Goal: Task Accomplishment & Management: Use online tool/utility

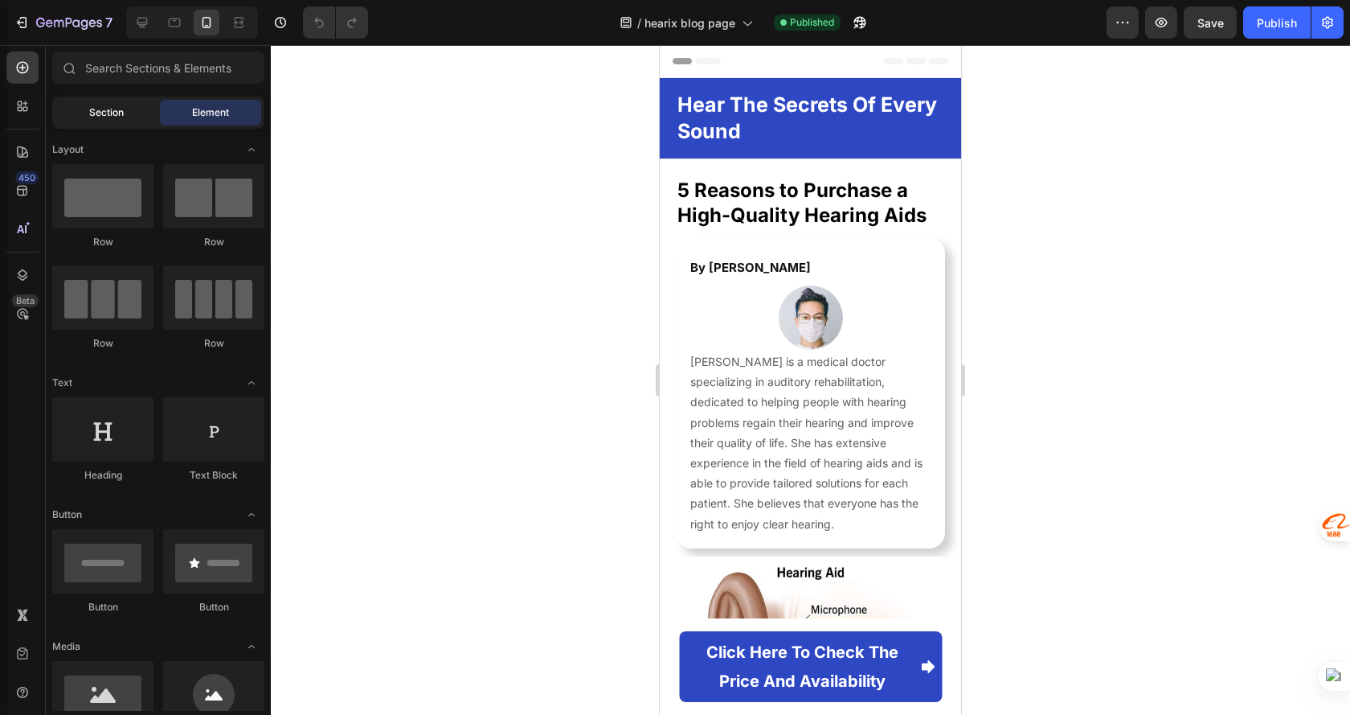
click at [86, 114] on div "Section" at bounding box center [105, 113] width 101 height 26
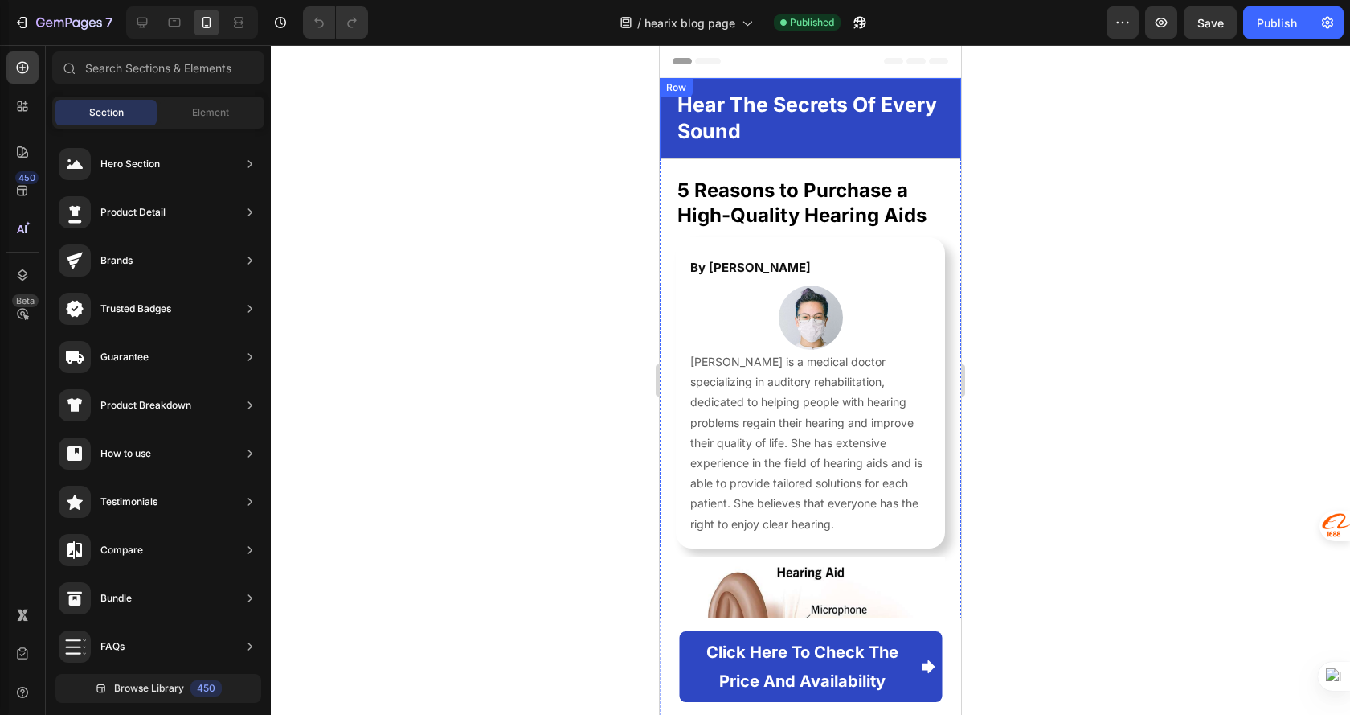
click at [879, 130] on h2 "hear the secrets of every sound" at bounding box center [810, 117] width 269 height 55
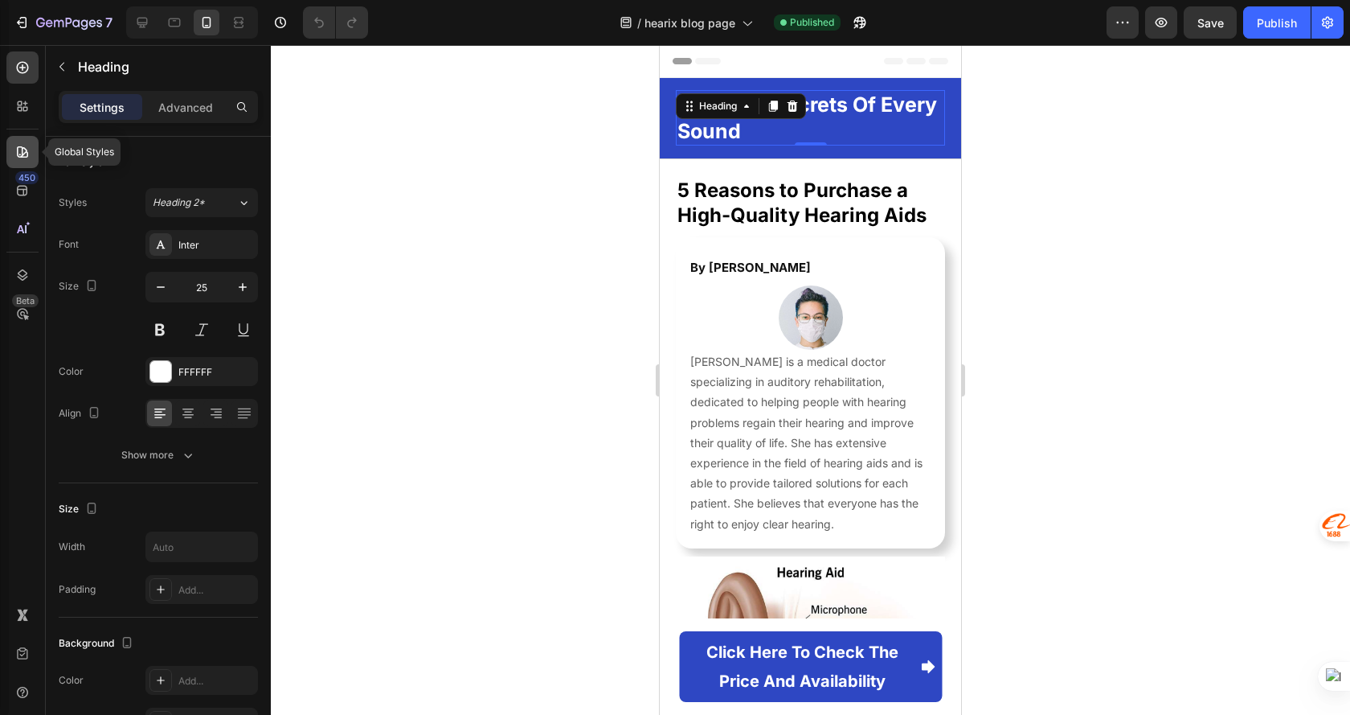
click at [23, 162] on div at bounding box center [22, 152] width 32 height 32
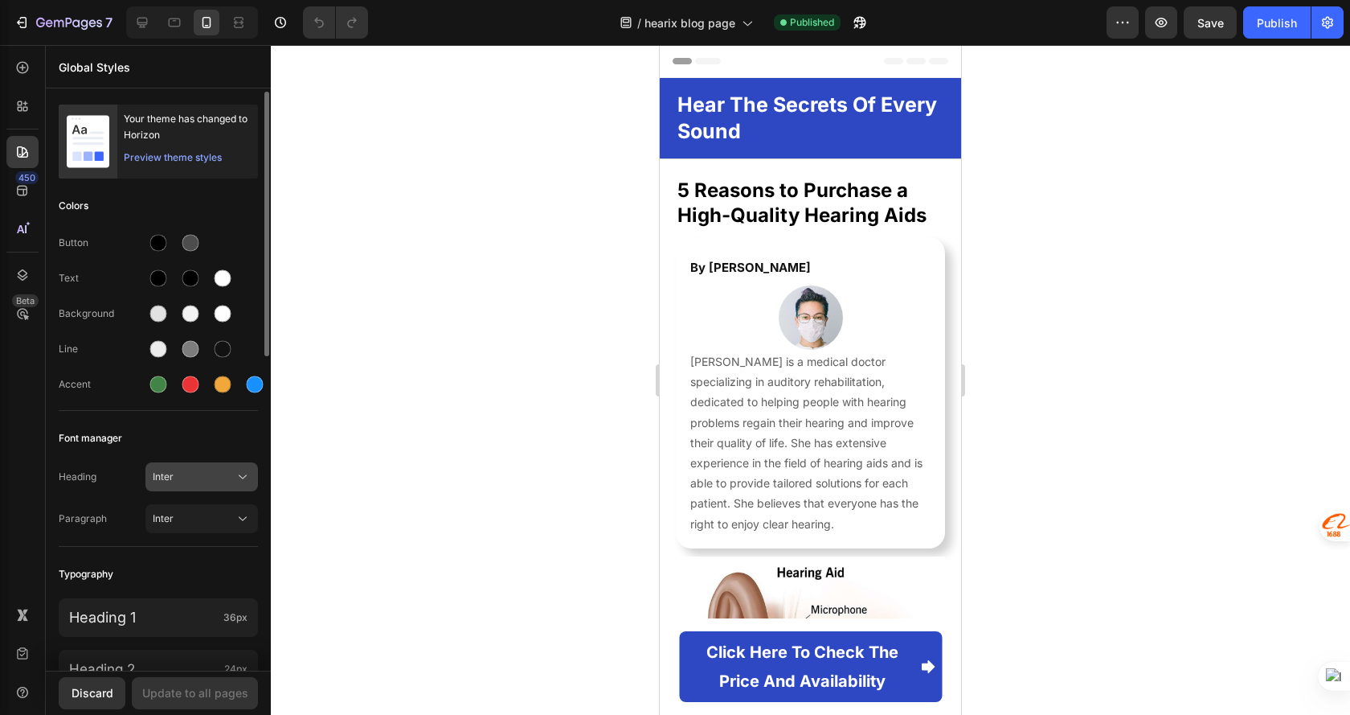
click at [217, 483] on span "Inter" at bounding box center [194, 476] width 82 height 14
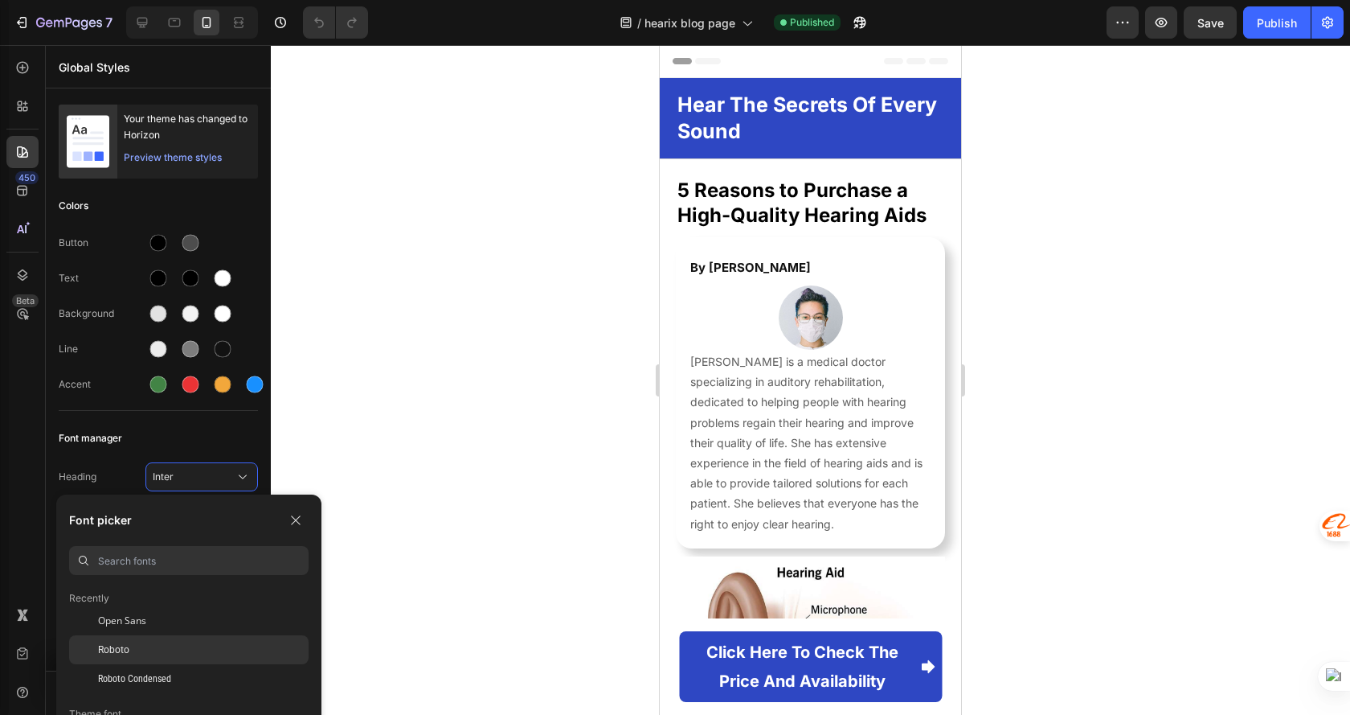
scroll to position [80, 0]
drag, startPoint x: 180, startPoint y: 624, endPoint x: 180, endPoint y: 610, distance: 13.7
click at [180, 623] on div "Roboto" at bounding box center [203, 621] width 211 height 14
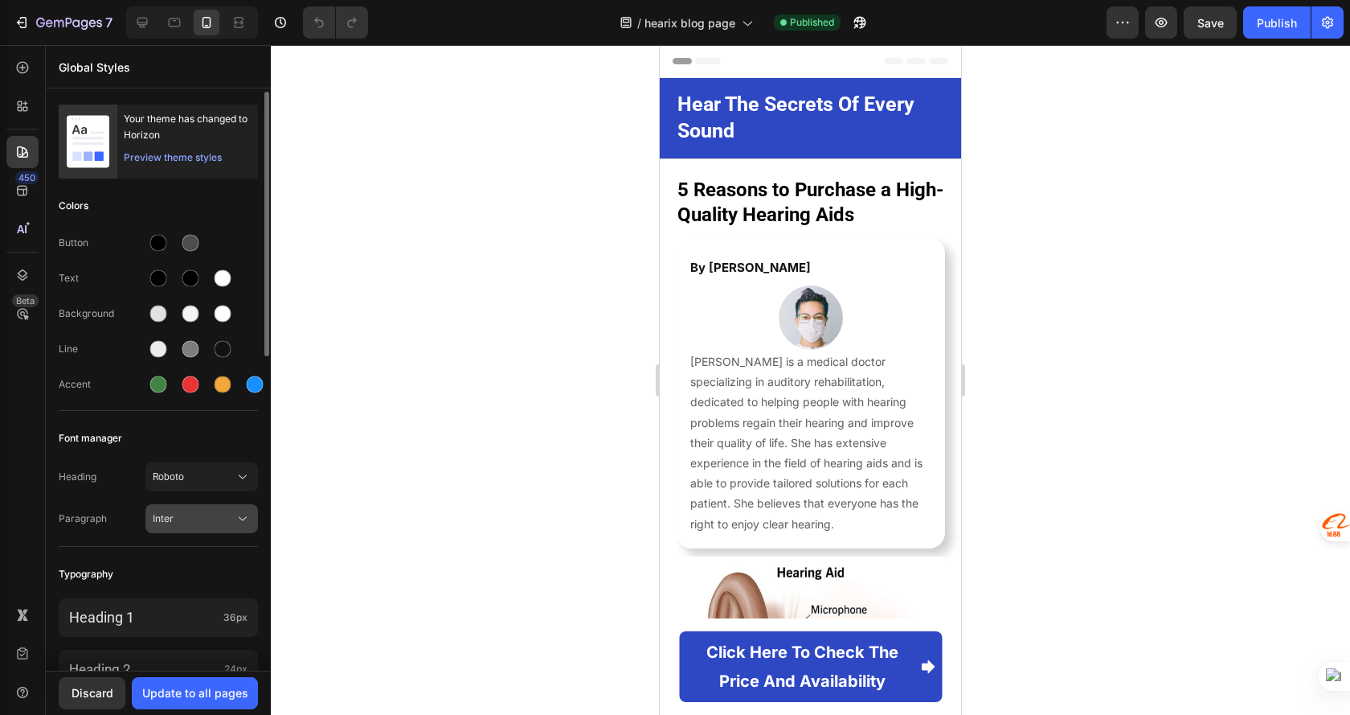
click at [212, 519] on span "Inter" at bounding box center [194, 518] width 82 height 14
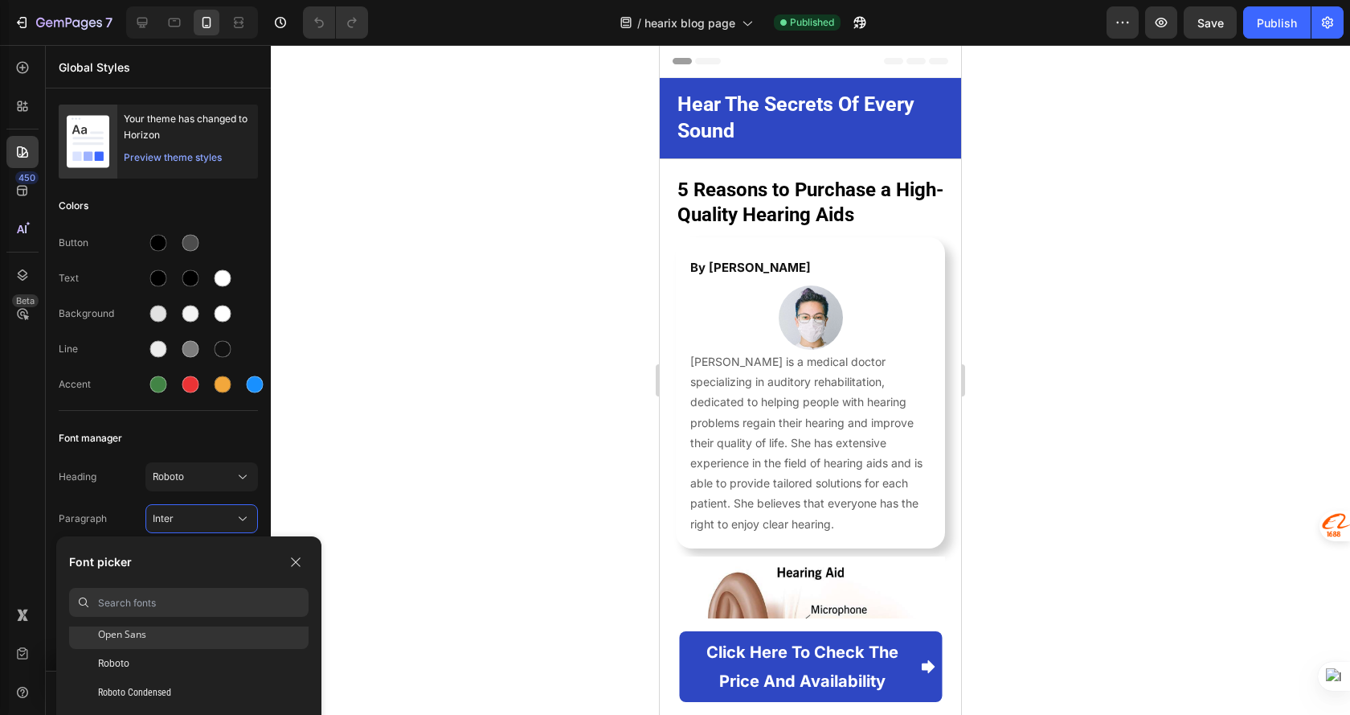
click at [177, 641] on div "Open Sans" at bounding box center [203, 634] width 211 height 14
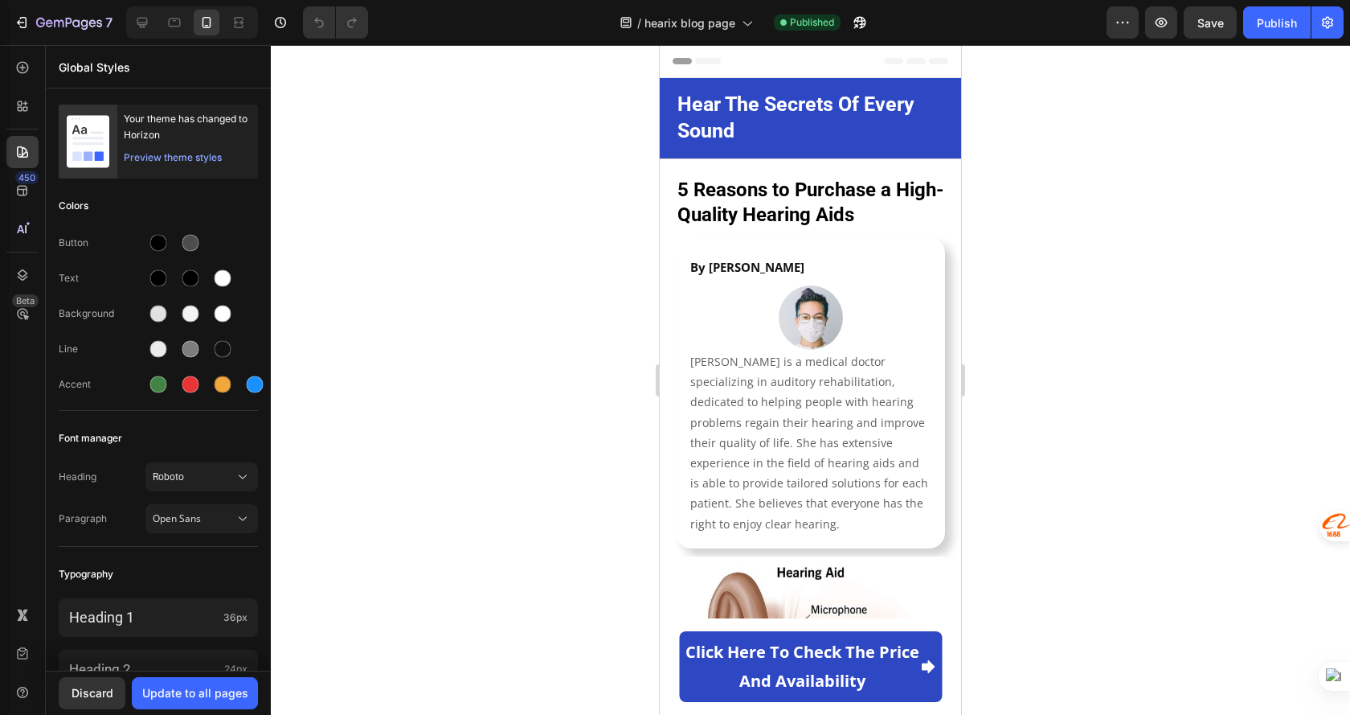
click at [423, 531] on div at bounding box center [811, 380] width 1080 height 670
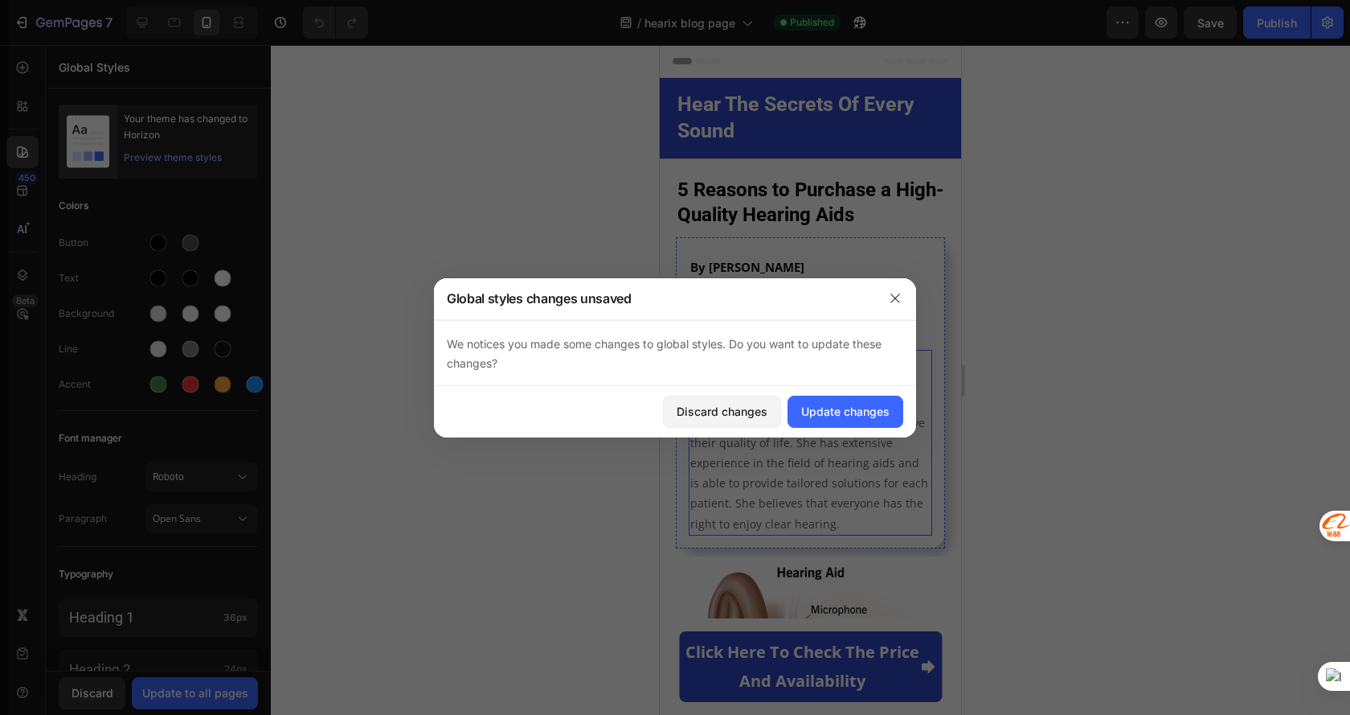
click at [793, 414] on p "Allison is a medical doctor specializing in auditory rehabilitation, dedicated …" at bounding box center [811, 442] width 240 height 182
click at [850, 412] on div "Update changes" at bounding box center [845, 411] width 88 height 17
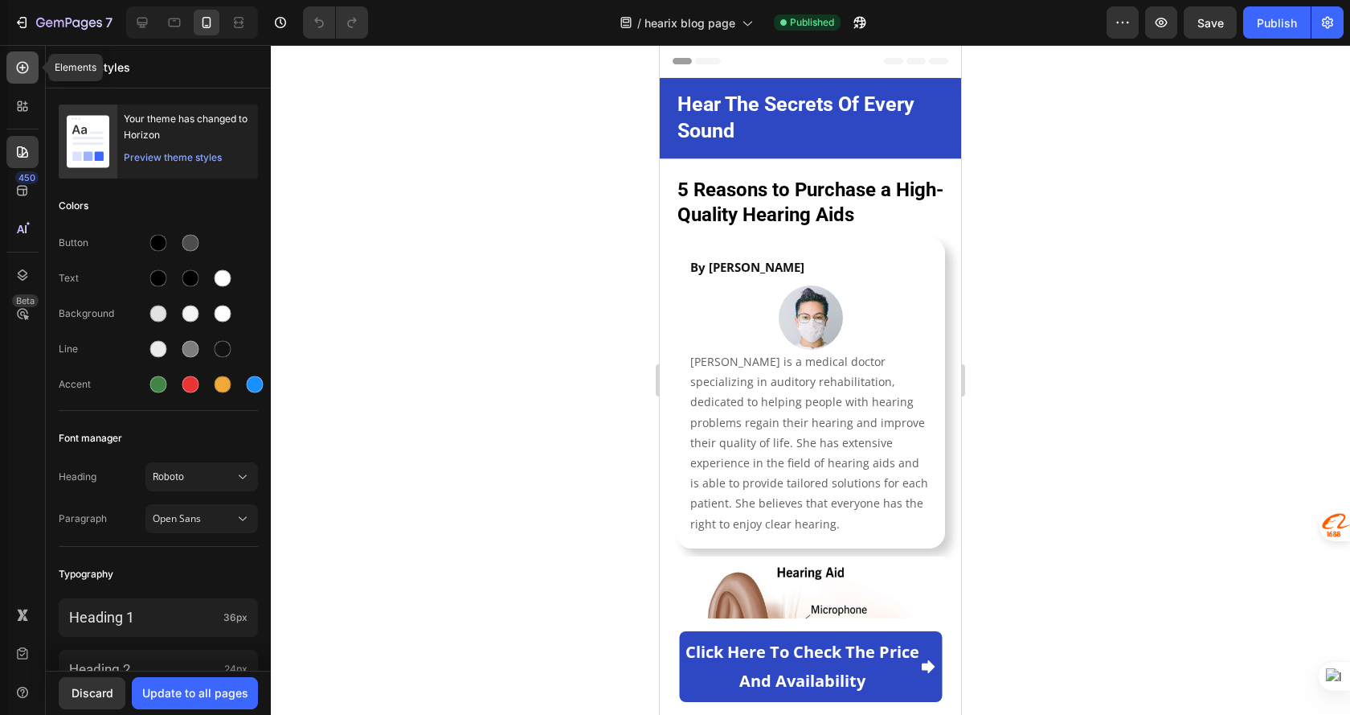
click at [26, 69] on icon at bounding box center [22, 67] width 16 height 16
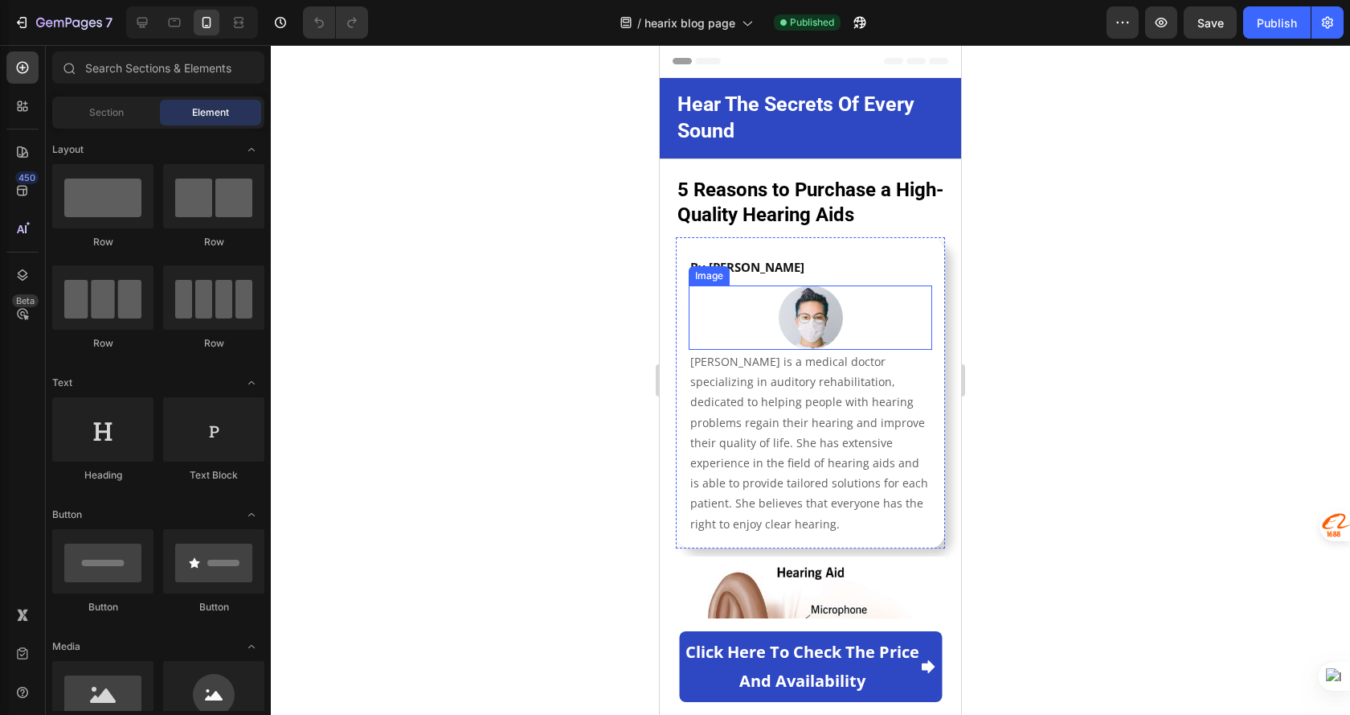
click at [809, 342] on img at bounding box center [811, 317] width 64 height 64
click at [845, 203] on strong "5 Reasons to Purchase a High-Quality Hearing Aids" at bounding box center [811, 201] width 266 height 47
click at [123, 107] on span "Section" at bounding box center [106, 112] width 35 height 14
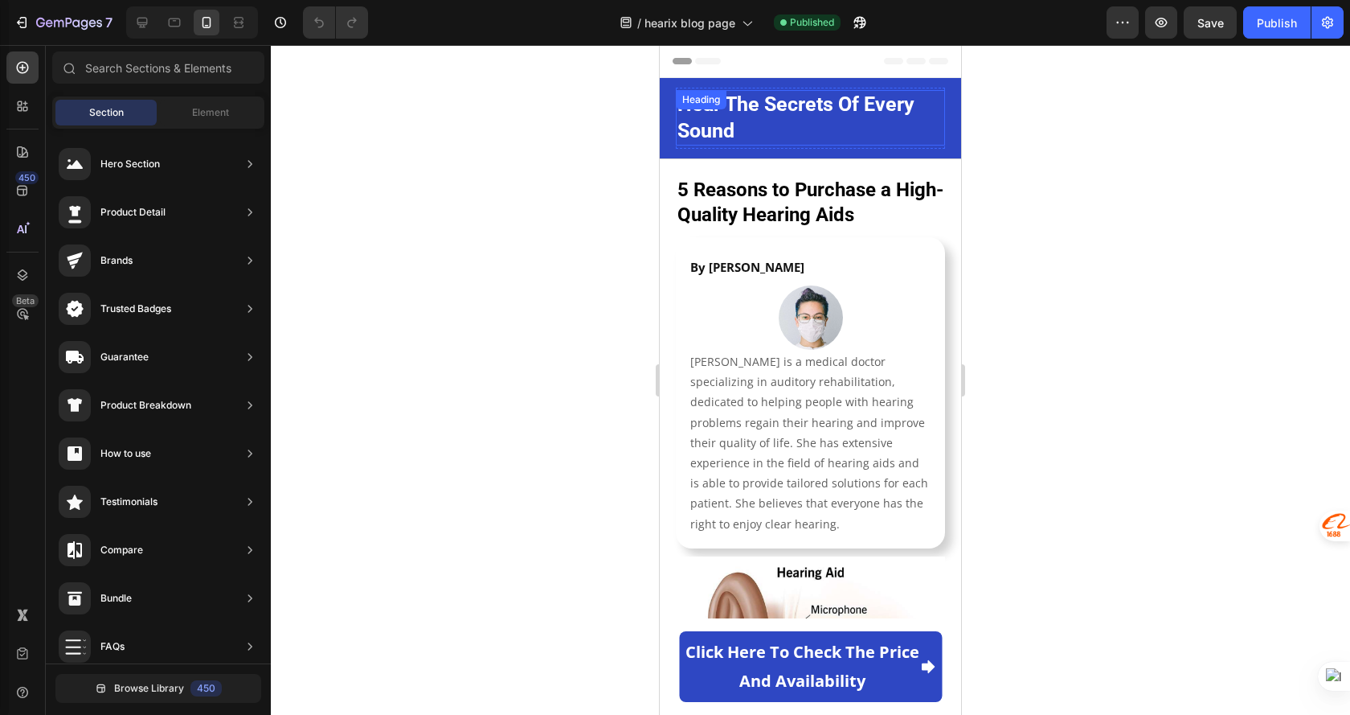
click at [821, 105] on strong "hear the secrets of every sound" at bounding box center [796, 117] width 237 height 50
click at [192, 108] on span "Element" at bounding box center [210, 112] width 37 height 14
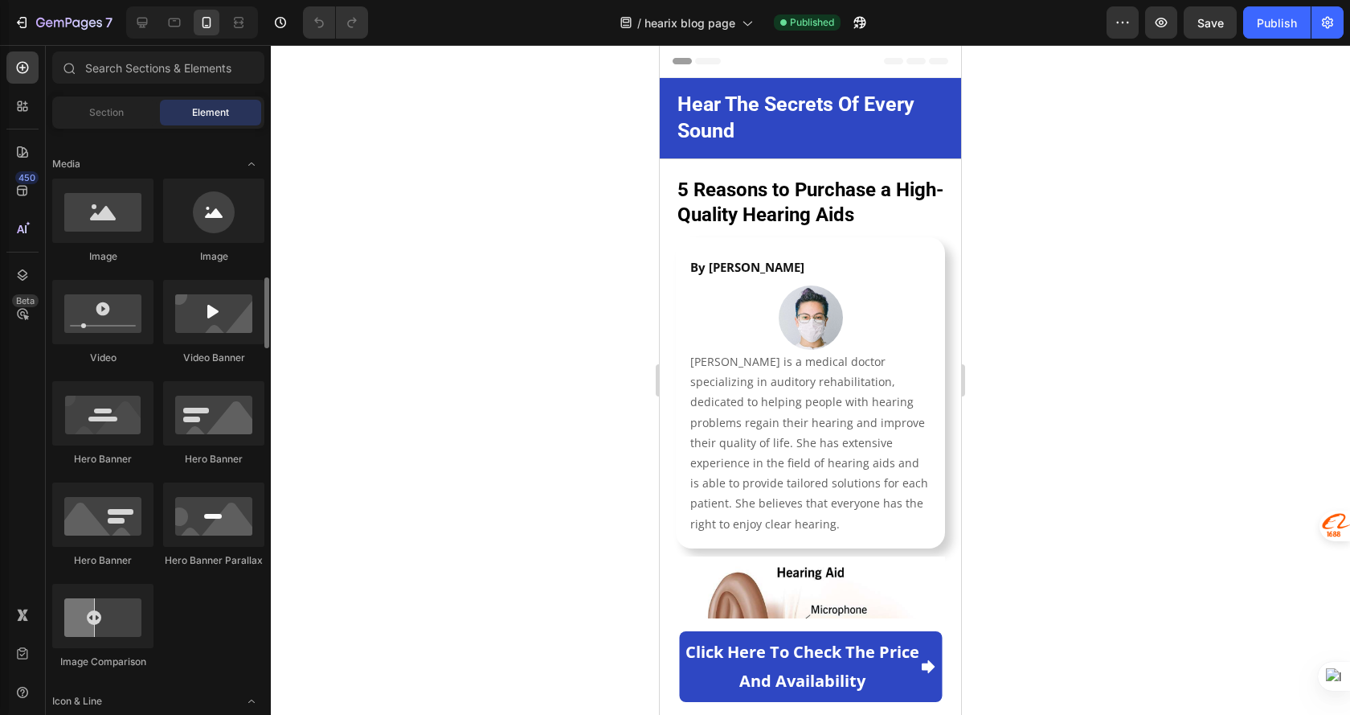
scroll to position [965, 0]
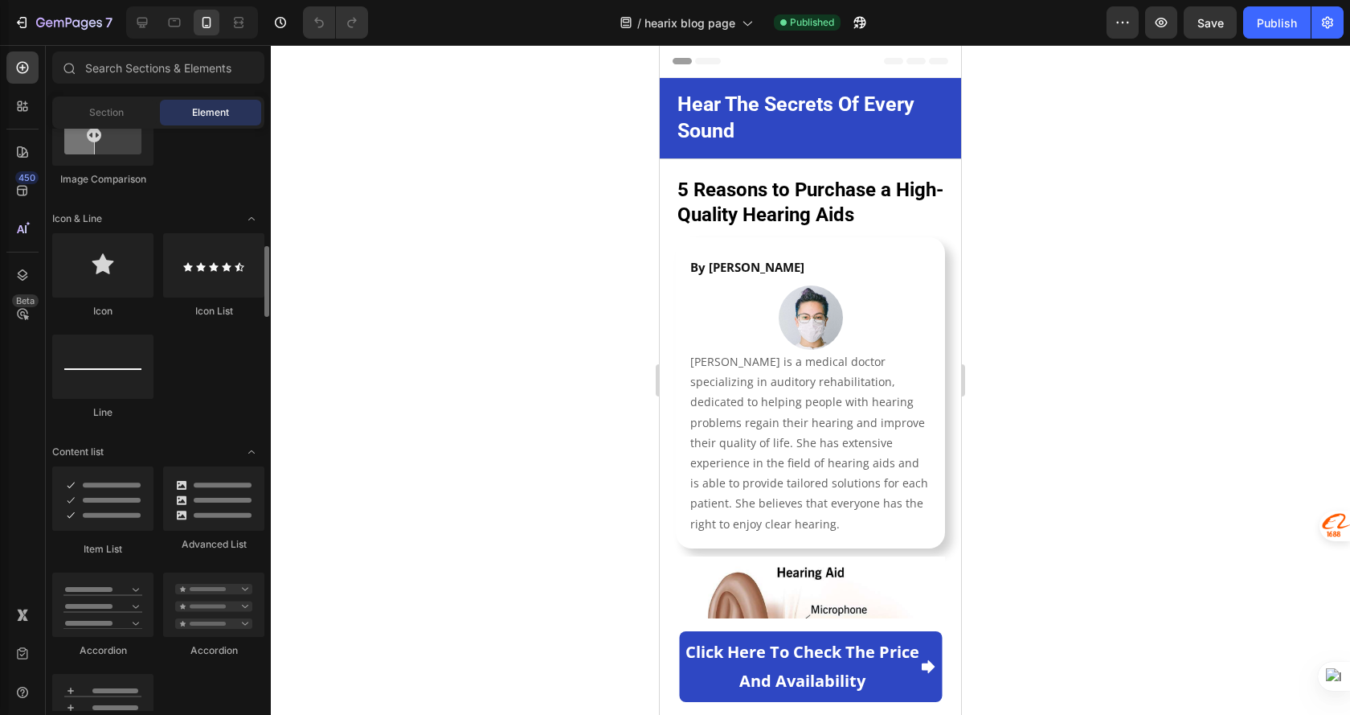
click at [1111, 408] on div at bounding box center [811, 380] width 1080 height 670
click at [754, 408] on p "Allison is a medical doctor specializing in auditory rehabilitation, dedicated …" at bounding box center [811, 442] width 240 height 182
drag, startPoint x: 1011, startPoint y: 211, endPoint x: 274, endPoint y: 148, distance: 739.8
click at [1011, 211] on div at bounding box center [811, 380] width 1080 height 670
drag, startPoint x: 99, startPoint y: 101, endPoint x: 105, endPoint y: 108, distance: 9.1
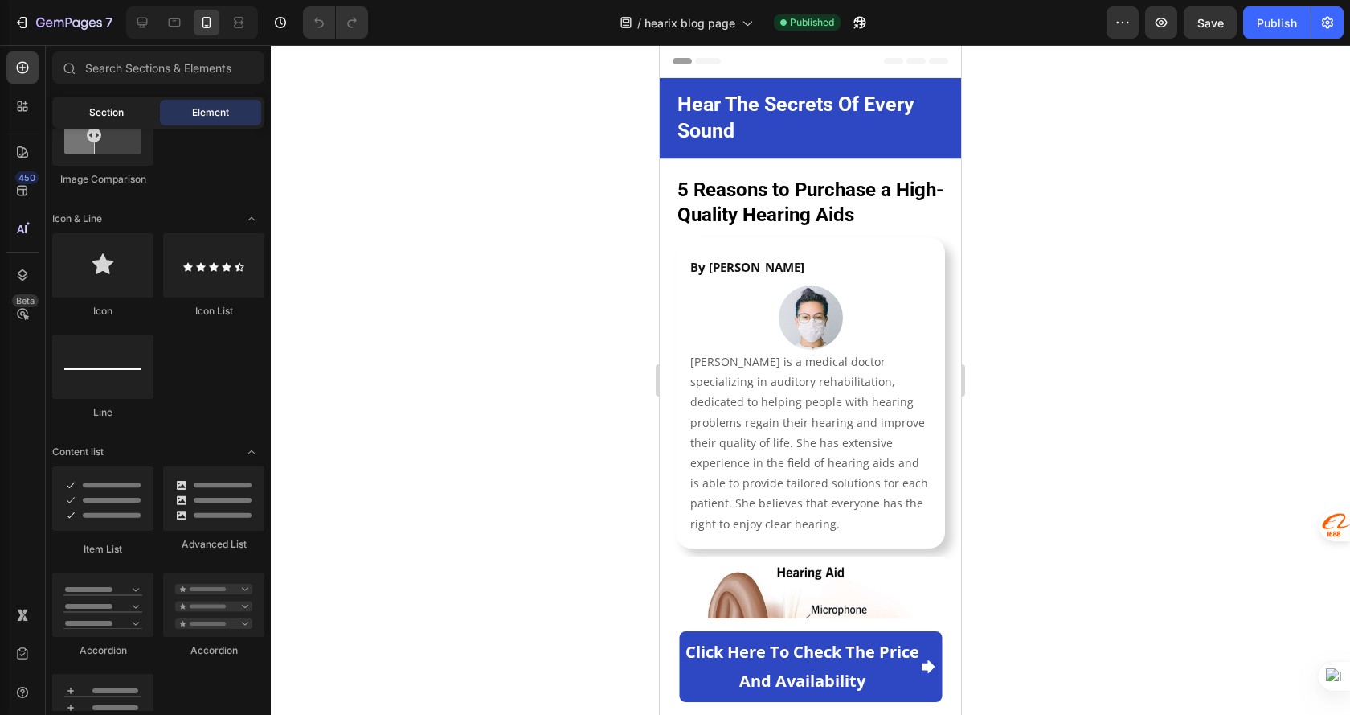
click at [100, 104] on div "Section" at bounding box center [105, 113] width 101 height 26
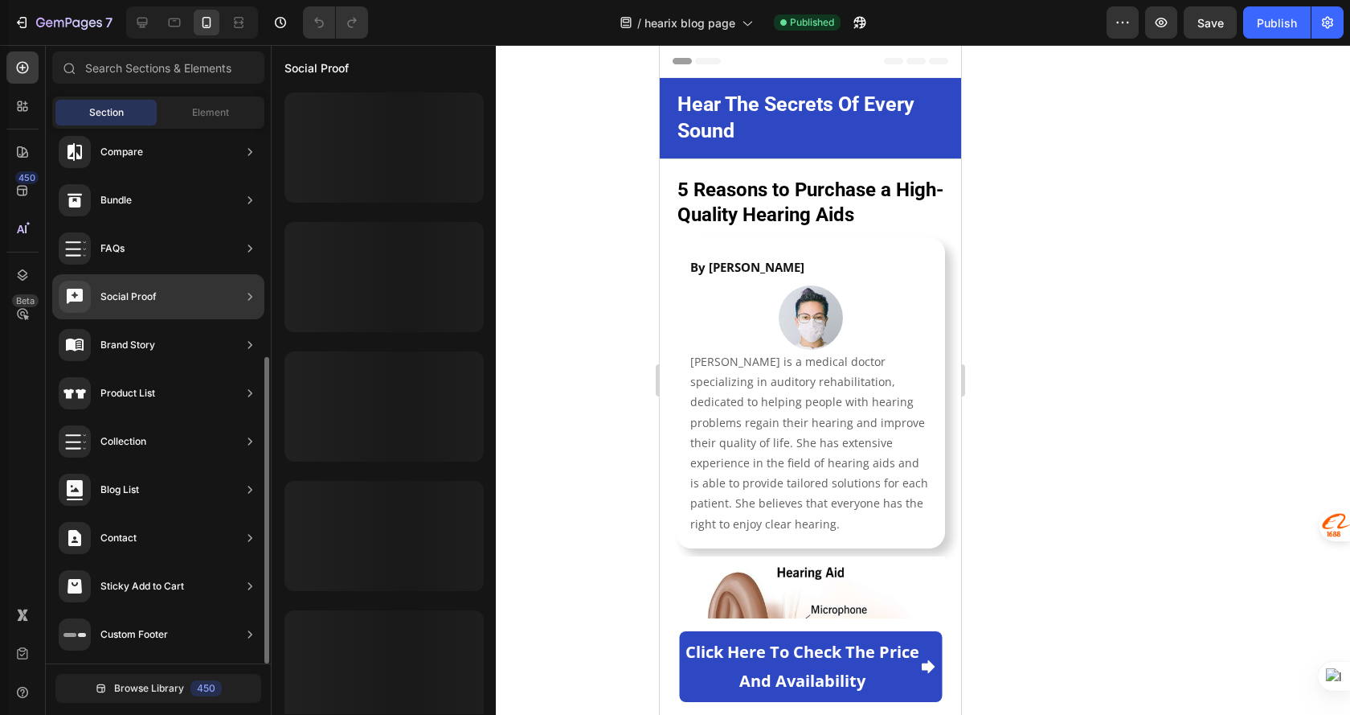
scroll to position [0, 0]
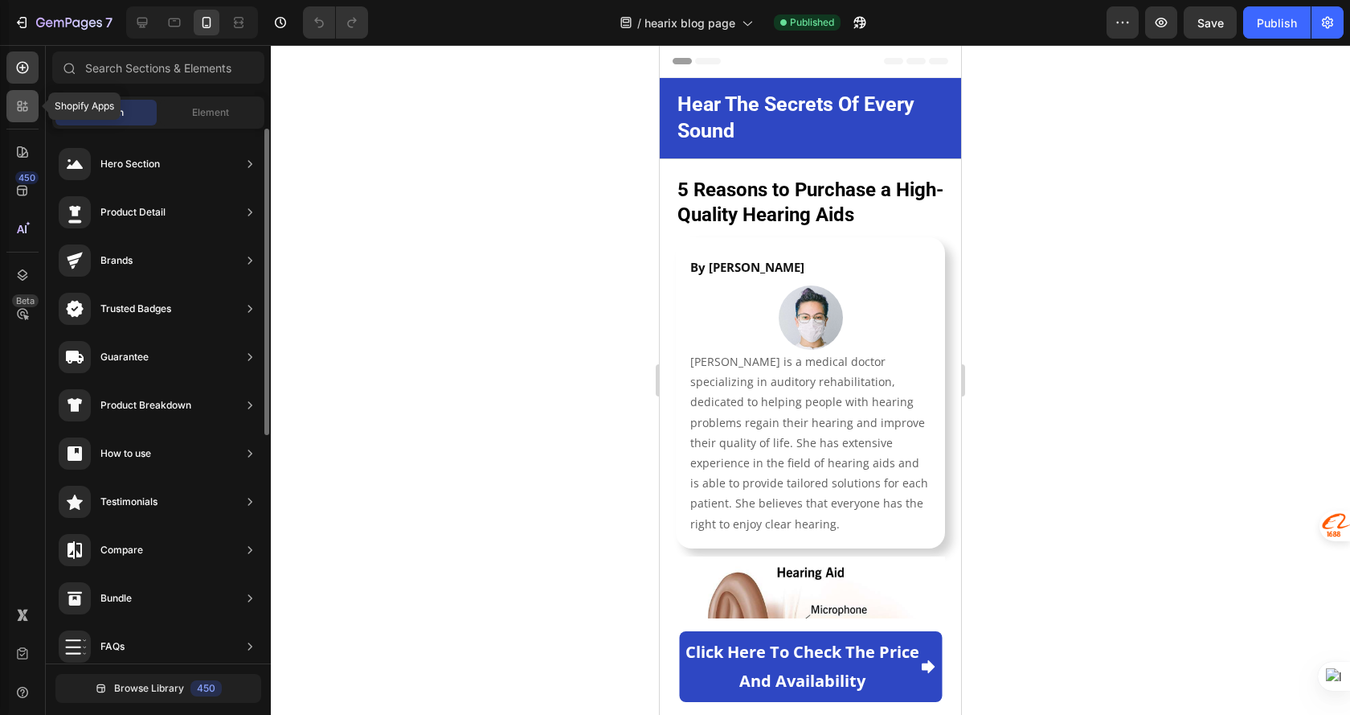
click at [20, 115] on div at bounding box center [22, 106] width 32 height 32
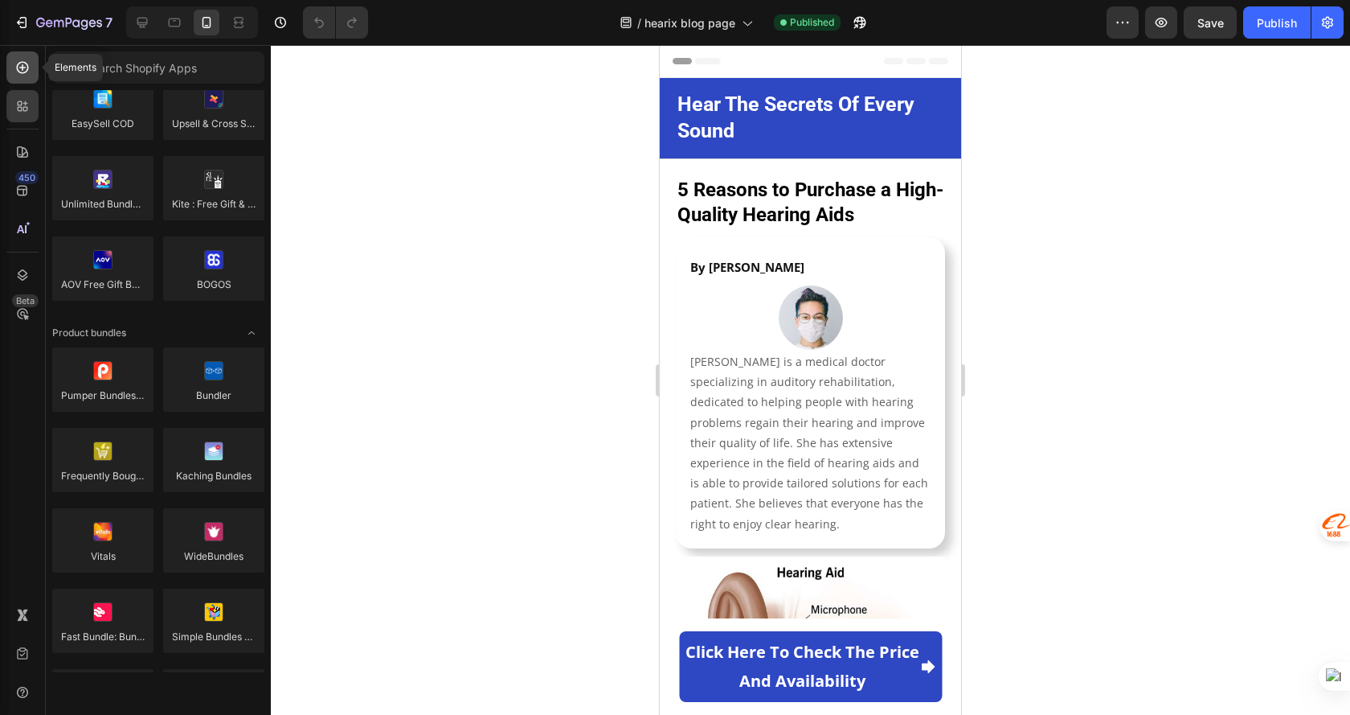
click at [10, 78] on div at bounding box center [22, 67] width 32 height 32
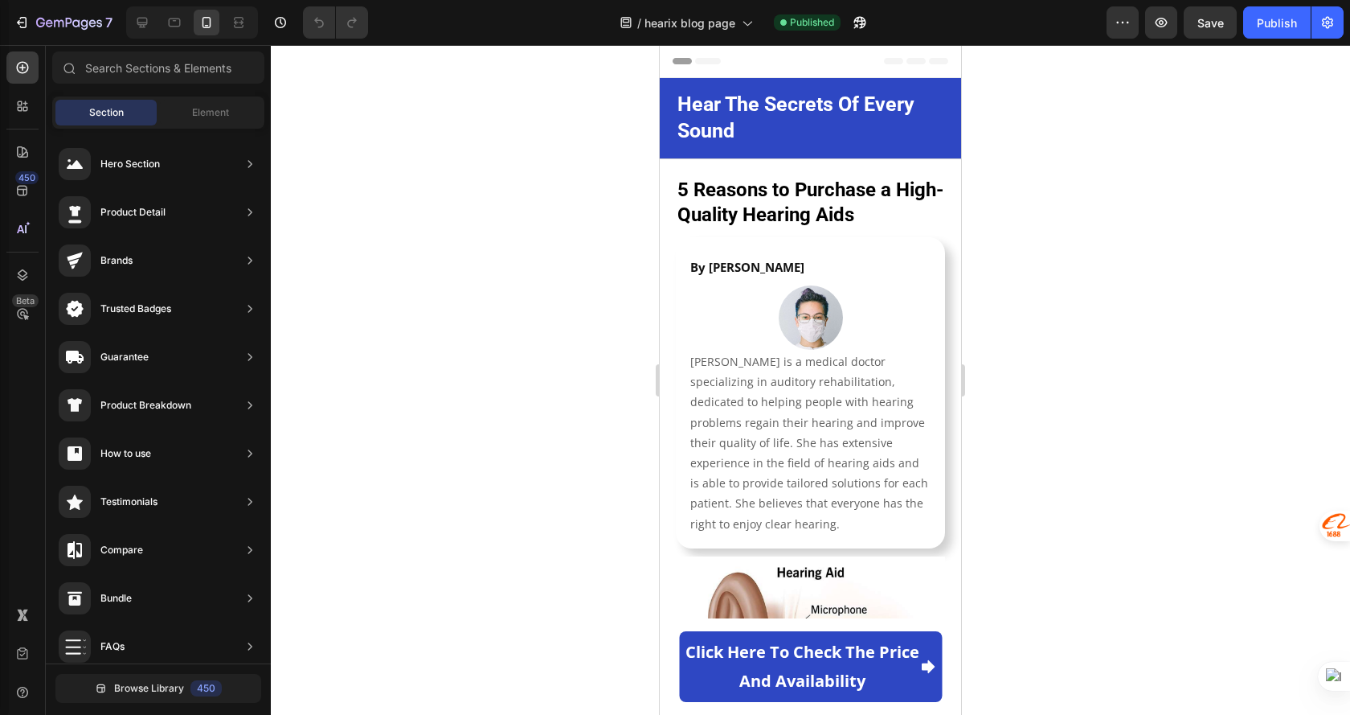
click at [474, 144] on div at bounding box center [811, 380] width 1080 height 670
click at [139, 11] on div at bounding box center [142, 23] width 26 height 26
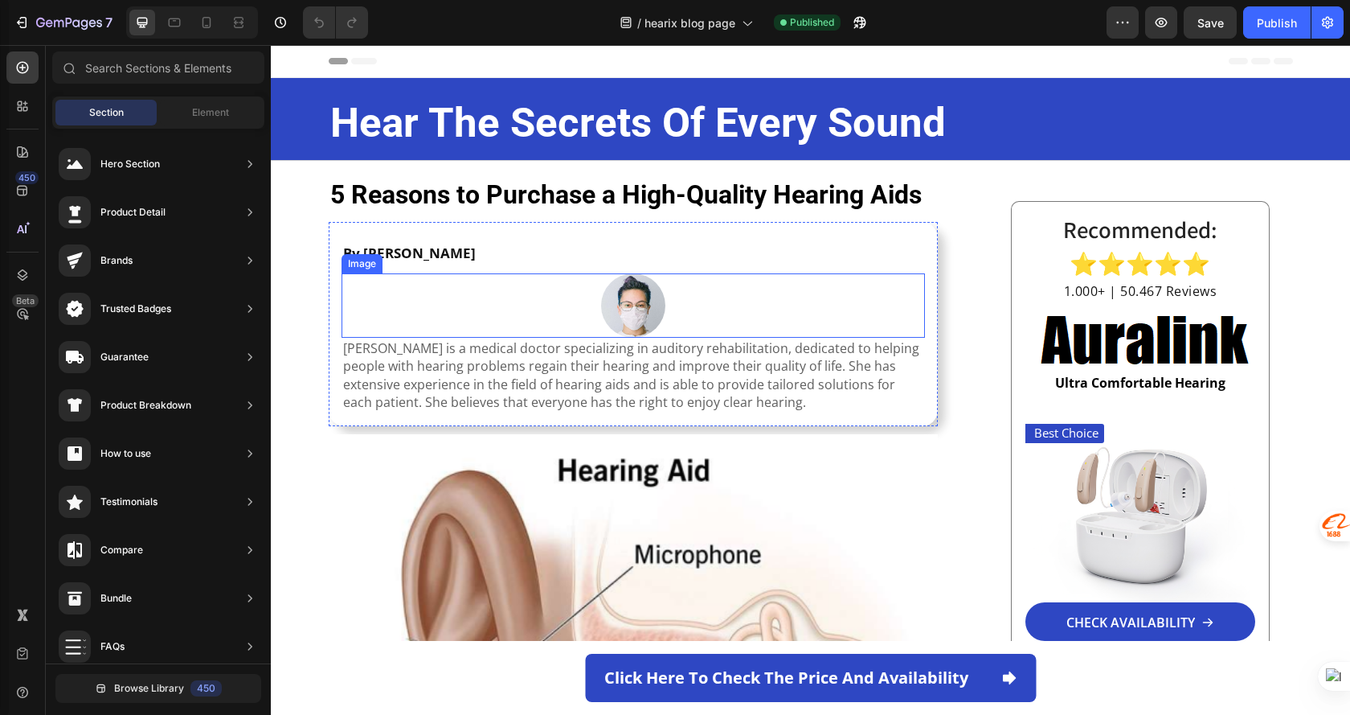
click at [725, 322] on div at bounding box center [634, 305] width 584 height 64
click at [719, 204] on strong "5 Reasons to Purchase a High-Quality Hearing Aids" at bounding box center [626, 194] width 592 height 31
click at [530, 129] on strong "hear the secrets of every sound" at bounding box center [638, 122] width 616 height 47
click at [226, 107] on span "Element" at bounding box center [210, 112] width 37 height 14
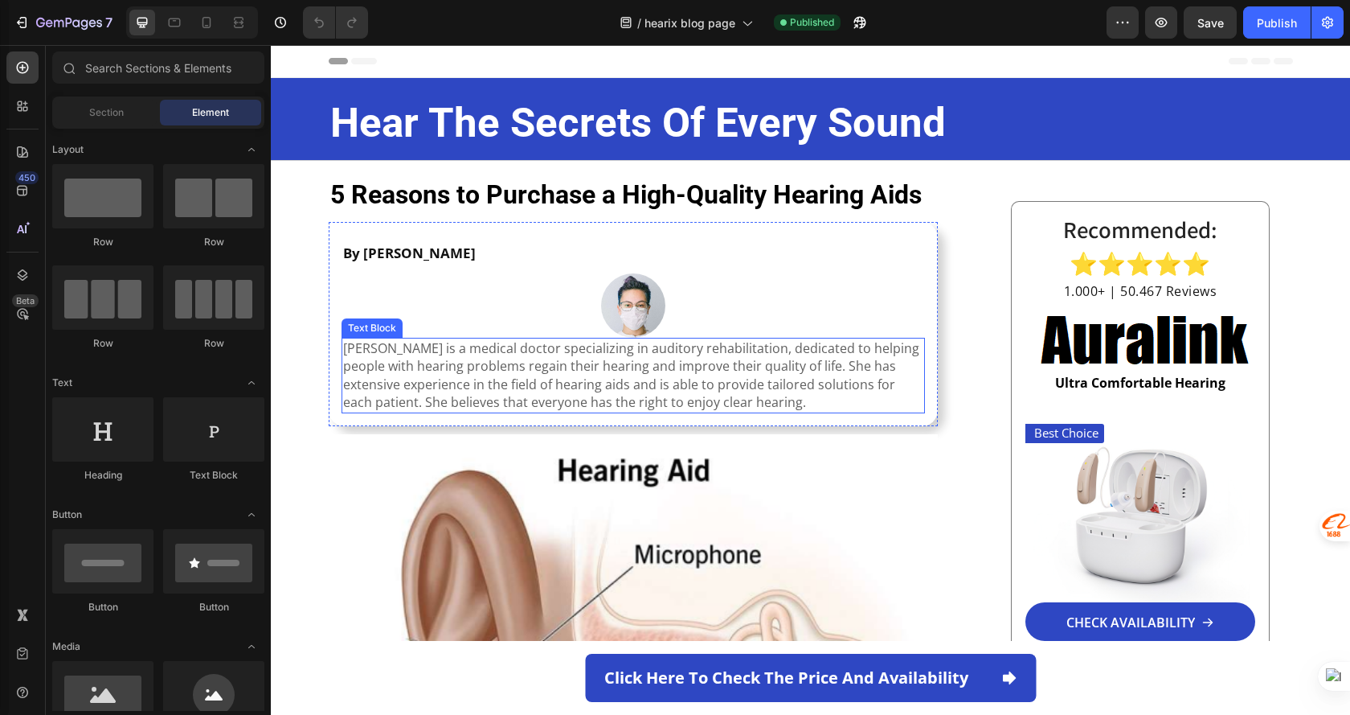
click at [714, 381] on p "Allison is a medical doctor specializing in auditory rehabilitation, dedicated …" at bounding box center [633, 375] width 581 height 72
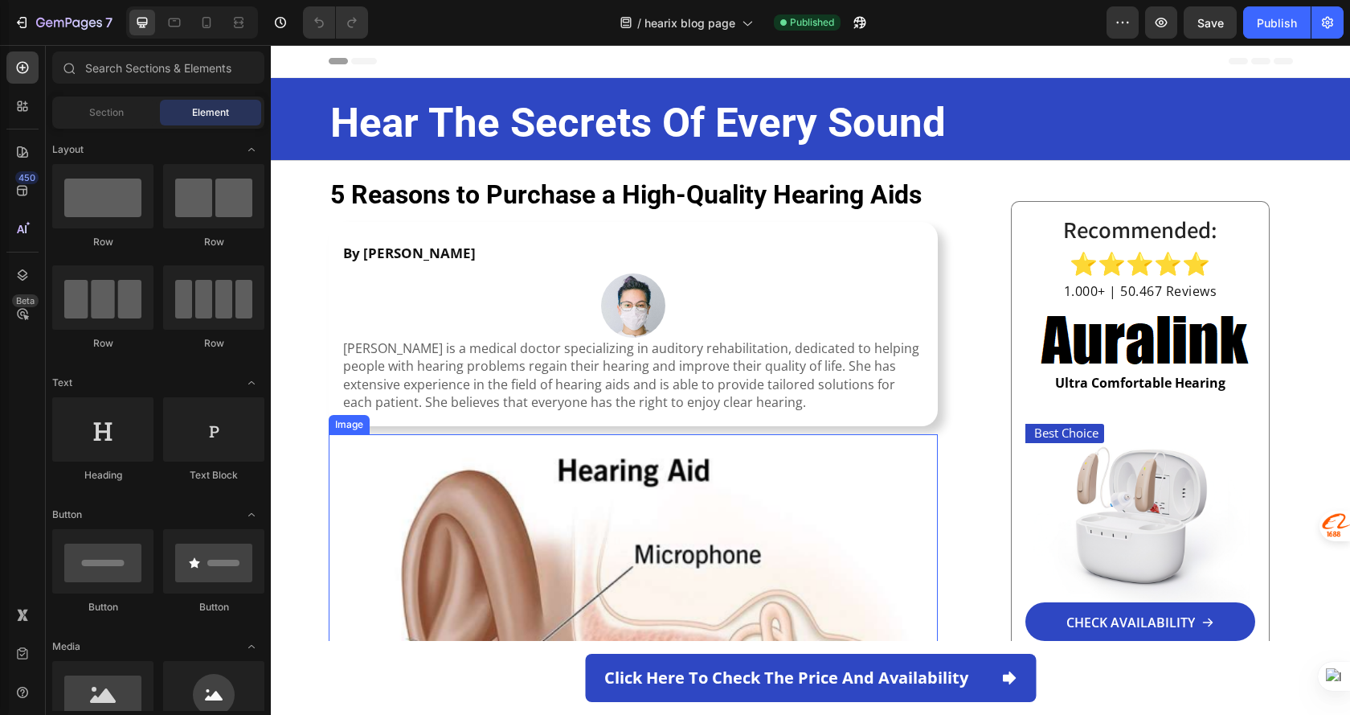
click at [893, 502] on img at bounding box center [634, 705] width 610 height 542
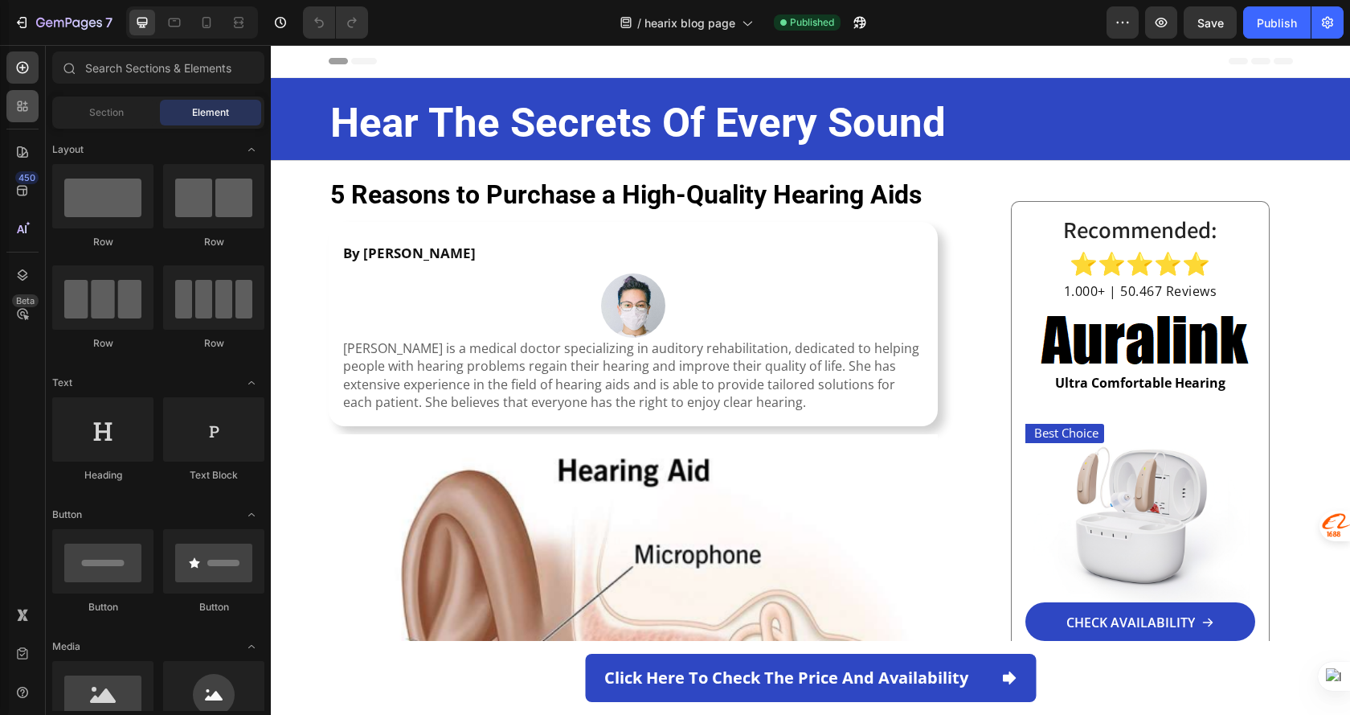
click at [23, 96] on div at bounding box center [22, 106] width 32 height 32
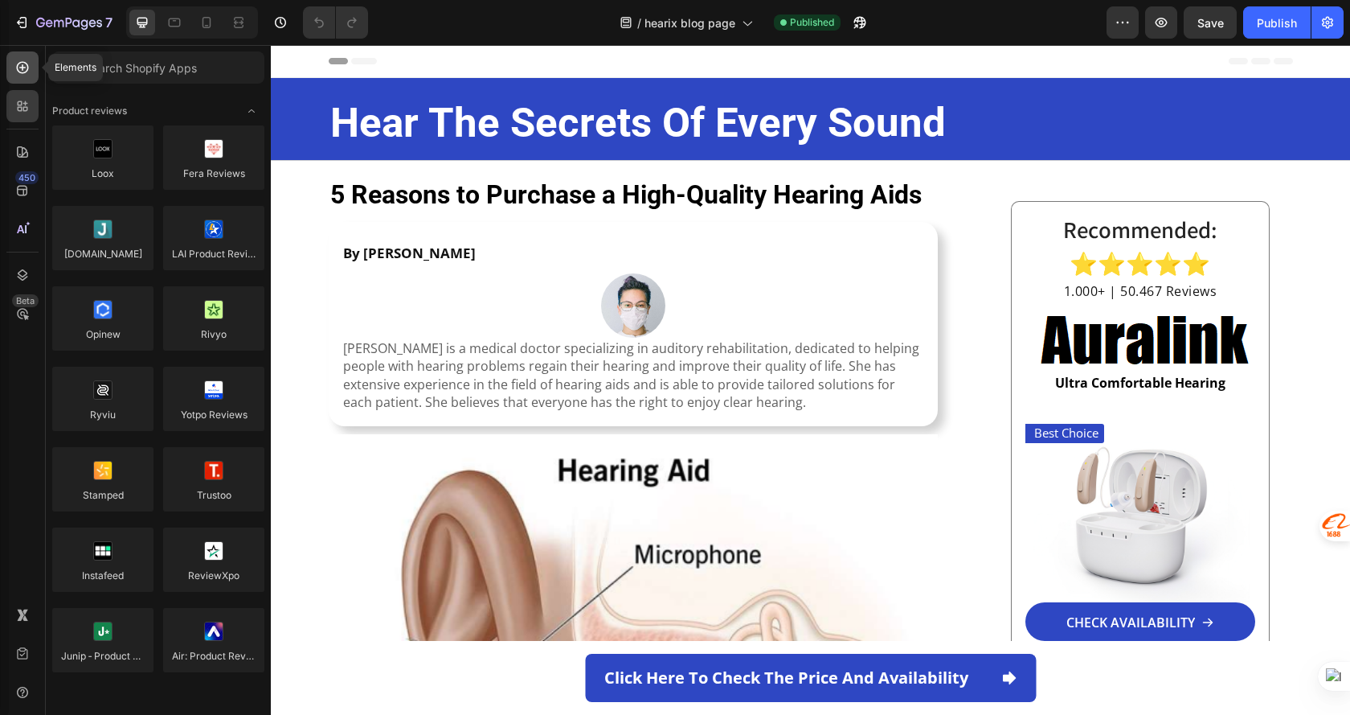
click at [18, 75] on icon at bounding box center [22, 67] width 16 height 16
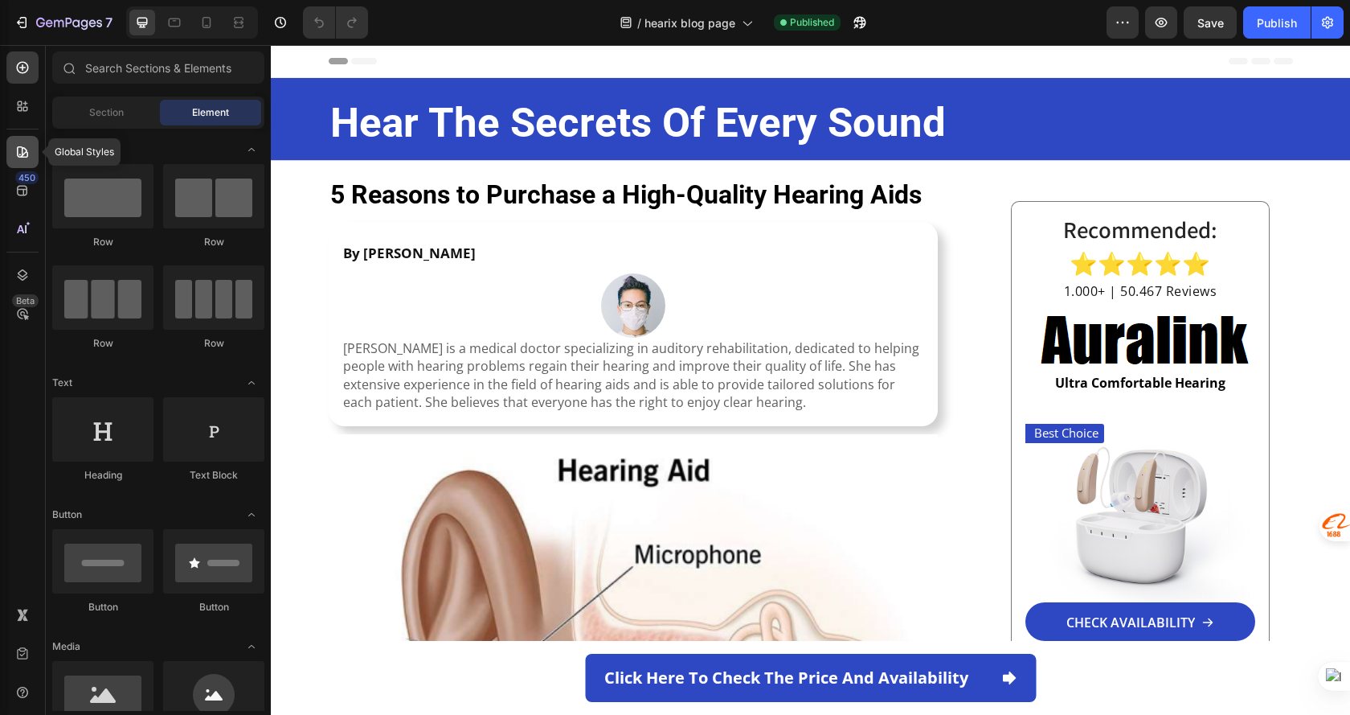
click at [23, 143] on div at bounding box center [22, 152] width 32 height 32
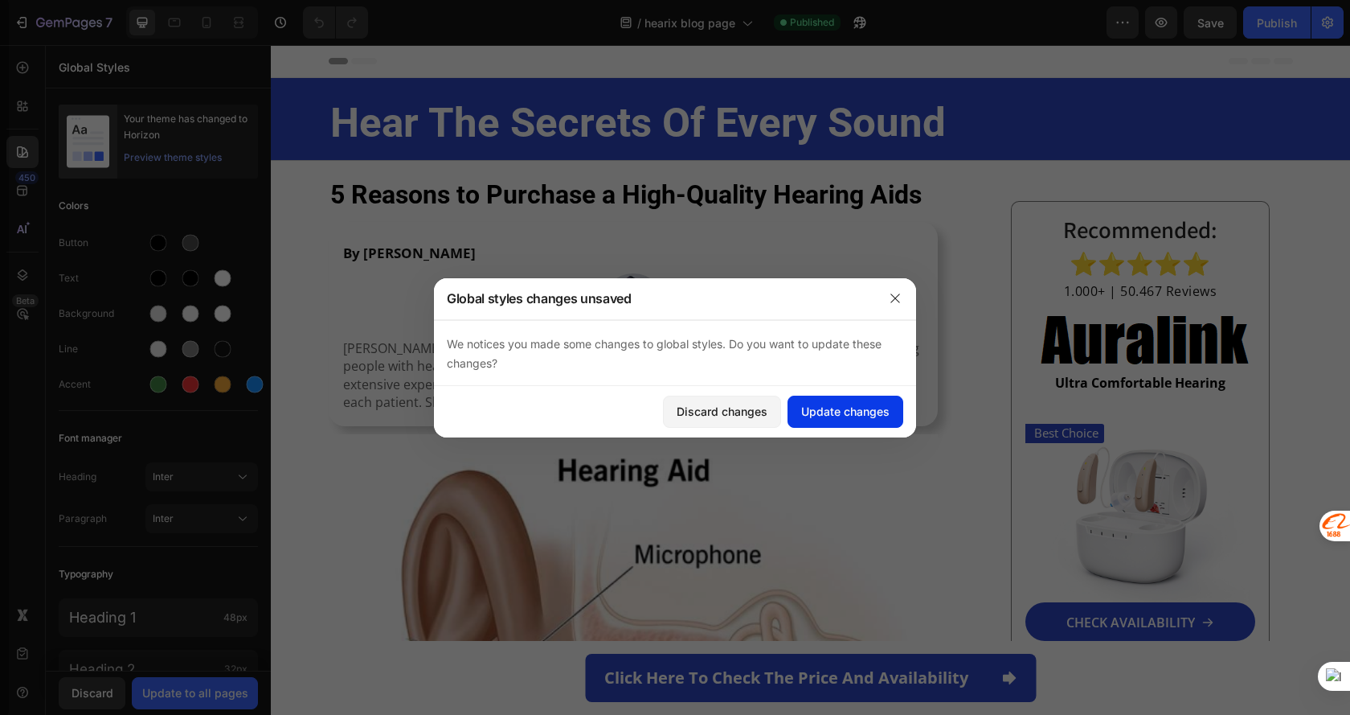
click at [849, 407] on div "Update changes" at bounding box center [845, 411] width 88 height 17
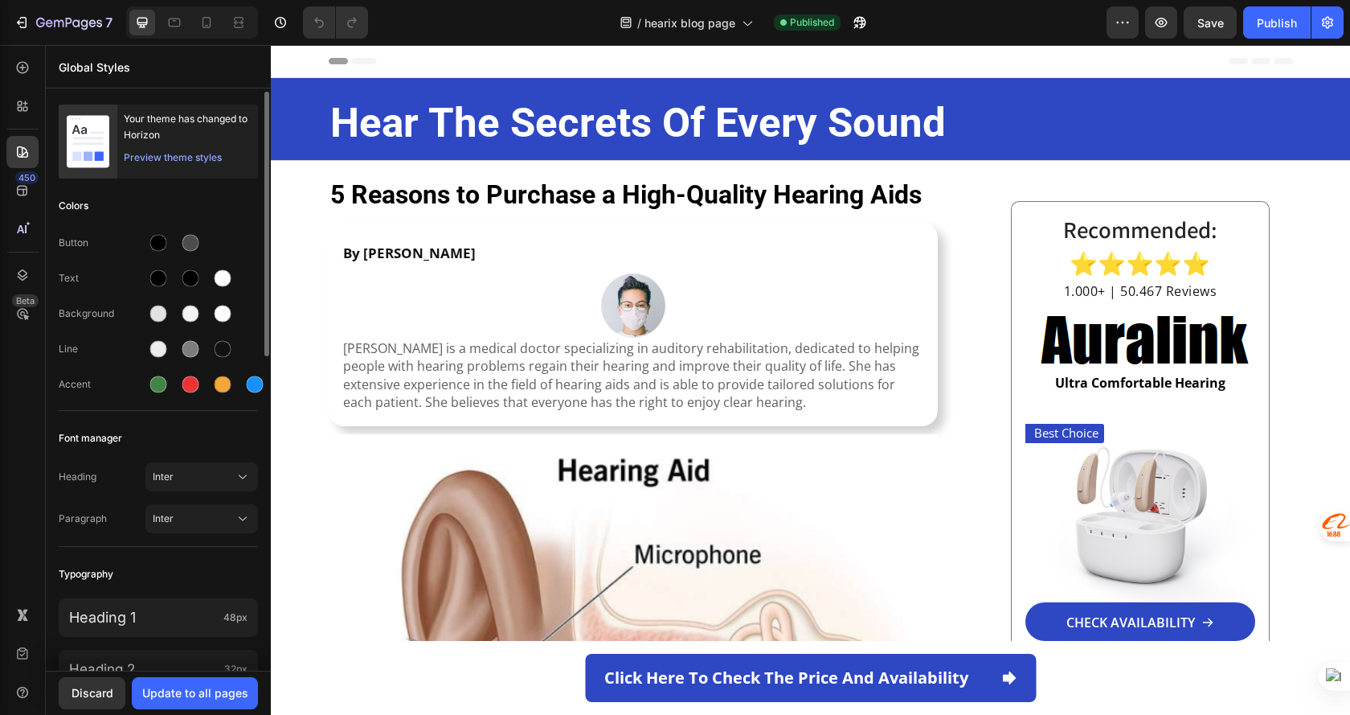
click at [227, 450] on div "Font manager" at bounding box center [158, 438] width 199 height 29
click at [223, 471] on span "Inter" at bounding box center [194, 476] width 82 height 14
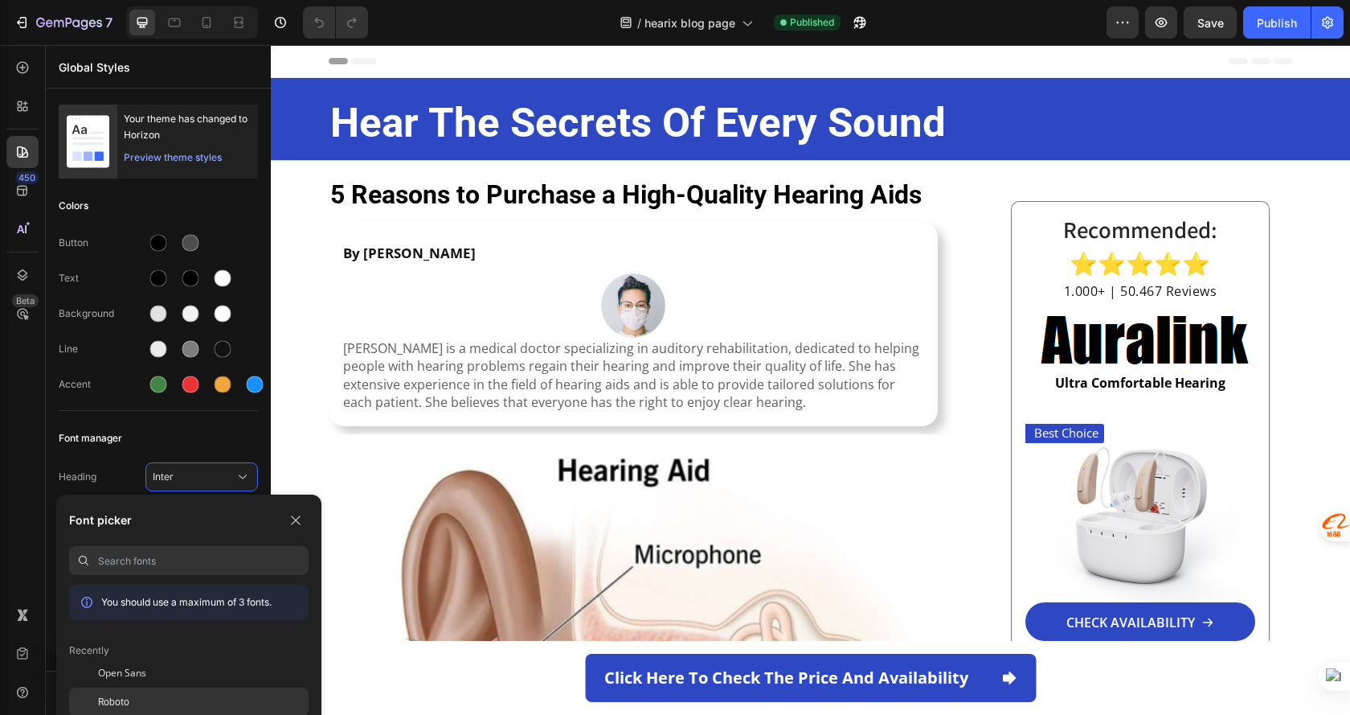
click at [170, 702] on div "Roboto" at bounding box center [203, 702] width 211 height 14
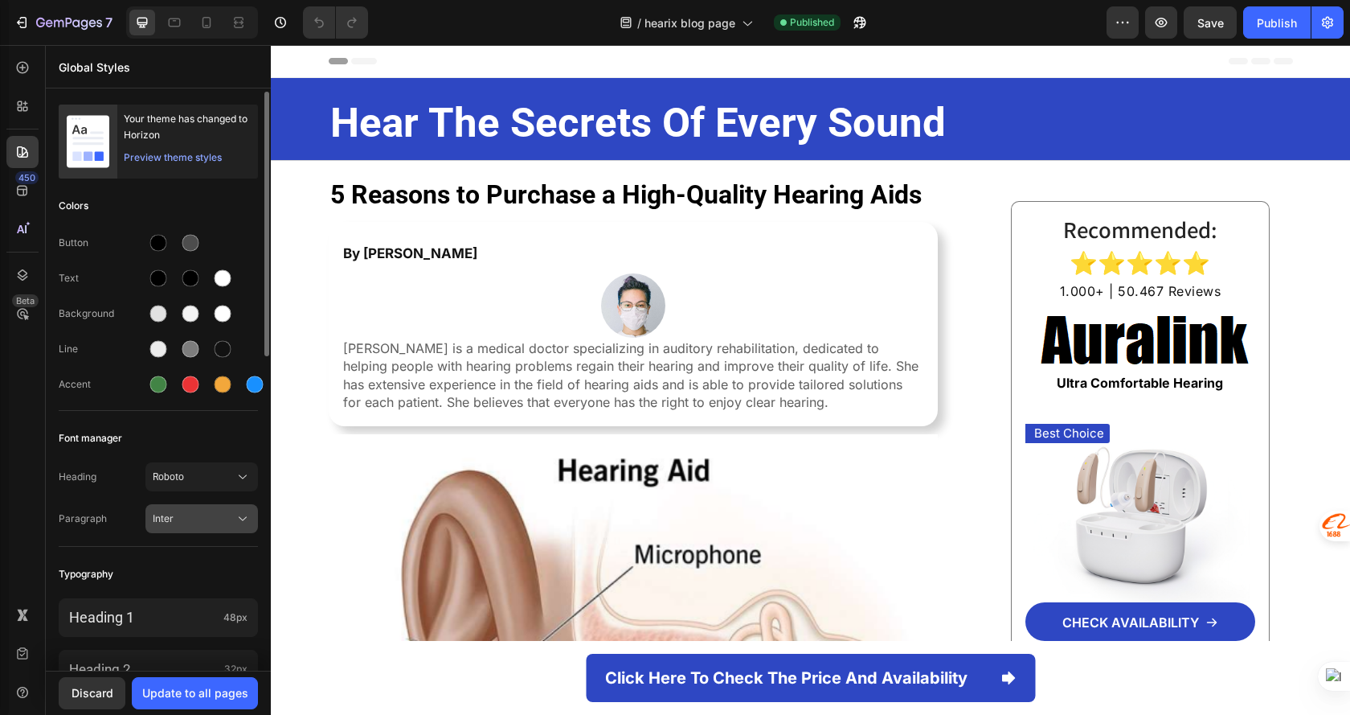
click at [202, 514] on span "Inter" at bounding box center [194, 518] width 82 height 14
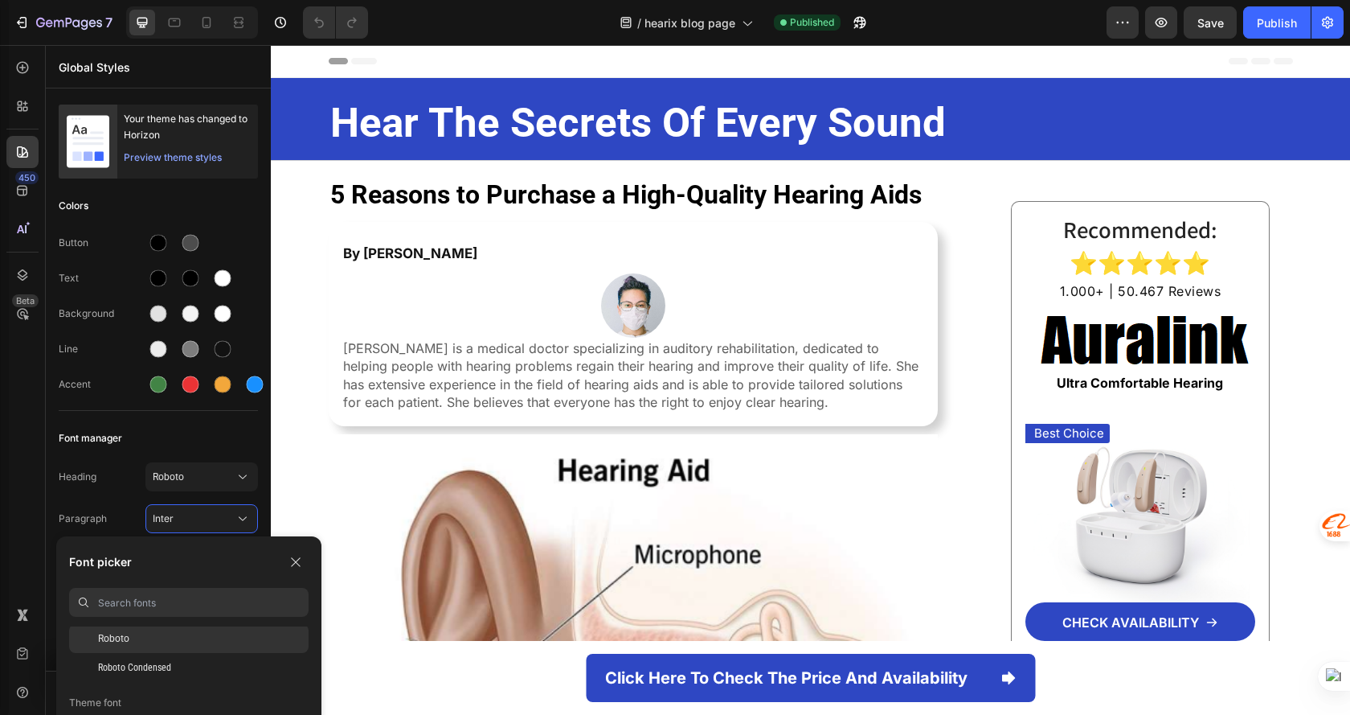
scroll to position [80, 0]
click at [172, 640] on div "Open Sans" at bounding box center [203, 634] width 211 height 14
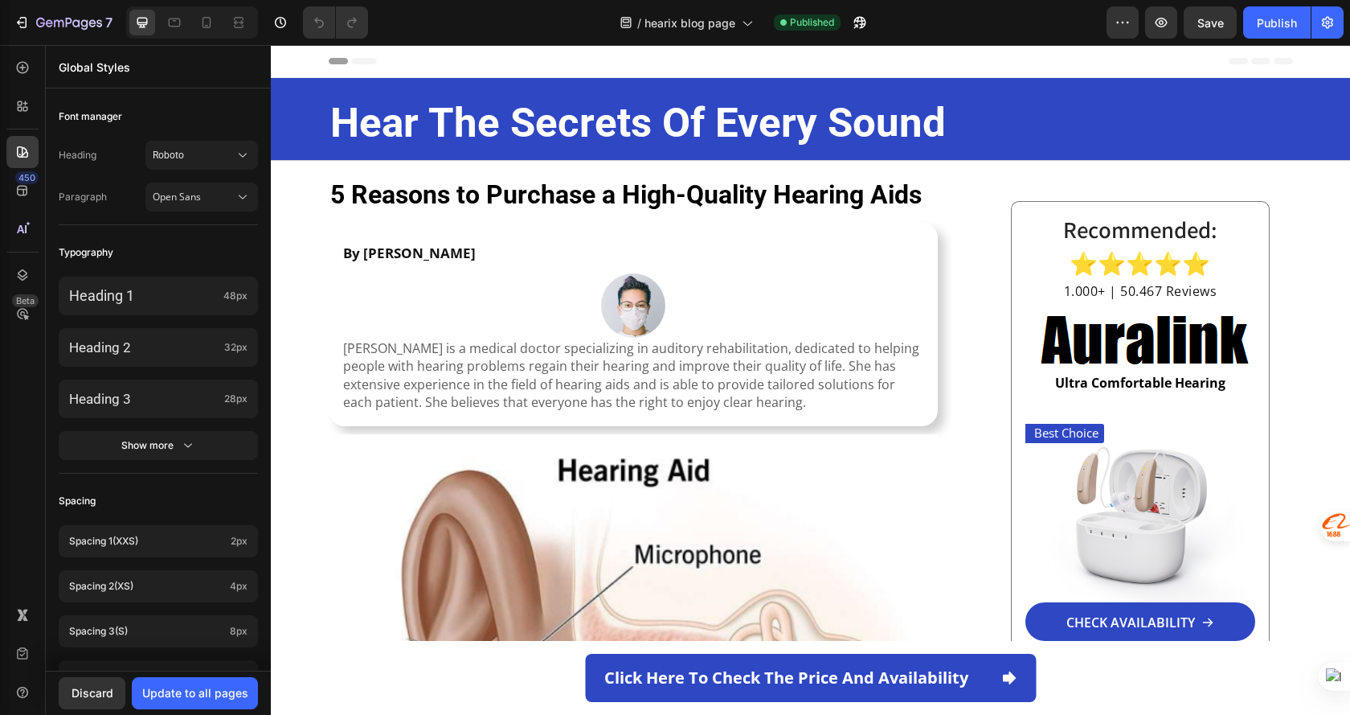
scroll to position [686, 0]
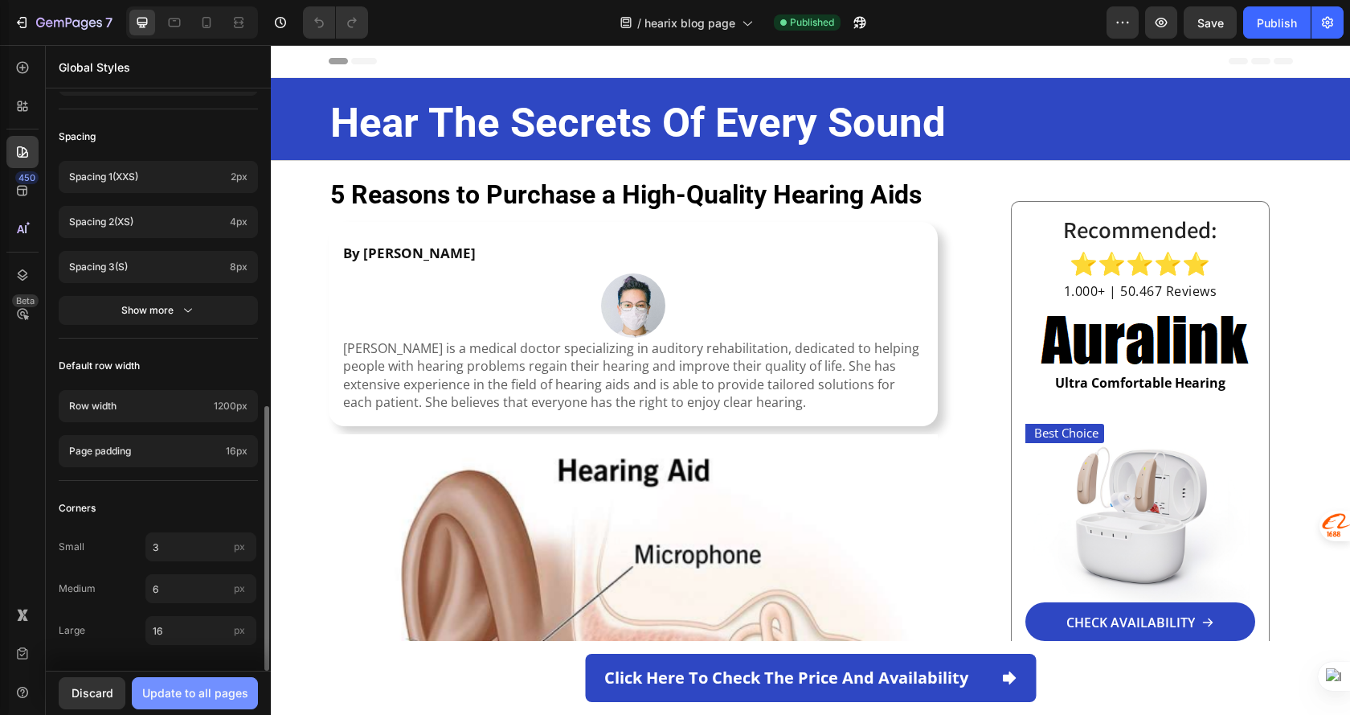
click at [166, 701] on div "Update to all pages" at bounding box center [195, 692] width 106 height 17
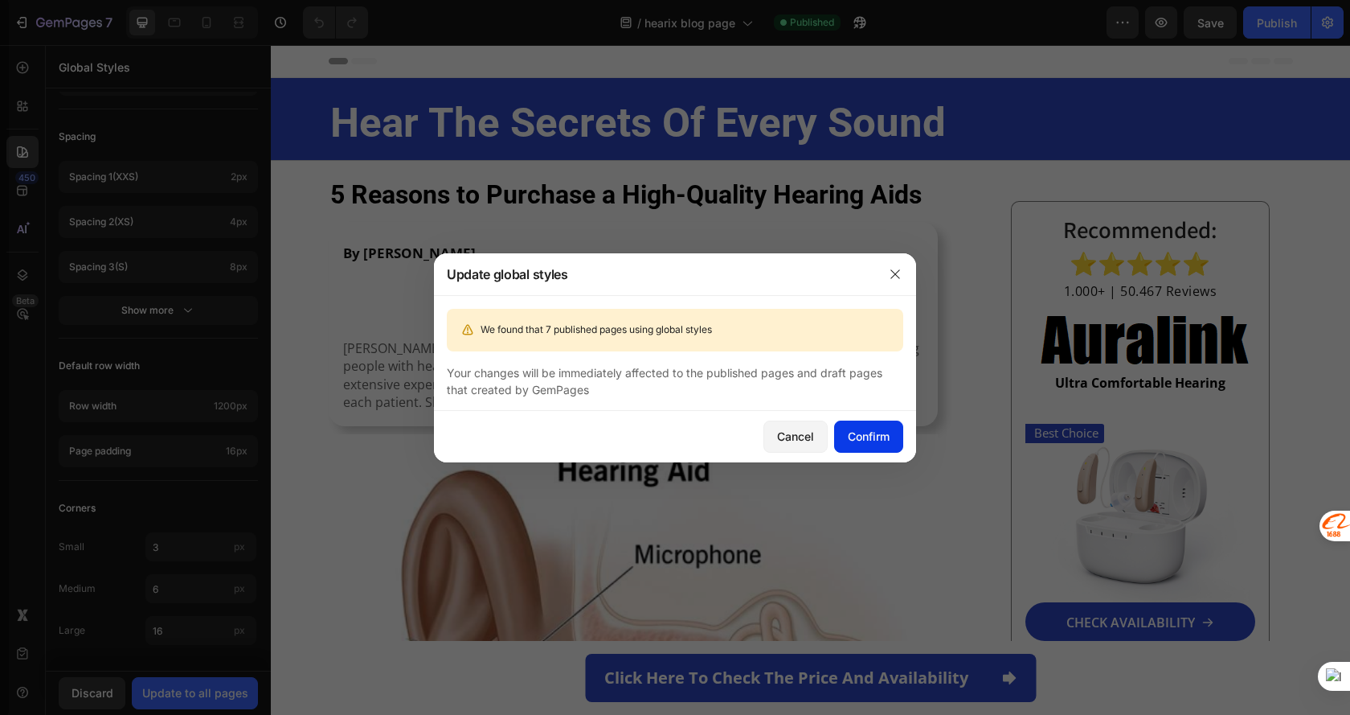
click at [892, 425] on button "Confirm" at bounding box center [868, 436] width 69 height 32
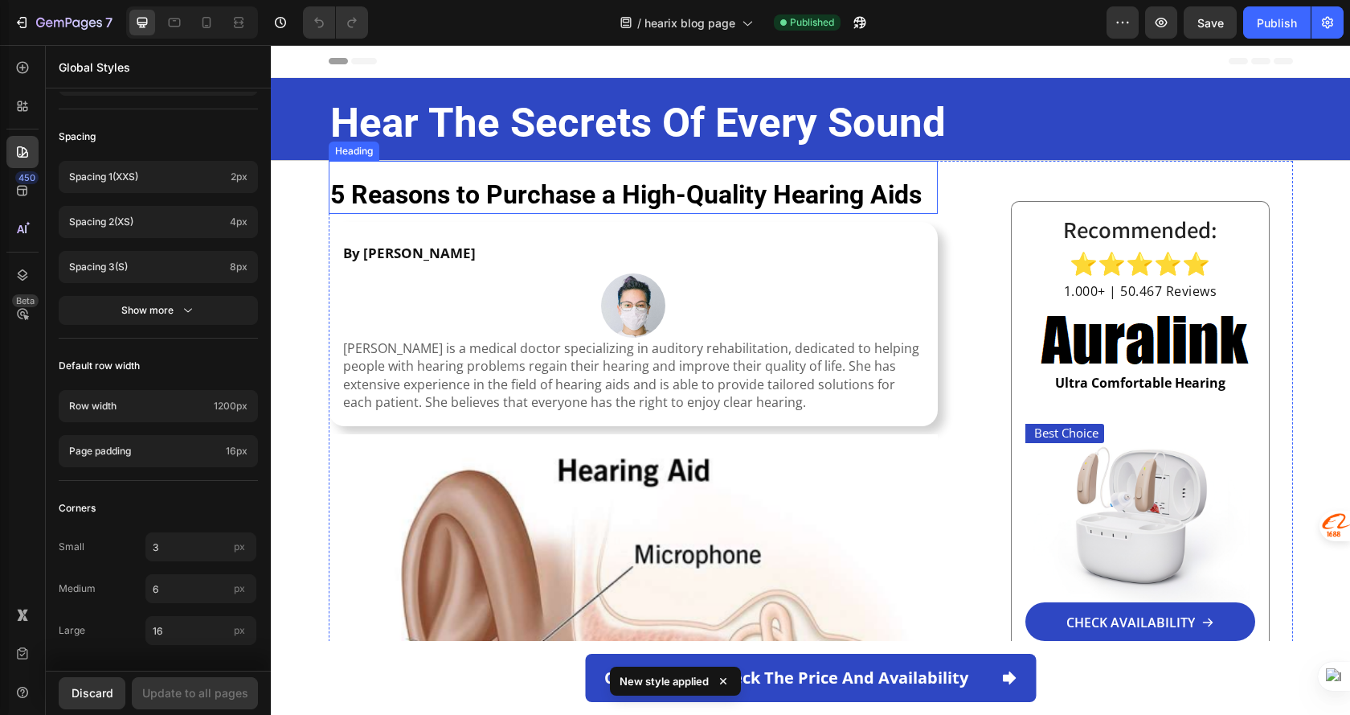
click at [523, 195] on strong "5 Reasons to Purchase a High-Quality Hearing Aids" at bounding box center [626, 194] width 592 height 31
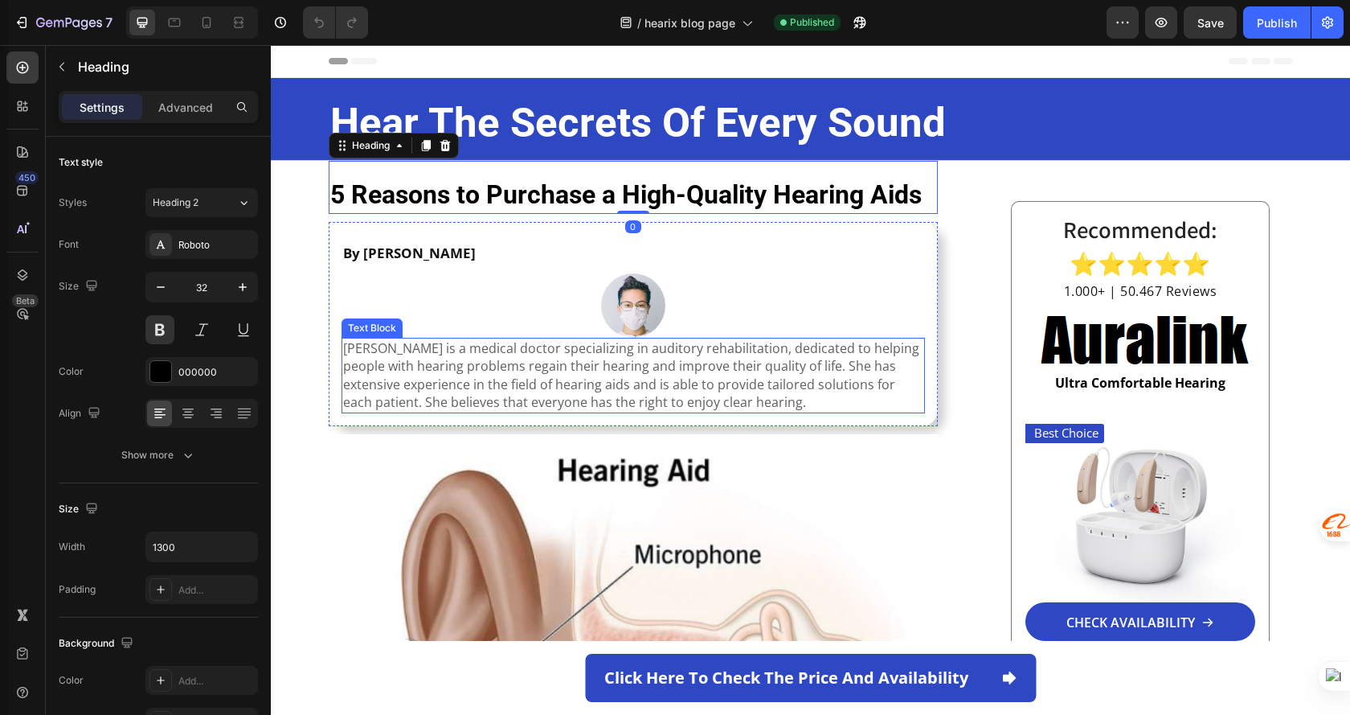
click at [504, 367] on p "Allison is a medical doctor specializing in auditory rehabilitation, dedicated …" at bounding box center [633, 375] width 581 height 72
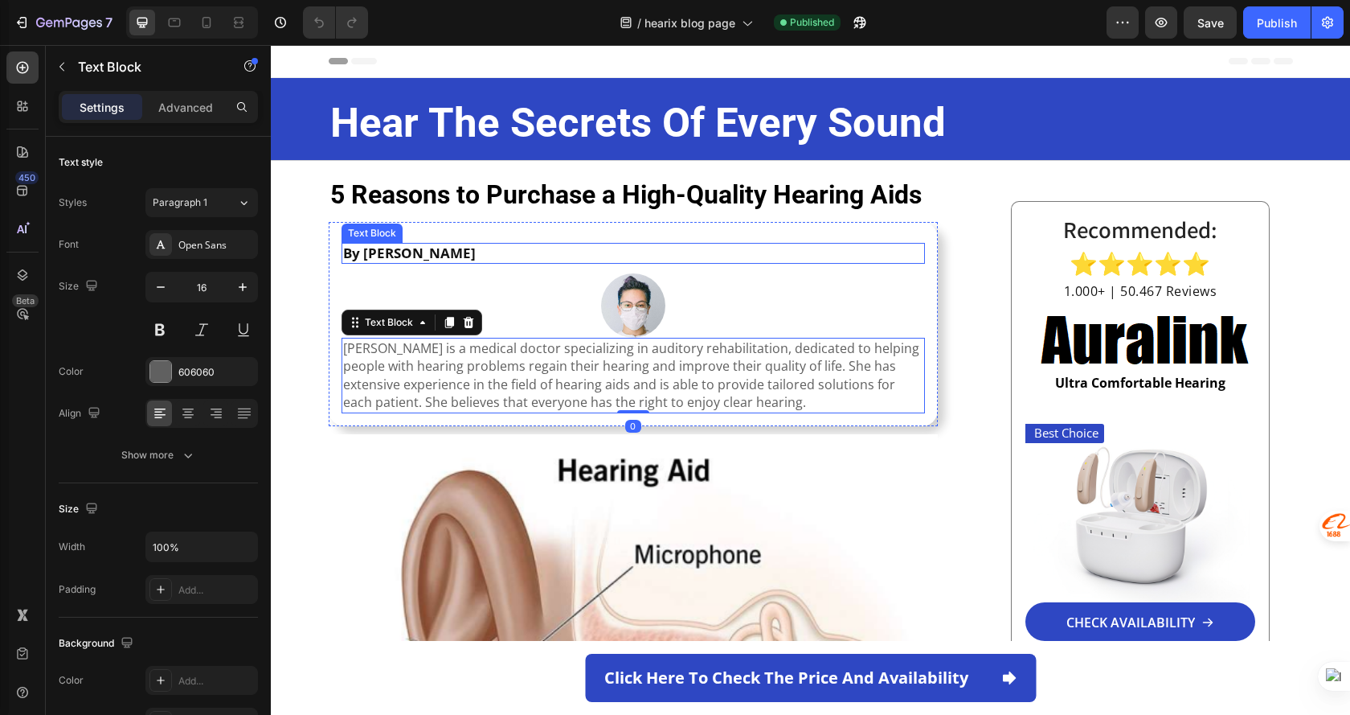
click at [436, 249] on strong "By Allison Stone" at bounding box center [409, 253] width 133 height 18
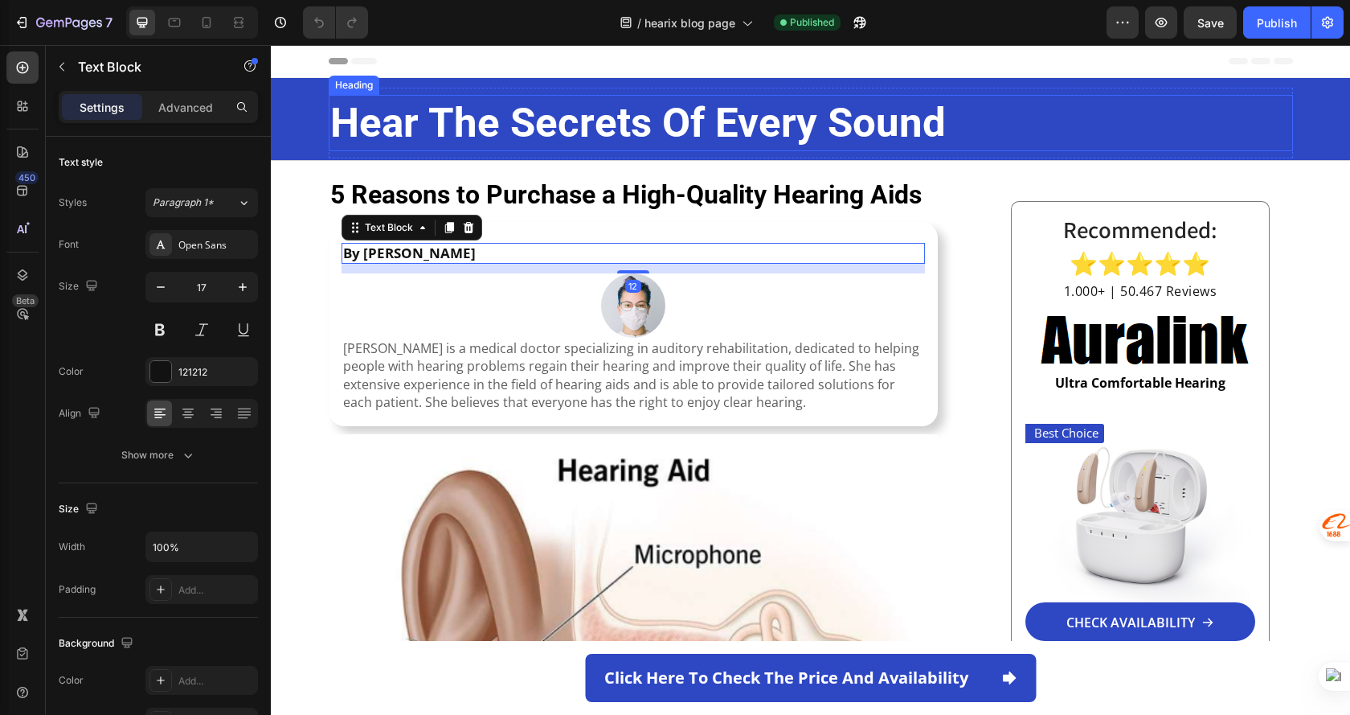
click at [718, 129] on strong "hear the secrets of every sound" at bounding box center [638, 122] width 616 height 47
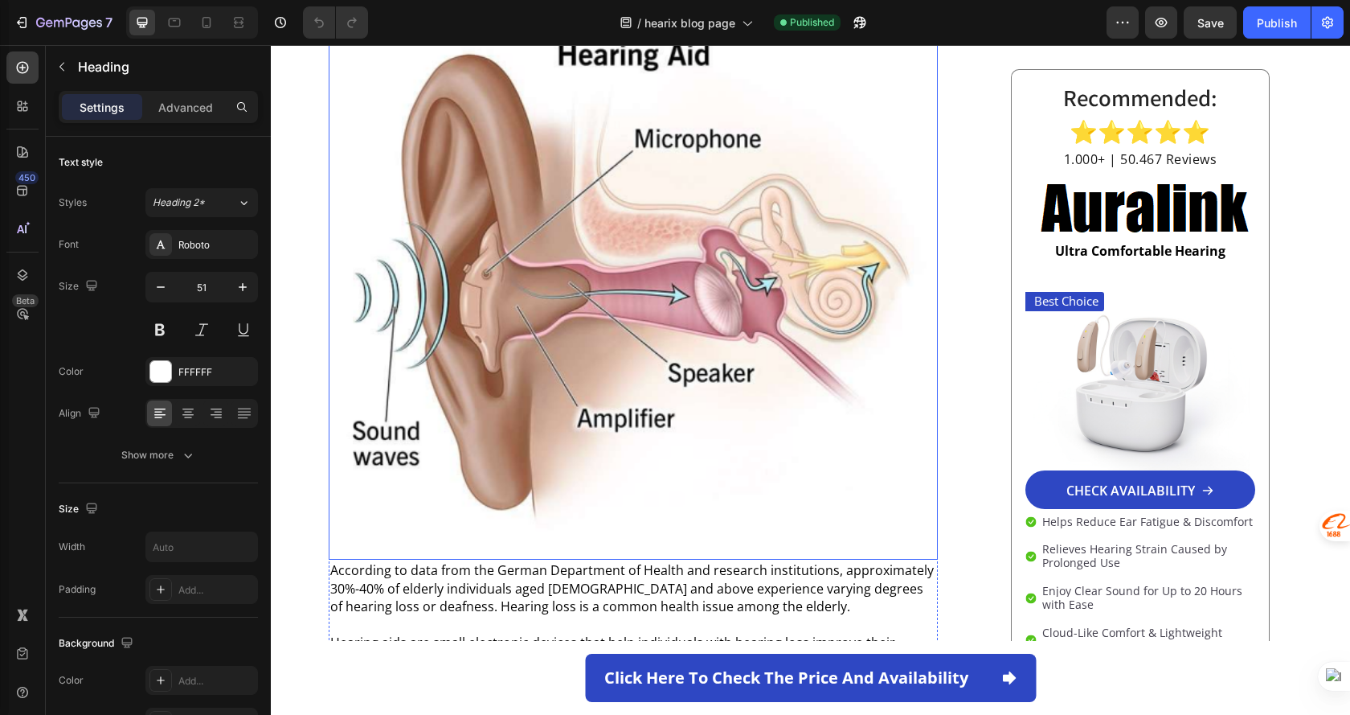
scroll to position [643, 0]
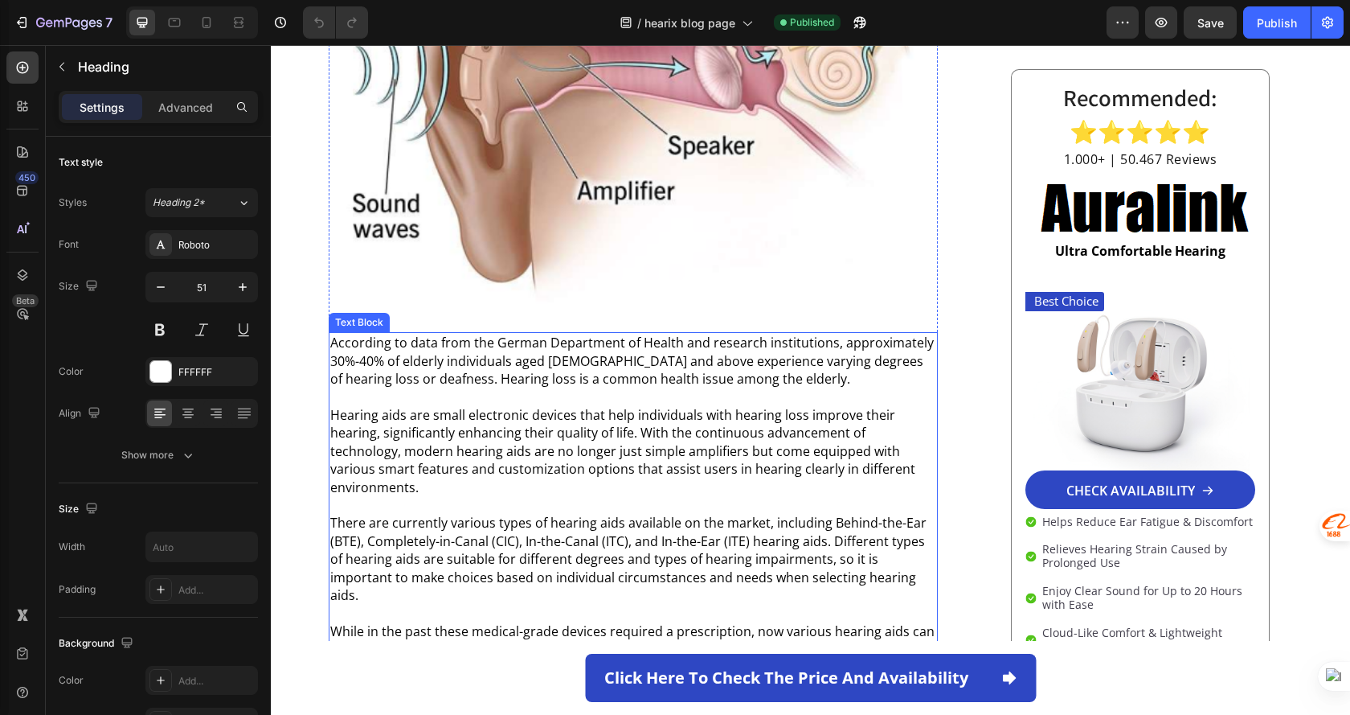
click at [653, 382] on p "According to data from the German Department of Health and research institution…" at bounding box center [633, 361] width 607 height 54
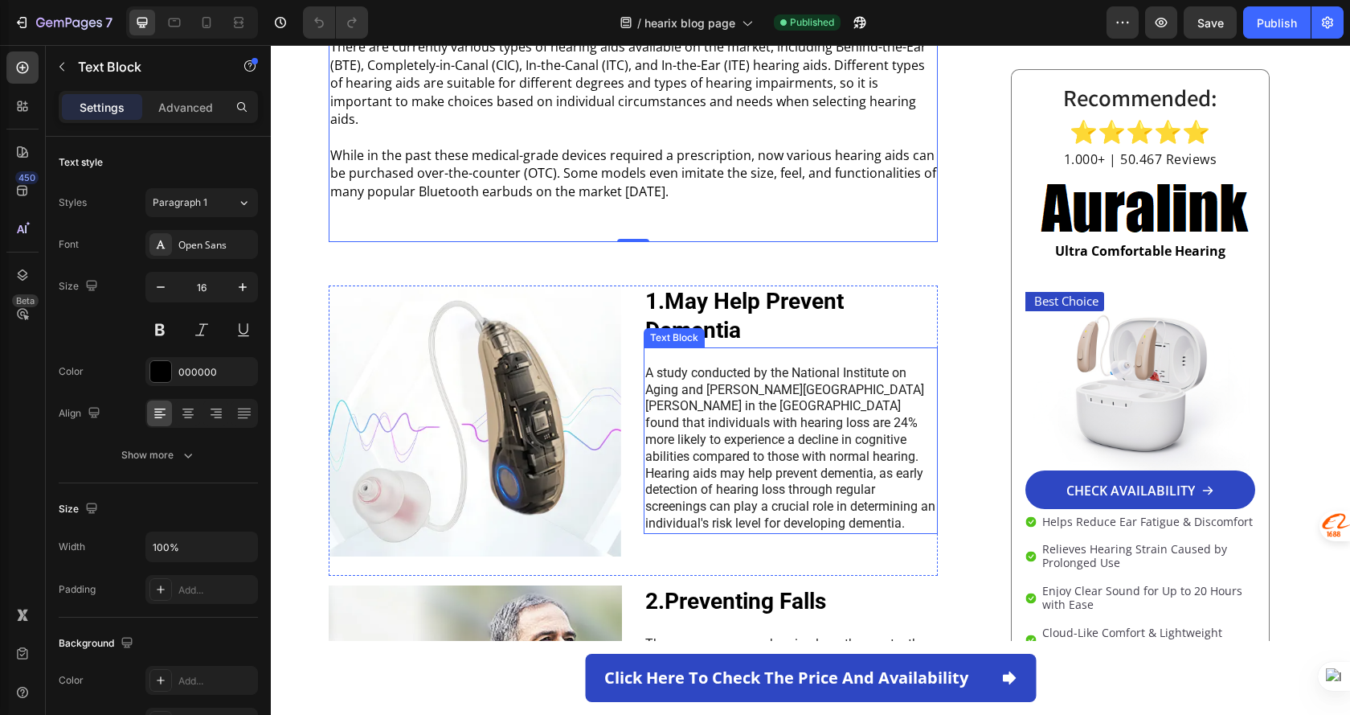
scroll to position [1125, 0]
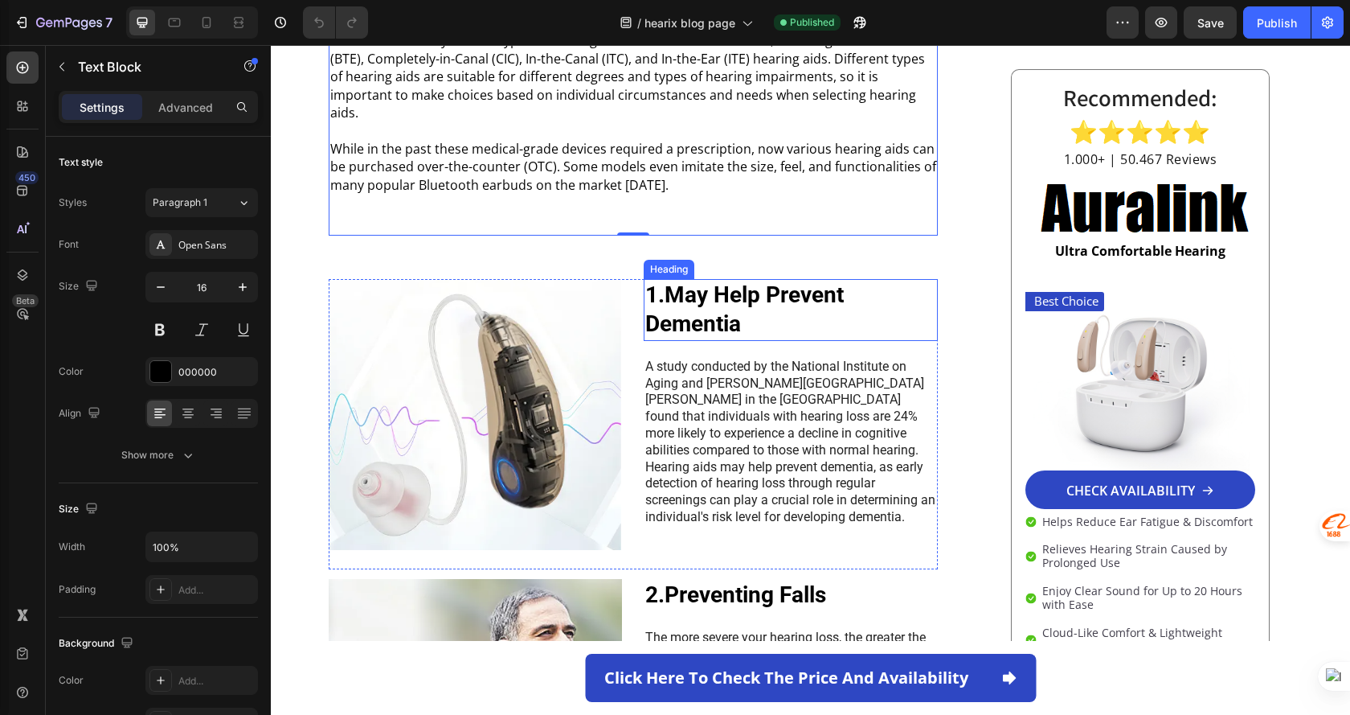
click at [840, 279] on h2 "1.May Help Prevent Dementia" at bounding box center [791, 310] width 294 height 62
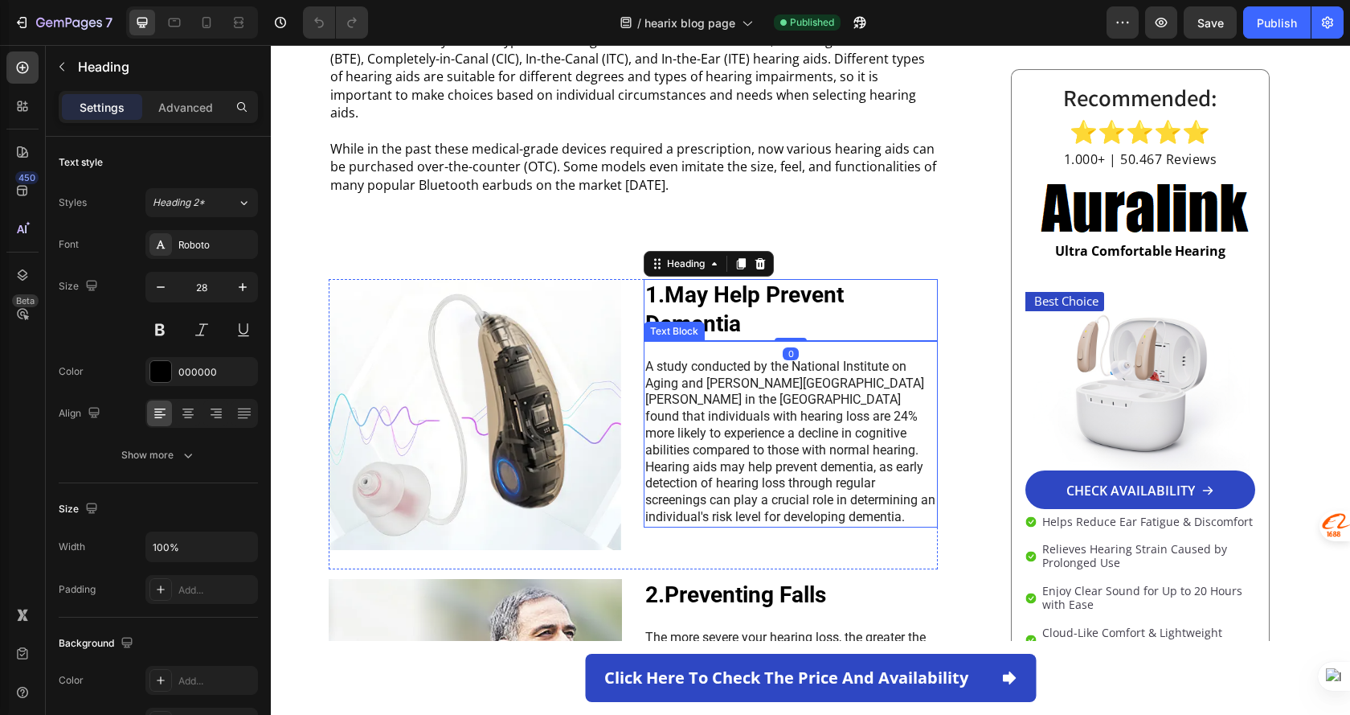
click at [768, 387] on p "A study conducted by the National Institute on Aging and Johns Hopkins Universi…" at bounding box center [791, 442] width 291 height 167
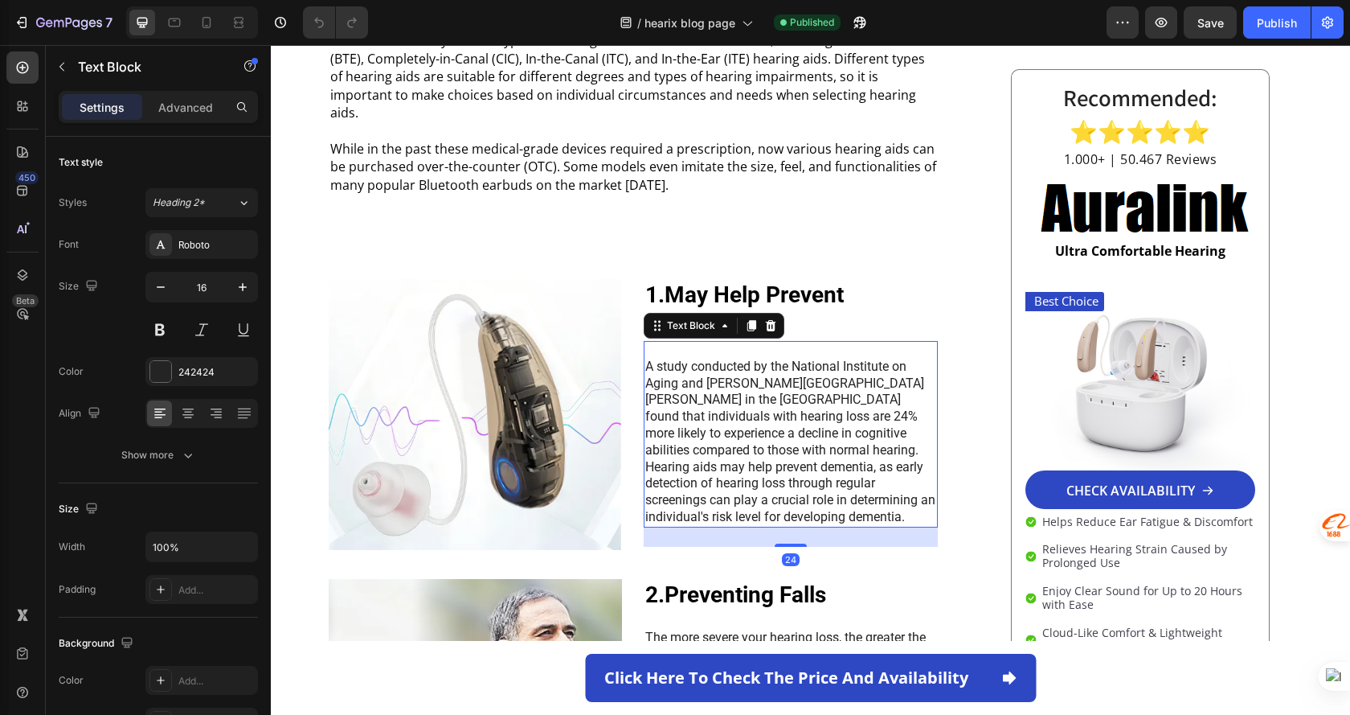
scroll to position [1286, 0]
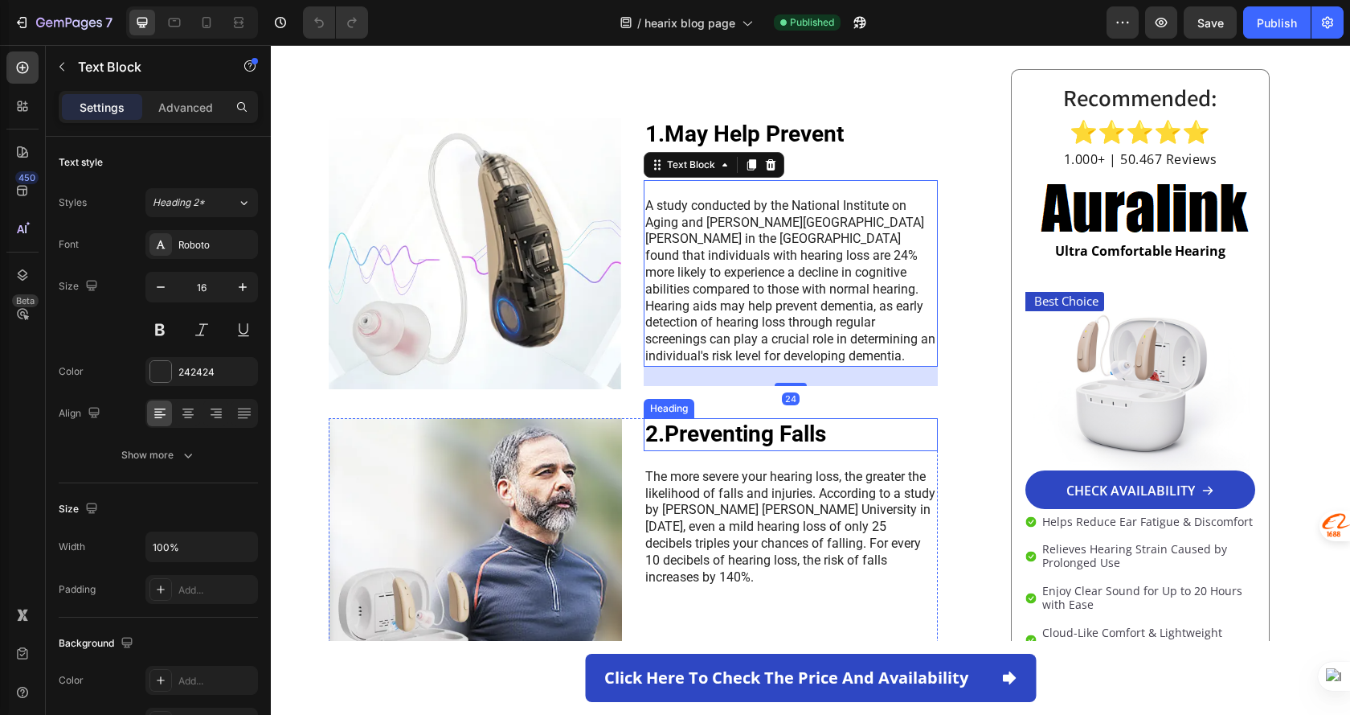
click at [788, 420] on strong "2.Preventing Falls" at bounding box center [736, 433] width 181 height 27
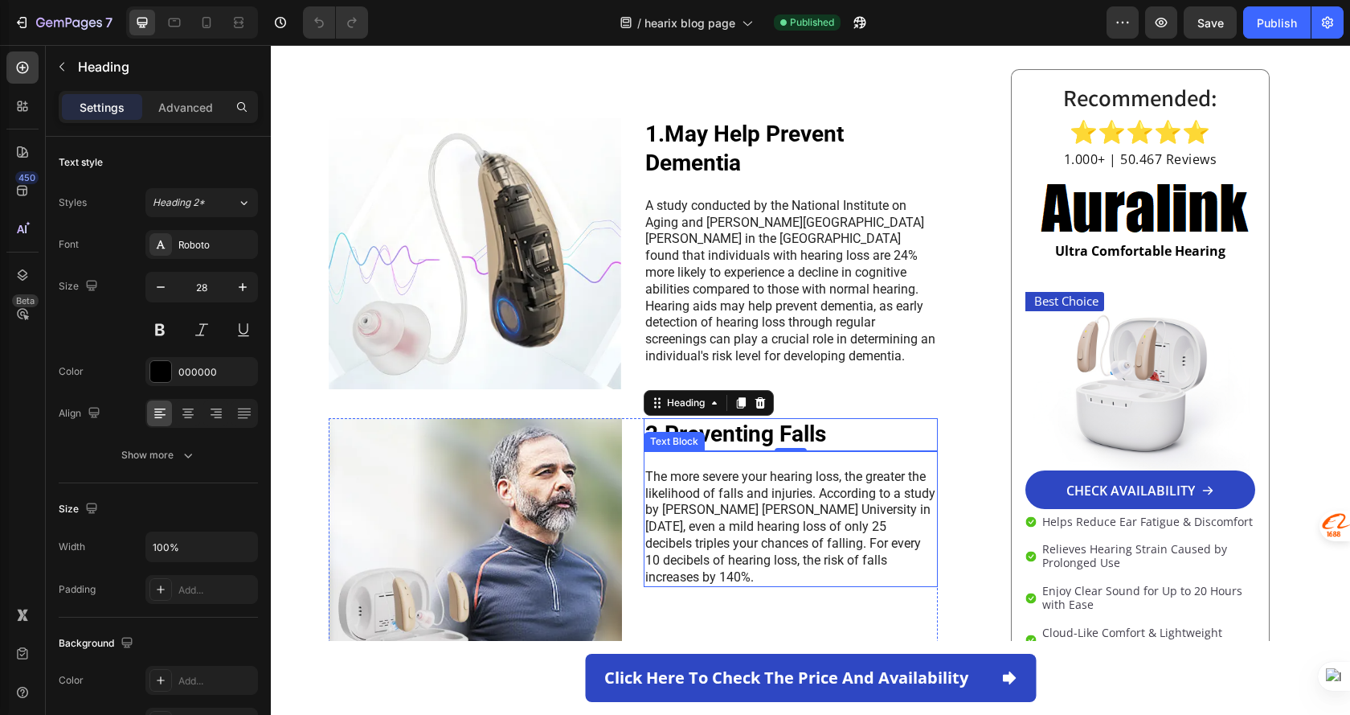
click at [792, 497] on p "The more severe your hearing loss, the greater the likelihood of falls and inju…" at bounding box center [791, 527] width 291 height 117
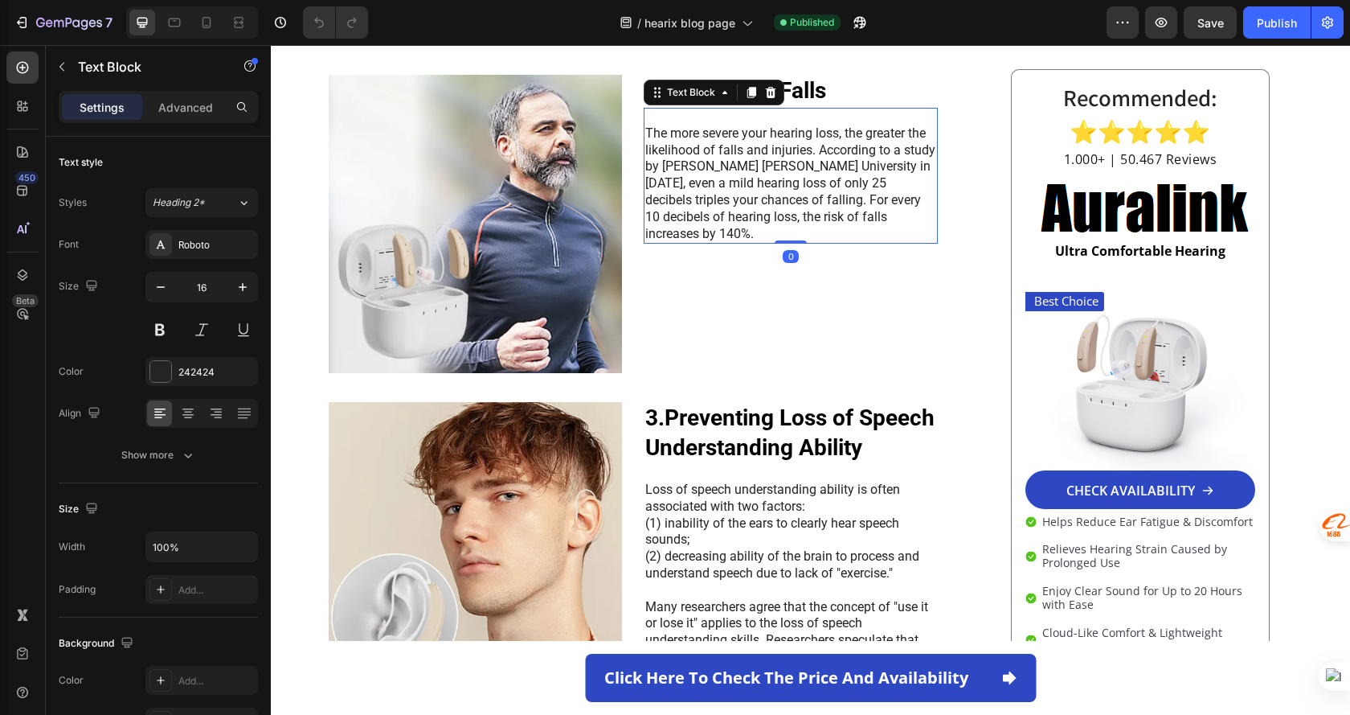
scroll to position [1688, 0]
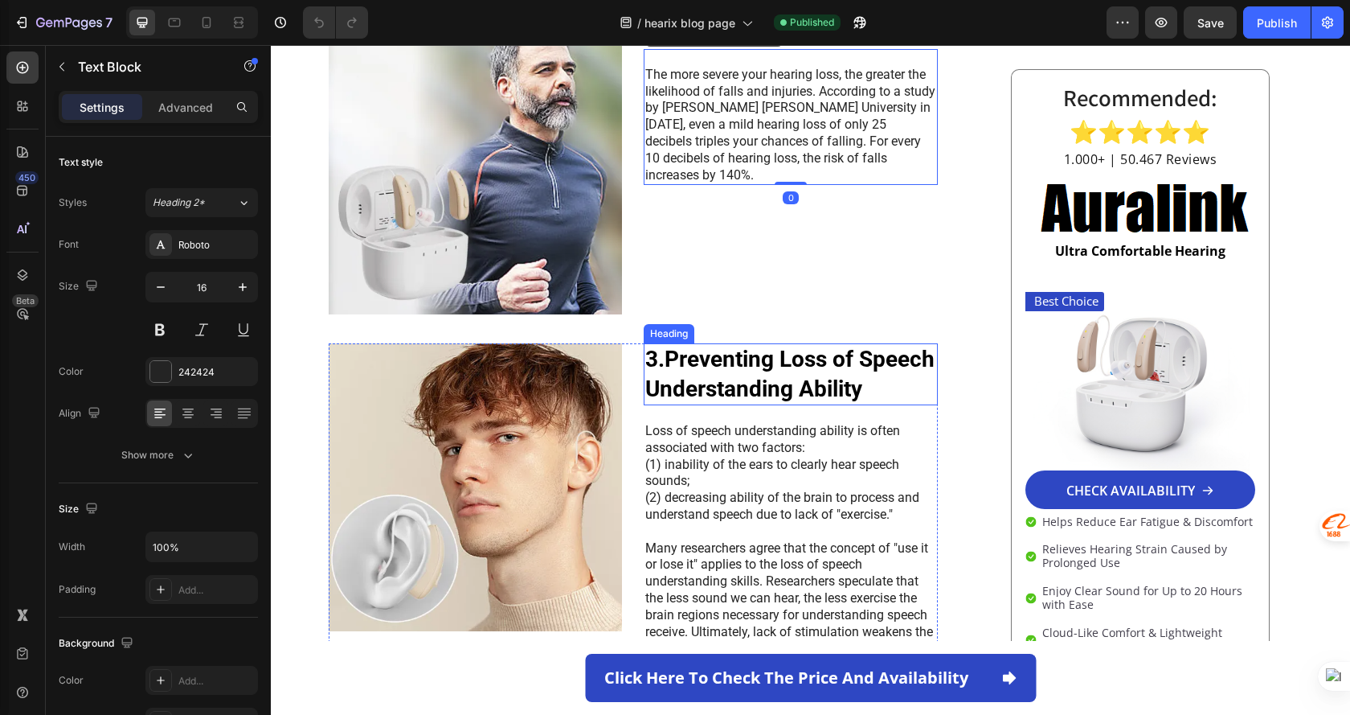
click at [813, 351] on strong "3.Preventing Loss of Speech Understanding Ability" at bounding box center [790, 373] width 289 height 55
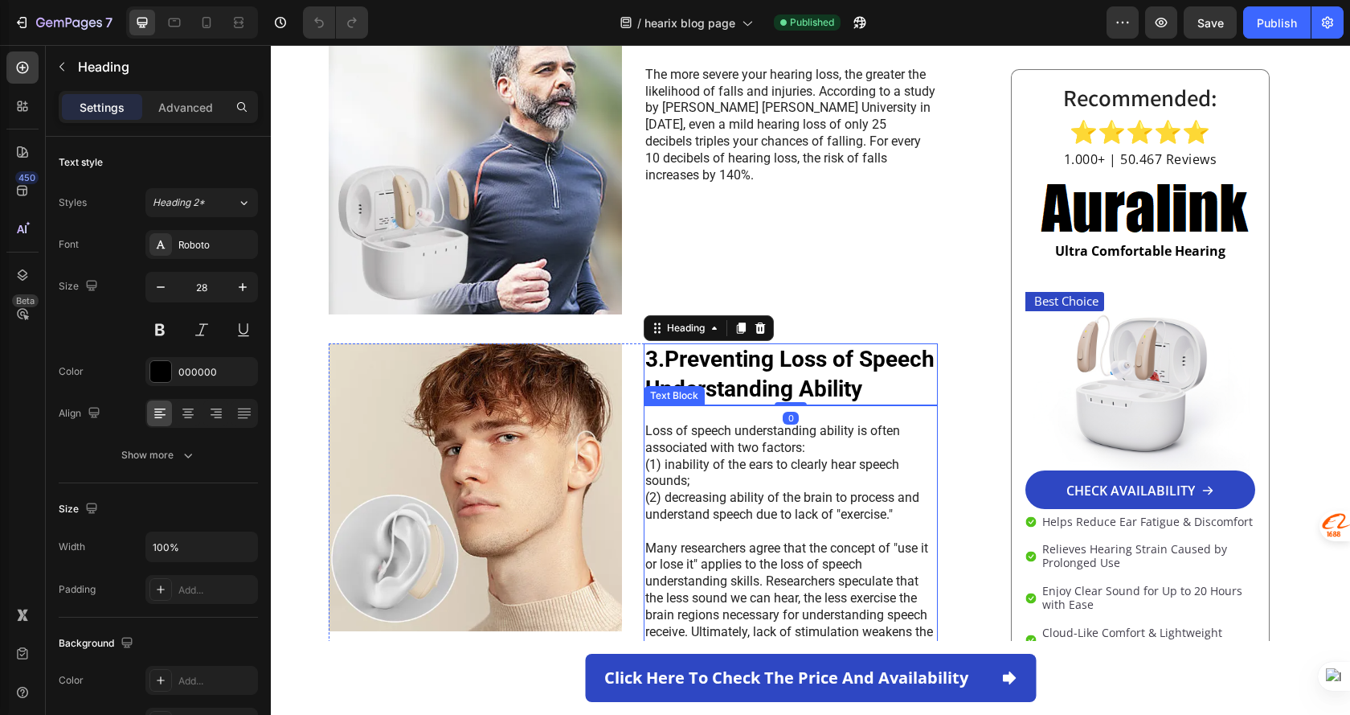
click at [803, 457] on p "(1) inability of the ears to clearly hear speech sounds;" at bounding box center [791, 474] width 291 height 34
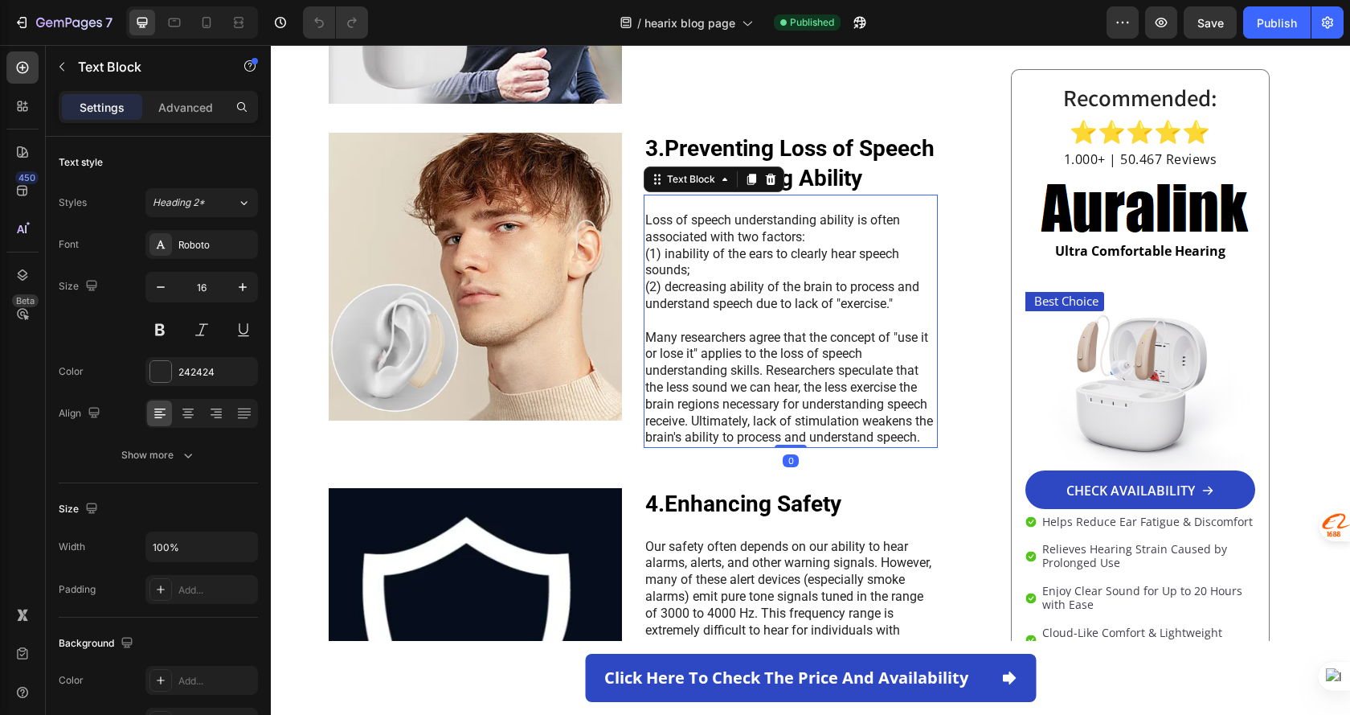
scroll to position [1929, 0]
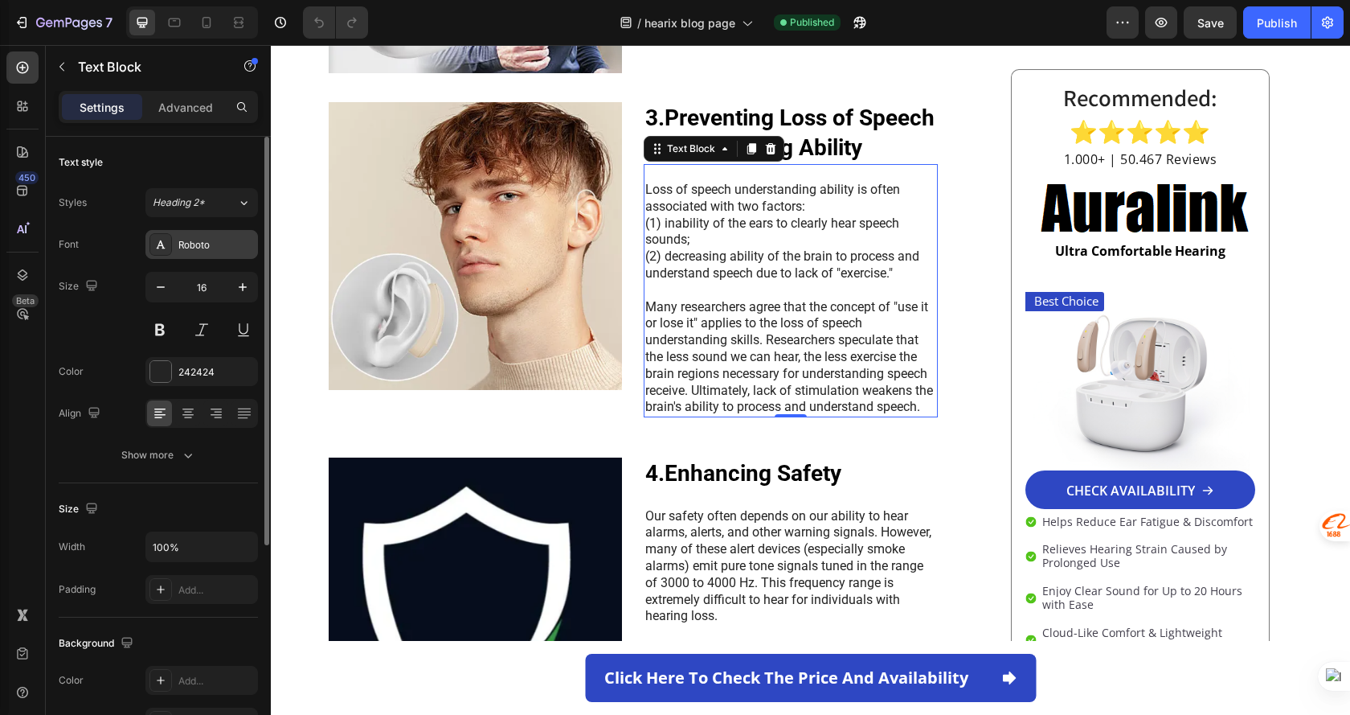
click at [224, 240] on div "Roboto" at bounding box center [216, 245] width 76 height 14
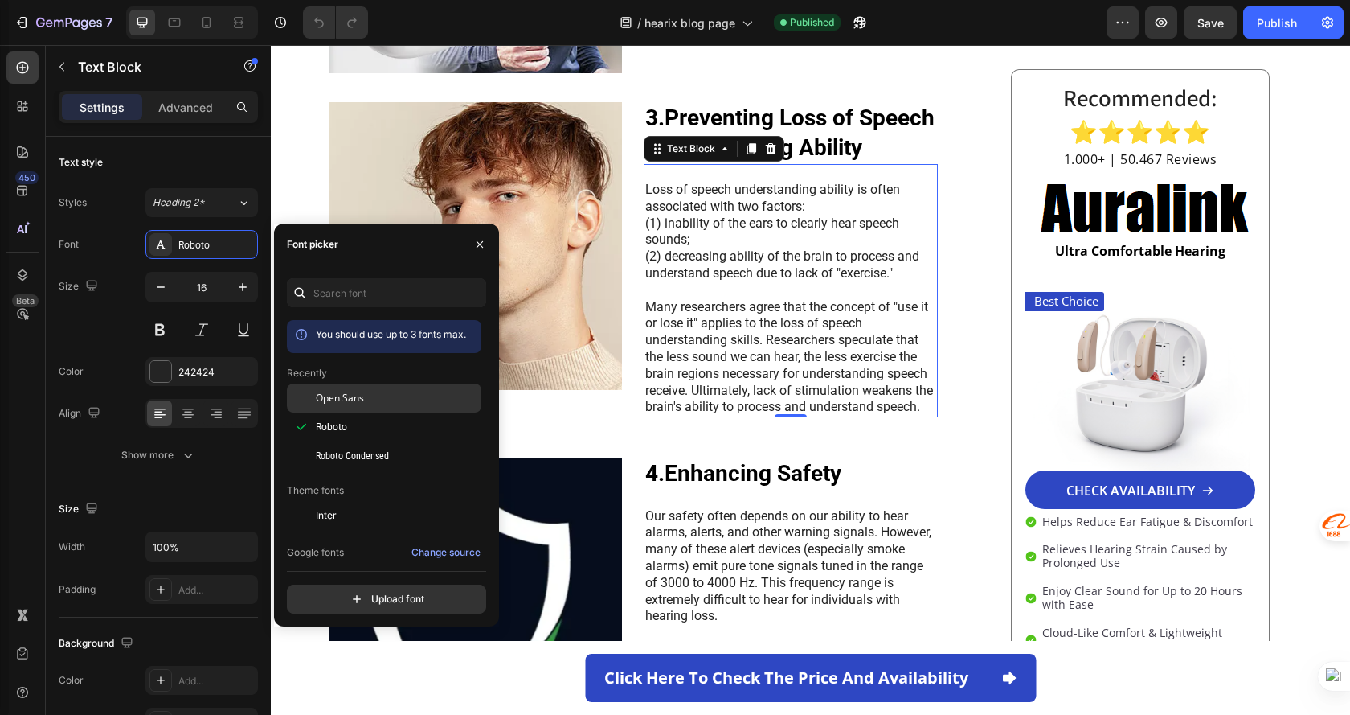
click at [398, 392] on div "Open Sans" at bounding box center [397, 398] width 162 height 14
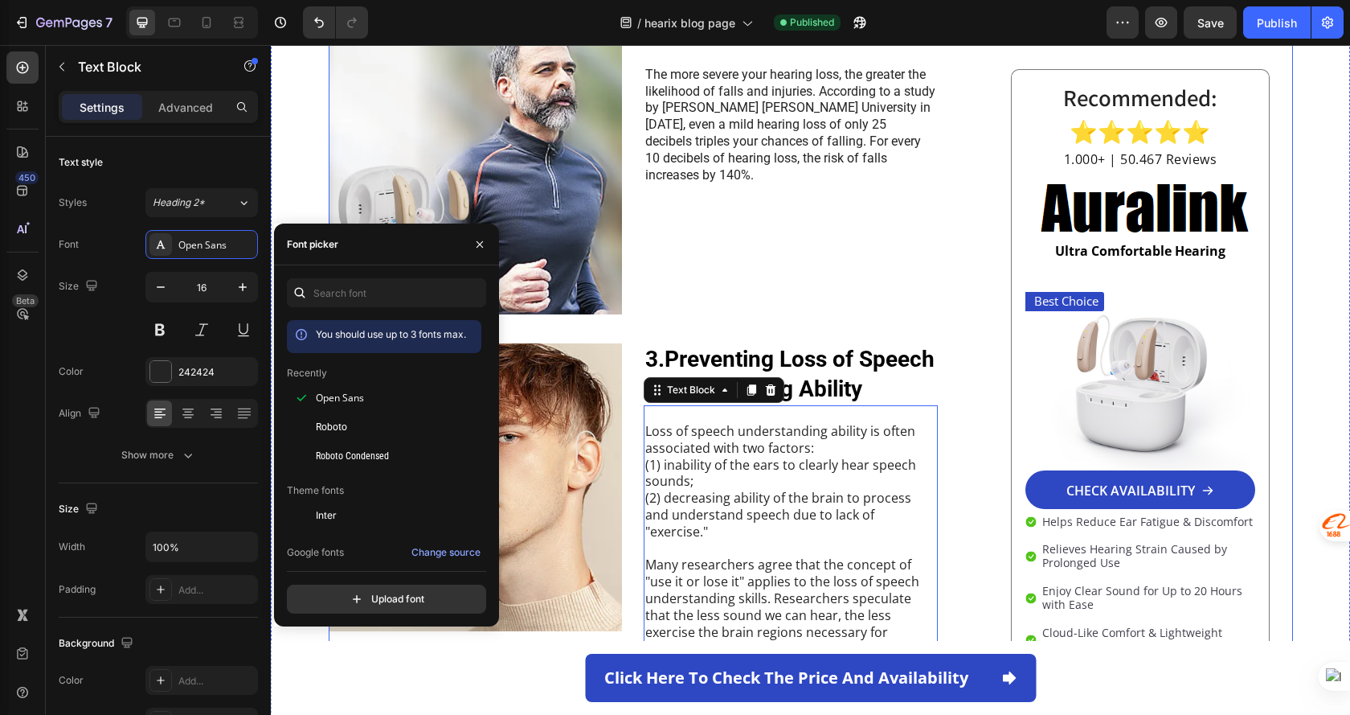
scroll to position [1608, 0]
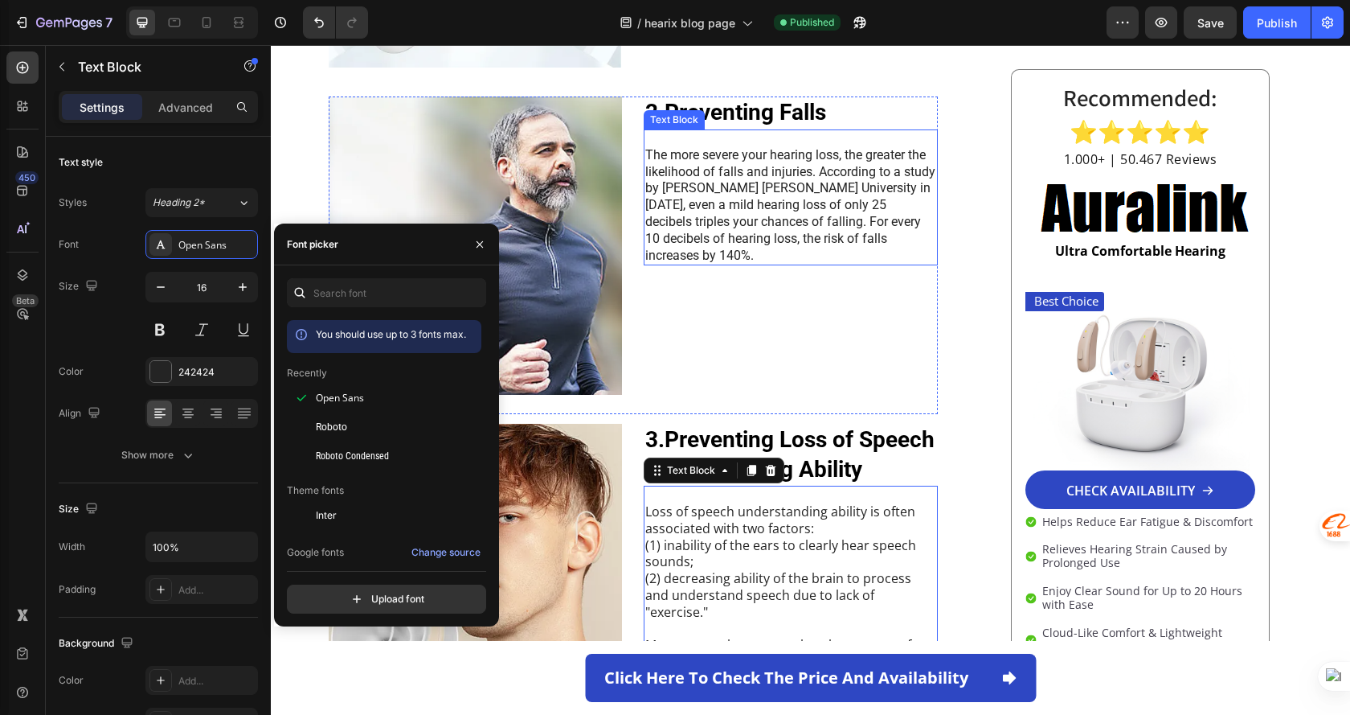
click at [756, 186] on p "The more severe your hearing loss, the greater the likelihood of falls and inju…" at bounding box center [791, 205] width 291 height 117
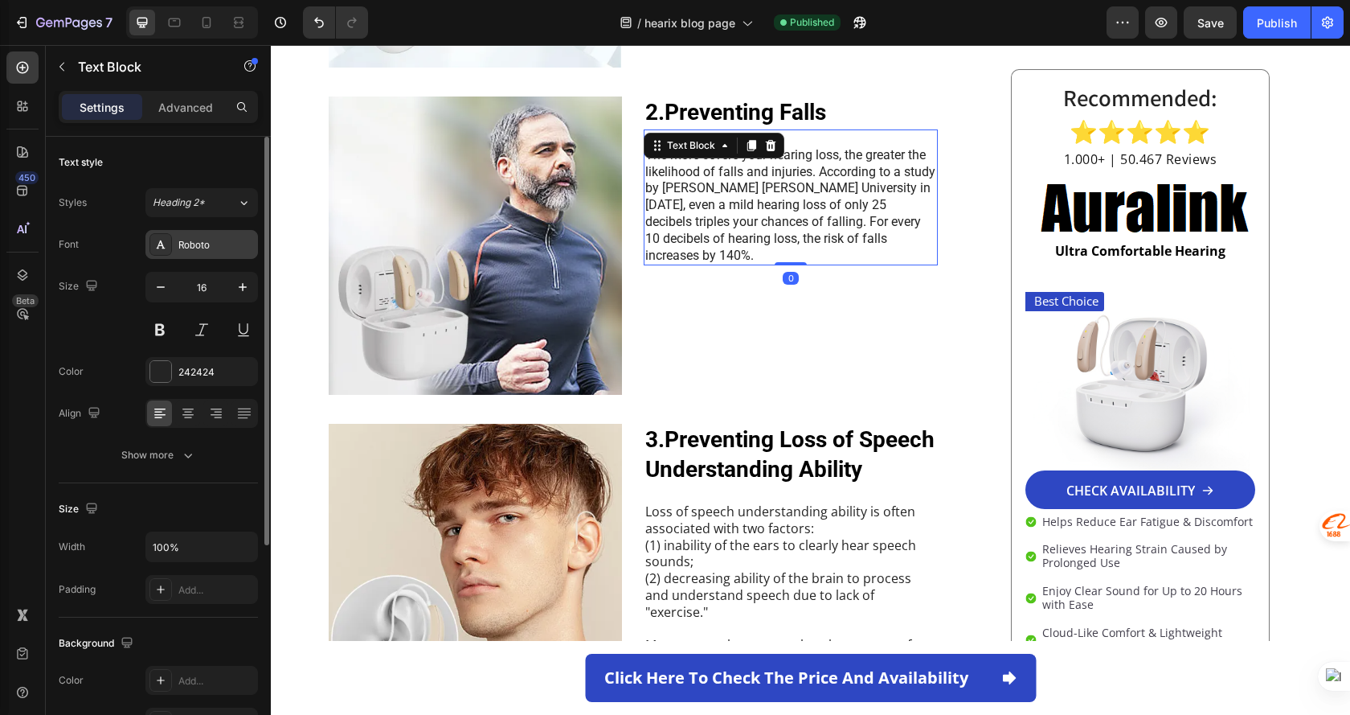
click at [191, 248] on div "Roboto" at bounding box center [216, 245] width 76 height 14
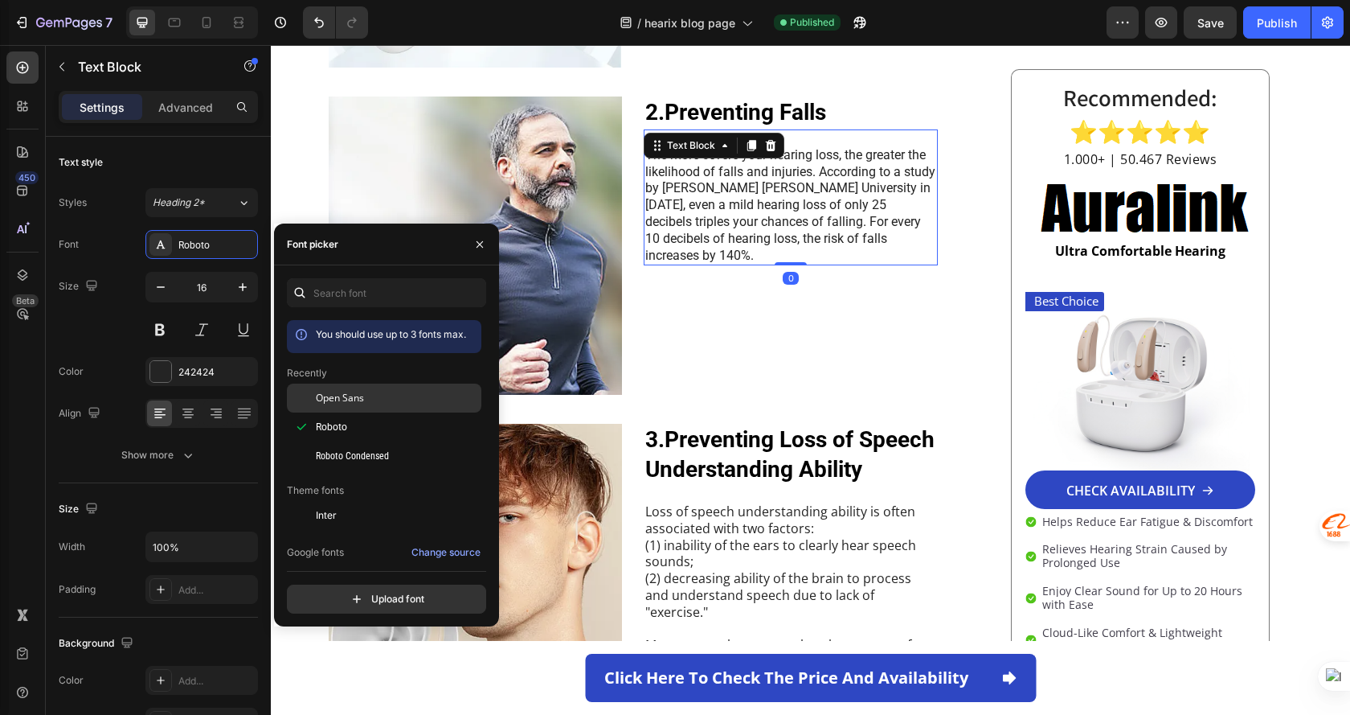
click at [371, 396] on div "Open Sans" at bounding box center [397, 398] width 162 height 14
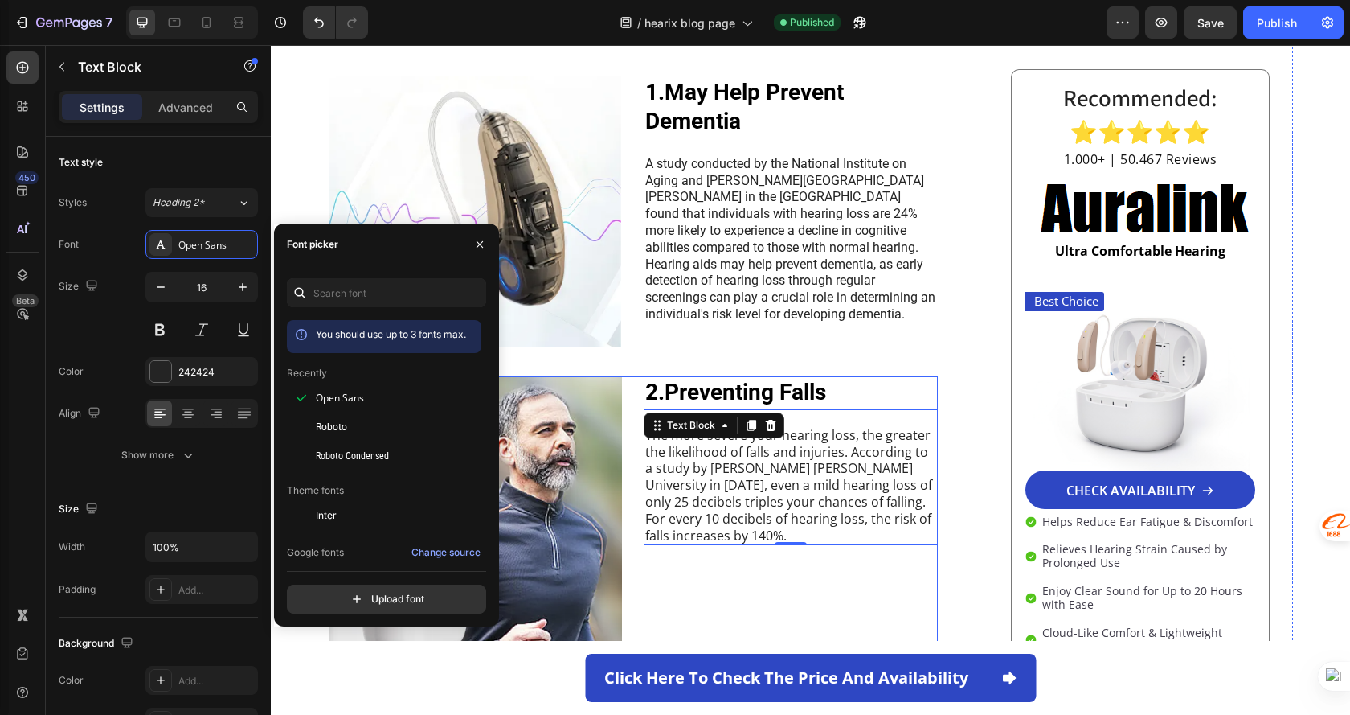
scroll to position [1286, 0]
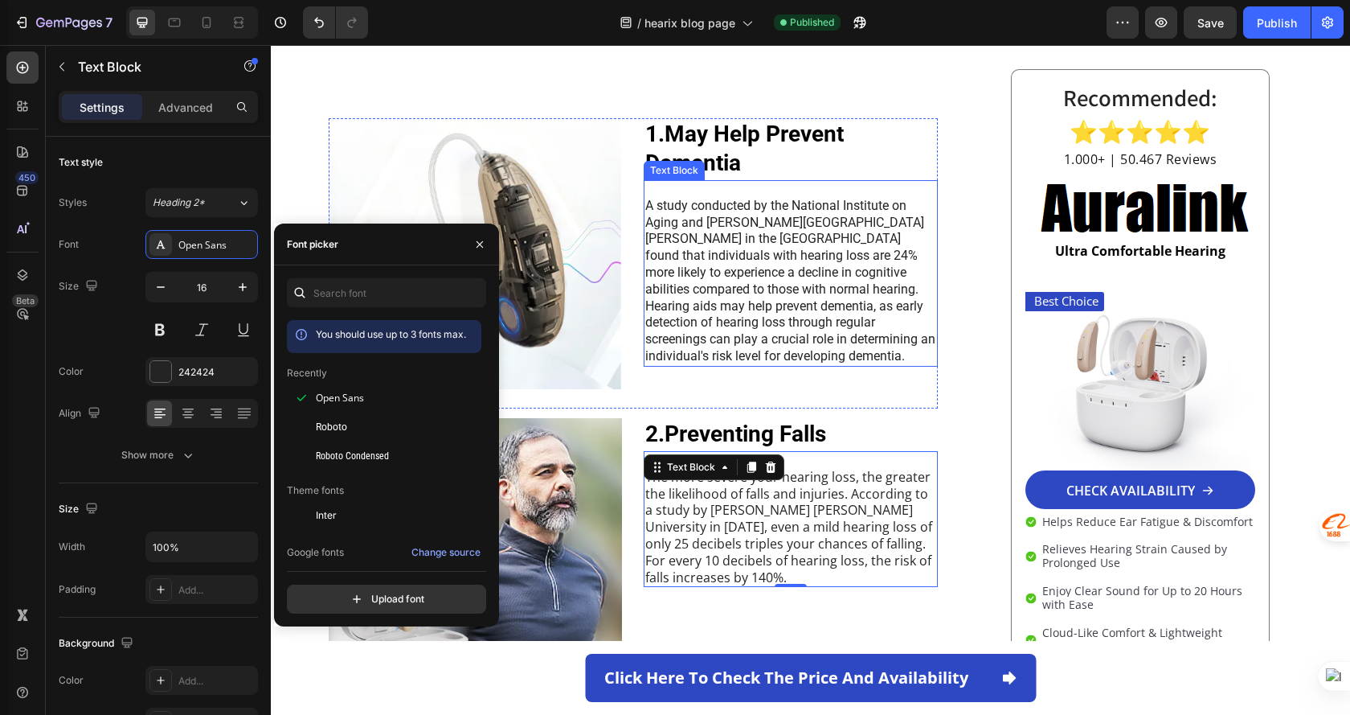
click at [781, 267] on p "A study conducted by the National Institute on Aging and Johns Hopkins Universi…" at bounding box center [791, 281] width 291 height 167
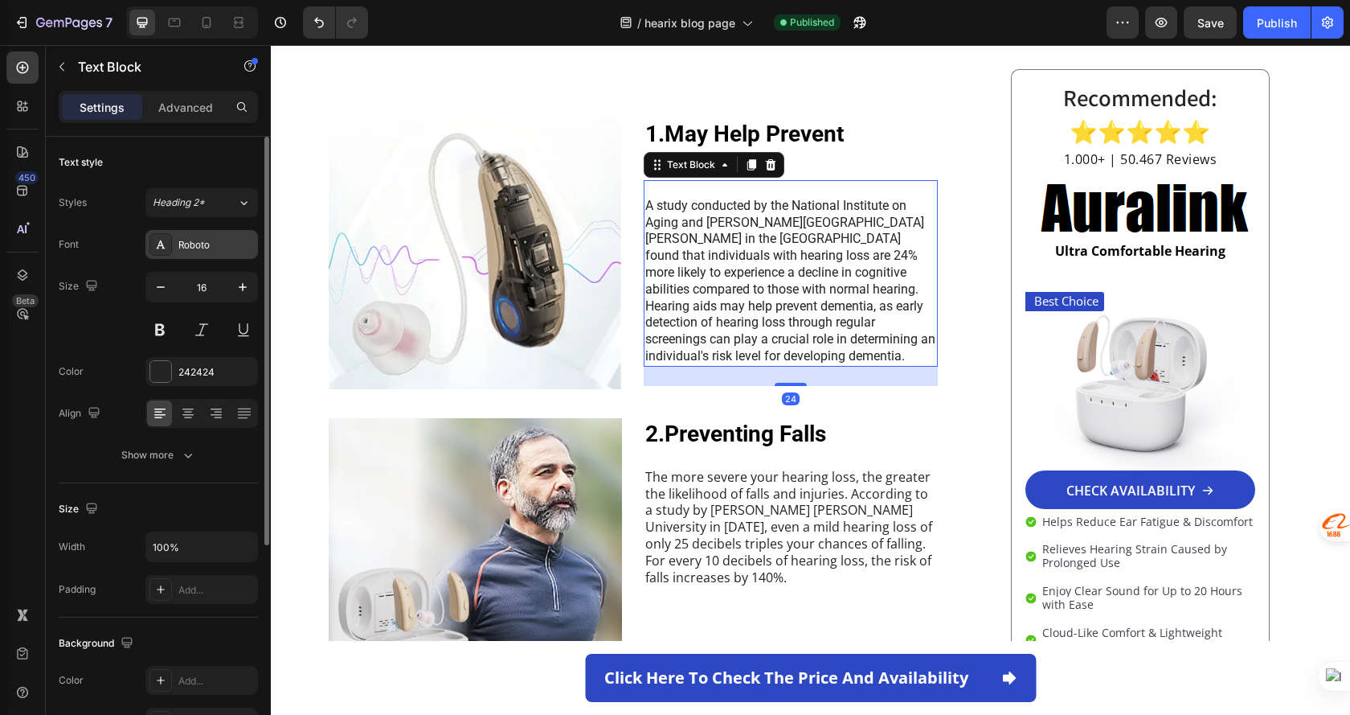
click at [176, 244] on div "Roboto" at bounding box center [201, 244] width 113 height 29
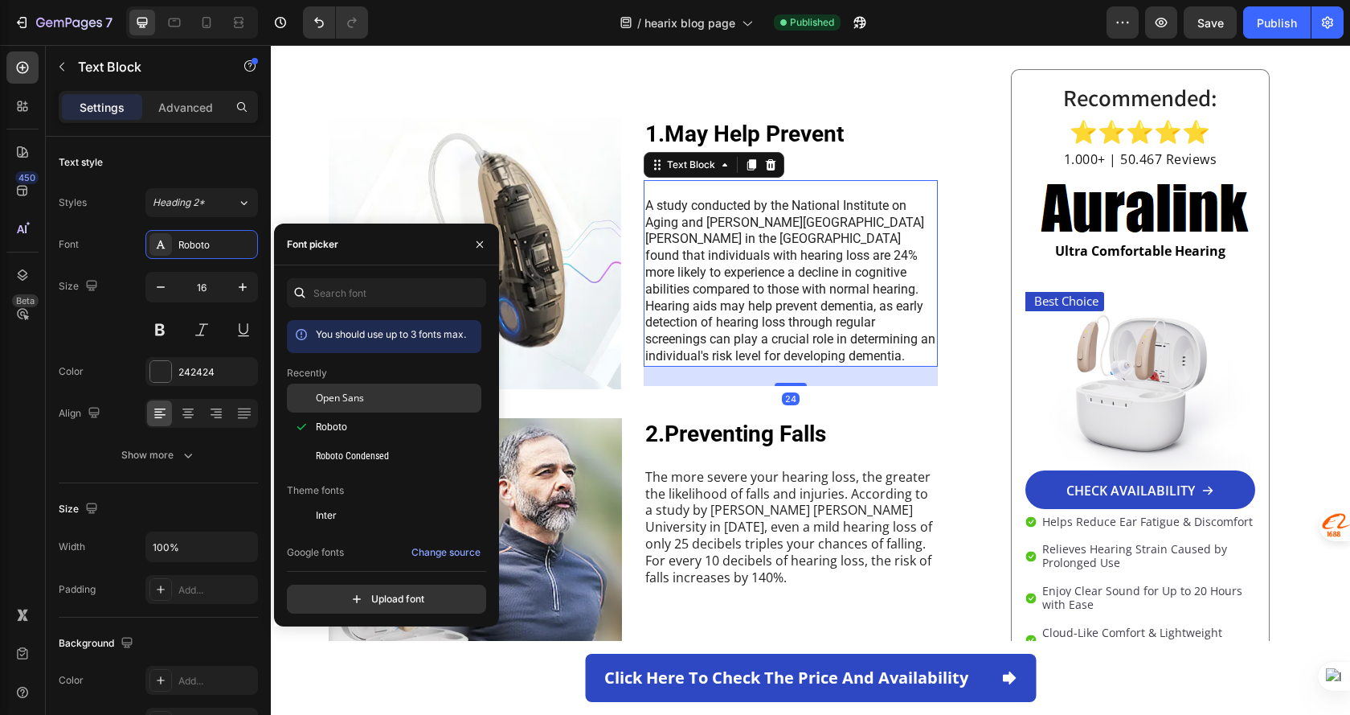
click at [341, 398] on span "Open Sans" at bounding box center [340, 398] width 48 height 14
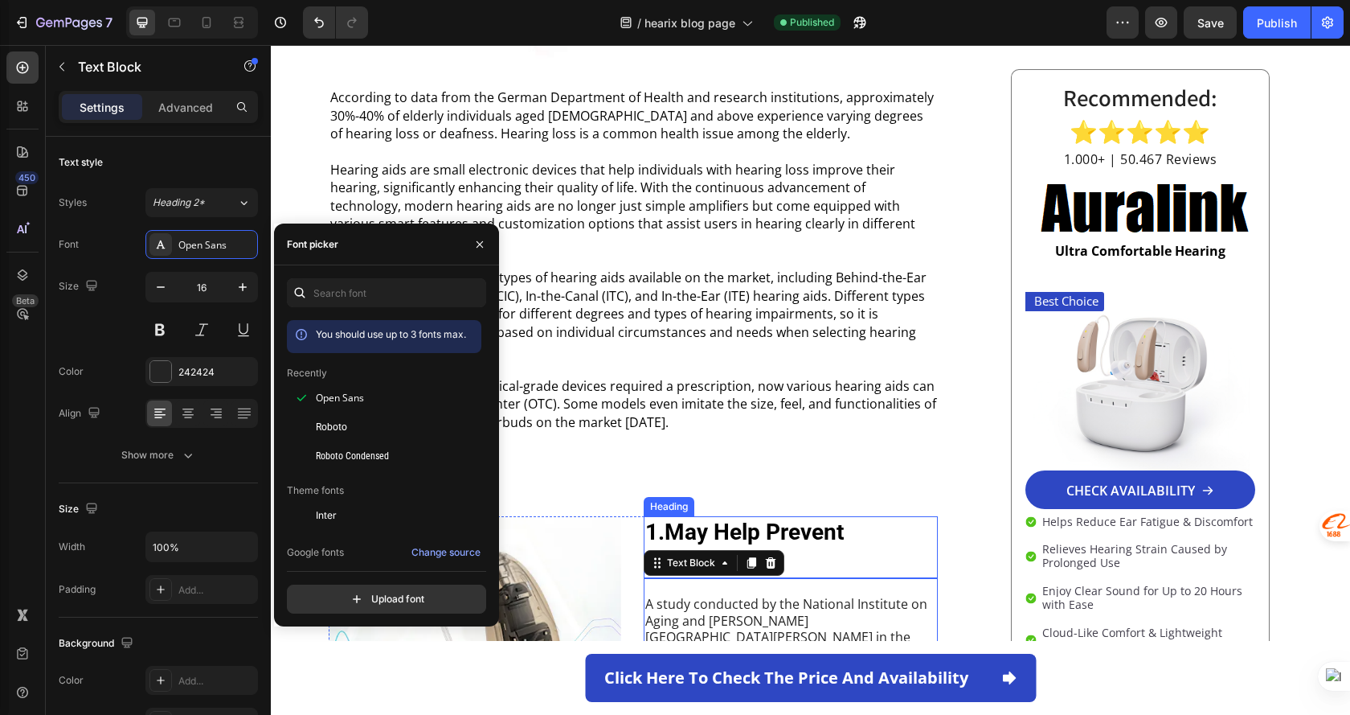
scroll to position [884, 0]
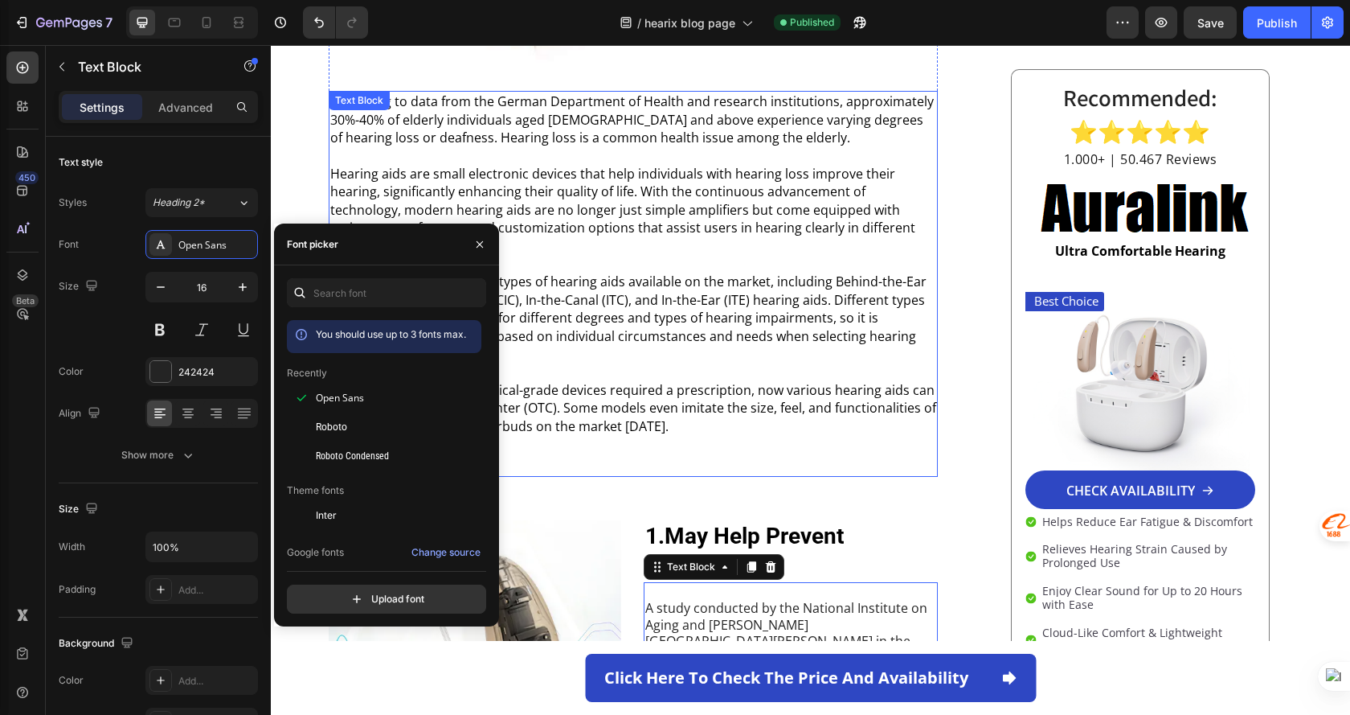
drag, startPoint x: 775, startPoint y: 308, endPoint x: 751, endPoint y: 308, distance: 24.1
click at [774, 308] on p "There are currently various types of hearing aids available on the market, incl…" at bounding box center [633, 318] width 607 height 90
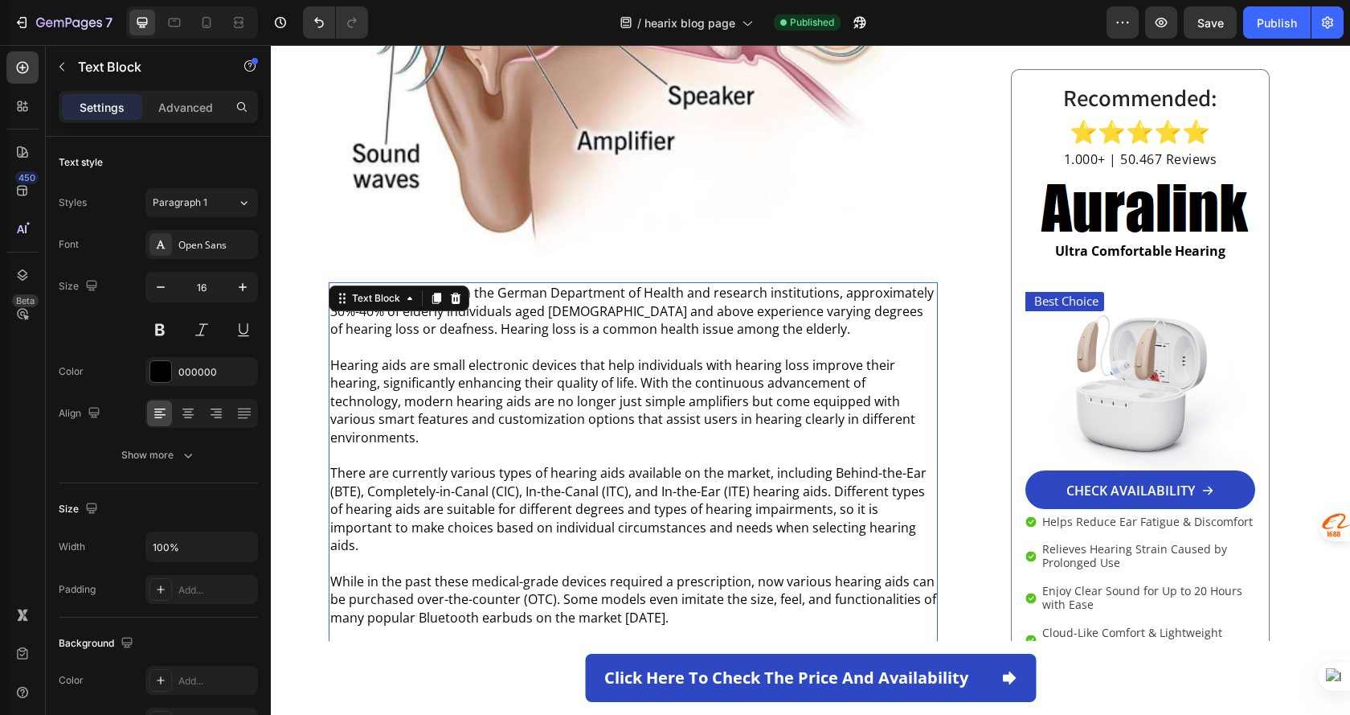
scroll to position [643, 0]
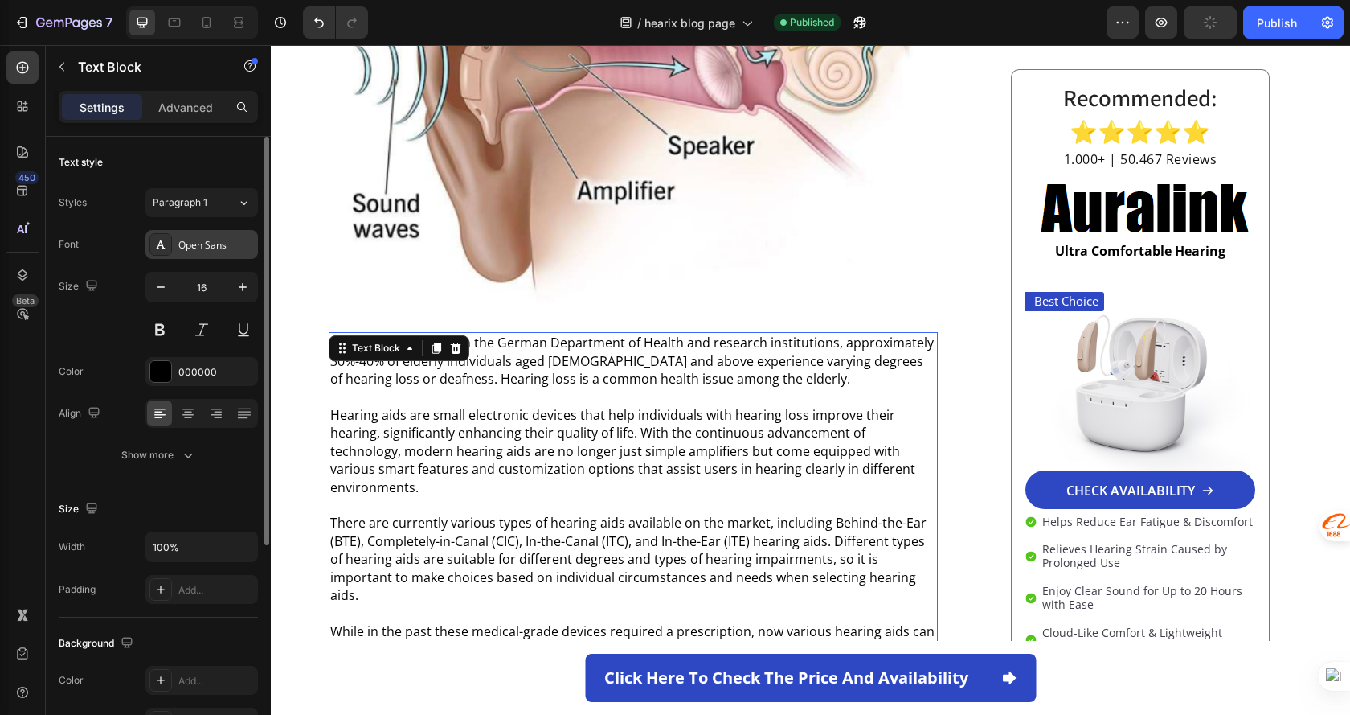
click at [227, 252] on div "Open Sans" at bounding box center [216, 245] width 76 height 14
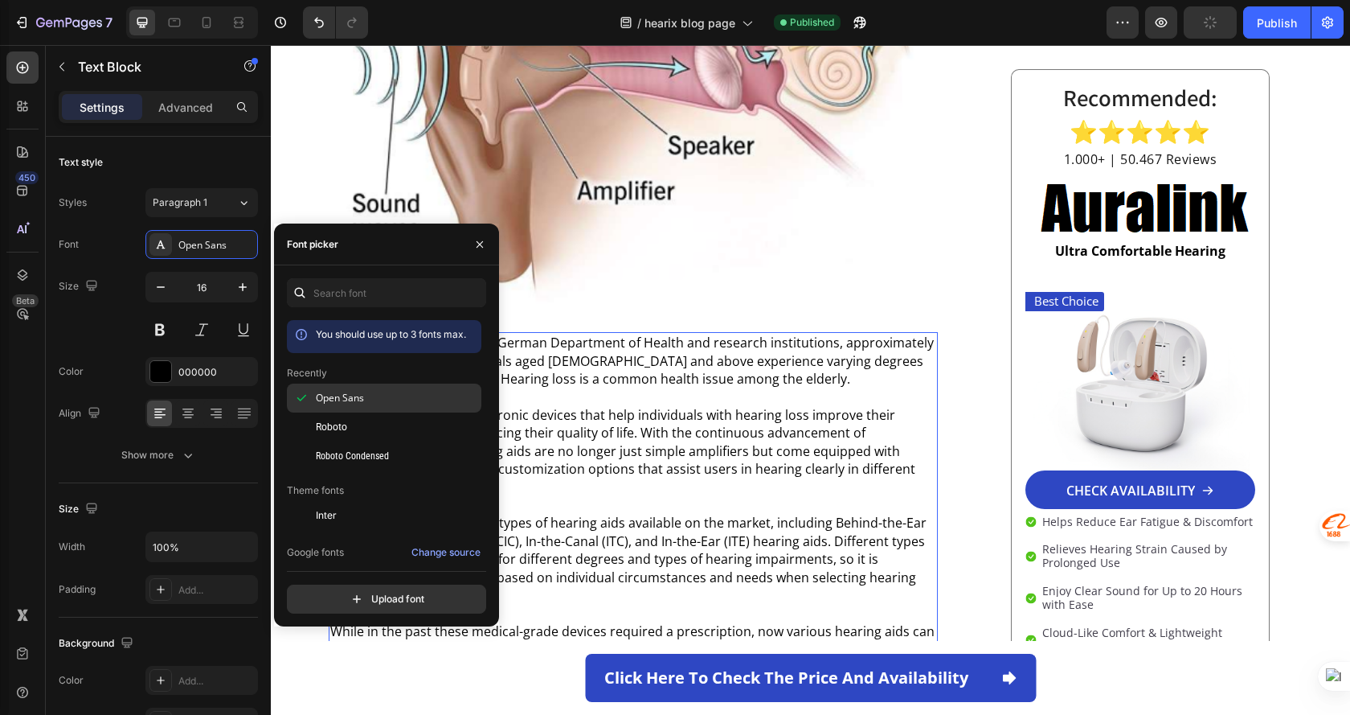
click at [343, 501] on div "Open Sans" at bounding box center [384, 515] width 195 height 29
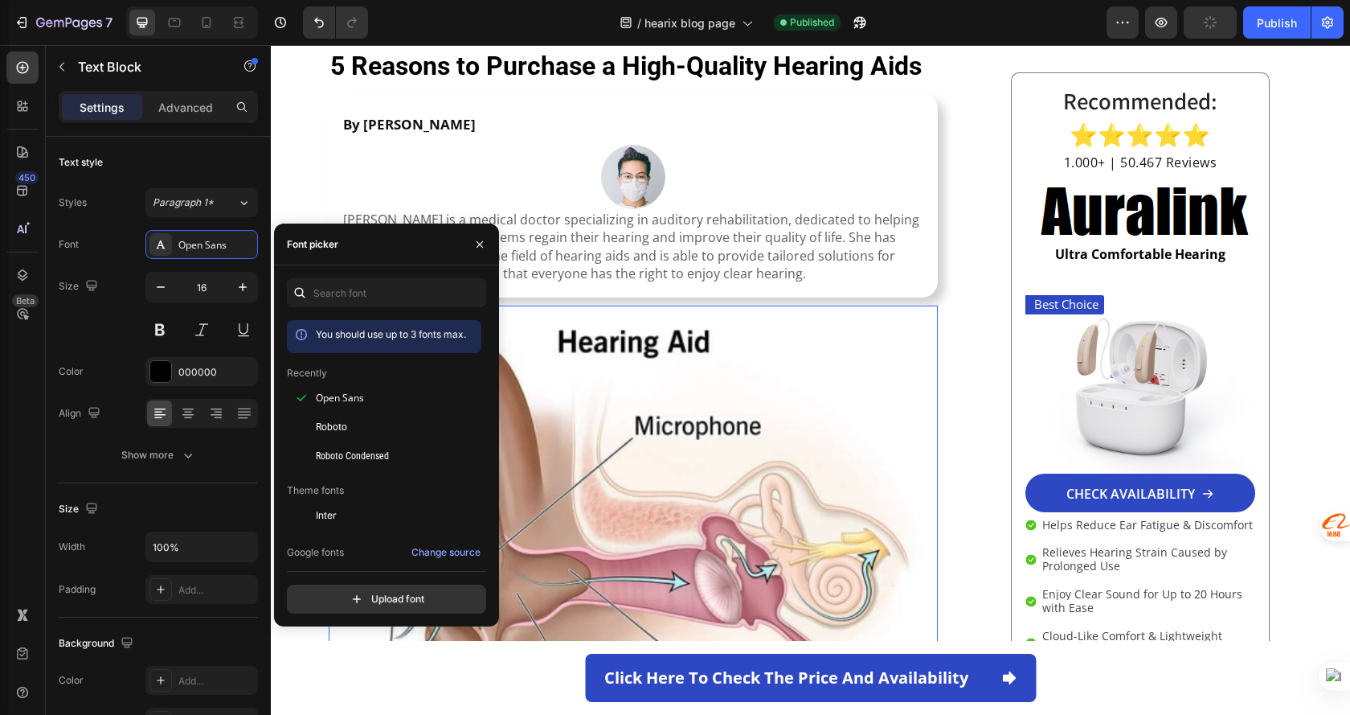
scroll to position [0, 0]
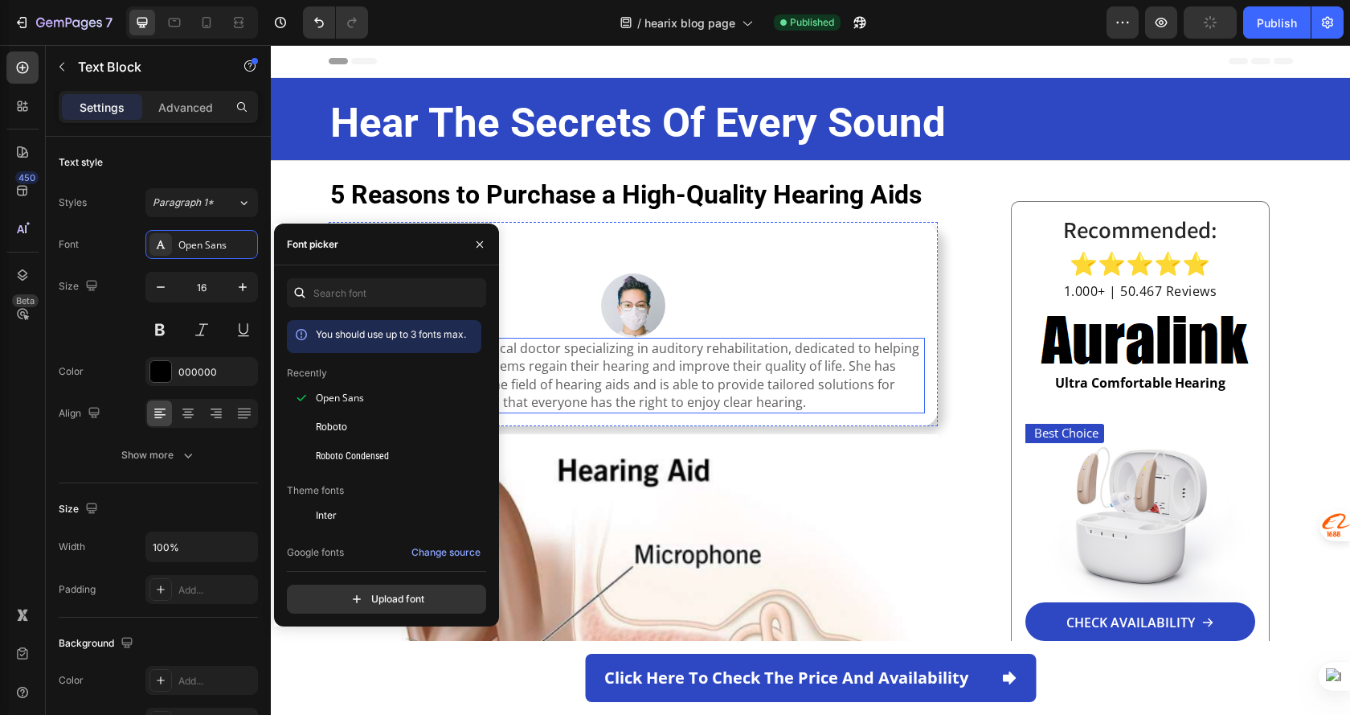
click at [670, 371] on p "[PERSON_NAME] is a medical doctor specializing in auditory rehabilitation, dedi…" at bounding box center [633, 375] width 581 height 72
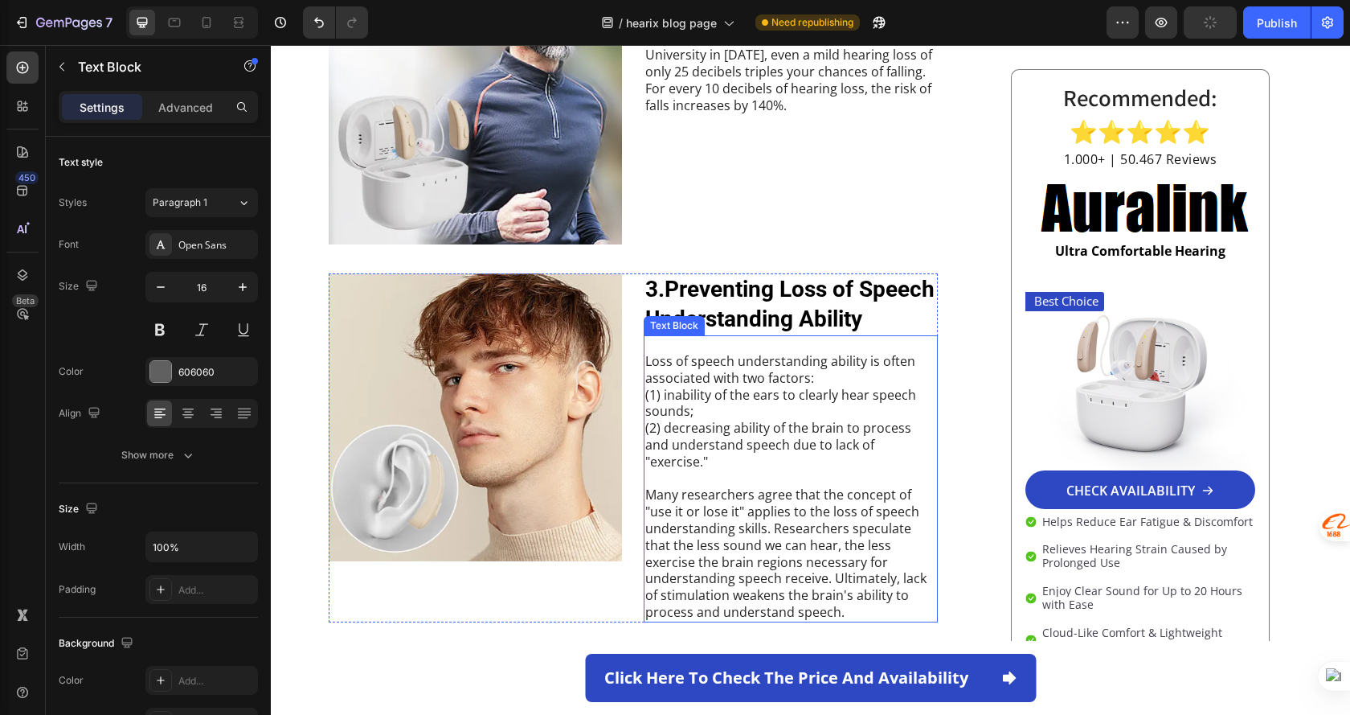
scroll to position [1688, 0]
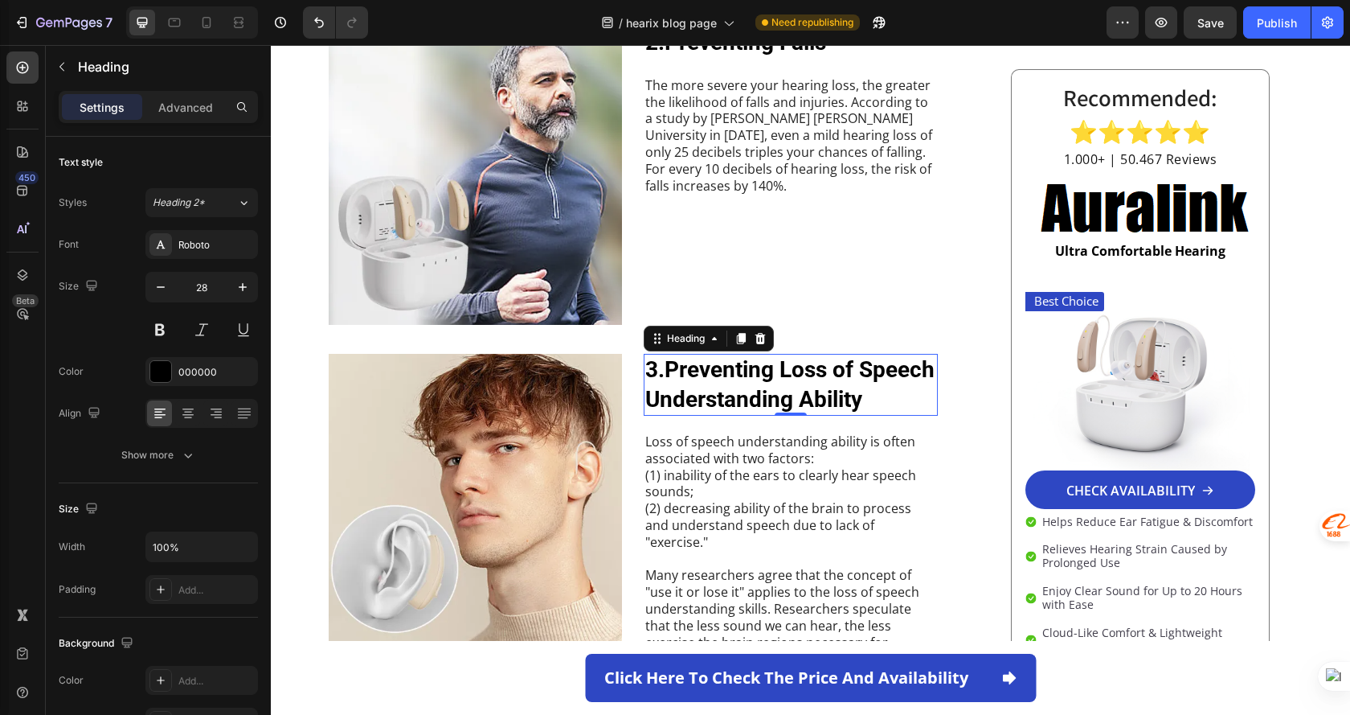
click at [760, 356] on strong "3.Preventing Loss of Speech Understanding Ability" at bounding box center [790, 383] width 289 height 55
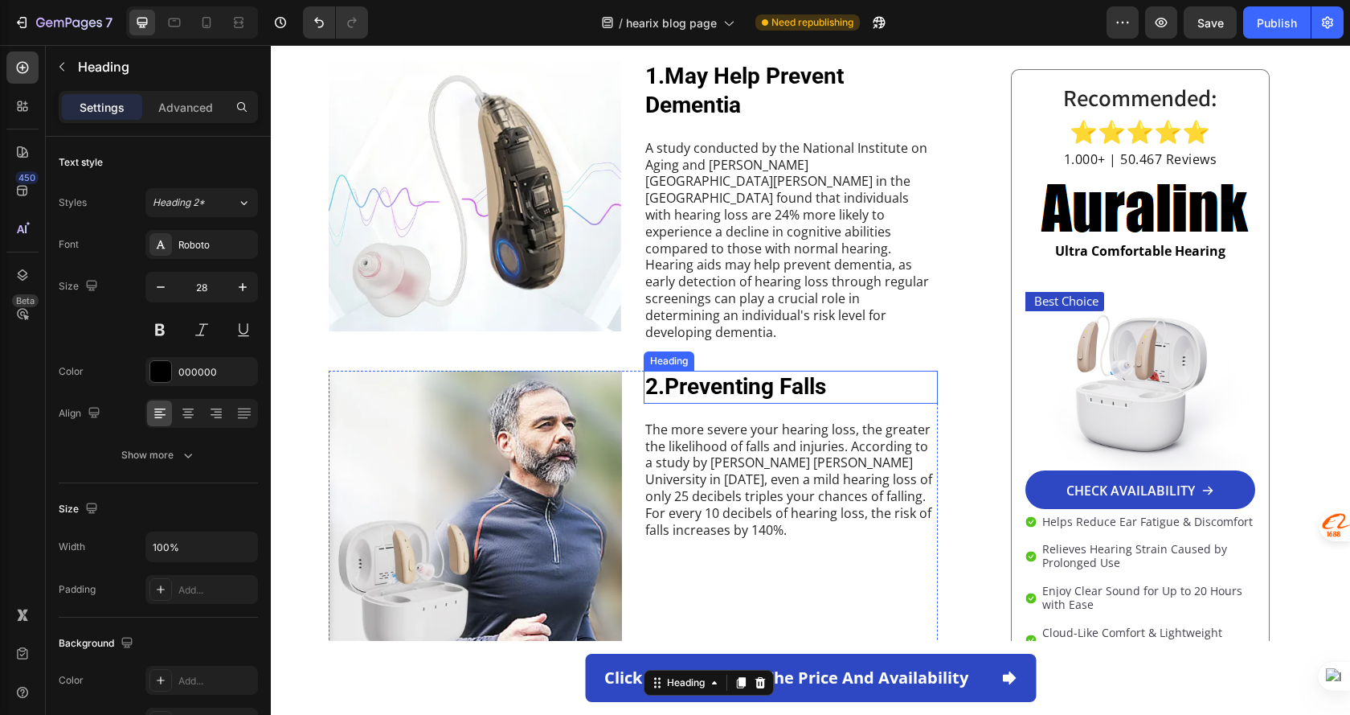
scroll to position [1286, 0]
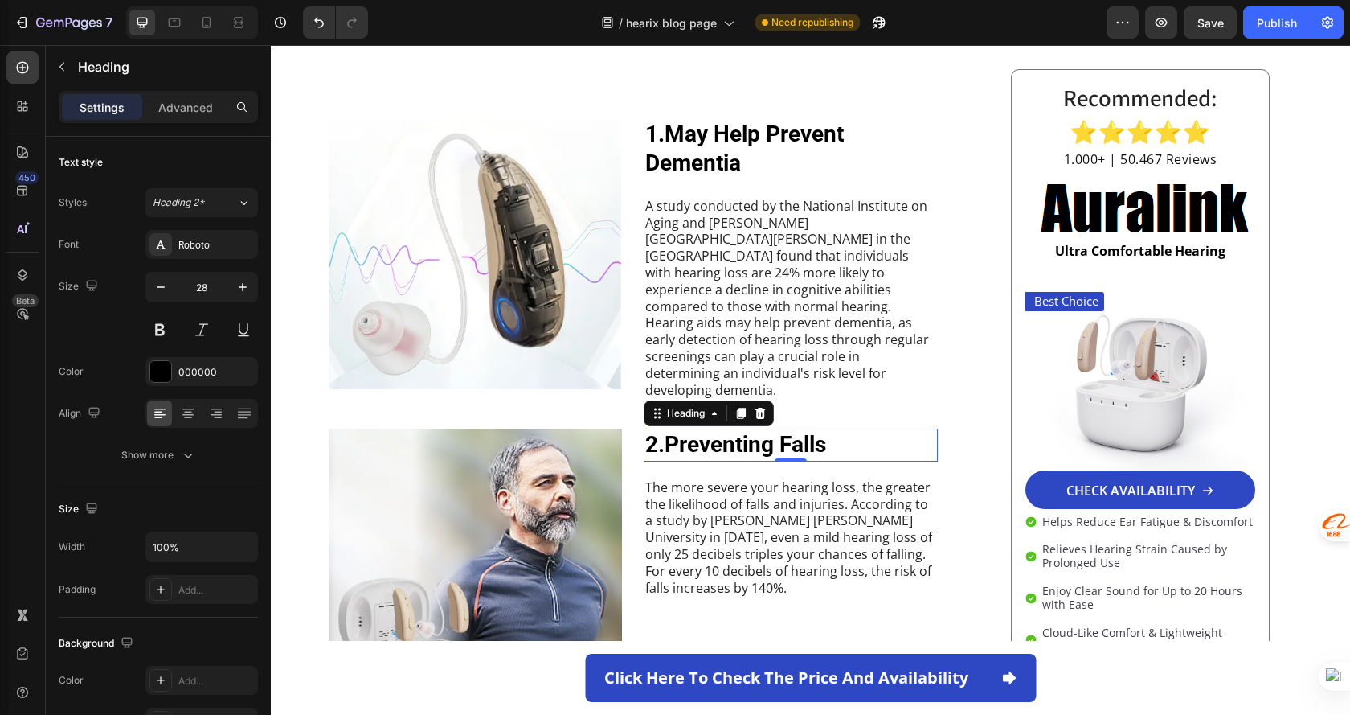
click at [725, 431] on strong "2.Preventing Falls" at bounding box center [736, 444] width 181 height 27
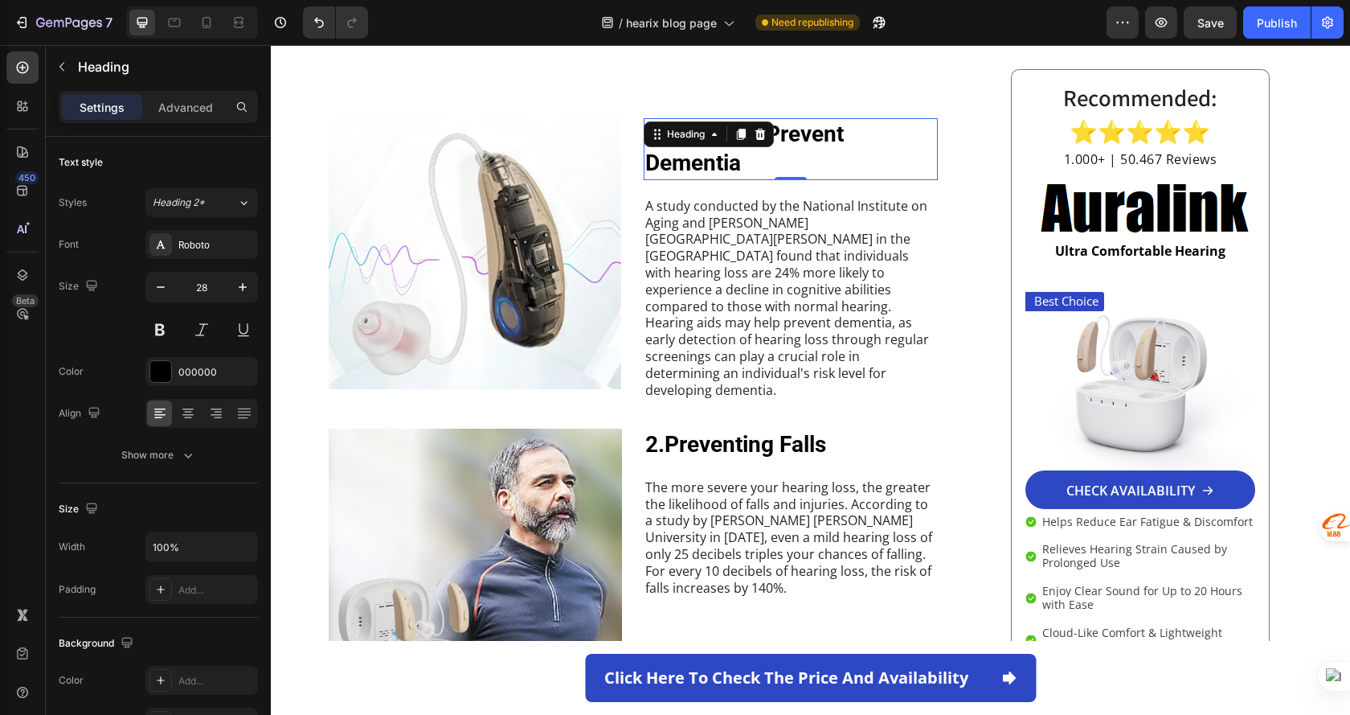
click at [781, 127] on h2 "1.May Help Prevent Dementia" at bounding box center [791, 149] width 294 height 62
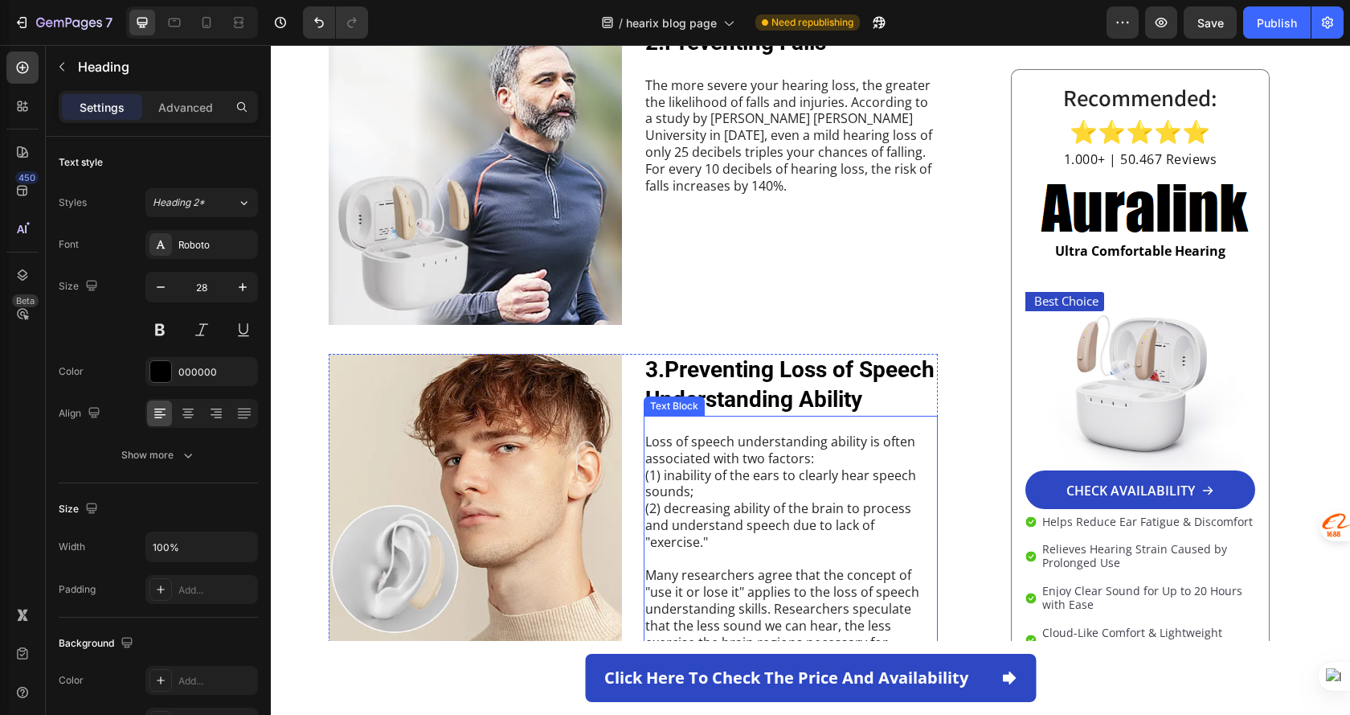
scroll to position [1929, 0]
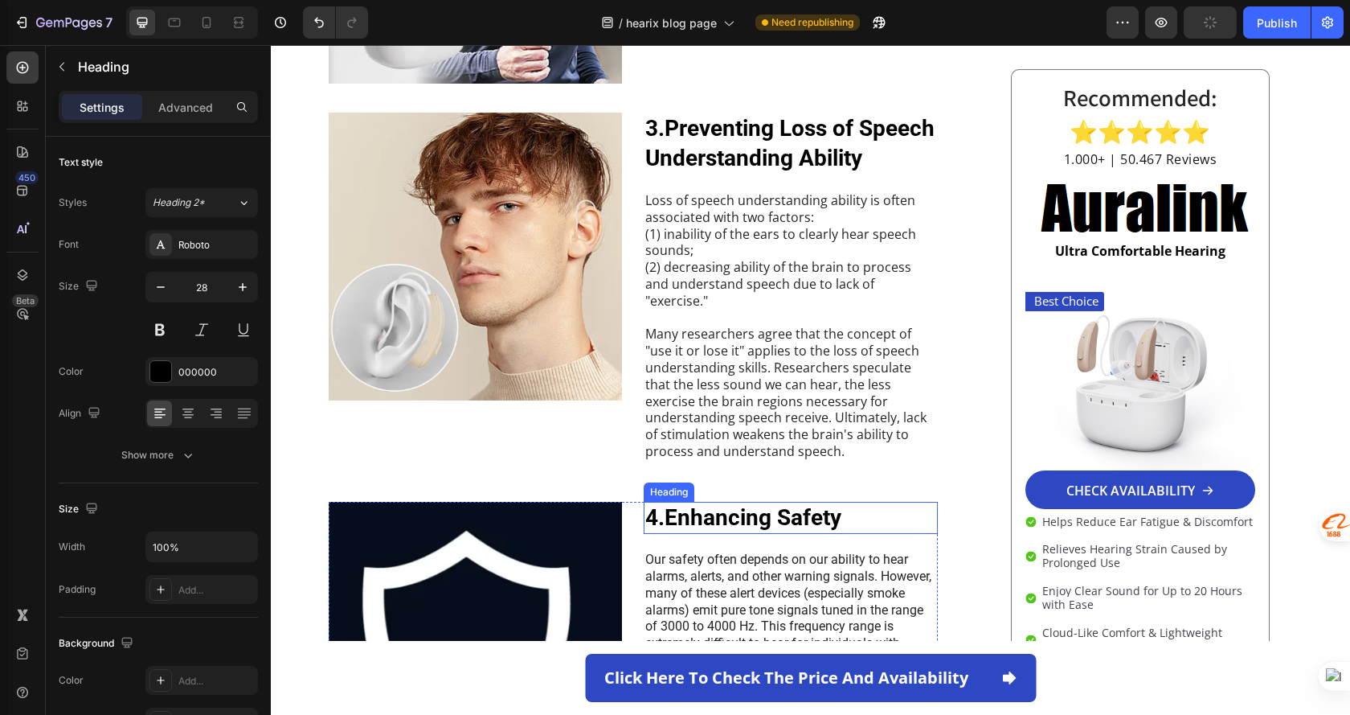
click at [768, 504] on strong "4.Enhancing Safety" at bounding box center [744, 517] width 196 height 27
click at [753, 551] on p "Our safety often depends on our ability to hear alarms, alerts, and other warni…" at bounding box center [791, 609] width 291 height 117
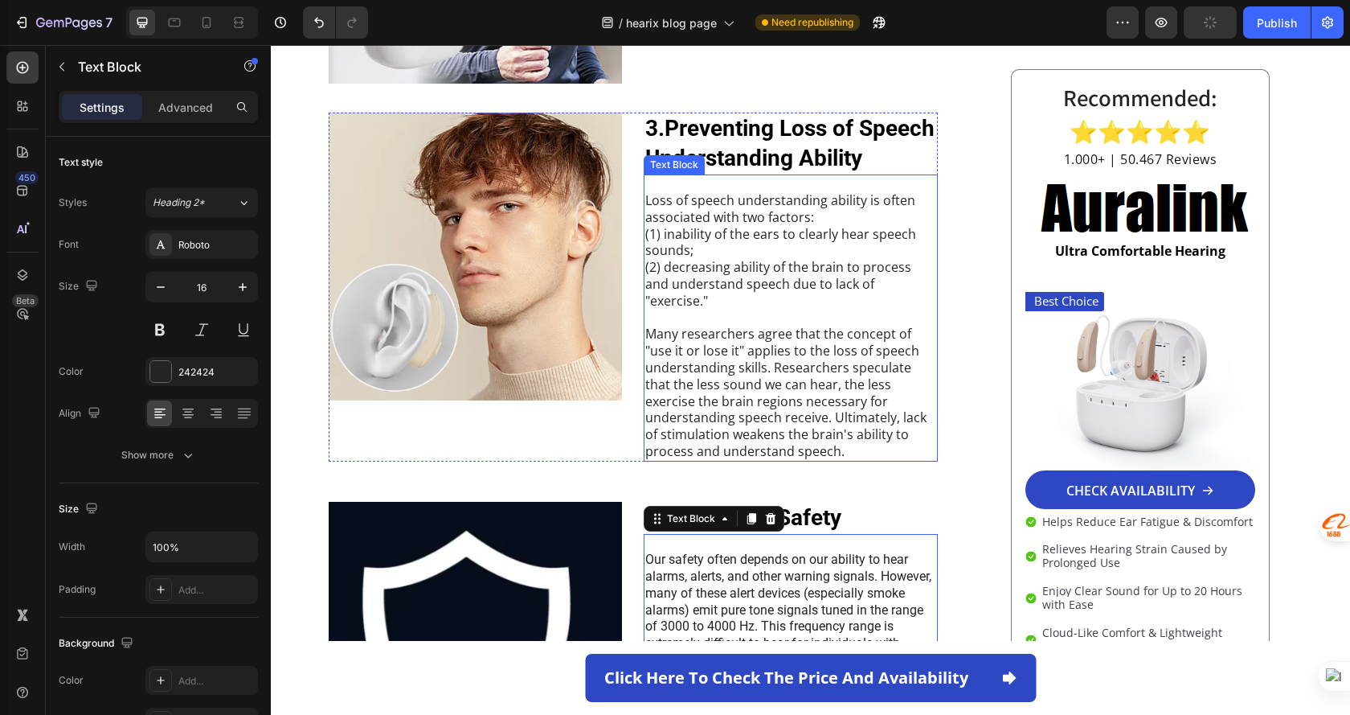
click at [790, 326] on p "Many researchers agree that the concept of "use it or lose it" applies to the l…" at bounding box center [791, 392] width 291 height 133
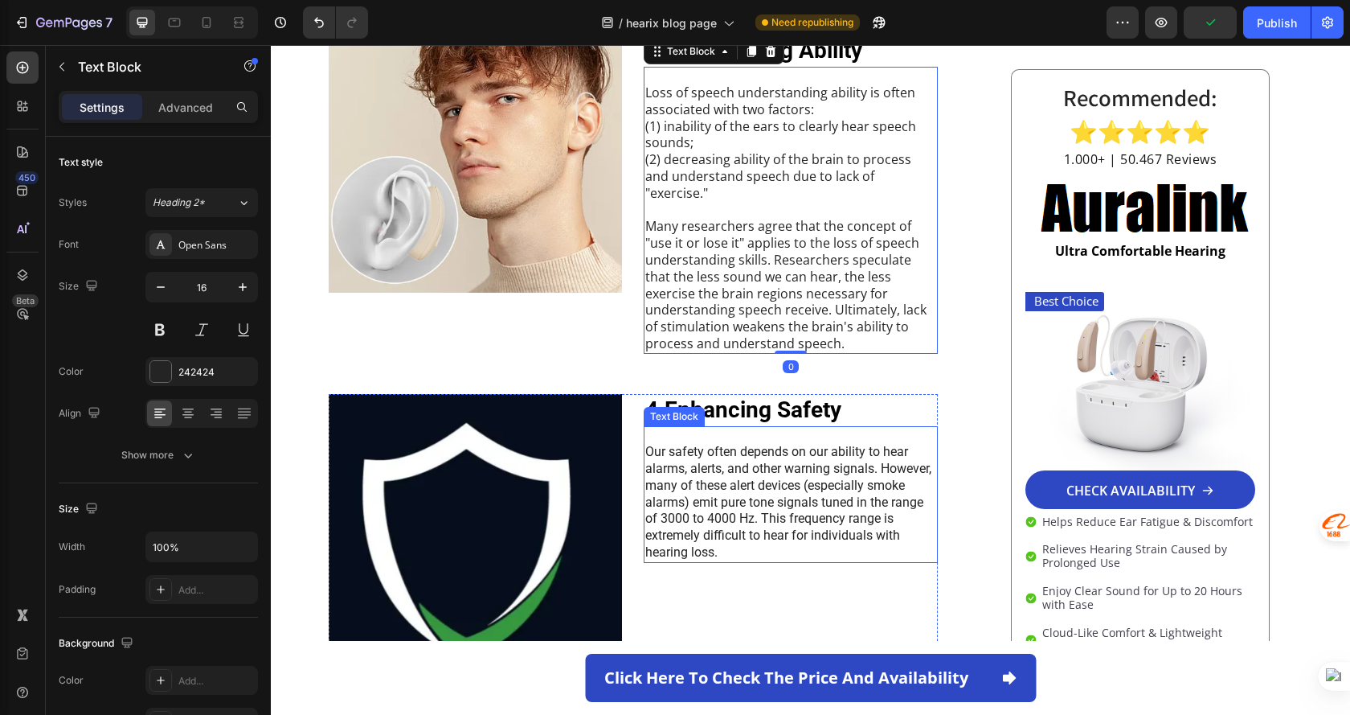
scroll to position [2170, 0]
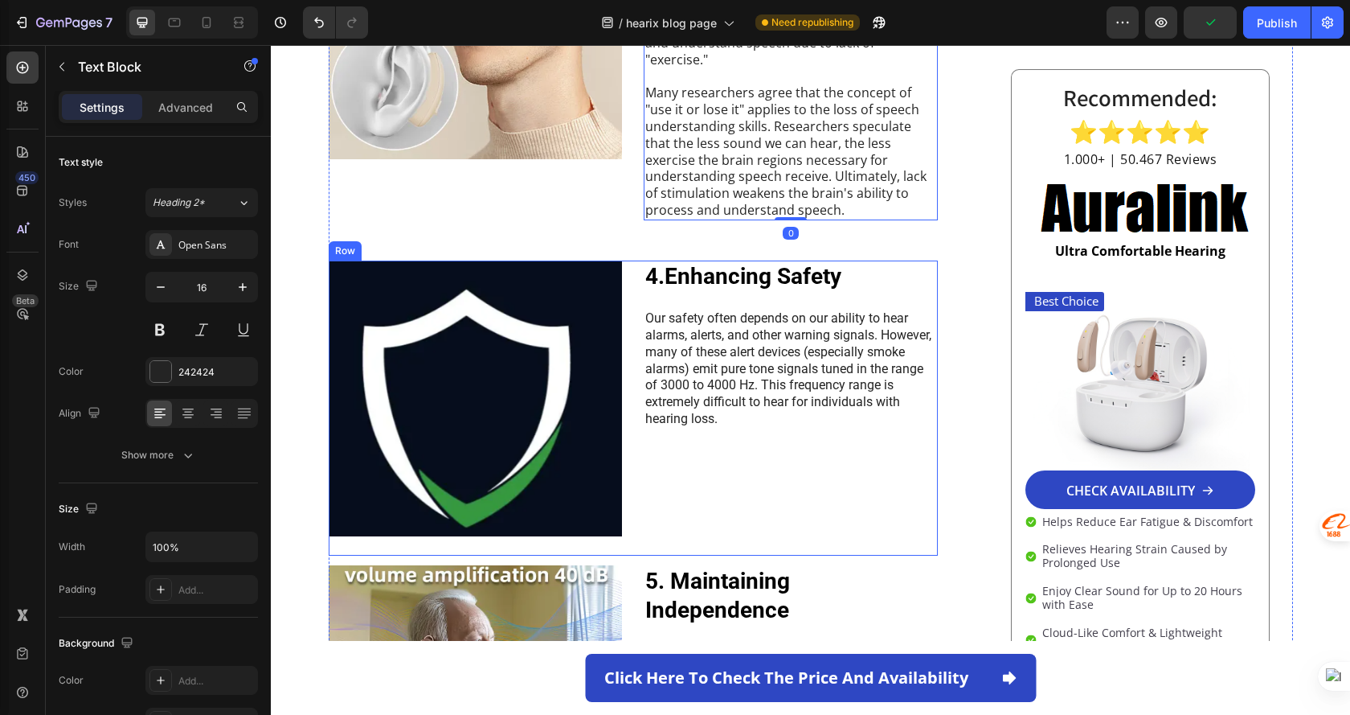
click at [723, 335] on p "Our safety often depends on our ability to hear alarms, alerts, and other warni…" at bounding box center [791, 368] width 291 height 117
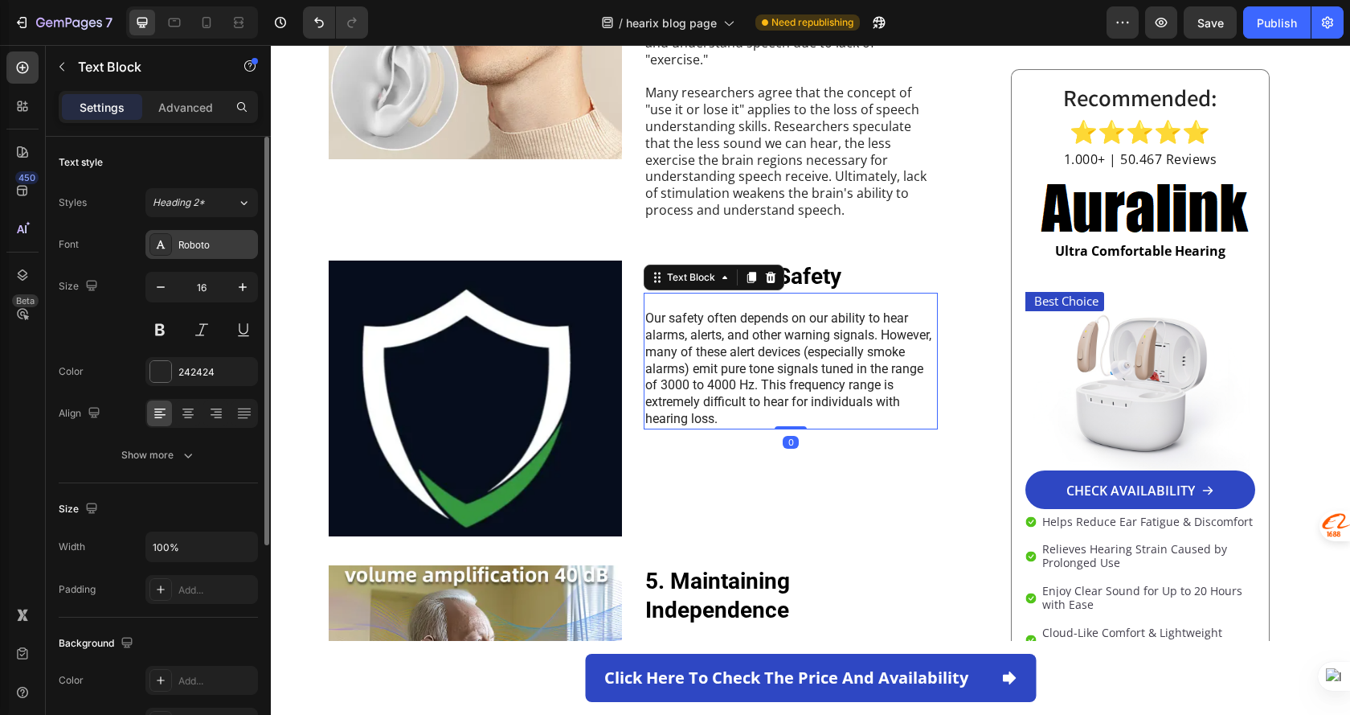
click at [196, 244] on div "Roboto" at bounding box center [216, 245] width 76 height 14
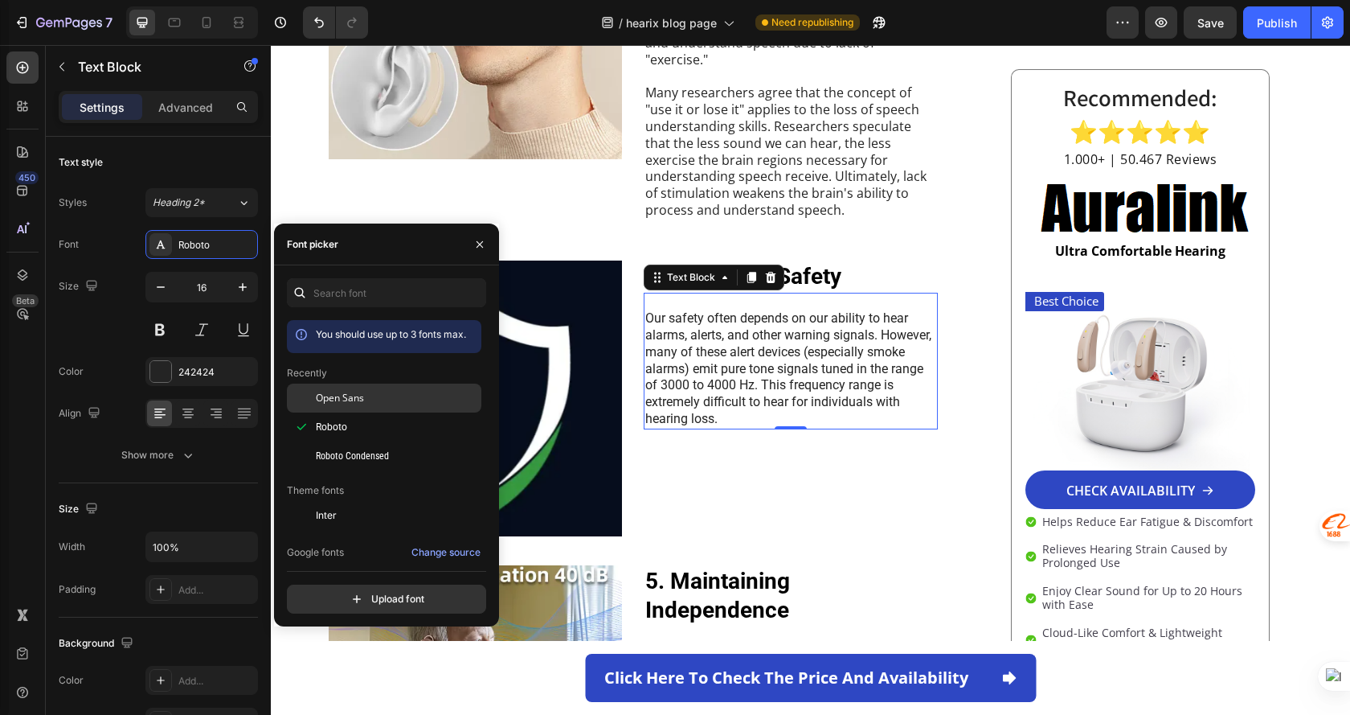
click at [377, 397] on div "Open Sans" at bounding box center [397, 398] width 162 height 14
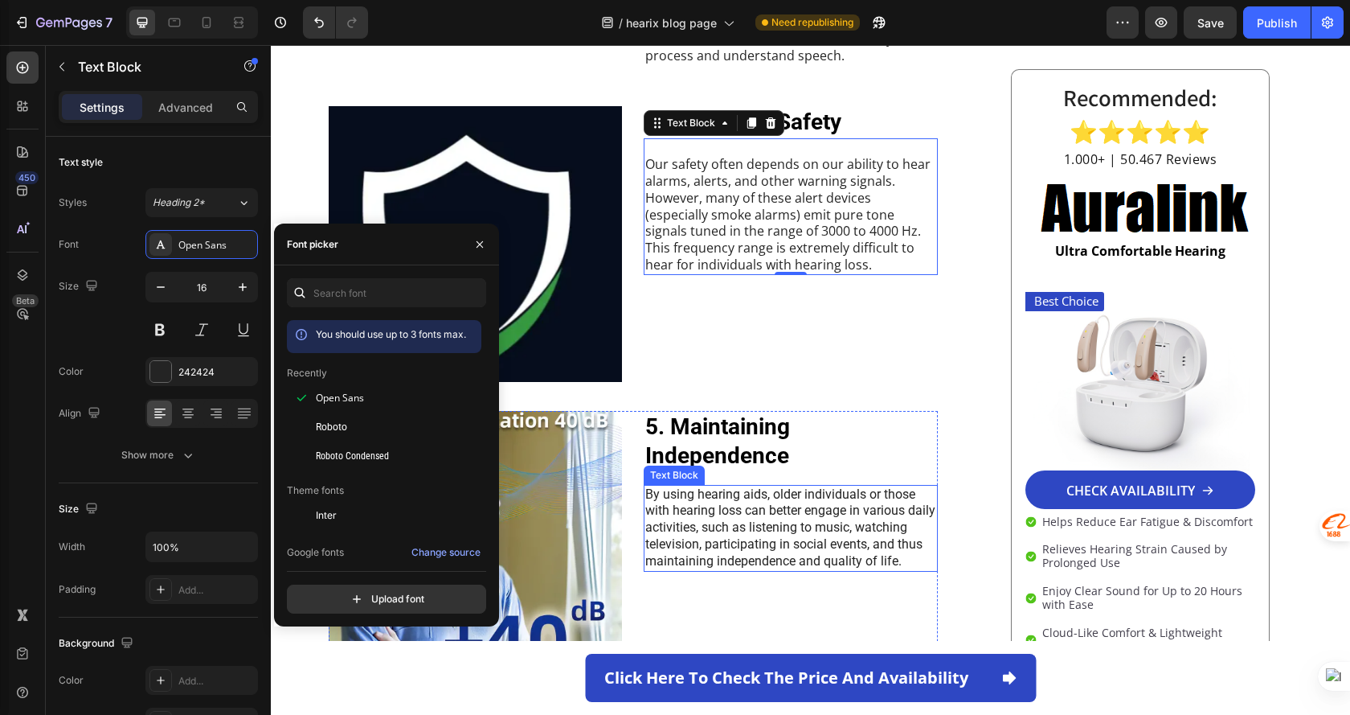
scroll to position [2331, 0]
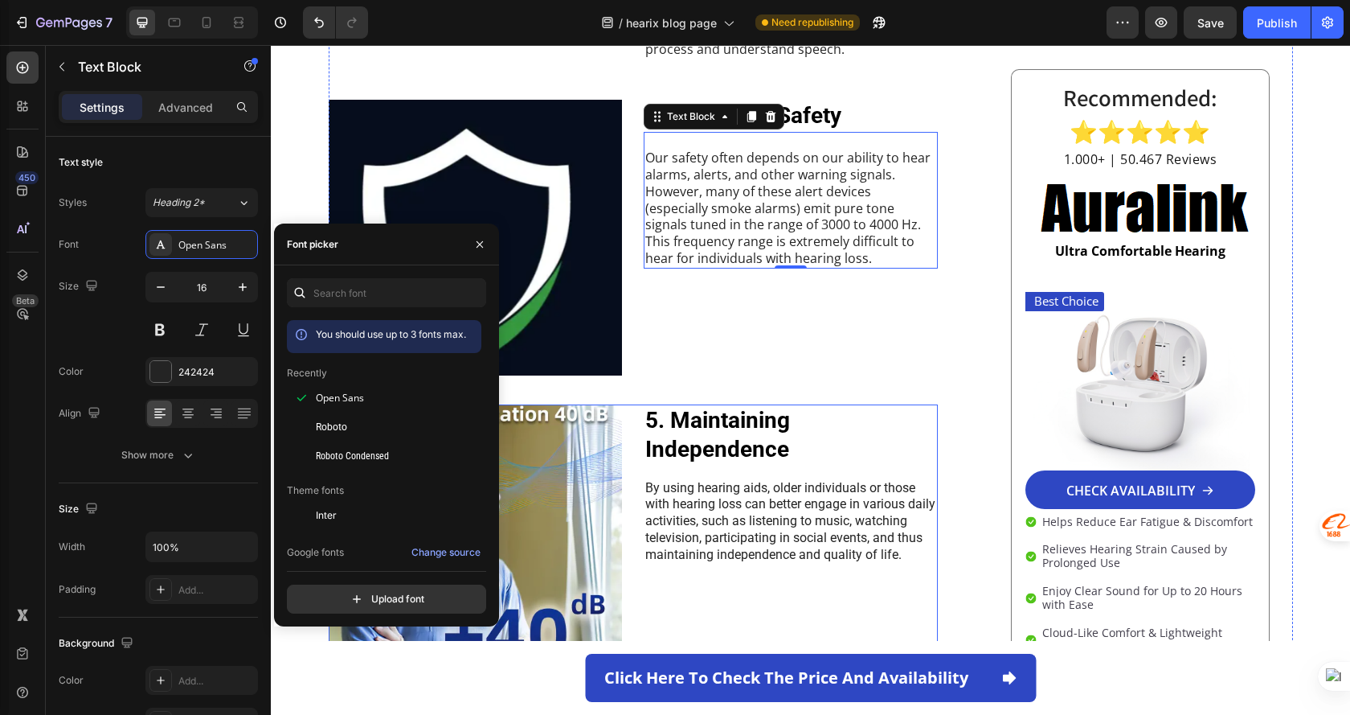
click at [821, 404] on h2 "5. Maintaining Independence" at bounding box center [791, 435] width 294 height 62
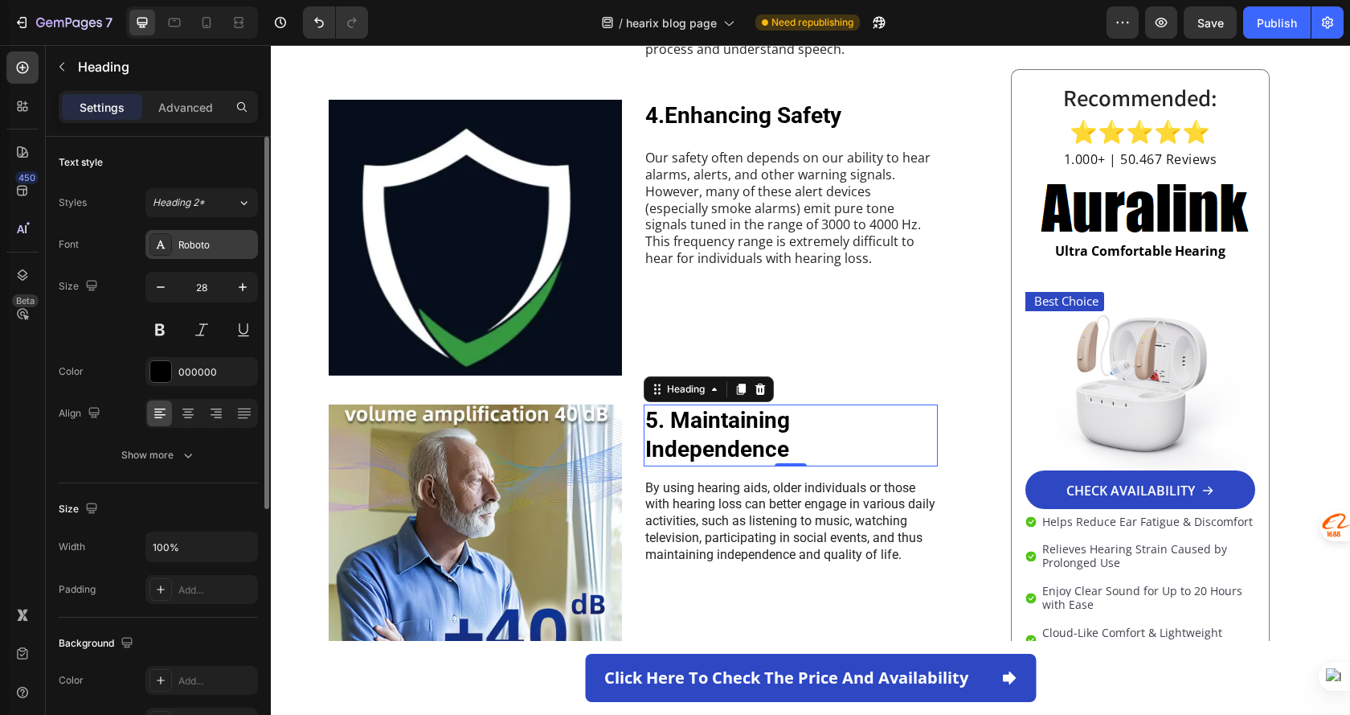
click at [192, 240] on div "Roboto" at bounding box center [216, 245] width 76 height 14
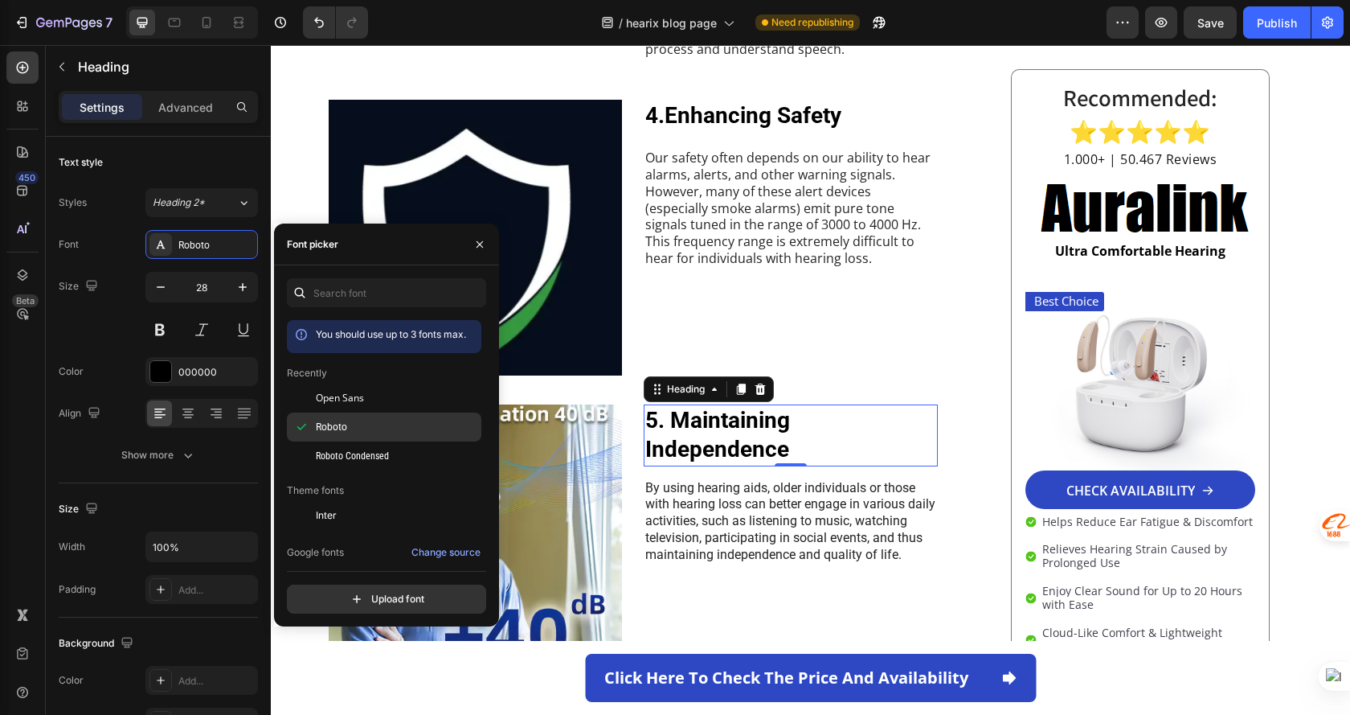
click at [373, 594] on div "Roboto" at bounding box center [384, 608] width 195 height 29
click at [860, 480] on p "By using hearing aids, older individuals or those with hearing loss can better …" at bounding box center [791, 522] width 291 height 84
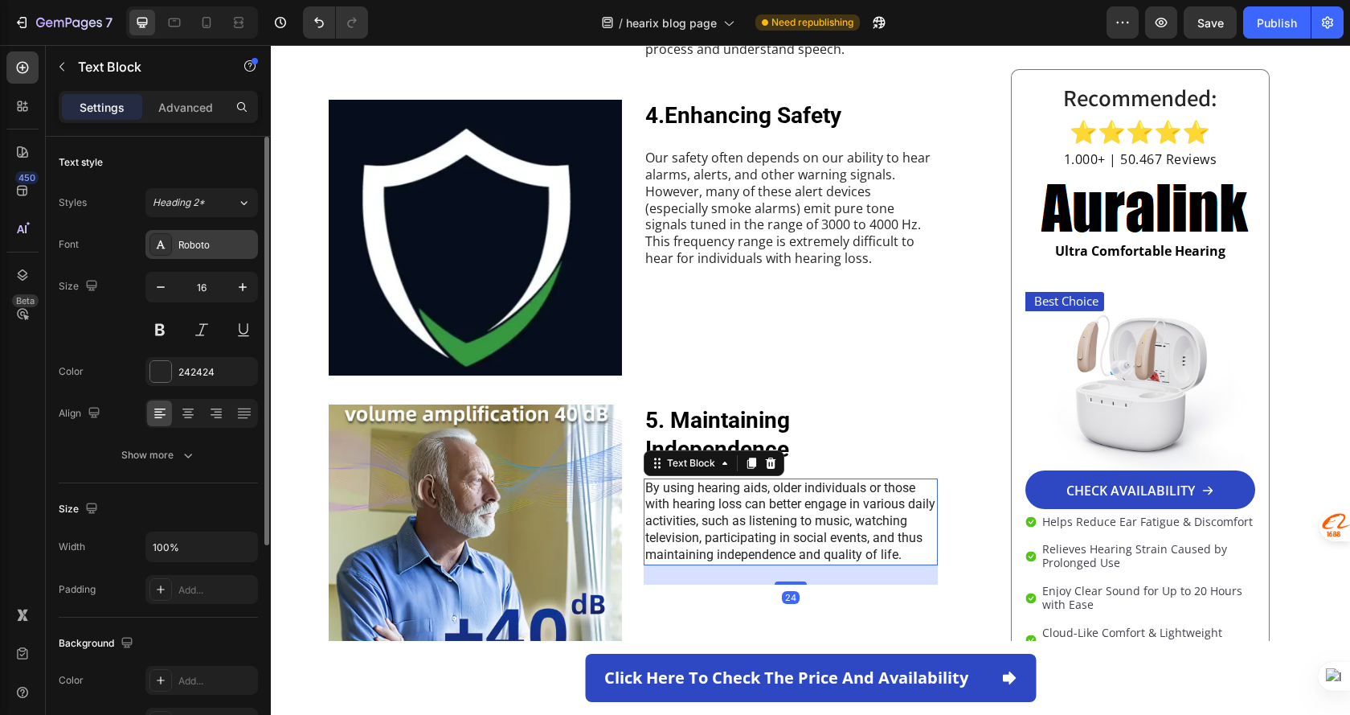
click at [201, 240] on div "Roboto" at bounding box center [216, 245] width 76 height 14
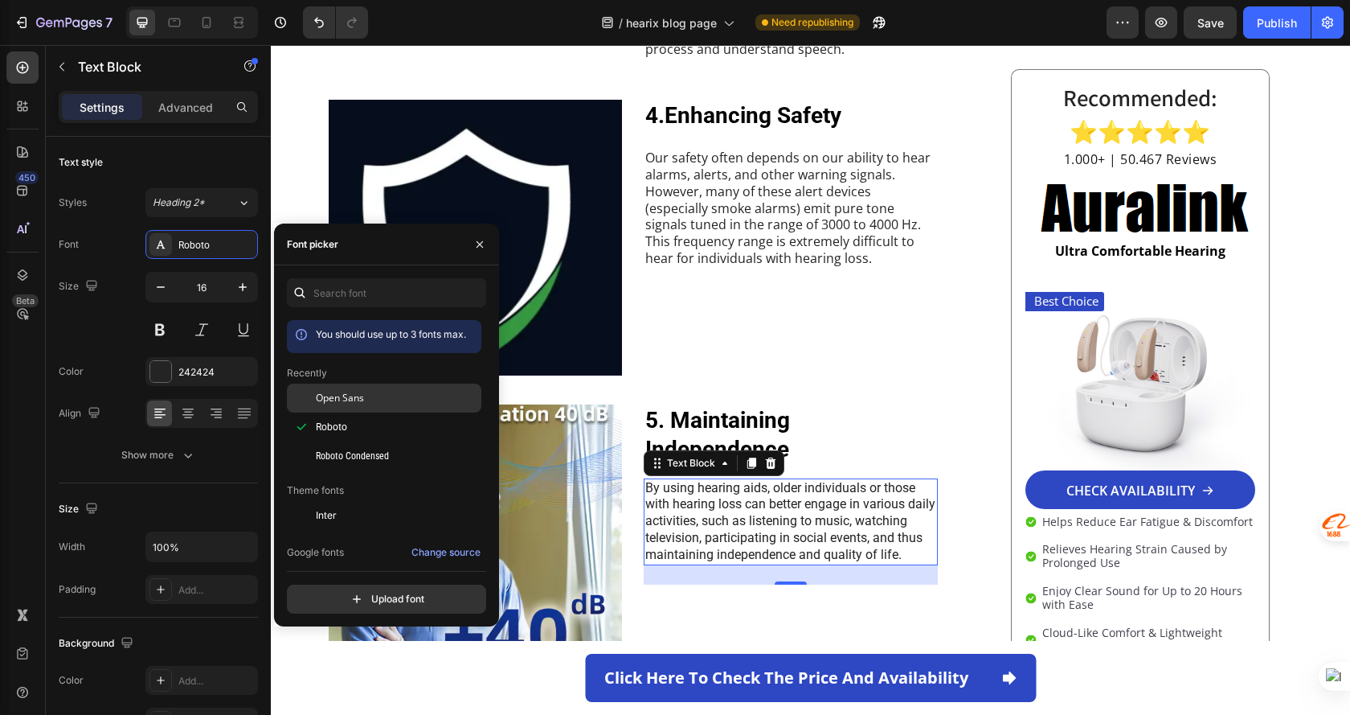
click at [408, 391] on div "Open Sans" at bounding box center [397, 398] width 162 height 14
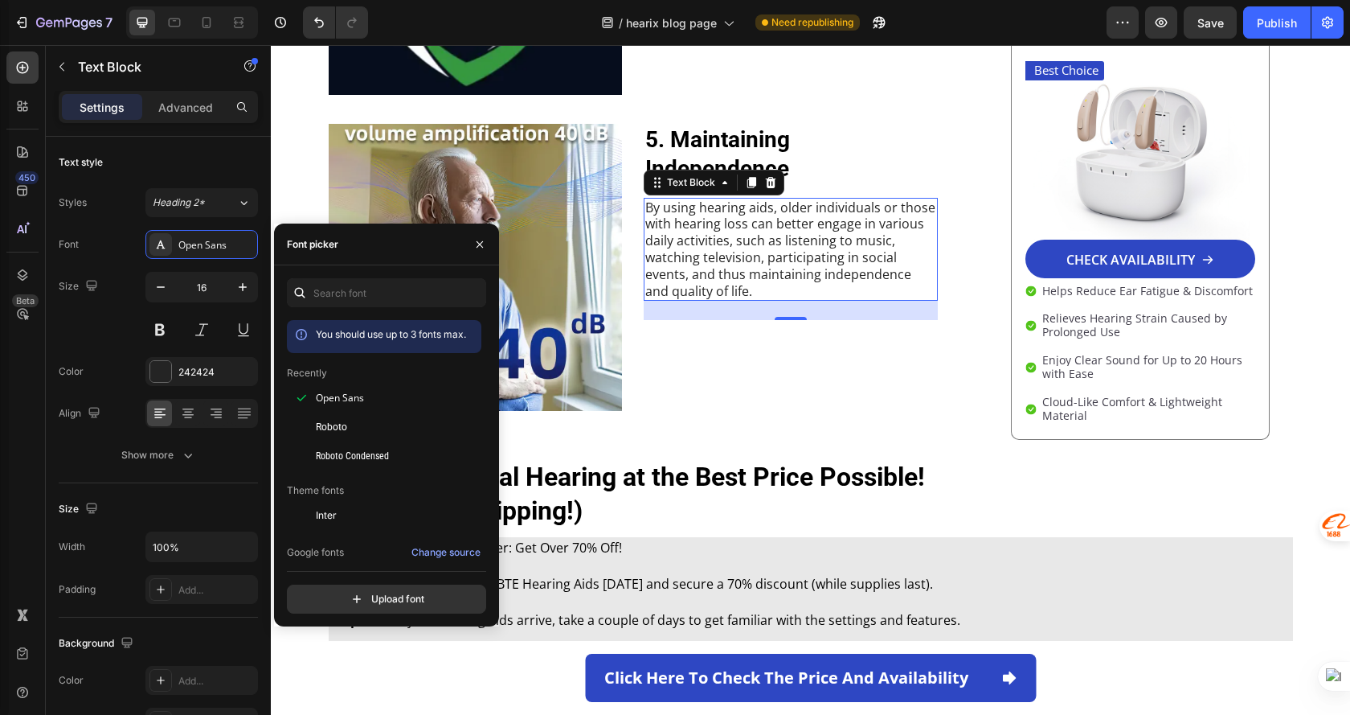
scroll to position [2733, 0]
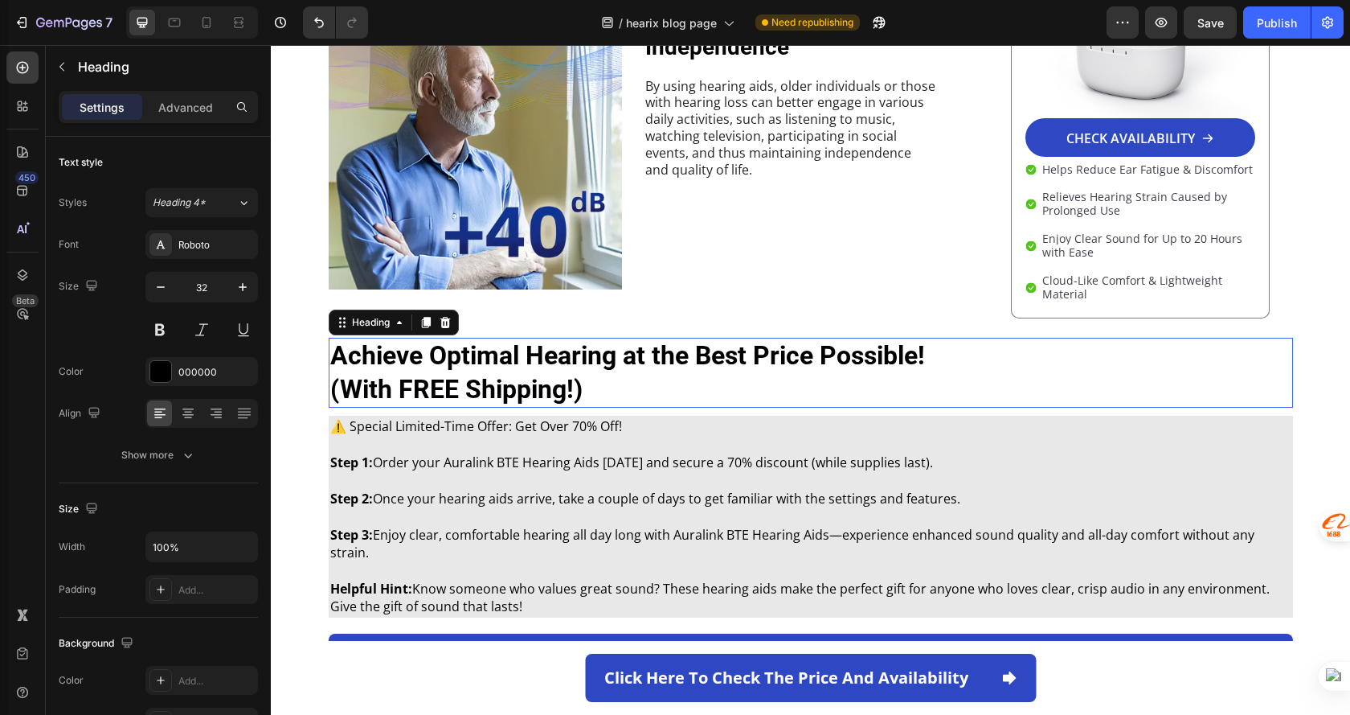
click at [789, 338] on h2 "Achieve Optimal Hearing at the Best Price Possible! (With FREE Shipping!)" at bounding box center [811, 373] width 965 height 70
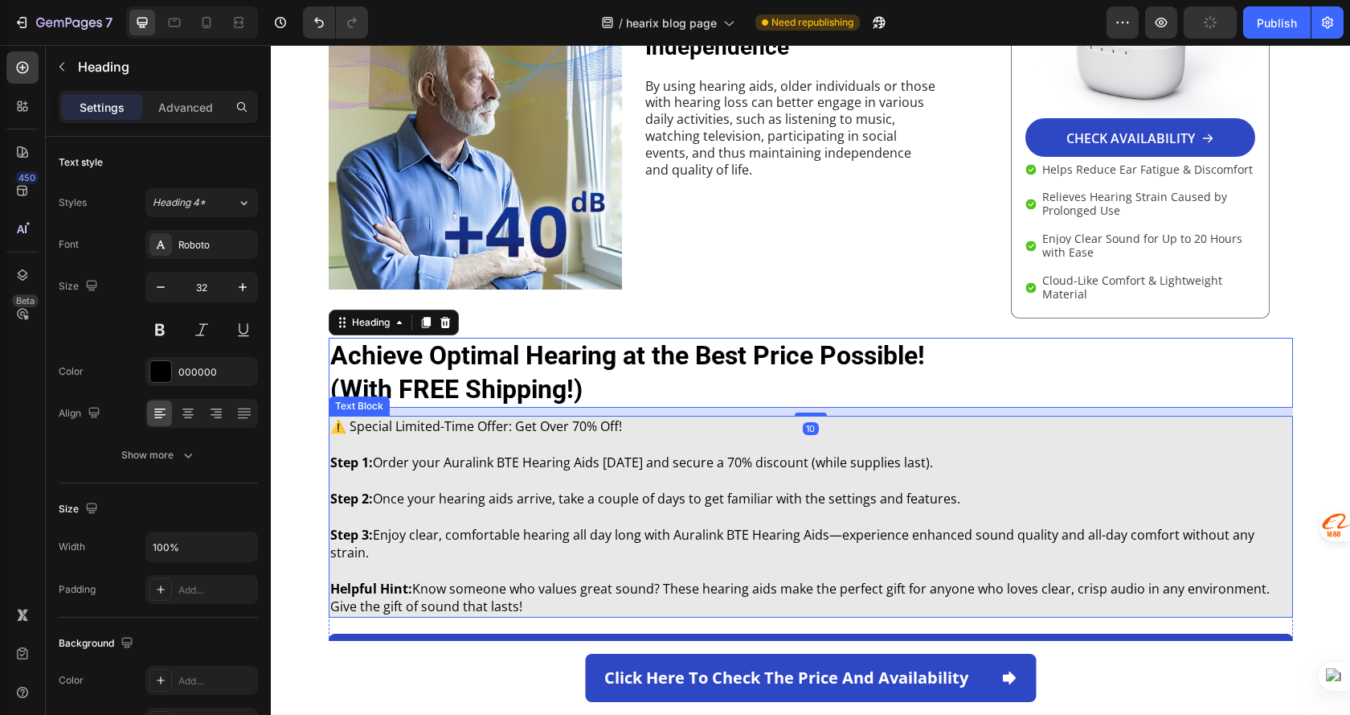
click at [703, 561] on p at bounding box center [810, 570] width 961 height 18
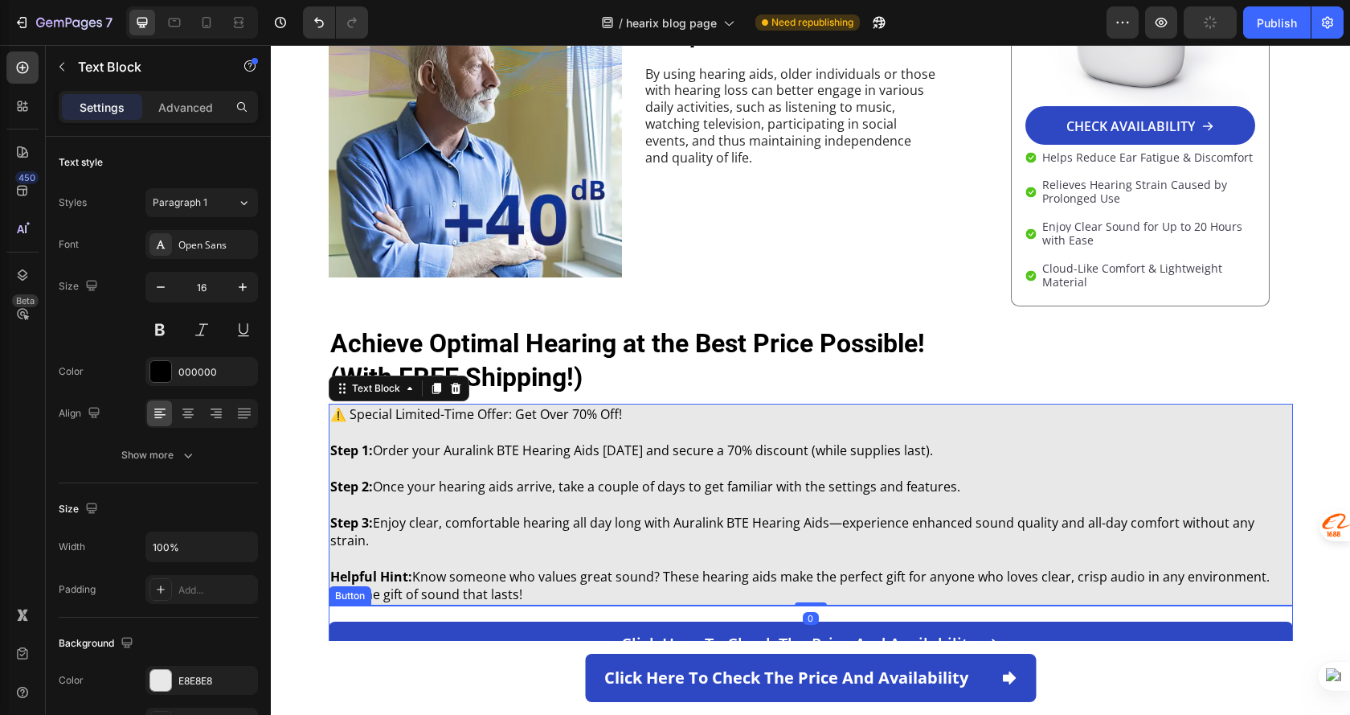
scroll to position [2894, 0]
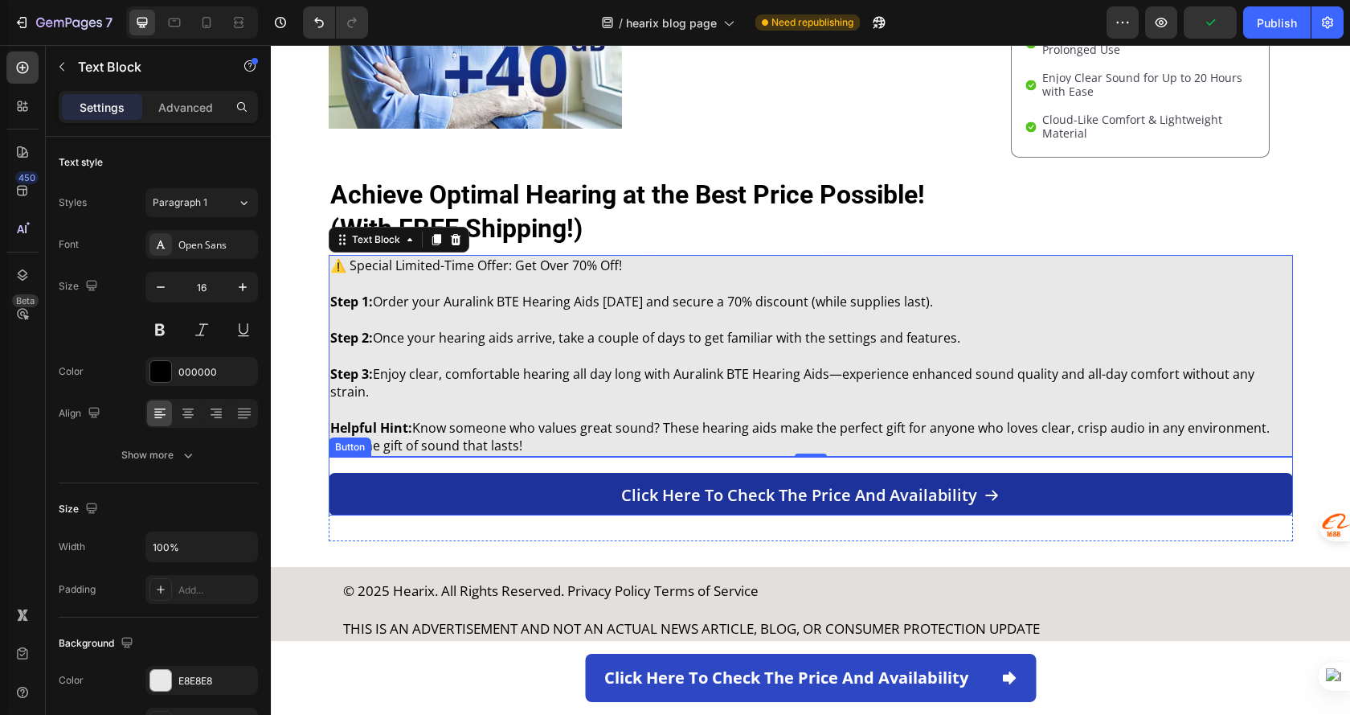
click at [511, 473] on link "Click here to check the price and availability" at bounding box center [811, 494] width 965 height 43
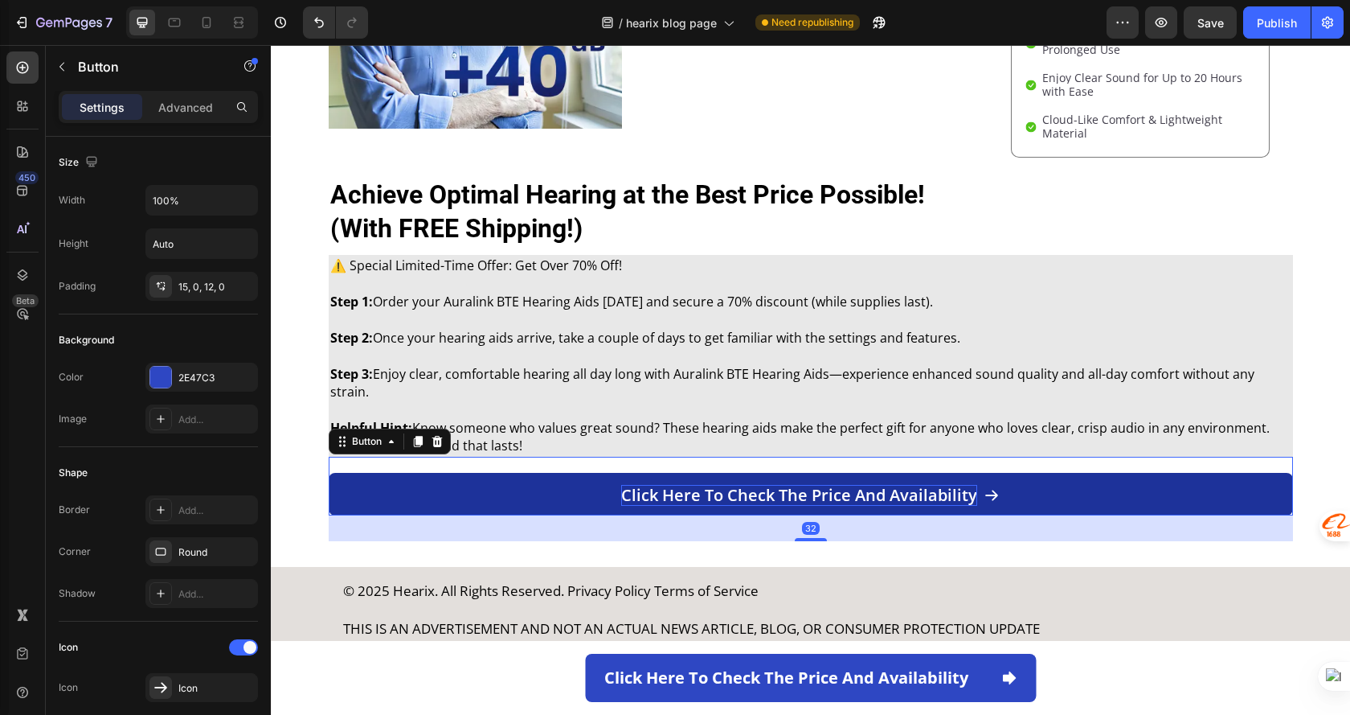
click at [762, 485] on p "Click here to check the price and availability" at bounding box center [799, 495] width 356 height 21
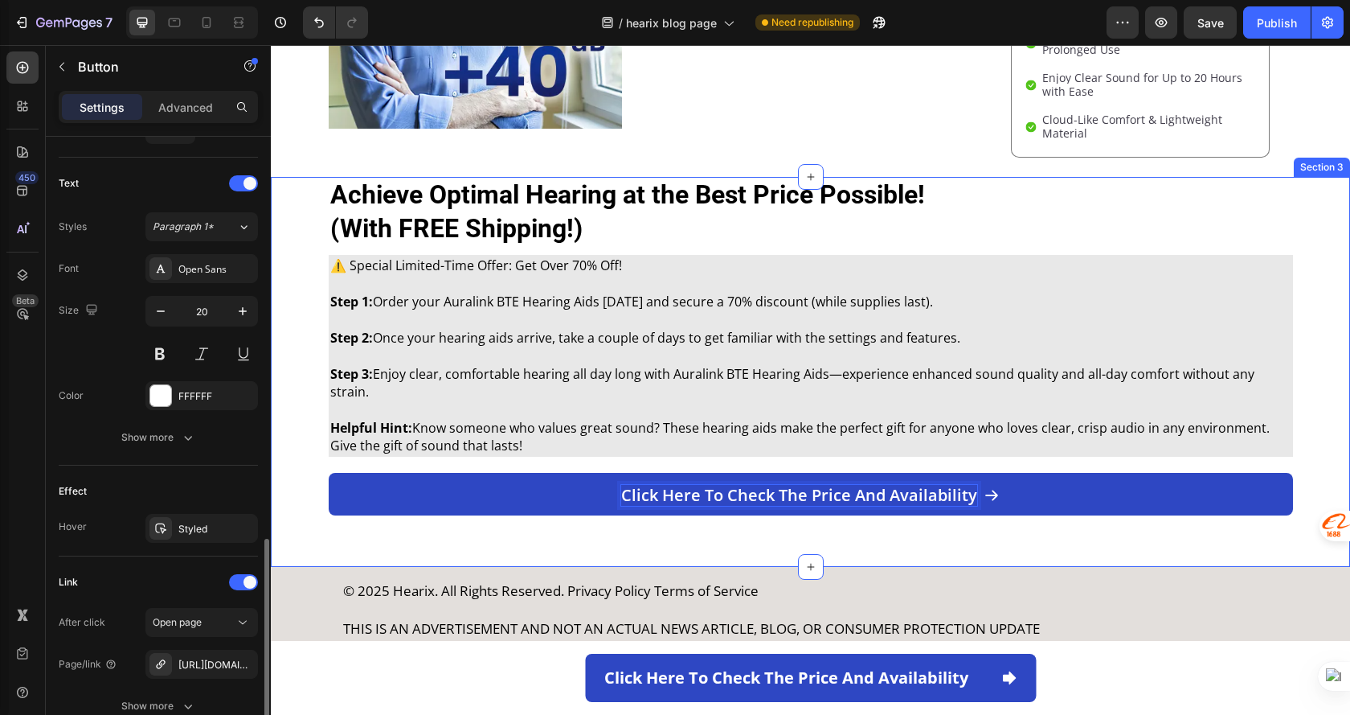
scroll to position [723, 0]
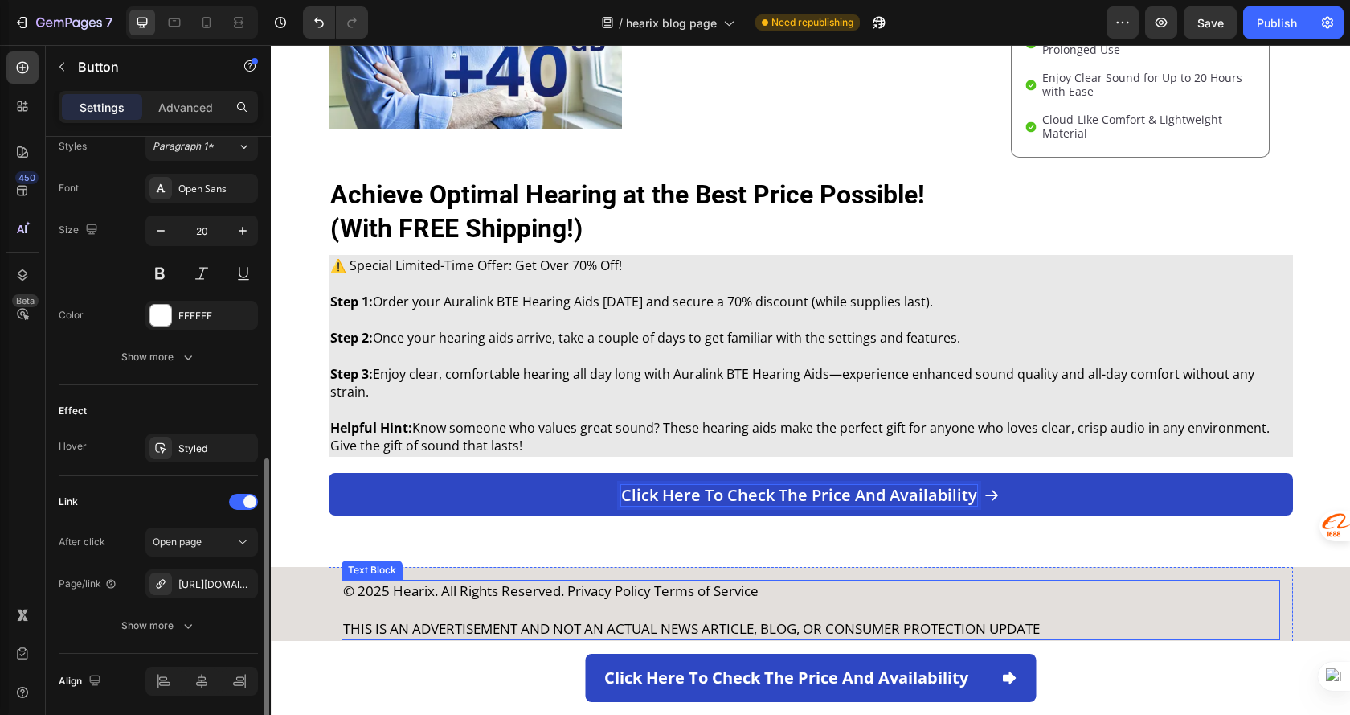
click at [638, 600] on p at bounding box center [811, 609] width 936 height 19
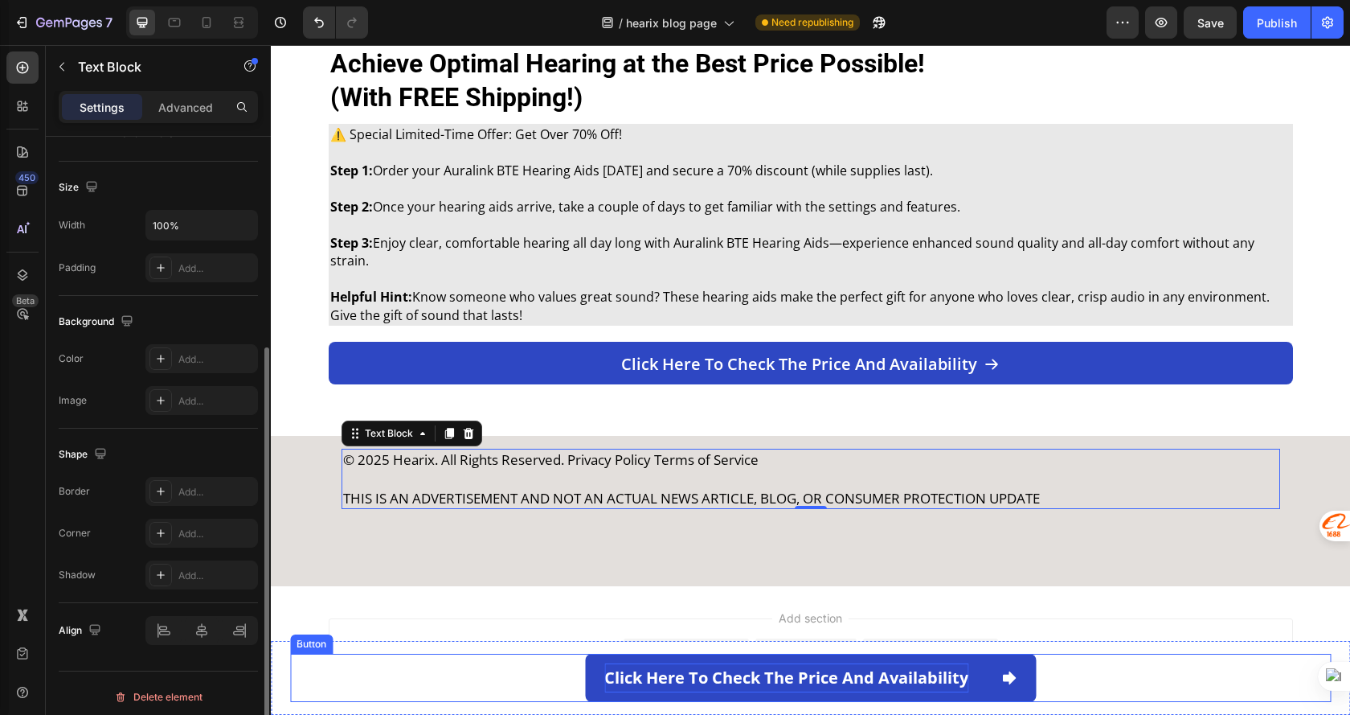
scroll to position [3026, 0]
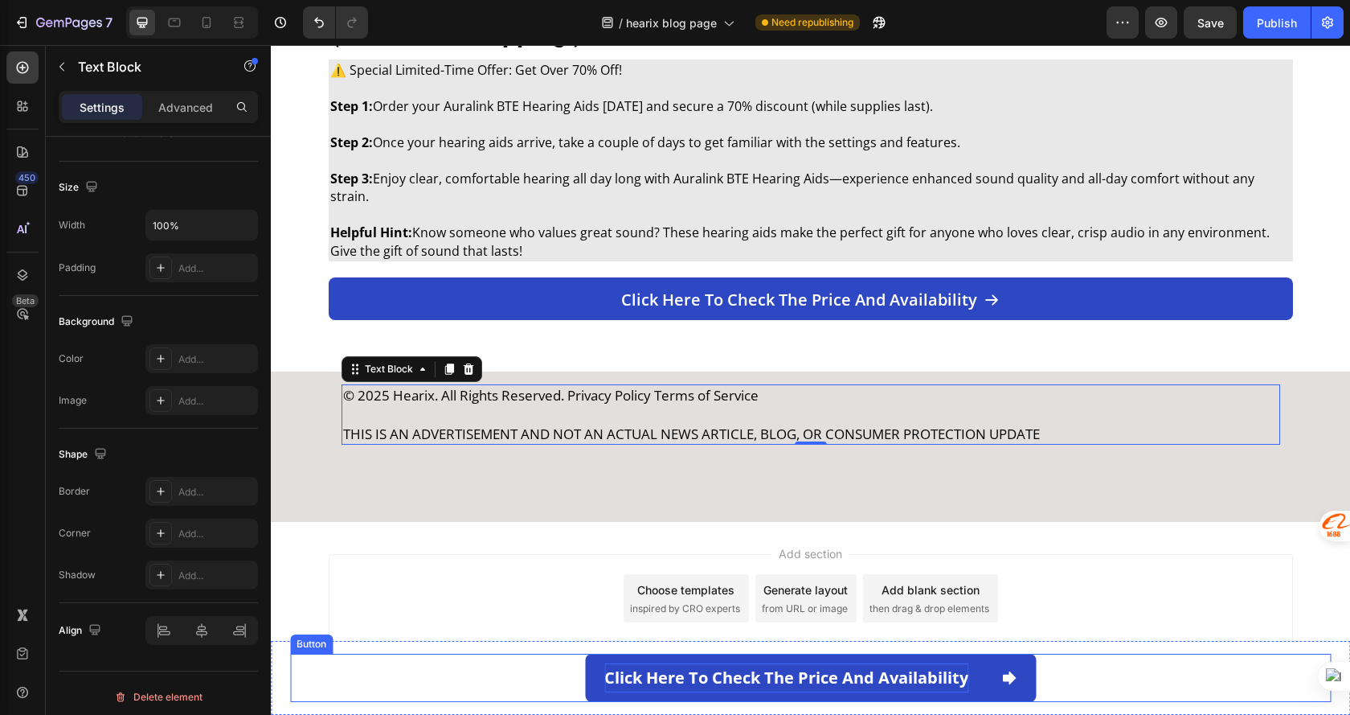
click at [817, 669] on p "Click here to check the price and availability" at bounding box center [787, 677] width 364 height 29
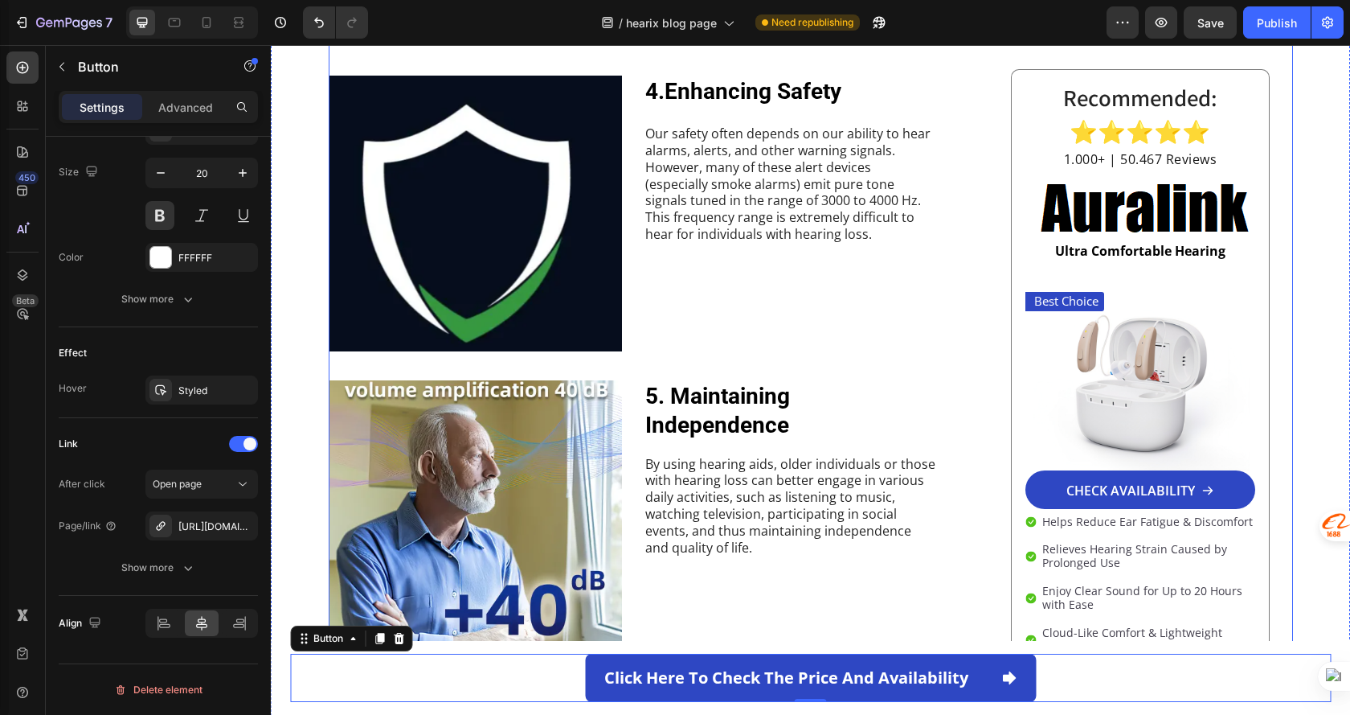
scroll to position [2222, 0]
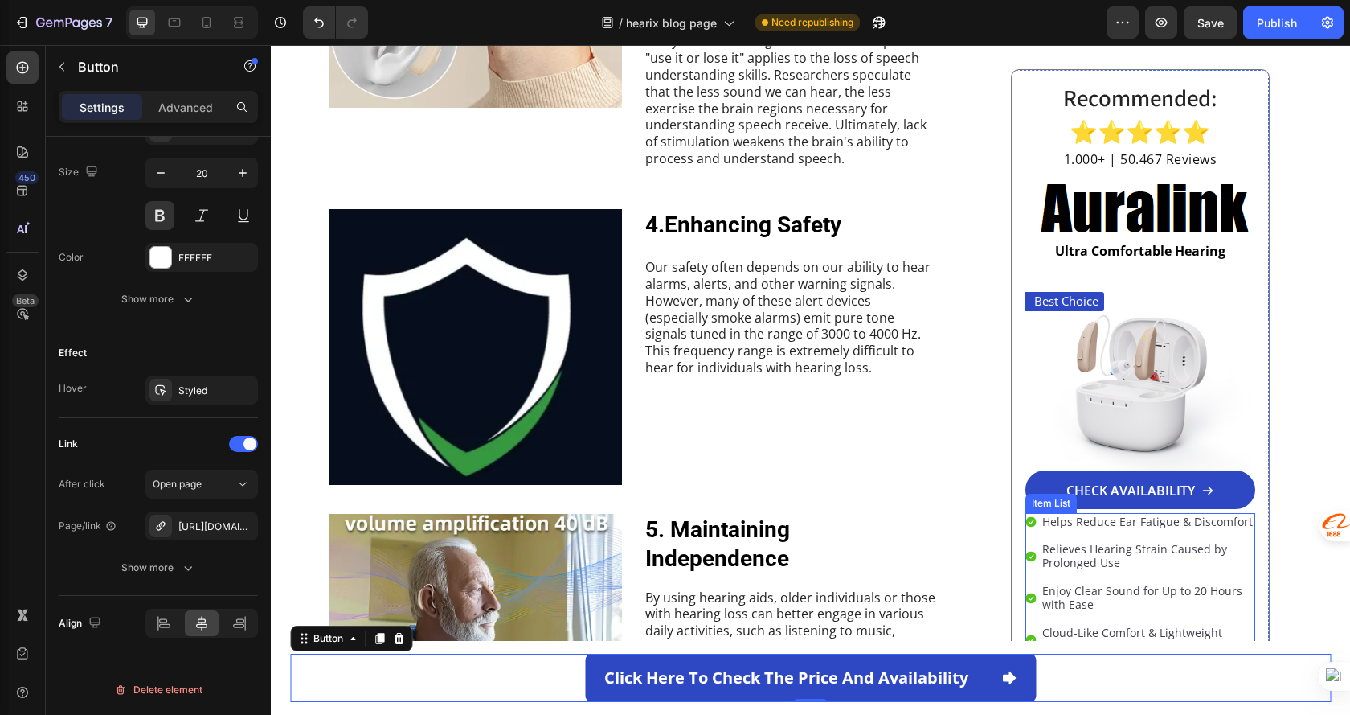
click at [1027, 532] on div "Helps Reduce Ear Fatigue & Discomfort Relieves Hearing Strain Caused by Prolong…" at bounding box center [1141, 583] width 230 height 143
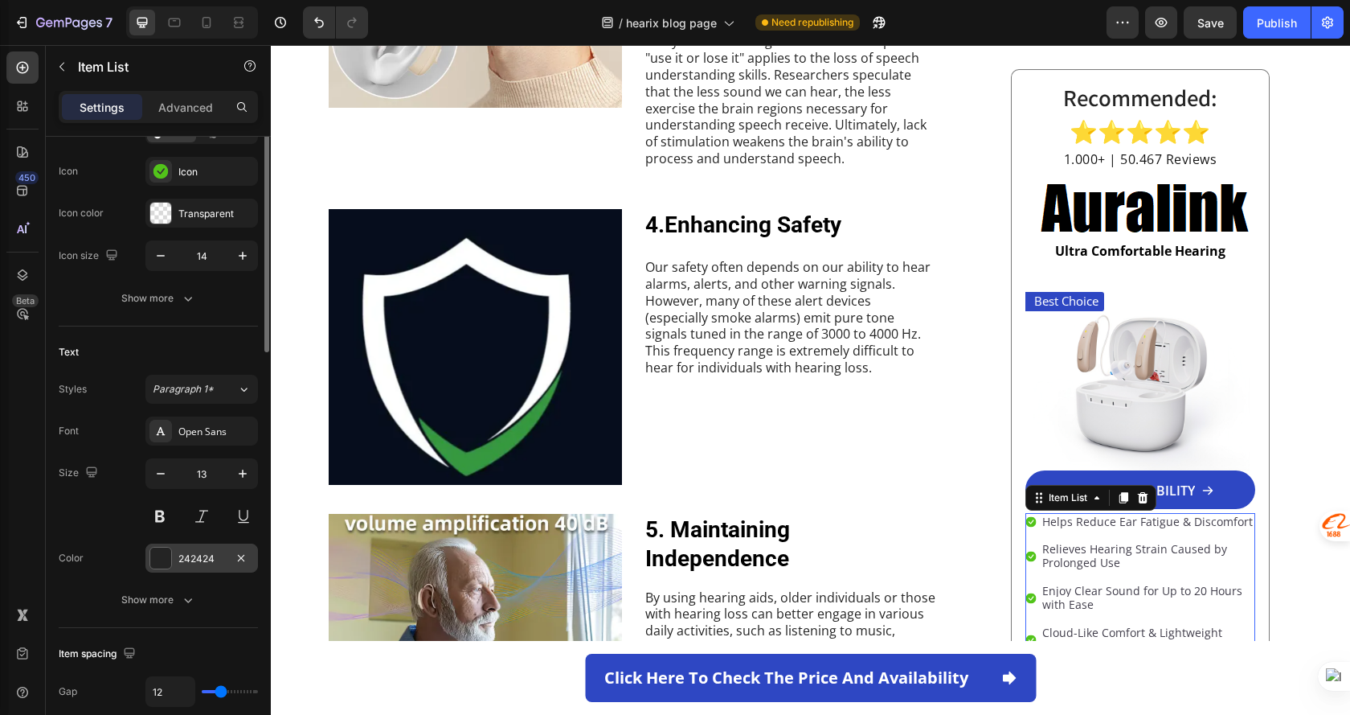
scroll to position [322, 0]
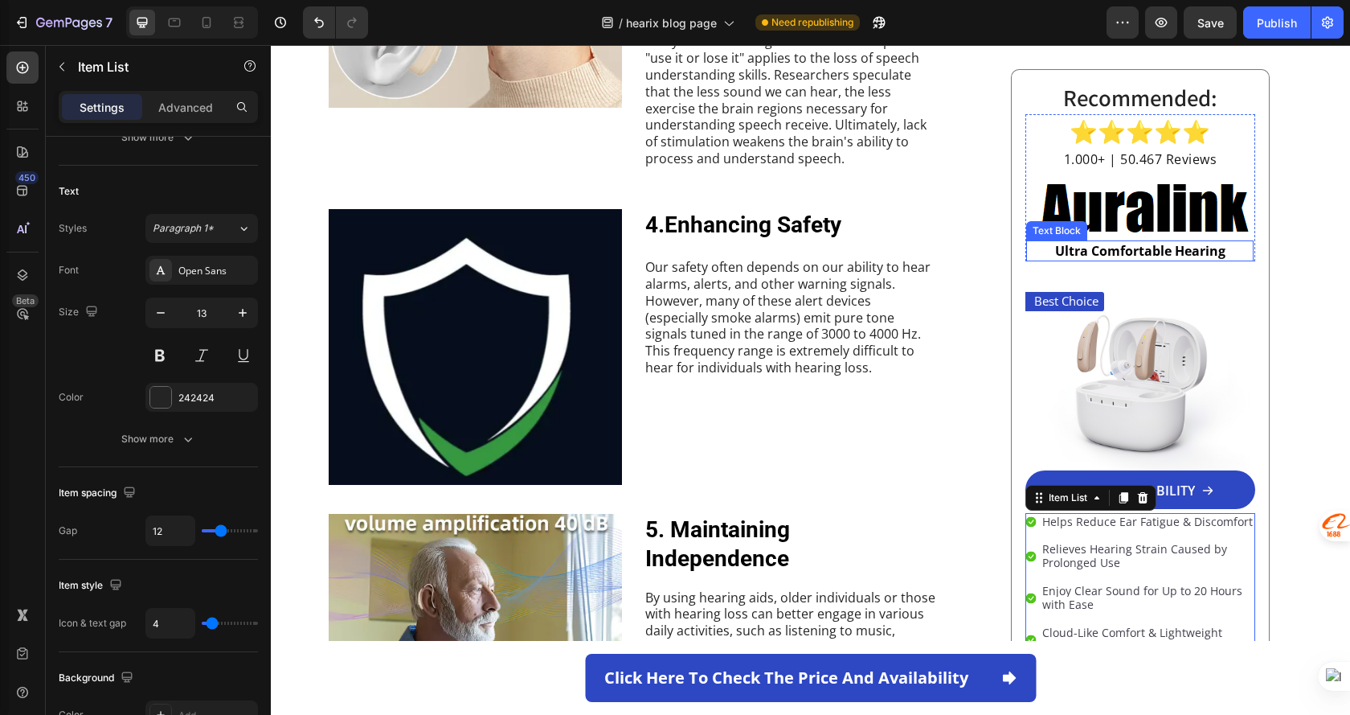
click at [1157, 247] on strong "Ultra Comfortable Hearing" at bounding box center [1140, 250] width 170 height 18
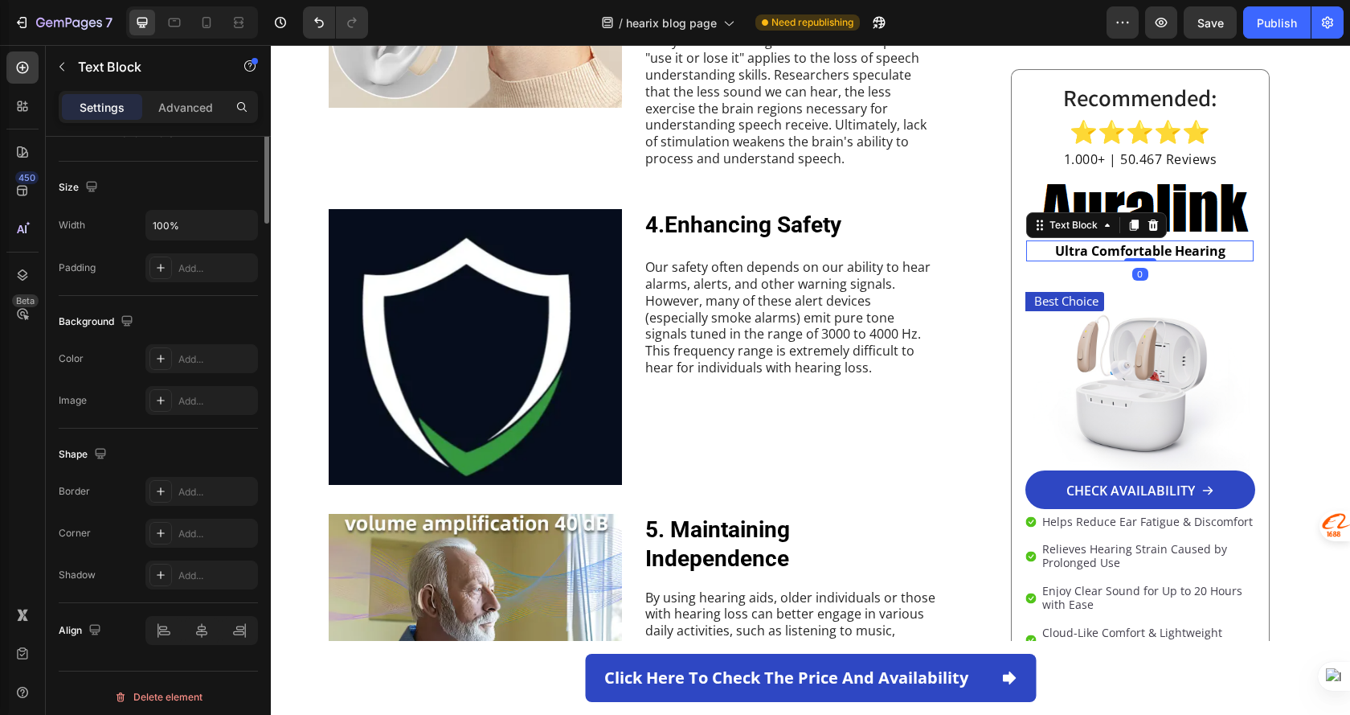
scroll to position [0, 0]
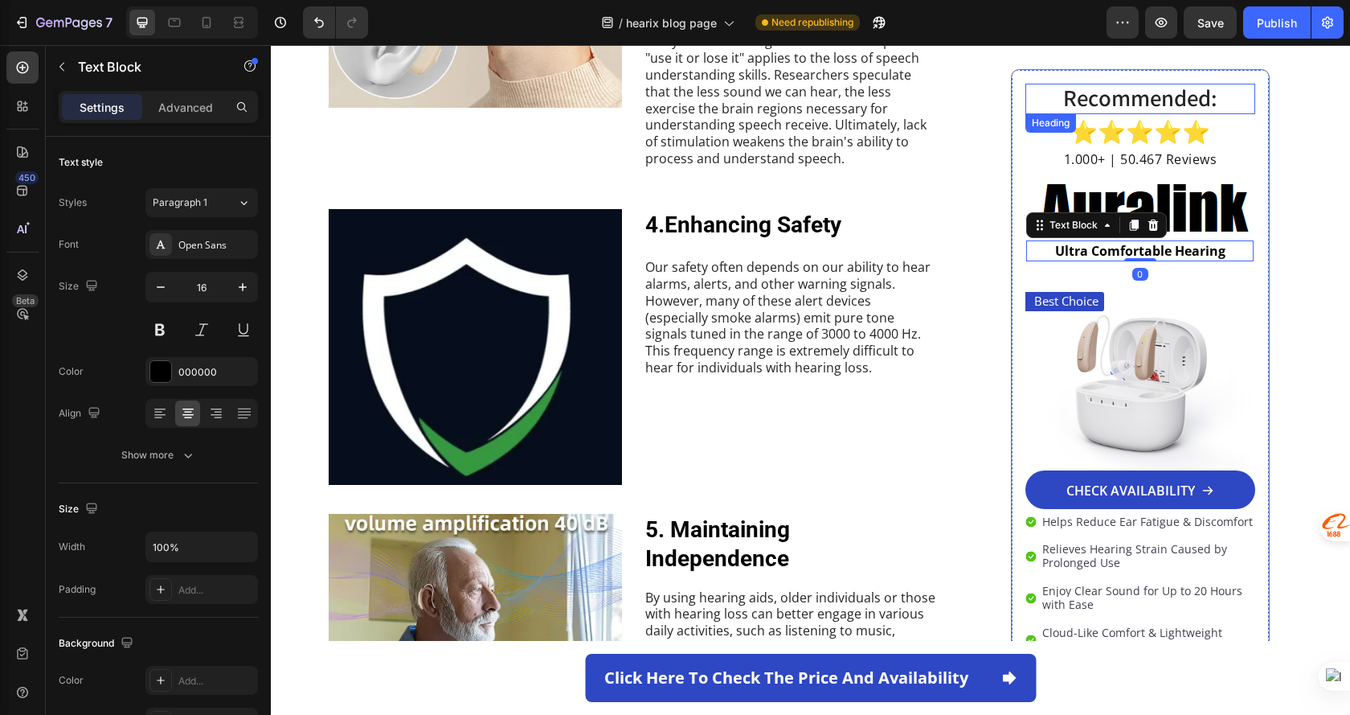
click at [1178, 105] on strong "Recommended:" at bounding box center [1141, 98] width 154 height 31
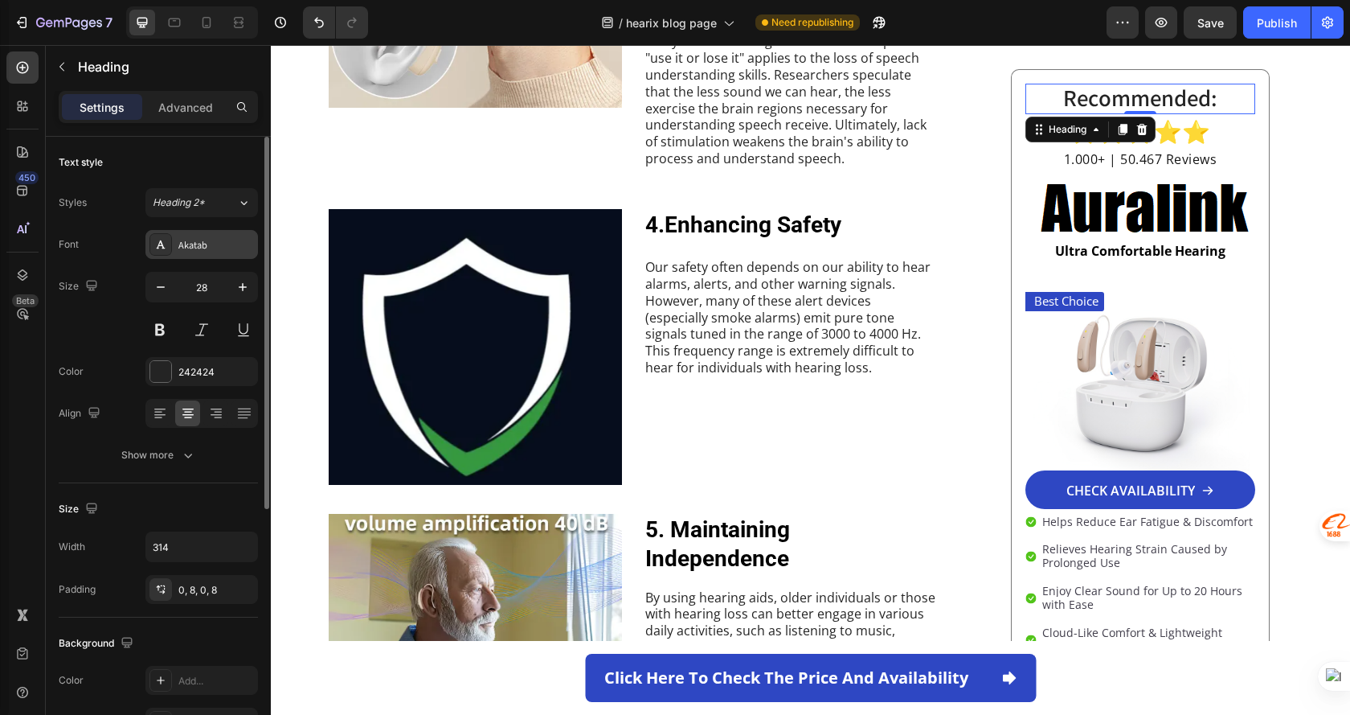
click at [189, 252] on div "Akatab" at bounding box center [216, 245] width 76 height 14
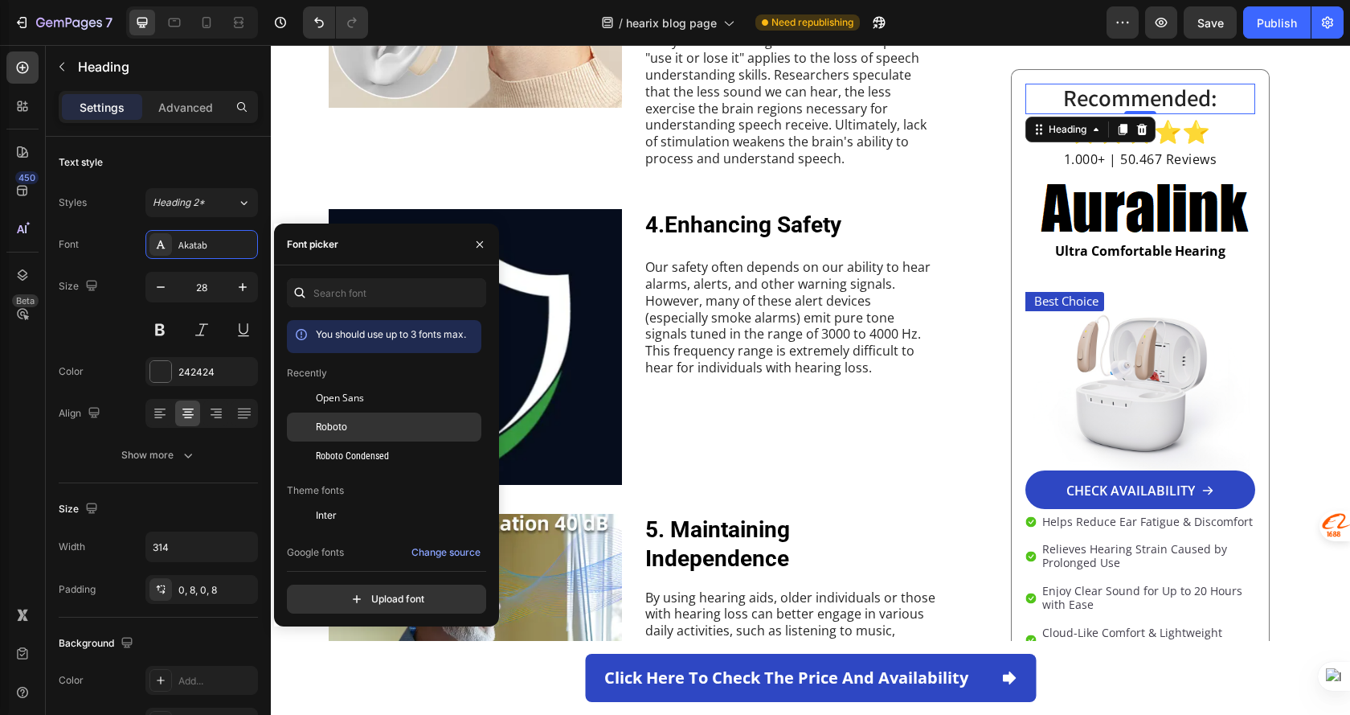
click at [356, 424] on div "Roboto" at bounding box center [397, 427] width 162 height 14
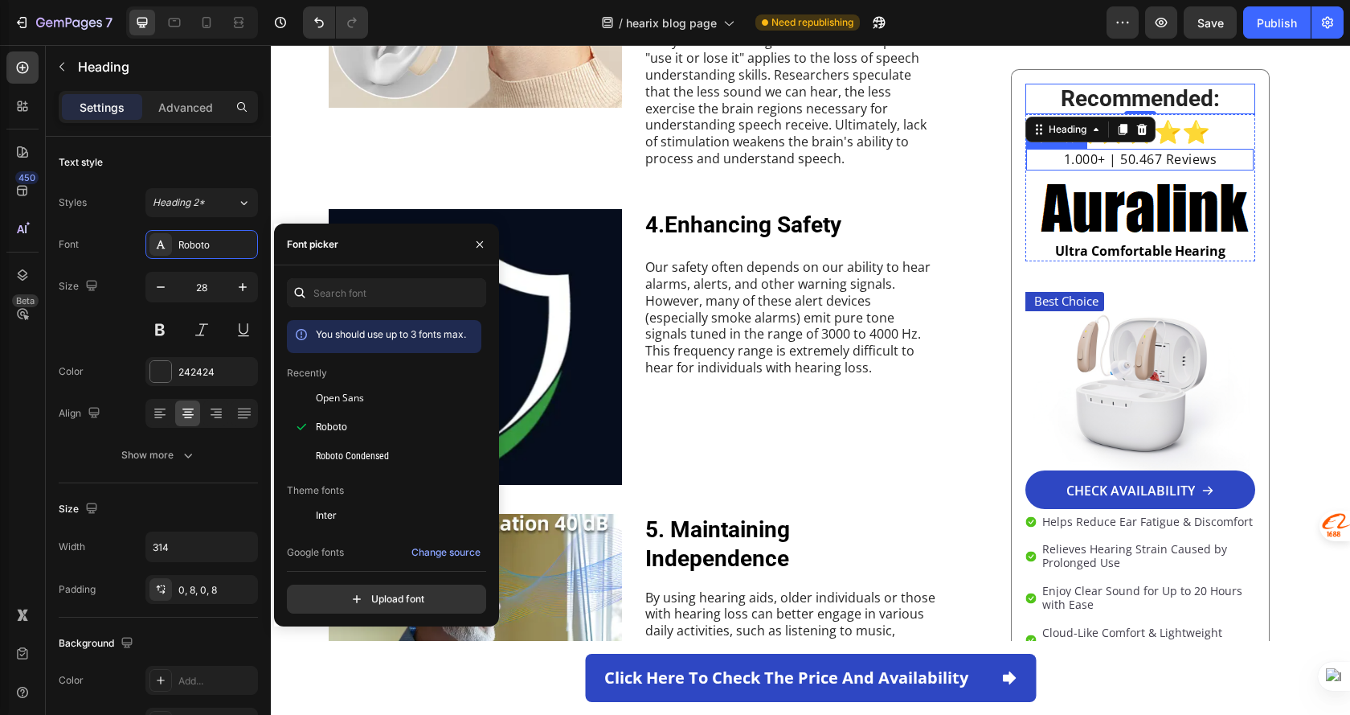
click at [1199, 167] on span "1.000+ | 50.467 Reviews" at bounding box center [1141, 159] width 154 height 18
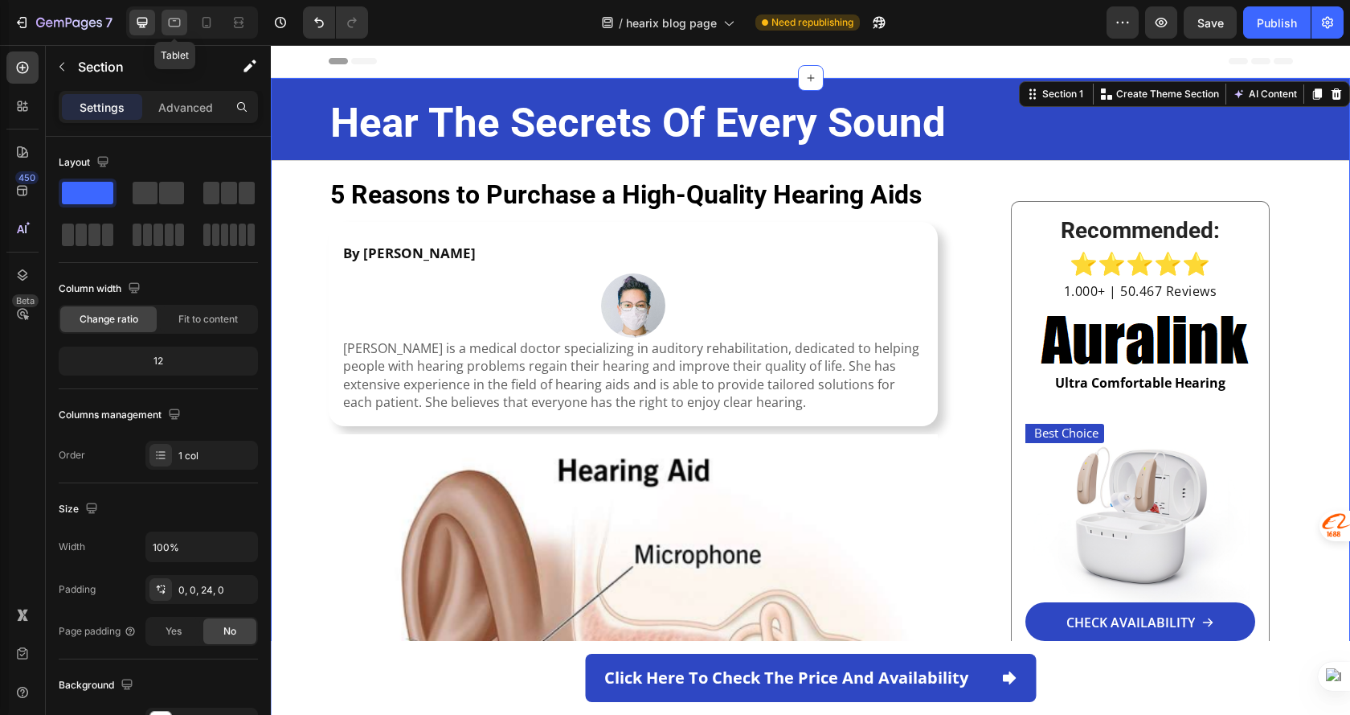
click at [168, 23] on icon at bounding box center [174, 22] width 16 height 16
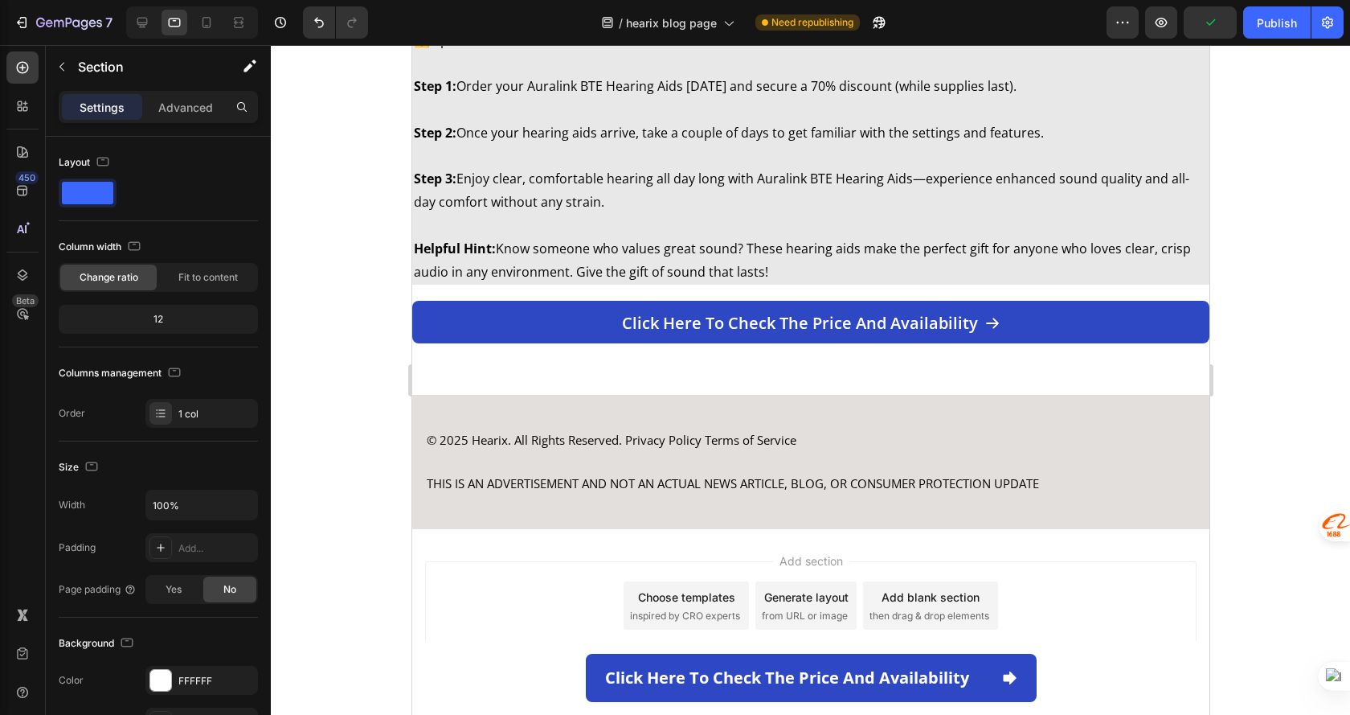
scroll to position [3080, 0]
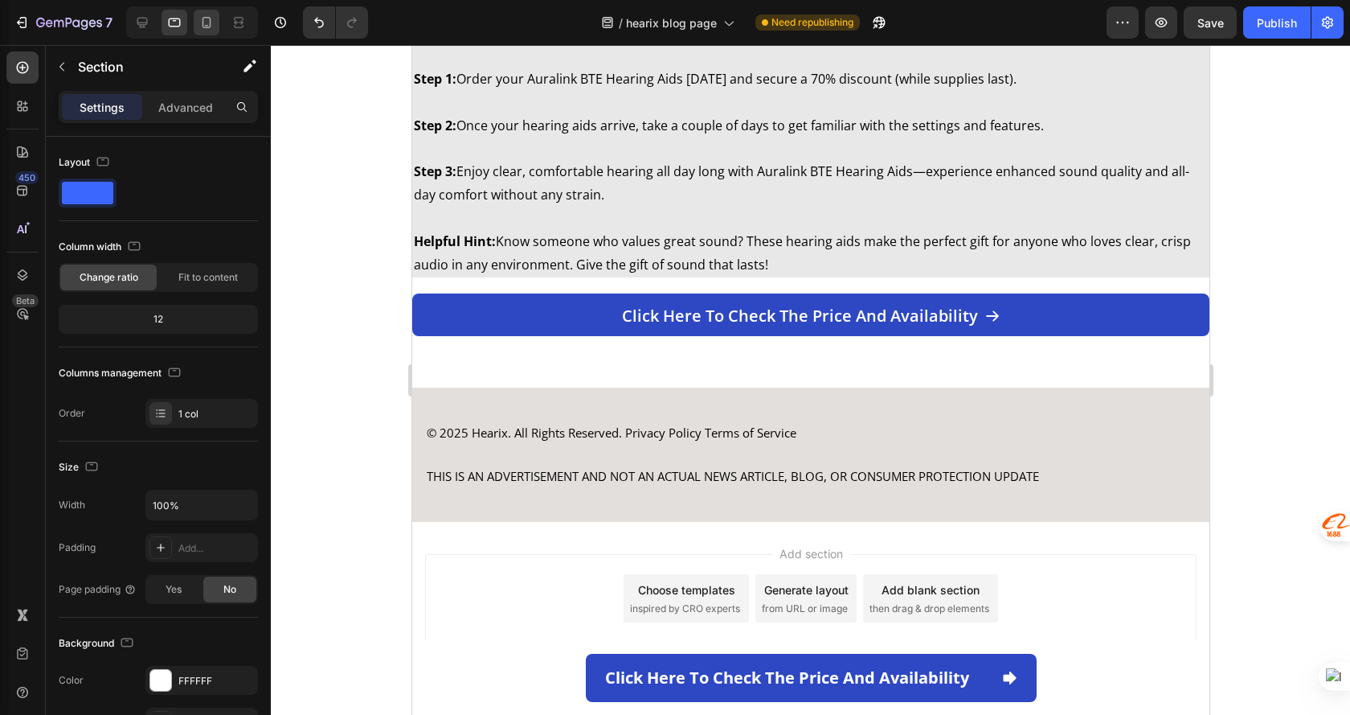
click at [201, 22] on icon at bounding box center [207, 22] width 16 height 16
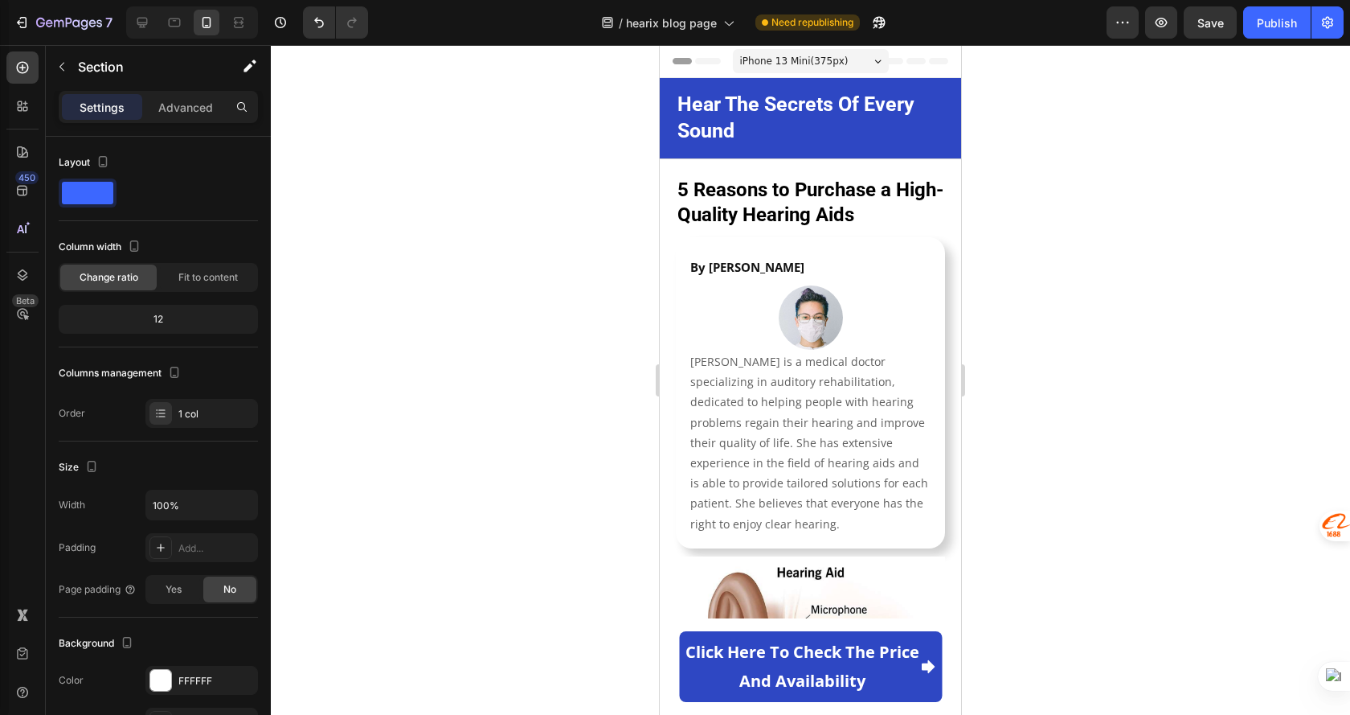
click at [811, 59] on span "iPhone 13 Mini ( 375 px)" at bounding box center [794, 61] width 109 height 16
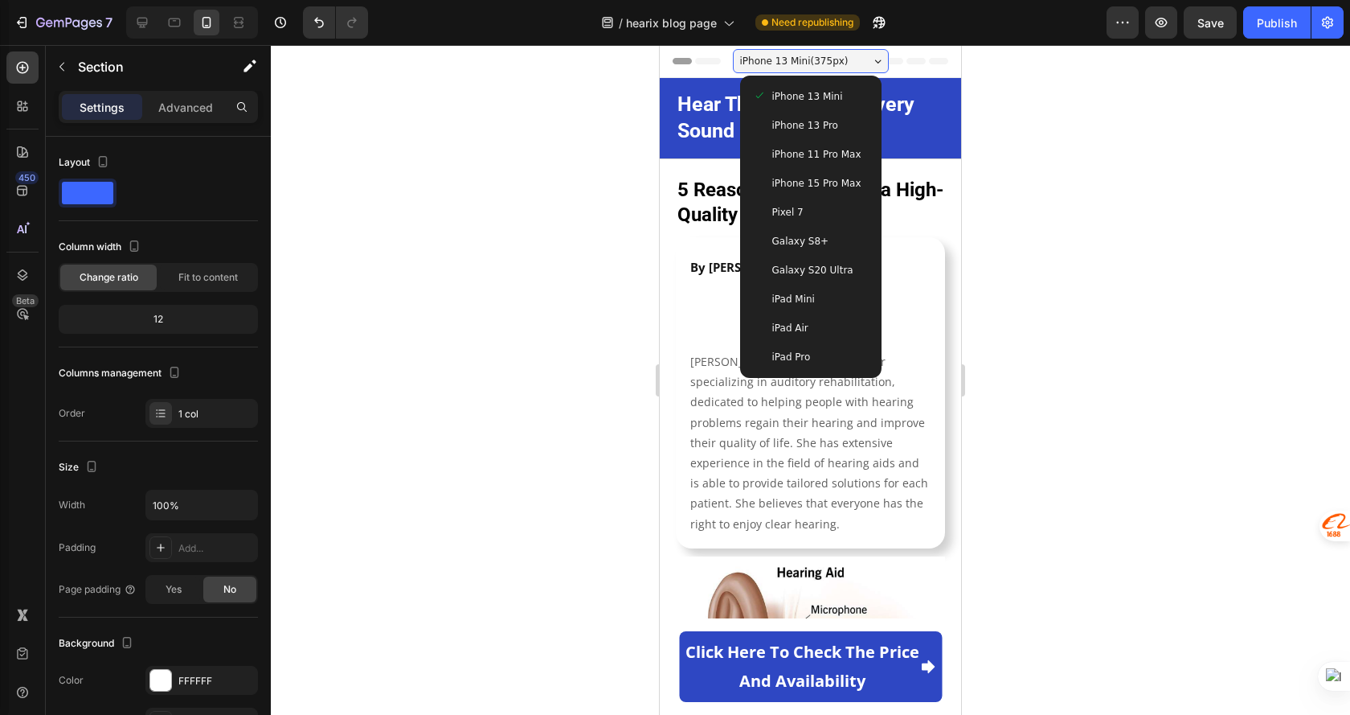
click at [1139, 235] on div at bounding box center [811, 380] width 1080 height 670
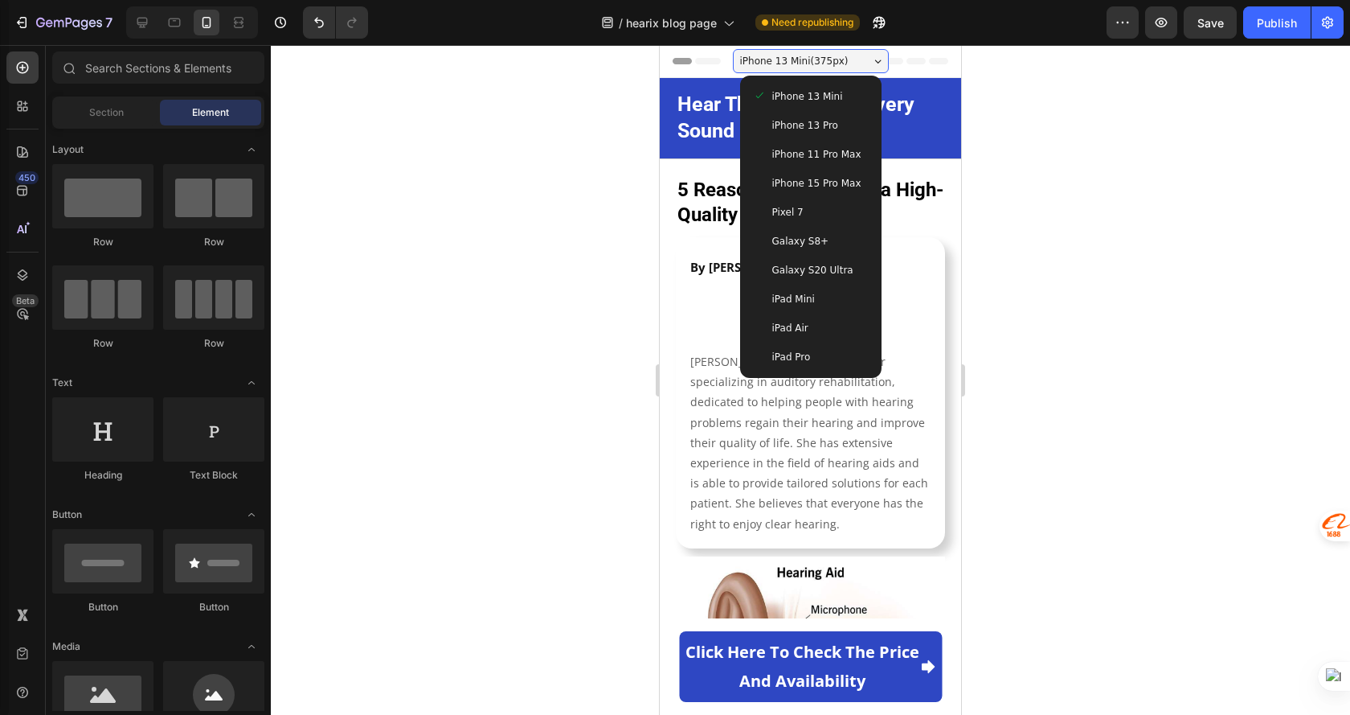
click at [1014, 153] on div at bounding box center [811, 380] width 1080 height 670
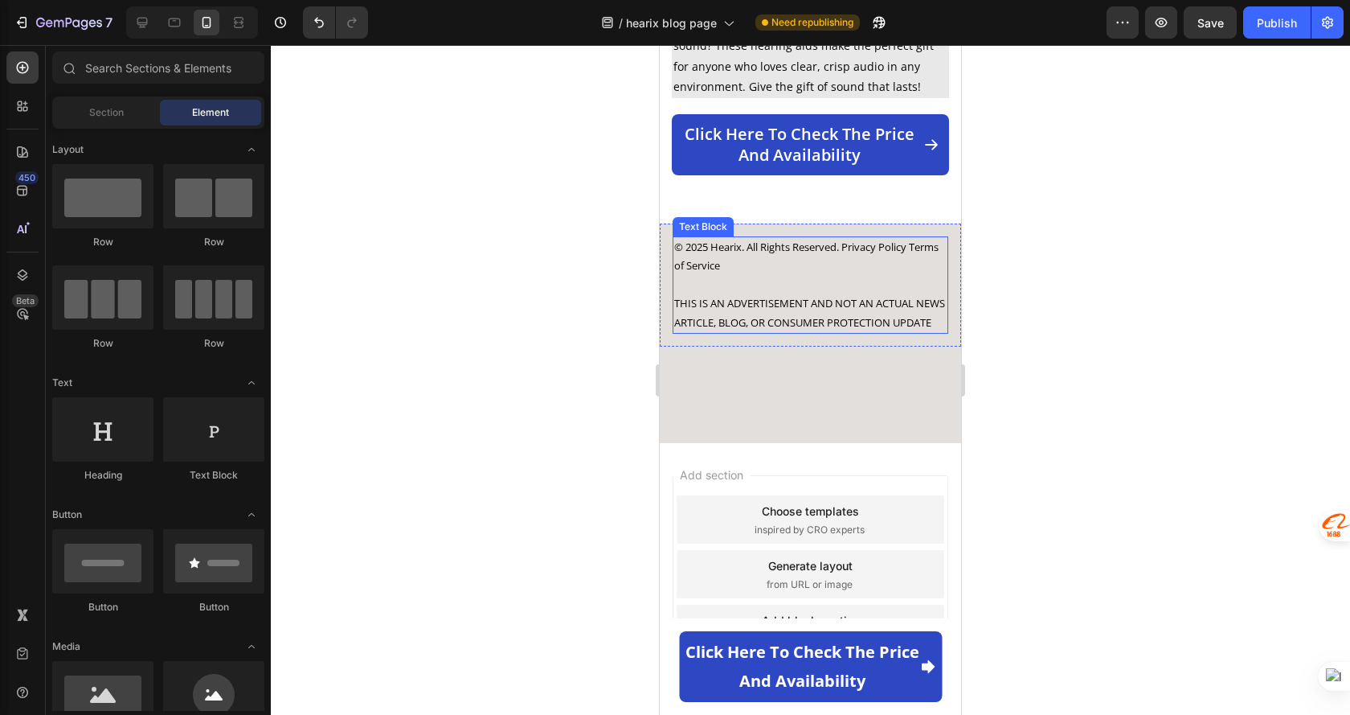
scroll to position [5351, 0]
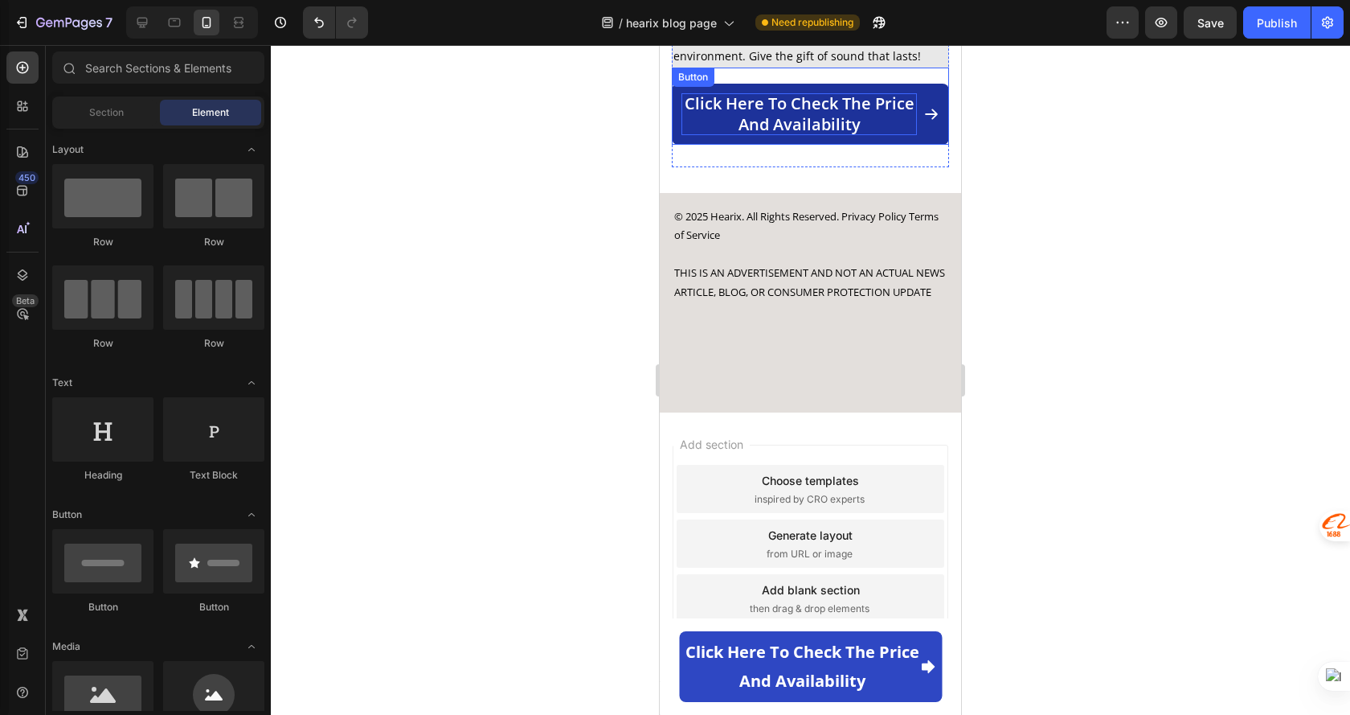
click at [811, 93] on p "Click here to check the price and availability" at bounding box center [800, 114] width 236 height 42
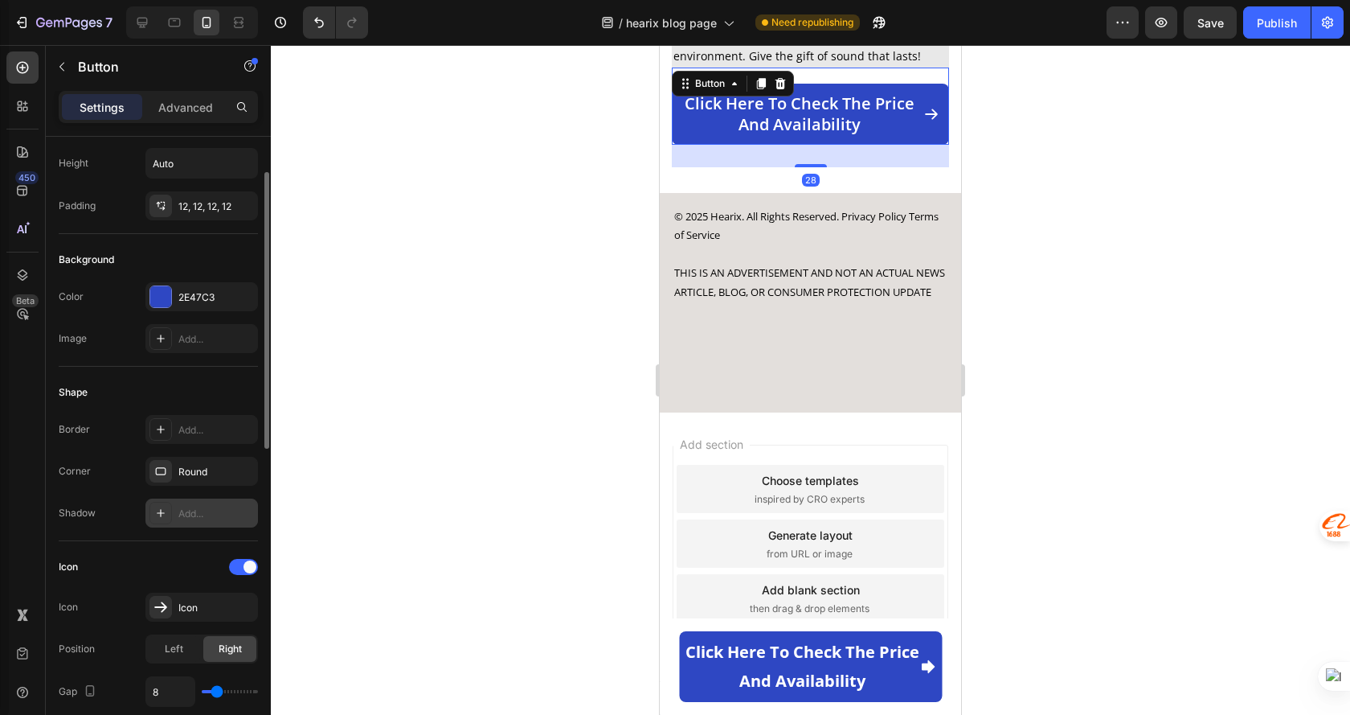
scroll to position [322, 0]
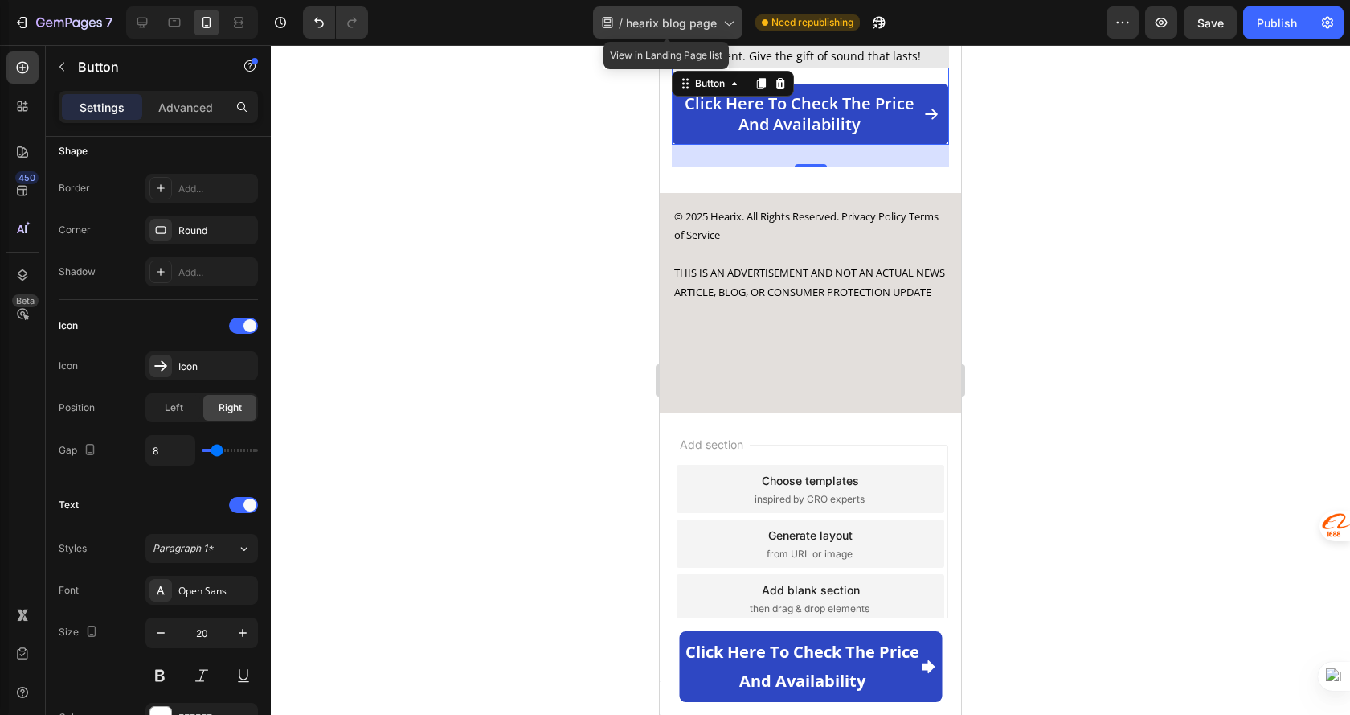
click at [663, 23] on span "hearix blog page" at bounding box center [671, 22] width 91 height 17
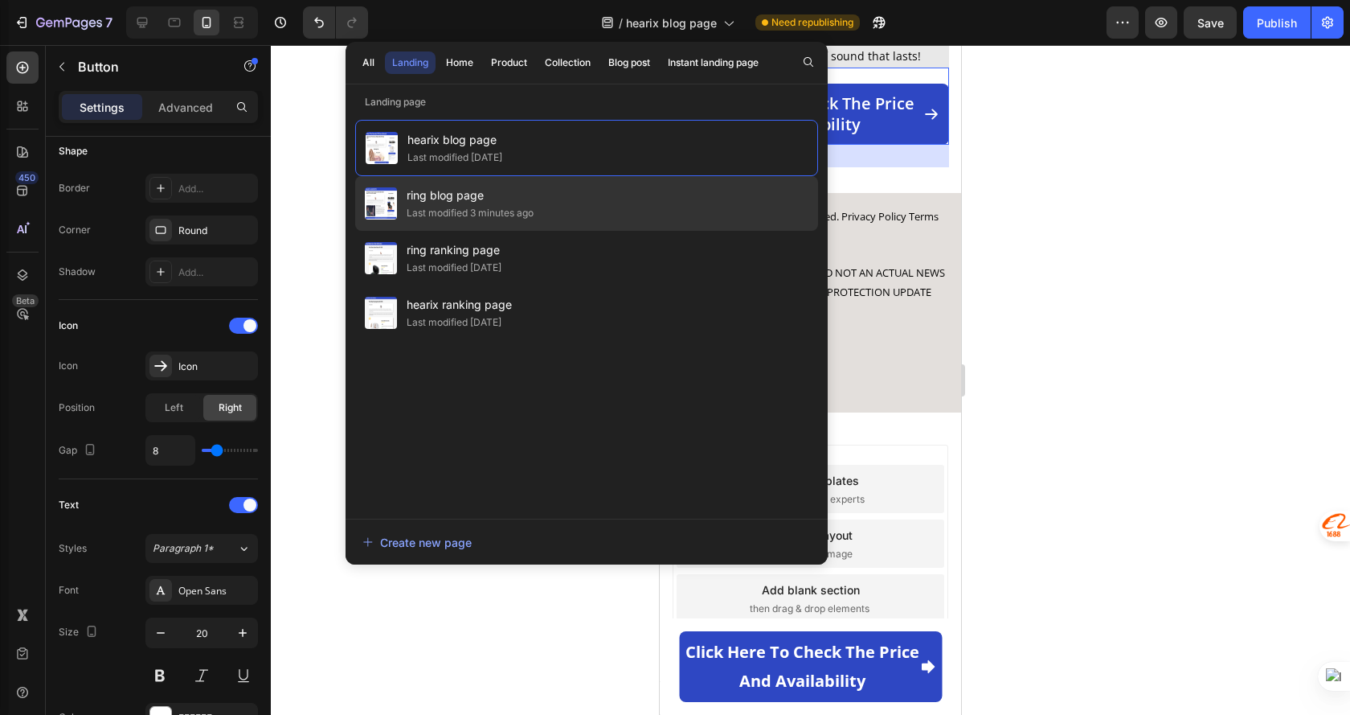
click at [518, 190] on span "ring blog page" at bounding box center [470, 195] width 127 height 19
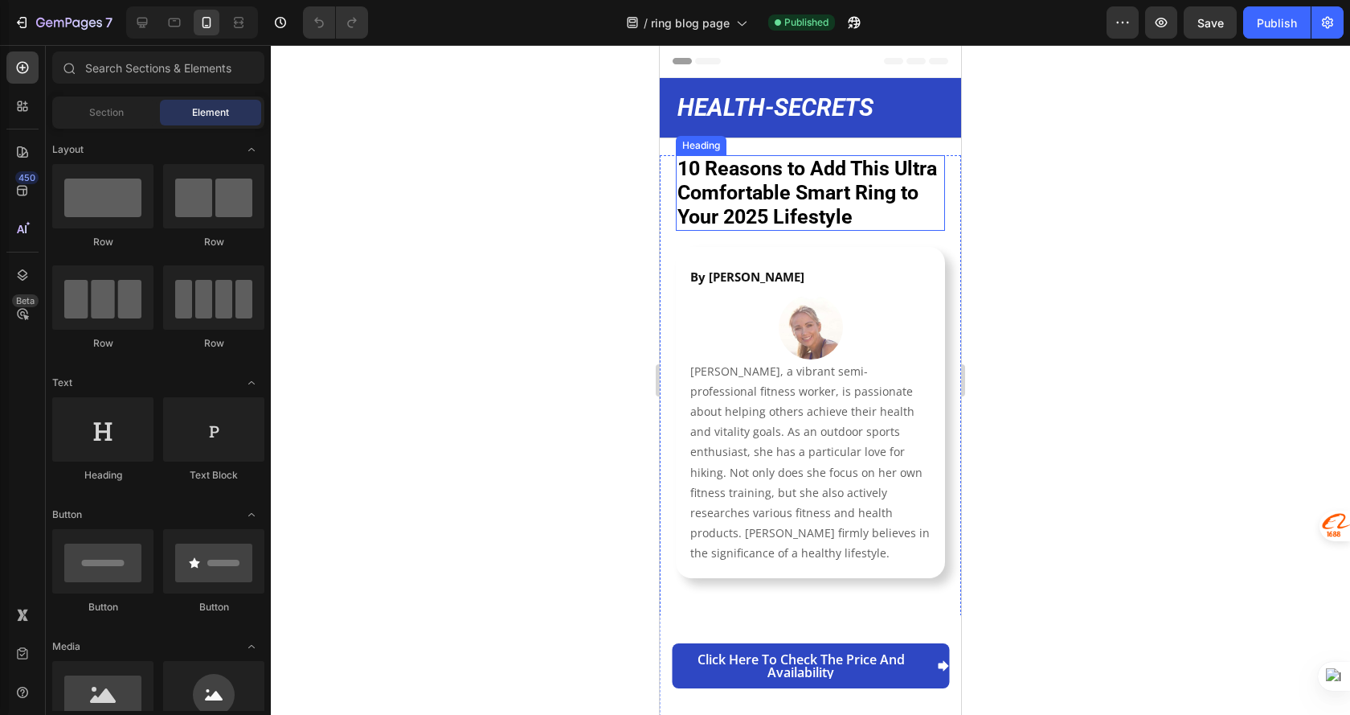
click at [845, 203] on strong "10 Reasons to Add This Ultra Comfortable Smart Ring to Your 2025 Lifestyle" at bounding box center [808, 193] width 260 height 72
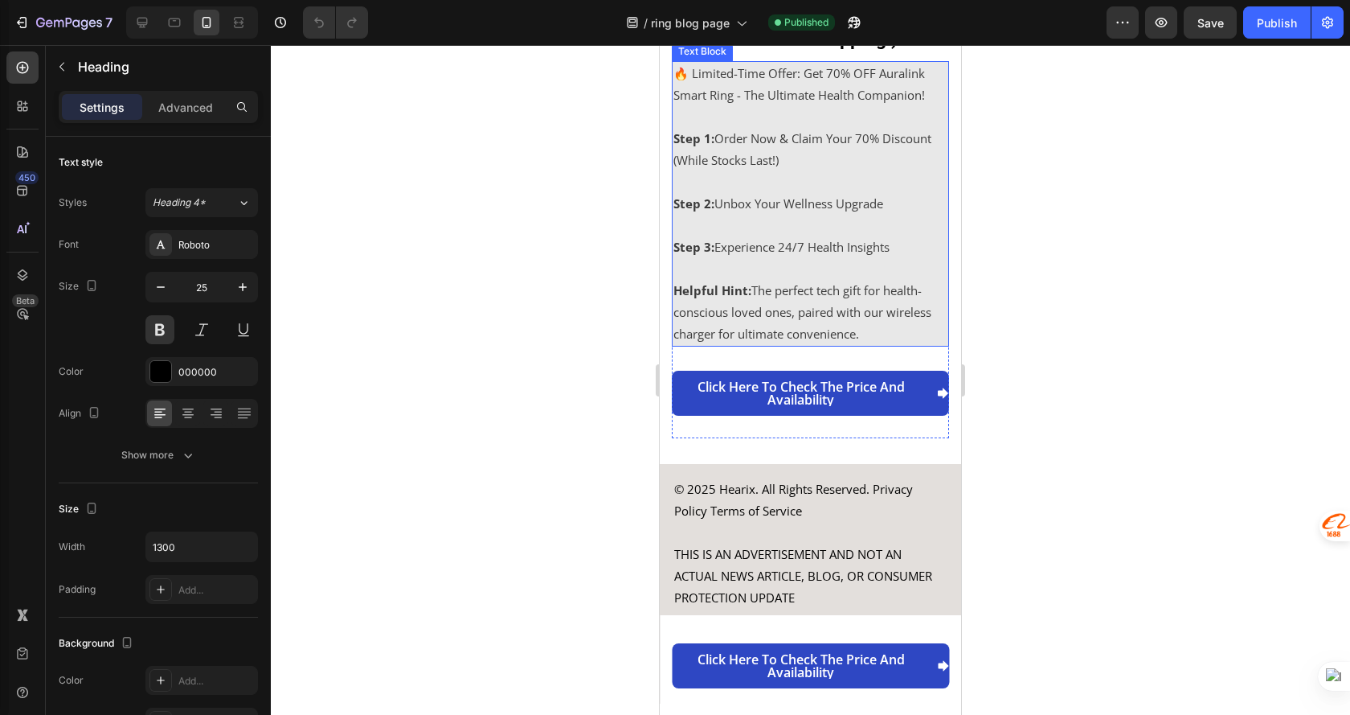
scroll to position [6324, 0]
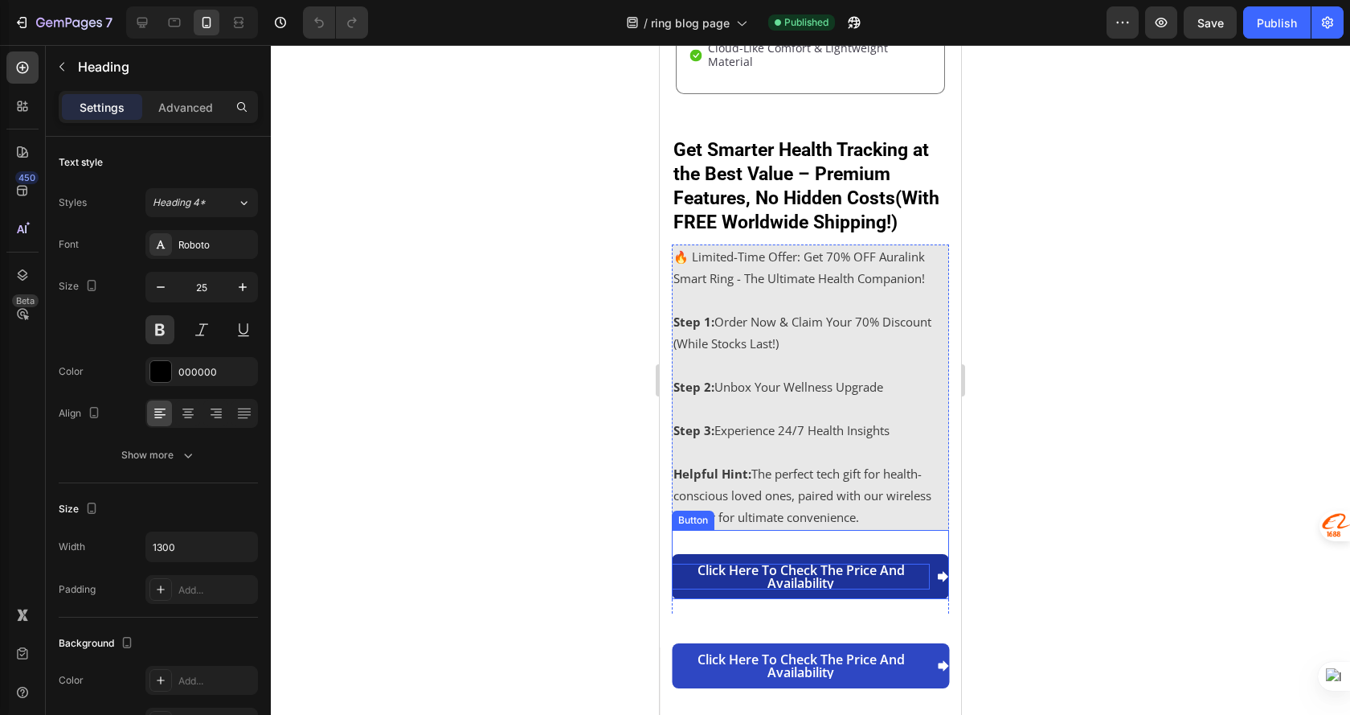
click at [821, 575] on p "Click here to check the price and availability" at bounding box center [801, 577] width 258 height 26
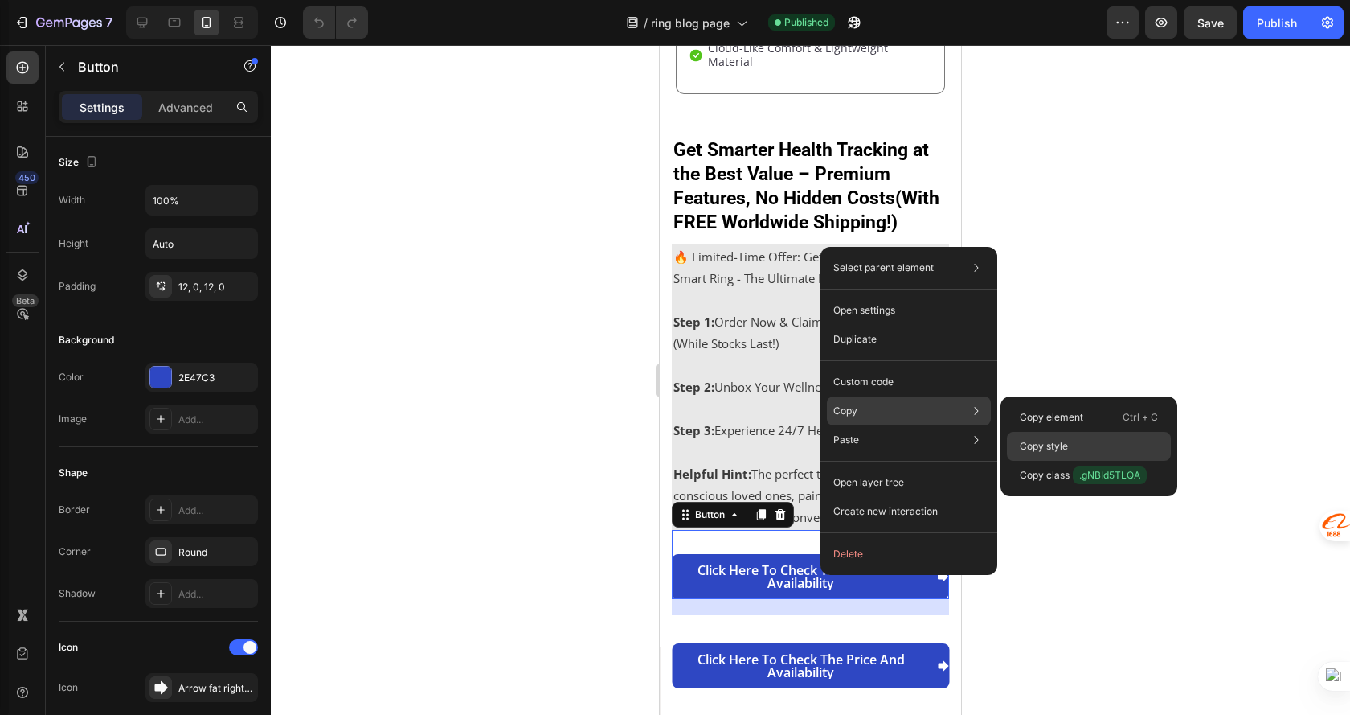
click at [1076, 461] on div "Copy style" at bounding box center [1089, 475] width 164 height 29
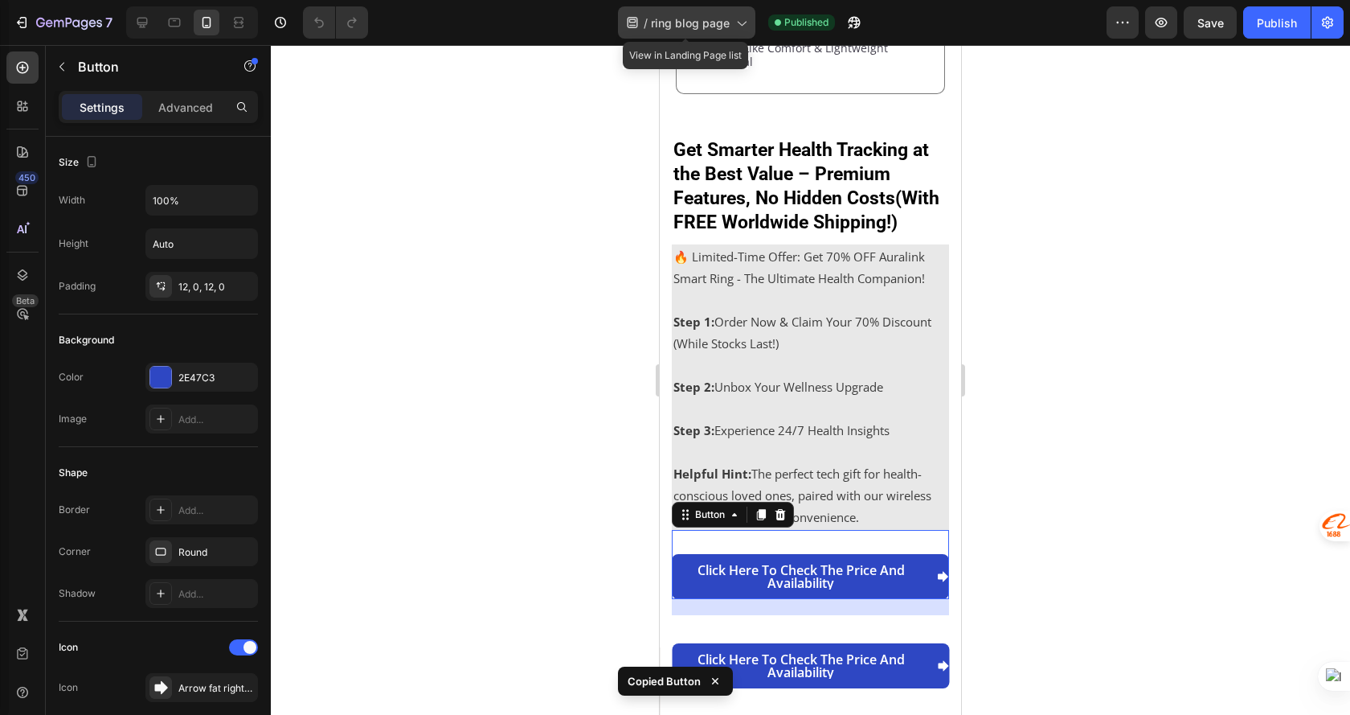
click at [684, 23] on span "ring blog page" at bounding box center [690, 22] width 79 height 17
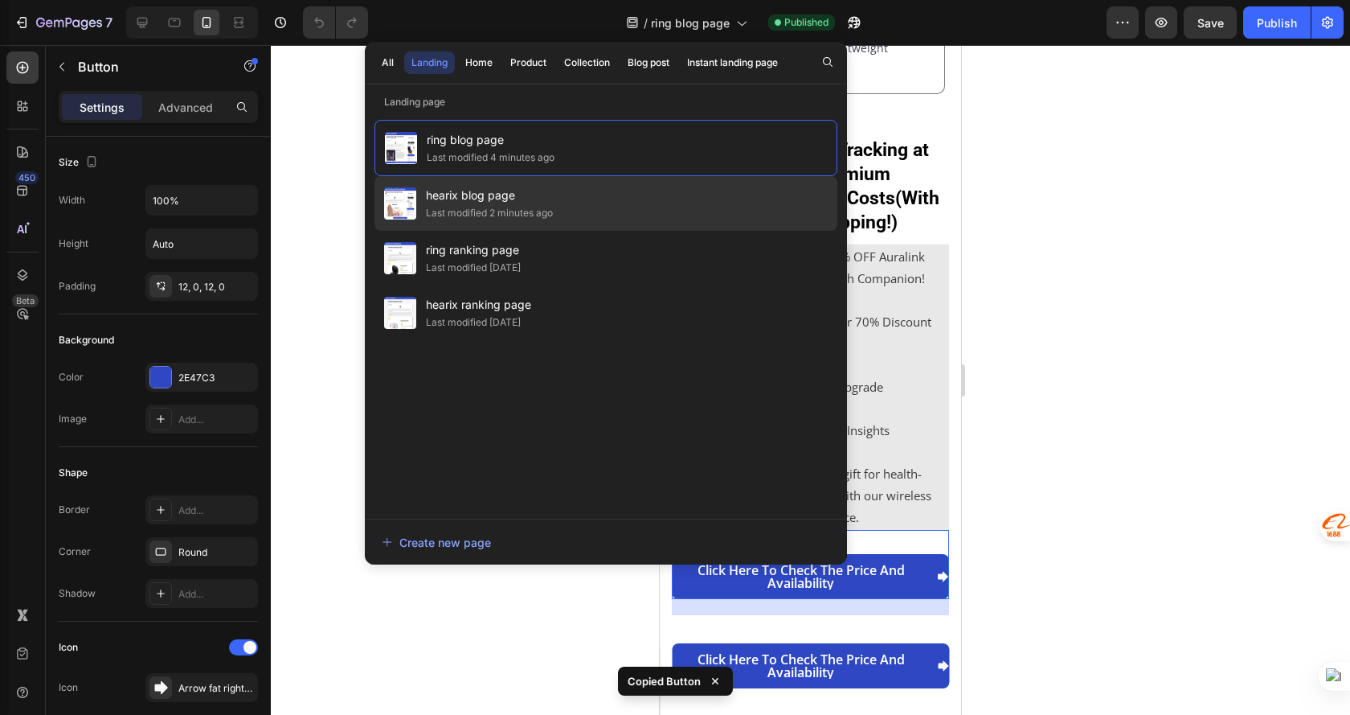
click at [527, 191] on span "hearix blog page" at bounding box center [489, 195] width 127 height 19
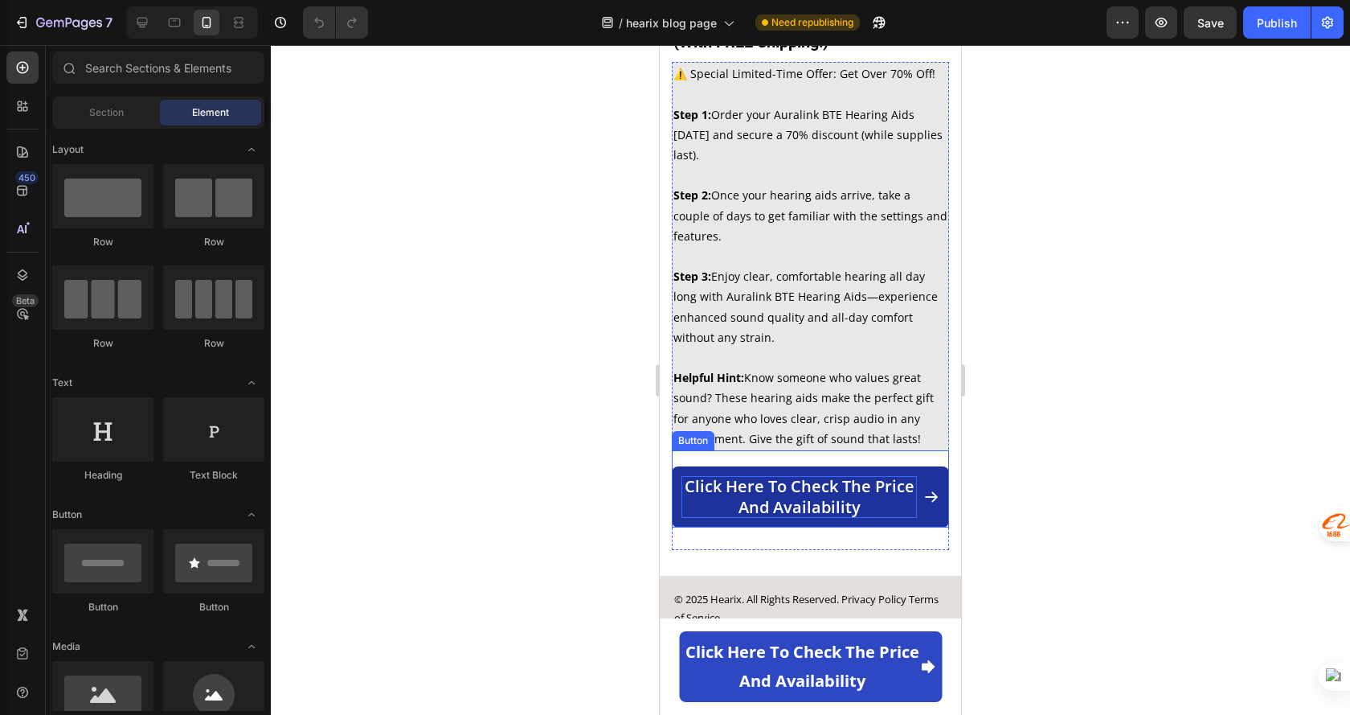
click at [827, 492] on p "Click here to check the price and availability" at bounding box center [800, 497] width 236 height 42
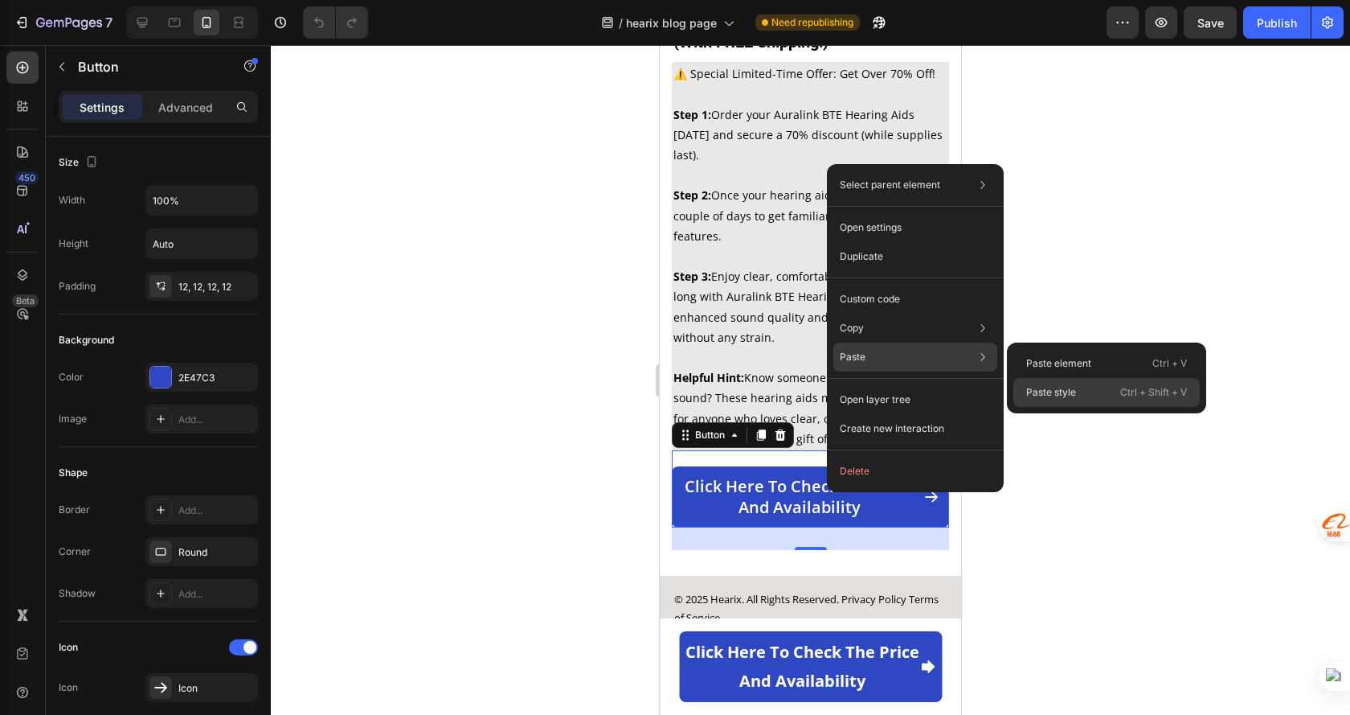
click at [1037, 390] on p "Paste style" at bounding box center [1052, 392] width 50 height 14
type input "16"
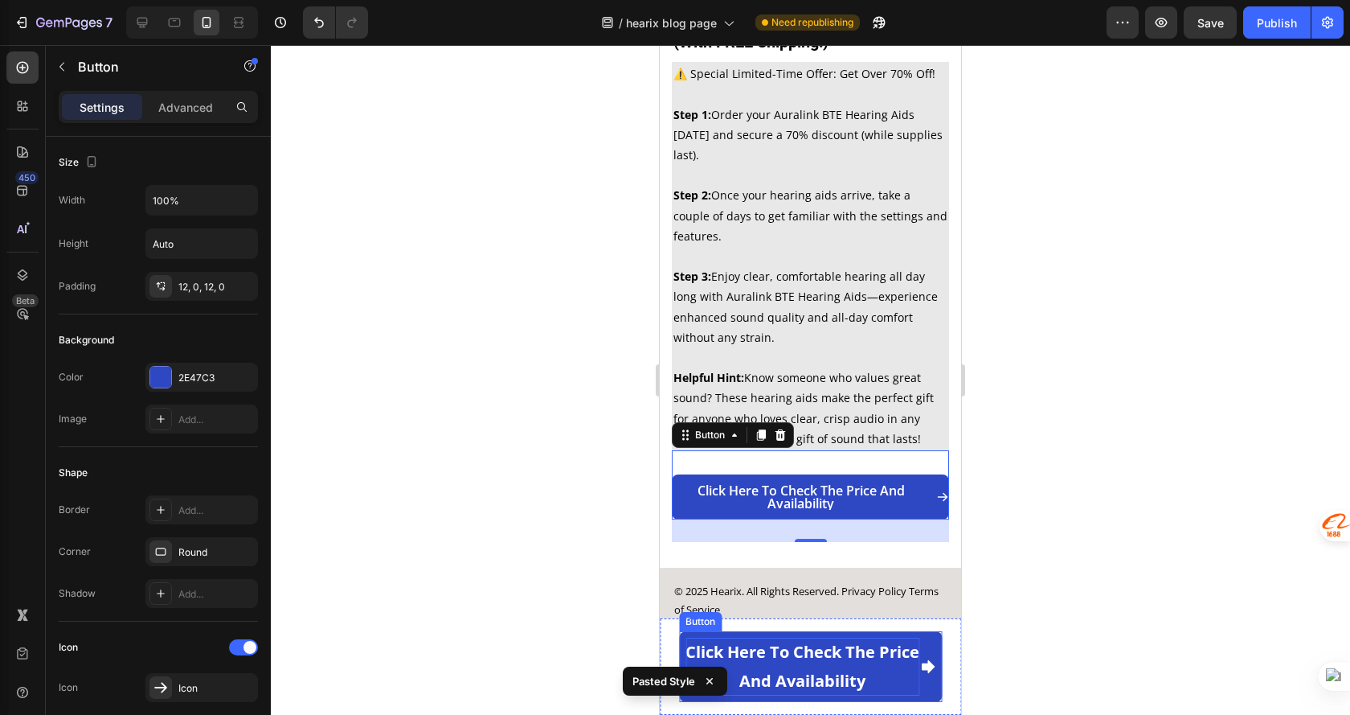
click at [803, 662] on p "Click here to check the price and availability" at bounding box center [803, 666] width 234 height 58
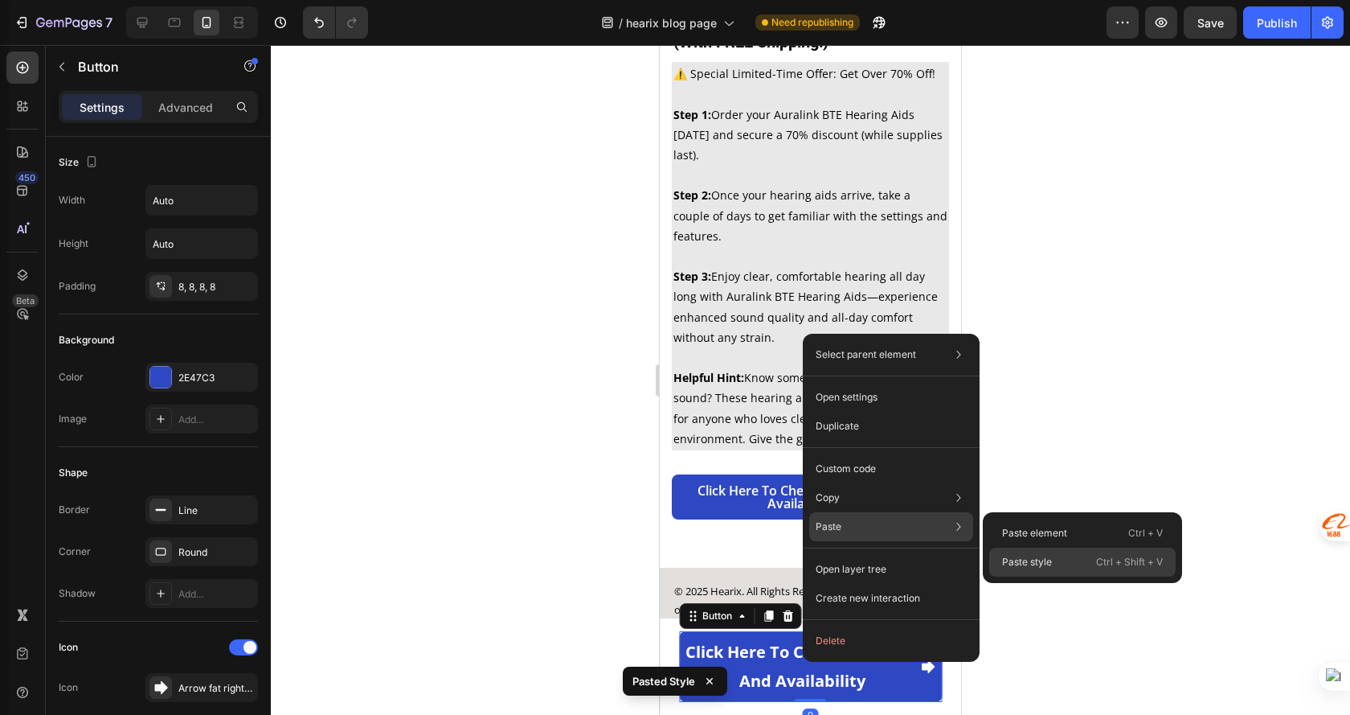
click at [1046, 564] on p "Paste style" at bounding box center [1027, 562] width 50 height 14
type input "100%"
type input "8"
type input "16"
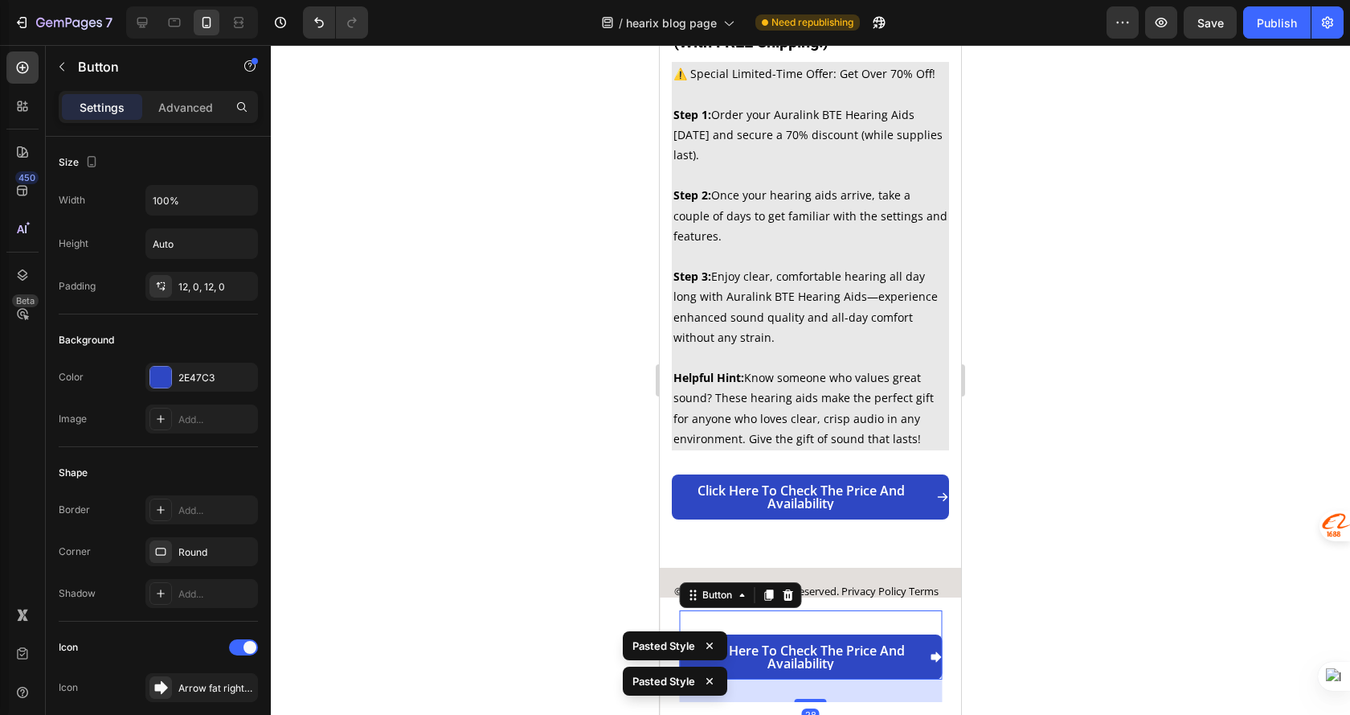
click at [989, 521] on div at bounding box center [811, 380] width 1080 height 670
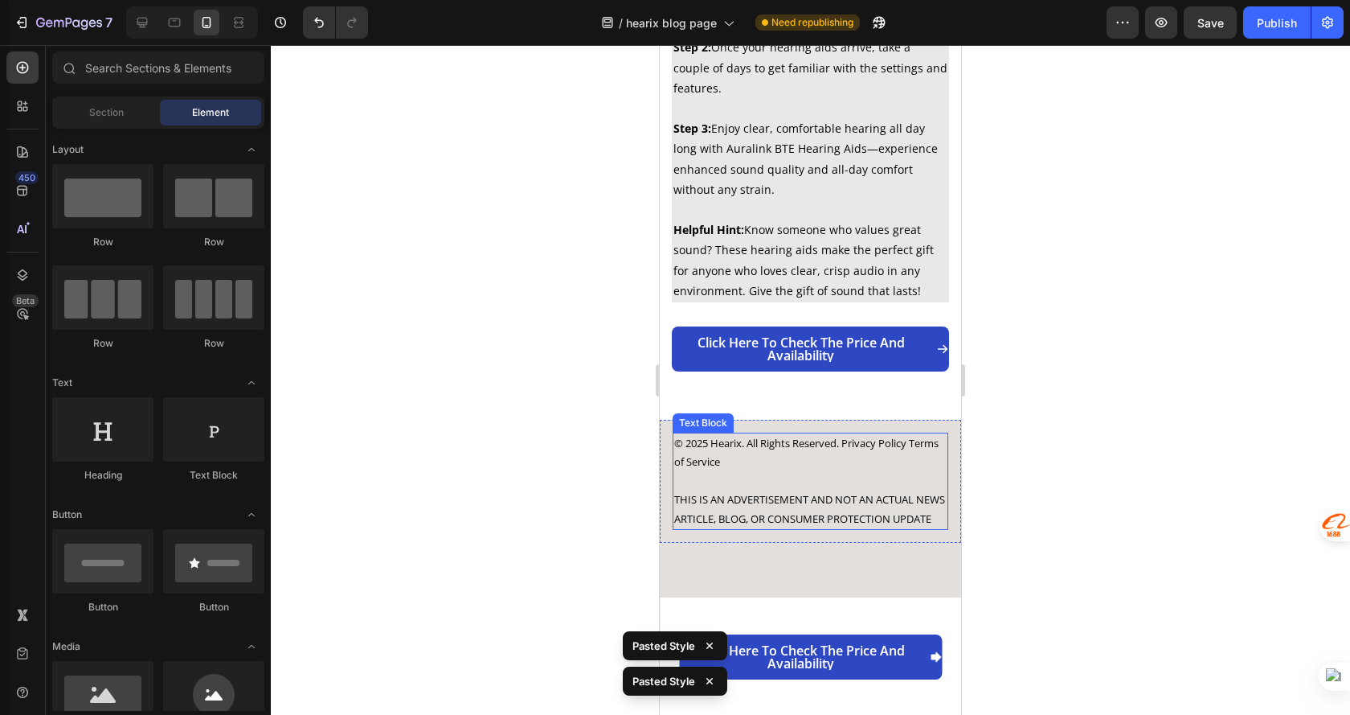
scroll to position [5343, 0]
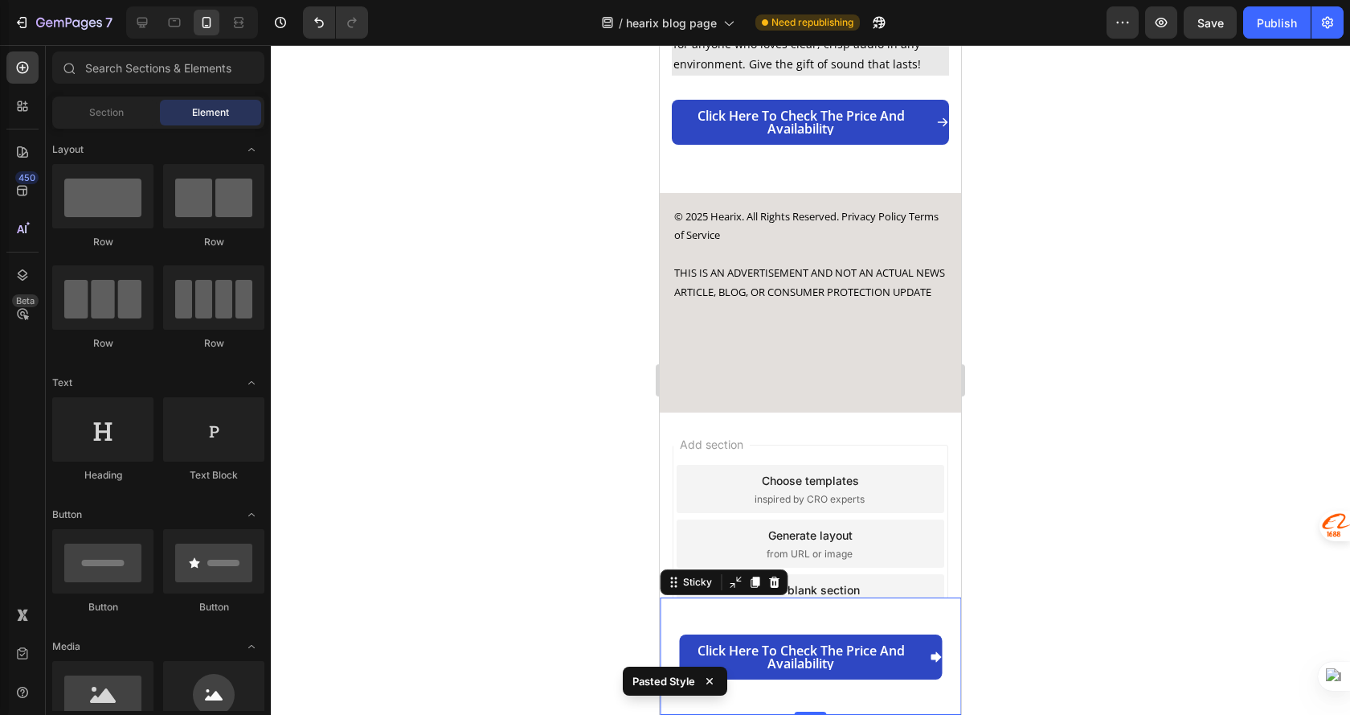
click at [884, 697] on div "Click here to check the price and availability Button" at bounding box center [810, 656] width 263 height 92
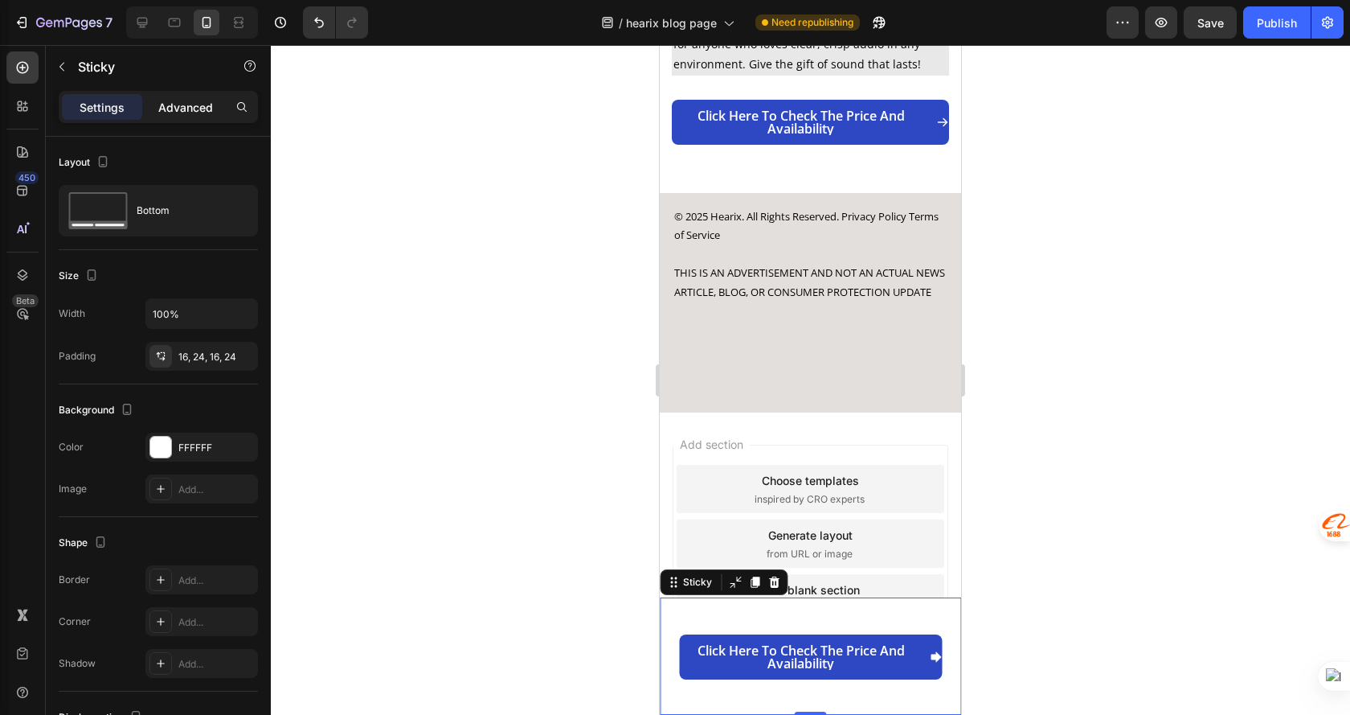
click at [176, 100] on p "Advanced" at bounding box center [185, 107] width 55 height 17
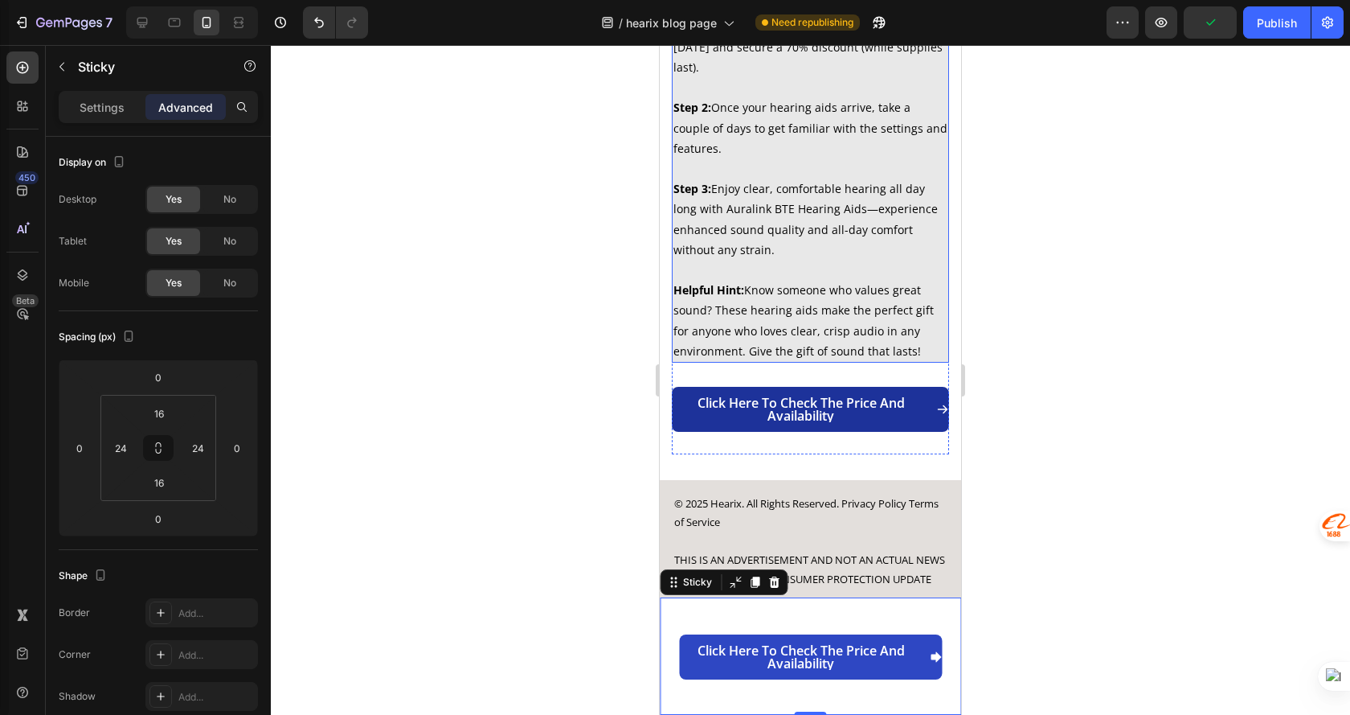
scroll to position [5021, 0]
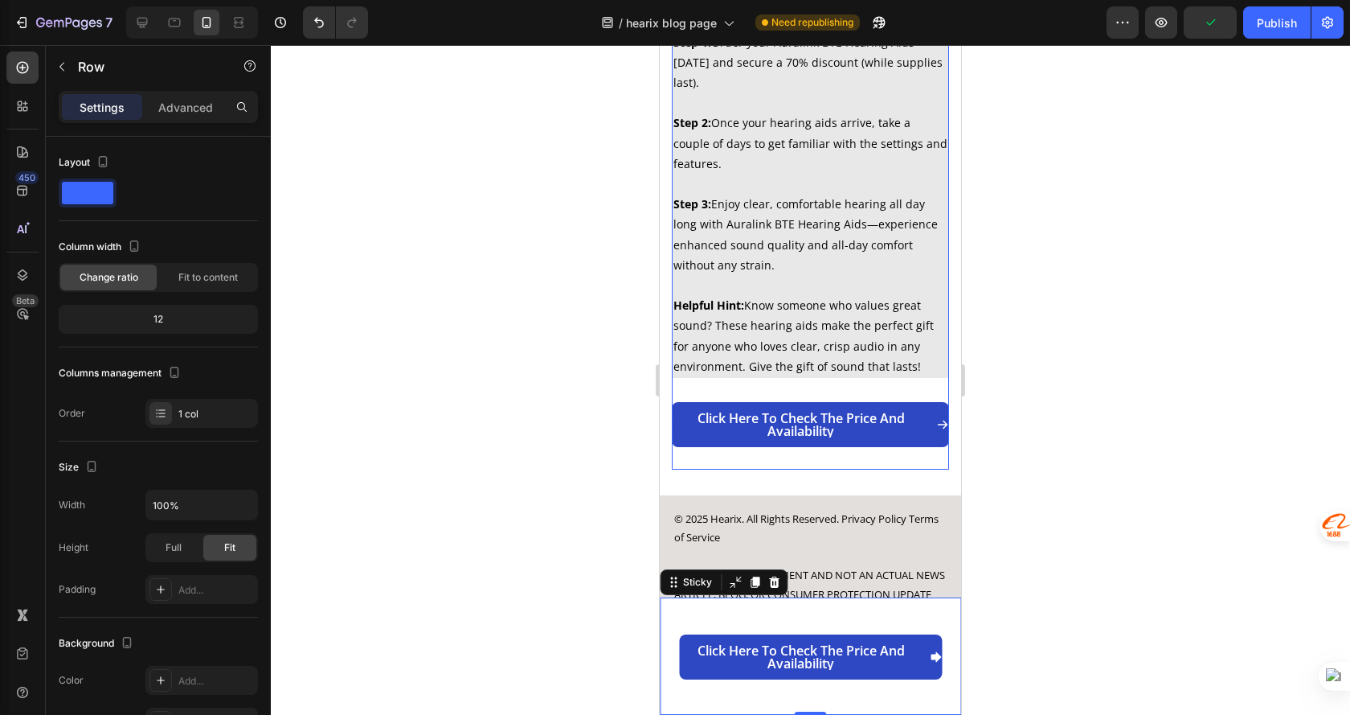
click at [762, 449] on div "Click here to check the price and availability Button" at bounding box center [810, 424] width 277 height 92
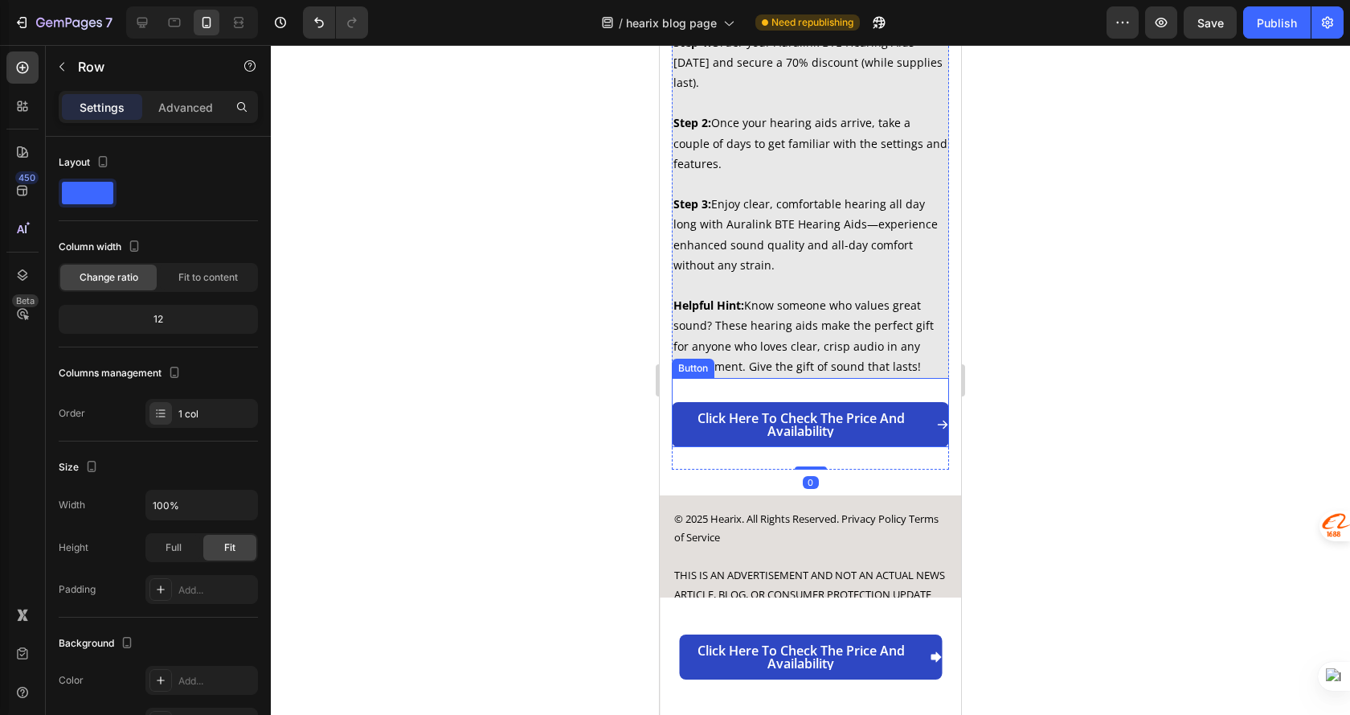
click at [816, 394] on div "Click here to check the price and availability Button" at bounding box center [810, 412] width 277 height 69
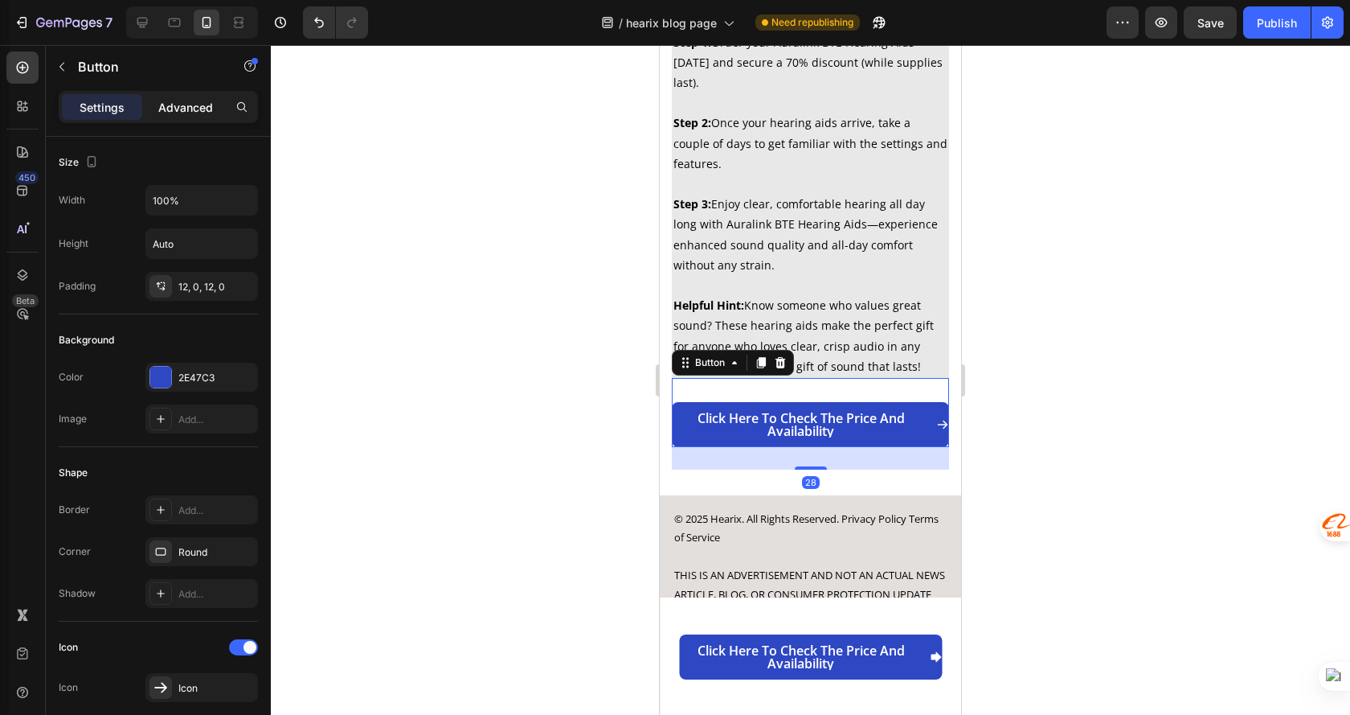
click at [170, 103] on p "Advanced" at bounding box center [185, 107] width 55 height 17
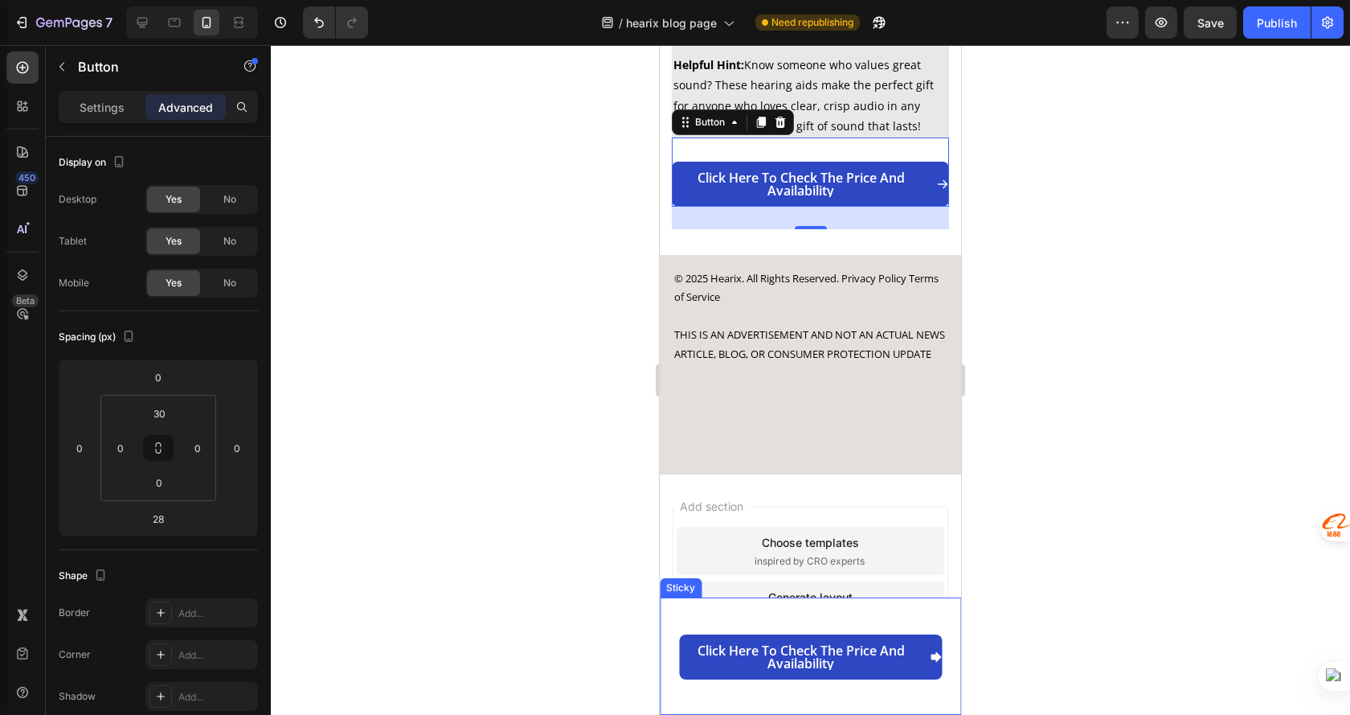
scroll to position [5262, 0]
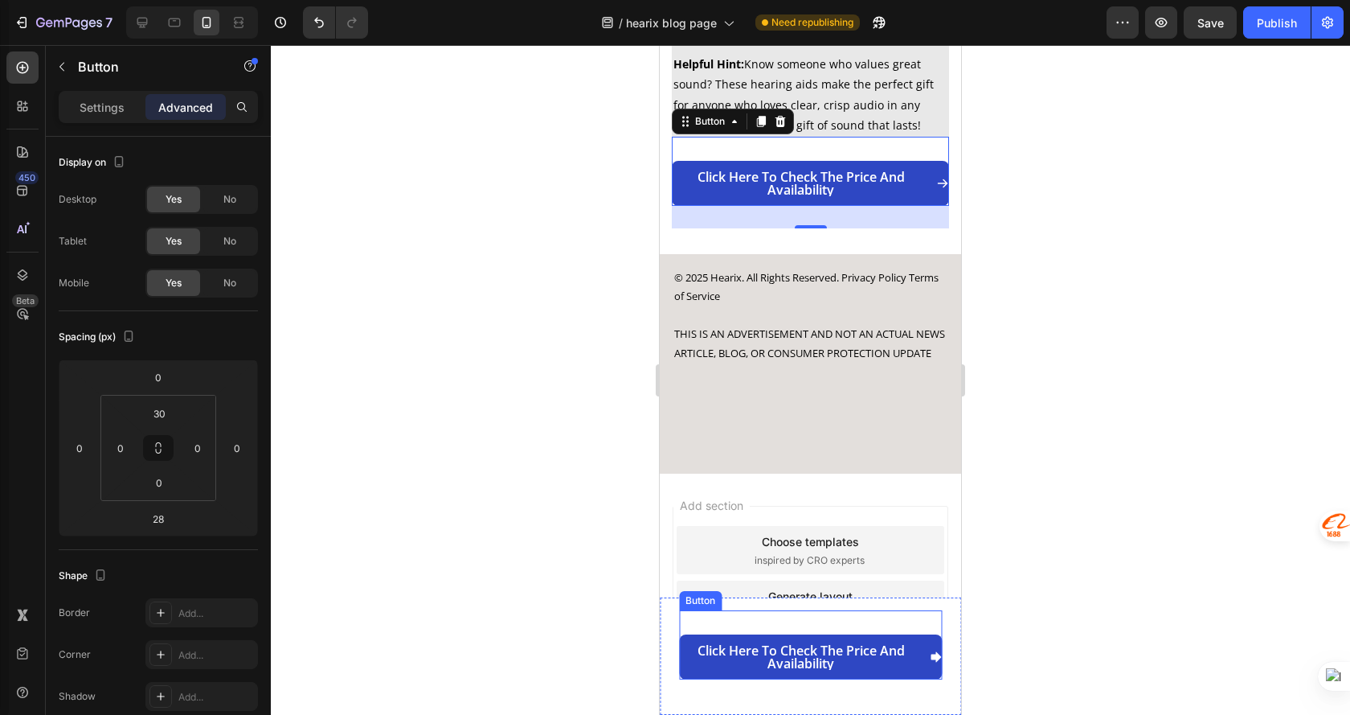
click at [836, 613] on div "Click here to check the price and availability Button" at bounding box center [810, 644] width 263 height 69
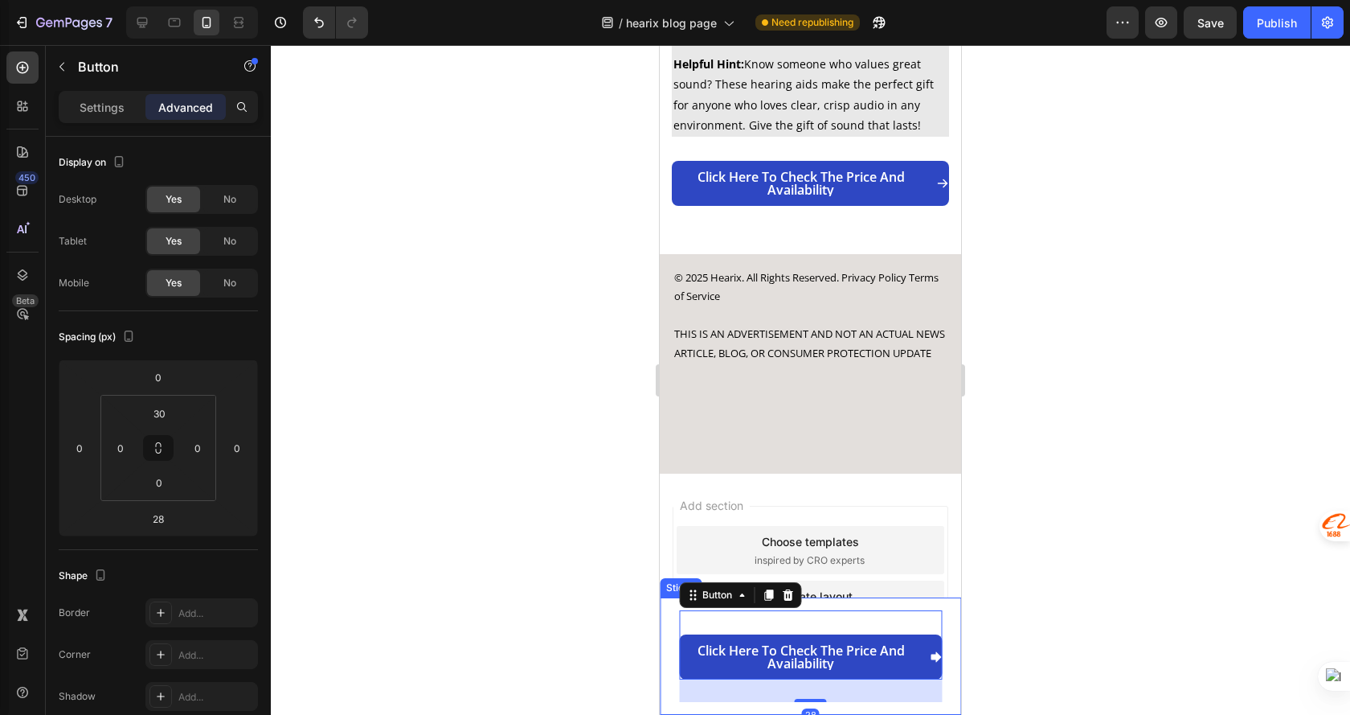
click at [939, 608] on div "Click here to check the price and availability Button 28 Sticky" at bounding box center [810, 655] width 301 height 117
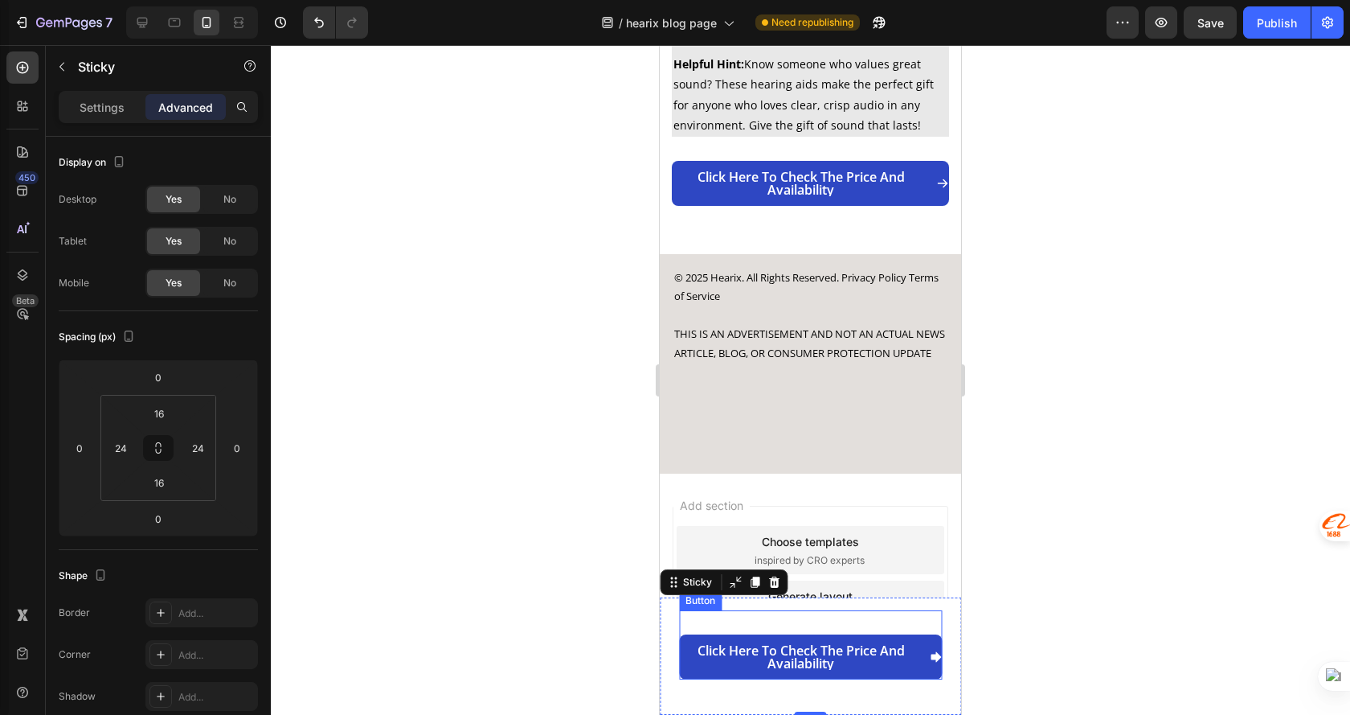
click at [773, 630] on div "Click here to check the price and availability Button" at bounding box center [810, 644] width 263 height 69
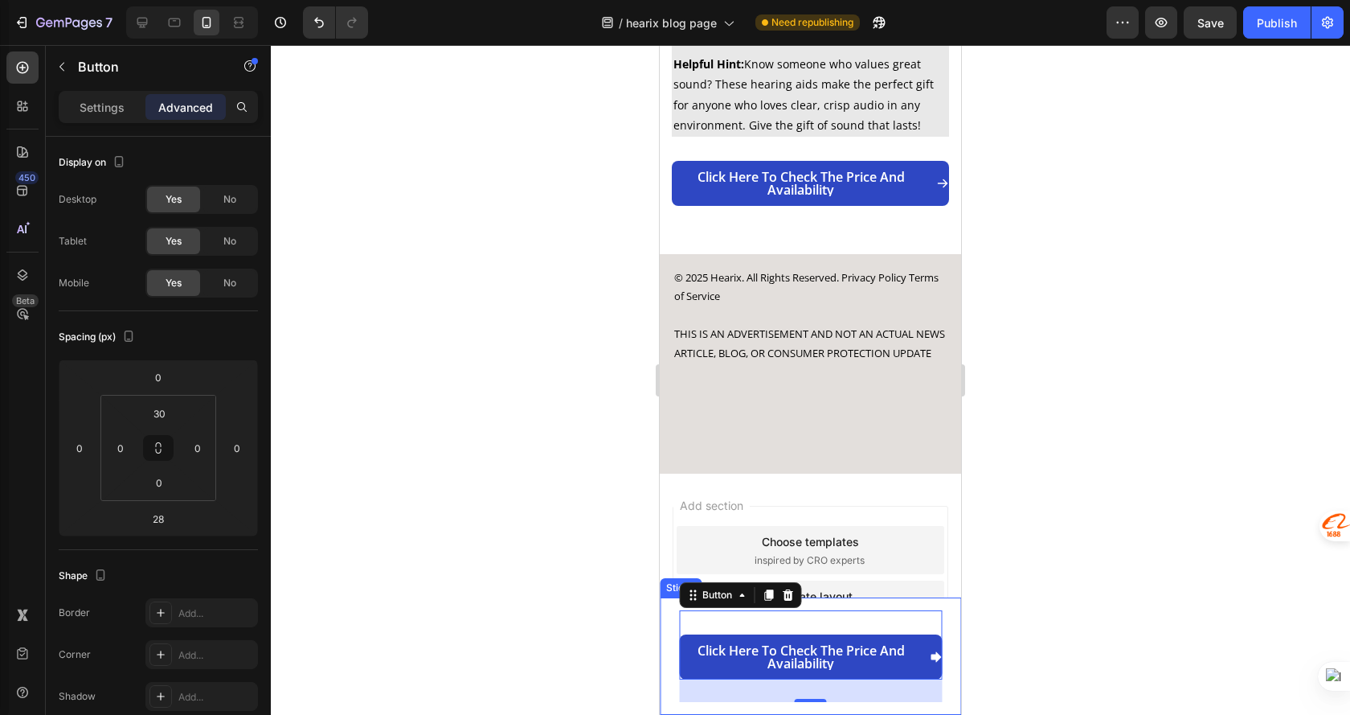
click at [666, 623] on div "Click here to check the price and availability Button 28 Sticky" at bounding box center [810, 655] width 301 height 117
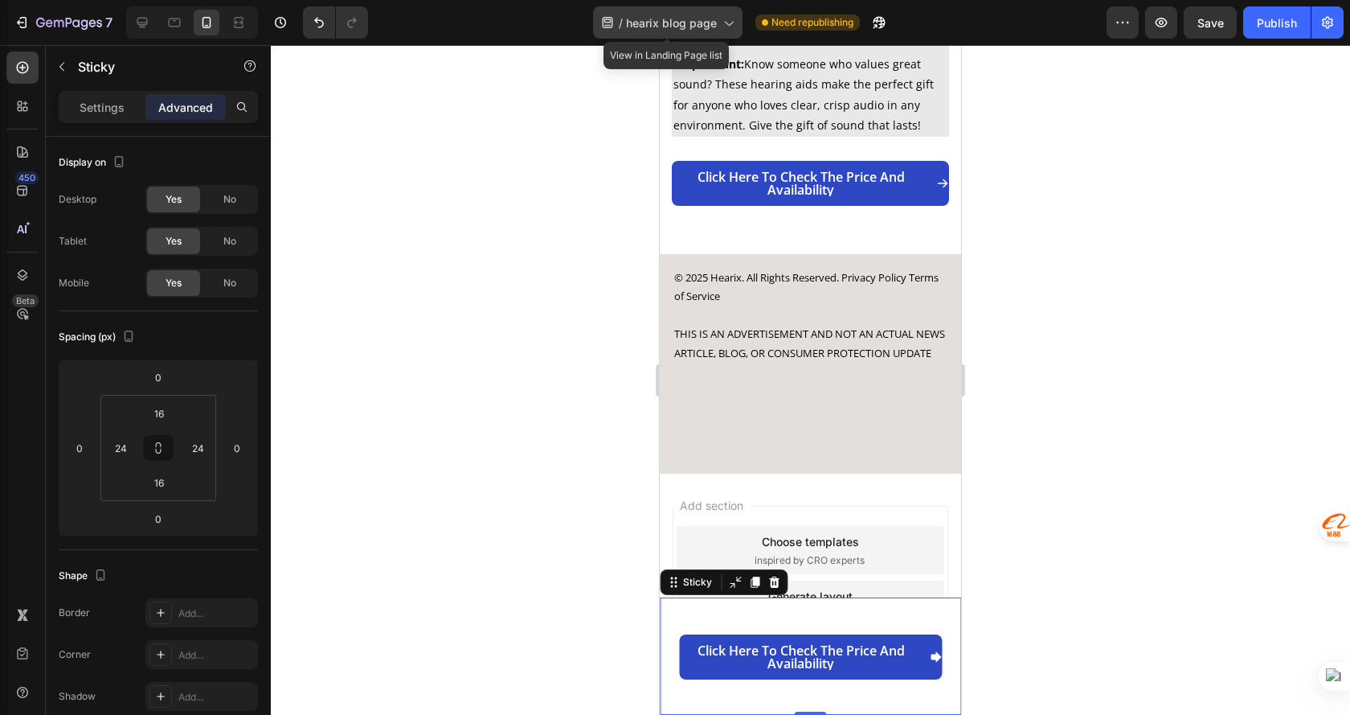
click at [715, 25] on span "hearix blog page" at bounding box center [671, 22] width 91 height 17
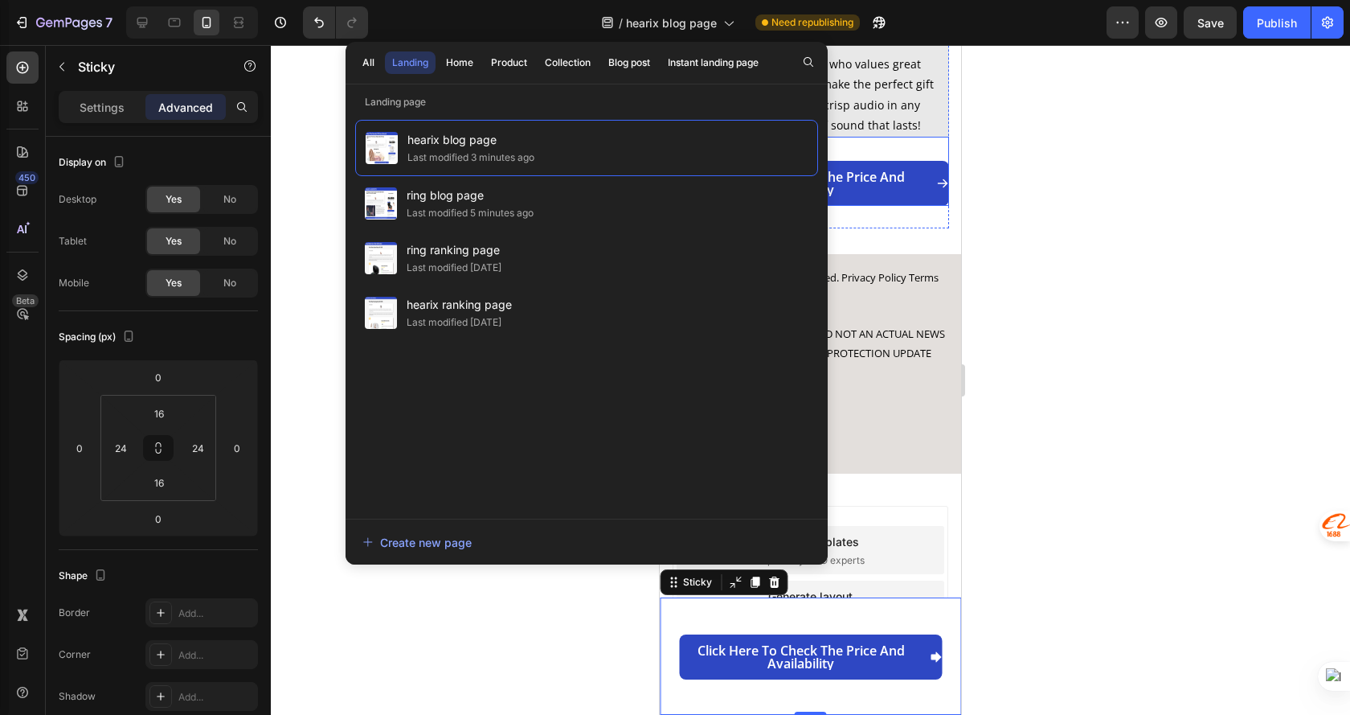
click at [1233, 233] on div at bounding box center [811, 380] width 1080 height 670
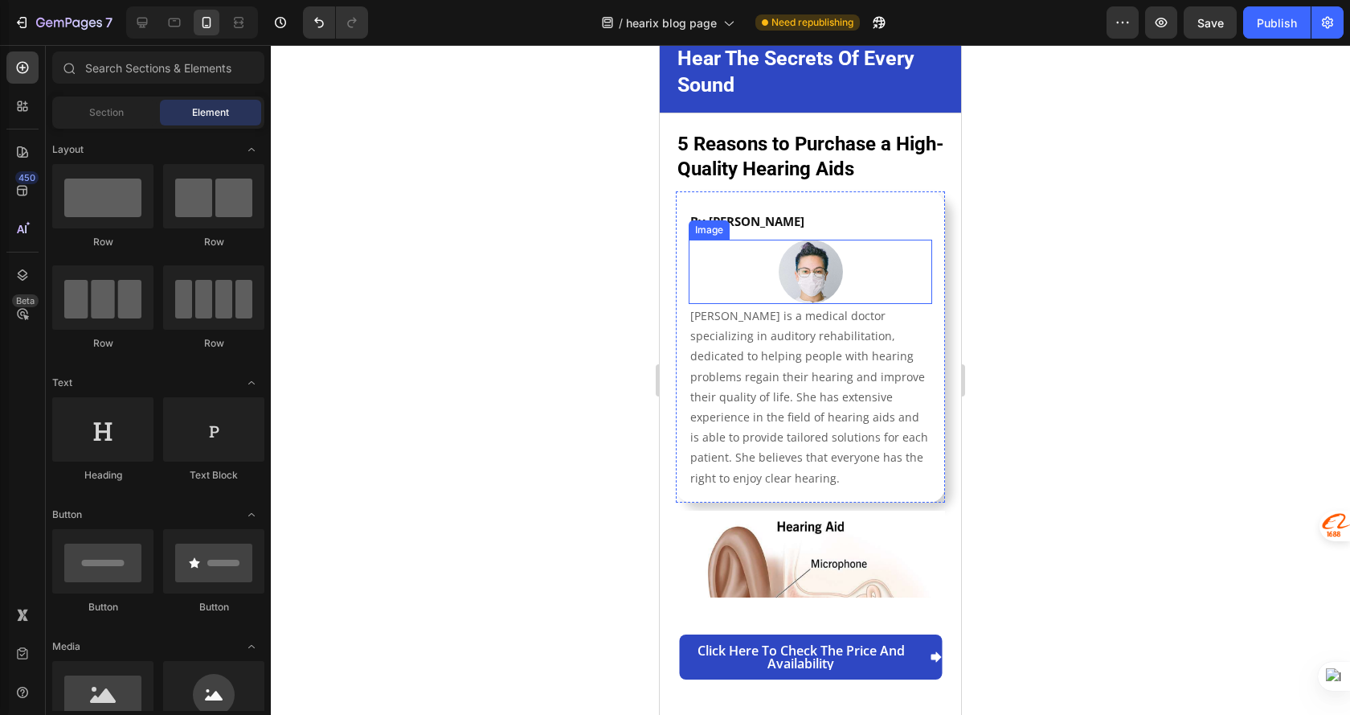
scroll to position [0, 0]
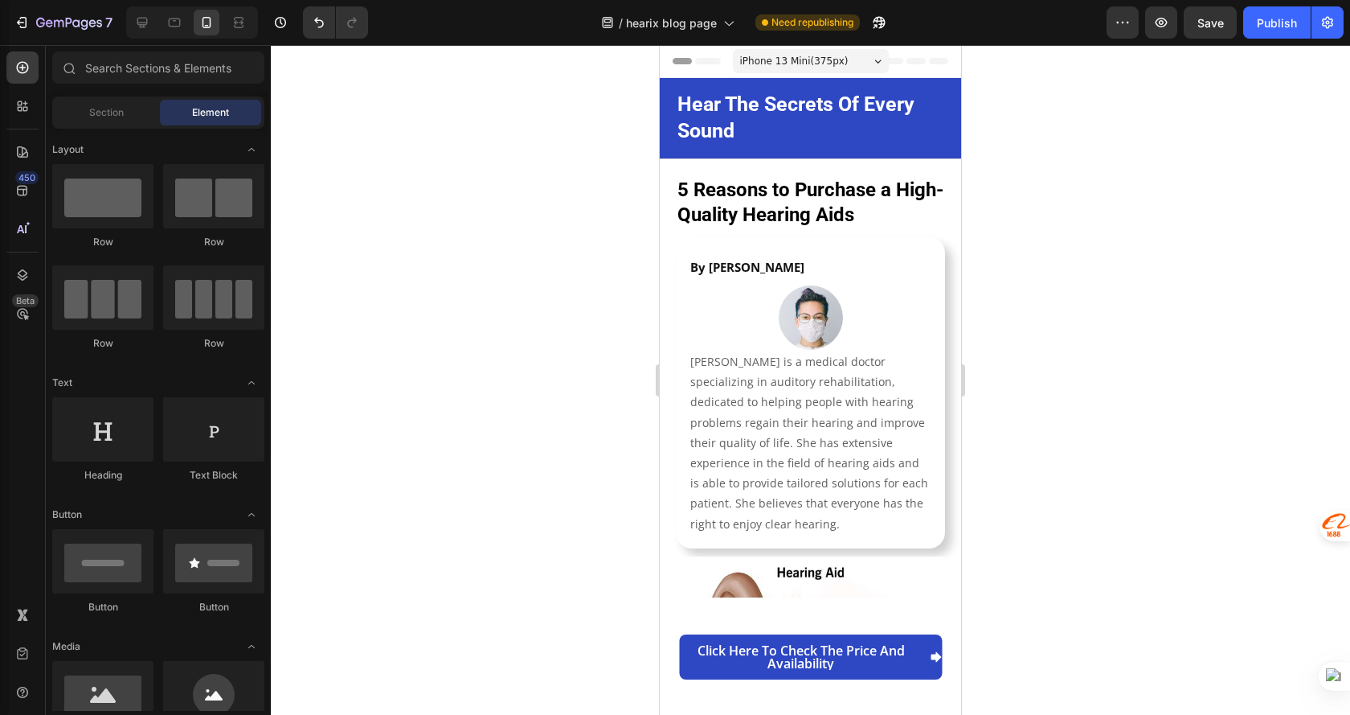
click at [812, 60] on span "iPhone 13 Mini ( 375 px)" at bounding box center [794, 61] width 109 height 16
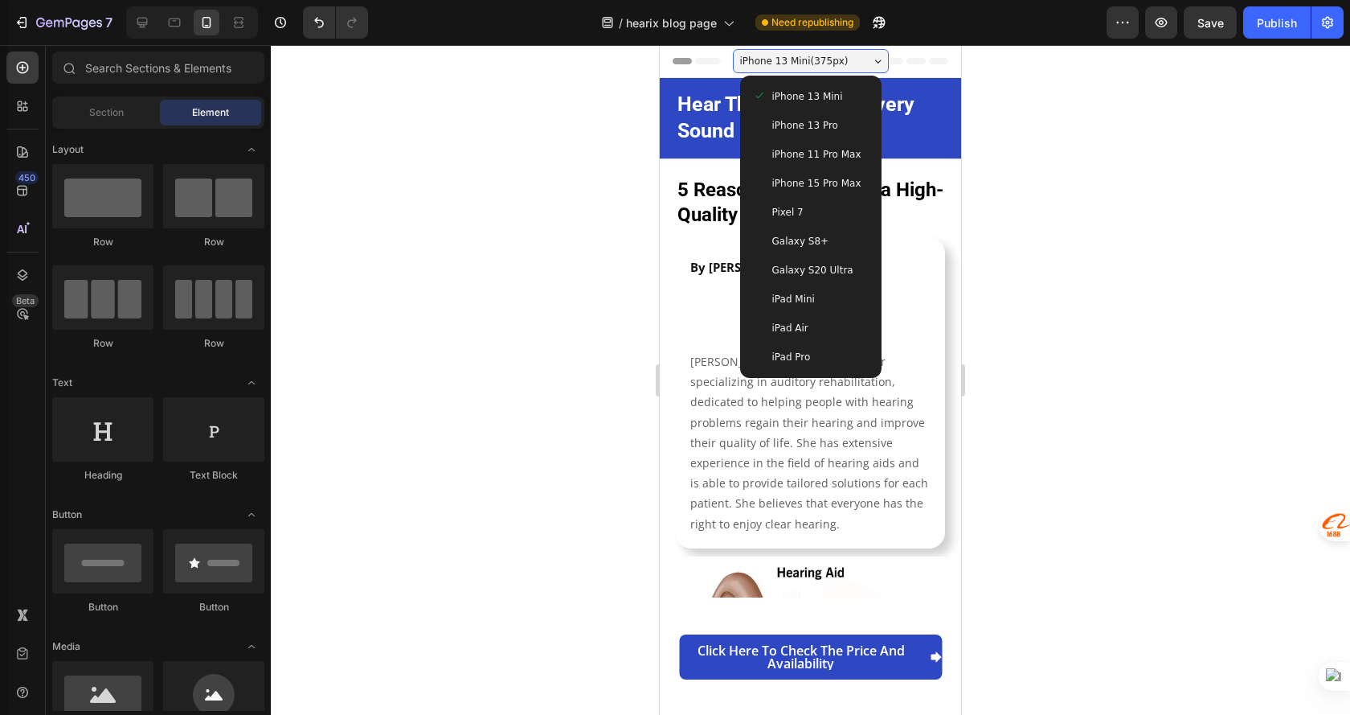
click at [801, 119] on span "iPhone 13 Pro" at bounding box center [806, 125] width 66 height 16
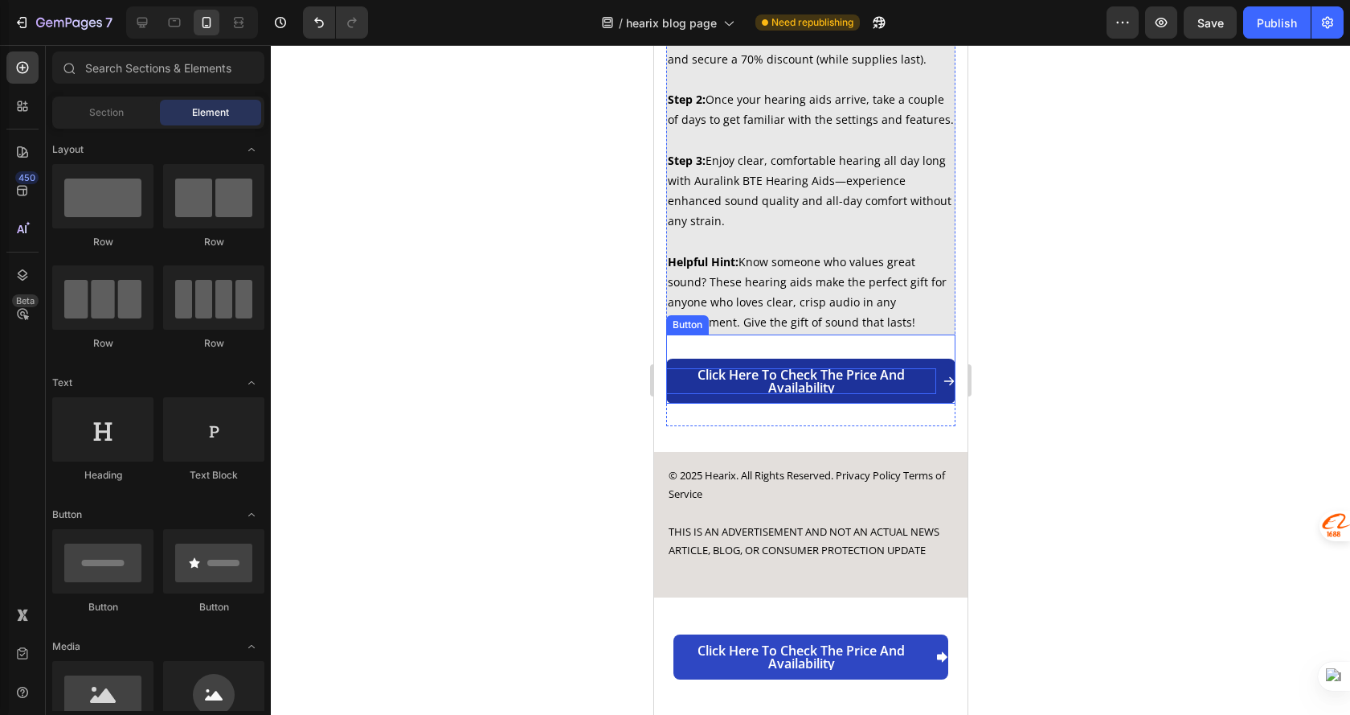
scroll to position [5005, 0]
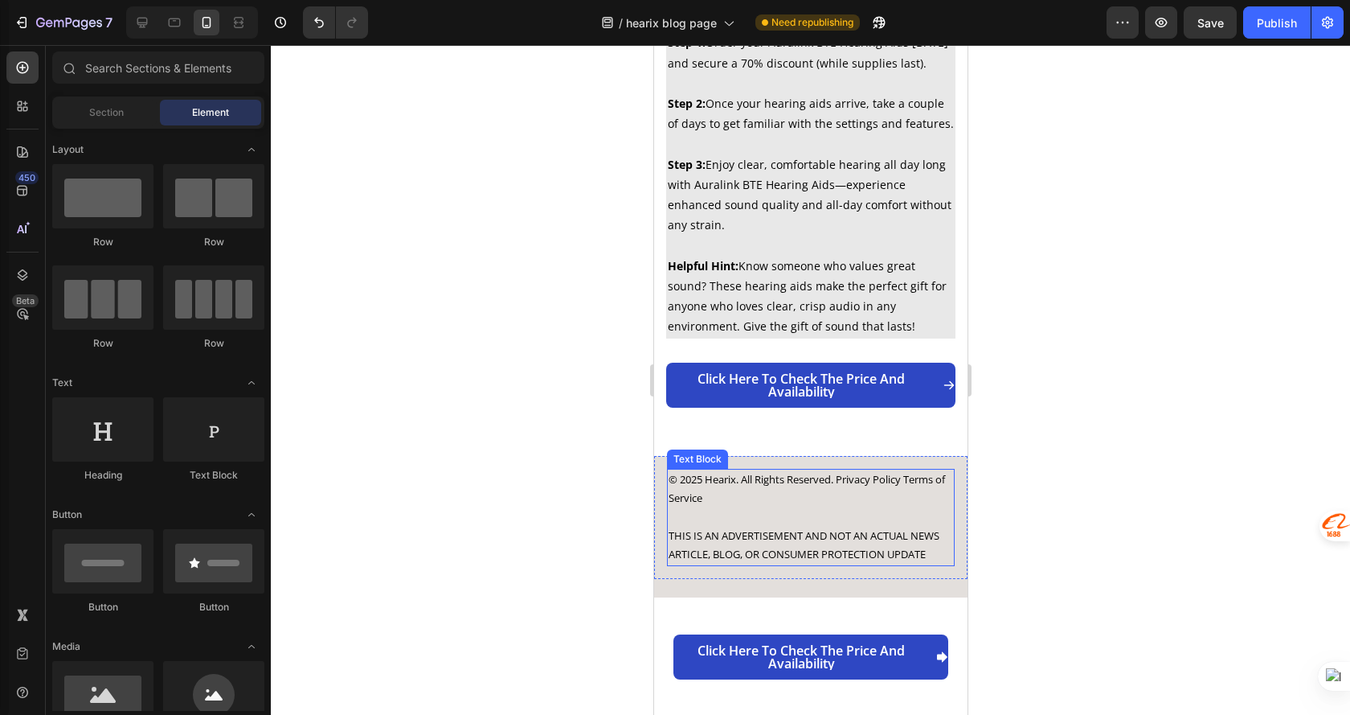
click at [792, 526] on p at bounding box center [810, 516] width 285 height 18
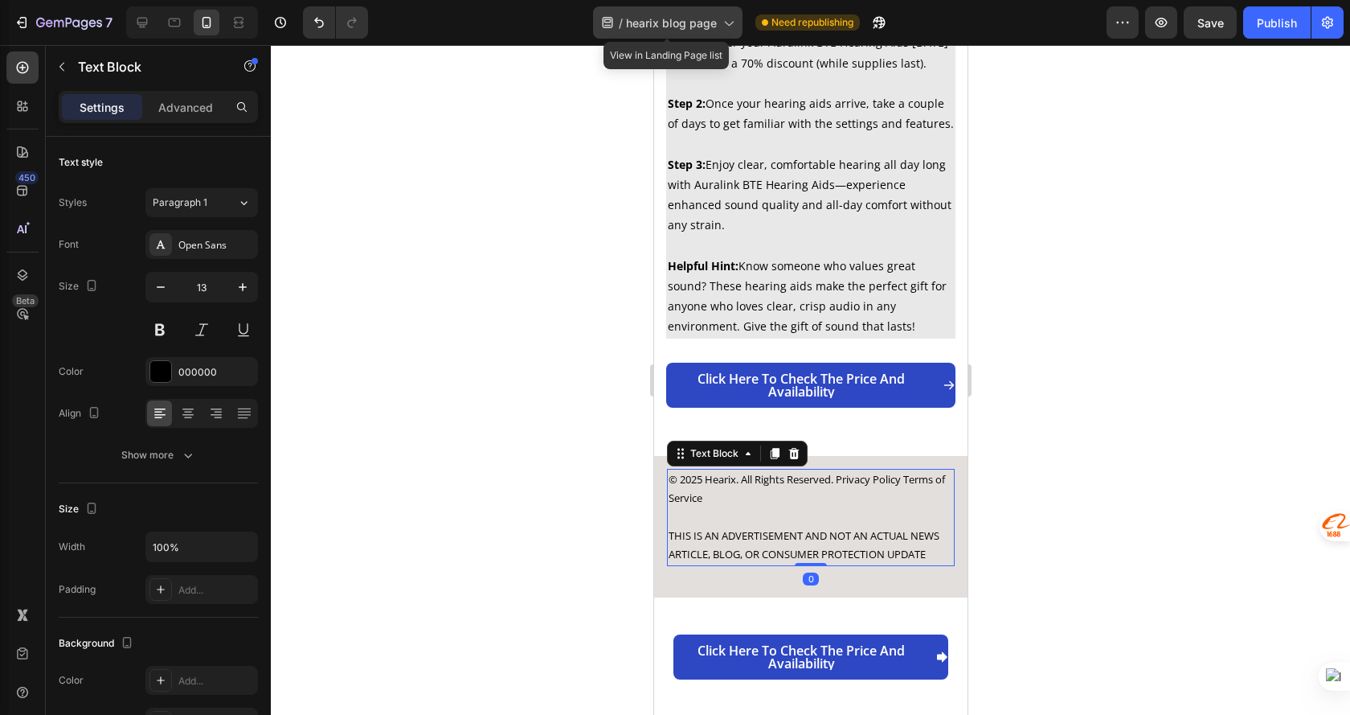
click at [695, 28] on span "hearix blog page" at bounding box center [671, 22] width 91 height 17
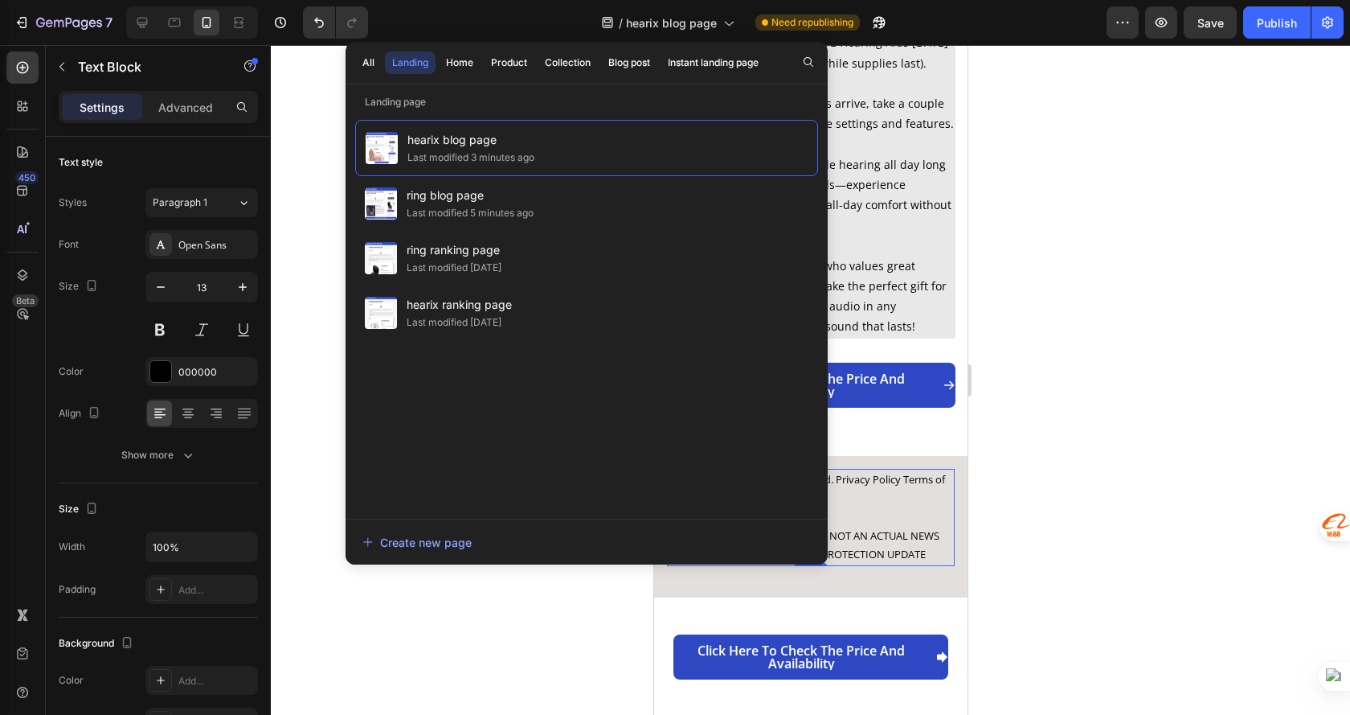
drag, startPoint x: 1194, startPoint y: 289, endPoint x: 1178, endPoint y: 280, distance: 18.7
click at [1194, 289] on div at bounding box center [811, 380] width 1080 height 670
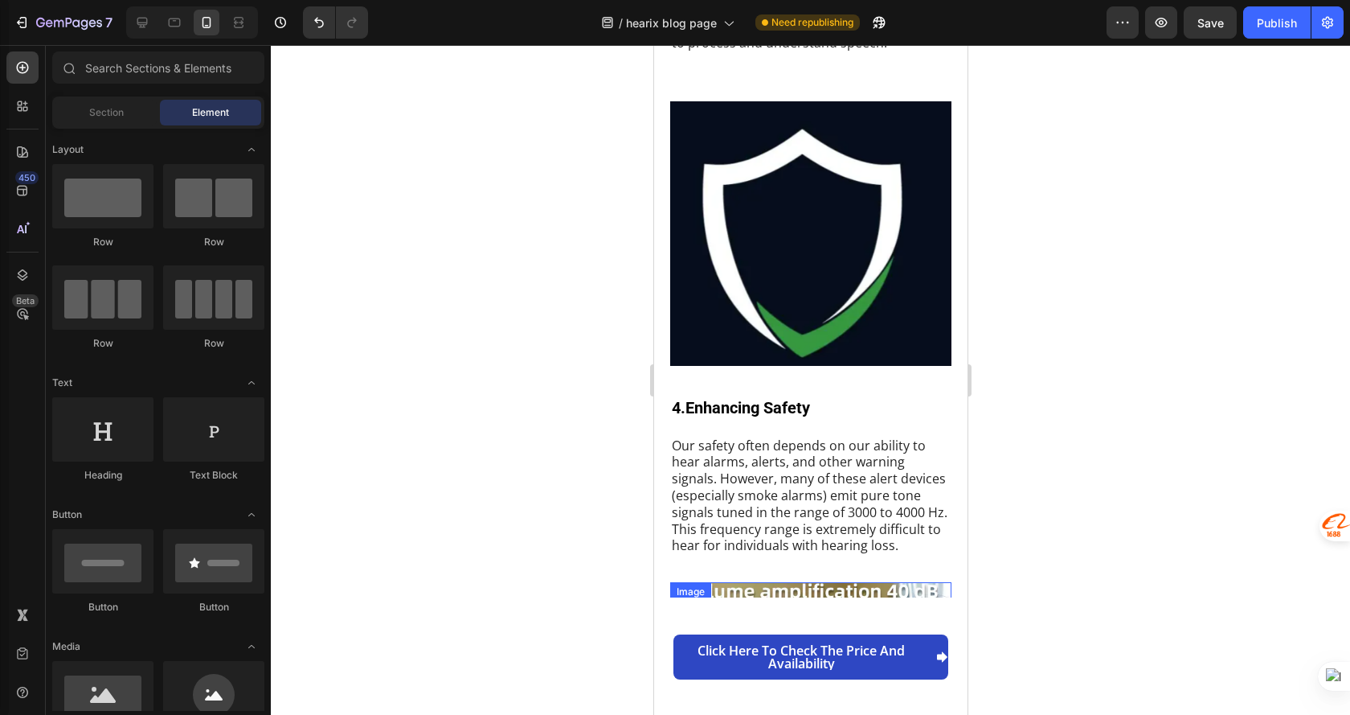
scroll to position [3076, 0]
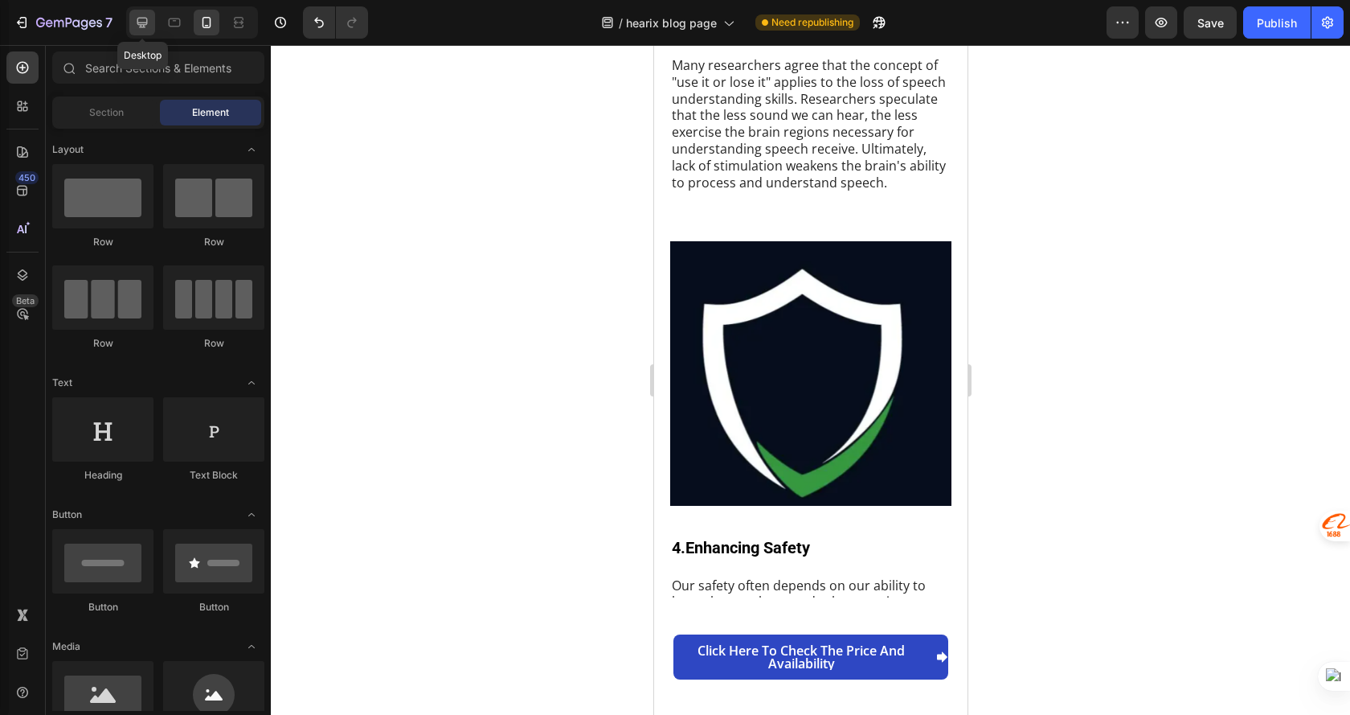
click at [133, 23] on div at bounding box center [142, 23] width 26 height 26
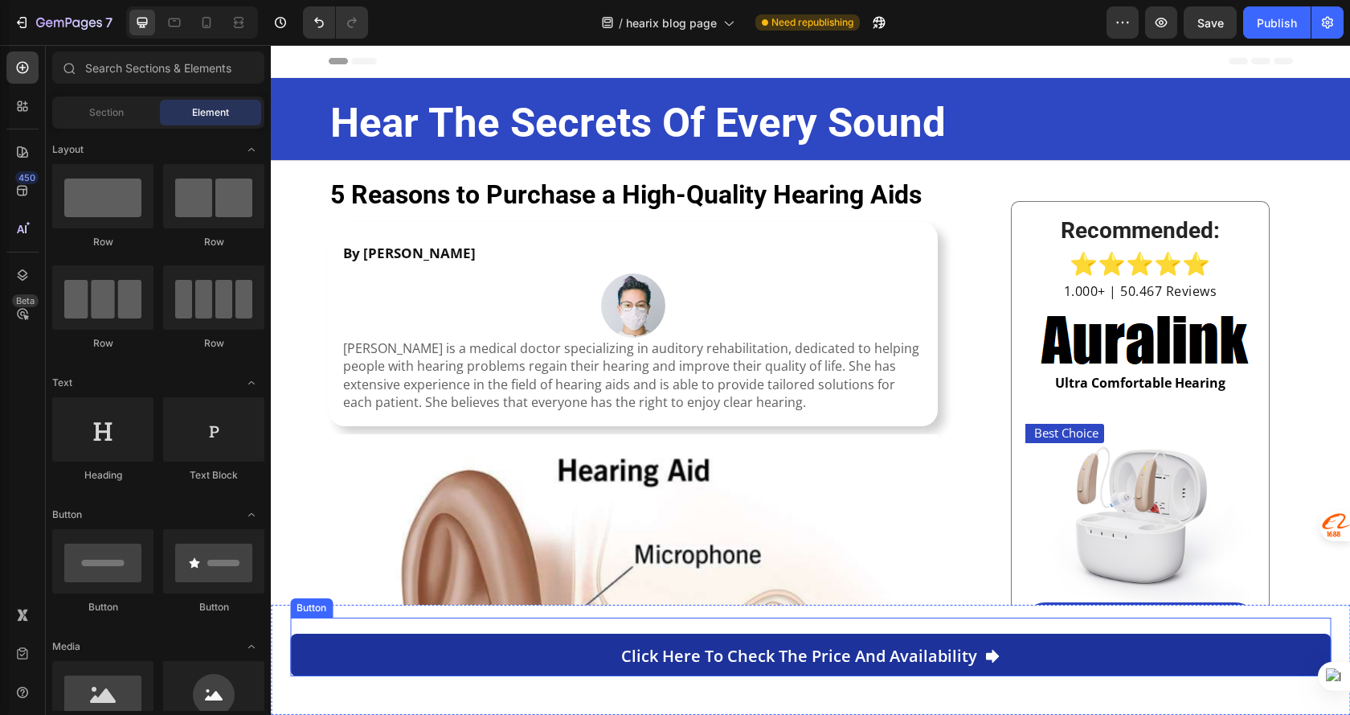
click at [413, 665] on link "Click here to check the price and availability" at bounding box center [810, 654] width 1041 height 43
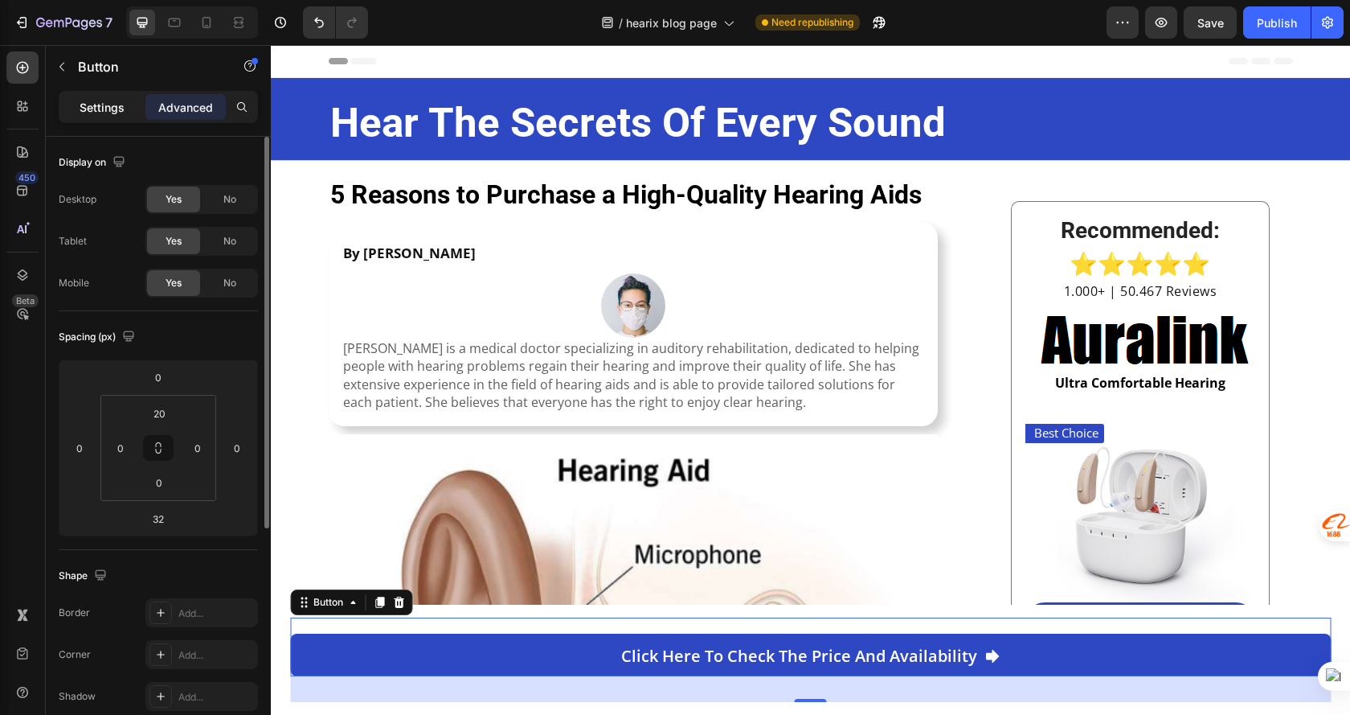
click at [105, 116] on div "Settings" at bounding box center [102, 107] width 80 height 26
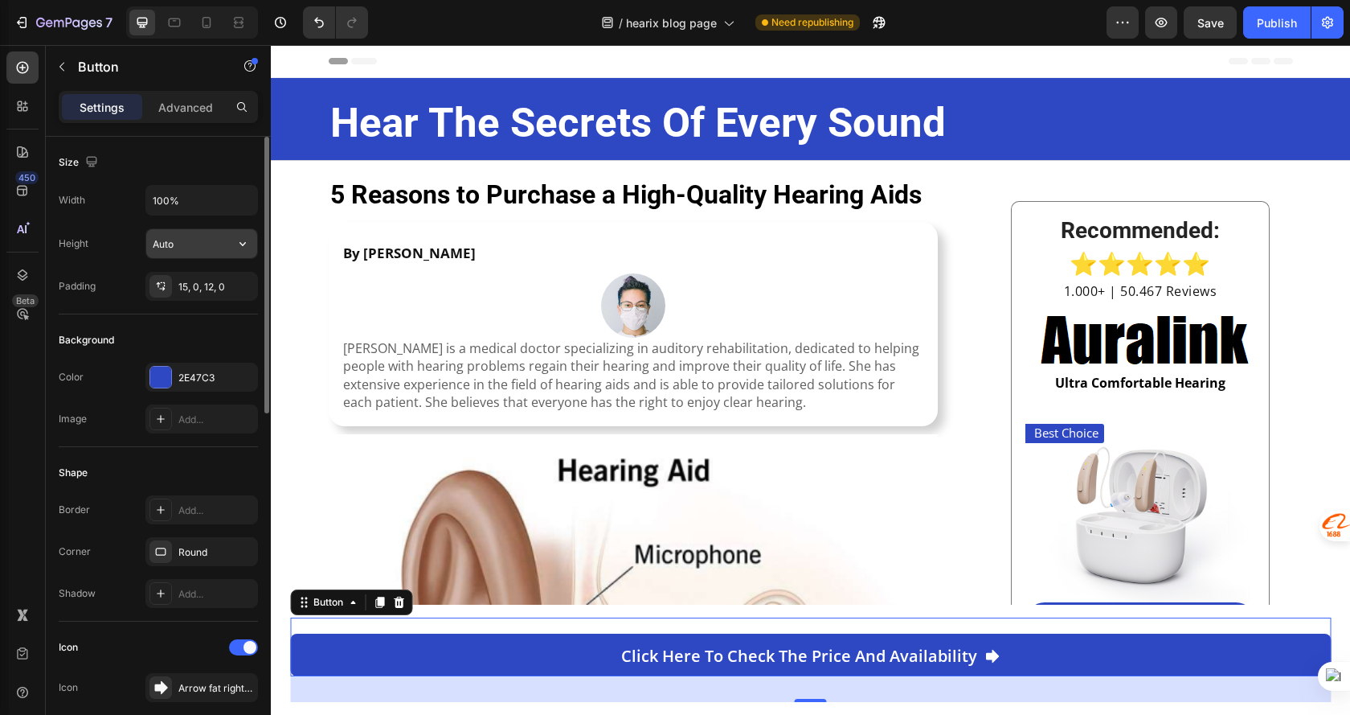
click at [235, 237] on icon "button" at bounding box center [243, 244] width 16 height 16
click at [227, 196] on input "100%" at bounding box center [201, 200] width 111 height 29
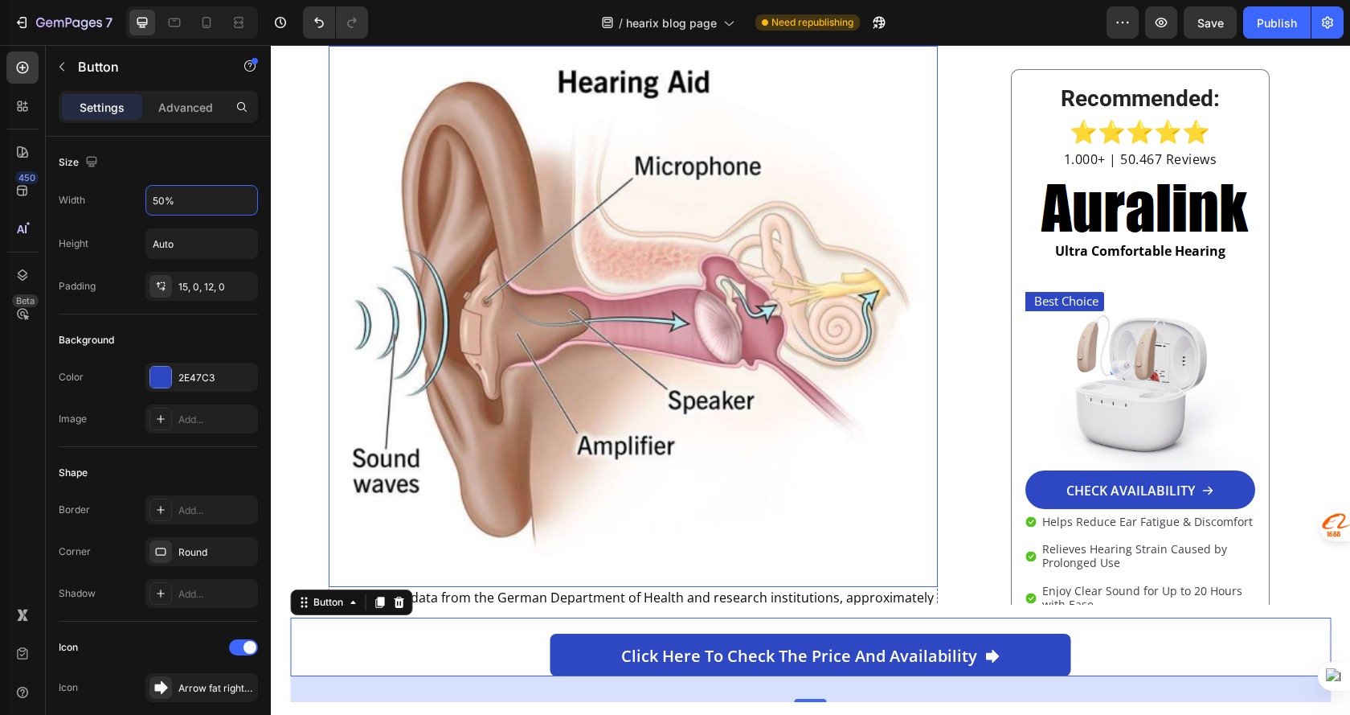
scroll to position [402, 0]
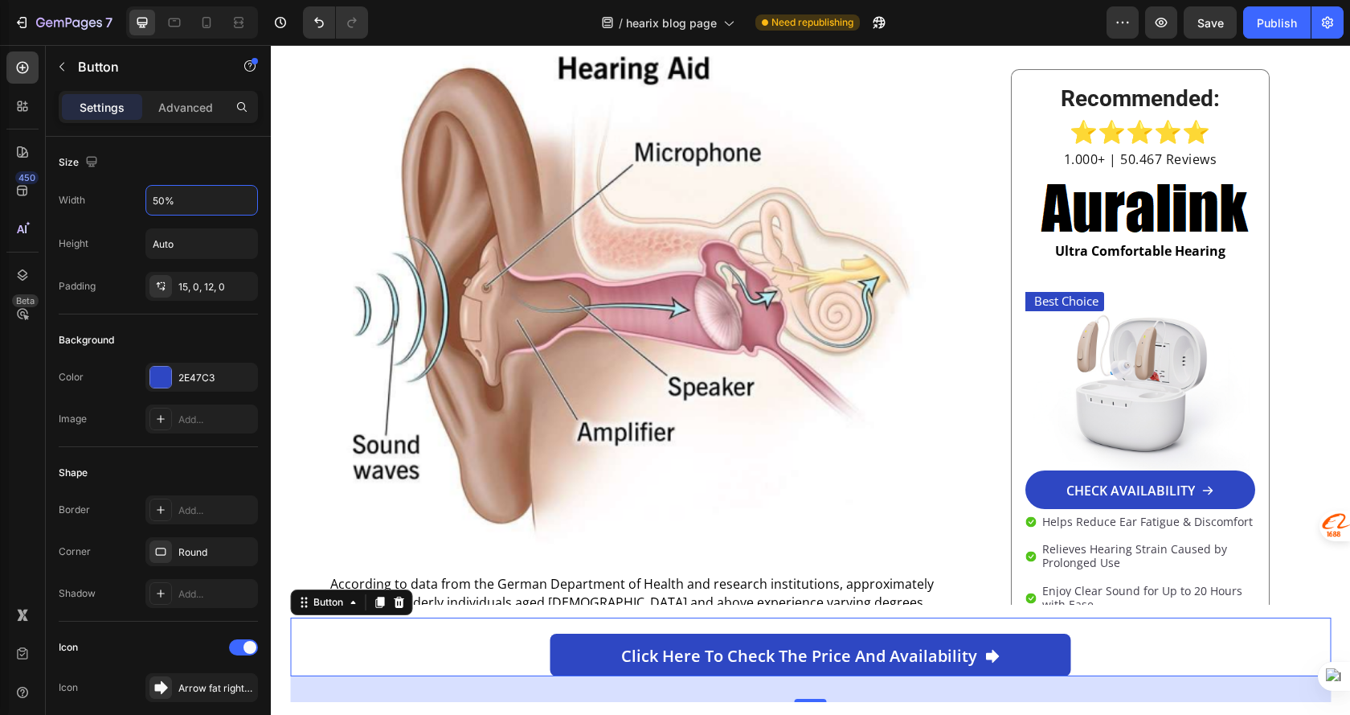
type input "50%"
click at [385, 686] on div "32" at bounding box center [810, 689] width 1041 height 26
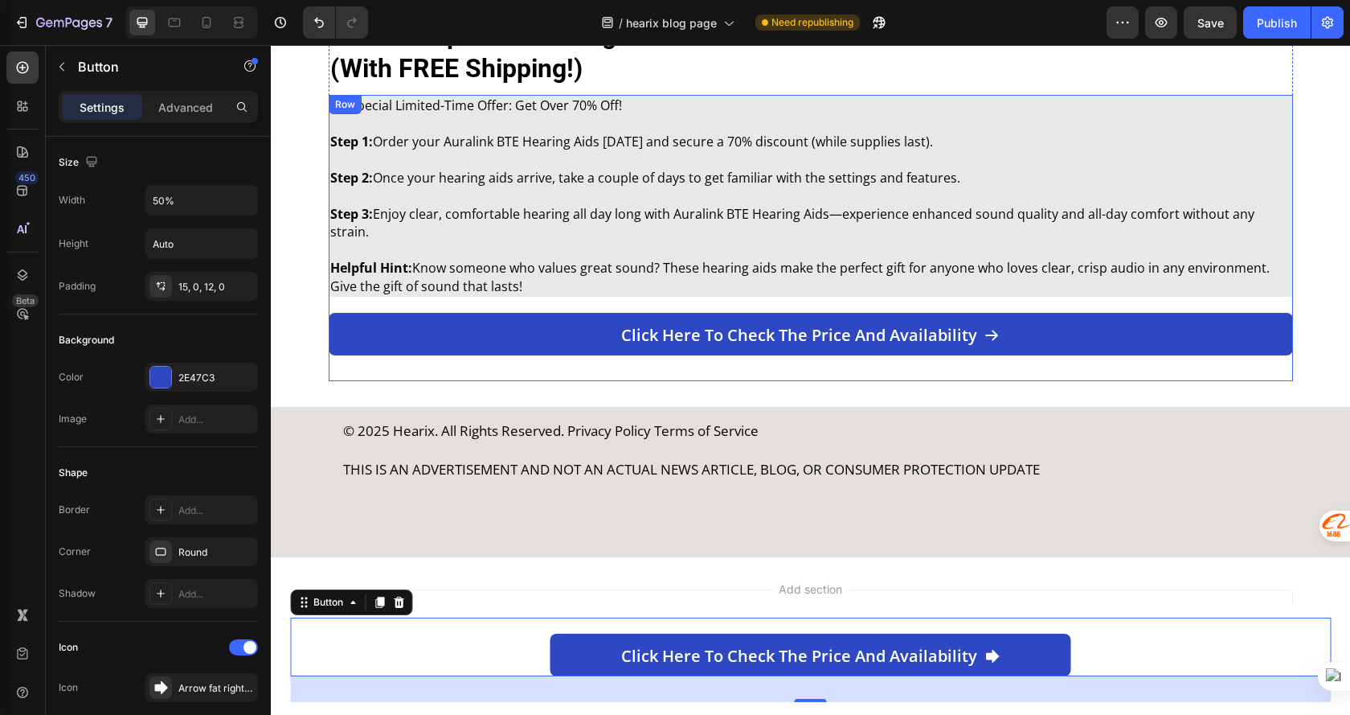
scroll to position [3026, 0]
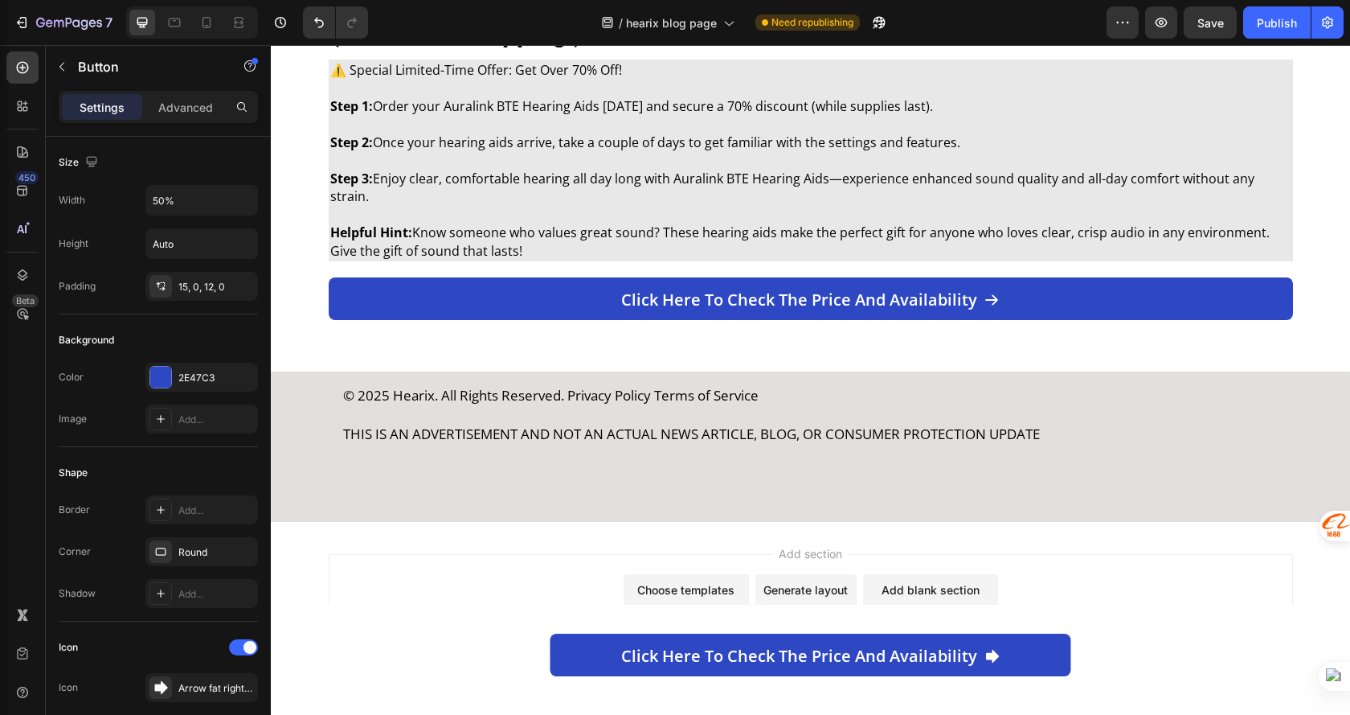
click at [1169, 576] on div "Add section Choose templates inspired by CRO experts Generate layout from URL o…" at bounding box center [811, 598] width 965 height 88
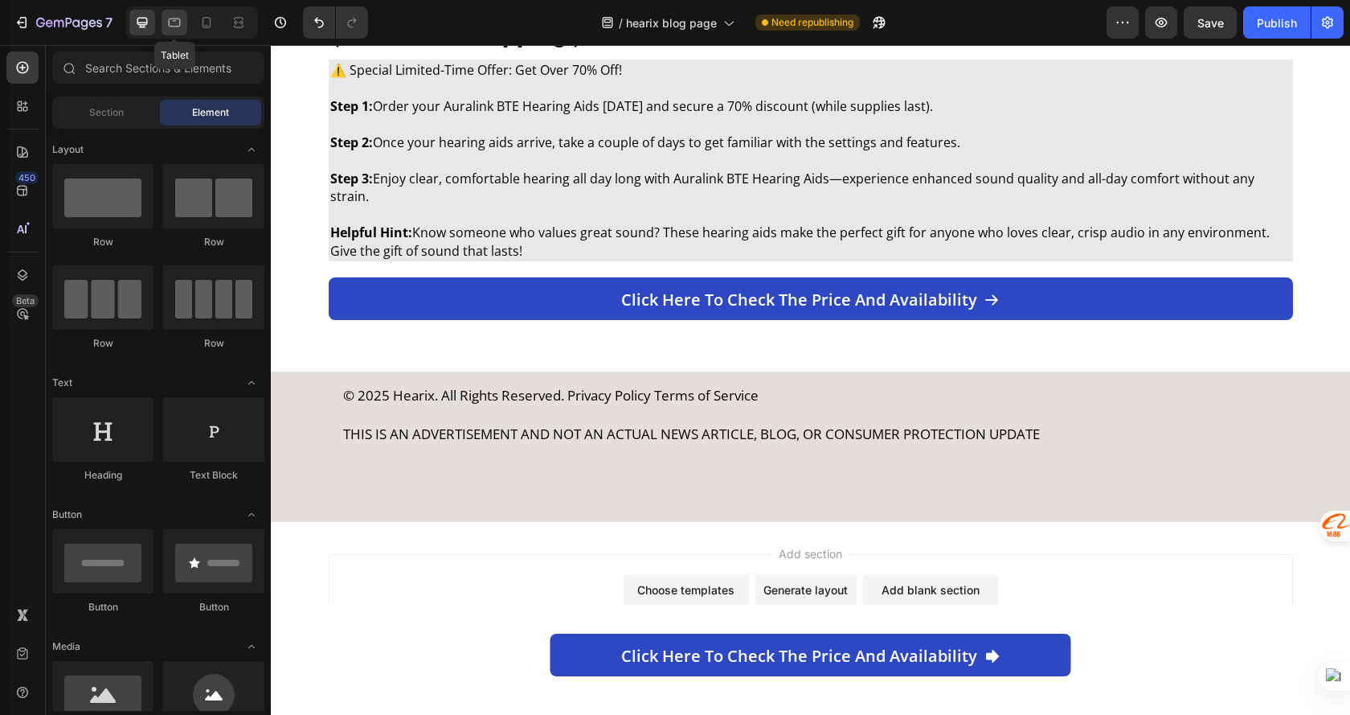
click at [174, 21] on icon at bounding box center [175, 22] width 12 height 9
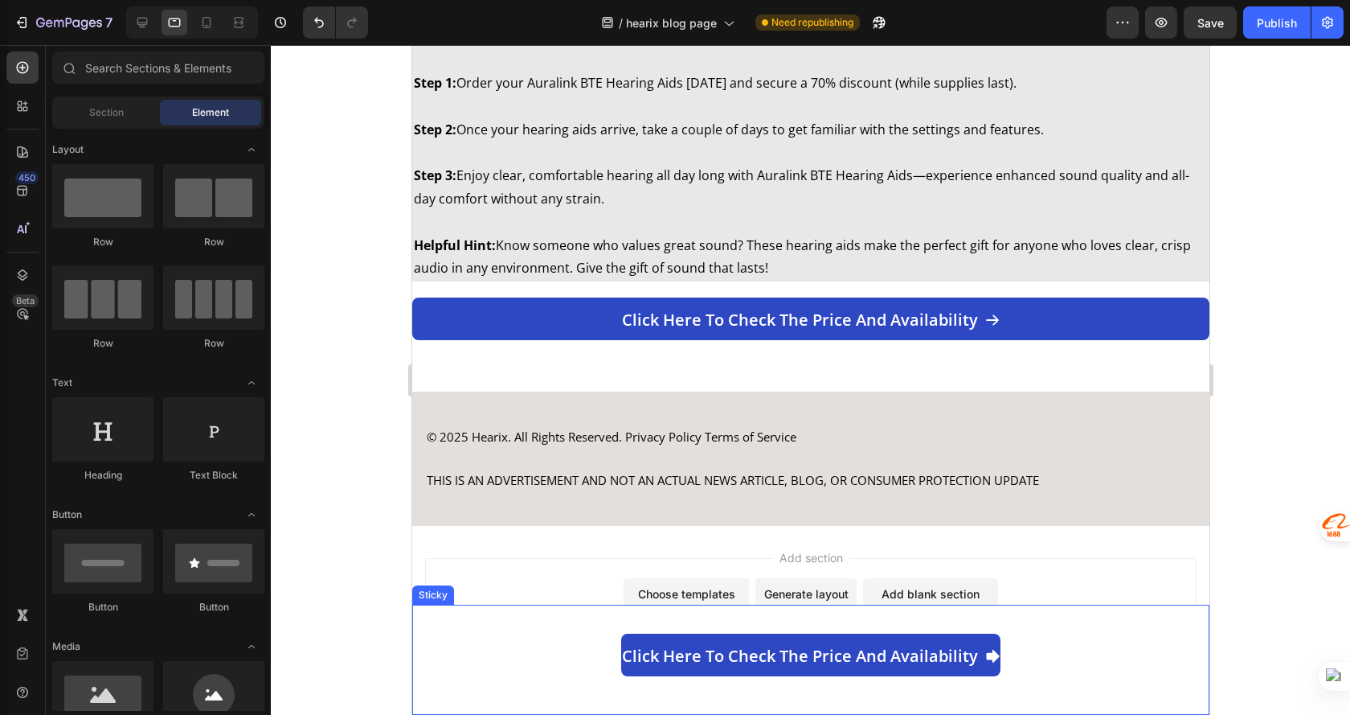
scroll to position [3047, 0]
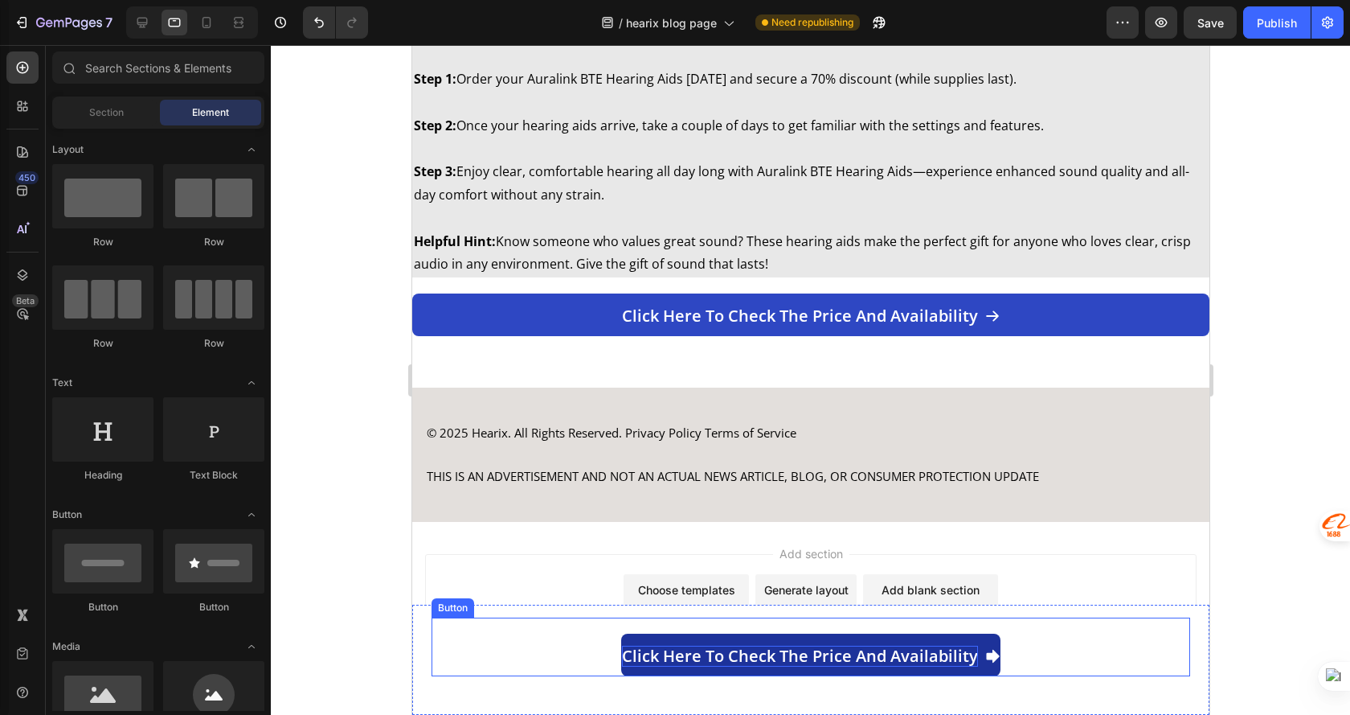
click at [890, 649] on p "Click here to check the price and availability" at bounding box center [799, 656] width 356 height 21
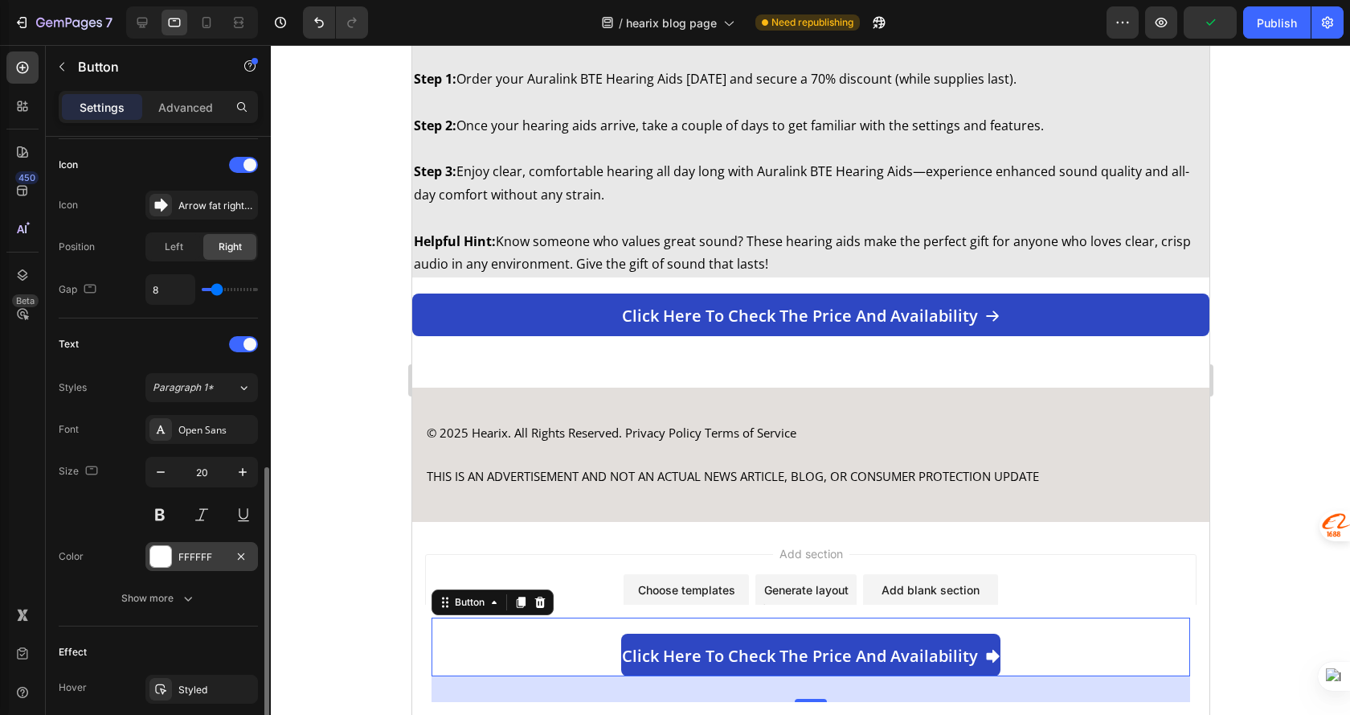
scroll to position [563, 0]
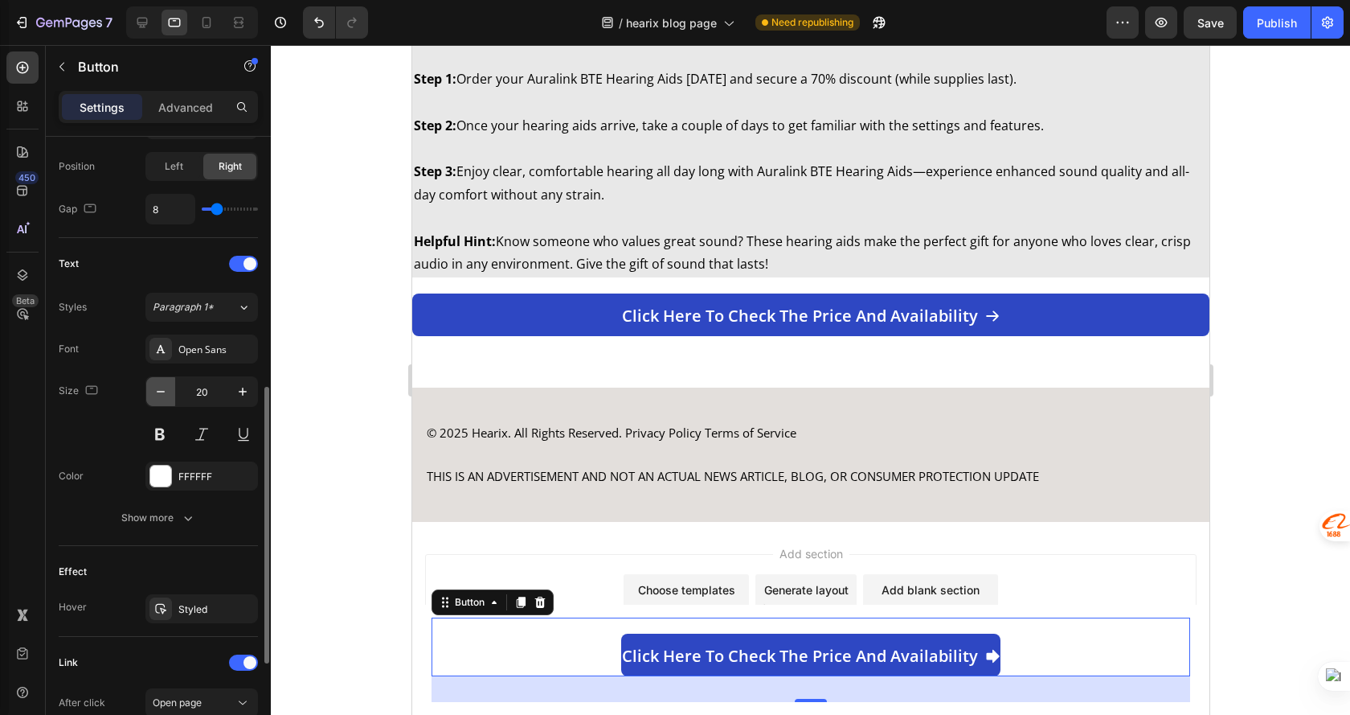
click at [157, 388] on icon "button" at bounding box center [161, 391] width 16 height 16
type input "19"
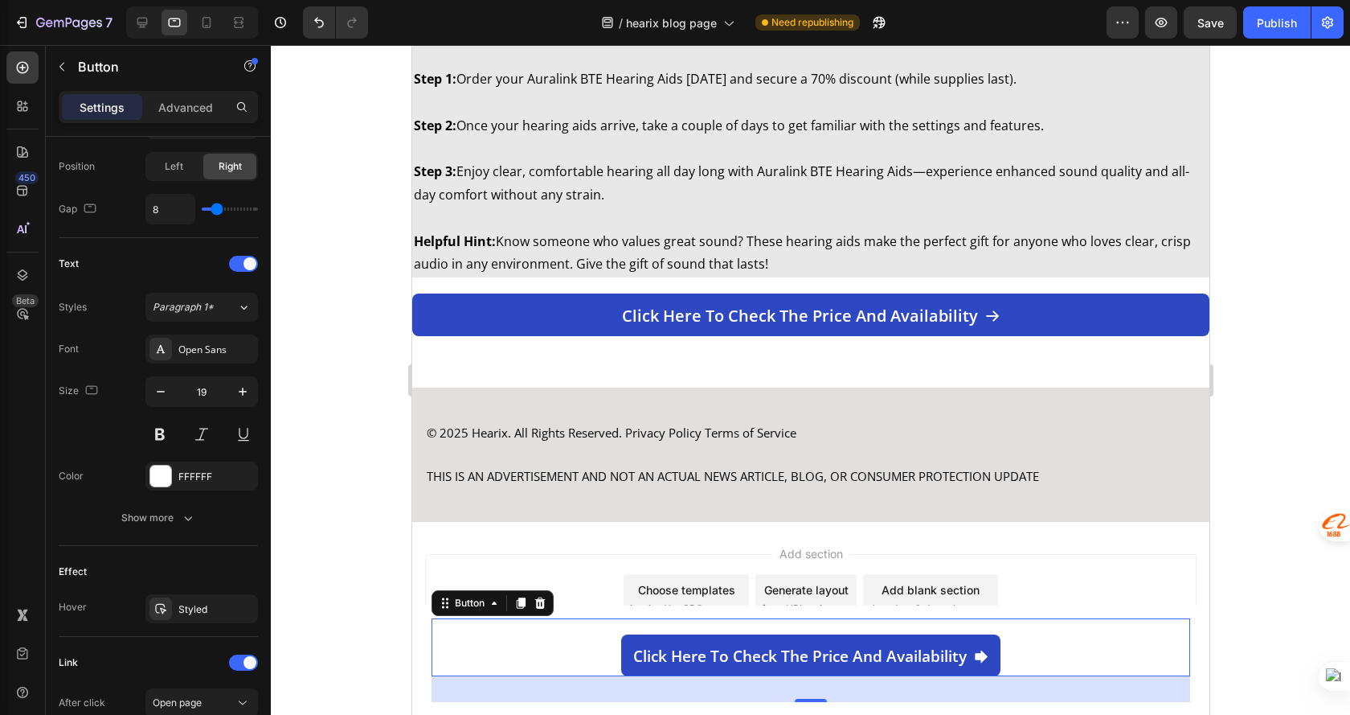
click at [1245, 576] on div at bounding box center [811, 380] width 1080 height 670
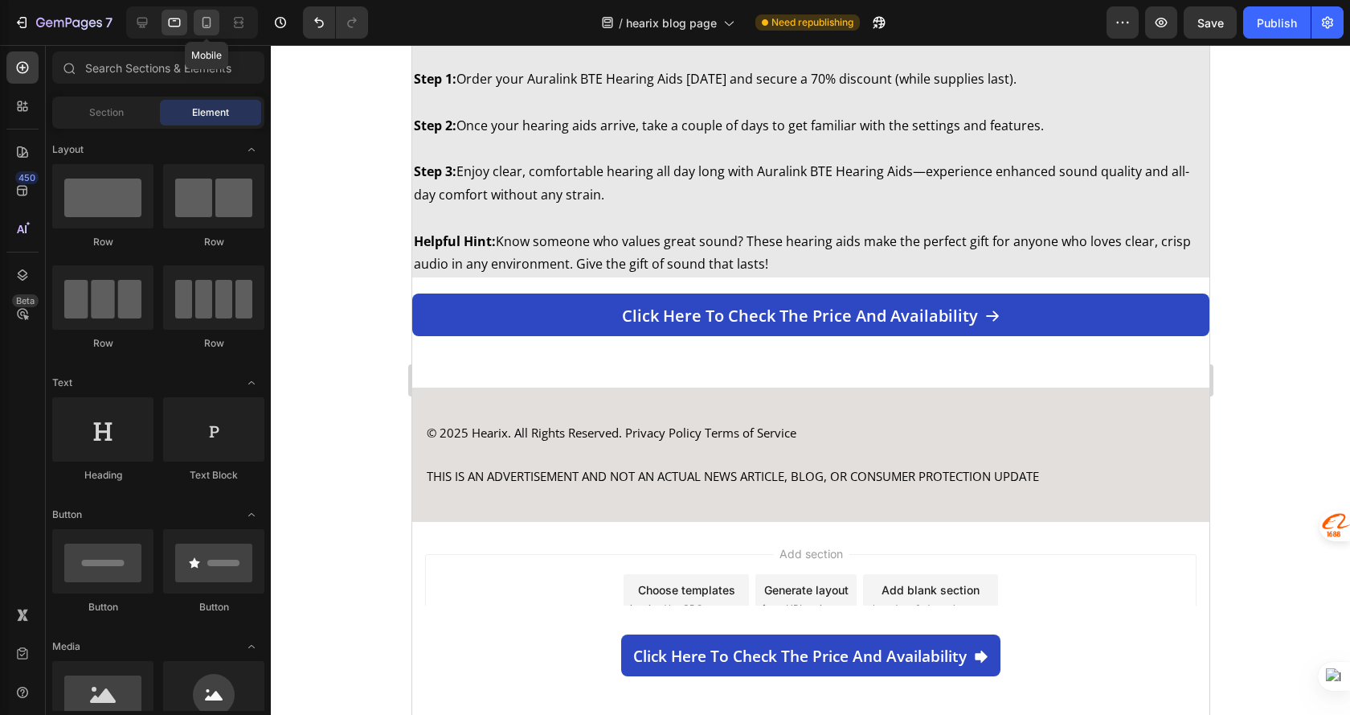
click at [202, 15] on icon at bounding box center [207, 22] width 16 height 16
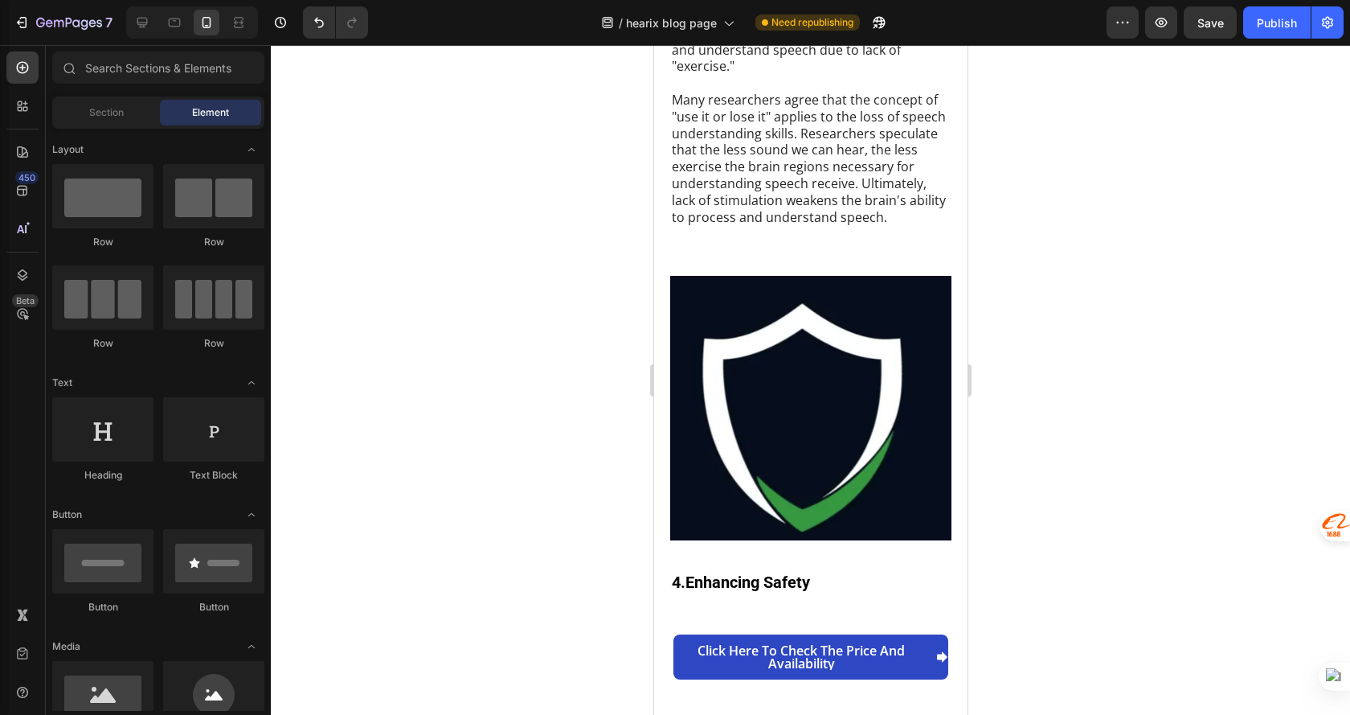
scroll to position [4396, 0]
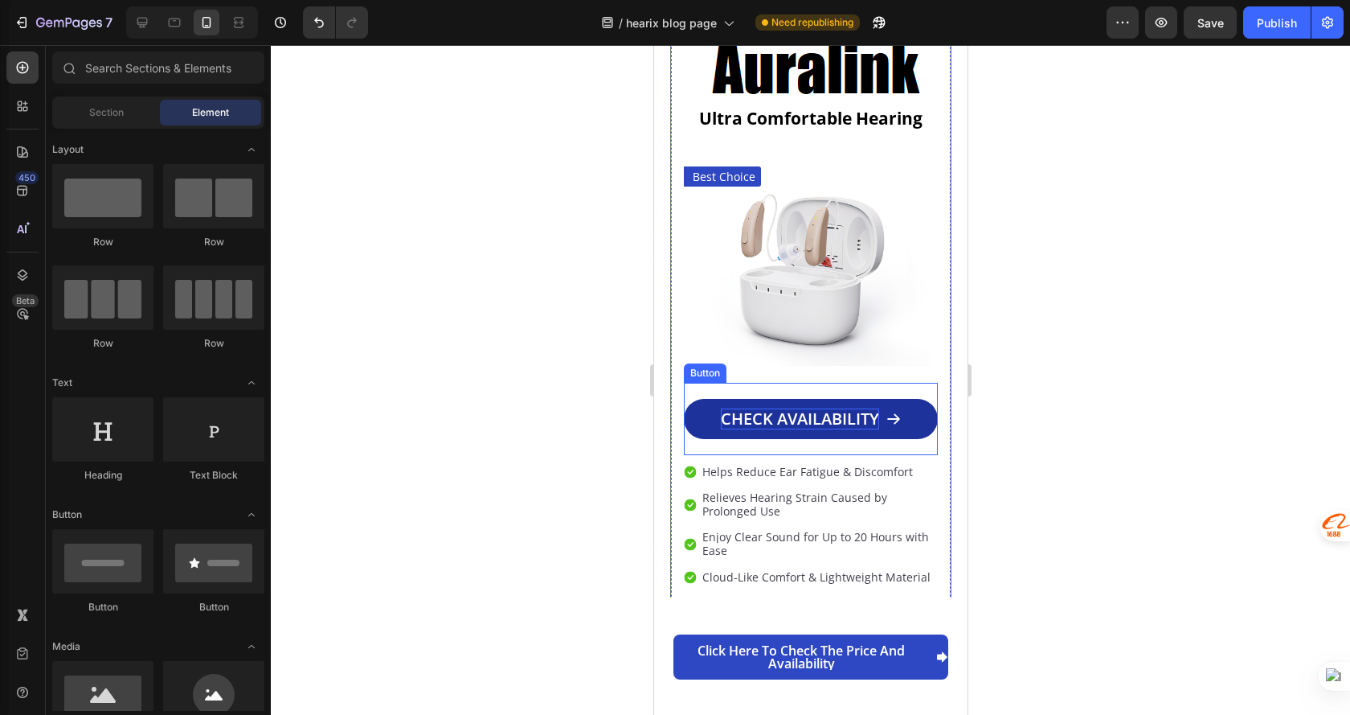
click at [850, 408] on p "CHECK AVAILABILITY" at bounding box center [799, 418] width 158 height 21
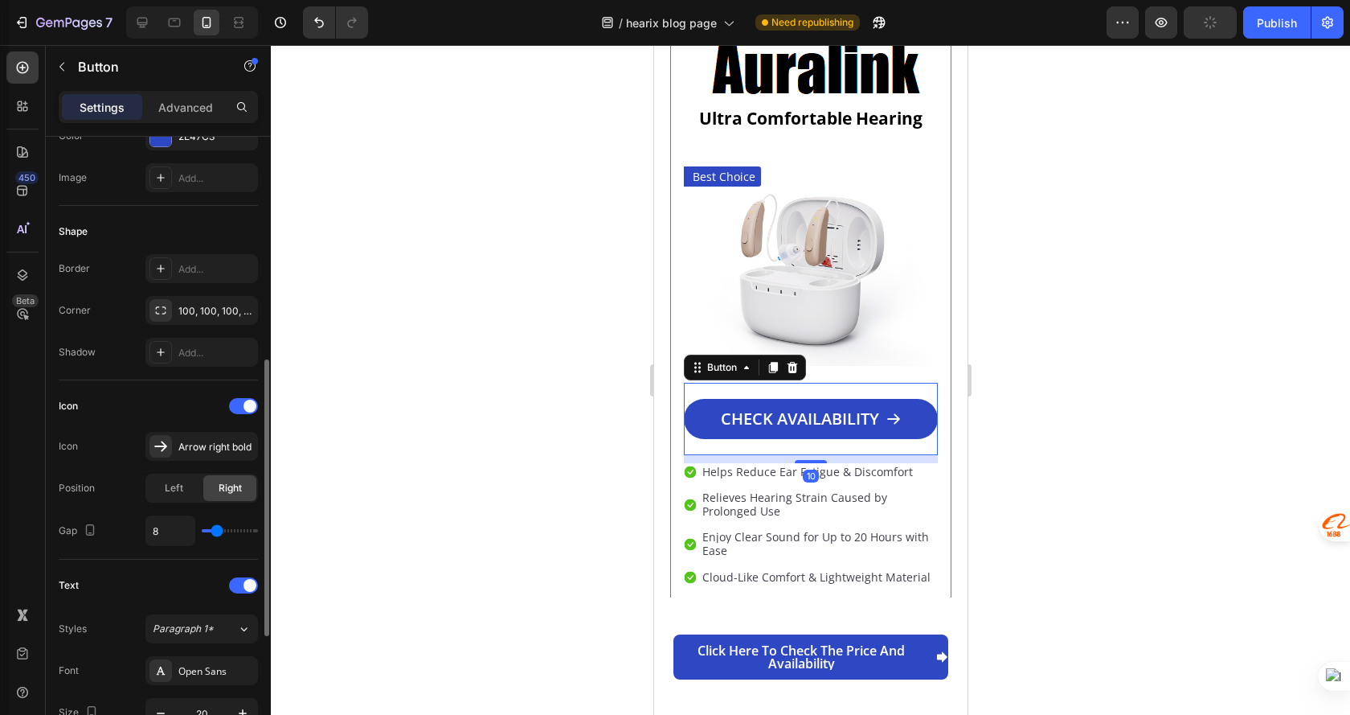
scroll to position [322, 0]
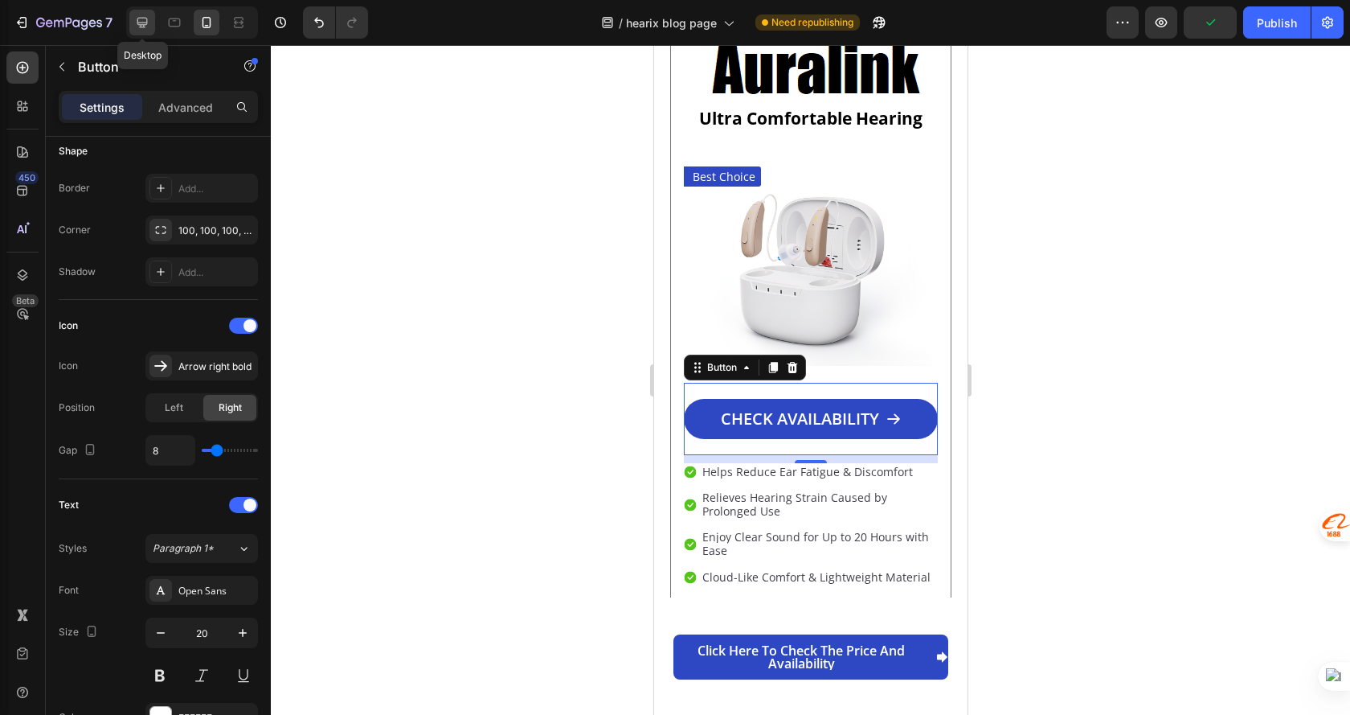
click at [145, 30] on icon at bounding box center [142, 22] width 16 height 16
type input "16"
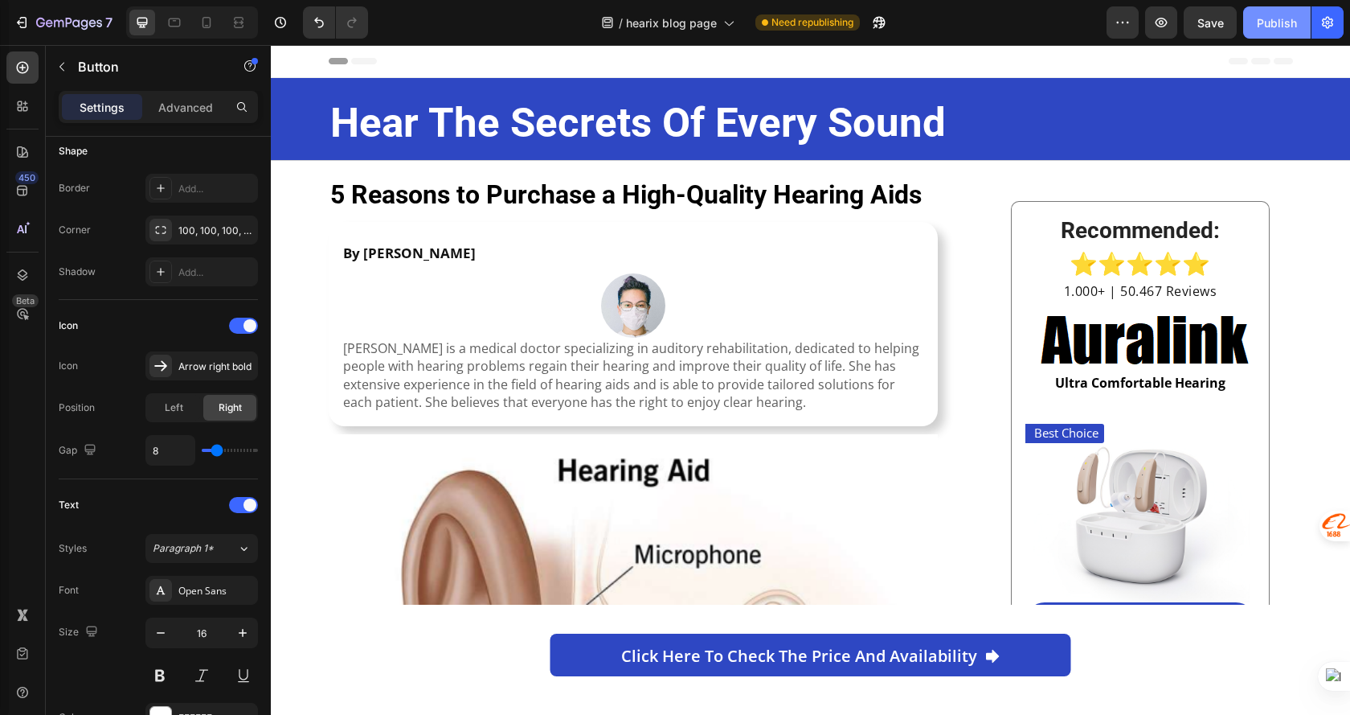
click at [1279, 11] on button "Publish" at bounding box center [1278, 22] width 68 height 32
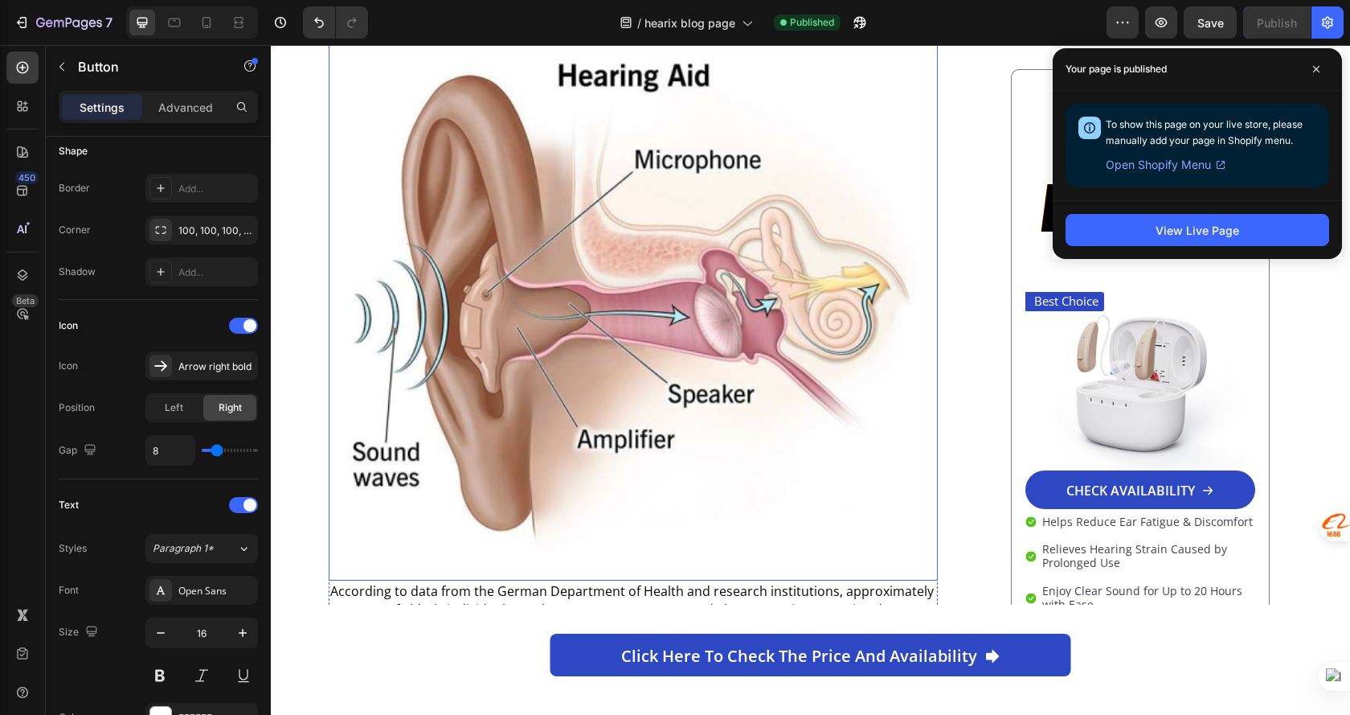
scroll to position [402, 0]
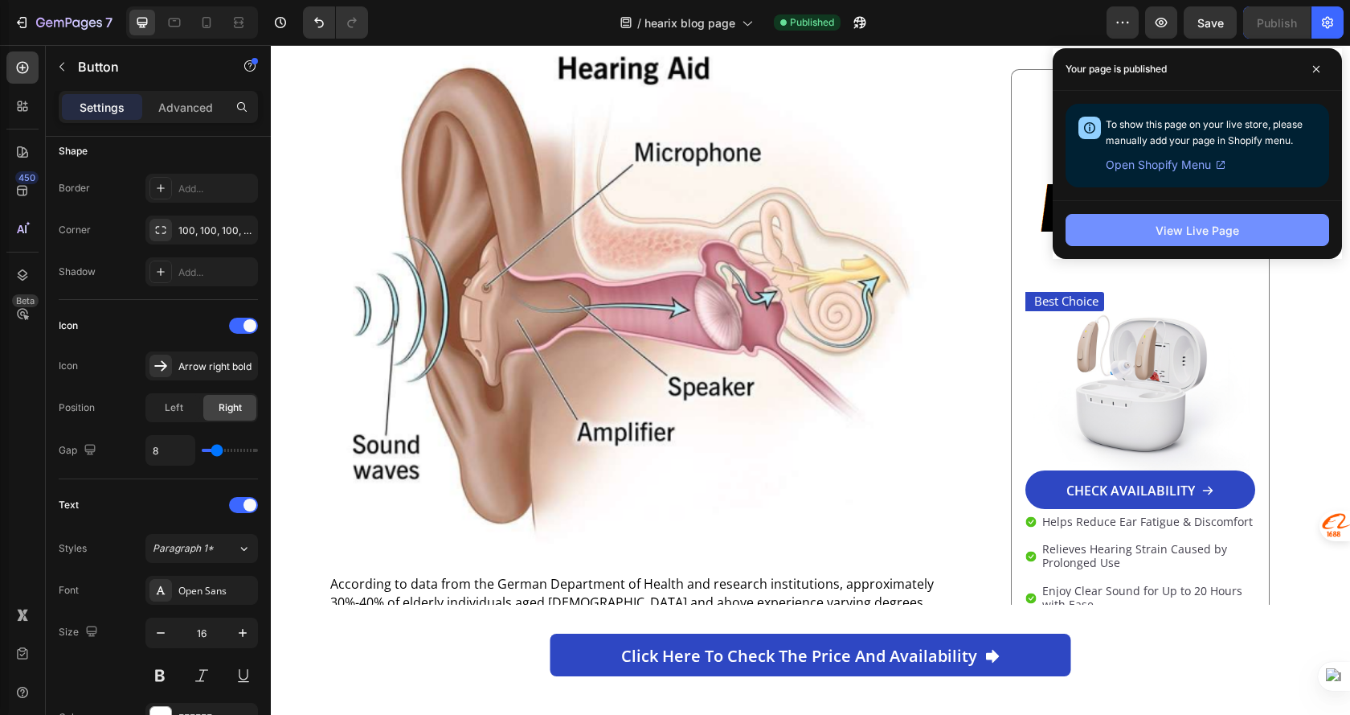
click at [1238, 229] on div "View Live Page" at bounding box center [1198, 230] width 84 height 17
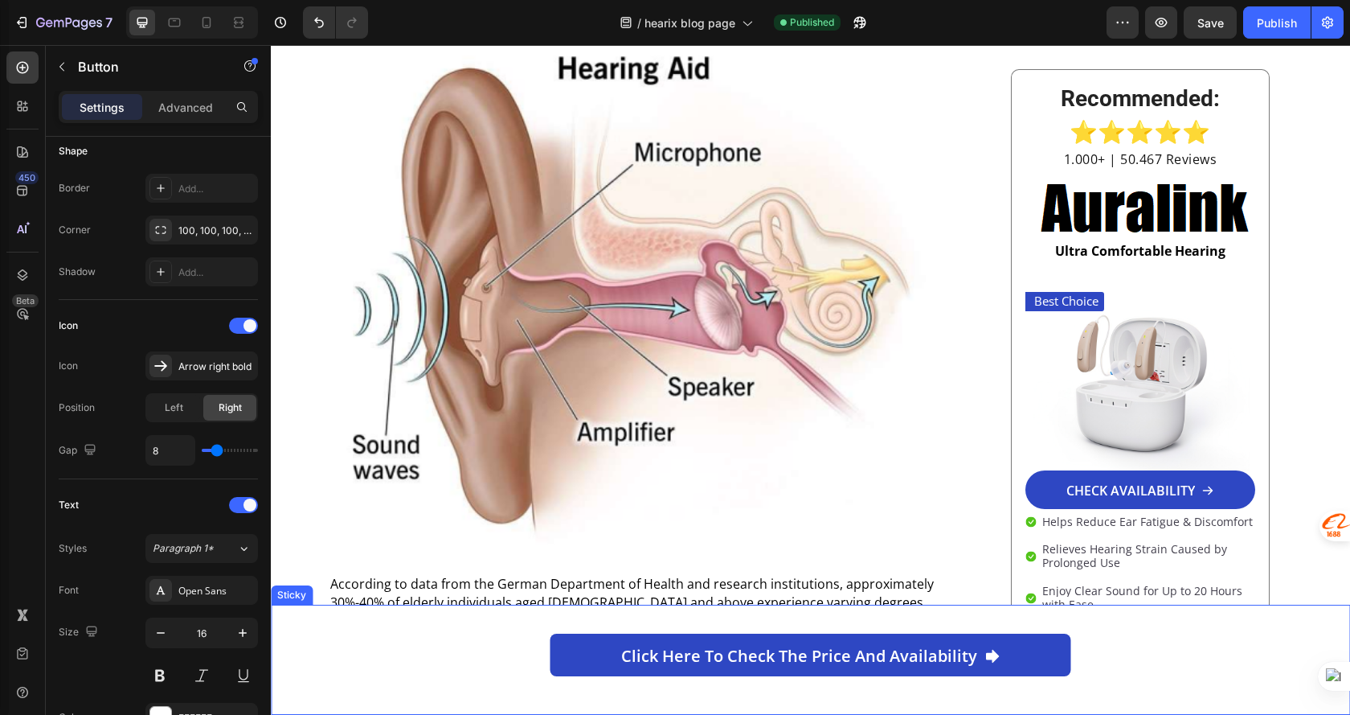
click at [318, 693] on div "Click here to check the price and availability Button" at bounding box center [810, 659] width 1041 height 84
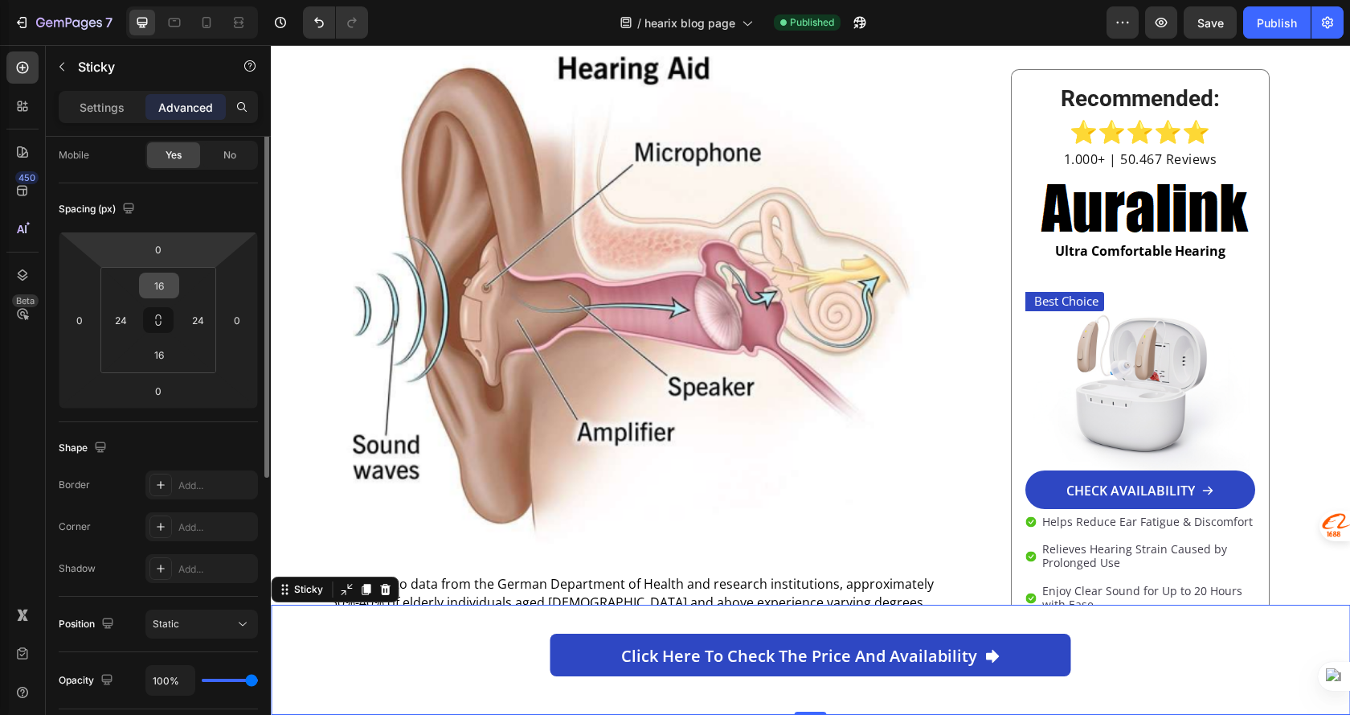
scroll to position [47, 0]
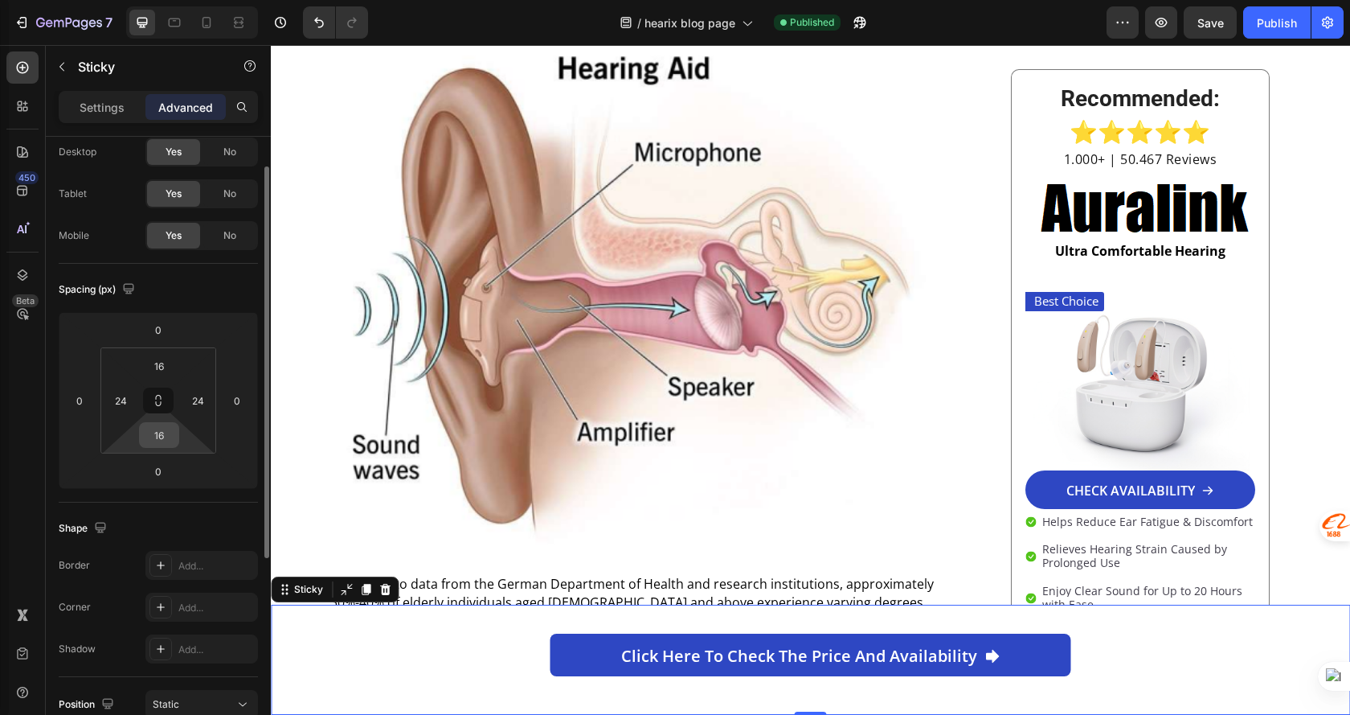
click at [168, 442] on input "16" at bounding box center [159, 435] width 32 height 24
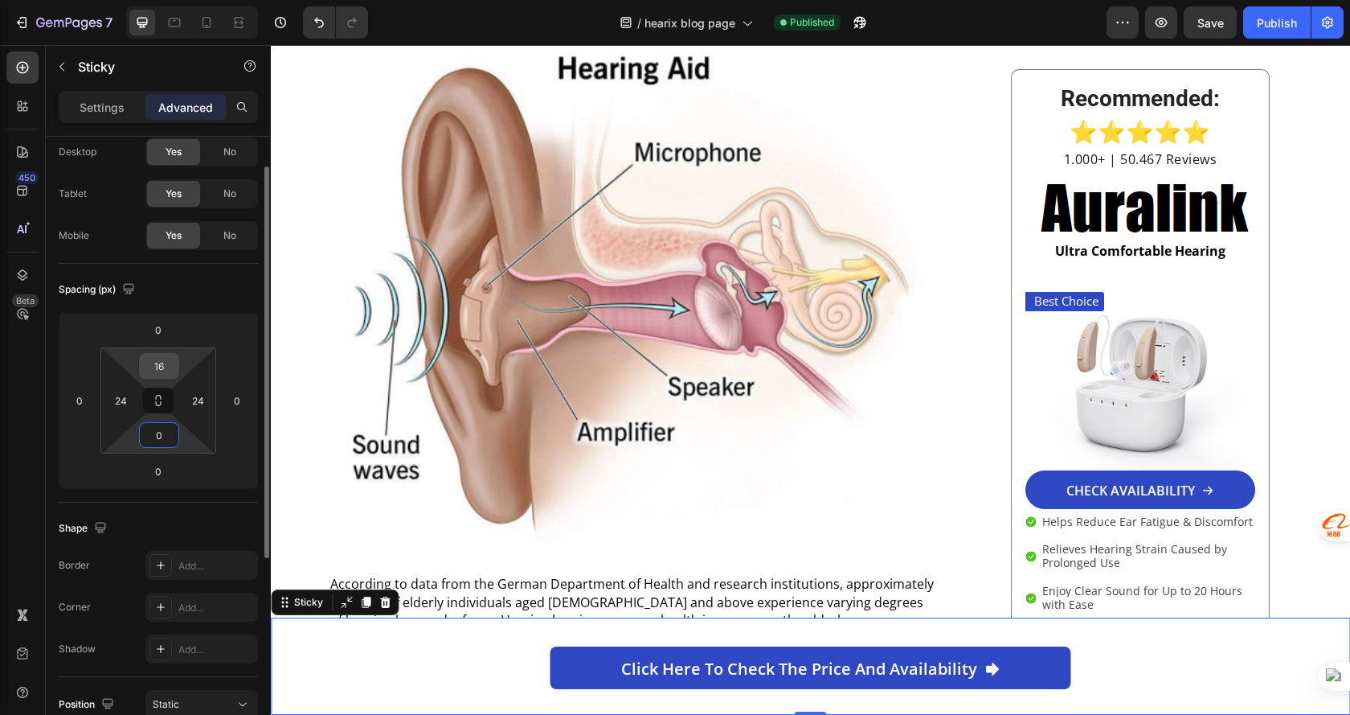
type input "0"
click at [162, 367] on input "16" at bounding box center [159, 366] width 32 height 24
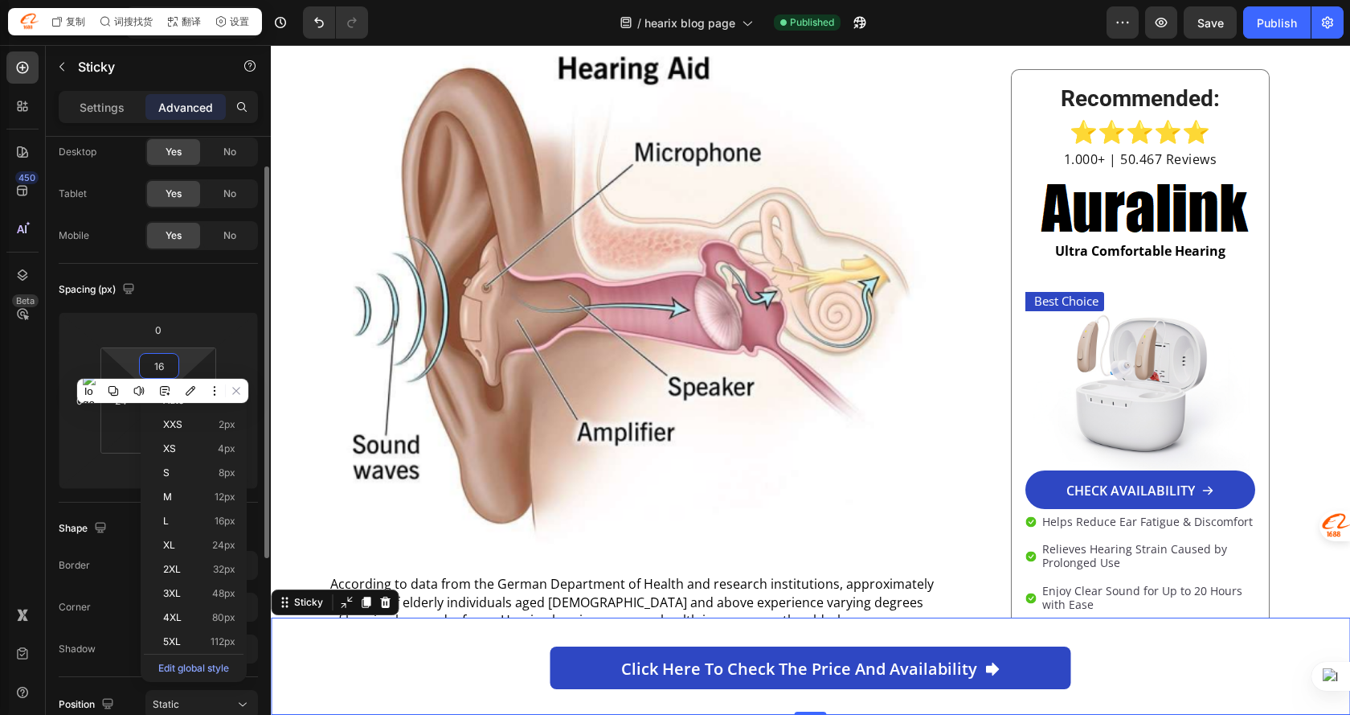
type input "0"
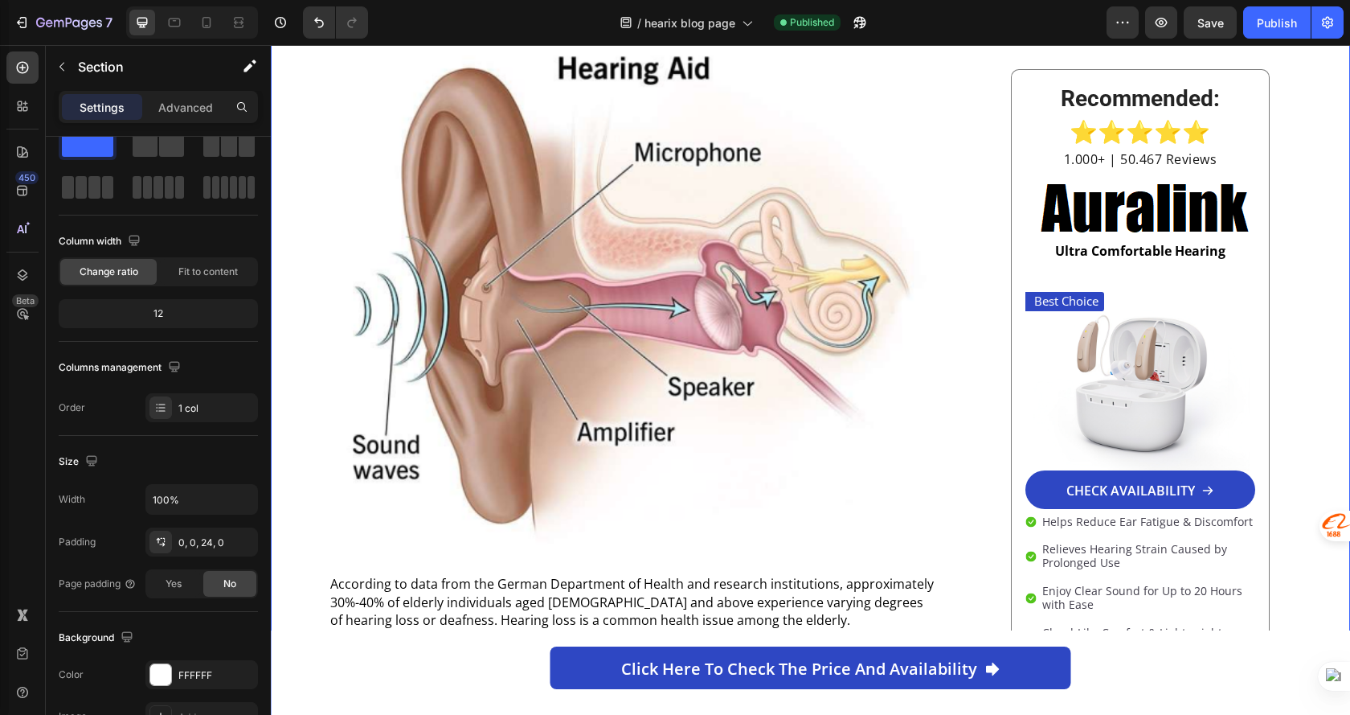
scroll to position [0, 0]
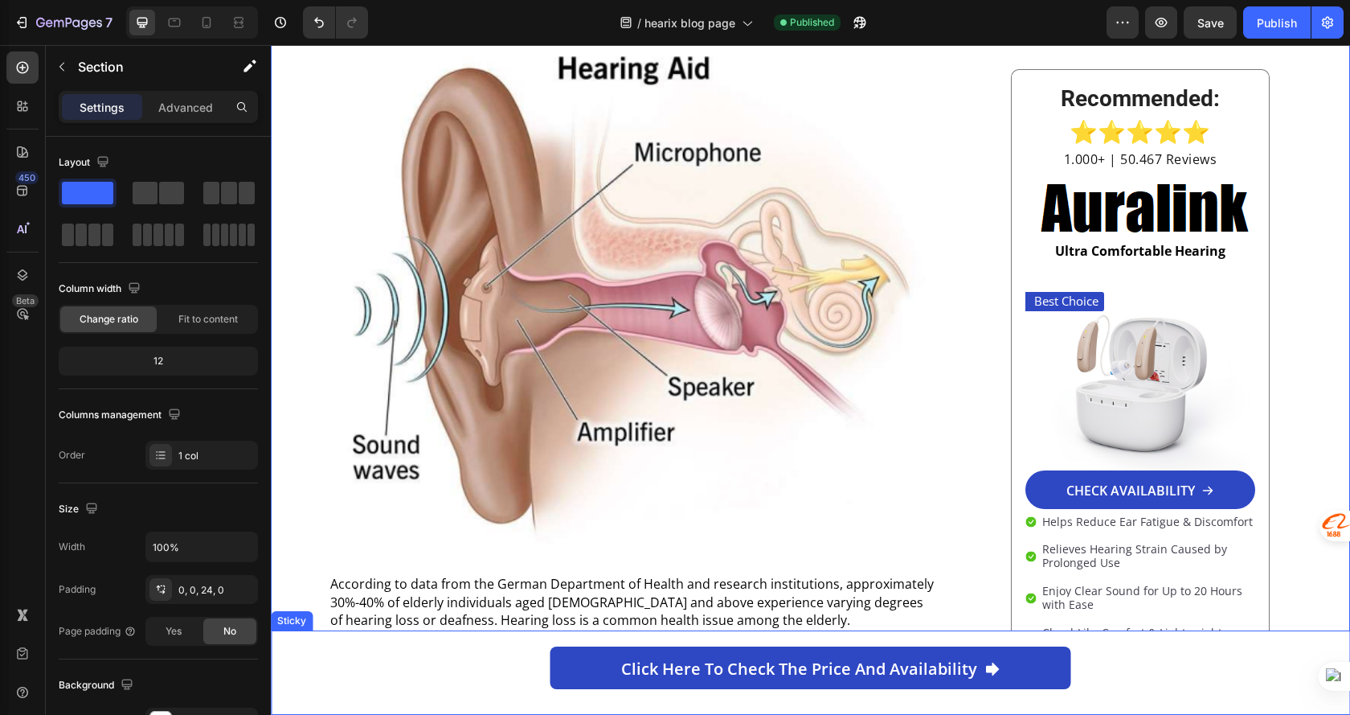
click at [336, 692] on div "Click here to check the price and availability Button" at bounding box center [810, 672] width 1041 height 84
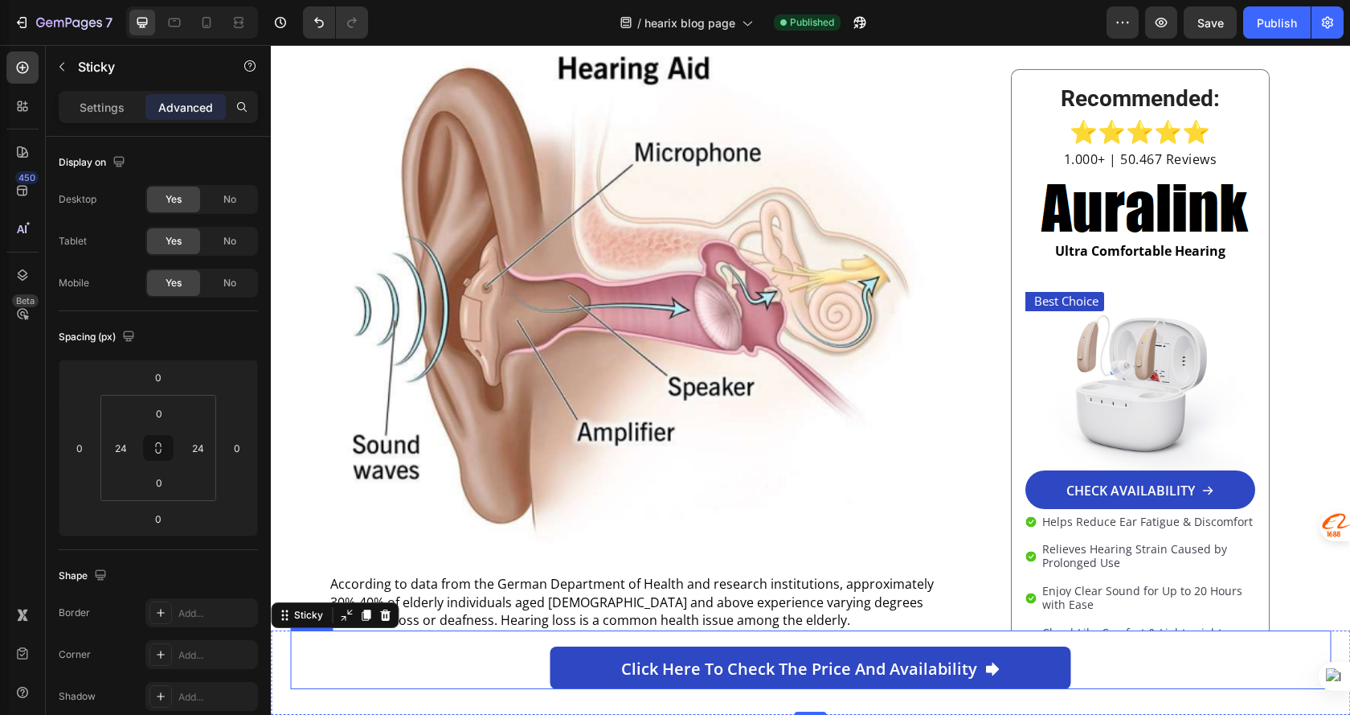
click at [520, 662] on div "Click here to check the price and availability Button" at bounding box center [810, 659] width 1041 height 59
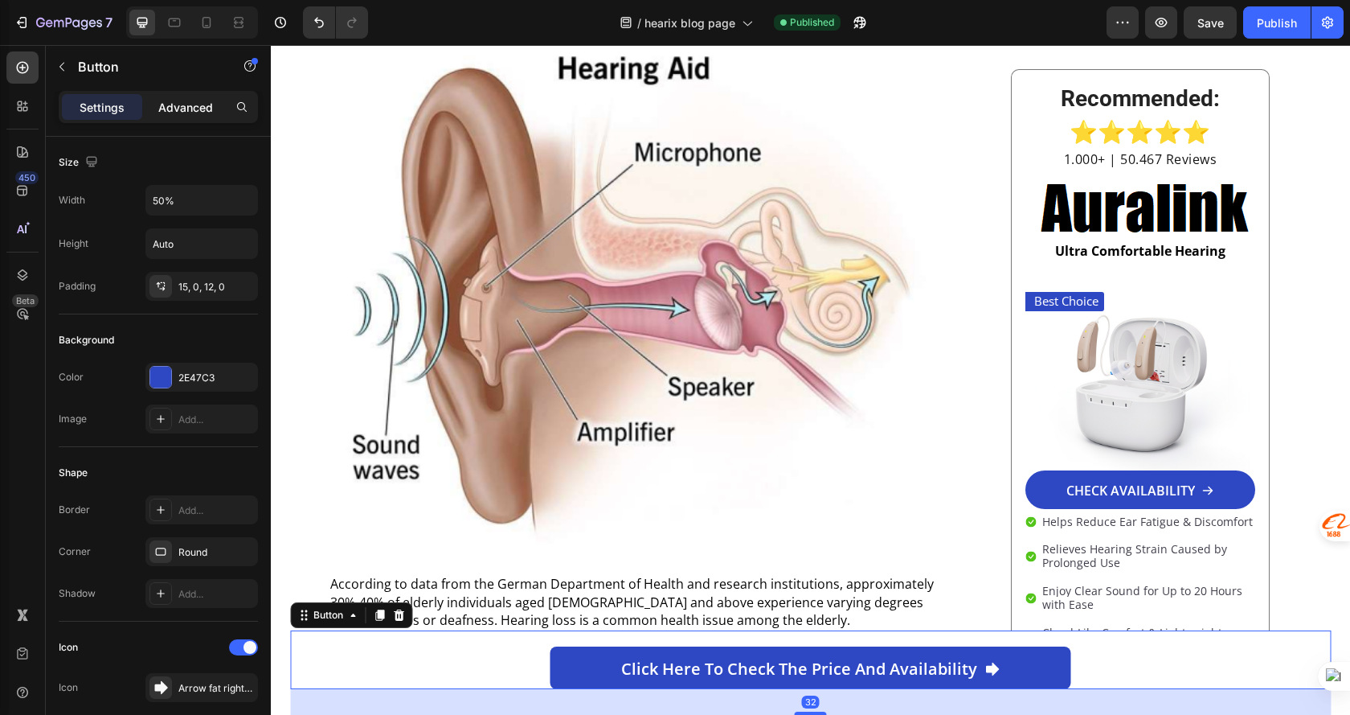
click at [169, 109] on p "Advanced" at bounding box center [185, 107] width 55 height 17
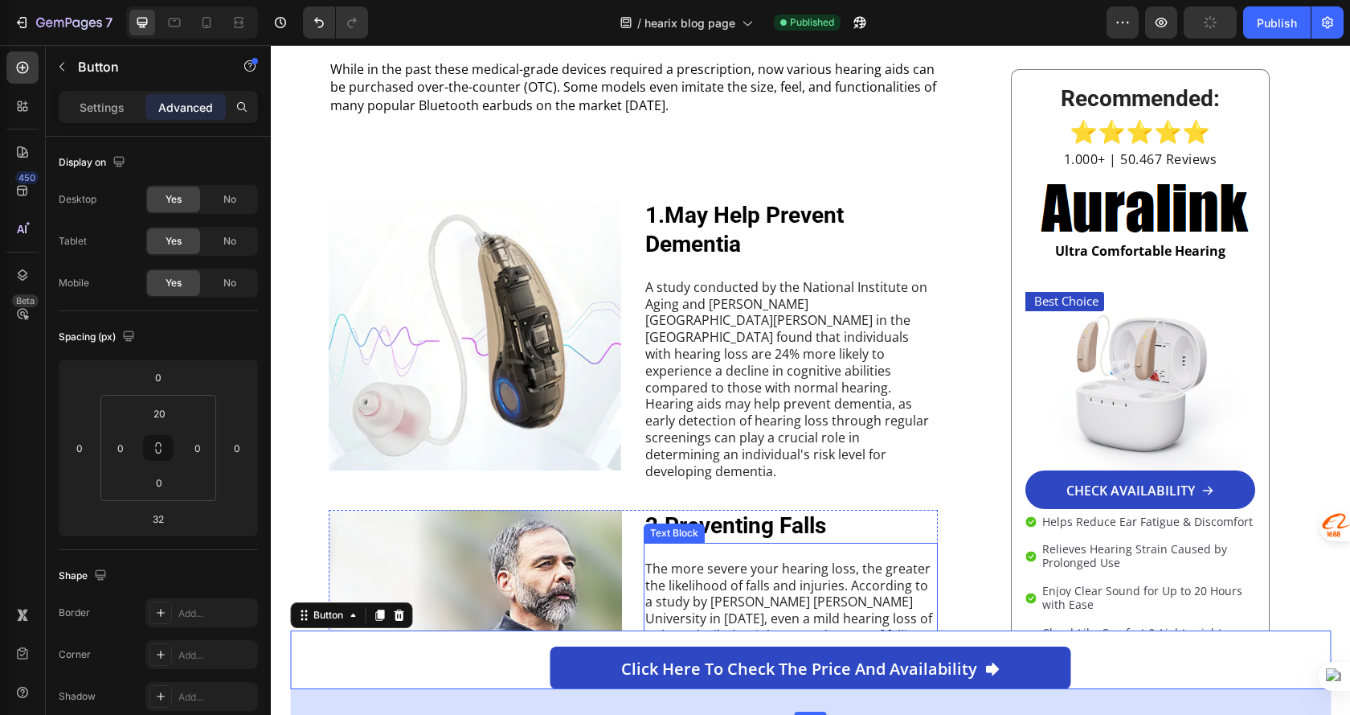
scroll to position [1206, 0]
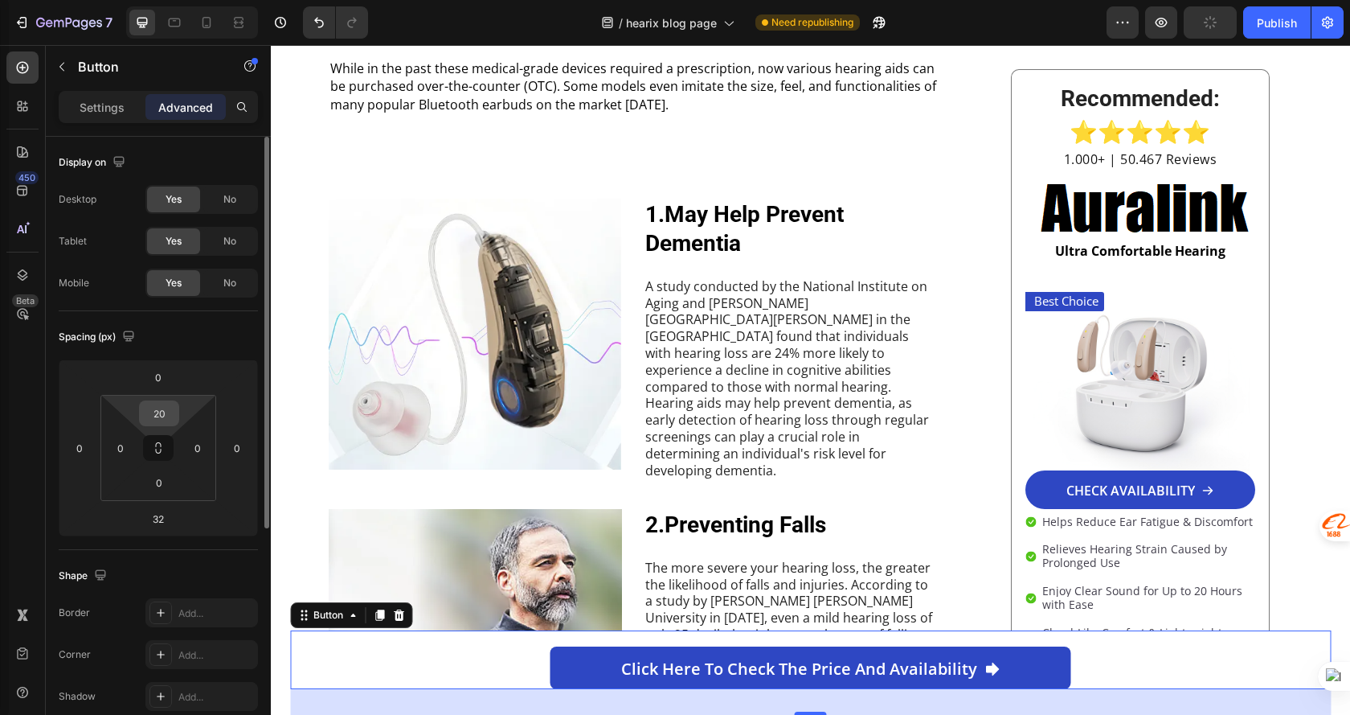
click at [160, 419] on input "20" at bounding box center [159, 413] width 32 height 24
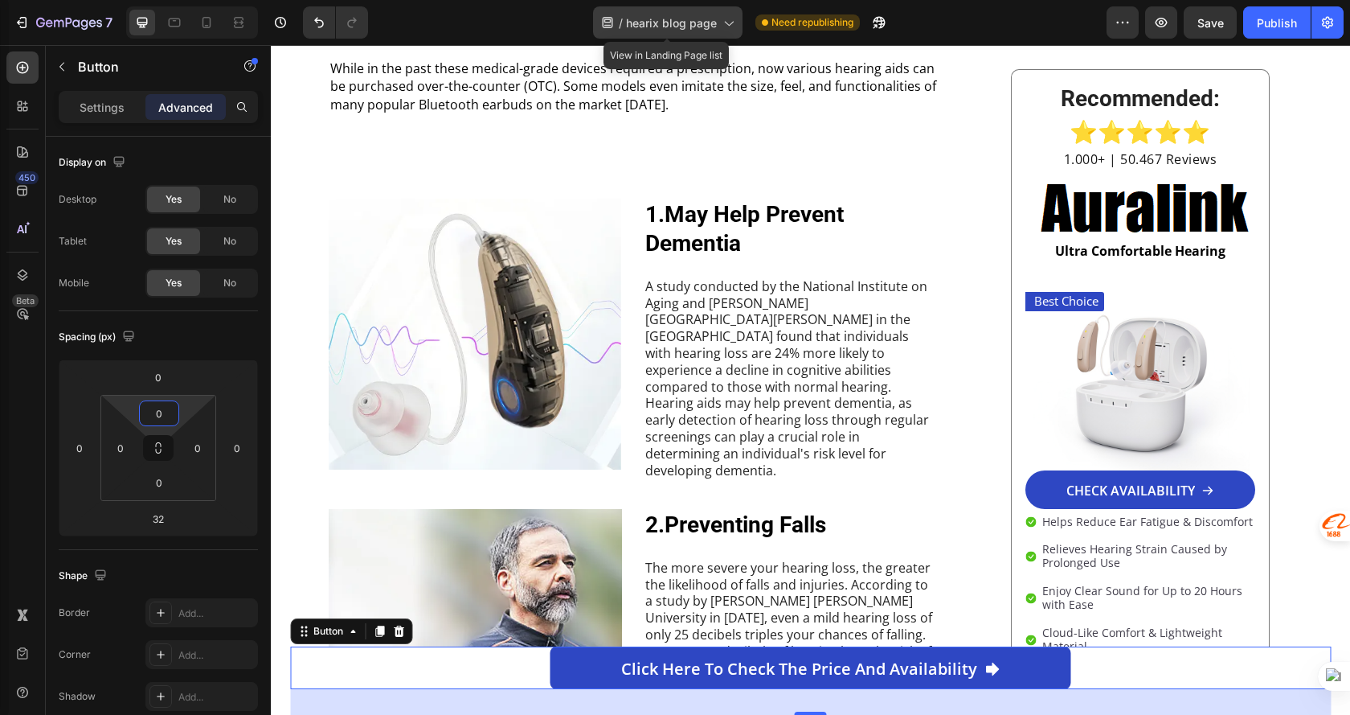
type input "0"
click at [691, 21] on span "hearix blog page" at bounding box center [671, 22] width 91 height 17
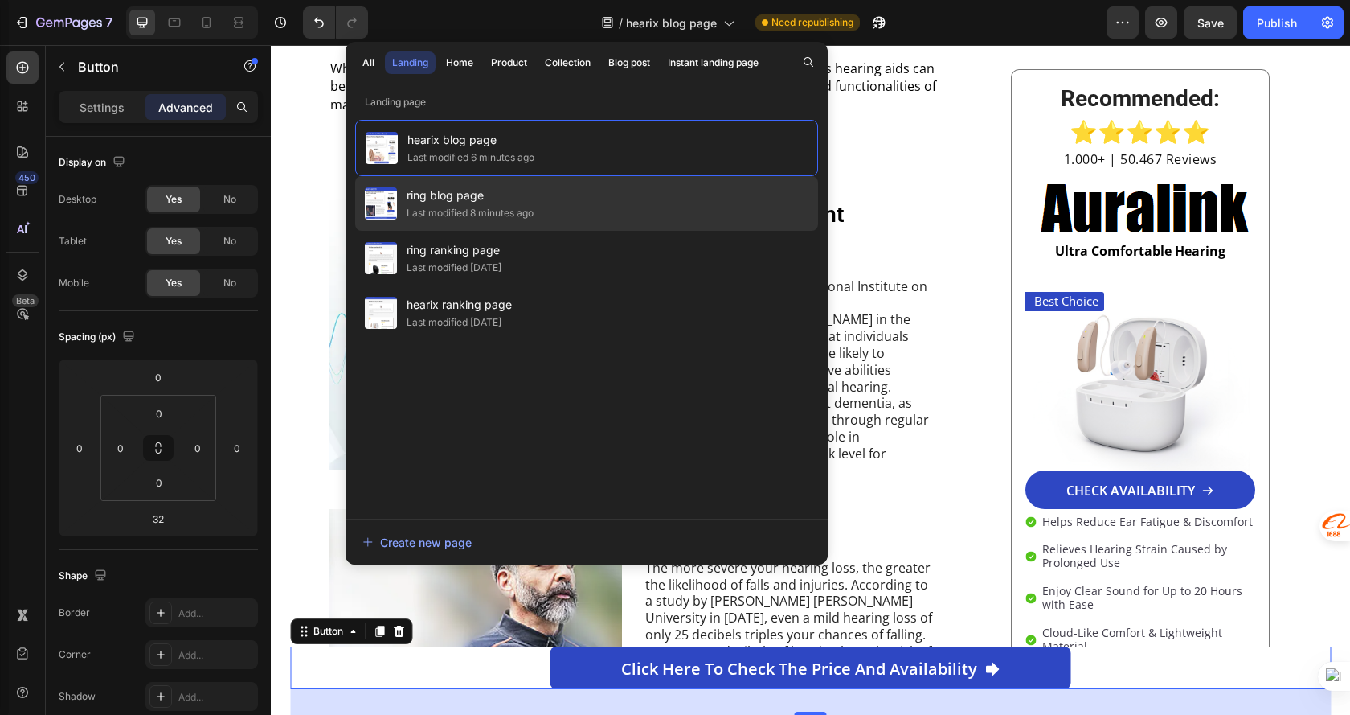
click at [513, 187] on span "ring blog page" at bounding box center [470, 195] width 127 height 19
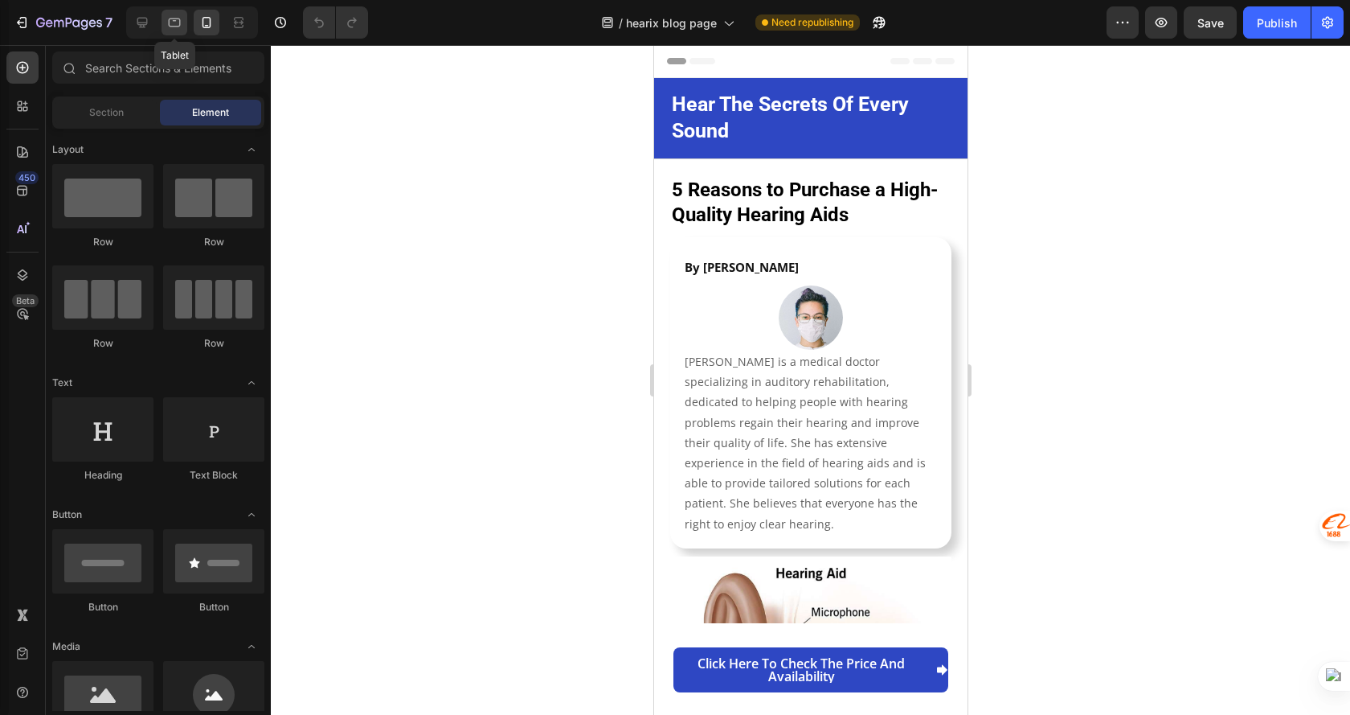
click at [167, 27] on icon at bounding box center [174, 22] width 16 height 16
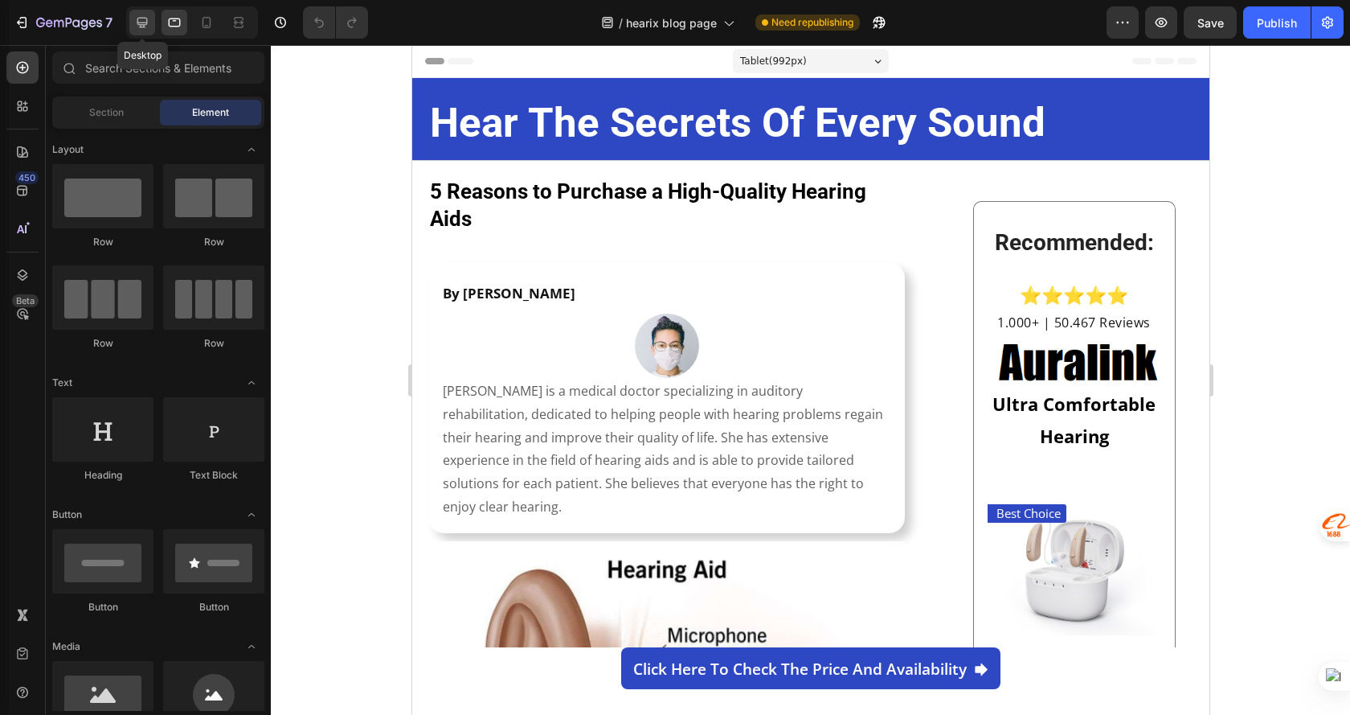
click at [150, 23] on icon at bounding box center [142, 22] width 16 height 16
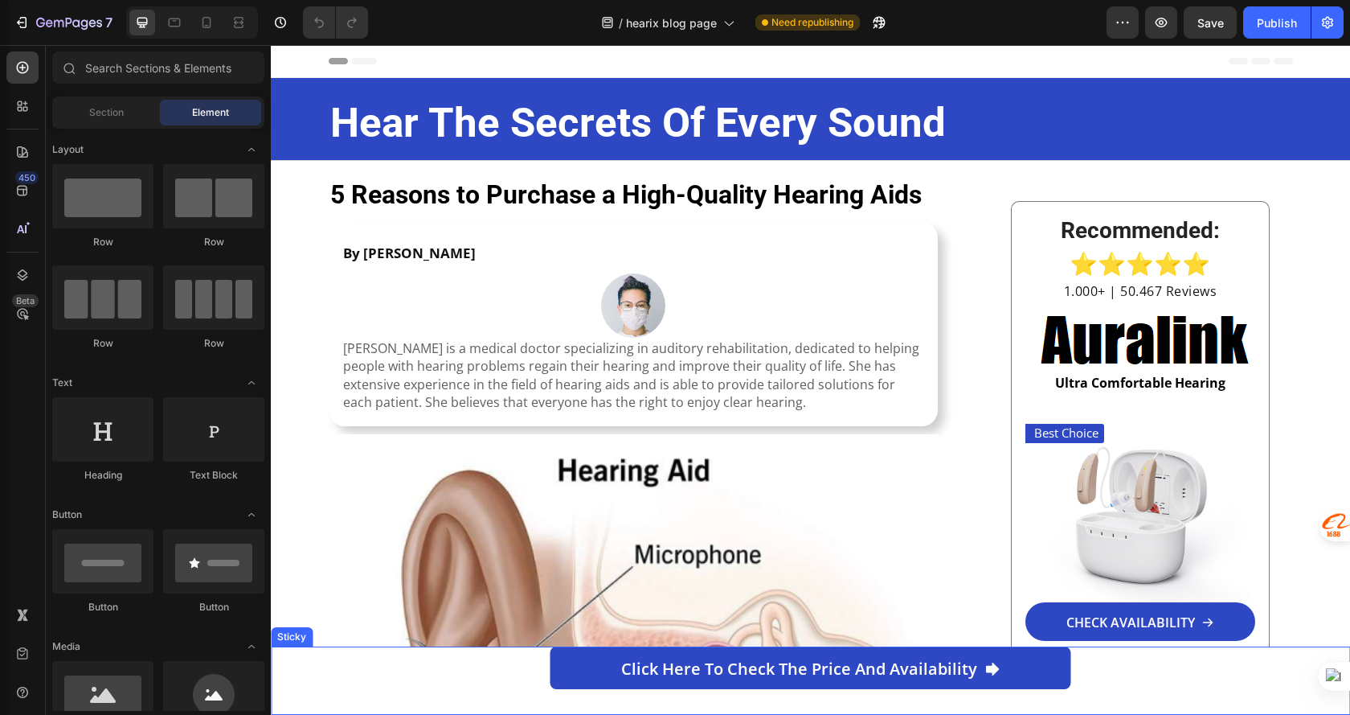
click at [286, 686] on div "Click here to check the price and availability Button Sticky" at bounding box center [811, 680] width 1080 height 68
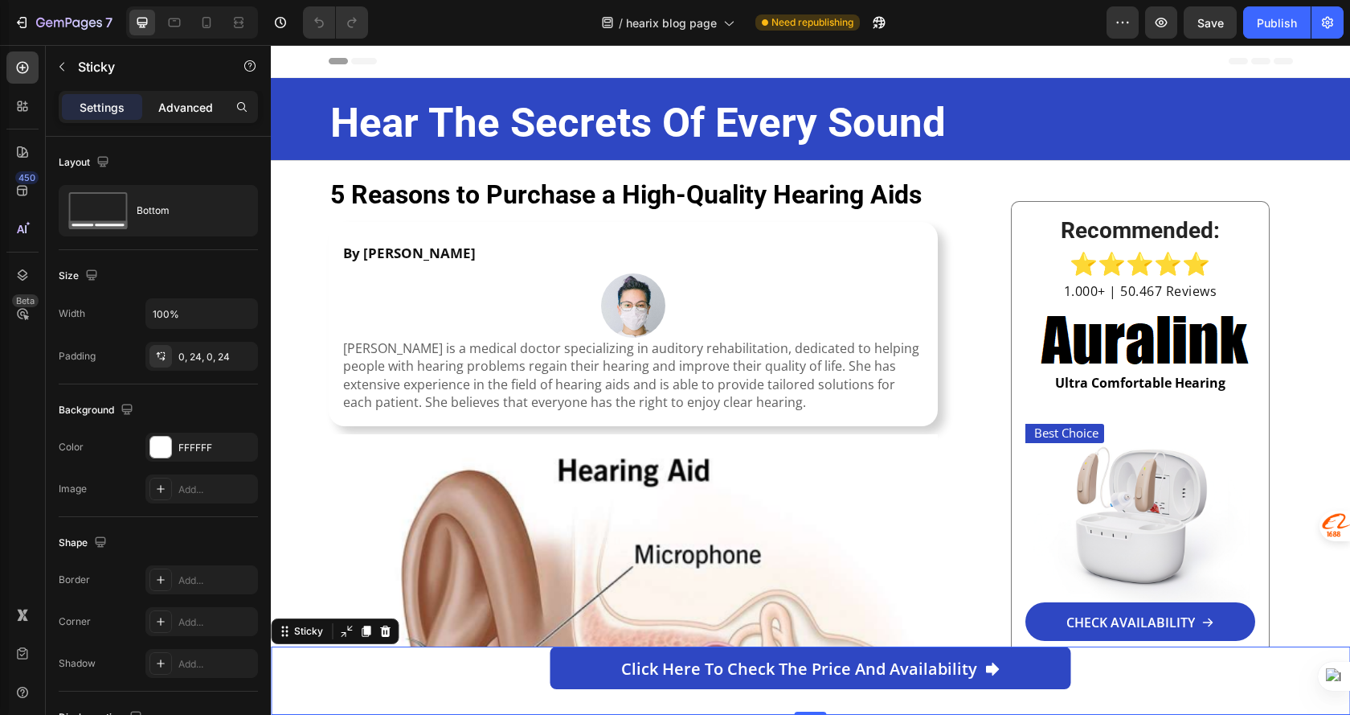
click at [179, 103] on p "Advanced" at bounding box center [185, 107] width 55 height 17
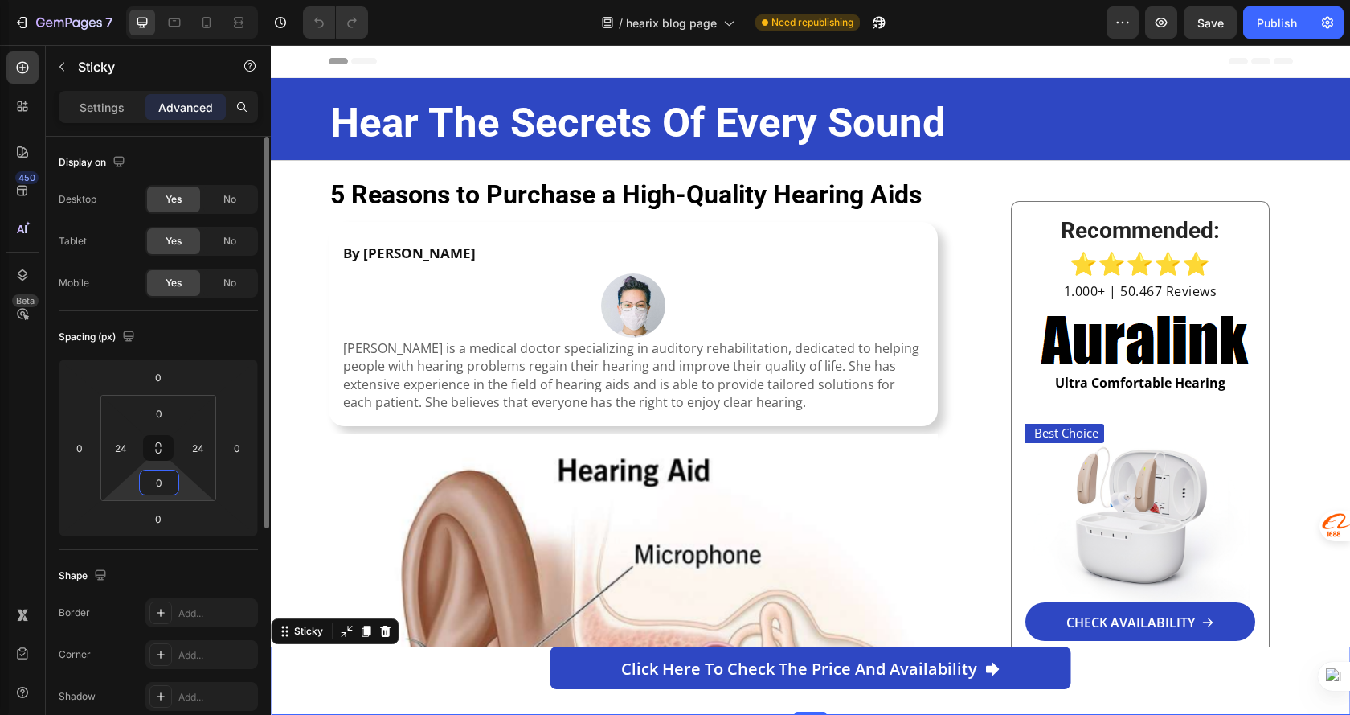
click at [167, 490] on input "0" at bounding box center [159, 482] width 32 height 24
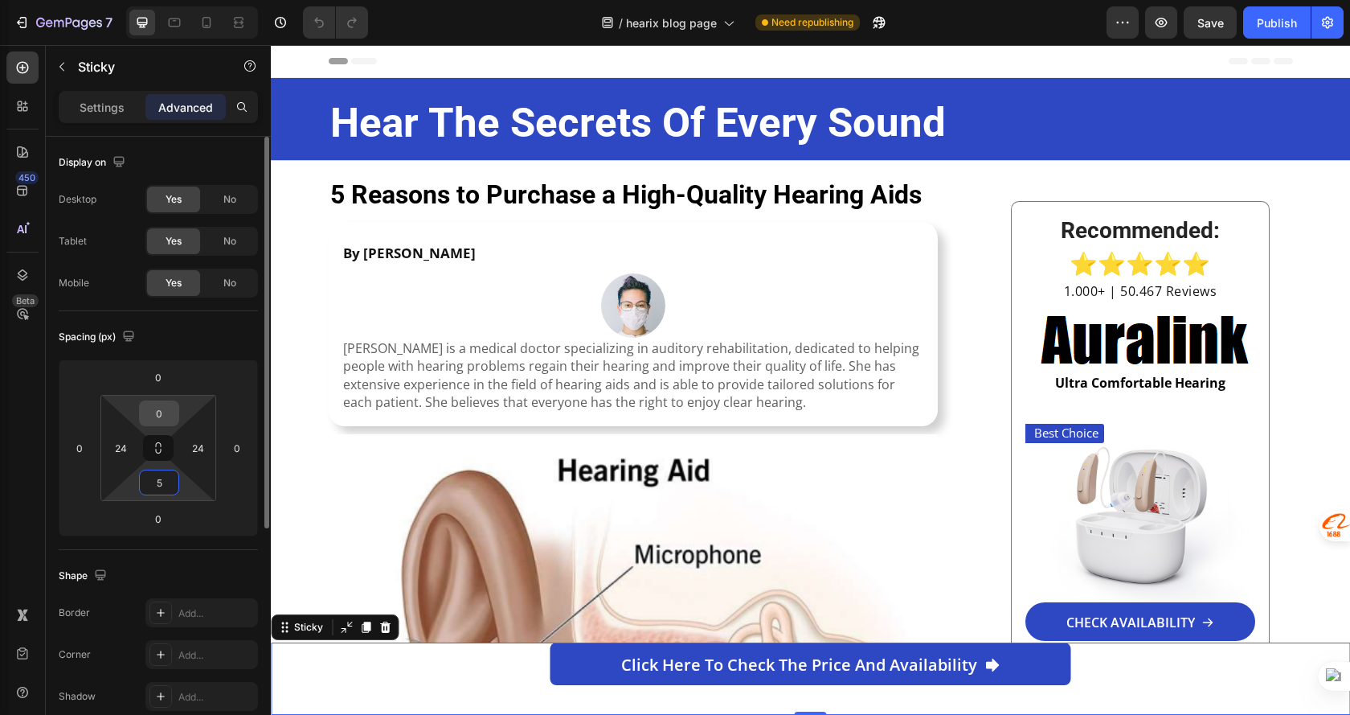
type input "5"
click at [166, 421] on input "0" at bounding box center [159, 413] width 32 height 24
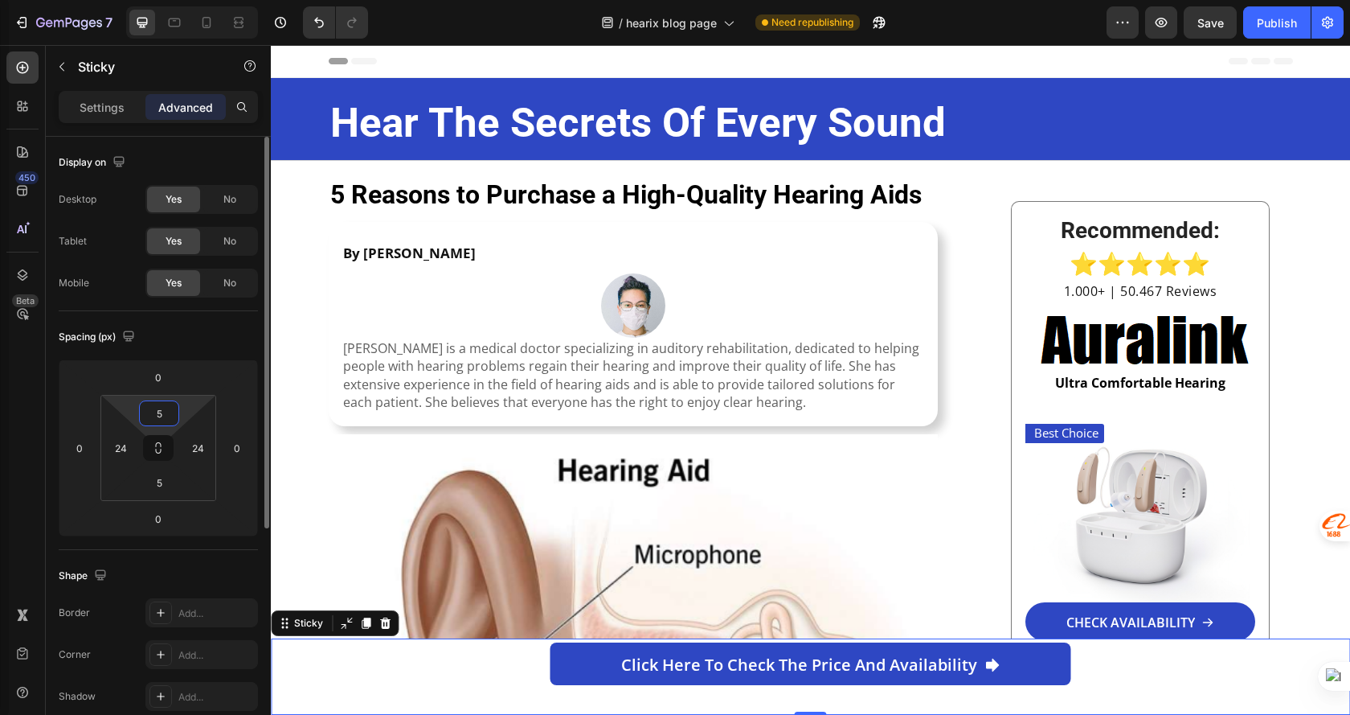
type input "5"
click at [235, 345] on div "Spacing (px)" at bounding box center [158, 337] width 199 height 26
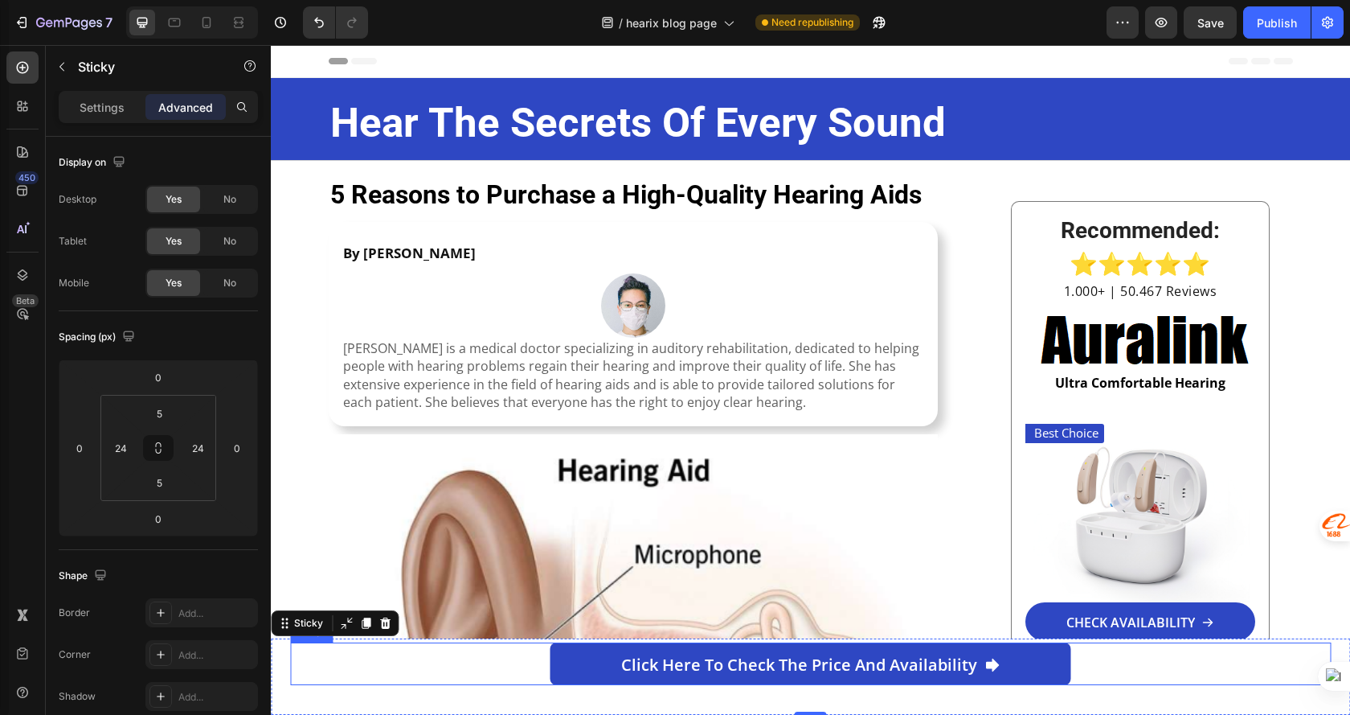
click at [533, 667] on div "Click here to check the price and availability Button" at bounding box center [810, 663] width 1041 height 43
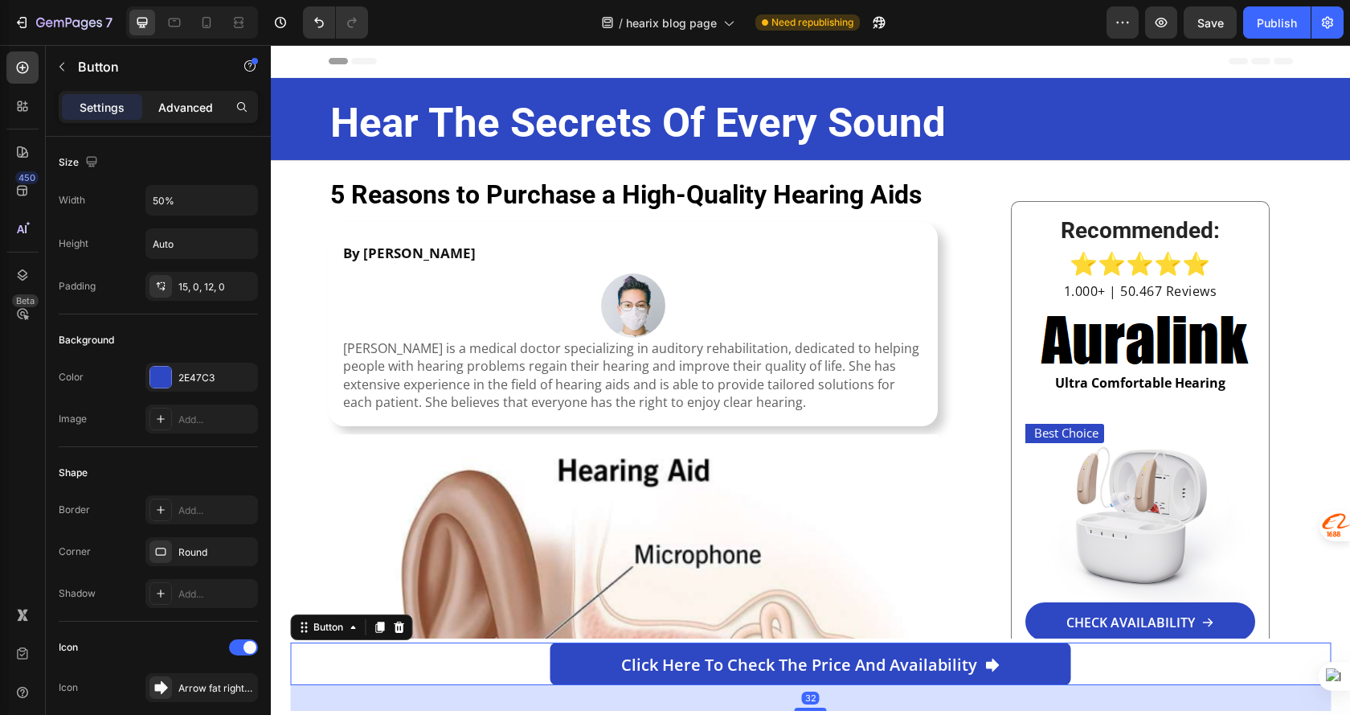
click at [182, 99] on p "Advanced" at bounding box center [185, 107] width 55 height 17
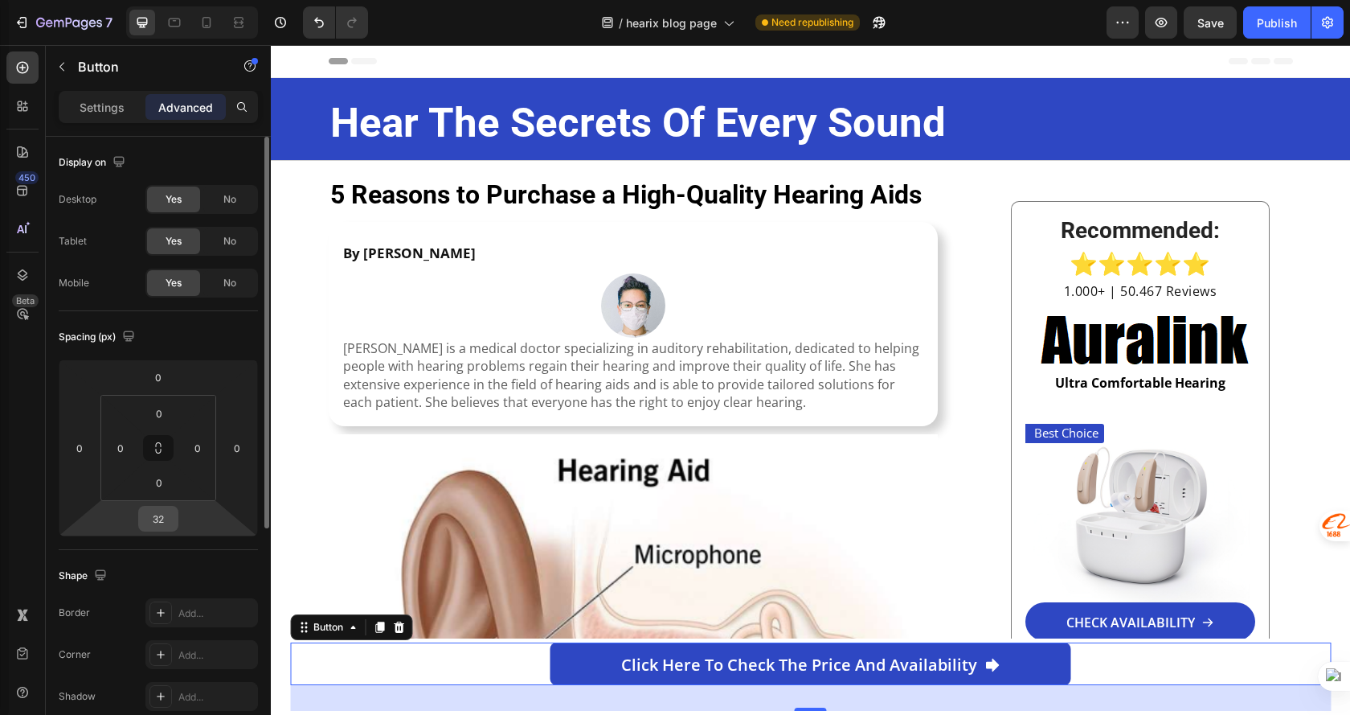
click at [154, 519] on input "32" at bounding box center [158, 518] width 32 height 24
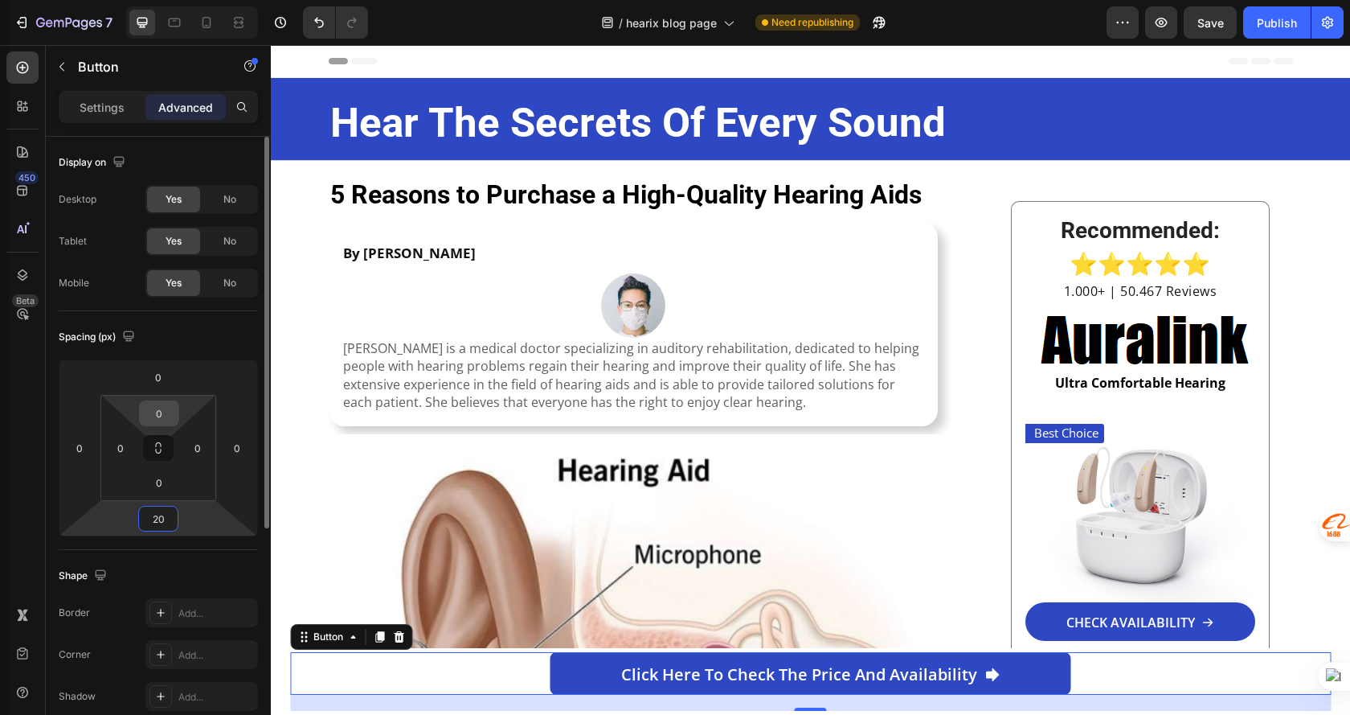
type input "20"
click at [158, 409] on input "0" at bounding box center [159, 413] width 32 height 24
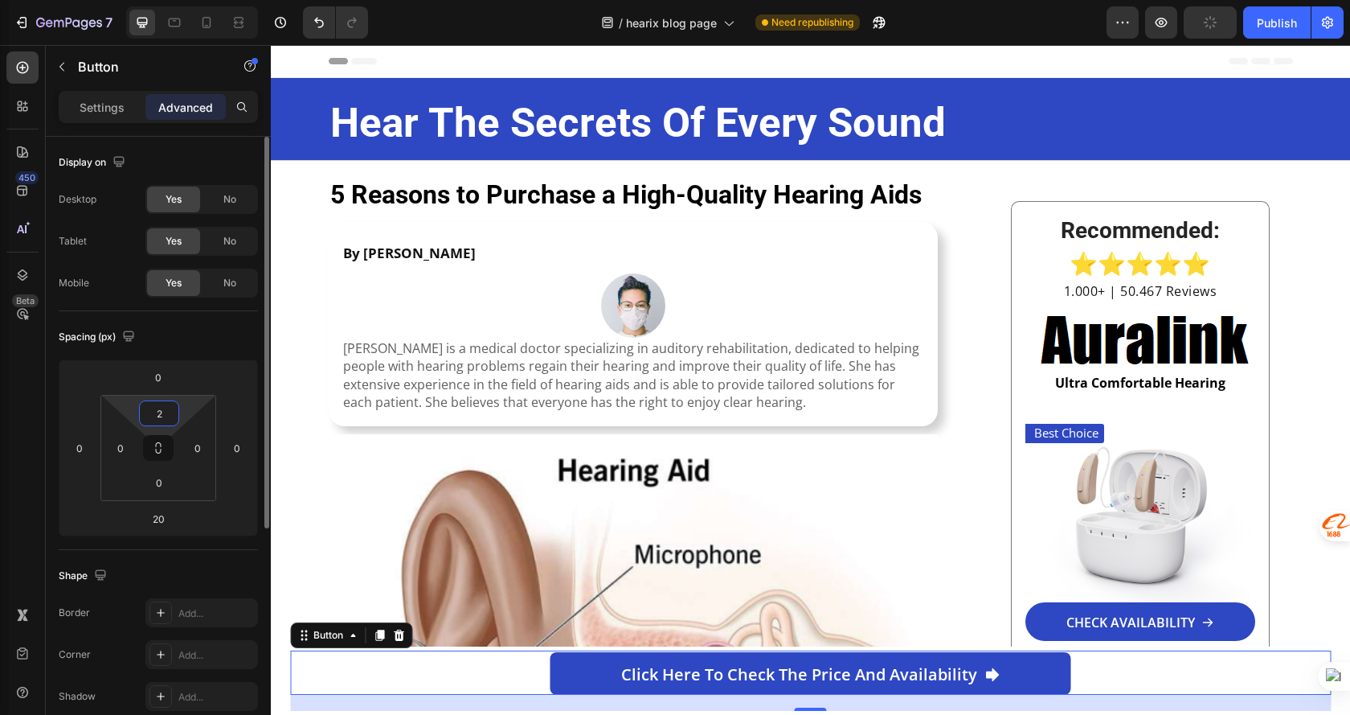
type input "20"
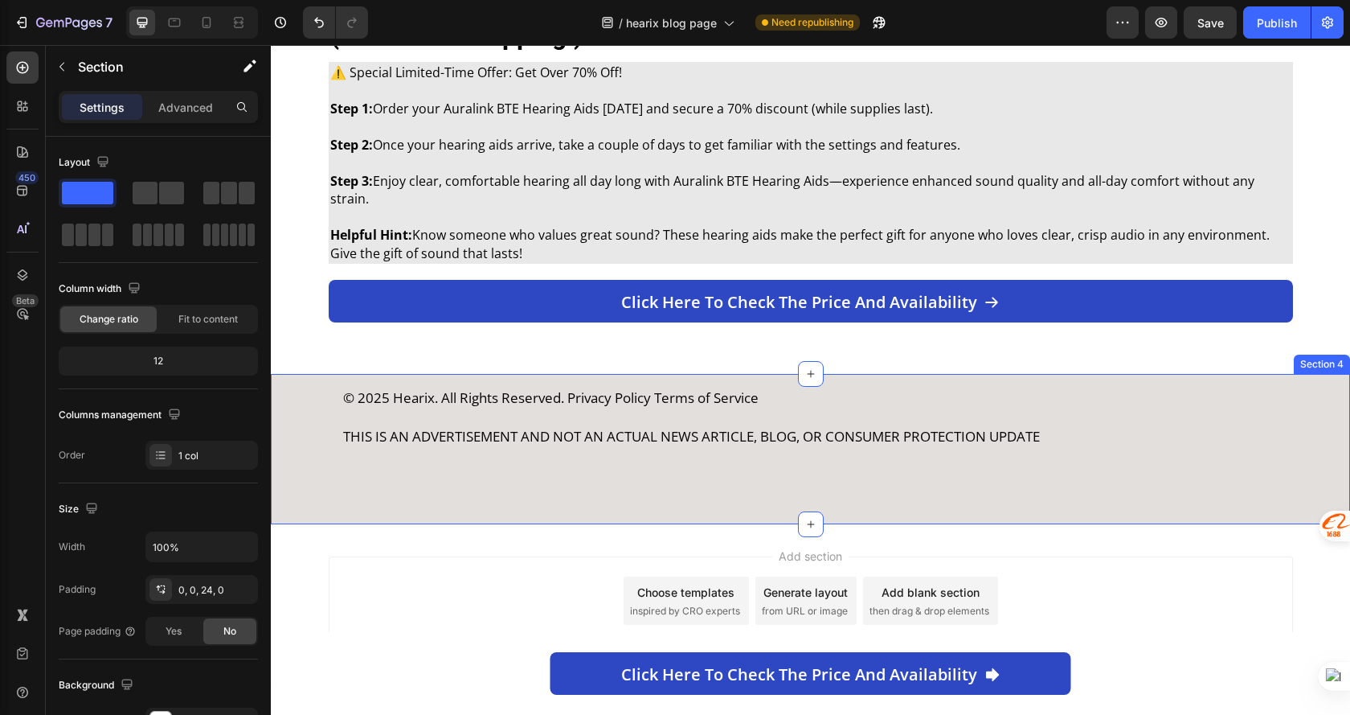
scroll to position [3026, 0]
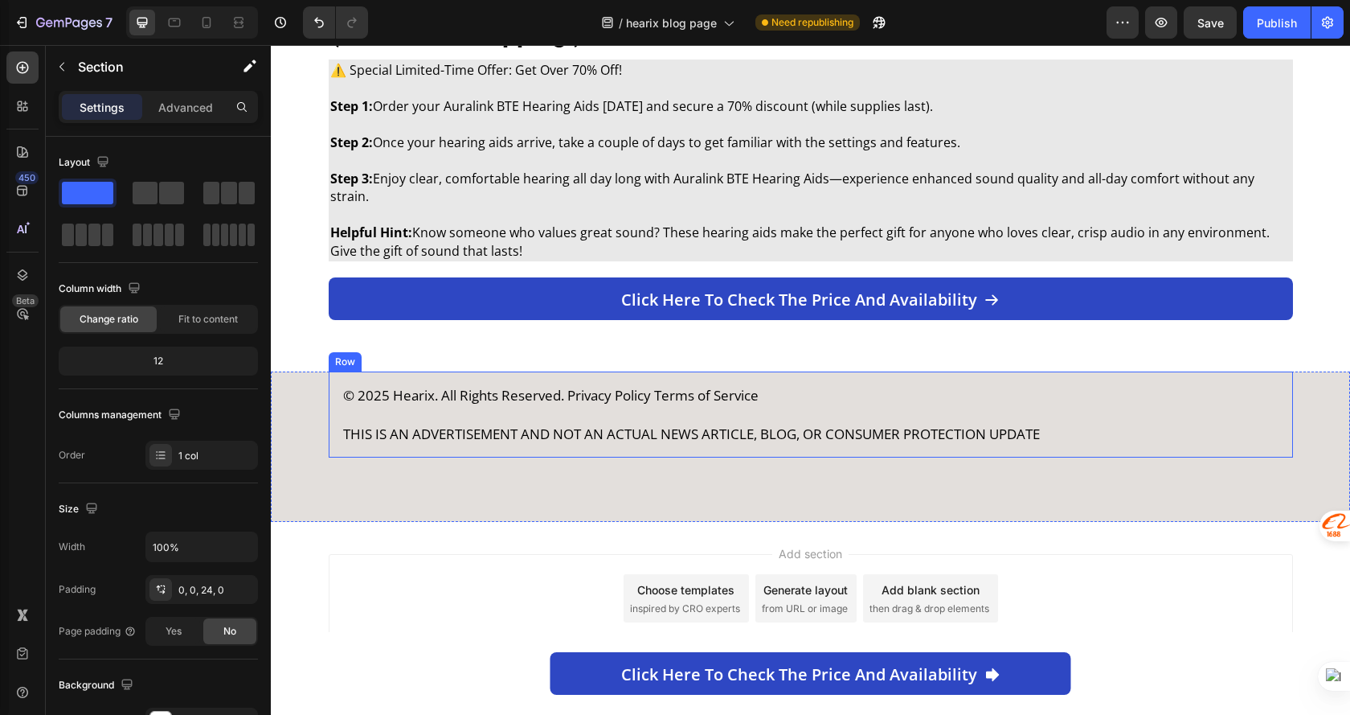
click at [1068, 442] on p "THIS IS AN ADVERTISEMENT AND NOT AN ACTUAL NEWS ARTICLE, BLOG, OR CONSUMER PROT…" at bounding box center [811, 433] width 936 height 19
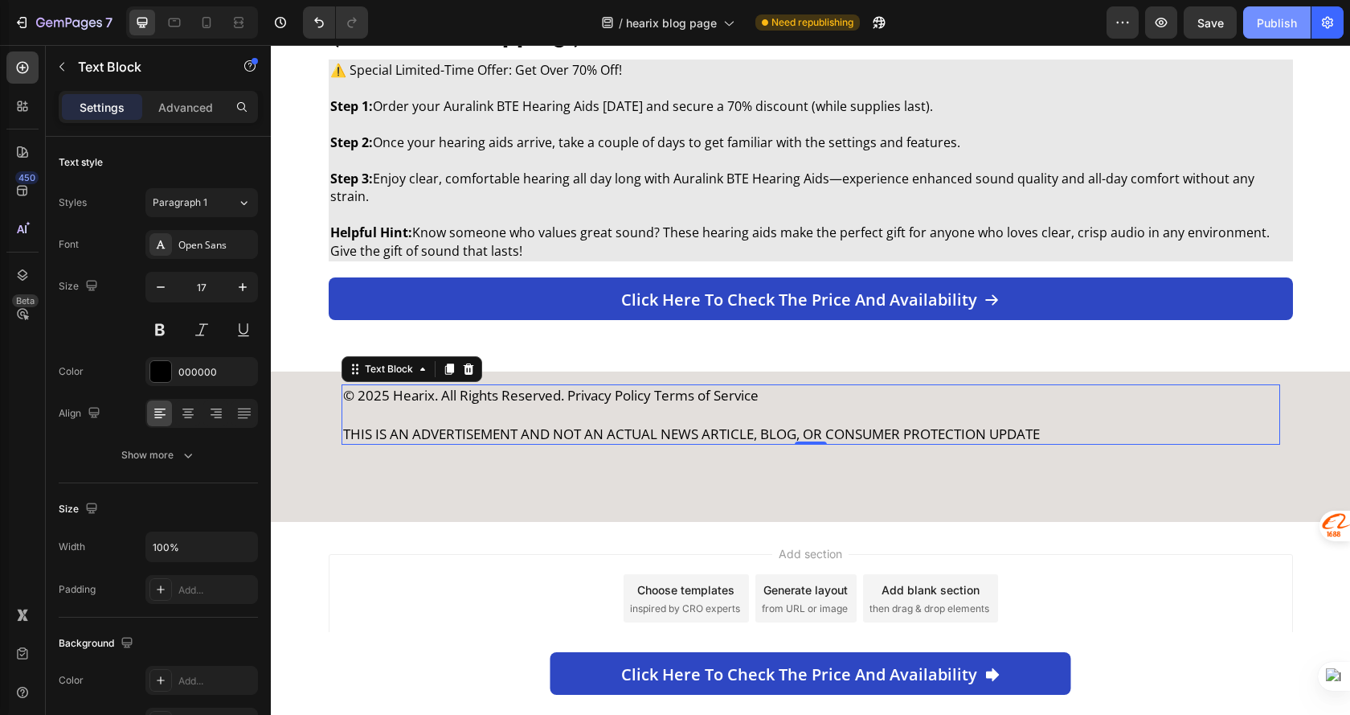
click at [1275, 30] on div "Publish" at bounding box center [1277, 22] width 40 height 17
click at [169, 27] on icon at bounding box center [174, 22] width 16 height 16
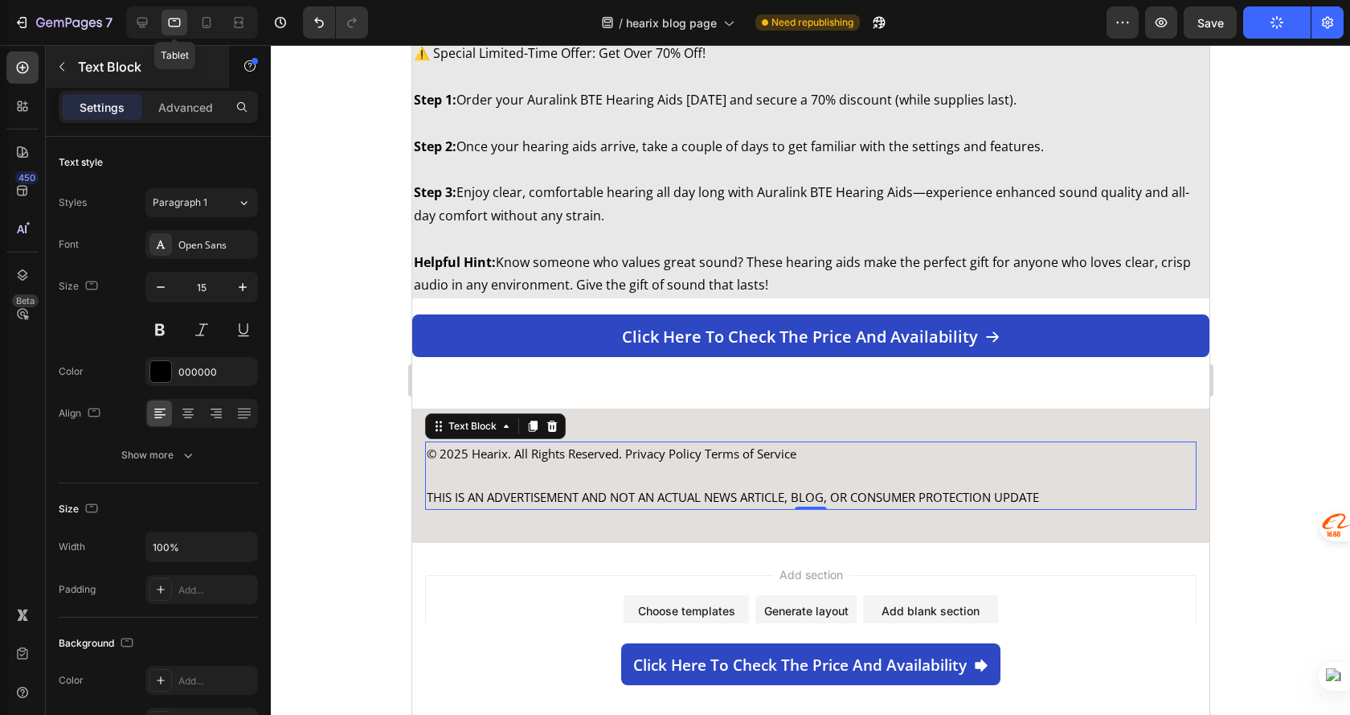
scroll to position [3047, 0]
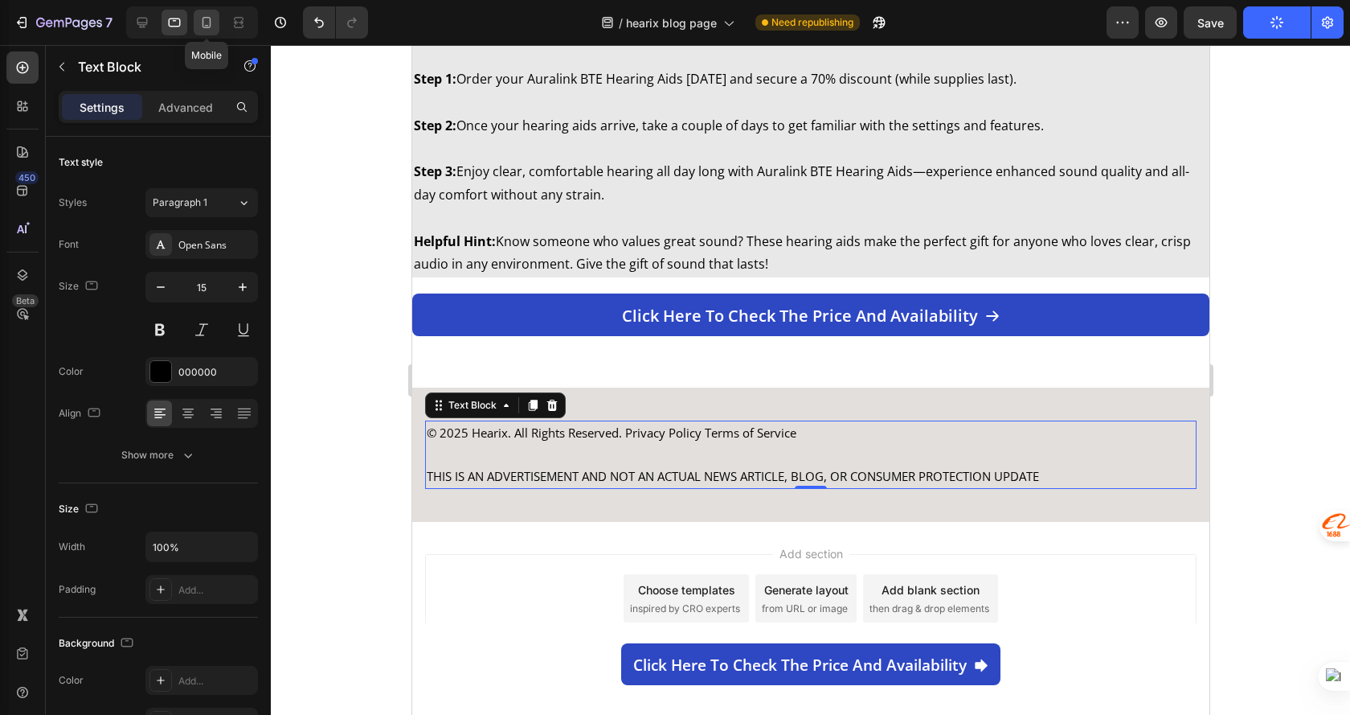
click at [199, 23] on icon at bounding box center [207, 22] width 16 height 16
type input "13"
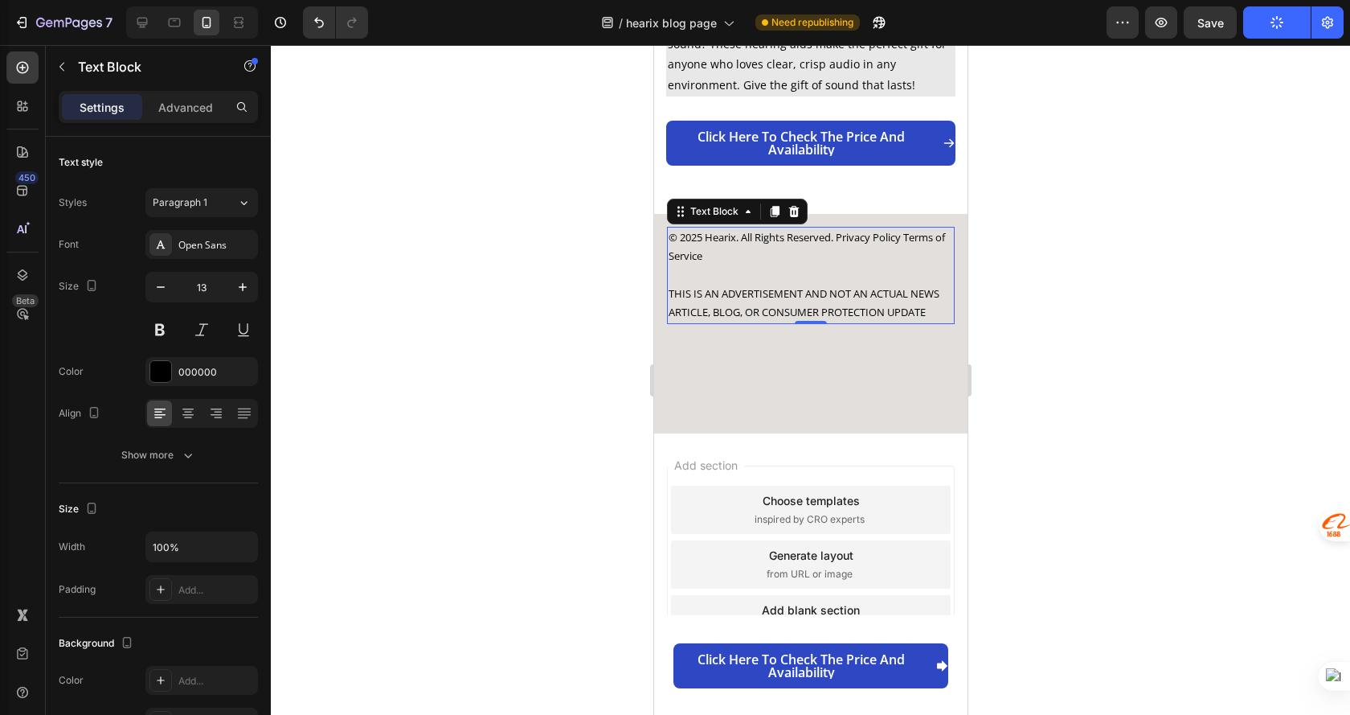
scroll to position [3420, 0]
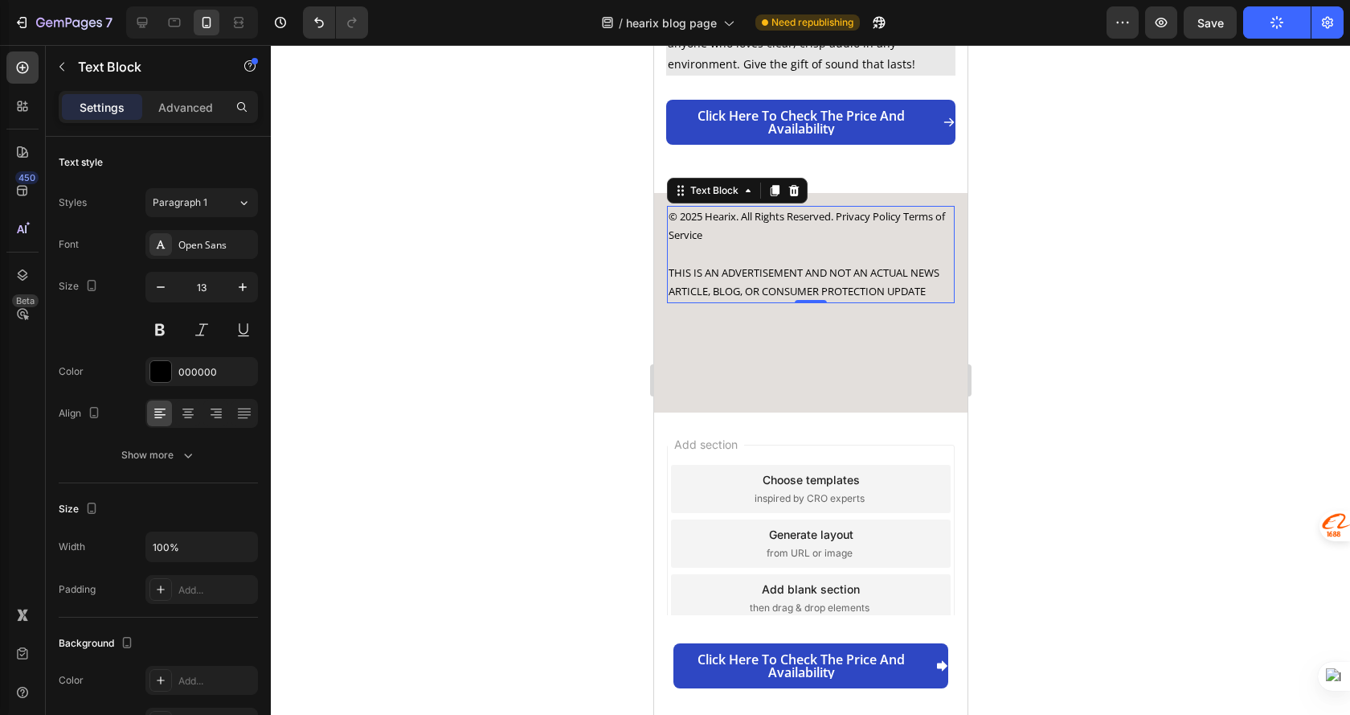
click at [1237, 487] on div at bounding box center [811, 380] width 1080 height 670
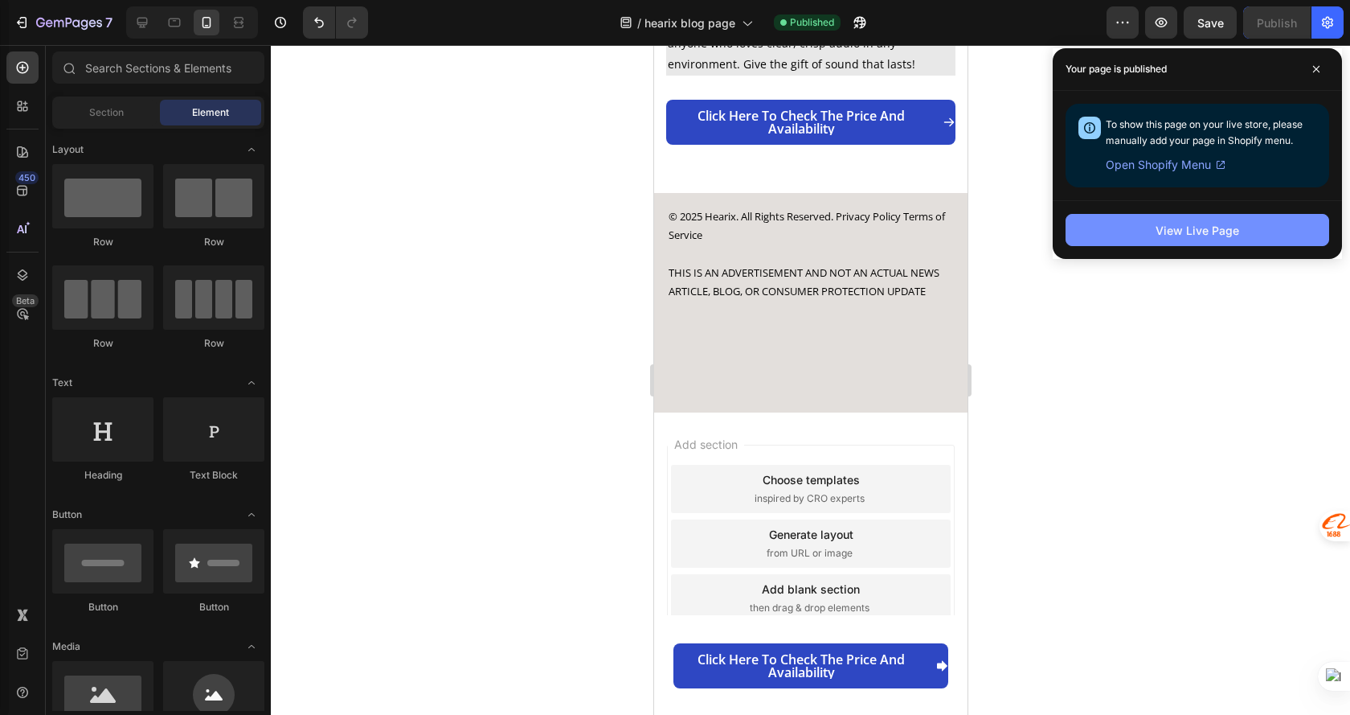
click at [1204, 228] on div "View Live Page" at bounding box center [1198, 230] width 84 height 17
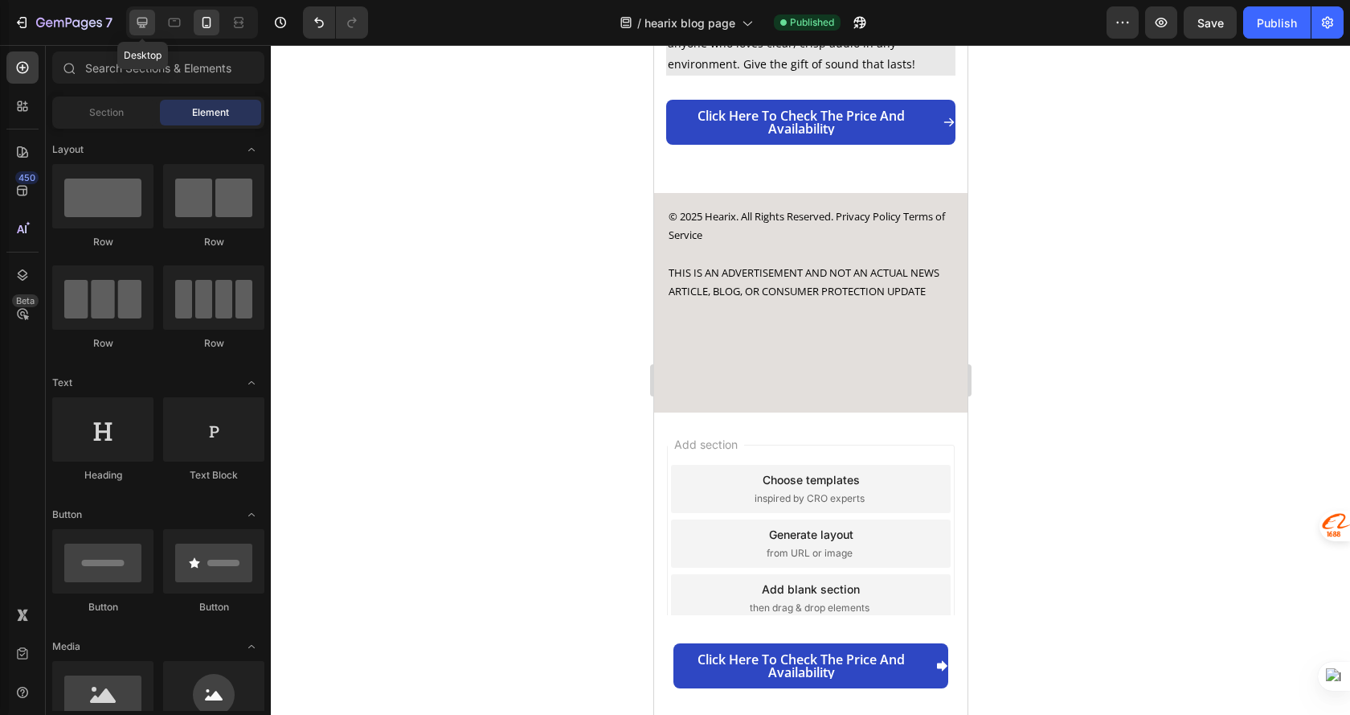
click at [140, 21] on icon at bounding box center [142, 22] width 16 height 16
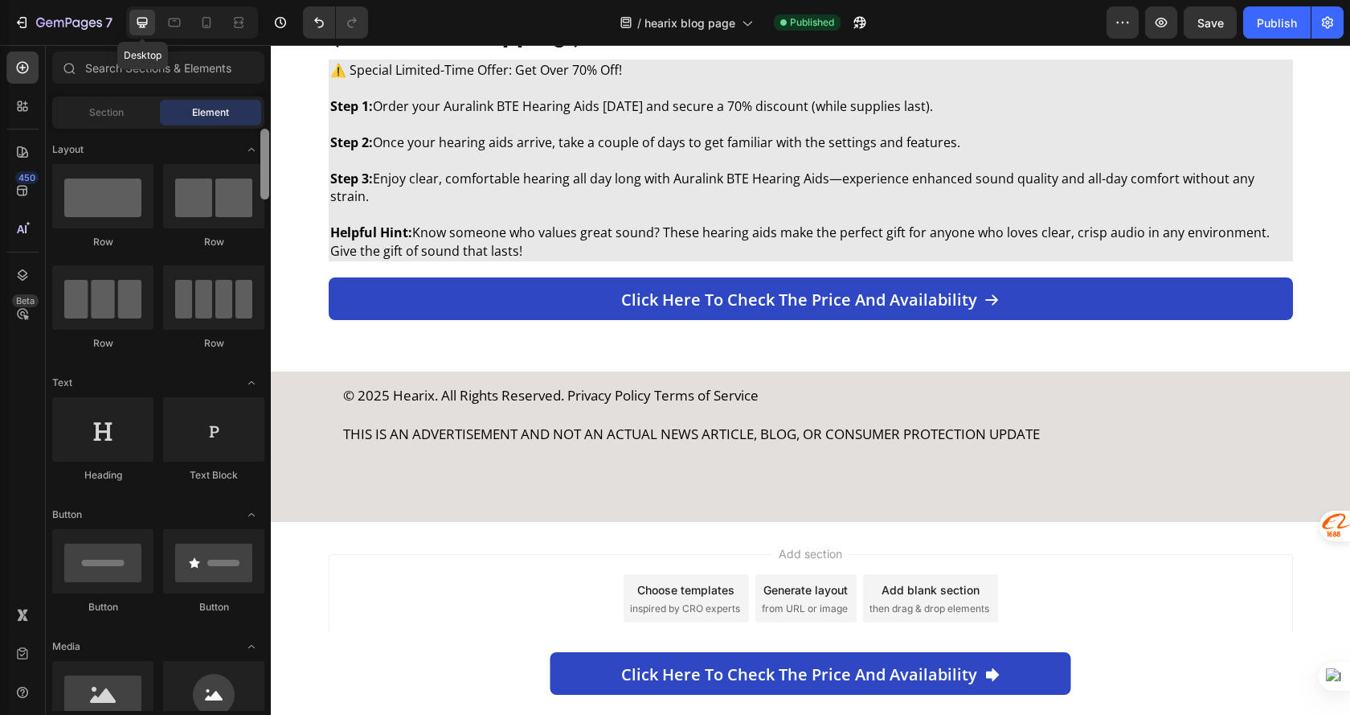
scroll to position [3026, 0]
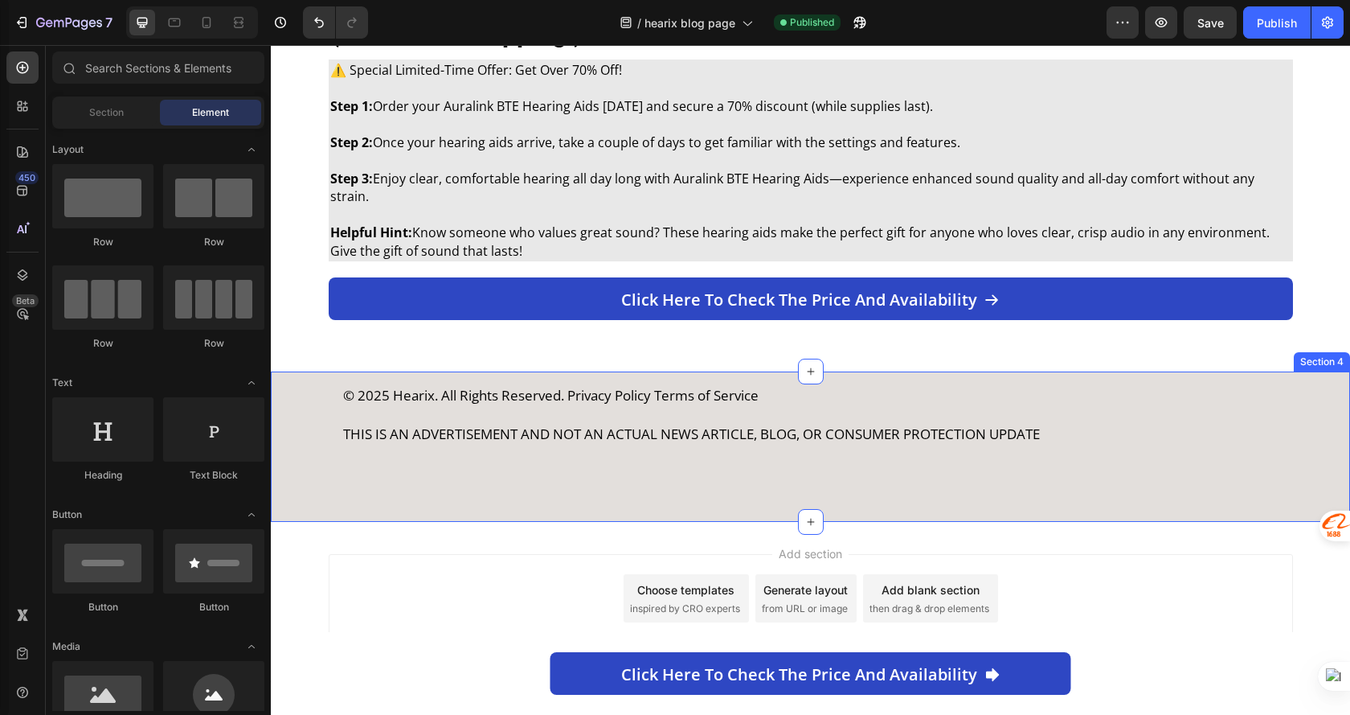
click at [287, 461] on div "© 2025 Hearix. All Rights Reserved. Privacy Policy Terms of Service THIS IS AN …" at bounding box center [811, 446] width 1080 height 150
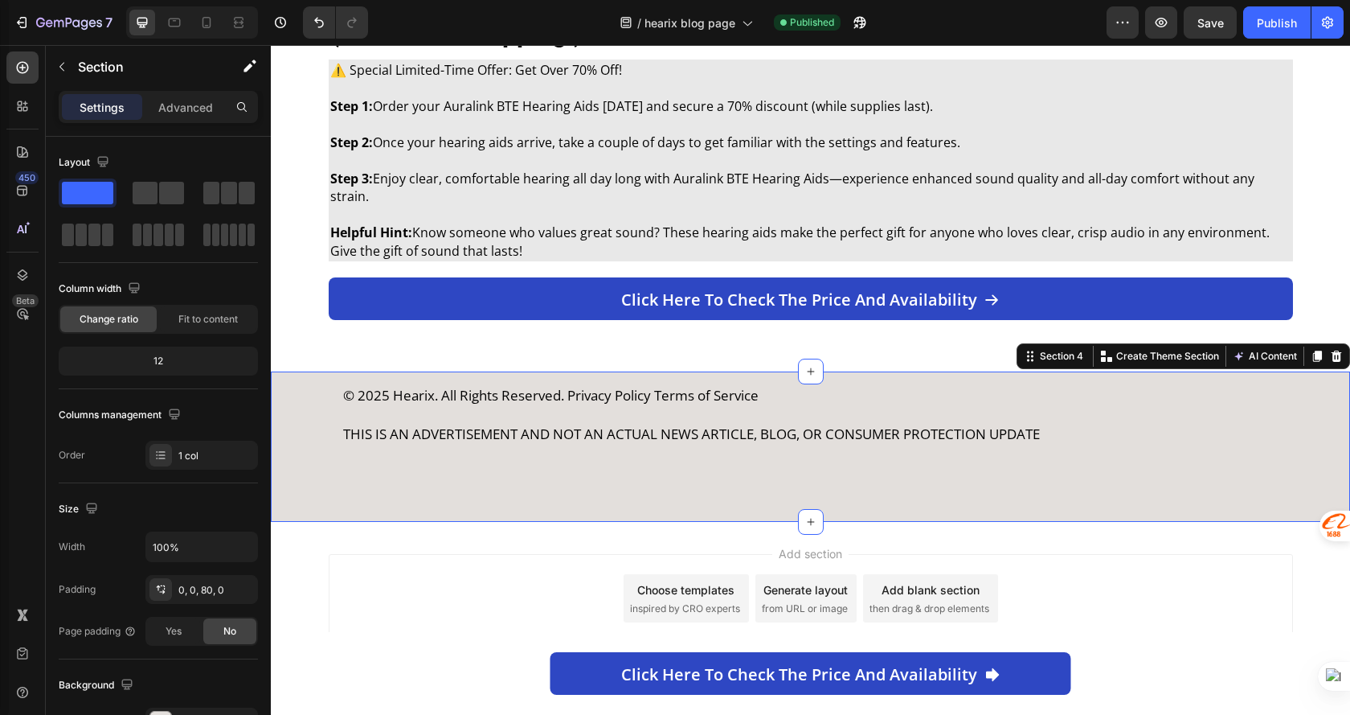
click at [305, 464] on div "© 2025 Hearix. All Rights Reserved. Privacy Policy Terms of Service THIS IS AN …" at bounding box center [811, 446] width 1080 height 150
click at [192, 108] on p "Advanced" at bounding box center [185, 107] width 55 height 17
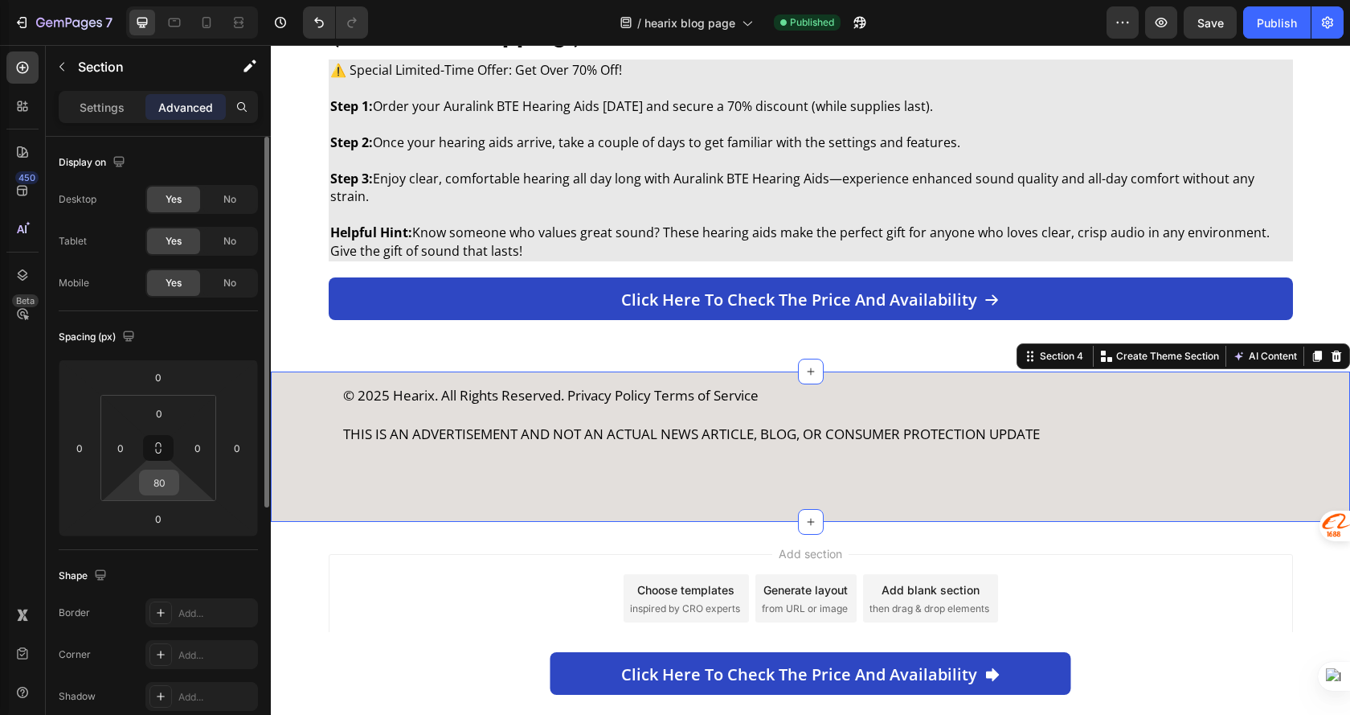
click at [162, 493] on input "80" at bounding box center [159, 482] width 32 height 24
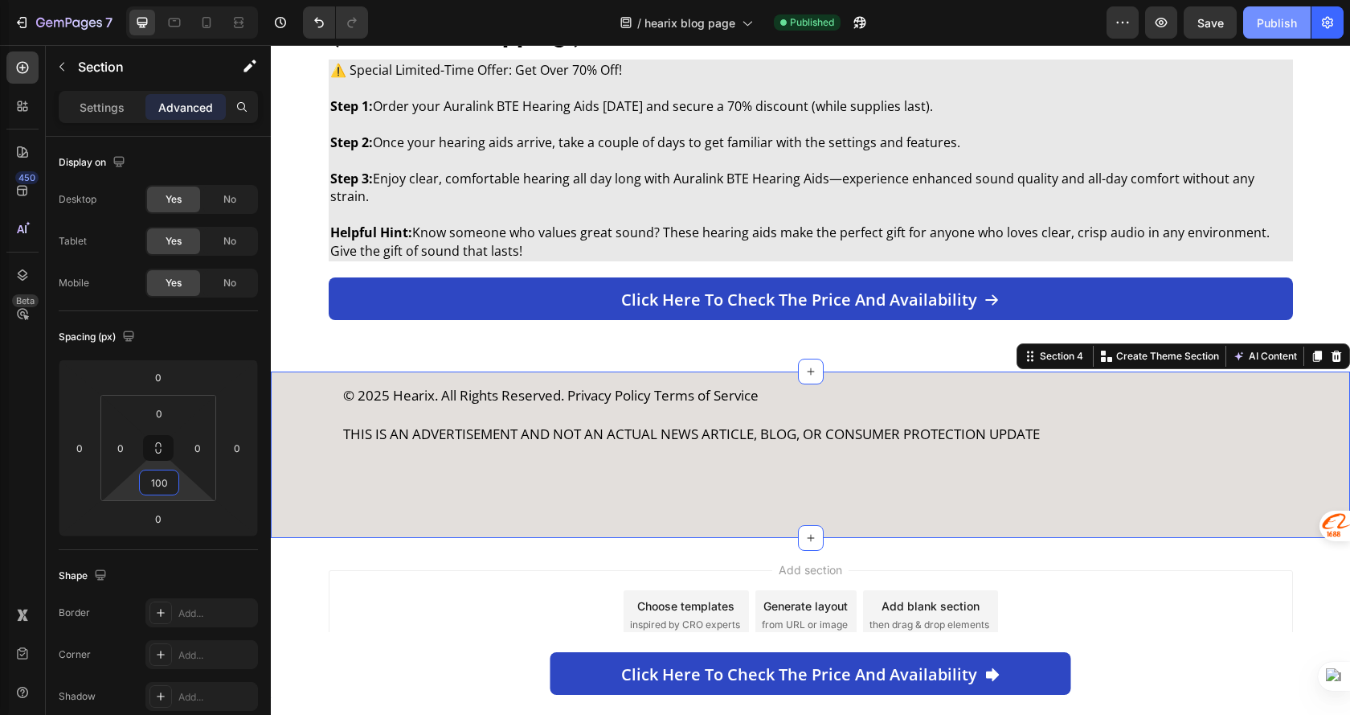
type input "100"
click at [1285, 29] on div "Publish" at bounding box center [1277, 22] width 40 height 17
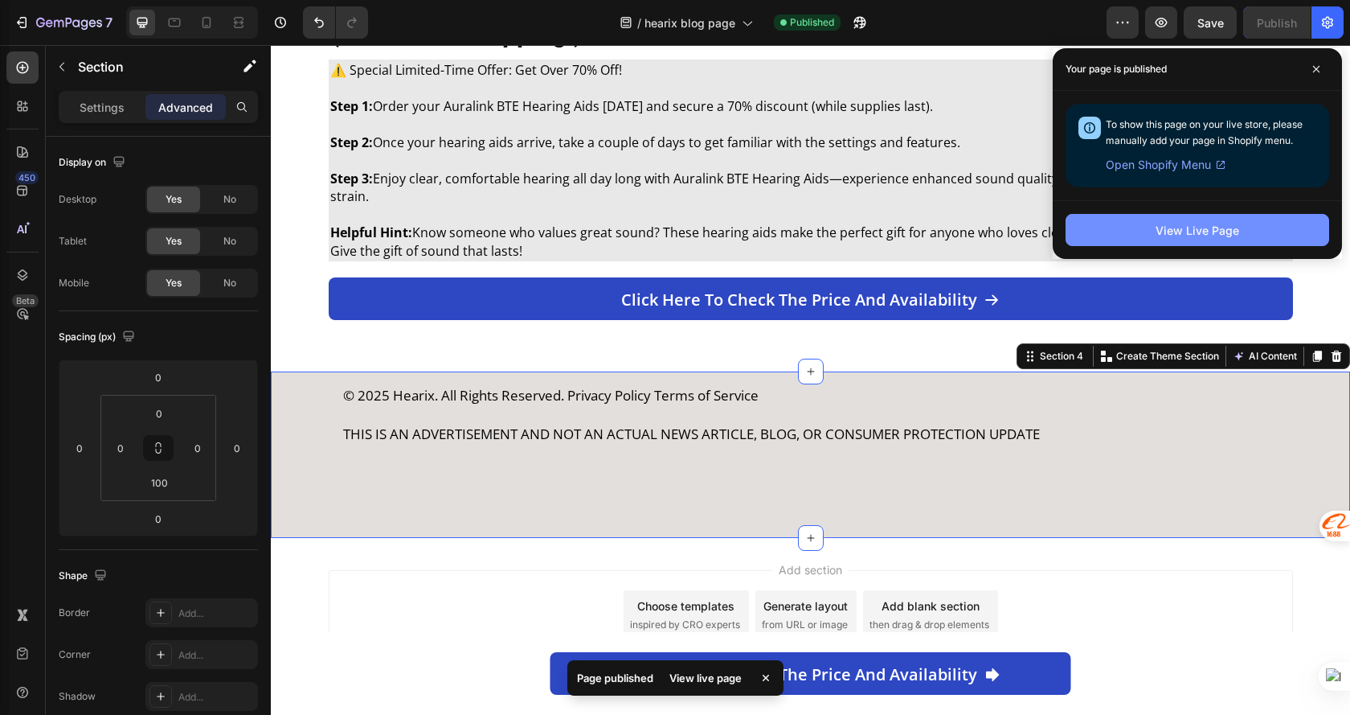
click at [1249, 228] on button "View Live Page" at bounding box center [1198, 230] width 264 height 32
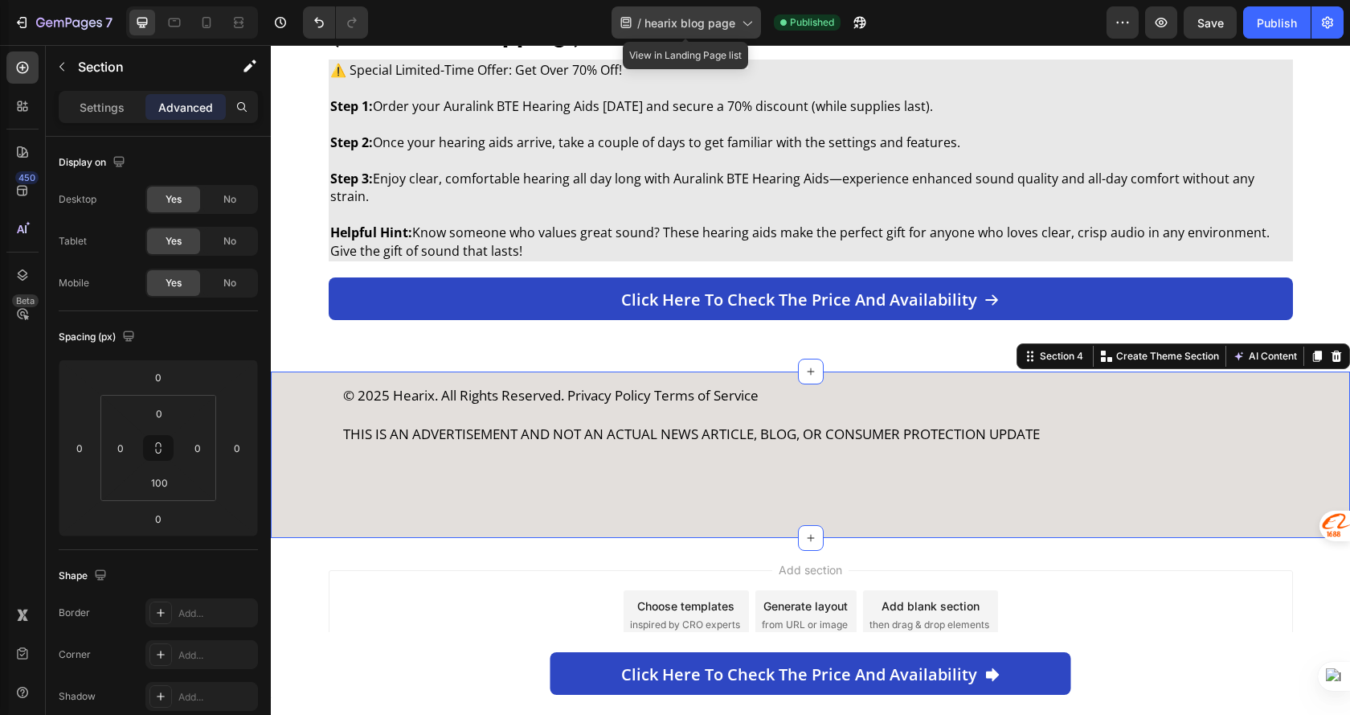
click at [712, 19] on span "hearix blog page" at bounding box center [690, 22] width 91 height 17
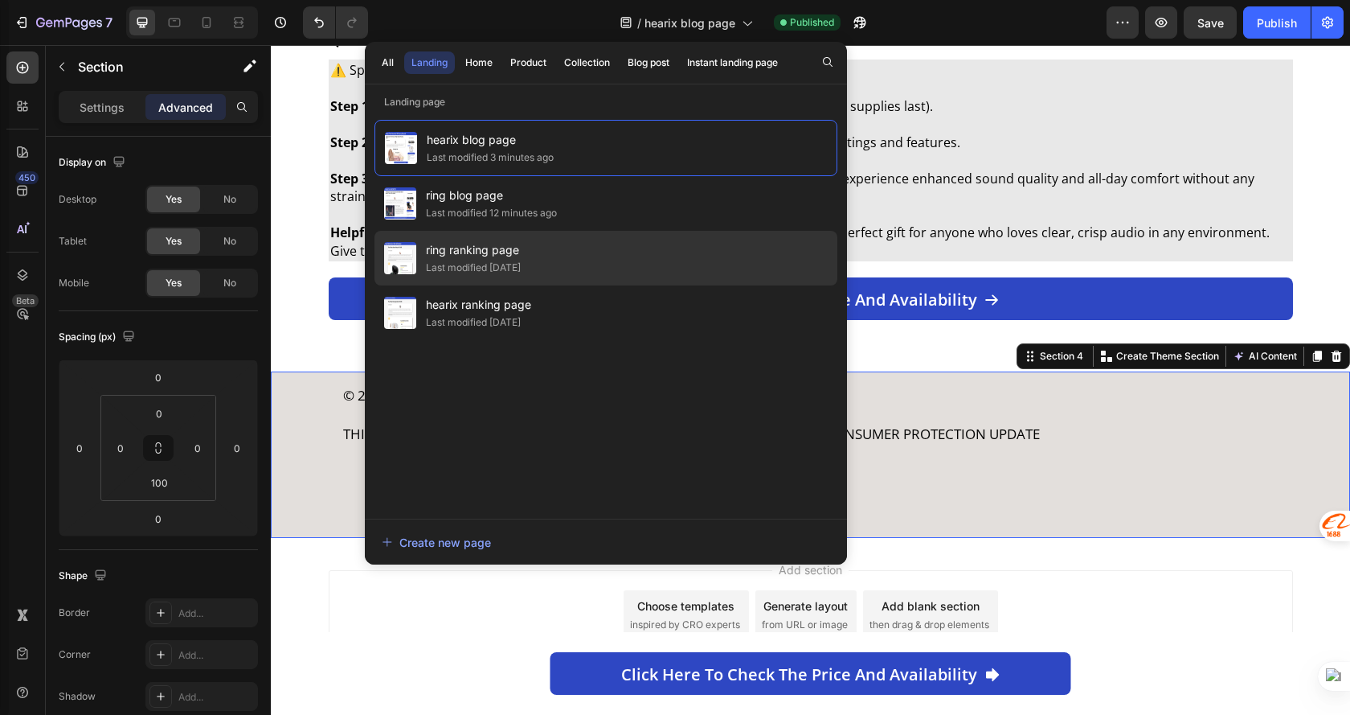
click at [559, 285] on div "ring ranking page Last modified 5 days ago" at bounding box center [606, 312] width 463 height 55
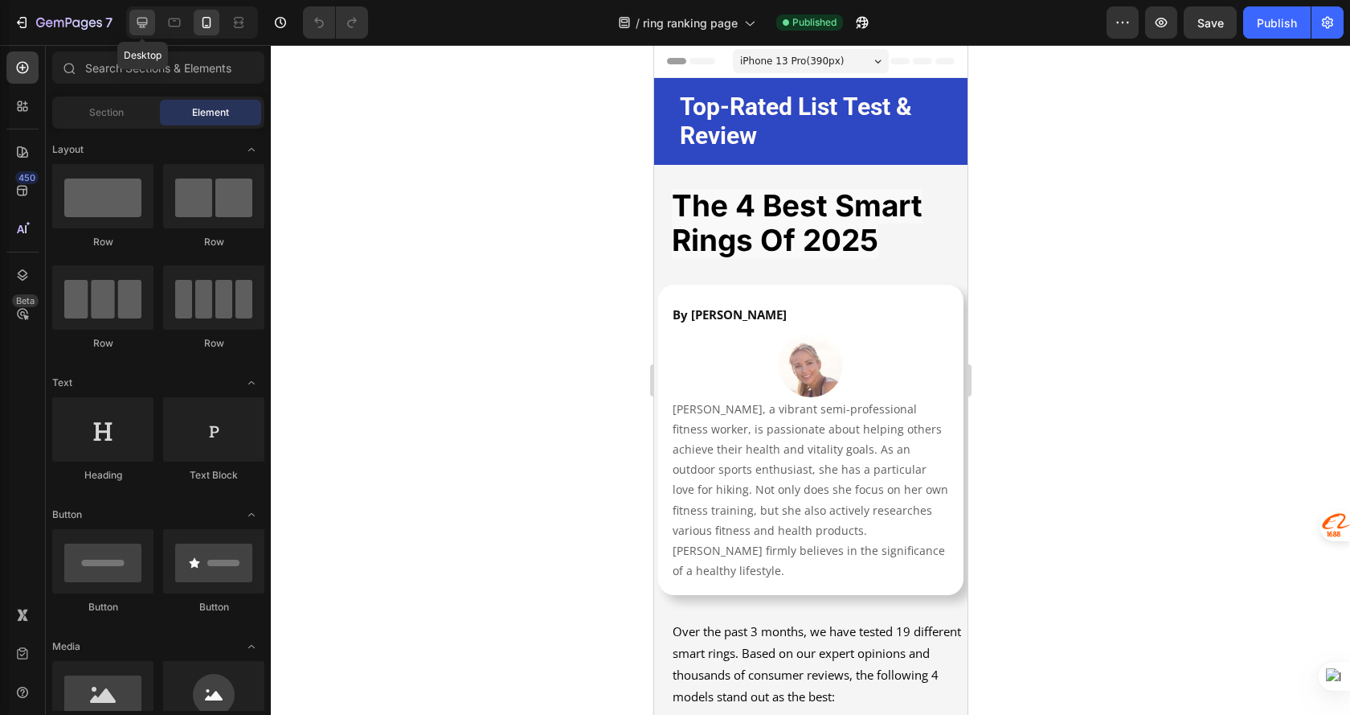
click at [140, 17] on icon at bounding box center [142, 22] width 16 height 16
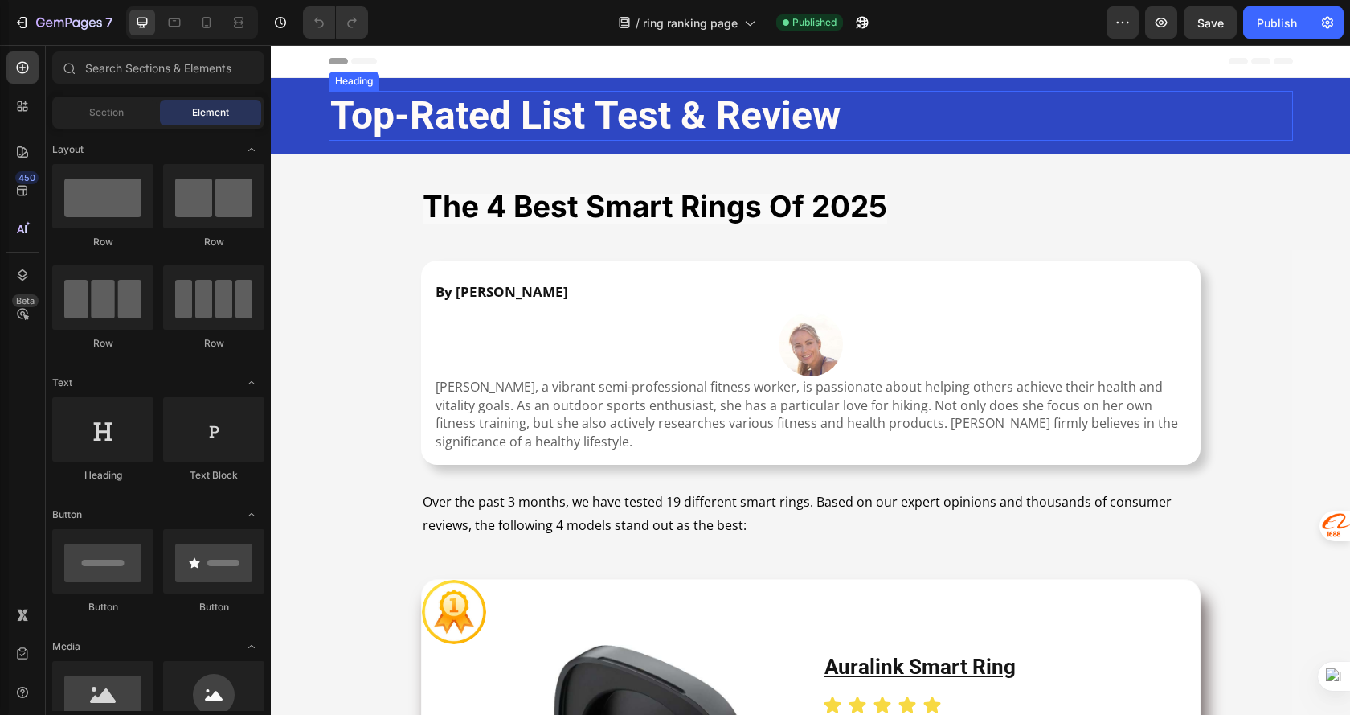
click at [974, 109] on h2 "Top-Rated List Test & Review" at bounding box center [811, 116] width 965 height 50
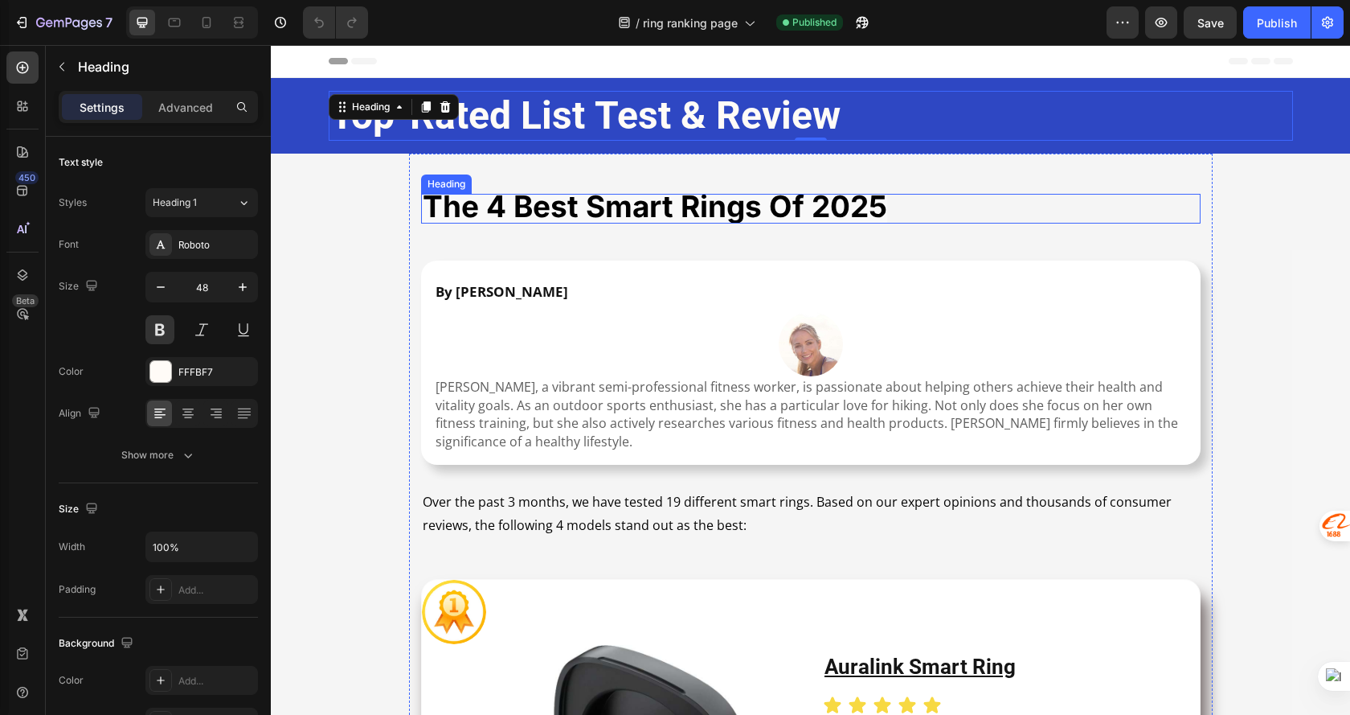
click at [614, 218] on strong "the 4 best smart rings of 2025" at bounding box center [655, 206] width 465 height 36
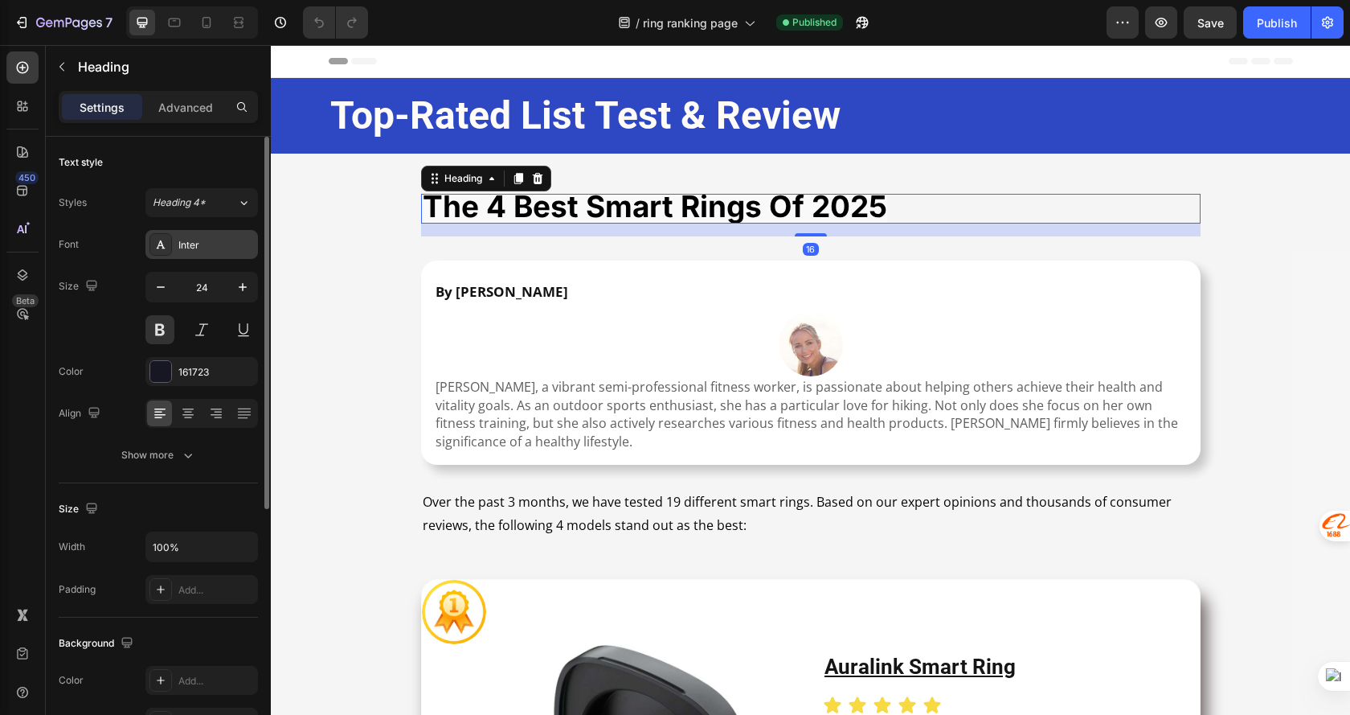
click at [210, 249] on div "Inter" at bounding box center [216, 245] width 76 height 14
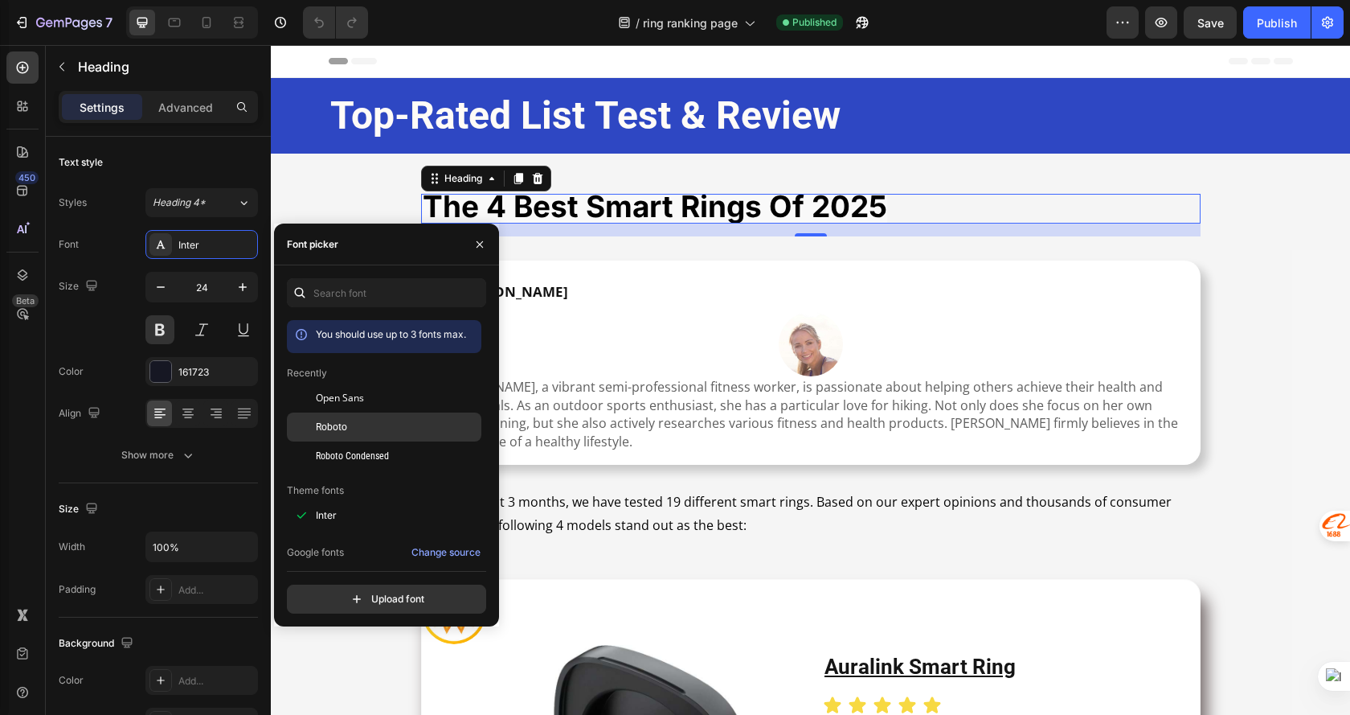
click at [363, 594] on div "Roboto" at bounding box center [384, 608] width 195 height 29
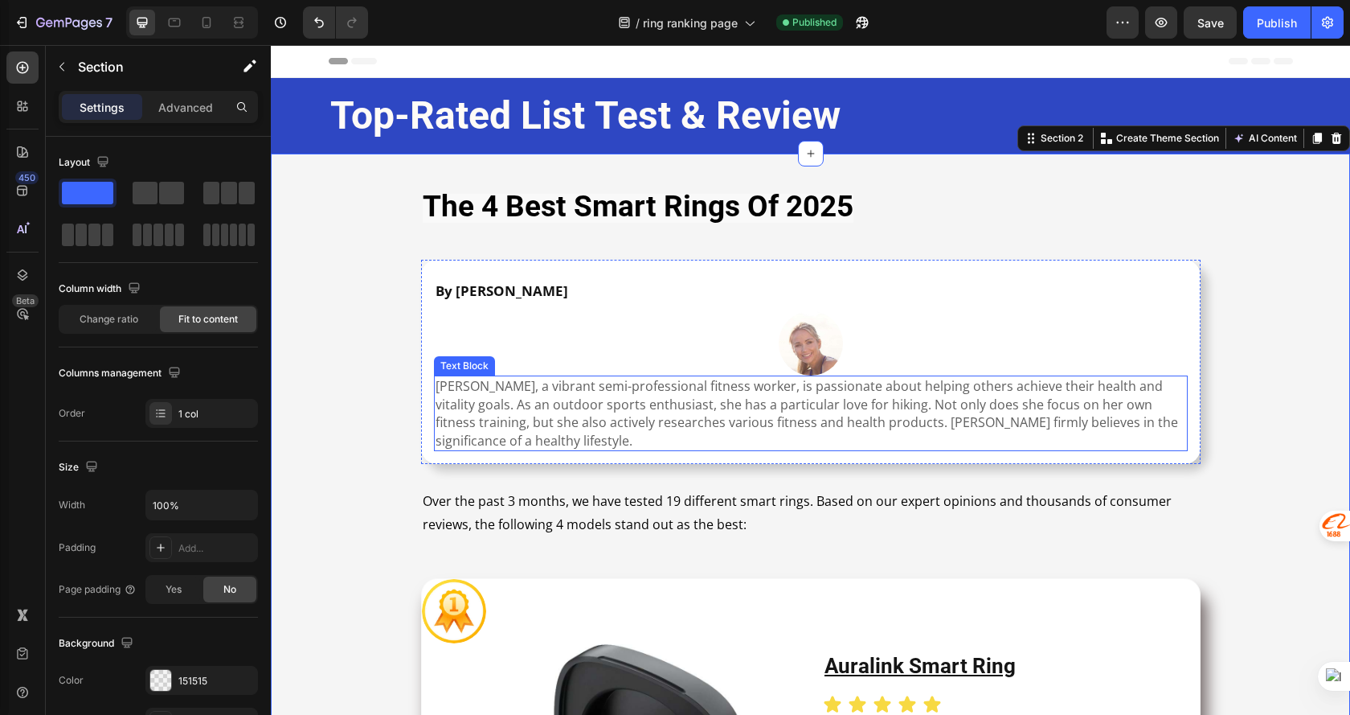
click at [538, 408] on p "[PERSON_NAME], a vibrant semi-professional fitness worker, is passionate about …" at bounding box center [811, 413] width 751 height 72
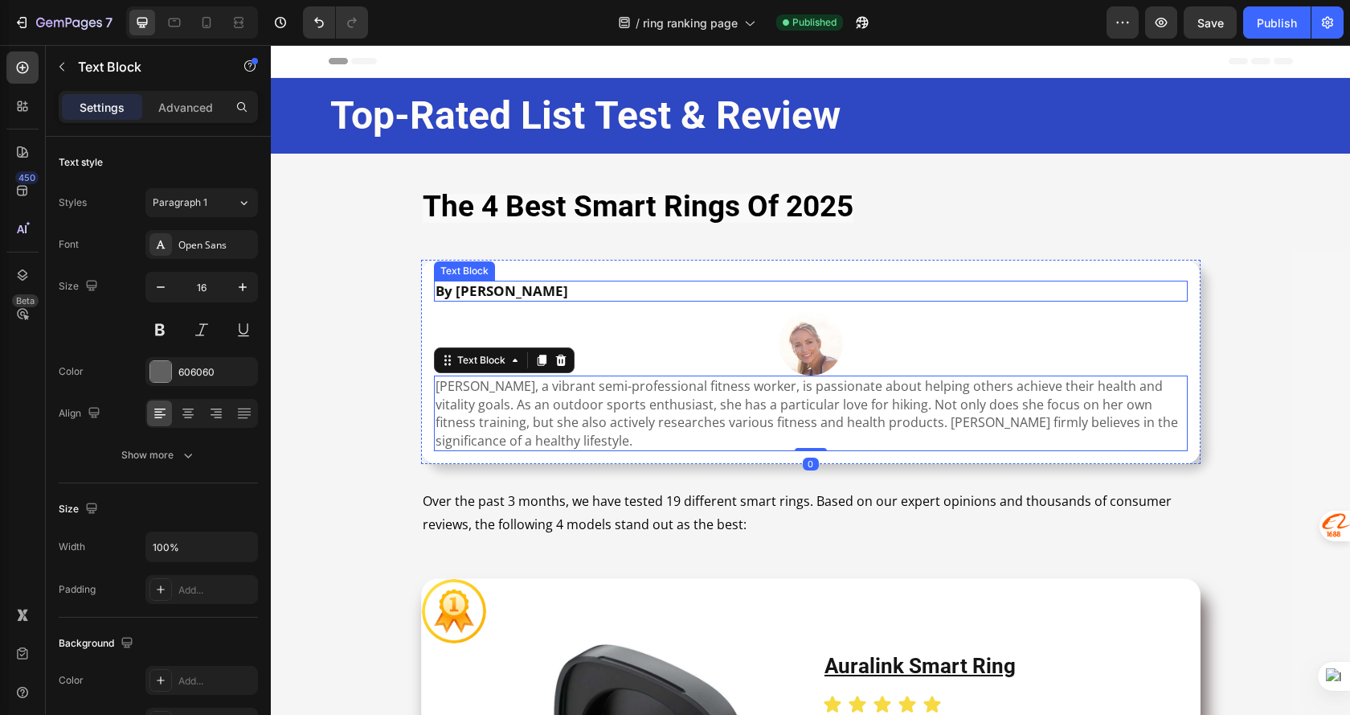
click at [544, 286] on strong "By [PERSON_NAME]" at bounding box center [502, 290] width 133 height 18
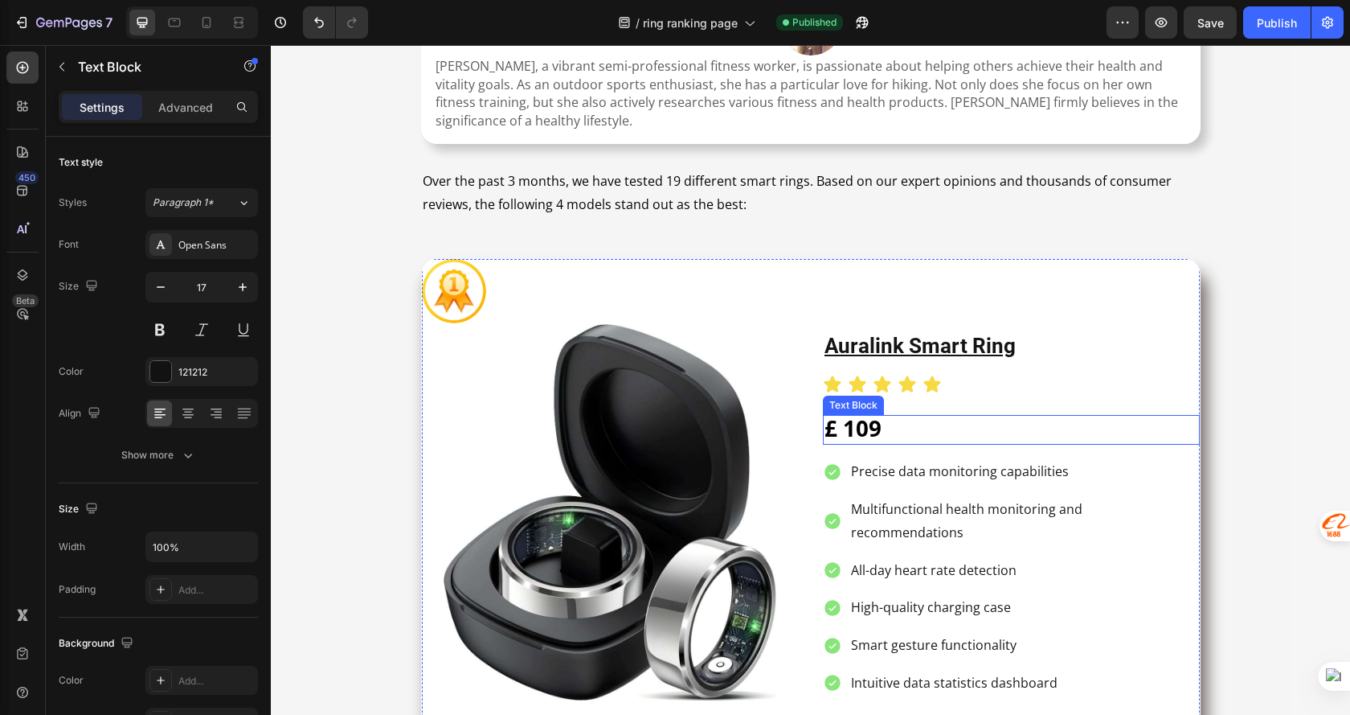
scroll to position [322, 0]
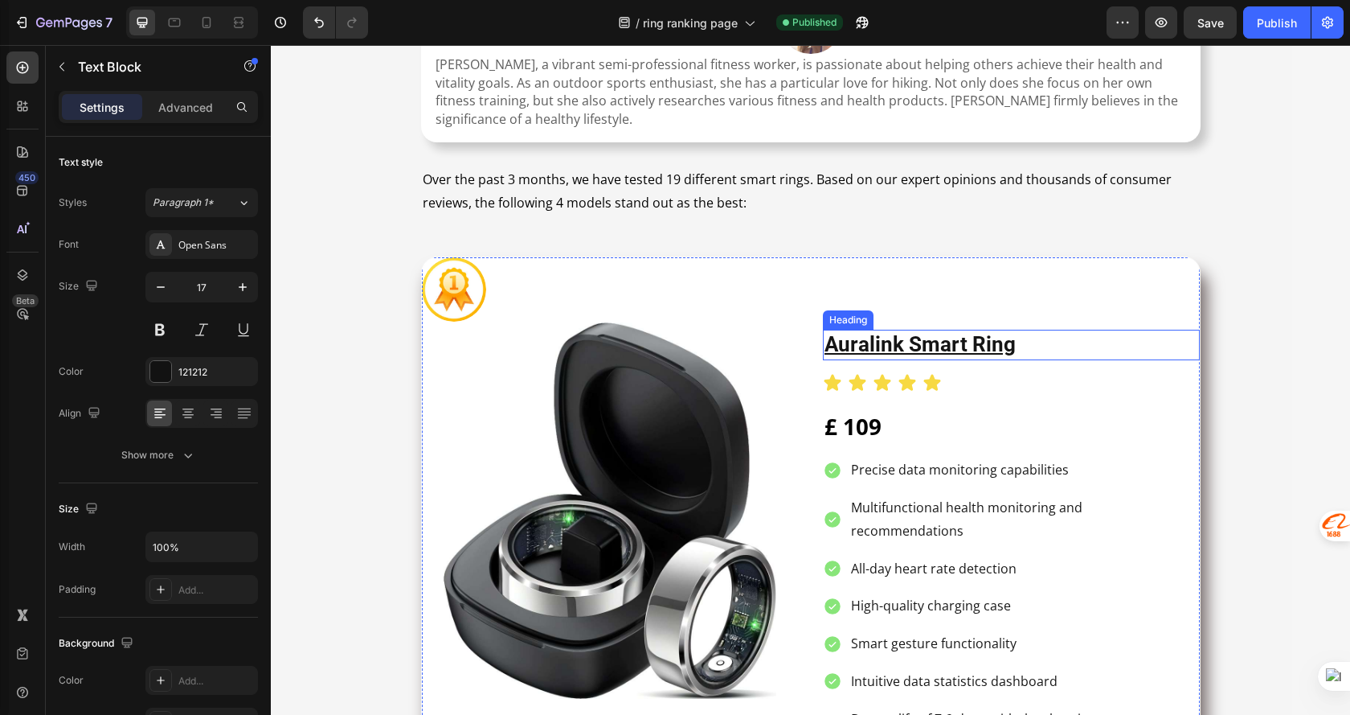
click at [1040, 350] on h2 "auralink smart ring" at bounding box center [1011, 345] width 377 height 31
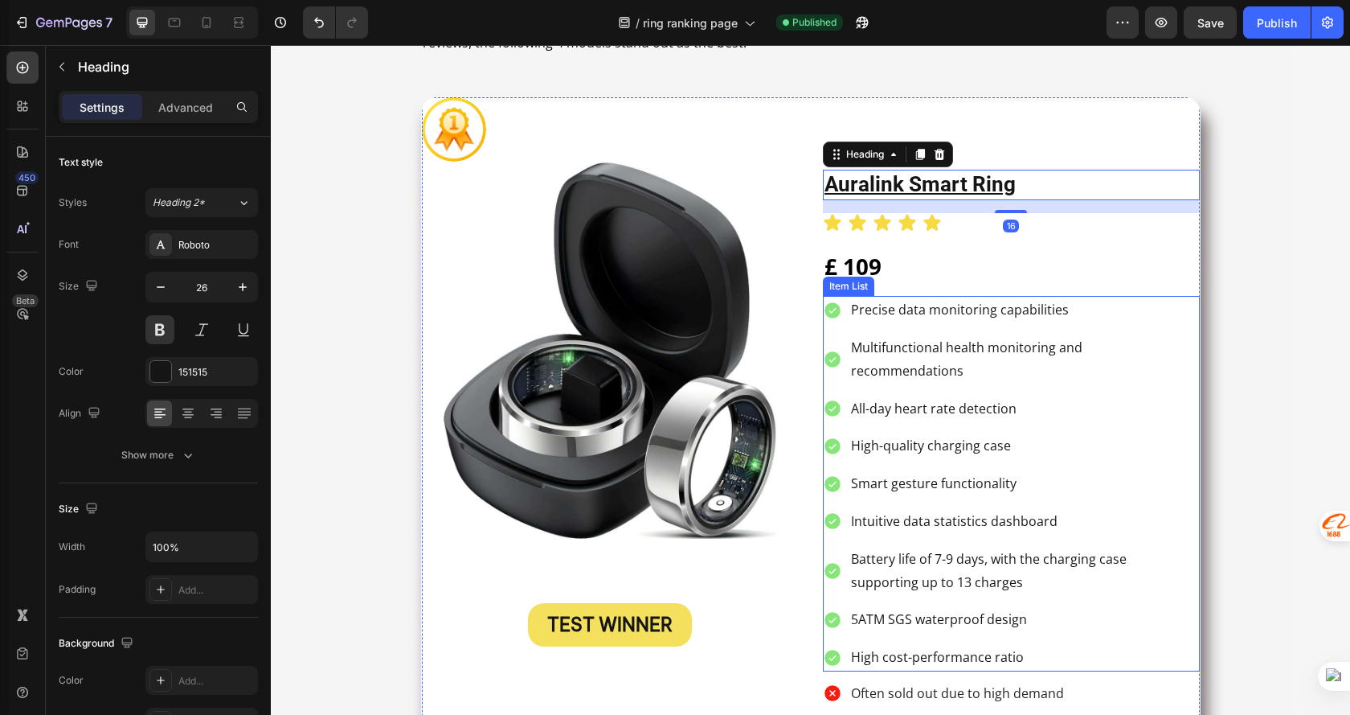
scroll to position [482, 0]
click at [834, 302] on icon at bounding box center [832, 309] width 19 height 19
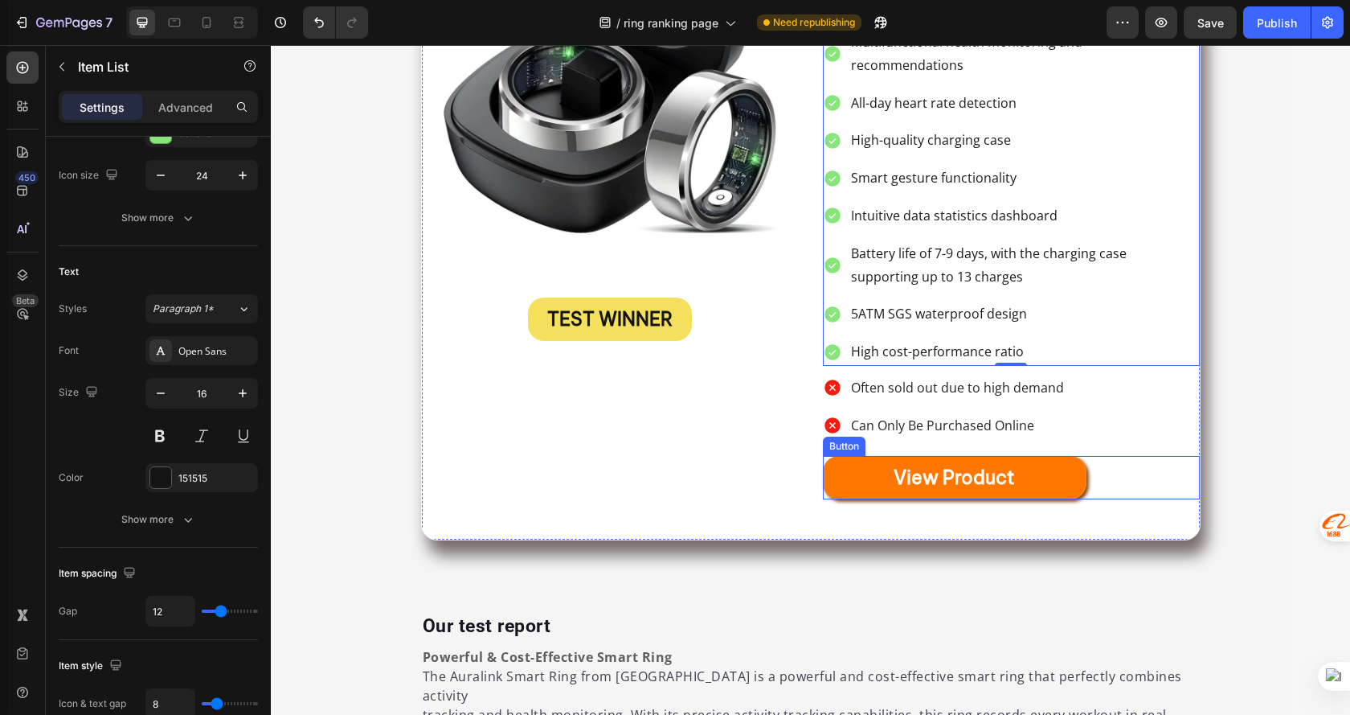
scroll to position [804, 0]
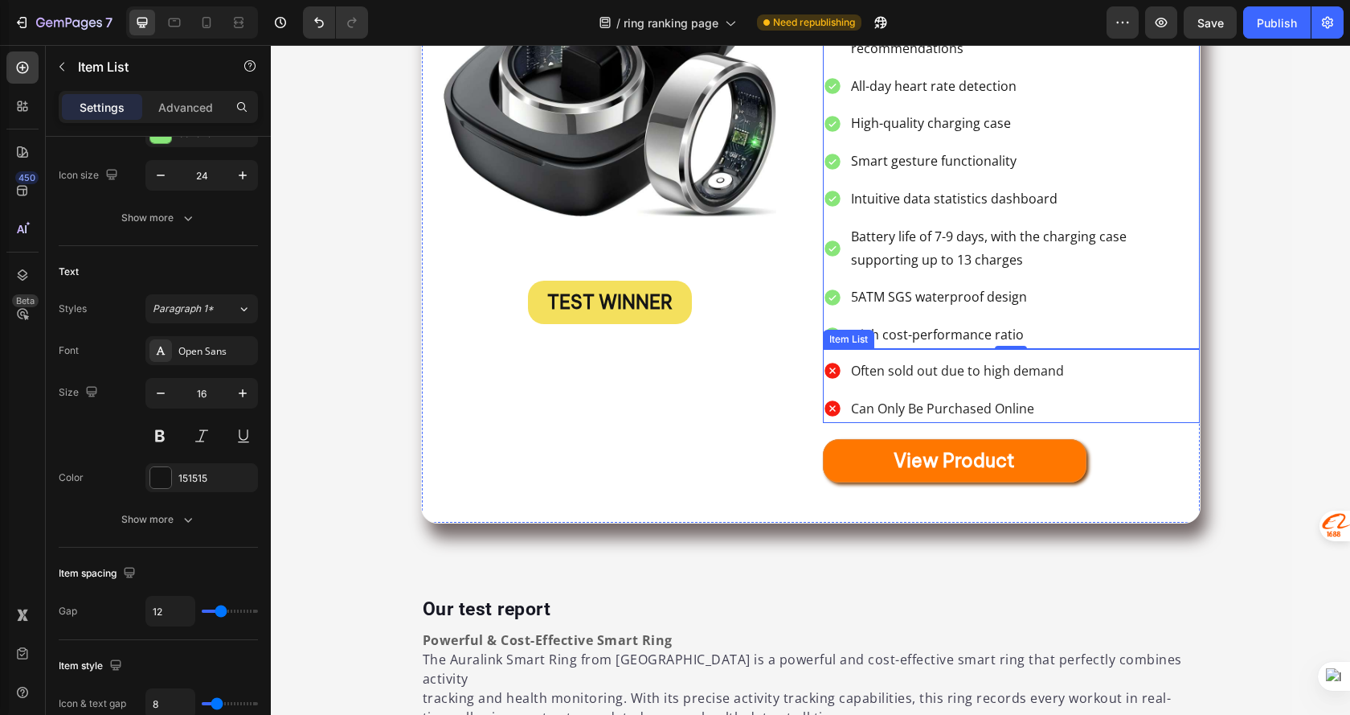
click at [1154, 362] on div "Often sold out due to high demand Can Only Be Purchased Online" at bounding box center [1011, 390] width 377 height 66
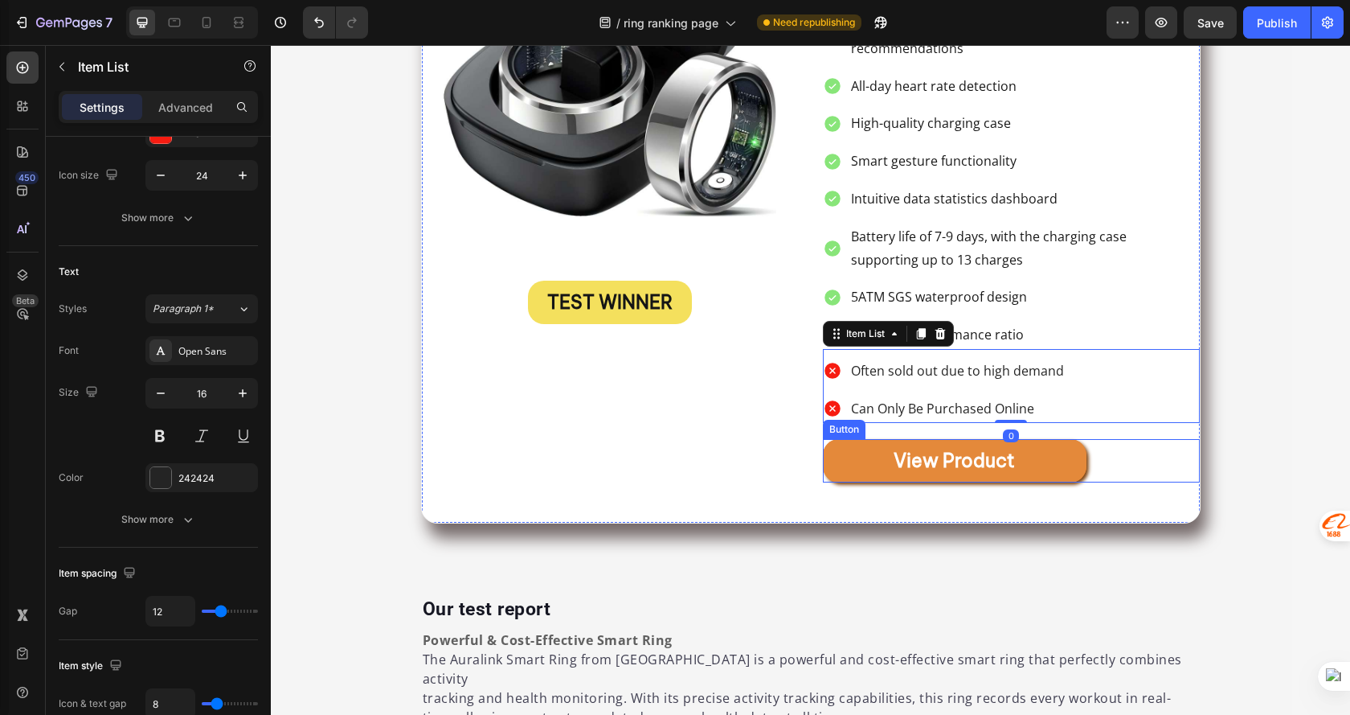
click at [1028, 450] on link "View product" at bounding box center [955, 460] width 264 height 43
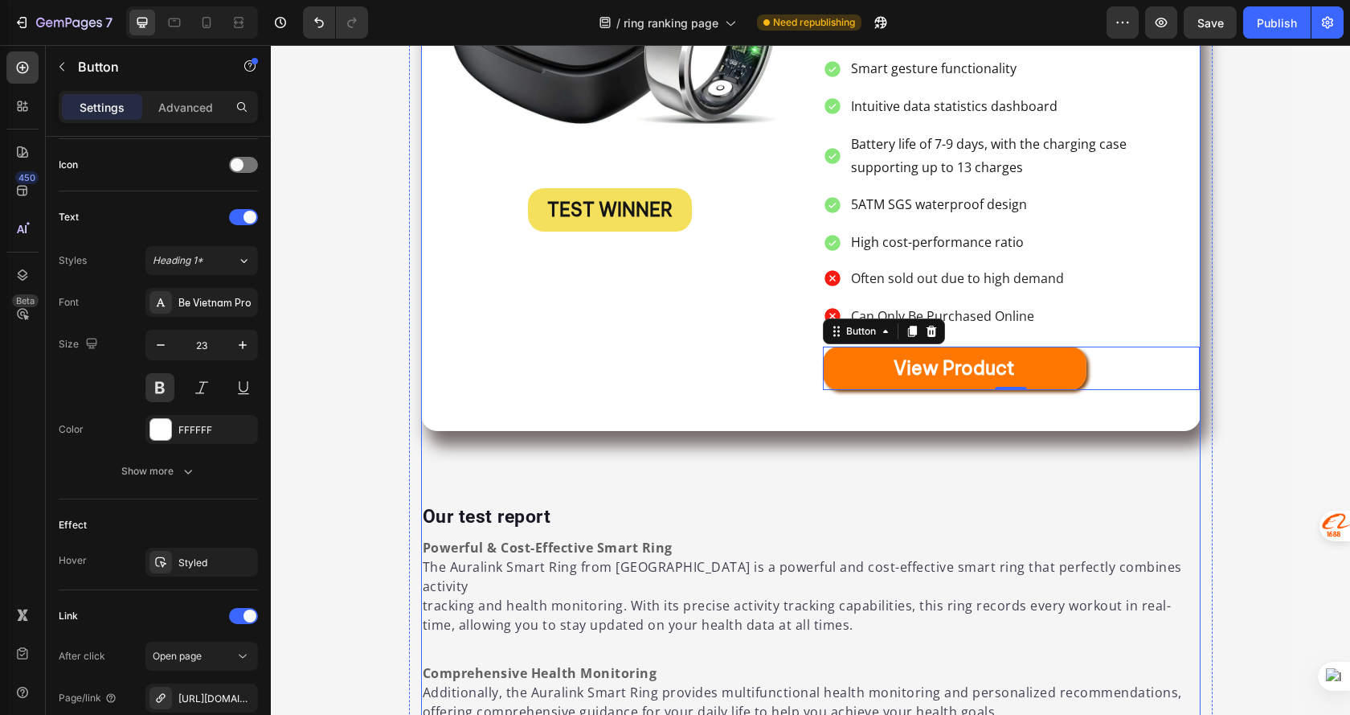
scroll to position [1125, 0]
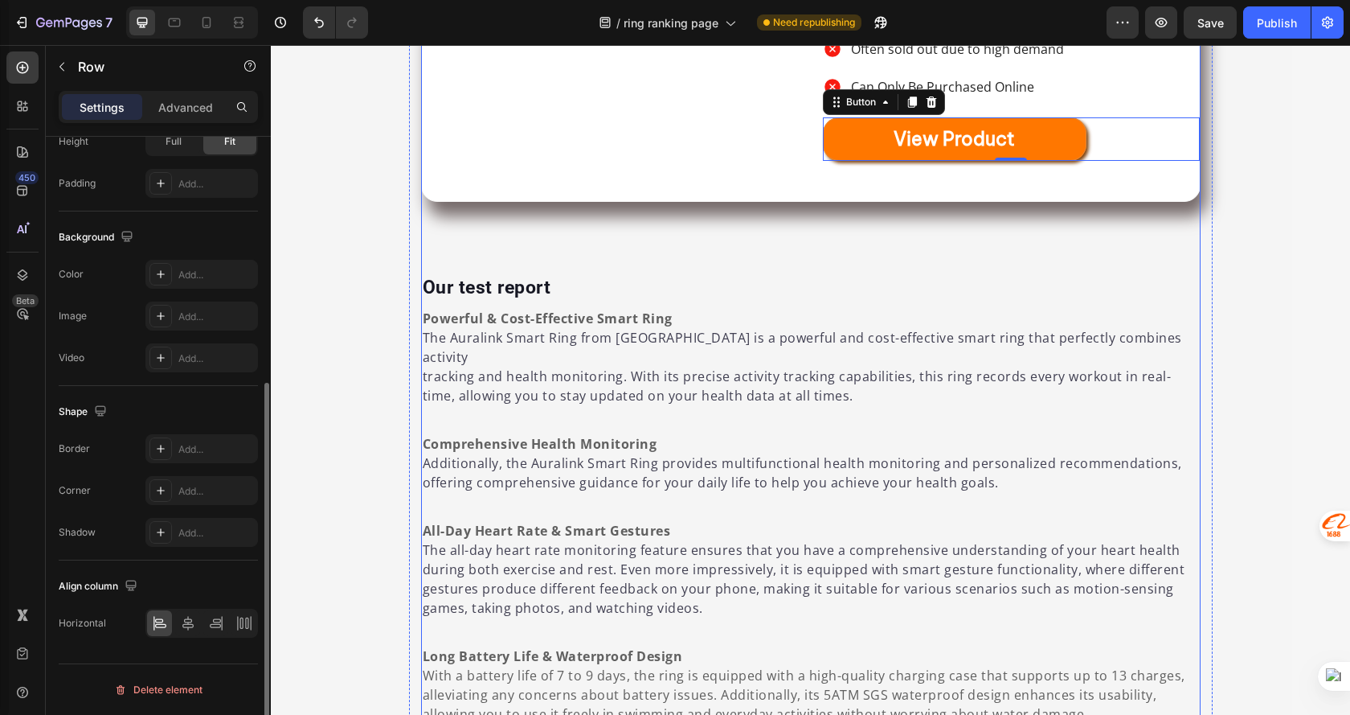
click at [496, 223] on div "By [PERSON_NAME] Text Block Image [PERSON_NAME], a vibrant semi-professional fi…" at bounding box center [811, 92] width 780 height 1965
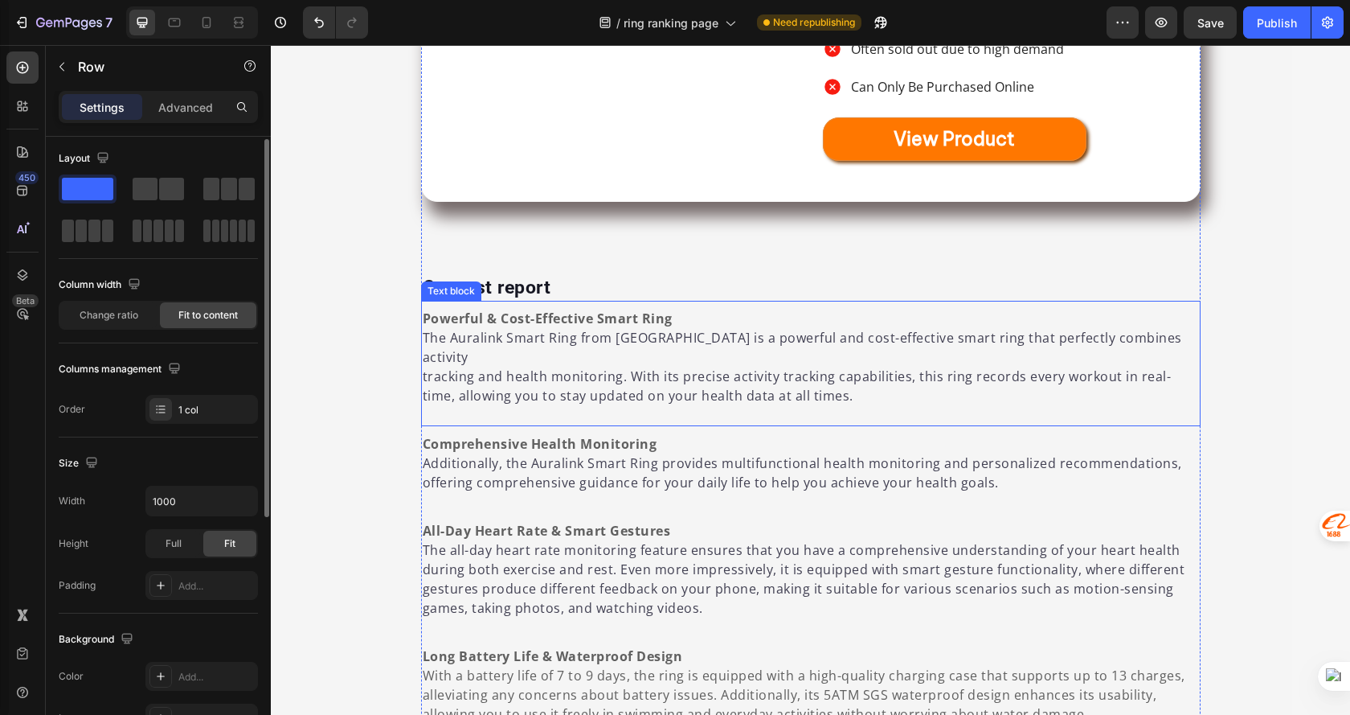
click at [617, 367] on p "tracking and health monitoring. With its precise activity tracking capabilities…" at bounding box center [811, 386] width 777 height 39
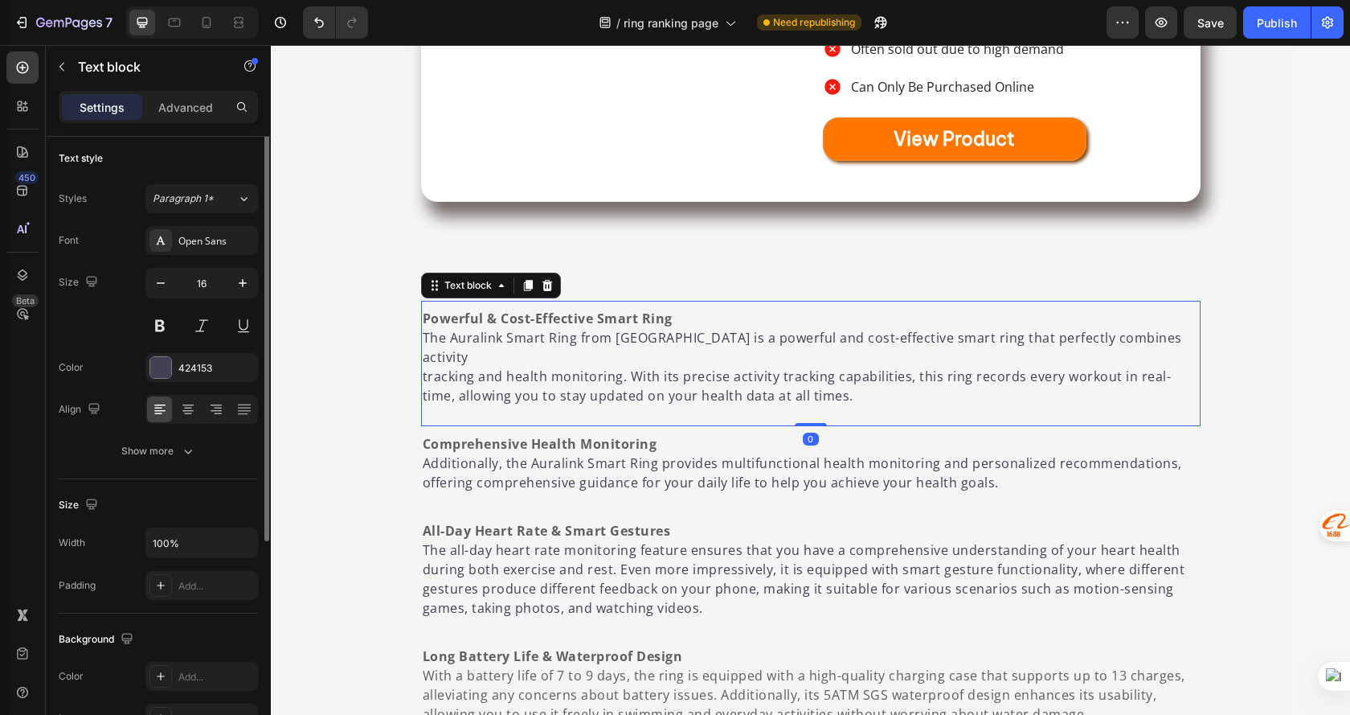
scroll to position [0, 0]
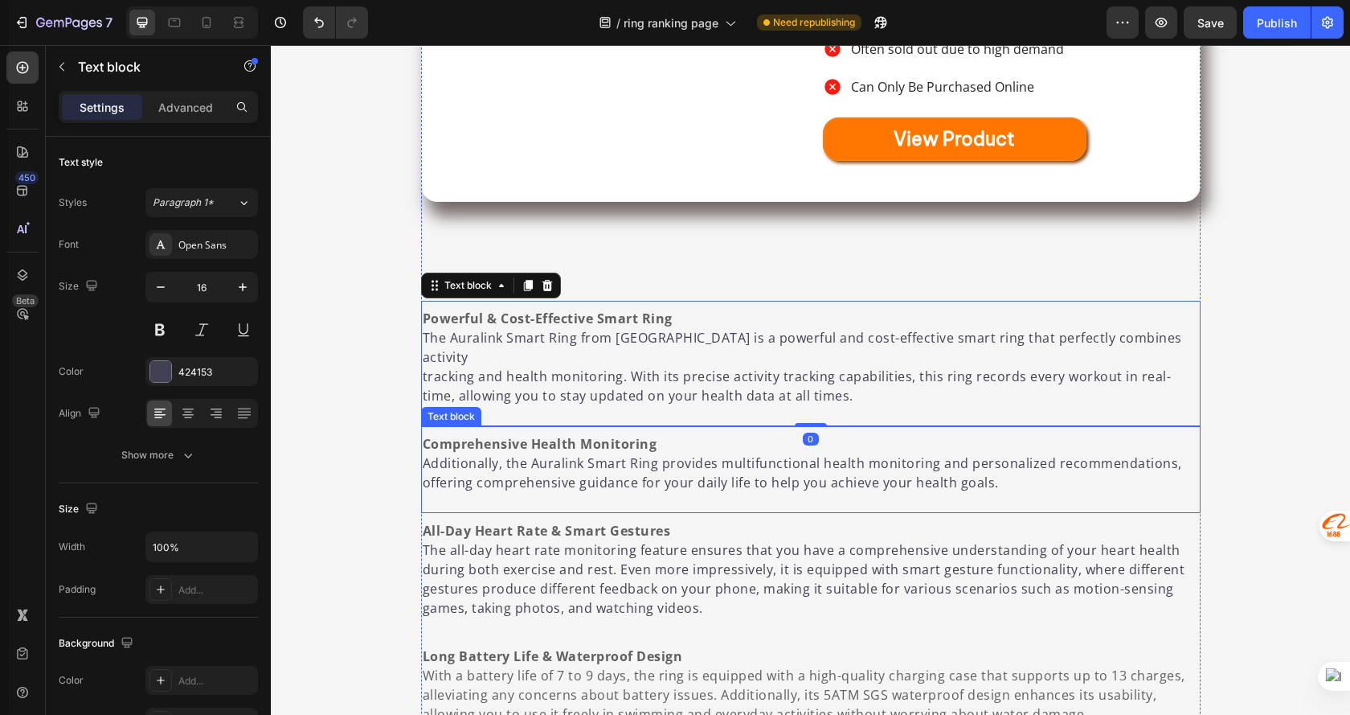
click at [654, 453] on p "Additionally, the Auralink Smart Ring provides multifunctional health monitorin…" at bounding box center [811, 472] width 777 height 39
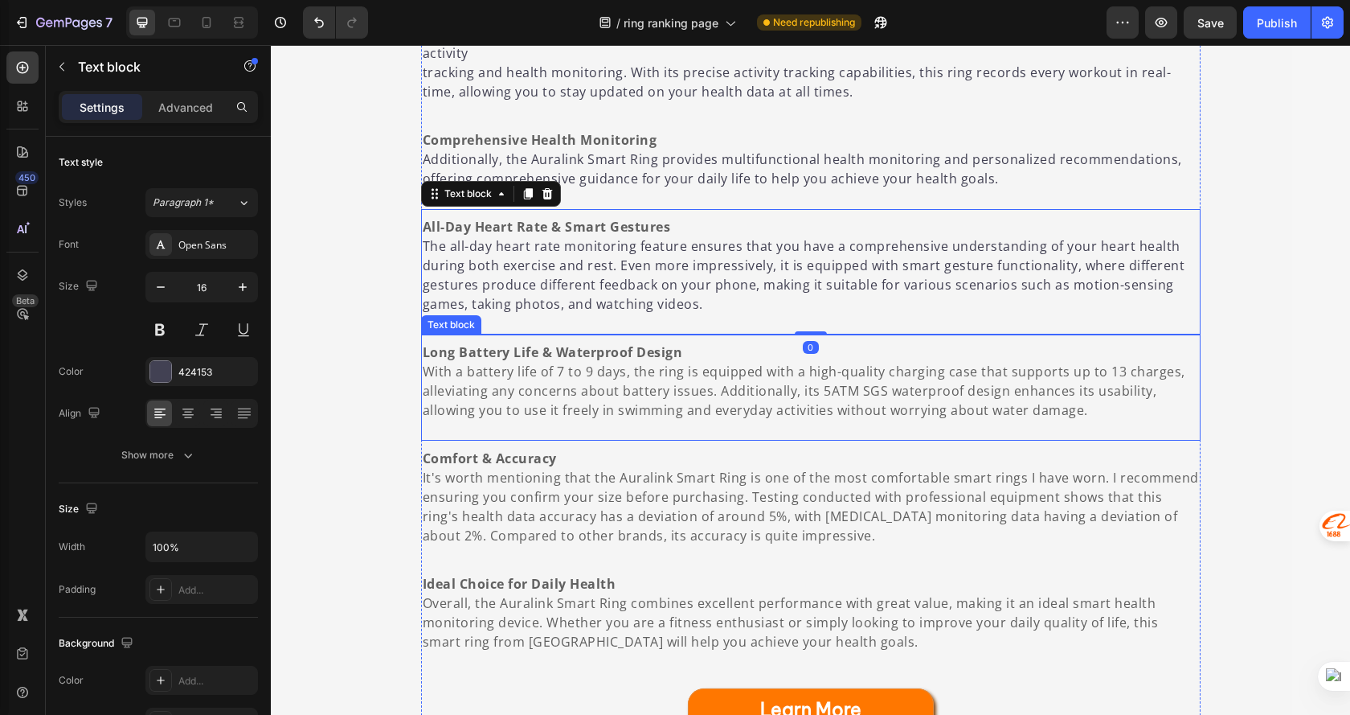
scroll to position [1608, 0]
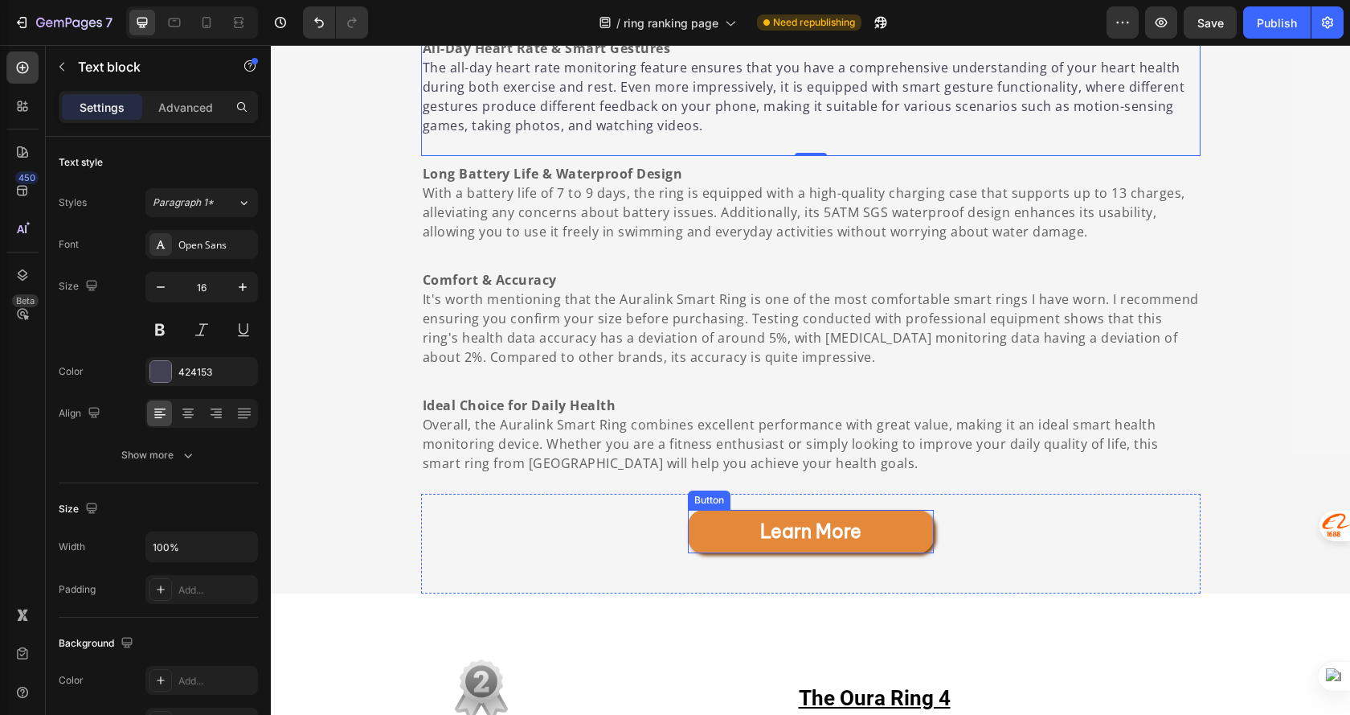
click at [716, 510] on link "learn More" at bounding box center [811, 531] width 246 height 43
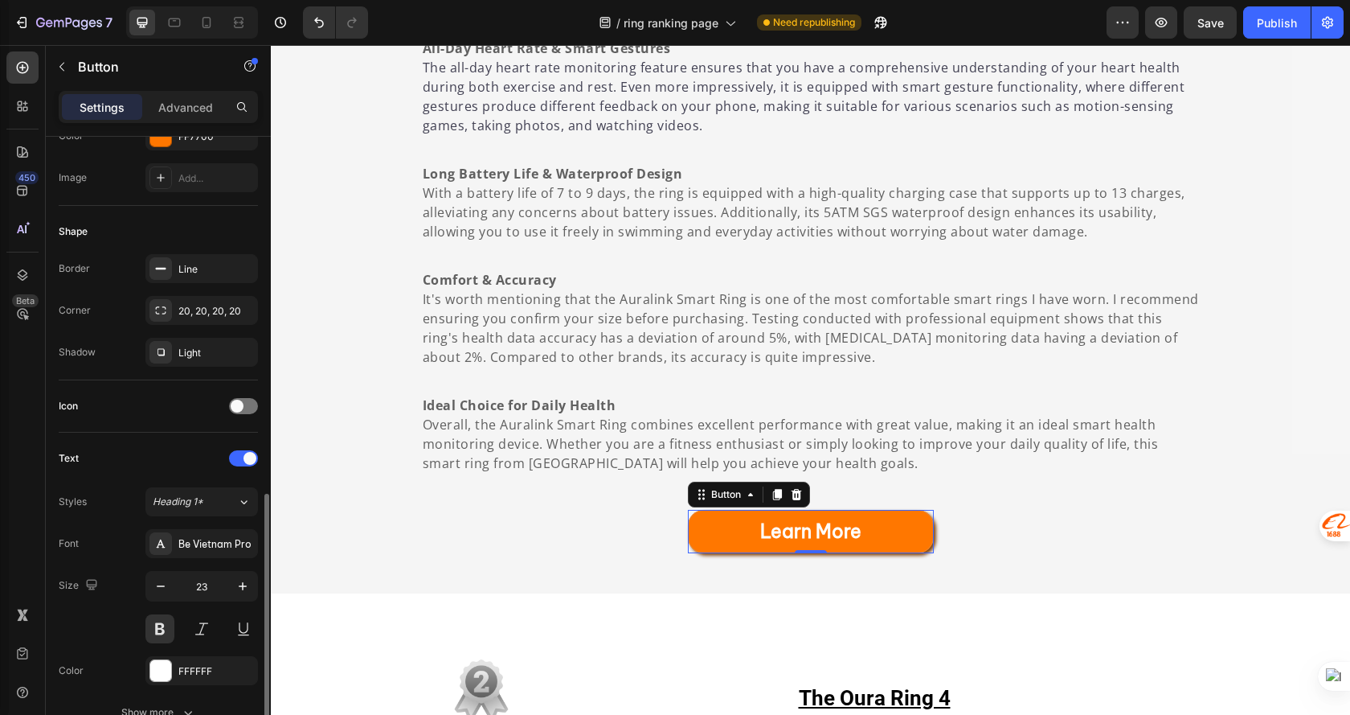
scroll to position [161, 0]
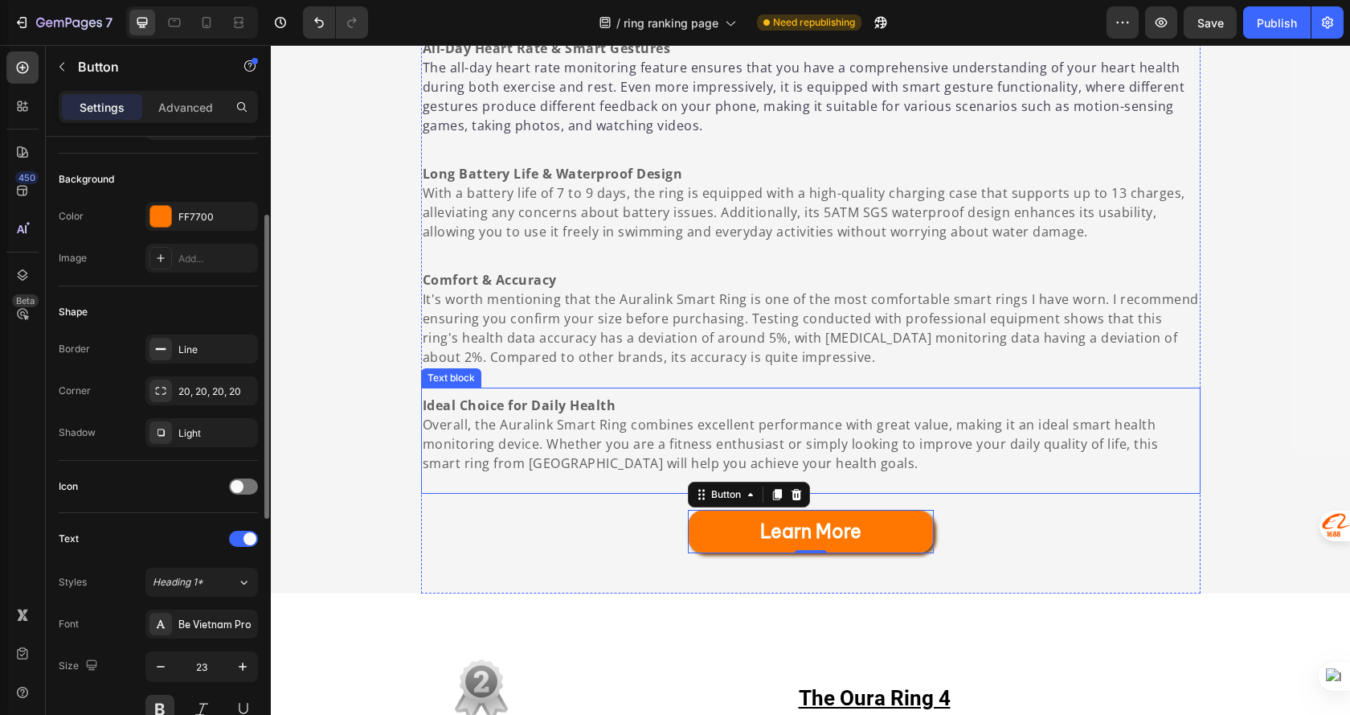
click at [554, 416] on span "Overall, the Auralink Smart Ring combines excellent performance with great valu…" at bounding box center [791, 444] width 736 height 56
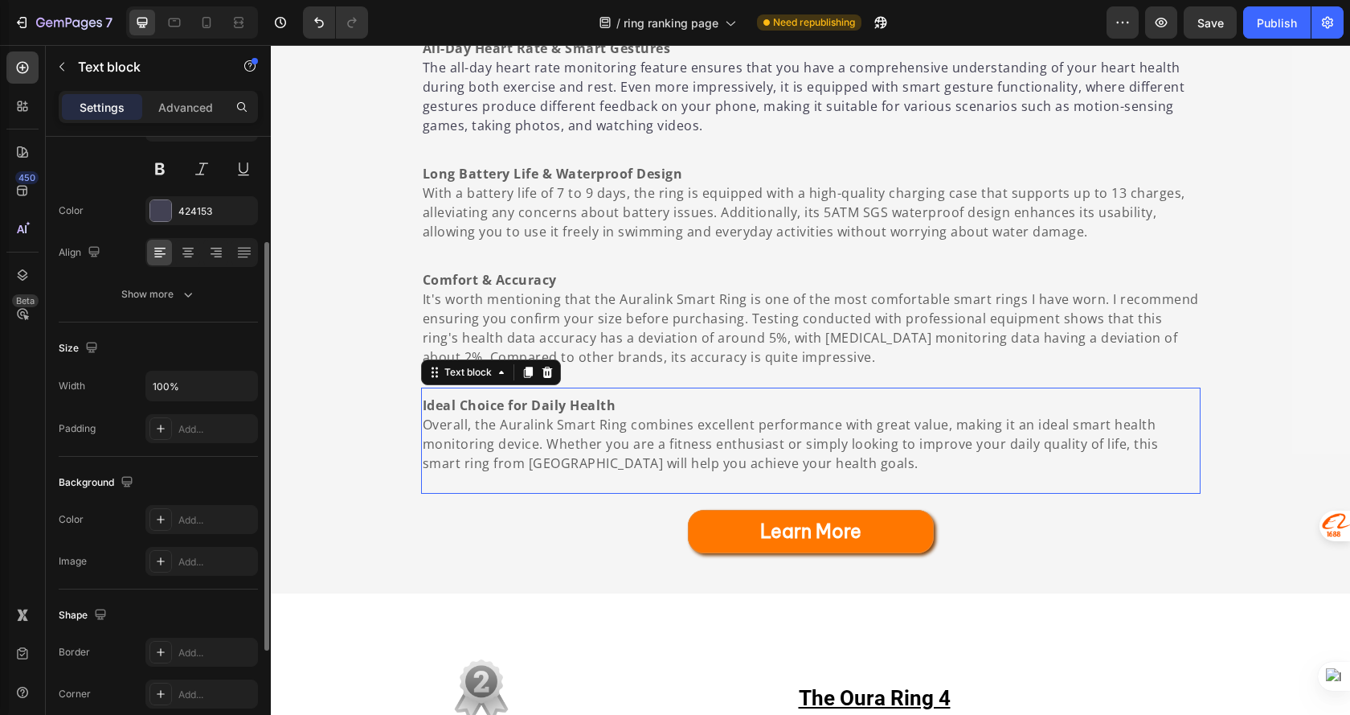
scroll to position [0, 0]
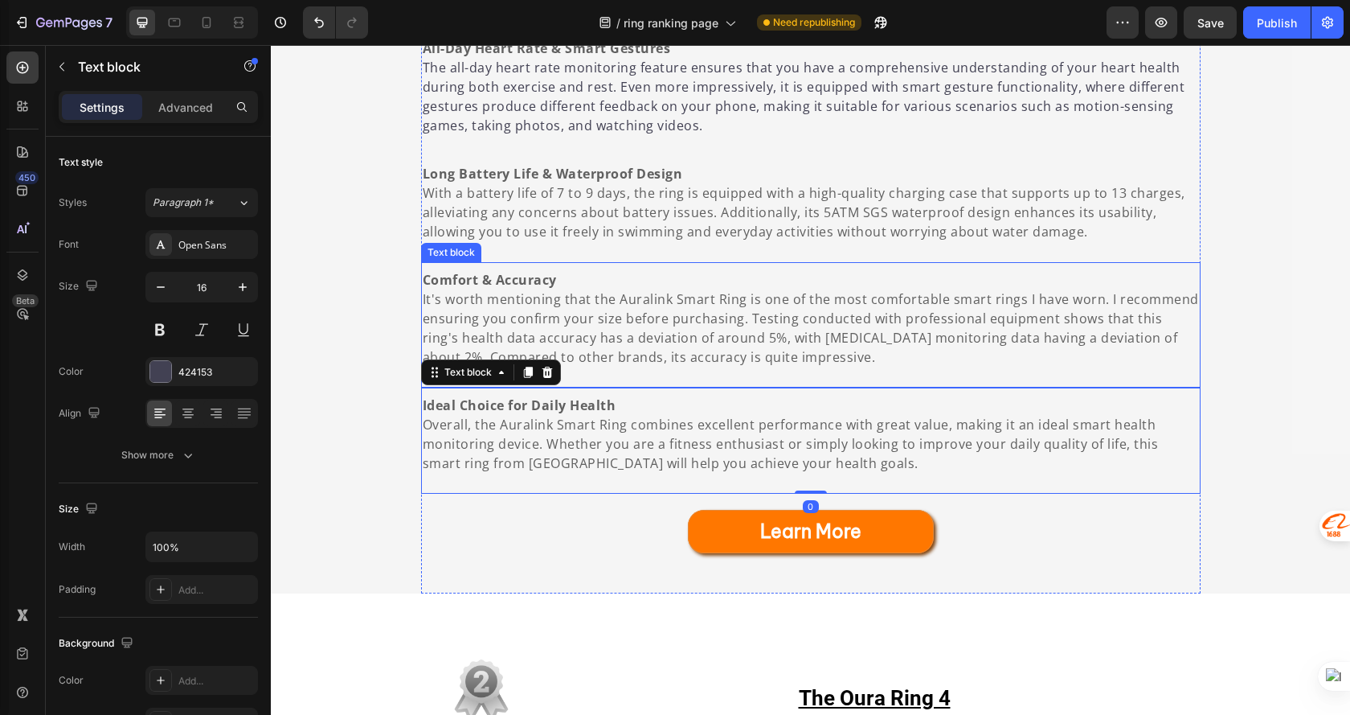
click at [757, 298] on span "It's worth mentioning that the Auralink Smart Ring is one of the most comfortab…" at bounding box center [811, 328] width 777 height 76
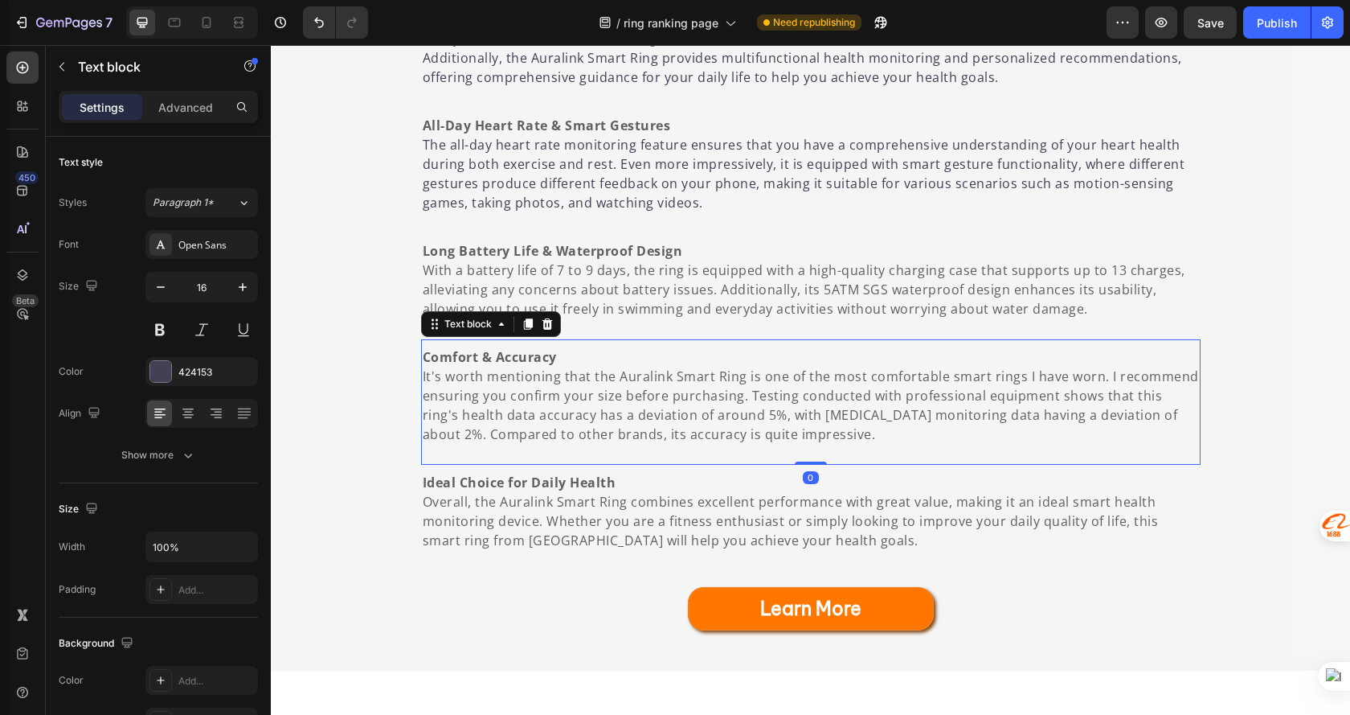
scroll to position [1447, 0]
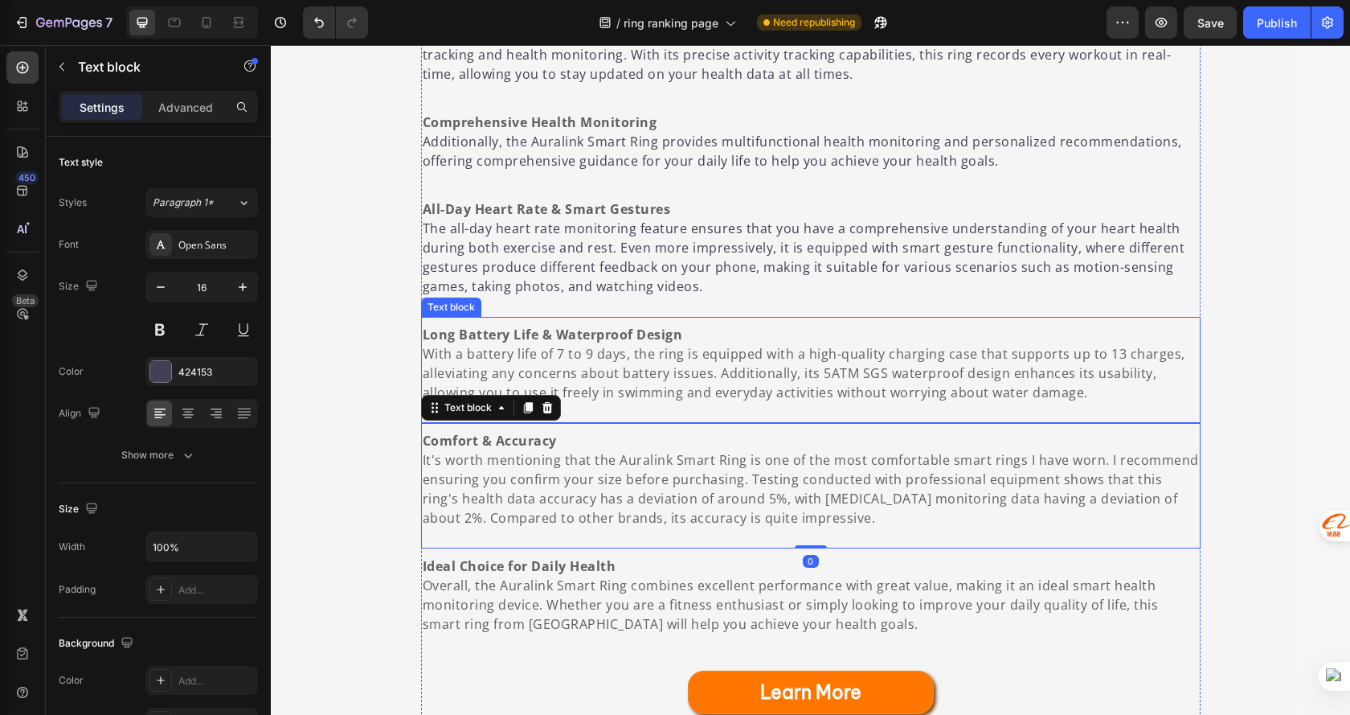
click at [601, 345] on span "With a battery life of 7 to 9 days, the ring is equipped with a high-quality ch…" at bounding box center [804, 373] width 763 height 56
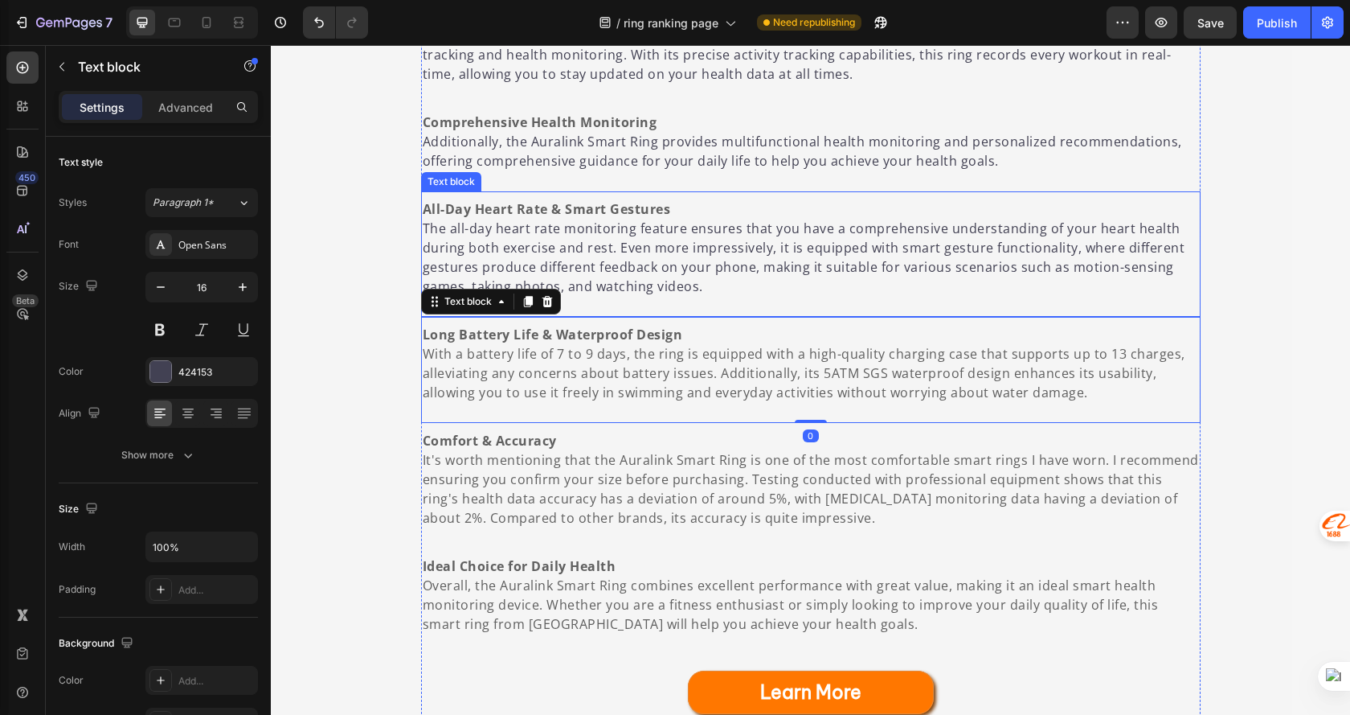
click at [727, 226] on p "The all-day heart rate monitoring feature ensures that you have a comprehensive…" at bounding box center [811, 257] width 777 height 77
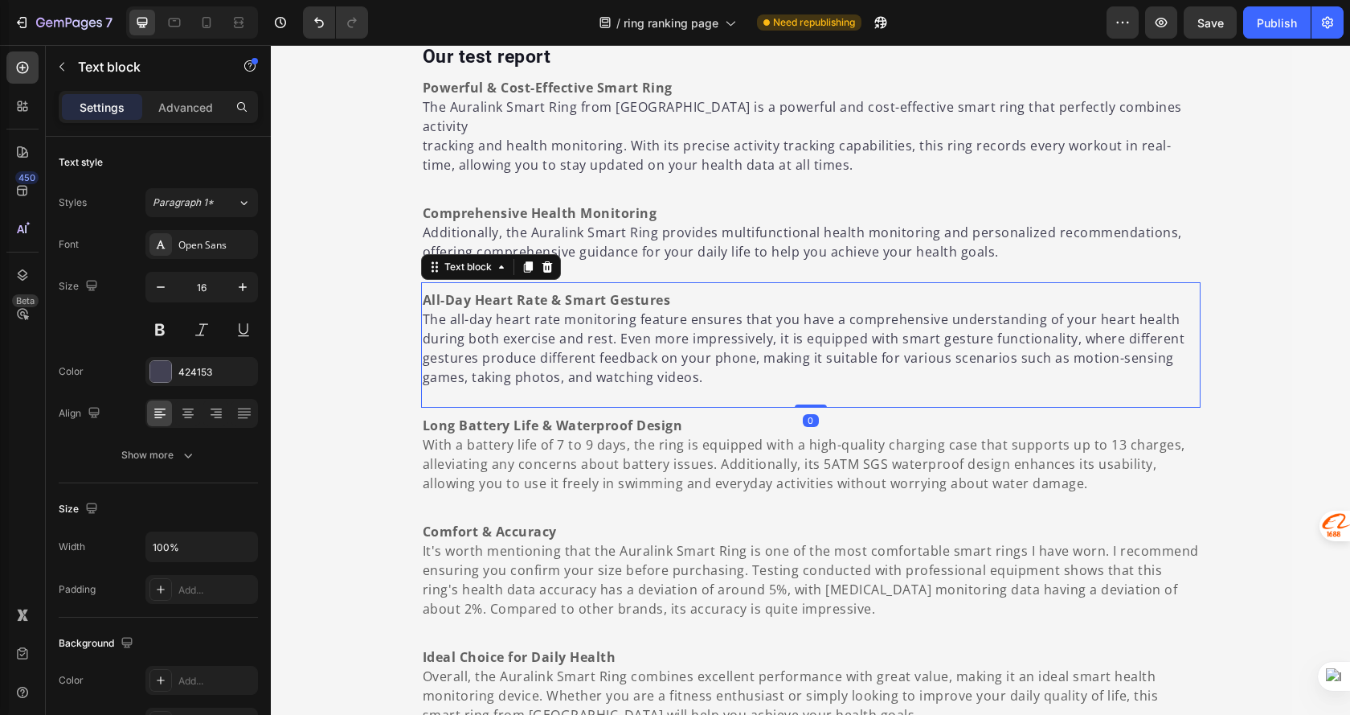
scroll to position [1286, 0]
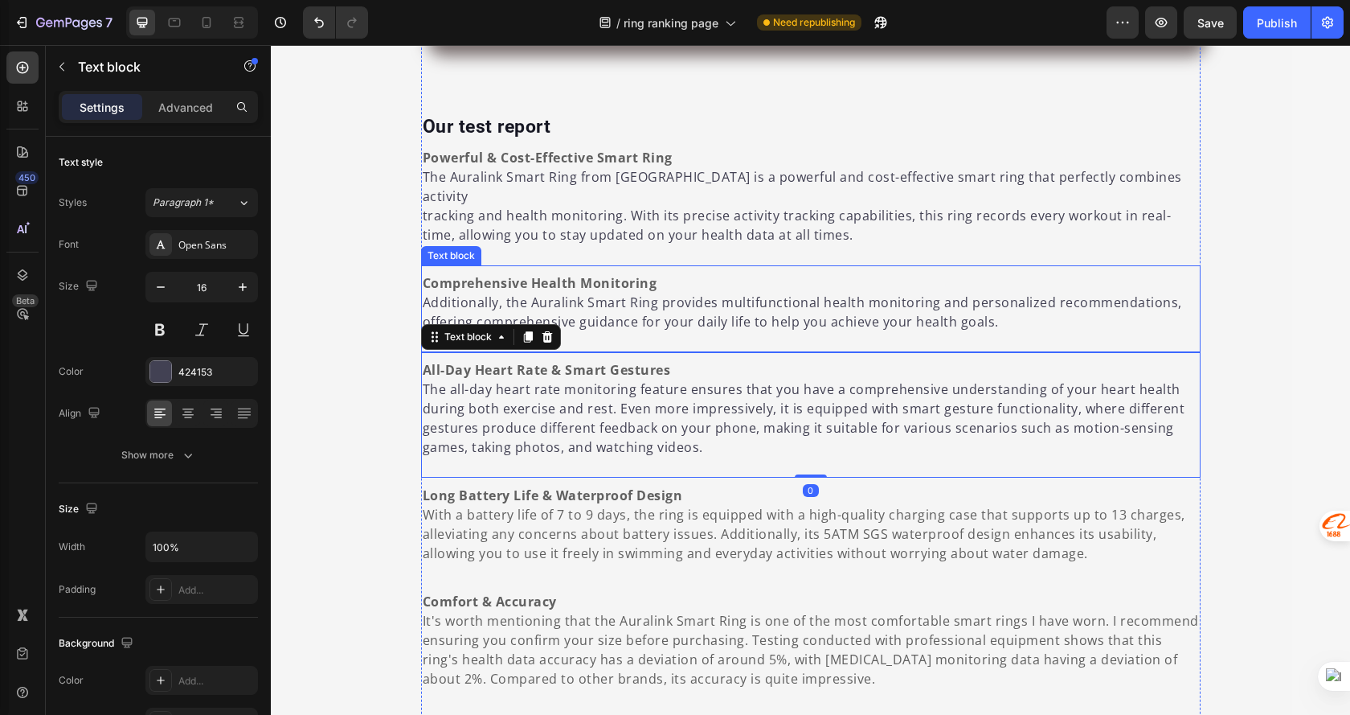
click at [715, 293] on p "Additionally, the Auralink Smart Ring provides multifunctional health monitorin…" at bounding box center [811, 312] width 777 height 39
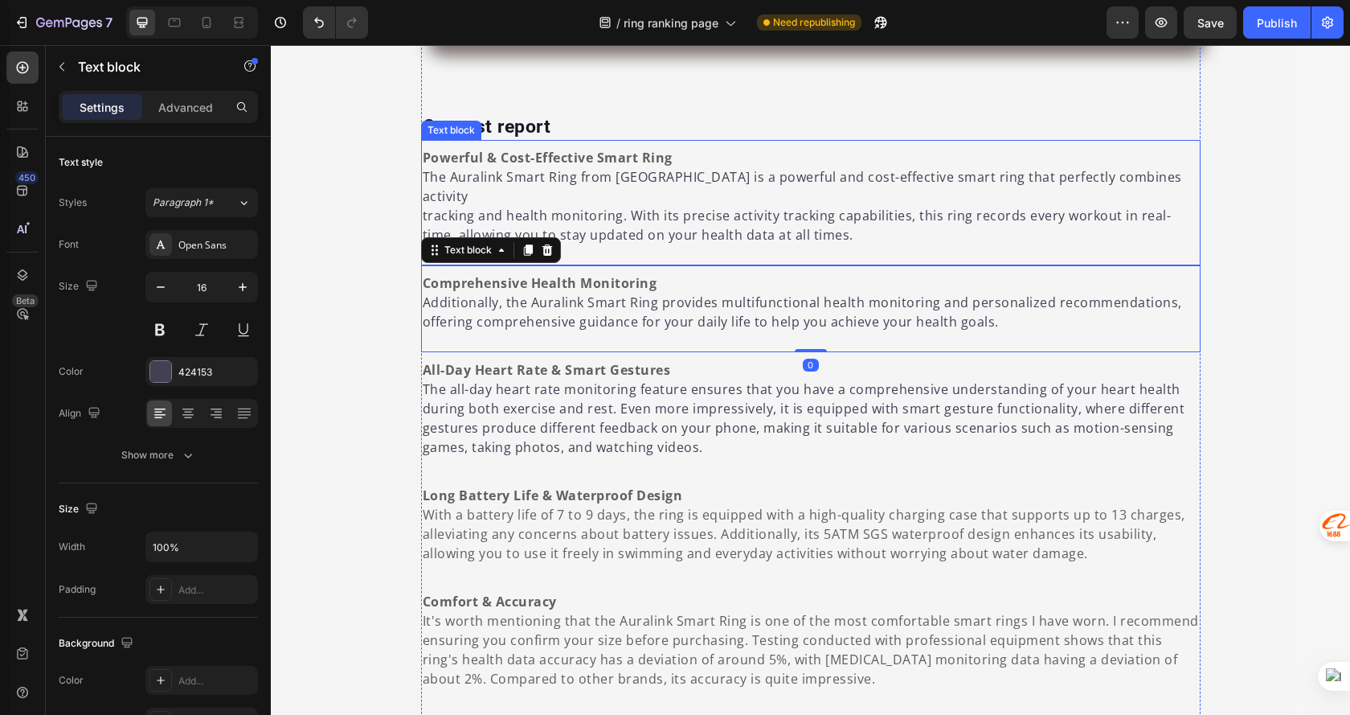
click at [777, 206] on p "tracking and health monitoring. With its precise activity tracking capabilities…" at bounding box center [811, 225] width 777 height 39
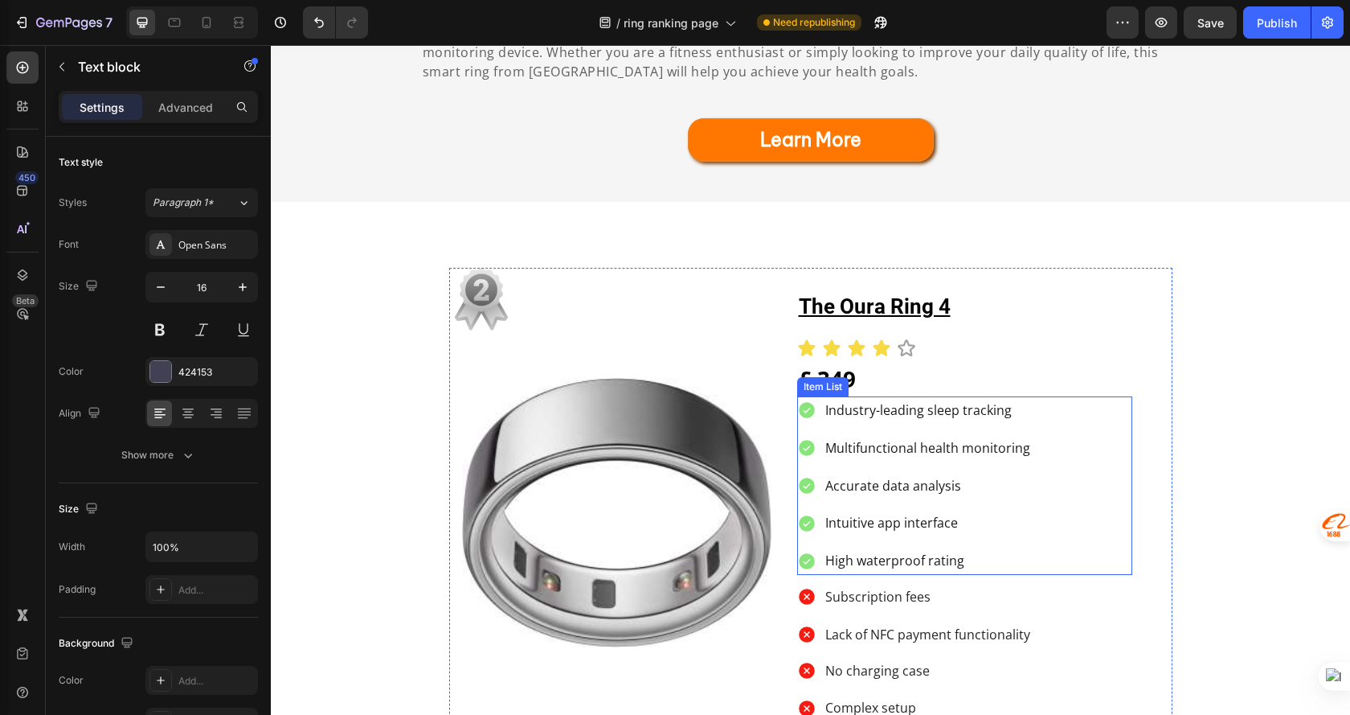
scroll to position [2010, 0]
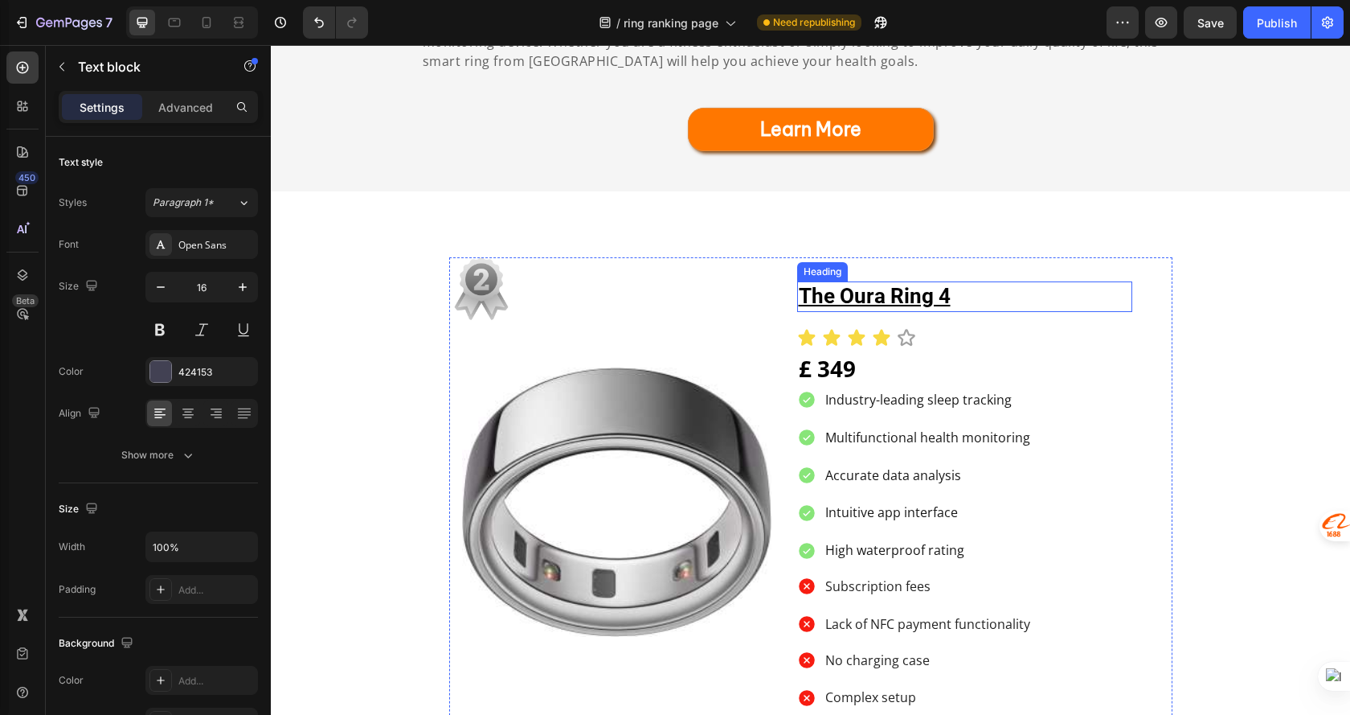
click at [961, 281] on h2 "the oura ring 4" at bounding box center [964, 296] width 335 height 31
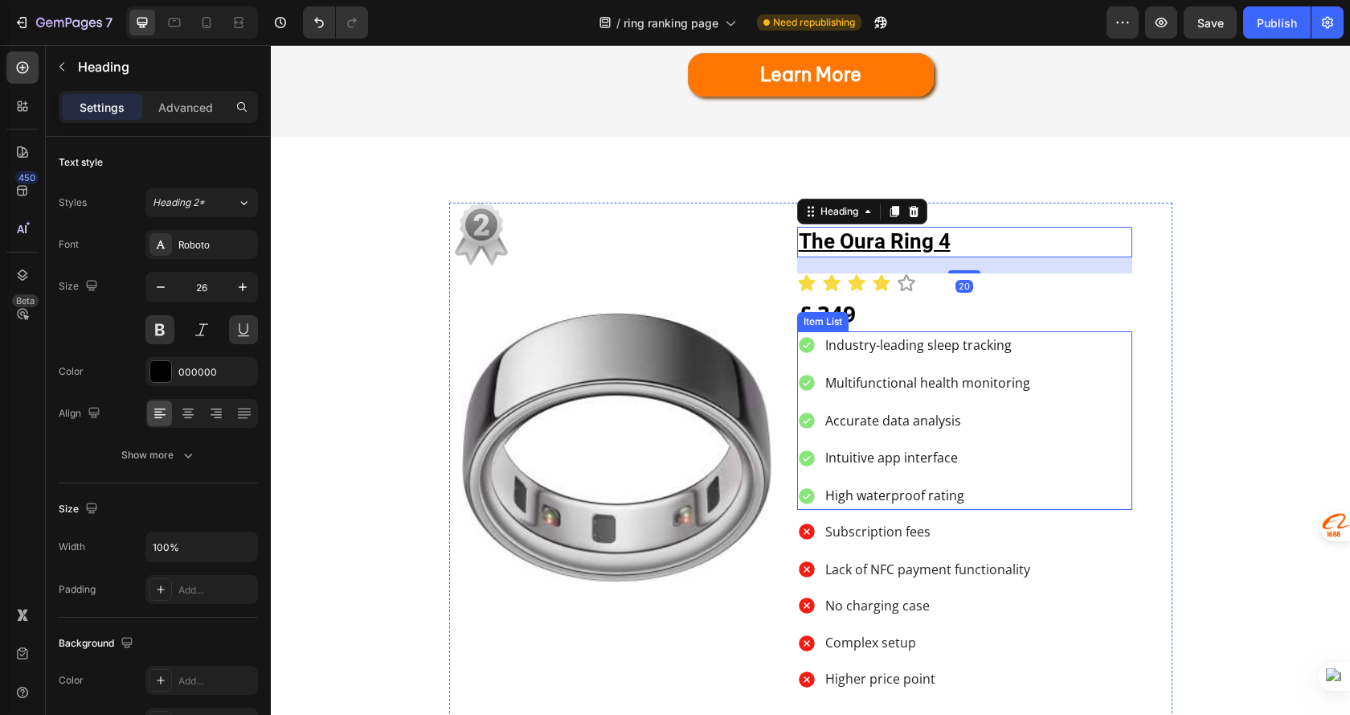
scroll to position [2090, 0]
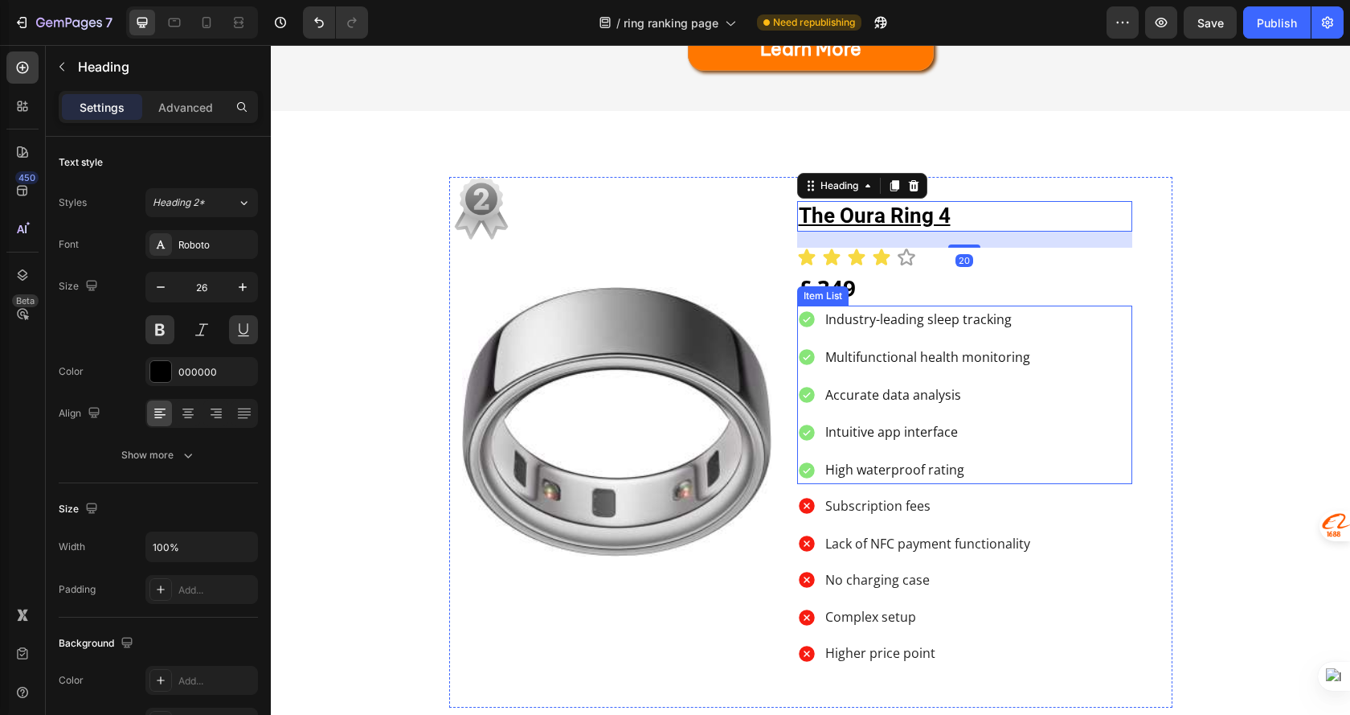
click at [1072, 305] on div "Industry-leading sleep tracking Multifunctional health monitoring Accurate data…" at bounding box center [964, 394] width 335 height 178
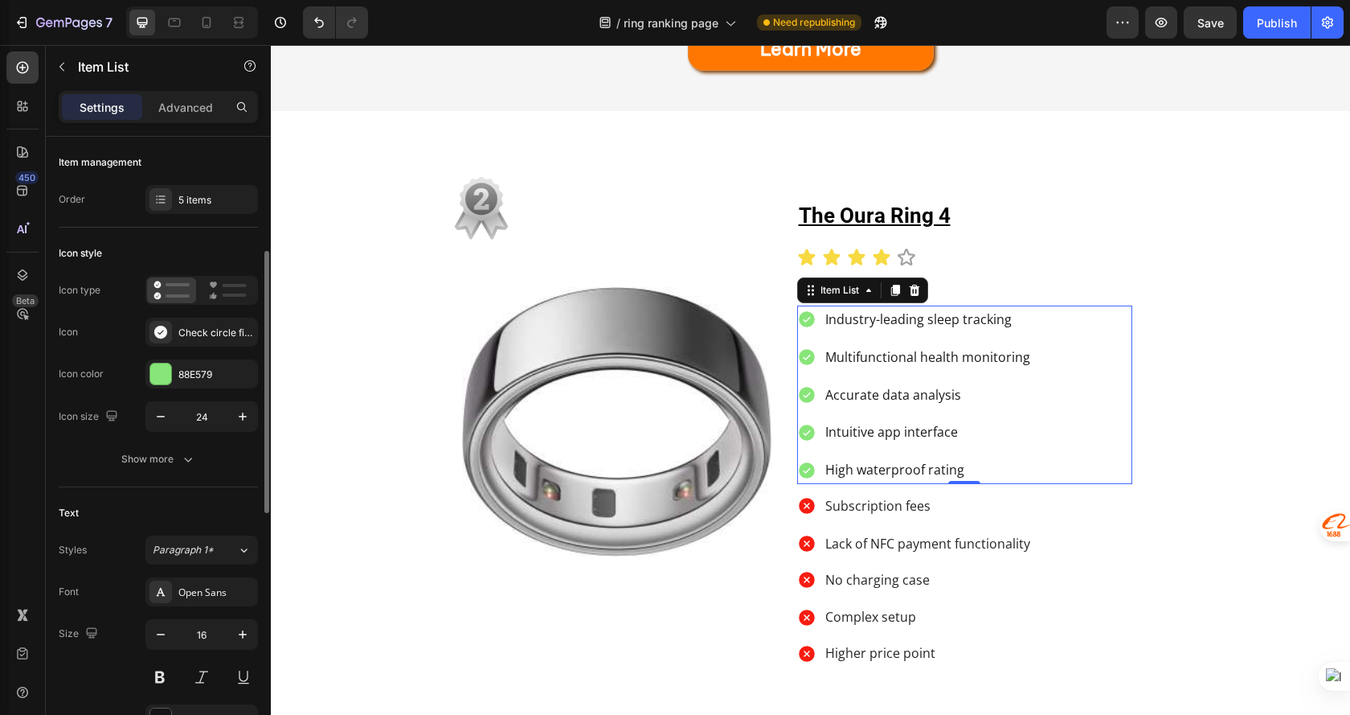
scroll to position [241, 0]
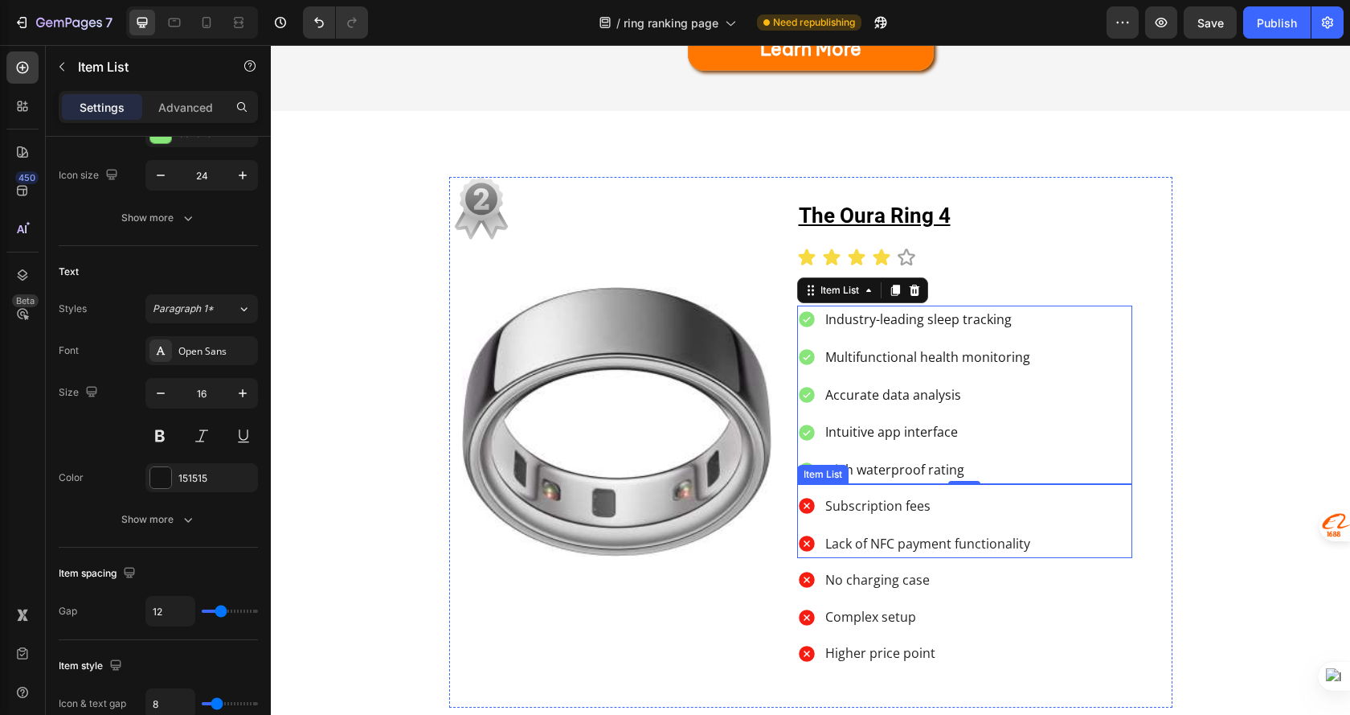
click at [1097, 492] on div "Subscription fees Lack of NFC payment functionality" at bounding box center [964, 525] width 335 height 66
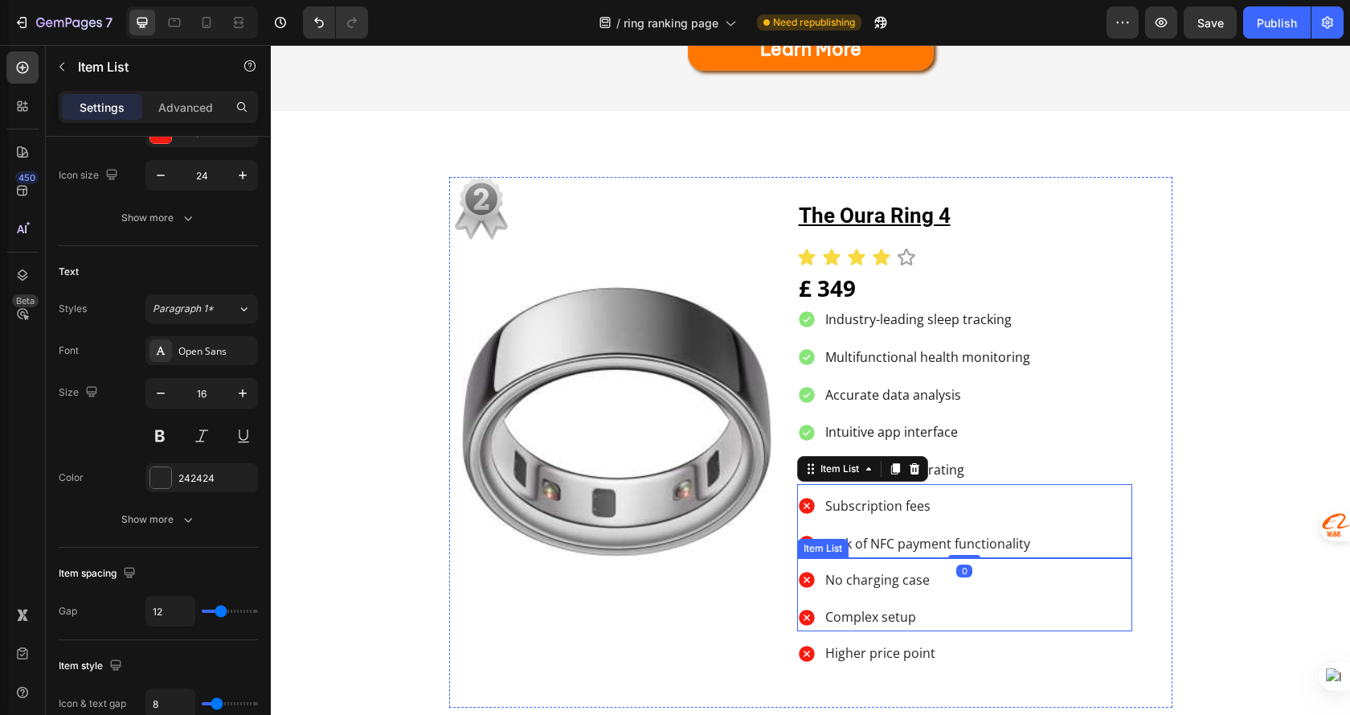
click at [1063, 566] on div "No charging case Complex setup" at bounding box center [964, 599] width 335 height 66
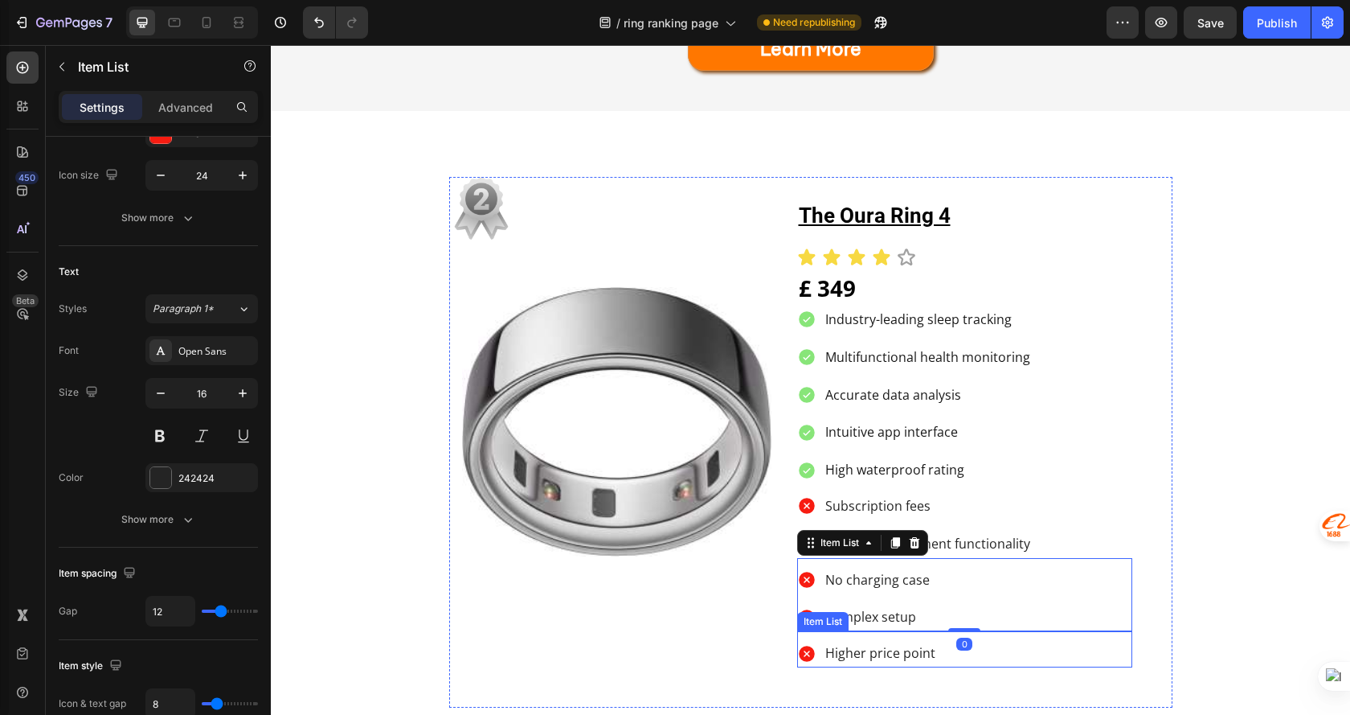
click at [1052, 639] on div "Higher price point" at bounding box center [964, 653] width 335 height 28
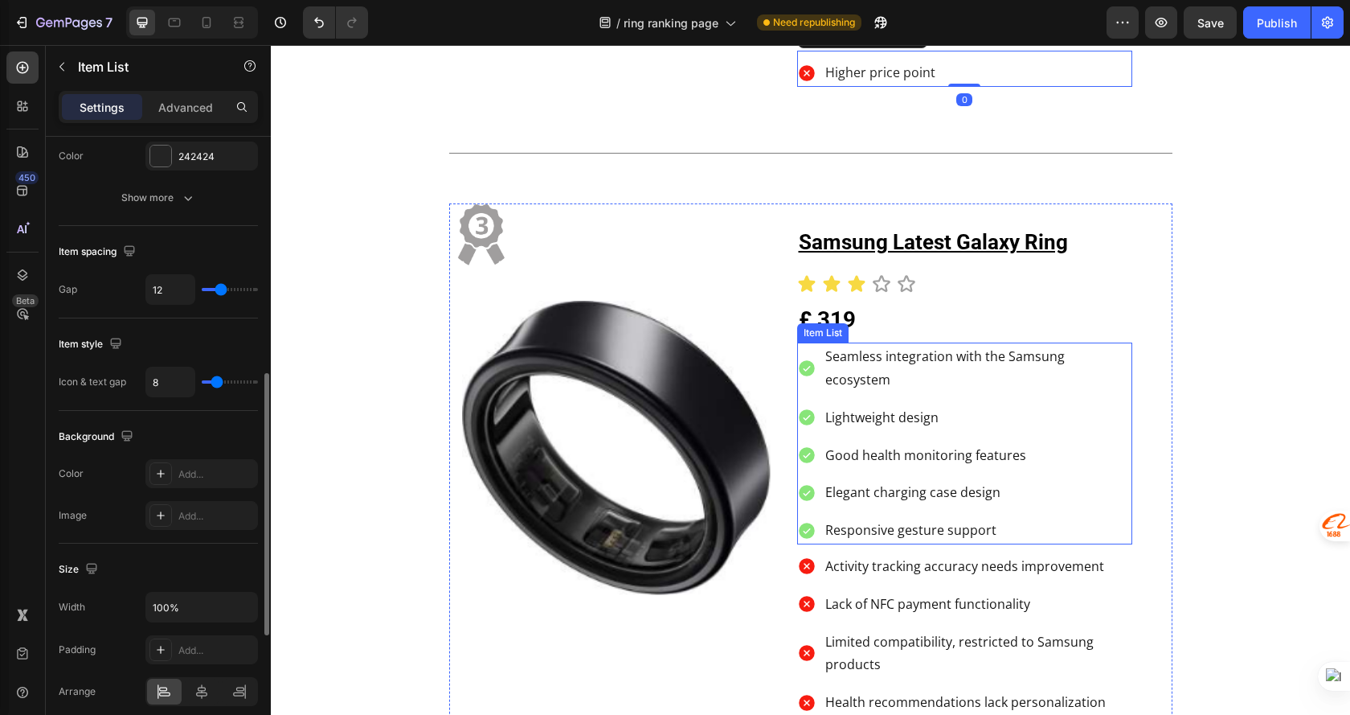
scroll to position [2653, 0]
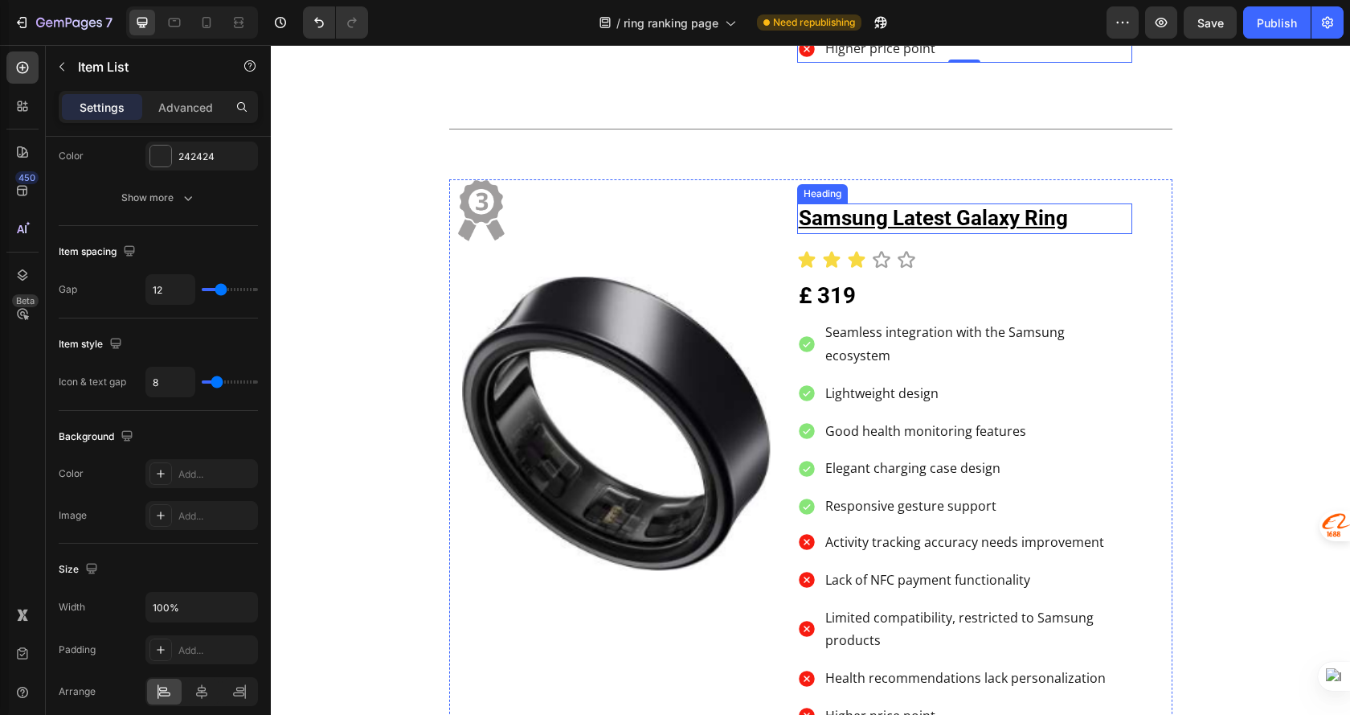
click at [1092, 220] on h2 "samsung latest galaxy ring" at bounding box center [964, 218] width 335 height 31
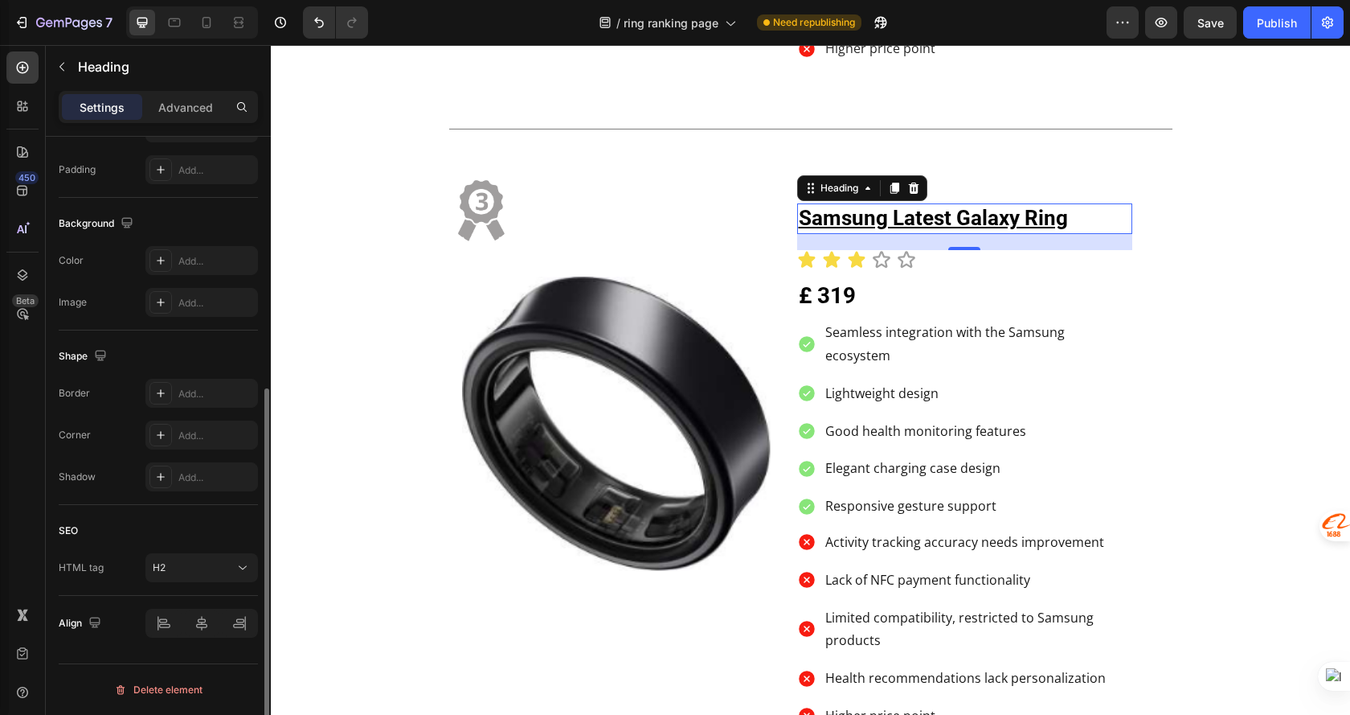
scroll to position [0, 0]
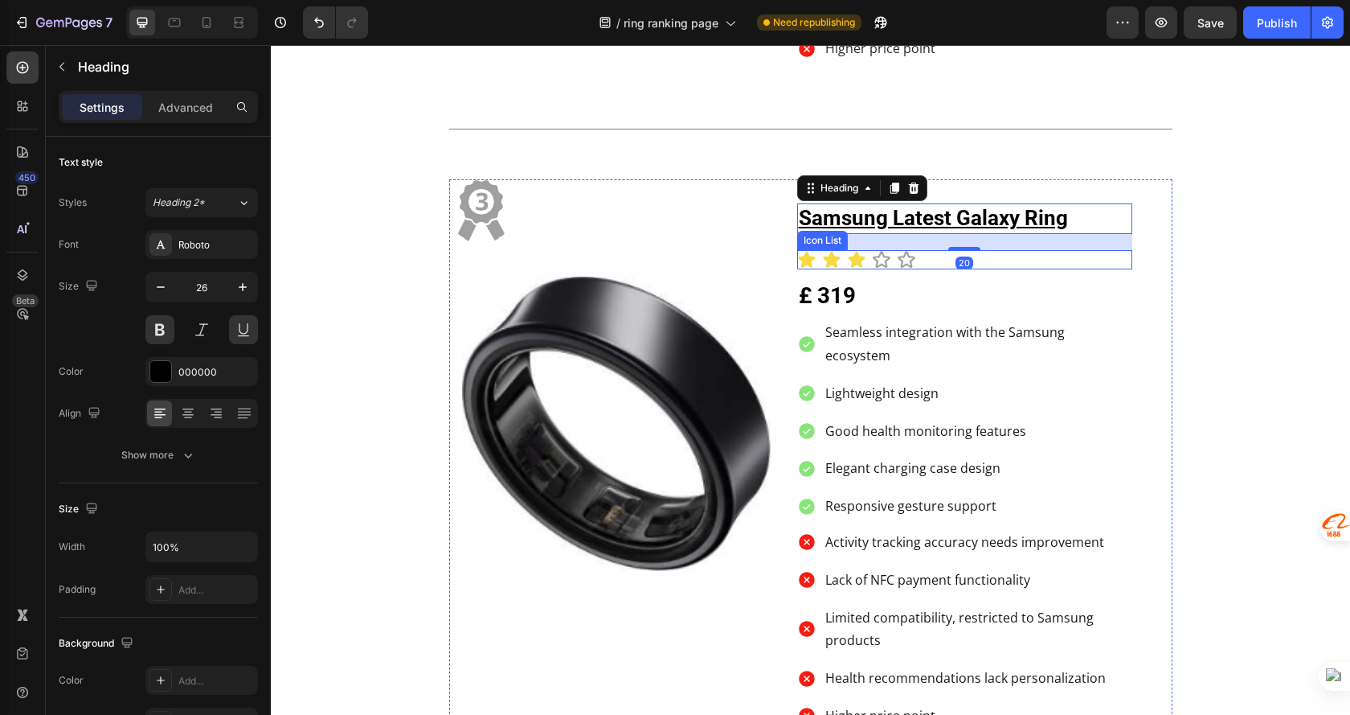
click at [1052, 265] on div "Icon Icon Icon Icon Icon" at bounding box center [964, 259] width 335 height 19
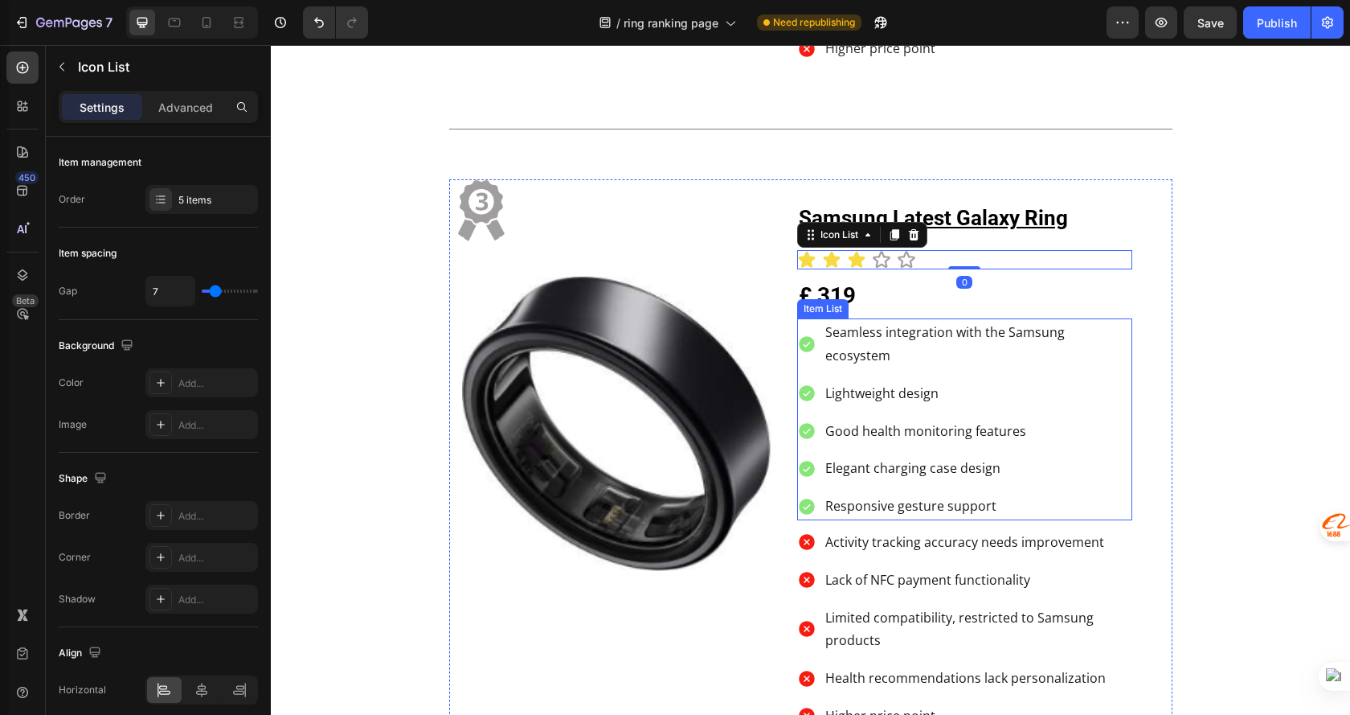
click at [1085, 463] on div "Seamless integration with the Samsung ecosystem Lightweight design Good health …" at bounding box center [964, 419] width 335 height 202
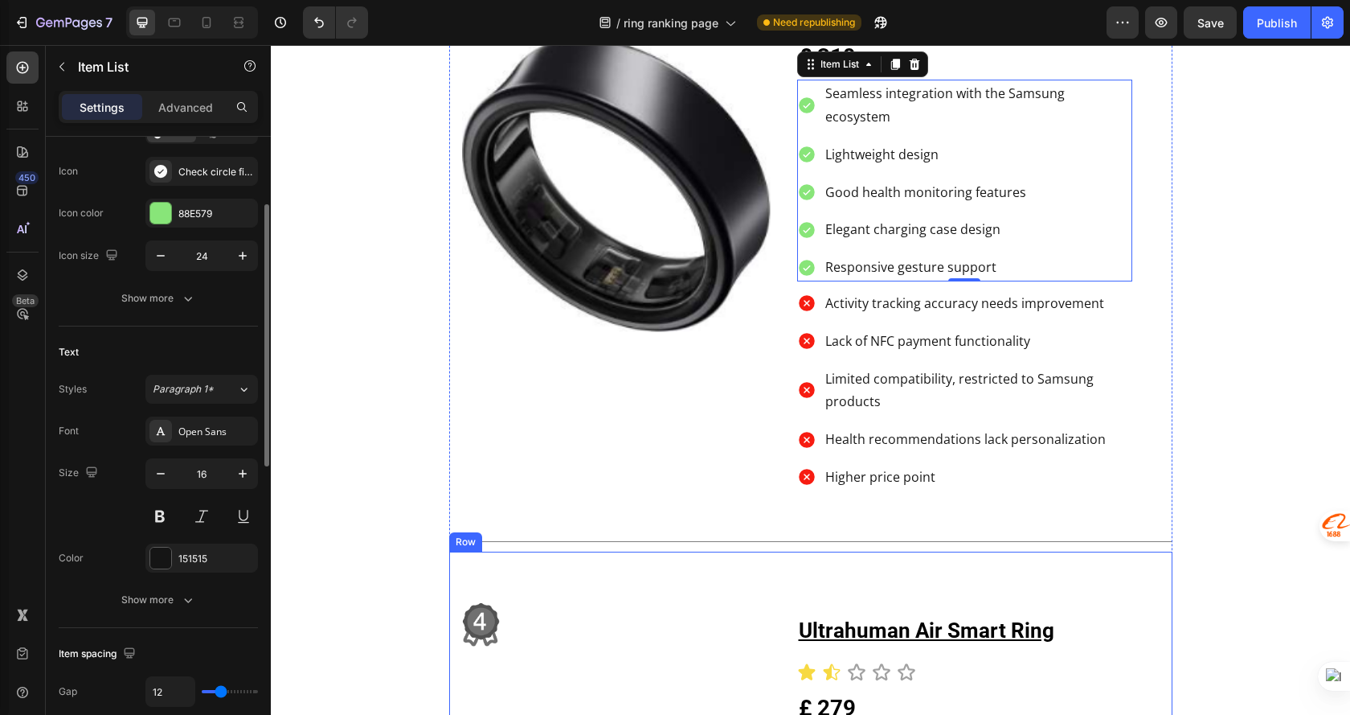
scroll to position [2894, 0]
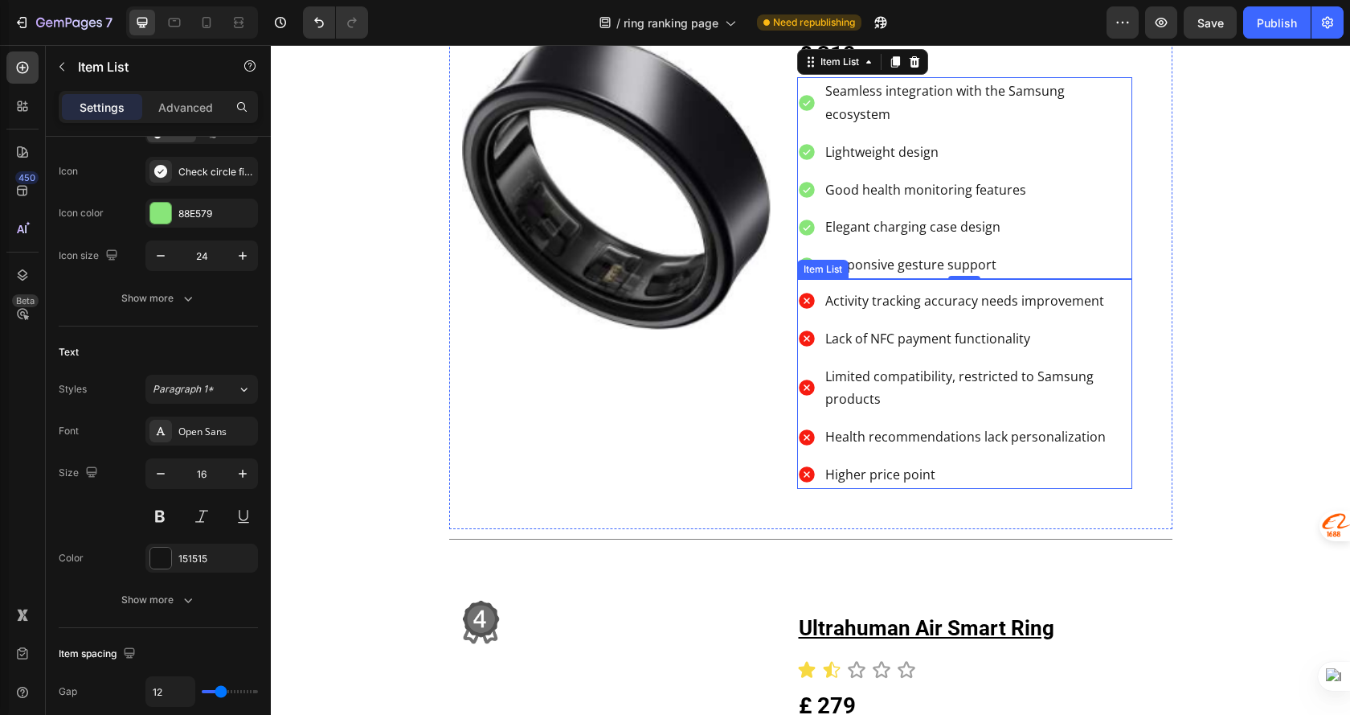
click at [1117, 327] on p "Lack of NFC payment functionality" at bounding box center [978, 338] width 305 height 23
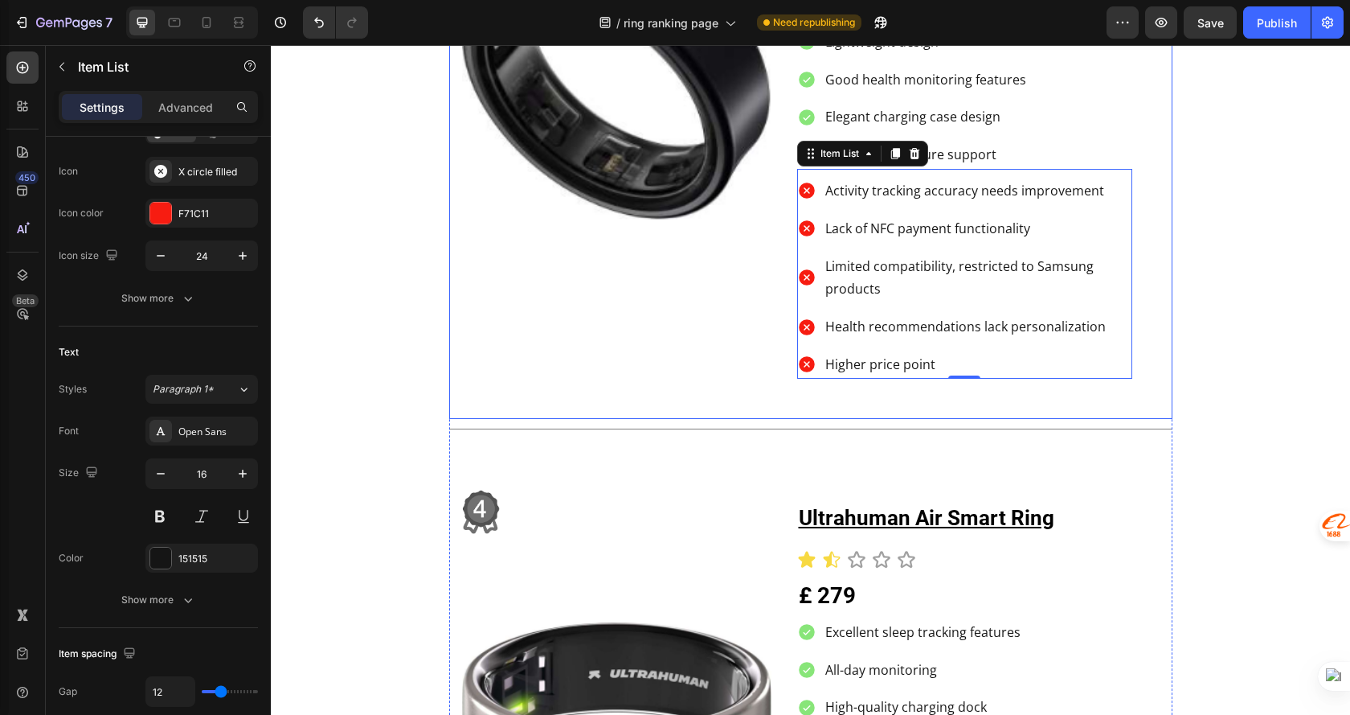
scroll to position [3215, 0]
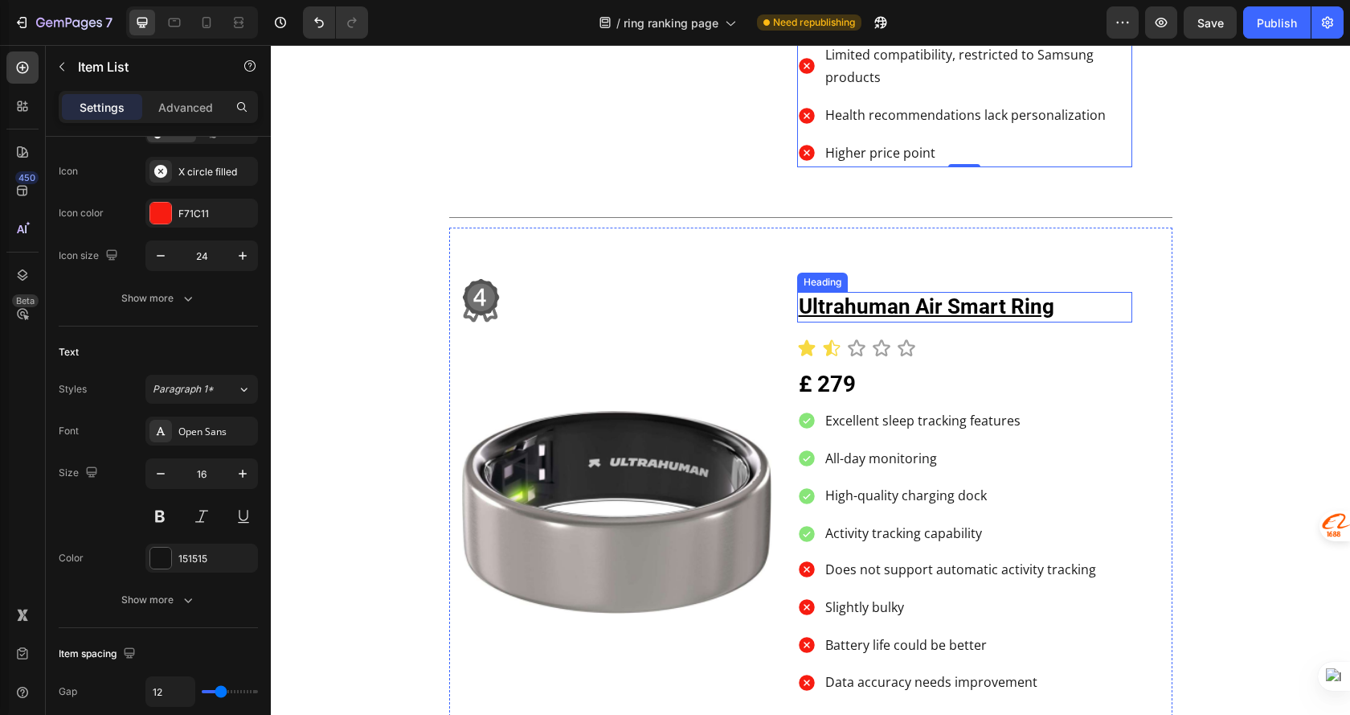
click at [1059, 292] on h2 "ultrahuman air smart ring" at bounding box center [964, 307] width 335 height 31
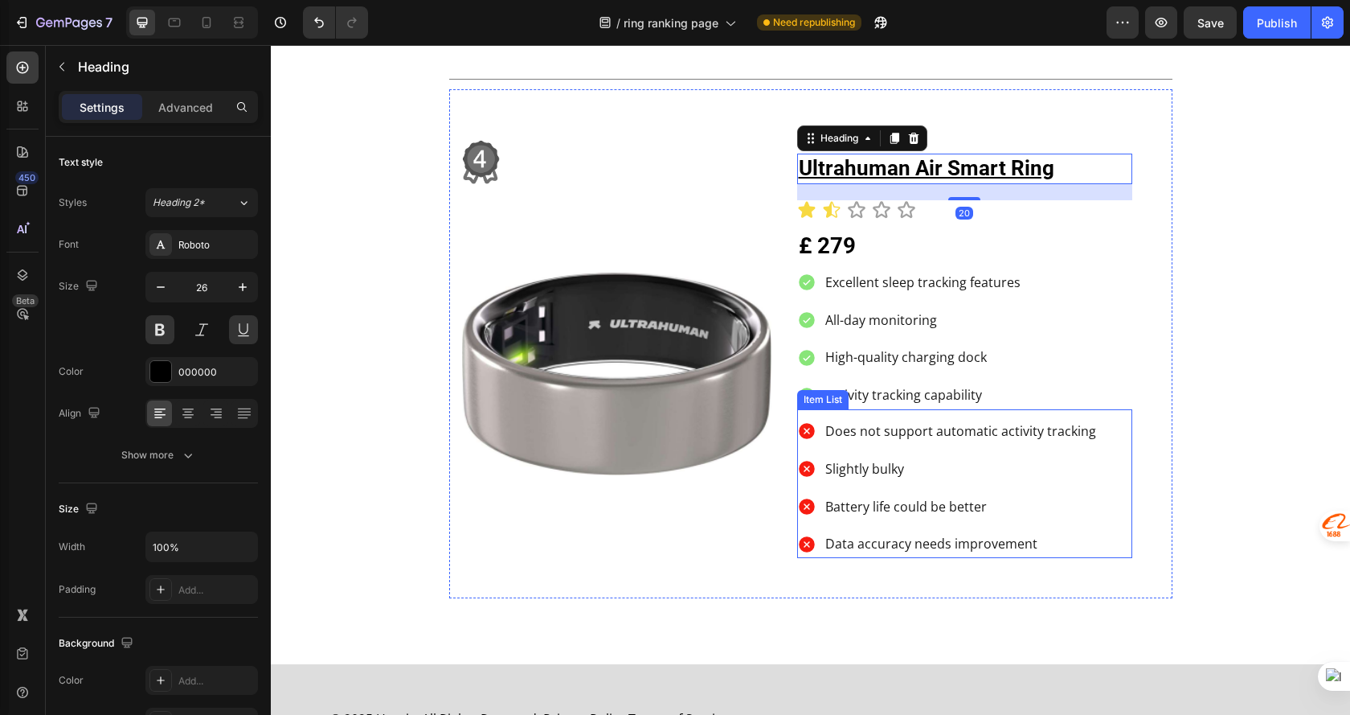
scroll to position [3376, 0]
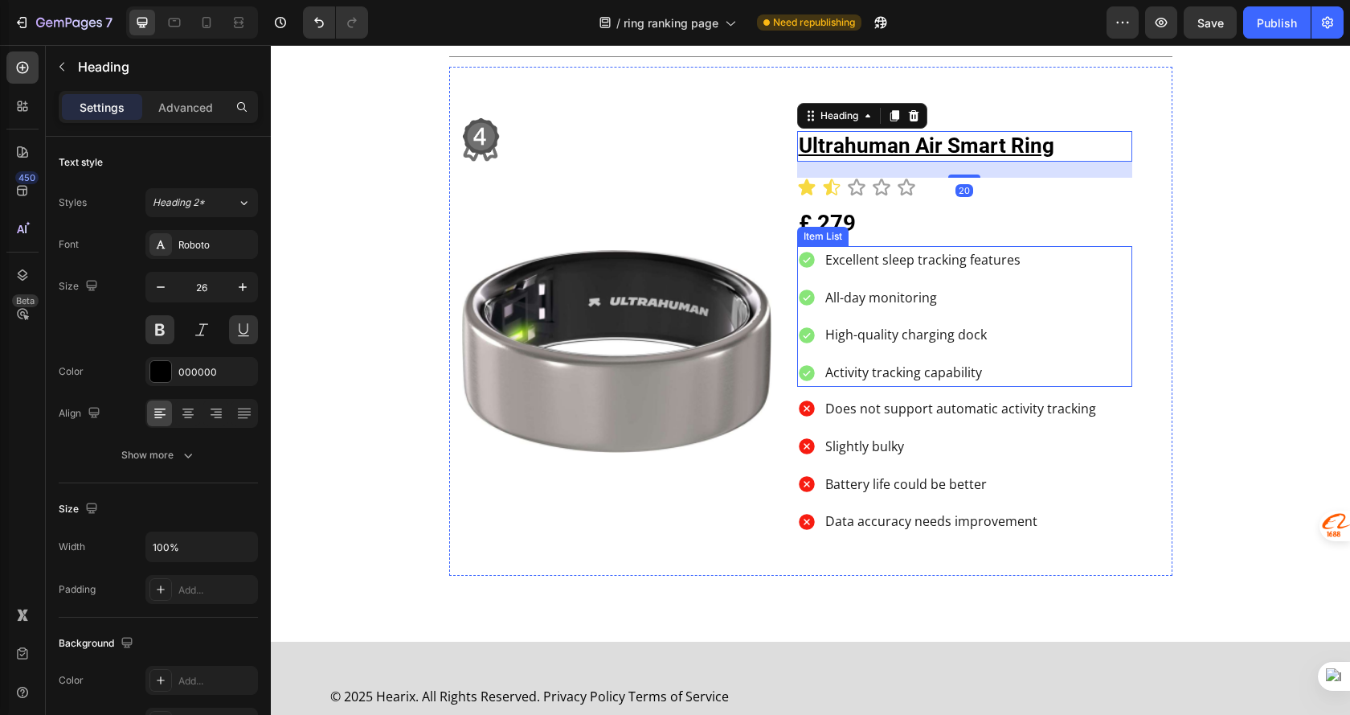
click at [1074, 285] on div "Excellent sleep tracking features All-day monitoring High-quality charging dock…" at bounding box center [964, 316] width 335 height 141
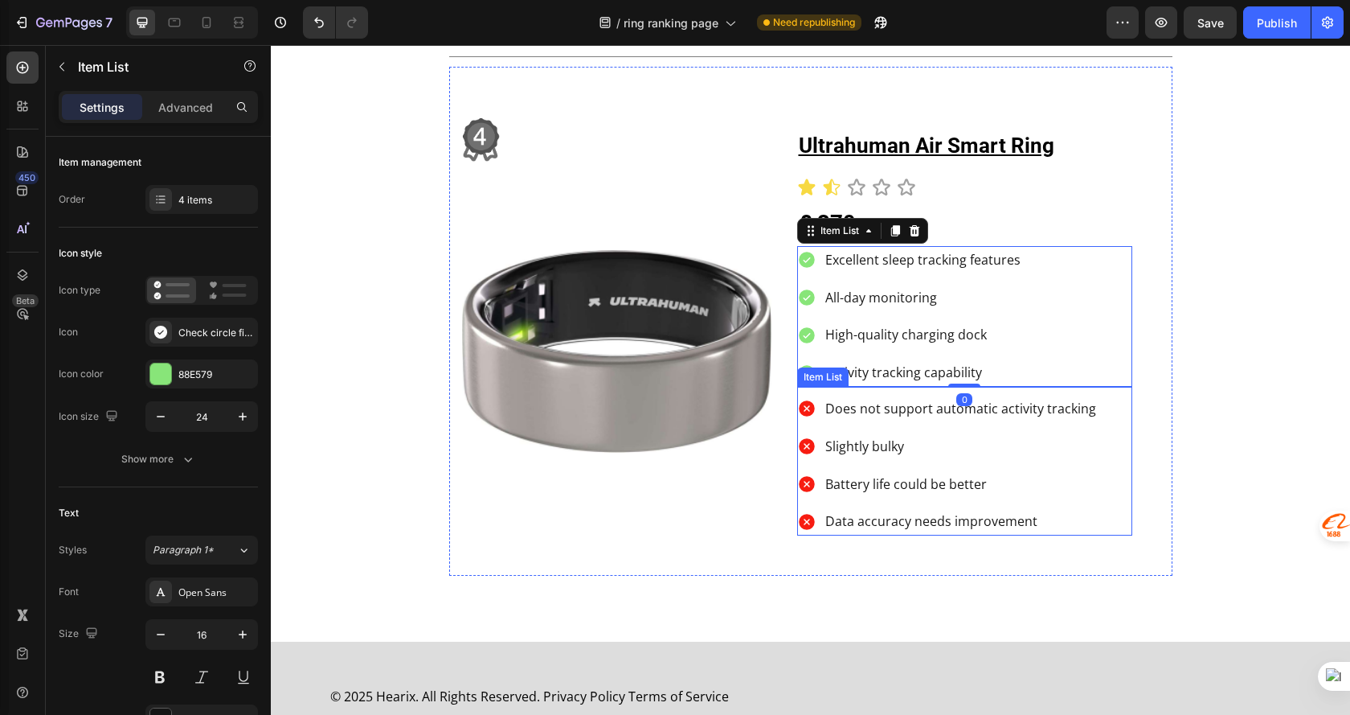
click at [1064, 473] on p "Battery life could be better" at bounding box center [961, 484] width 271 height 23
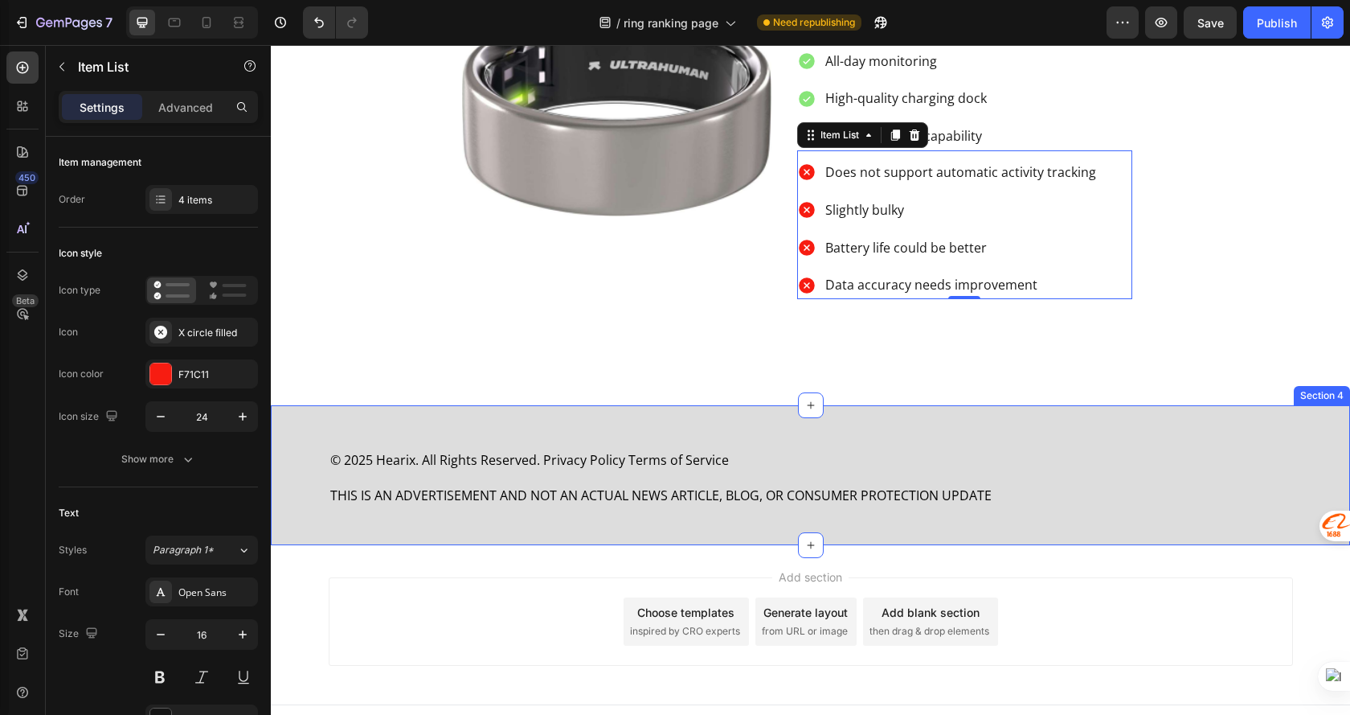
scroll to position [3614, 0]
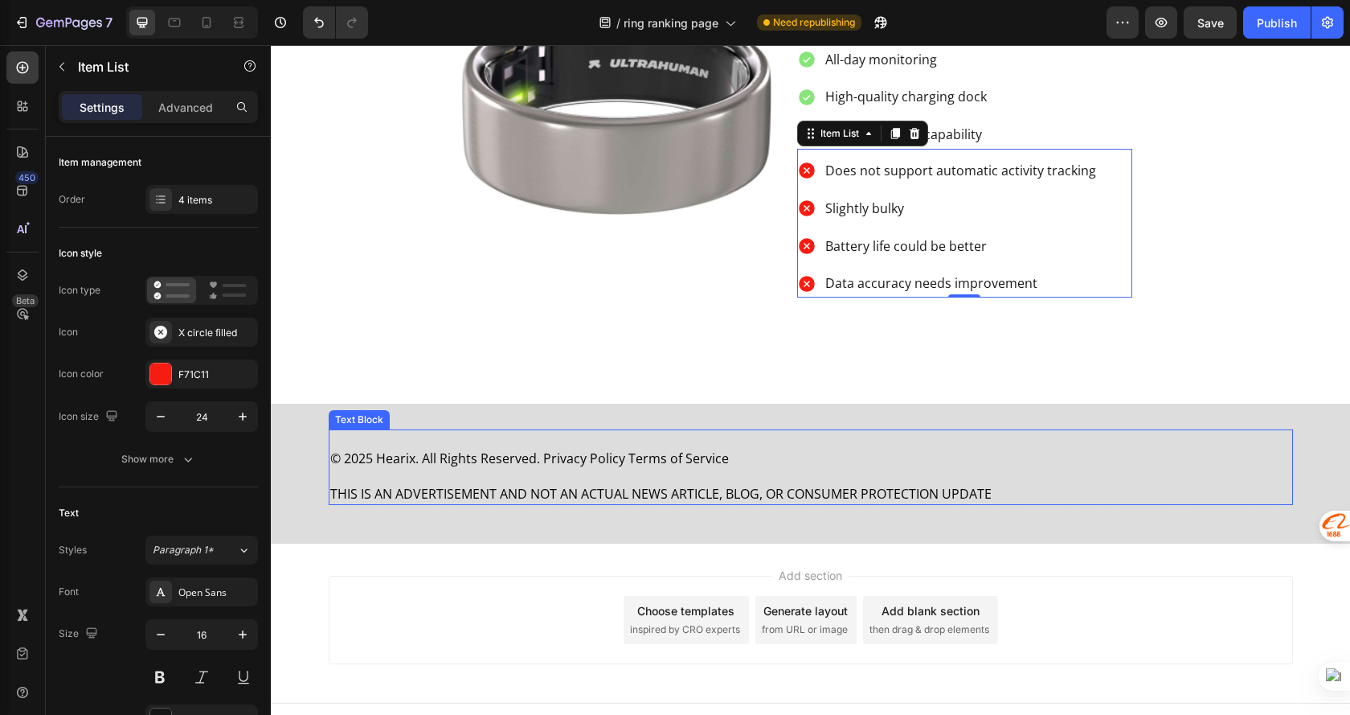
click at [1011, 467] on p at bounding box center [810, 476] width 961 height 18
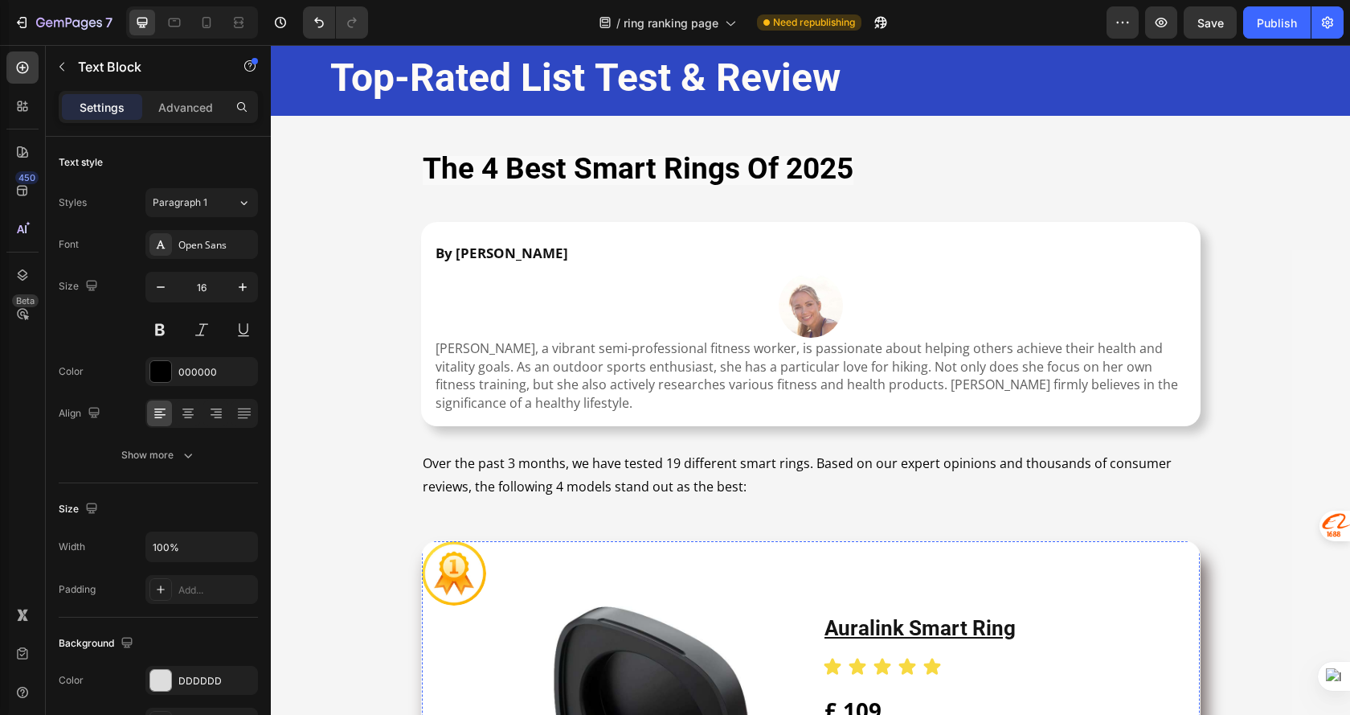
scroll to position [0, 0]
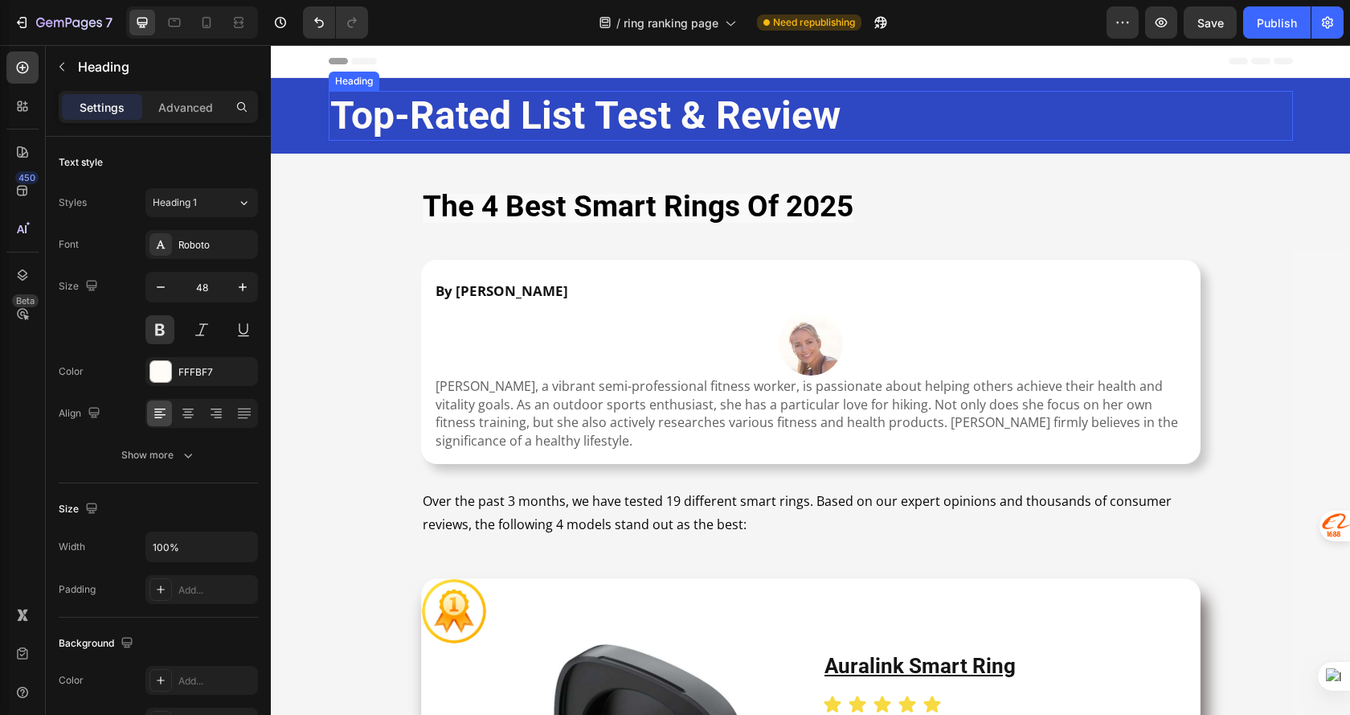
click at [871, 126] on h2 "Top-Rated List Test & Review" at bounding box center [811, 116] width 965 height 50
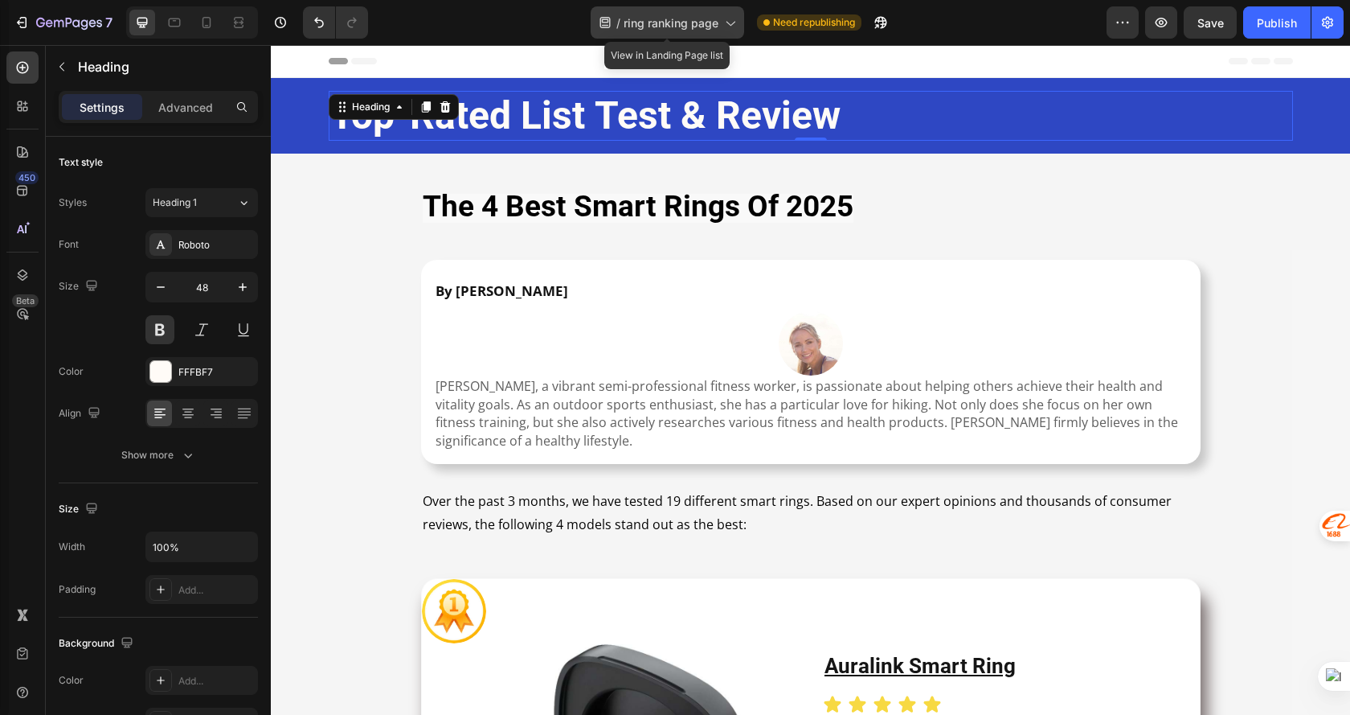
click at [673, 24] on span "ring ranking page" at bounding box center [671, 22] width 95 height 17
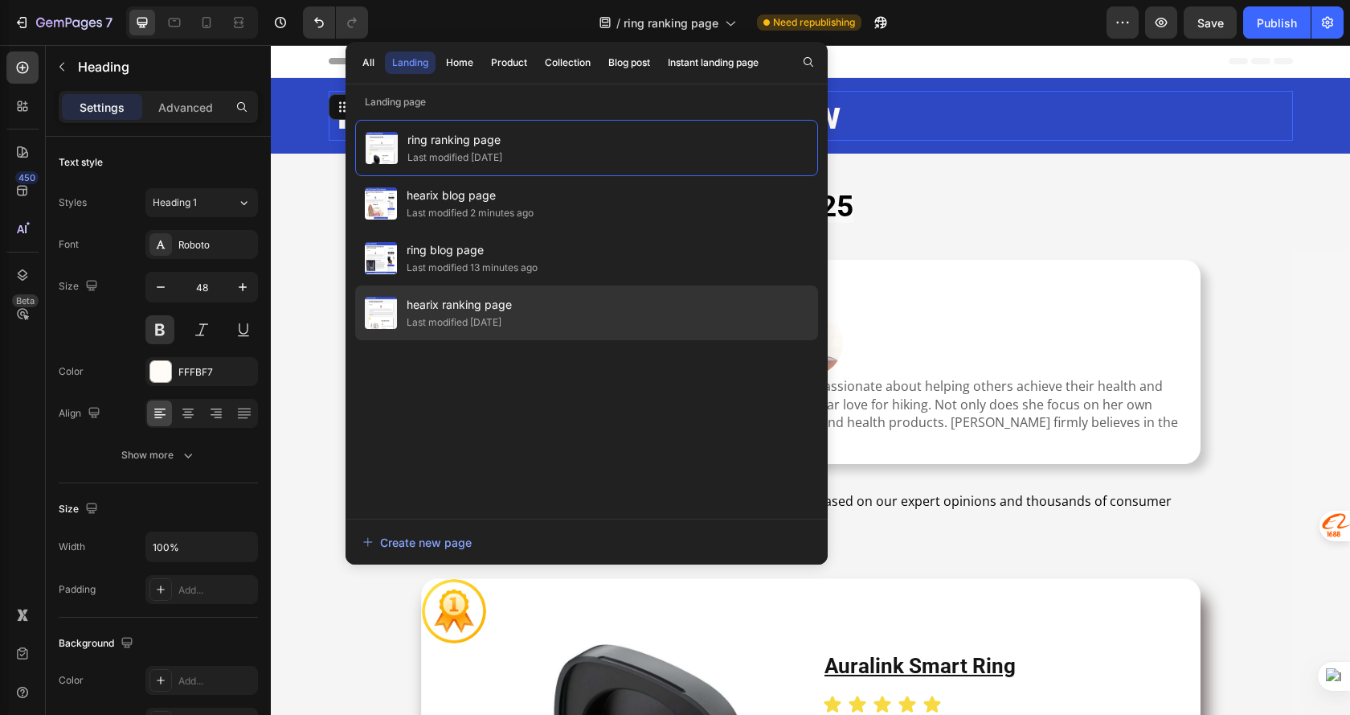
click at [492, 318] on div "Last modified 5 days ago" at bounding box center [454, 322] width 95 height 16
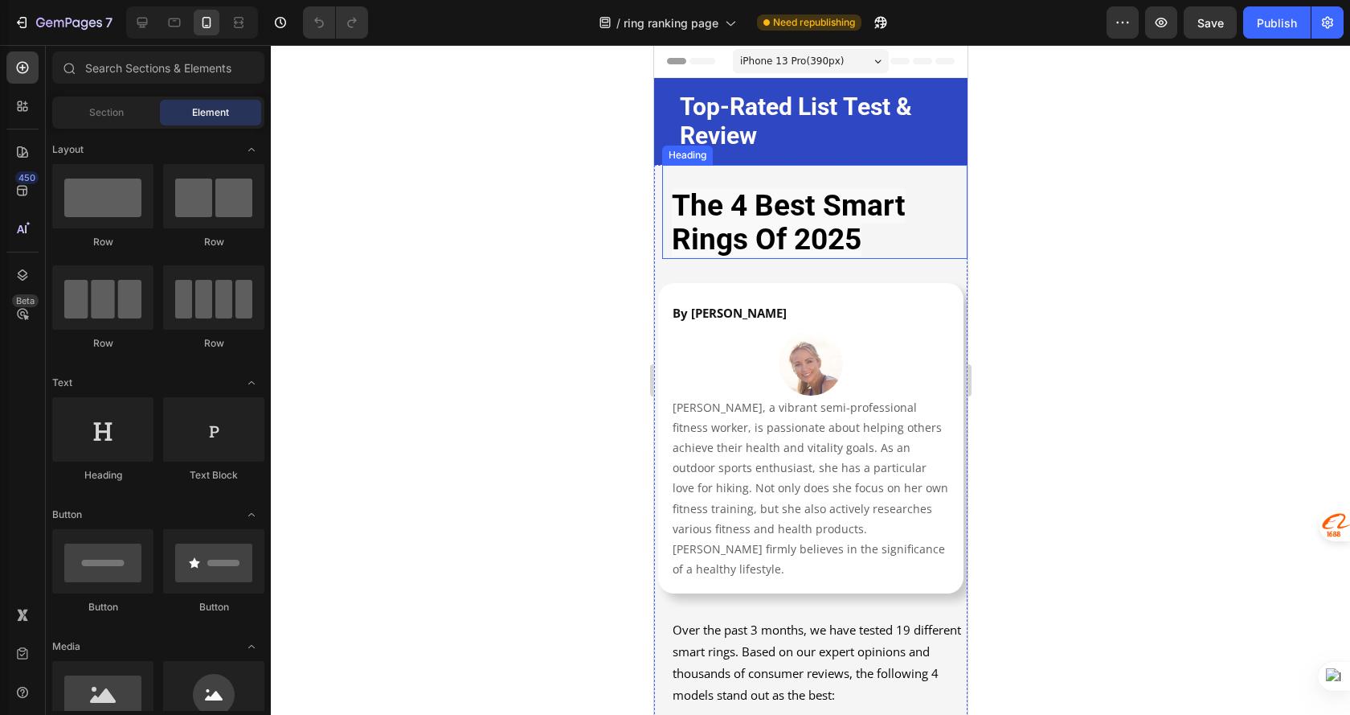
click at [922, 217] on h1 "the 4 best smart rings of 2025" at bounding box center [814, 224] width 289 height 70
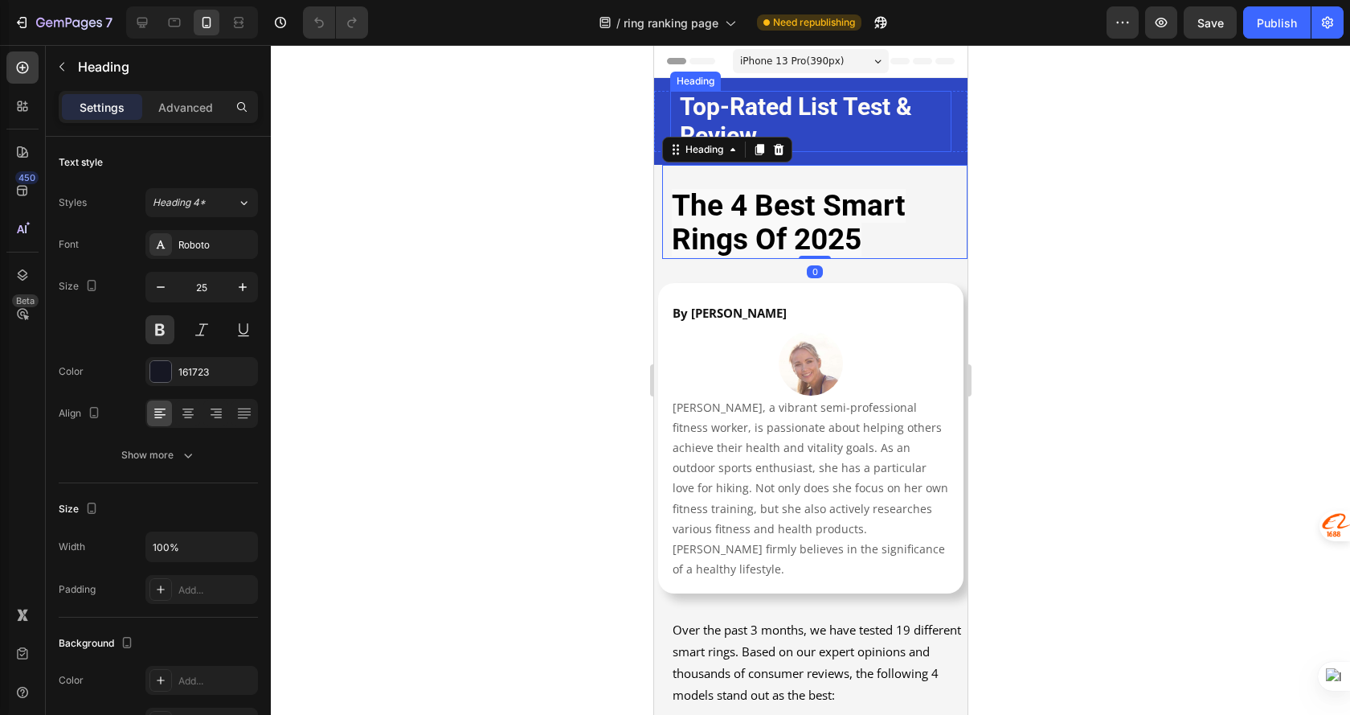
click at [879, 121] on h2 "Top-Rated List Test & Review" at bounding box center [810, 121] width 265 height 61
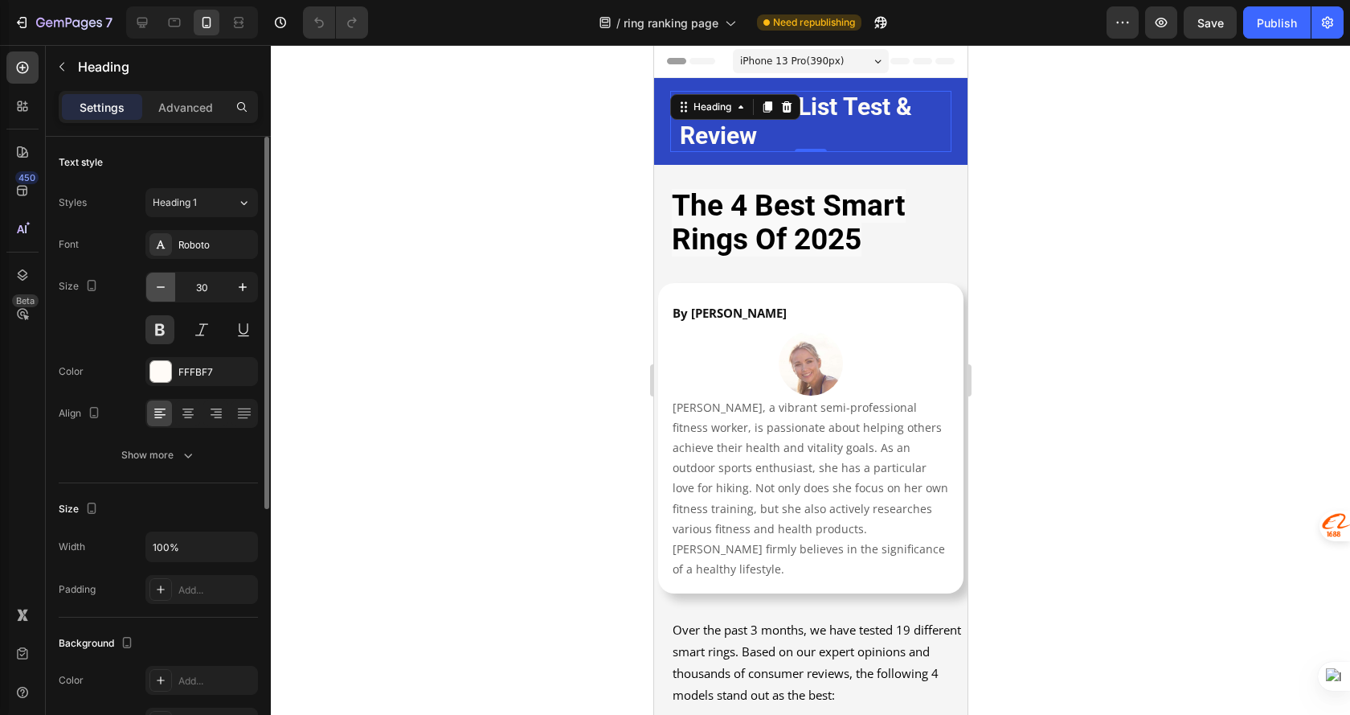
click at [157, 281] on icon "button" at bounding box center [161, 287] width 16 height 16
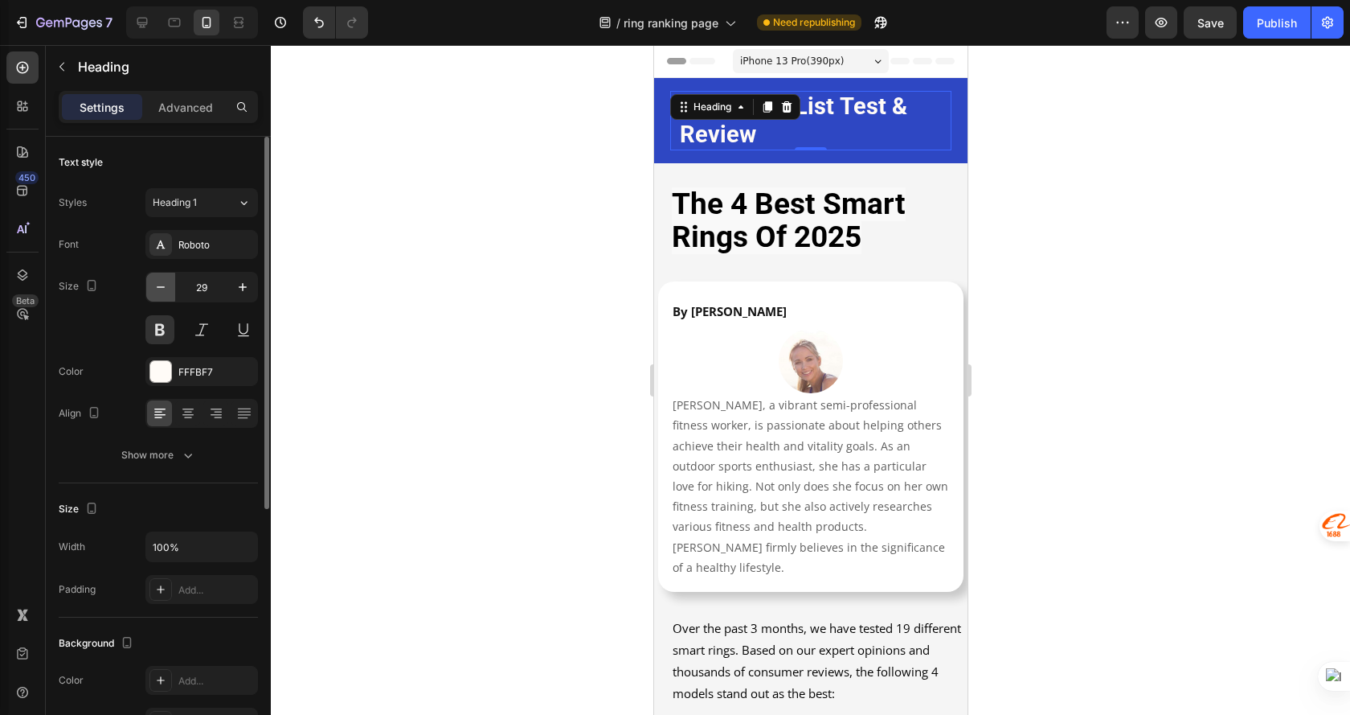
click at [157, 281] on icon "button" at bounding box center [161, 287] width 16 height 16
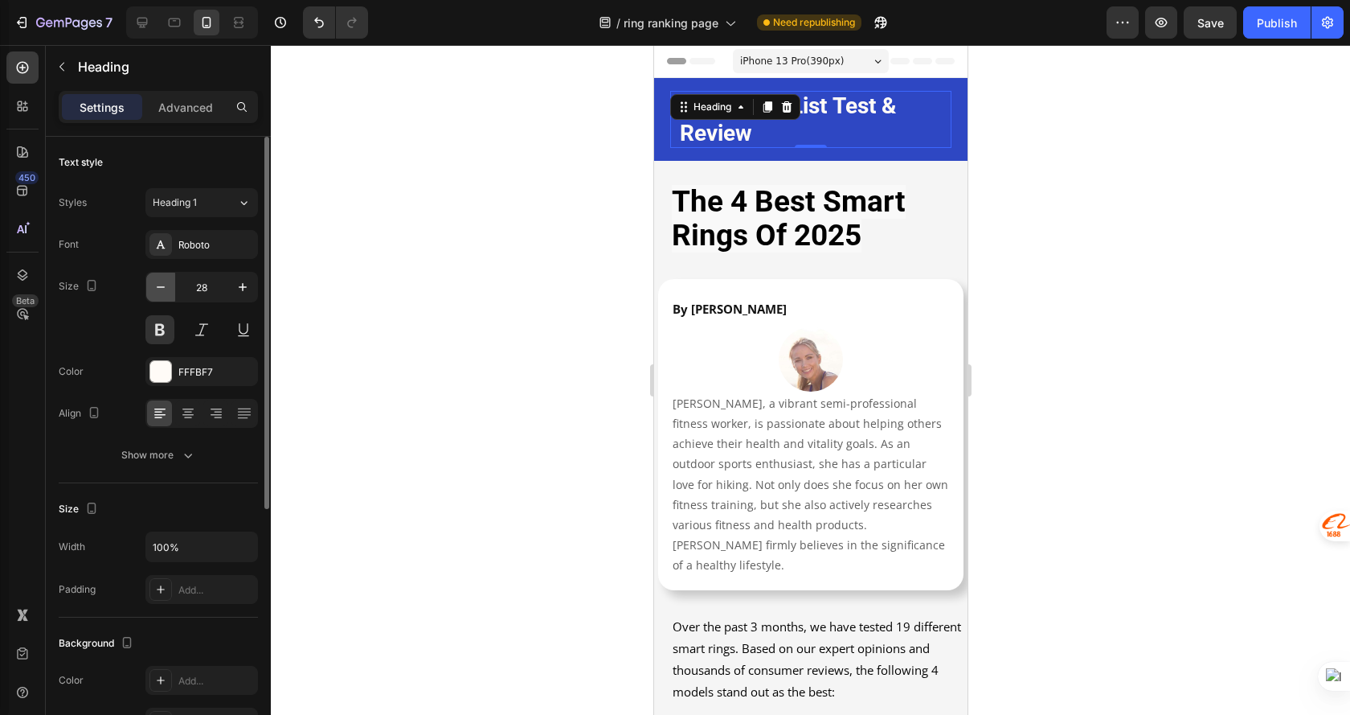
click at [157, 281] on icon "button" at bounding box center [161, 287] width 16 height 16
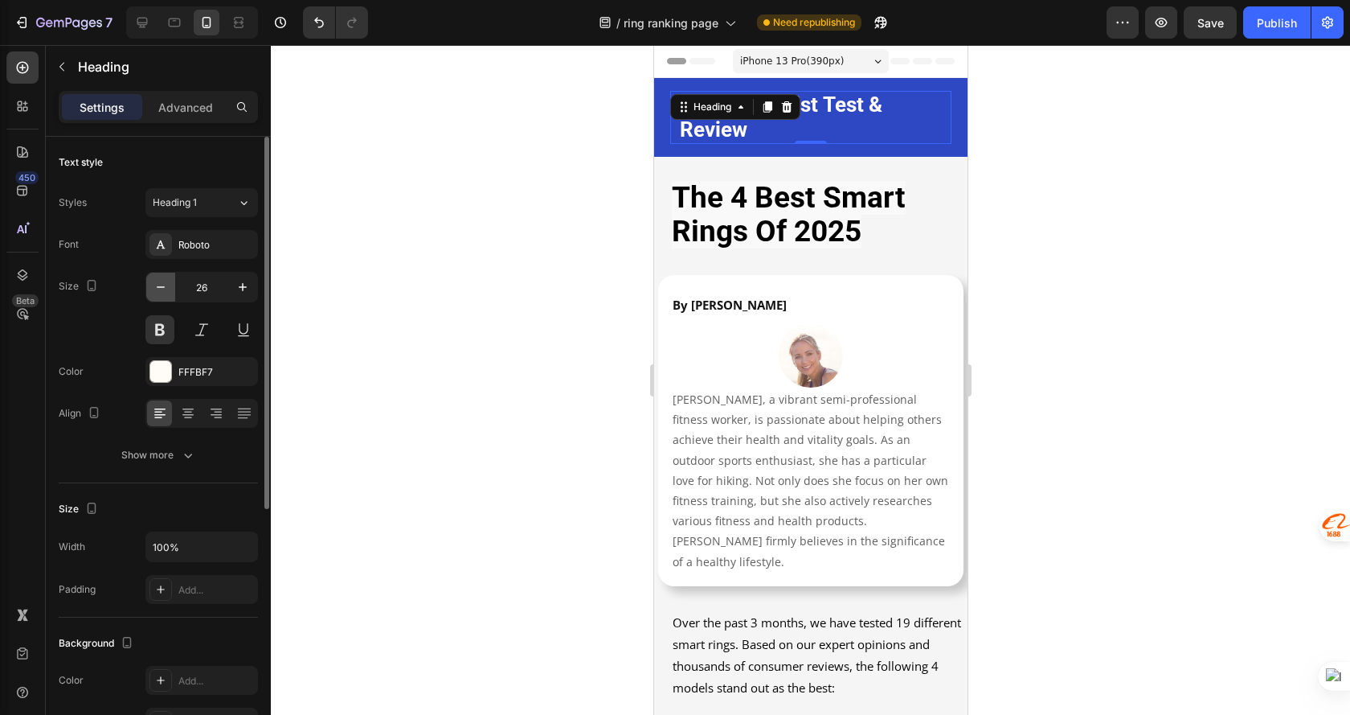
click at [157, 281] on icon "button" at bounding box center [161, 287] width 16 height 16
click at [158, 282] on icon "button" at bounding box center [161, 287] width 16 height 16
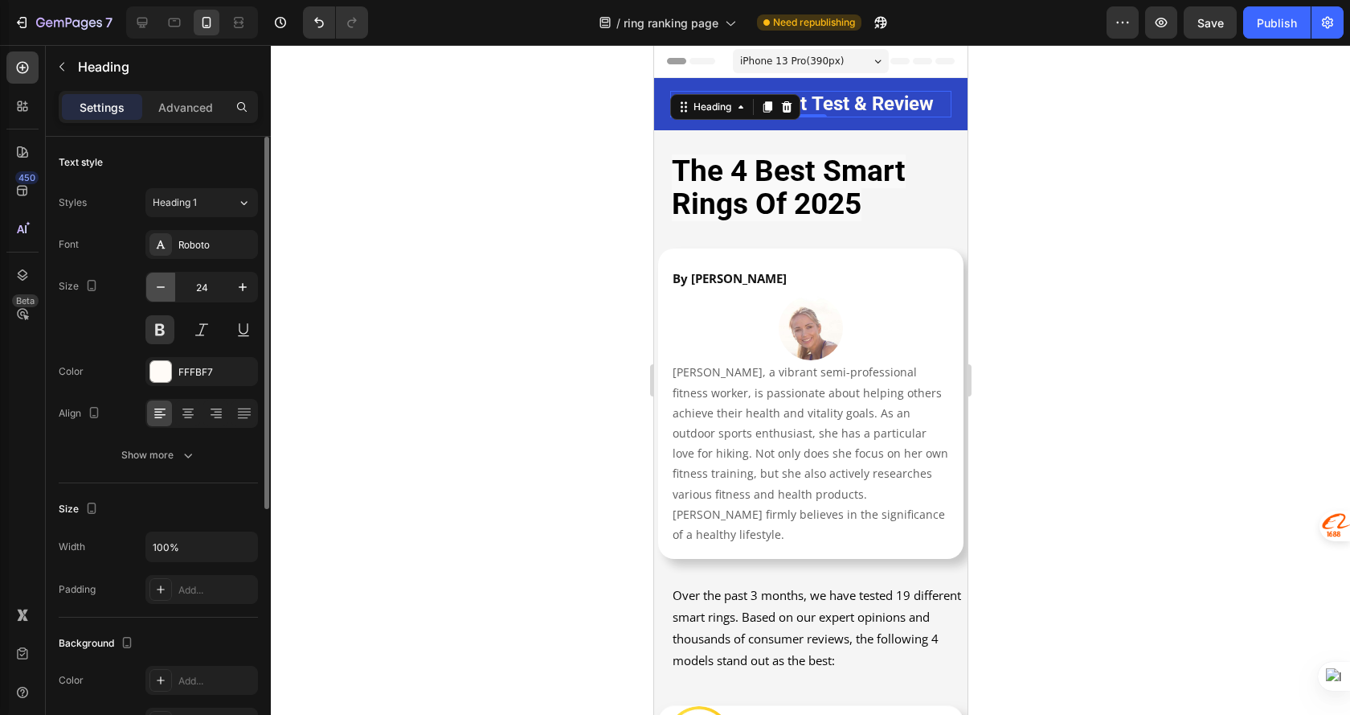
click at [158, 282] on icon "button" at bounding box center [161, 287] width 16 height 16
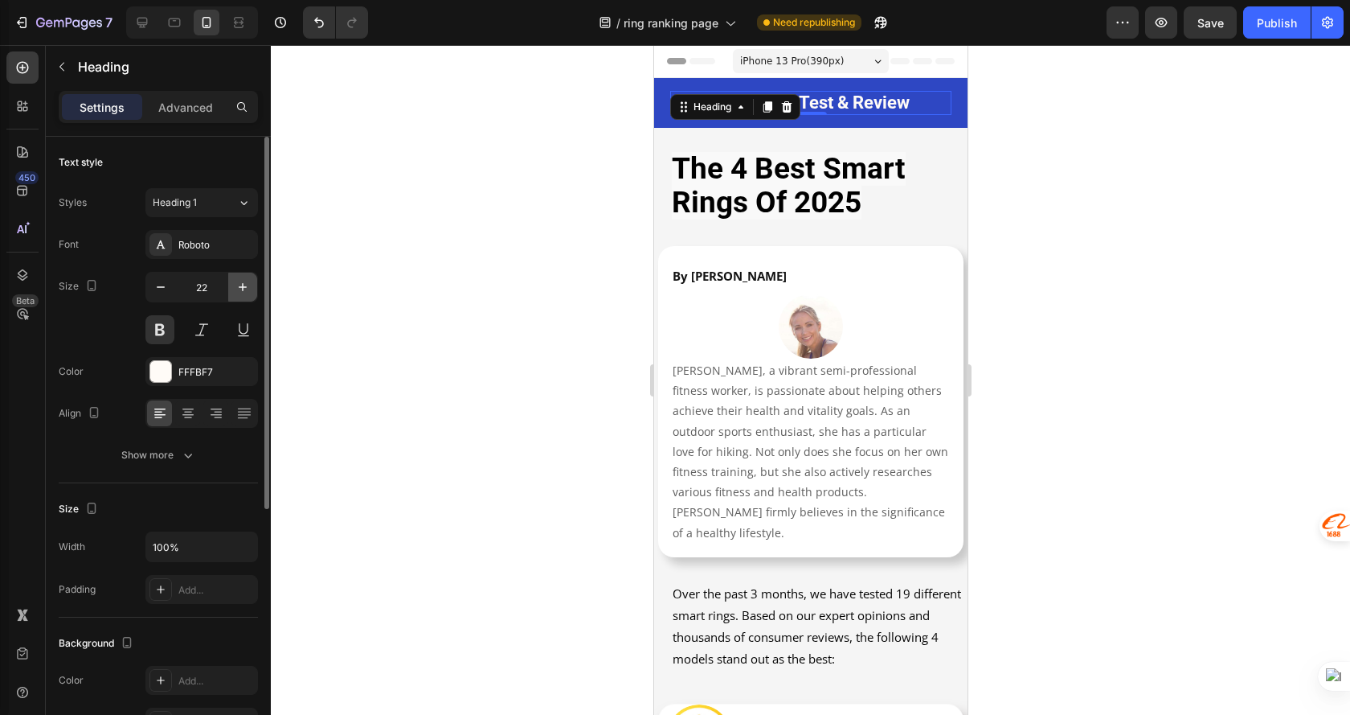
click at [239, 290] on icon "button" at bounding box center [243, 287] width 16 height 16
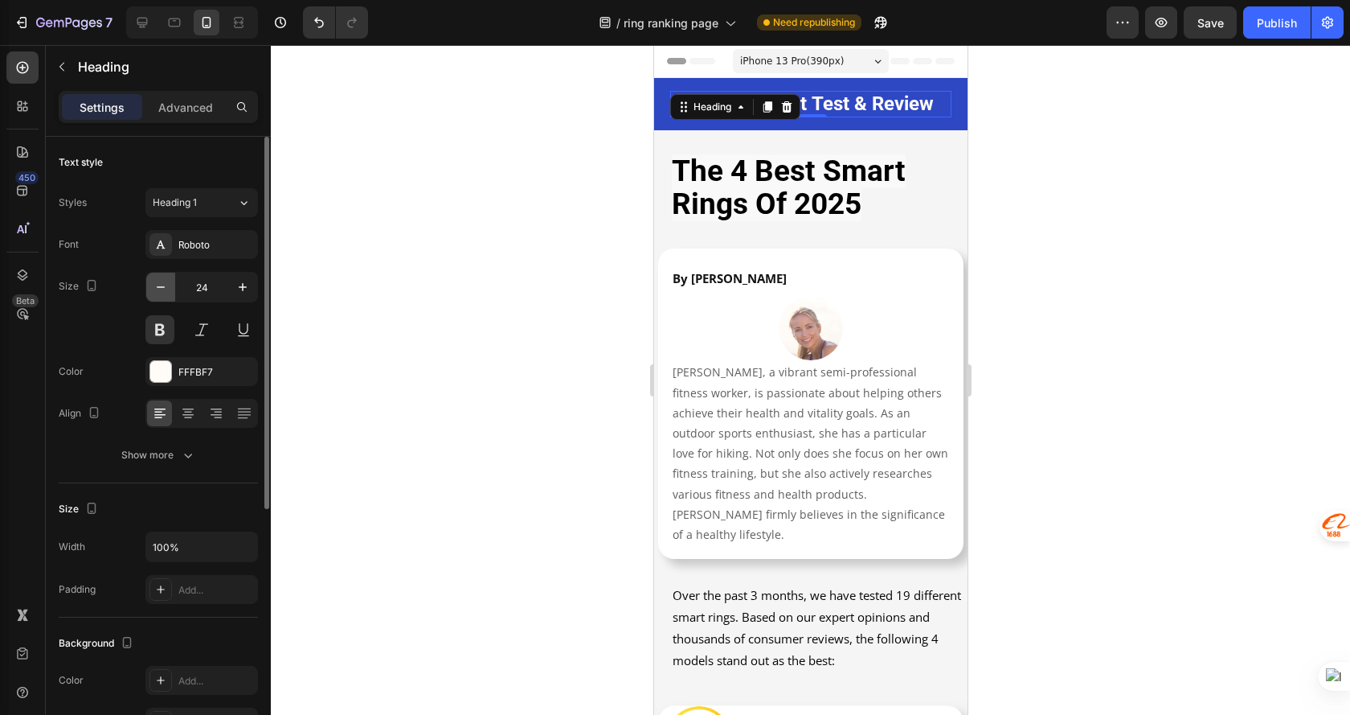
click at [157, 284] on icon "button" at bounding box center [161, 287] width 16 height 16
type input "23"
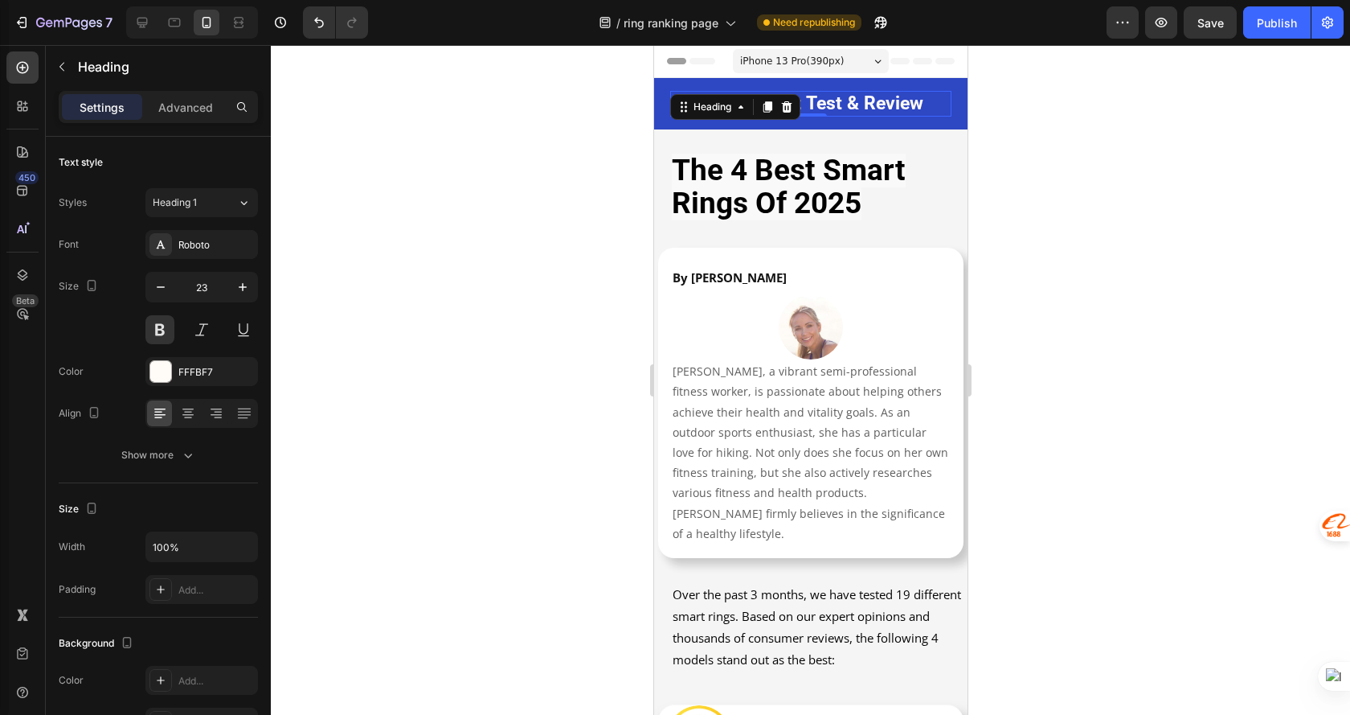
click at [1061, 199] on div at bounding box center [811, 380] width 1080 height 670
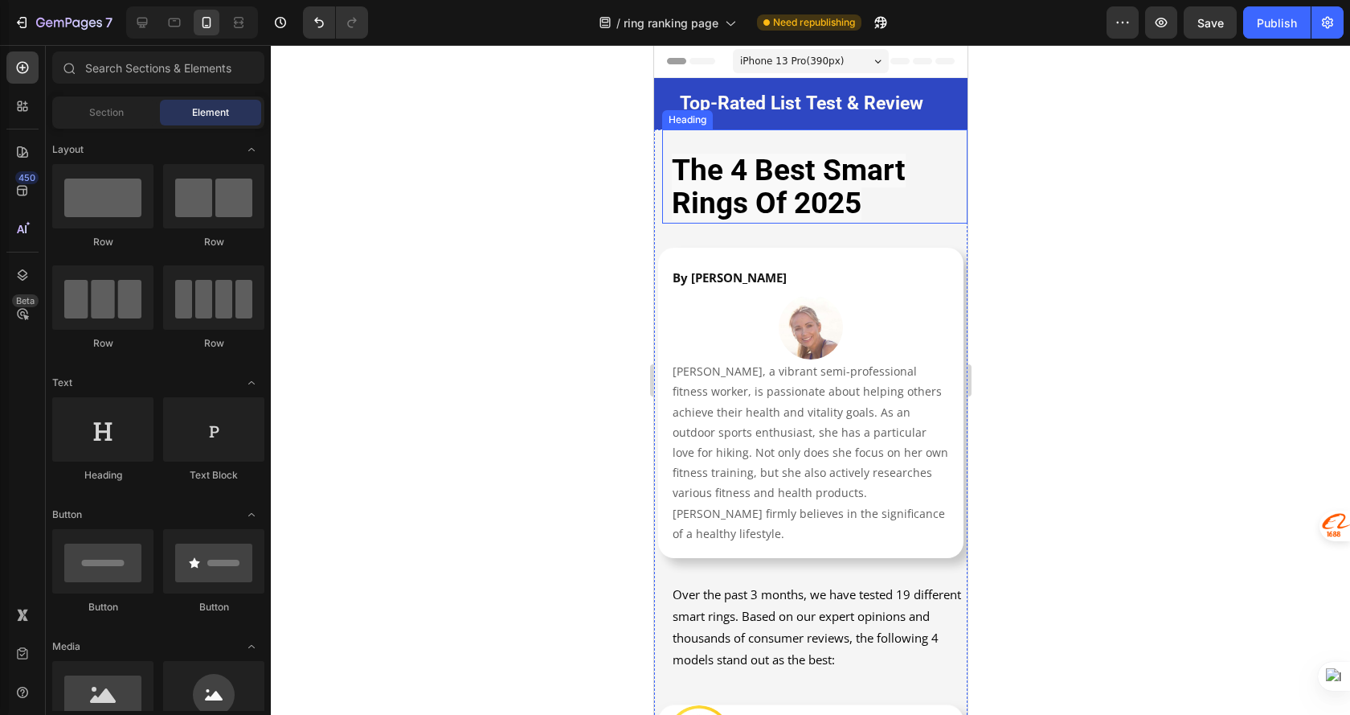
click at [897, 198] on h1 "the 4 best smart rings of 2025" at bounding box center [814, 189] width 289 height 70
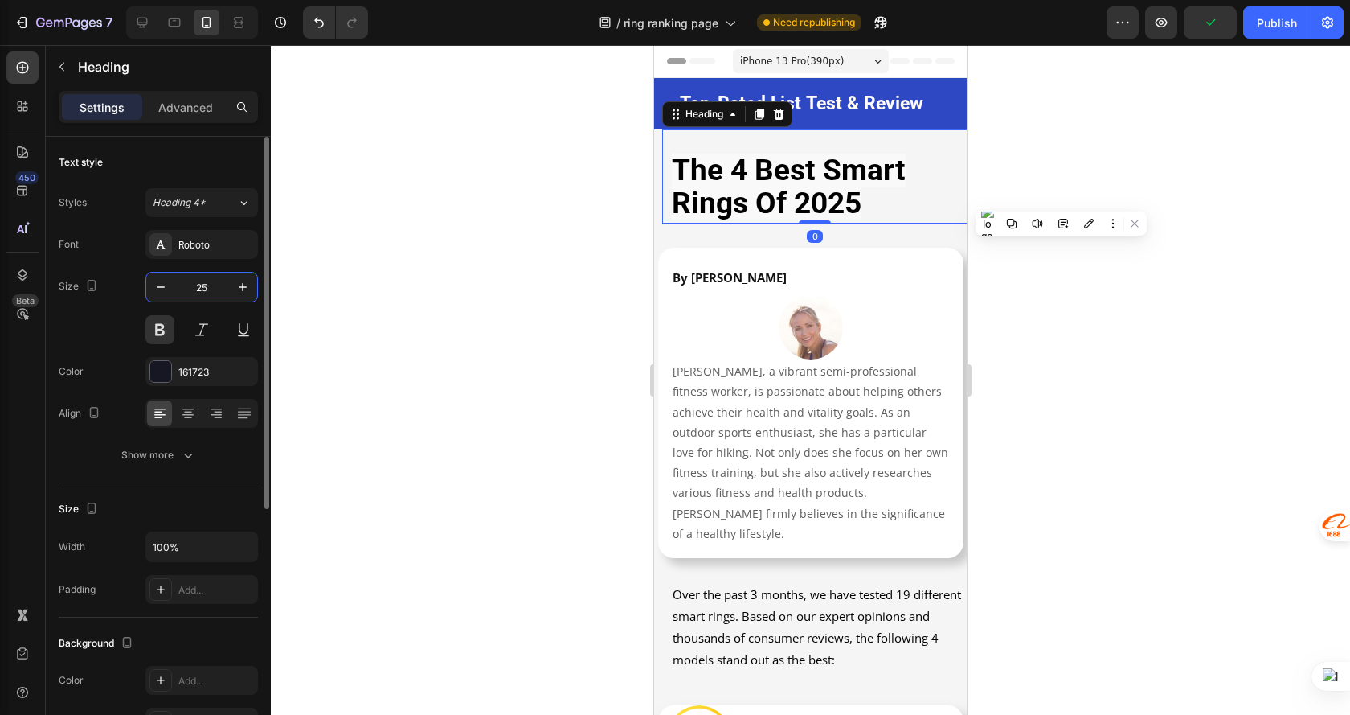
click at [199, 289] on input "25" at bounding box center [201, 287] width 53 height 29
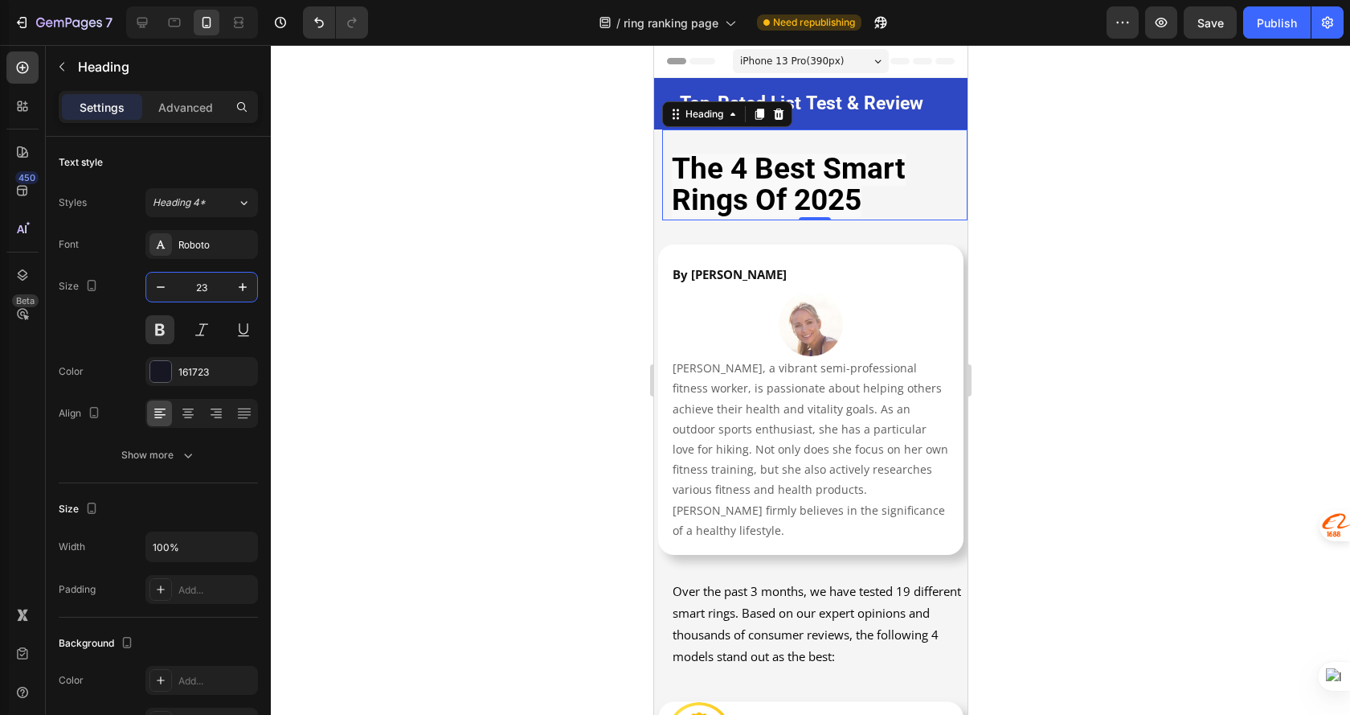
type input "2"
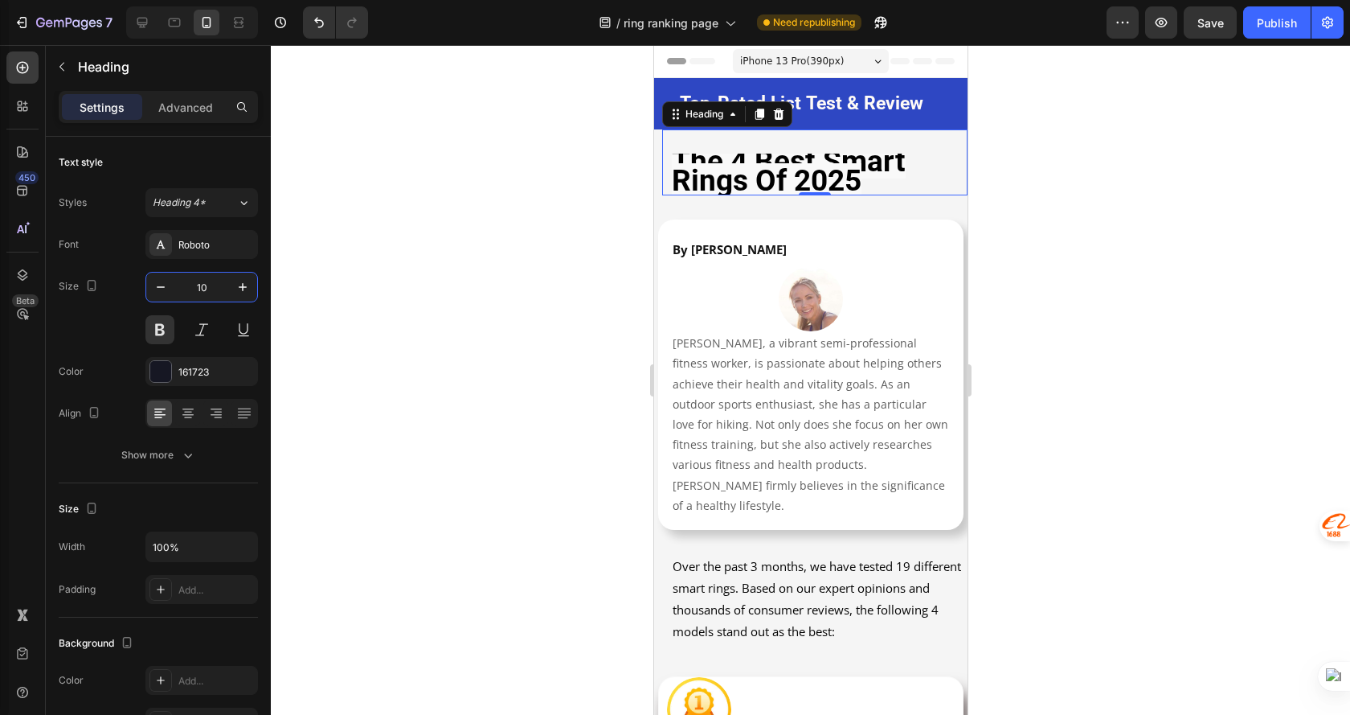
type input "1"
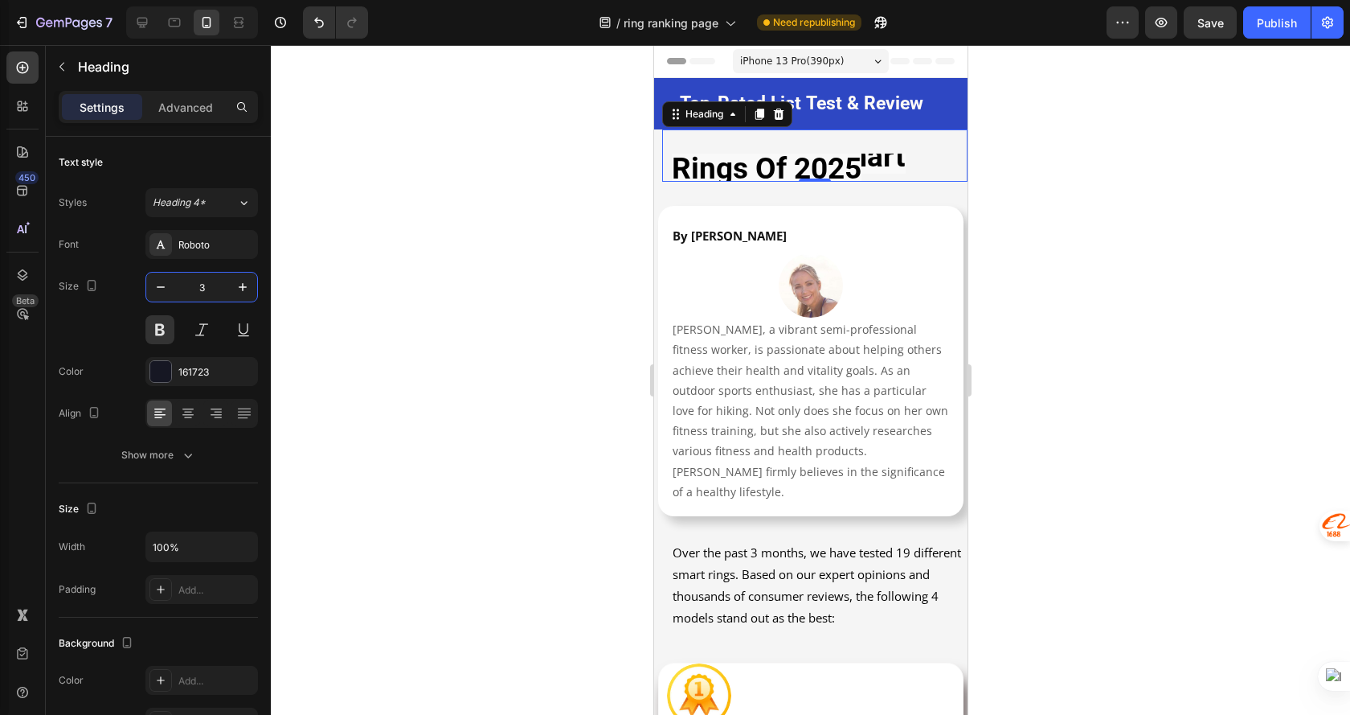
type input "30"
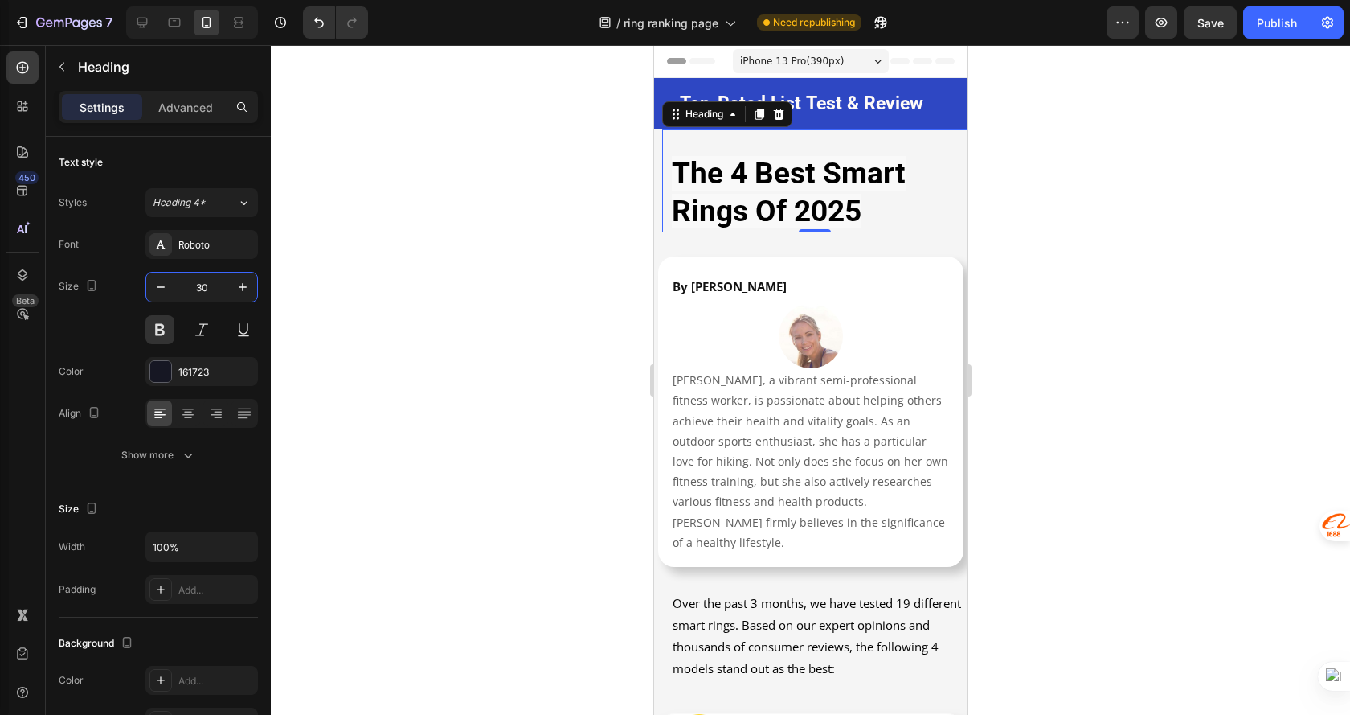
click at [1046, 233] on div at bounding box center [811, 380] width 1080 height 670
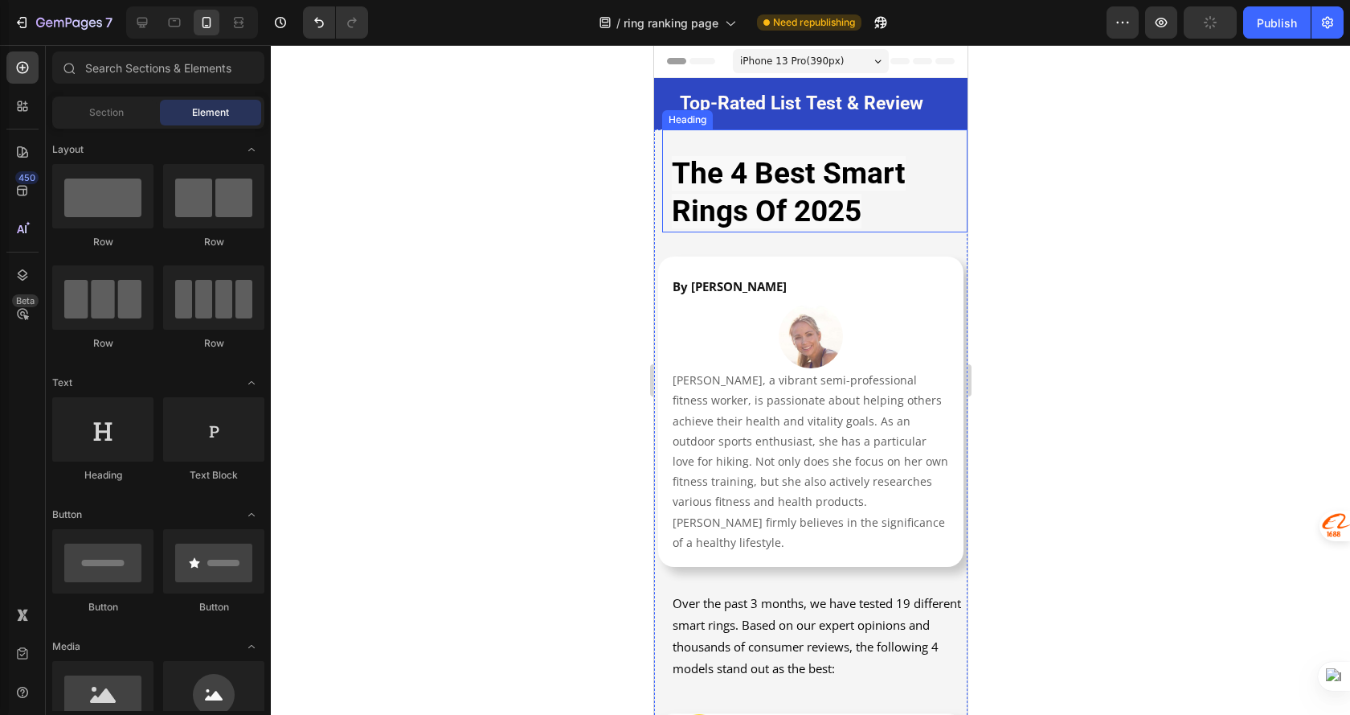
click at [850, 207] on strong "the 4 best smart rings of 2025" at bounding box center [788, 192] width 234 height 72
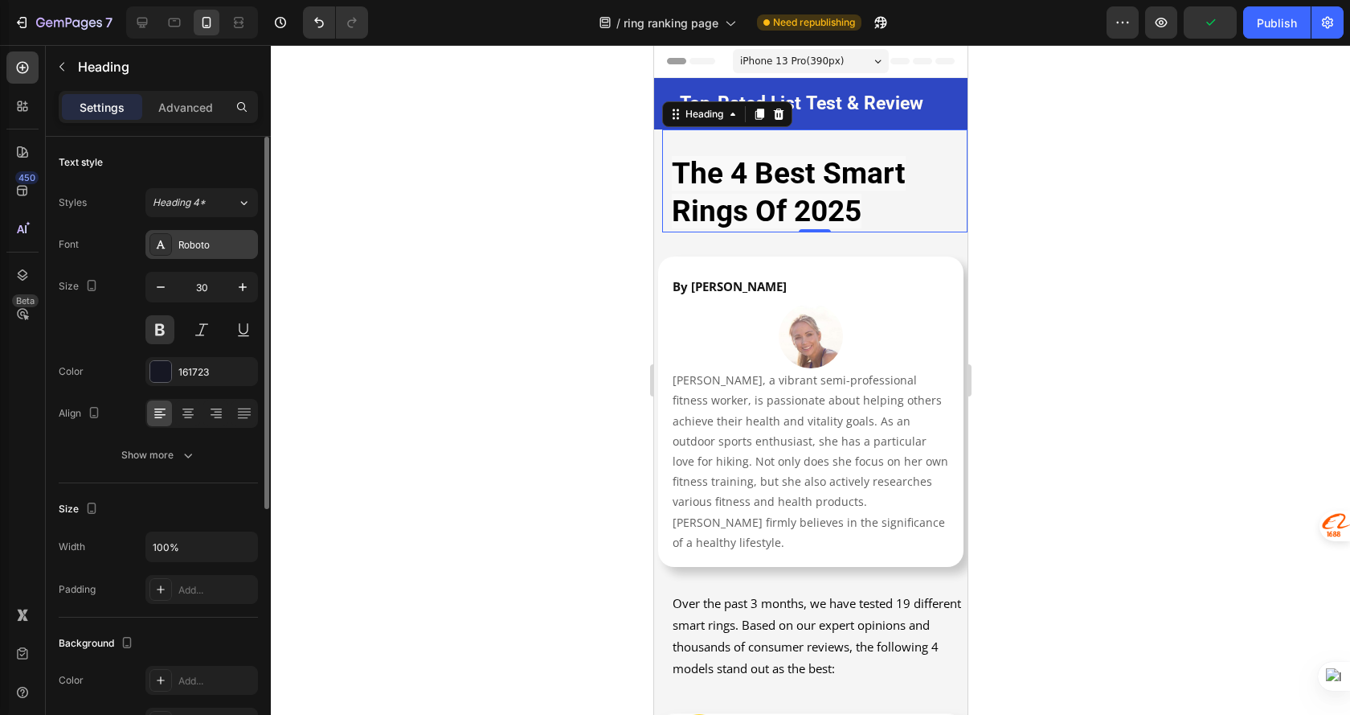
click at [208, 249] on div "Roboto" at bounding box center [216, 245] width 76 height 14
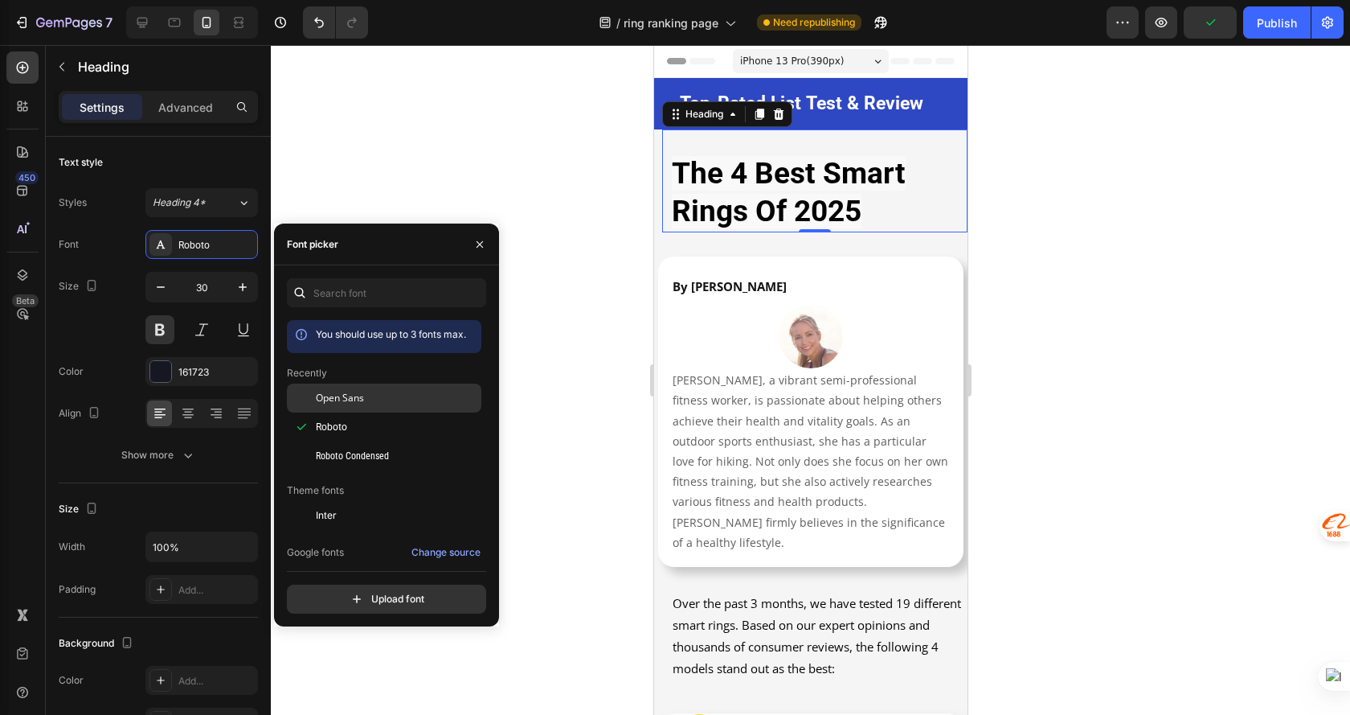
click at [400, 404] on div "Open Sans" at bounding box center [397, 398] width 162 height 14
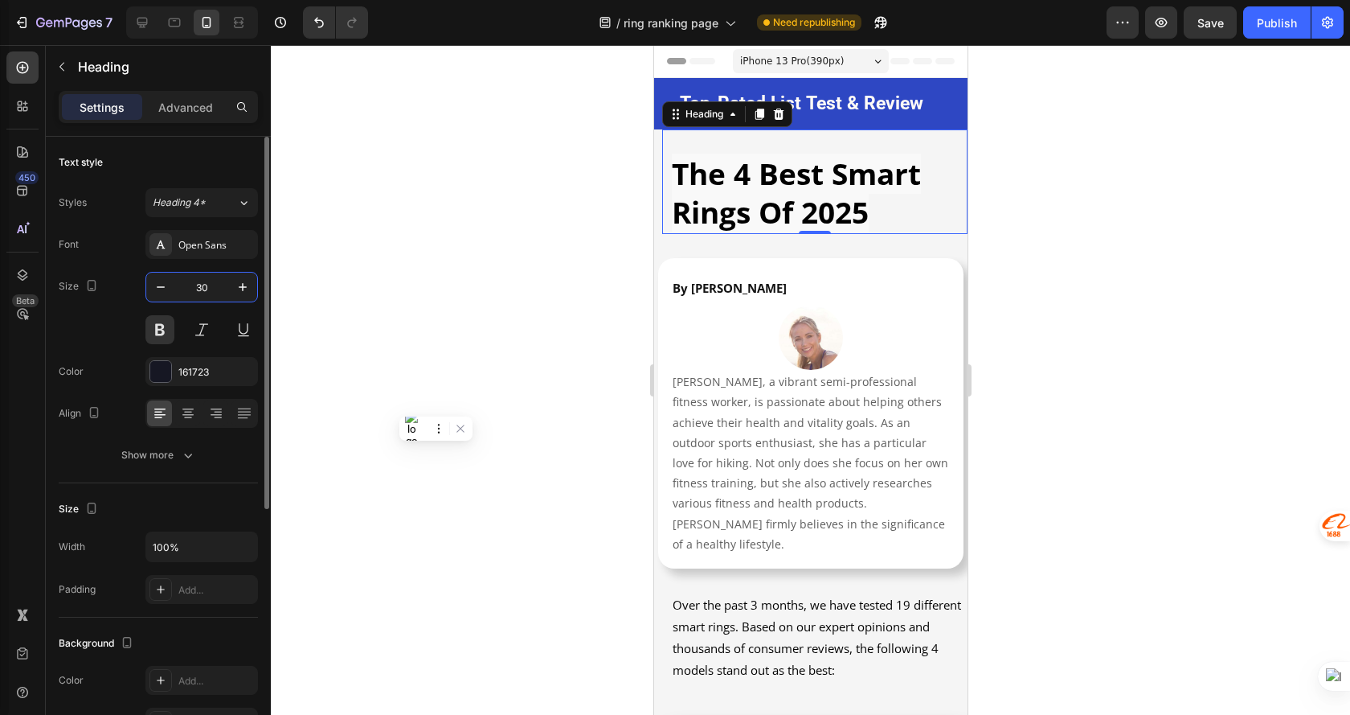
click at [202, 289] on input "30" at bounding box center [201, 287] width 53 height 29
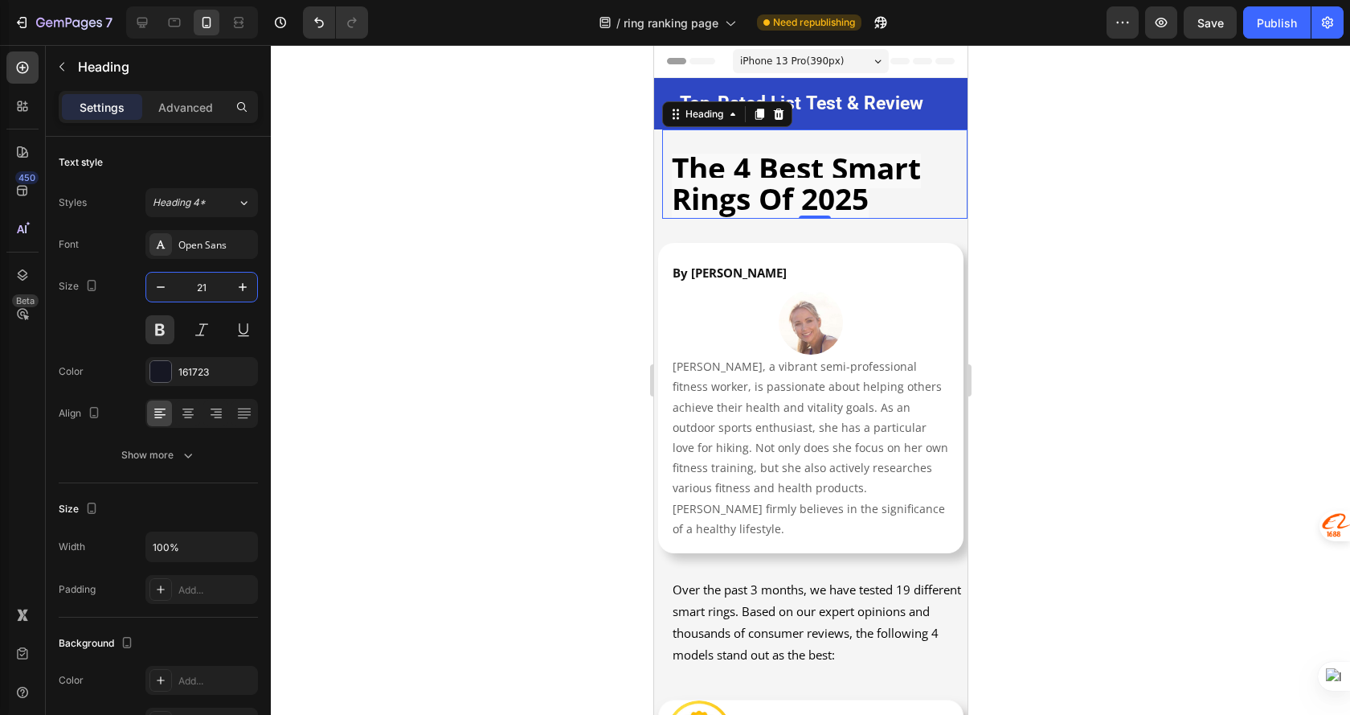
type input "2"
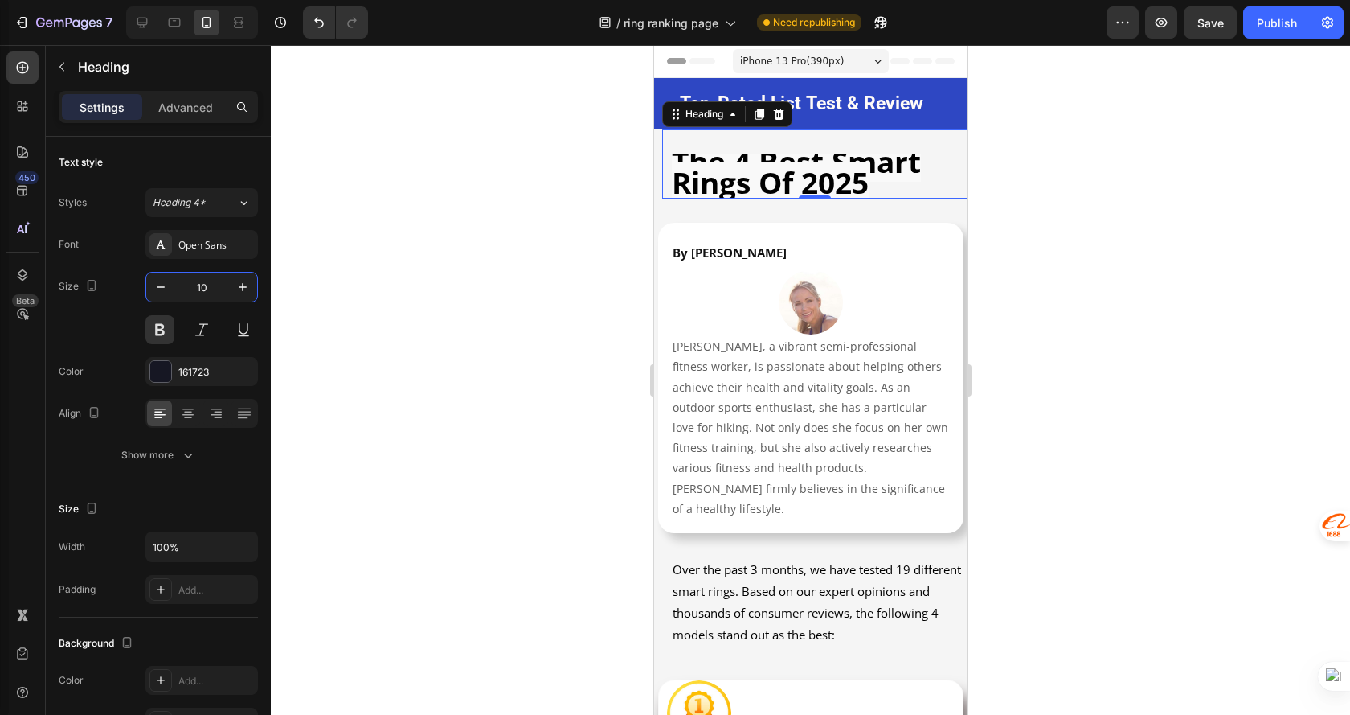
type input "1"
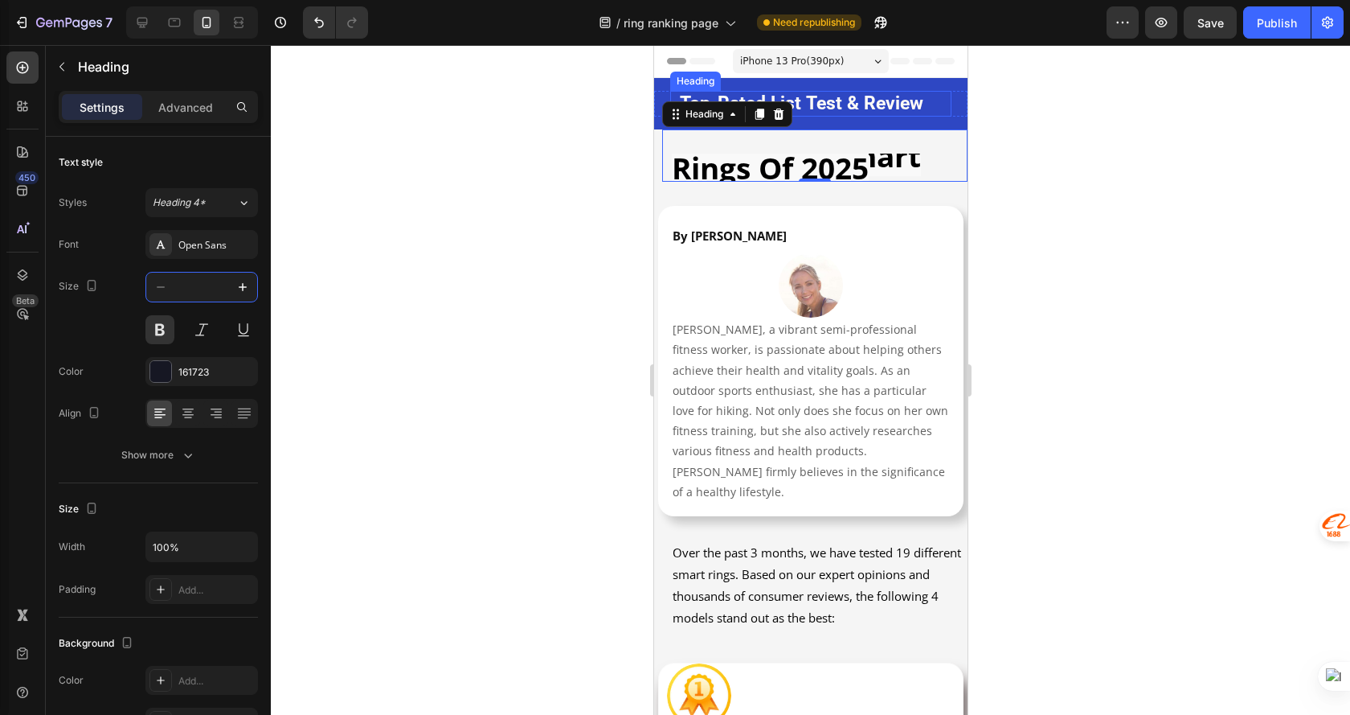
click at [908, 107] on h2 "Top-Rated List Test & Review" at bounding box center [810, 104] width 265 height 26
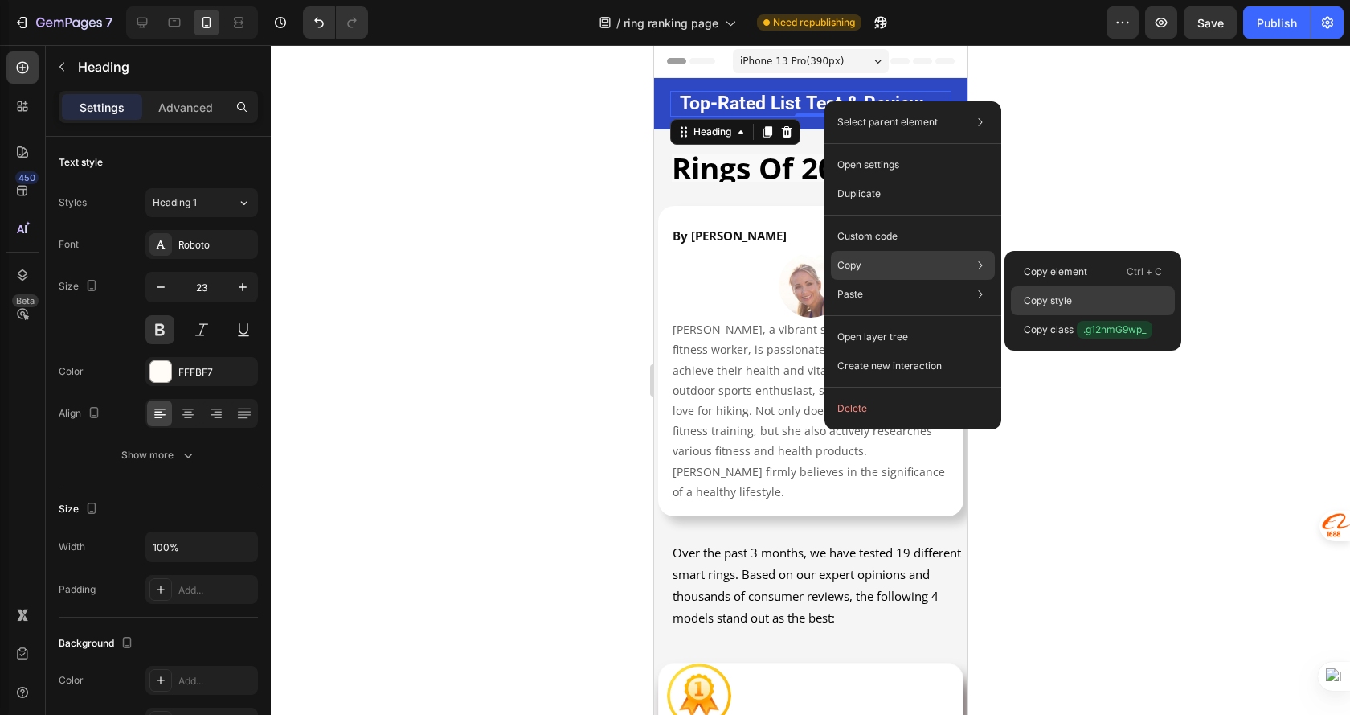
click at [1070, 299] on p "Copy style" at bounding box center [1048, 300] width 48 height 14
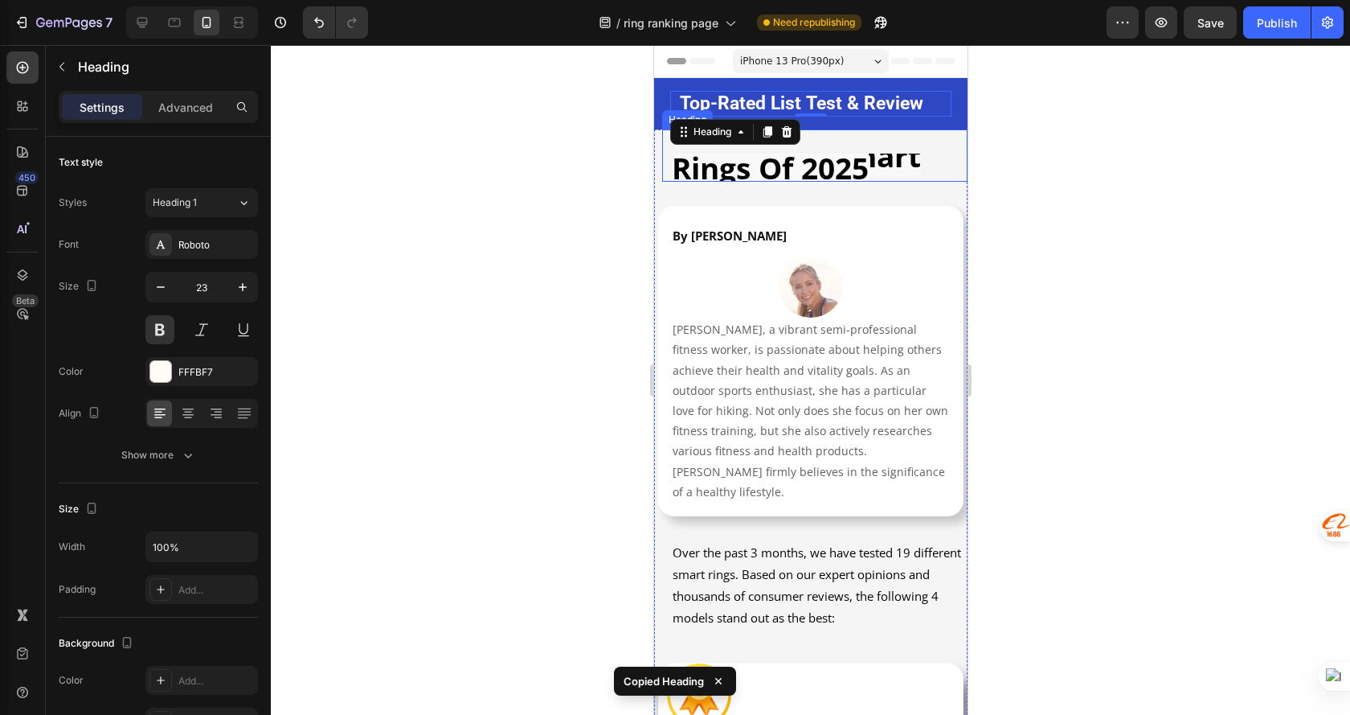
click at [802, 171] on strong "the 4 best smart rings of 2025" at bounding box center [795, 162] width 249 height 54
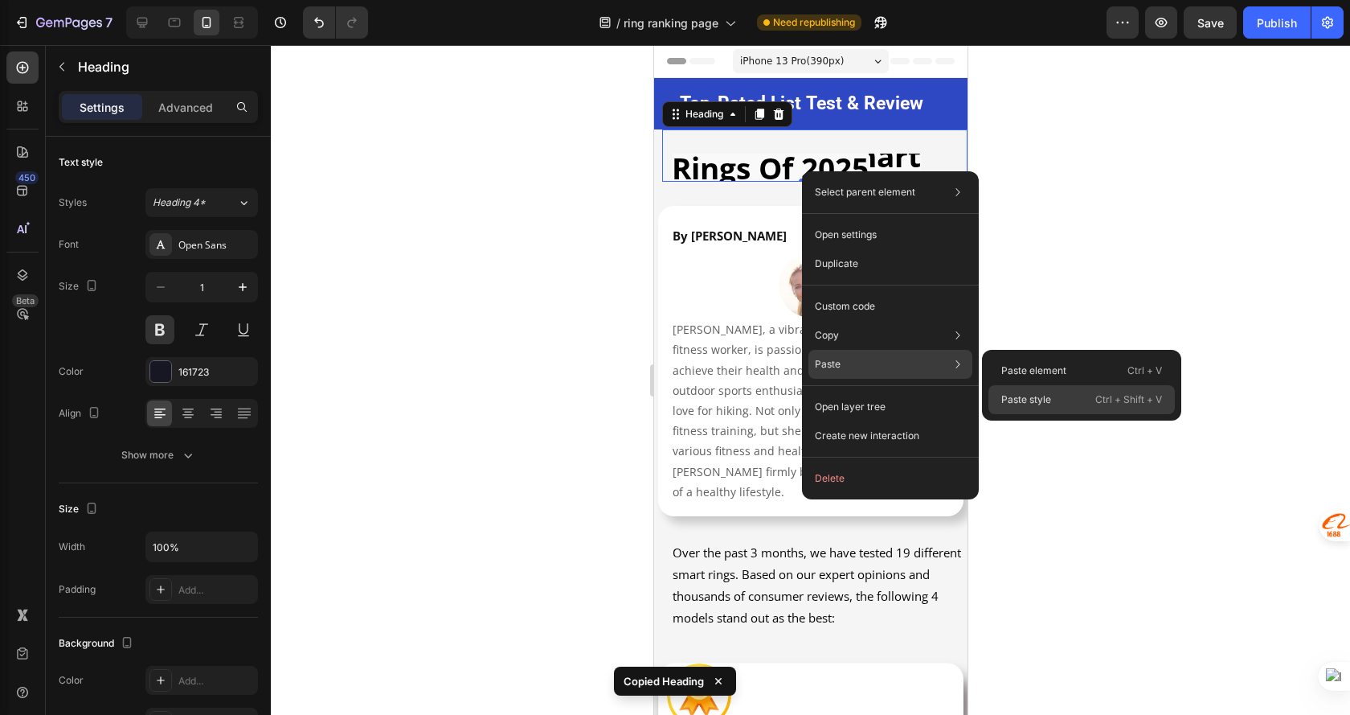
click at [1070, 398] on div "Paste style Ctrl + Shift + V" at bounding box center [1082, 399] width 186 height 29
type input "23"
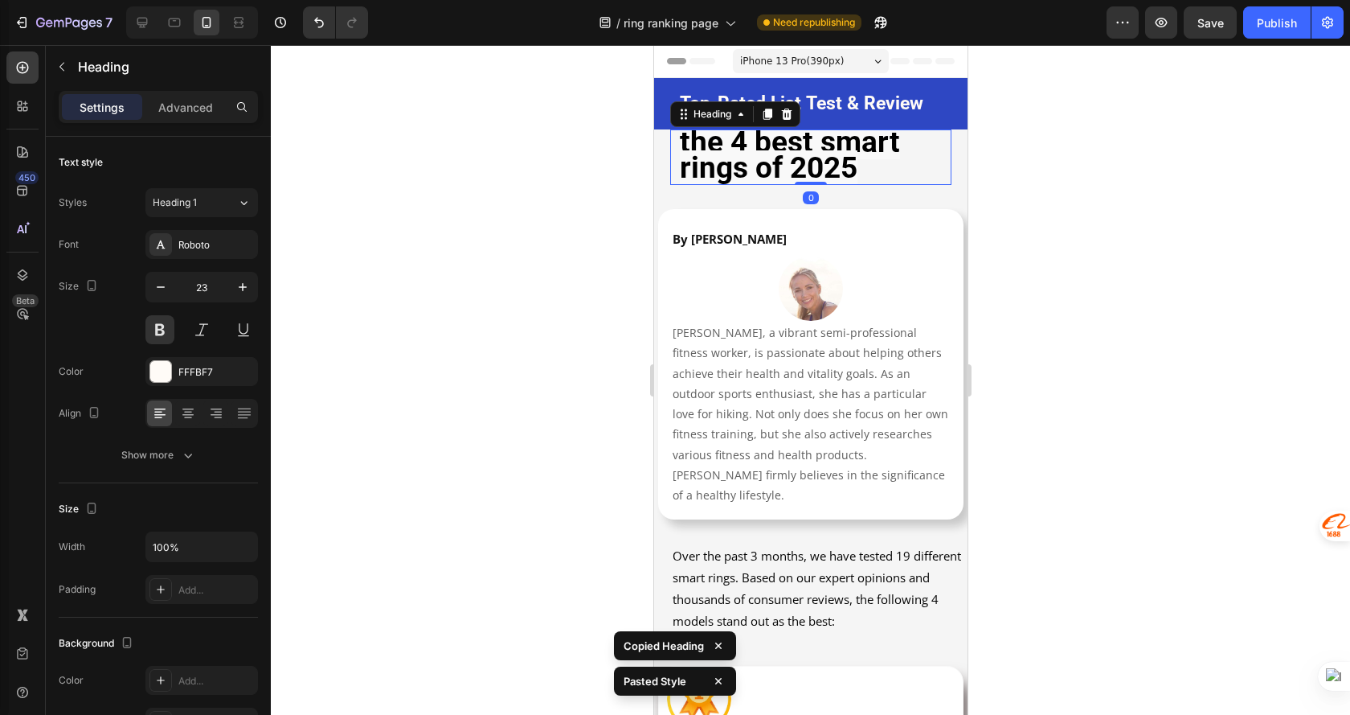
click at [1046, 313] on div at bounding box center [811, 380] width 1080 height 670
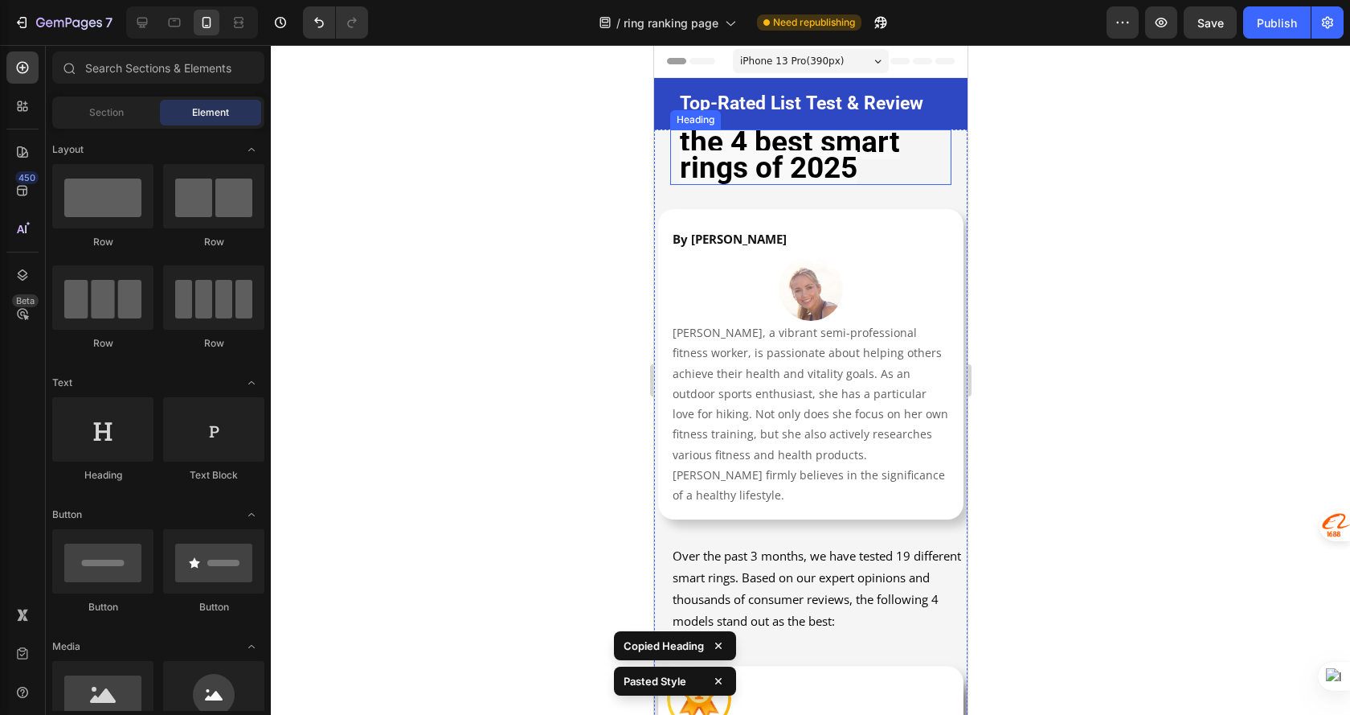
click at [891, 171] on h1 "the 4 best smart rings of 2025" at bounding box center [810, 156] width 265 height 55
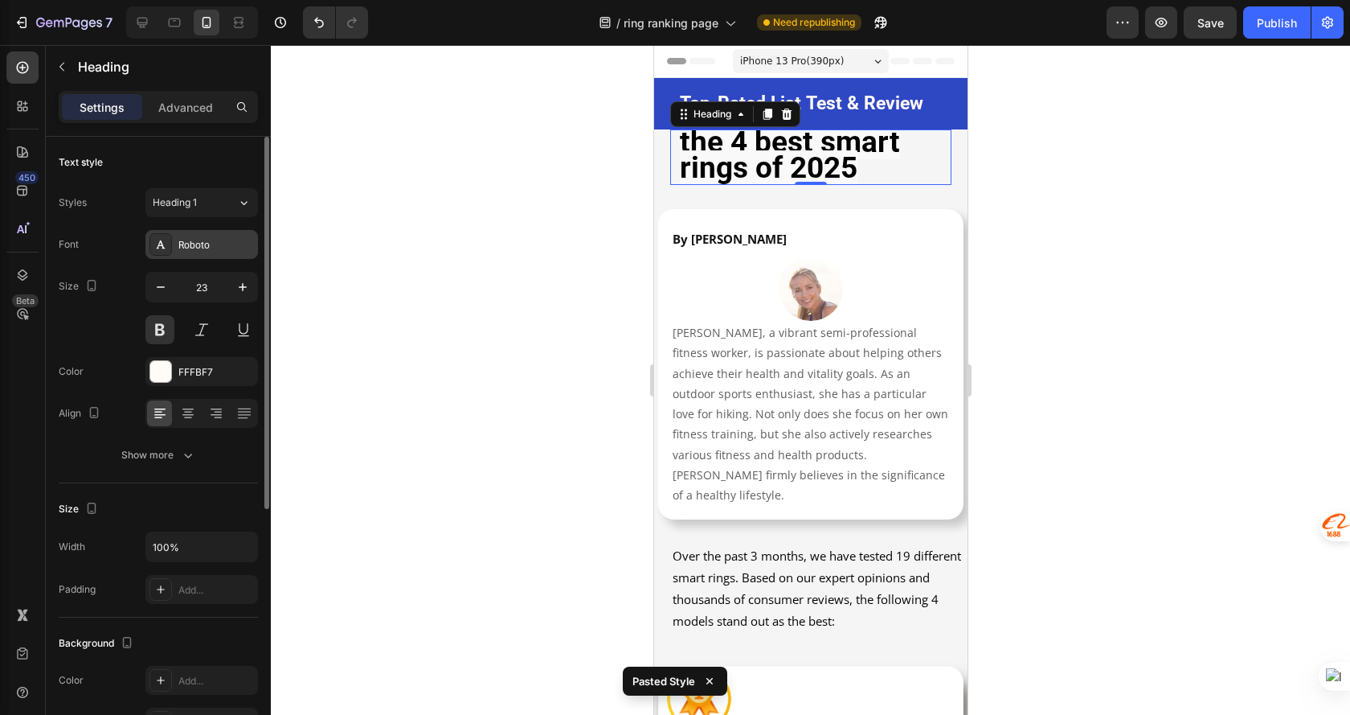
click at [199, 248] on div "Roboto" at bounding box center [216, 245] width 76 height 14
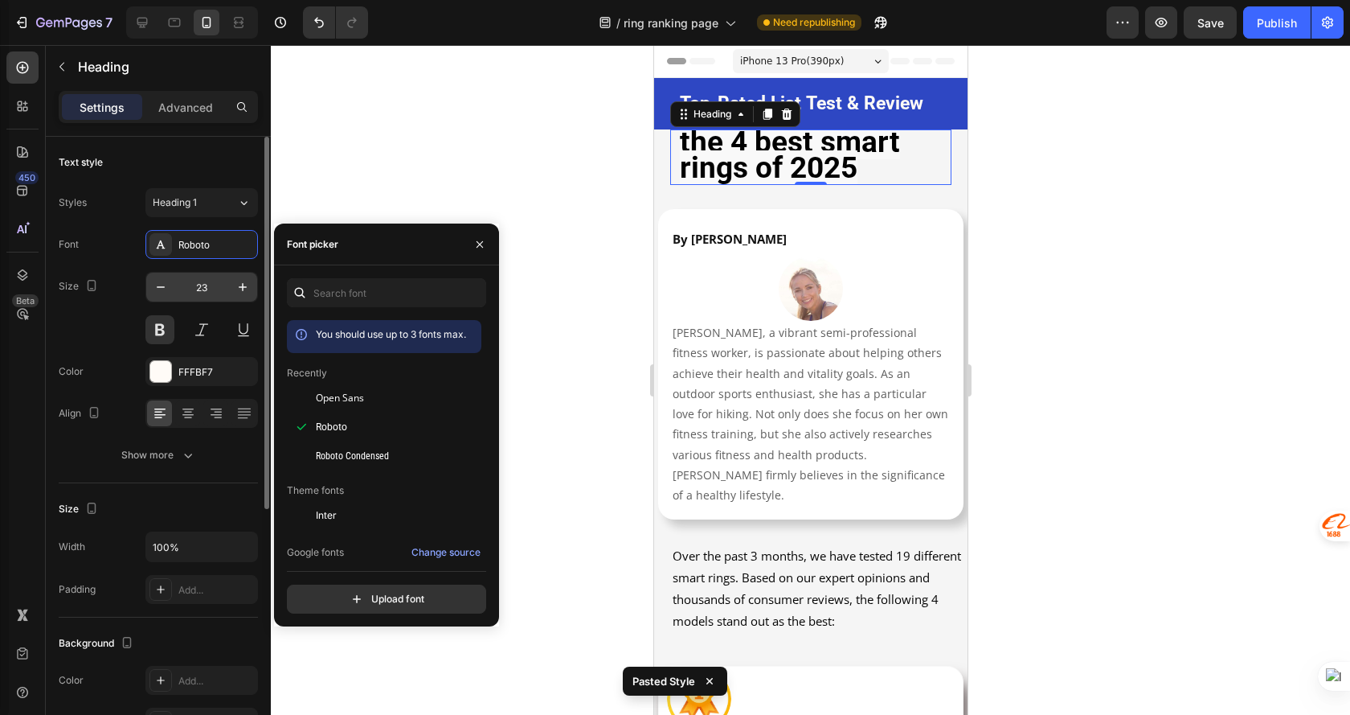
click at [201, 289] on input "23" at bounding box center [201, 287] width 53 height 29
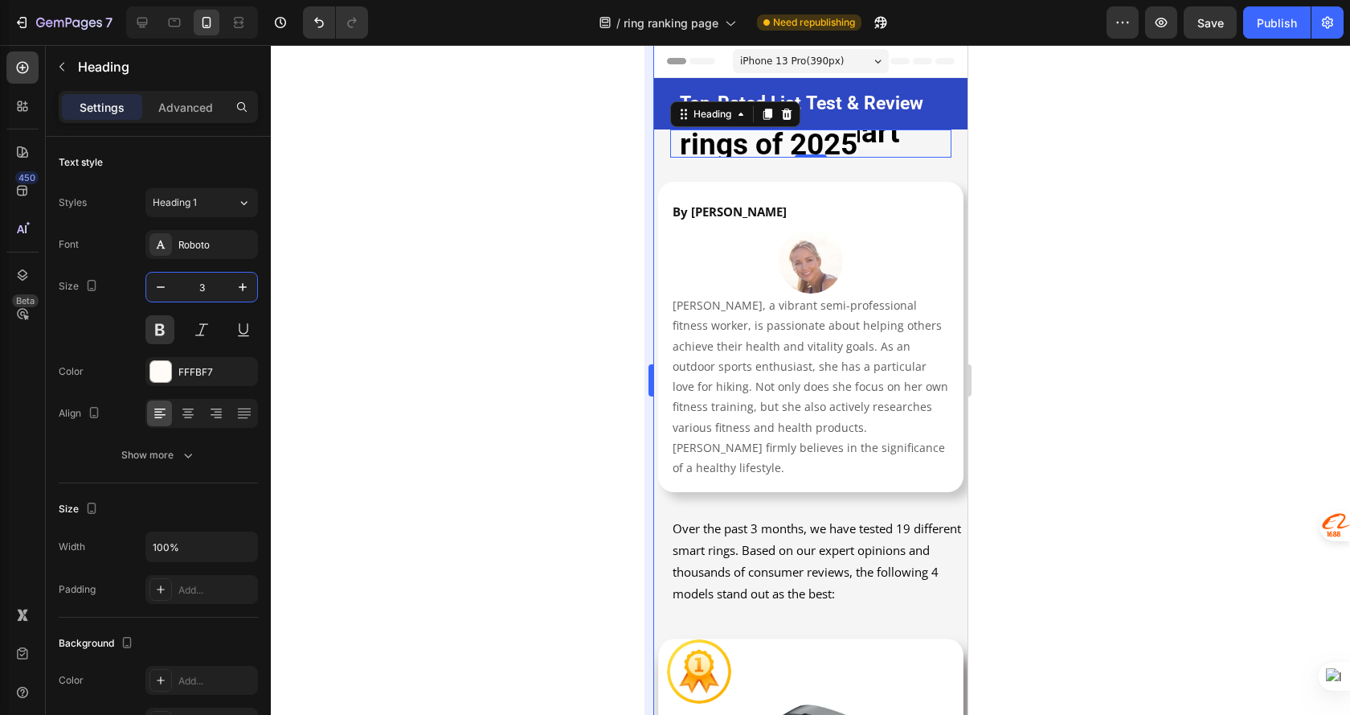
type input "30"
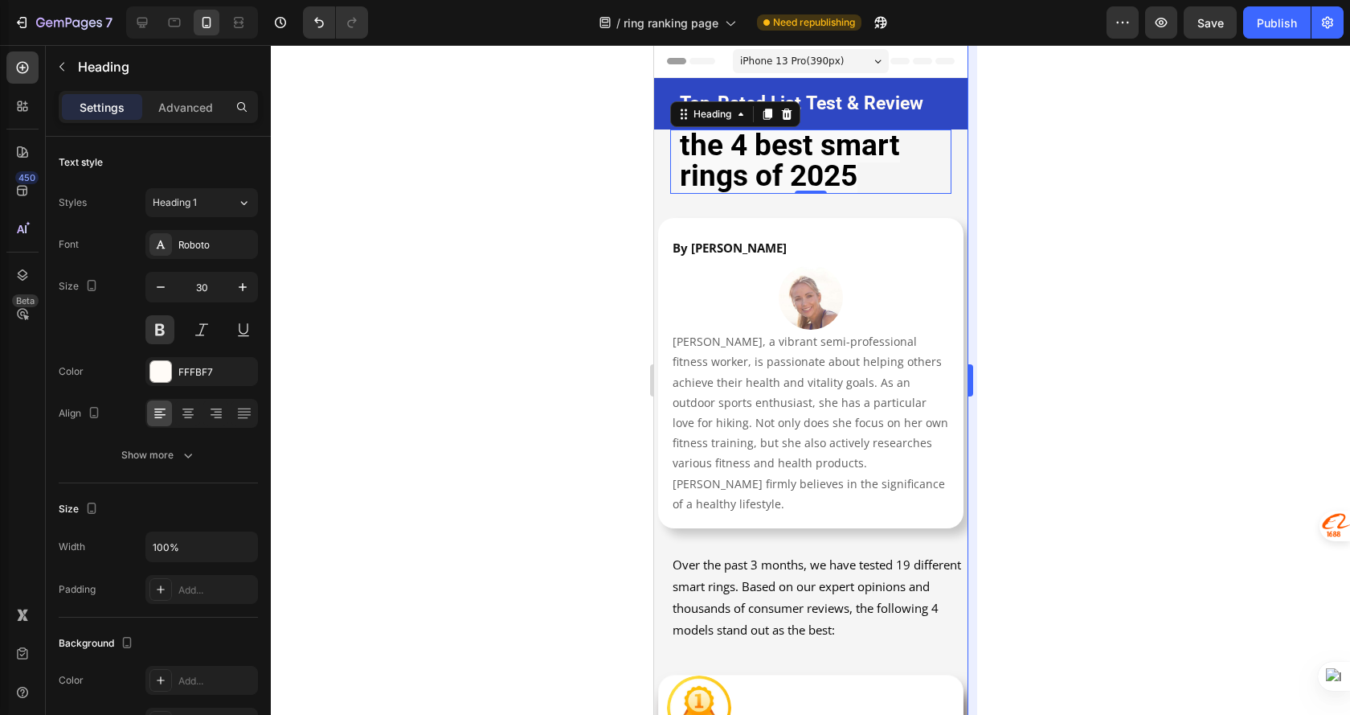
drag, startPoint x: 1019, startPoint y: 227, endPoint x: 975, endPoint y: 214, distance: 46.0
click at [1019, 227] on div at bounding box center [811, 380] width 1080 height 670
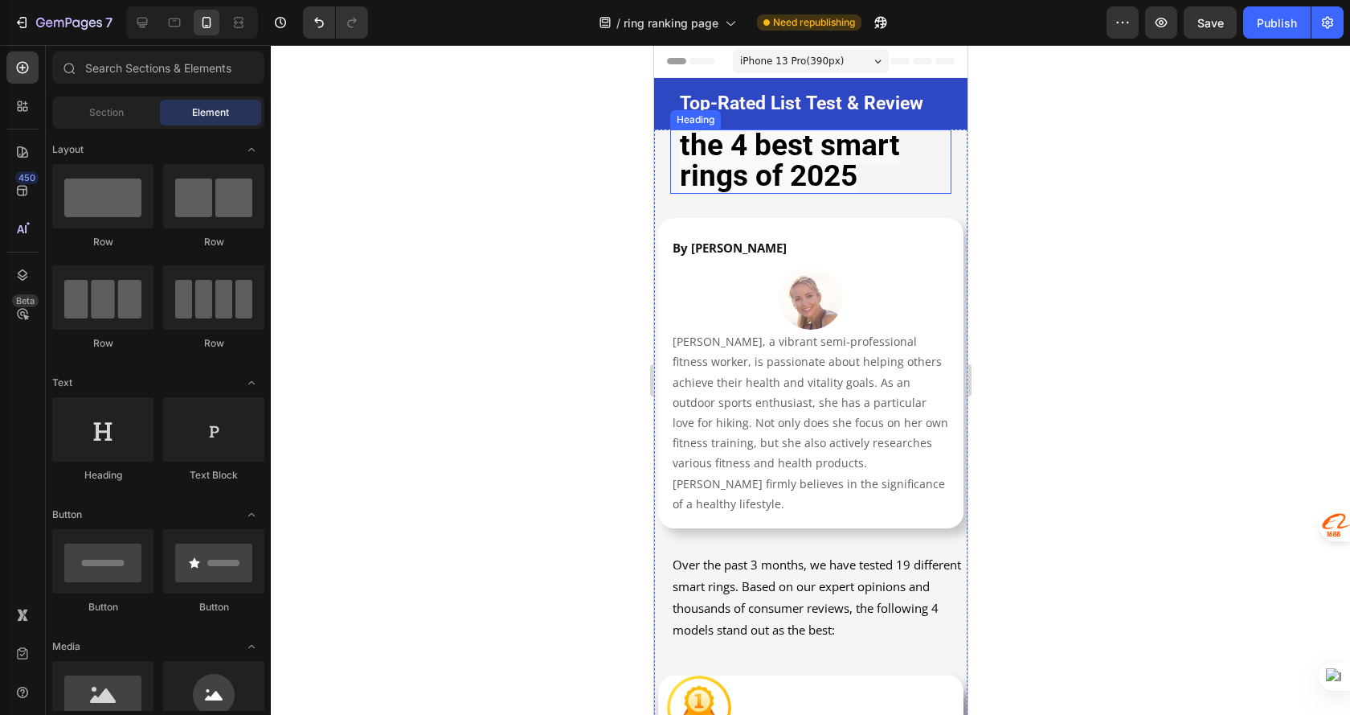
click at [702, 146] on strong "the 4 best smart rings of 2025" at bounding box center [789, 160] width 220 height 65
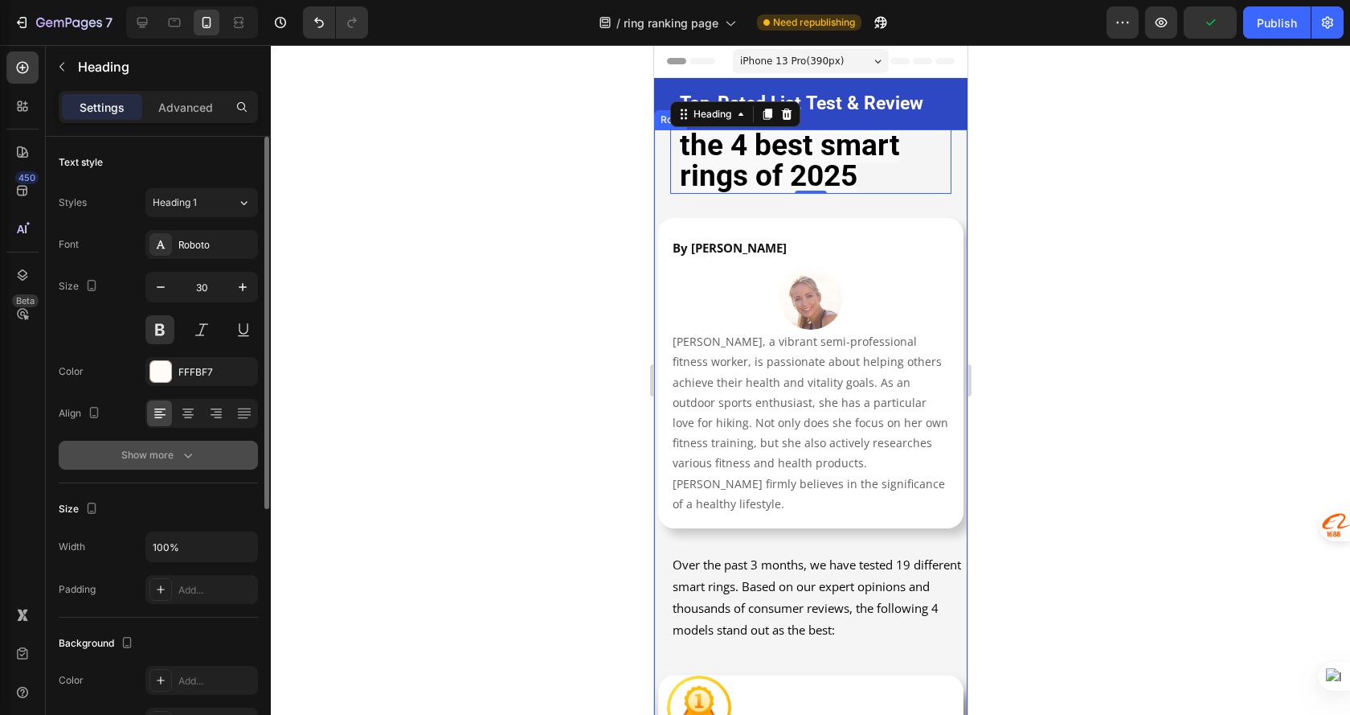
click at [182, 457] on icon "button" at bounding box center [188, 455] width 16 height 16
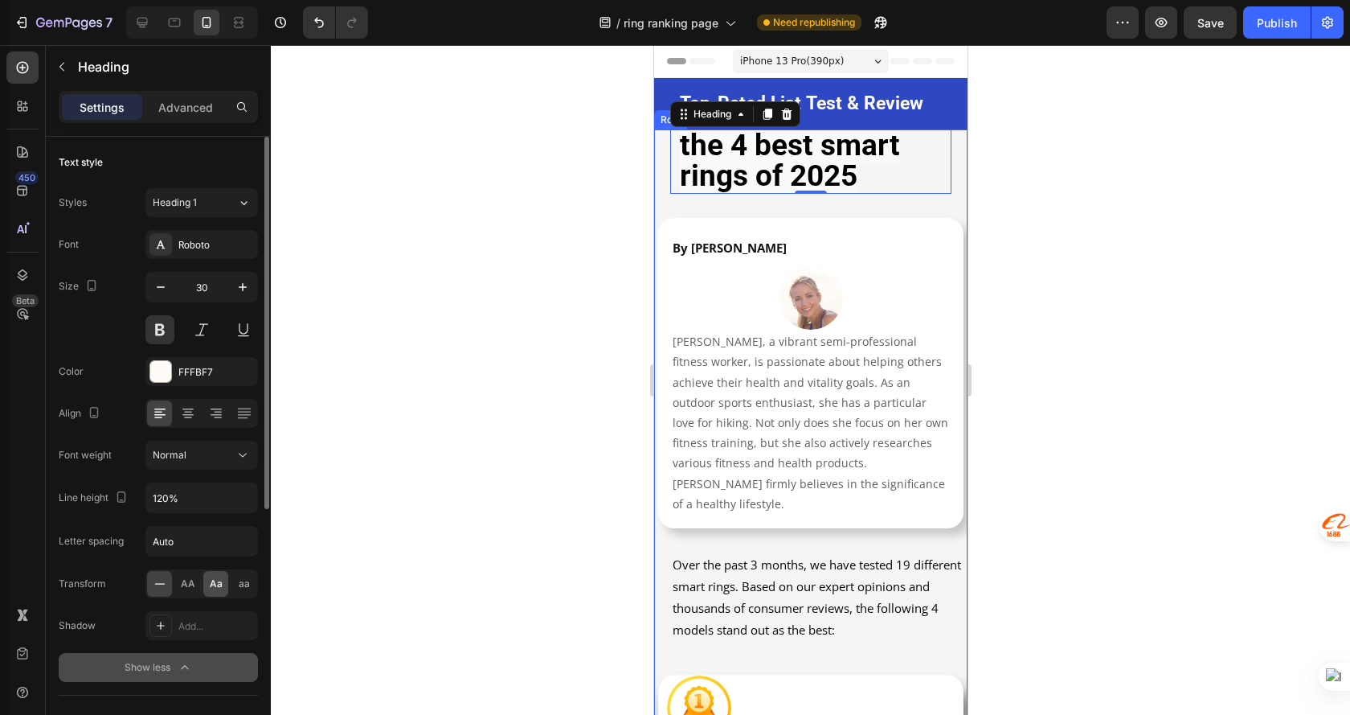
click at [213, 580] on span "Aa" at bounding box center [216, 583] width 13 height 14
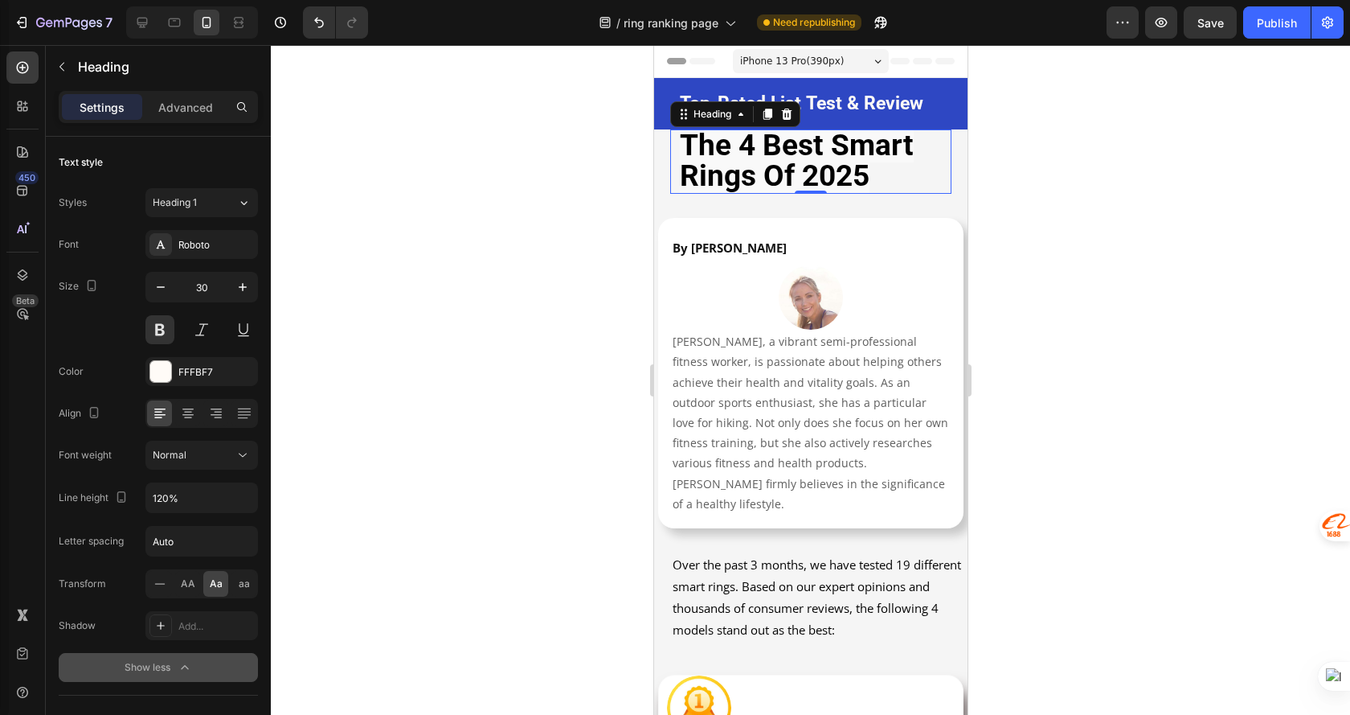
click at [1058, 260] on div at bounding box center [811, 380] width 1080 height 670
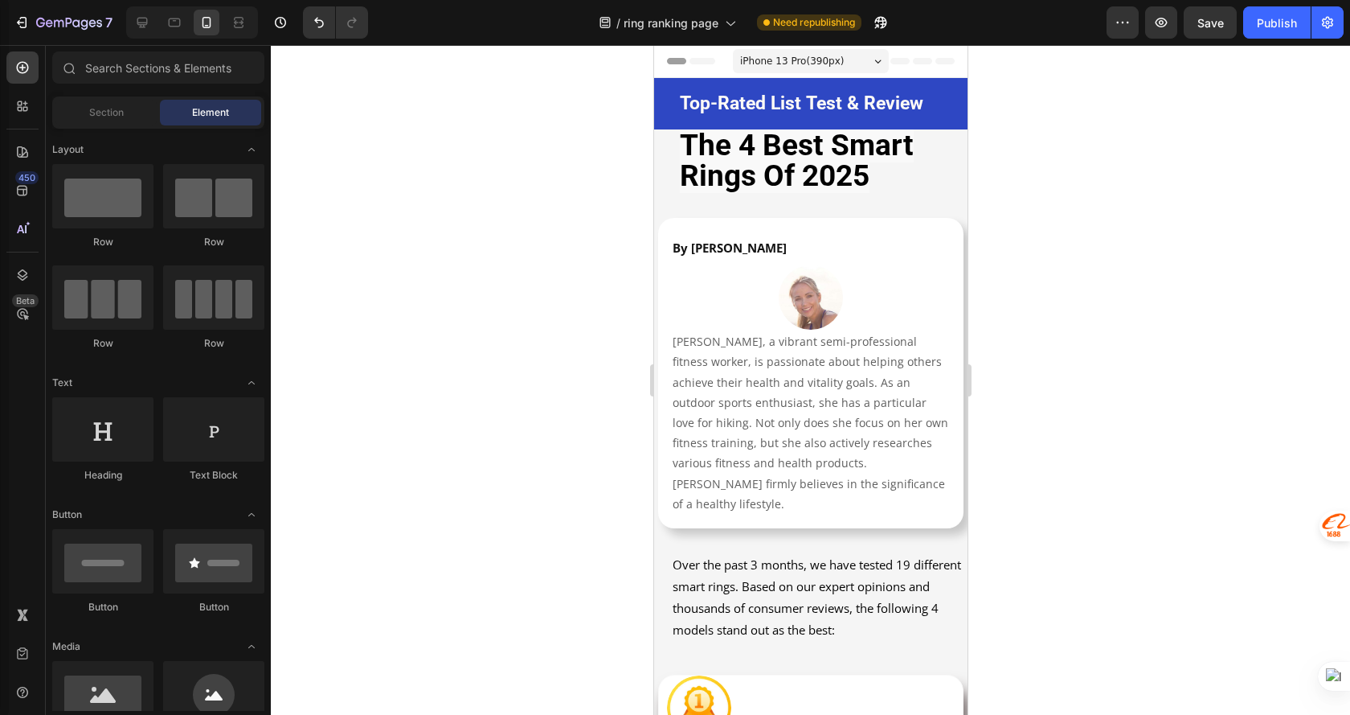
click at [834, 64] on span "iPhone 13 Pro ( 390 px)" at bounding box center [792, 61] width 104 height 16
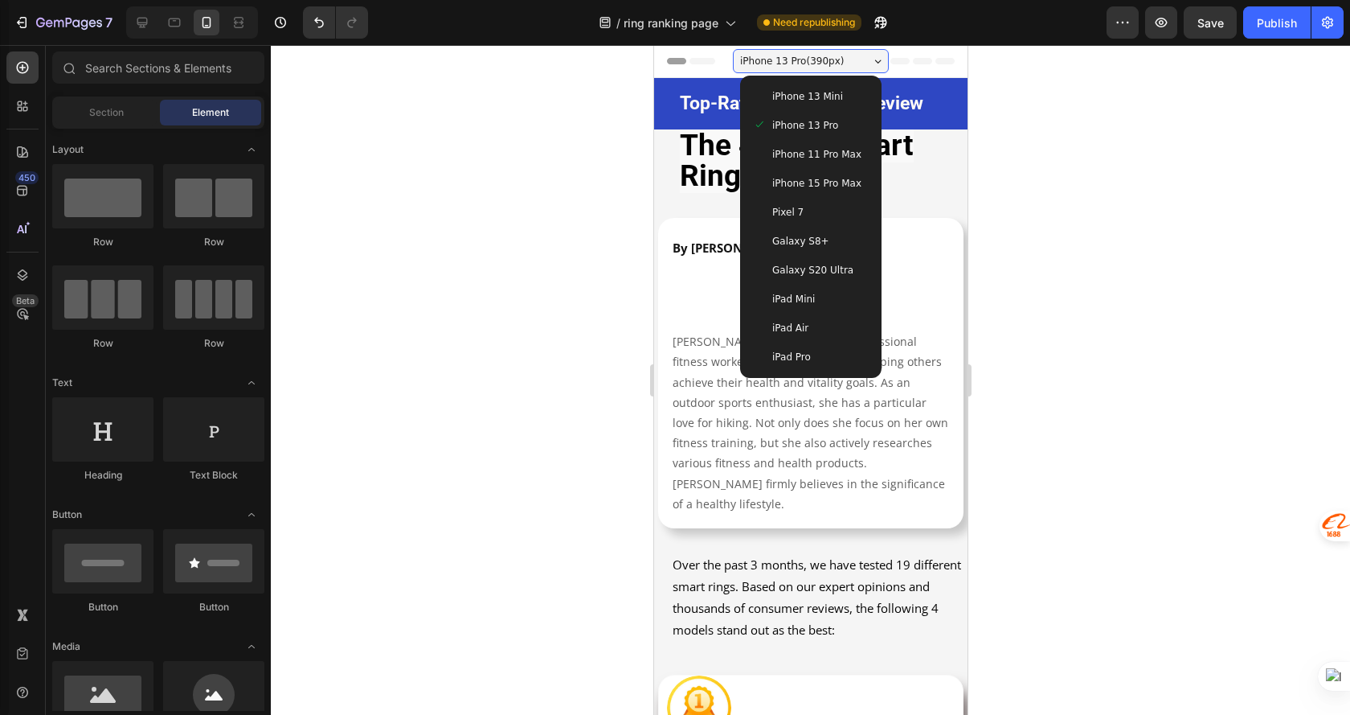
click at [824, 94] on span "iPhone 13 Mini" at bounding box center [807, 96] width 71 height 16
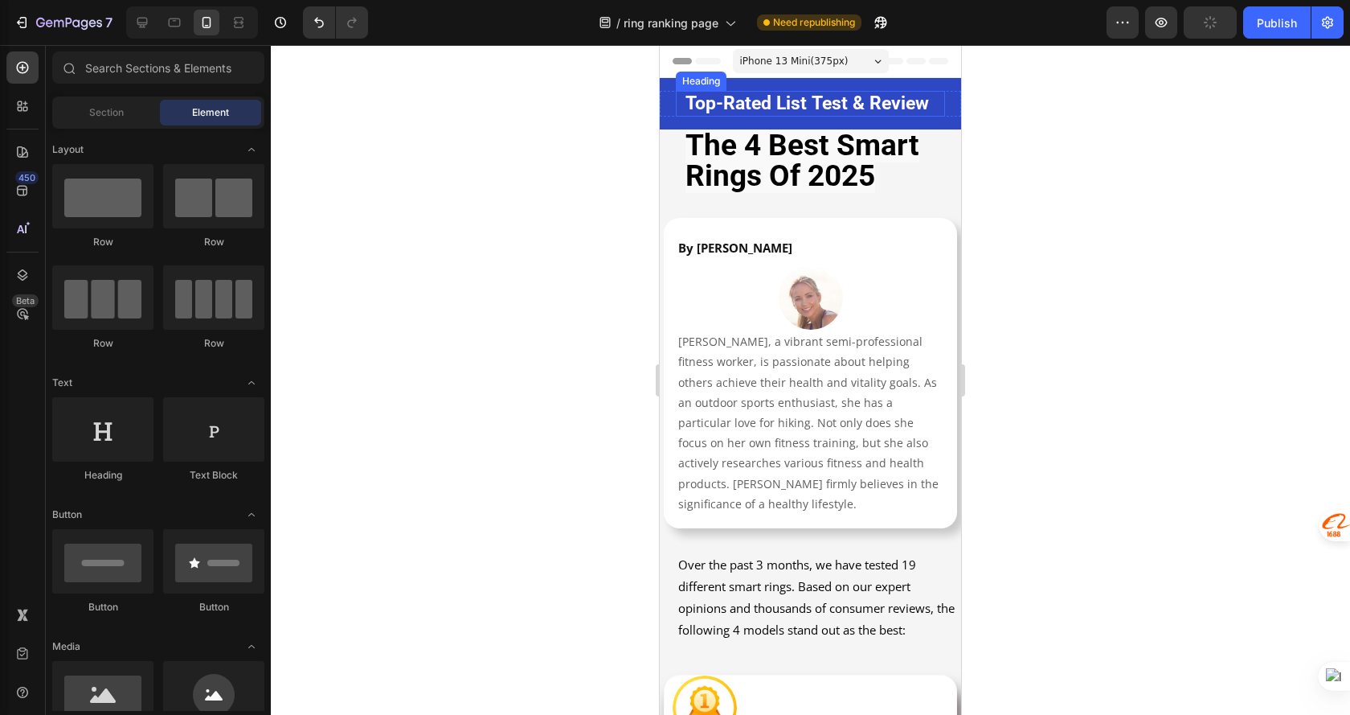
click at [879, 117] on h2 "Top-Rated List Test & Review" at bounding box center [810, 104] width 253 height 26
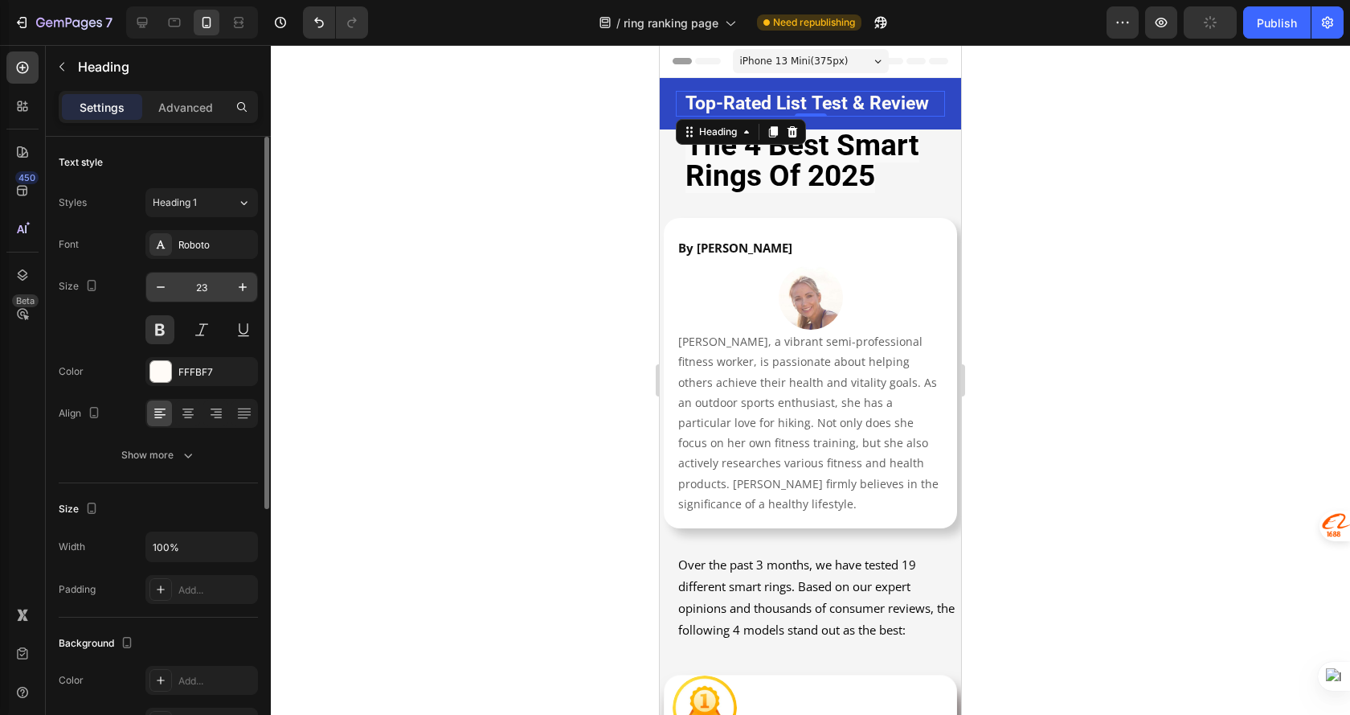
click at [211, 297] on input "23" at bounding box center [201, 287] width 53 height 29
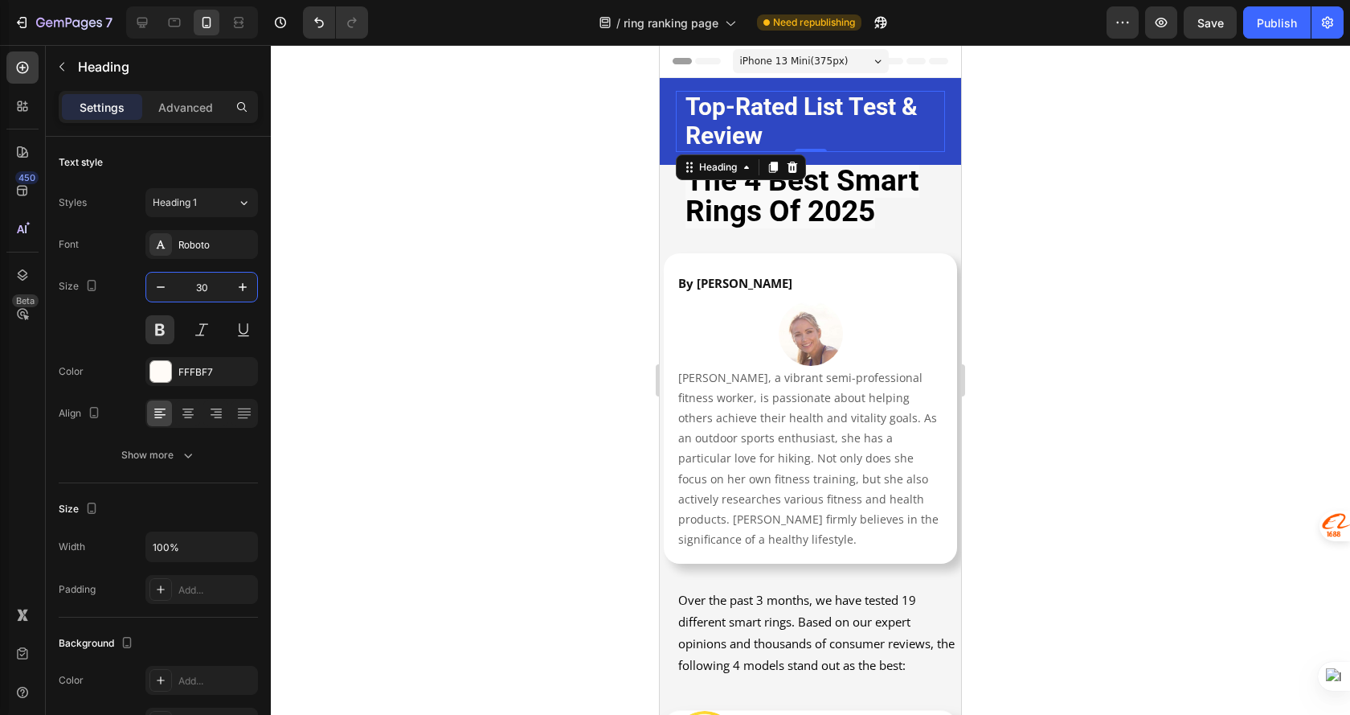
type input "30"
click at [1054, 223] on div at bounding box center [811, 380] width 1080 height 670
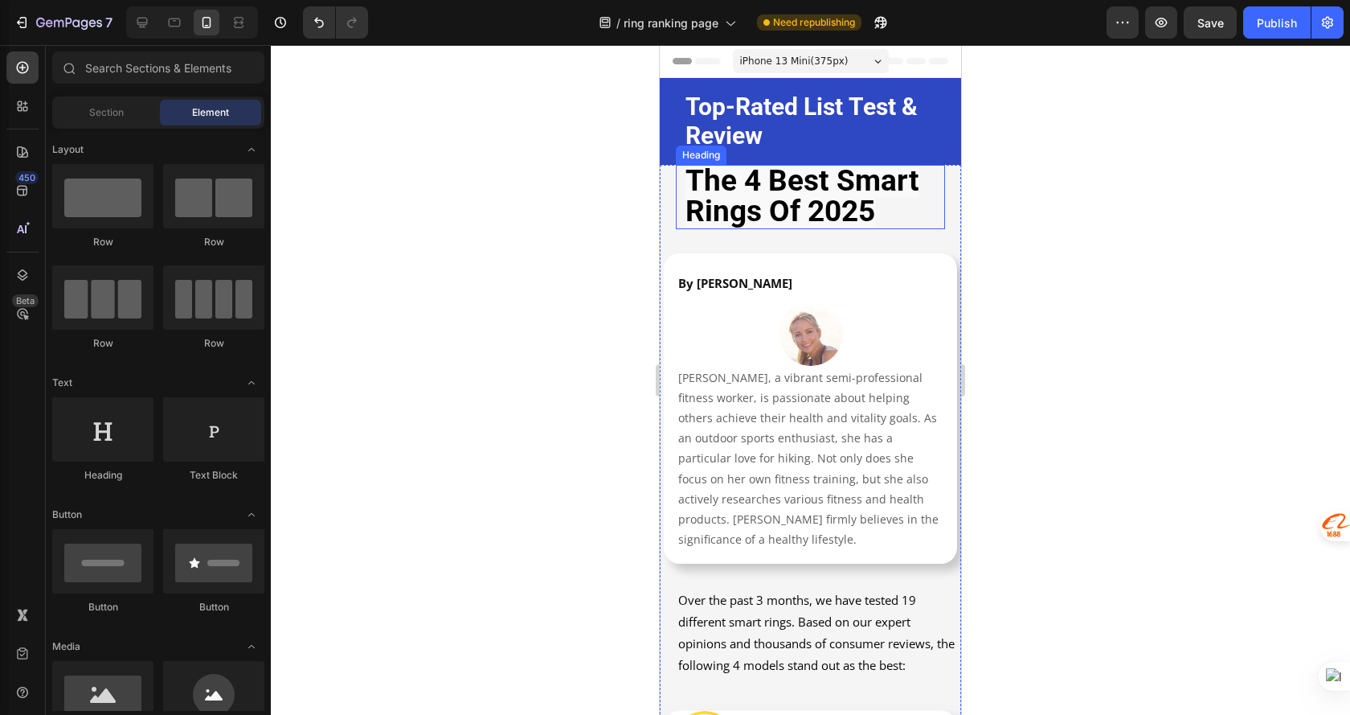
click at [841, 190] on strong "the 4 best smart rings of 2025" at bounding box center [803, 195] width 234 height 65
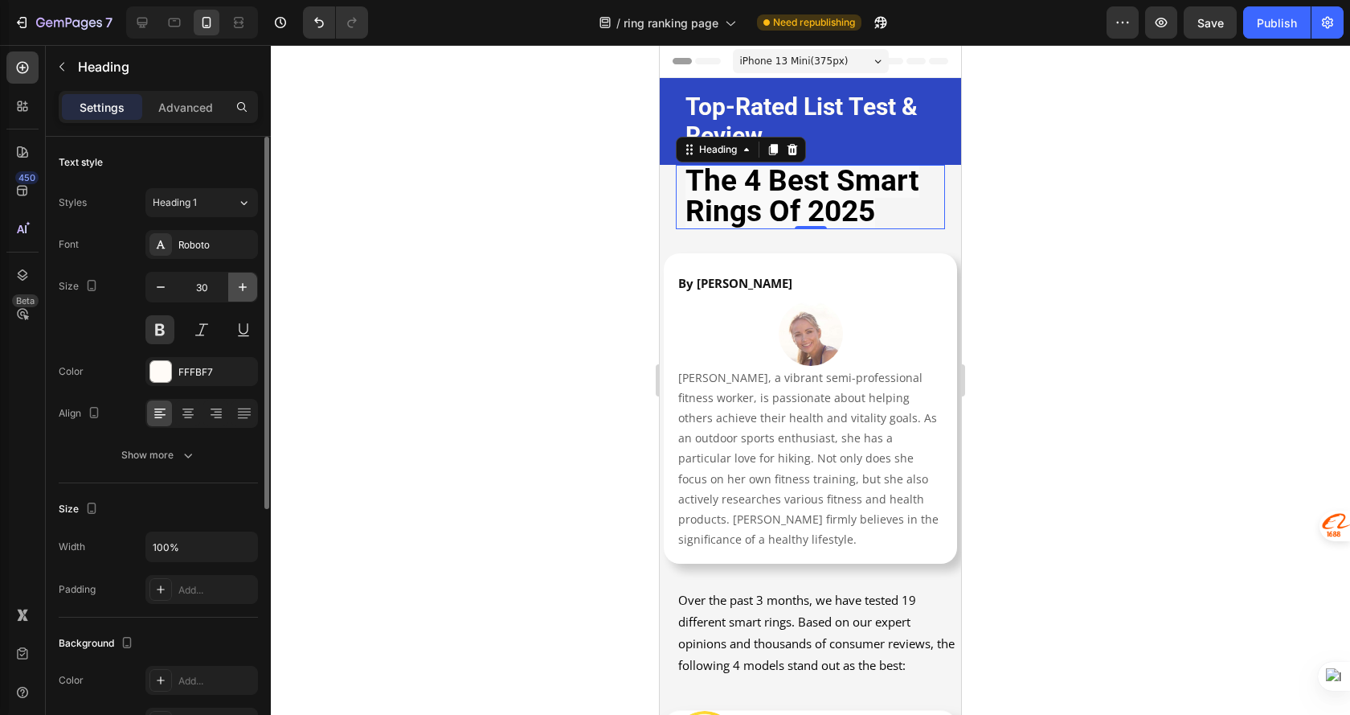
click at [229, 283] on button "button" at bounding box center [242, 287] width 29 height 29
click at [197, 287] on input "31" at bounding box center [201, 287] width 53 height 29
type input "28"
click at [219, 247] on div "Roboto" at bounding box center [216, 245] width 76 height 14
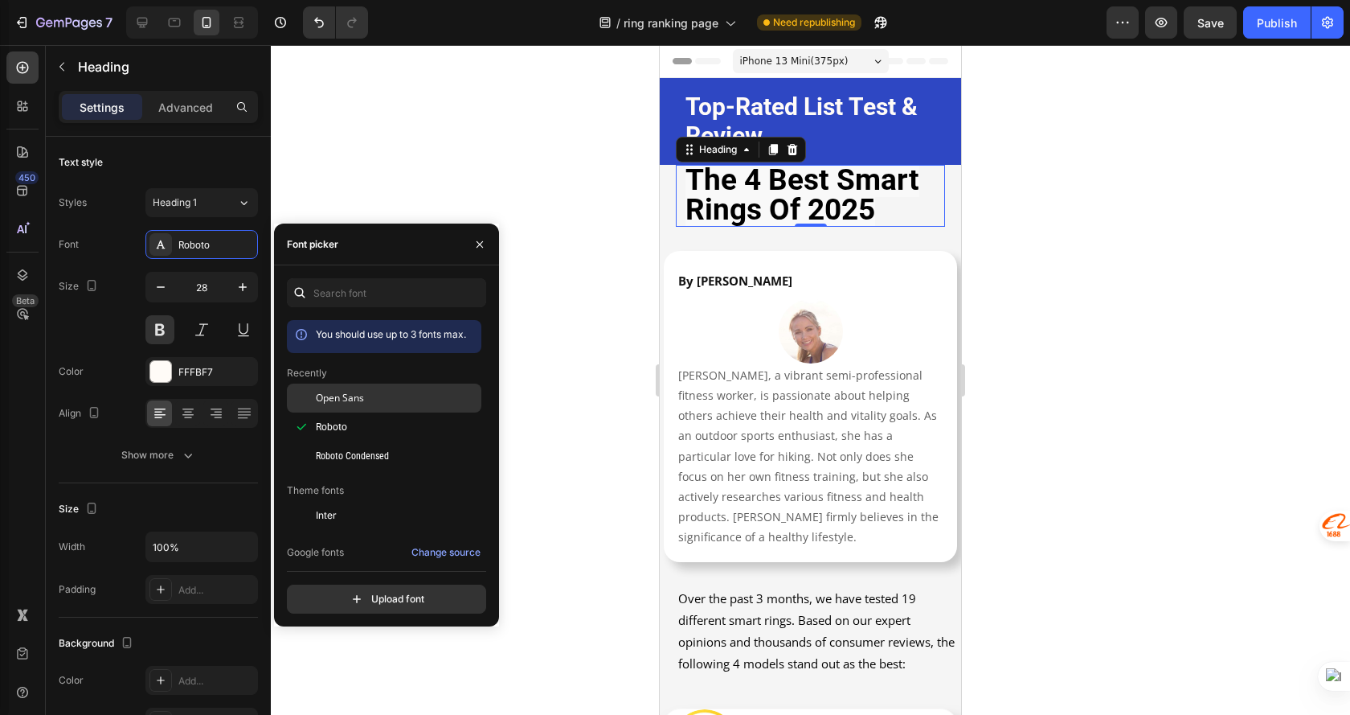
click at [366, 400] on div "Open Sans" at bounding box center [397, 398] width 162 height 14
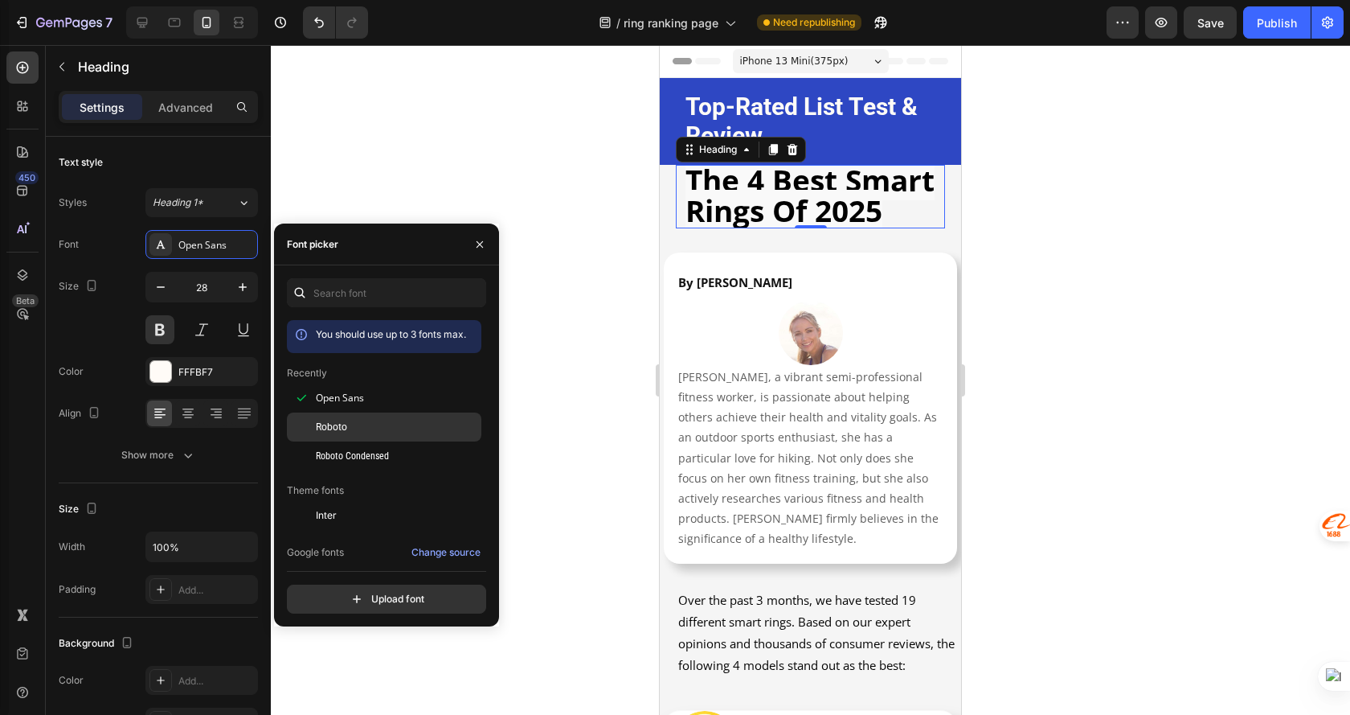
drag, startPoint x: 347, startPoint y: 429, endPoint x: 434, endPoint y: 429, distance: 86.8
click at [348, 429] on div "Roboto" at bounding box center [397, 427] width 162 height 14
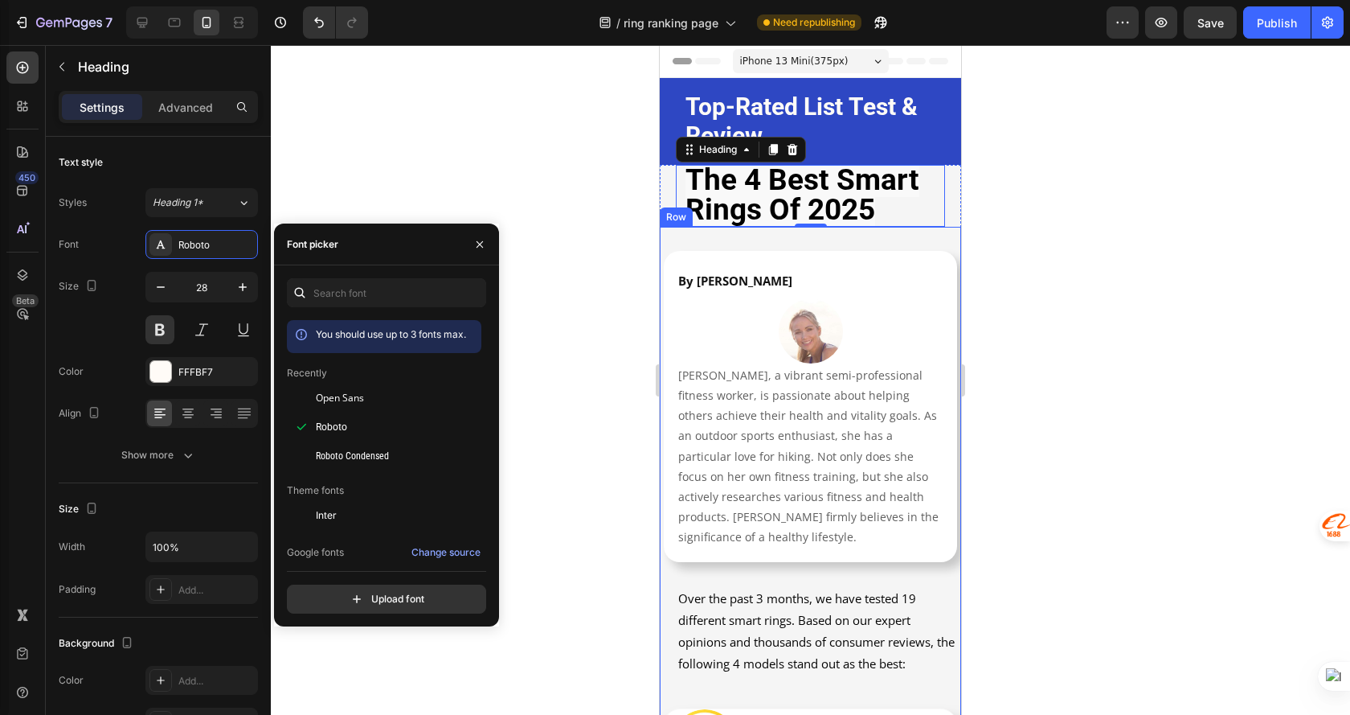
click at [1001, 326] on div at bounding box center [811, 380] width 1080 height 670
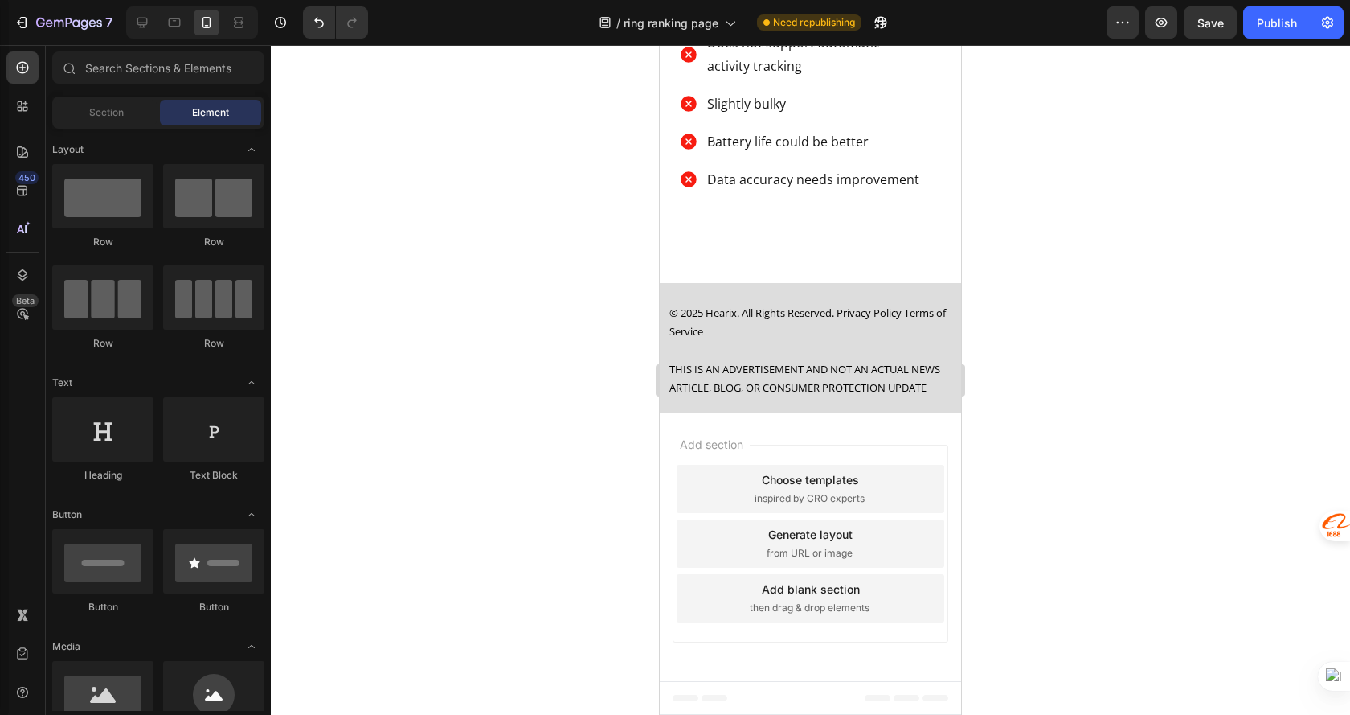
scroll to position [6060, 0]
click at [145, 25] on icon at bounding box center [142, 23] width 10 height 10
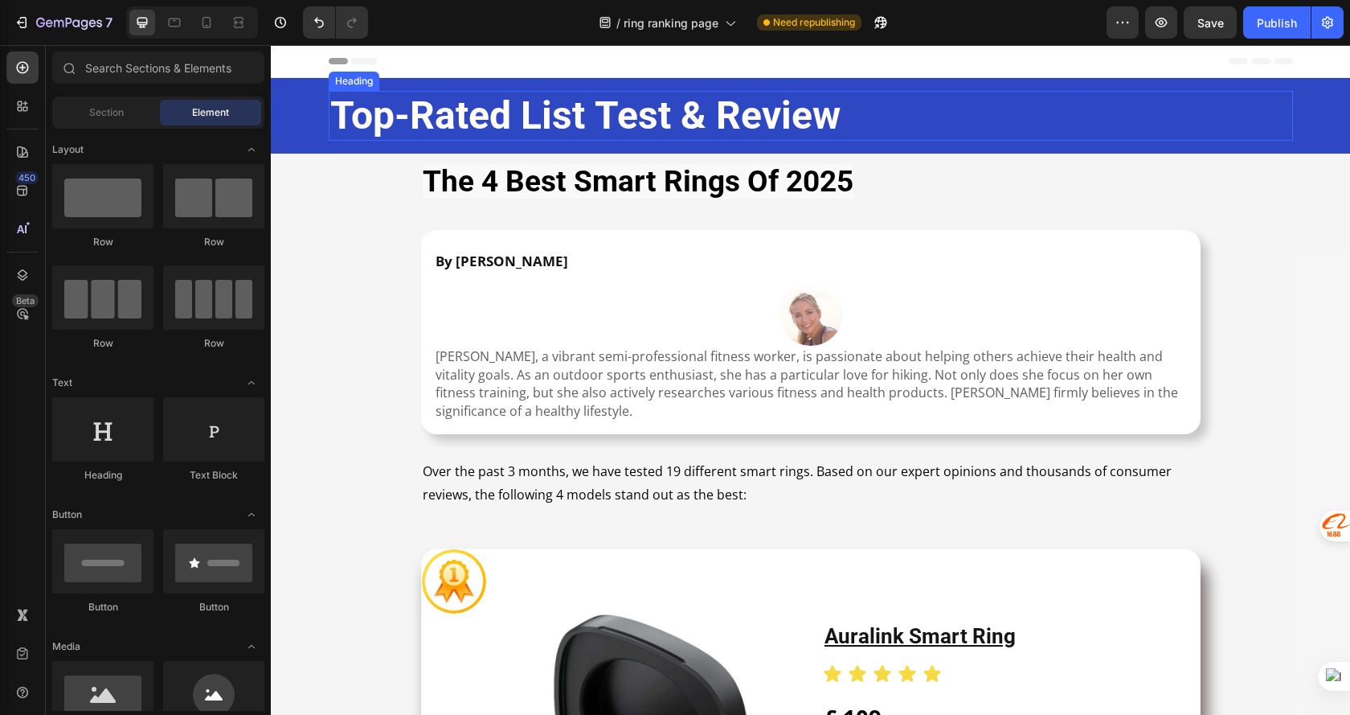
click at [945, 113] on h2 "Top-Rated List Test & Review" at bounding box center [811, 116] width 965 height 50
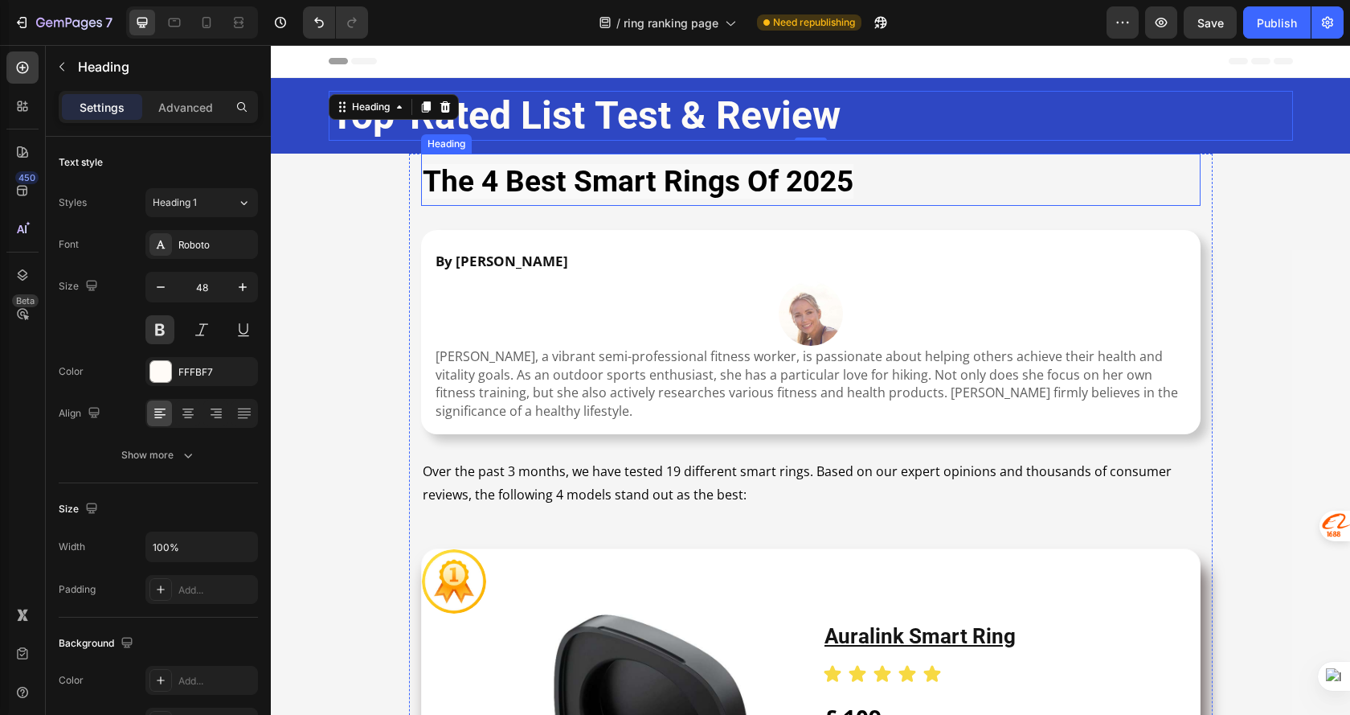
click at [596, 189] on strong "the 4 best smart rings of 2025" at bounding box center [638, 181] width 431 height 35
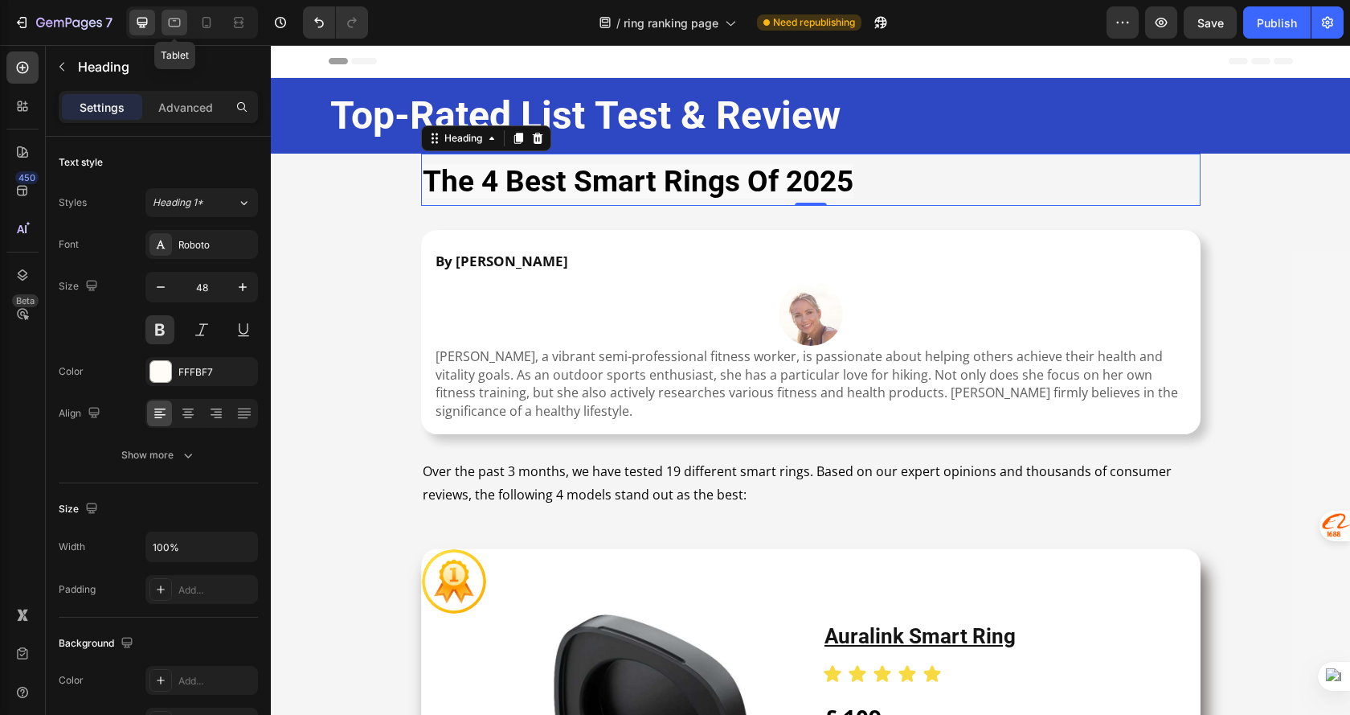
click at [165, 17] on div at bounding box center [175, 23] width 26 height 26
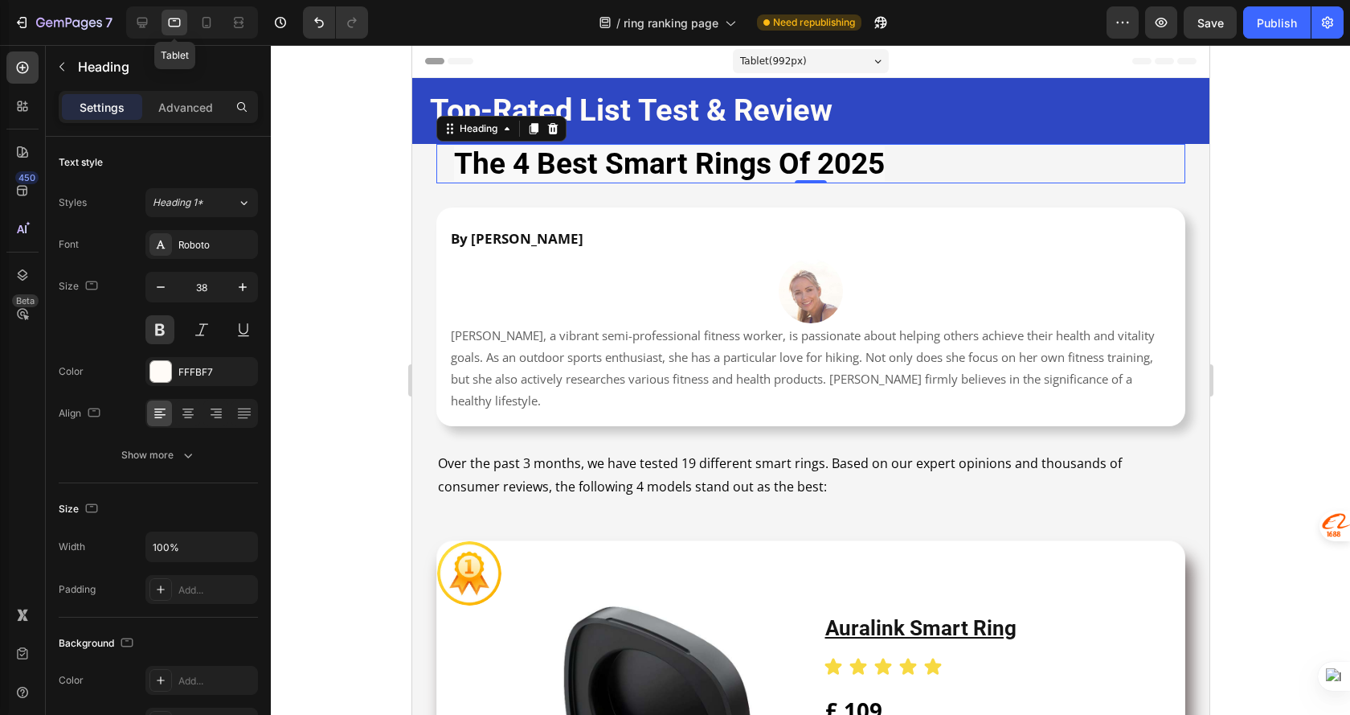
scroll to position [43, 0]
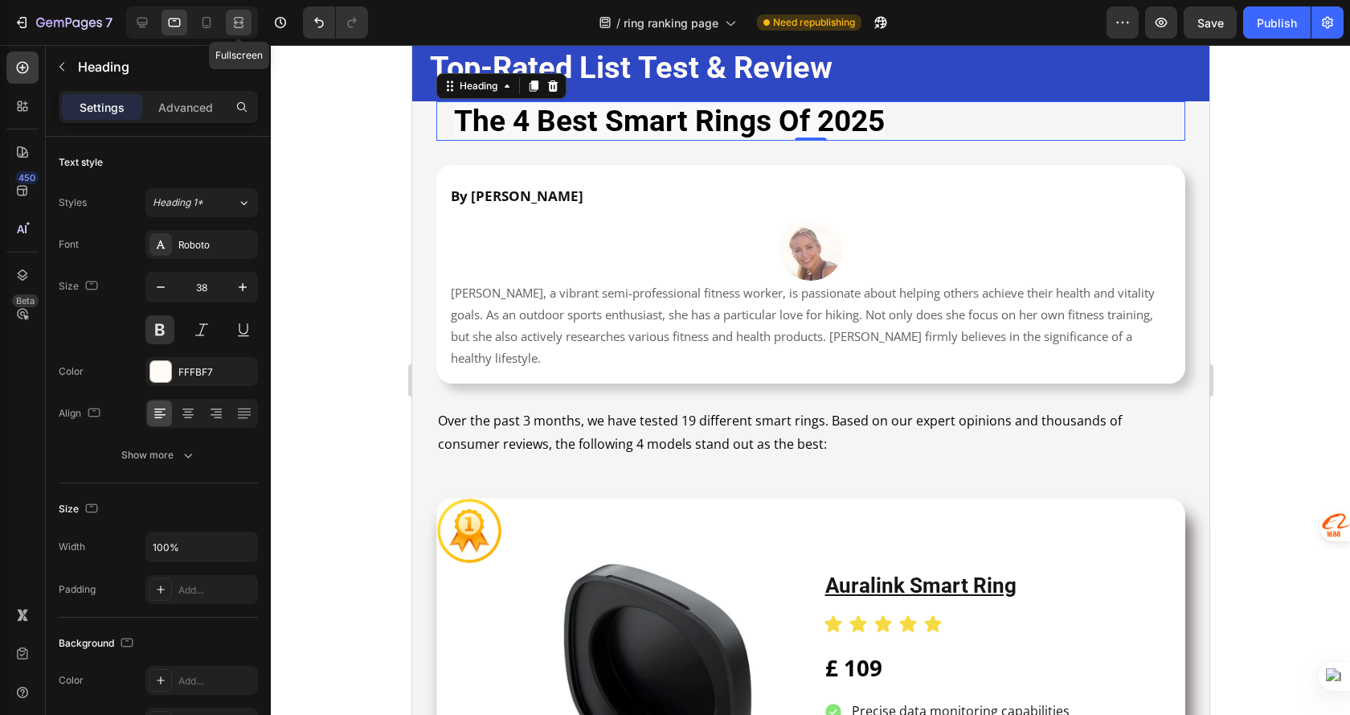
click at [233, 24] on icon at bounding box center [239, 22] width 16 height 16
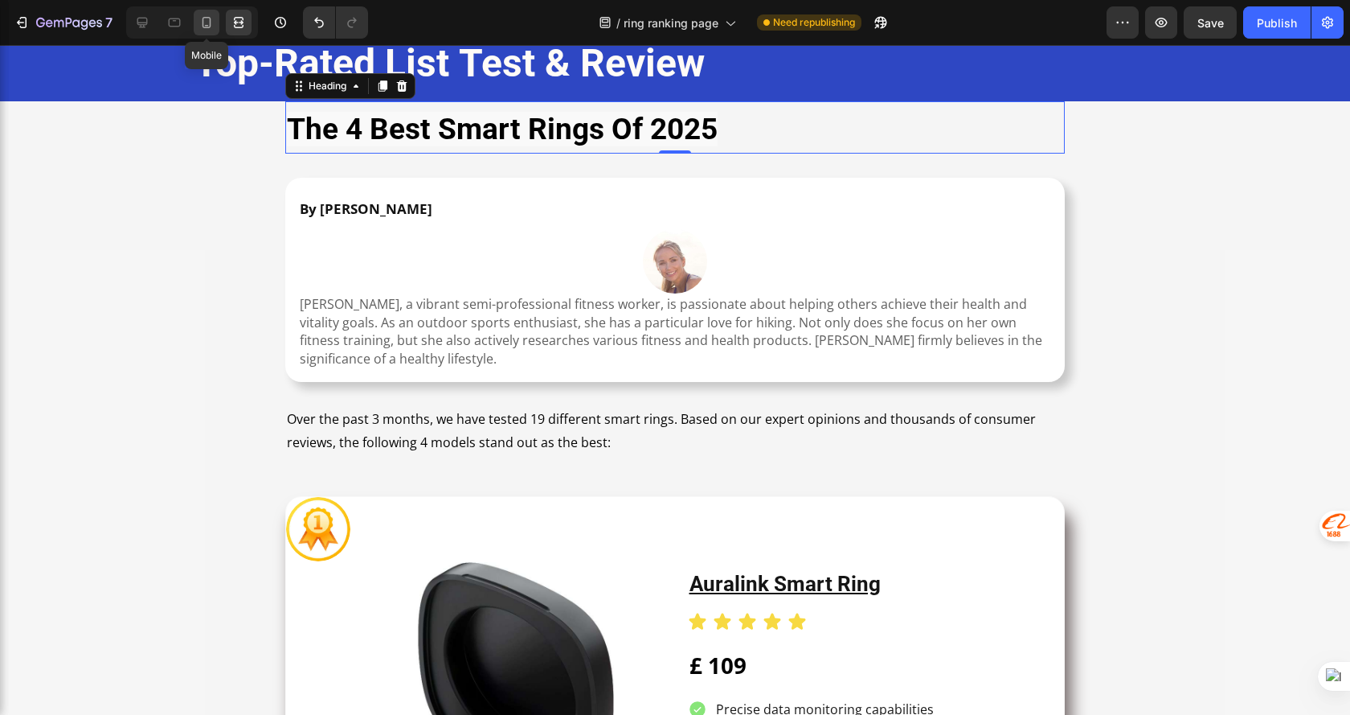
click at [215, 21] on div at bounding box center [207, 23] width 26 height 26
type input "28"
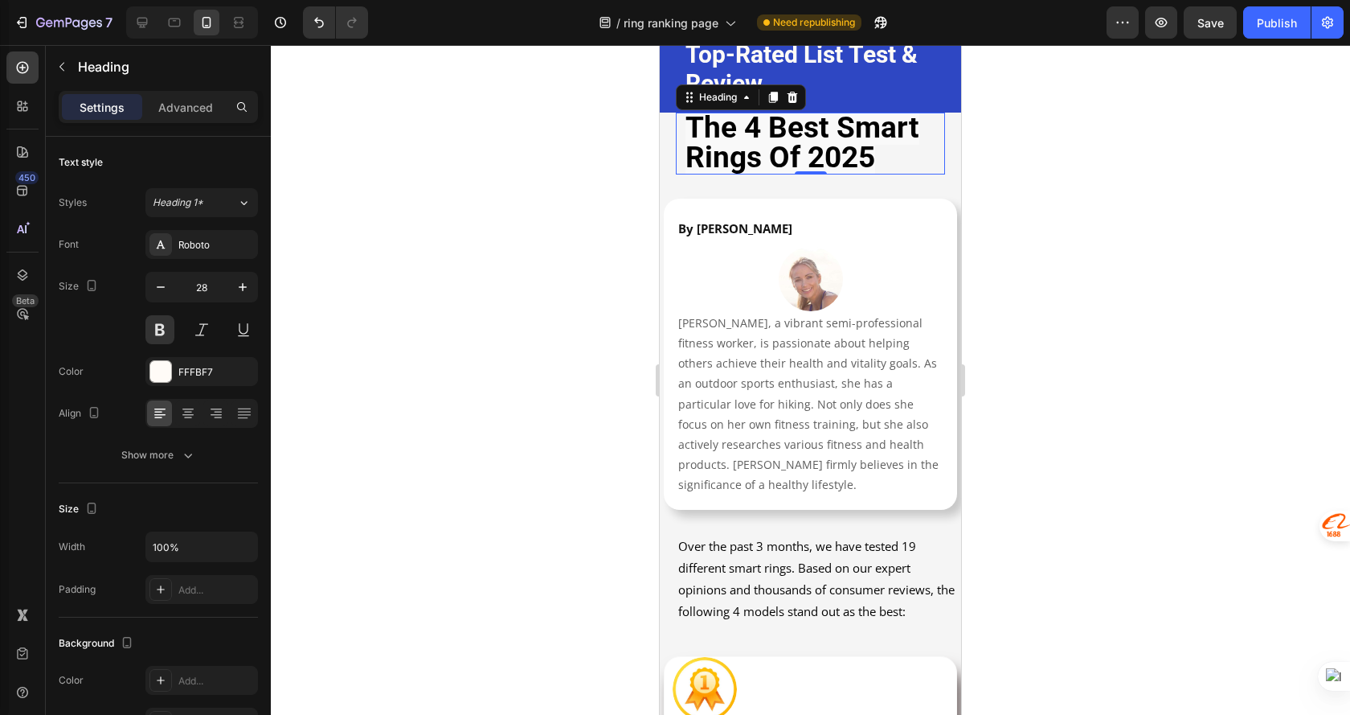
scroll to position [64, 0]
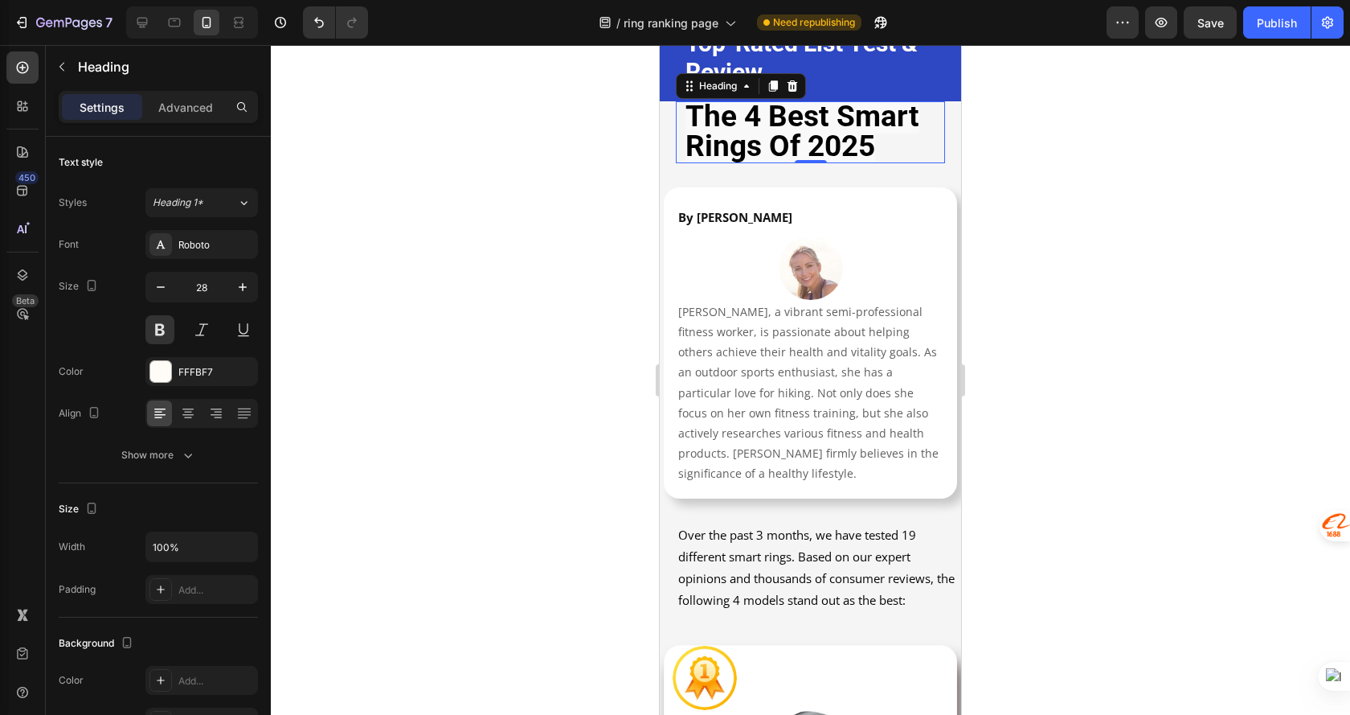
click at [1075, 278] on div at bounding box center [811, 380] width 1080 height 670
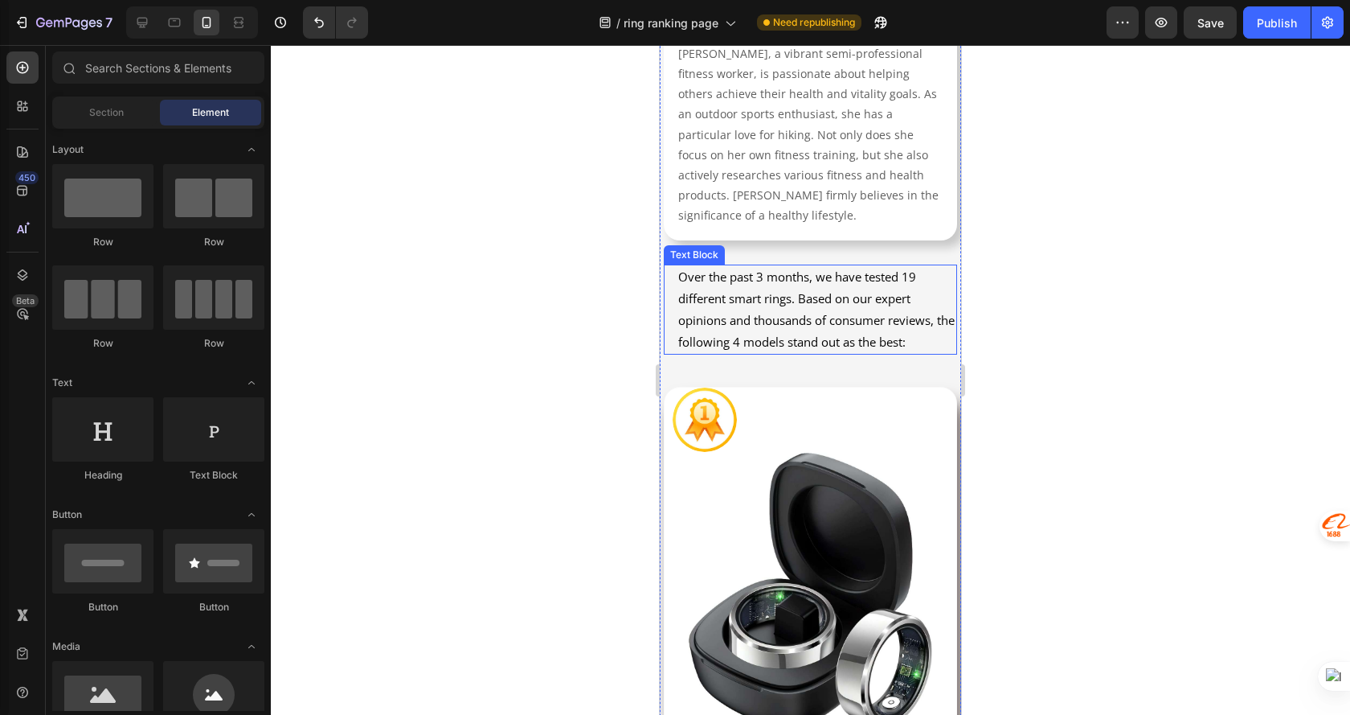
scroll to position [0, 0]
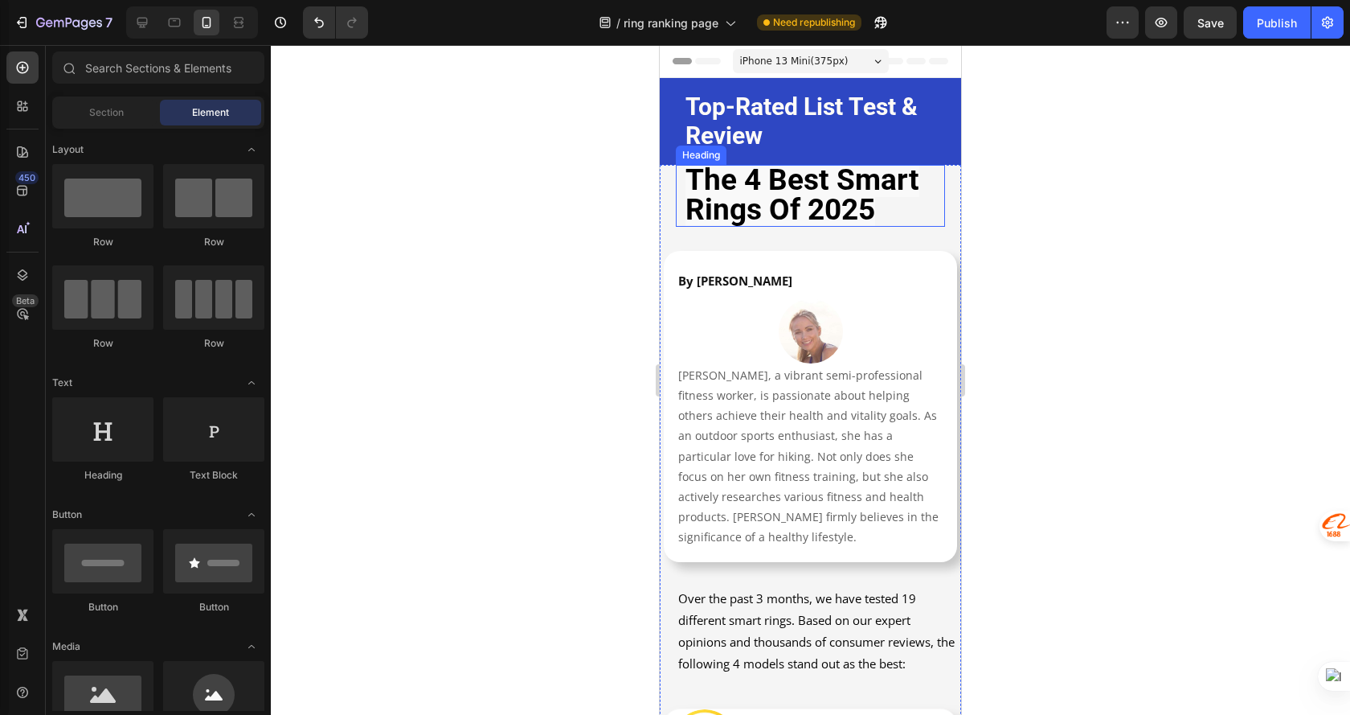
click at [878, 193] on strong "the 4 best smart rings of 2025" at bounding box center [803, 194] width 234 height 64
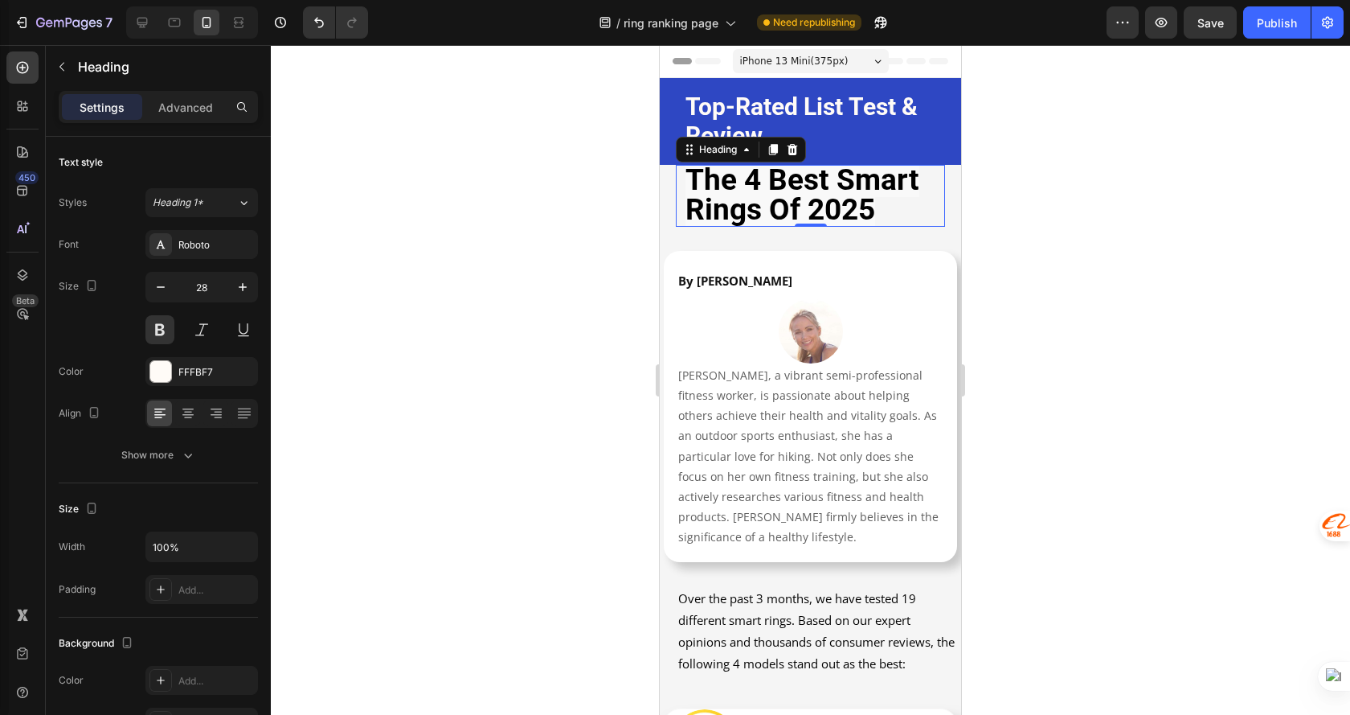
click at [1084, 243] on div at bounding box center [811, 380] width 1080 height 670
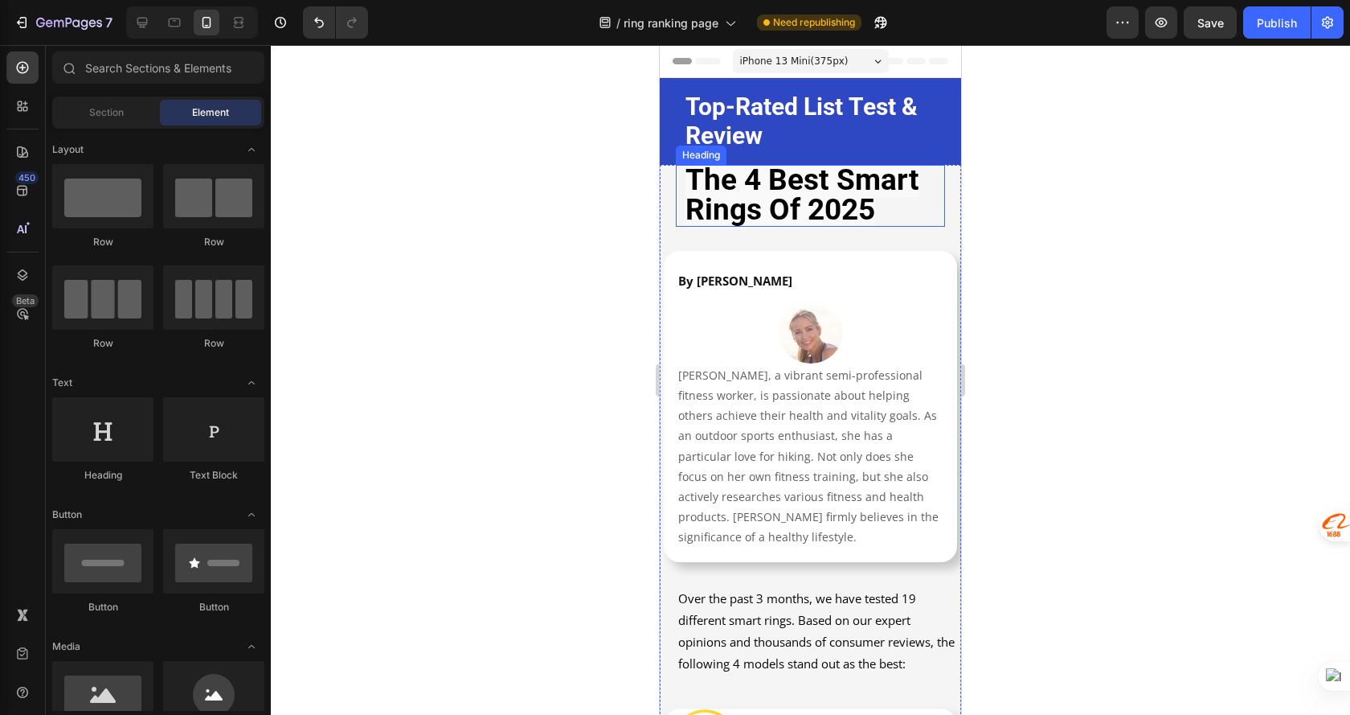
click at [891, 188] on strong "the 4 best smart rings of 2025" at bounding box center [803, 194] width 234 height 64
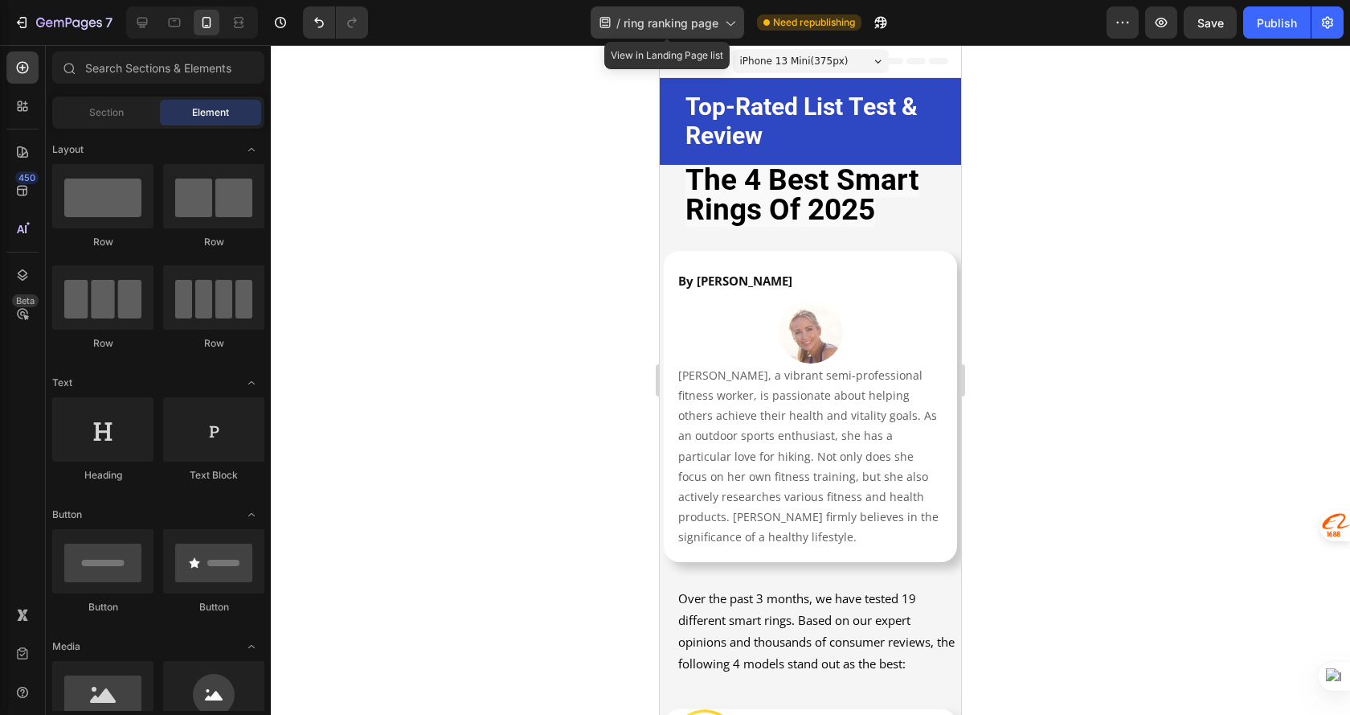
click at [687, 31] on div "/ ring ranking page" at bounding box center [668, 22] width 154 height 32
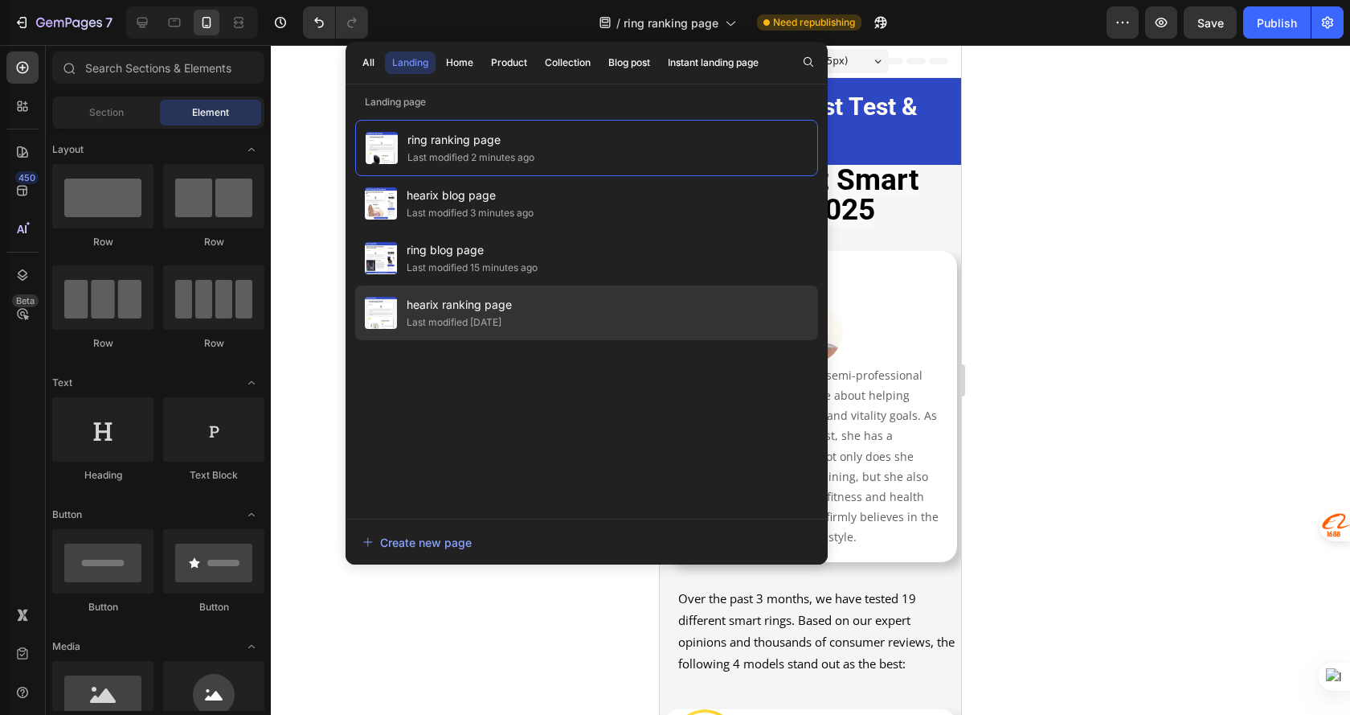
click at [484, 304] on span "hearix ranking page" at bounding box center [459, 304] width 105 height 19
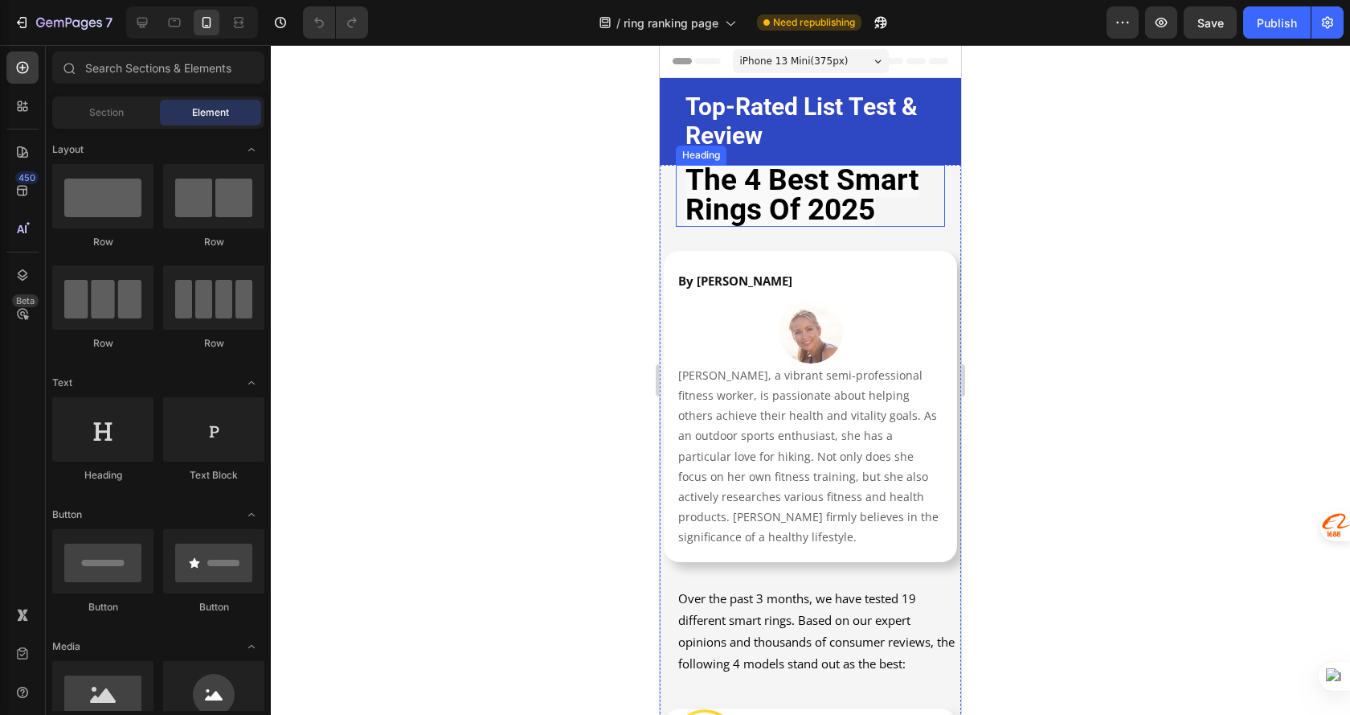
click at [900, 204] on h1 "the 4 best smart rings of 2025" at bounding box center [810, 196] width 253 height 62
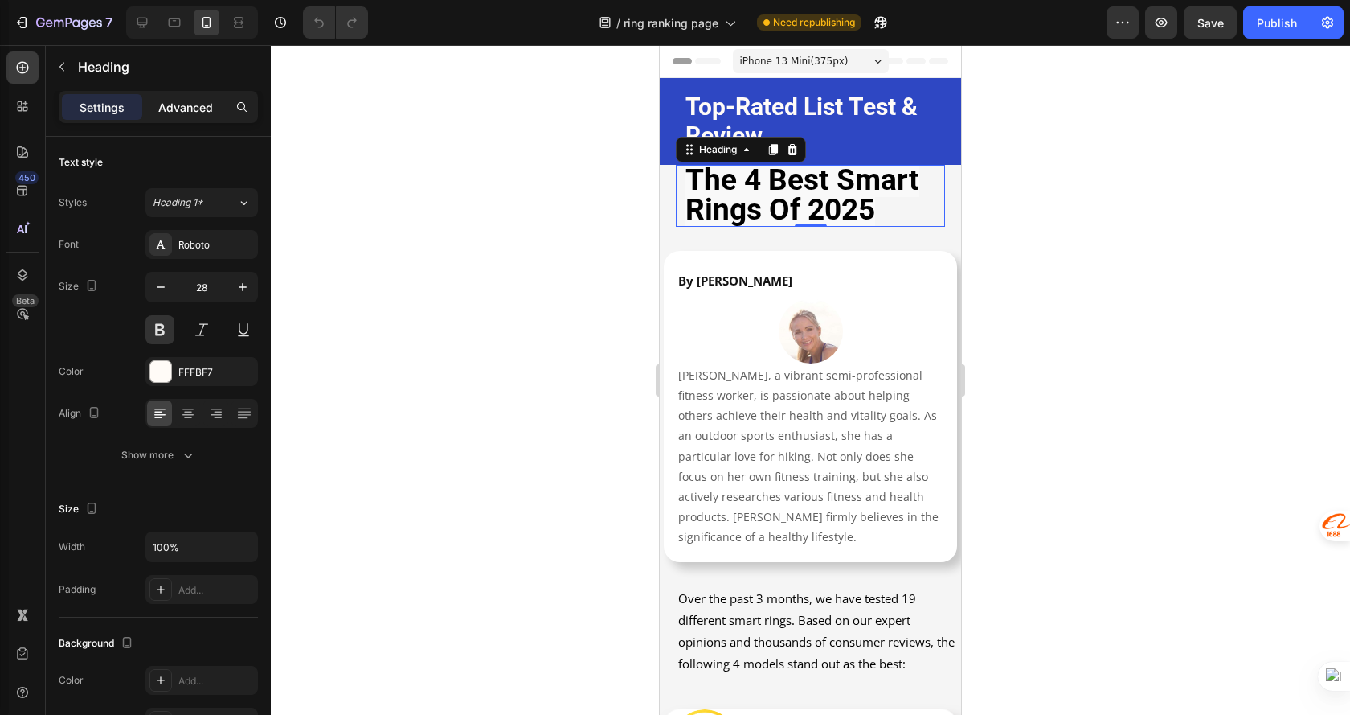
click at [159, 111] on p "Advanced" at bounding box center [185, 107] width 55 height 17
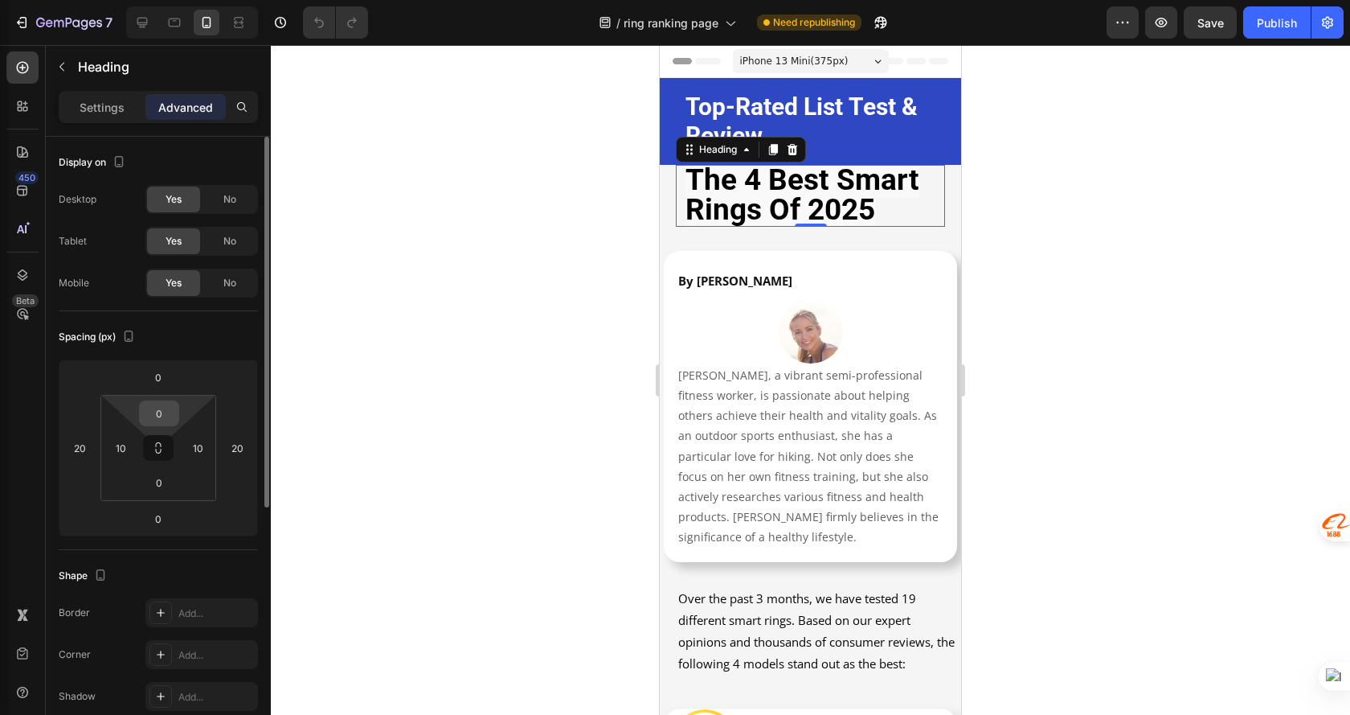
click at [151, 411] on input "0" at bounding box center [159, 413] width 32 height 24
type input "10"
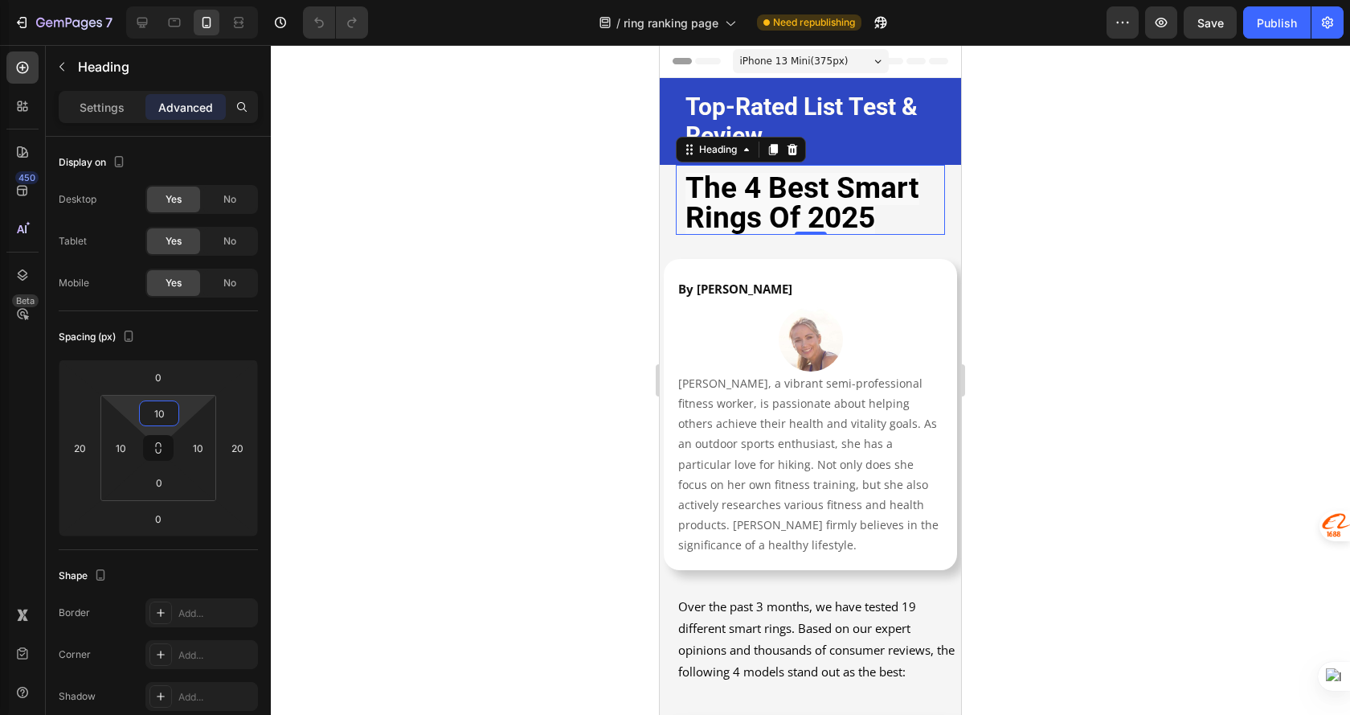
click at [1073, 230] on div at bounding box center [811, 380] width 1080 height 670
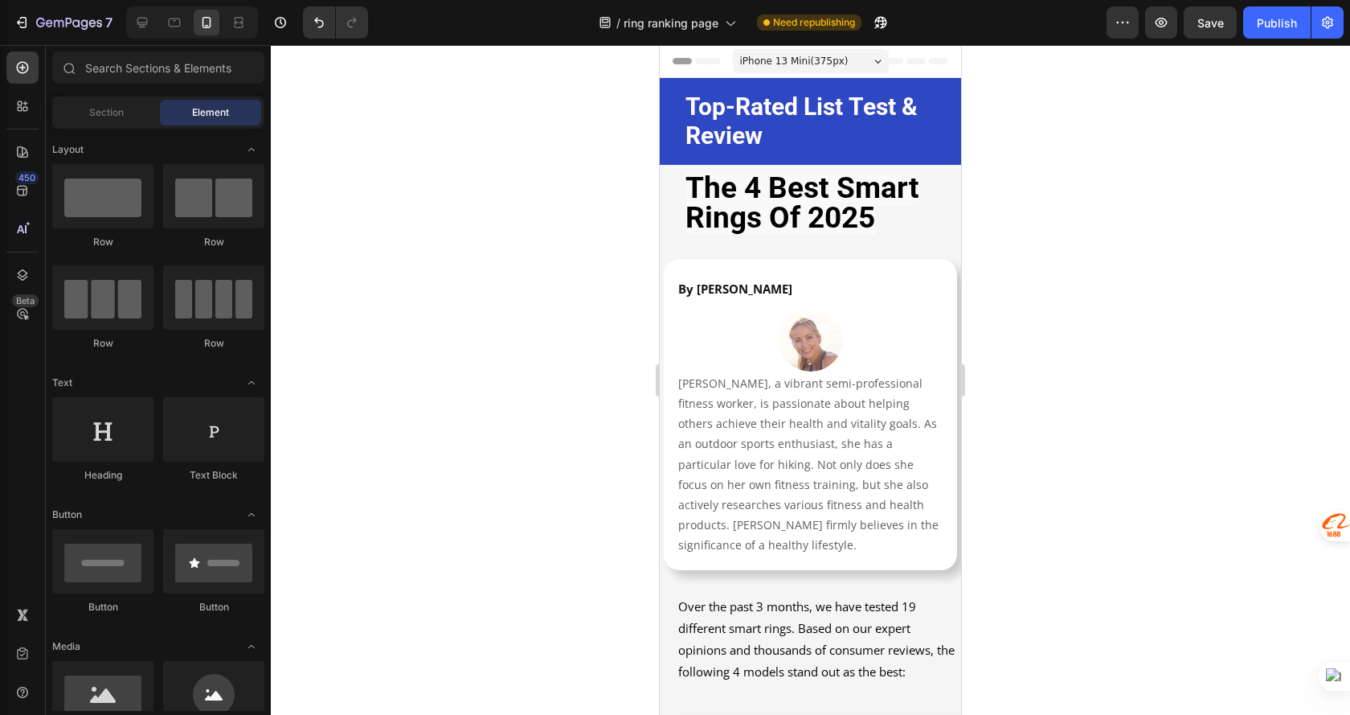
click at [828, 62] on span "iPhone 13 Mini ( 375 px)" at bounding box center [794, 61] width 109 height 16
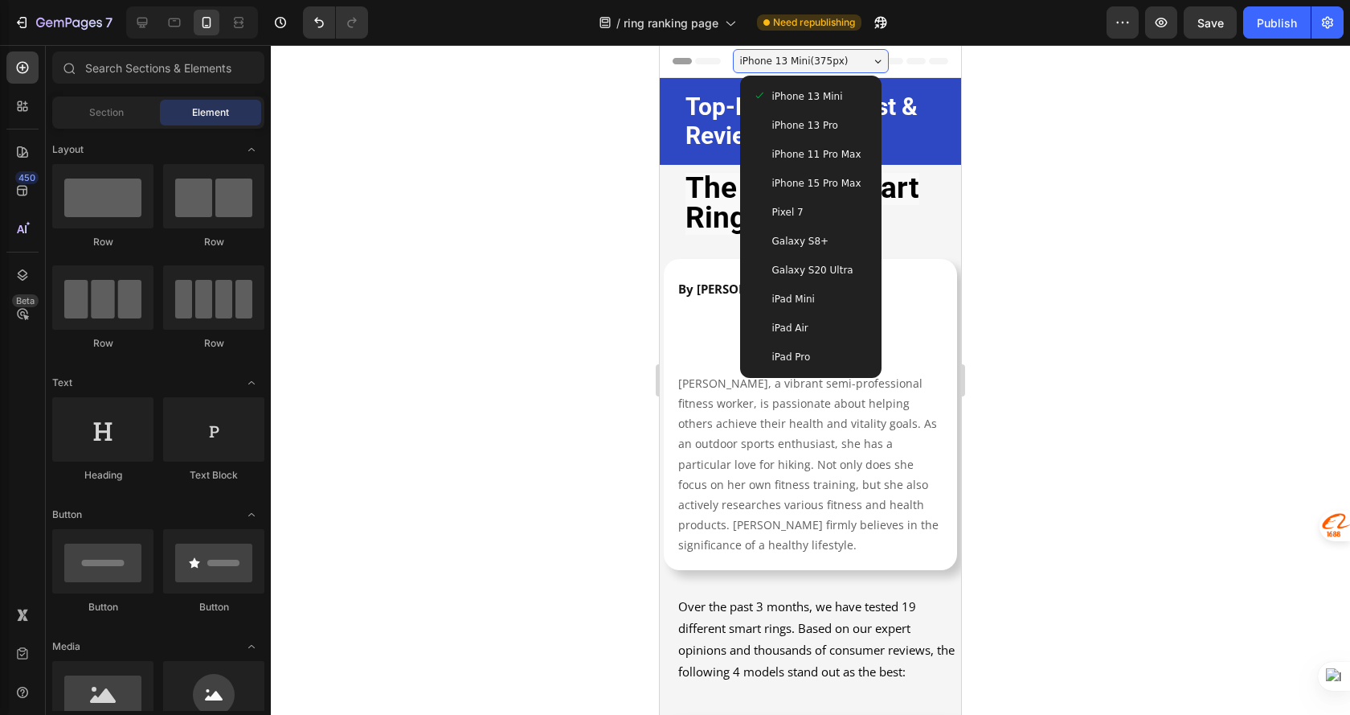
click at [806, 129] on span "iPhone 13 Pro" at bounding box center [806, 125] width 66 height 16
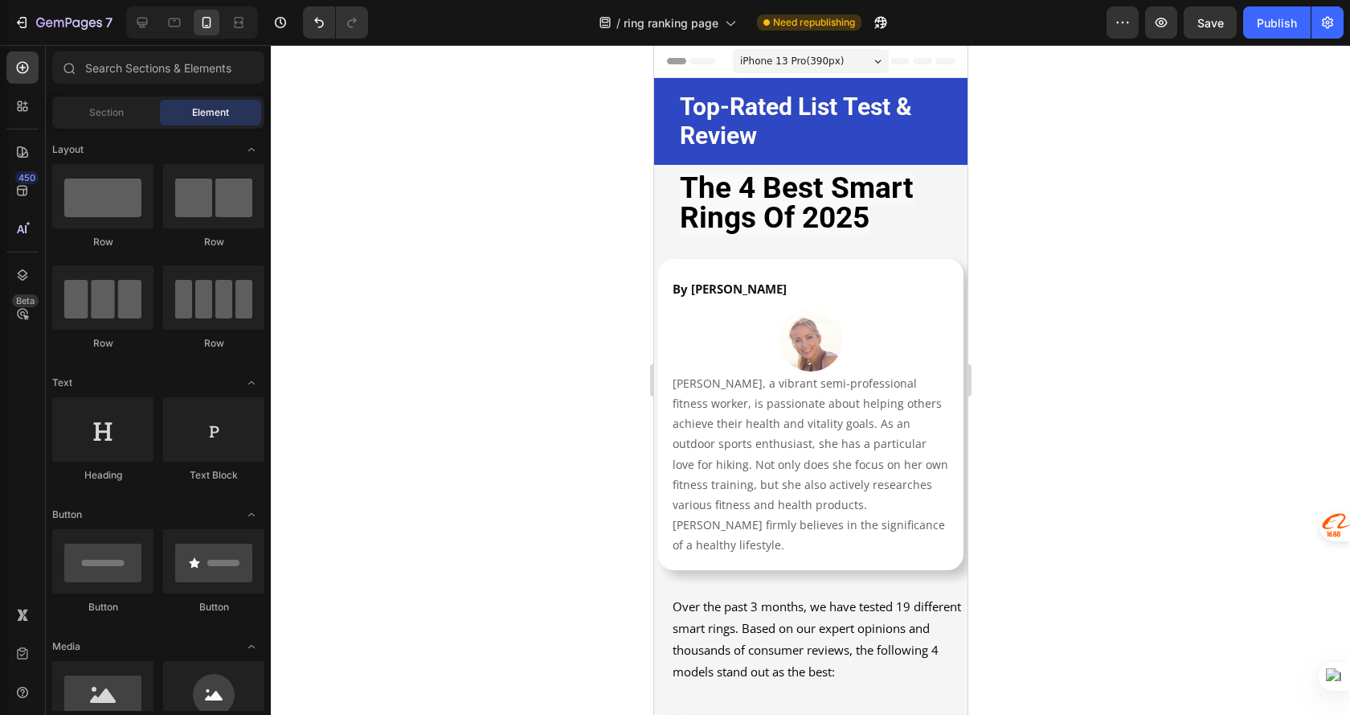
click at [846, 59] on div "iPhone 13 Pro ( 390 px)" at bounding box center [810, 61] width 156 height 24
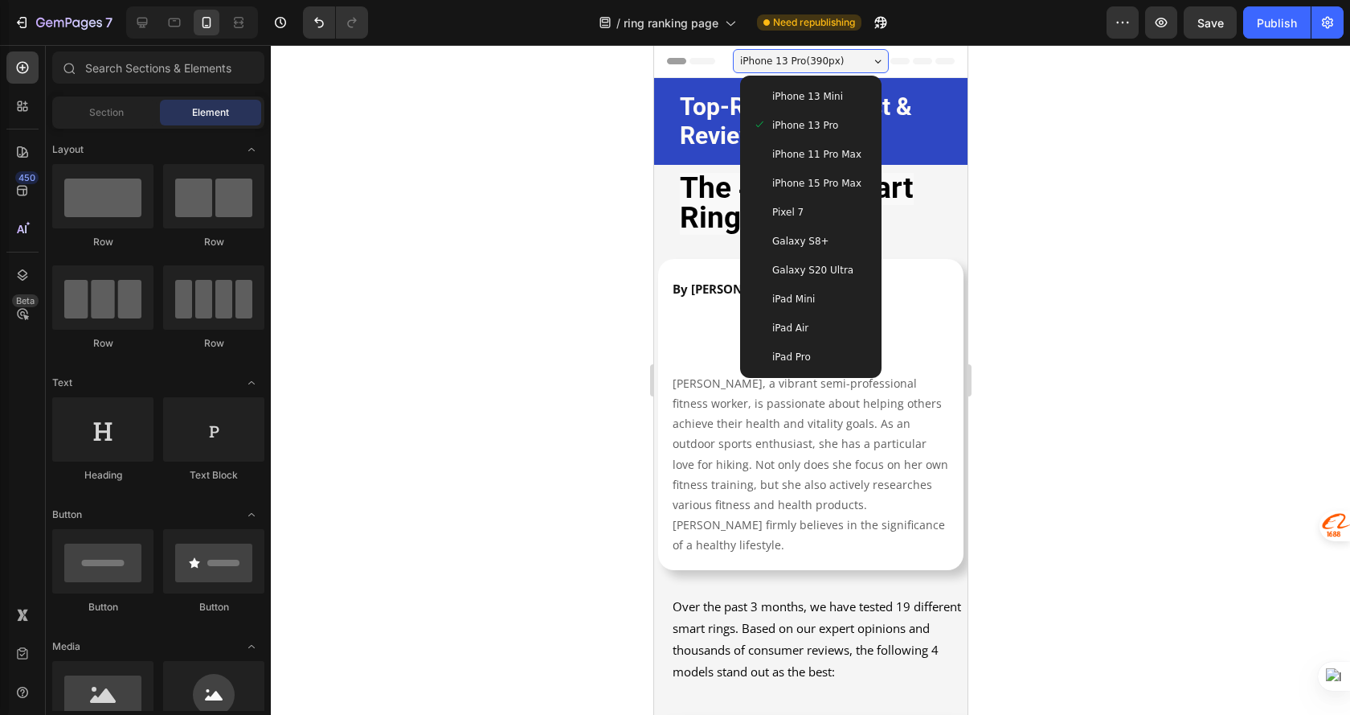
click at [817, 159] on span "iPhone 11 Pro Max" at bounding box center [816, 154] width 89 height 16
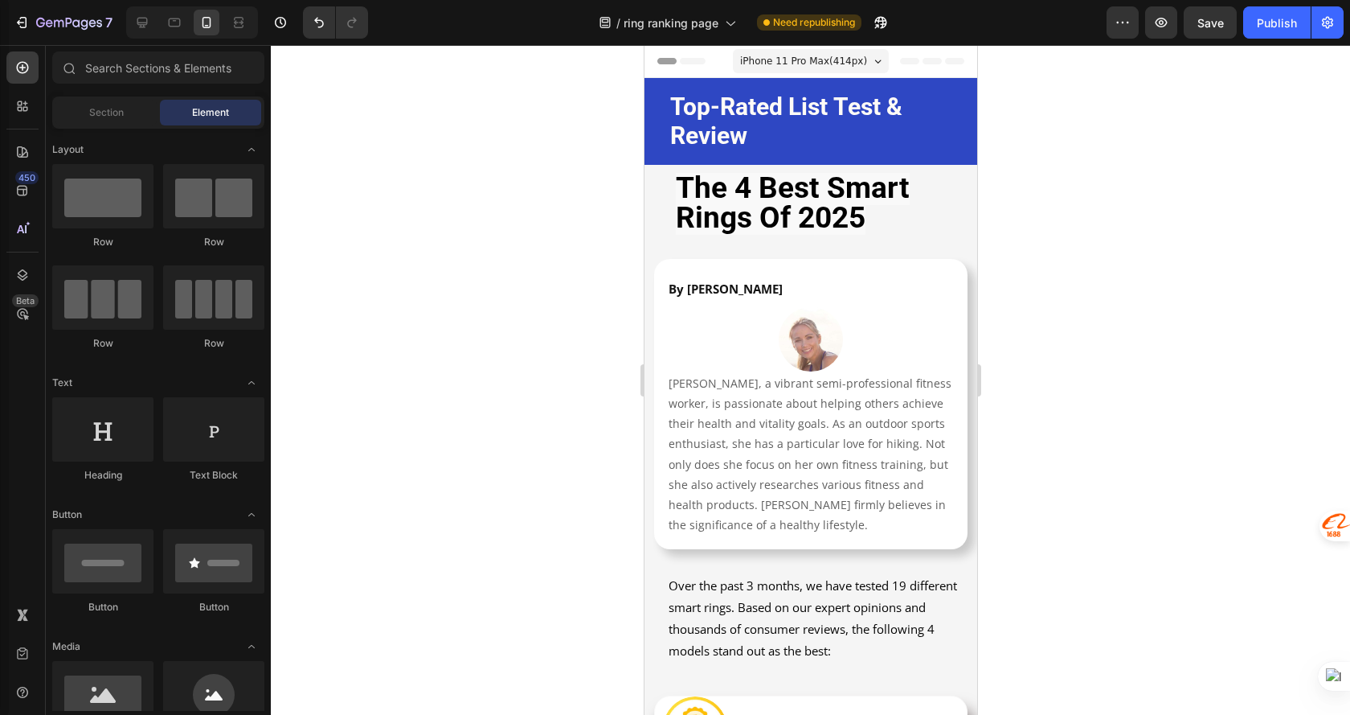
click at [859, 55] on div "iPhone 11 Pro Max ( 414 px)" at bounding box center [810, 61] width 156 height 24
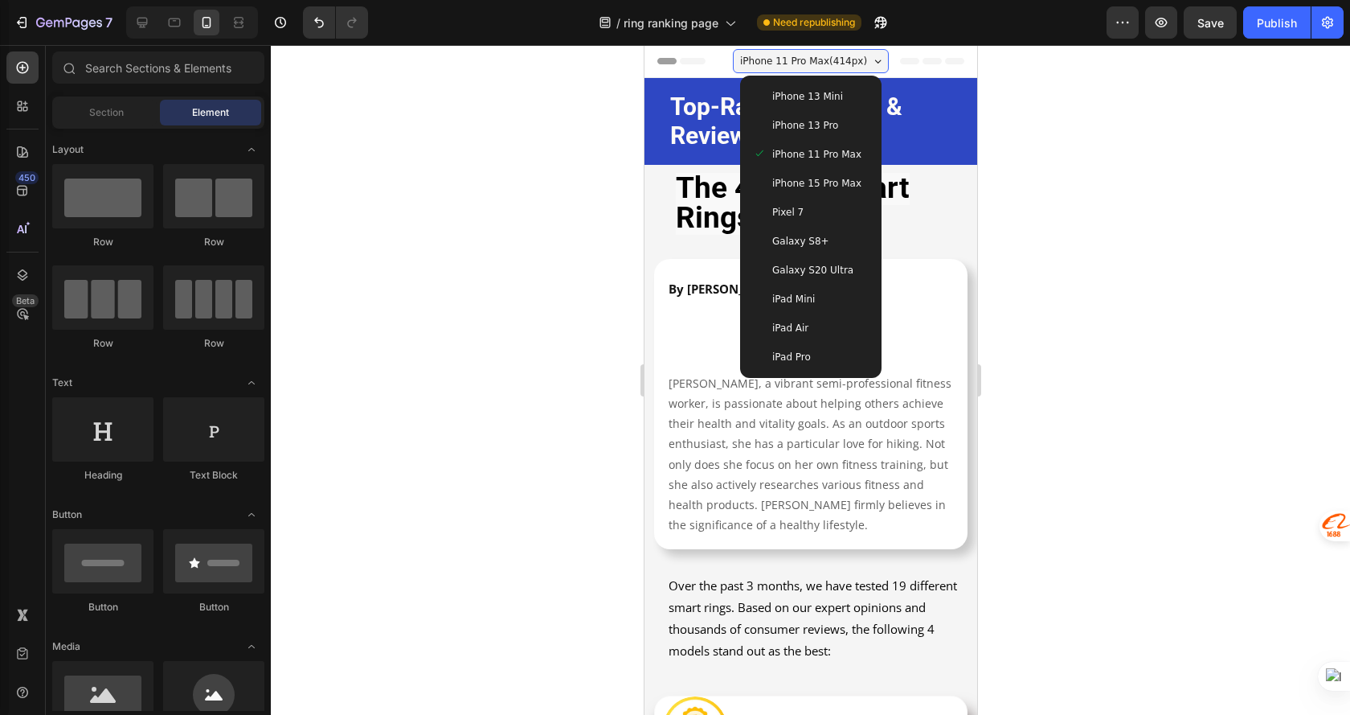
click at [830, 188] on span "iPhone 15 Pro Max" at bounding box center [816, 183] width 89 height 16
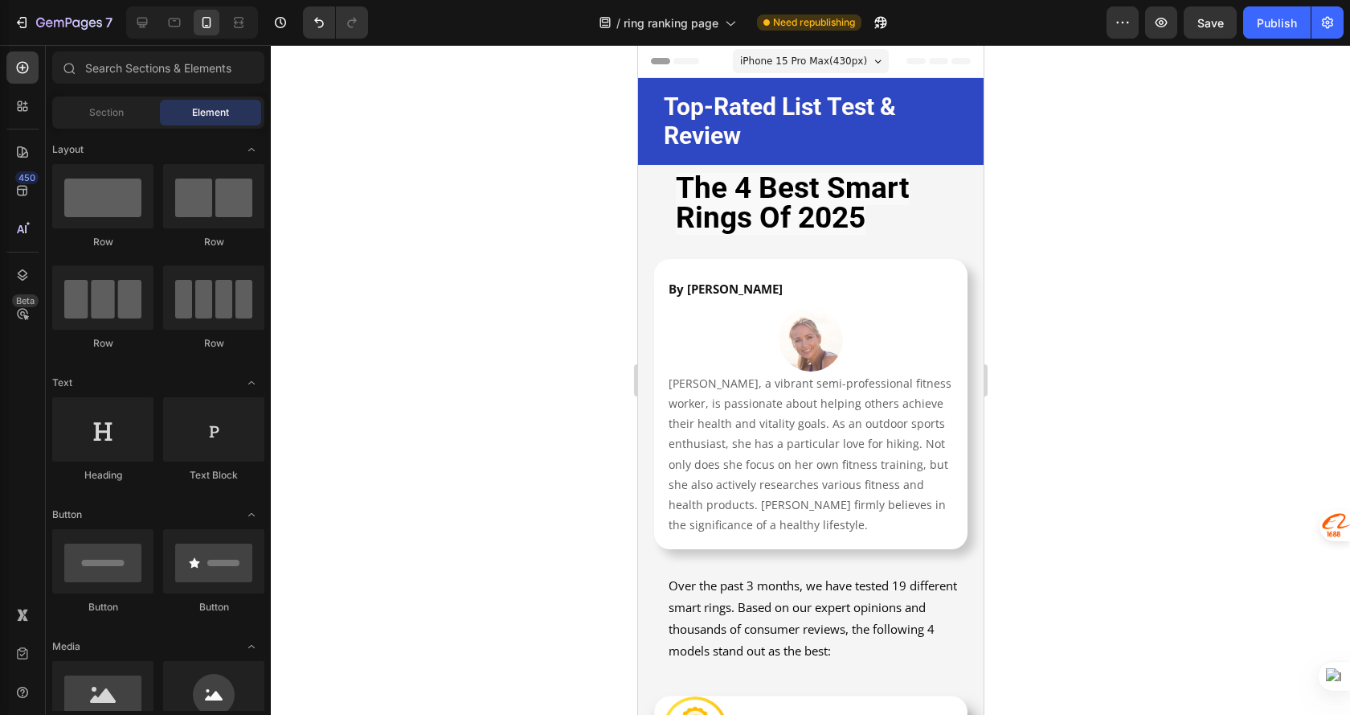
click at [833, 51] on div "iPhone 15 Pro Max ( 430 px)" at bounding box center [810, 61] width 156 height 24
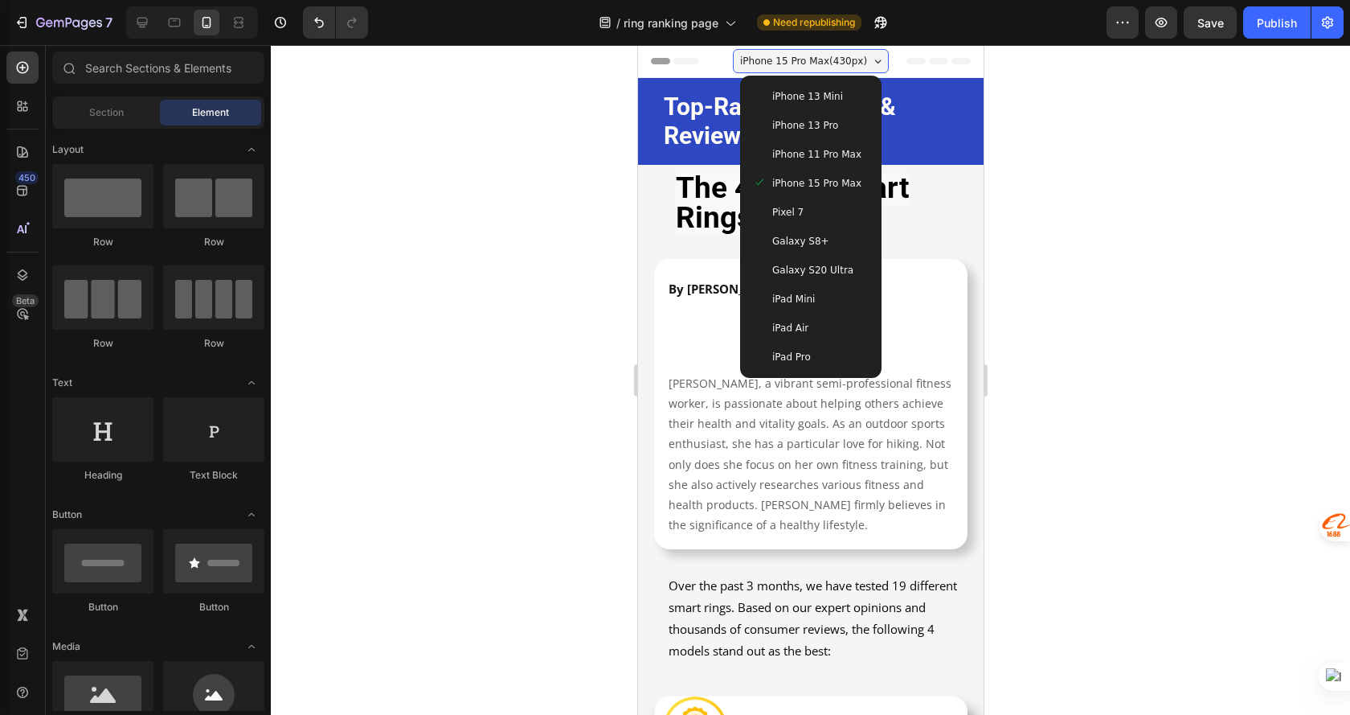
click at [834, 201] on div "Pixel 7" at bounding box center [810, 212] width 129 height 29
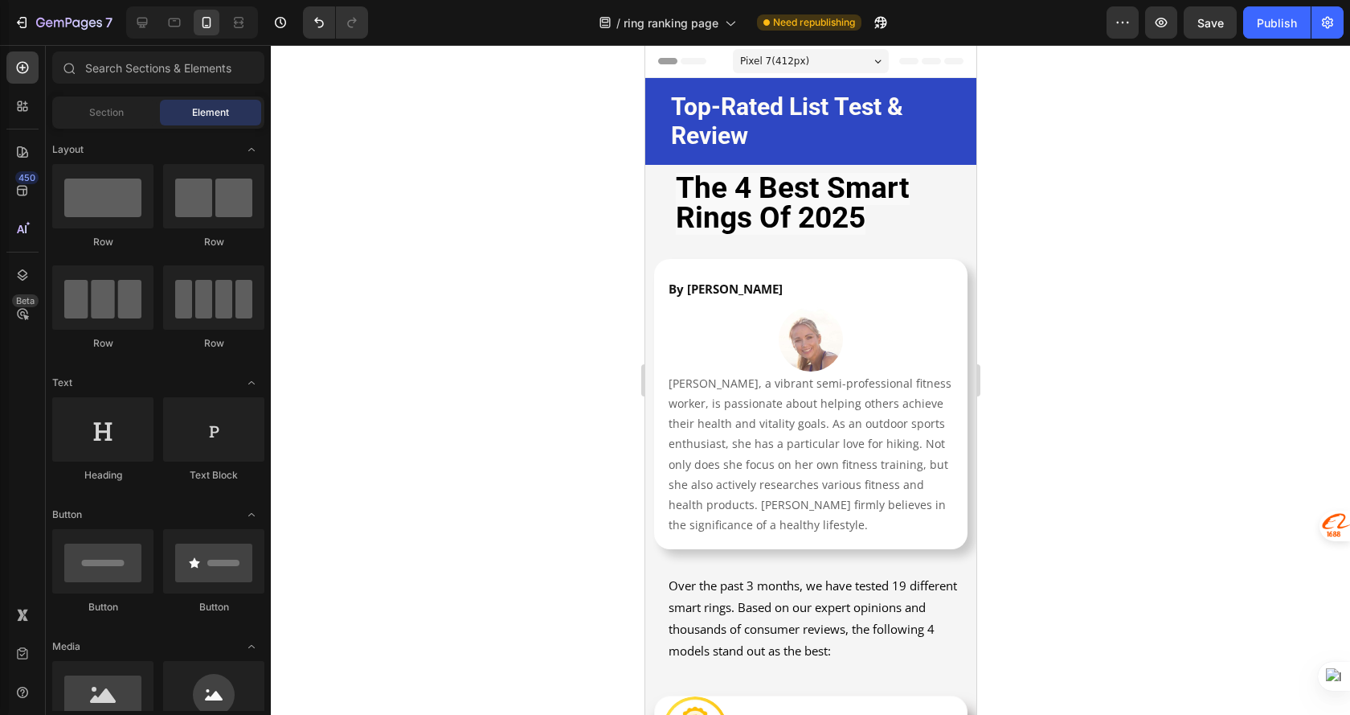
drag, startPoint x: 813, startPoint y: 56, endPoint x: 824, endPoint y: 83, distance: 28.8
click at [815, 57] on div "Pixel 7 ( 412 px)" at bounding box center [810, 61] width 156 height 24
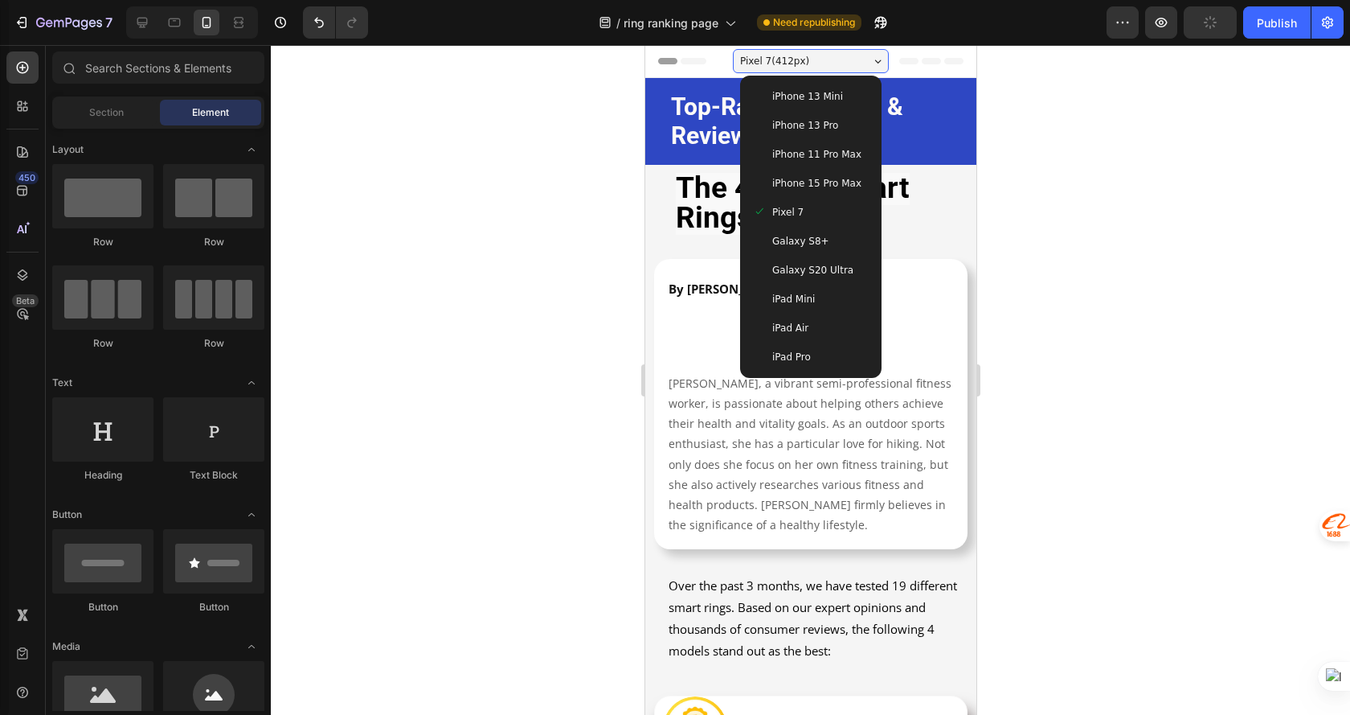
click at [820, 93] on span "iPhone 13 Mini" at bounding box center [807, 96] width 71 height 16
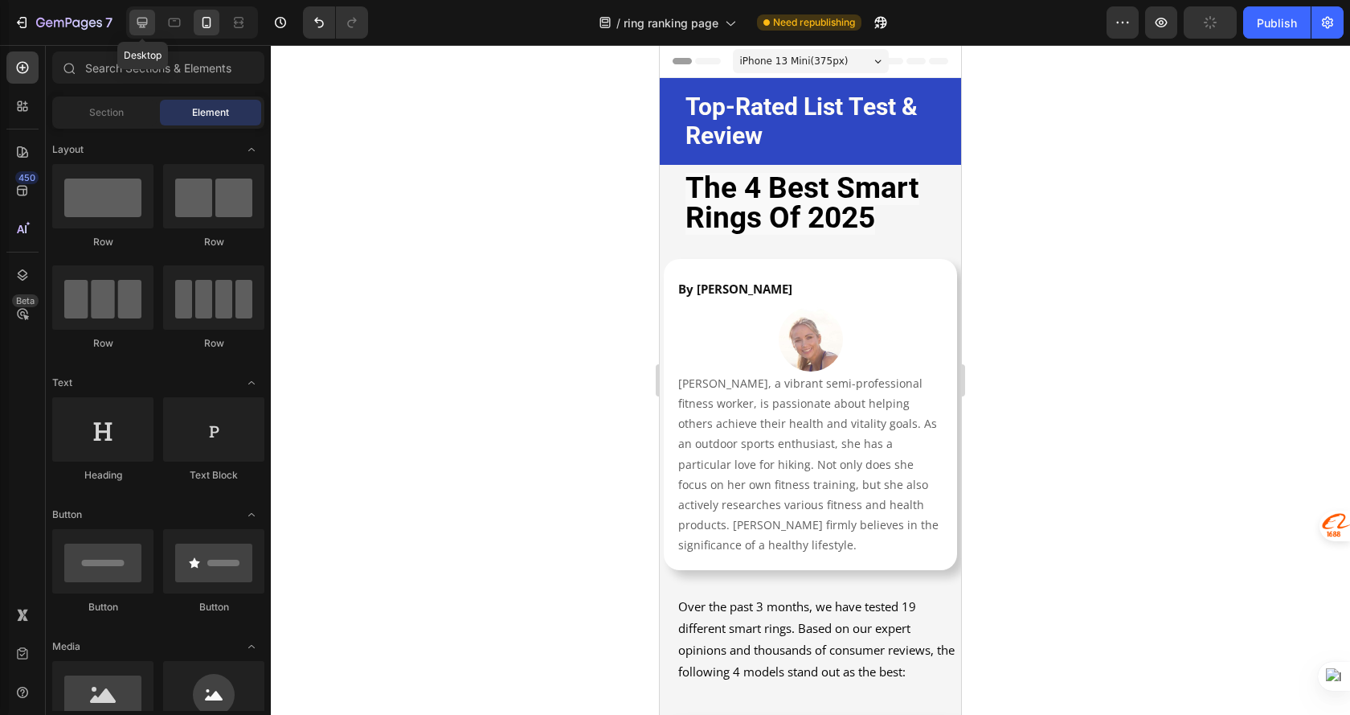
click at [143, 22] on icon at bounding box center [142, 22] width 16 height 16
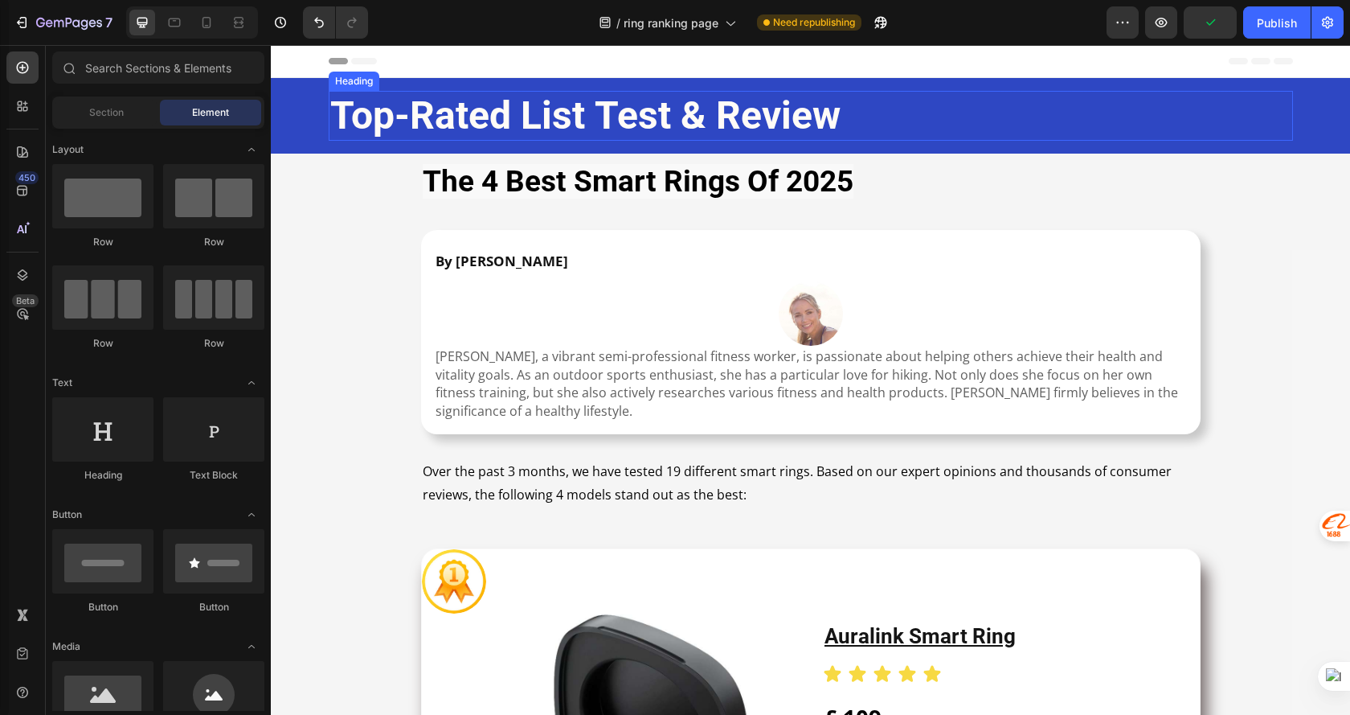
click at [330, 117] on div "Top-Rated List Test & Review Heading" at bounding box center [811, 116] width 965 height 50
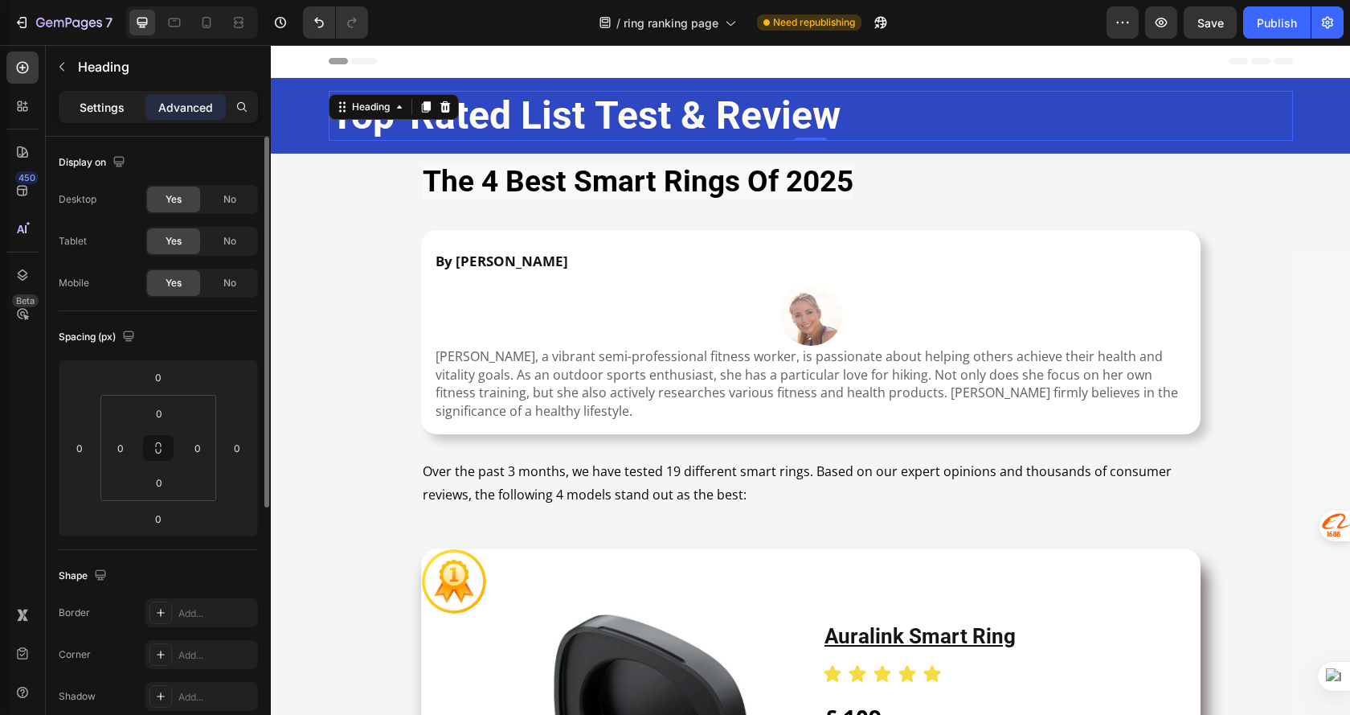
click at [109, 115] on p "Settings" at bounding box center [102, 107] width 45 height 17
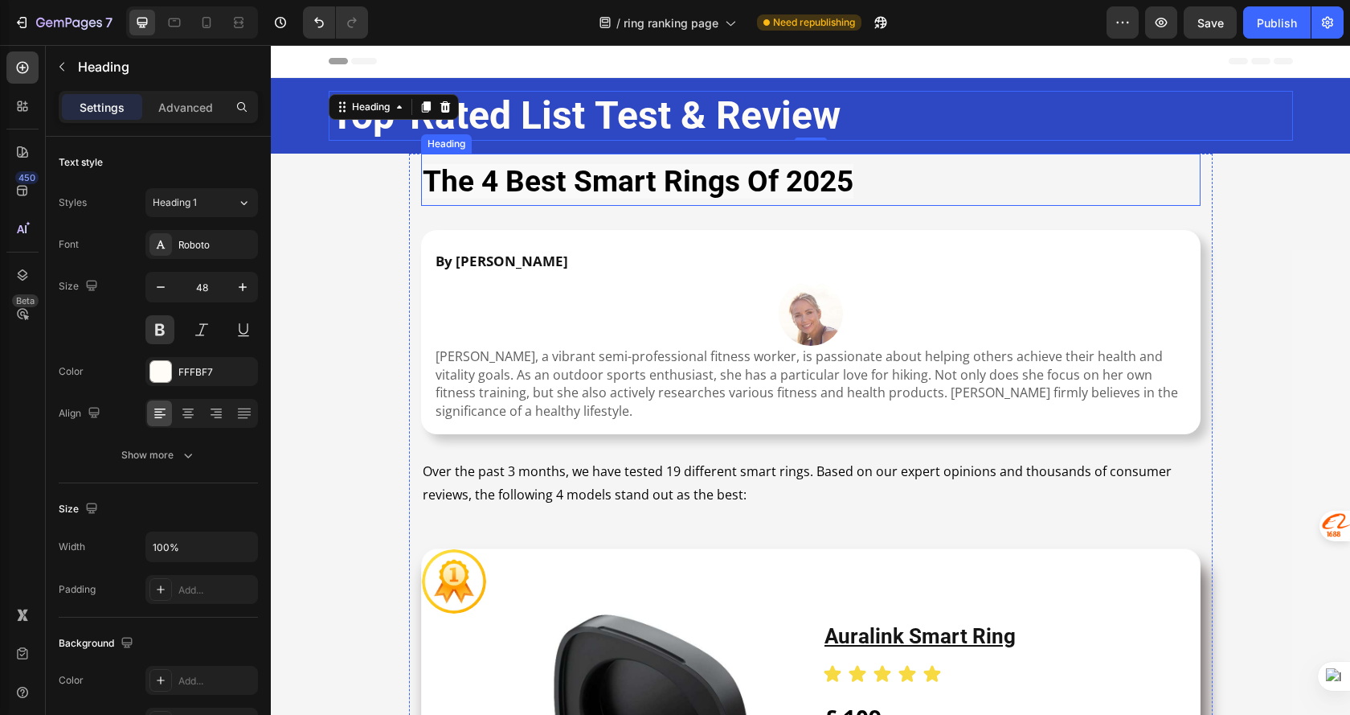
click at [440, 191] on strong "the 4 best smart rings of 2025" at bounding box center [638, 181] width 431 height 35
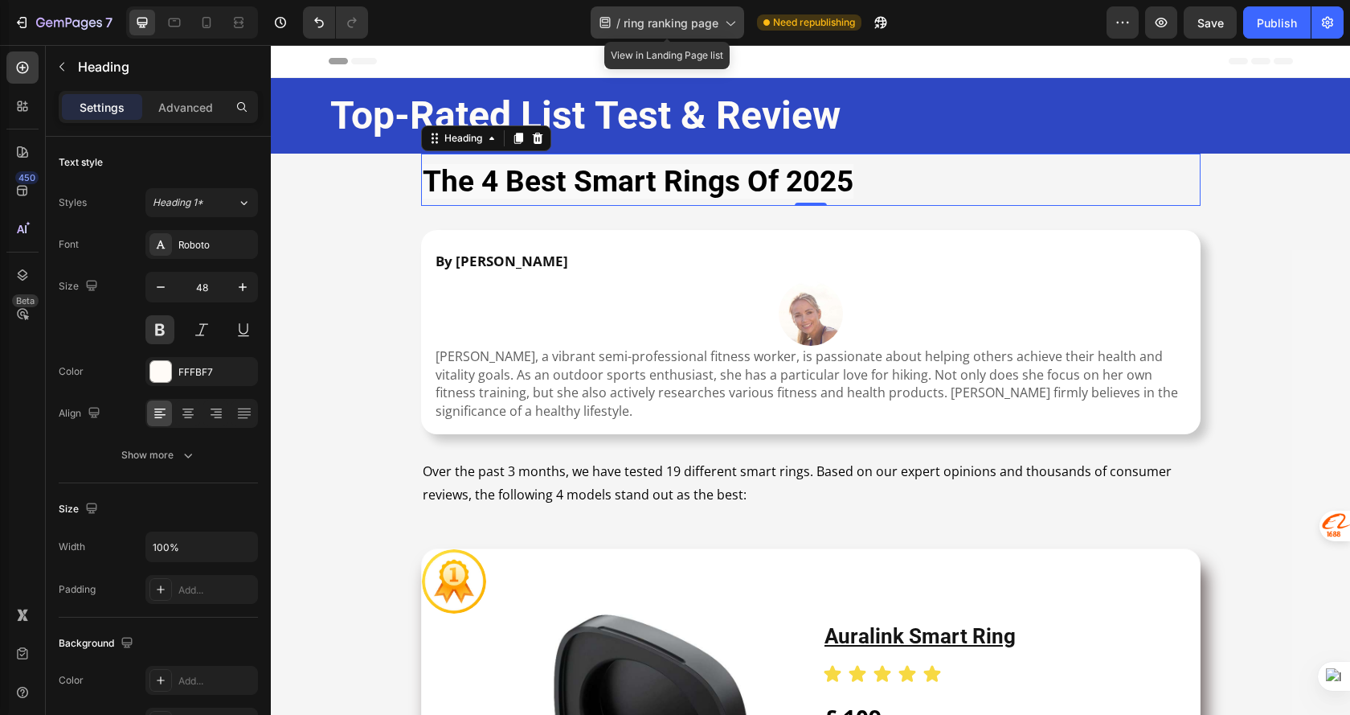
click at [645, 19] on span "ring ranking page" at bounding box center [671, 22] width 95 height 17
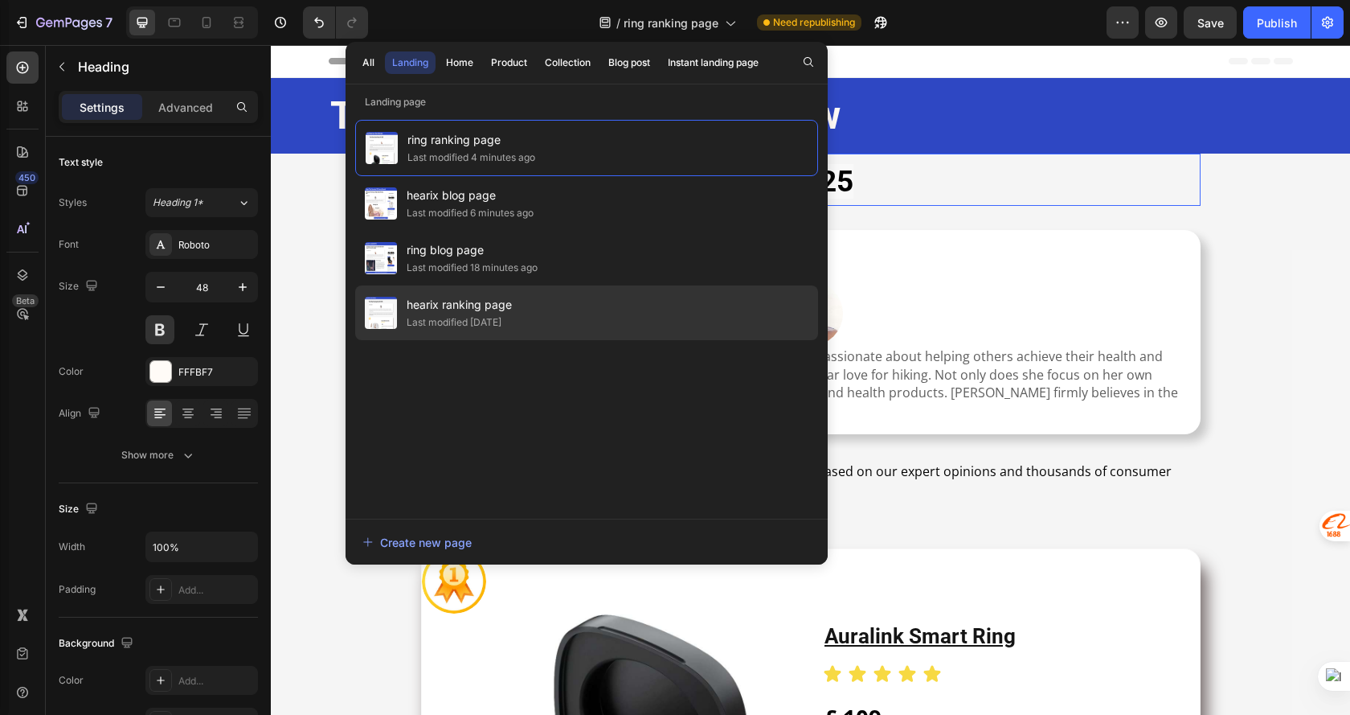
click at [498, 305] on span "hearix ranking page" at bounding box center [459, 304] width 105 height 19
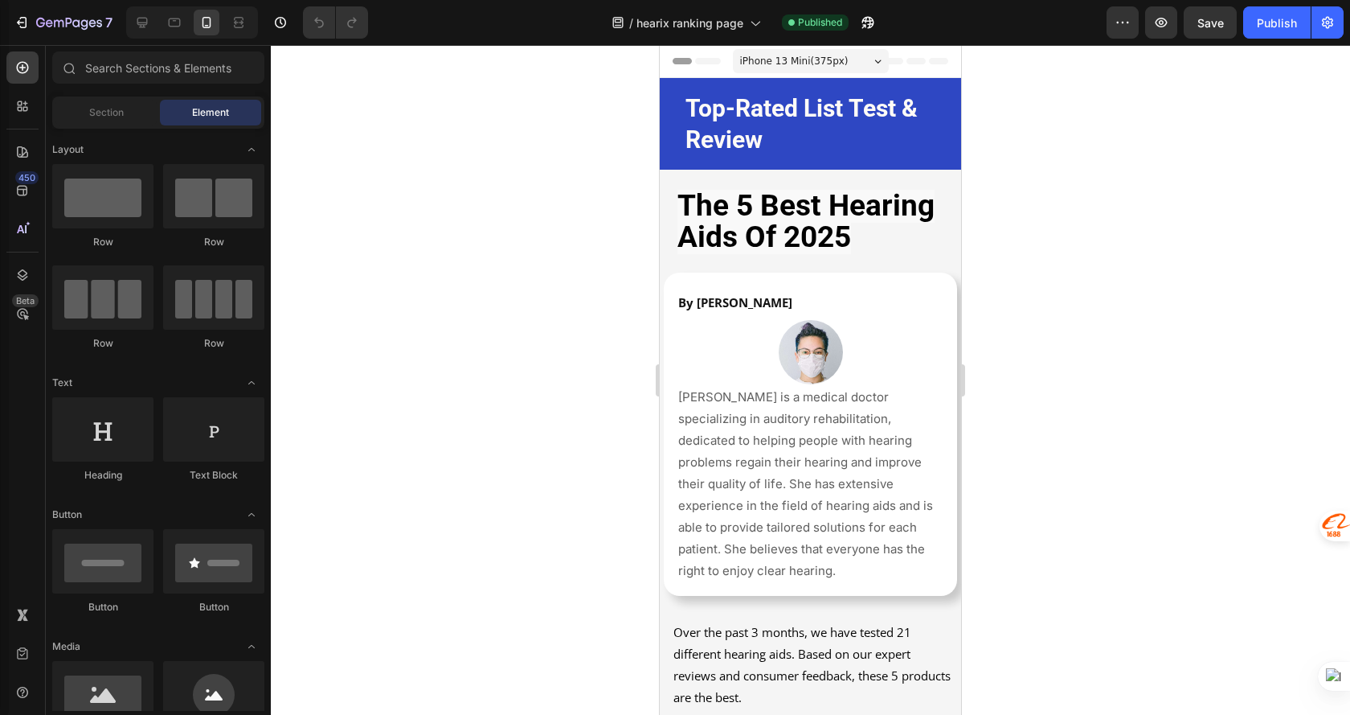
click at [781, 65] on span "iPhone 13 Mini ( 375 px)" at bounding box center [794, 61] width 109 height 16
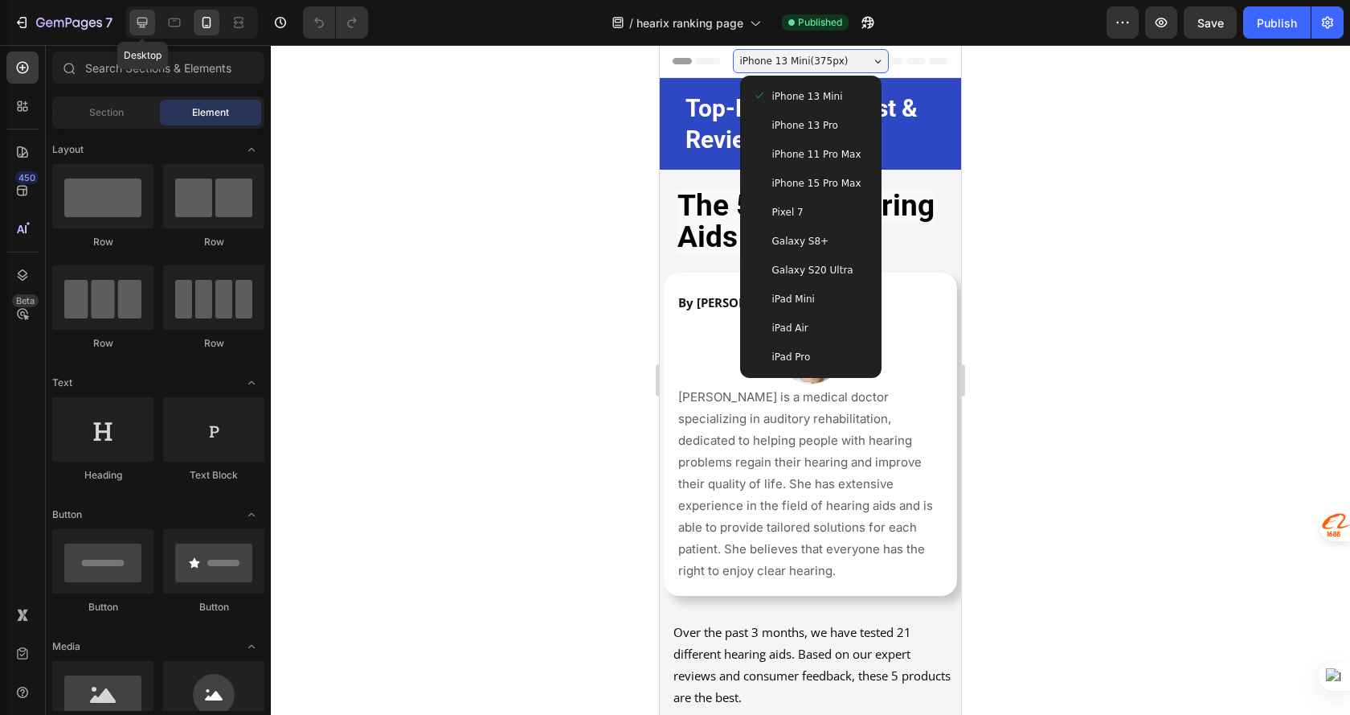
click at [143, 20] on icon at bounding box center [142, 22] width 16 height 16
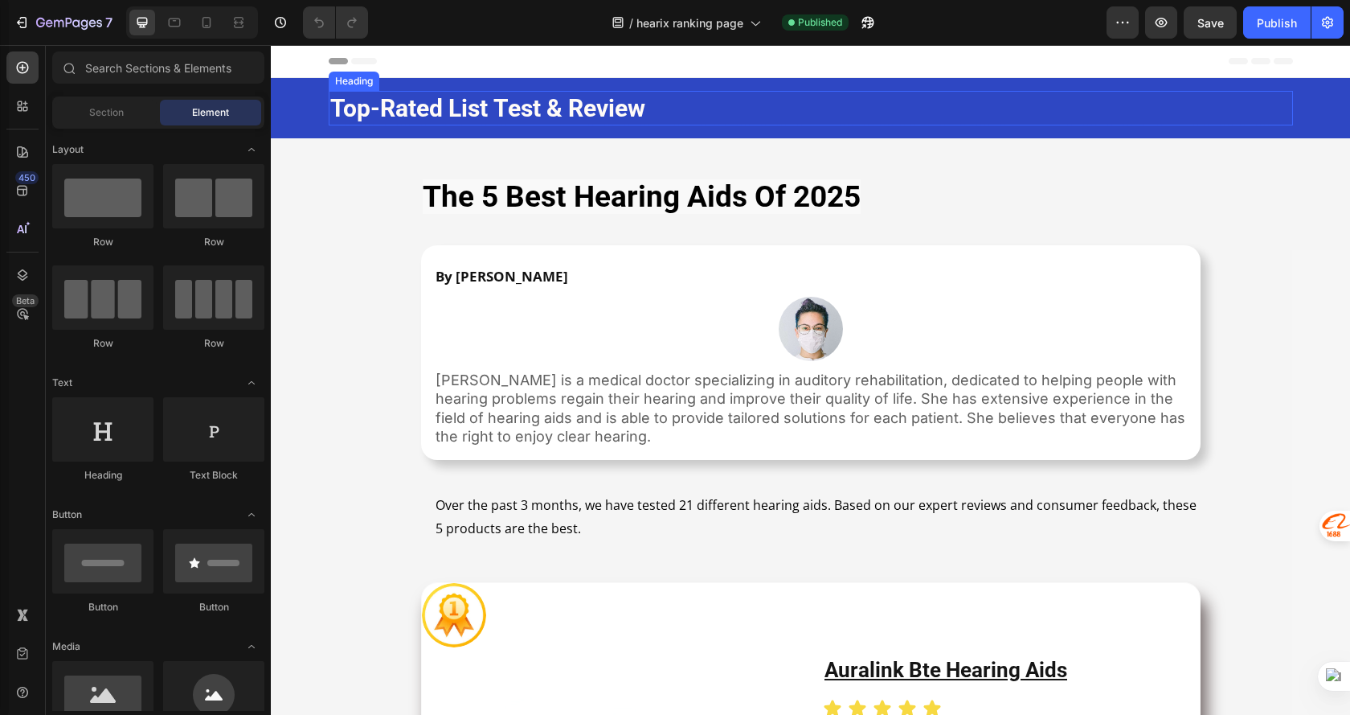
click at [719, 110] on h2 "Top-Rated List Test & Review" at bounding box center [811, 108] width 965 height 35
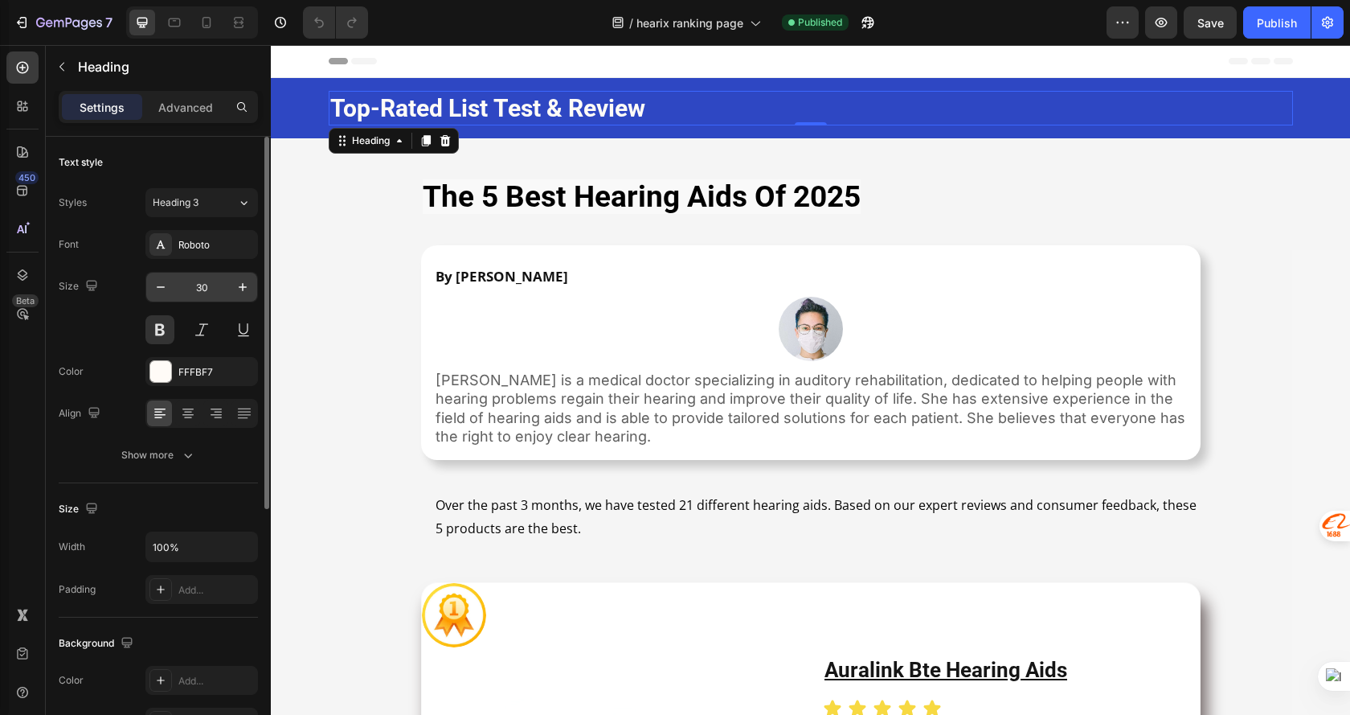
click at [206, 294] on input "30" at bounding box center [201, 287] width 53 height 29
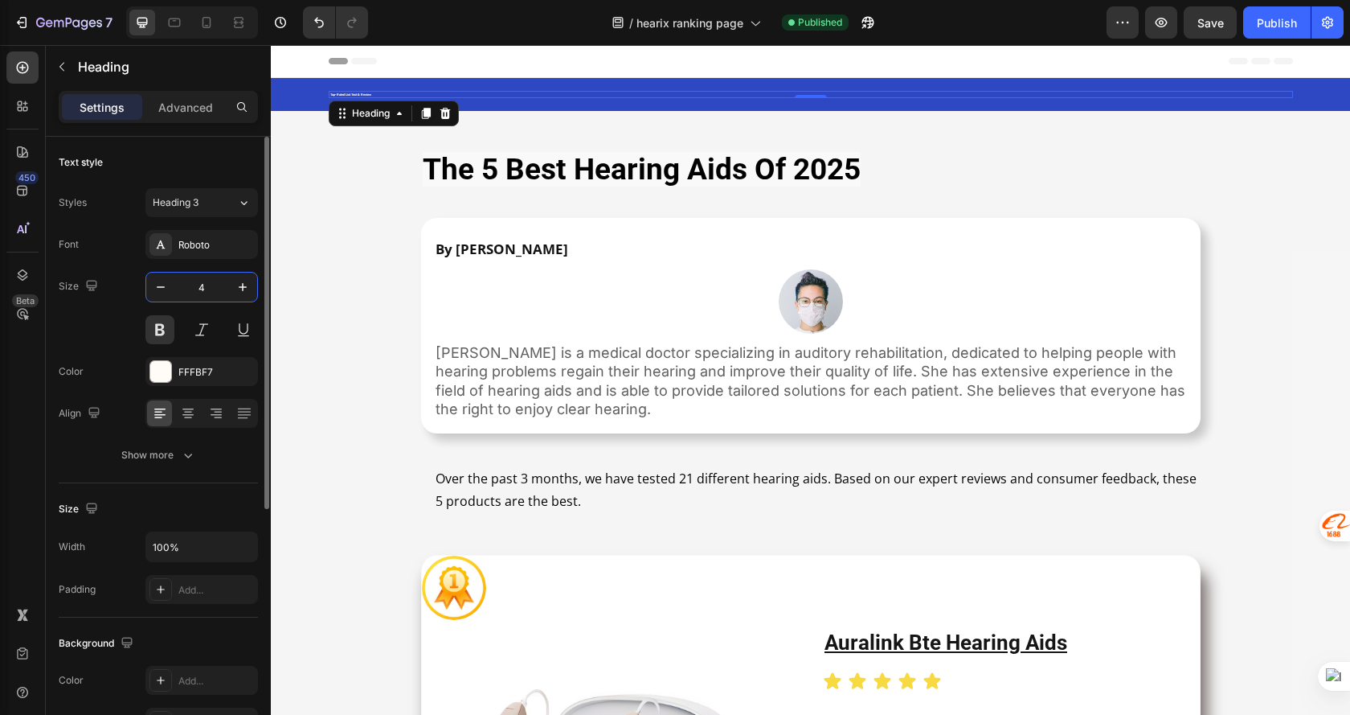
type input "48"
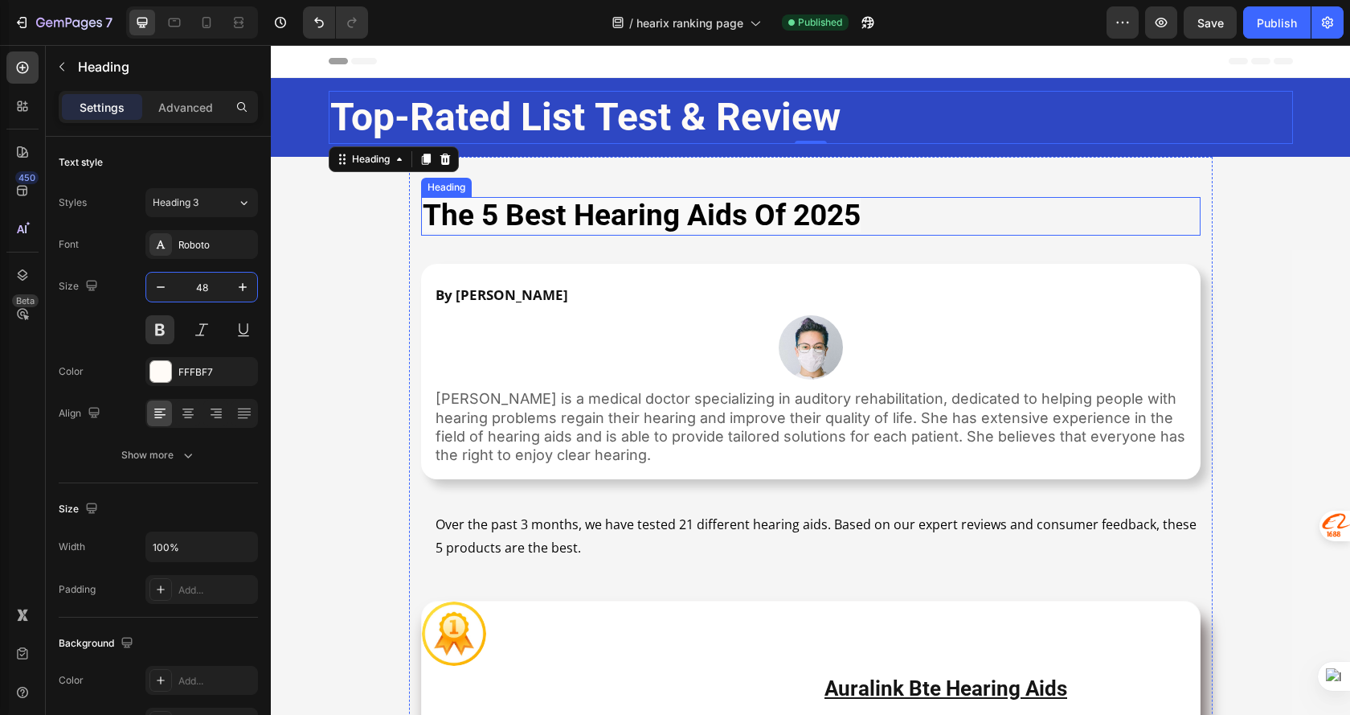
click at [891, 211] on h1 "the 5 best hearing aids of 2025" at bounding box center [811, 216] width 780 height 39
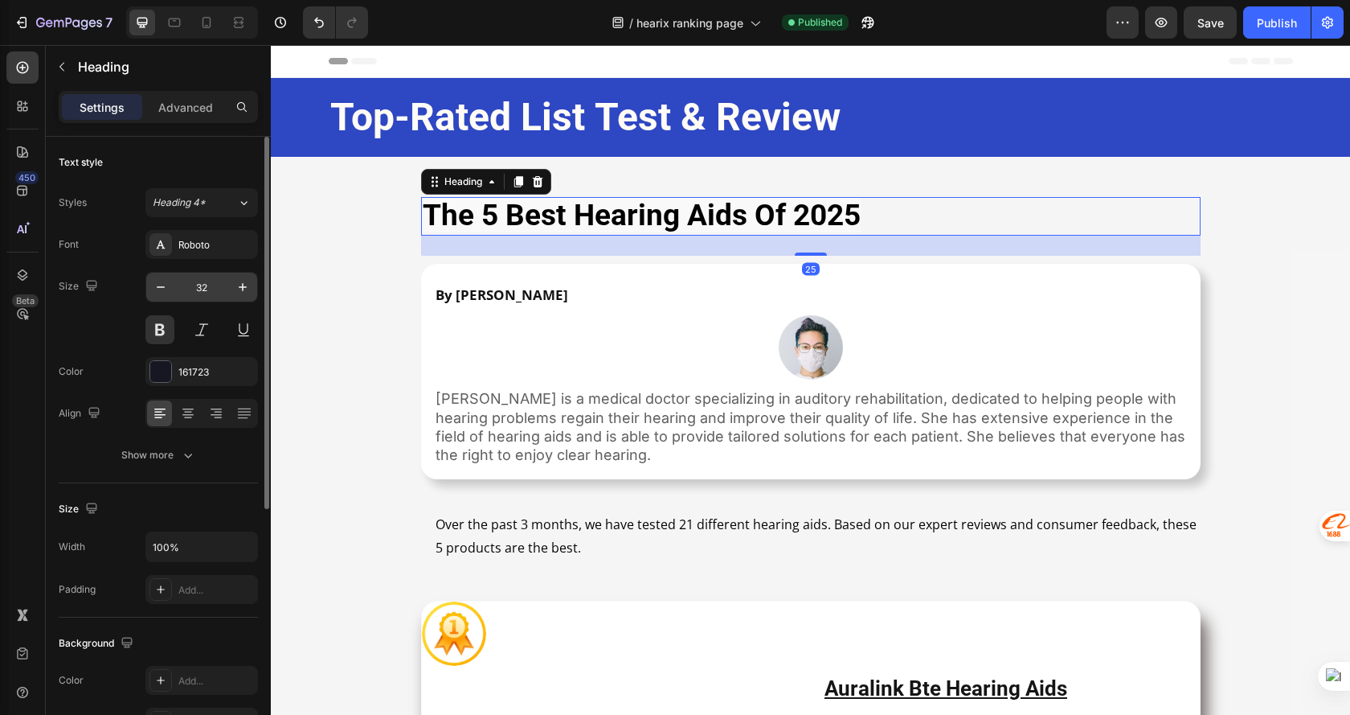
click at [205, 287] on input "32" at bounding box center [201, 287] width 53 height 29
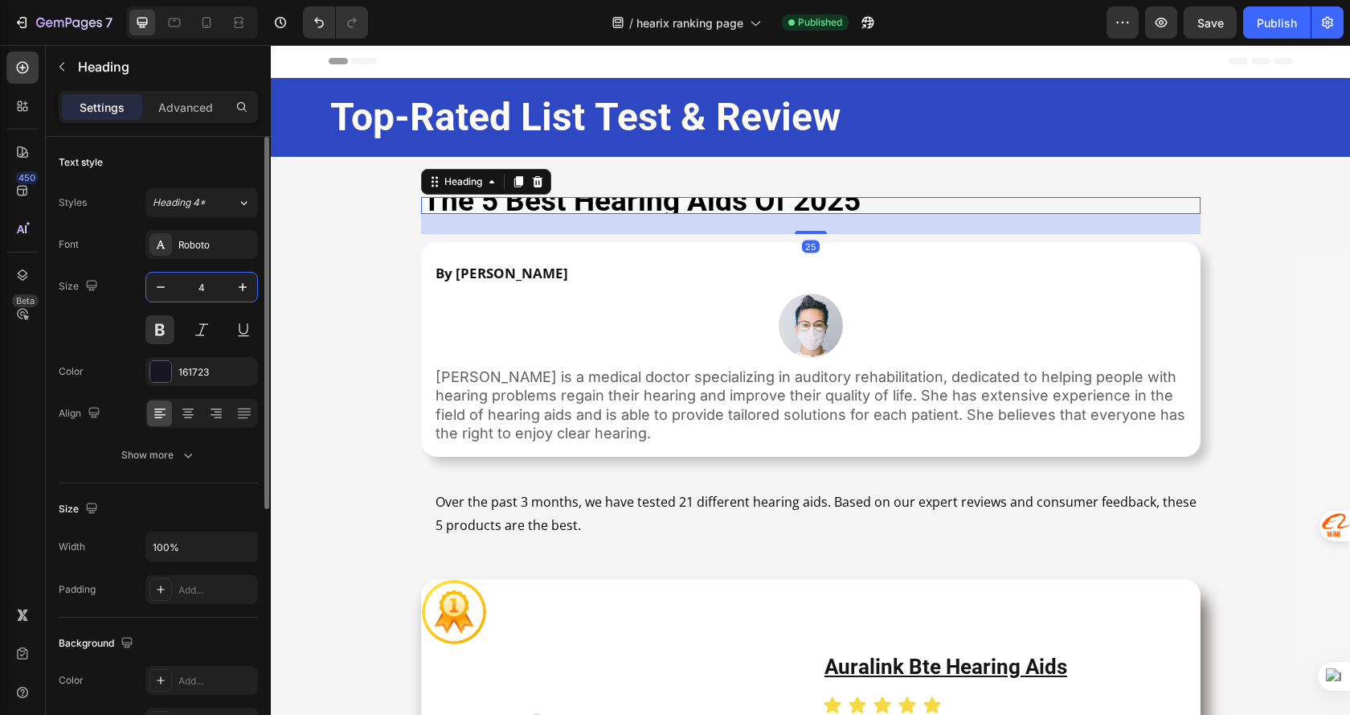
type input "48"
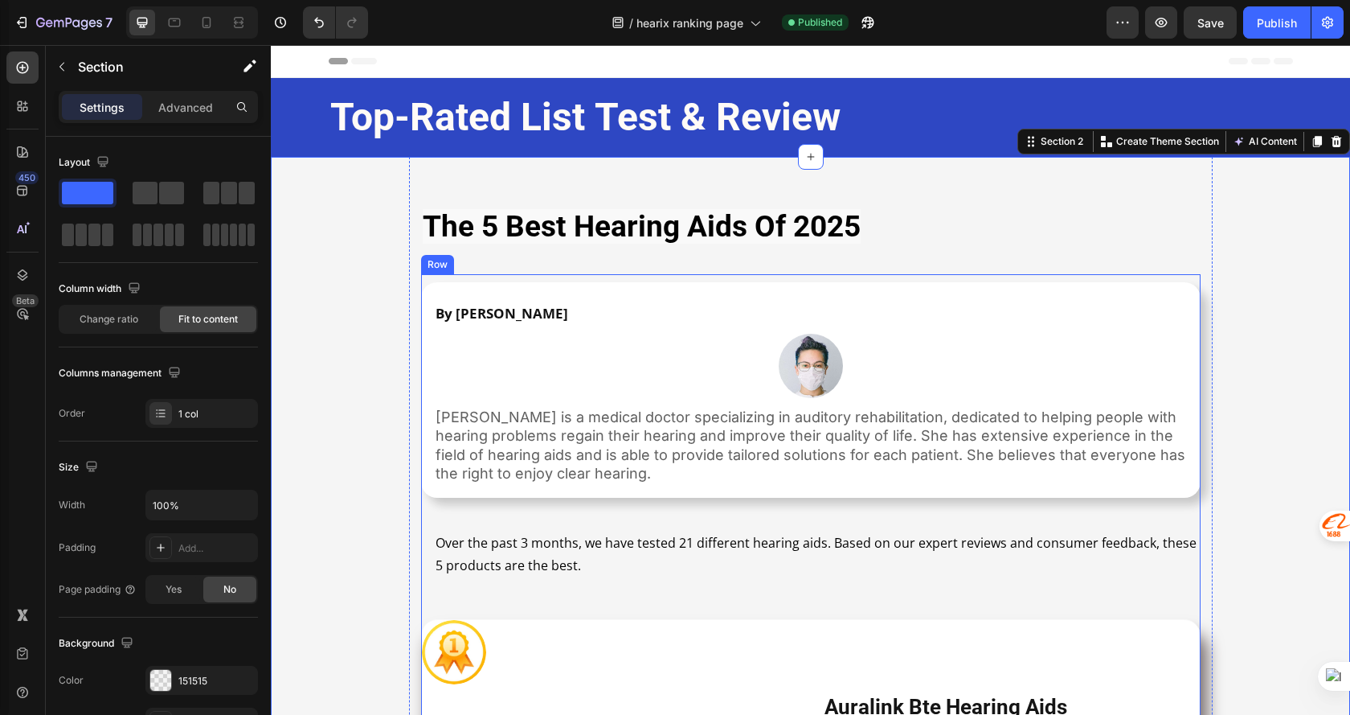
click at [522, 559] on p "Over the past 3 months, we have tested 21 different hearing aids. Based on our …" at bounding box center [818, 554] width 764 height 47
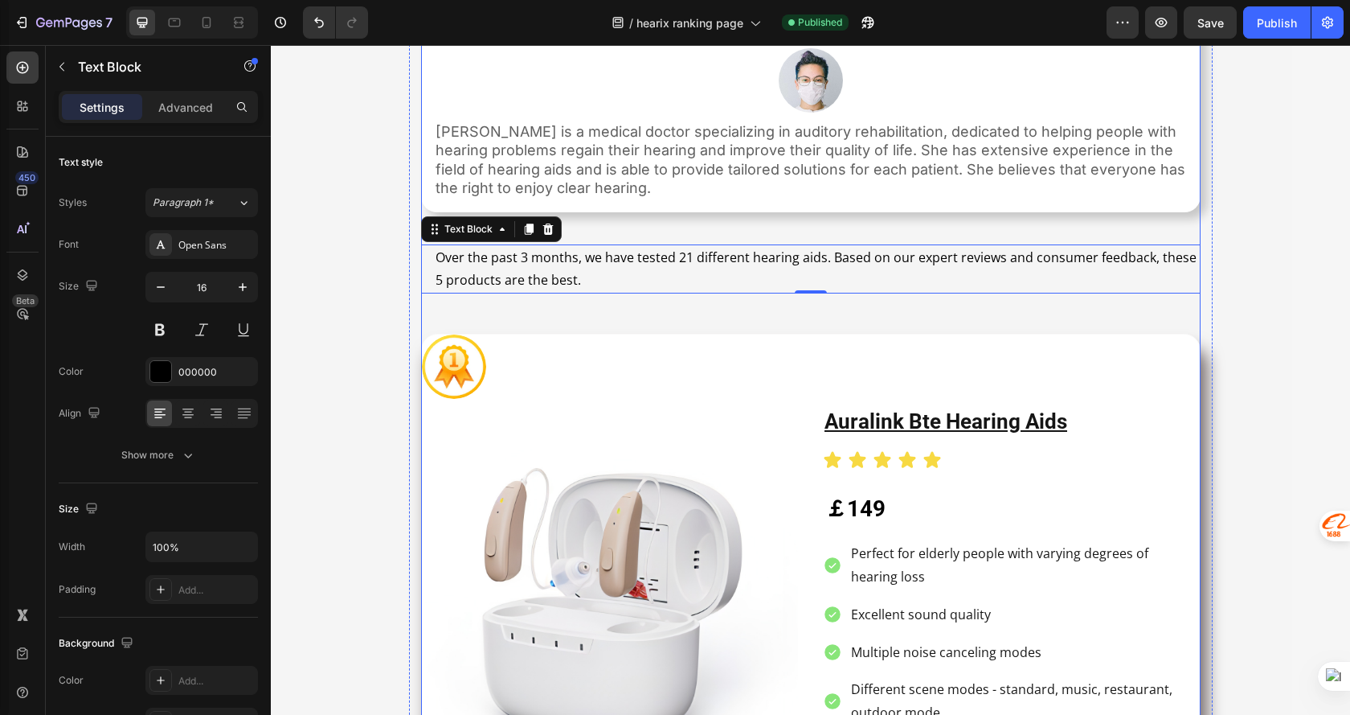
scroll to position [322, 0]
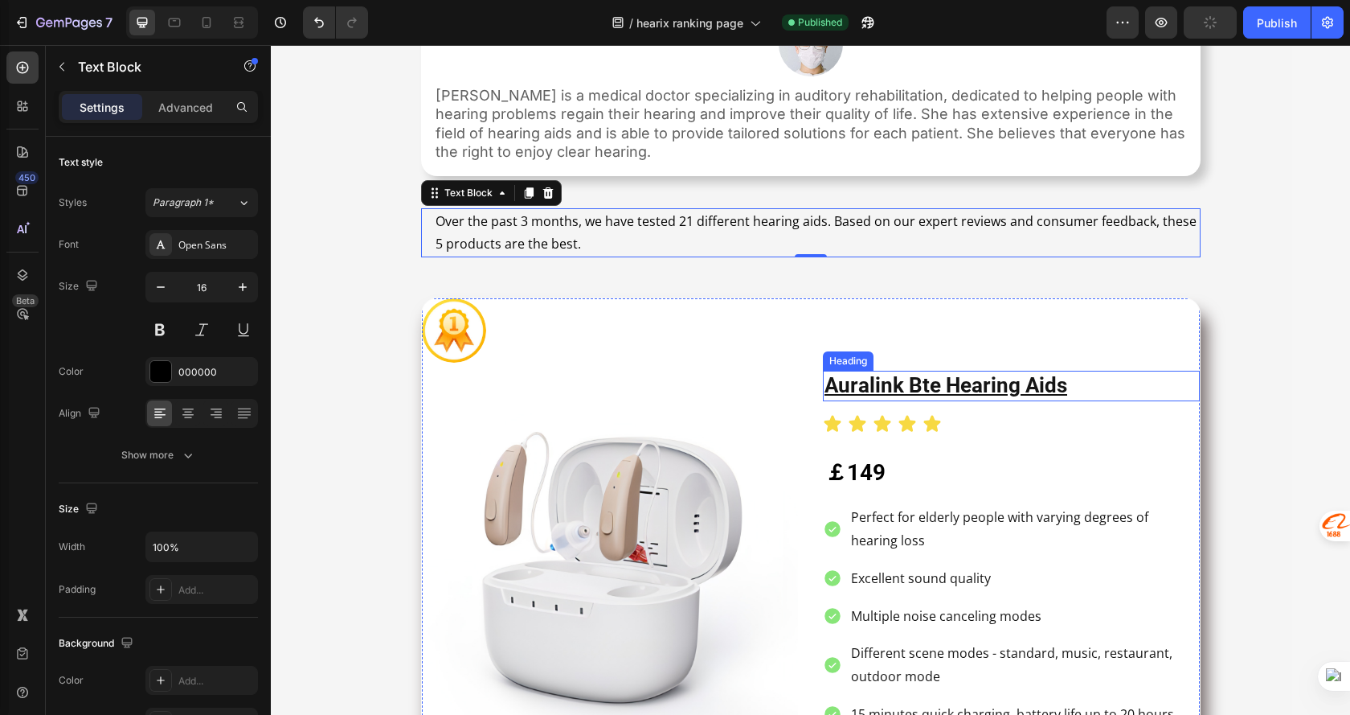
click at [1109, 380] on h2 "auralink bte hearing aids" at bounding box center [1011, 386] width 377 height 31
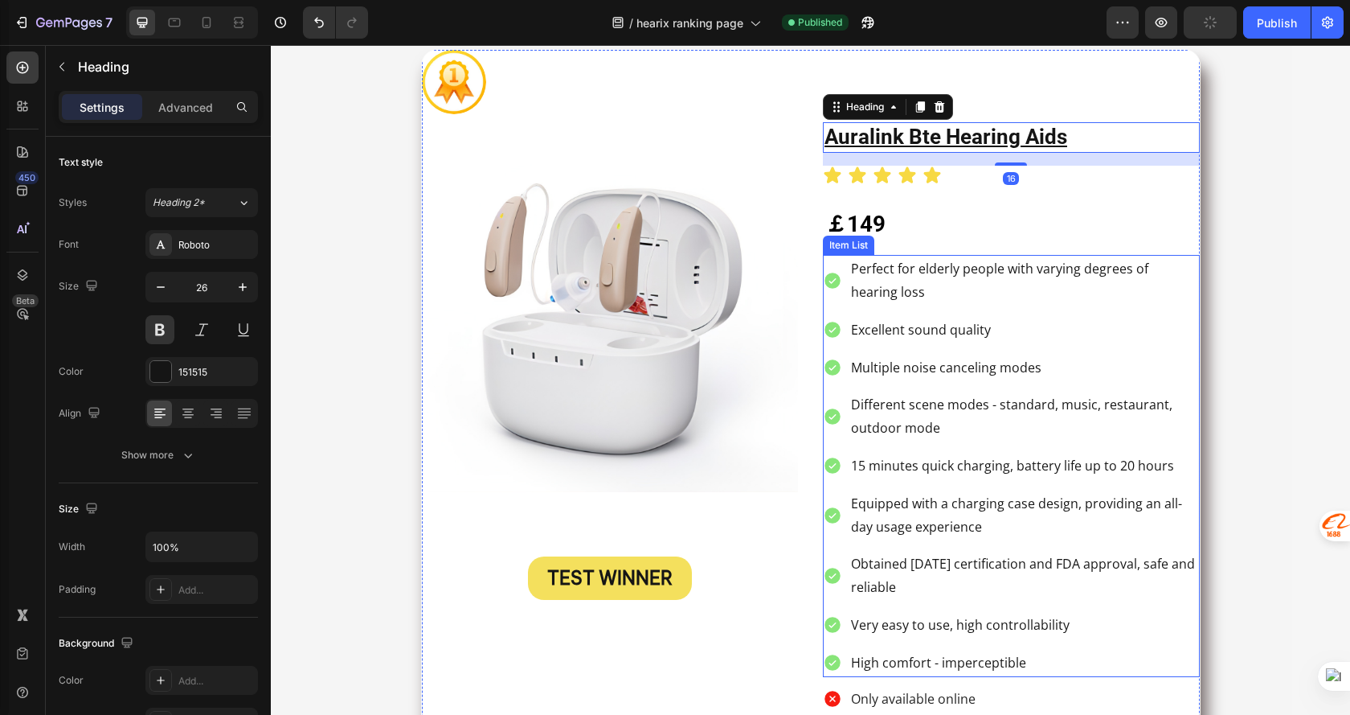
scroll to position [643, 0]
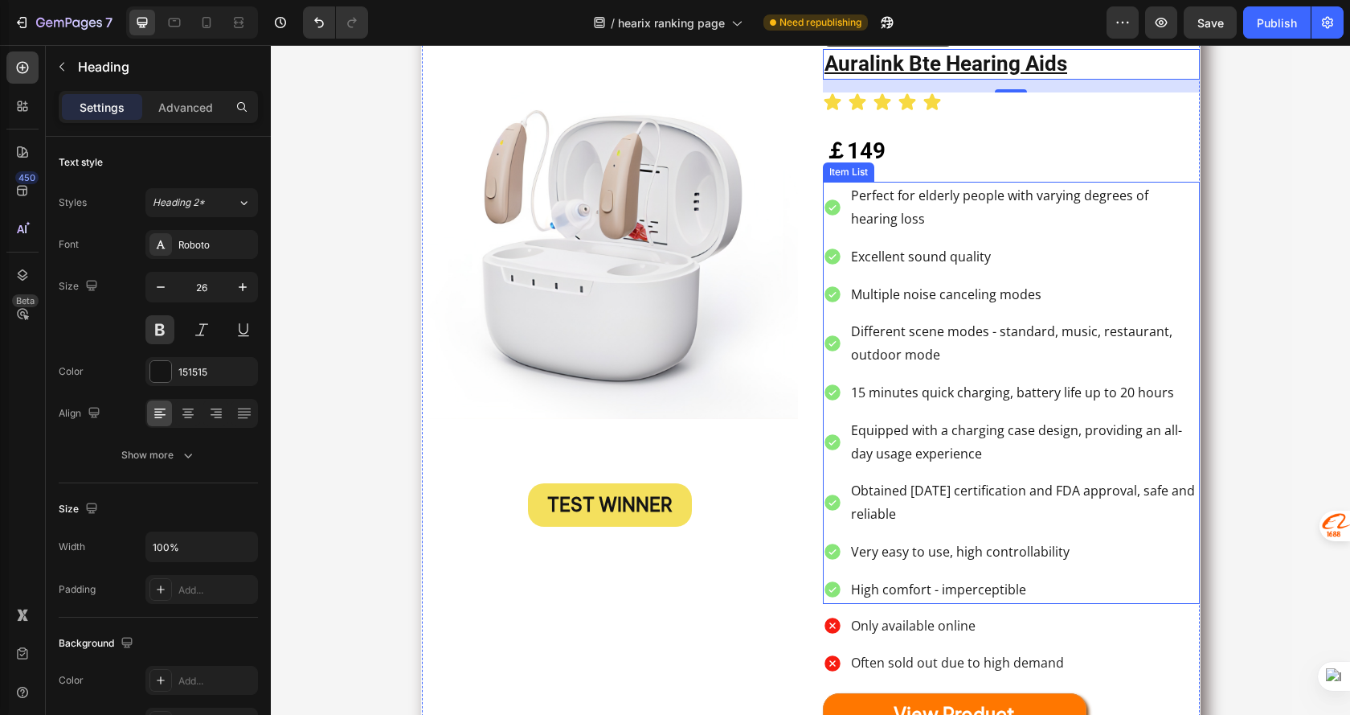
click at [825, 595] on icon at bounding box center [833, 589] width 16 height 16
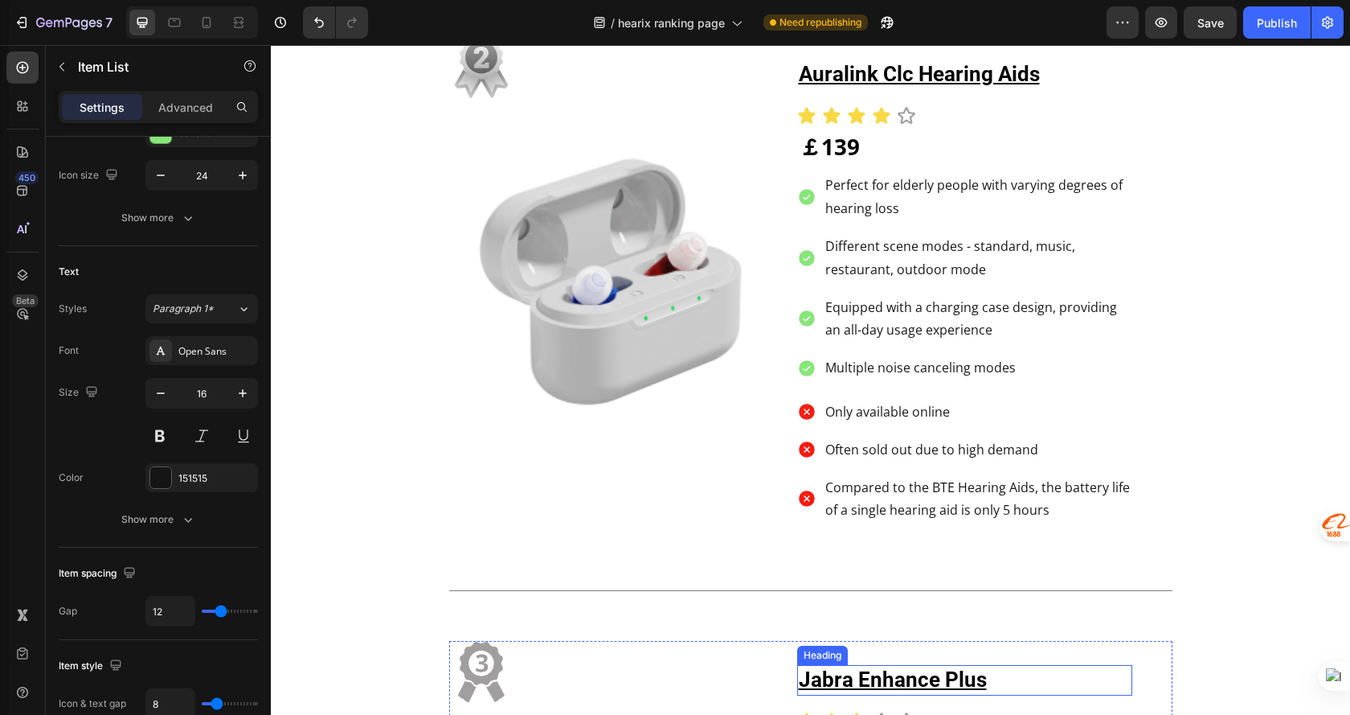
scroll to position [2090, 0]
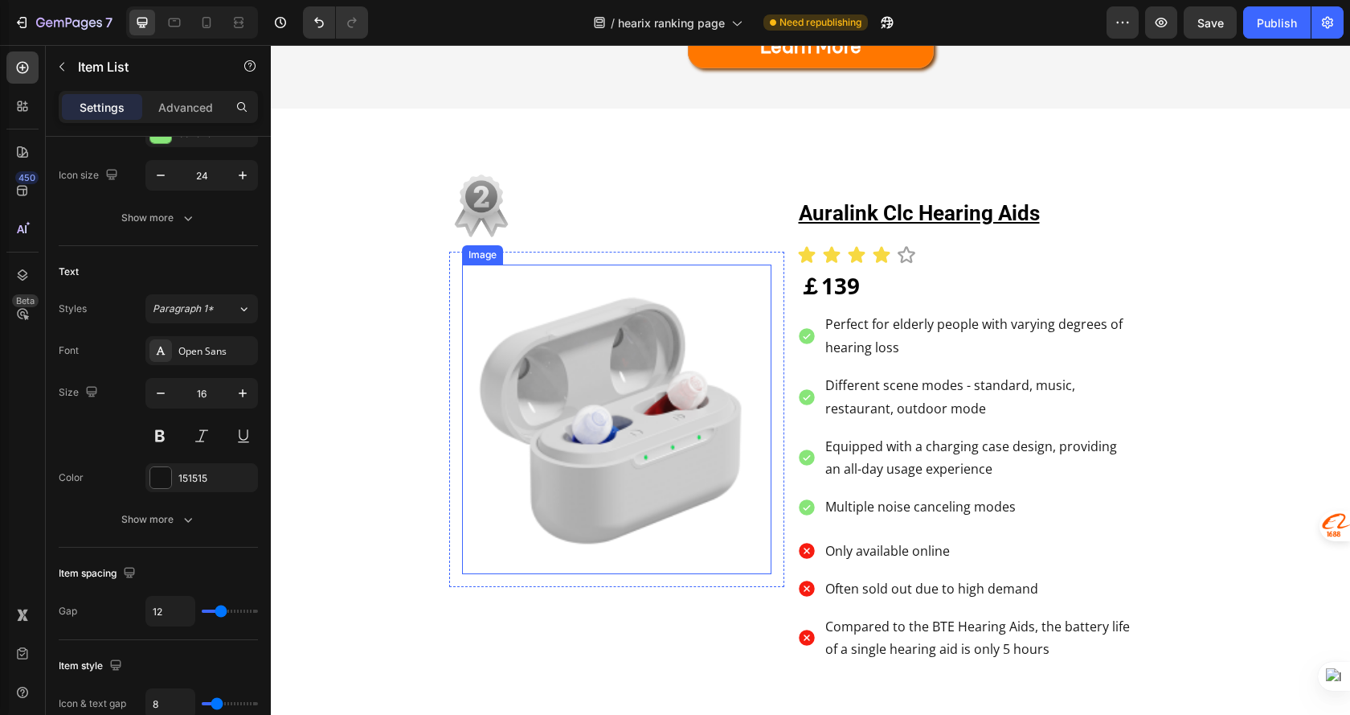
click at [576, 414] on img at bounding box center [616, 418] width 309 height 309
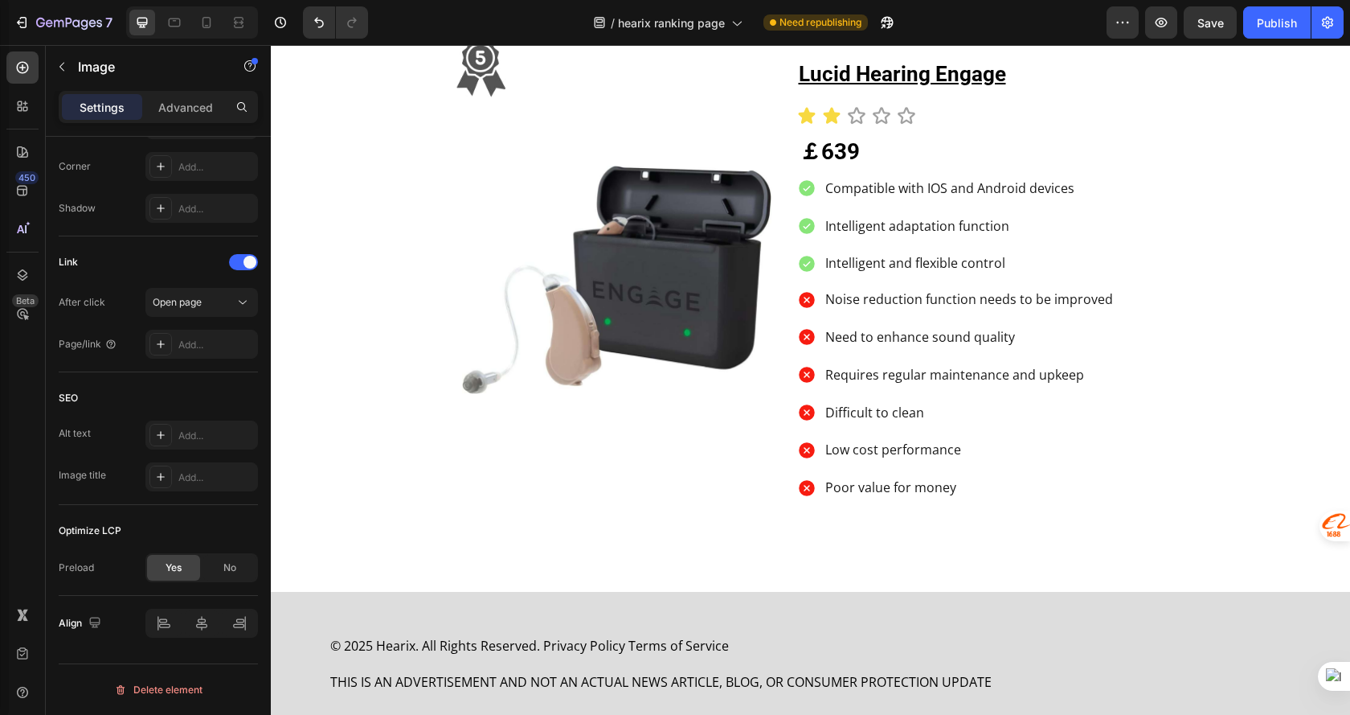
scroll to position [4152, 0]
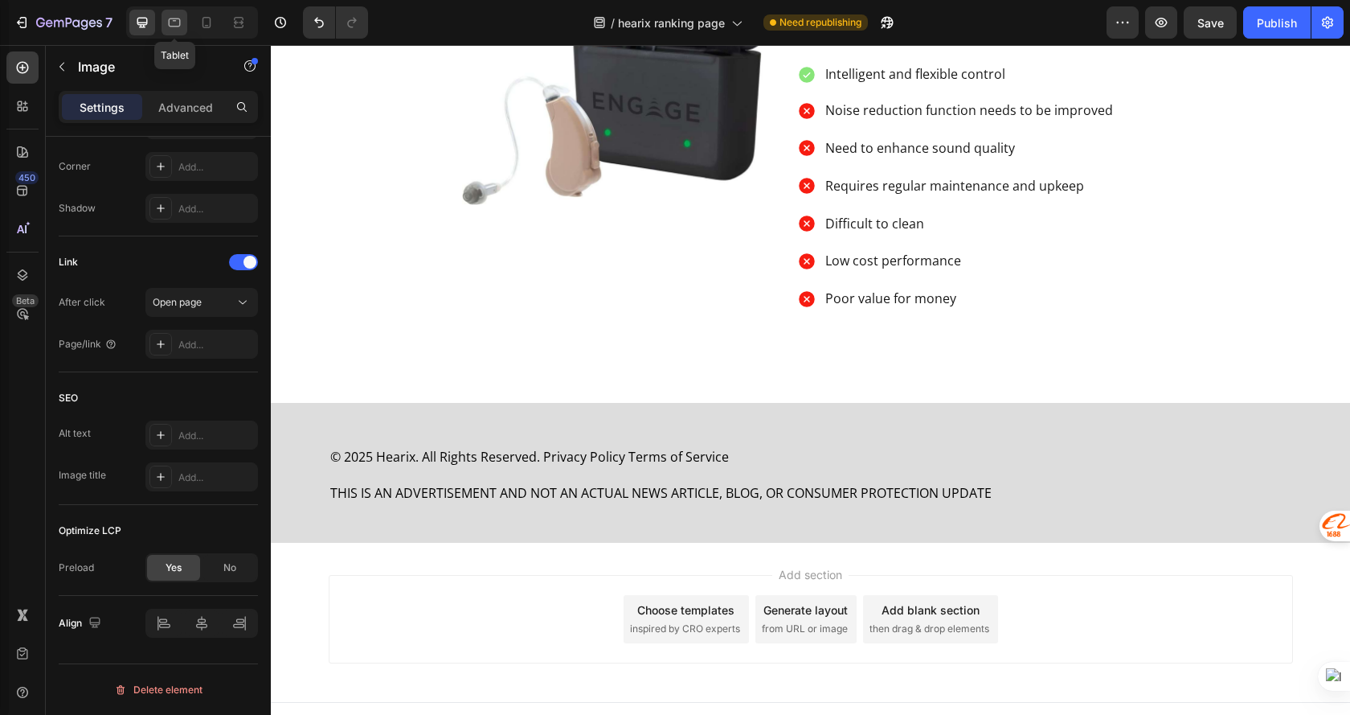
click at [168, 18] on icon at bounding box center [174, 22] width 16 height 16
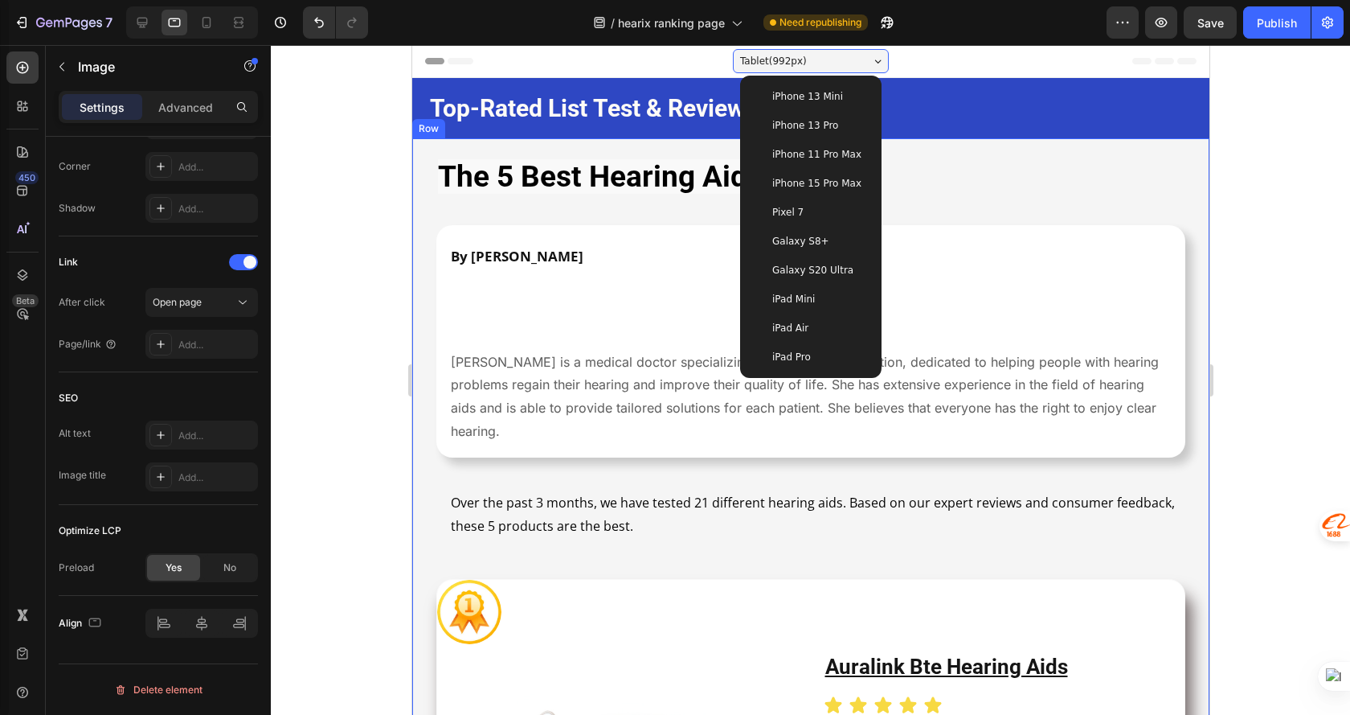
click at [1278, 182] on div at bounding box center [811, 380] width 1080 height 670
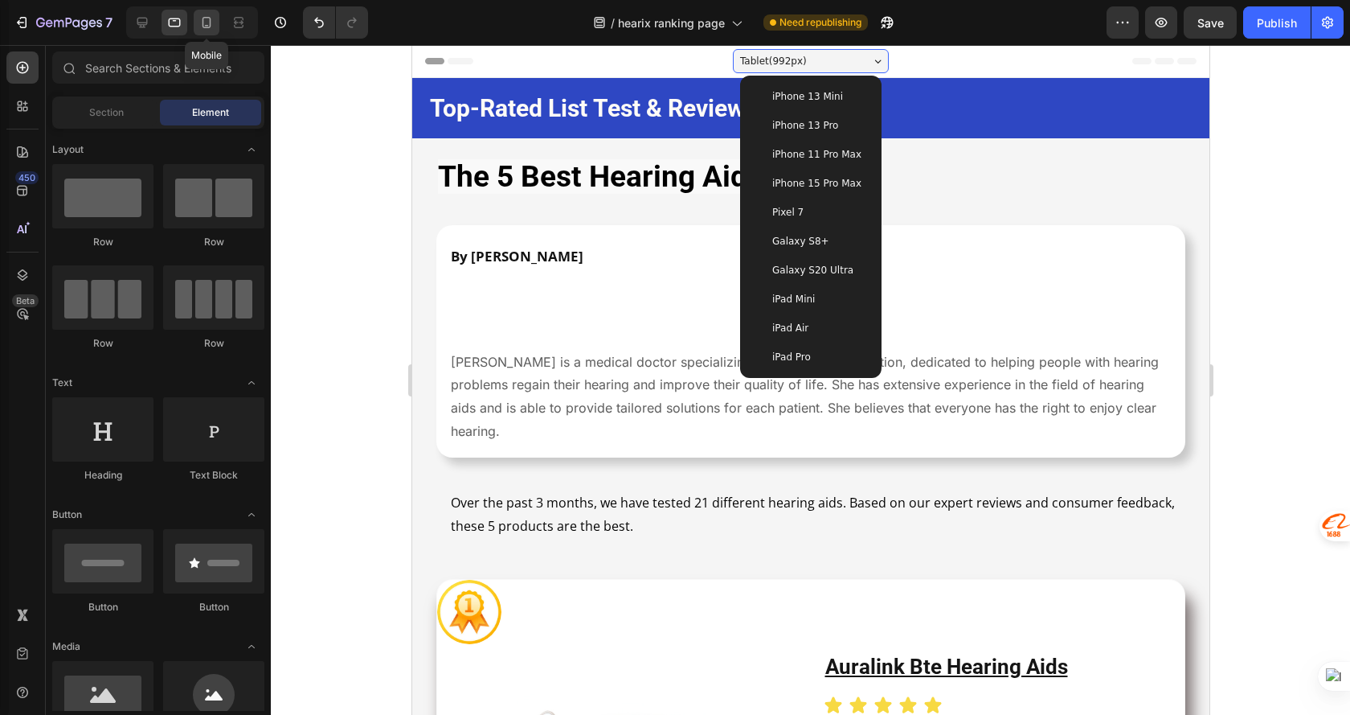
click at [195, 11] on div at bounding box center [207, 23] width 26 height 26
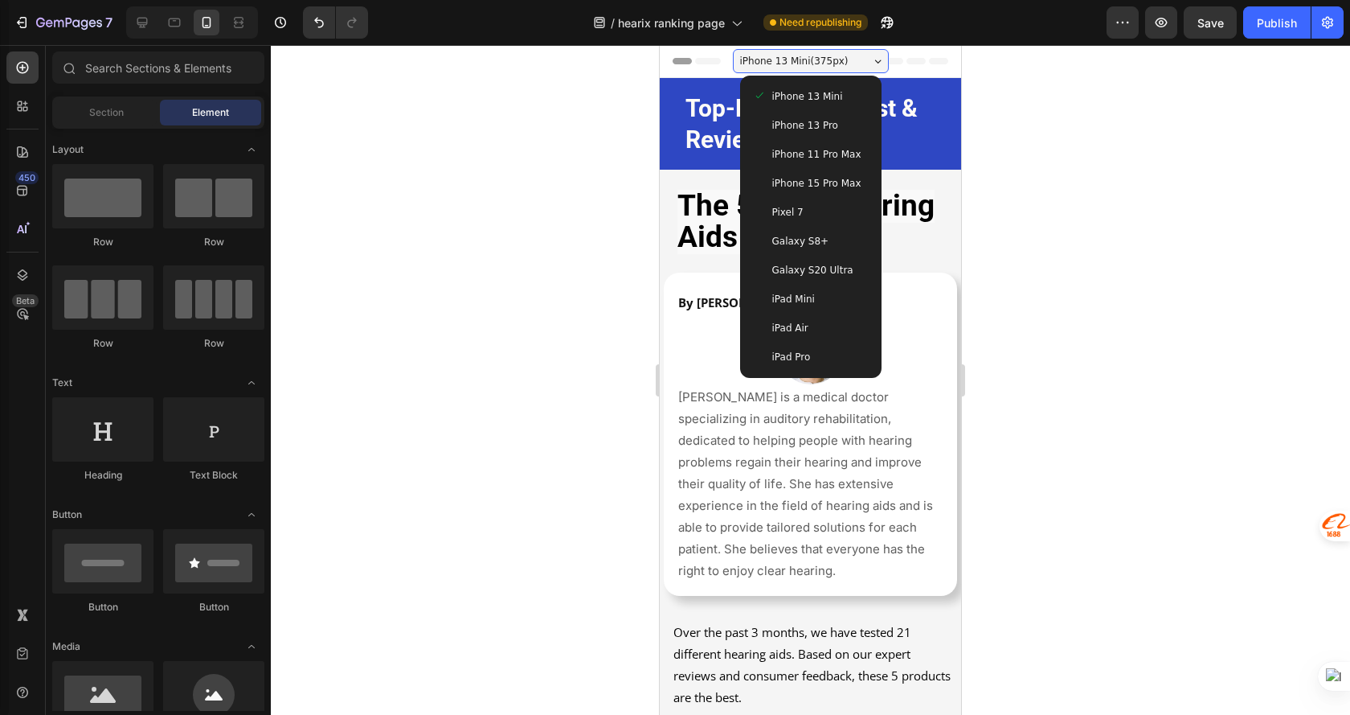
click at [1190, 179] on div at bounding box center [811, 380] width 1080 height 670
click at [818, 98] on span "iPhone 13 Mini" at bounding box center [808, 96] width 71 height 16
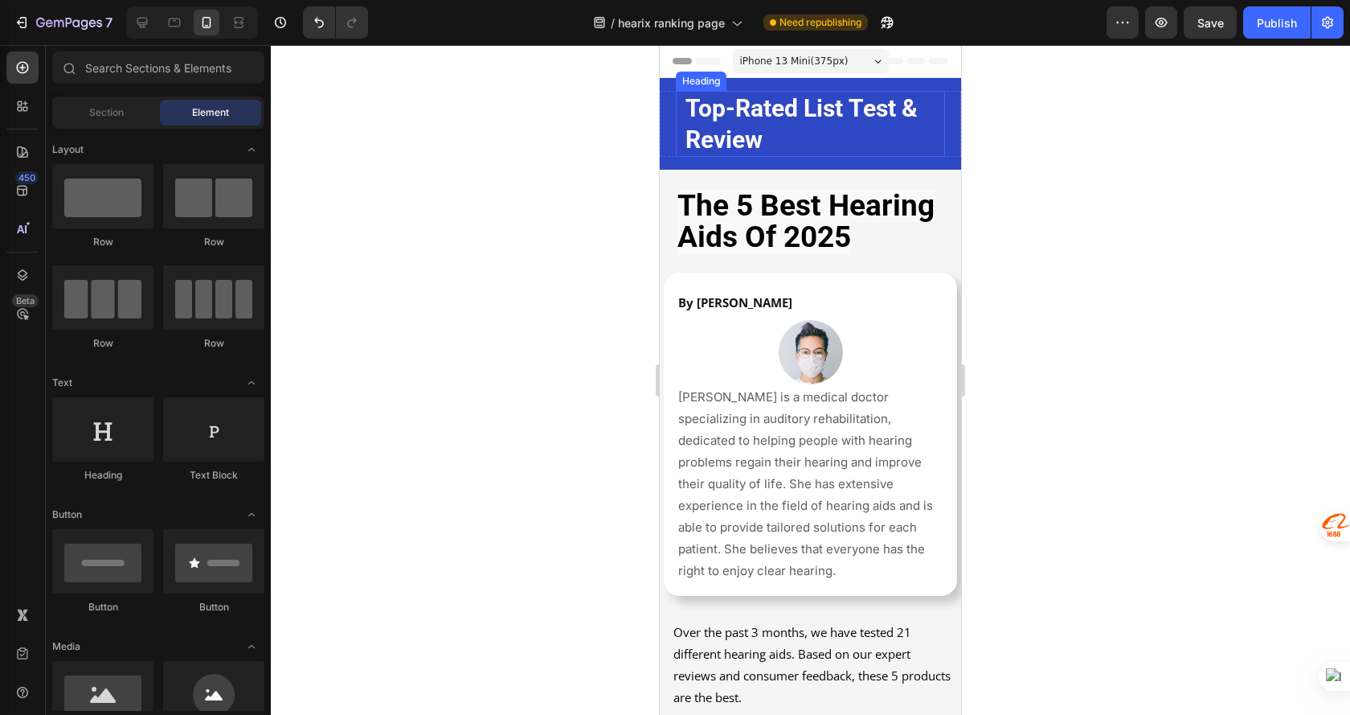
click at [895, 142] on h2 "Top-Rated List Test & Review" at bounding box center [810, 124] width 253 height 66
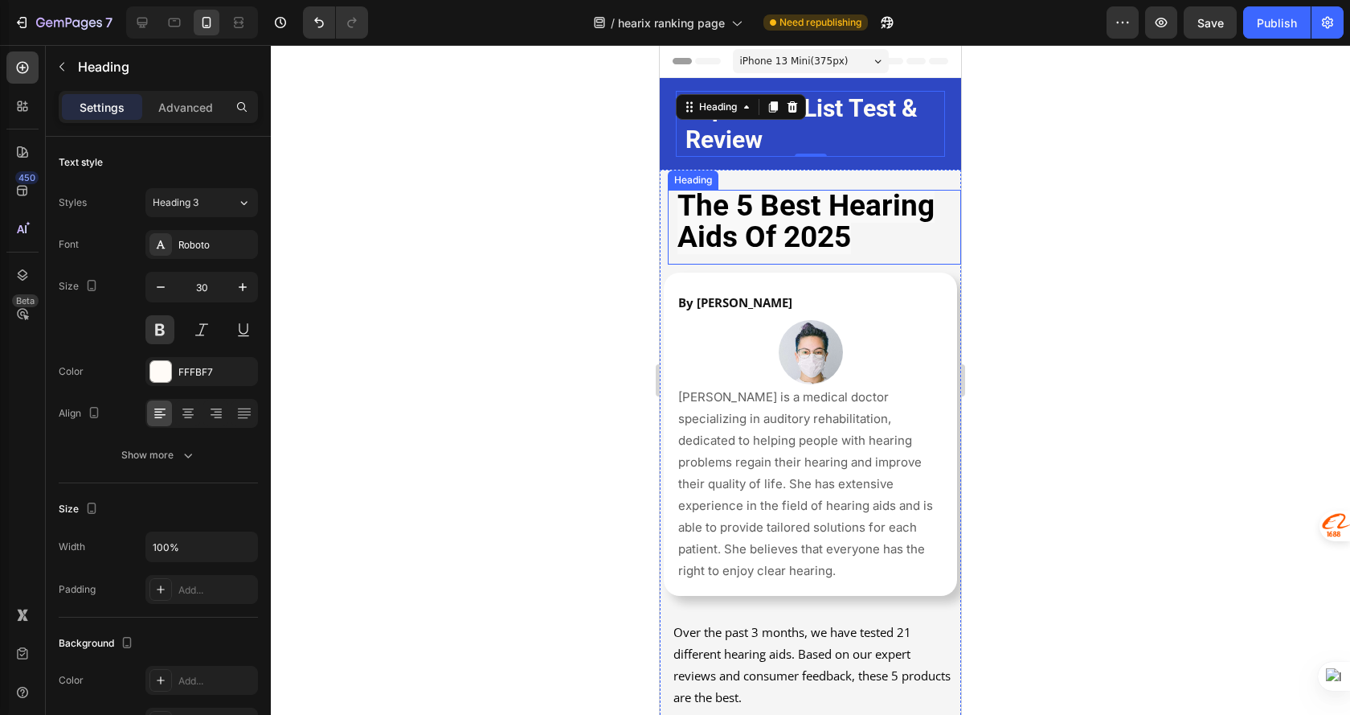
click at [907, 206] on strong "the 5 best hearing aids of 2025" at bounding box center [806, 221] width 257 height 66
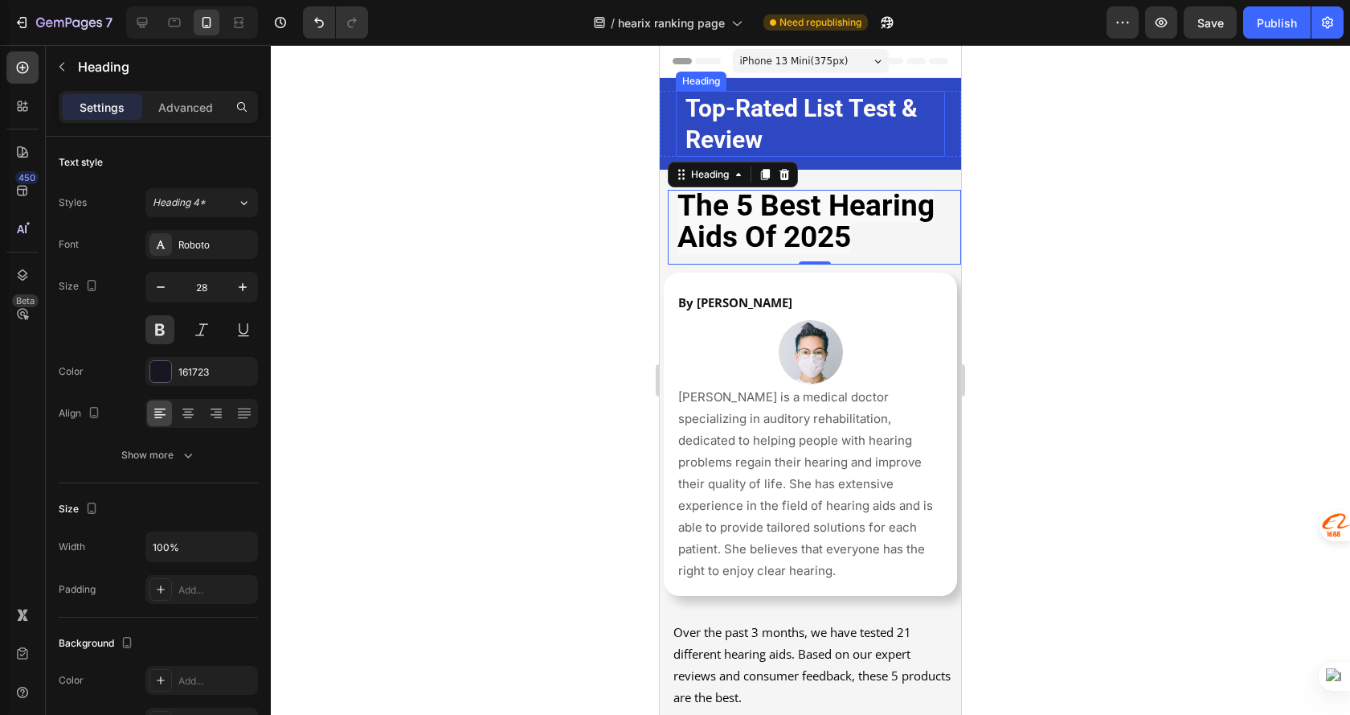
click at [792, 138] on h2 "Top-Rated List Test & Review" at bounding box center [810, 124] width 253 height 66
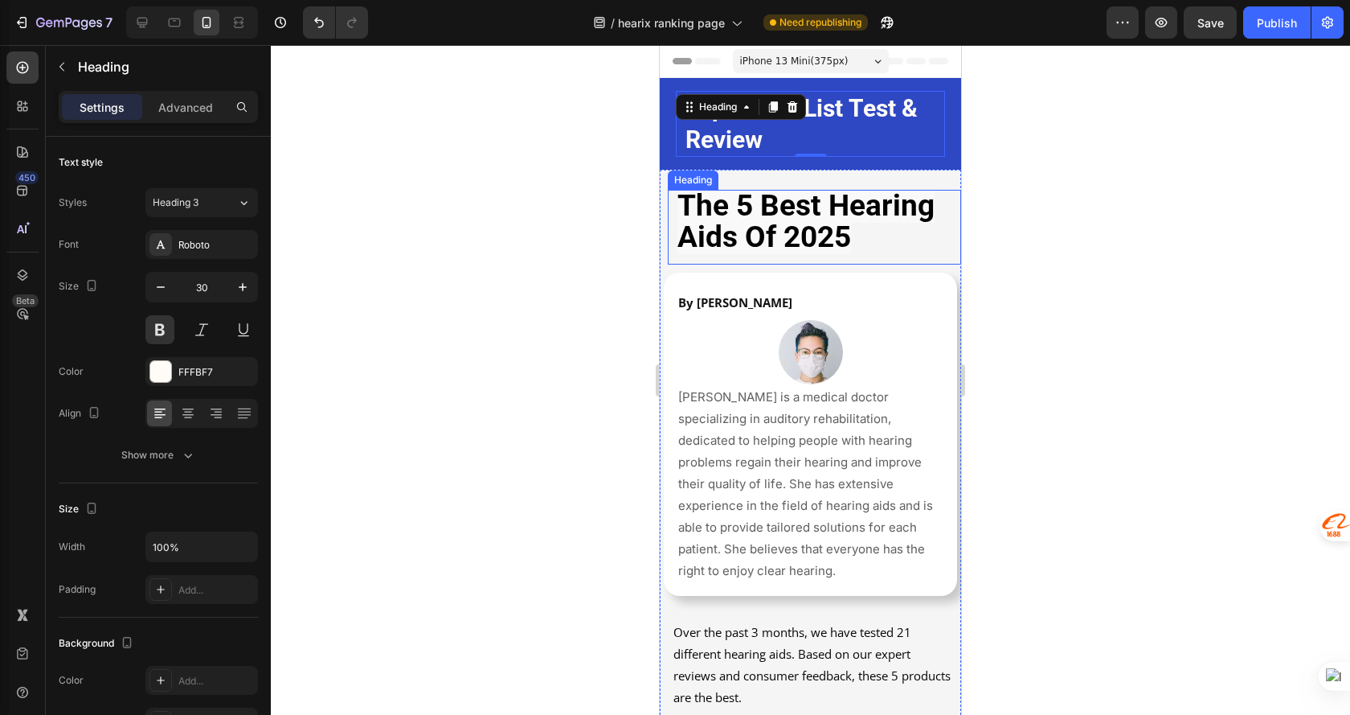
click at [824, 239] on strong "the 5 best hearing aids of 2025" at bounding box center [806, 221] width 257 height 66
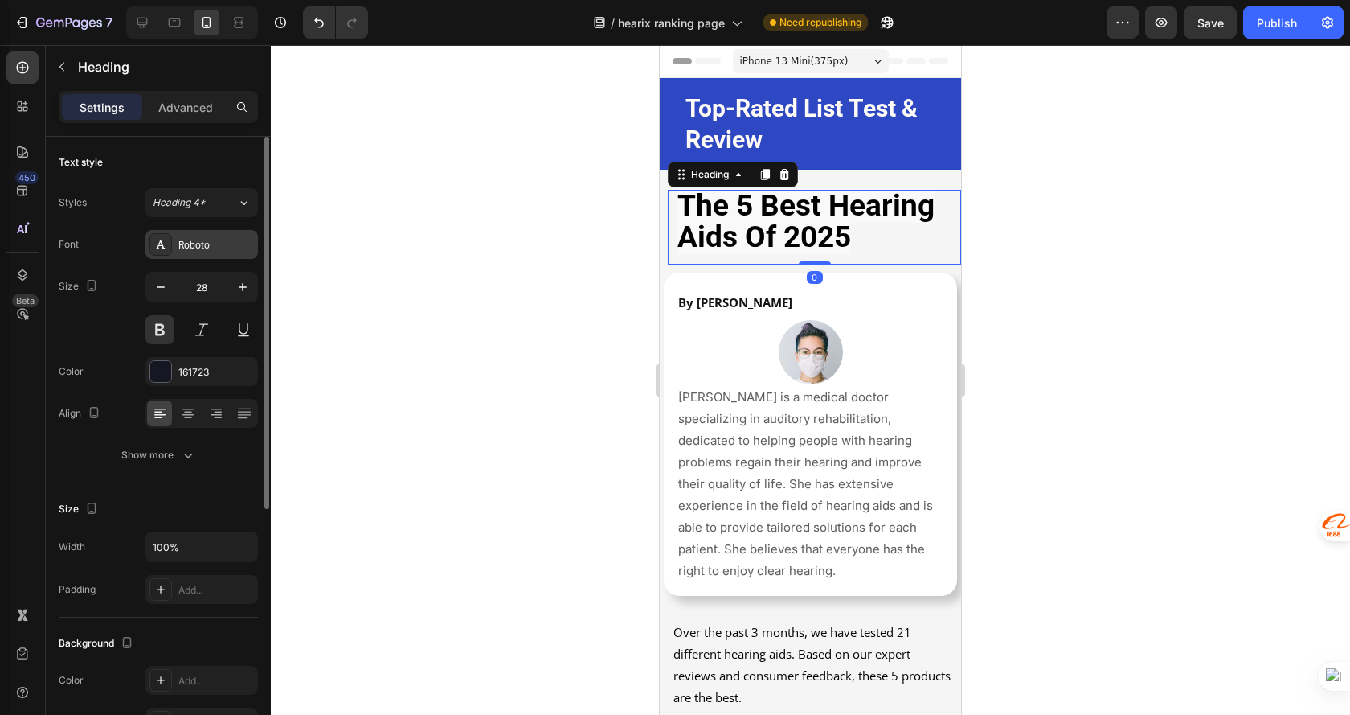
click at [172, 249] on div "Roboto" at bounding box center [201, 244] width 113 height 29
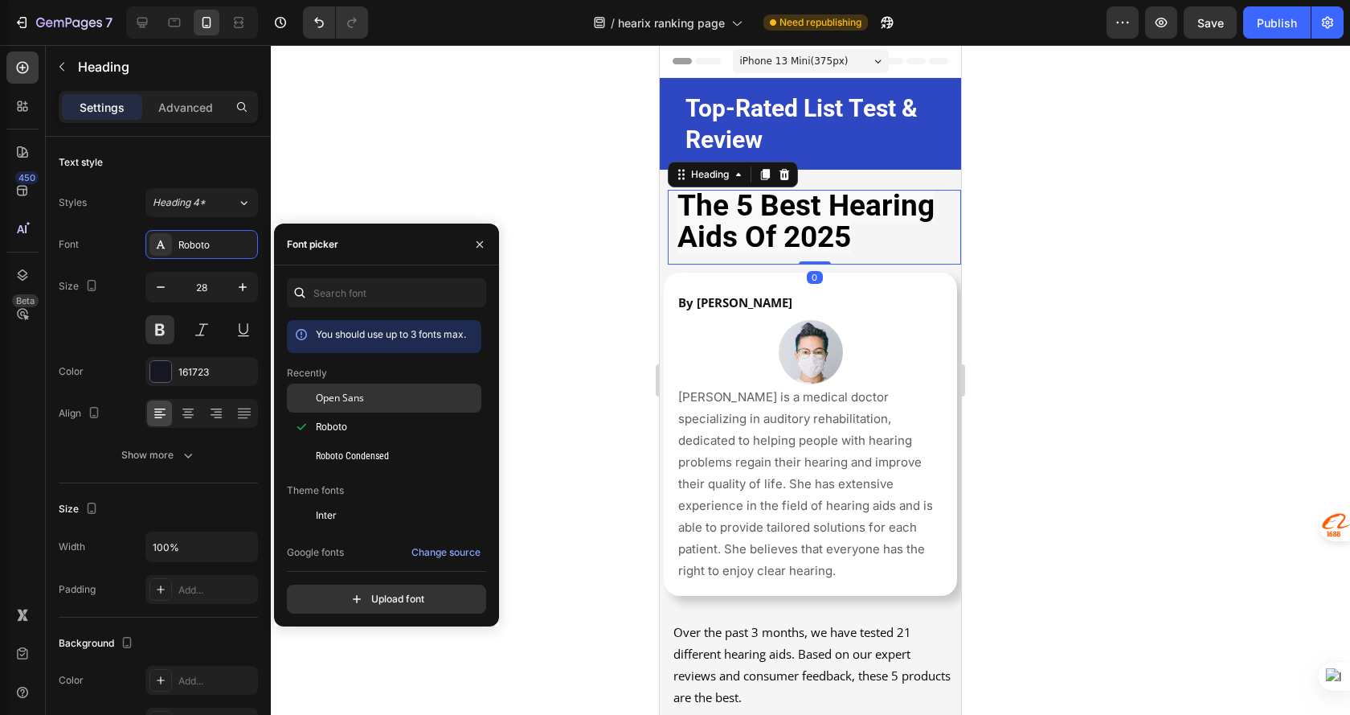
click at [374, 501] on div "Open Sans" at bounding box center [384, 515] width 195 height 29
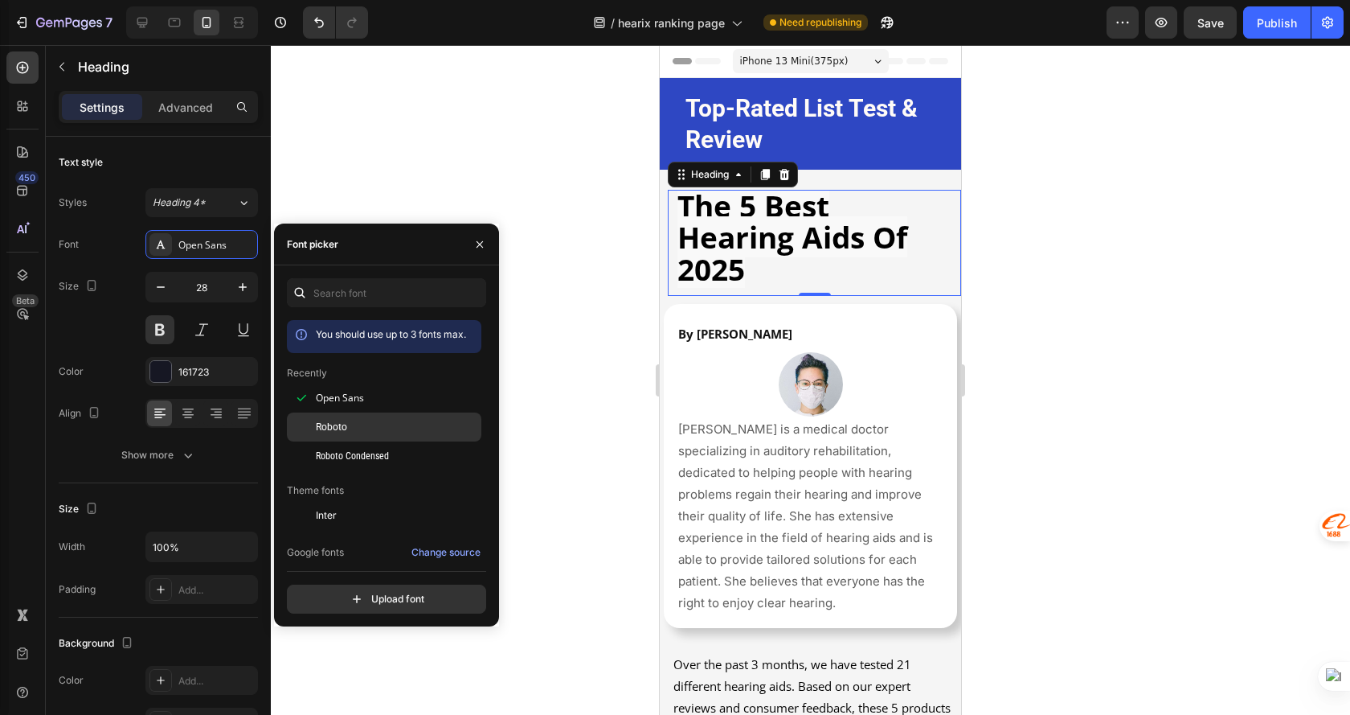
click at [359, 433] on div "Roboto" at bounding box center [397, 427] width 162 height 14
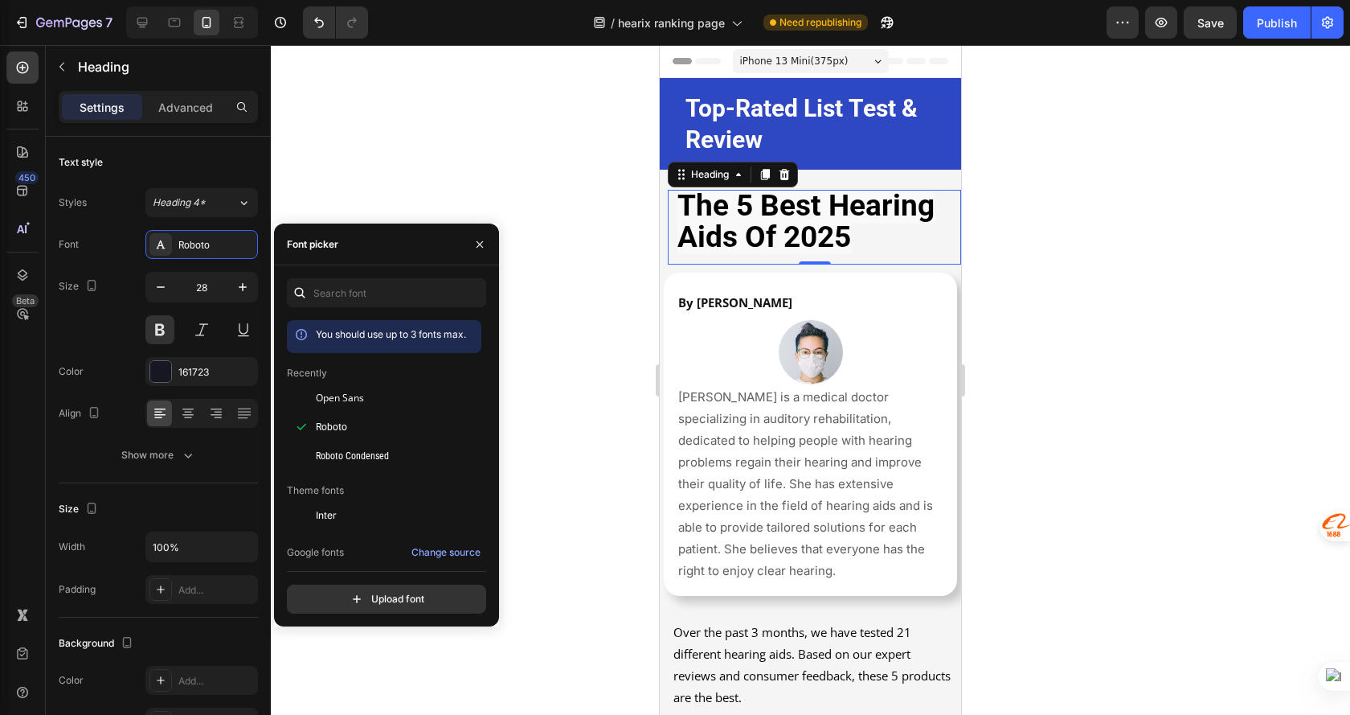
click at [1089, 244] on div at bounding box center [811, 380] width 1080 height 670
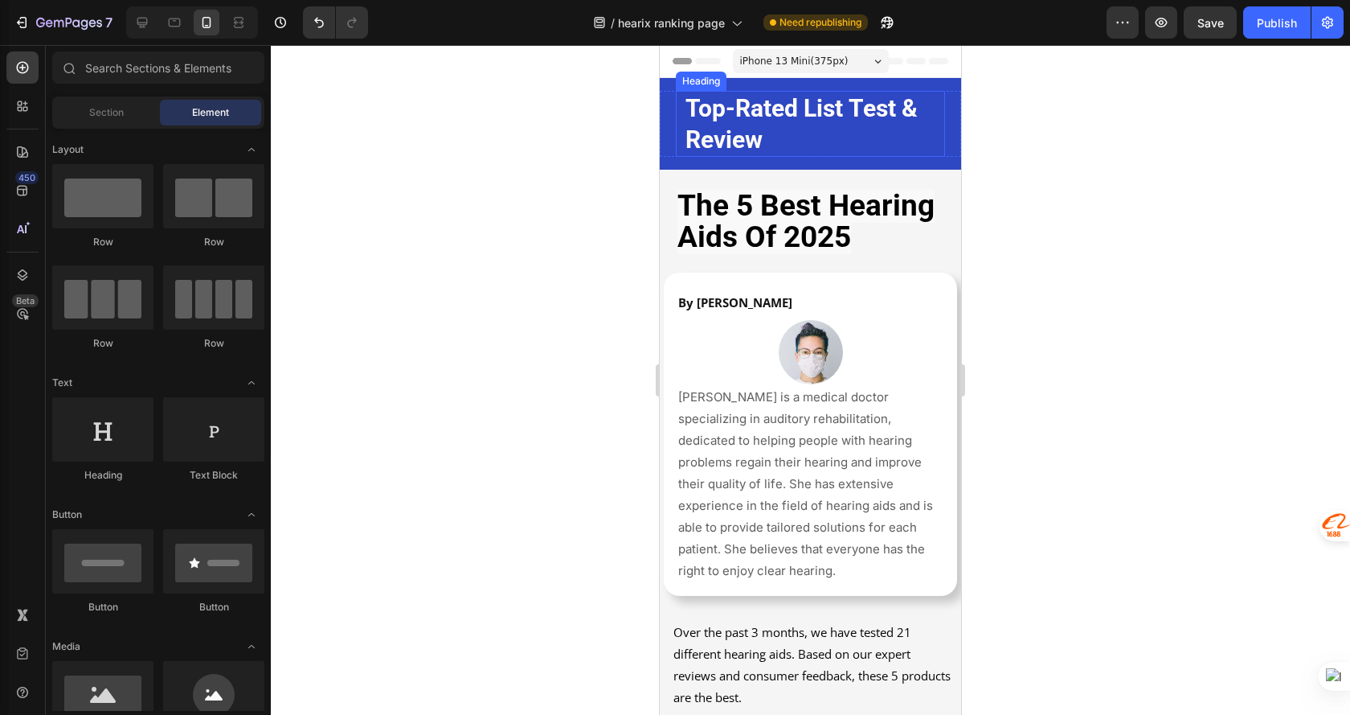
click at [852, 139] on h2 "Top-Rated List Test & Review" at bounding box center [810, 124] width 253 height 66
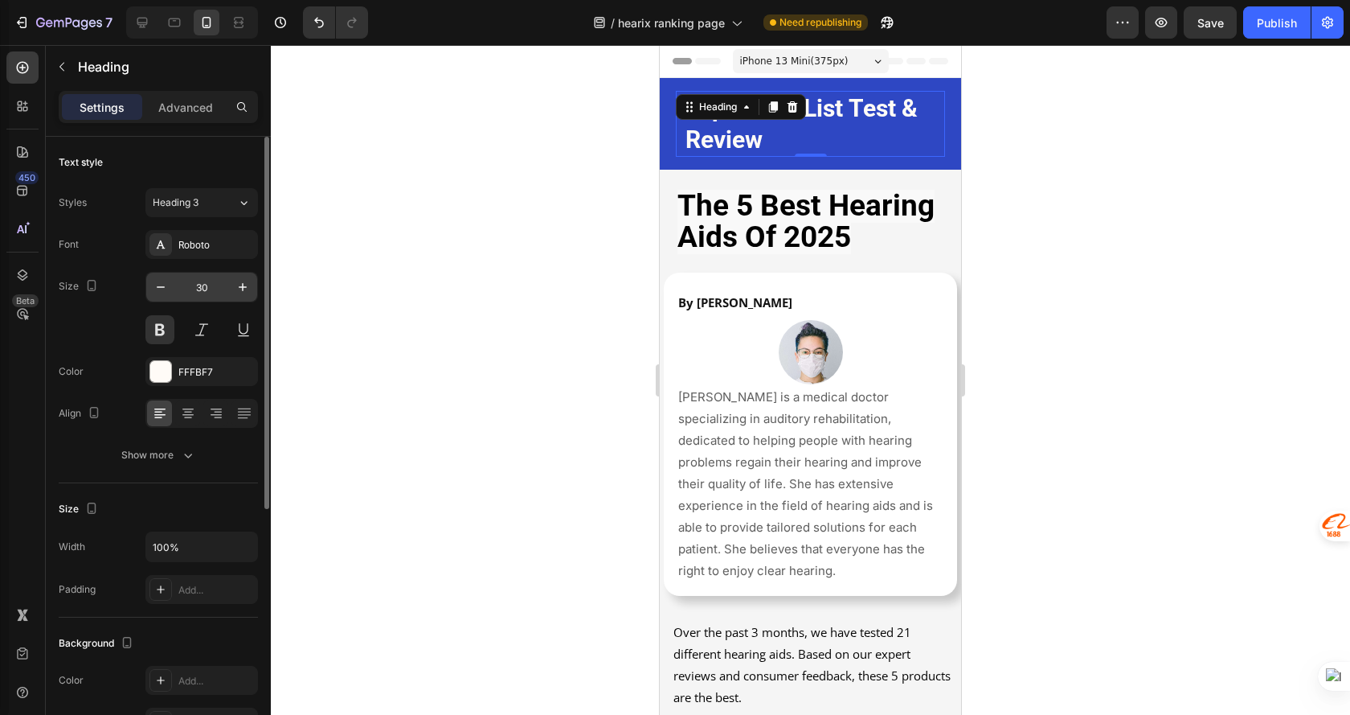
click at [198, 285] on input "30" at bounding box center [201, 287] width 53 height 29
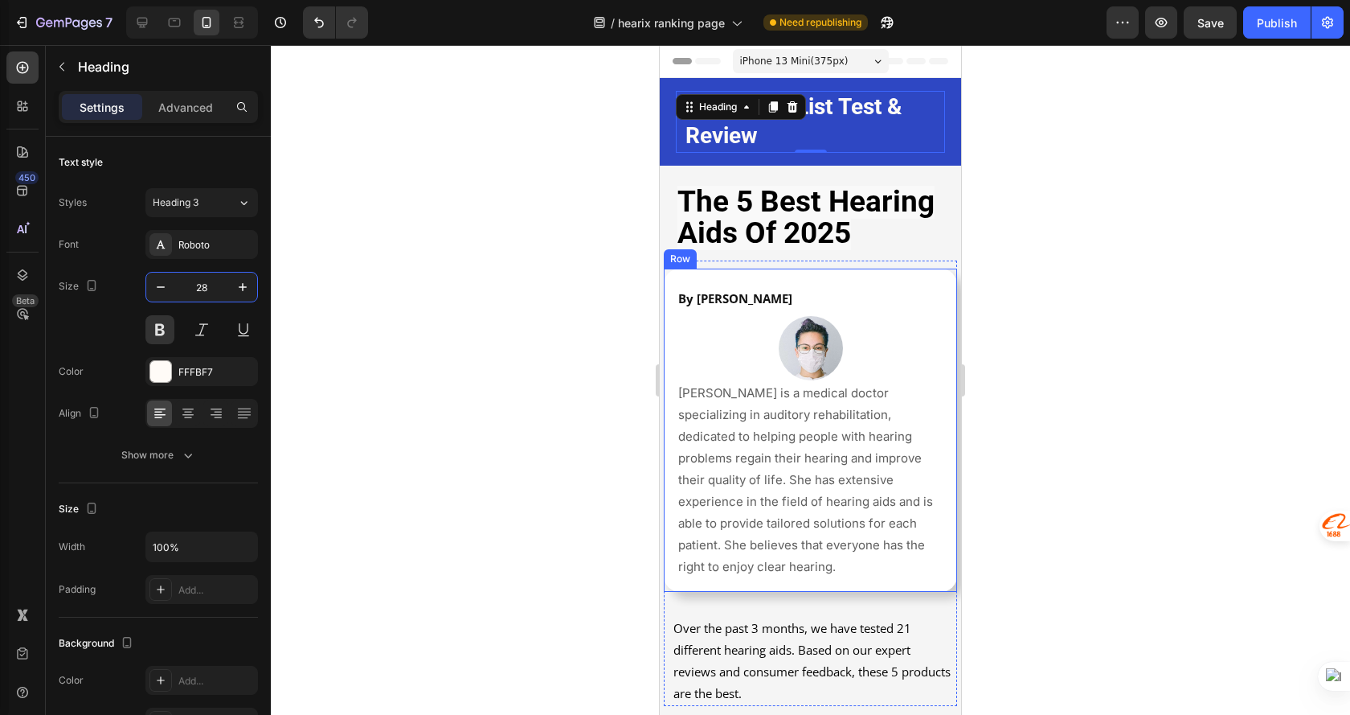
type input "2"
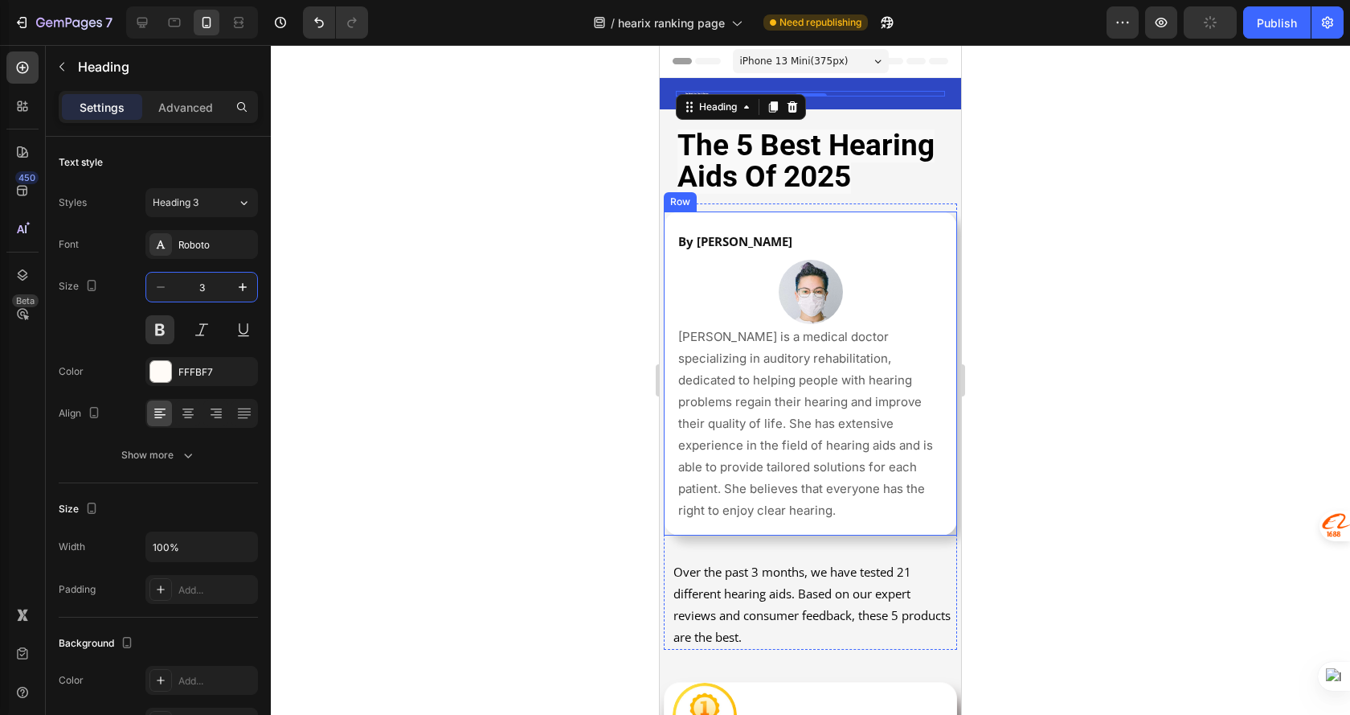
type input "30"
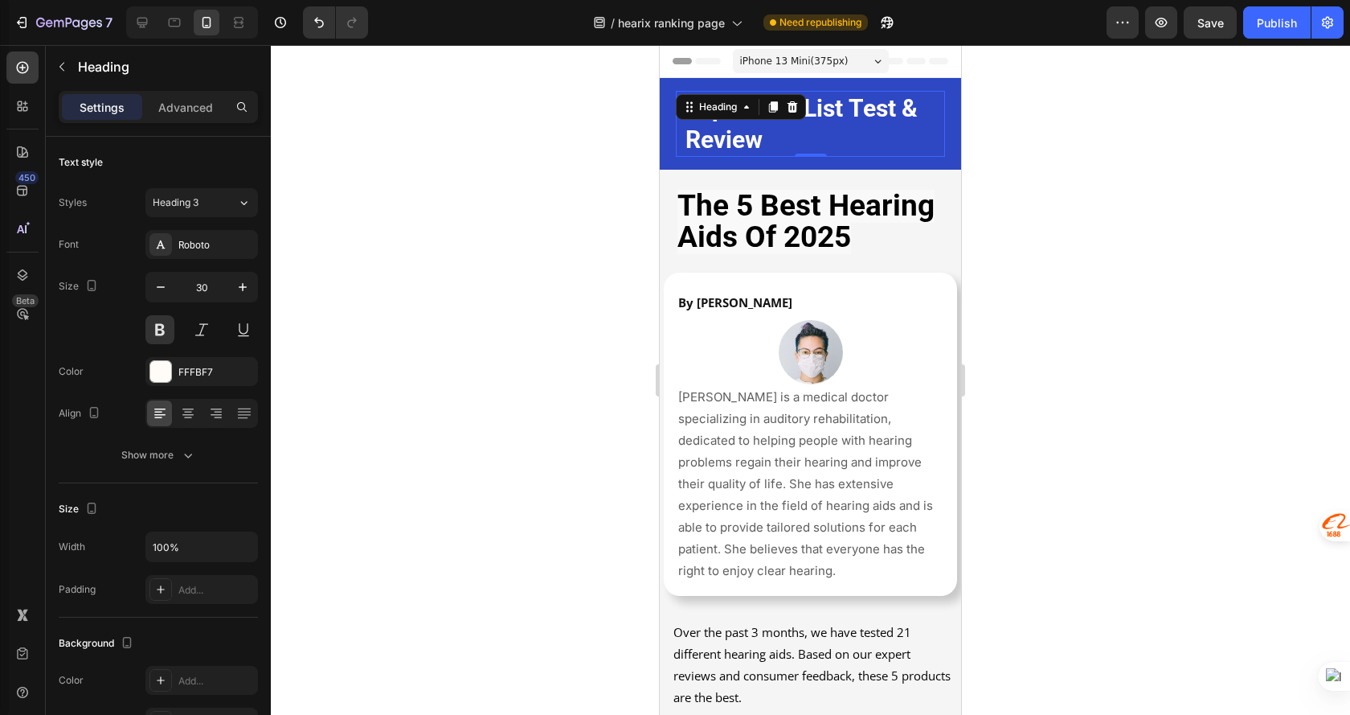
drag, startPoint x: 1113, startPoint y: 255, endPoint x: 1076, endPoint y: 300, distance: 58.8
click at [1113, 255] on div at bounding box center [811, 380] width 1080 height 670
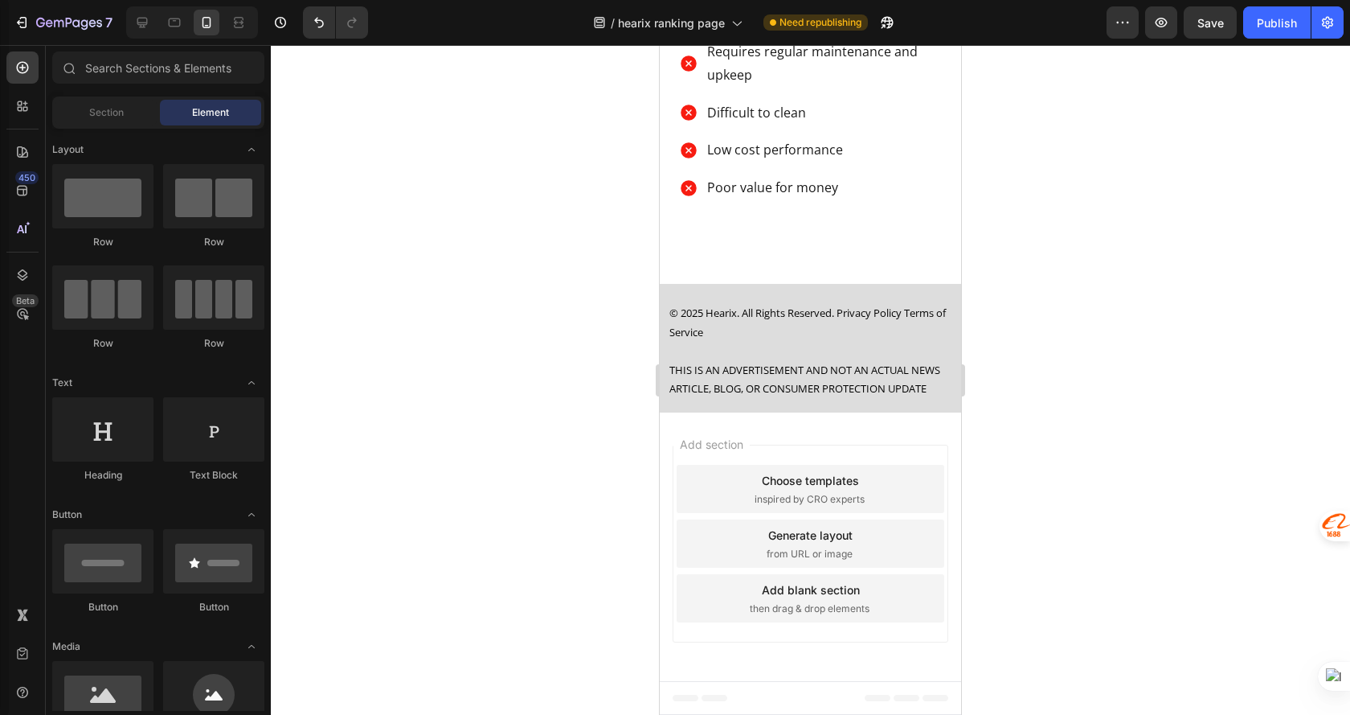
scroll to position [6814, 0]
click at [1277, 18] on div "Publish" at bounding box center [1277, 22] width 40 height 17
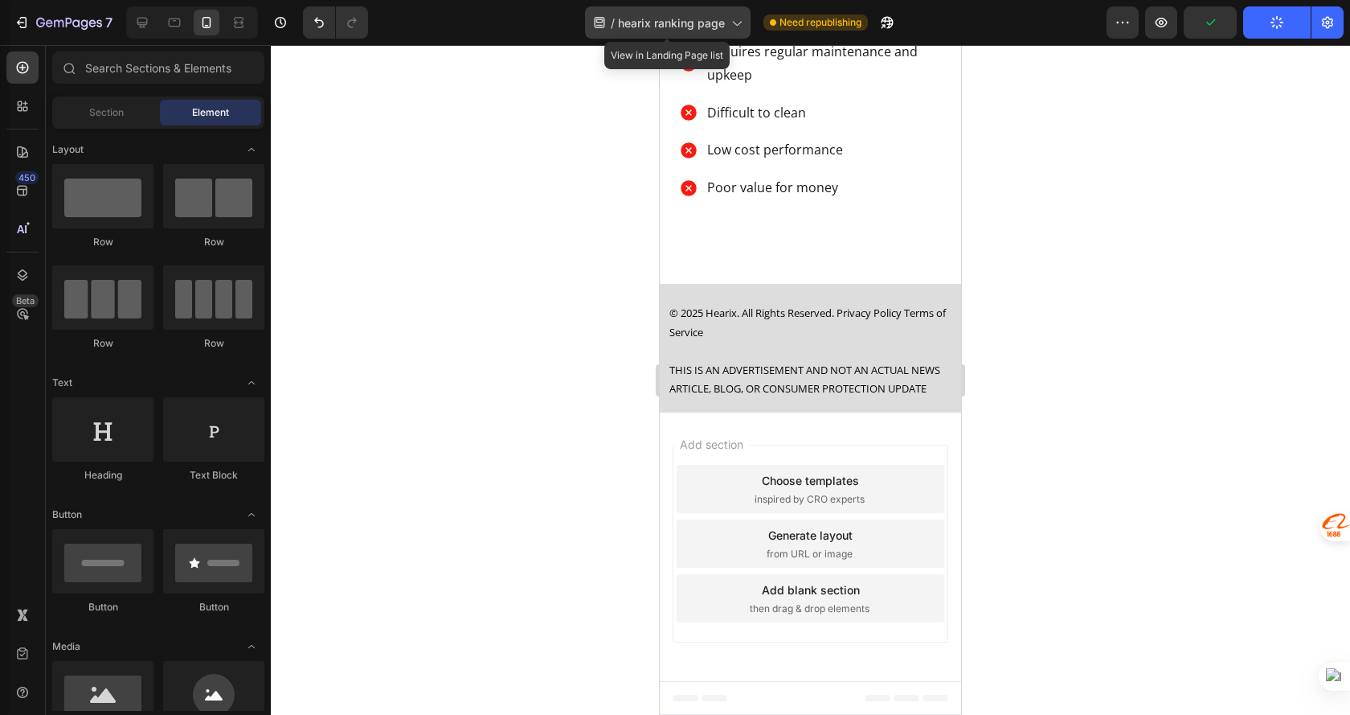
click at [690, 28] on span "hearix ranking page" at bounding box center [671, 22] width 107 height 17
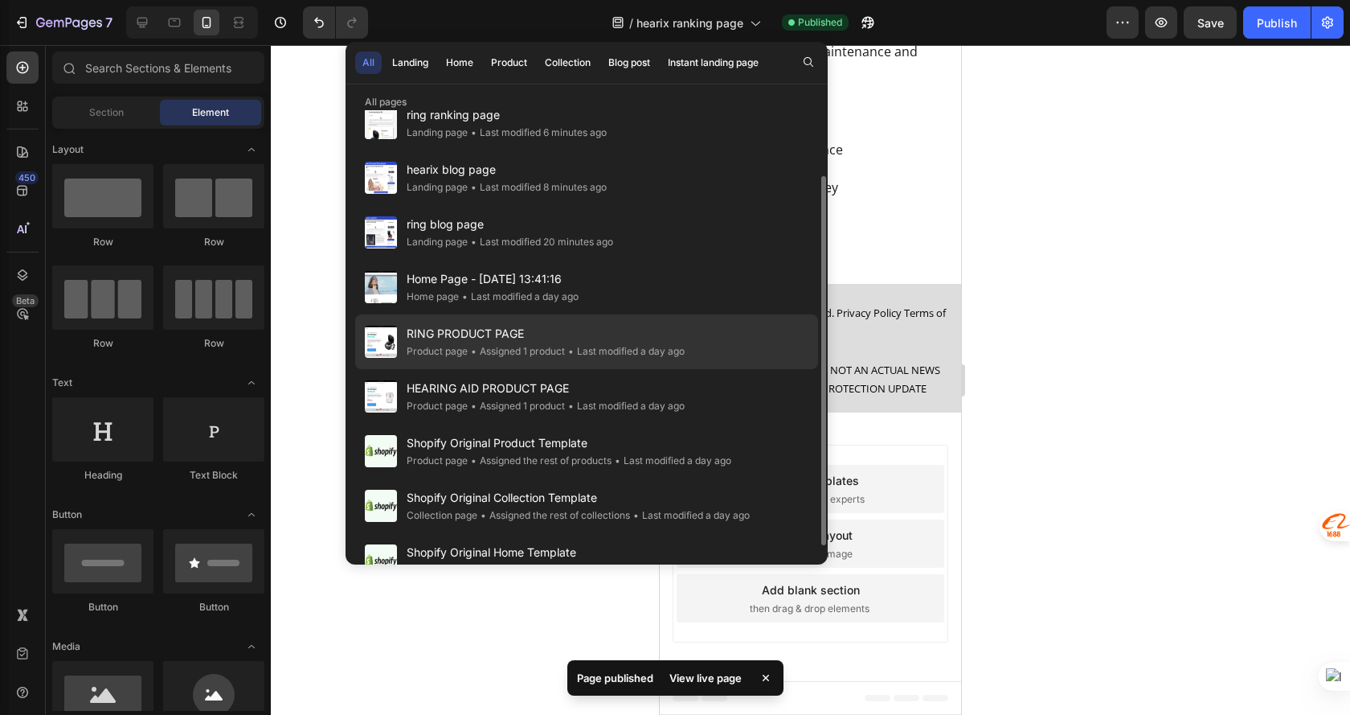
scroll to position [104, 0]
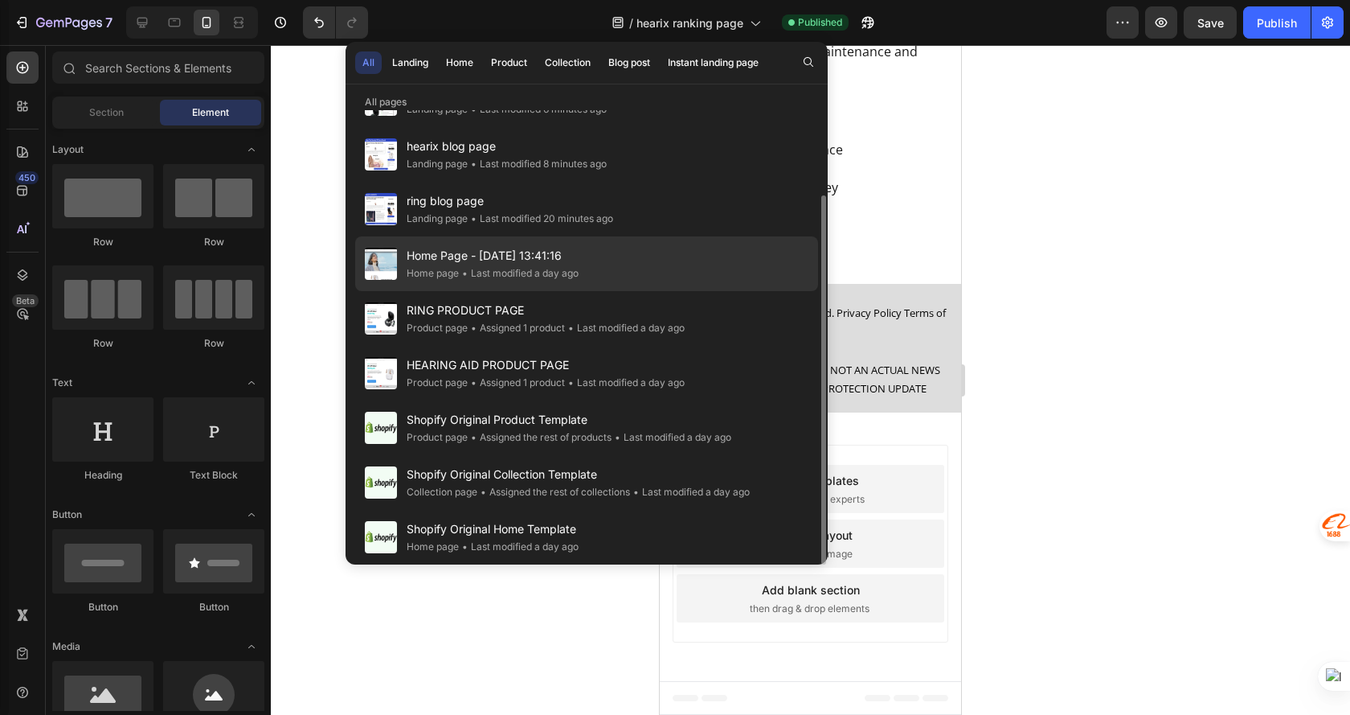
click at [619, 291] on div "Home Page - Aug 22, 13:41:16 Home page • Last modified a day ago" at bounding box center [586, 318] width 463 height 55
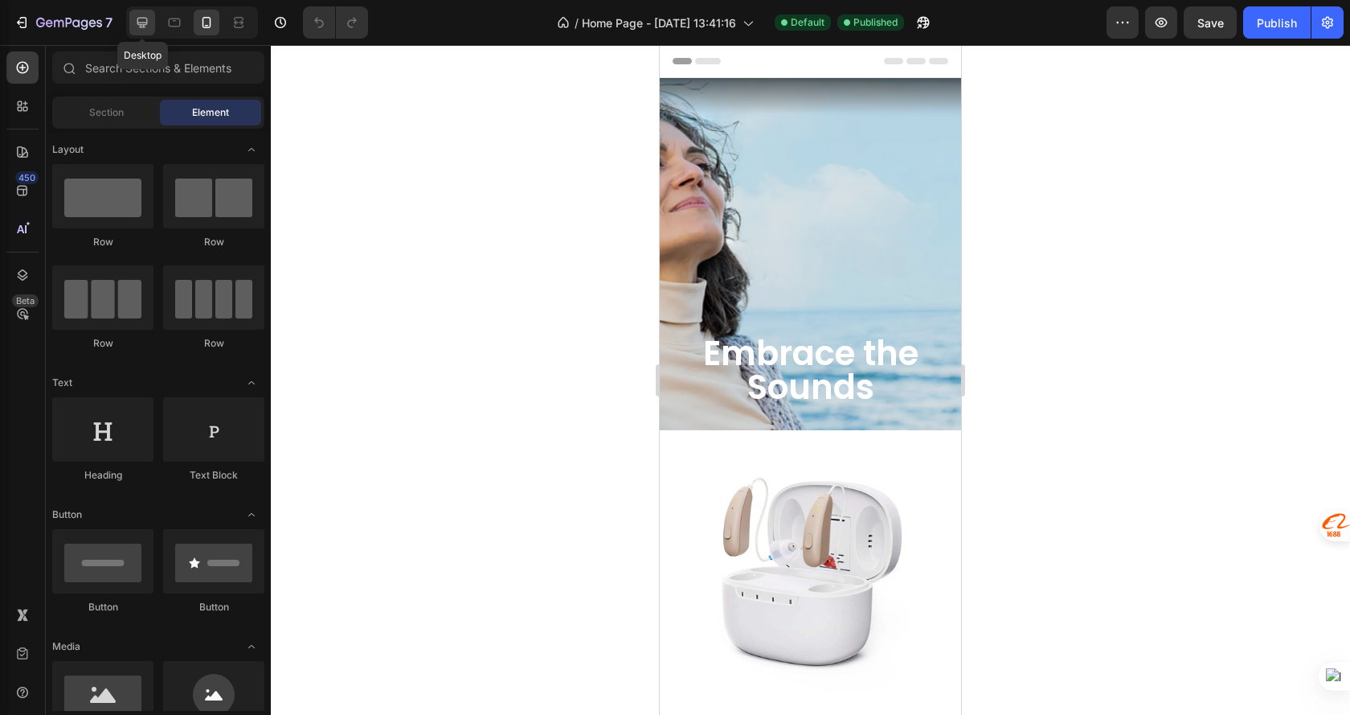
click at [145, 15] on icon at bounding box center [142, 22] width 16 height 16
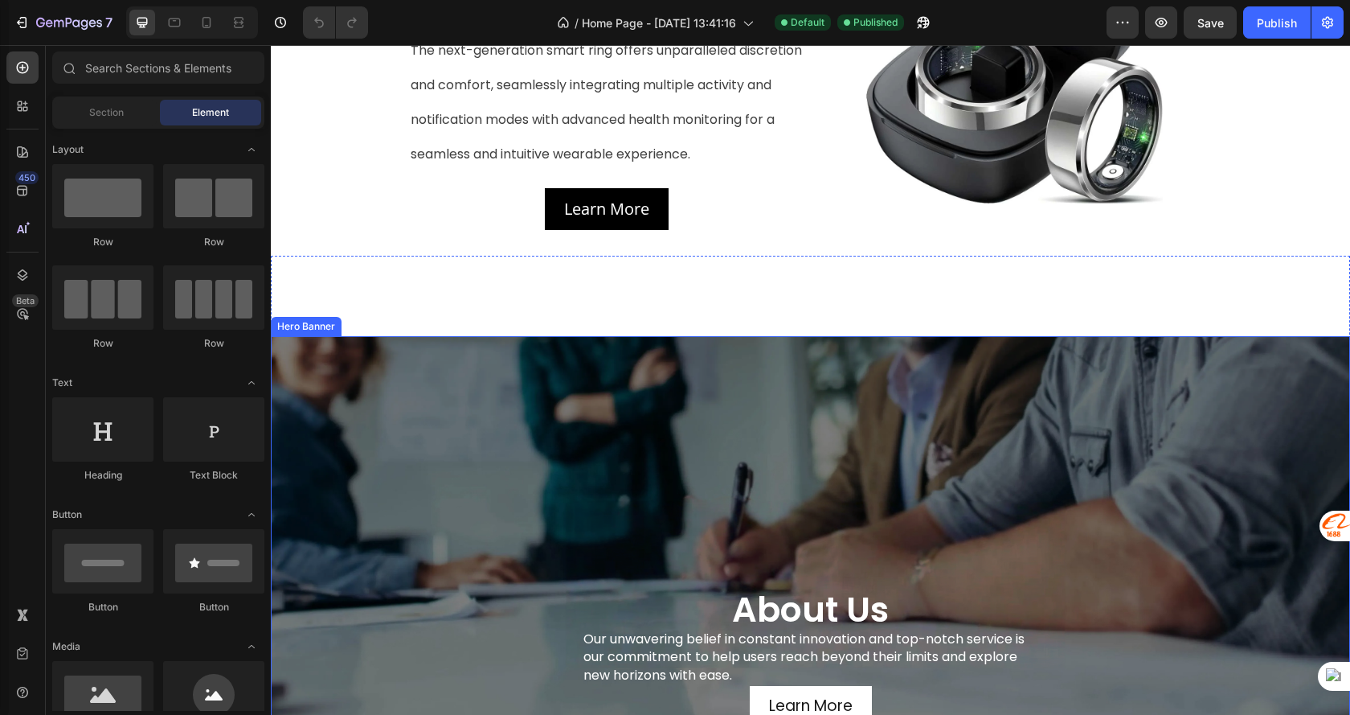
scroll to position [1462, 0]
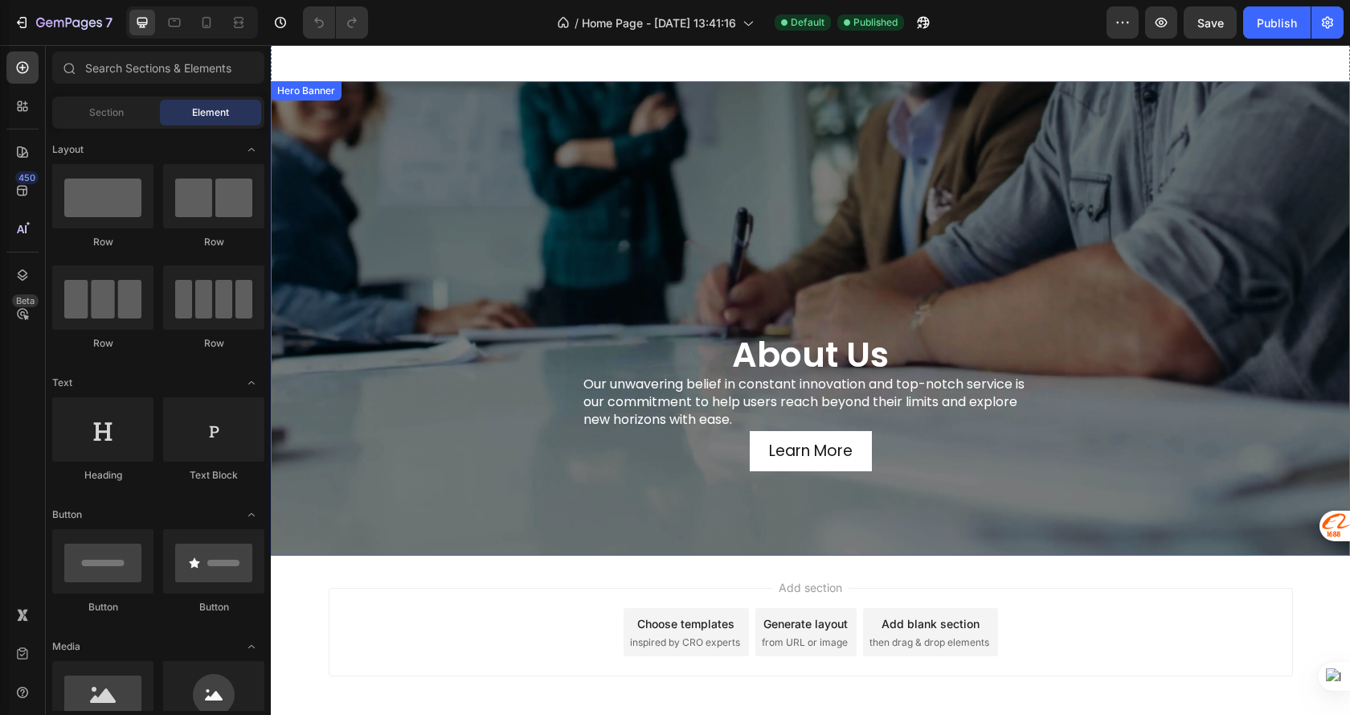
click at [1167, 260] on div "about us Heading Our unwavering belief in constant innovation and top-notch ser…" at bounding box center [811, 303] width 941 height 337
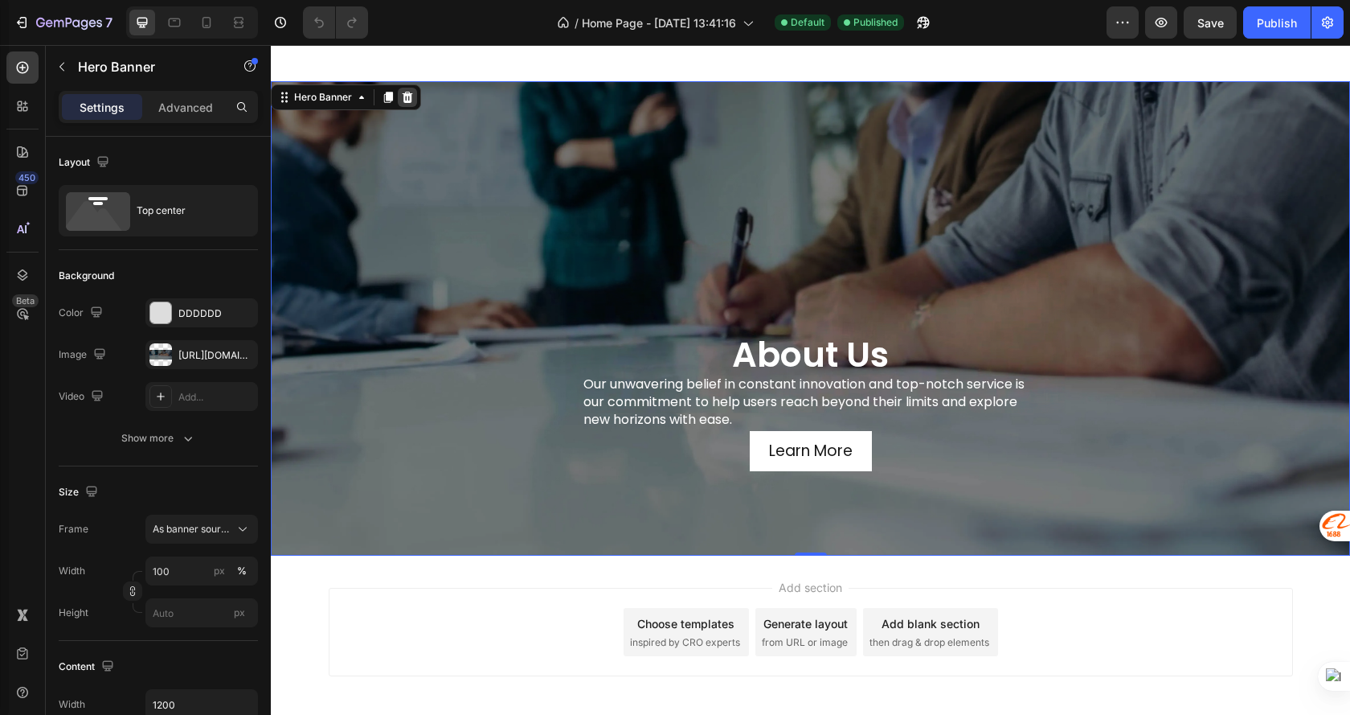
click at [406, 96] on icon at bounding box center [407, 97] width 13 height 13
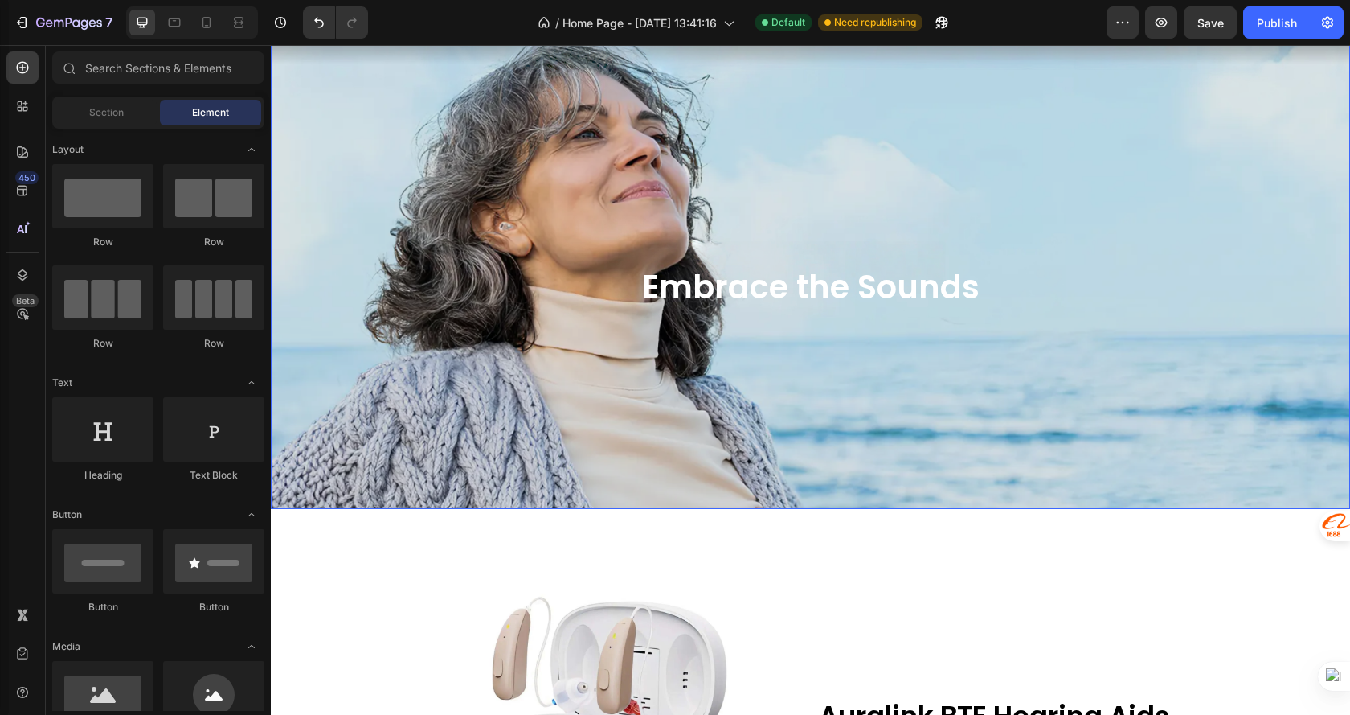
scroll to position [0, 0]
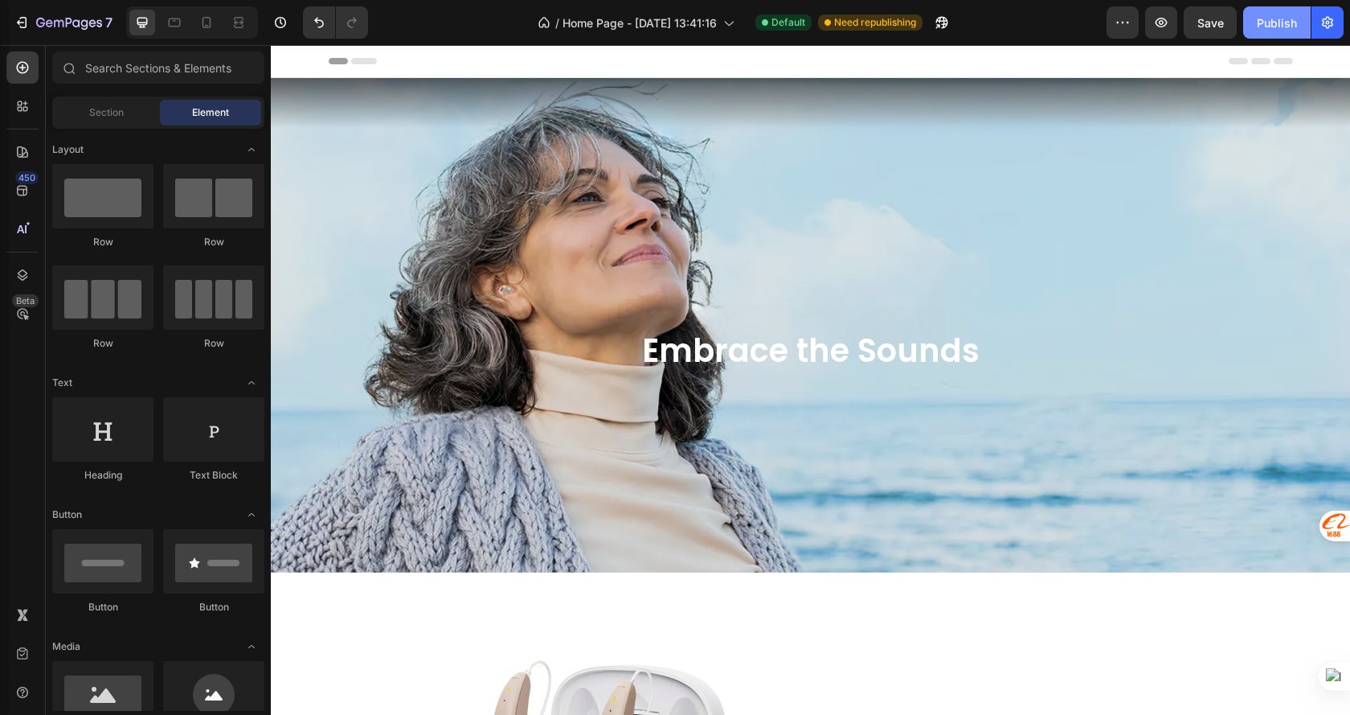
click at [1287, 19] on div "Publish" at bounding box center [1277, 22] width 40 height 17
click at [173, 18] on icon at bounding box center [174, 22] width 16 height 16
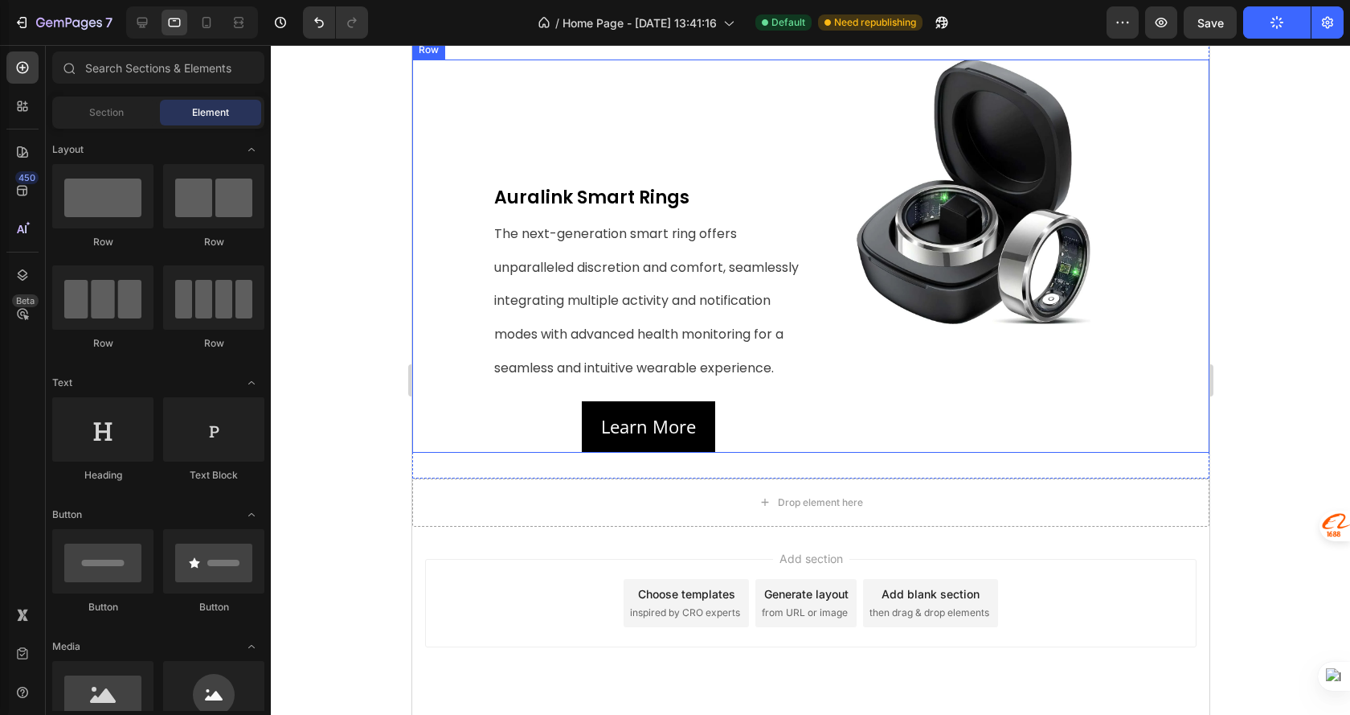
scroll to position [1215, 0]
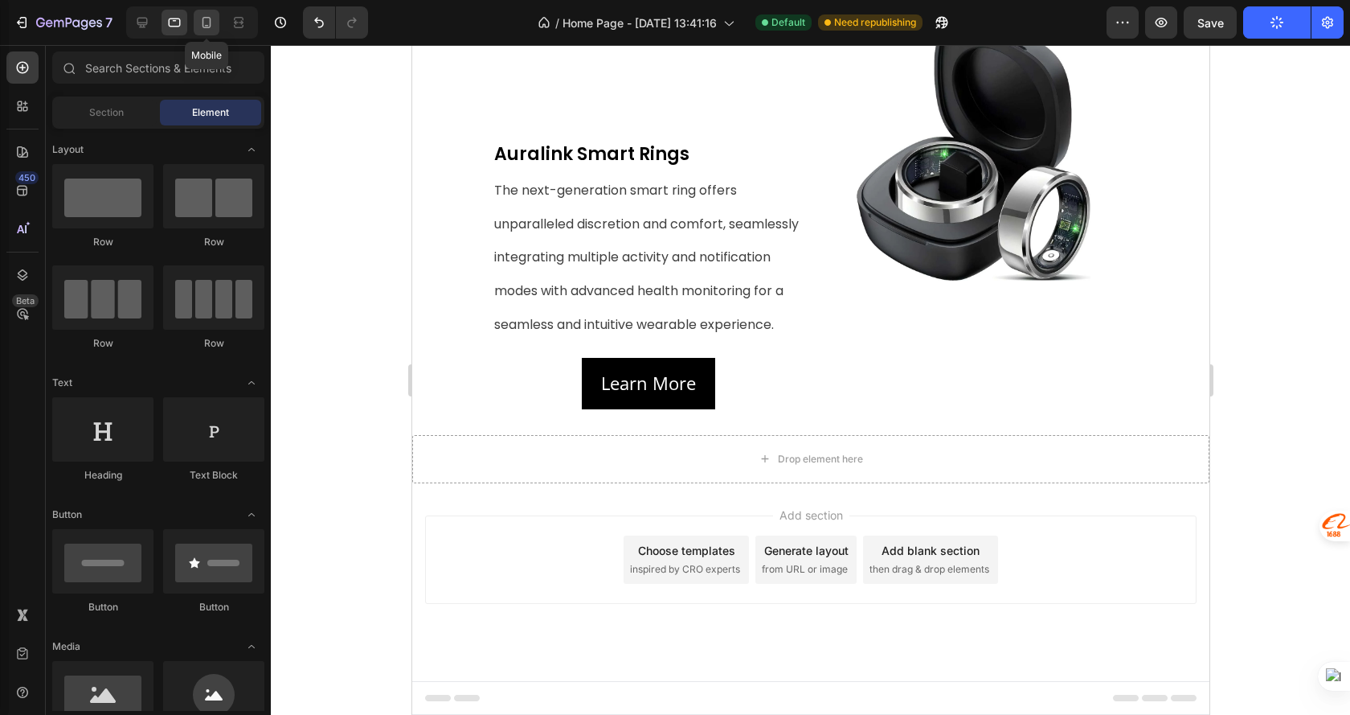
click at [206, 31] on div at bounding box center [207, 23] width 26 height 26
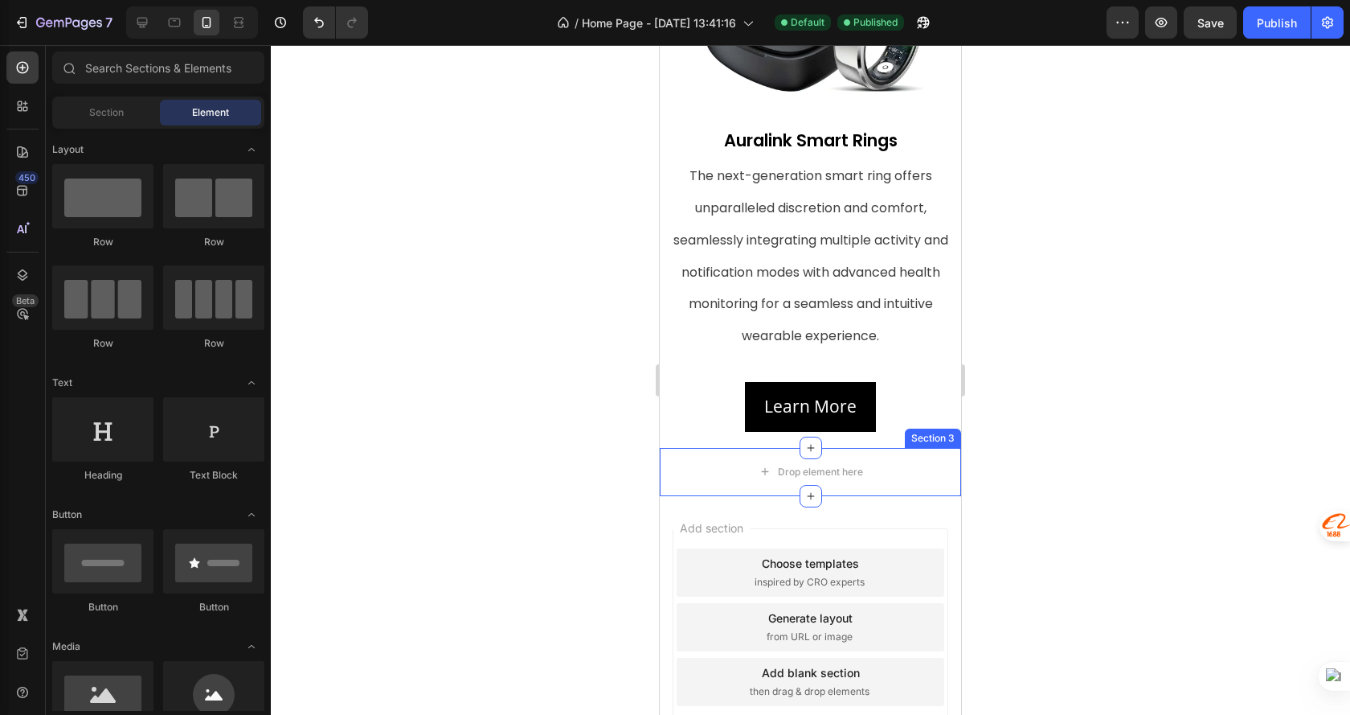
scroll to position [1297, 0]
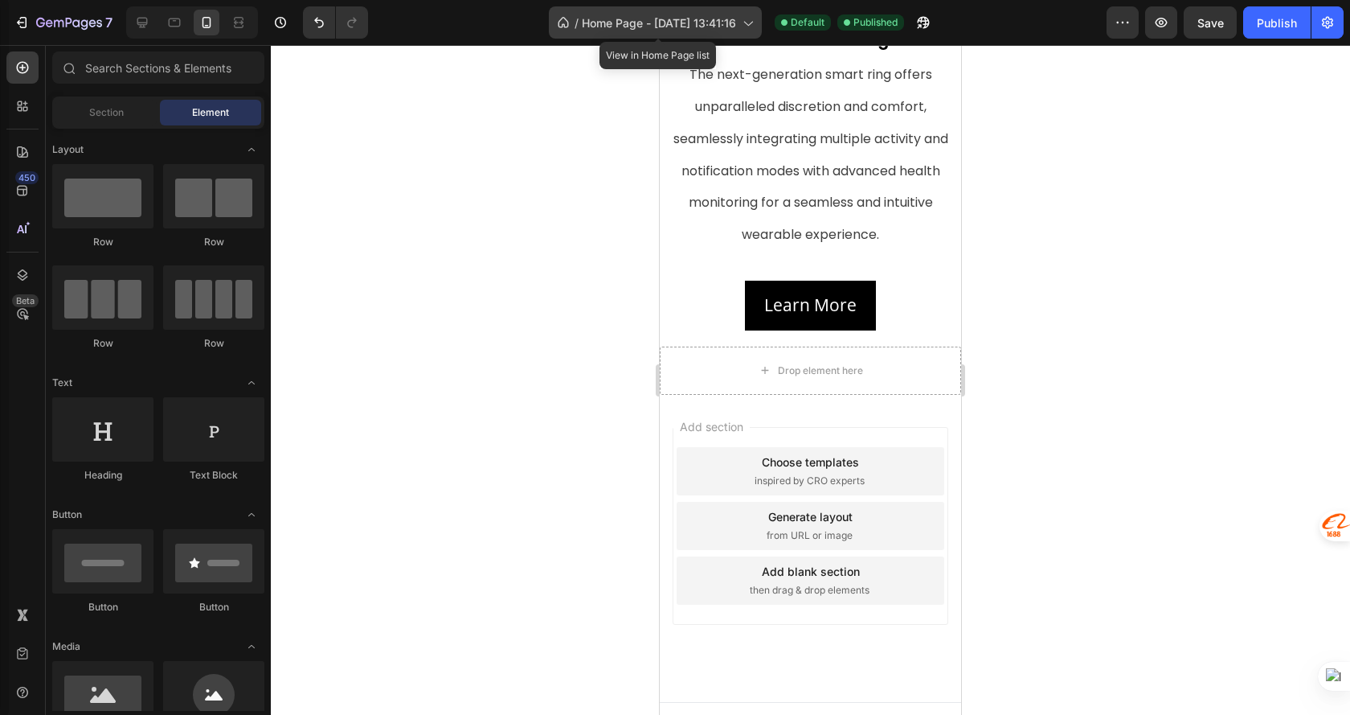
click at [652, 24] on span "Home Page - Aug 22, 13:41:16" at bounding box center [659, 22] width 154 height 17
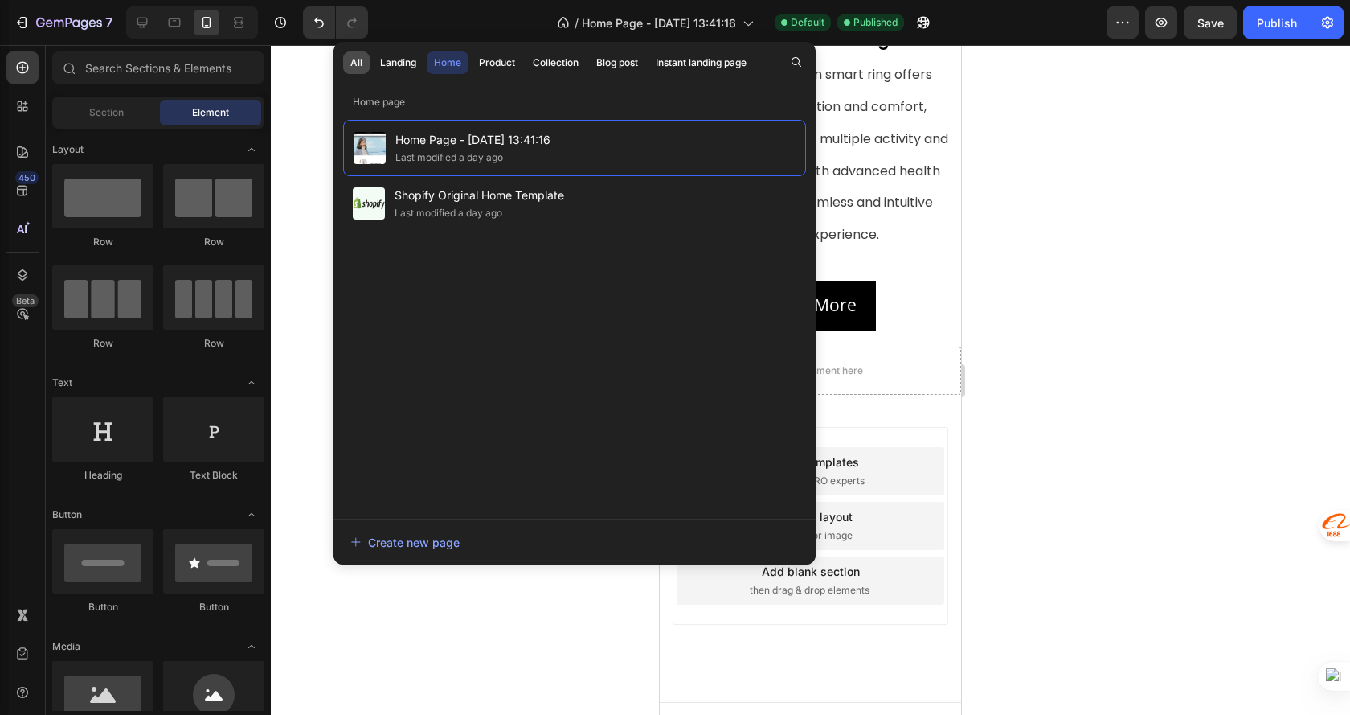
click at [373, 54] on button "All" at bounding box center [398, 62] width 51 height 23
click at [357, 59] on div "All" at bounding box center [356, 62] width 12 height 14
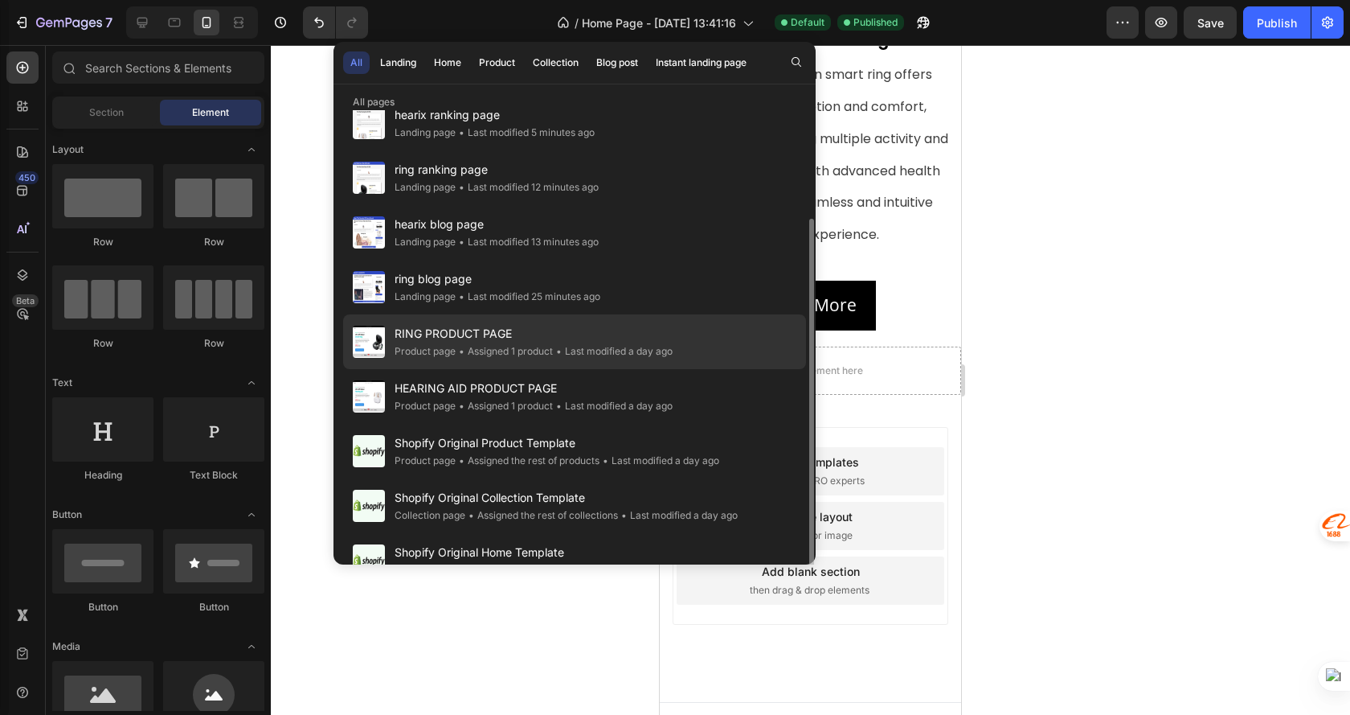
scroll to position [104, 0]
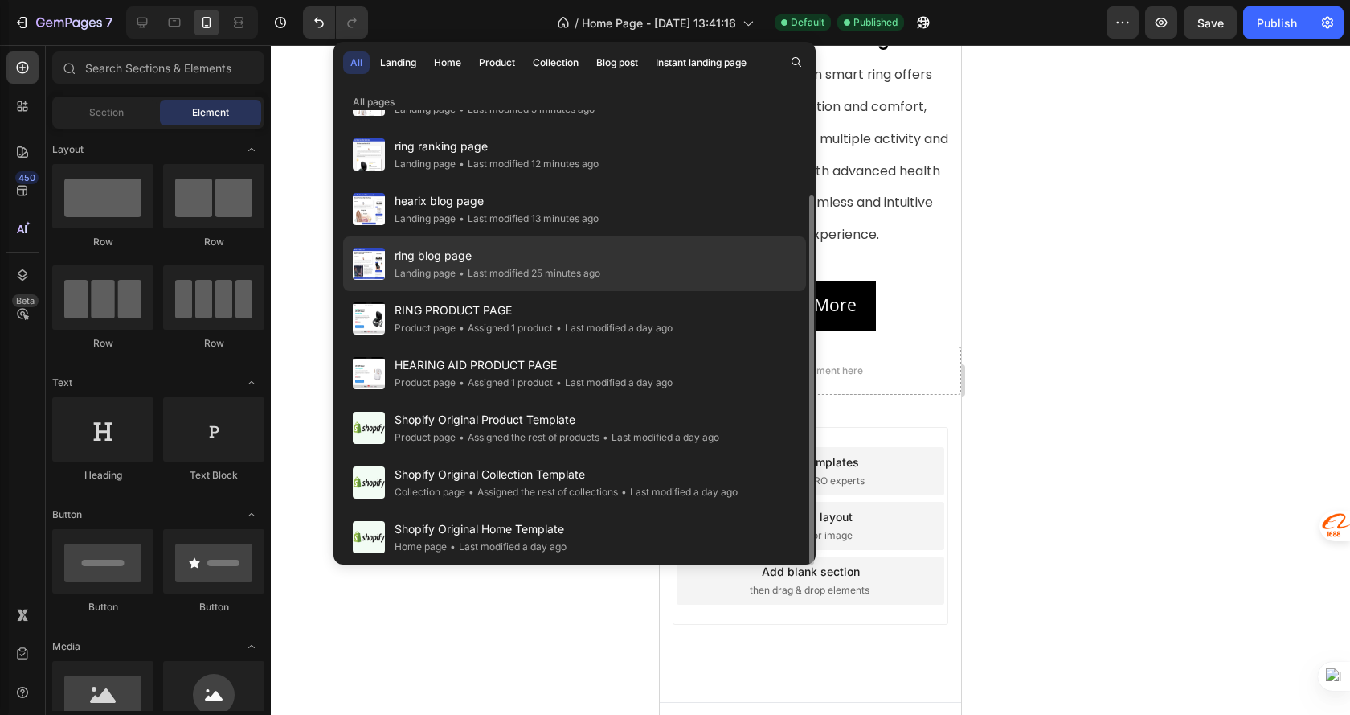
click at [492, 258] on span "ring blog page" at bounding box center [498, 255] width 206 height 19
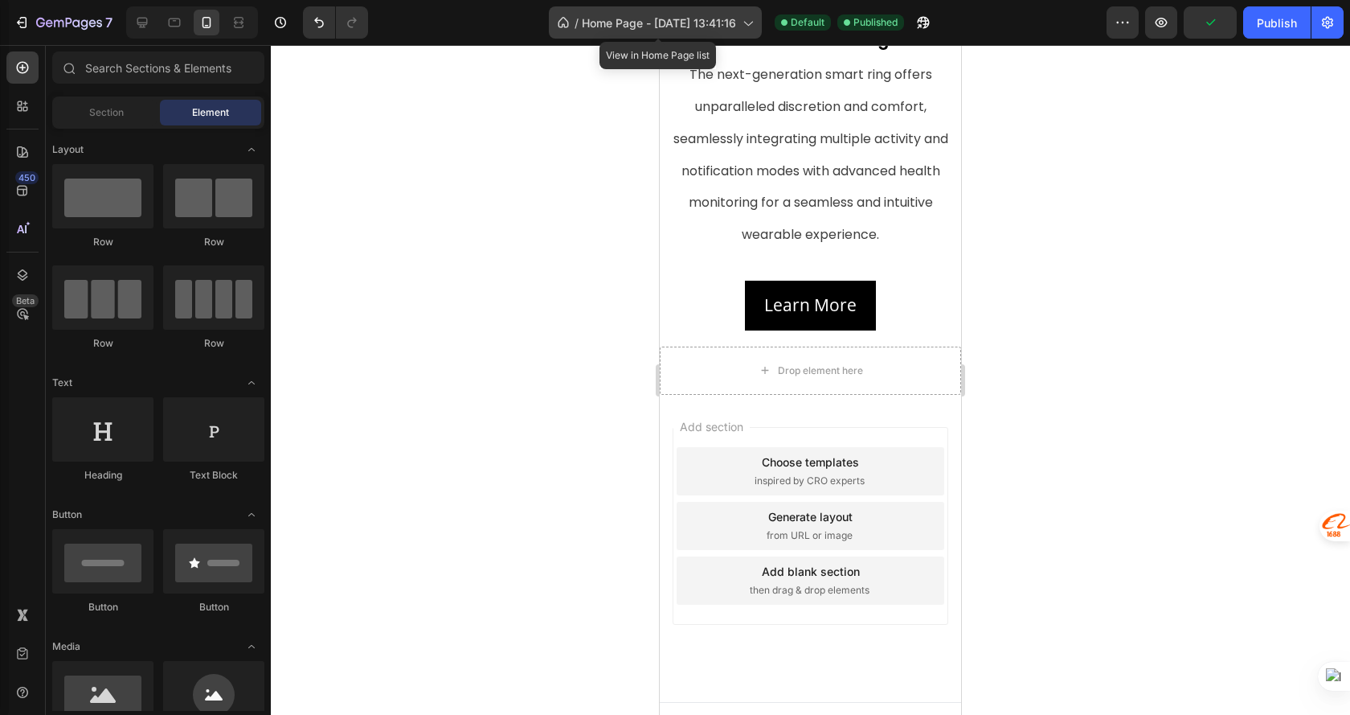
click at [644, 17] on span "Home Page - Aug 22, 13:41:16" at bounding box center [659, 22] width 154 height 17
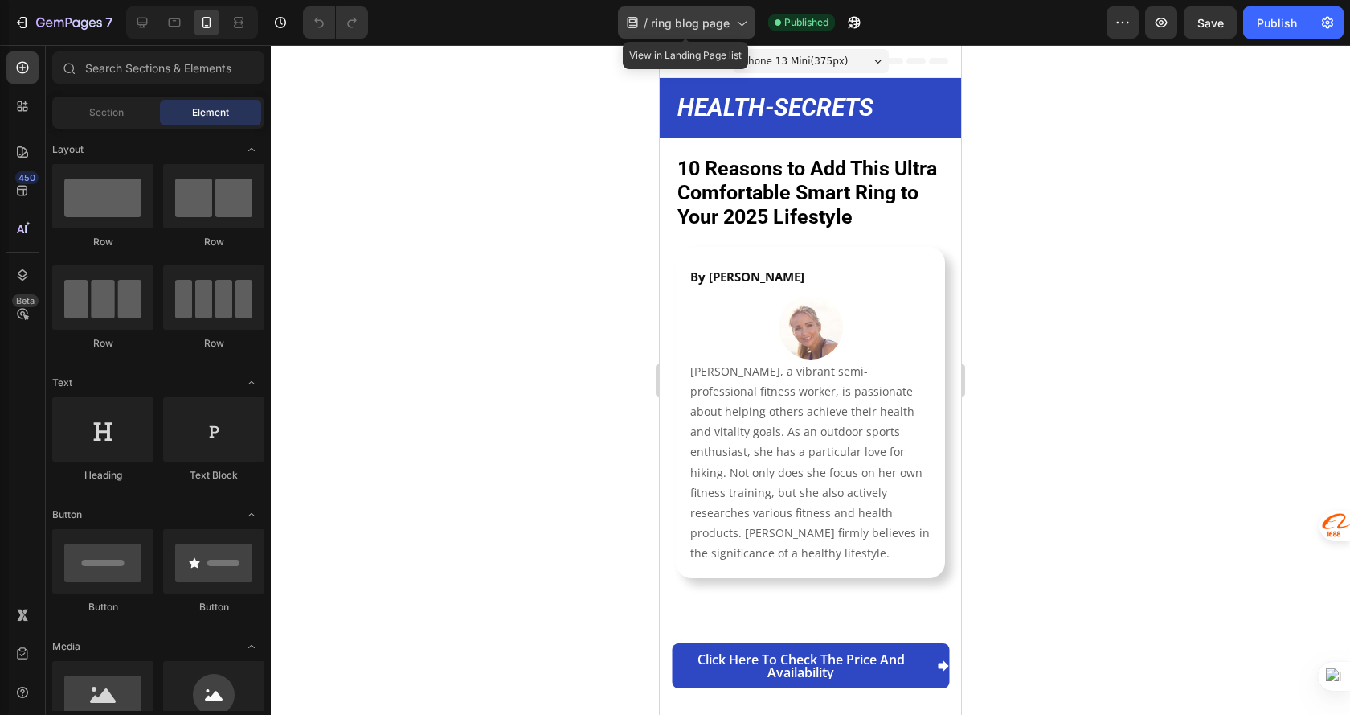
click at [687, 17] on span "ring blog page" at bounding box center [690, 22] width 79 height 17
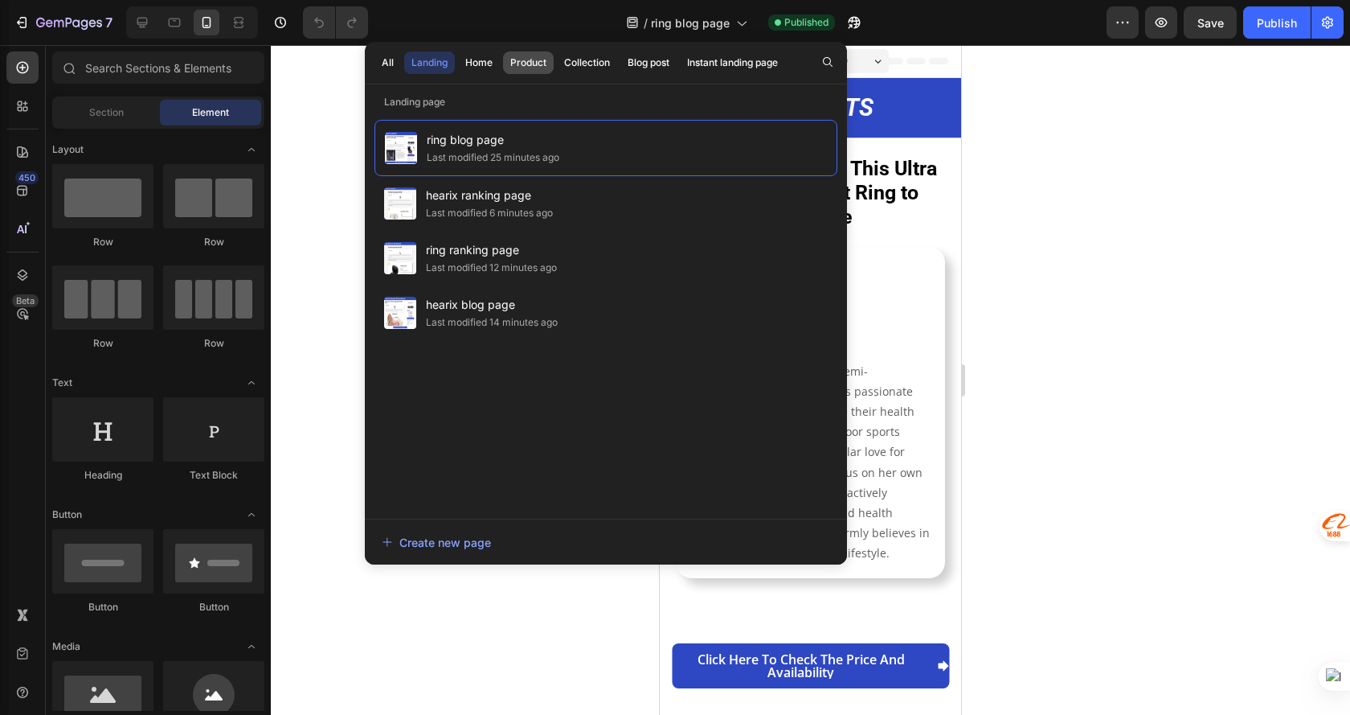
click at [539, 59] on div "Product" at bounding box center [528, 62] width 36 height 14
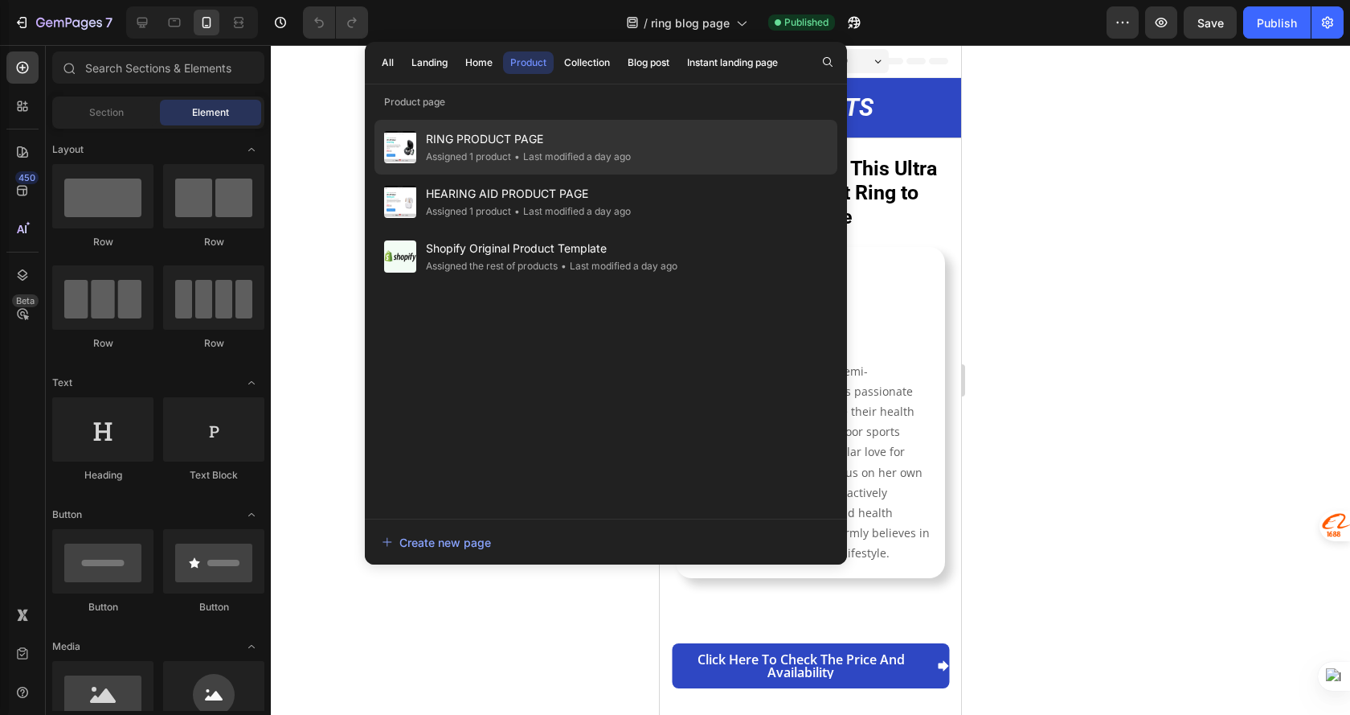
click at [584, 141] on span "RING PRODUCT PAGE" at bounding box center [528, 138] width 205 height 19
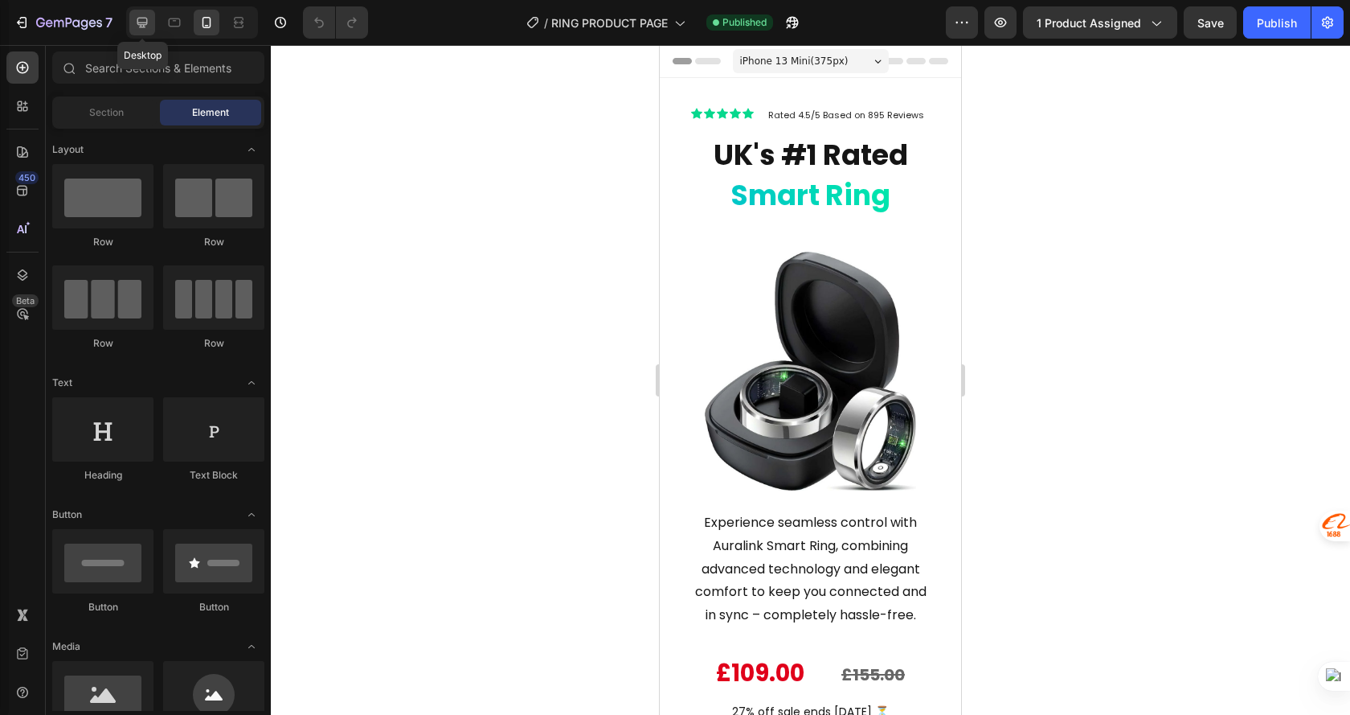
click at [137, 18] on icon at bounding box center [142, 22] width 16 height 16
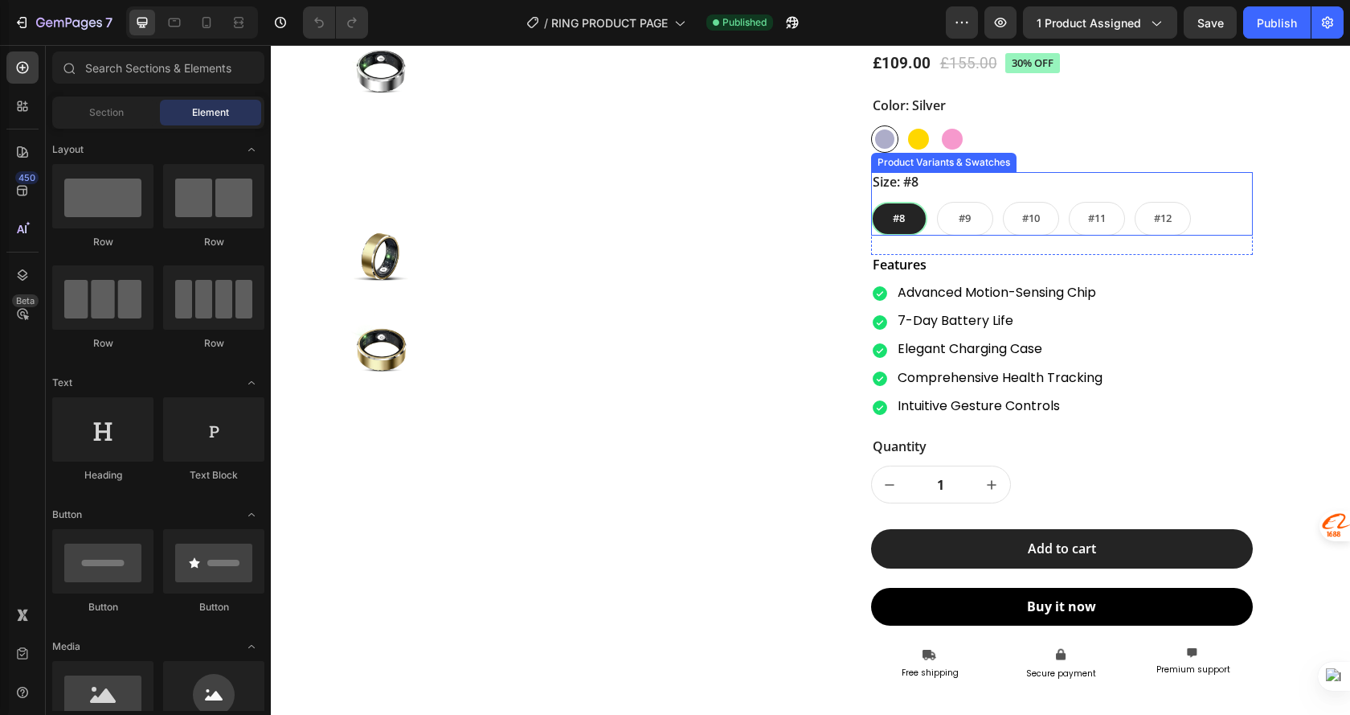
scroll to position [1849, 0]
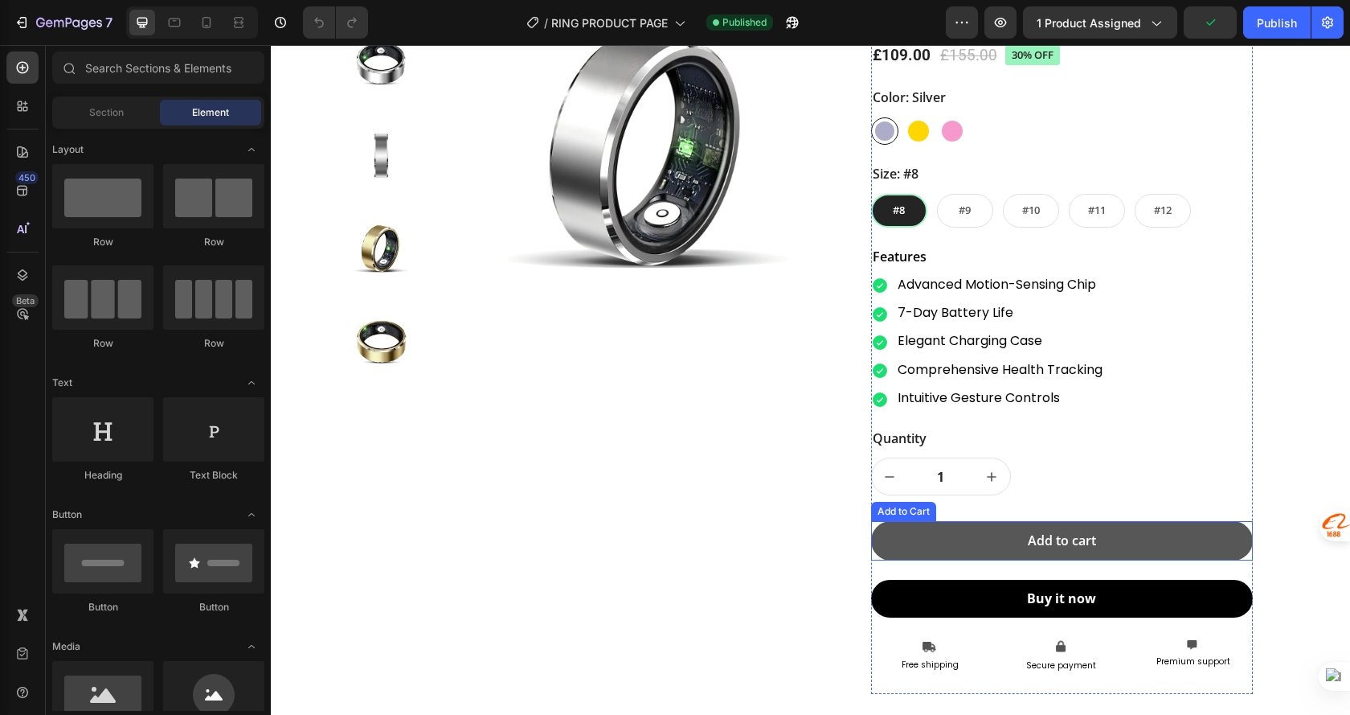
click at [1169, 560] on button "Add to cart" at bounding box center [1062, 540] width 382 height 39
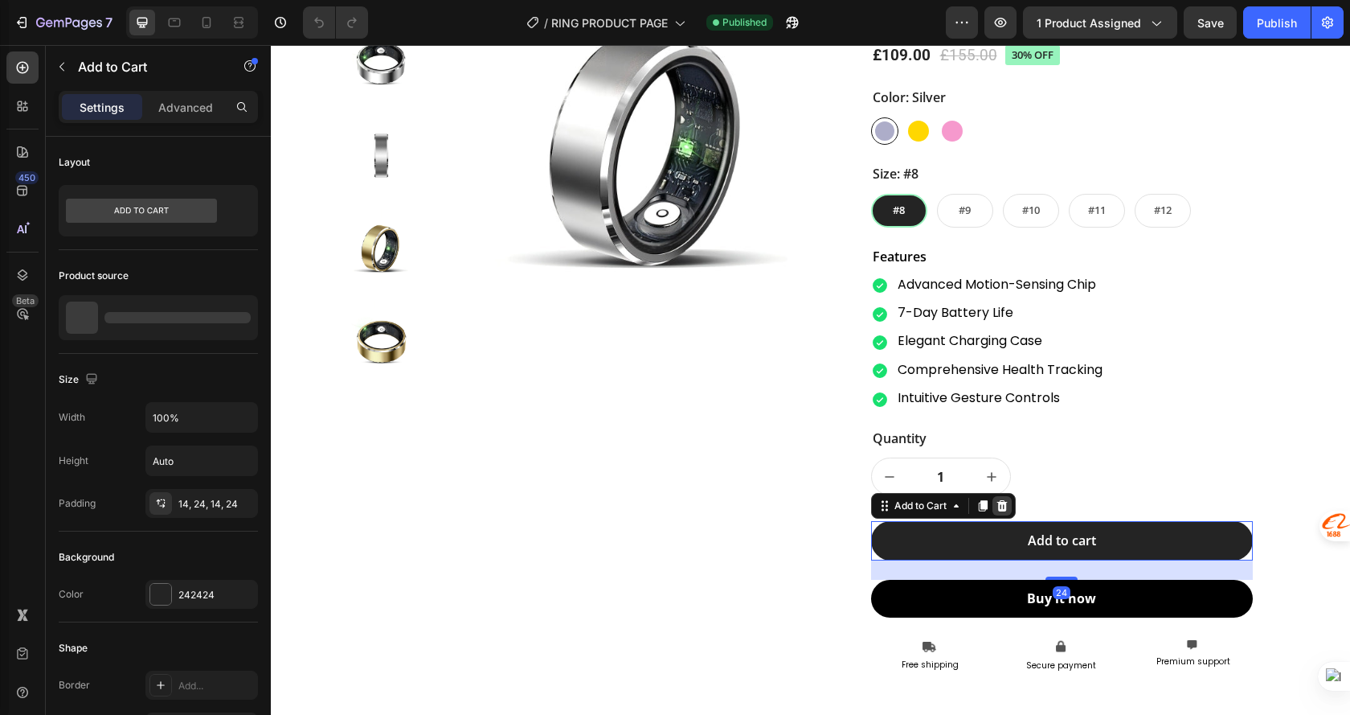
click at [1000, 511] on icon at bounding box center [1002, 505] width 10 height 11
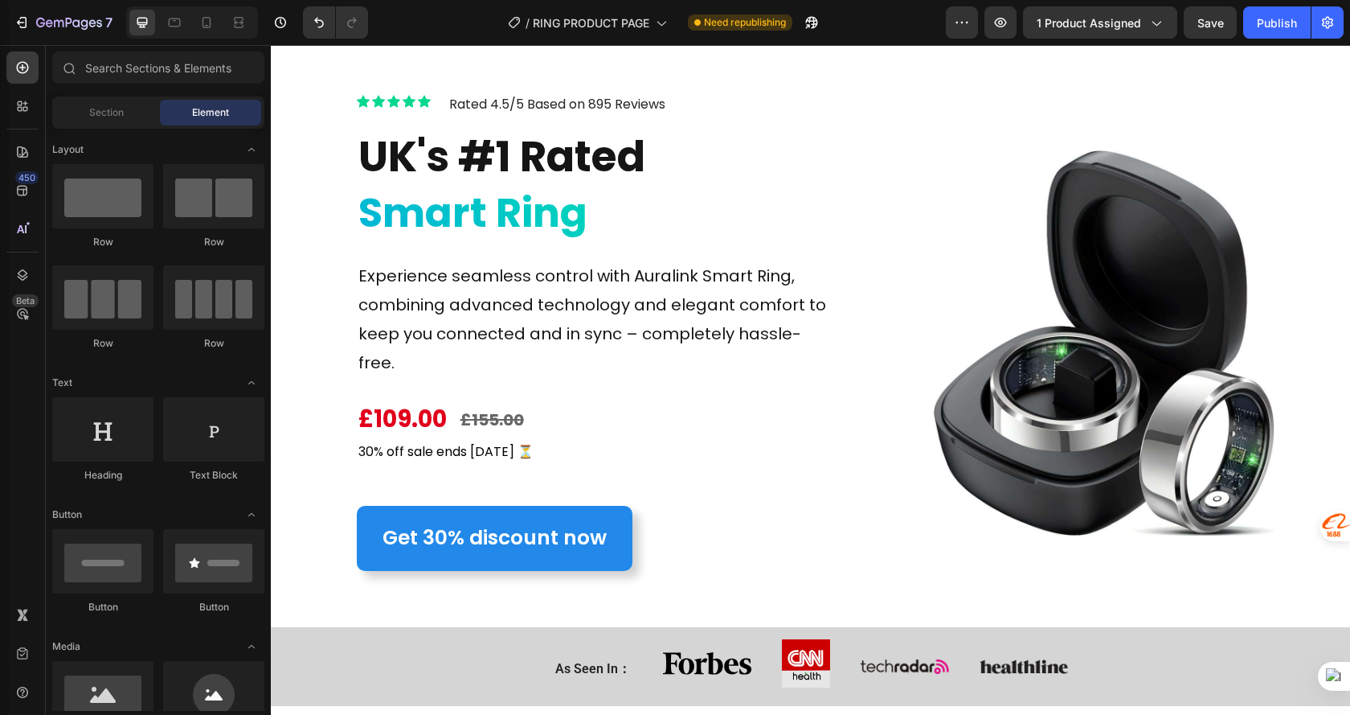
scroll to position [0, 0]
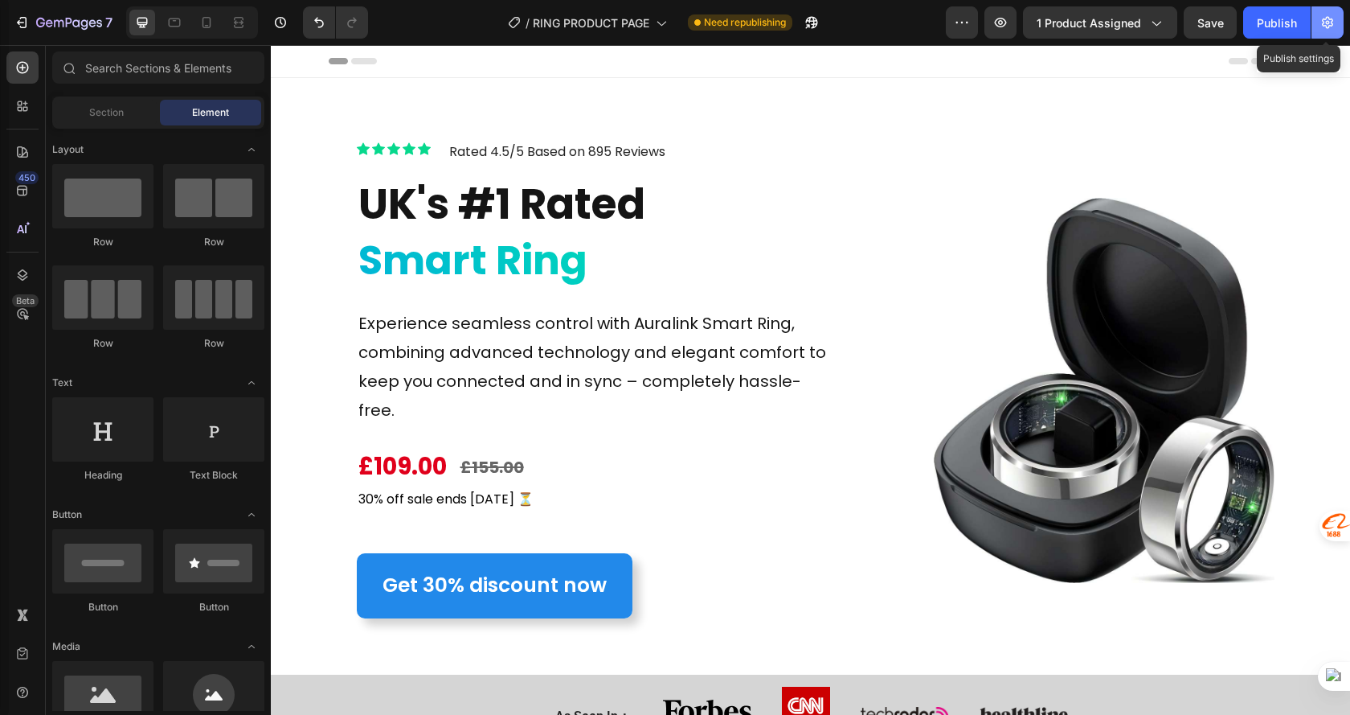
click at [1320, 14] on button "button" at bounding box center [1328, 22] width 32 height 32
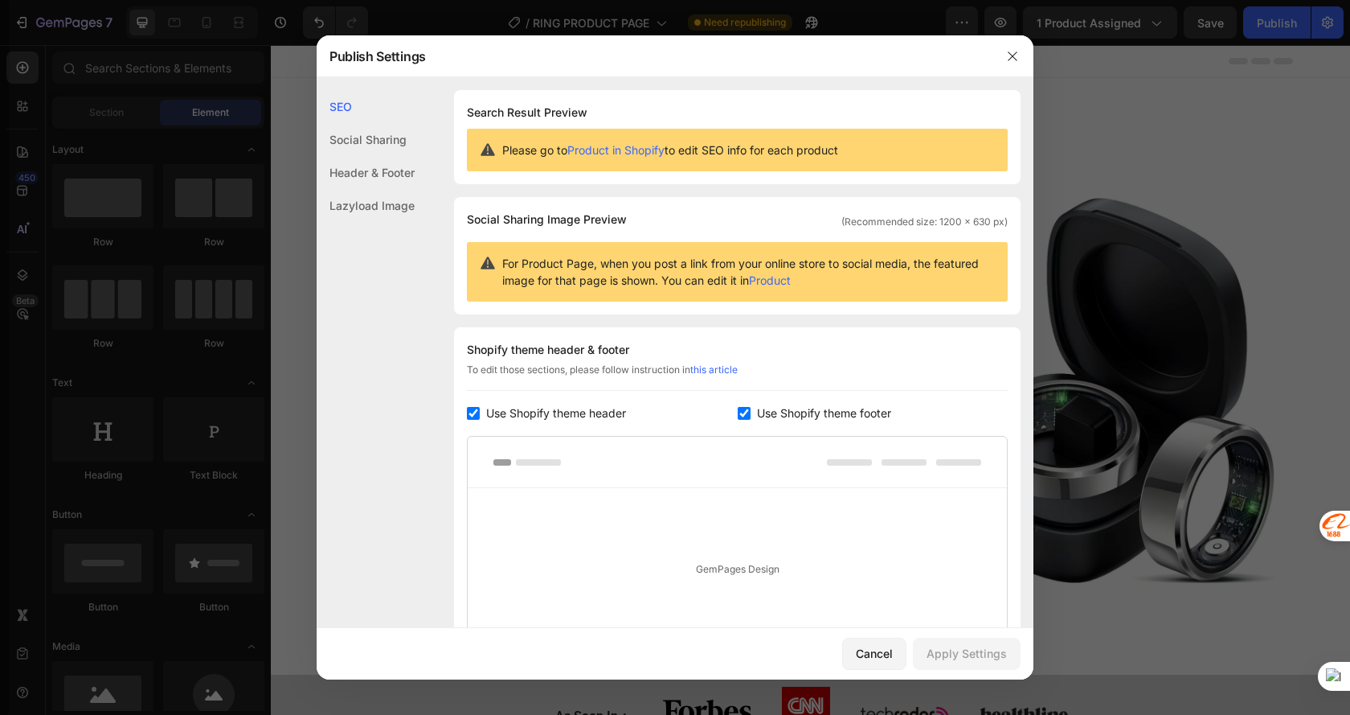
click at [379, 156] on div "Social Sharing" at bounding box center [366, 172] width 98 height 33
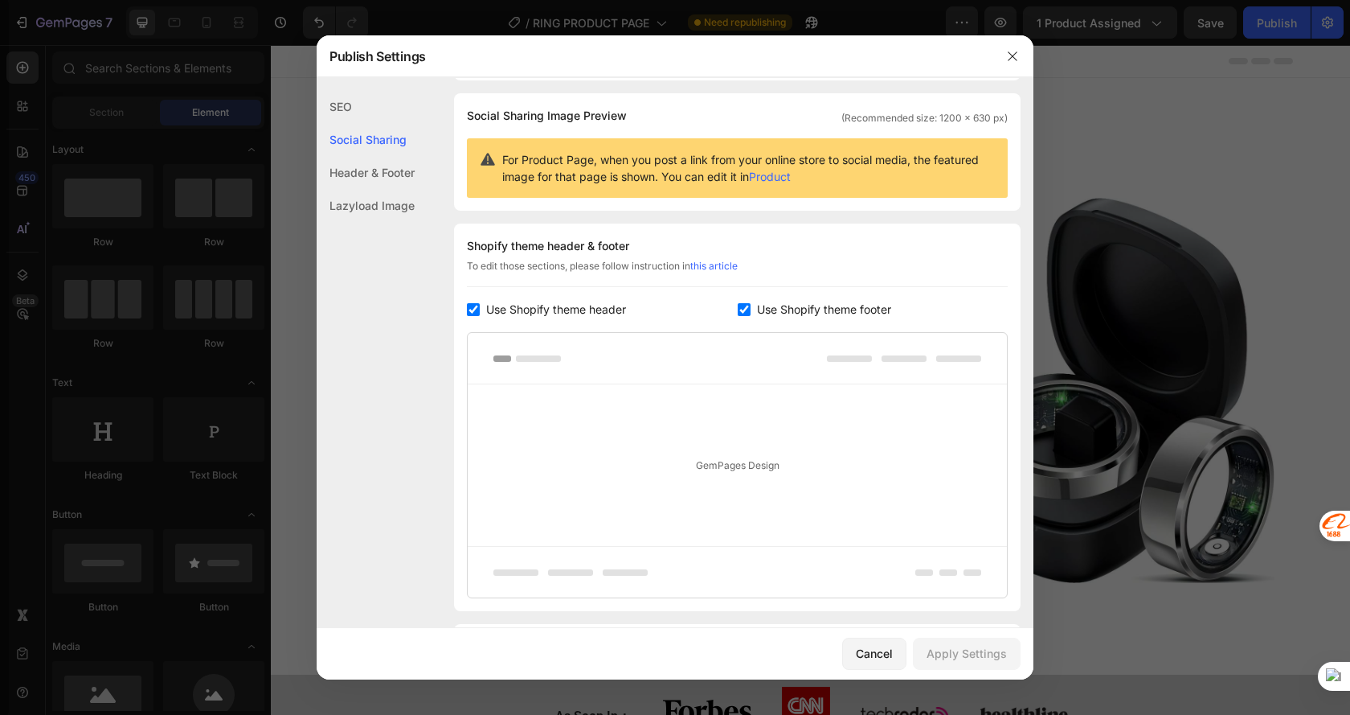
click at [374, 189] on div "Header & Footer" at bounding box center [366, 205] width 98 height 33
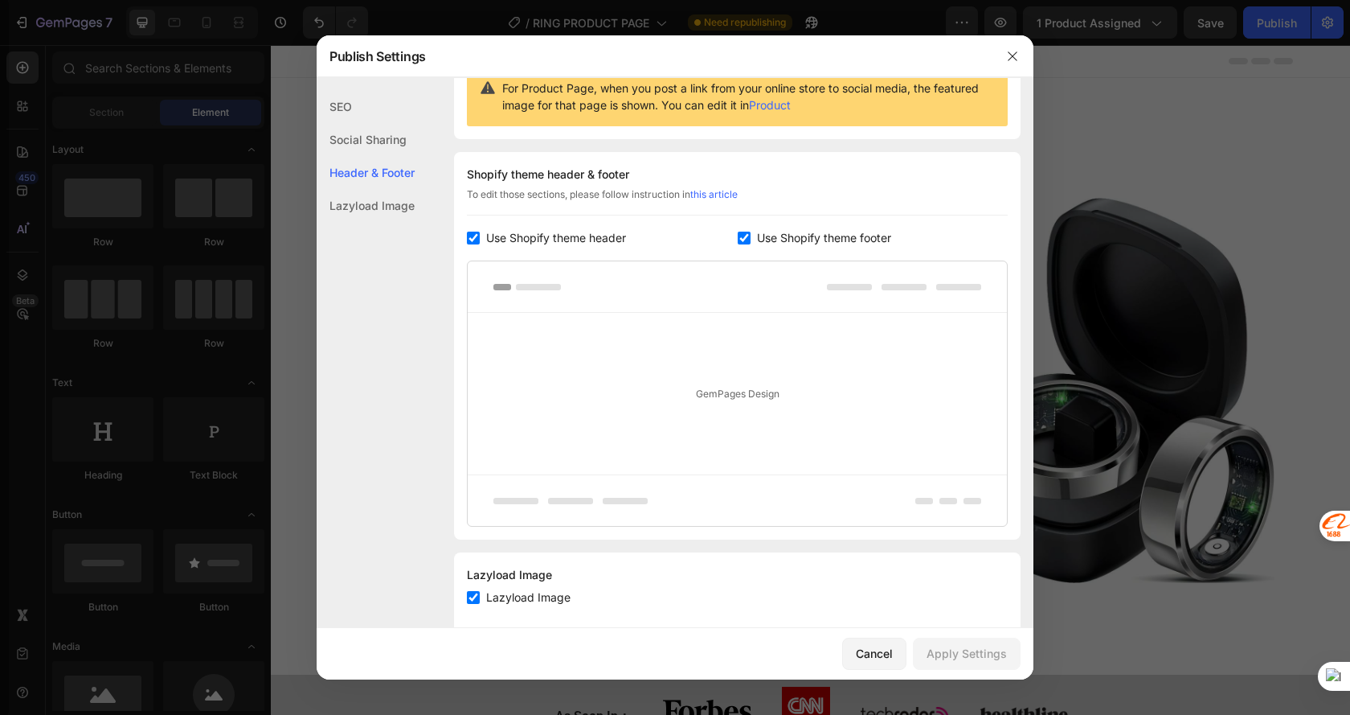
scroll to position [207, 0]
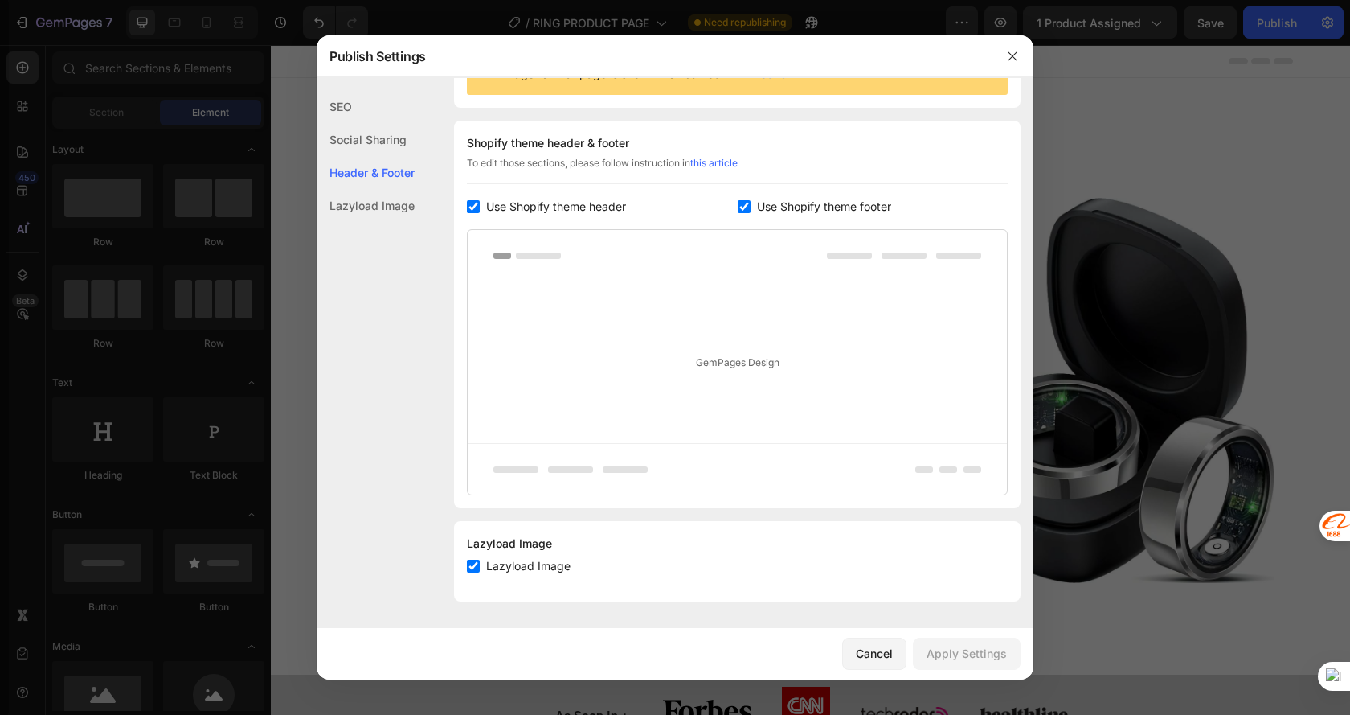
click at [373, 197] on div "Lazyload Image" at bounding box center [366, 205] width 98 height 33
click at [358, 123] on div "SEO" at bounding box center [366, 139] width 98 height 33
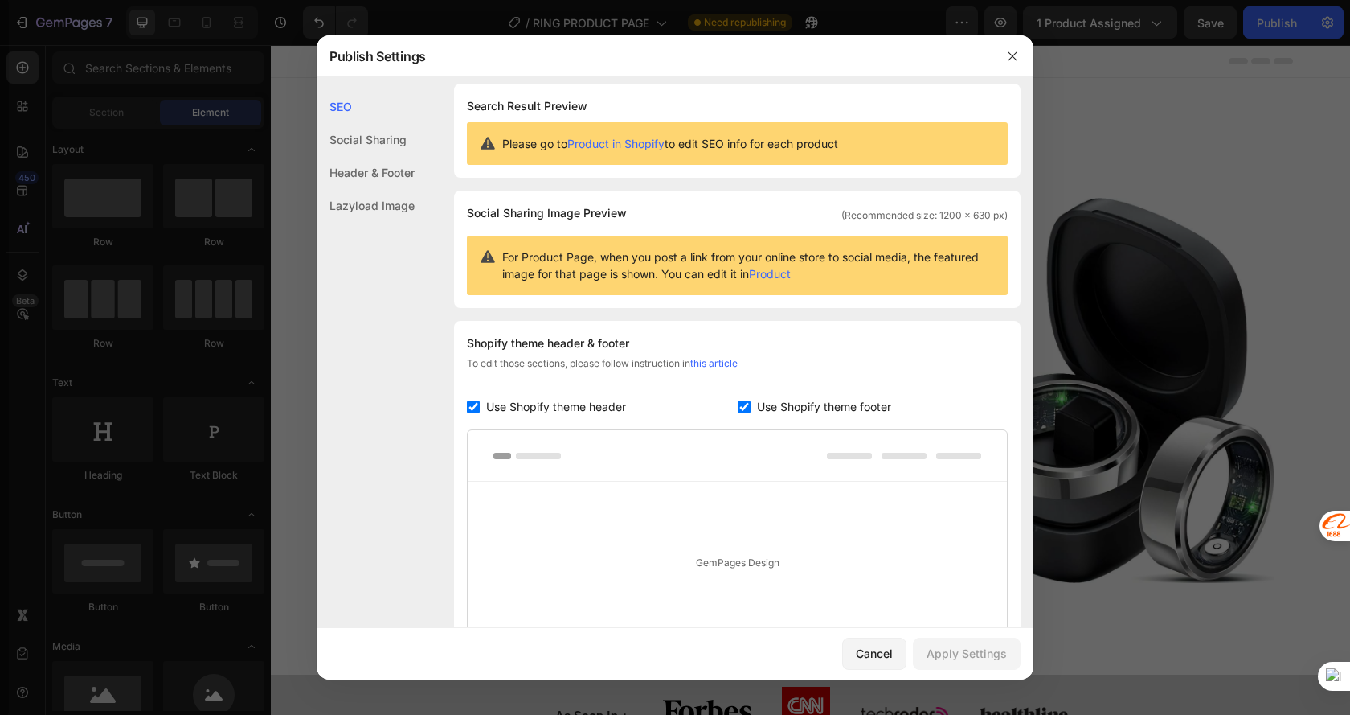
scroll to position [0, 0]
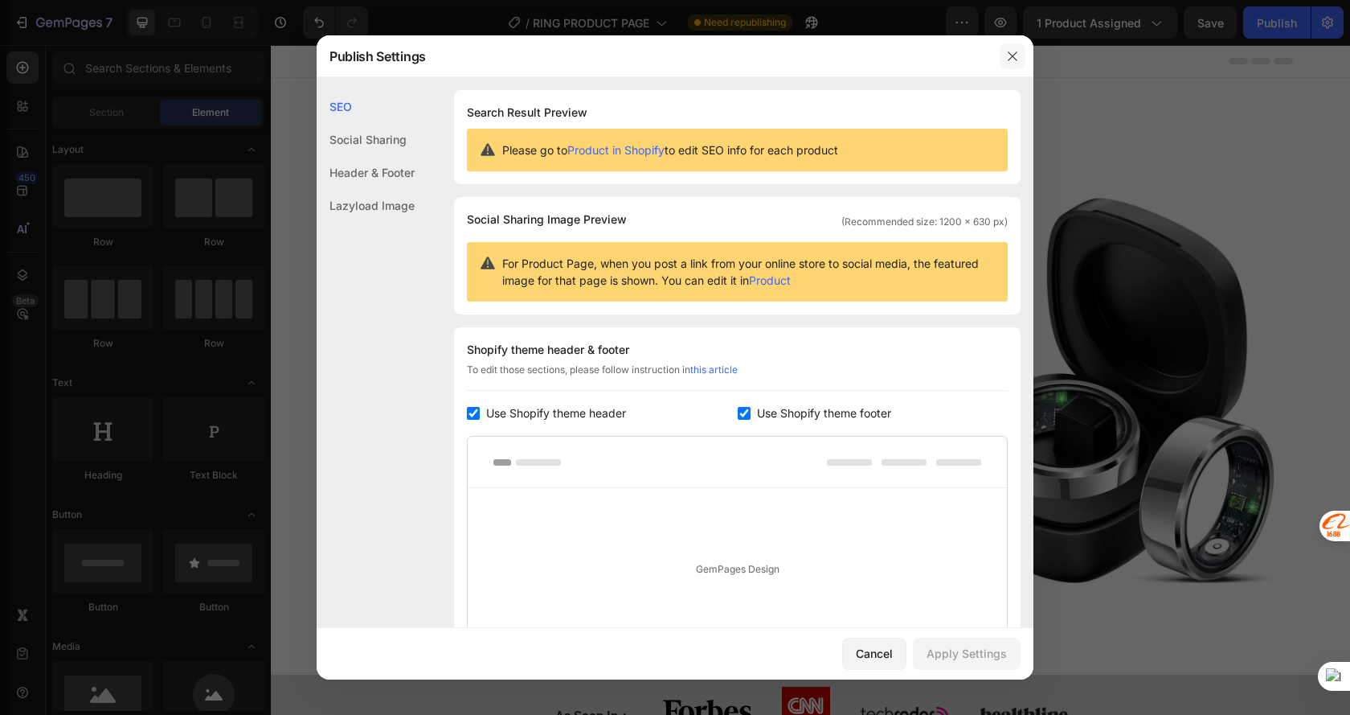
click at [1011, 51] on icon "button" at bounding box center [1012, 56] width 13 height 13
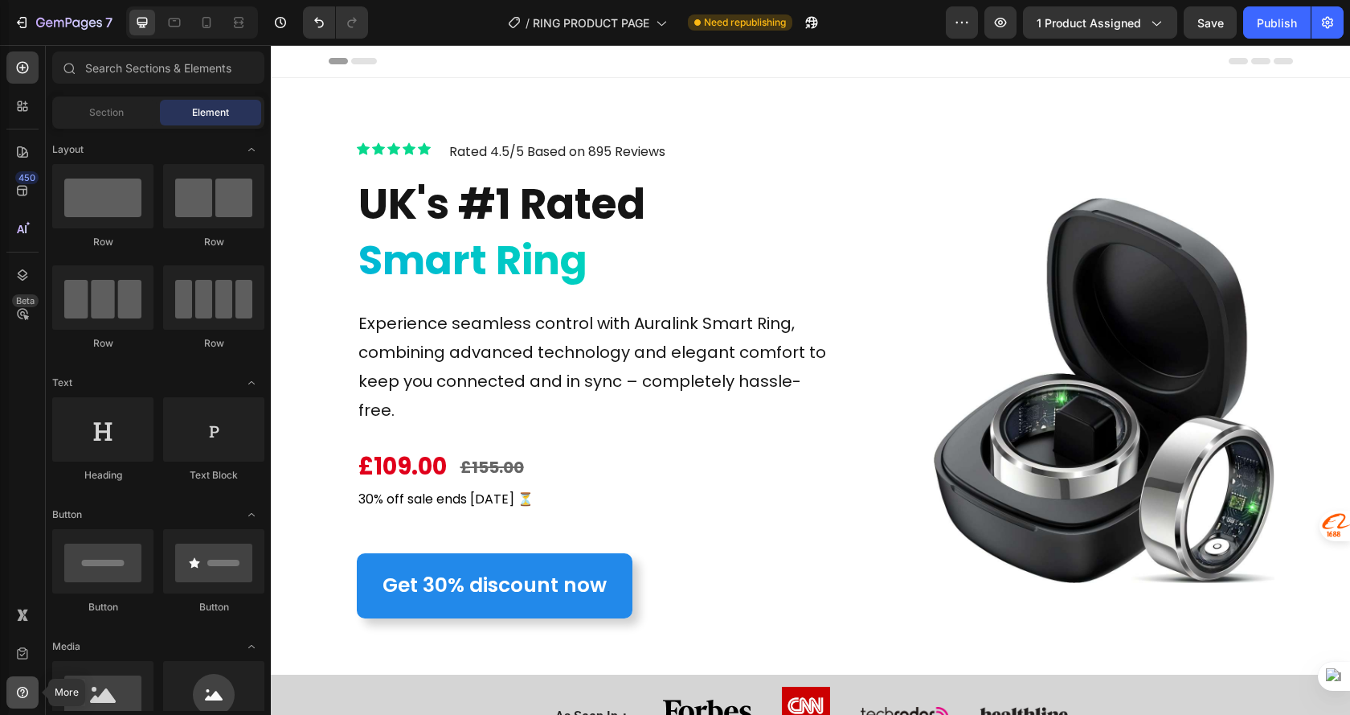
click at [17, 687] on icon at bounding box center [22, 692] width 16 height 16
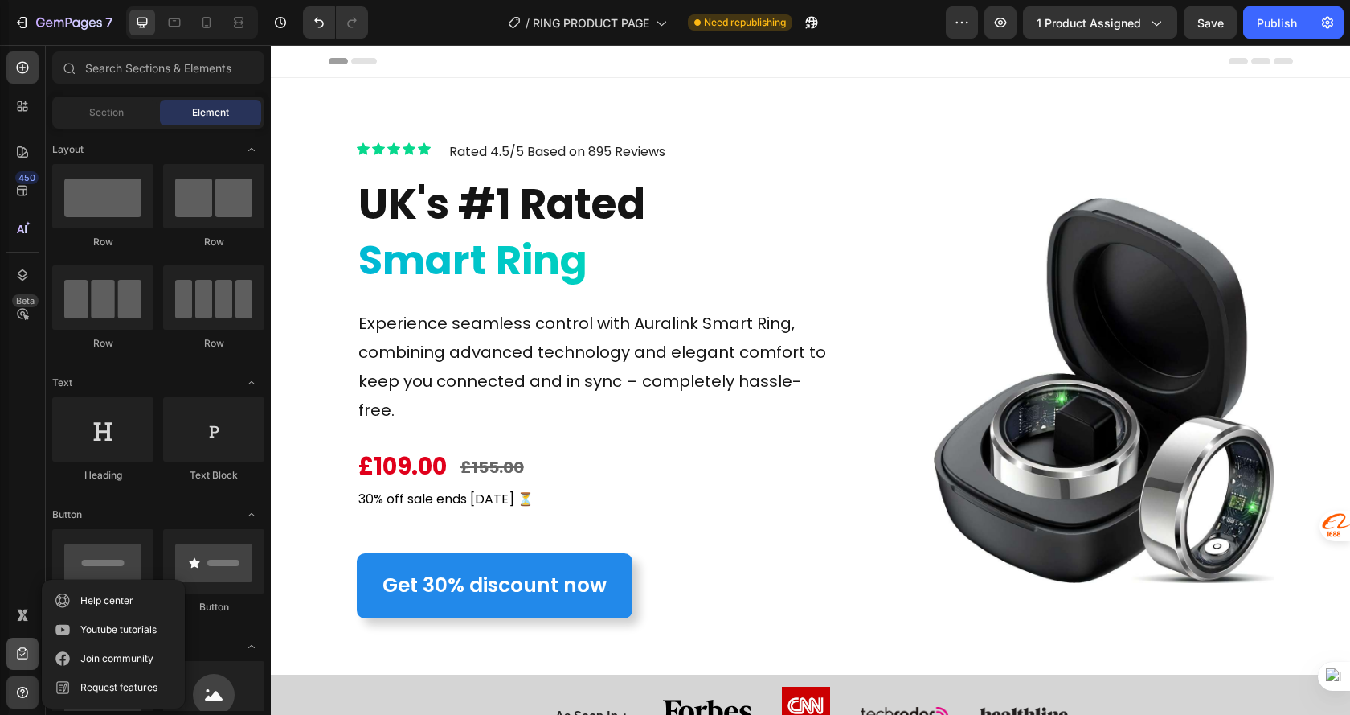
click at [21, 654] on icon at bounding box center [22, 654] width 16 height 16
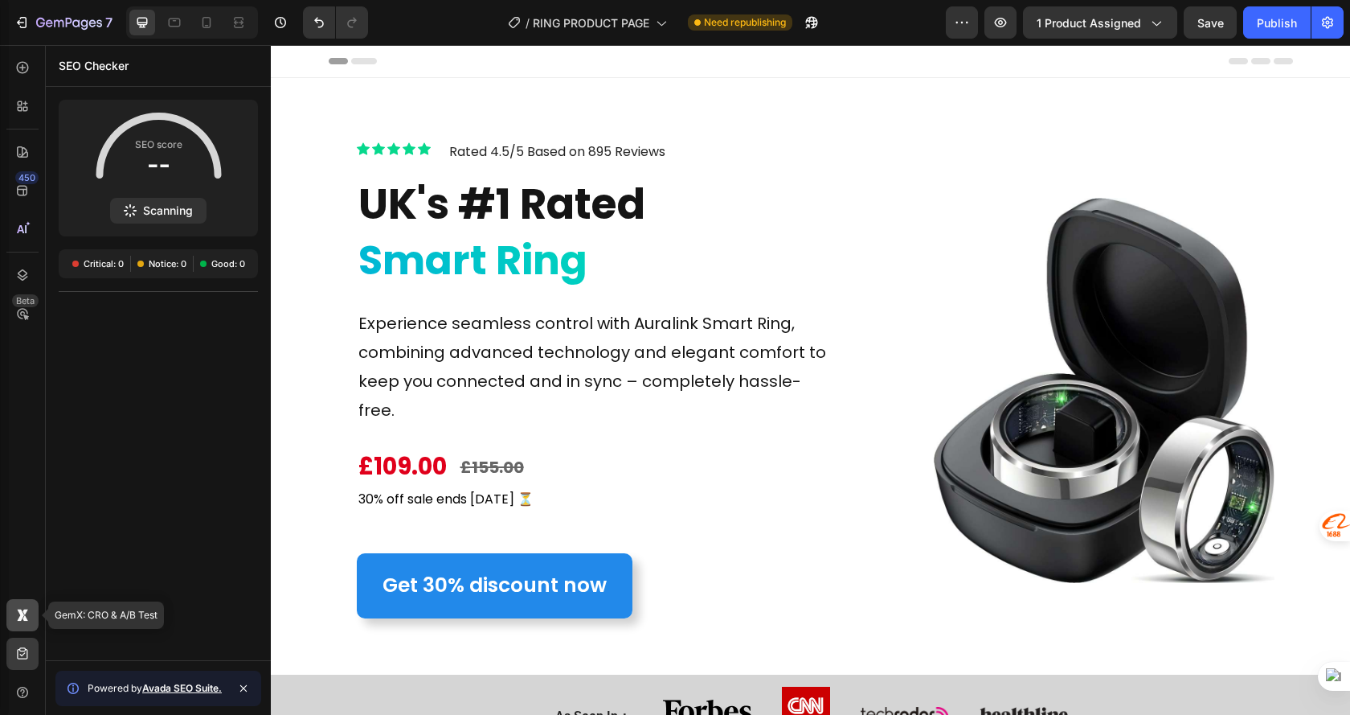
click at [20, 620] on icon at bounding box center [20, 615] width 7 height 12
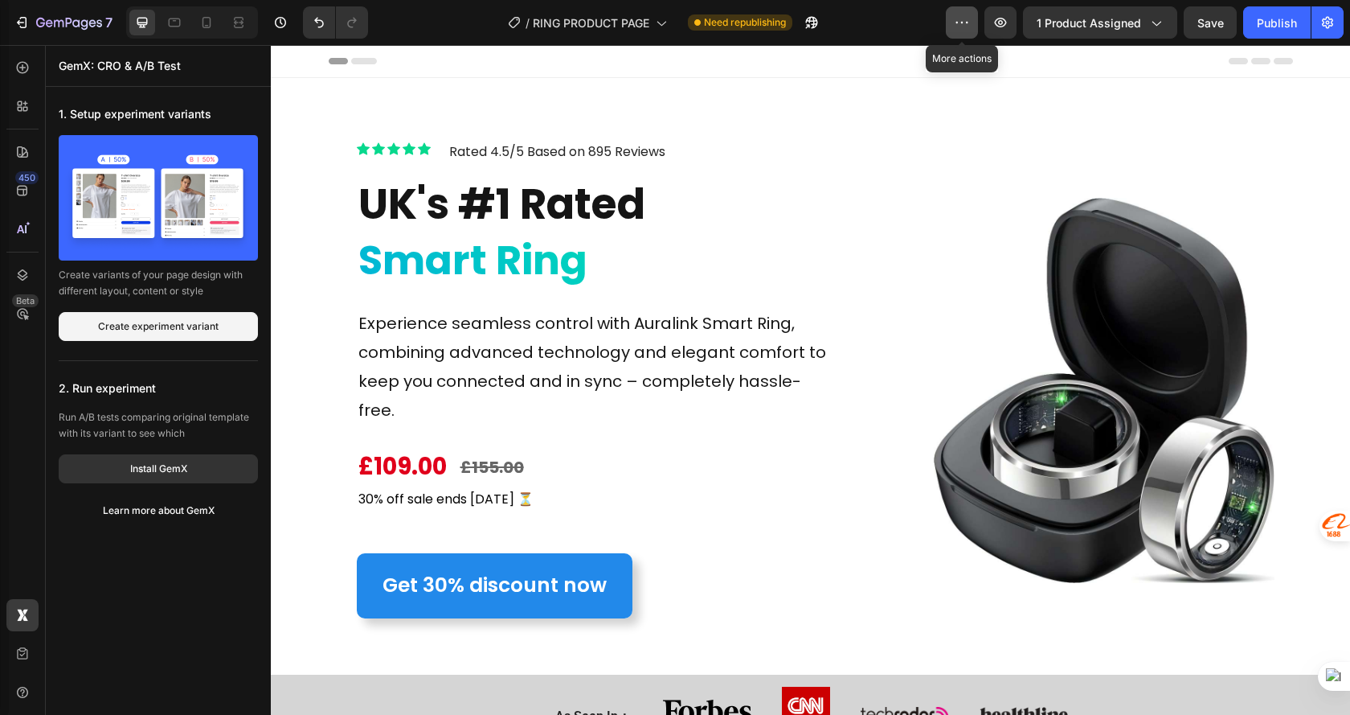
click at [975, 14] on button "button" at bounding box center [962, 22] width 32 height 32
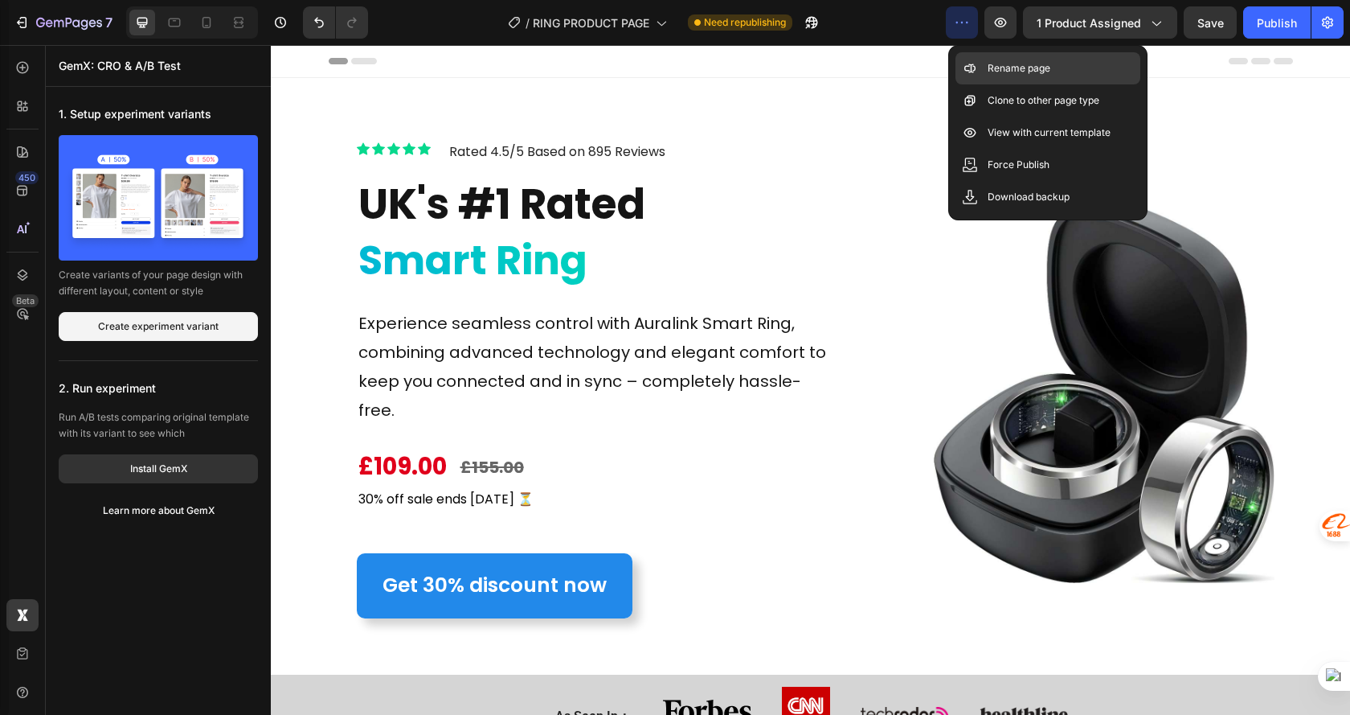
click at [994, 84] on div "Rename page" at bounding box center [1048, 100] width 185 height 32
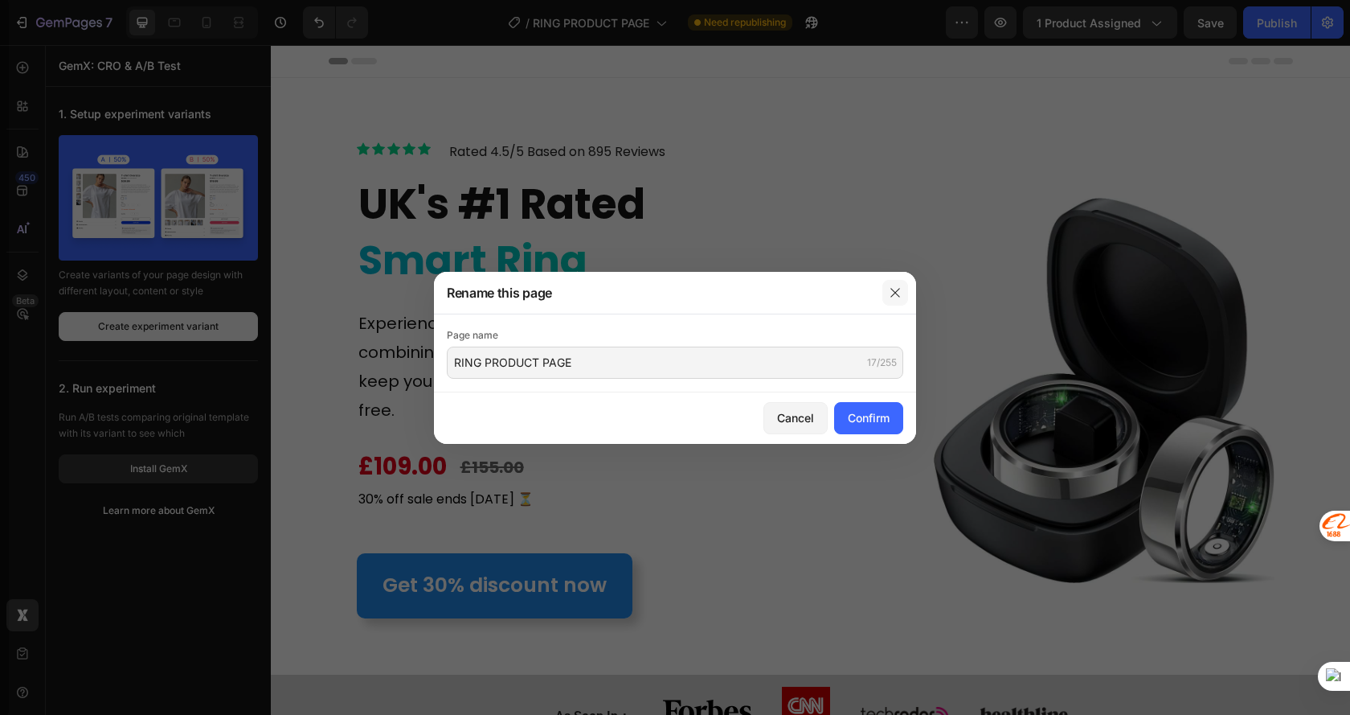
click at [893, 285] on button "button" at bounding box center [896, 293] width 26 height 26
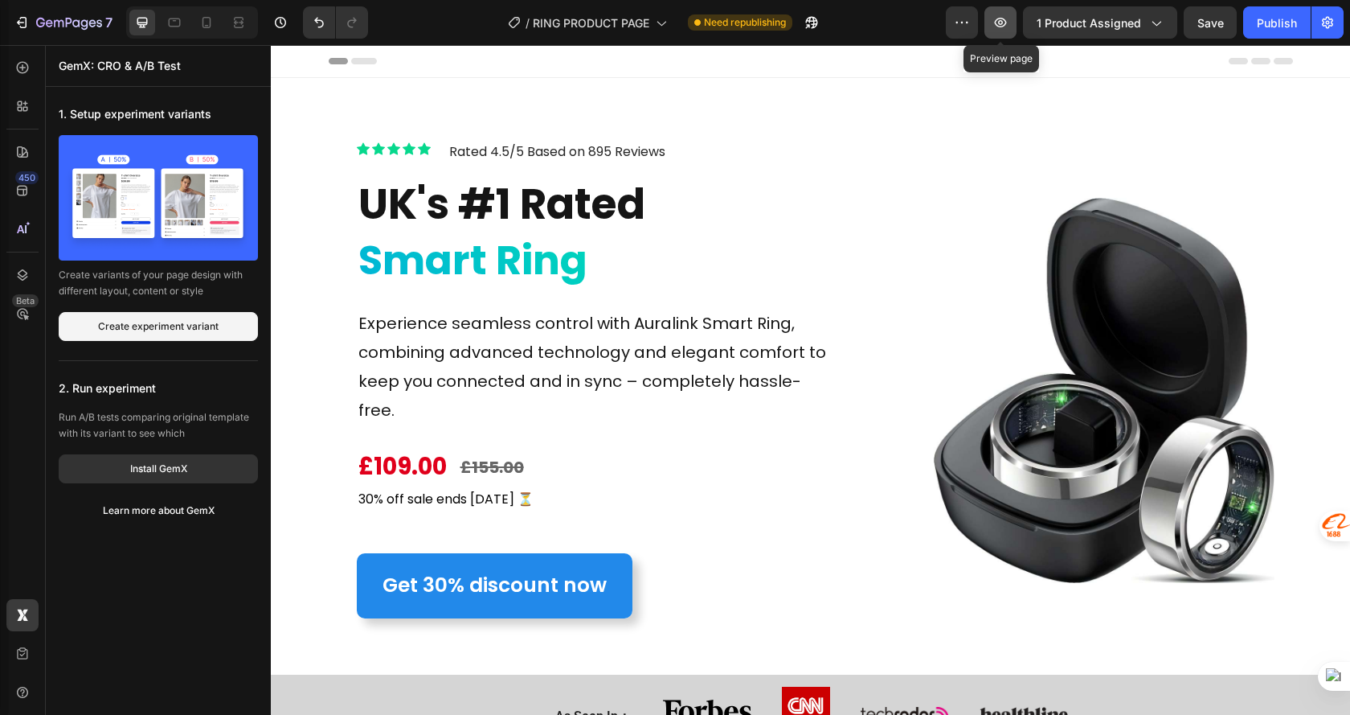
click at [998, 31] on button "button" at bounding box center [1001, 22] width 32 height 32
click at [961, 26] on icon "button" at bounding box center [962, 22] width 16 height 16
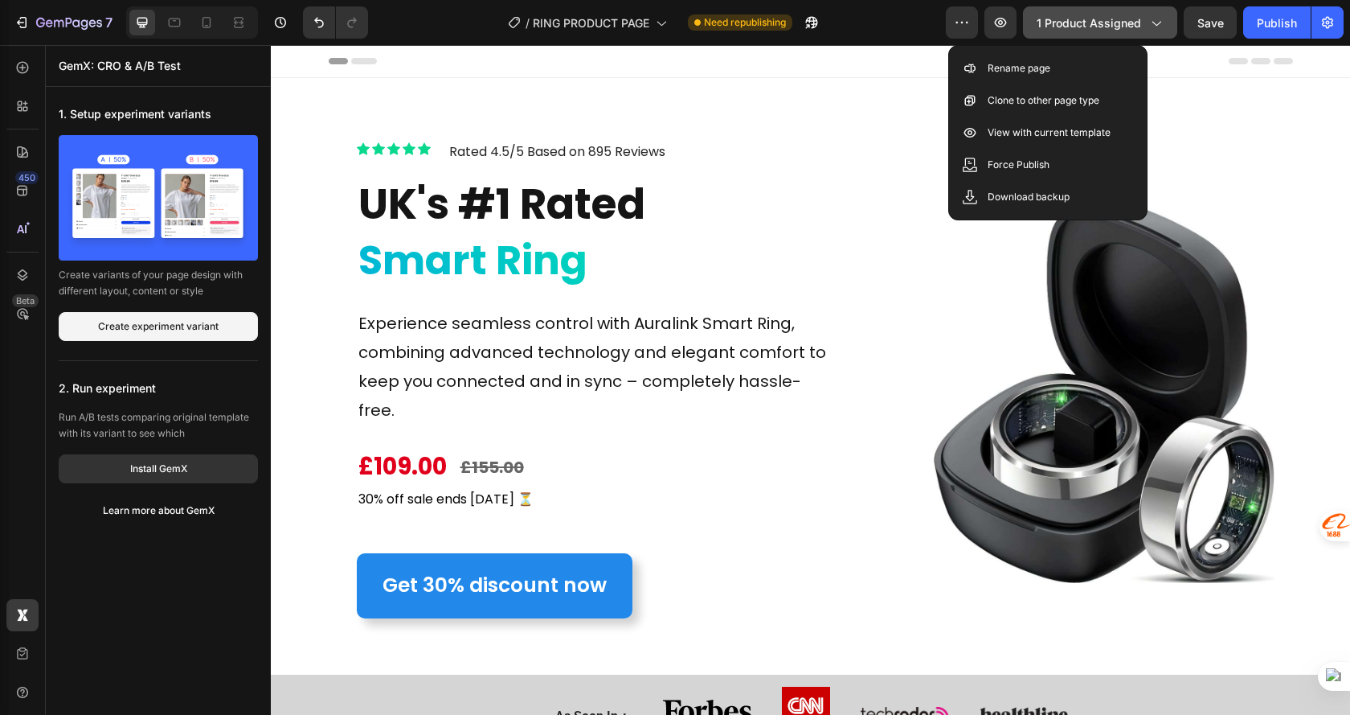
click at [1157, 27] on icon "button" at bounding box center [1156, 22] width 16 height 16
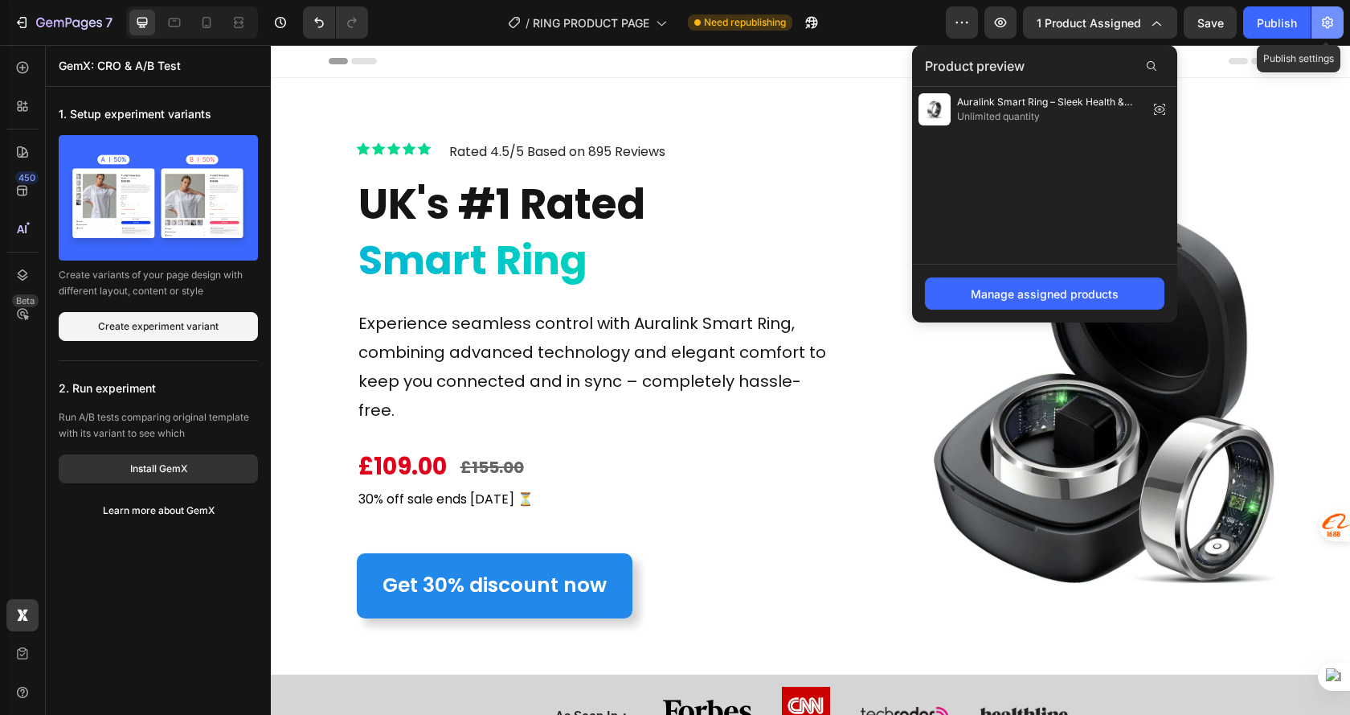
click at [1325, 25] on icon "button" at bounding box center [1328, 22] width 16 height 16
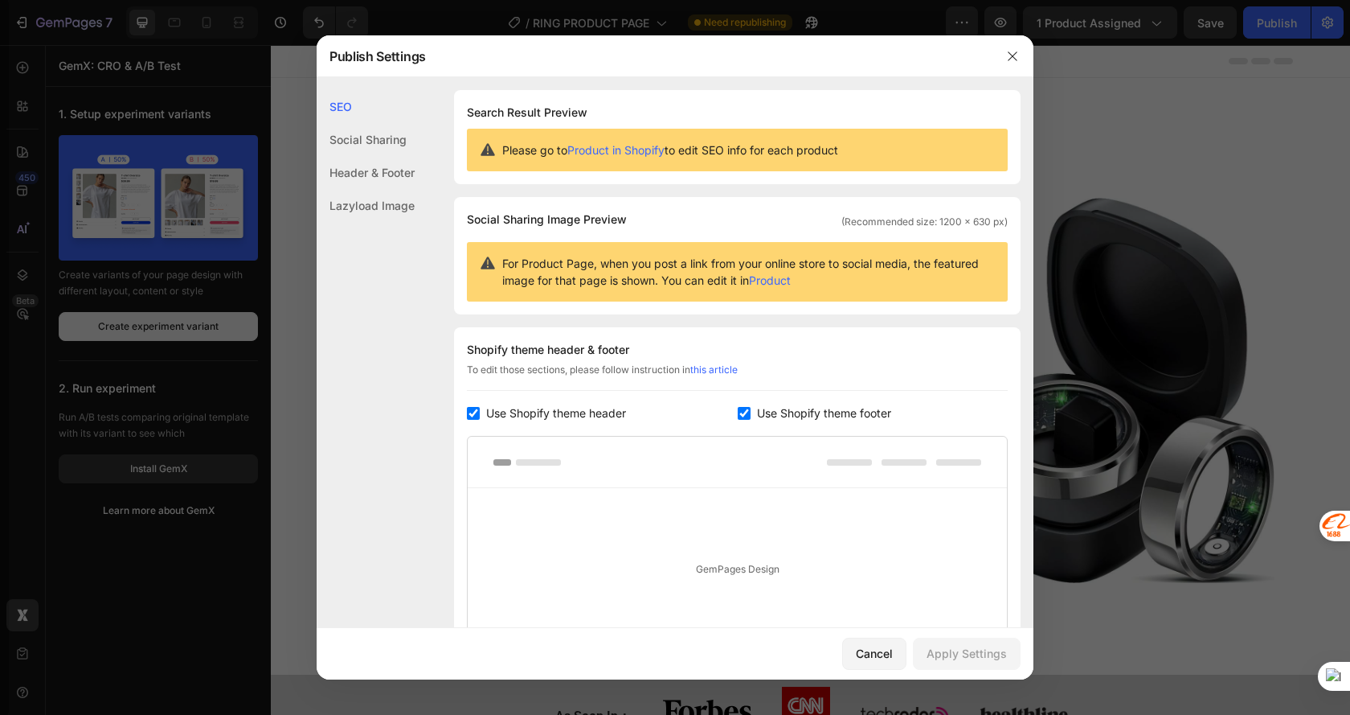
click at [637, 154] on link "Product in Shopify" at bounding box center [616, 150] width 97 height 14
click at [1012, 50] on icon "button" at bounding box center [1012, 56] width 13 height 13
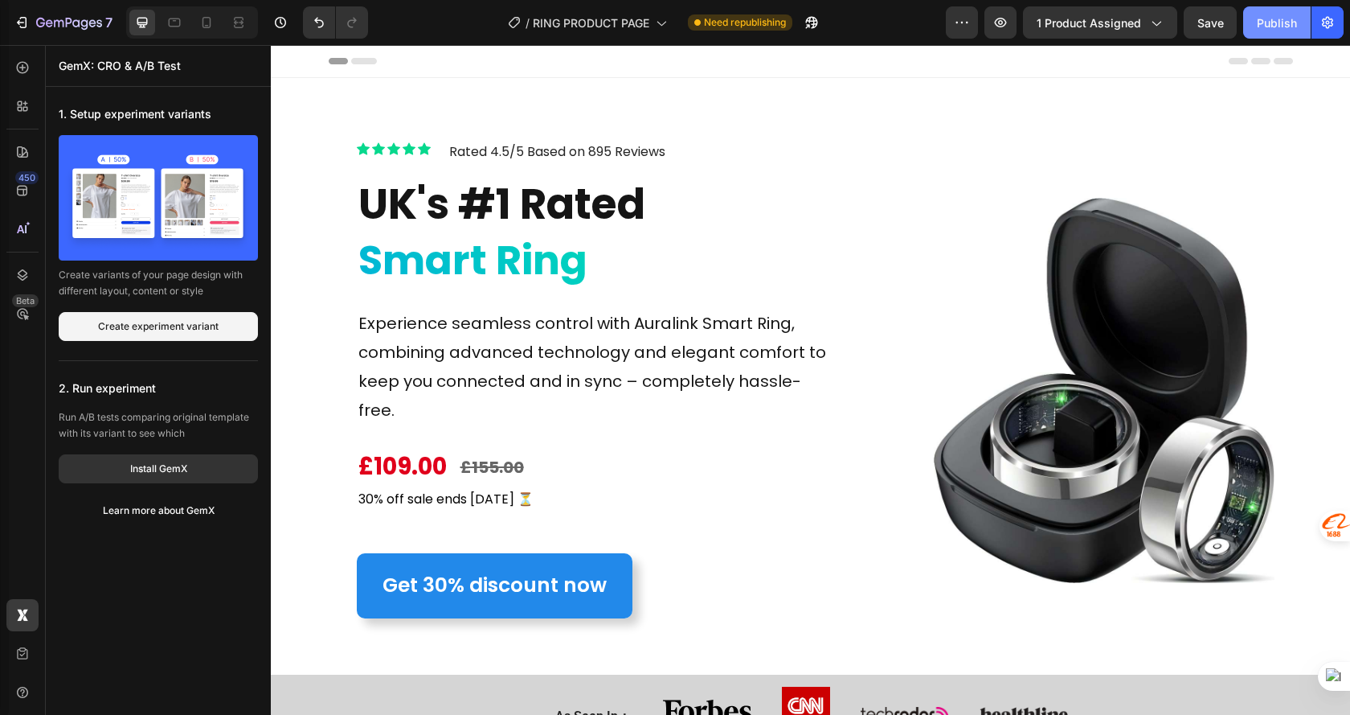
click at [1254, 25] on button "Publish" at bounding box center [1278, 22] width 68 height 32
click at [817, 32] on button "button" at bounding box center [812, 22] width 32 height 32
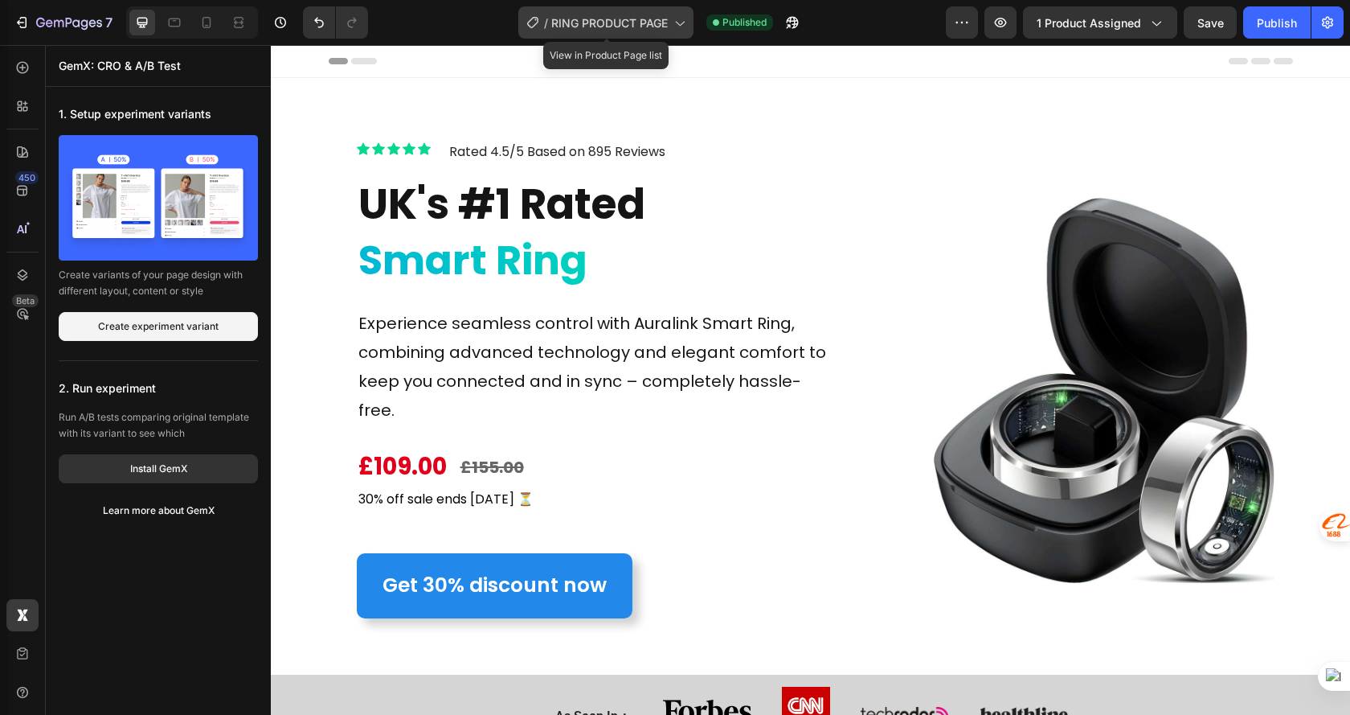
click at [660, 12] on div "/ RING PRODUCT PAGE" at bounding box center [605, 22] width 175 height 32
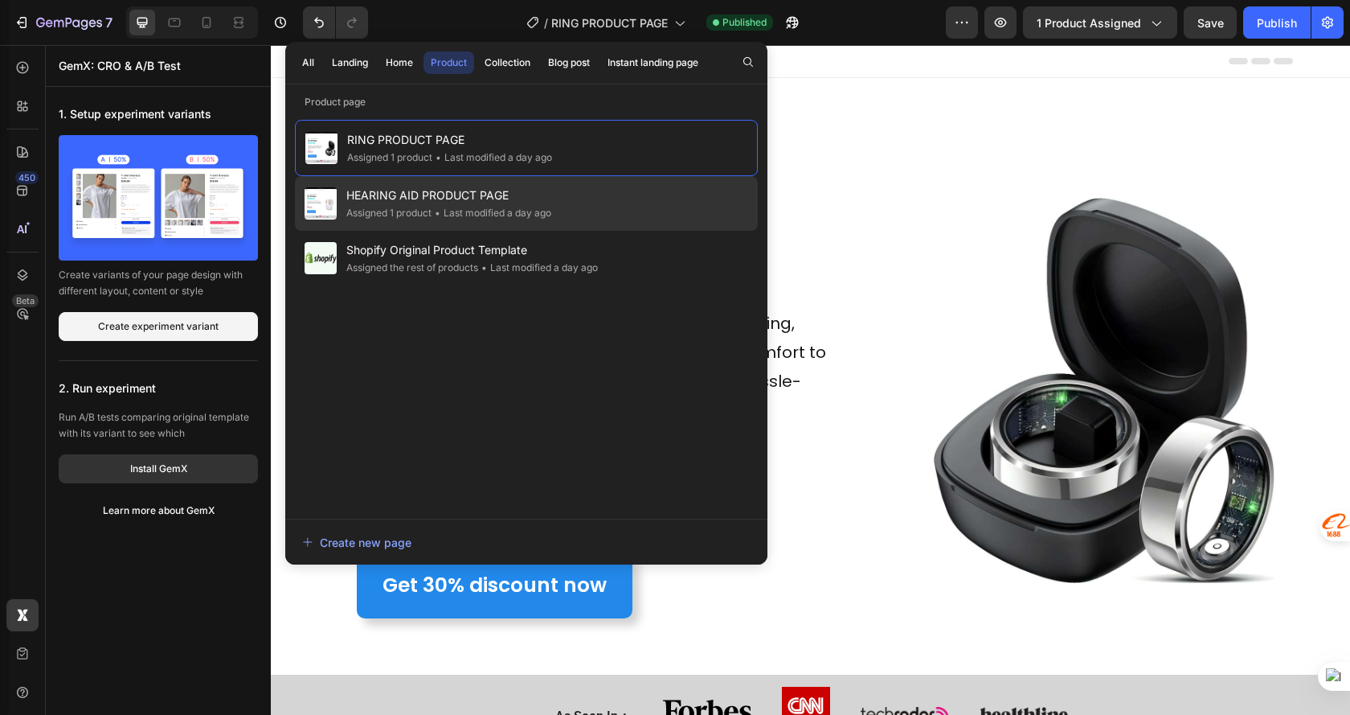
click at [534, 231] on div "HEARING AID PRODUCT PAGE Assigned 1 product • Last modified a day ago" at bounding box center [526, 258] width 463 height 55
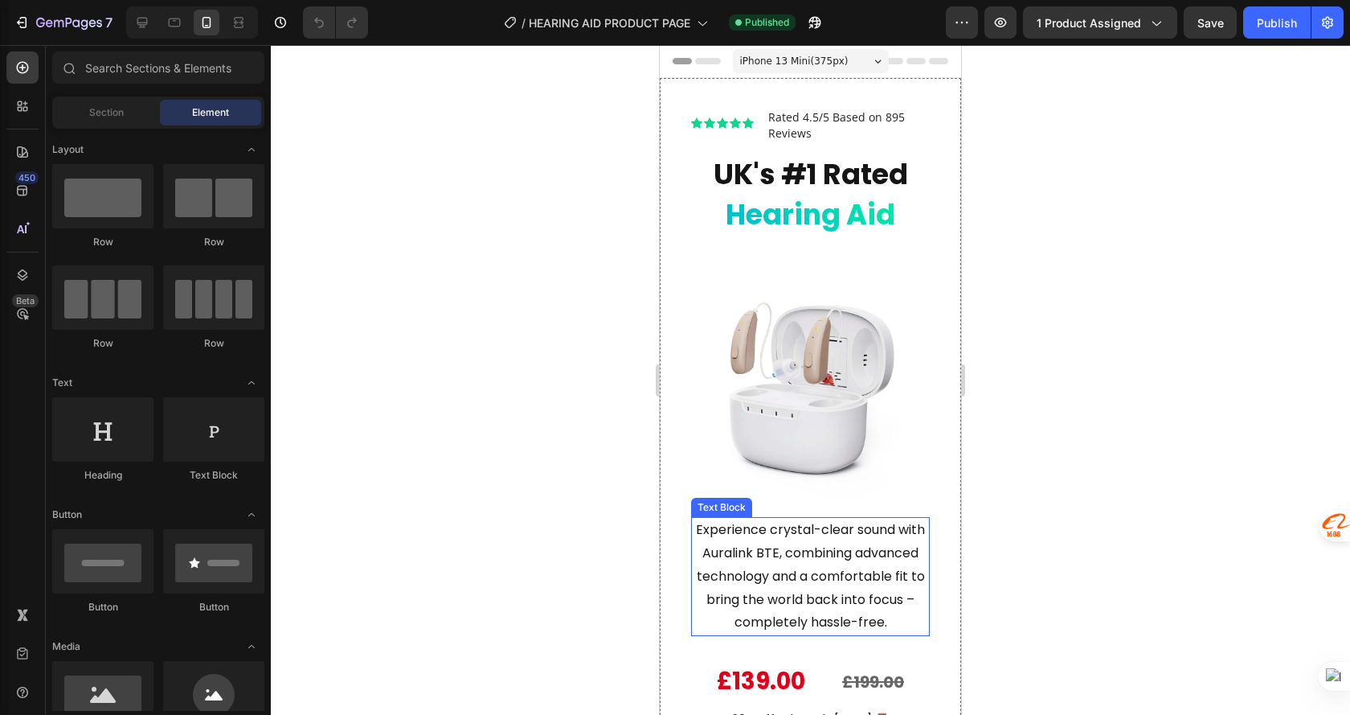
click at [823, 542] on p "Experience crystal-clear sound with Auralink BTE, combining advanced technology…" at bounding box center [811, 576] width 236 height 116
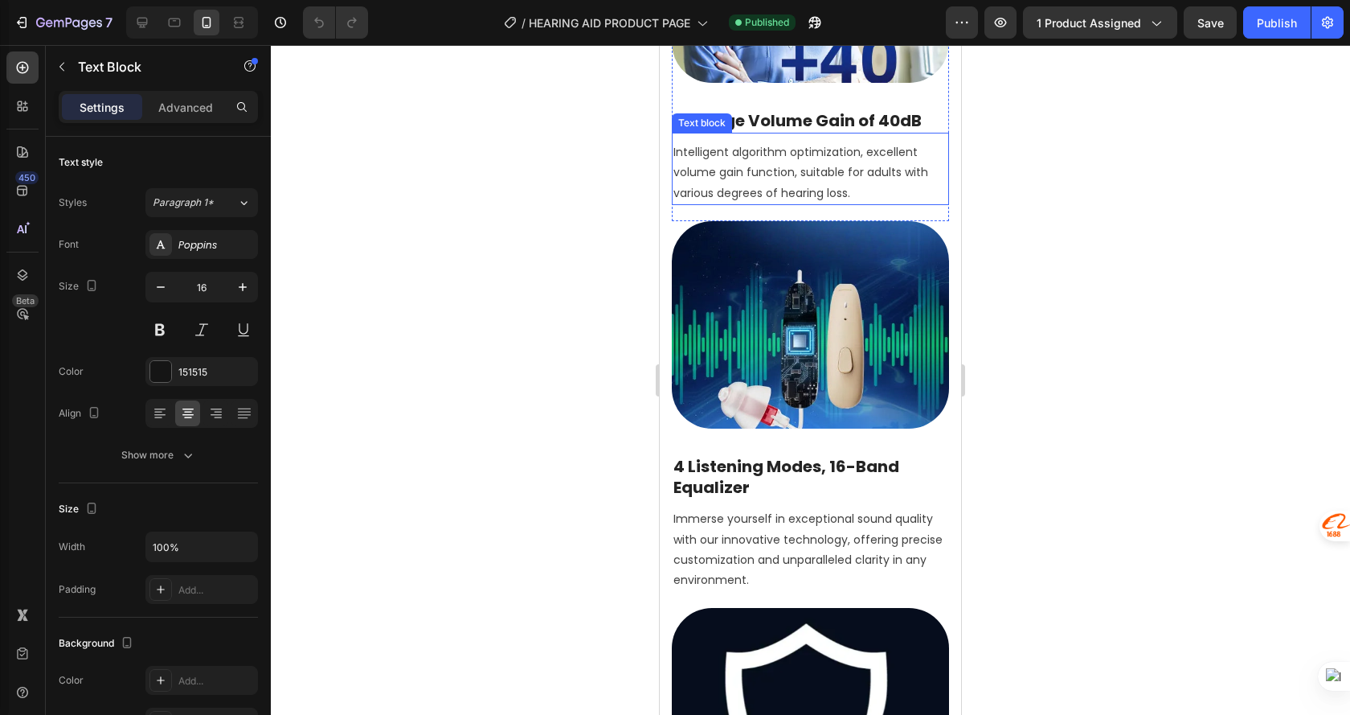
scroll to position [1367, 0]
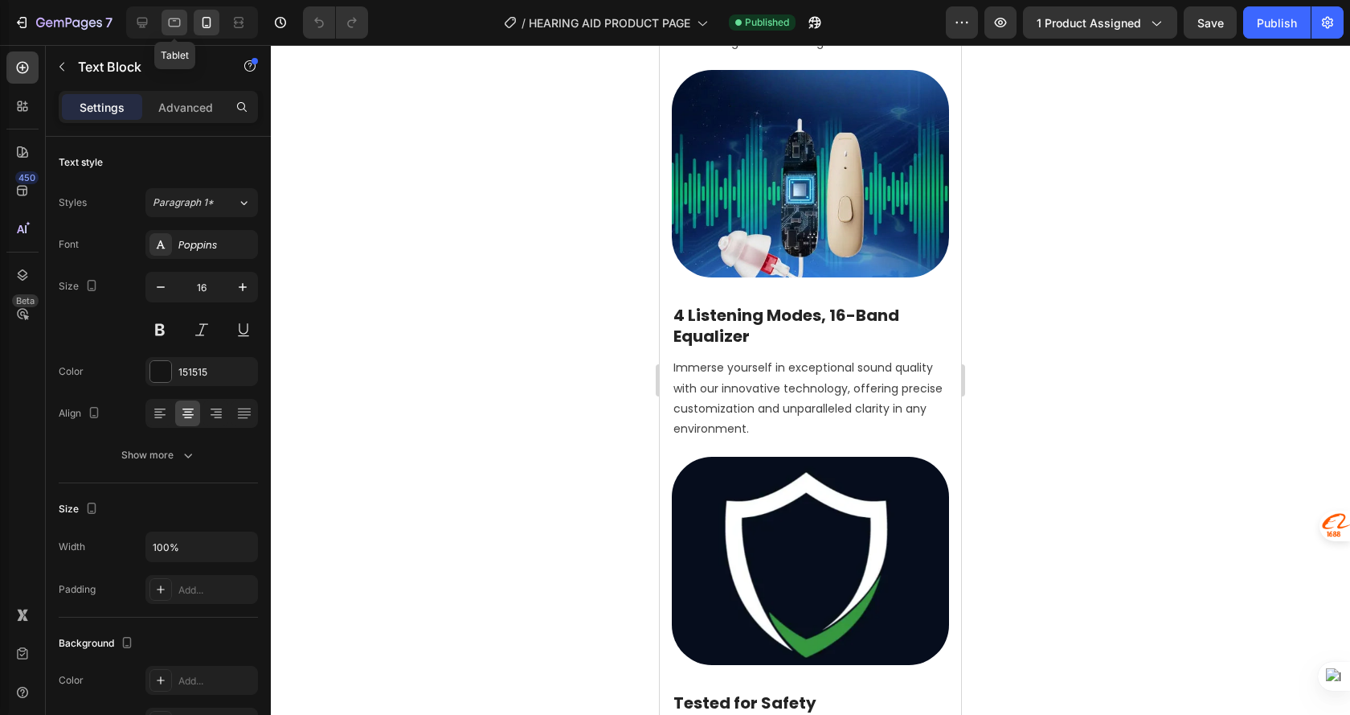
click at [180, 27] on icon at bounding box center [174, 22] width 16 height 16
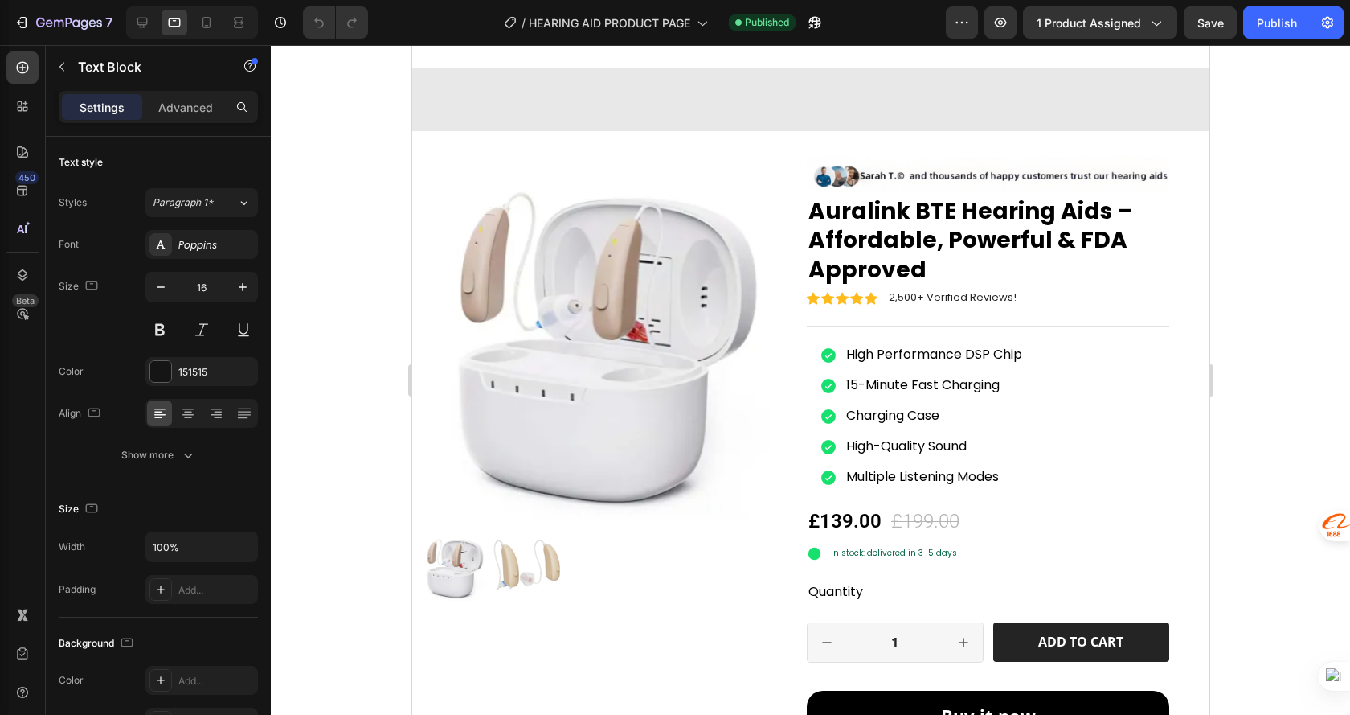
scroll to position [2338, 0]
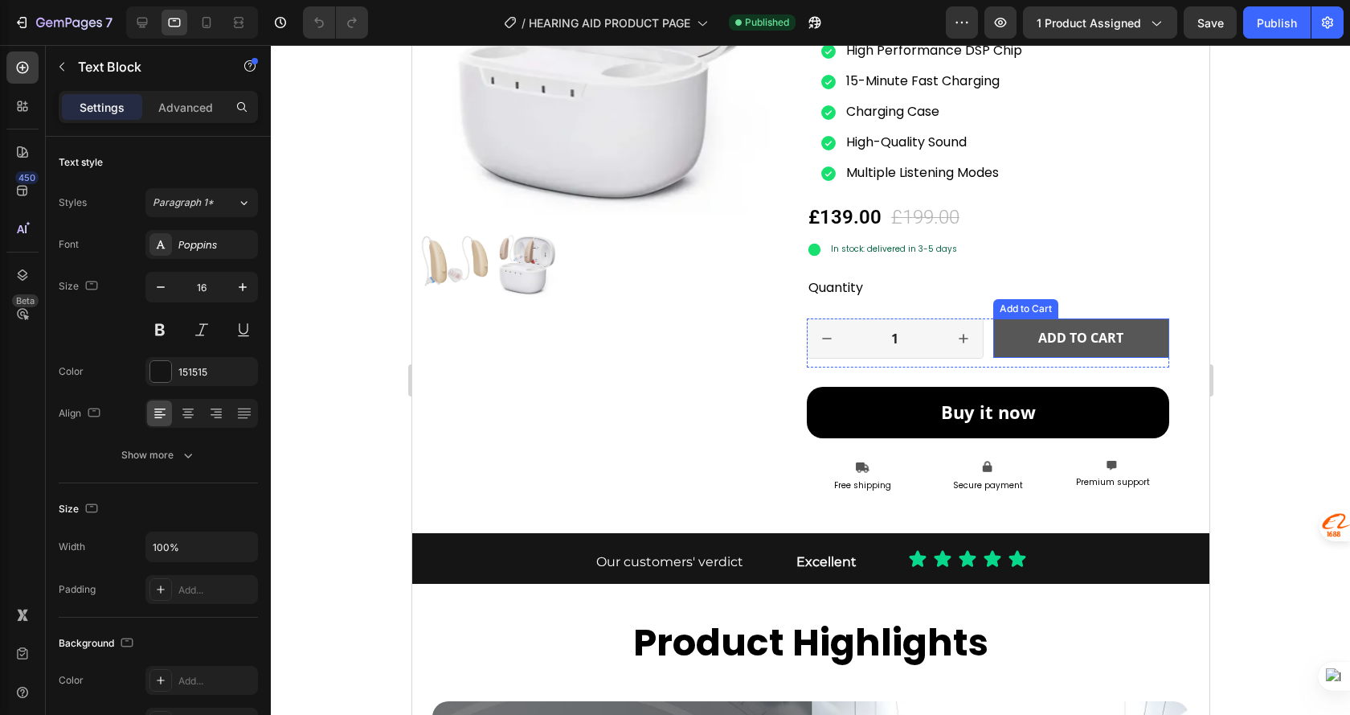
click at [1006, 340] on button "Add to cart" at bounding box center [1081, 337] width 177 height 39
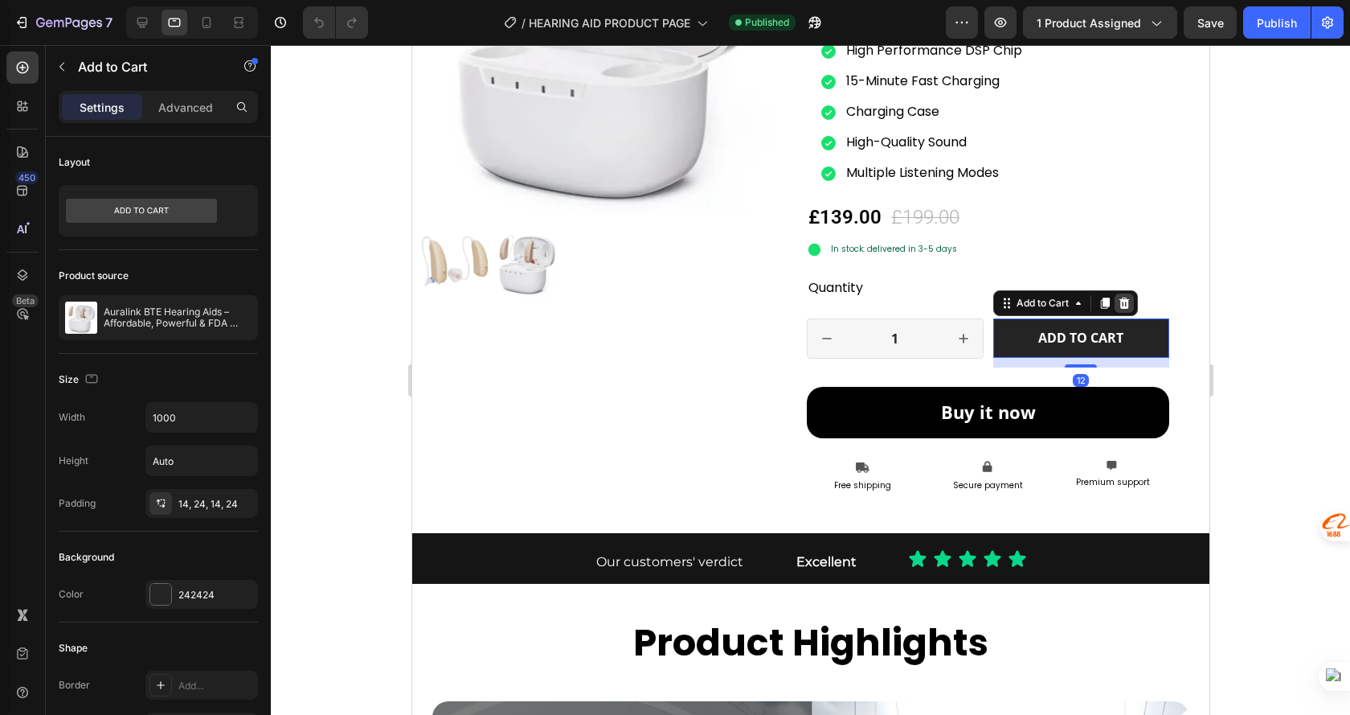
click at [1117, 297] on icon at bounding box center [1123, 303] width 13 height 13
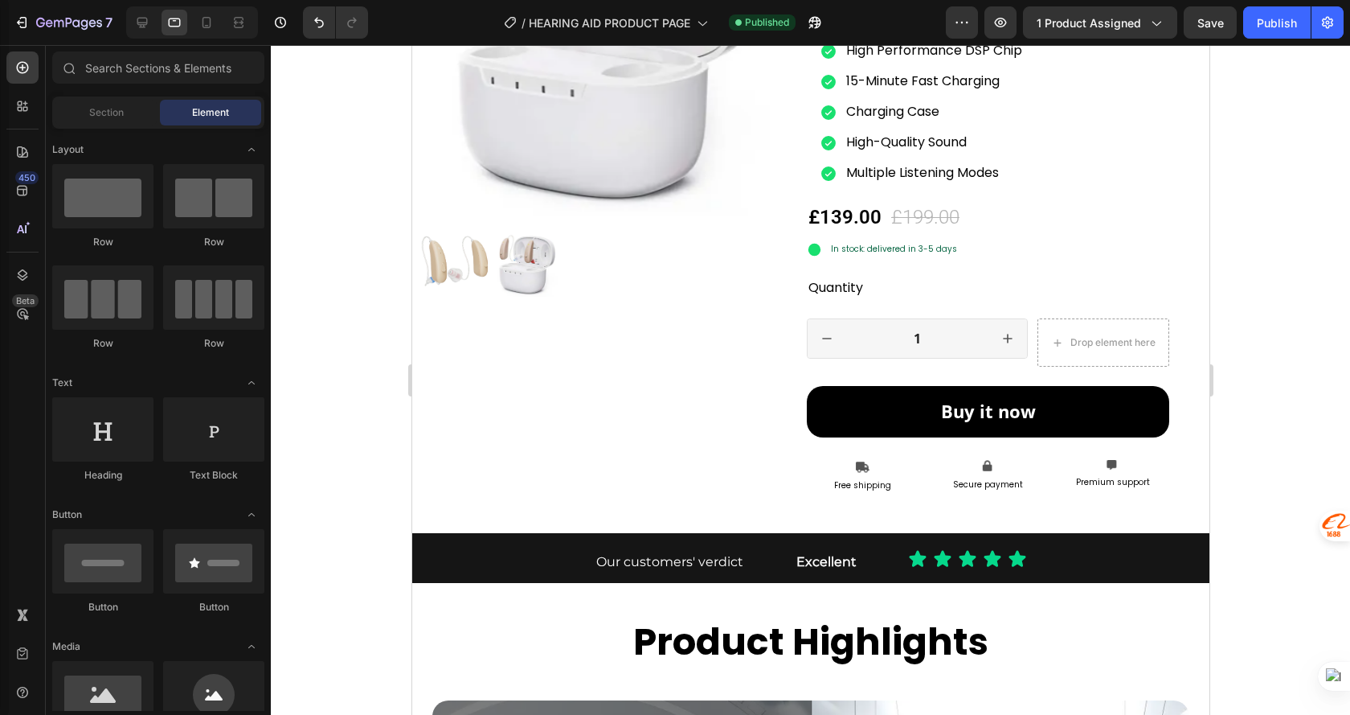
click at [1267, 262] on div at bounding box center [811, 380] width 1080 height 670
click at [1019, 359] on div "1 Product Quantity Row Drop element here Row" at bounding box center [987, 342] width 363 height 48
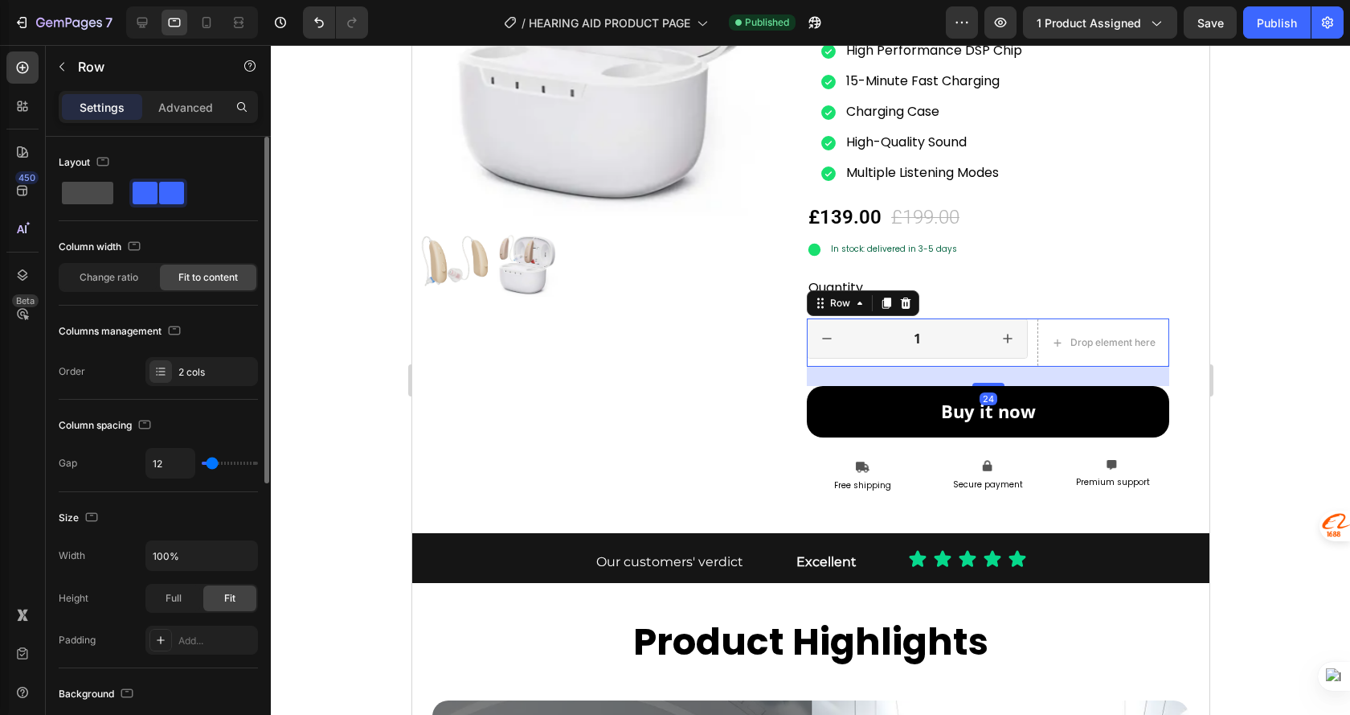
click at [98, 188] on span at bounding box center [87, 193] width 51 height 23
type input "0"
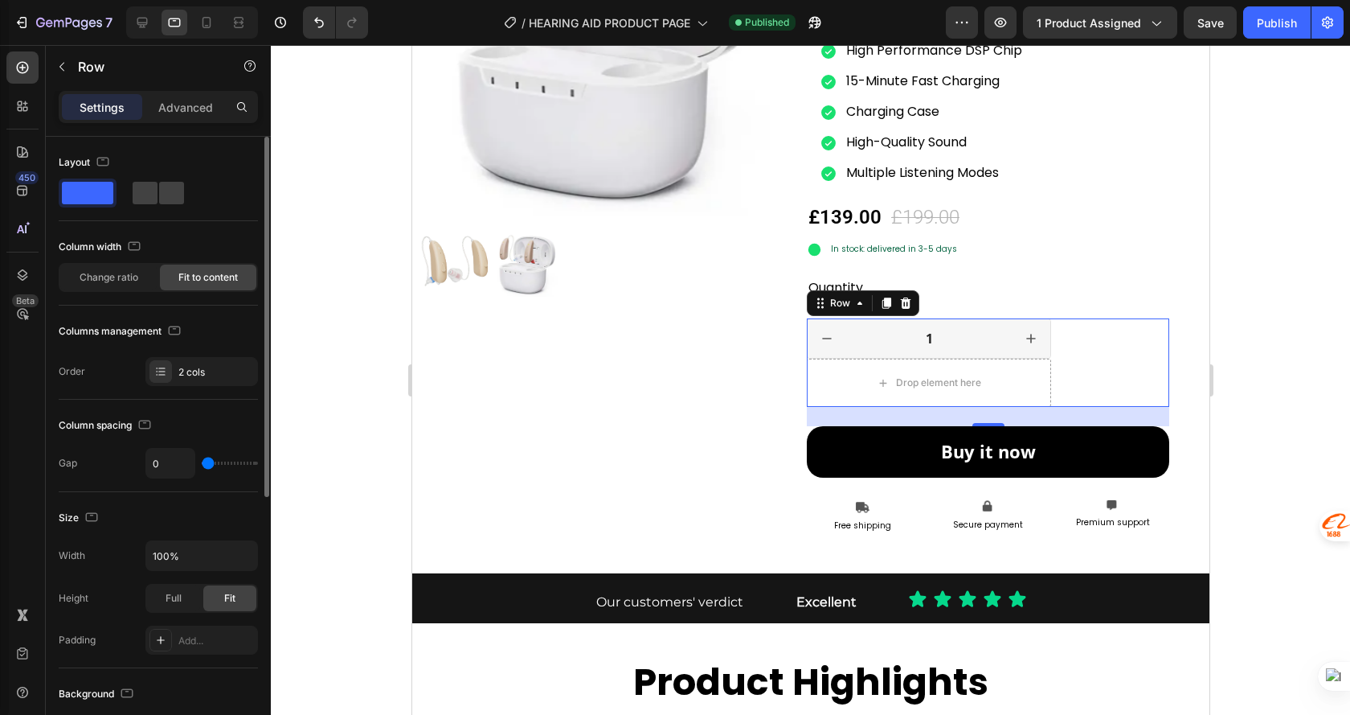
click at [98, 188] on span at bounding box center [87, 193] width 51 height 23
click at [899, 377] on div "Drop element here" at bounding box center [938, 382] width 85 height 13
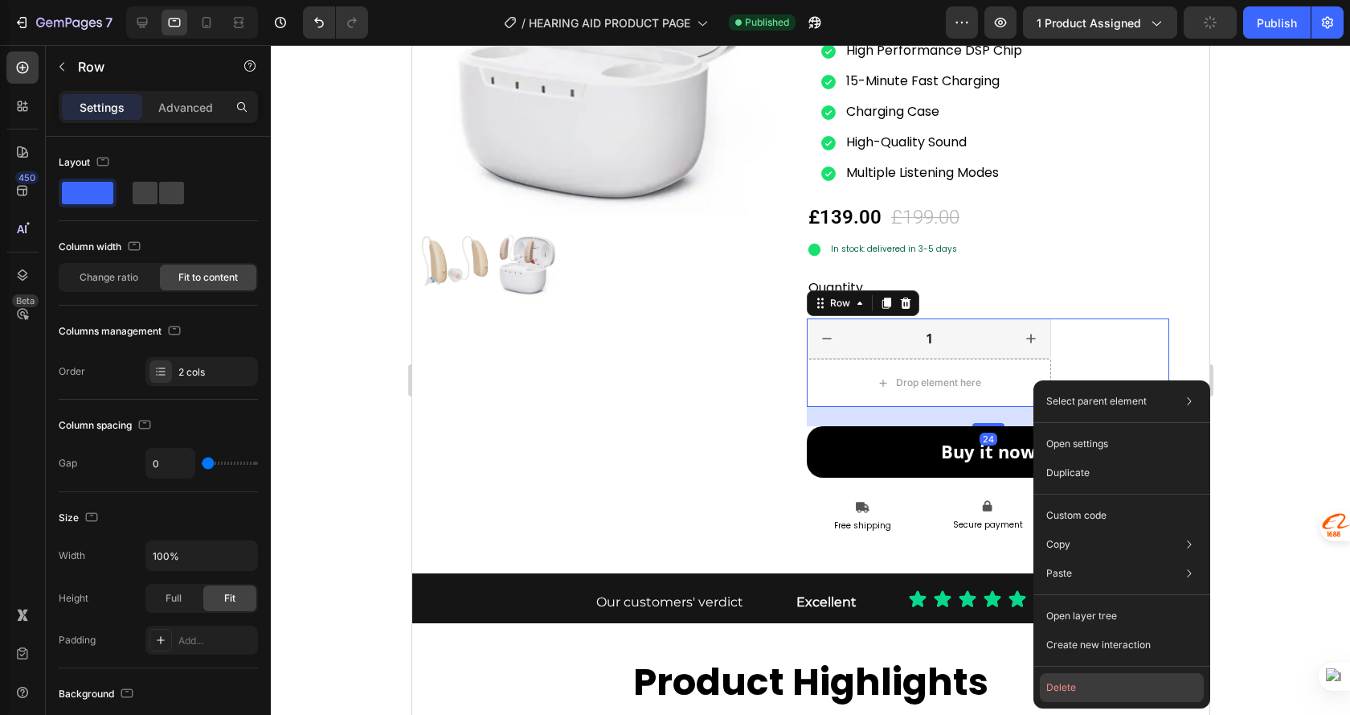
click at [1081, 688] on button "Delete" at bounding box center [1122, 687] width 164 height 29
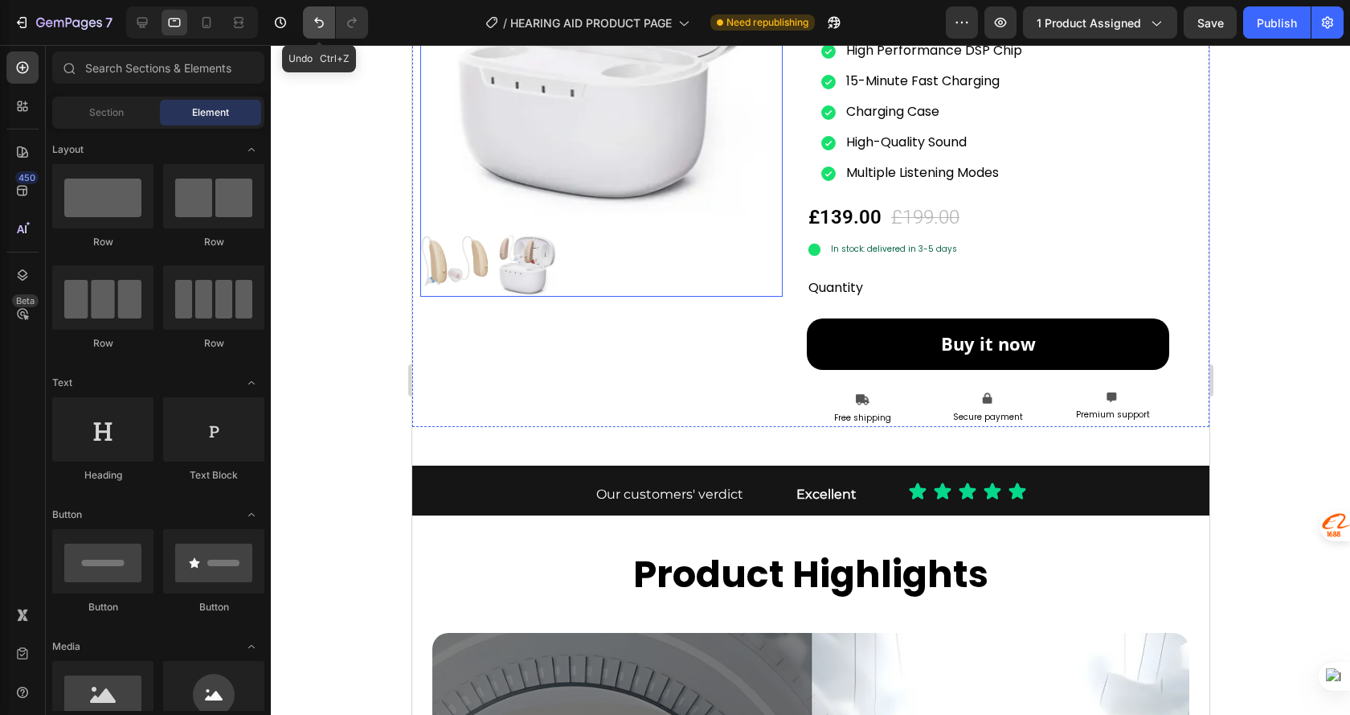
click at [321, 18] on icon "Undo/Redo" at bounding box center [319, 22] width 16 height 16
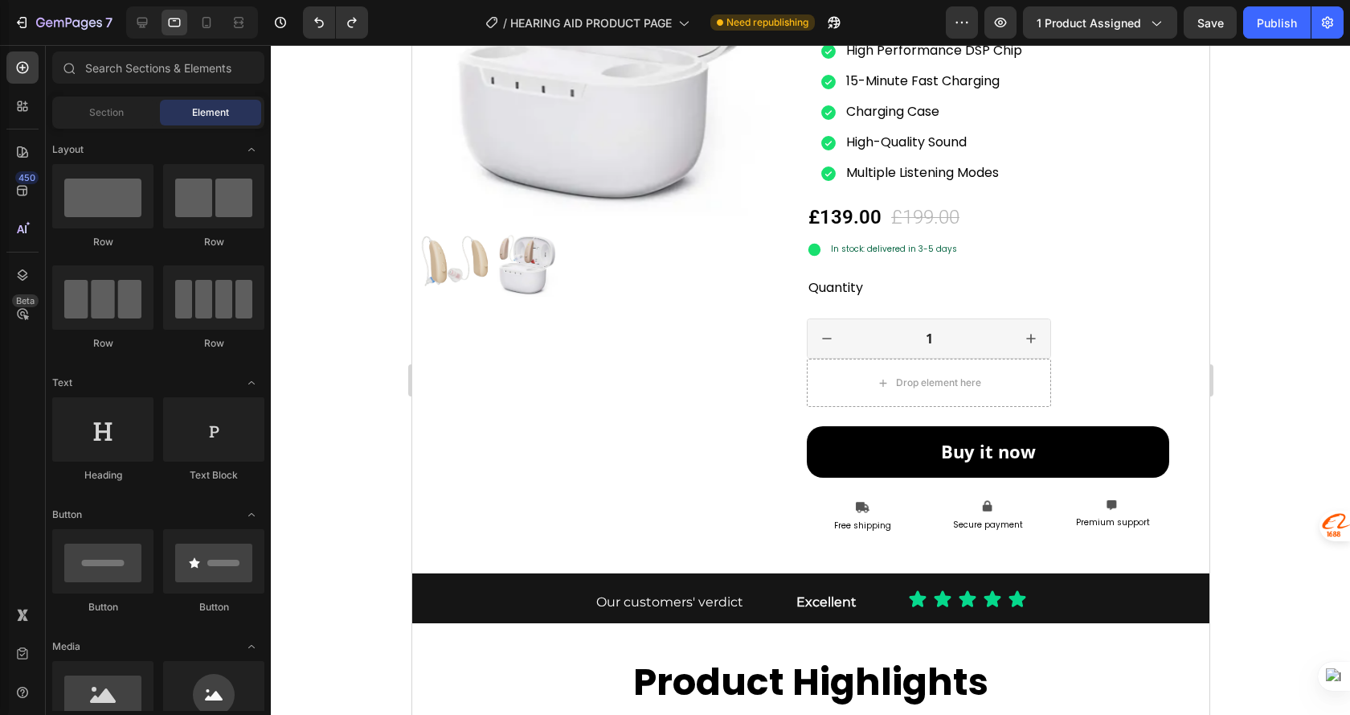
click at [1255, 294] on div at bounding box center [811, 380] width 1080 height 670
click at [1001, 361] on div "Drop element here" at bounding box center [928, 383] width 244 height 48
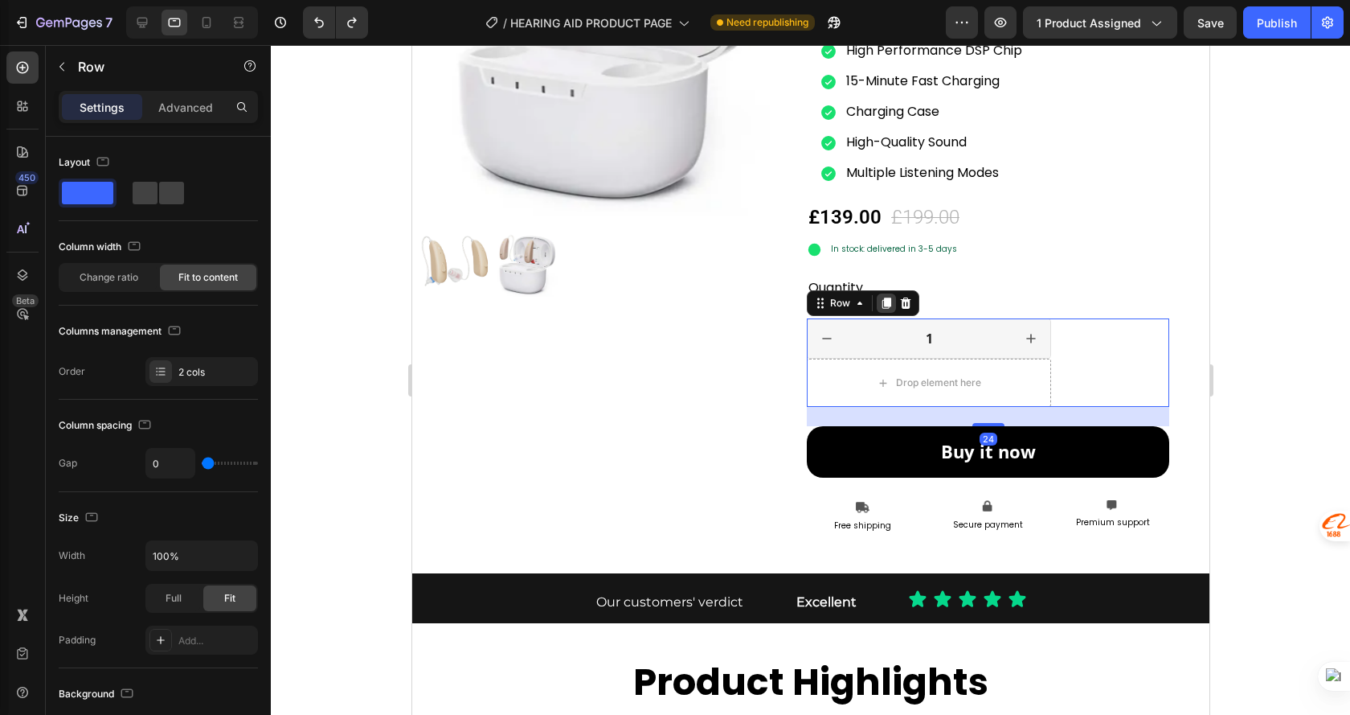
click at [879, 309] on icon at bounding box center [885, 303] width 13 height 13
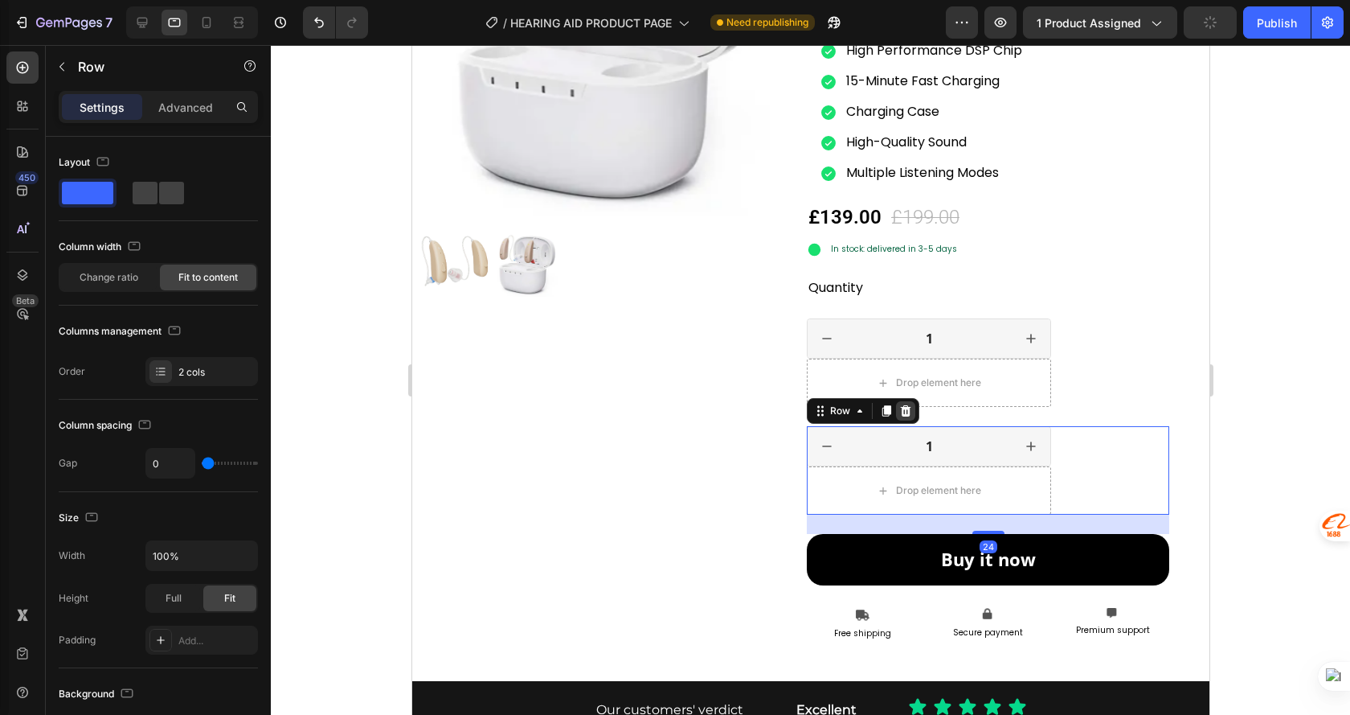
click at [900, 407] on icon at bounding box center [905, 410] width 10 height 11
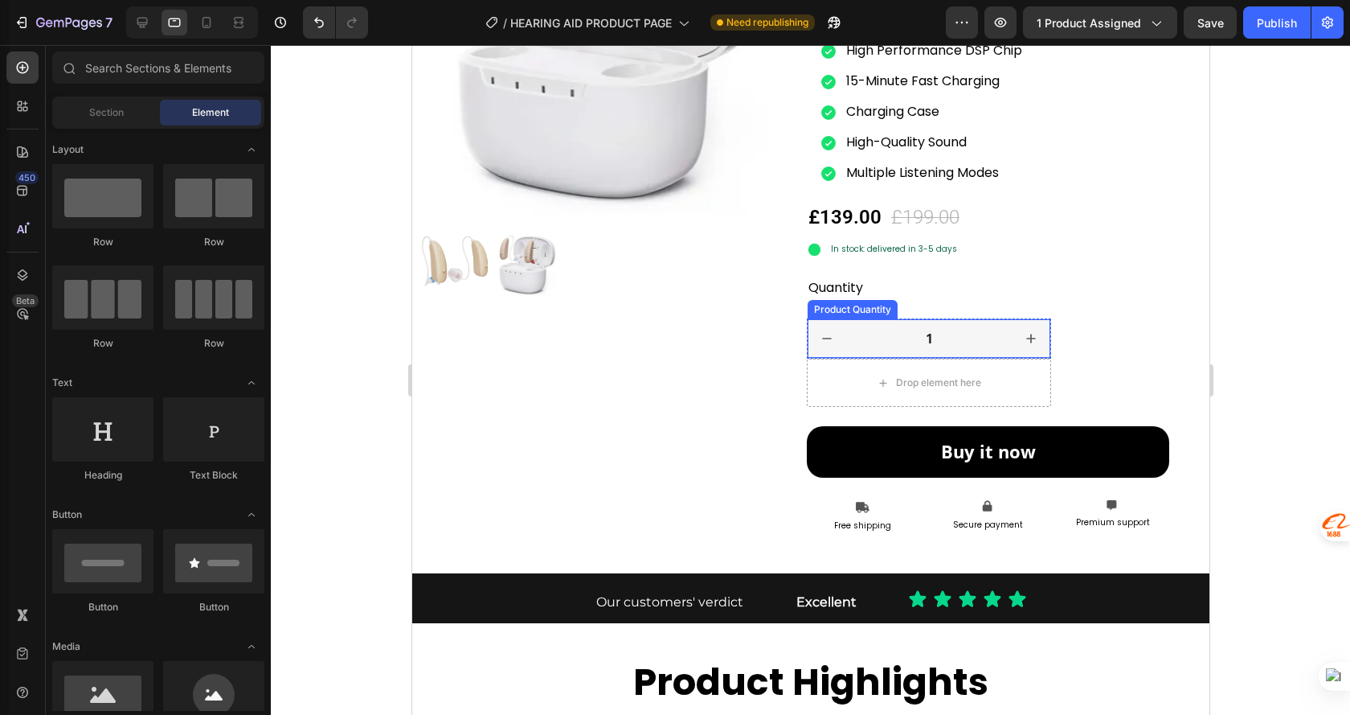
click at [823, 334] on icon "decrement" at bounding box center [826, 338] width 16 height 16
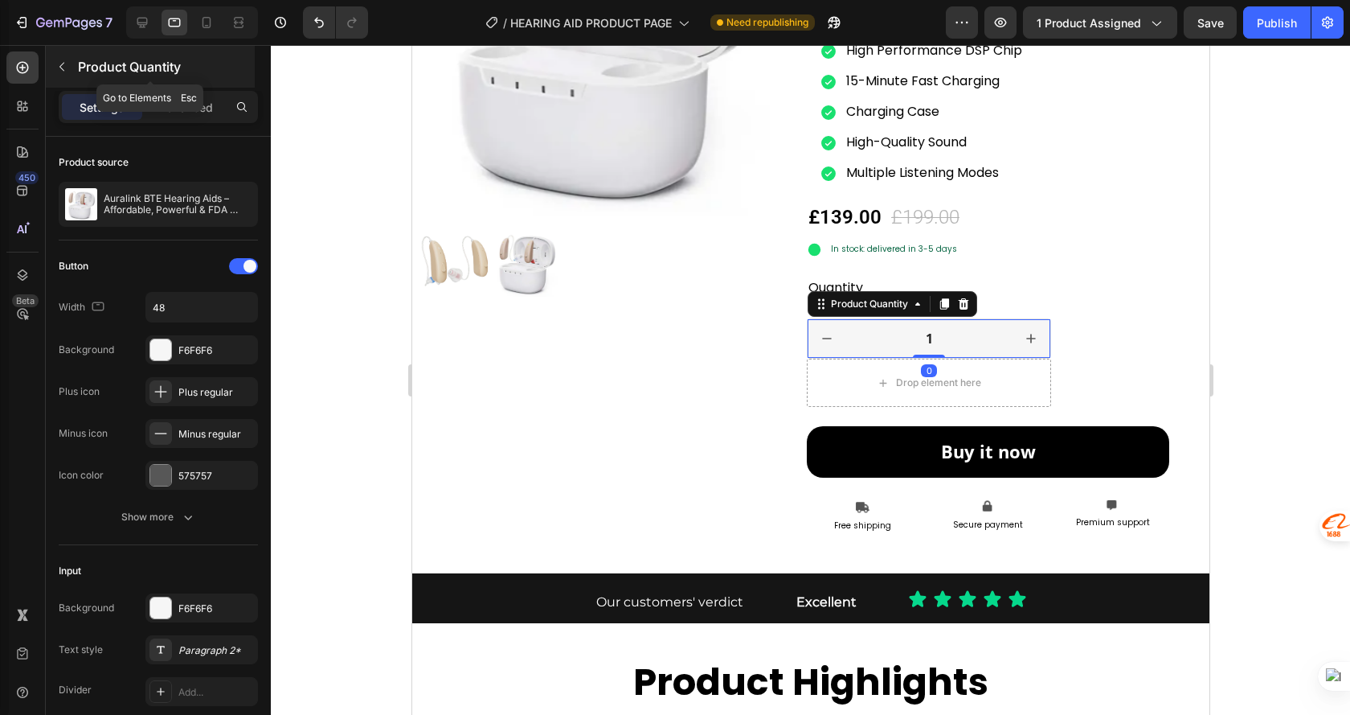
click at [85, 64] on p "Product Quantity" at bounding box center [165, 66] width 174 height 19
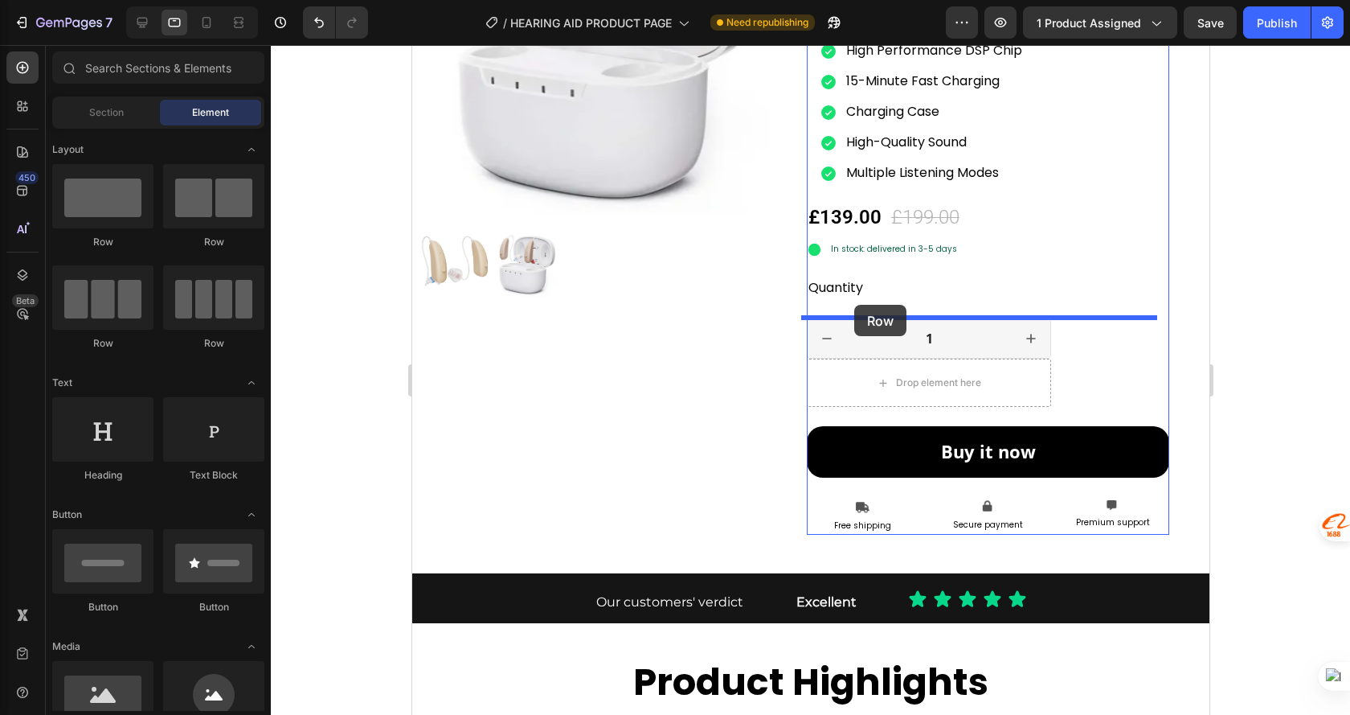
drag, startPoint x: 476, startPoint y: 259, endPoint x: 854, endPoint y: 305, distance: 380.7
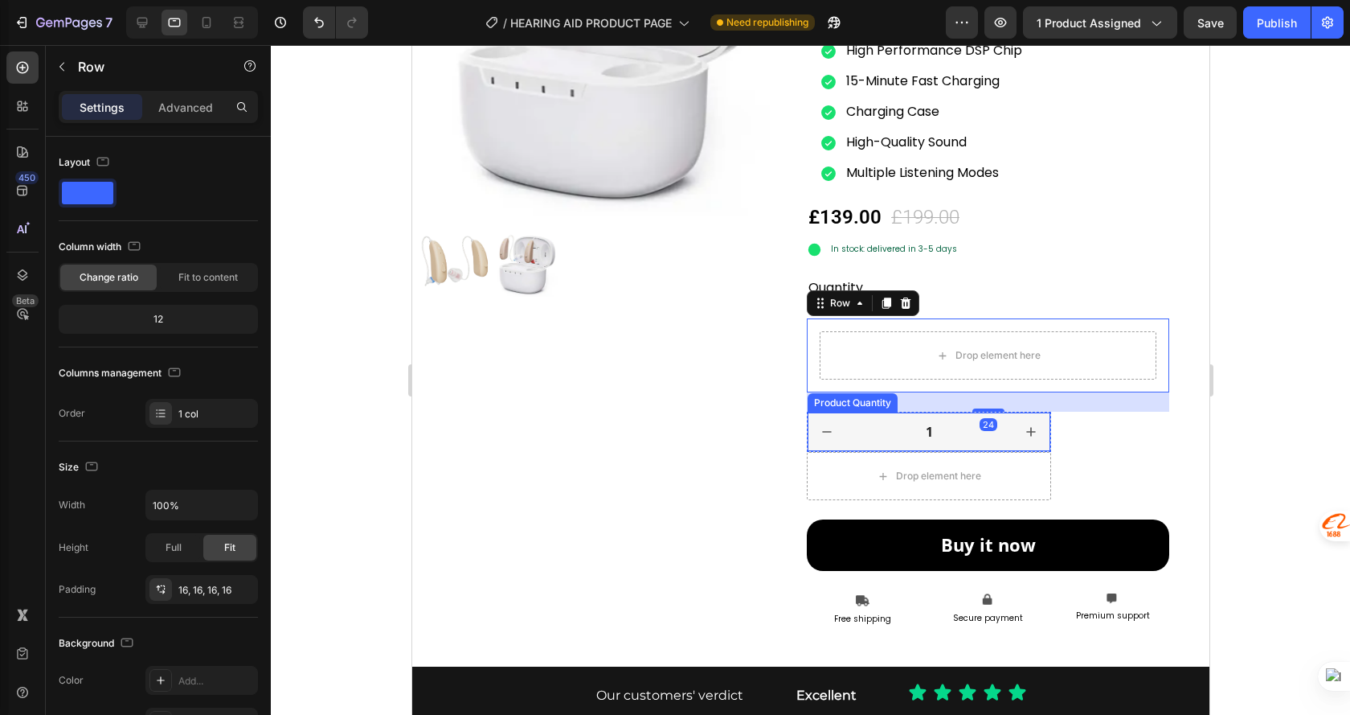
click at [832, 428] on button "decrement" at bounding box center [826, 431] width 39 height 39
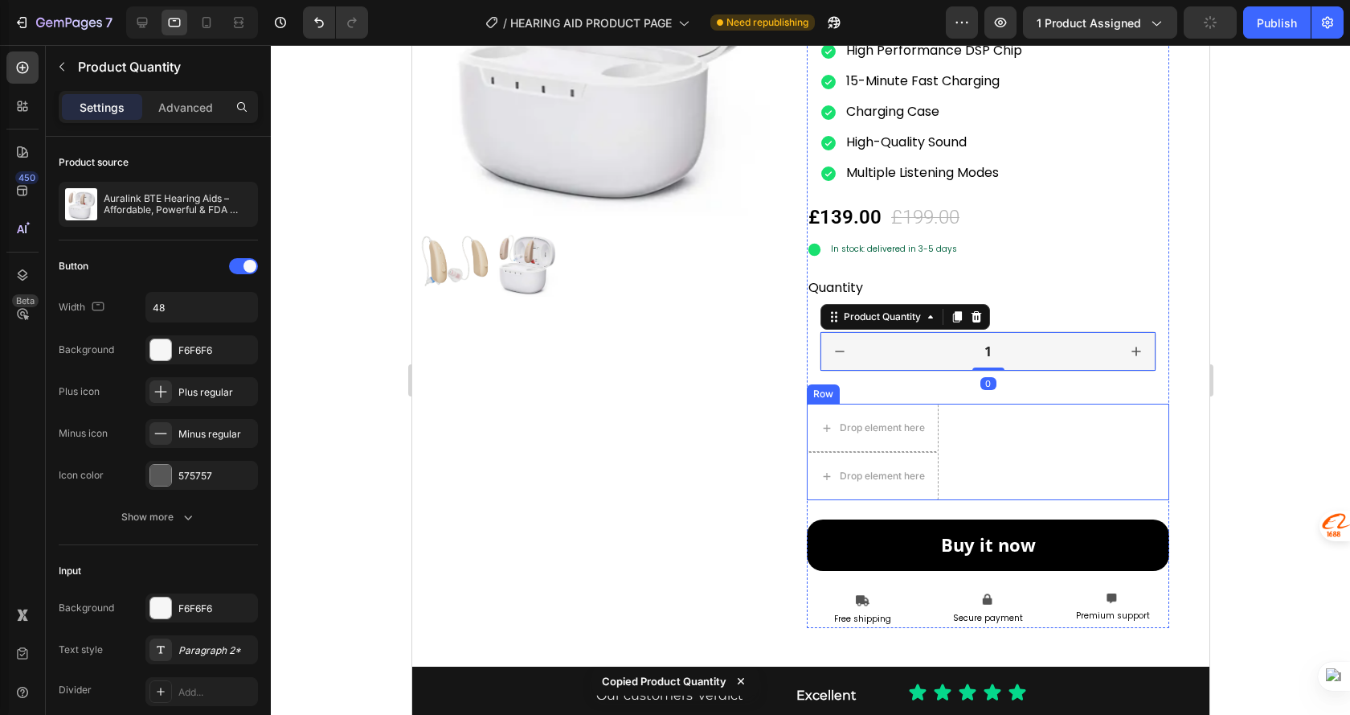
click at [990, 435] on div "Drop element here Row Drop element here Row" at bounding box center [987, 452] width 363 height 96
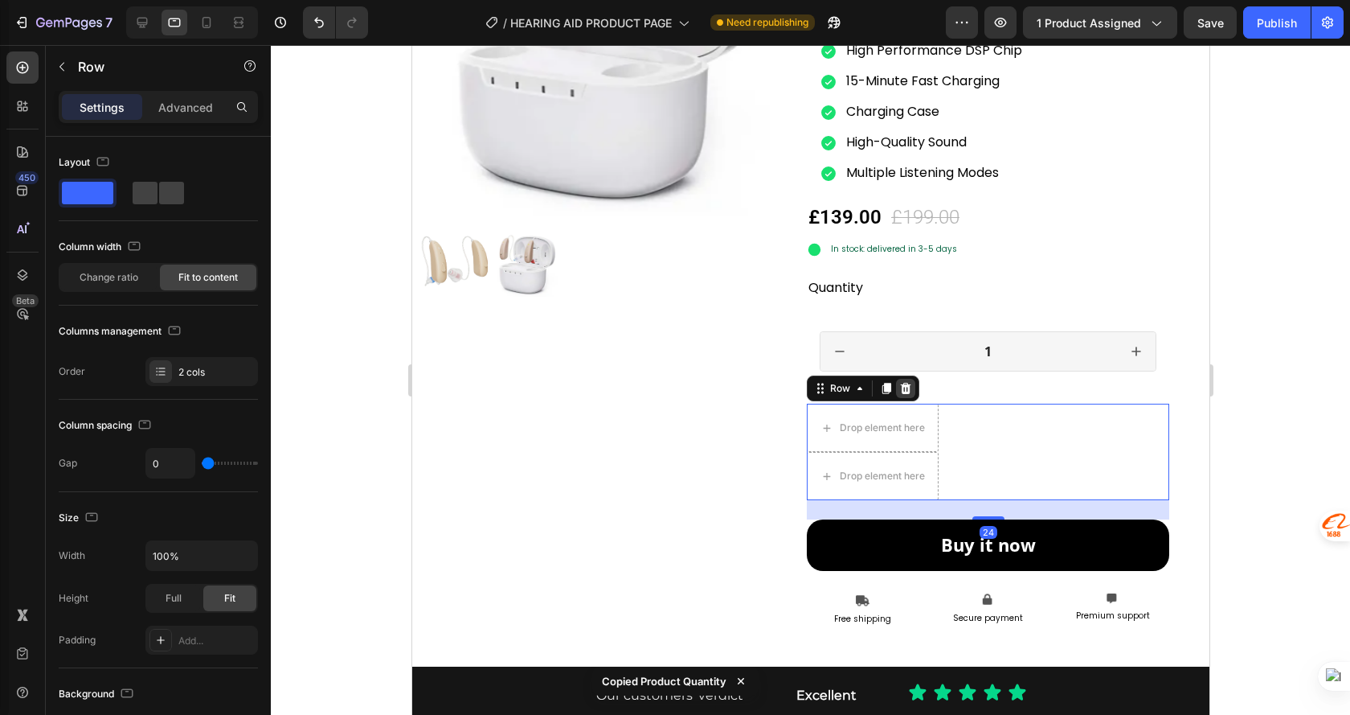
click at [900, 386] on icon at bounding box center [905, 388] width 10 height 11
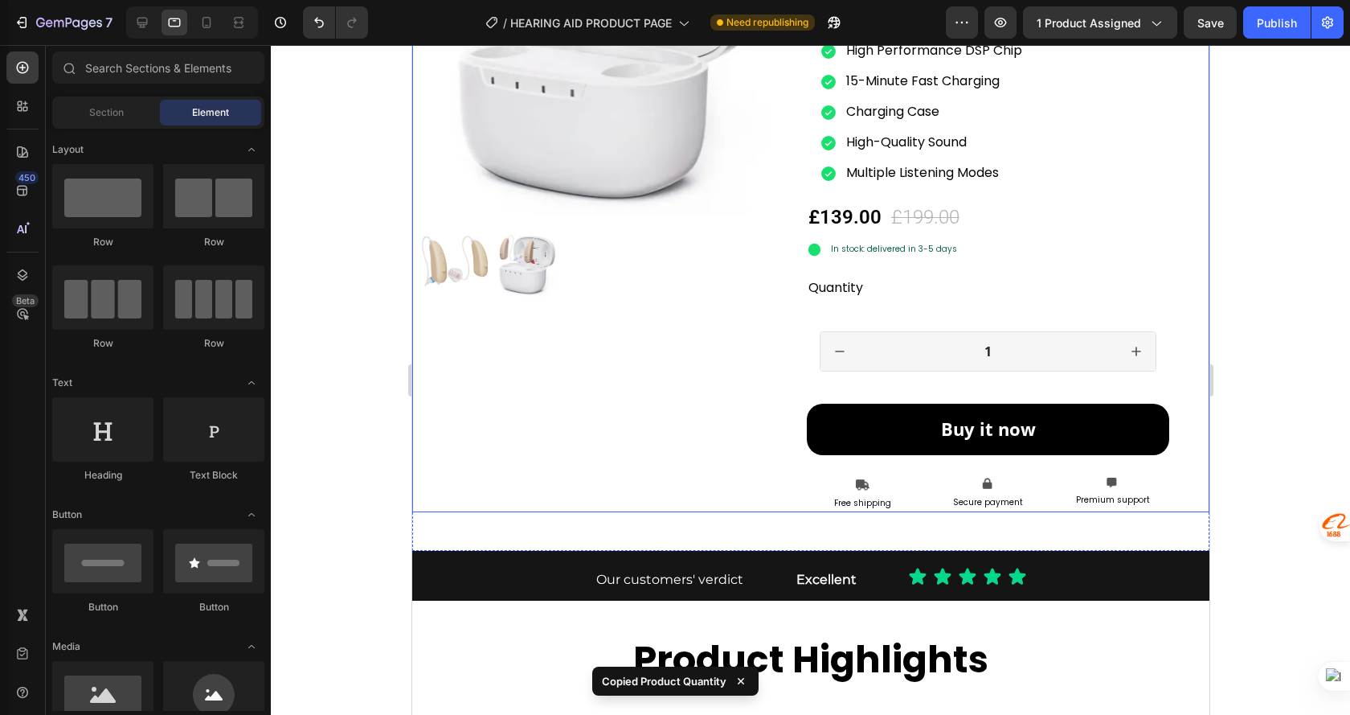
click at [1322, 232] on div at bounding box center [811, 380] width 1080 height 670
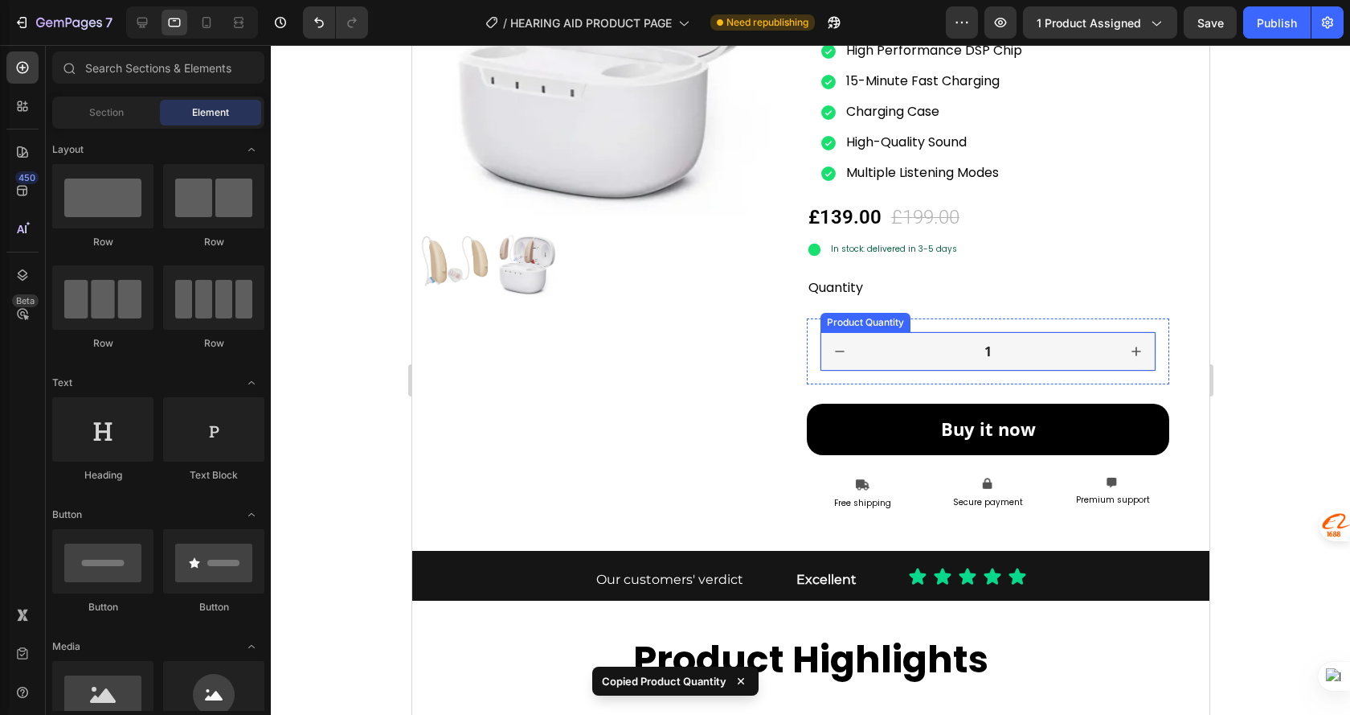
click at [1128, 349] on icon "increment" at bounding box center [1136, 351] width 16 height 16
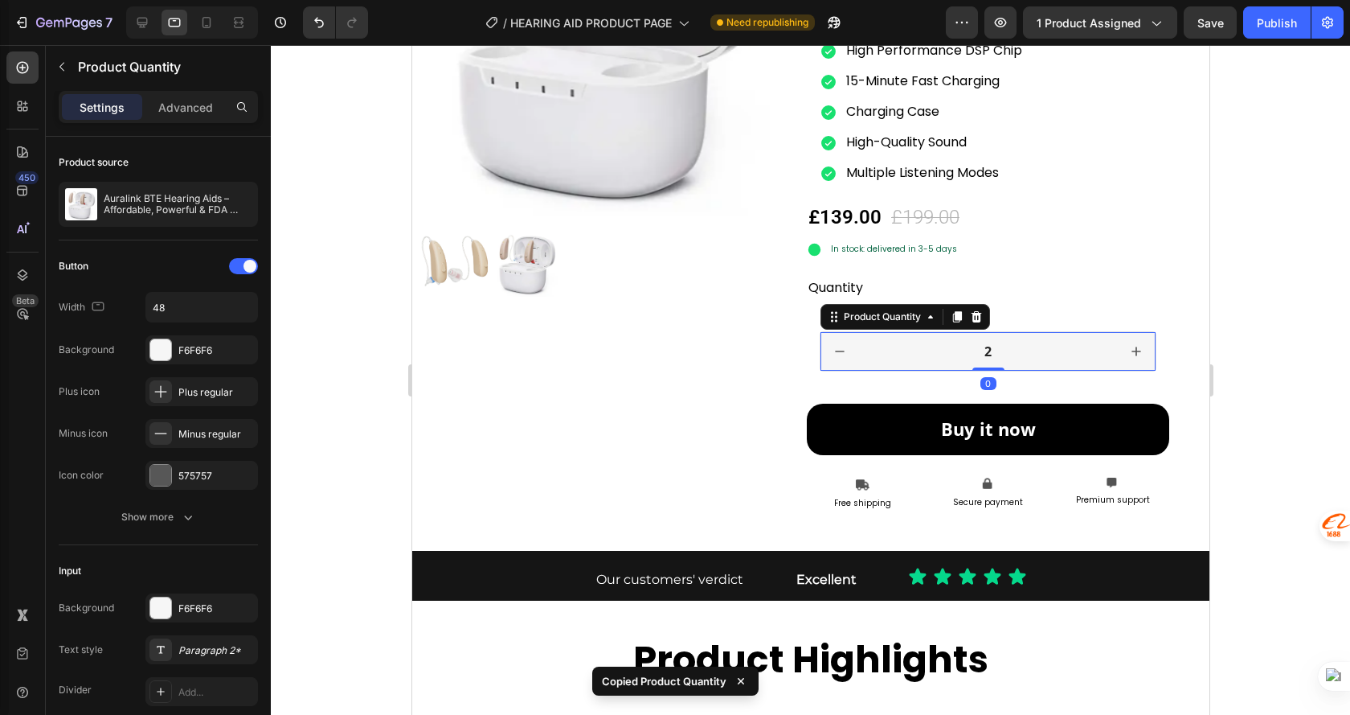
click at [836, 355] on icon "decrement" at bounding box center [839, 351] width 16 height 16
type input "1"
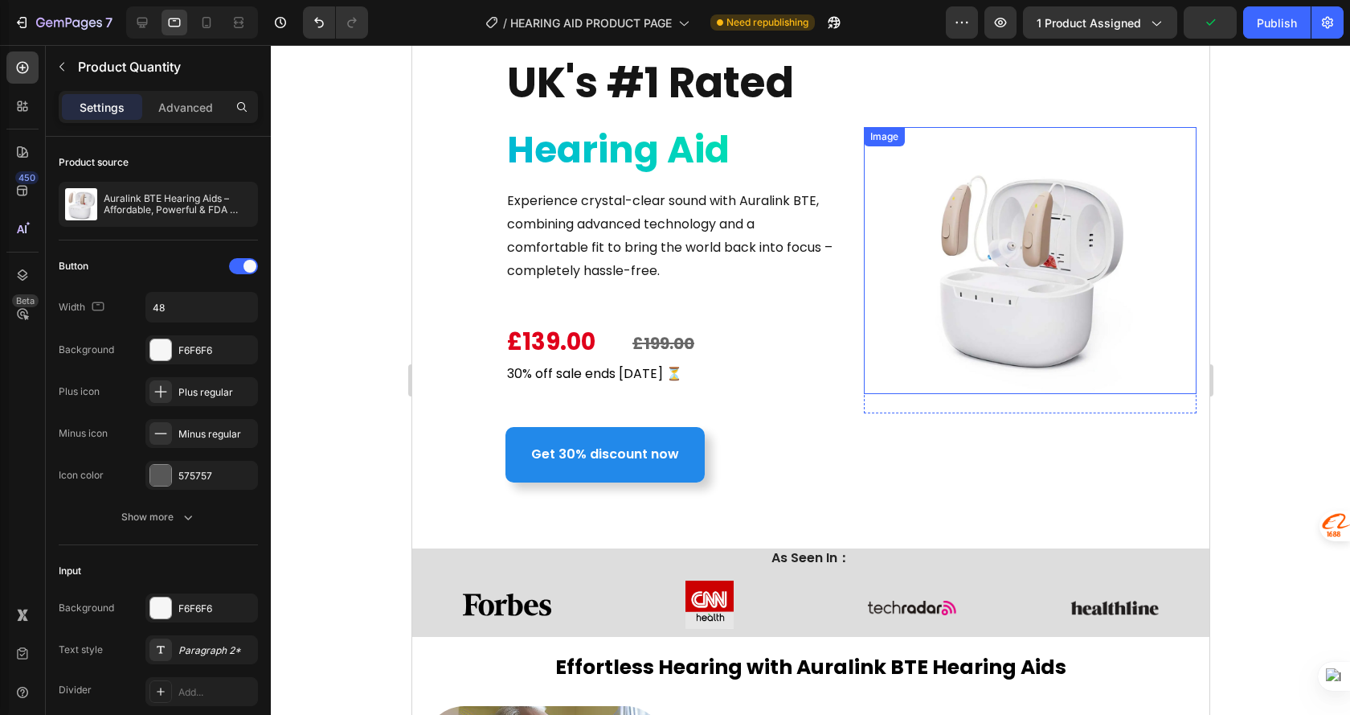
scroll to position [0, 0]
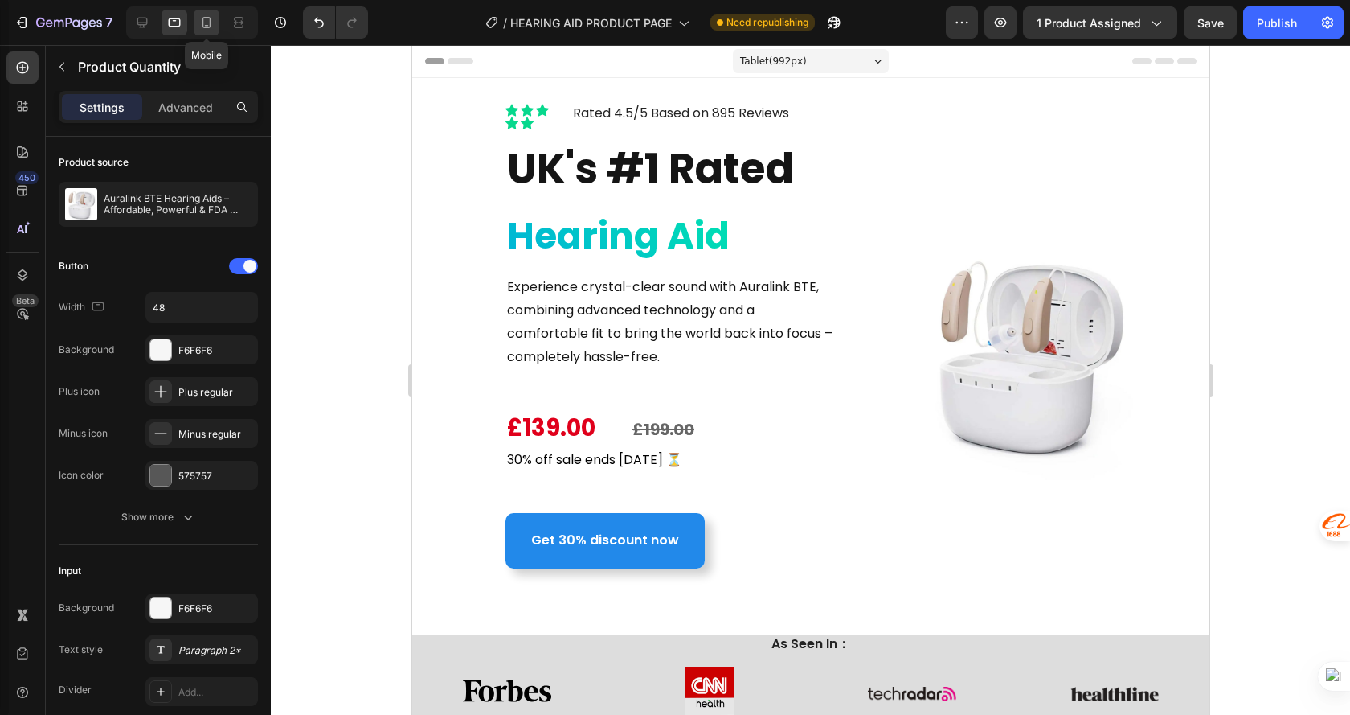
click at [202, 14] on icon at bounding box center [207, 22] width 16 height 16
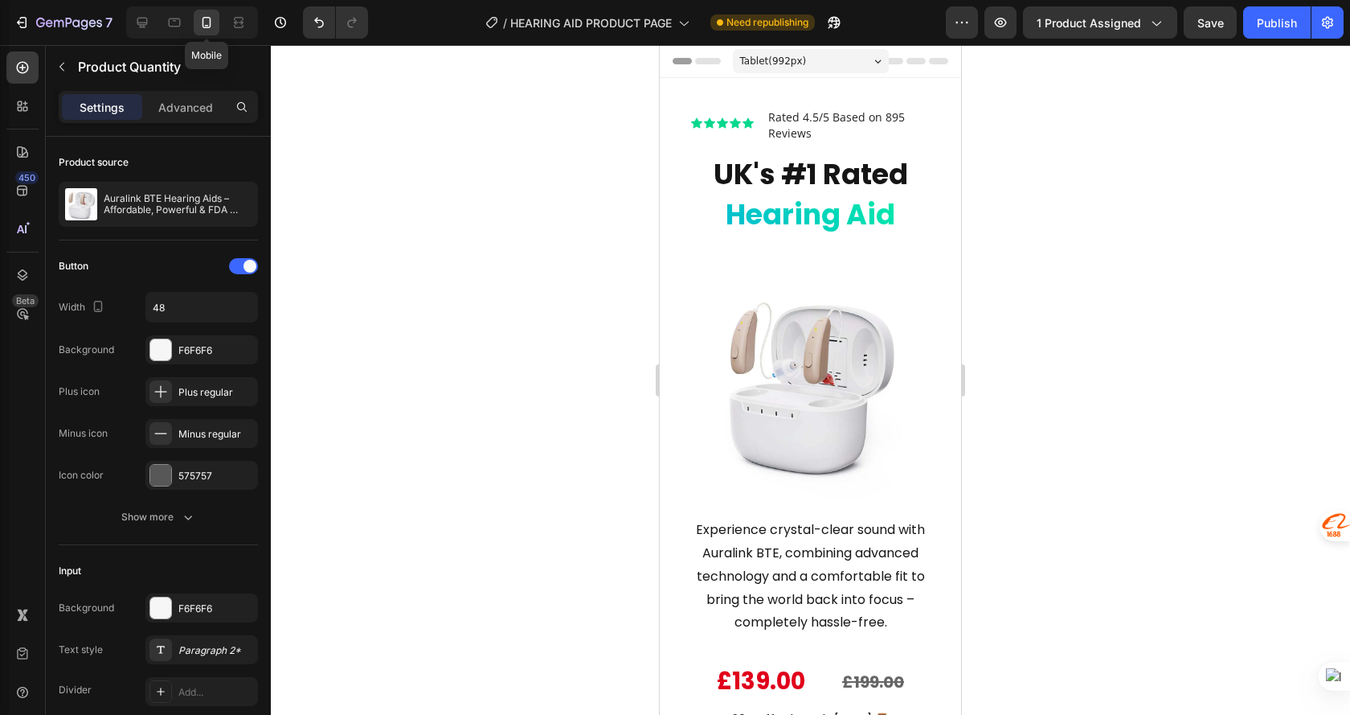
type input "42"
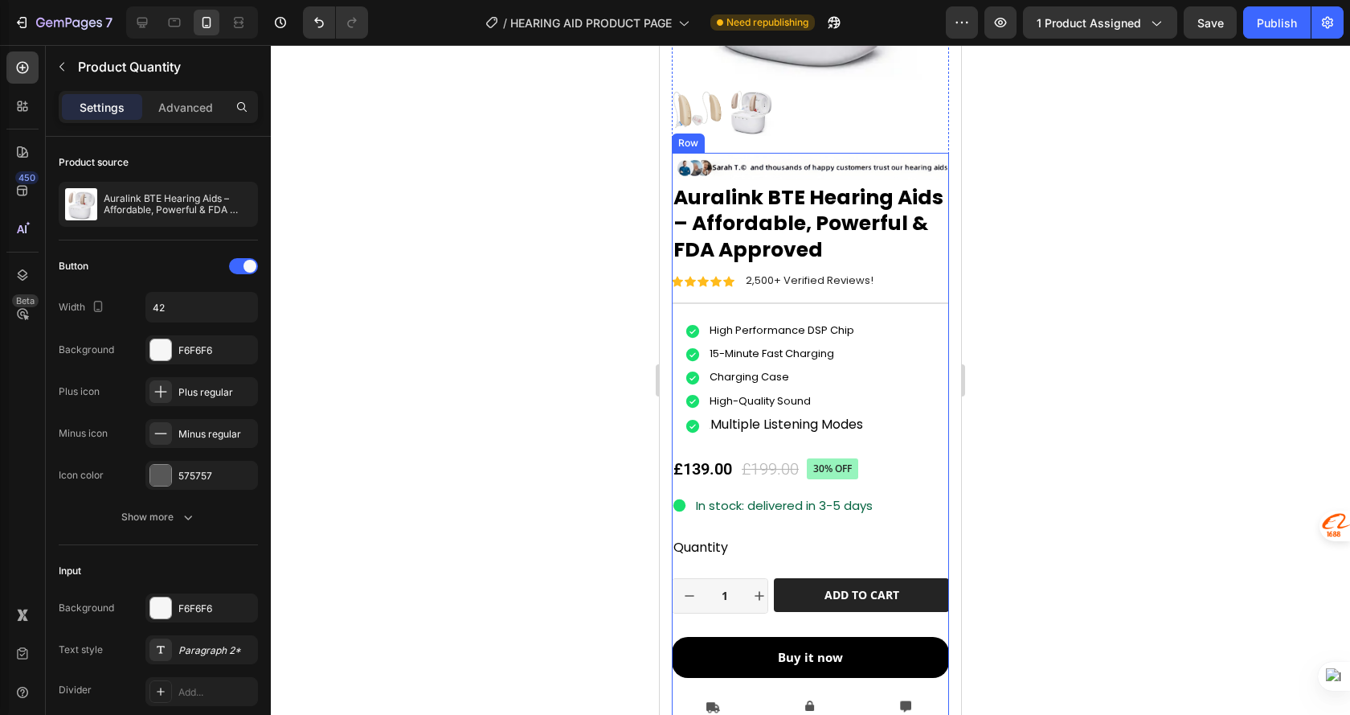
scroll to position [3296, 0]
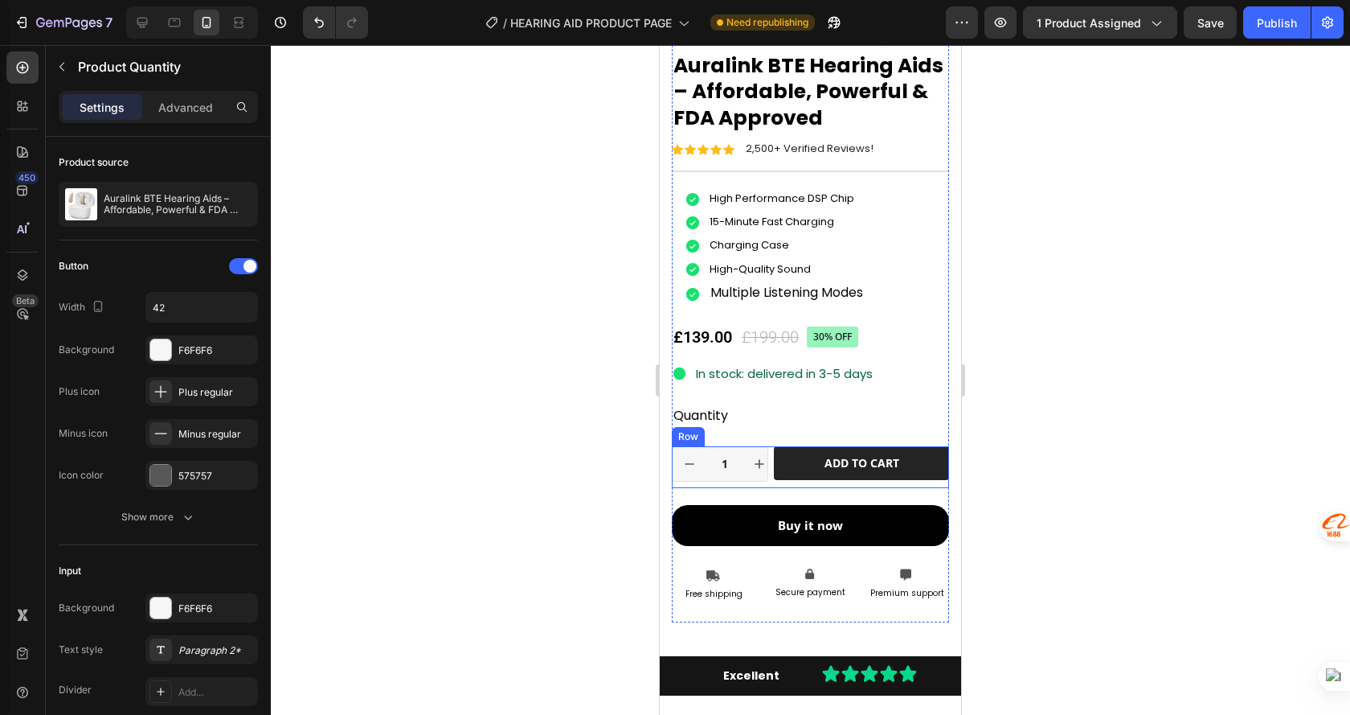
click at [773, 466] on div "1 Product Quantity Row Add to cart Add to Cart Row" at bounding box center [810, 467] width 277 height 42
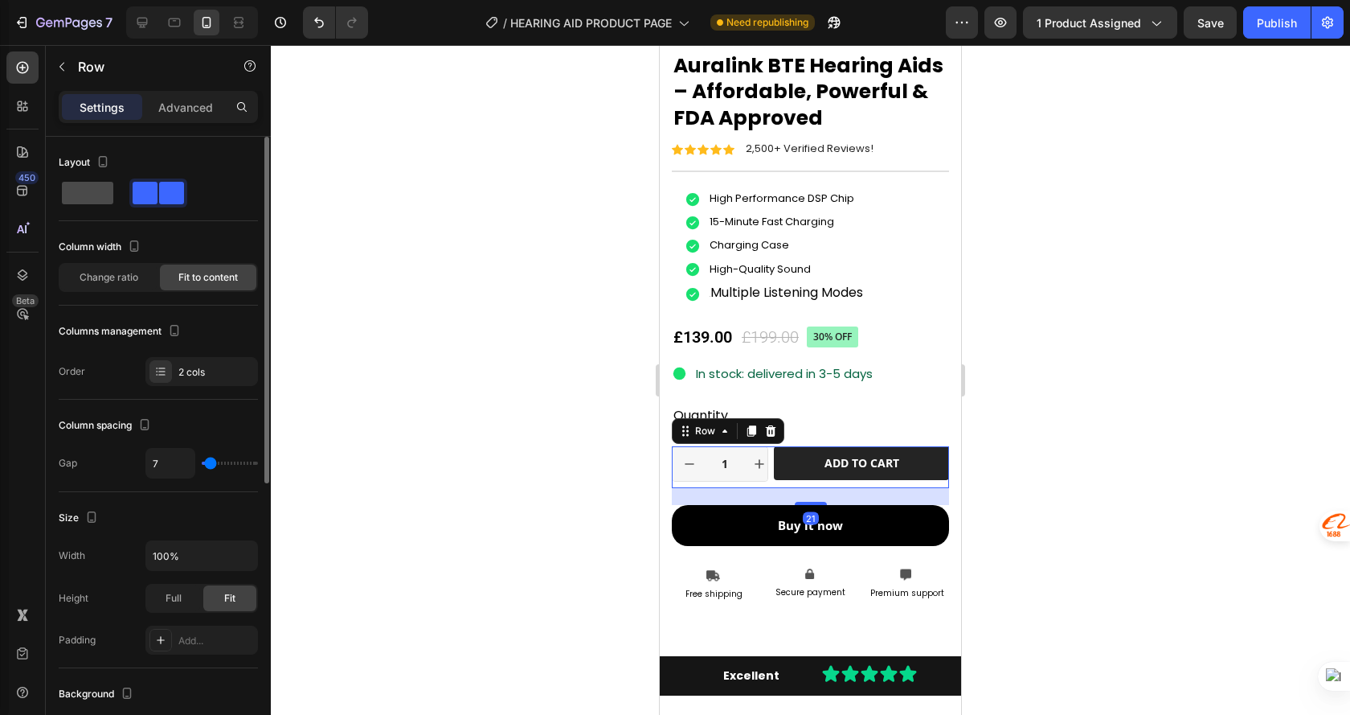
click at [77, 186] on span at bounding box center [87, 193] width 51 height 23
type input "0"
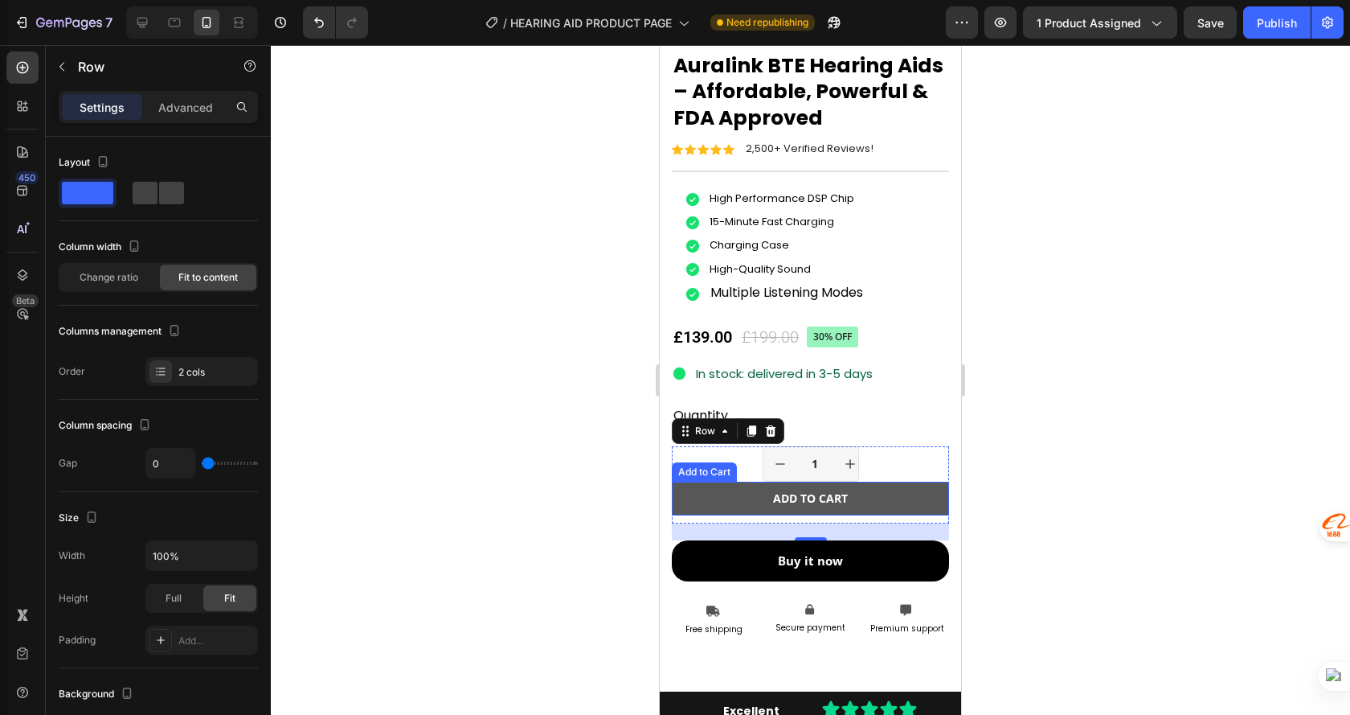
click at [916, 490] on button "Add to cart" at bounding box center [810, 499] width 277 height 34
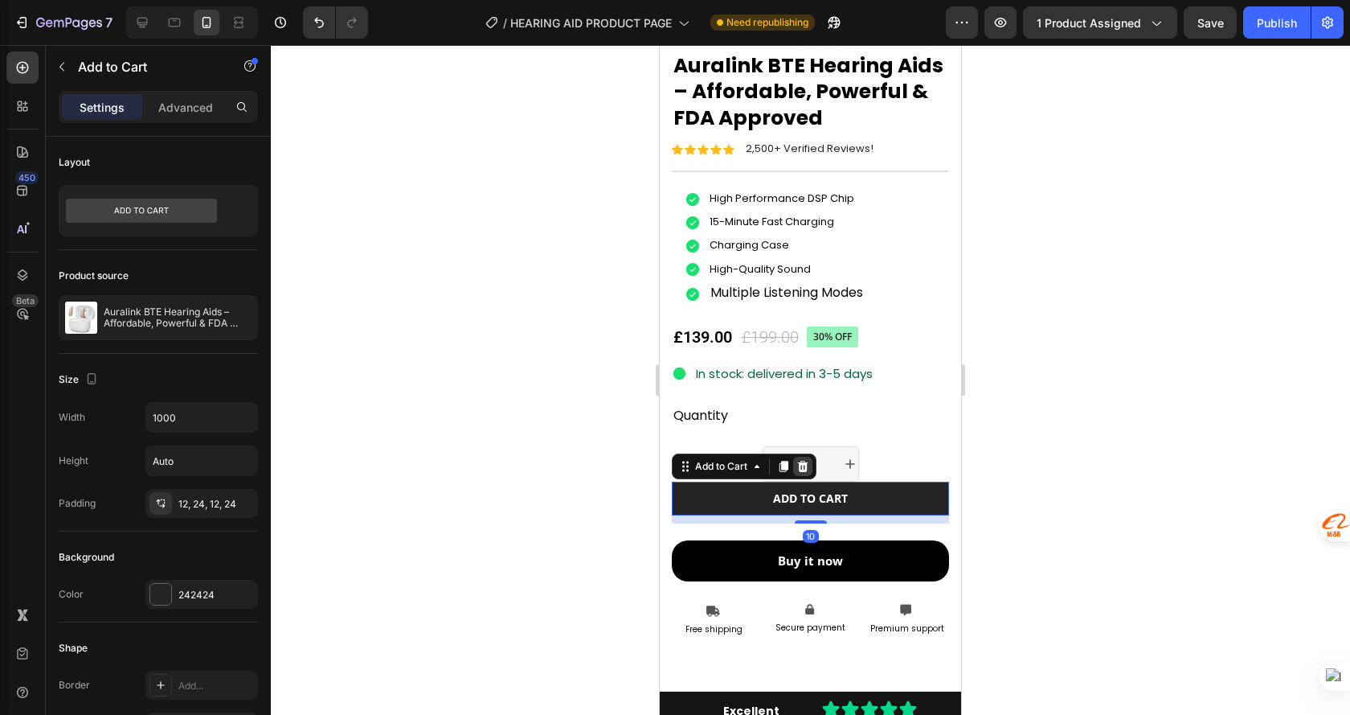
click at [800, 461] on icon at bounding box center [803, 466] width 10 height 11
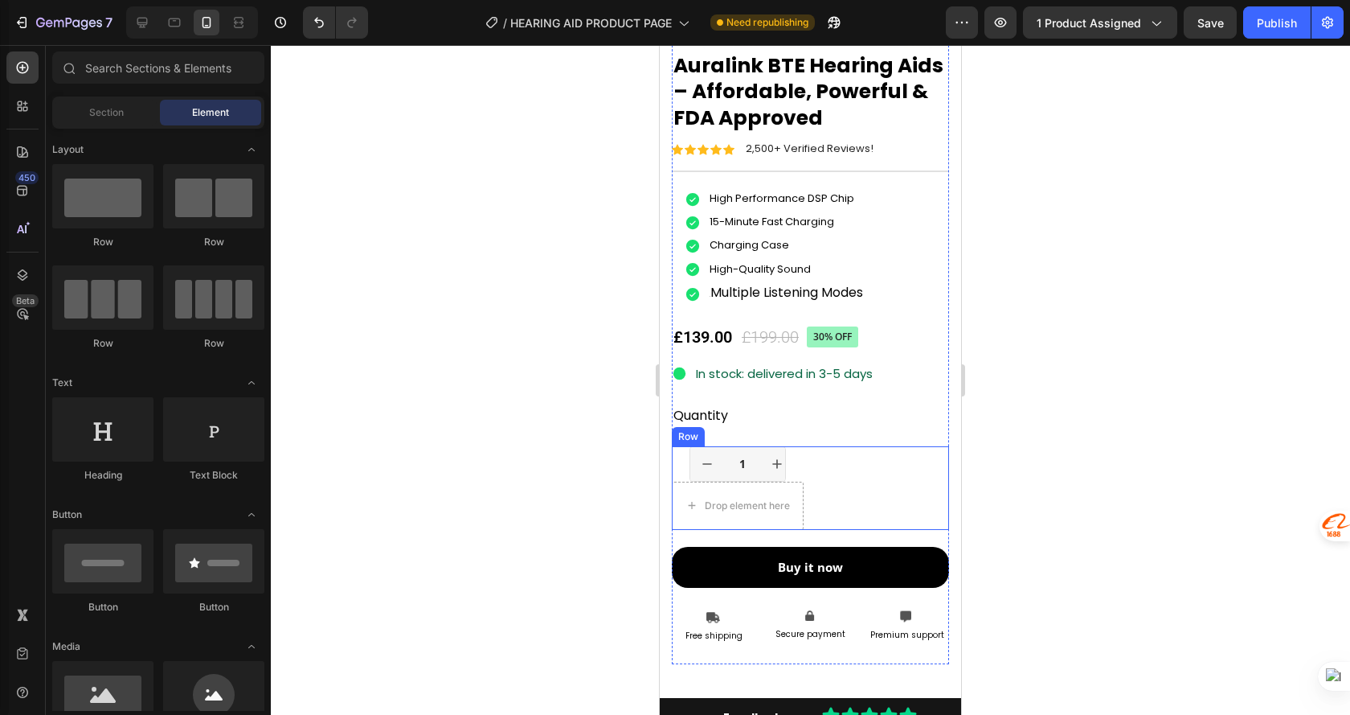
click at [868, 479] on div "1 Product Quantity Row Drop element here Row" at bounding box center [810, 488] width 277 height 84
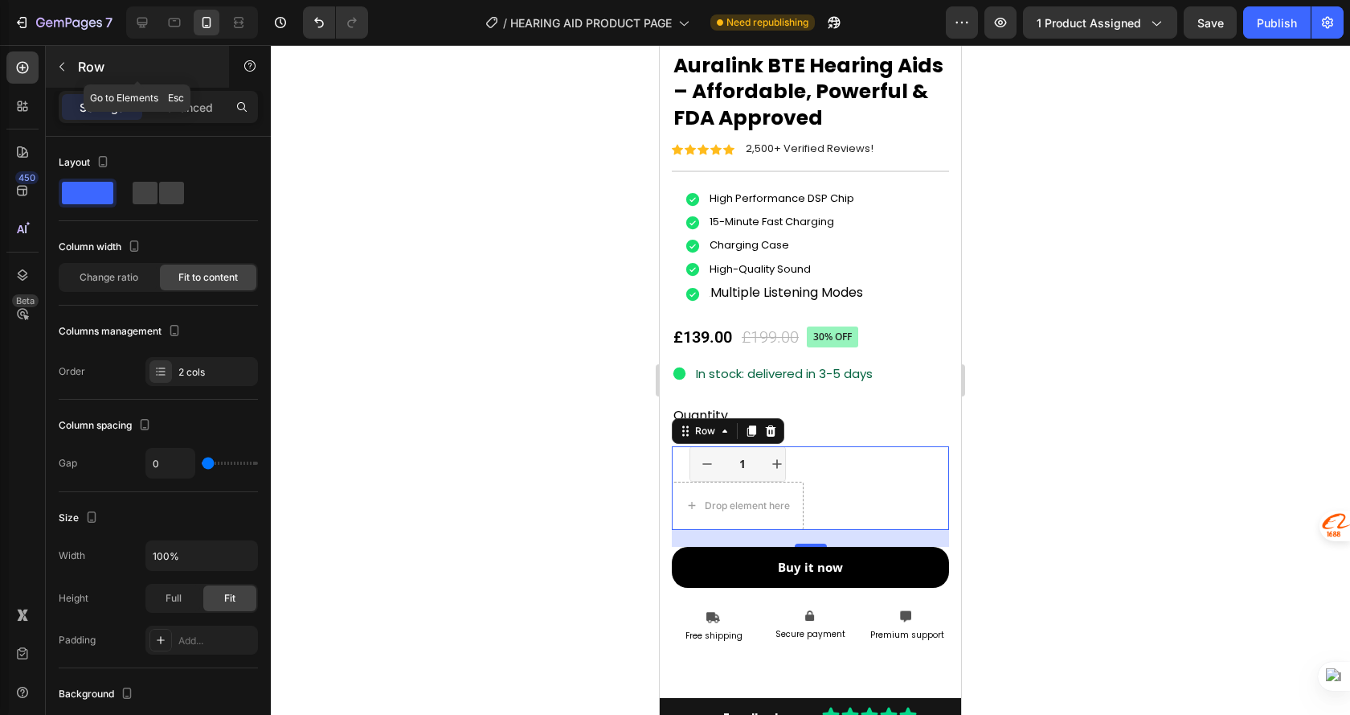
click at [83, 70] on p "Row" at bounding box center [146, 66] width 137 height 19
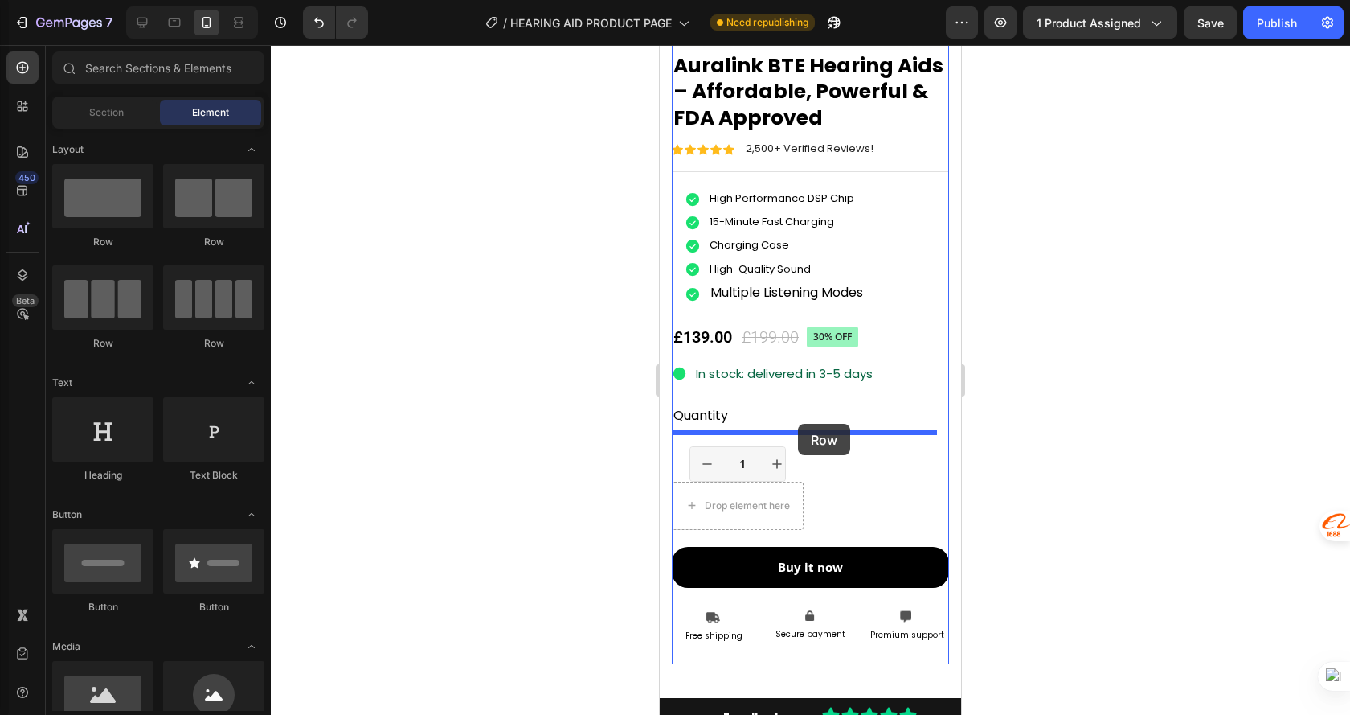
drag, startPoint x: 1036, startPoint y: 272, endPoint x: 798, endPoint y: 424, distance: 282.3
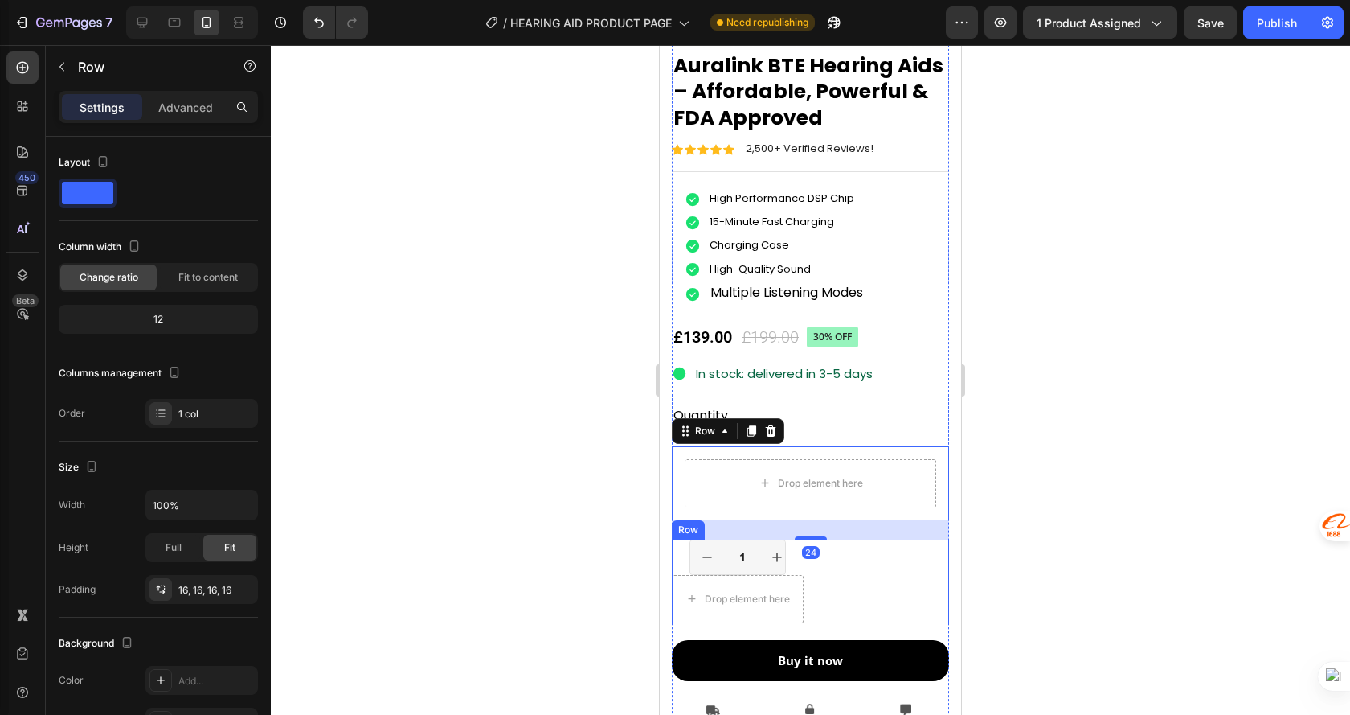
click at [838, 551] on div "1 Product Quantity Row Drop element here Row" at bounding box center [810, 581] width 277 height 84
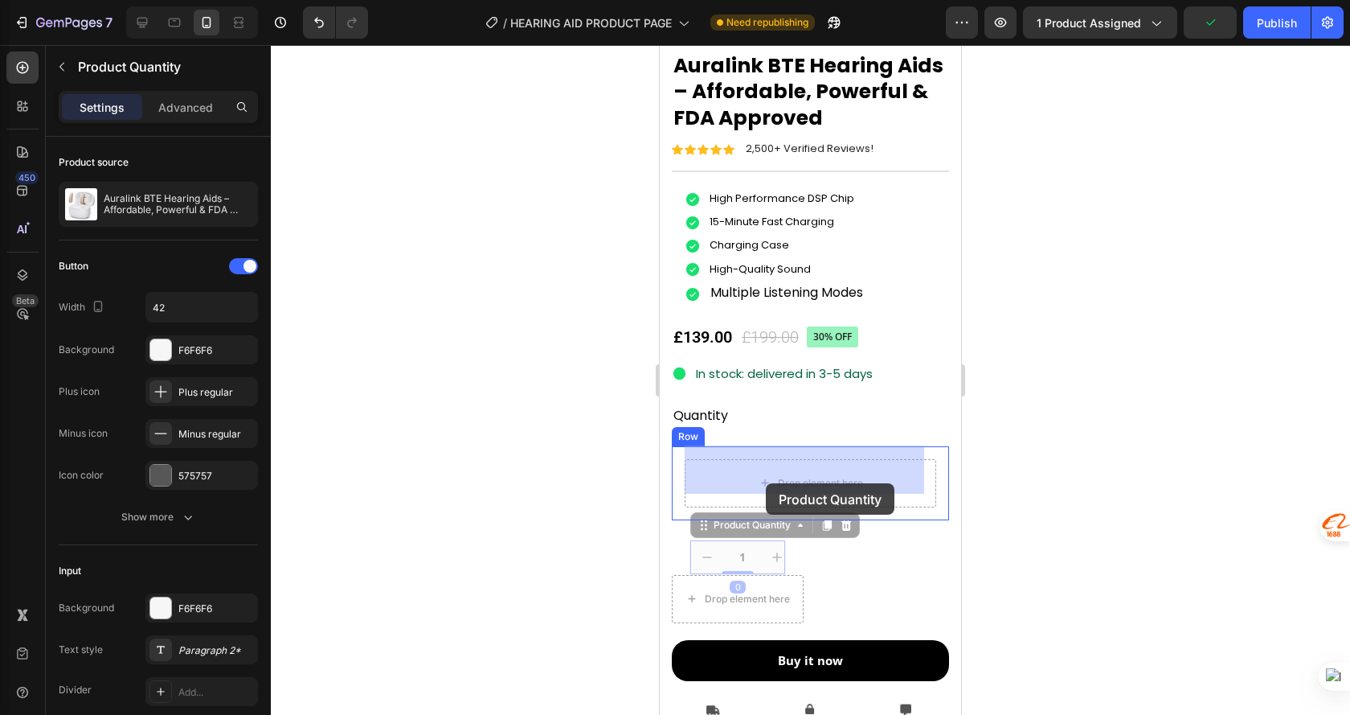
drag, startPoint x: 715, startPoint y: 538, endPoint x: 766, endPoint y: 483, distance: 75.1
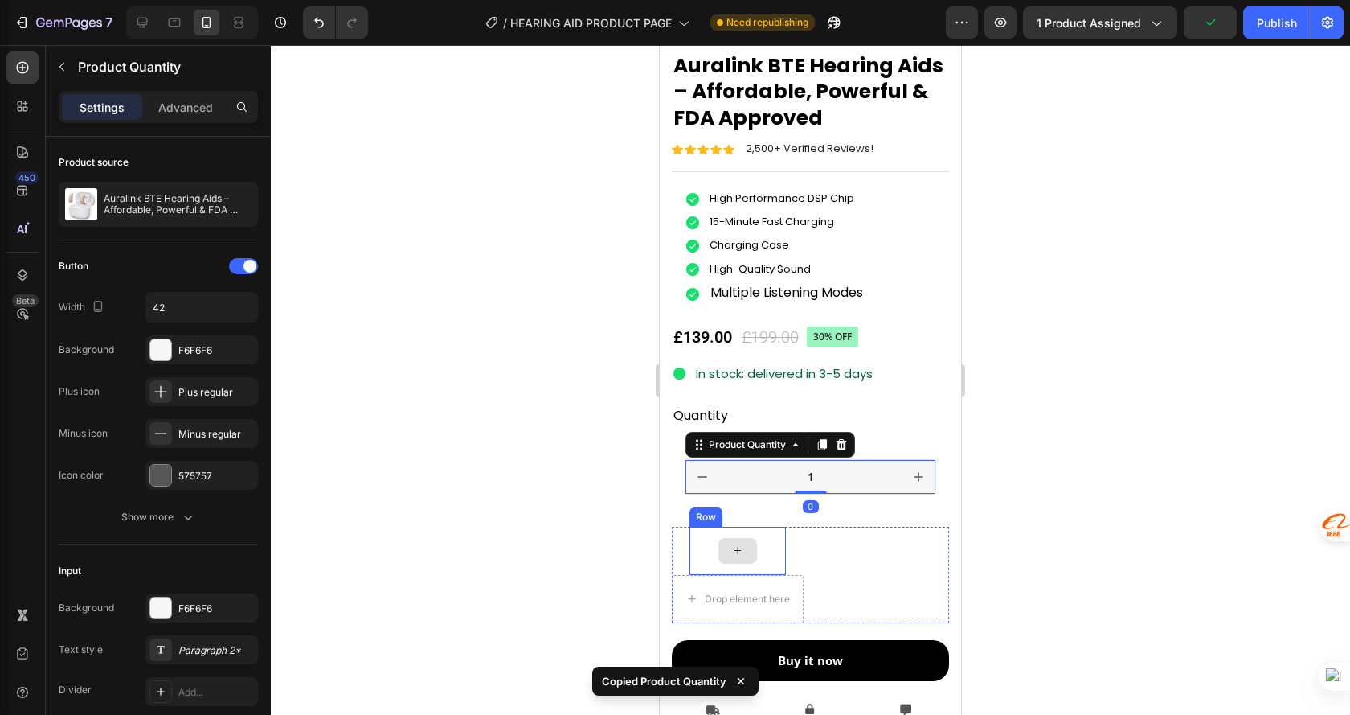
click at [842, 547] on div "Row Drop element here Row" at bounding box center [810, 575] width 277 height 96
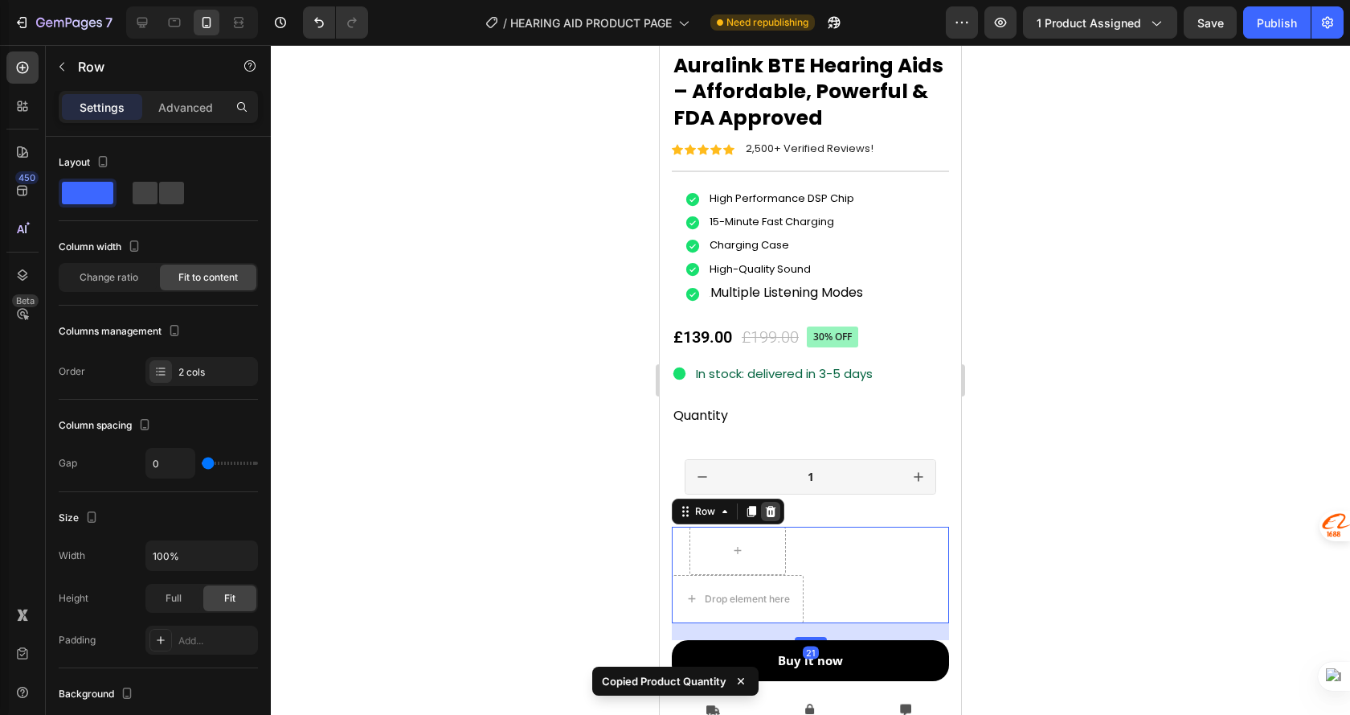
click at [770, 506] on icon at bounding box center [771, 511] width 10 height 11
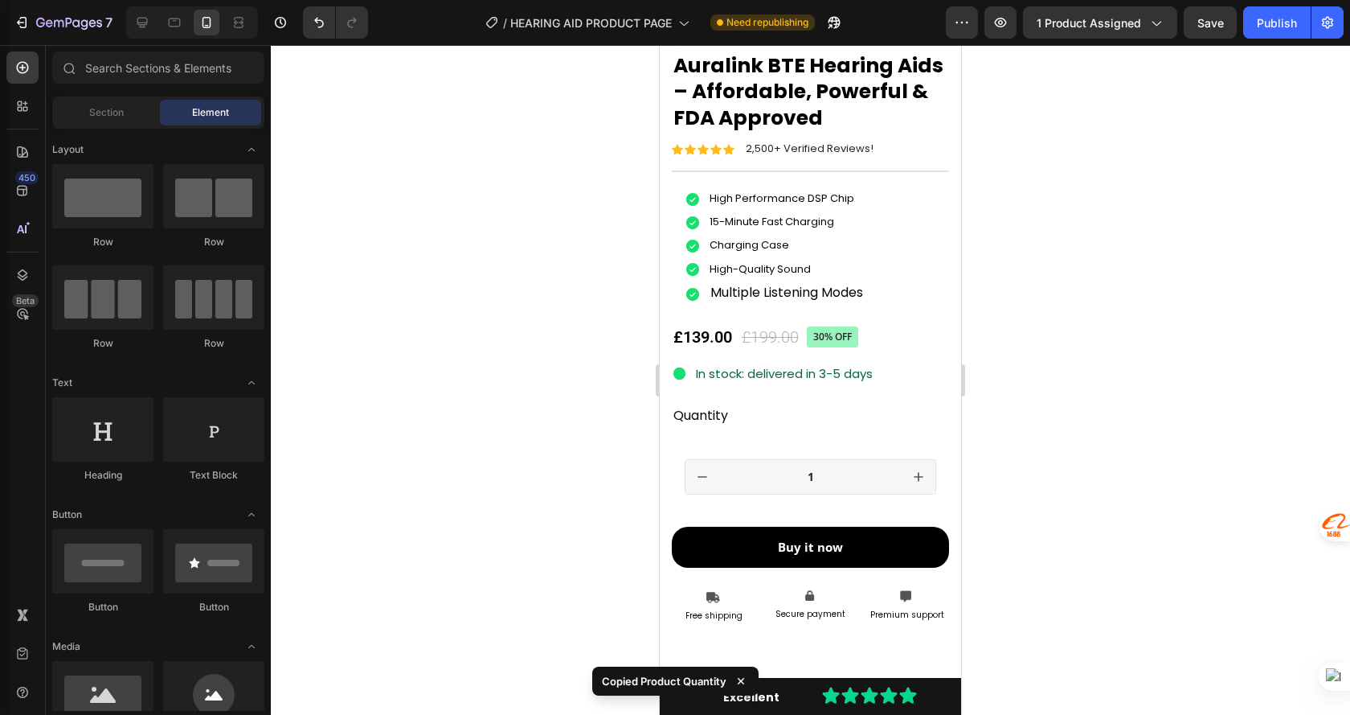
click at [1144, 486] on div at bounding box center [811, 380] width 1080 height 670
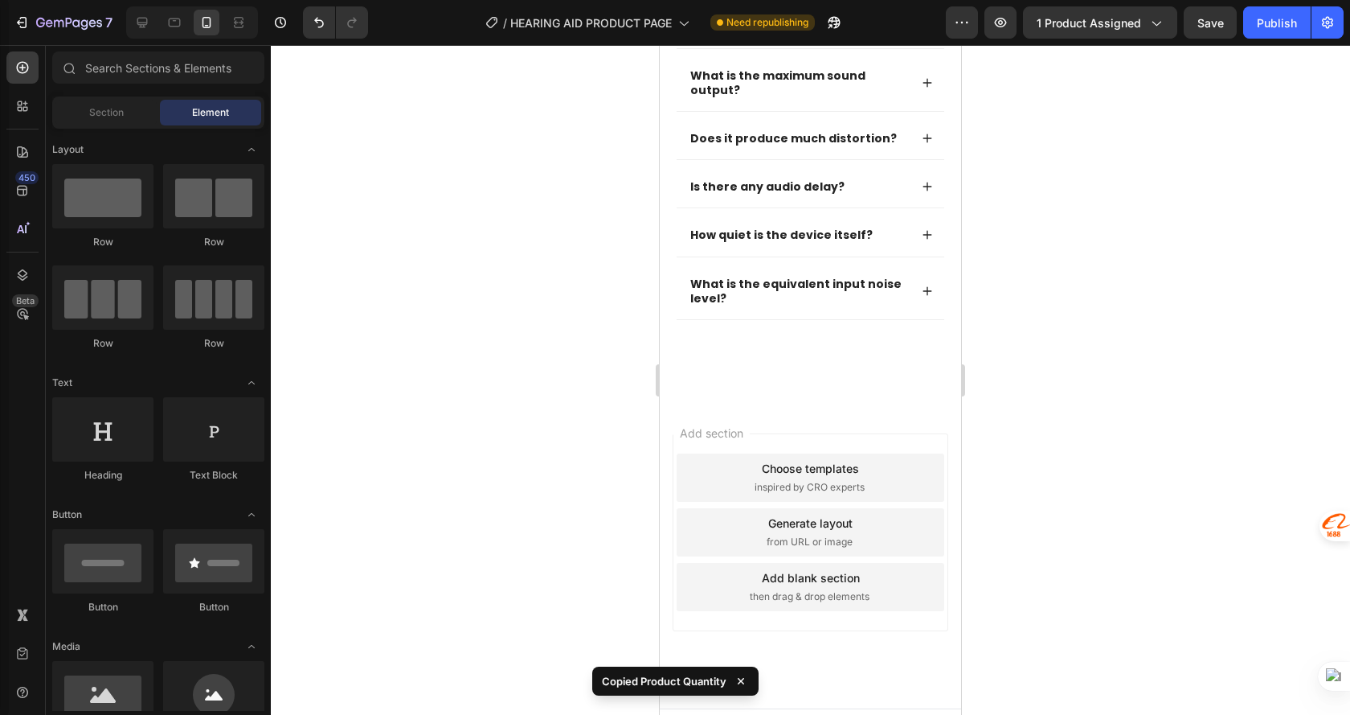
scroll to position [6726, 0]
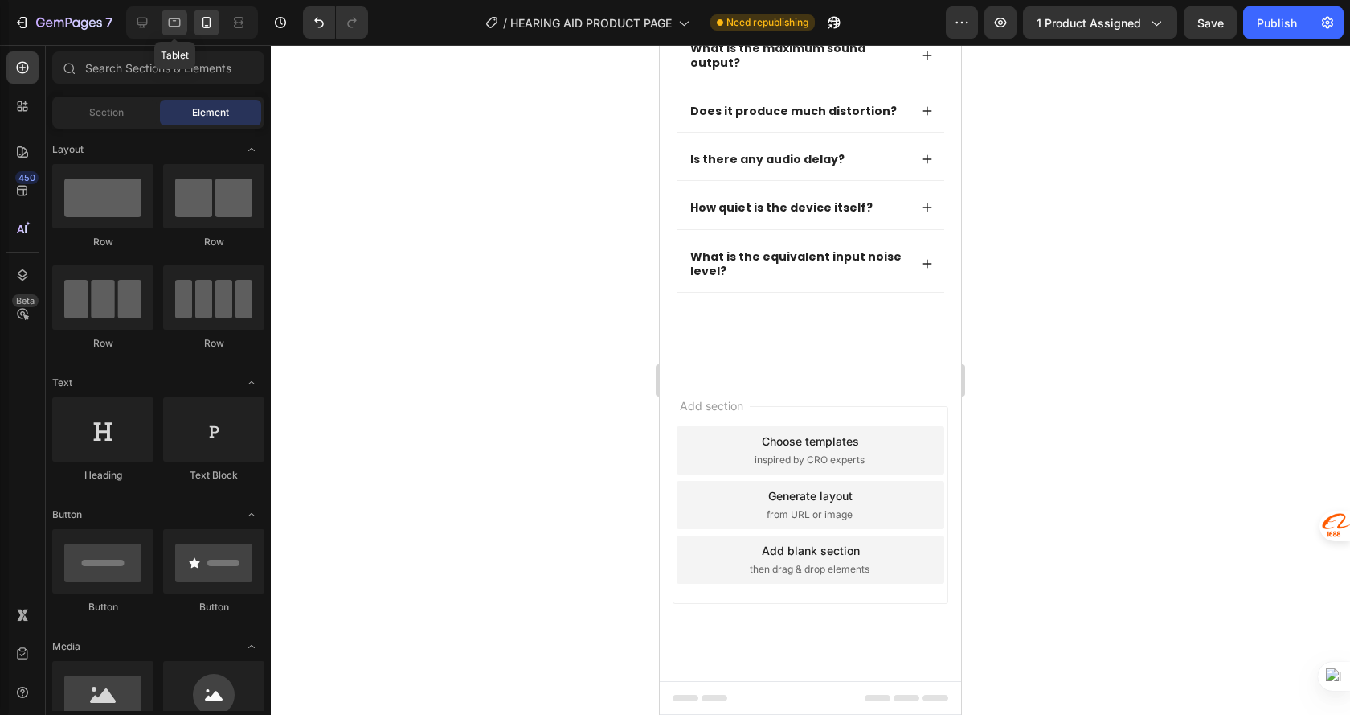
click at [178, 22] on icon at bounding box center [174, 22] width 16 height 16
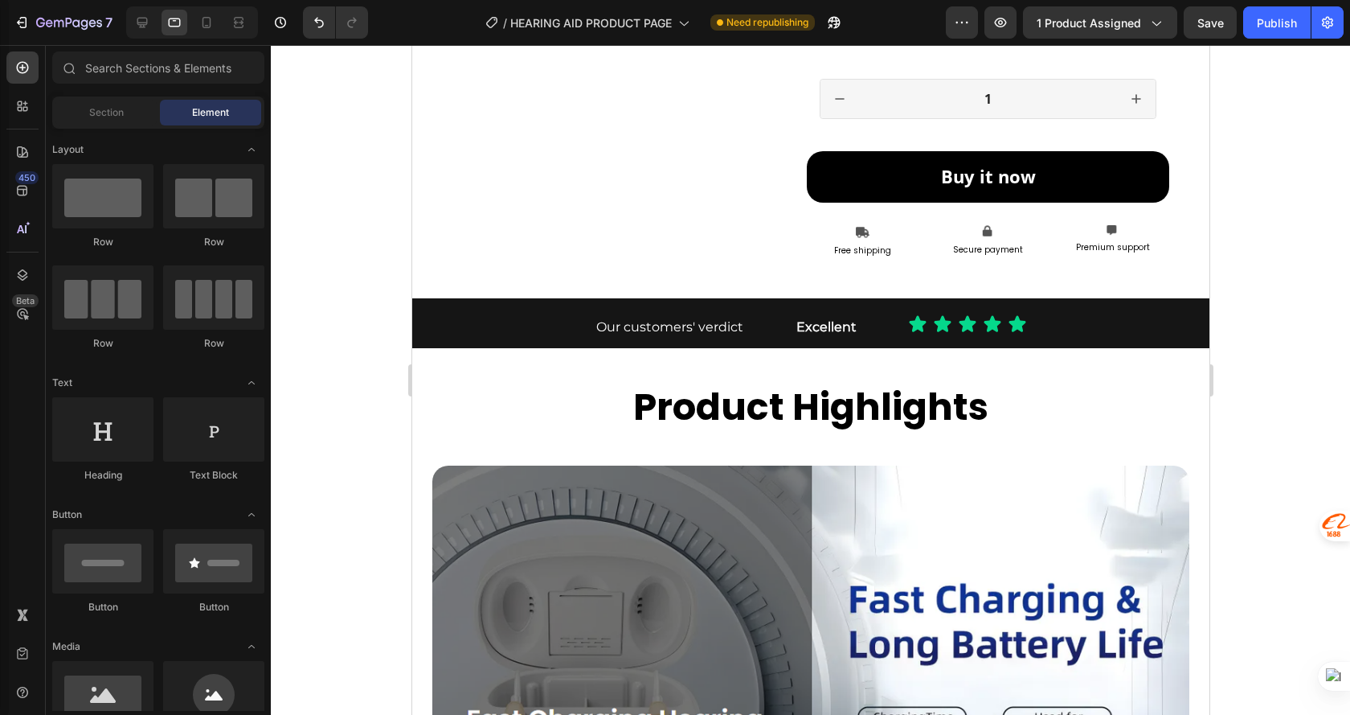
scroll to position [2379, 0]
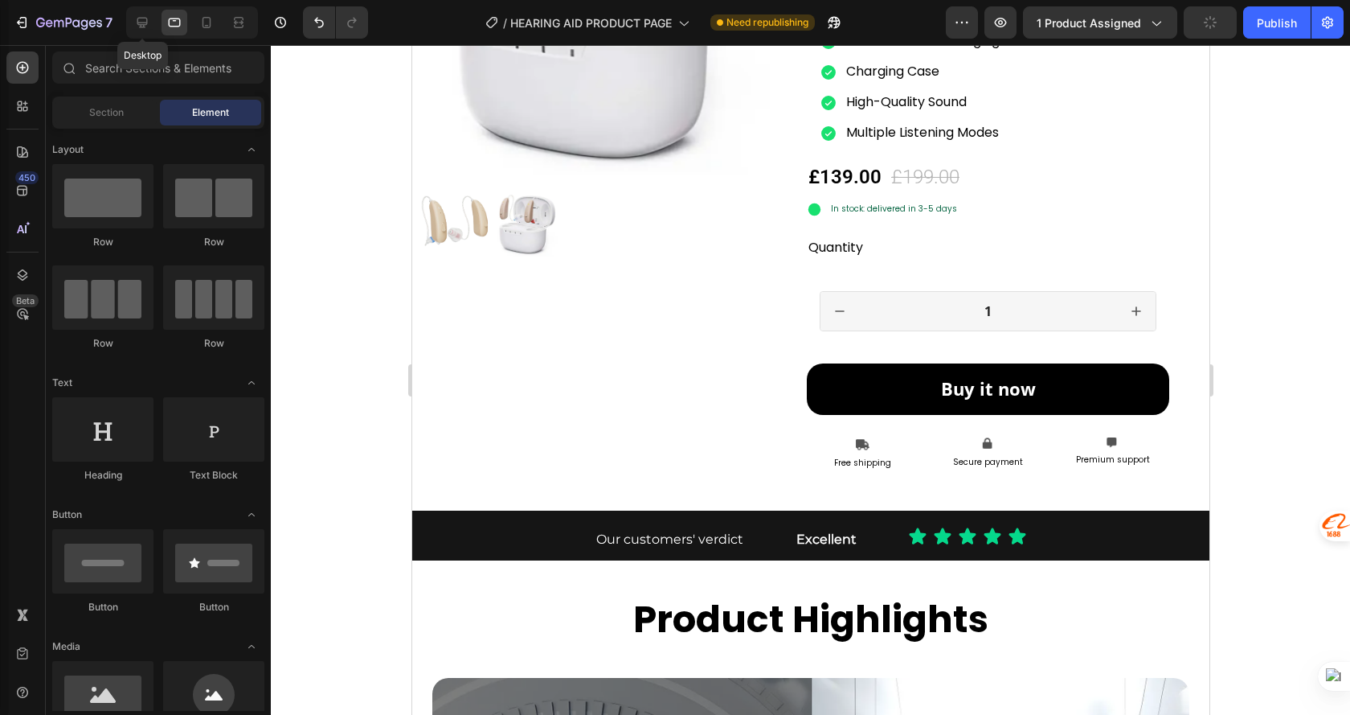
drag, startPoint x: 141, startPoint y: 28, endPoint x: 296, endPoint y: 61, distance: 157.8
click at [142, 28] on icon at bounding box center [142, 22] width 16 height 16
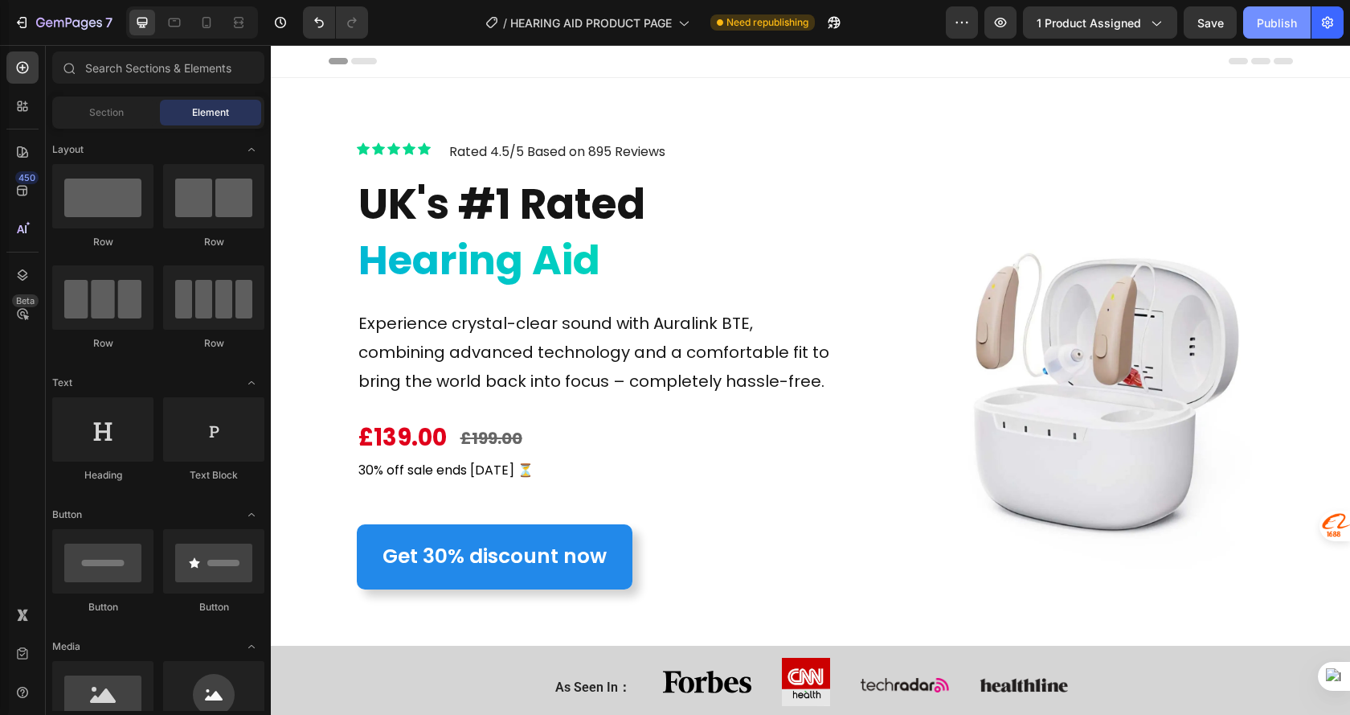
click at [1290, 21] on div "Publish" at bounding box center [1277, 22] width 40 height 17
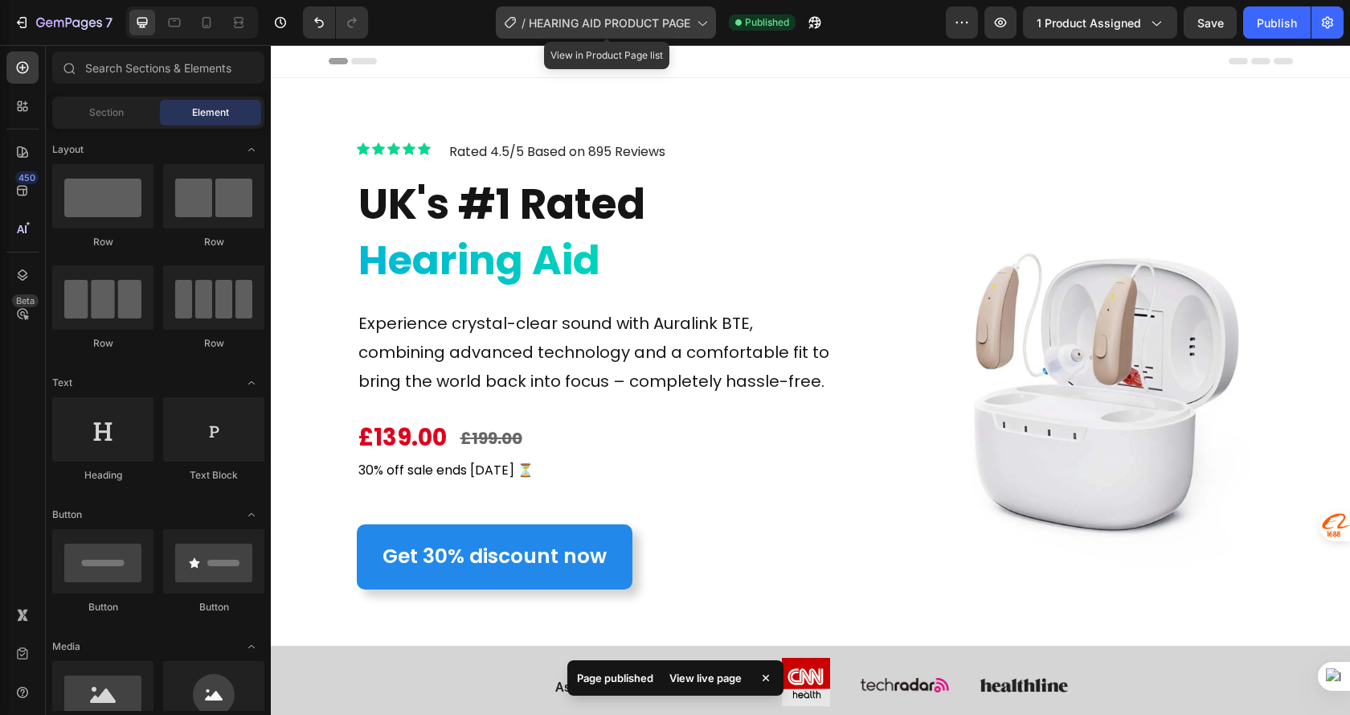
click at [641, 31] on div "/ HEARING AID PRODUCT PAGE" at bounding box center [606, 22] width 220 height 32
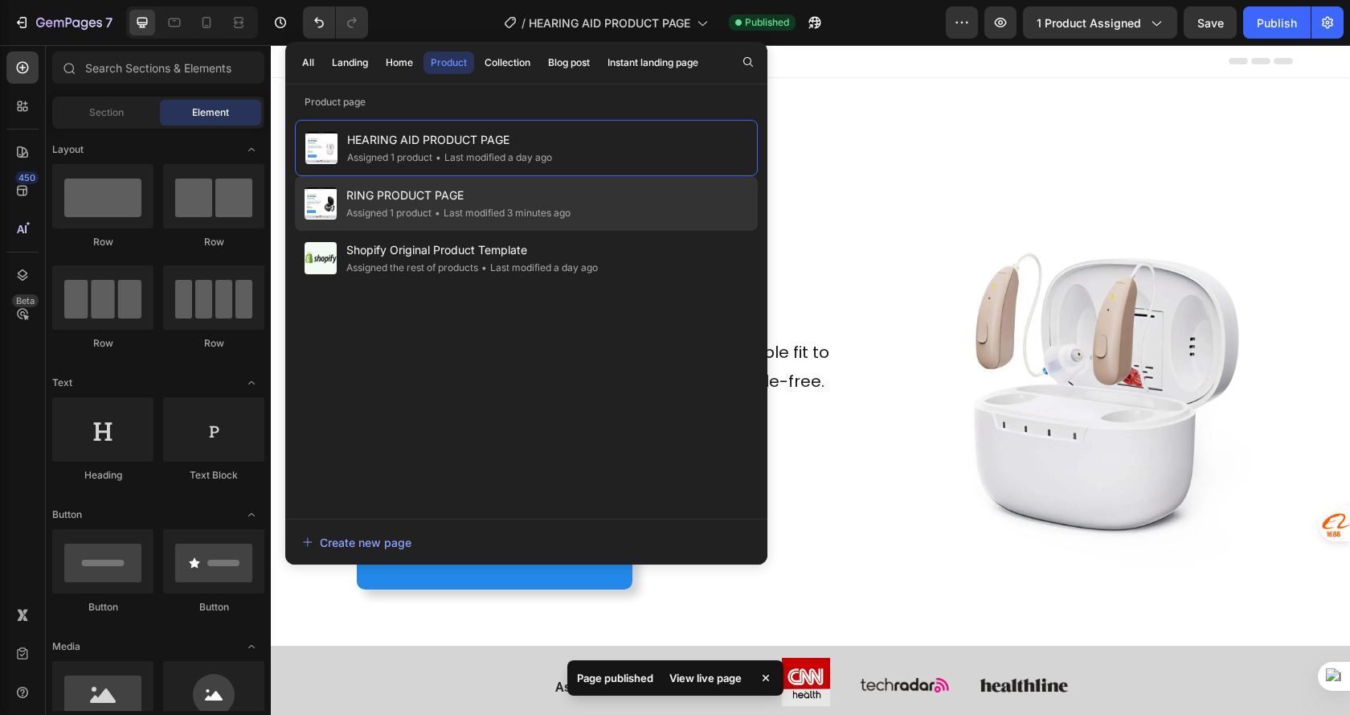
click at [494, 198] on span "RING PRODUCT PAGE" at bounding box center [458, 195] width 224 height 19
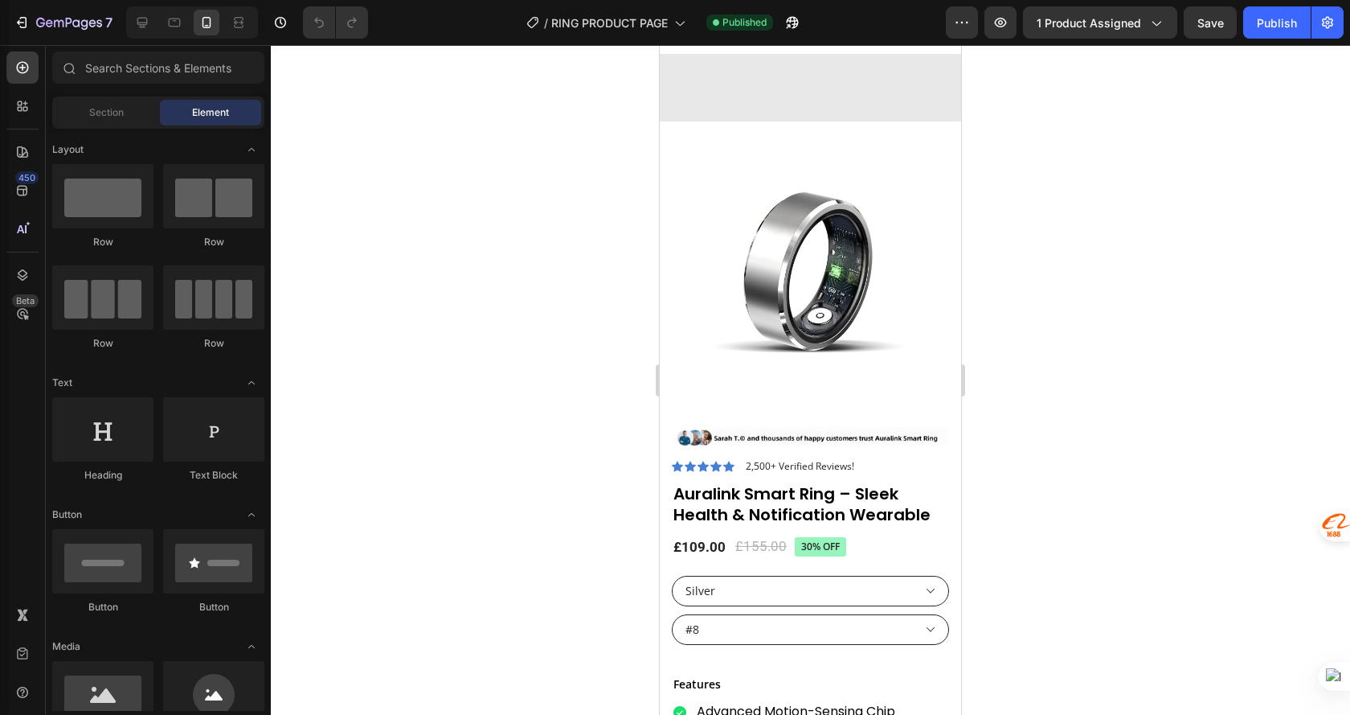
scroll to position [2894, 0]
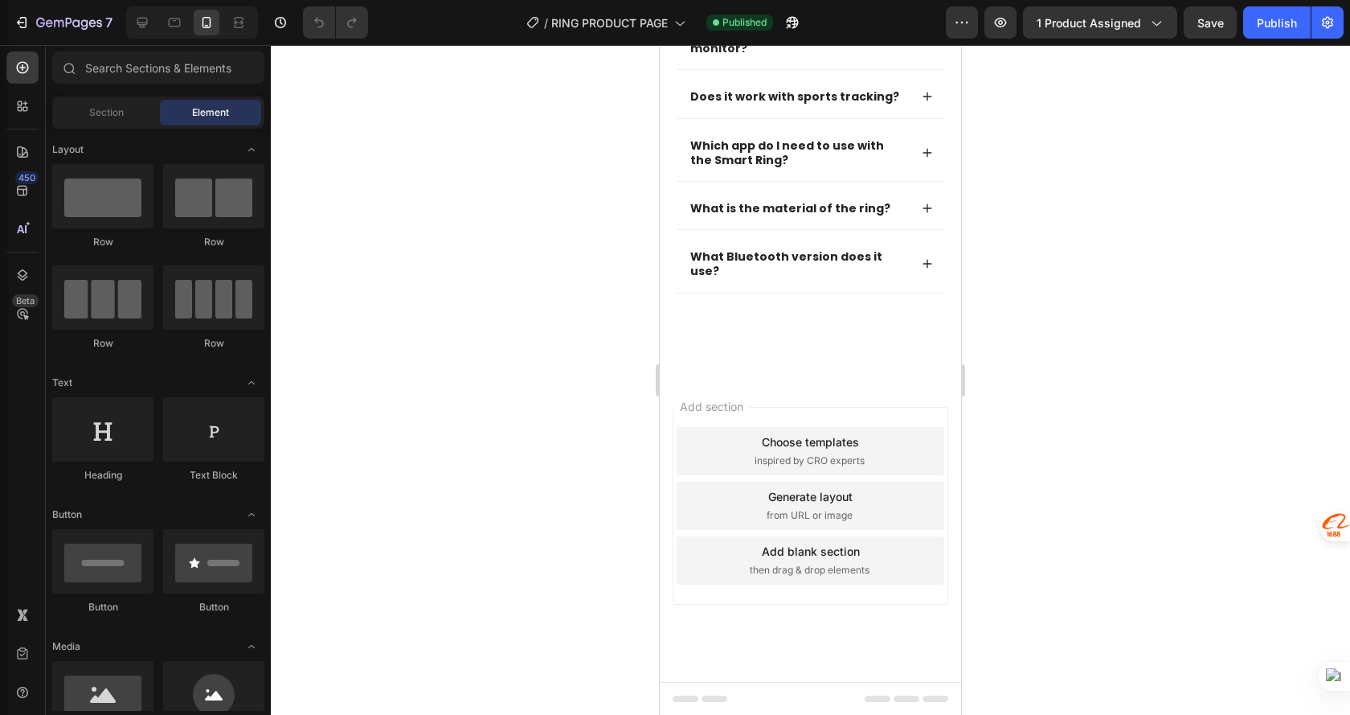
drag, startPoint x: 958, startPoint y: 481, endPoint x: 1625, endPoint y: 733, distance: 712.6
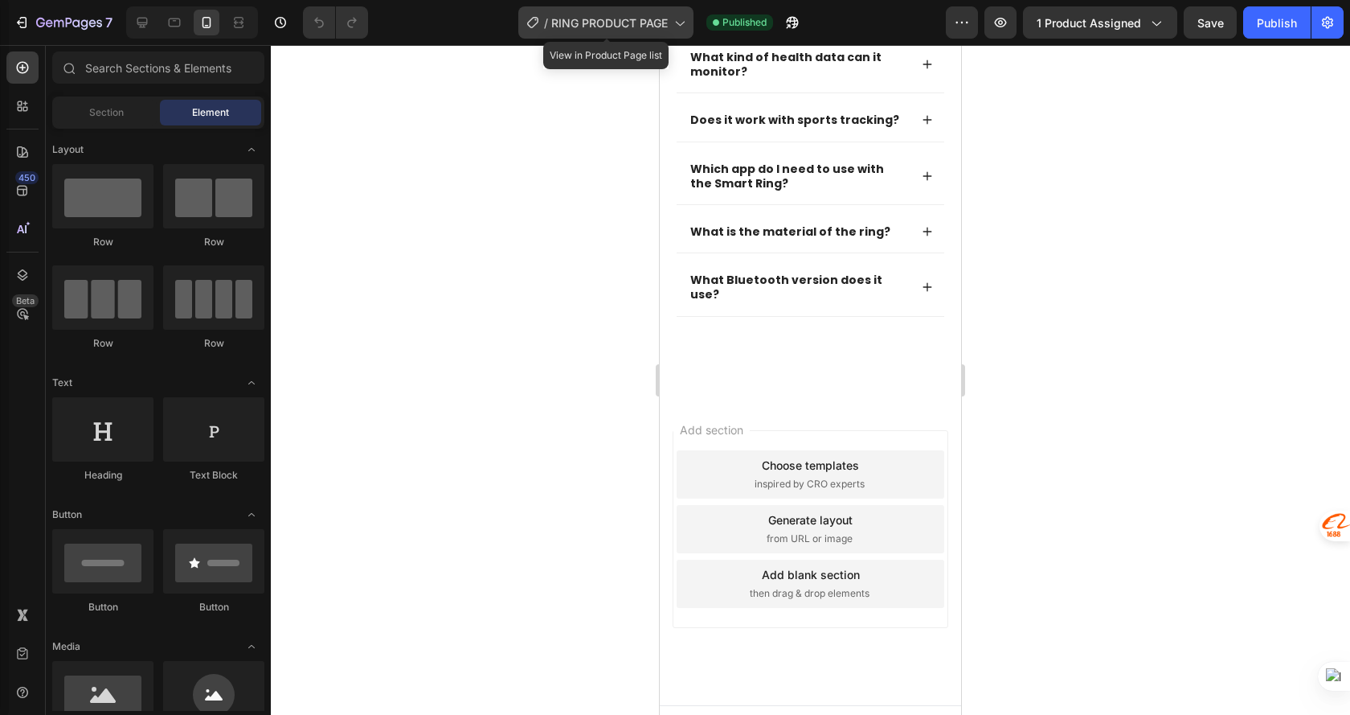
click at [592, 18] on span "RING PRODUCT PAGE" at bounding box center [609, 22] width 117 height 17
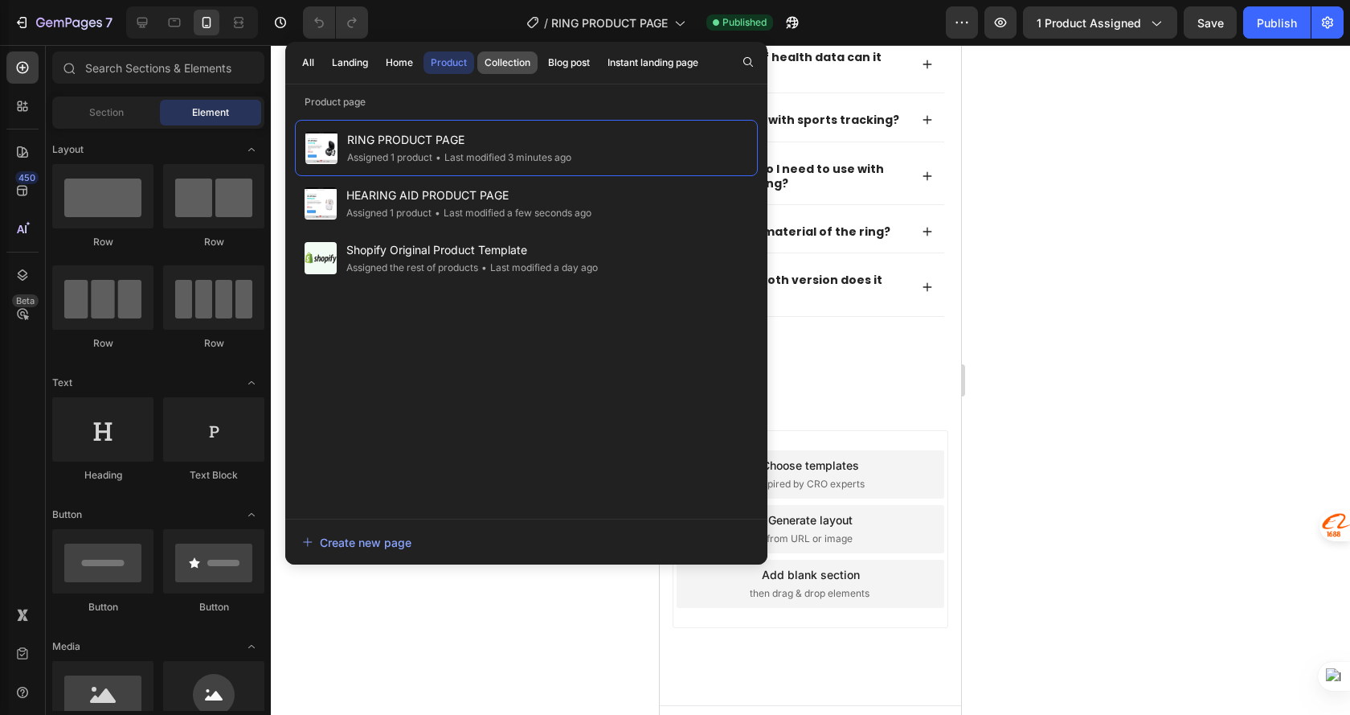
click at [510, 55] on div "Collection" at bounding box center [508, 62] width 46 height 14
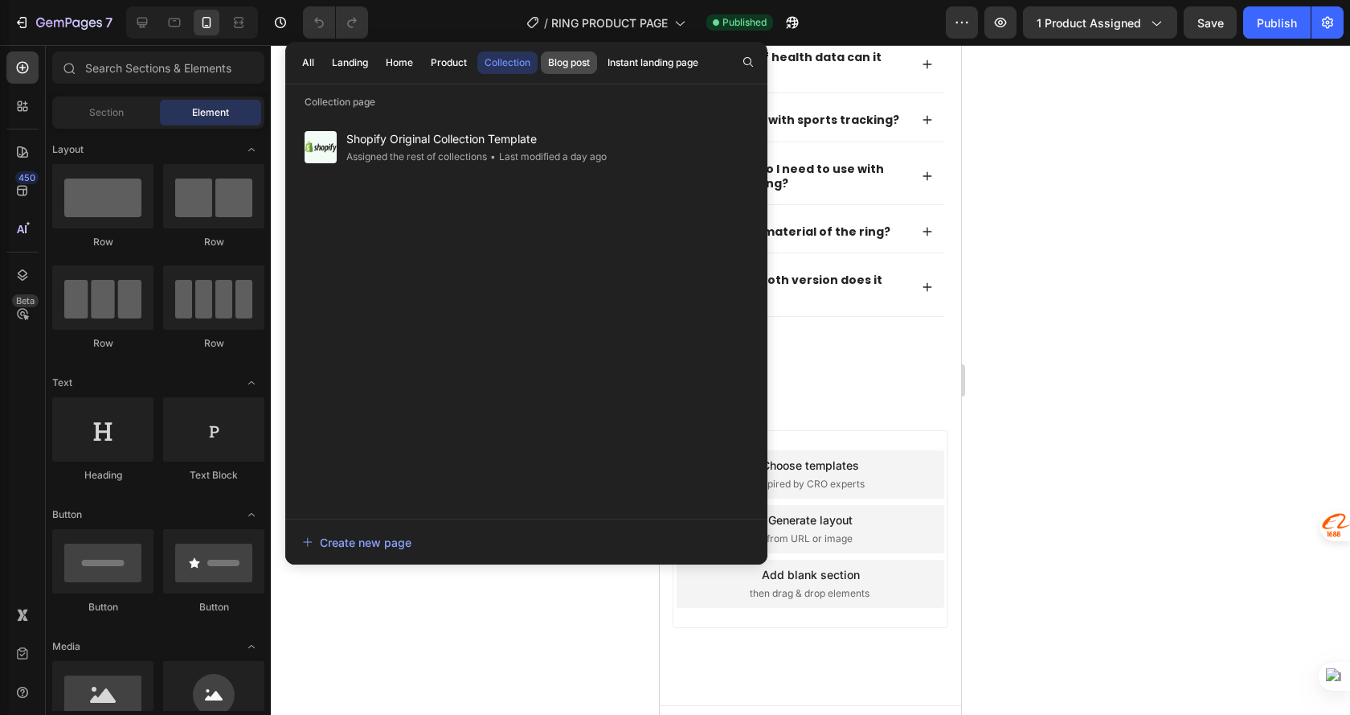
click at [549, 56] on div "Blog post" at bounding box center [569, 62] width 42 height 14
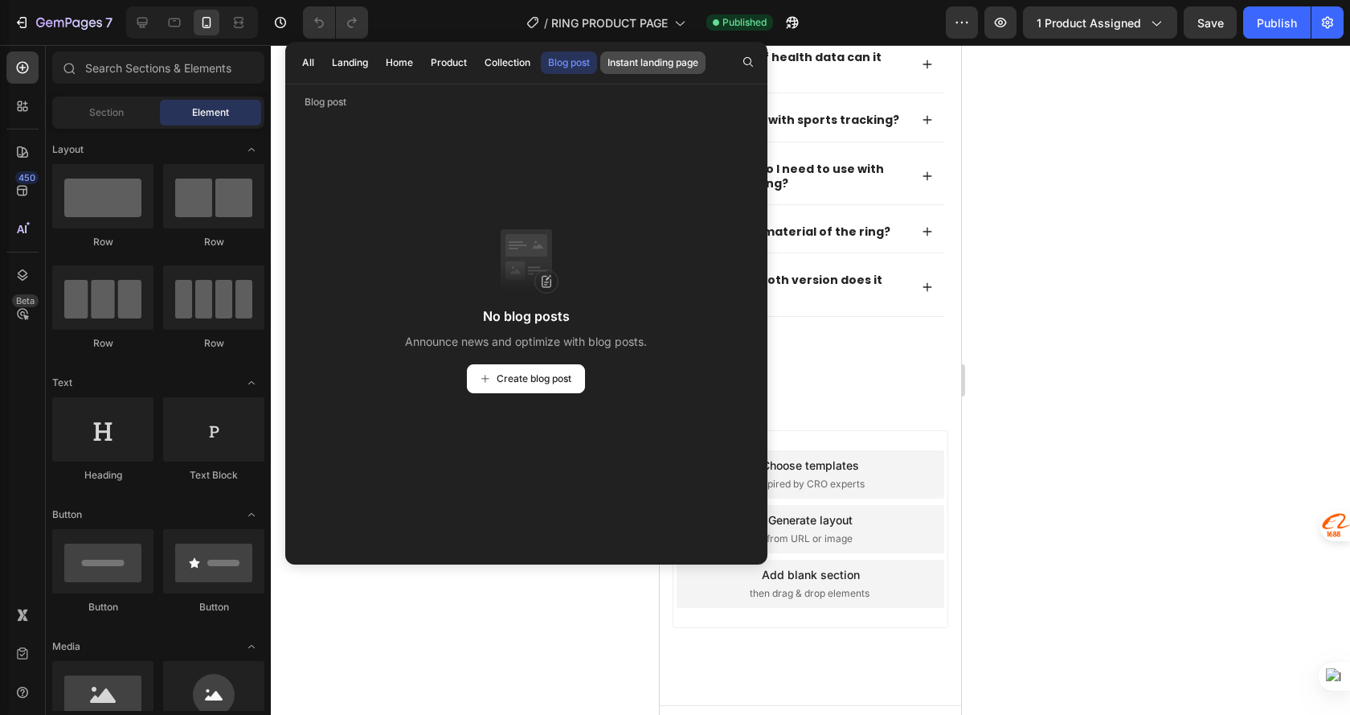
click at [648, 57] on div "Instant landing page" at bounding box center [653, 62] width 91 height 14
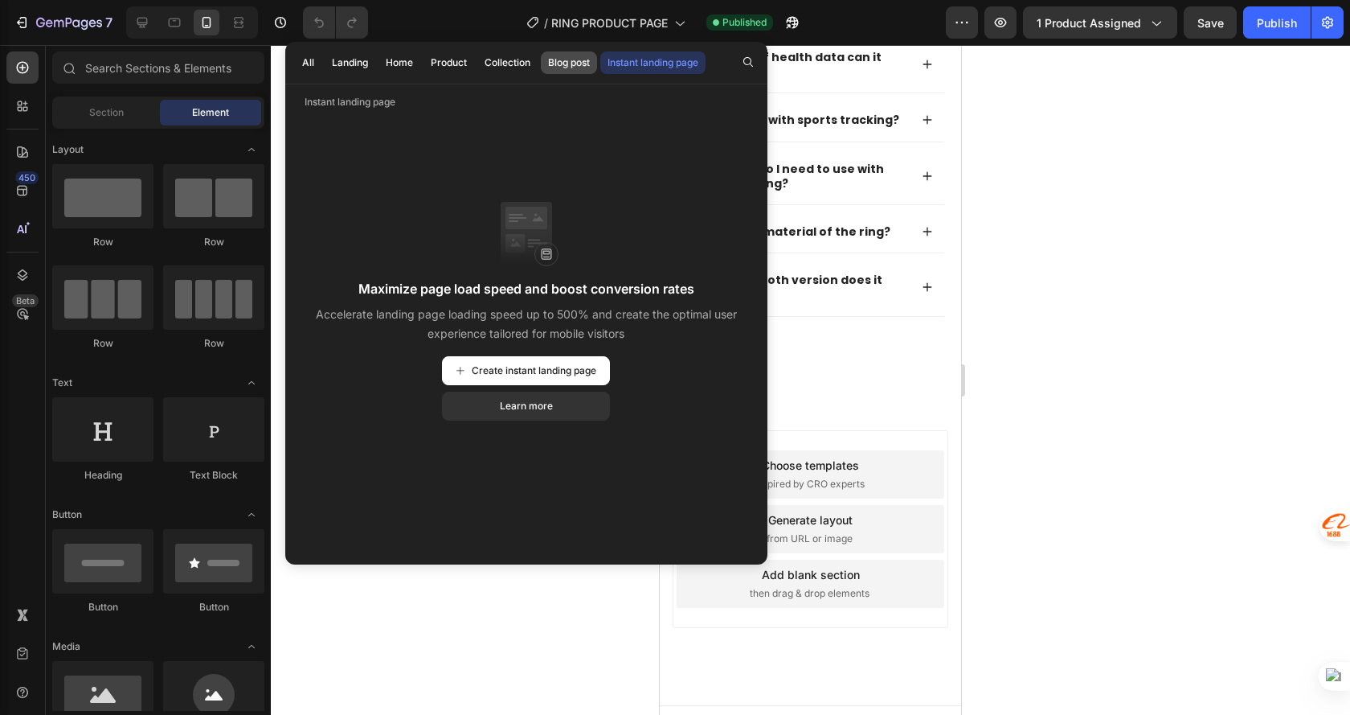
click at [578, 59] on div "Blog post" at bounding box center [569, 62] width 42 height 14
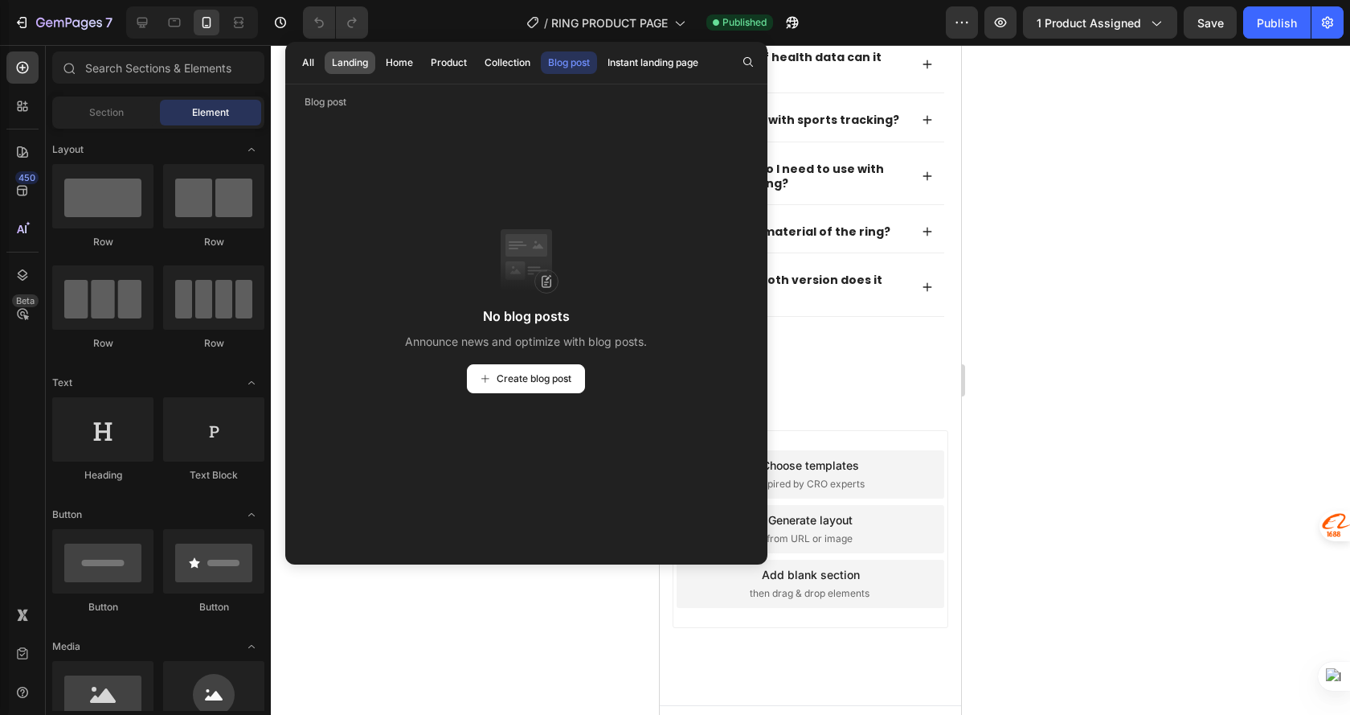
click at [379, 62] on button "Landing" at bounding box center [400, 62] width 42 height 23
click at [316, 59] on button "All" at bounding box center [308, 62] width 27 height 23
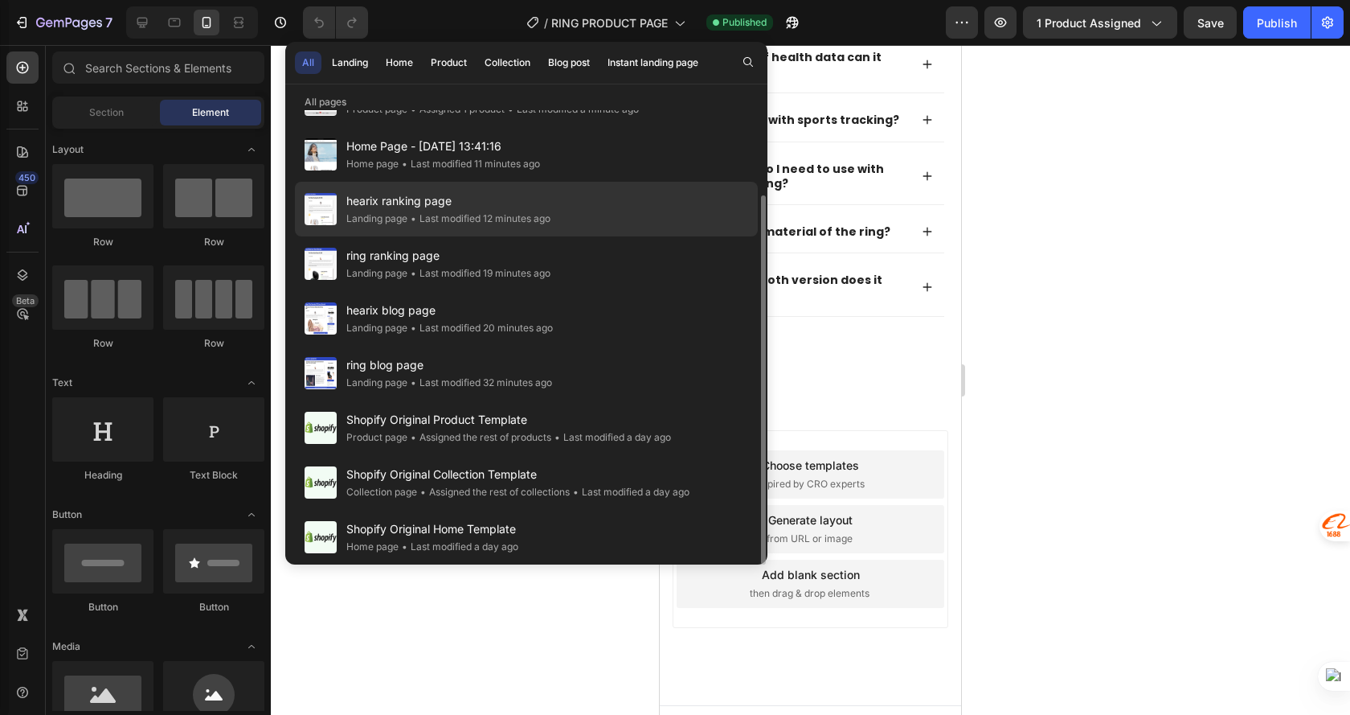
scroll to position [0, 0]
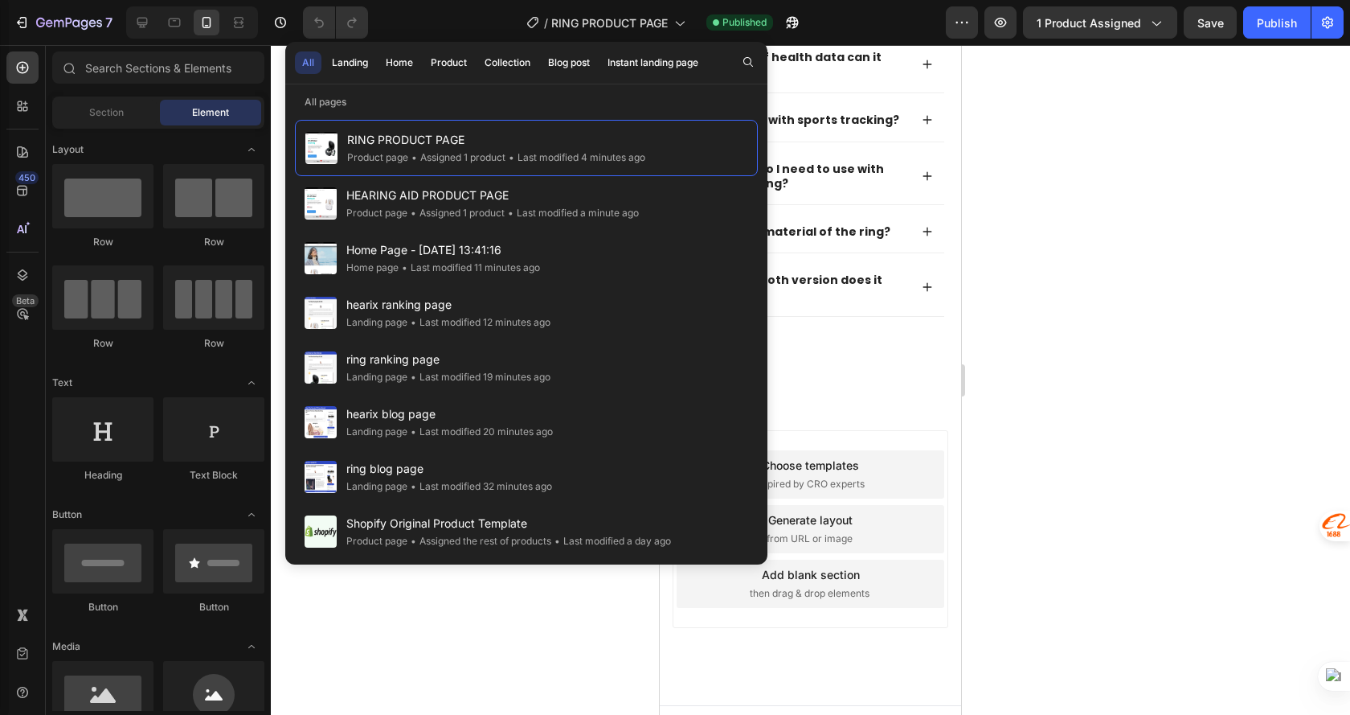
click at [1143, 176] on div at bounding box center [811, 380] width 1080 height 670
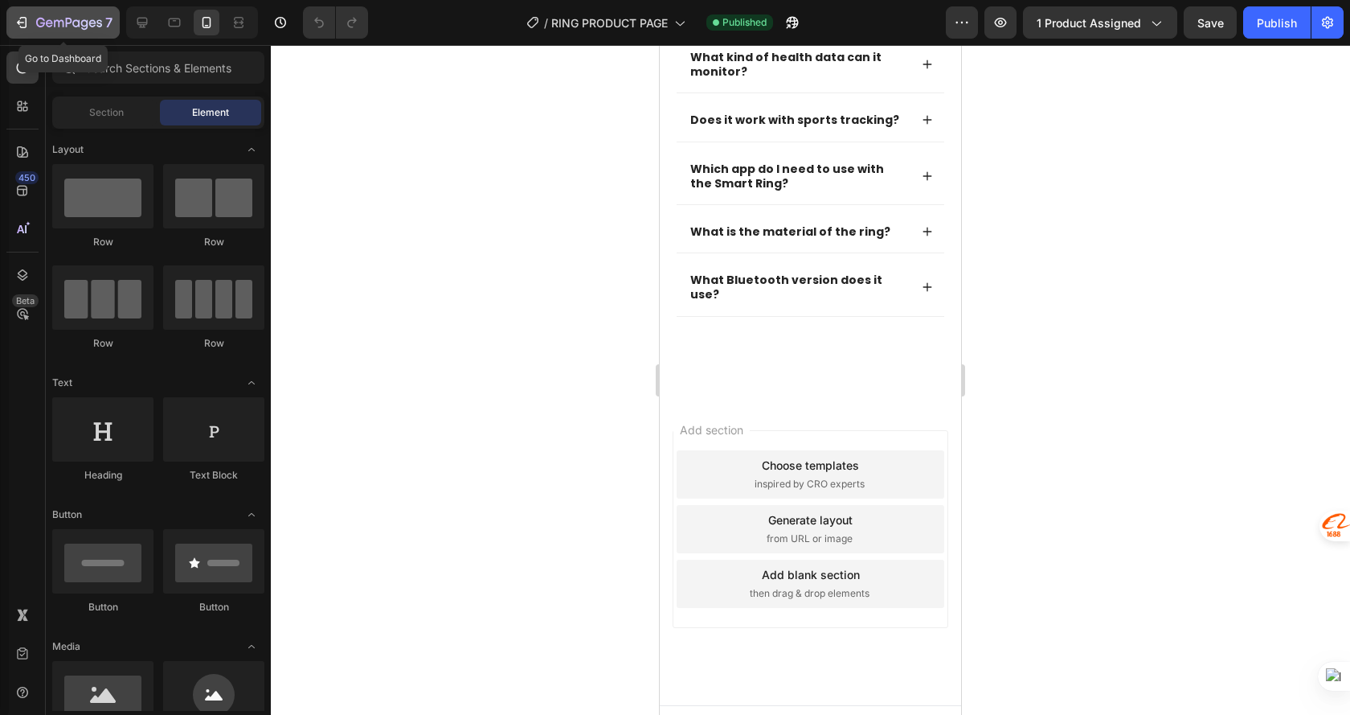
click at [73, 17] on icon "button" at bounding box center [69, 24] width 66 height 14
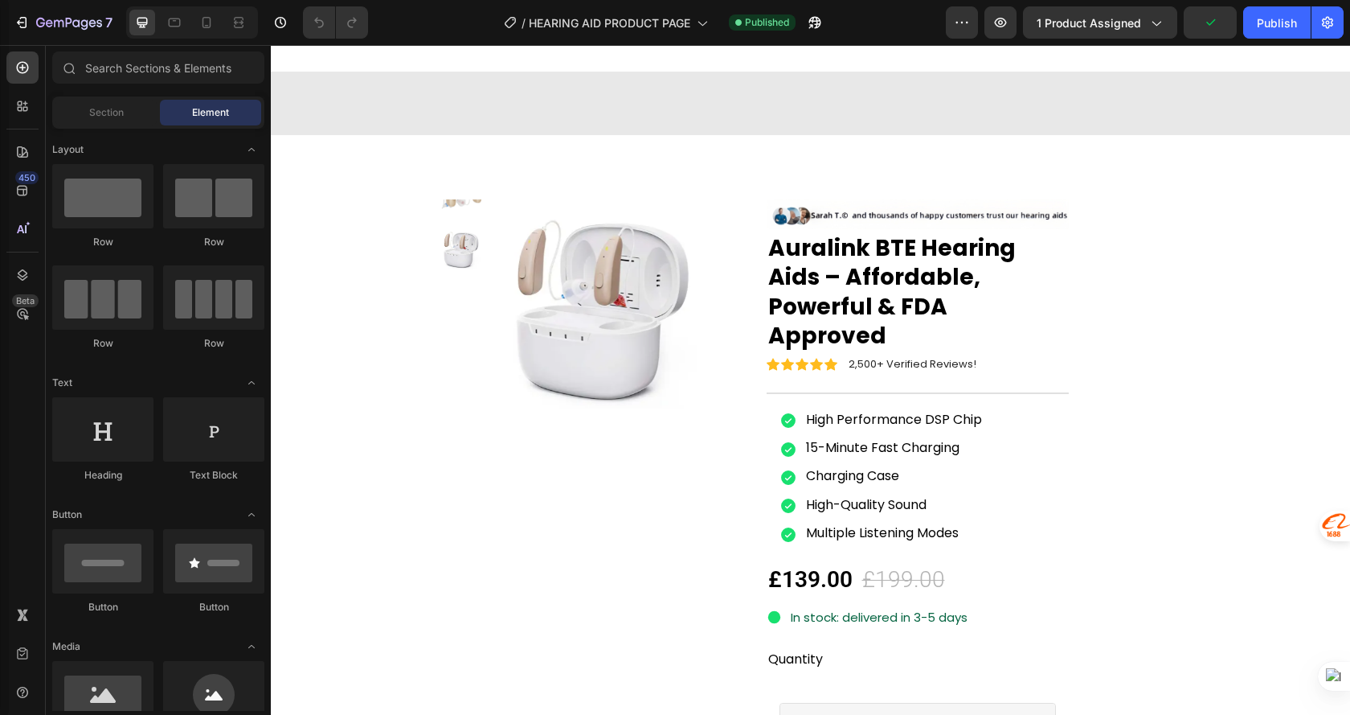
scroll to position [1447, 0]
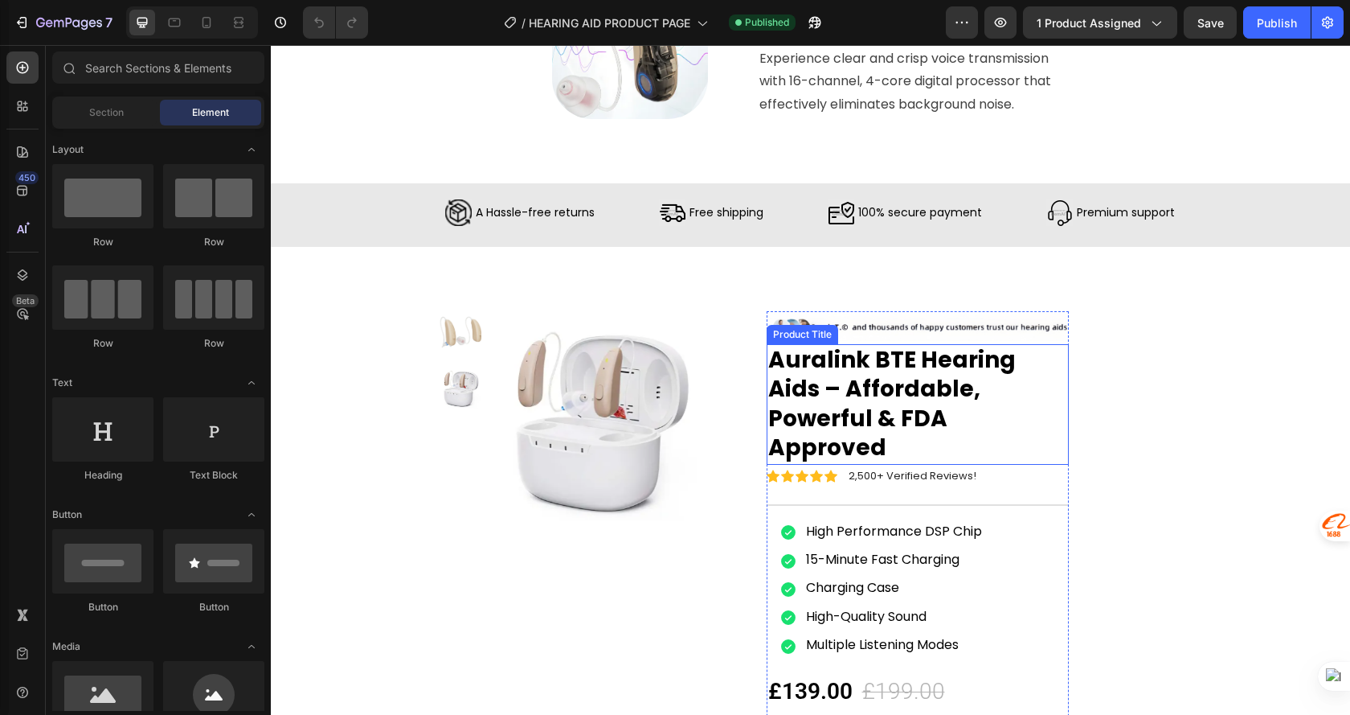
click at [825, 353] on h1 "Auralink BTE Hearing Aids – Affordable, Powerful & FDA Approved" at bounding box center [918, 404] width 303 height 121
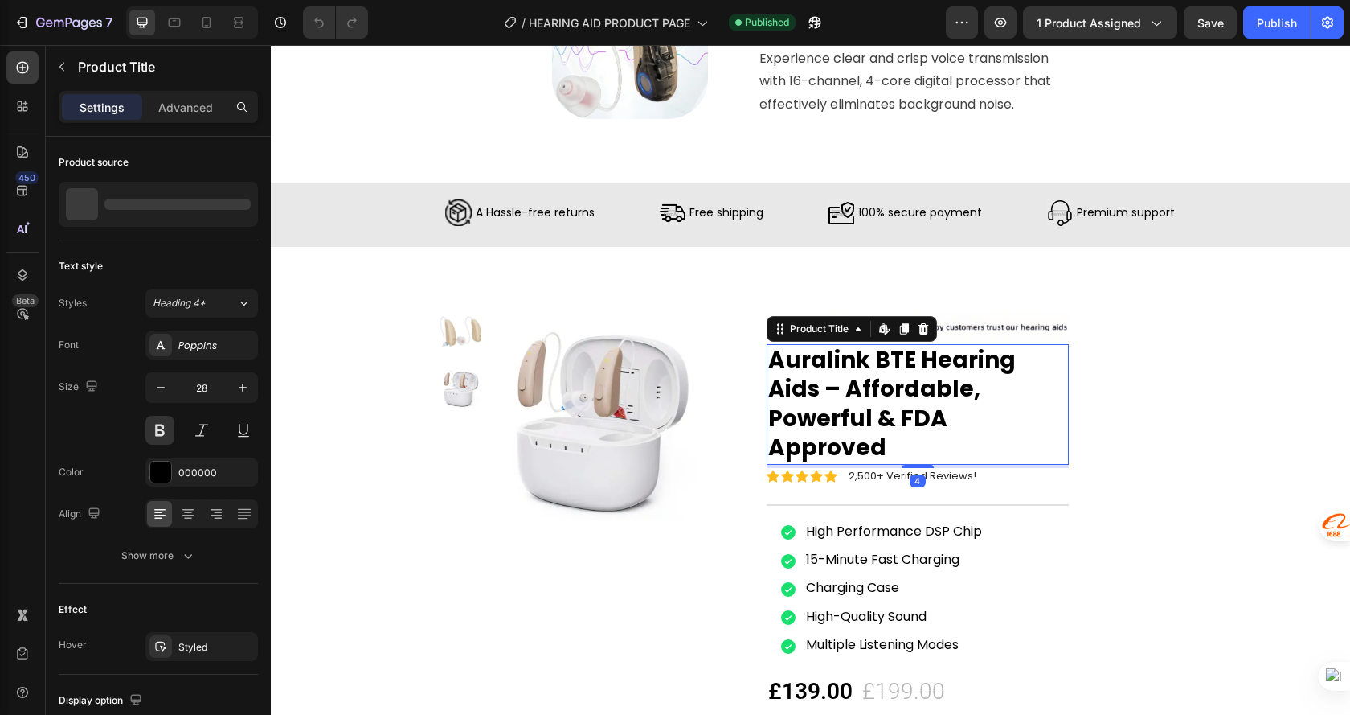
click at [825, 353] on h1 "Auralink BTE Hearing Aids – Affordable, Powerful & FDA Approved" at bounding box center [918, 404] width 303 height 121
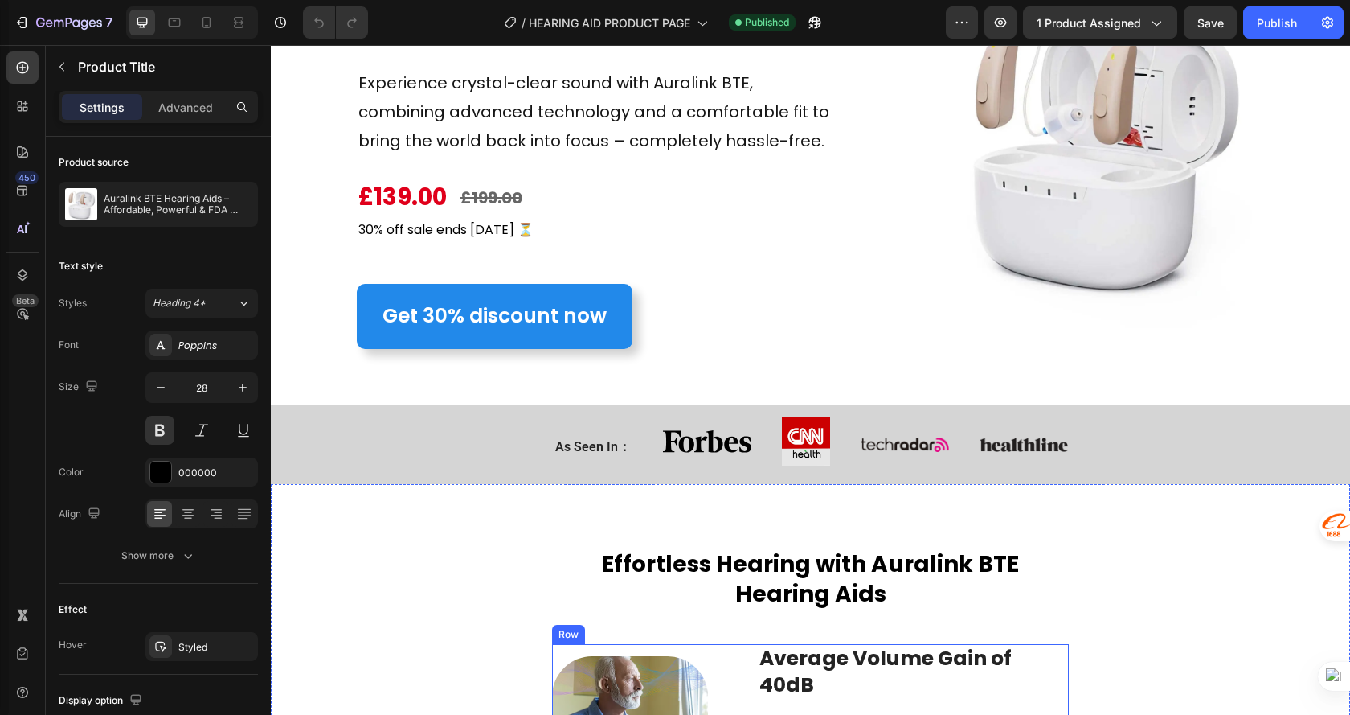
scroll to position [80, 0]
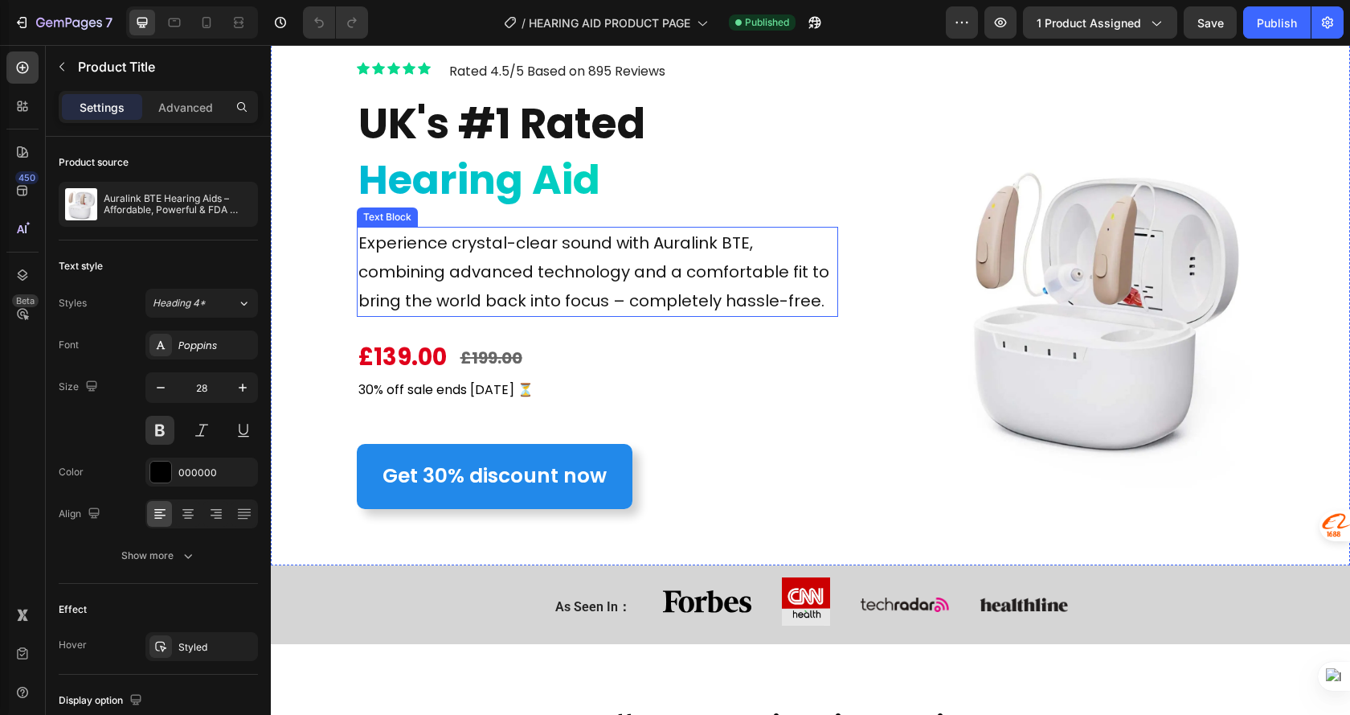
click at [685, 244] on p "Experience crystal-clear sound with Auralink BTE, combining advanced technology…" at bounding box center [598, 271] width 478 height 87
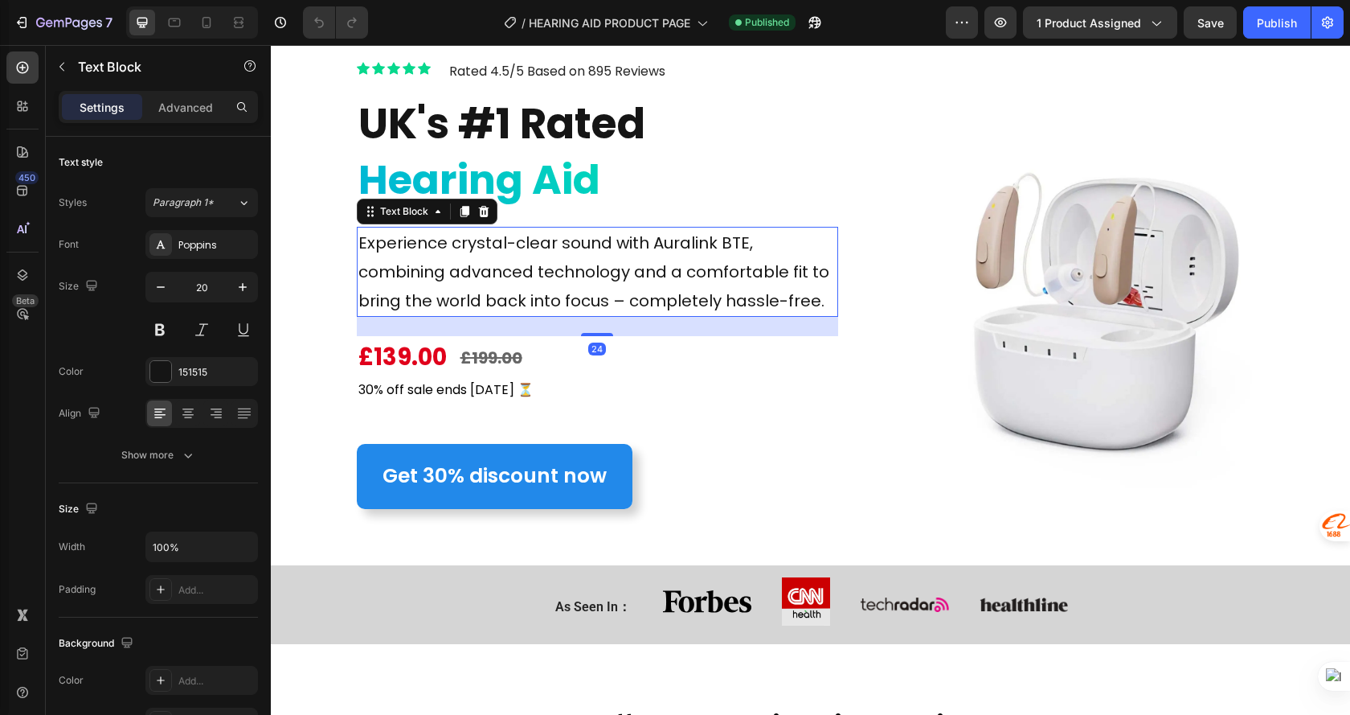
click at [685, 244] on p "Experience crystal-clear sound with Auralink BTE, combining advanced technology…" at bounding box center [598, 271] width 478 height 87
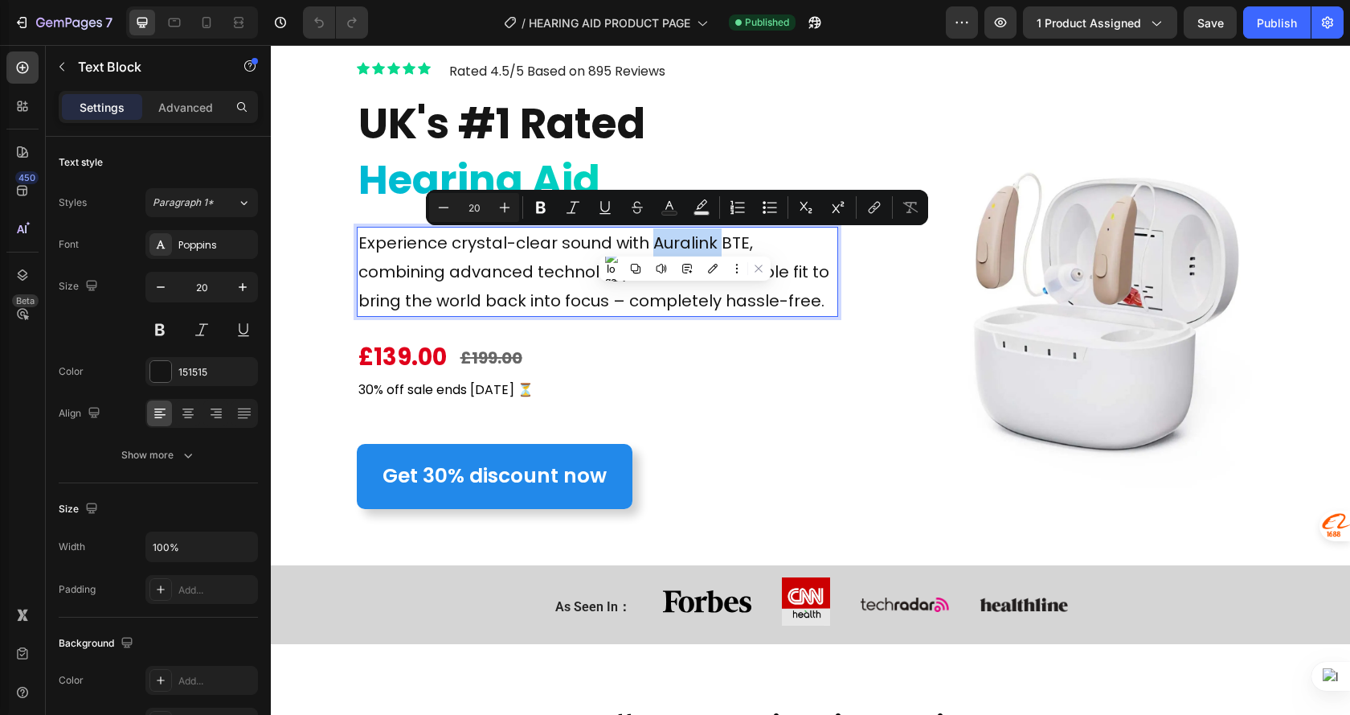
click at [685, 244] on p "Experience crystal-clear sound with Auralink BTE, combining advanced technology…" at bounding box center [598, 271] width 478 height 87
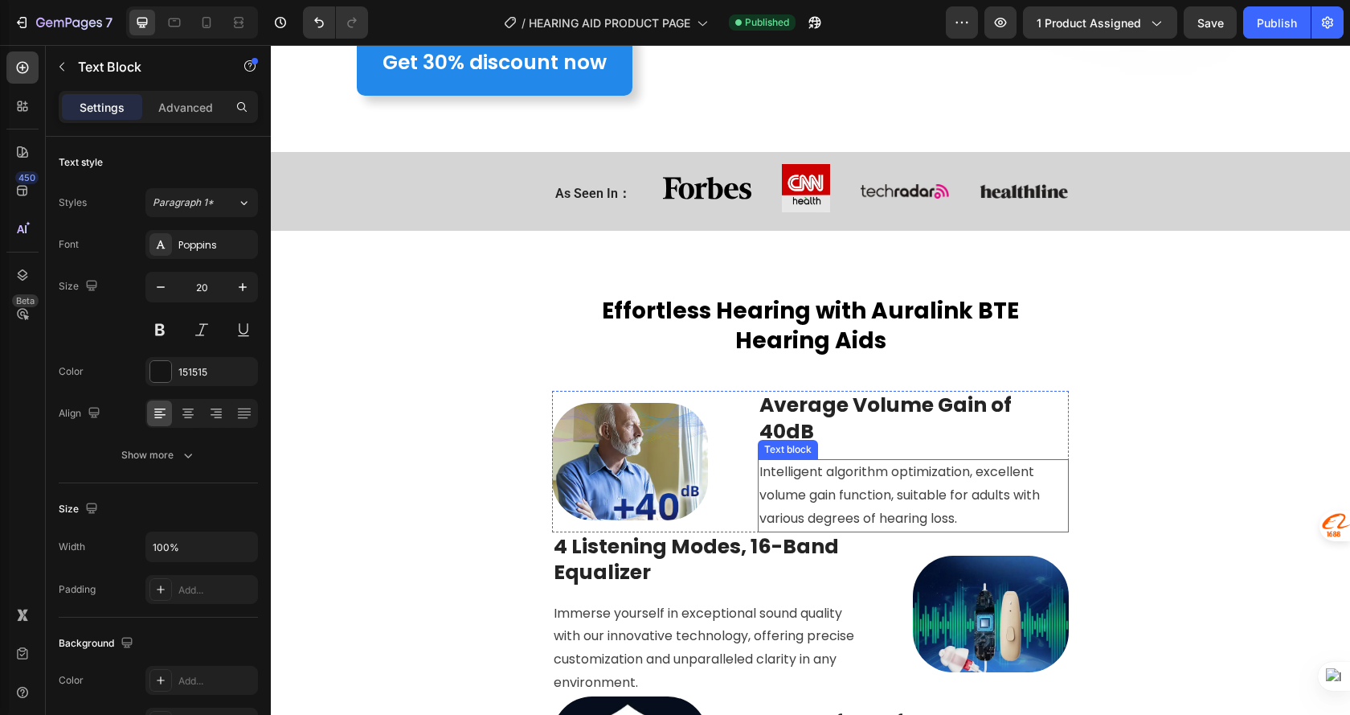
scroll to position [643, 0]
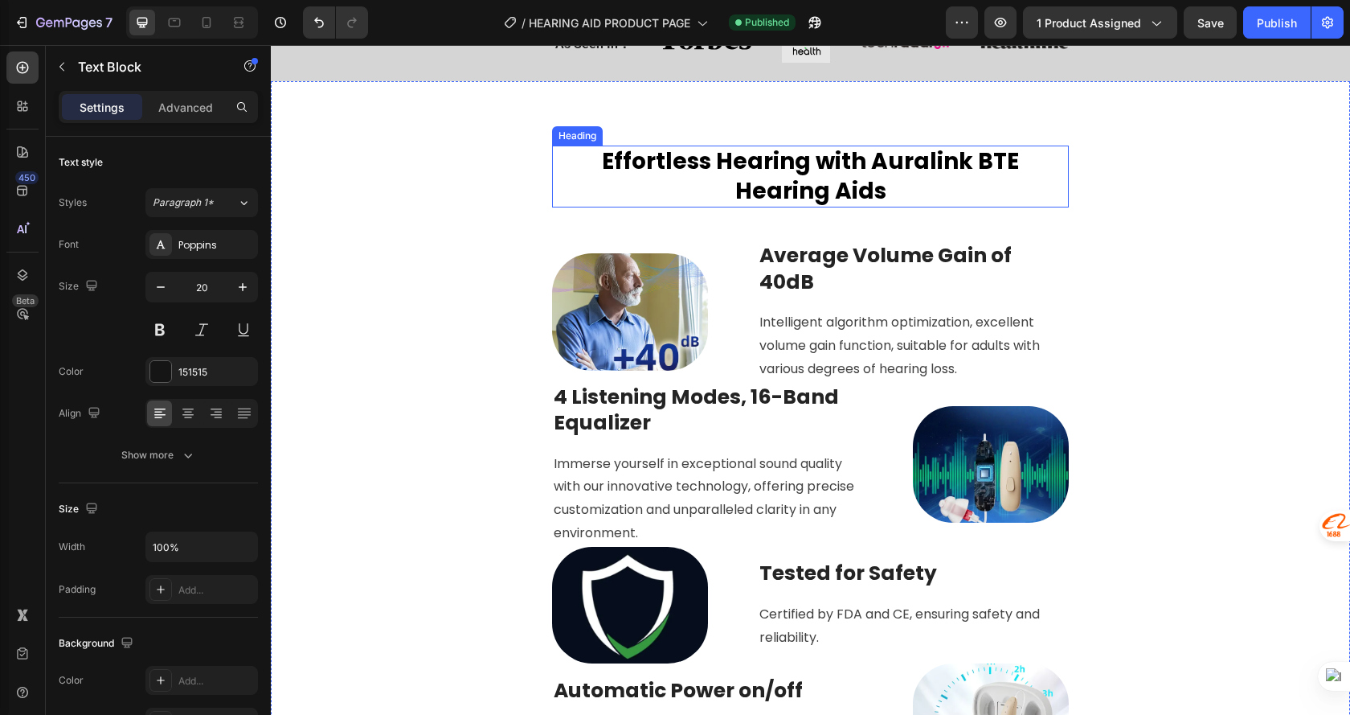
click at [930, 164] on h2 "Effortless Hearing with Auralink BTE Hearing Aids" at bounding box center [810, 176] width 517 height 62
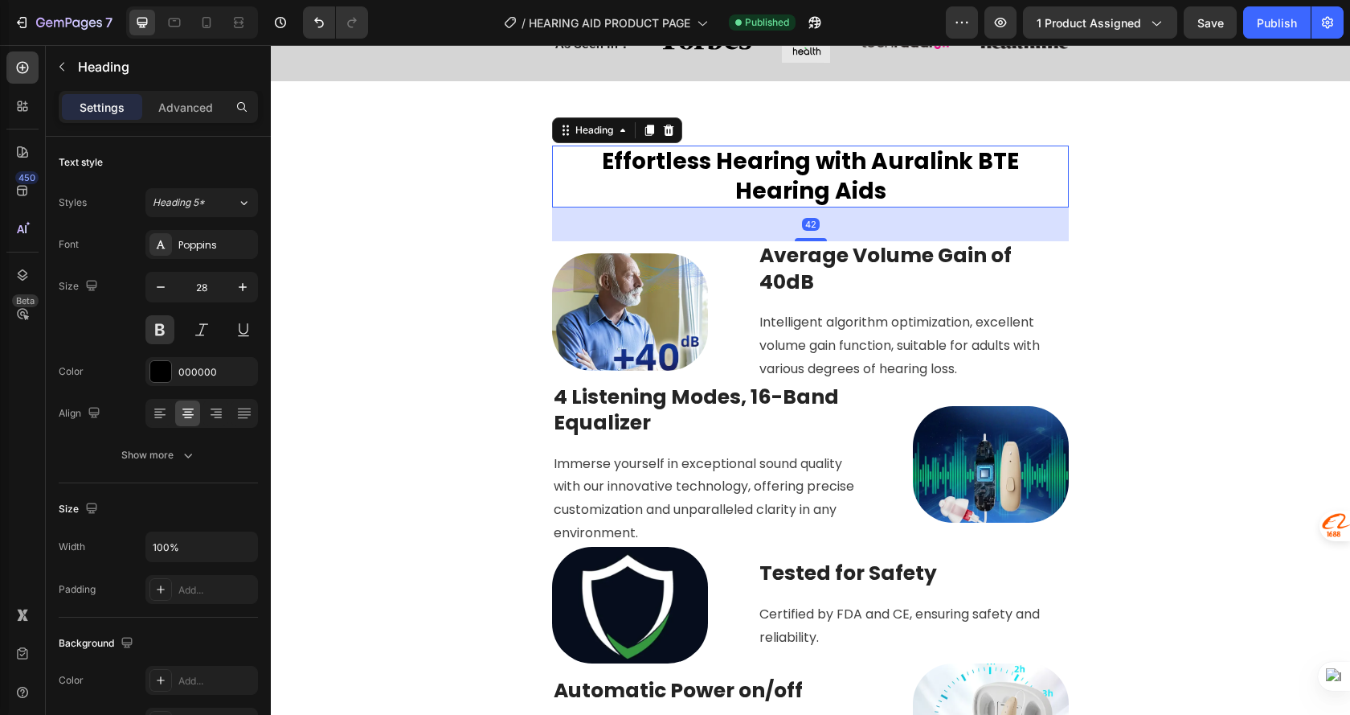
click at [928, 164] on h2 "Effortless Hearing with Auralink BTE Hearing Aids" at bounding box center [810, 176] width 517 height 62
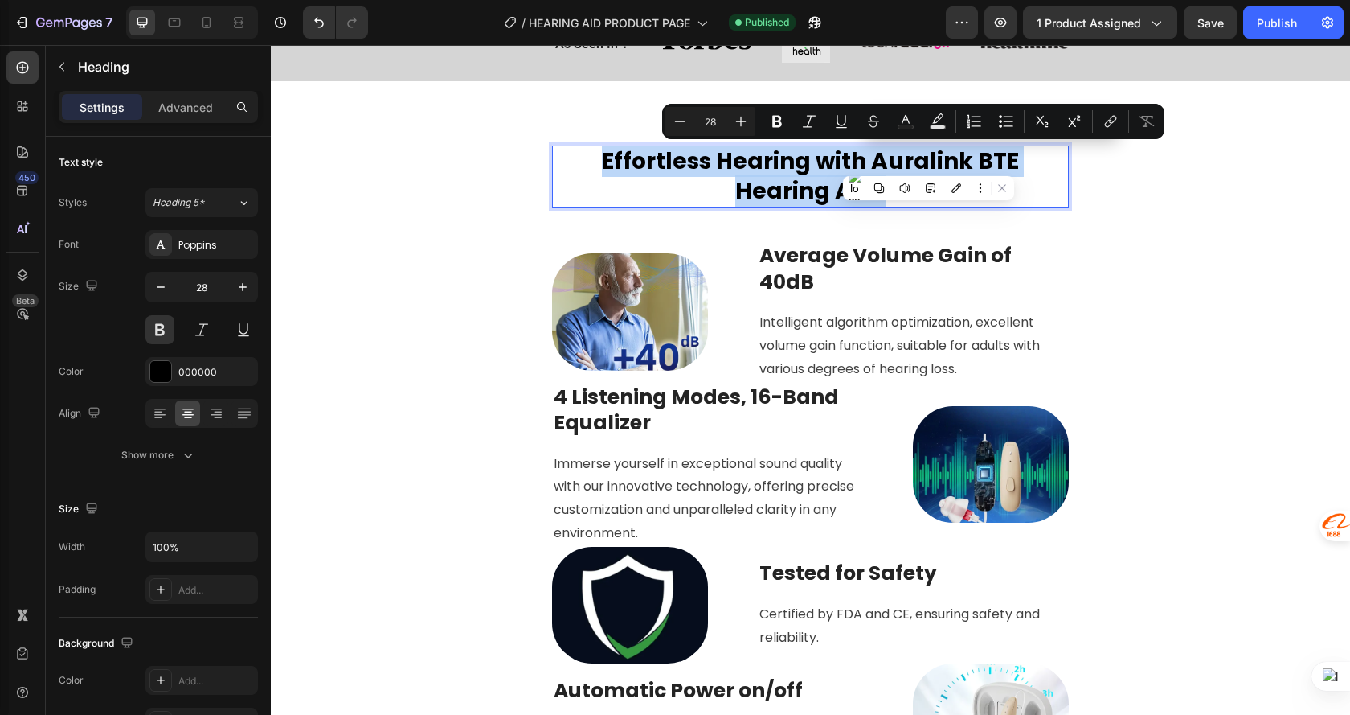
click at [928, 164] on p "Effortless Hearing with Auralink BTE Hearing Aids" at bounding box center [811, 176] width 514 height 59
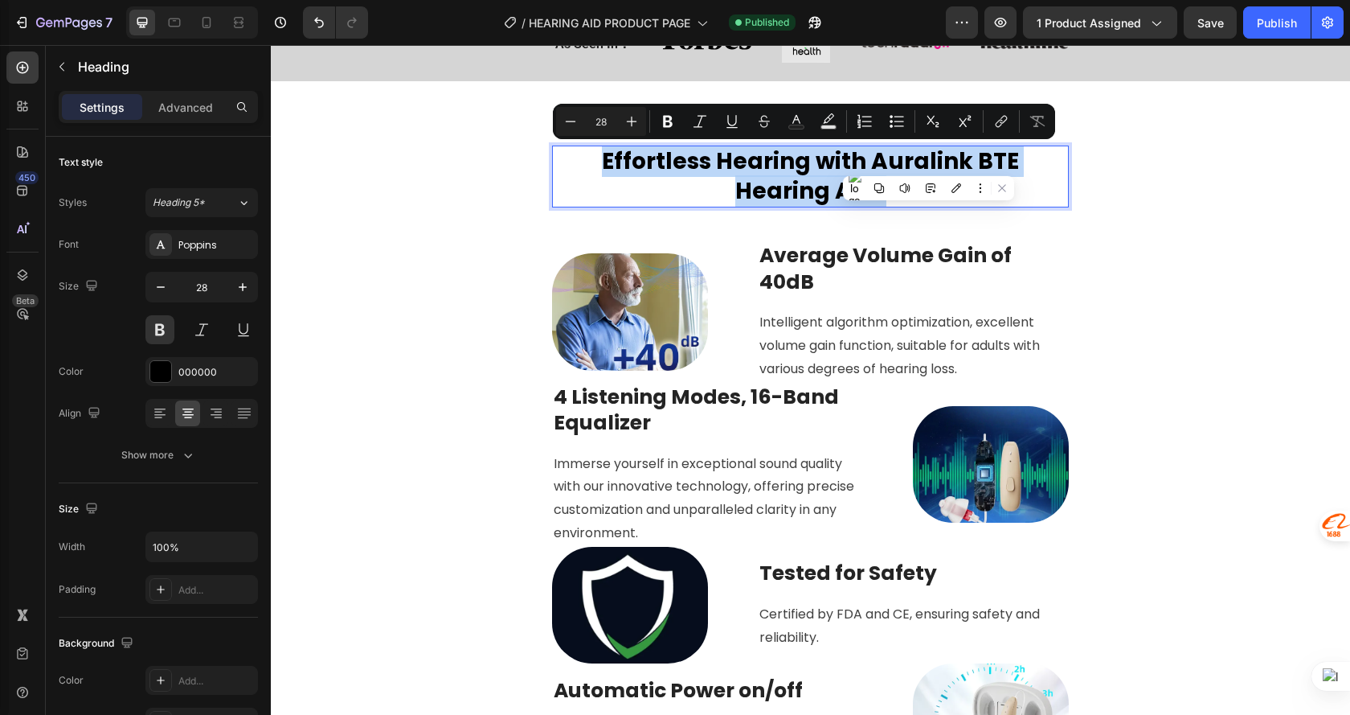
click at [924, 162] on p "Effortless Hearing with Auralink BTE Hearing Aids" at bounding box center [811, 176] width 514 height 59
click at [875, 162] on p "Effortless Hearing with Auralink BTE Hearing Aids" at bounding box center [811, 176] width 514 height 59
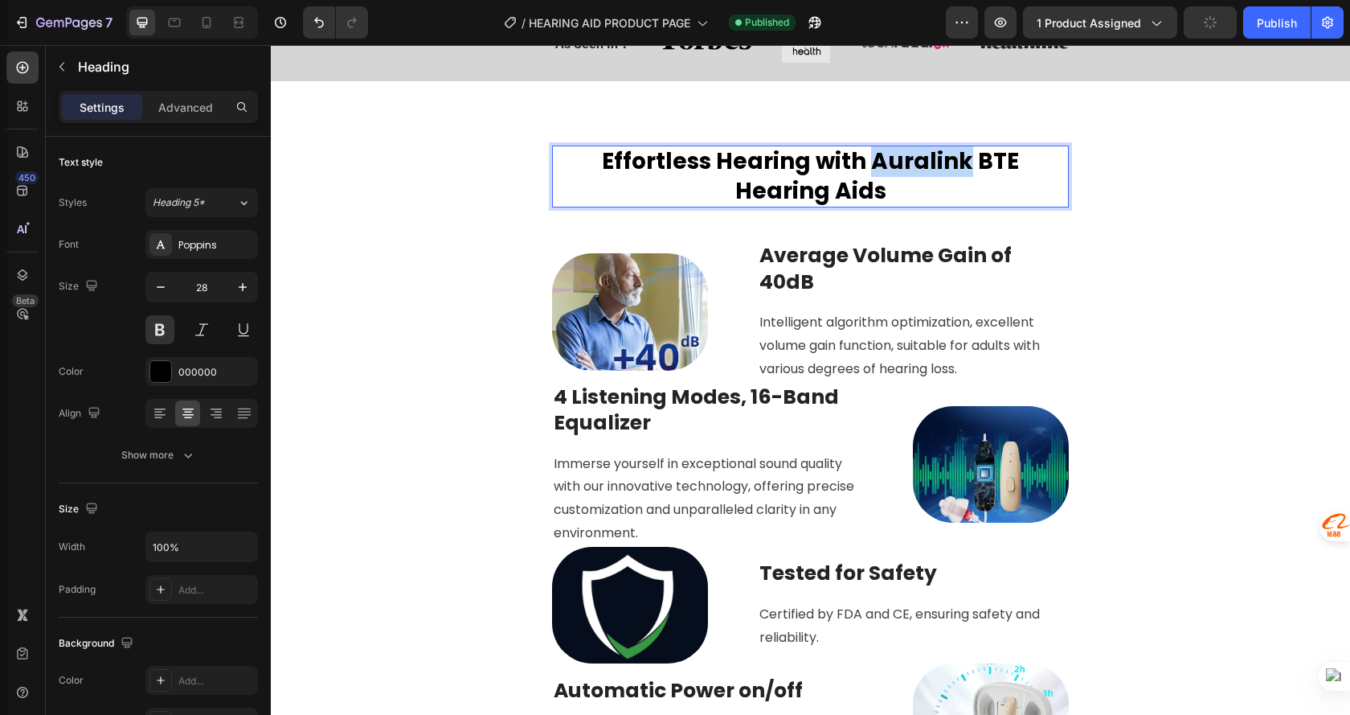
drag, startPoint x: 874, startPoint y: 158, endPoint x: 957, endPoint y: 158, distance: 83.6
click at [957, 158] on p "Effortless Hearing with Auralink BTE Hearing Aids" at bounding box center [811, 176] width 514 height 59
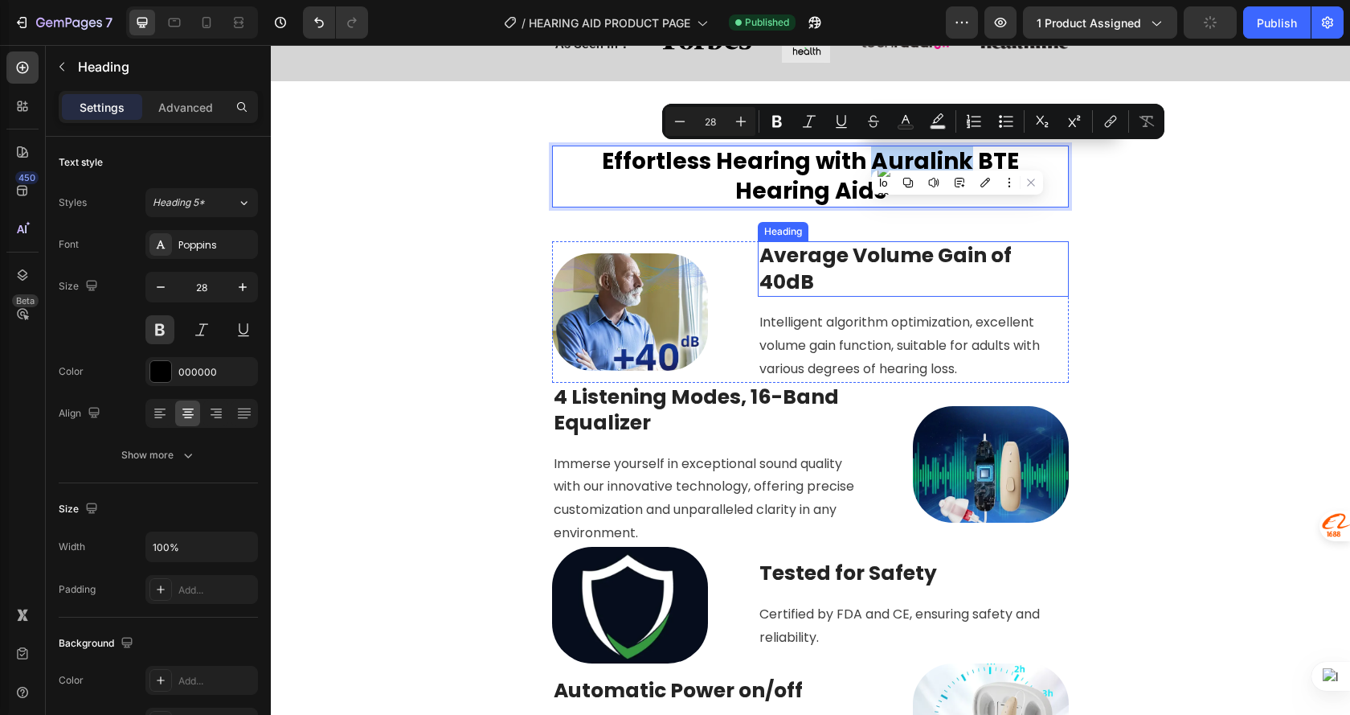
copy p "Auralink"
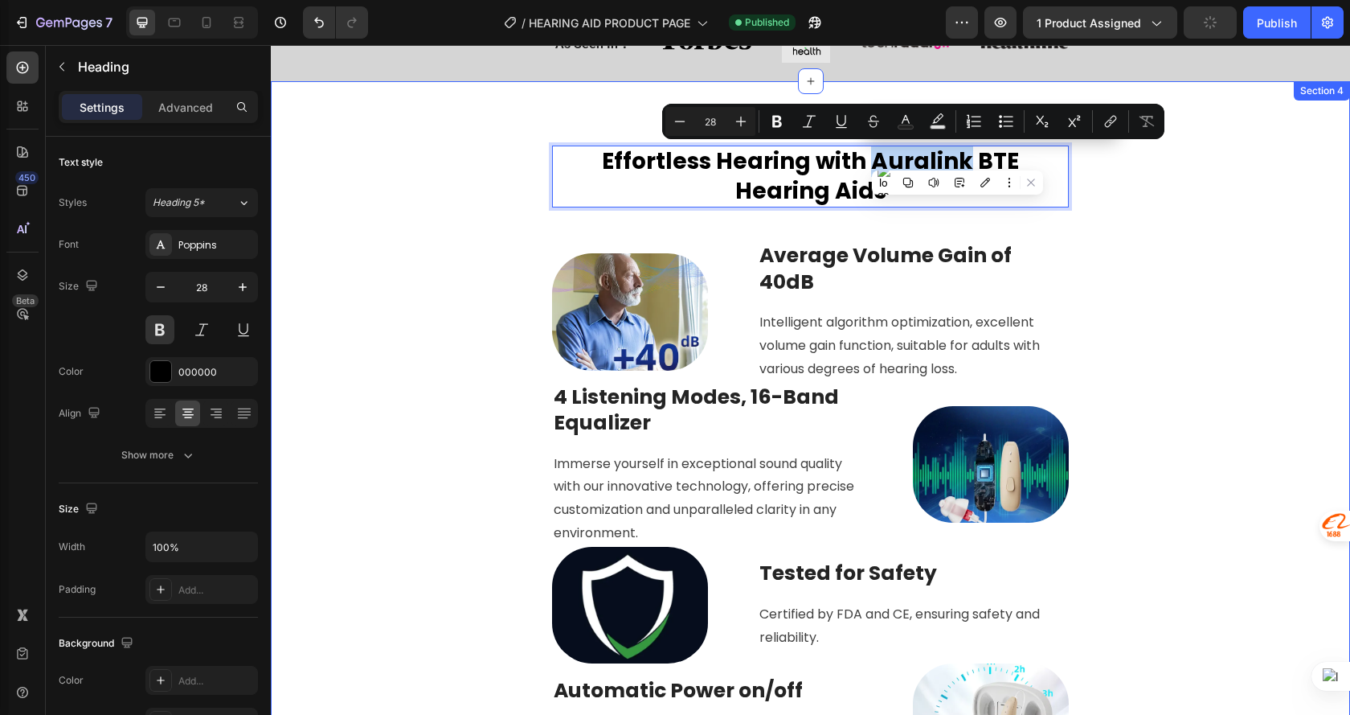
click at [1192, 261] on div "Effortless Hearing with Auralink BTE Hearing Aids Heading 42 Image Average Volu…" at bounding box center [811, 534] width 1080 height 906
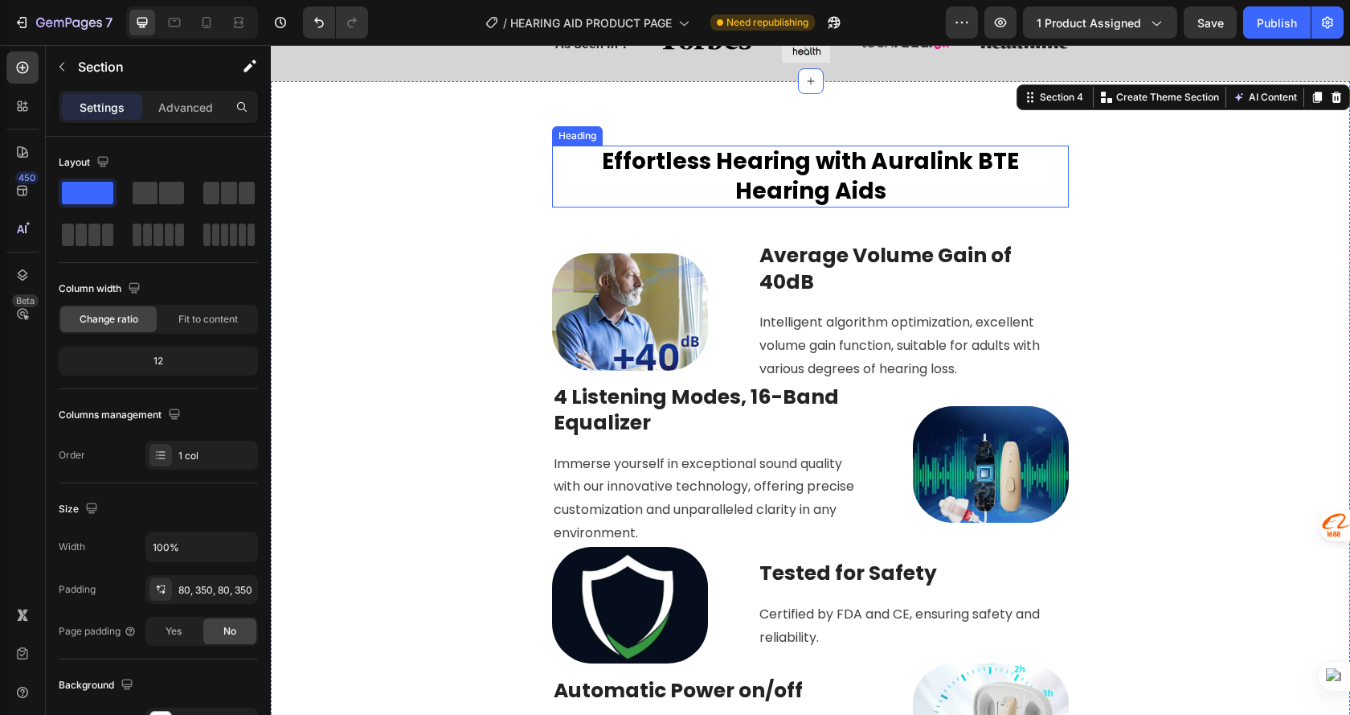
click at [930, 152] on p "Effortless Hearing with Auralink BTE Hearing Aids" at bounding box center [811, 176] width 514 height 59
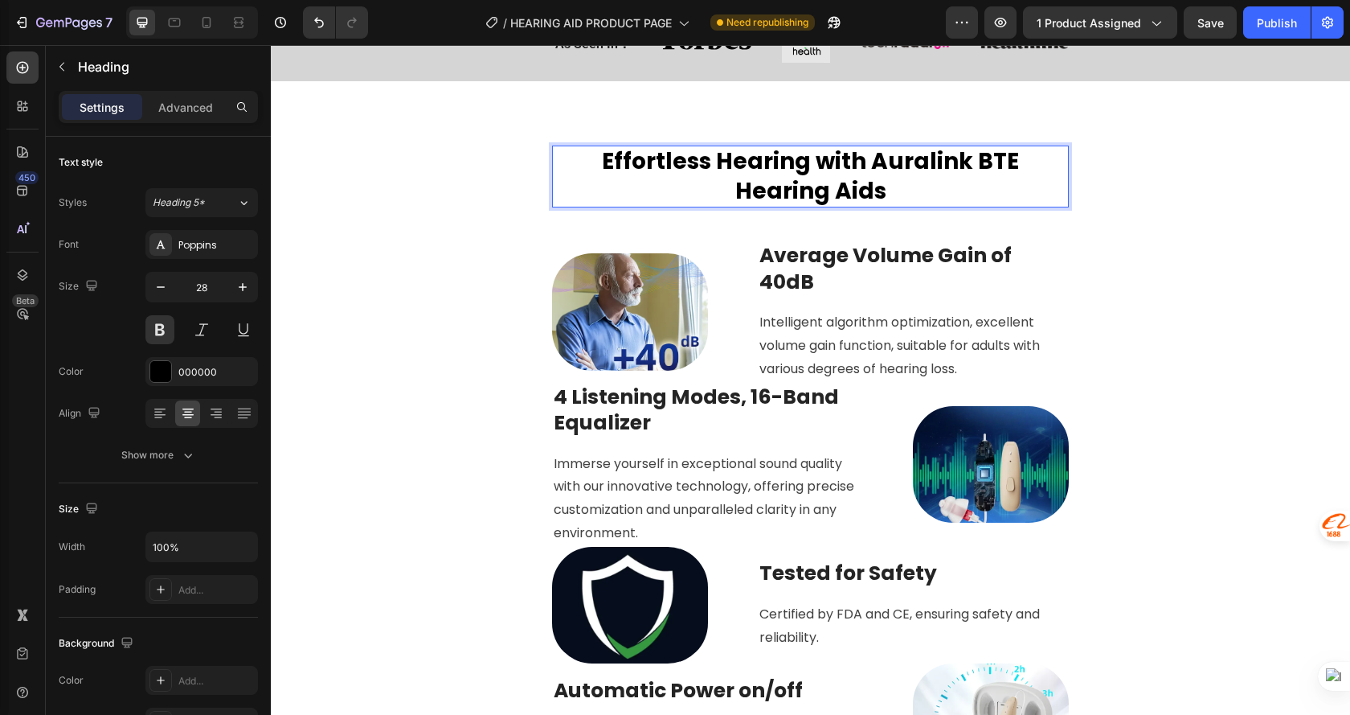
click at [926, 159] on p "Effortless Hearing with Auralink BTE Hearing Aids" at bounding box center [811, 176] width 514 height 59
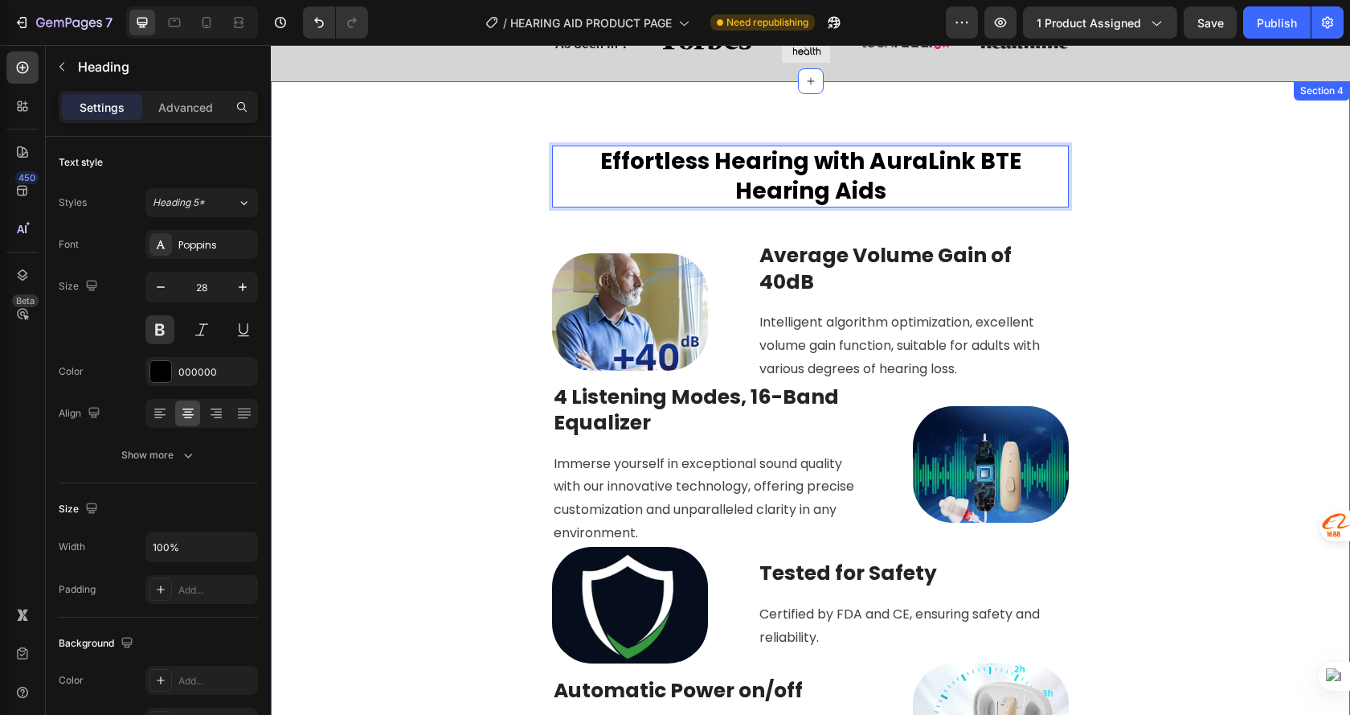
click at [1108, 207] on div "Effortless Hearing with AuraLink BTE Hearing Aids Heading 42 Image Average Volu…" at bounding box center [811, 534] width 1080 height 906
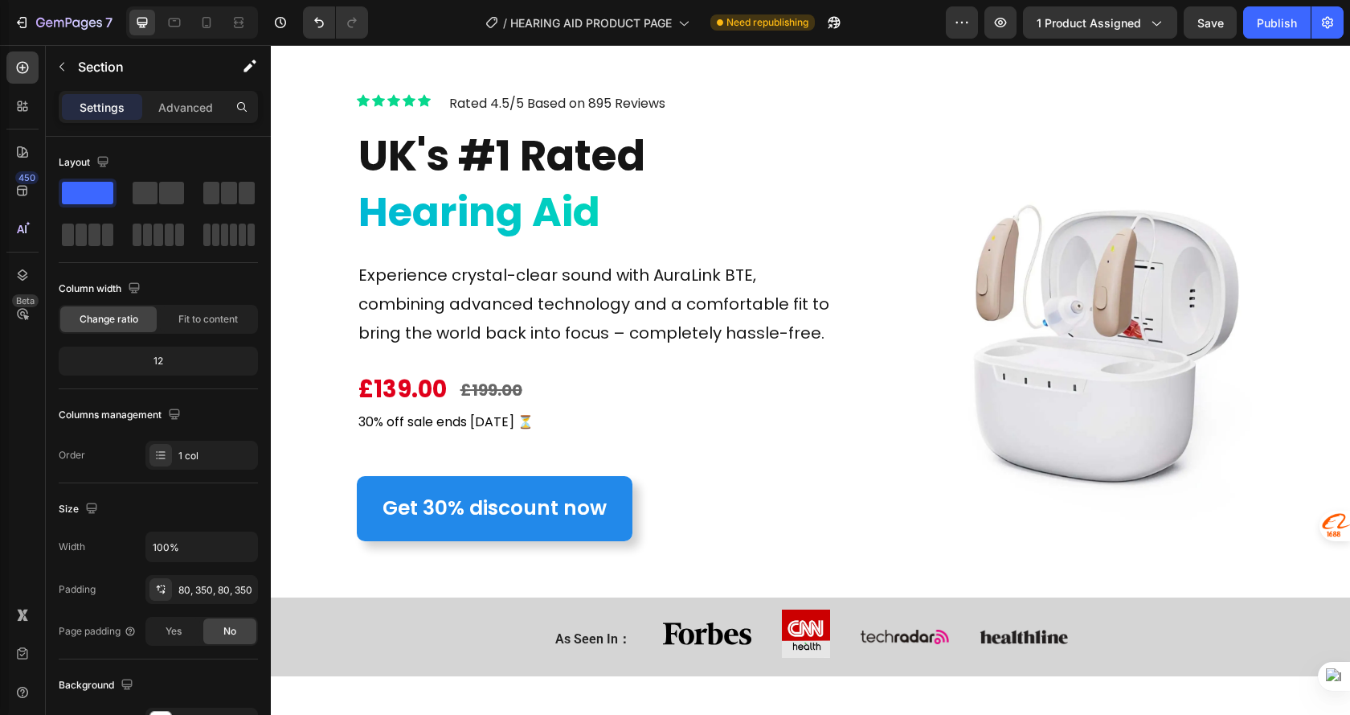
scroll to position [0, 0]
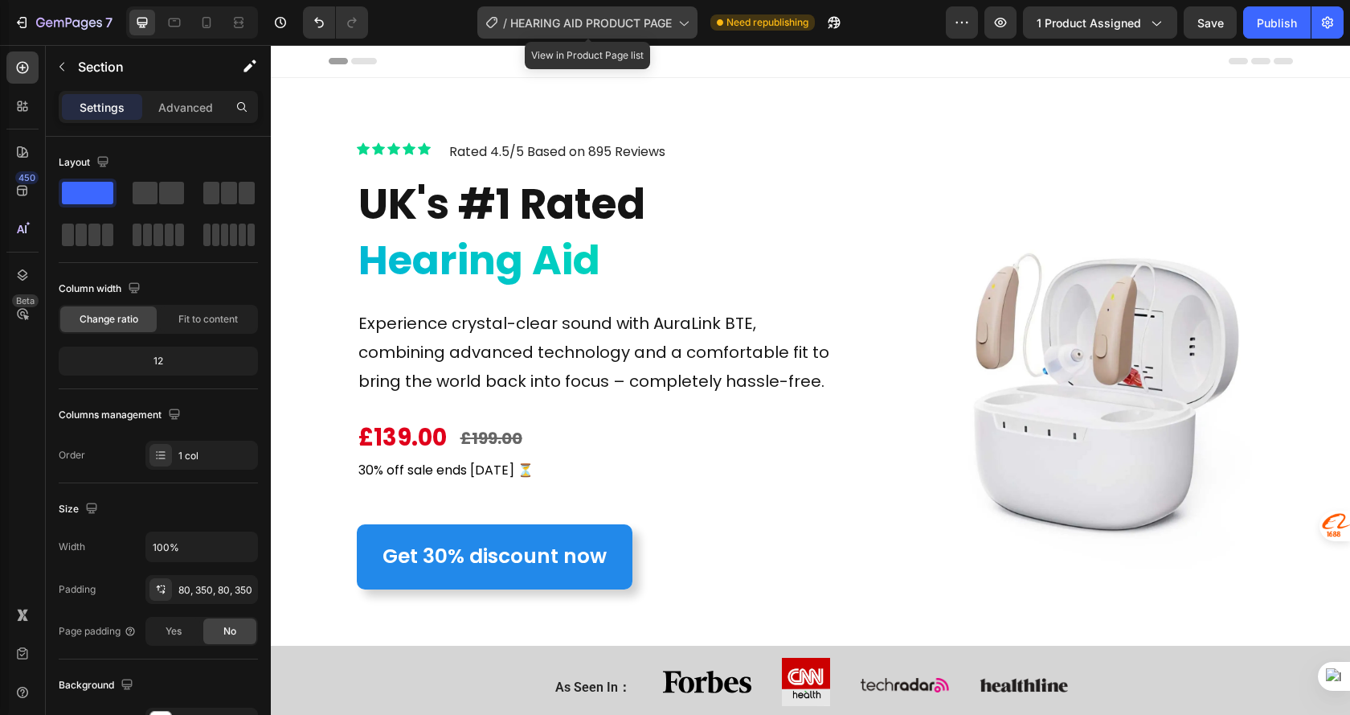
click at [596, 23] on span "HEARING AID PRODUCT PAGE" at bounding box center [591, 22] width 162 height 17
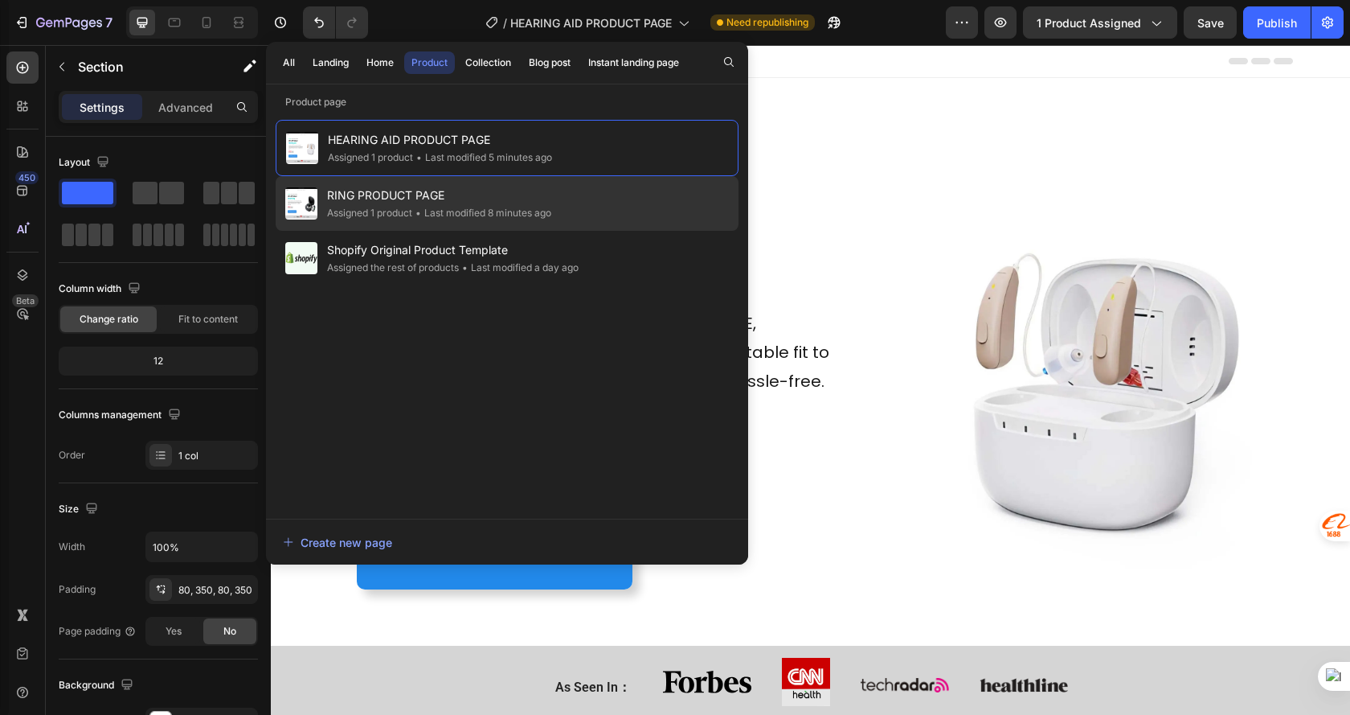
click at [551, 196] on span "RING PRODUCT PAGE" at bounding box center [439, 195] width 224 height 19
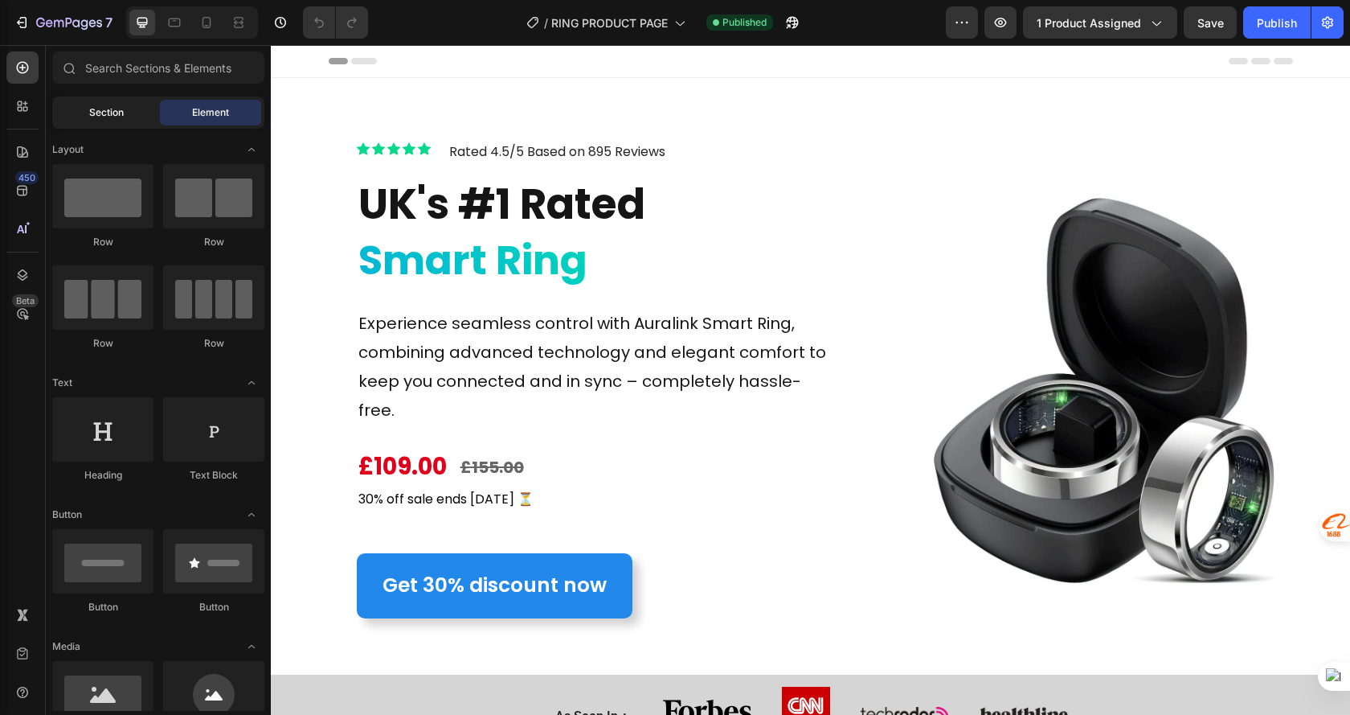
click at [117, 109] on span "Section" at bounding box center [106, 112] width 35 height 14
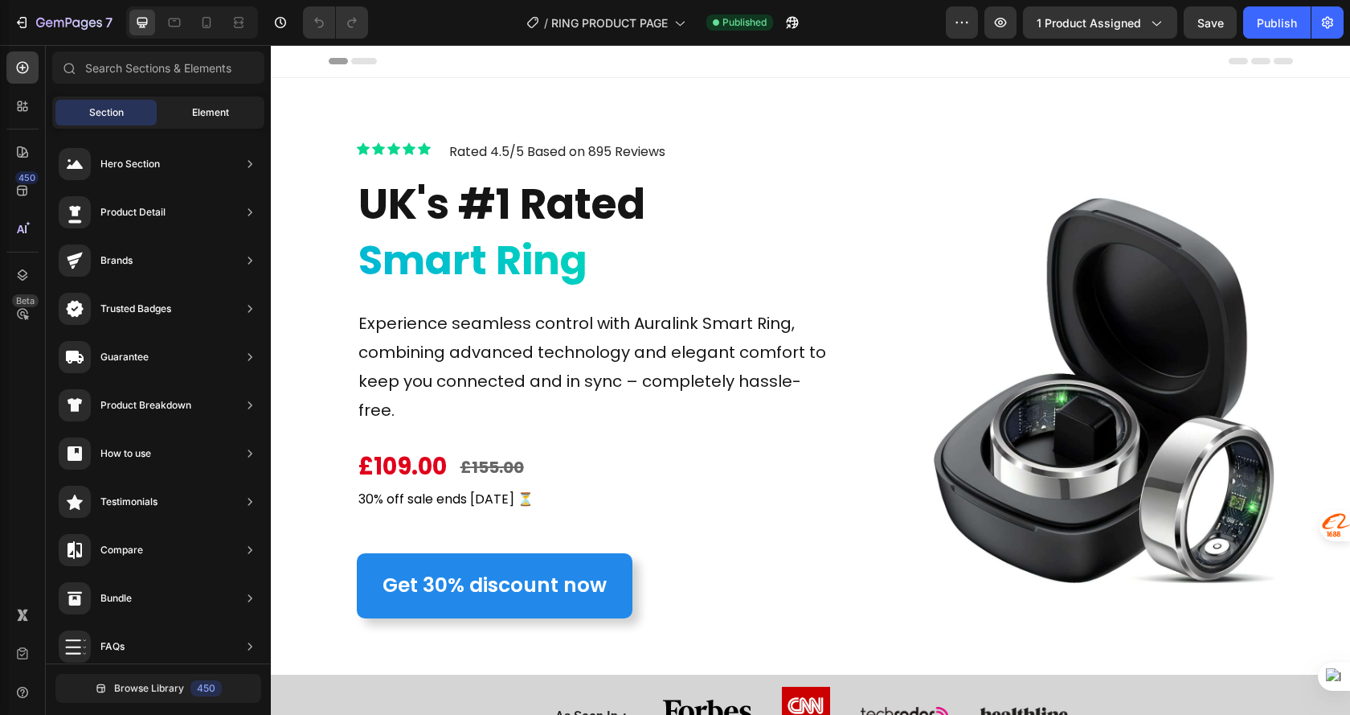
click at [211, 116] on span "Element" at bounding box center [210, 112] width 37 height 14
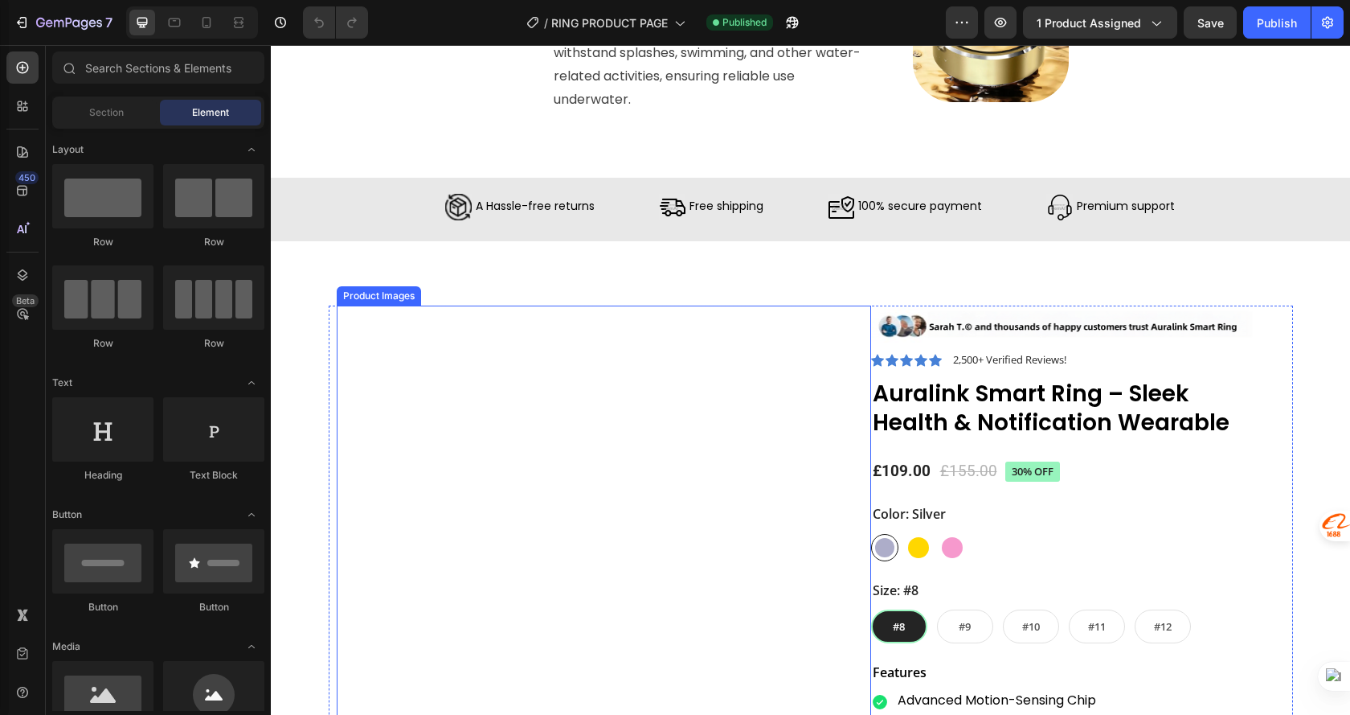
scroll to position [1849, 0]
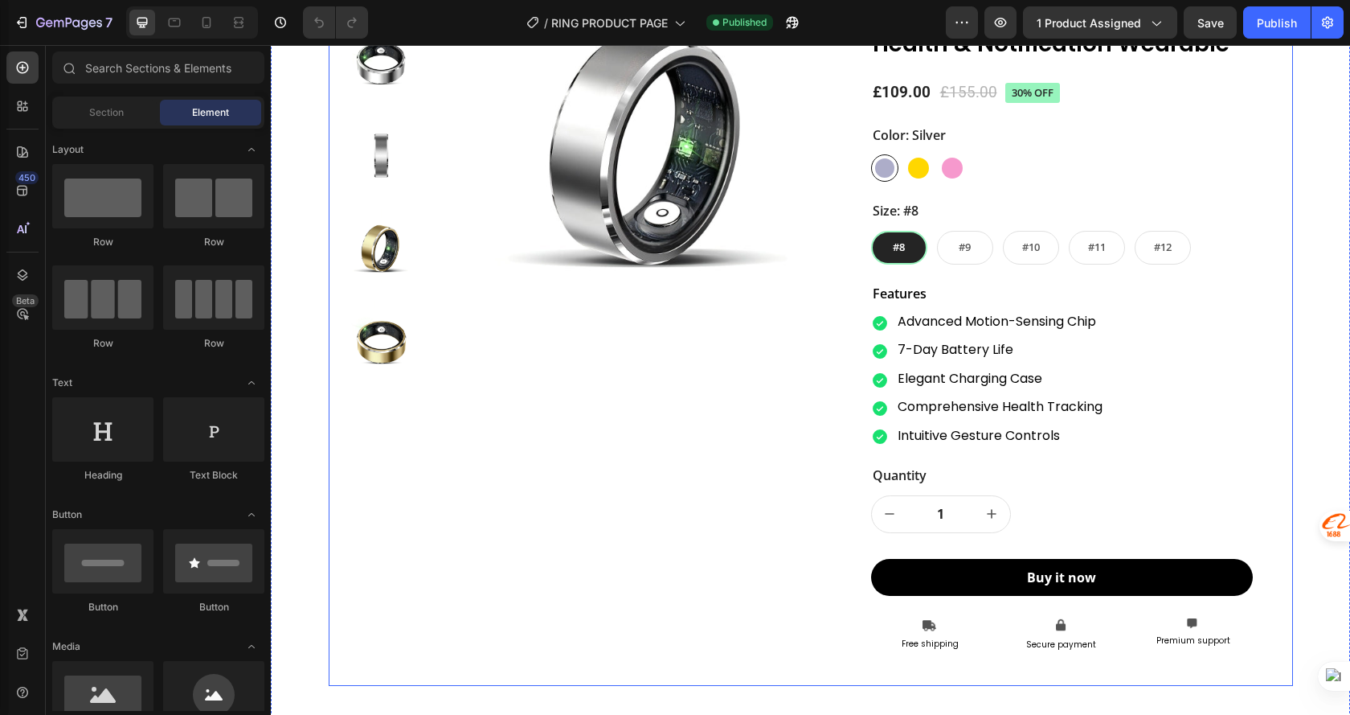
click at [404, 520] on div "Product Images" at bounding box center [604, 305] width 535 height 759
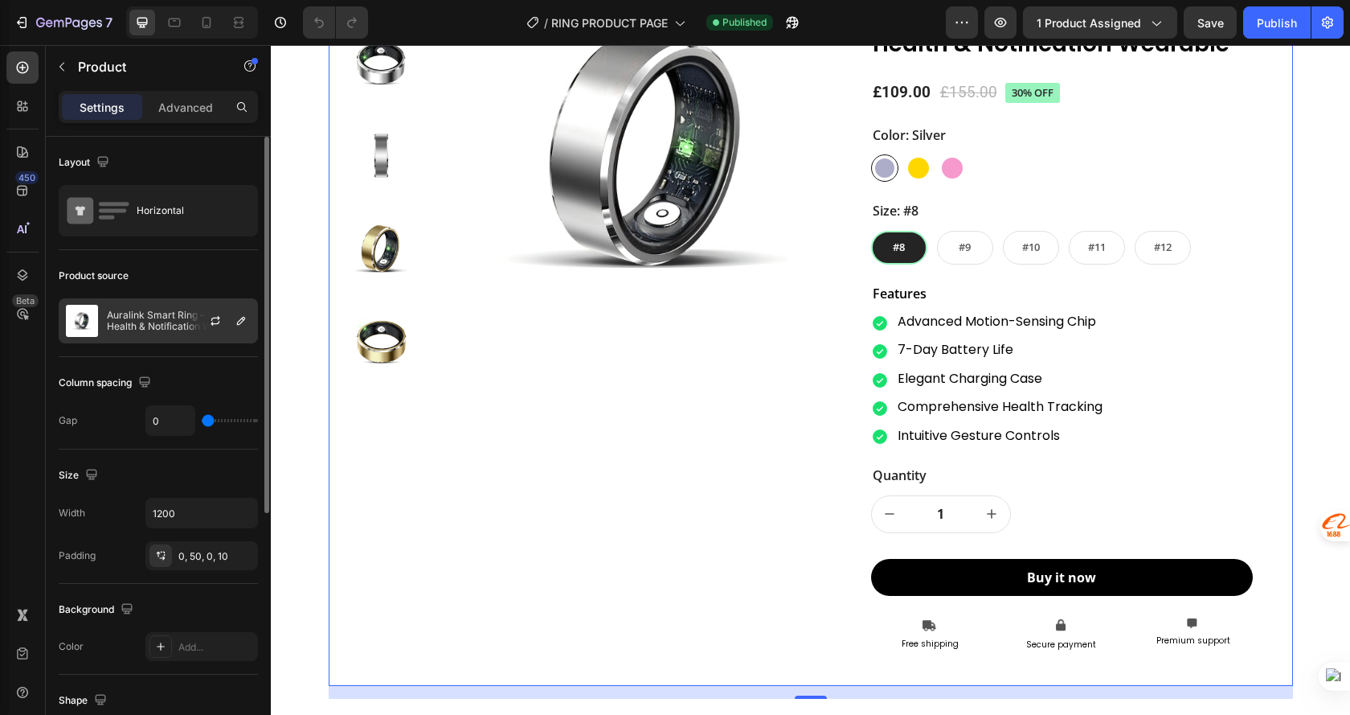
click at [185, 315] on p "Auralink Smart Ring – Sleek Health & Notification Wearable" at bounding box center [179, 320] width 144 height 23
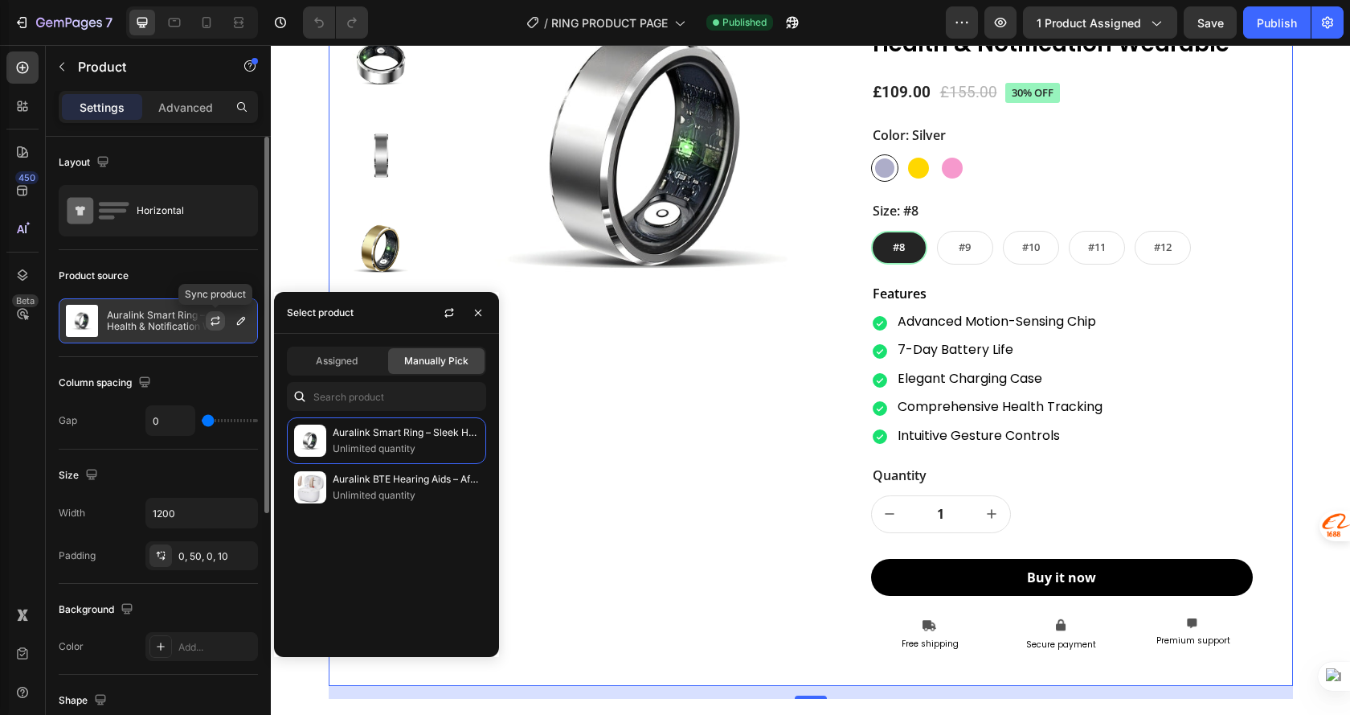
click at [207, 321] on button "button" at bounding box center [215, 320] width 19 height 19
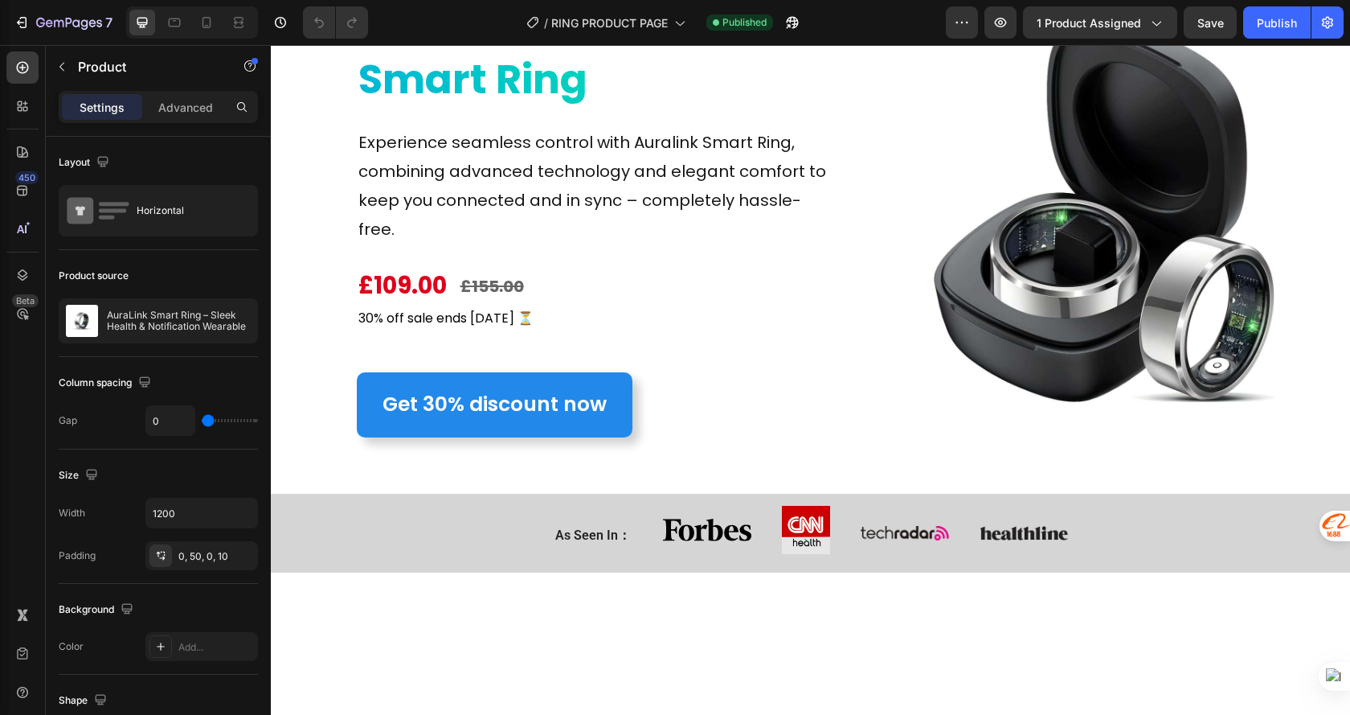
scroll to position [0, 0]
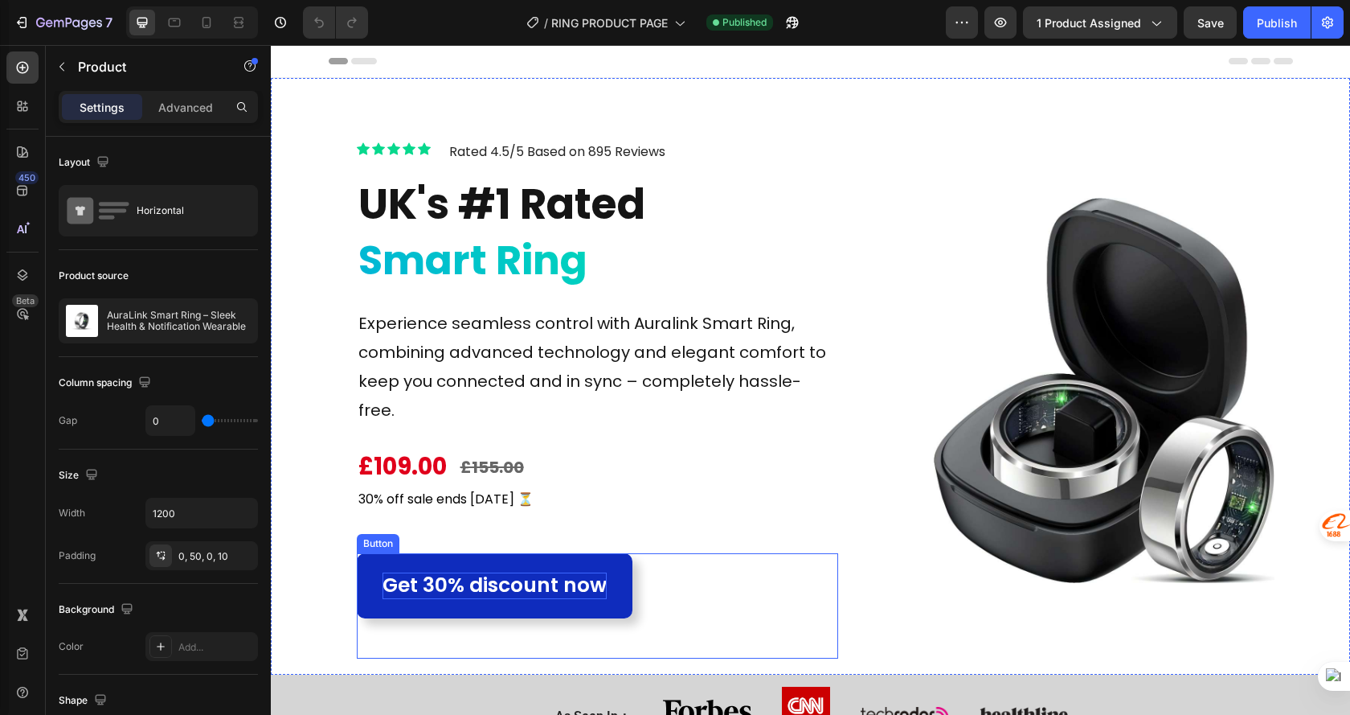
click at [432, 572] on p "Get 30% discount now" at bounding box center [495, 585] width 224 height 27
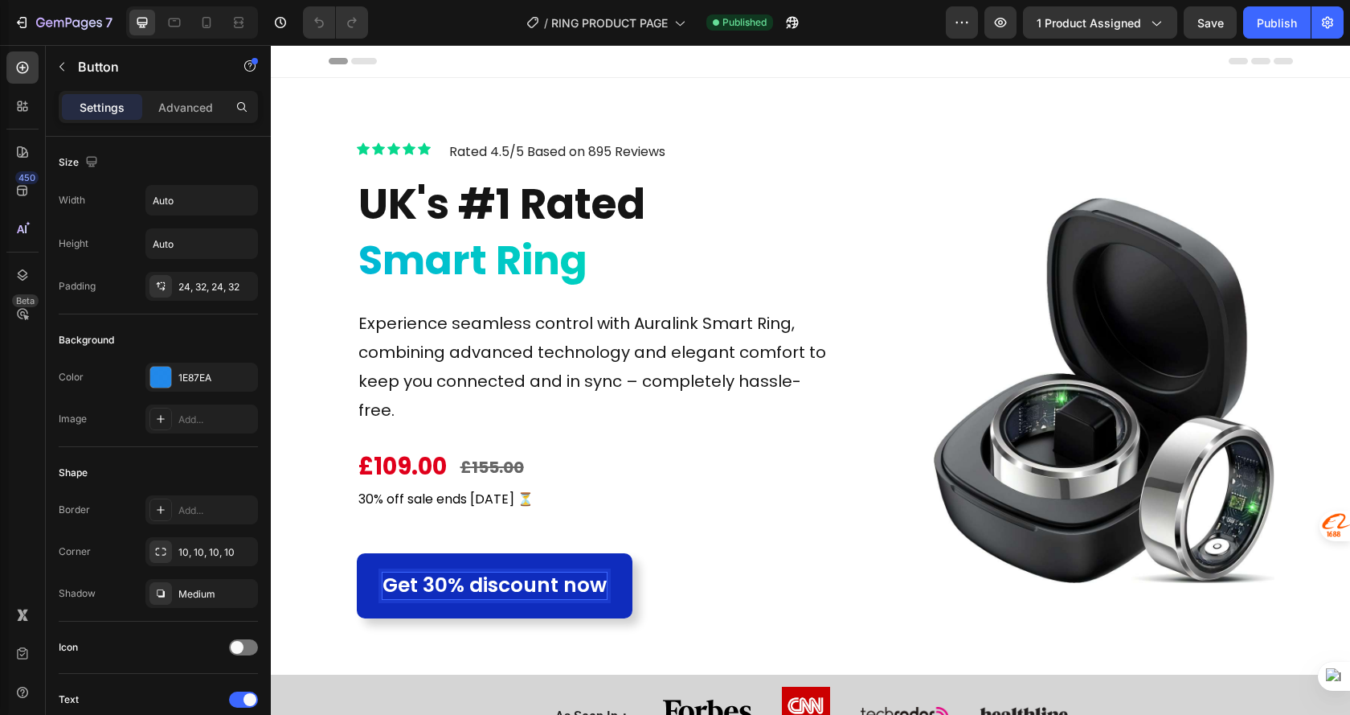
click at [438, 572] on p "Get 30% discount now" at bounding box center [495, 585] width 224 height 27
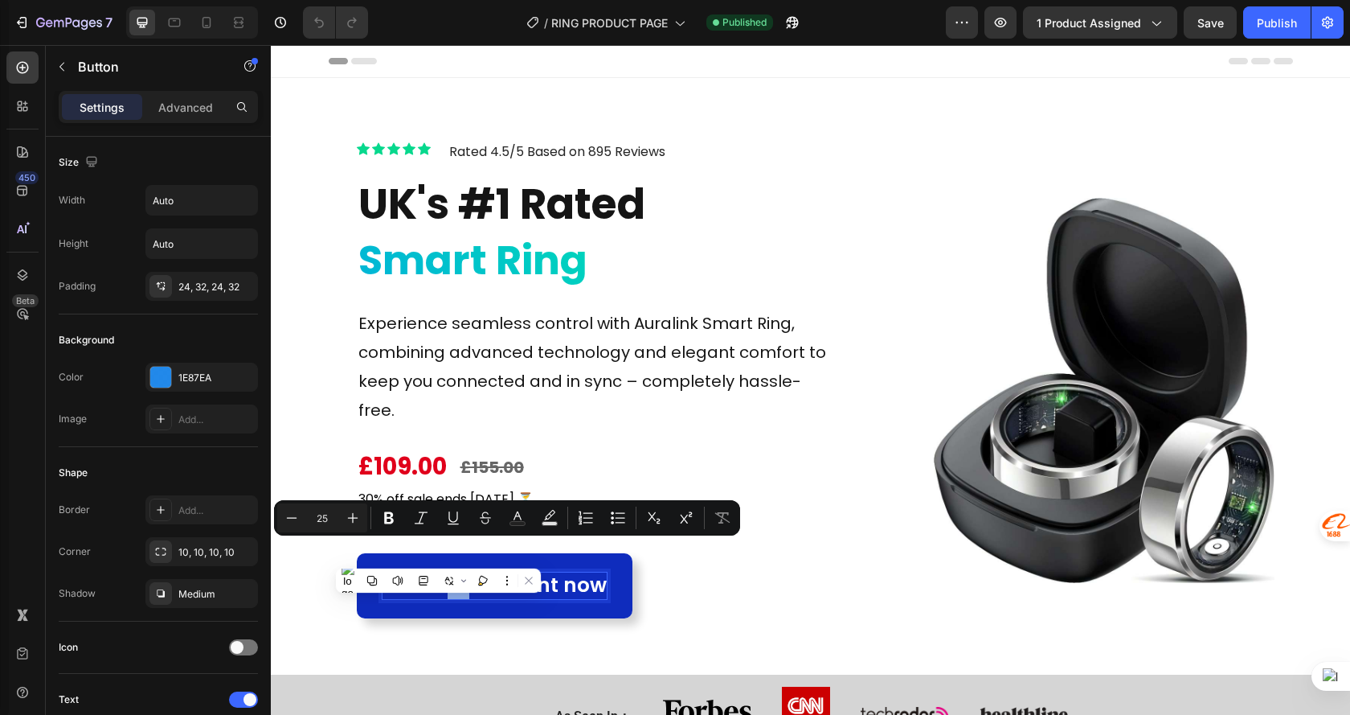
click at [440, 572] on p "Get 30% discount now" at bounding box center [495, 585] width 224 height 27
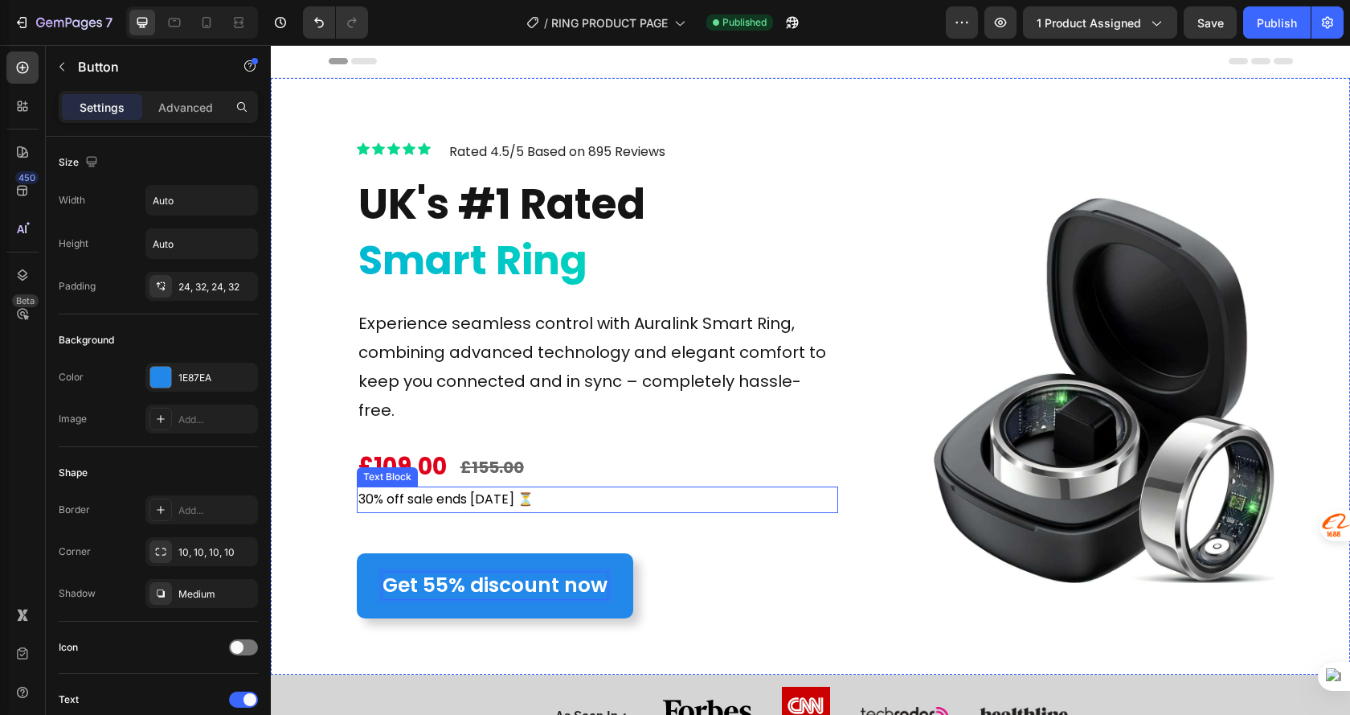
click at [367, 488] on p "30% off sale ends today ⏳" at bounding box center [598, 499] width 478 height 23
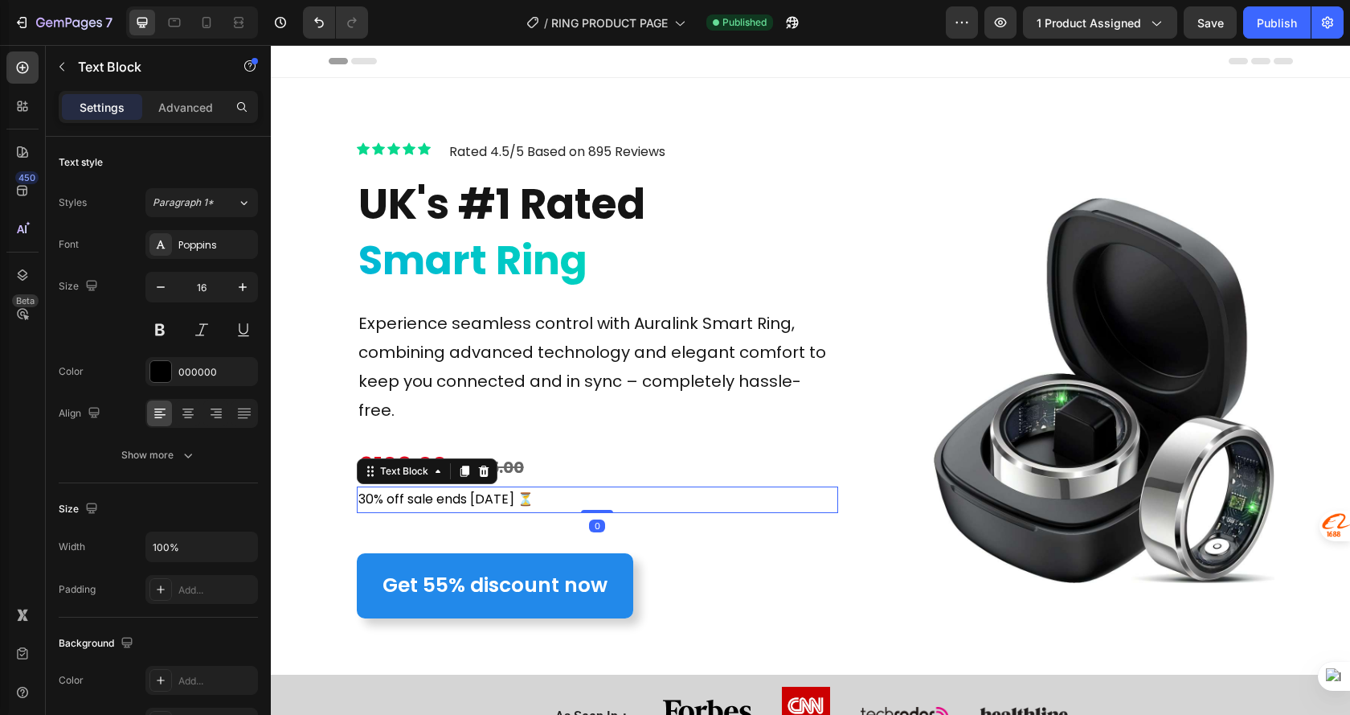
click at [368, 488] on p "30% off sale ends today ⏳" at bounding box center [598, 499] width 478 height 23
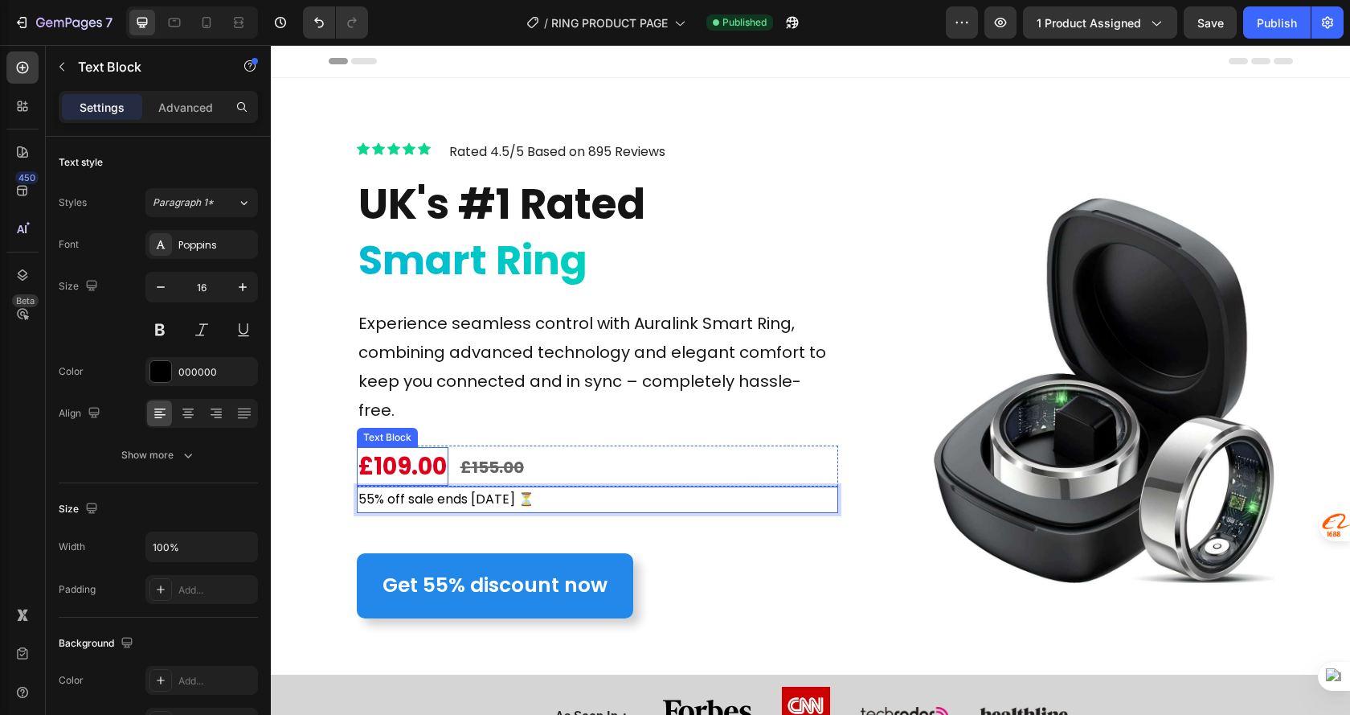
click at [391, 450] on span "£109.00" at bounding box center [403, 466] width 88 height 32
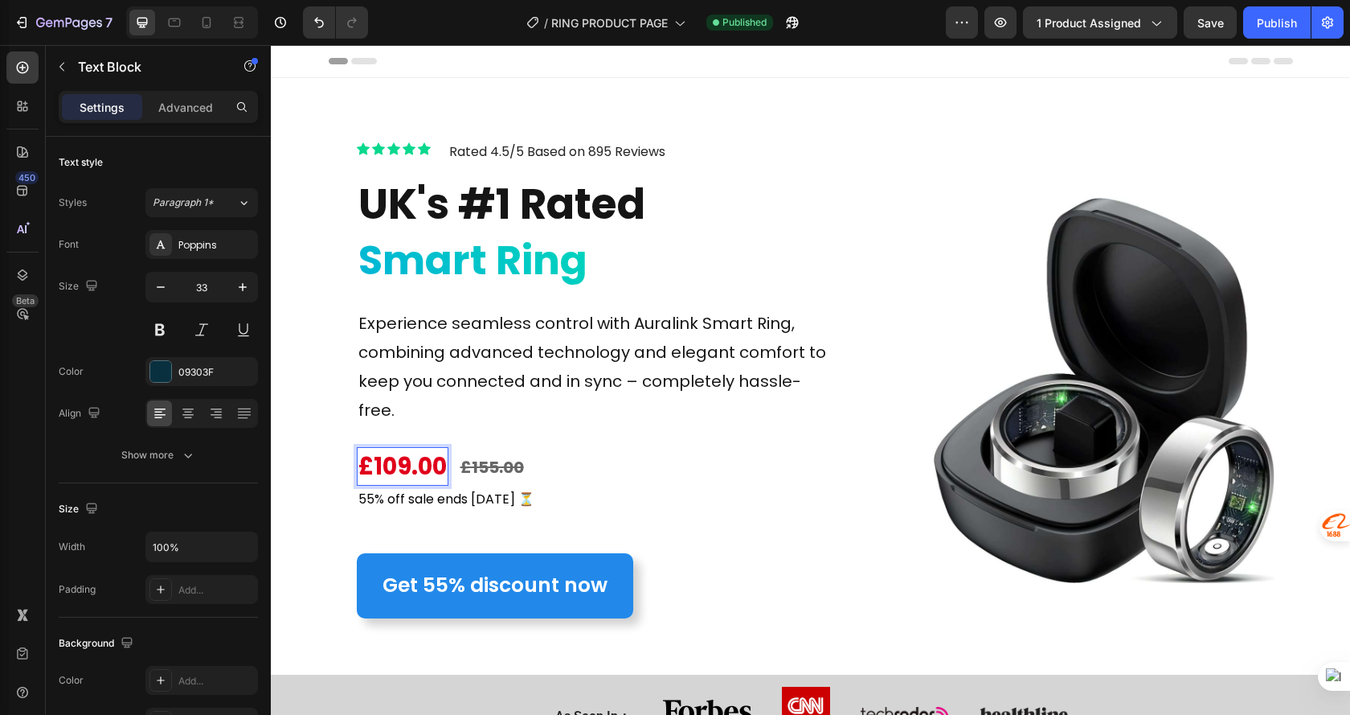
click at [391, 450] on span "£109.00" at bounding box center [403, 466] width 88 height 32
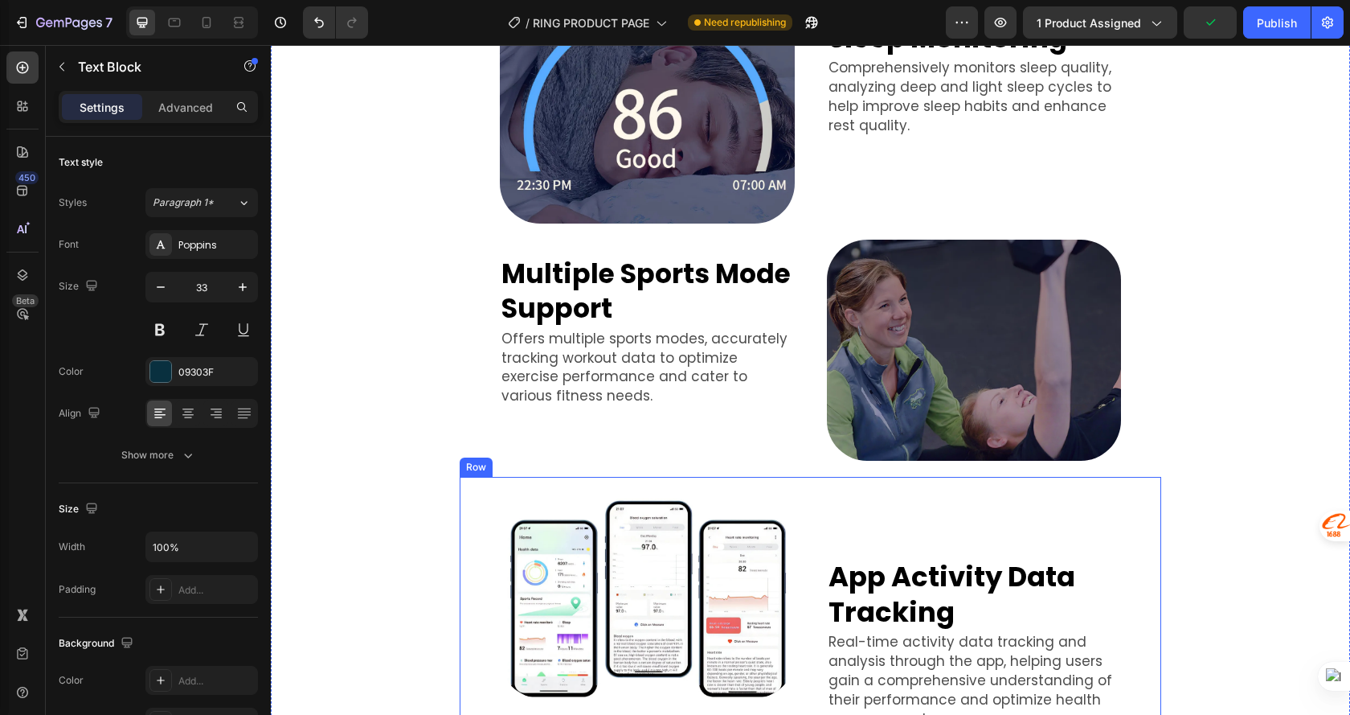
scroll to position [4743, 0]
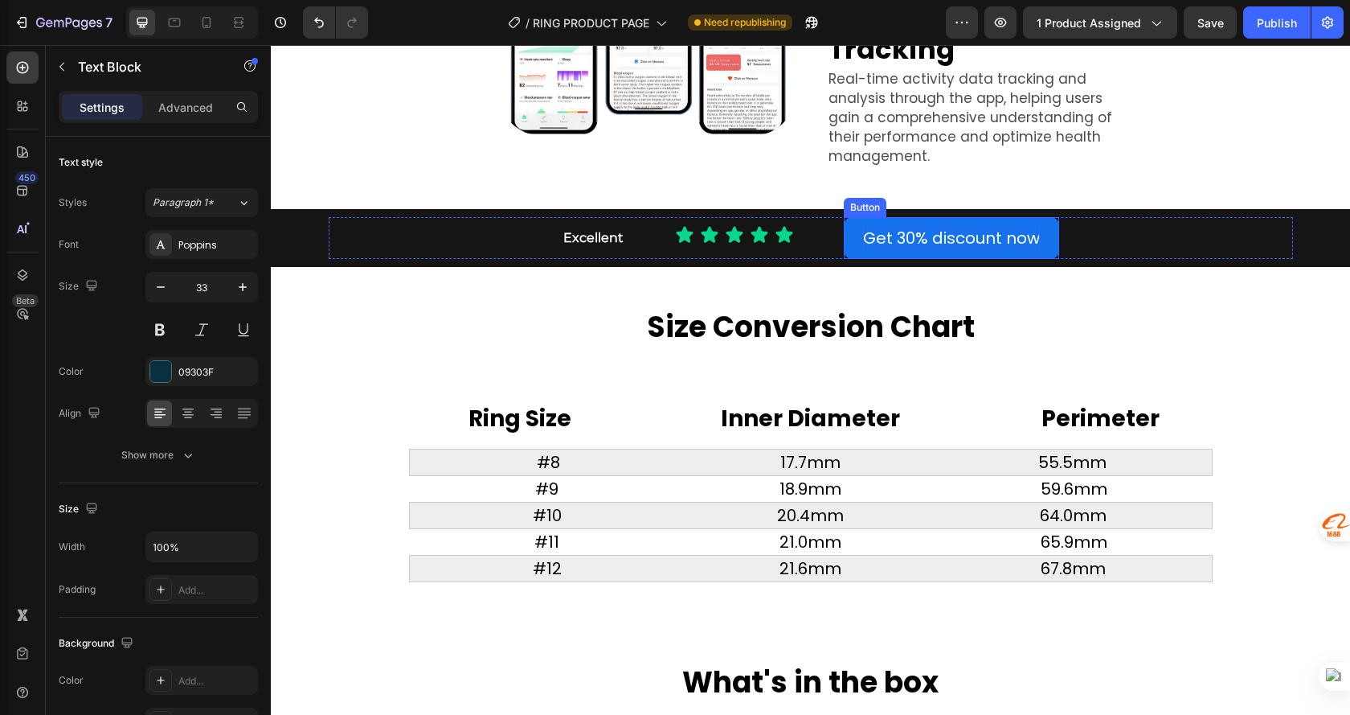
click at [907, 227] on p "Get 30% discount now" at bounding box center [951, 238] width 177 height 23
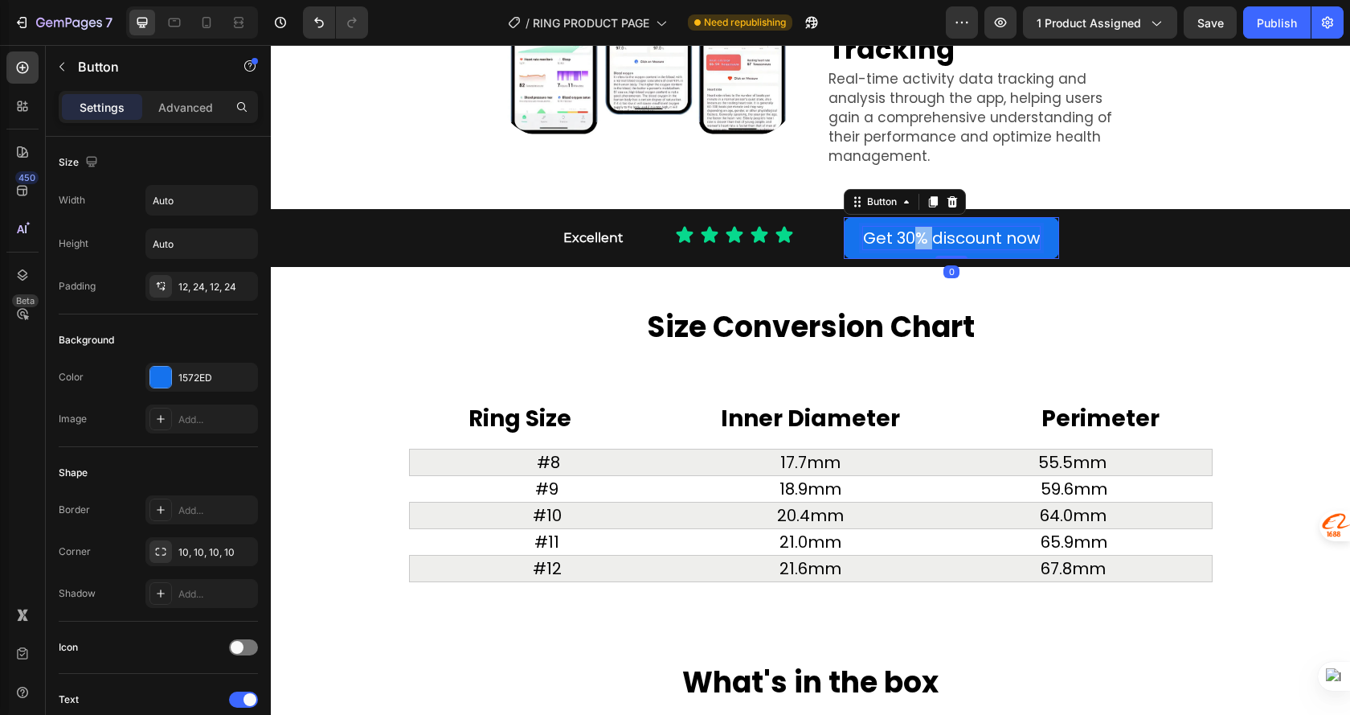
click at [907, 227] on p "Get 30% discount now" at bounding box center [951, 238] width 177 height 23
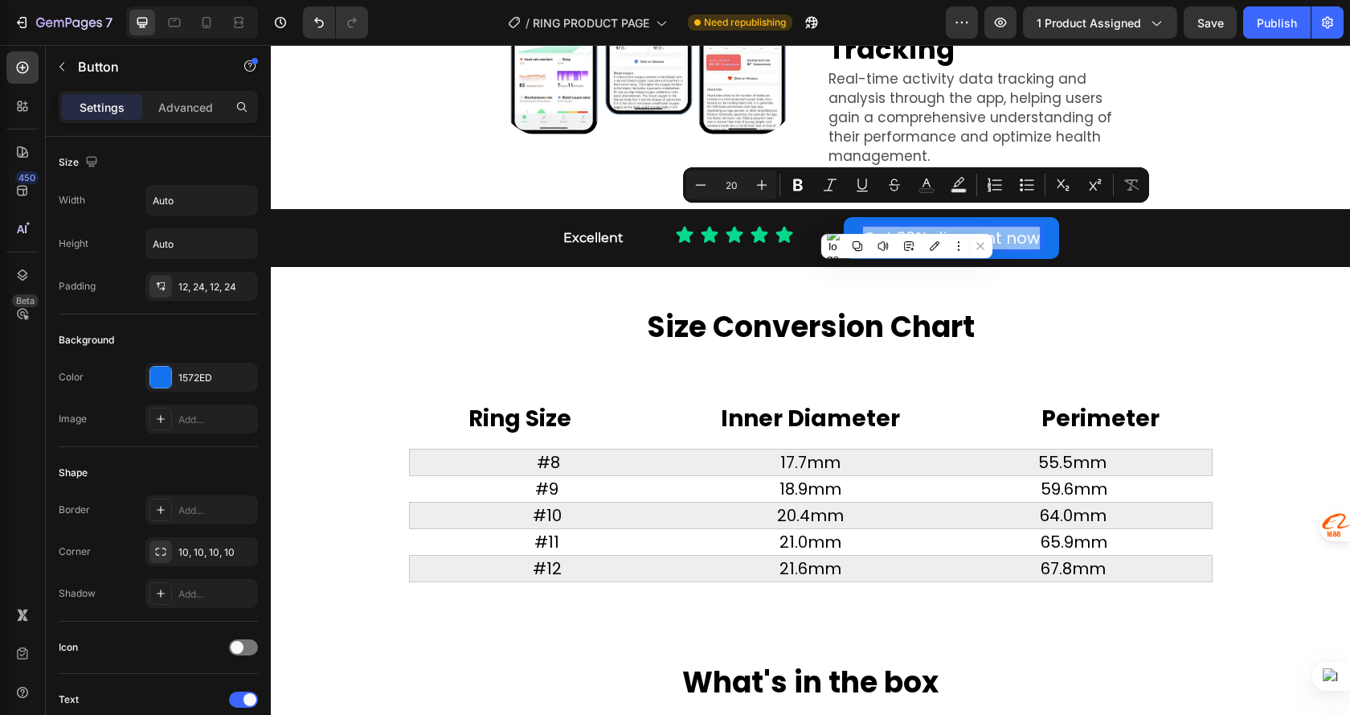
click at [907, 227] on p "Get 30% discount now" at bounding box center [951, 238] width 177 height 23
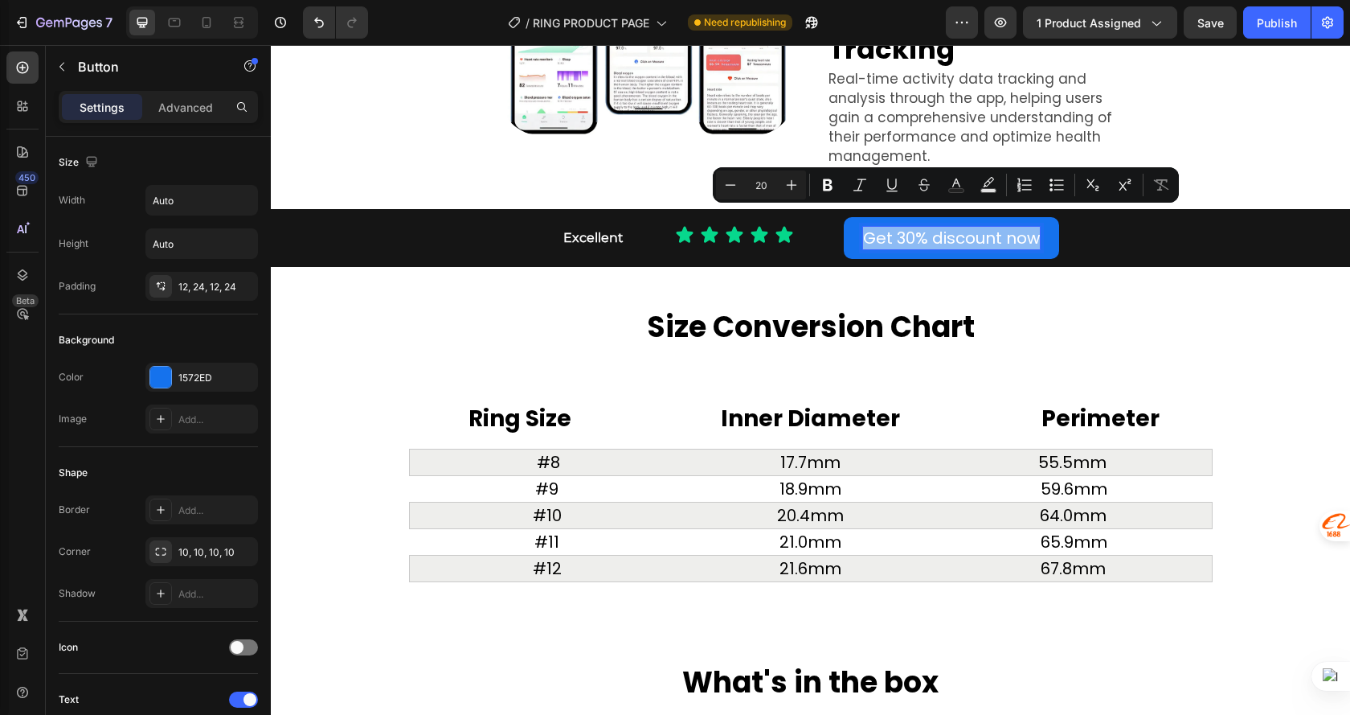
click at [909, 227] on p "Get 30% discount now" at bounding box center [951, 238] width 177 height 23
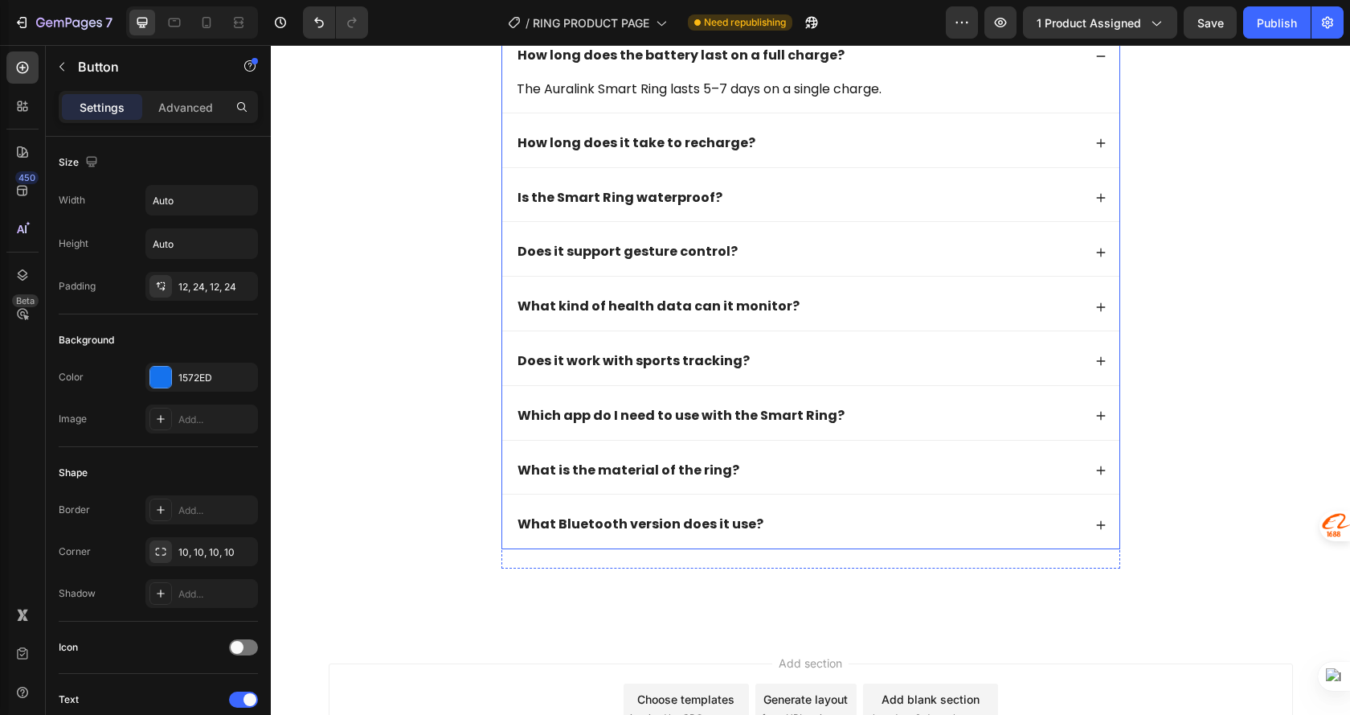
scroll to position [5919, 0]
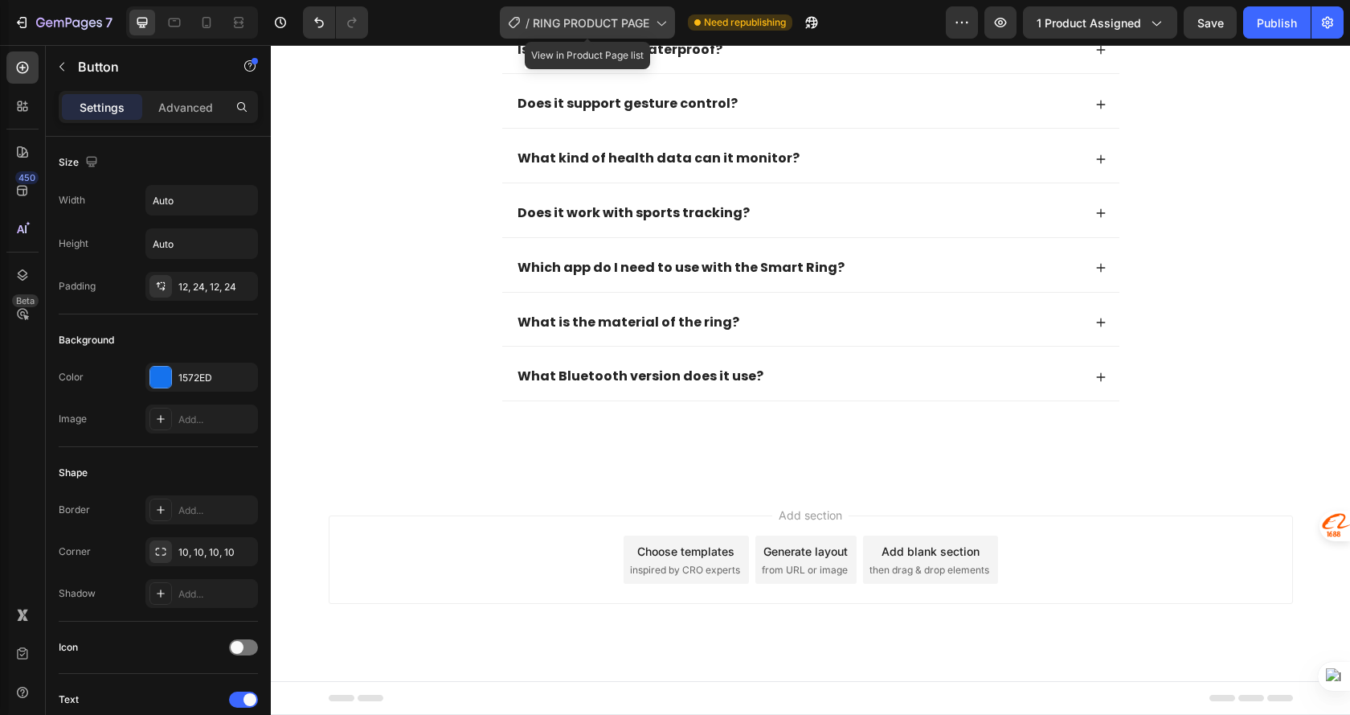
click at [587, 11] on div "/ RING PRODUCT PAGE" at bounding box center [587, 22] width 175 height 32
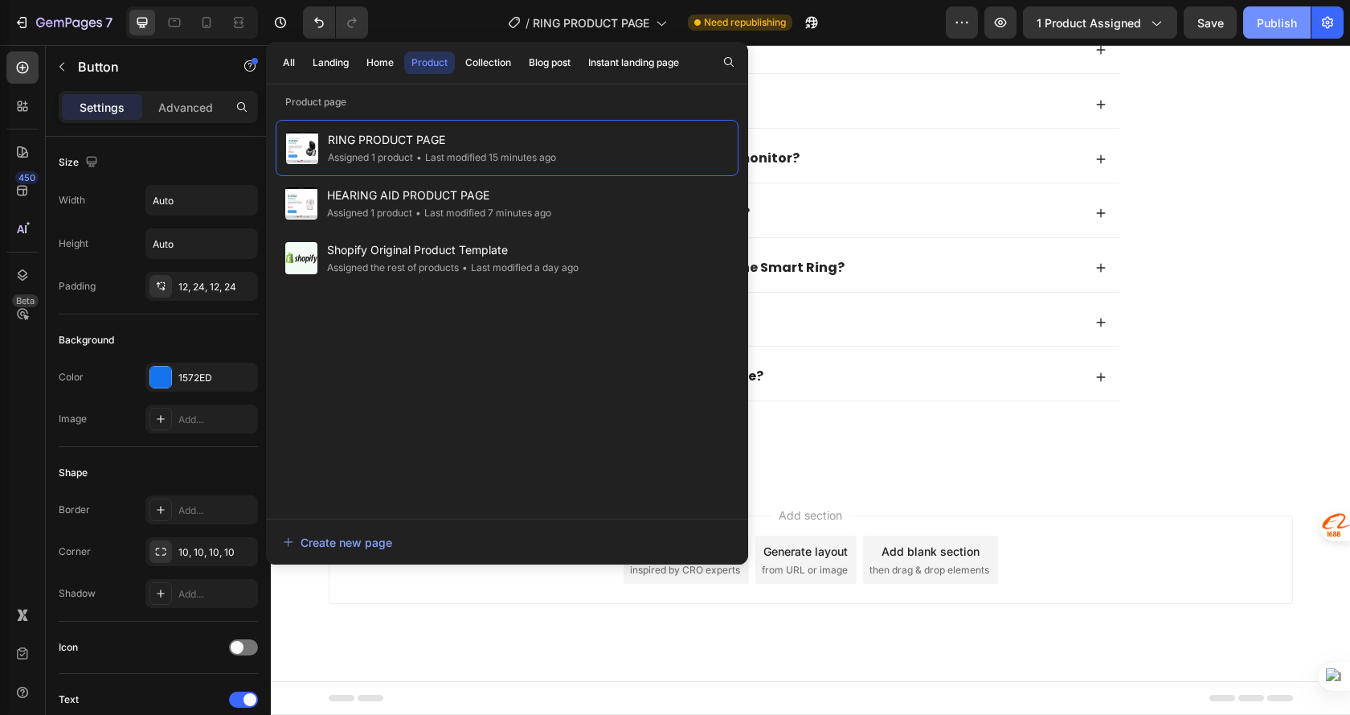
click at [1273, 30] on div "Publish" at bounding box center [1277, 22] width 40 height 17
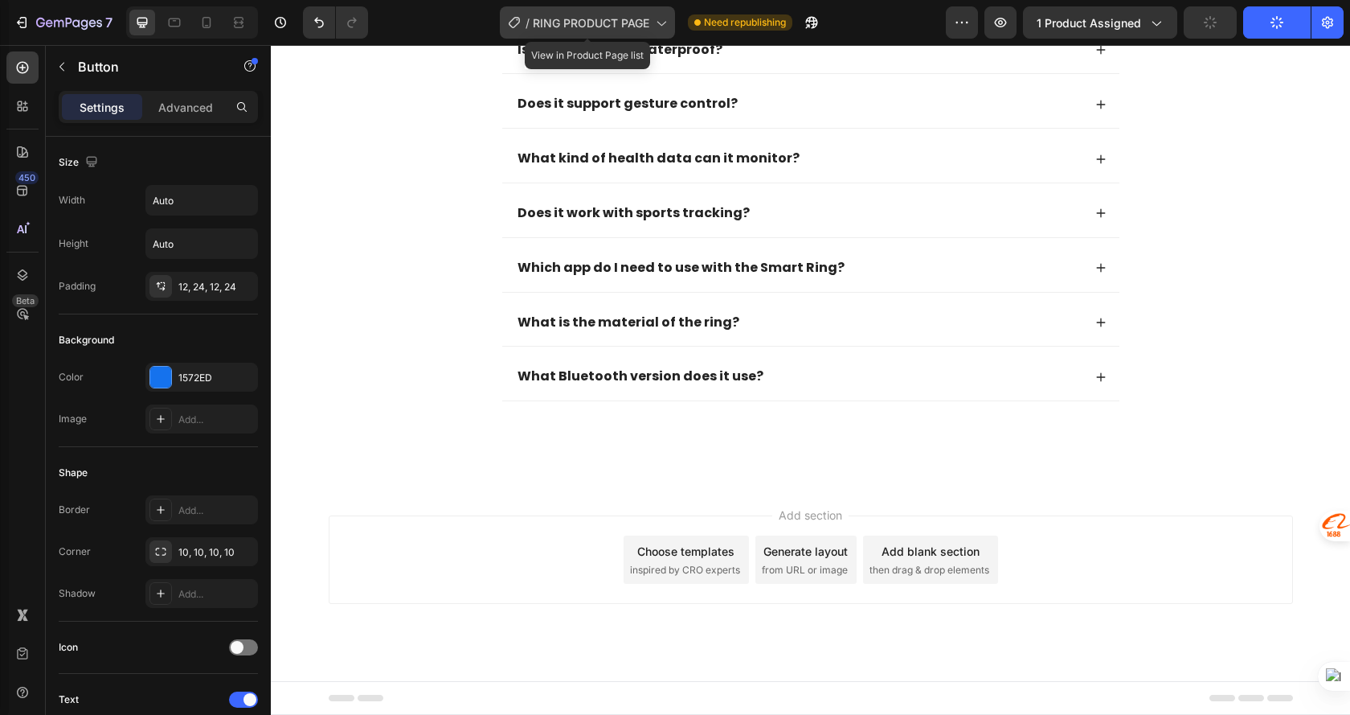
click at [604, 28] on span "RING PRODUCT PAGE" at bounding box center [591, 22] width 117 height 17
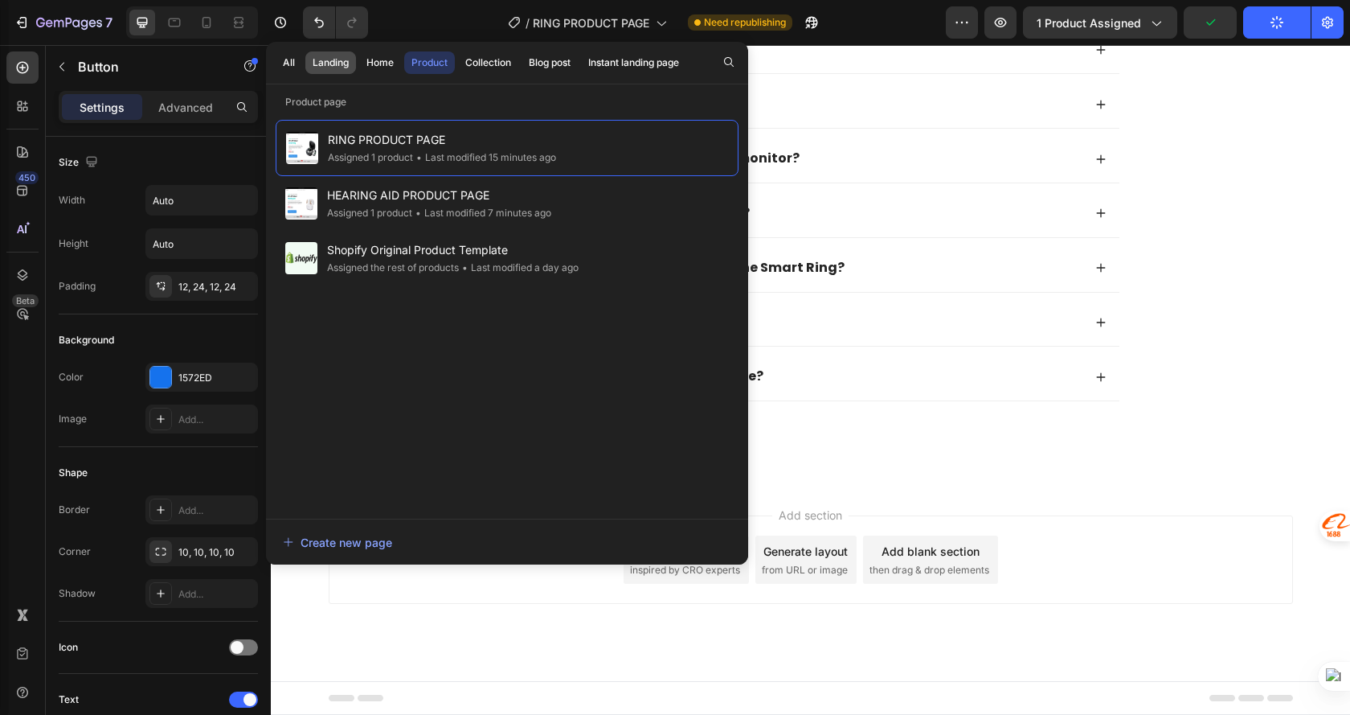
click at [322, 62] on div "Landing" at bounding box center [331, 62] width 36 height 14
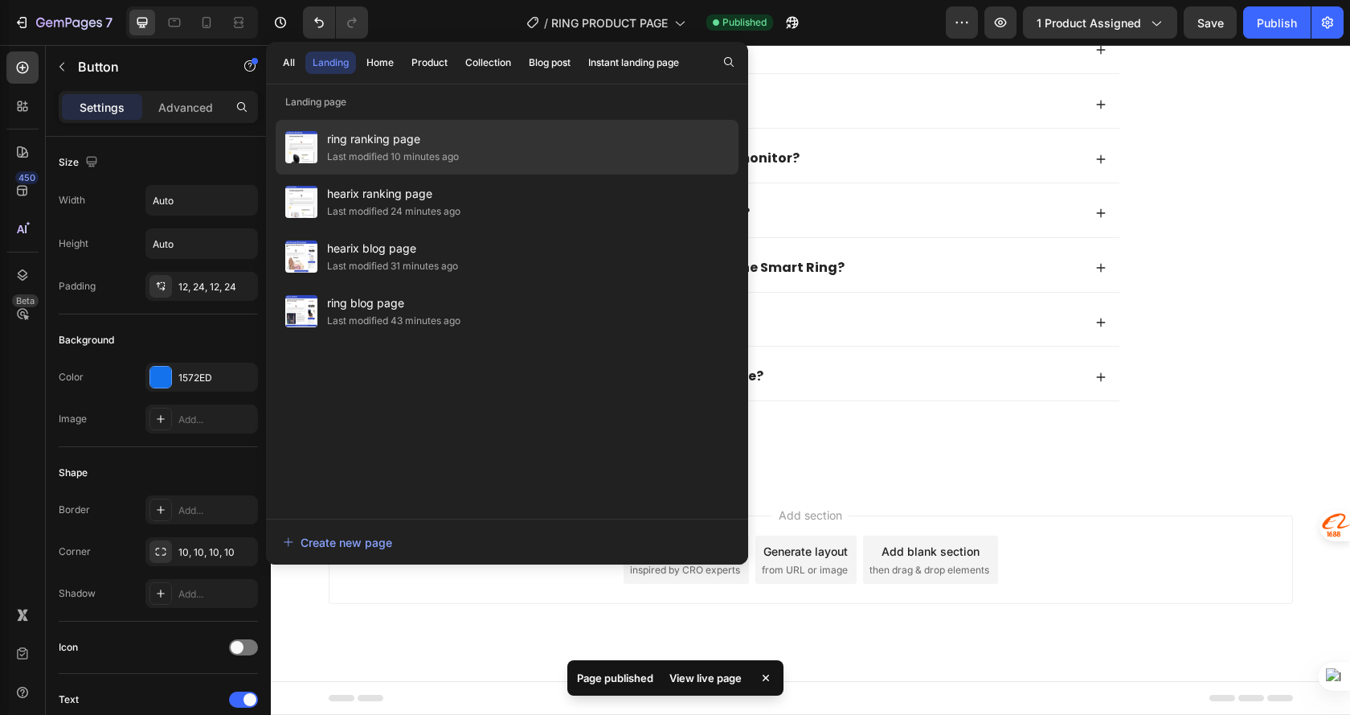
click at [495, 174] on div "ring ranking page Last modified 10 minutes ago" at bounding box center [507, 201] width 463 height 55
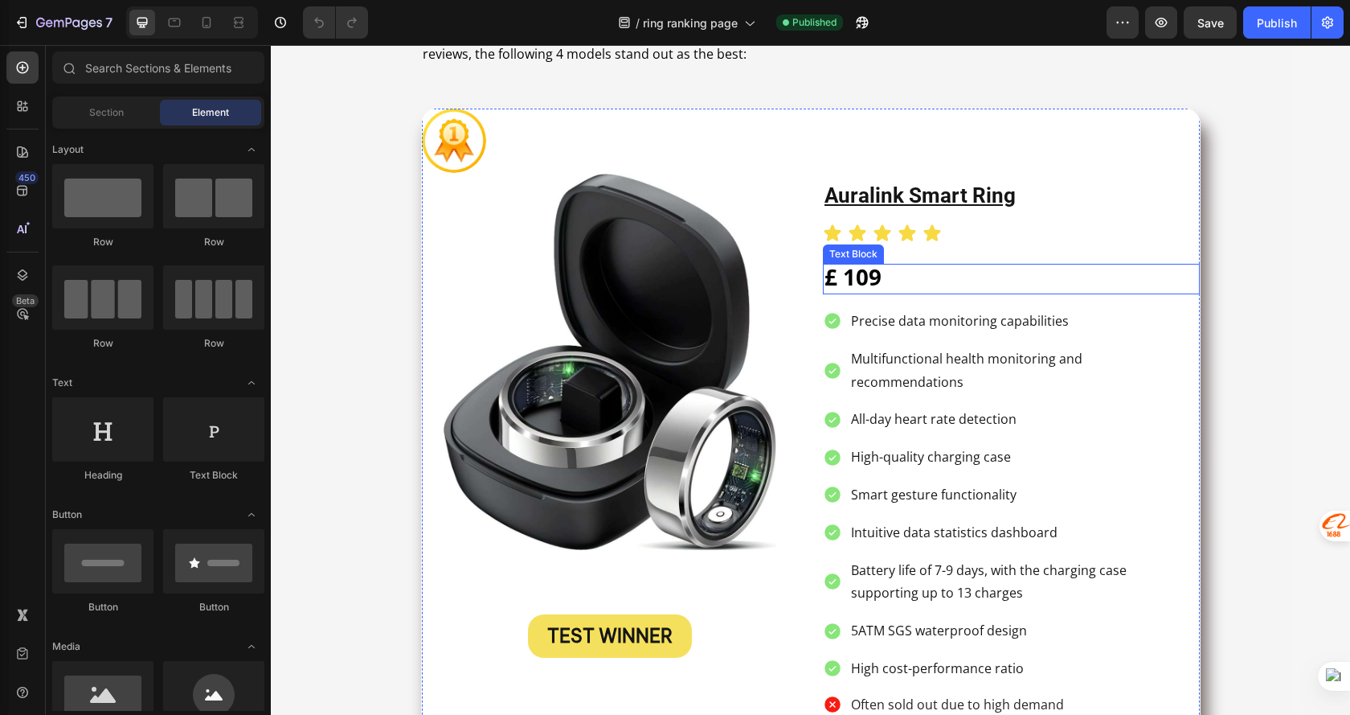
scroll to position [402, 0]
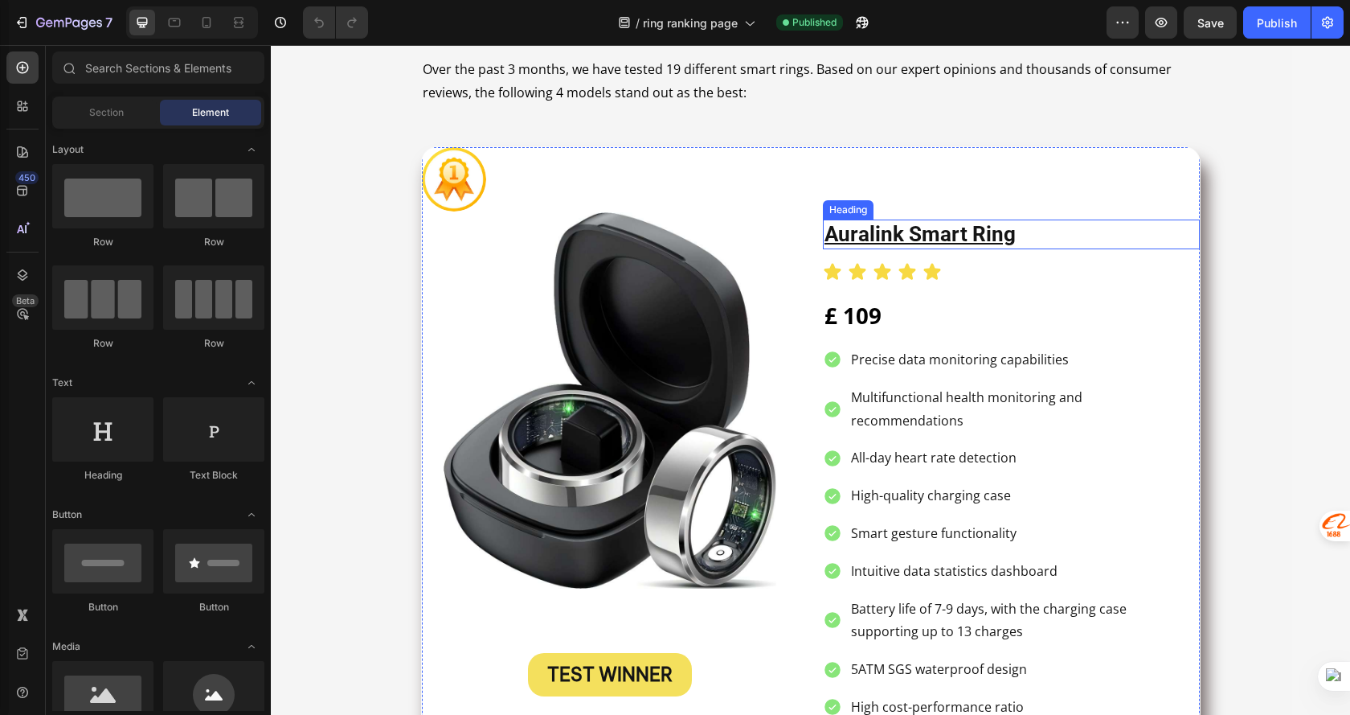
click at [867, 228] on u "auralink smart ring" at bounding box center [920, 234] width 191 height 24
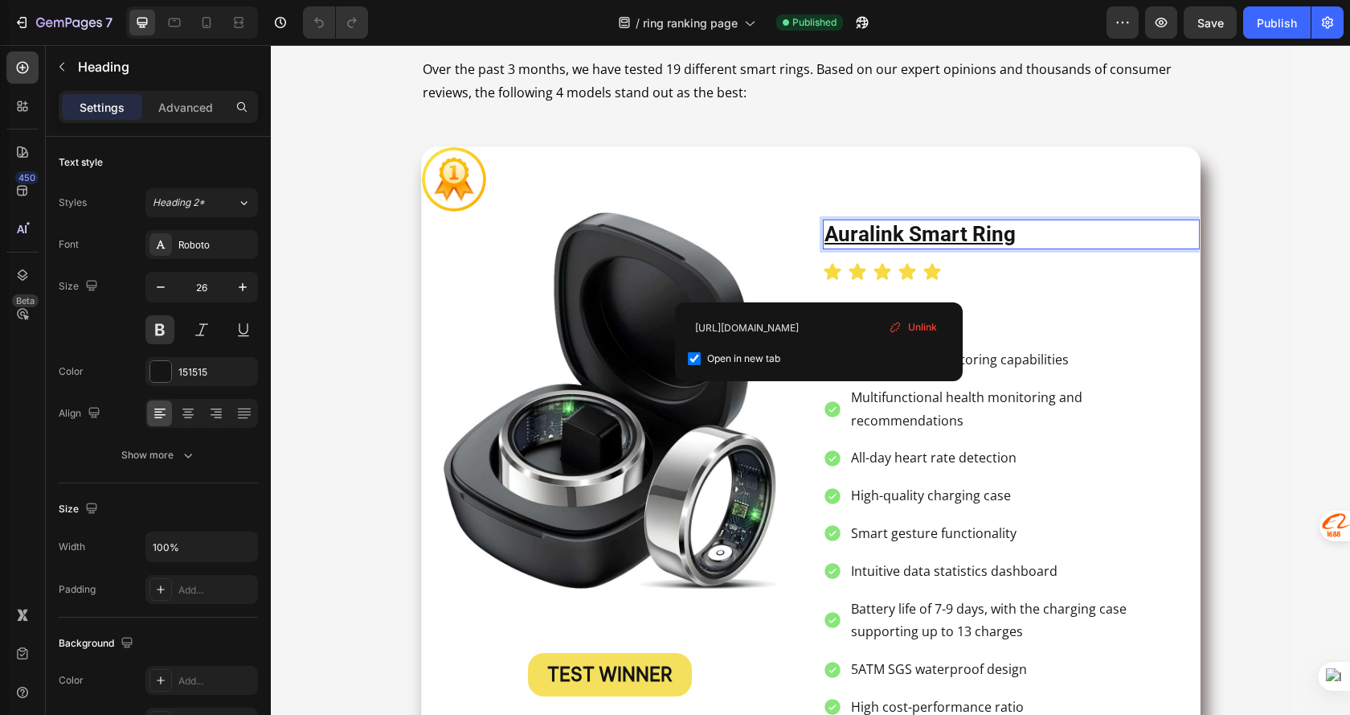
scroll to position [0, 0]
click at [867, 232] on u "auralink smart ring" at bounding box center [920, 234] width 191 height 24
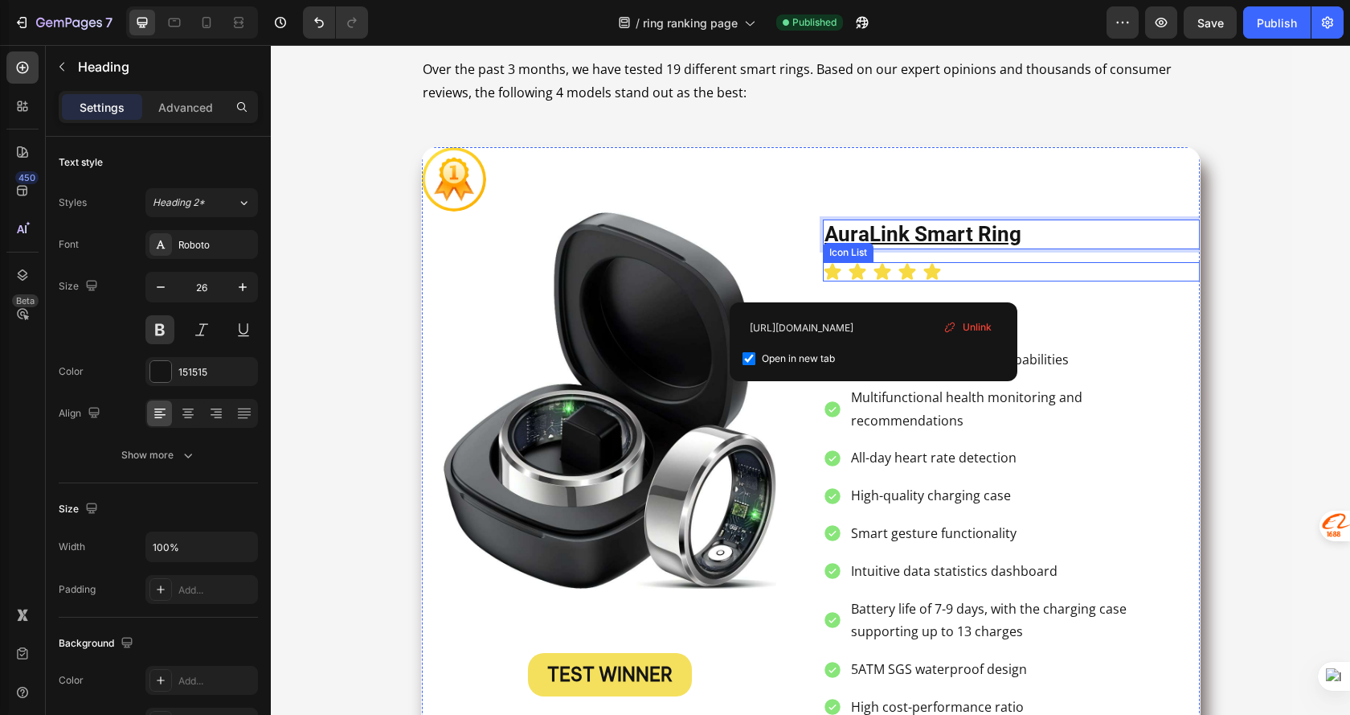
click at [1047, 264] on div "Icon Icon Icon Icon Icon" at bounding box center [1011, 271] width 377 height 19
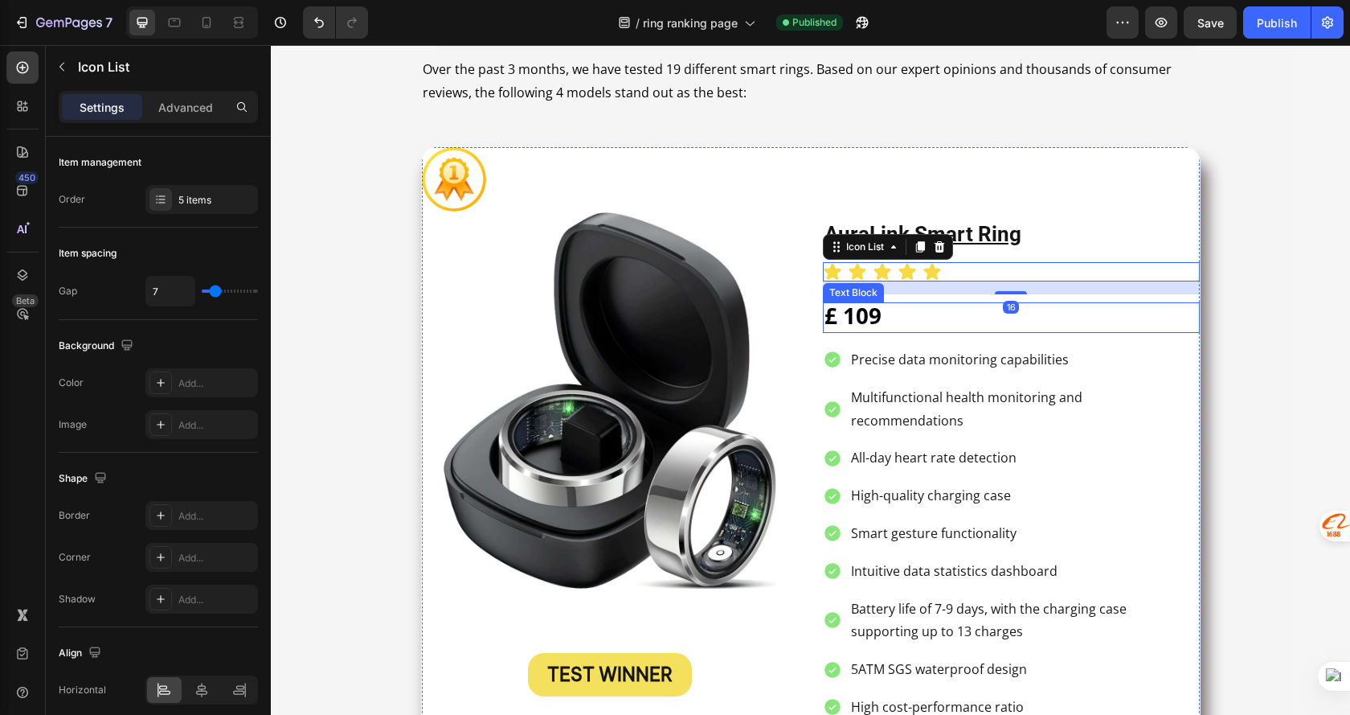
click at [853, 315] on strong "£ 109" at bounding box center [853, 315] width 57 height 31
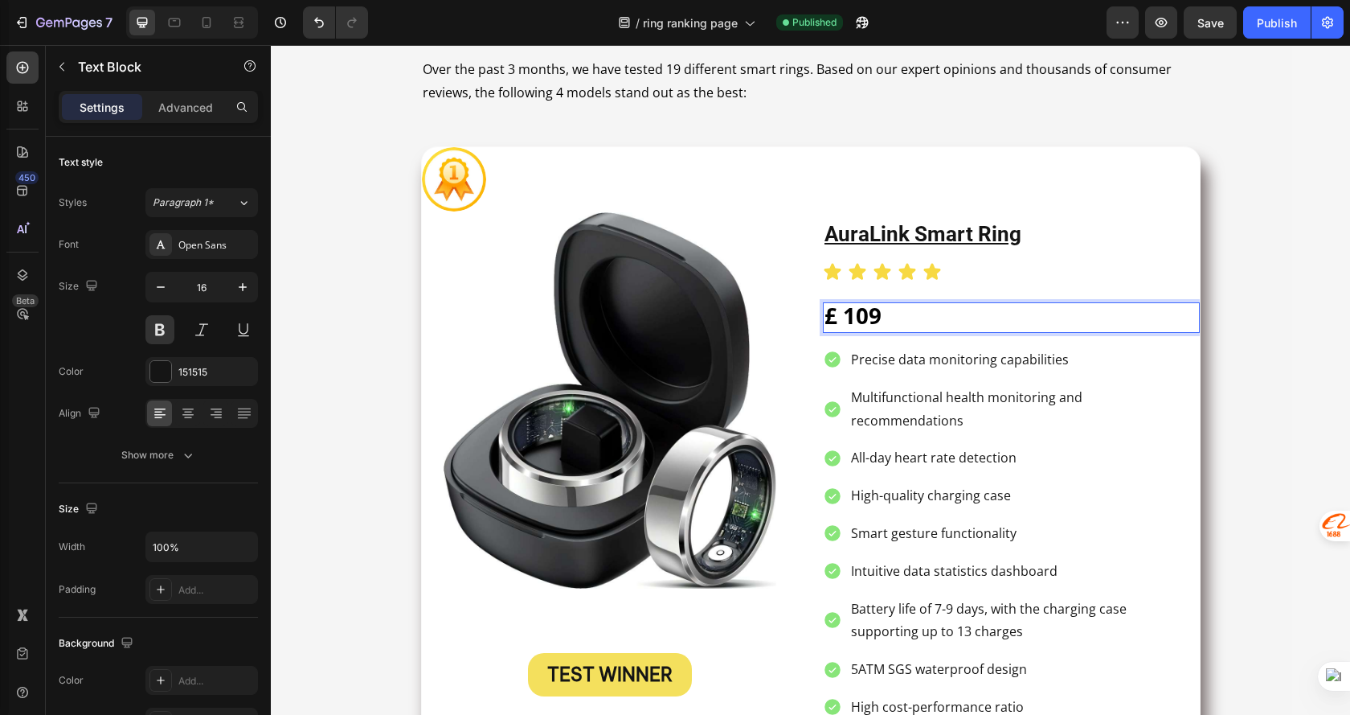
click at [863, 314] on strong "£ 109" at bounding box center [853, 315] width 57 height 31
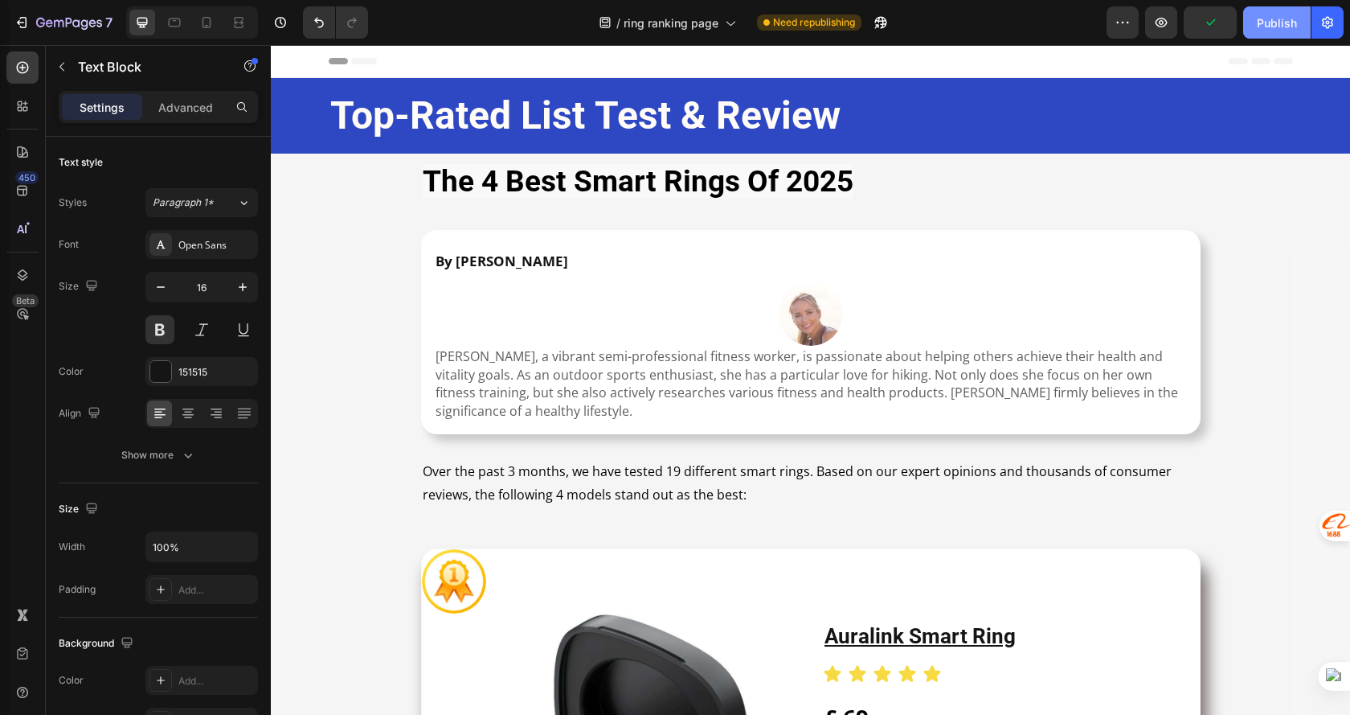
click at [1278, 10] on button "Publish" at bounding box center [1278, 22] width 68 height 32
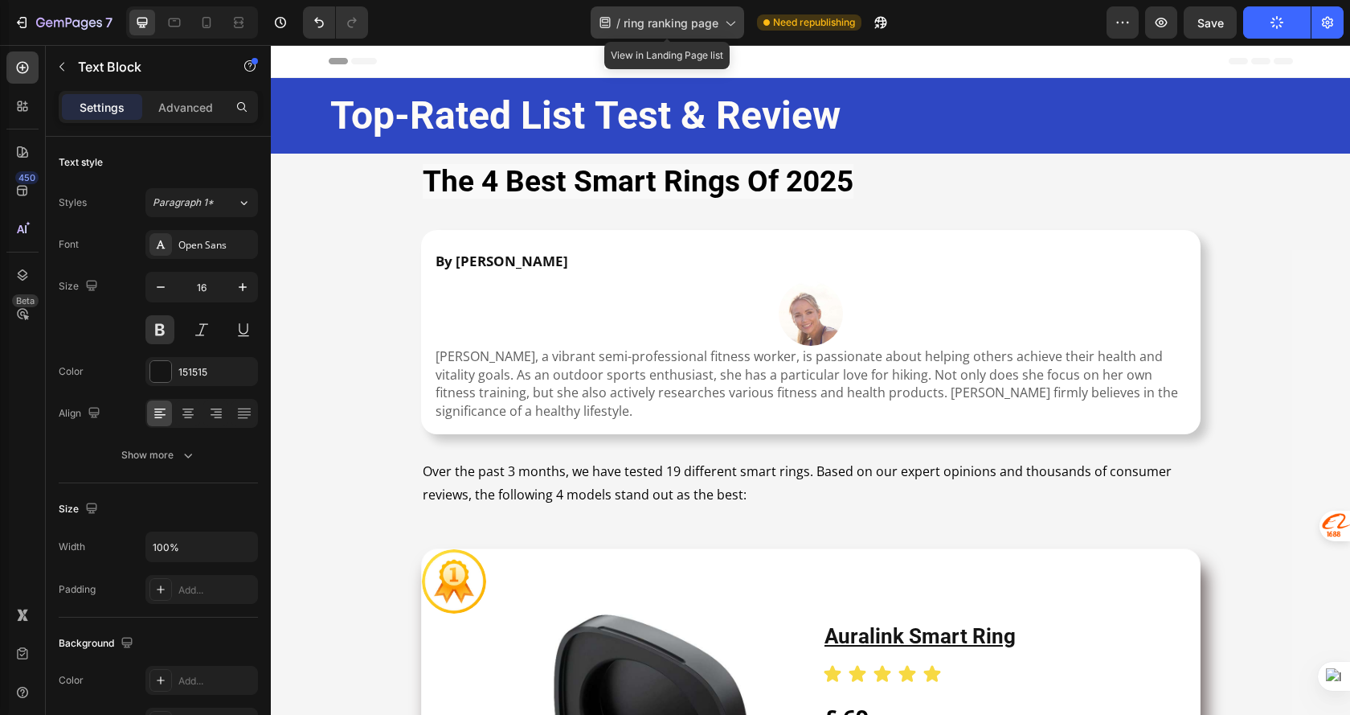
click at [669, 32] on div "/ ring ranking page" at bounding box center [668, 22] width 154 height 32
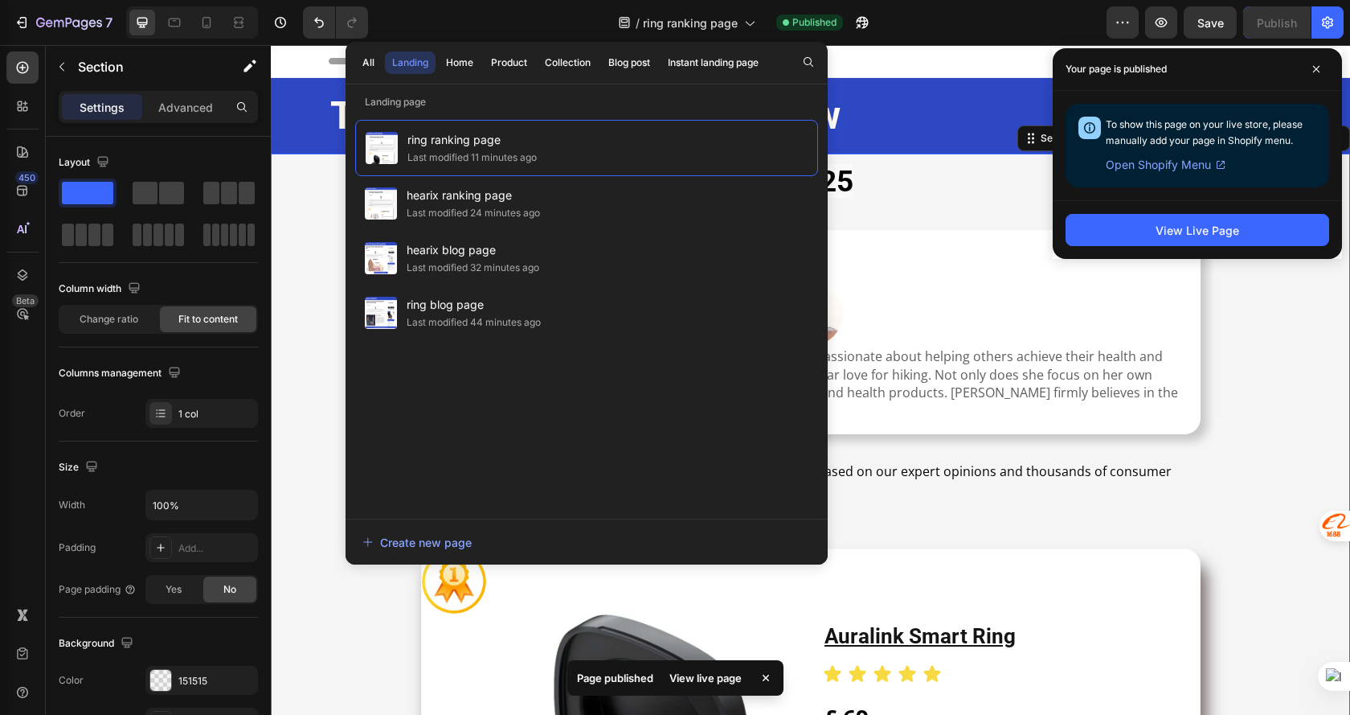
click at [1318, 71] on icon at bounding box center [1317, 69] width 8 height 8
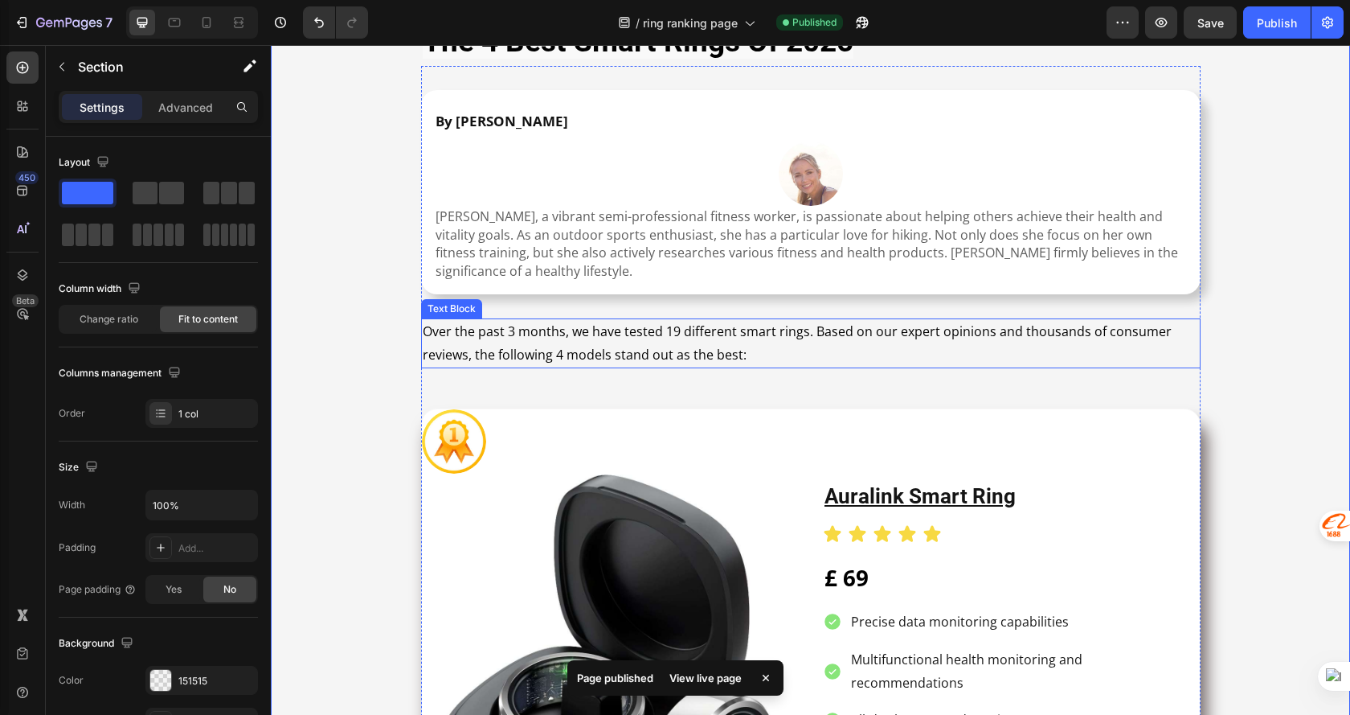
scroll to position [161, 0]
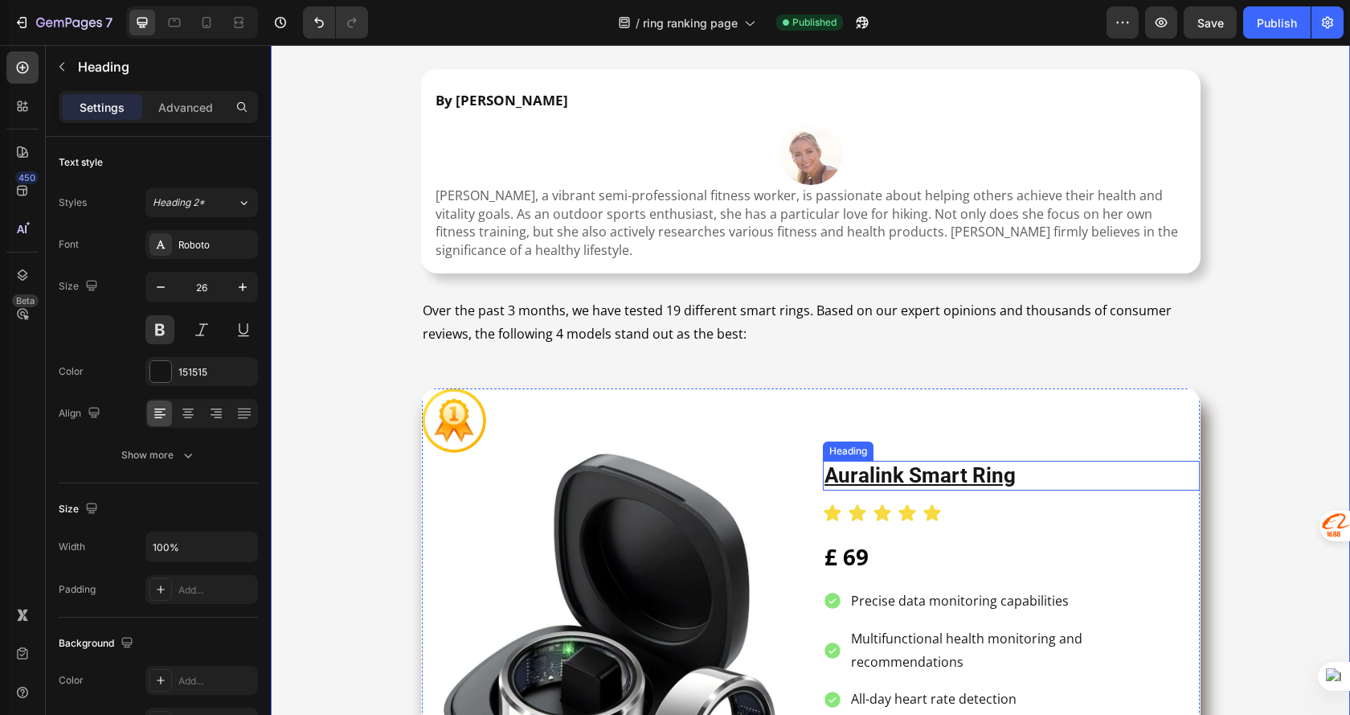
click at [867, 477] on u "auralink smart ring" at bounding box center [920, 475] width 191 height 24
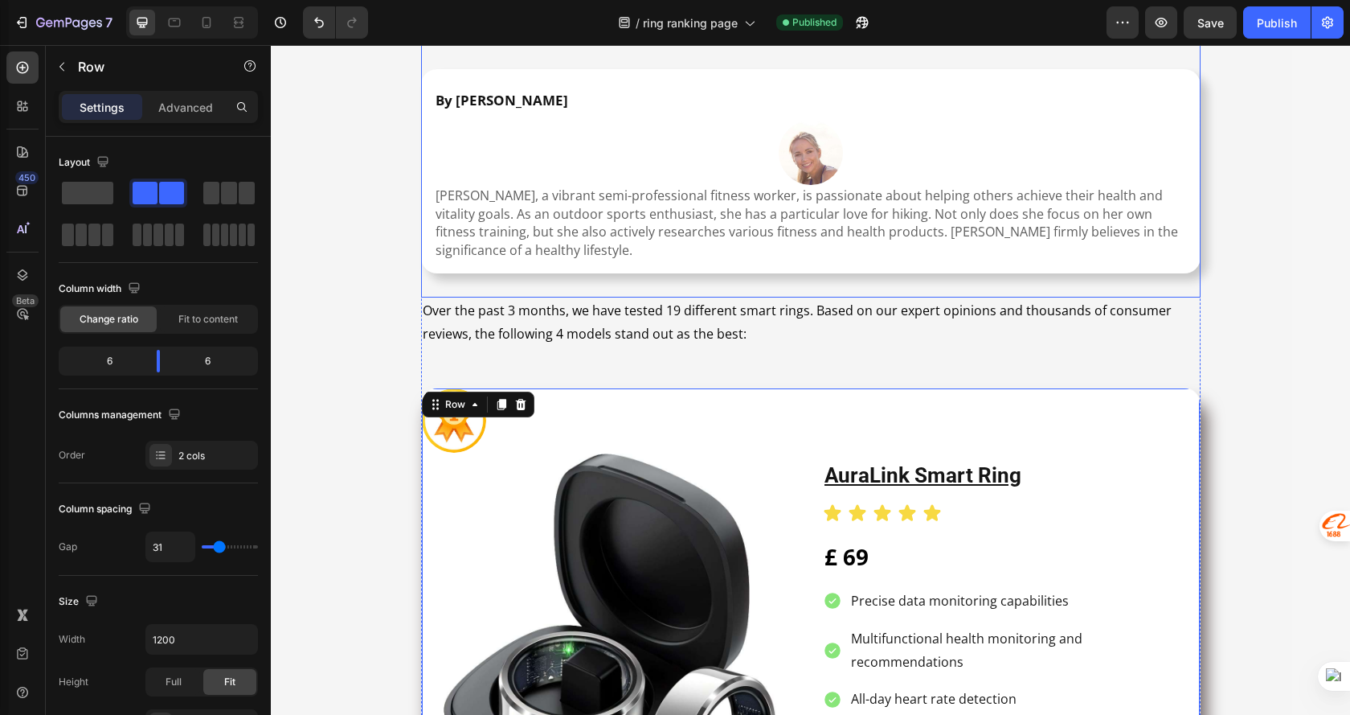
scroll to position [0, 0]
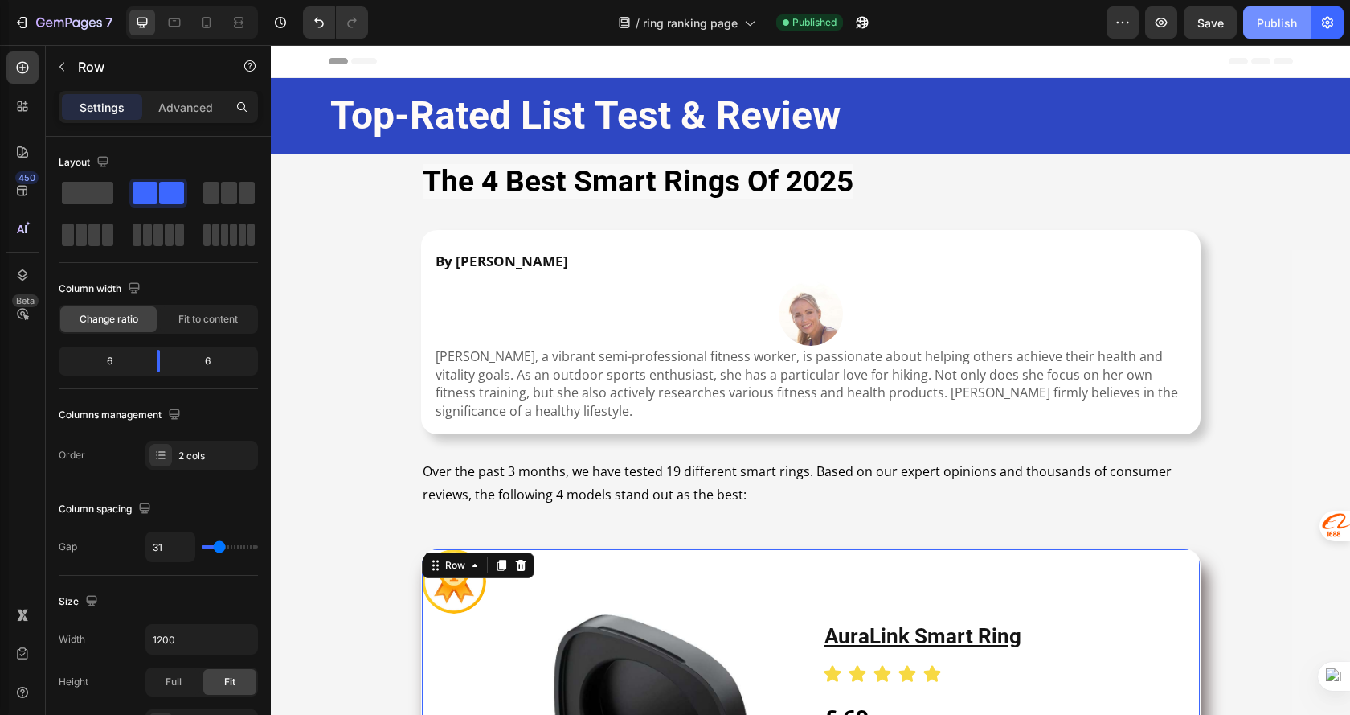
drag, startPoint x: 1267, startPoint y: 23, endPoint x: 973, endPoint y: 18, distance: 293.5
click at [1267, 23] on div "Publish" at bounding box center [1277, 22] width 40 height 17
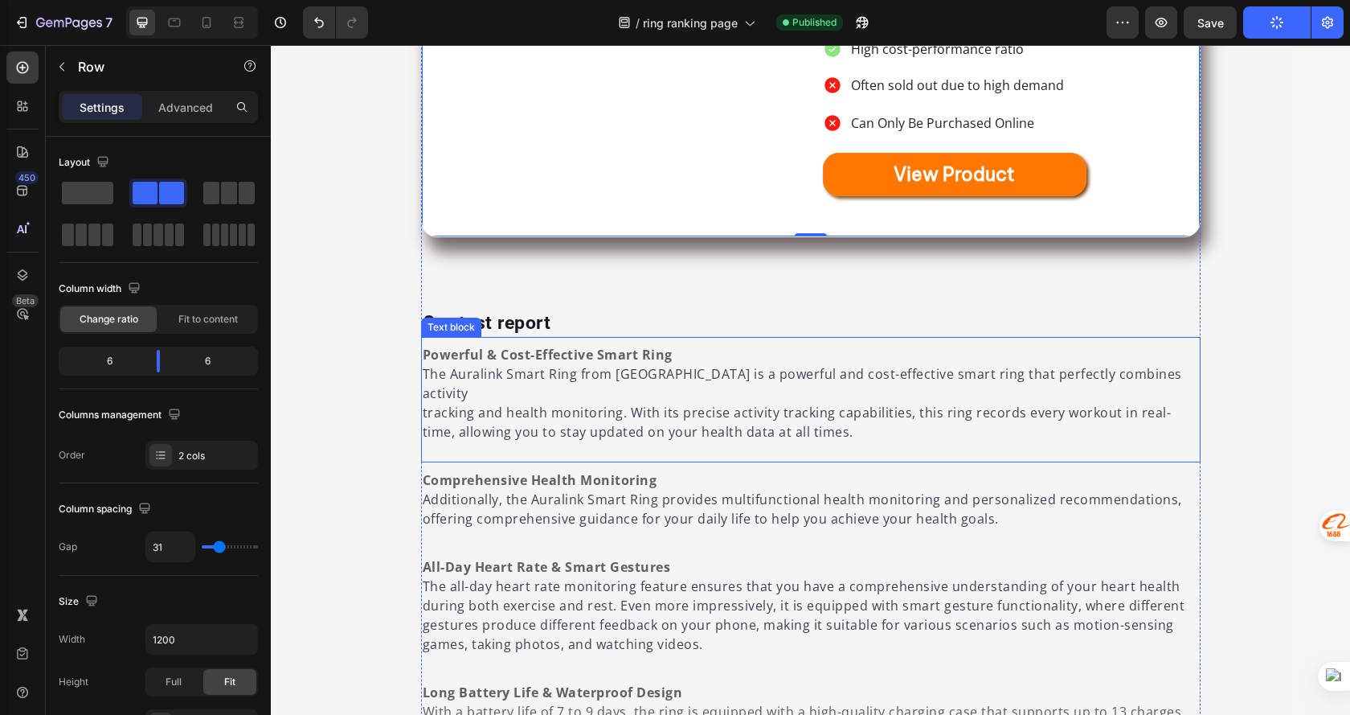
scroll to position [1206, 0]
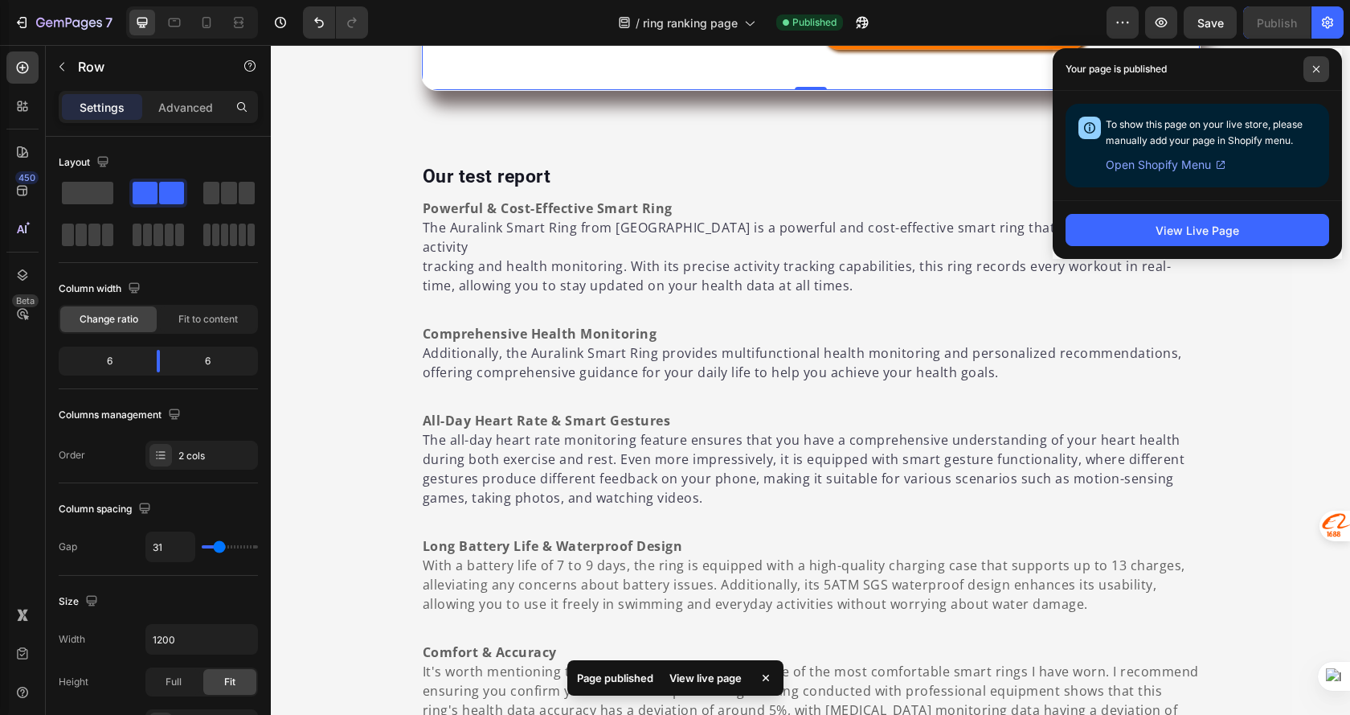
click at [1316, 71] on icon at bounding box center [1317, 69] width 8 height 8
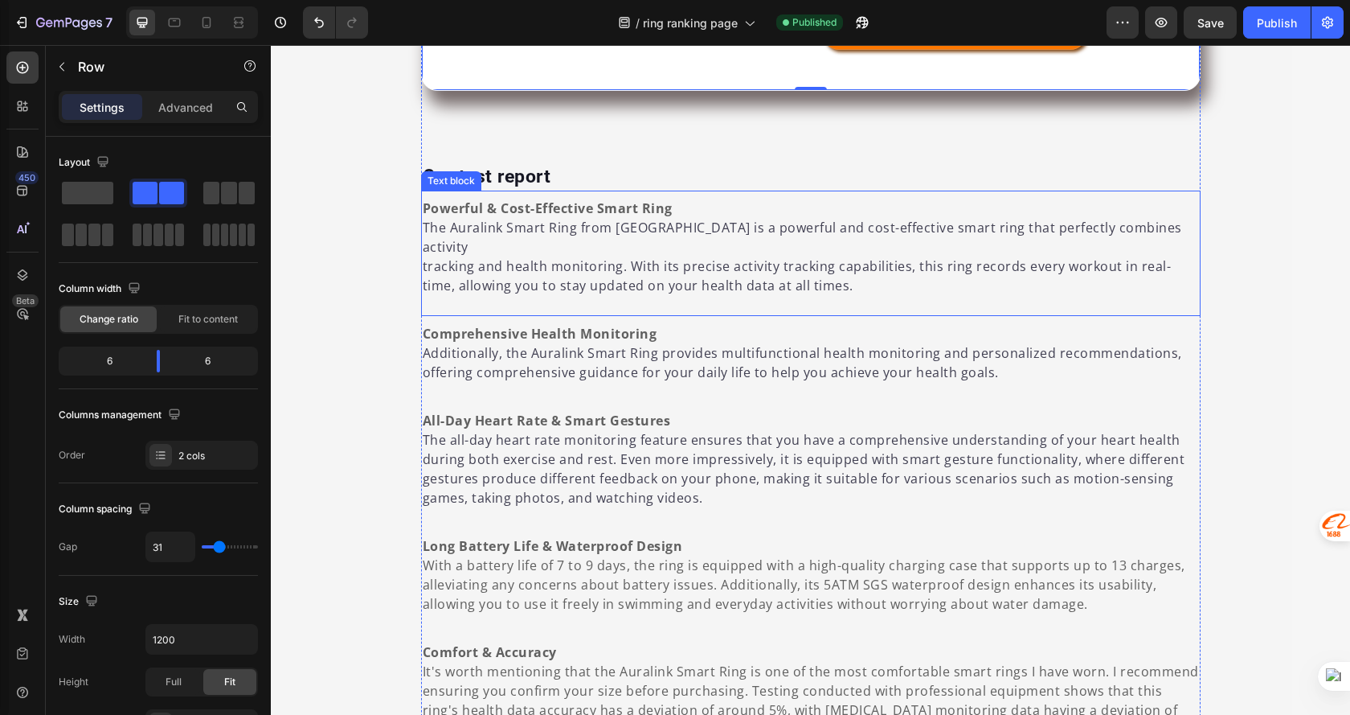
click at [477, 218] on p "The Auralink Smart Ring from Belgium is a powerful and cost-effective smart rin…" at bounding box center [811, 237] width 777 height 39
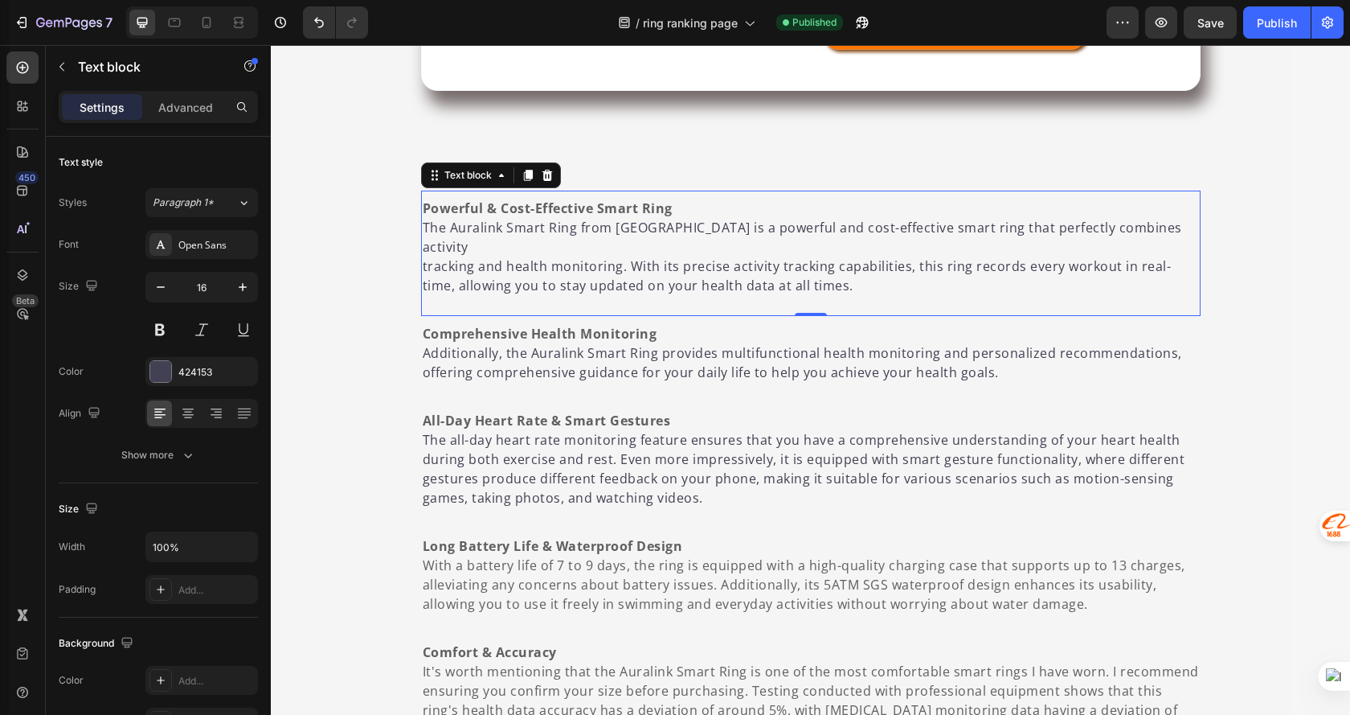
click at [479, 218] on p "The Auralink Smart Ring from Belgium is a powerful and cost-effective smart rin…" at bounding box center [811, 237] width 777 height 39
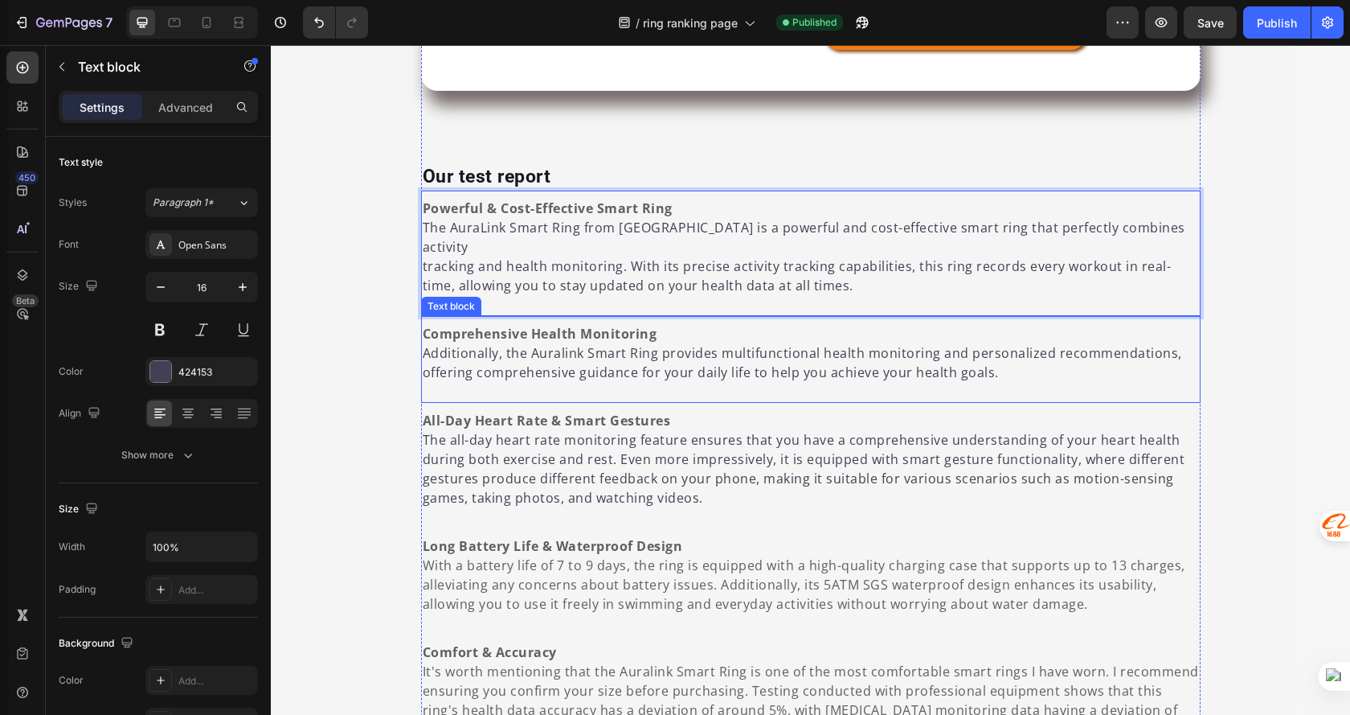
click at [559, 343] on p "Additionally, the Auralink Smart Ring provides multifunctional health monitorin…" at bounding box center [811, 362] width 777 height 39
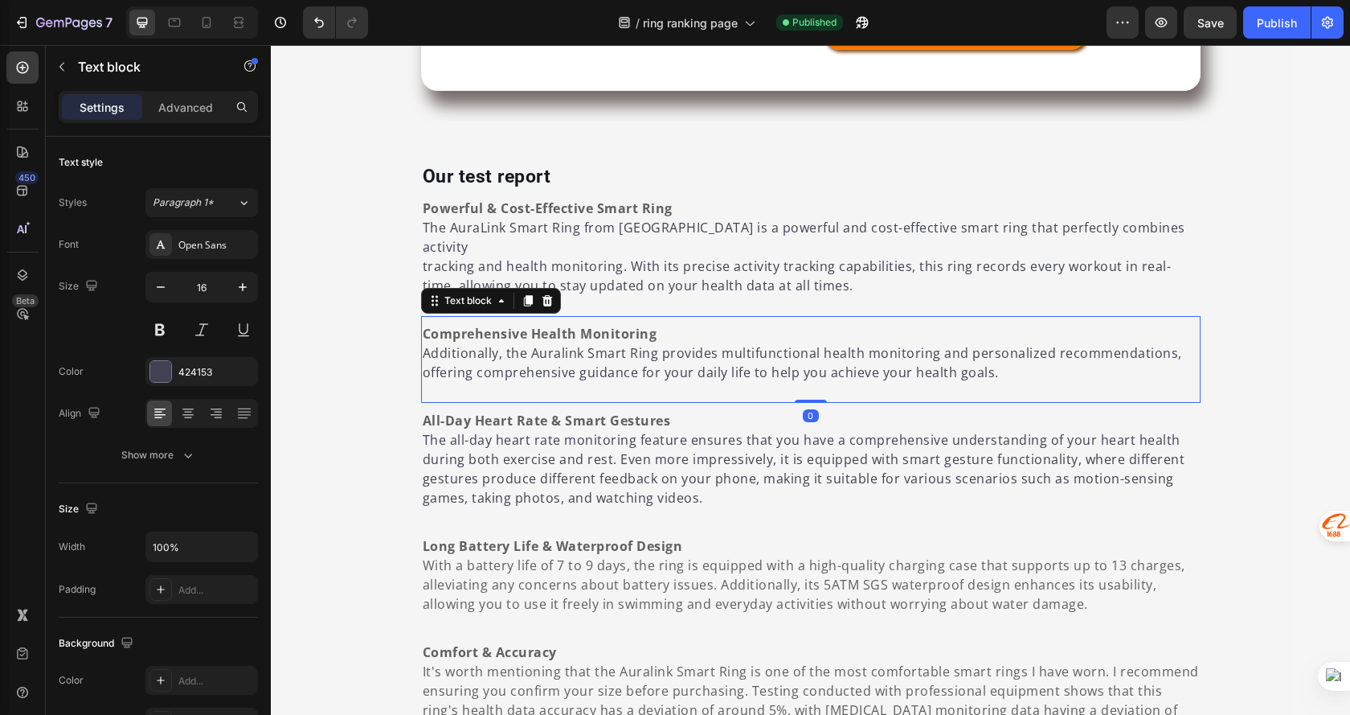
click at [558, 343] on p "Additionally, the Auralink Smart Ring provides multifunctional health monitorin…" at bounding box center [811, 362] width 777 height 39
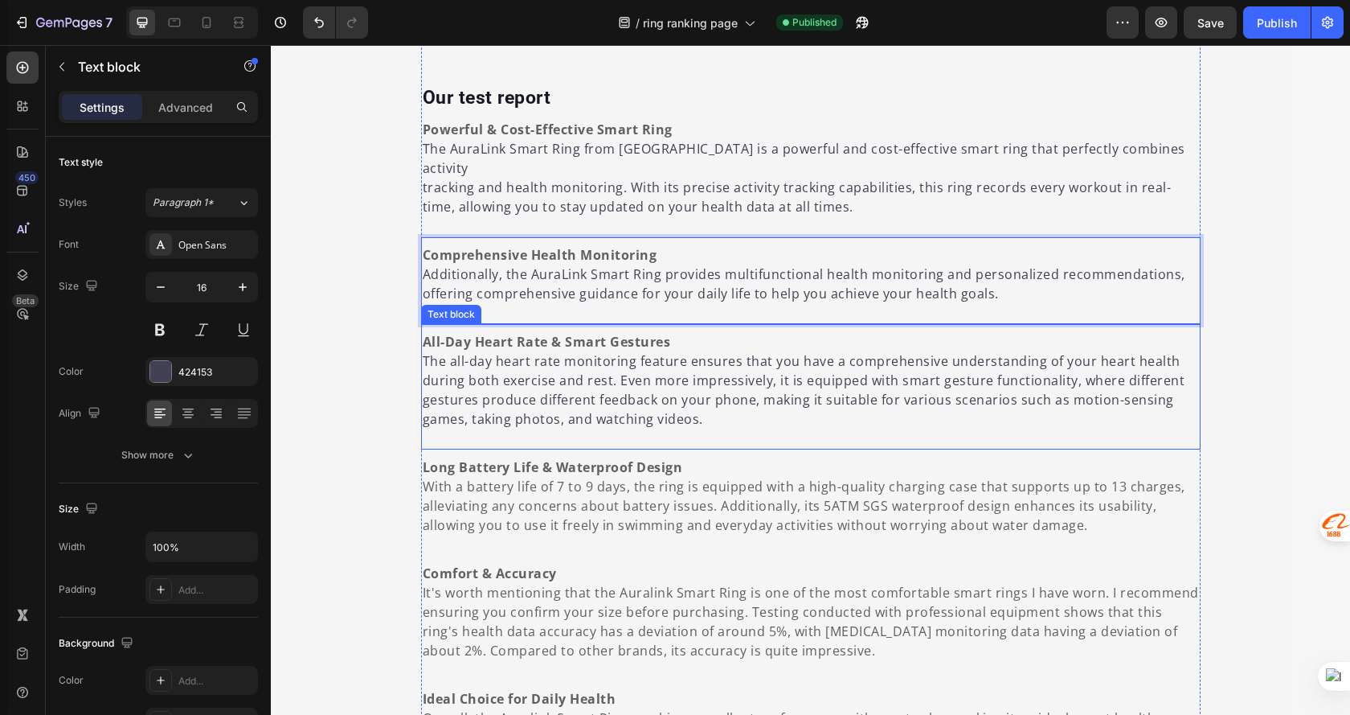
scroll to position [1447, 0]
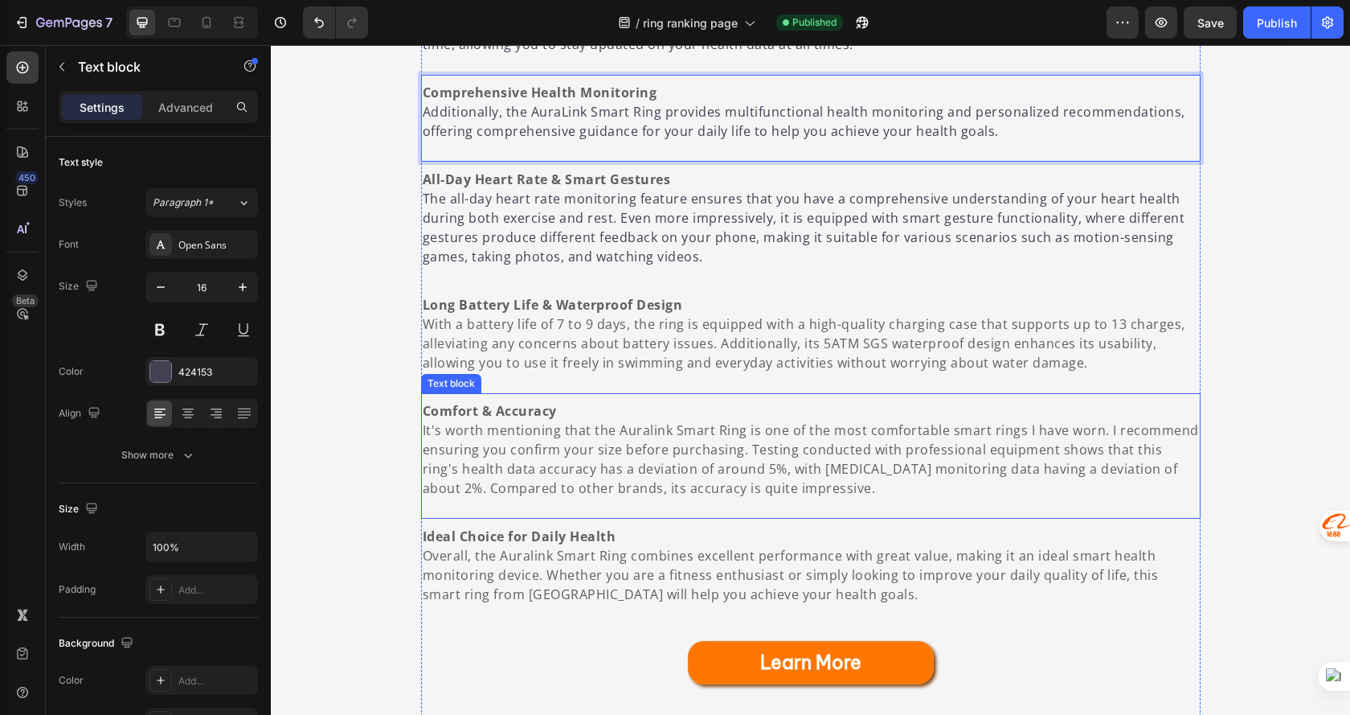
click at [646, 421] on span "It's worth mentioning that the Auralink Smart Ring is one of the most comfortab…" at bounding box center [811, 459] width 777 height 76
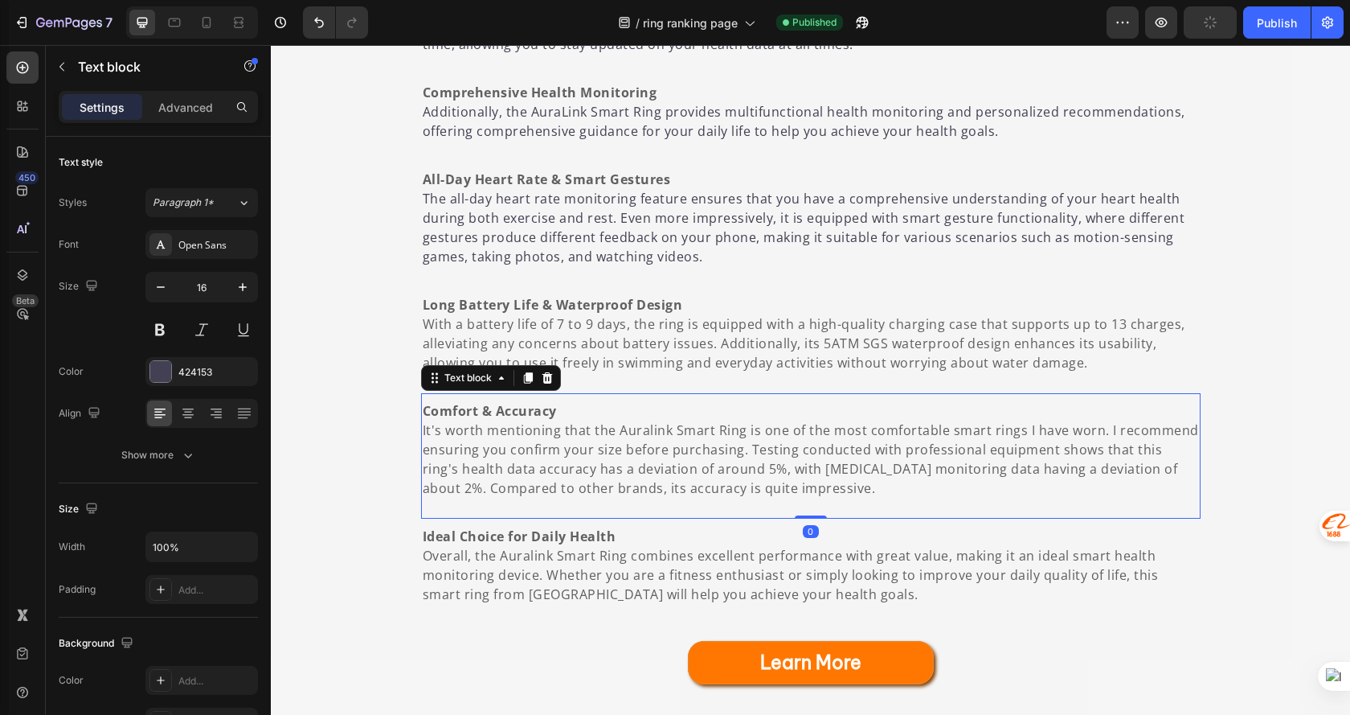
click at [644, 421] on span "It's worth mentioning that the Auralink Smart Ring is one of the most comfortab…" at bounding box center [811, 459] width 777 height 76
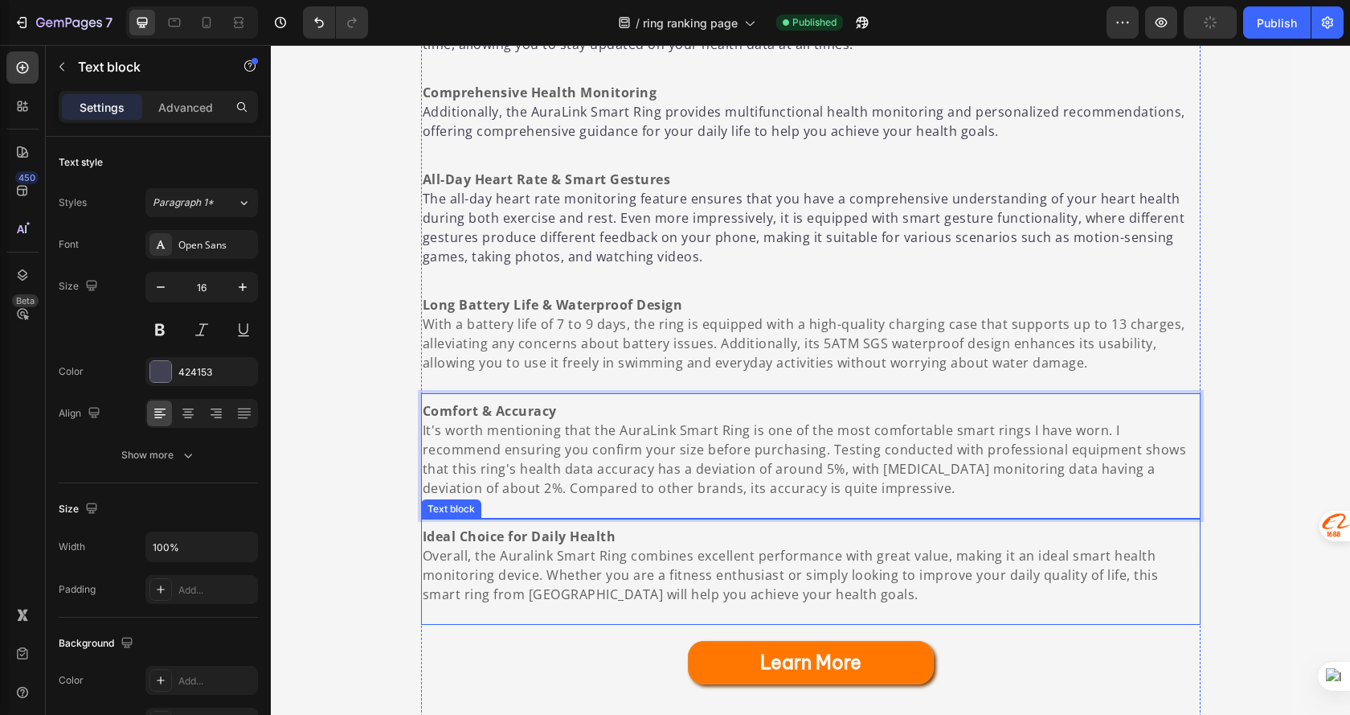
click at [528, 547] on span "Overall, the Auralink Smart Ring combines excellent performance with great valu…" at bounding box center [791, 575] width 736 height 56
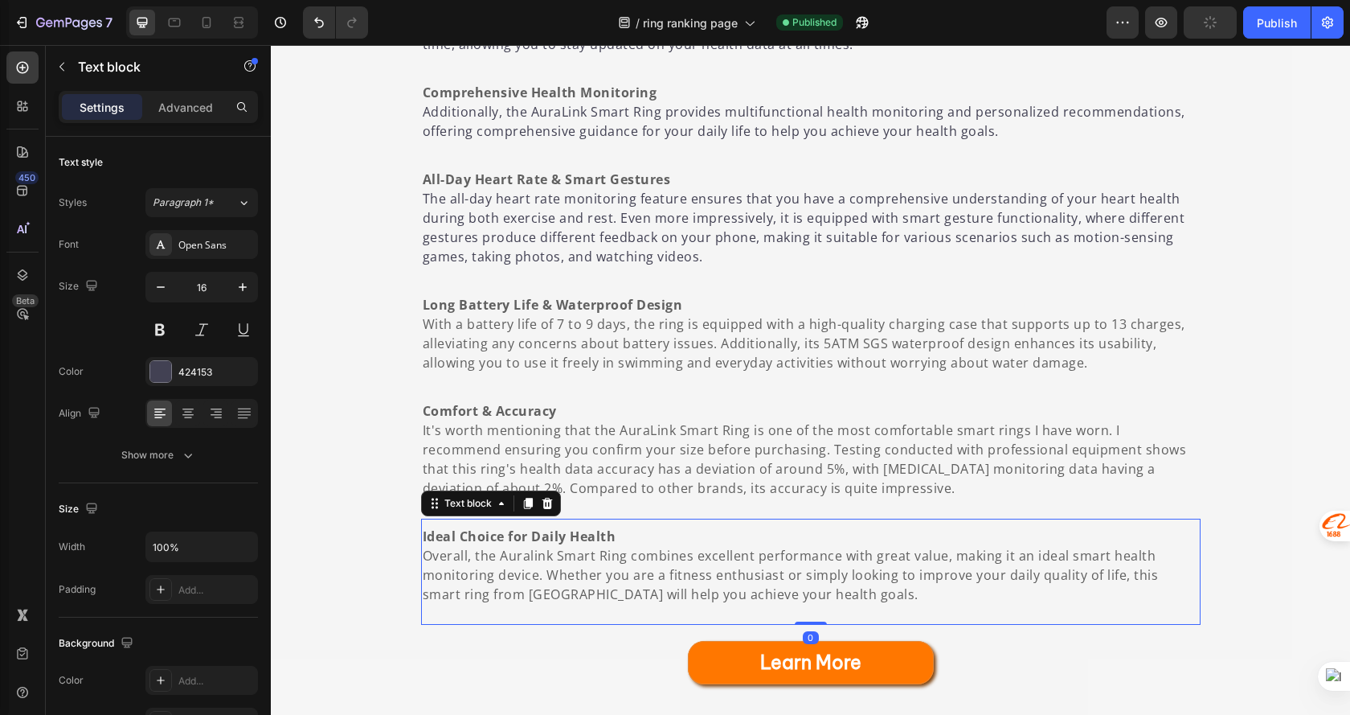
click at [528, 547] on span "Overall, the Auralink Smart Ring combines excellent performance with great valu…" at bounding box center [791, 575] width 736 height 56
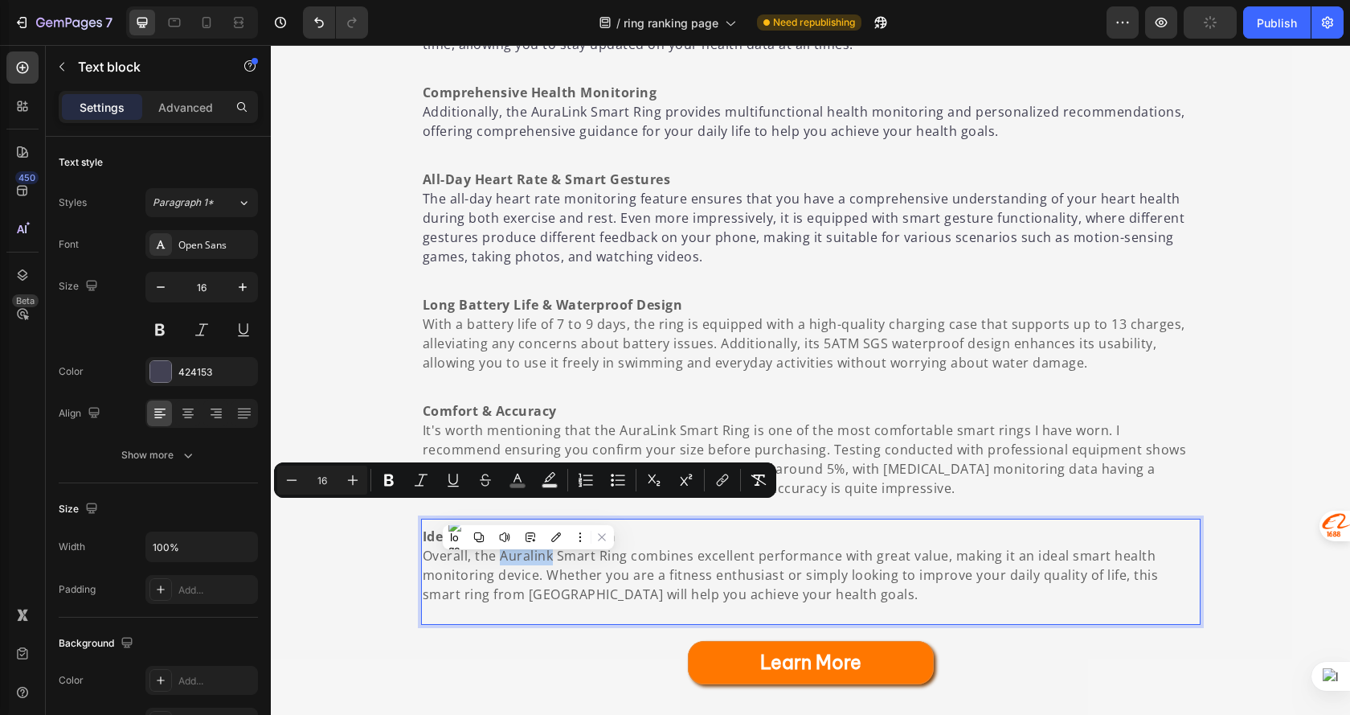
click at [527, 547] on span "Overall, the Auralink Smart Ring combines excellent performance with great valu…" at bounding box center [791, 575] width 736 height 56
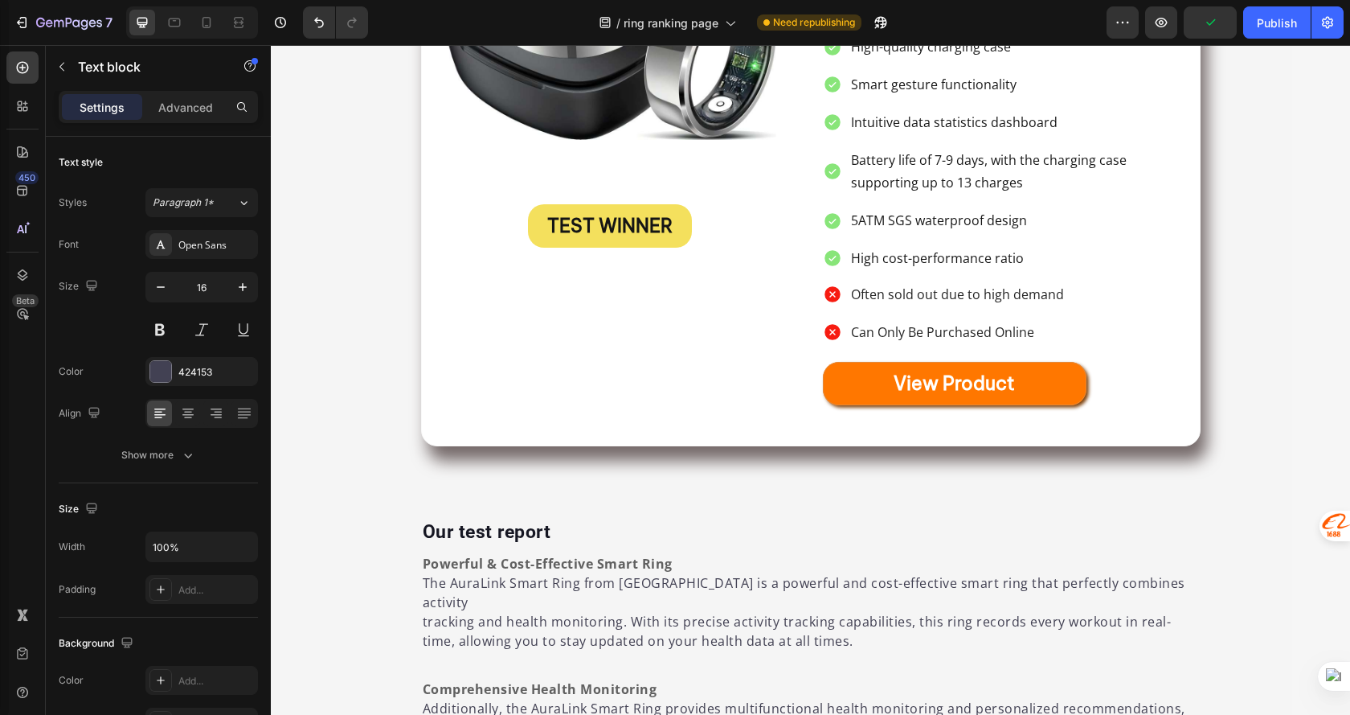
scroll to position [256, 0]
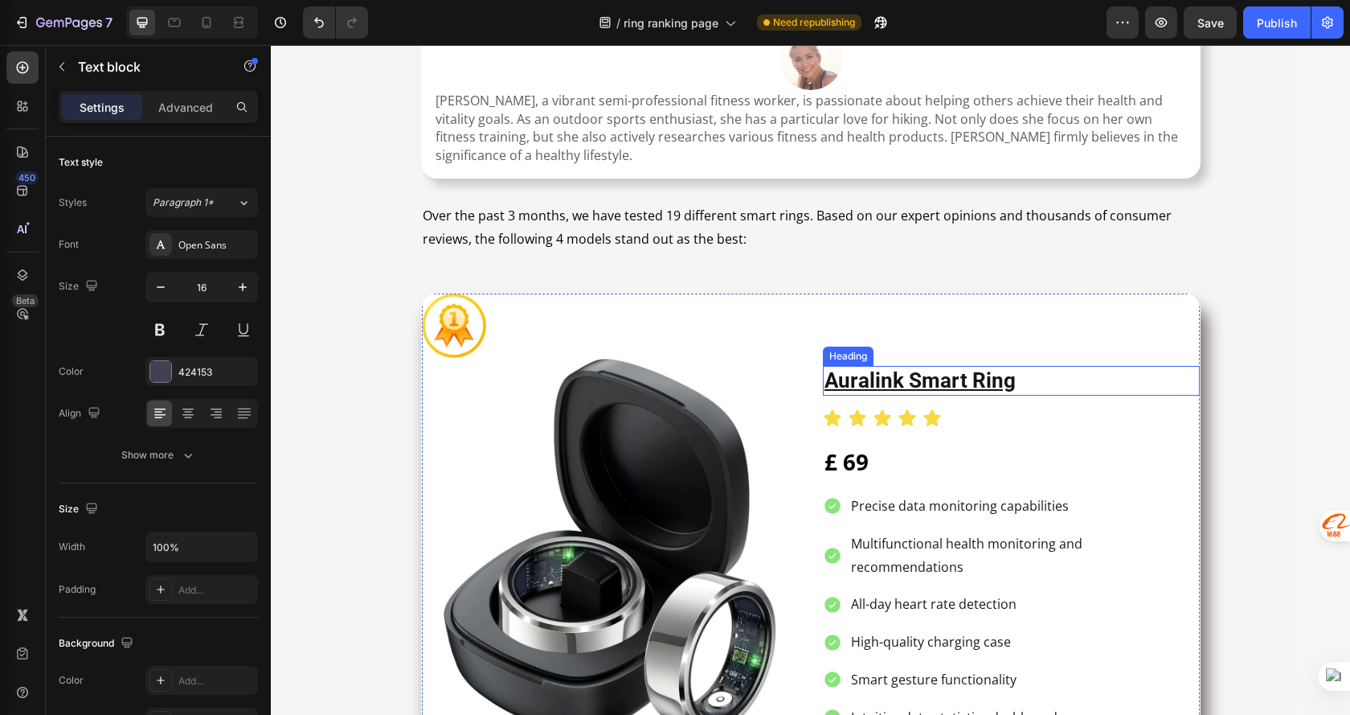
click at [867, 382] on u "auralink smart ring" at bounding box center [920, 380] width 191 height 24
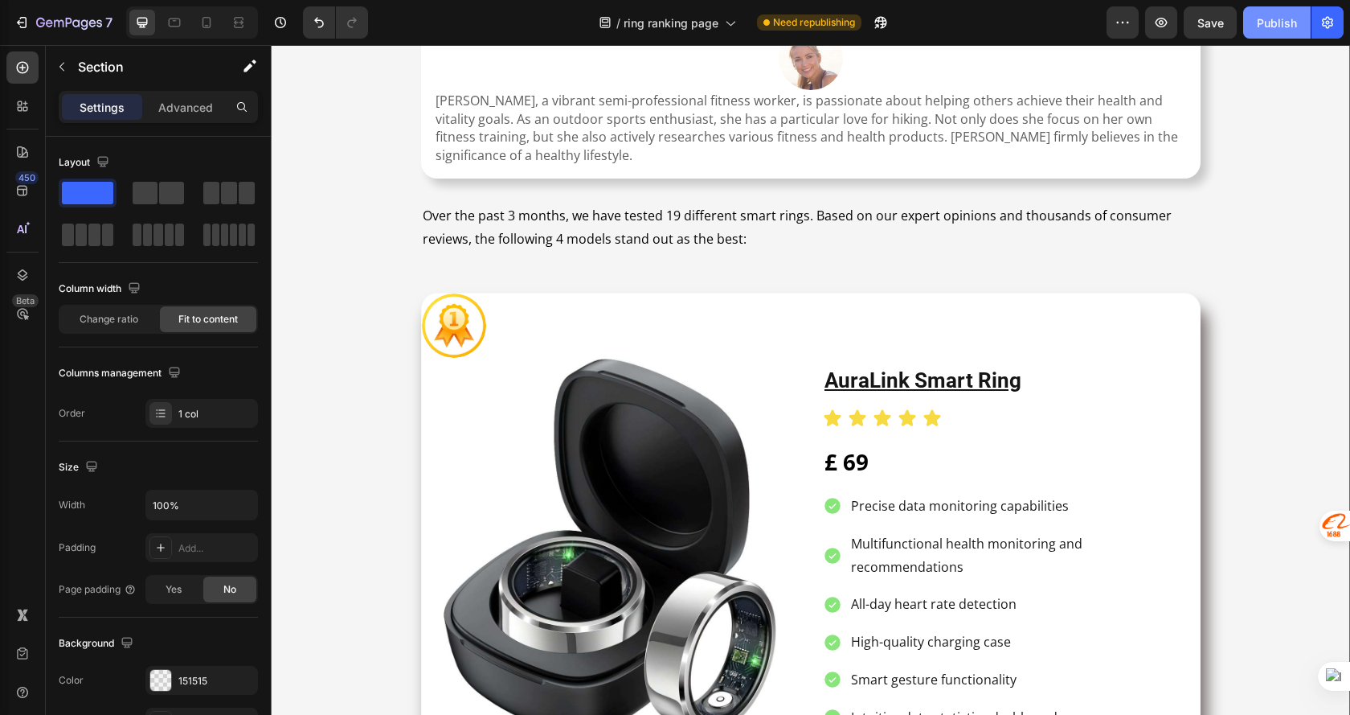
click at [1251, 30] on button "Publish" at bounding box center [1278, 22] width 68 height 32
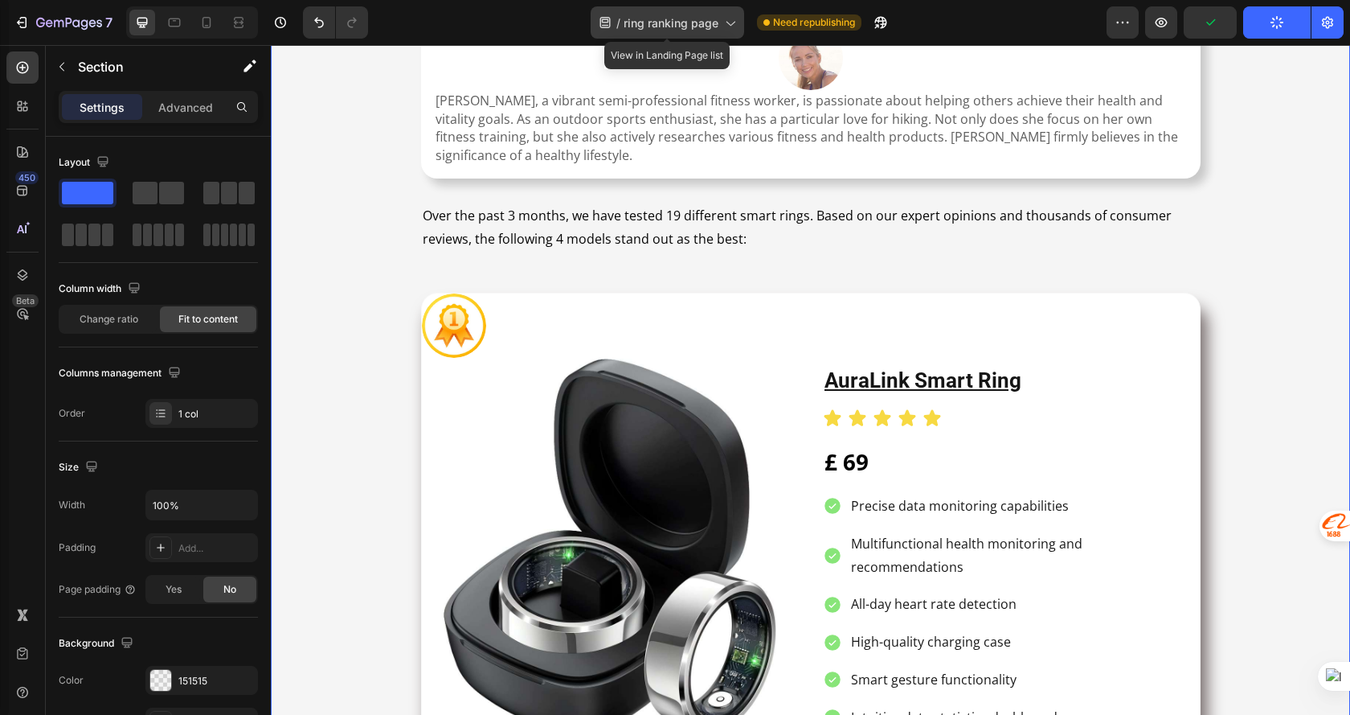
click at [730, 14] on div "/ ring ranking page" at bounding box center [668, 22] width 154 height 32
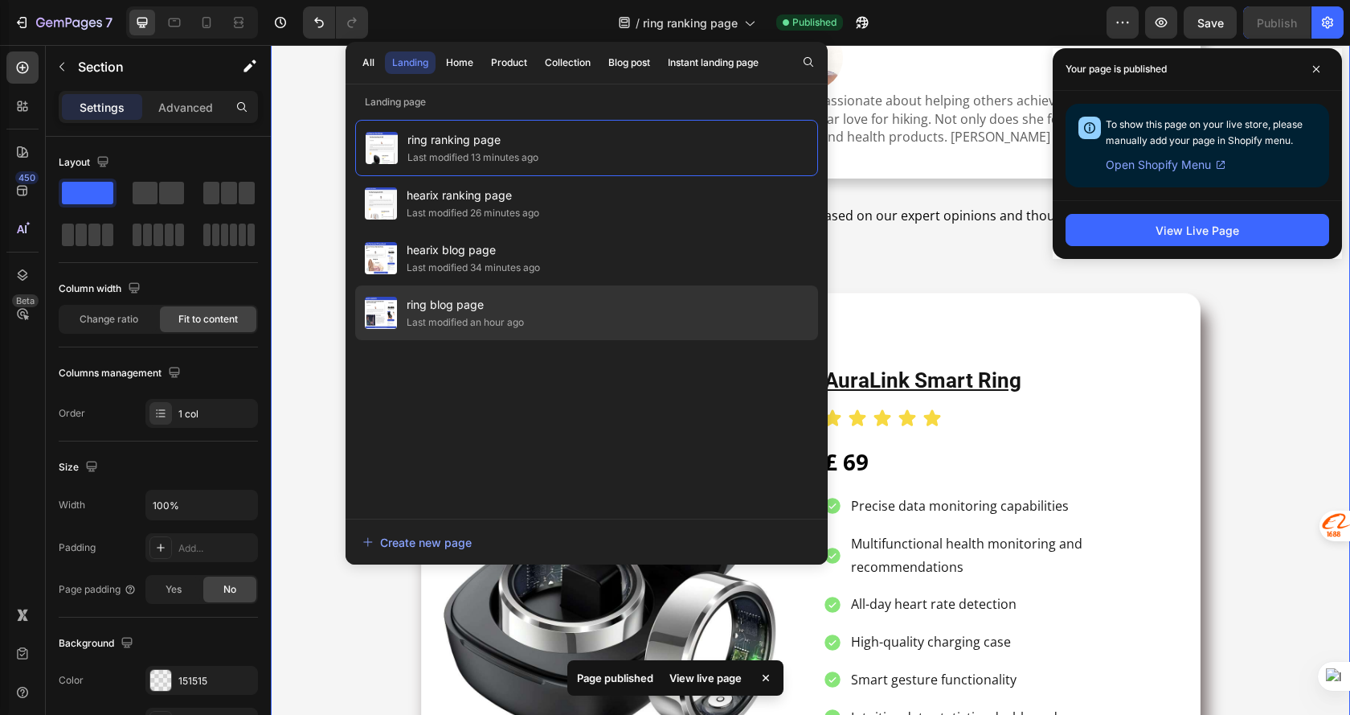
drag, startPoint x: 495, startPoint y: 317, endPoint x: 504, endPoint y: 327, distance: 13.7
click at [502, 325] on div "Last modified an hour ago" at bounding box center [465, 322] width 117 height 16
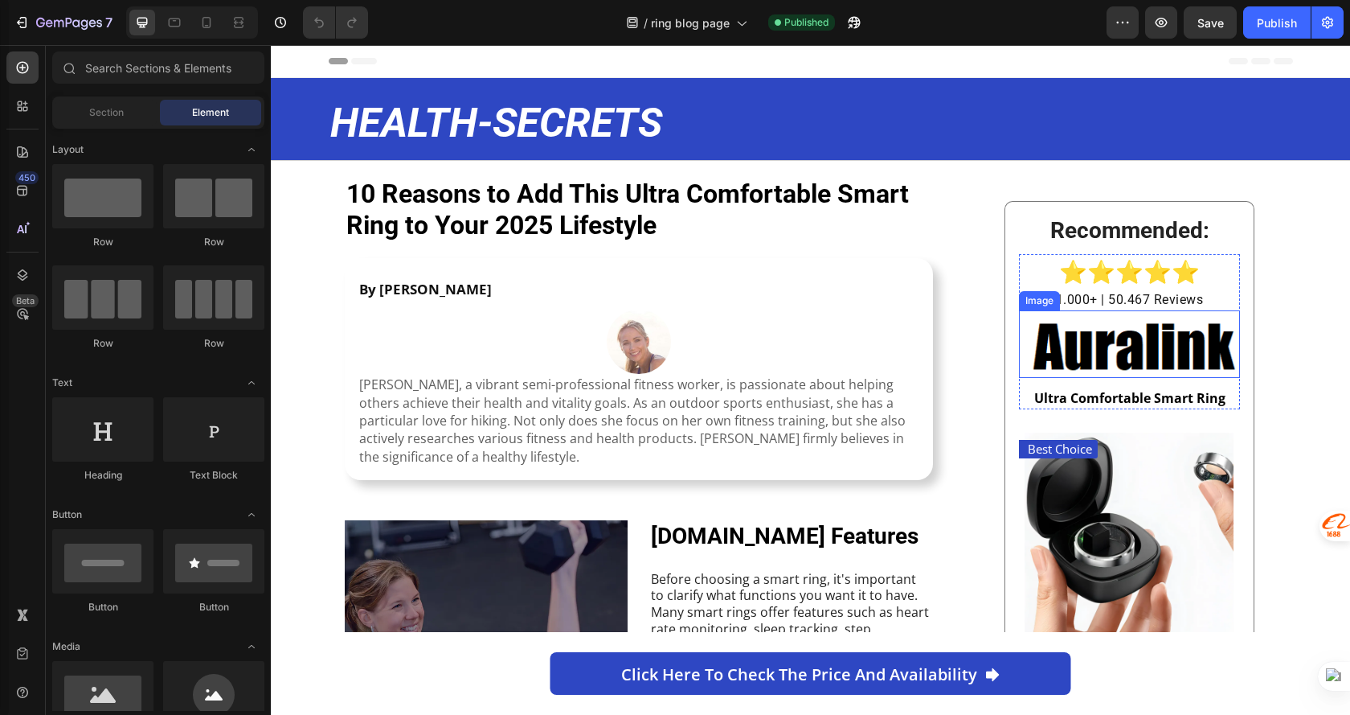
click at [1144, 350] on img at bounding box center [1129, 344] width 221 height 68
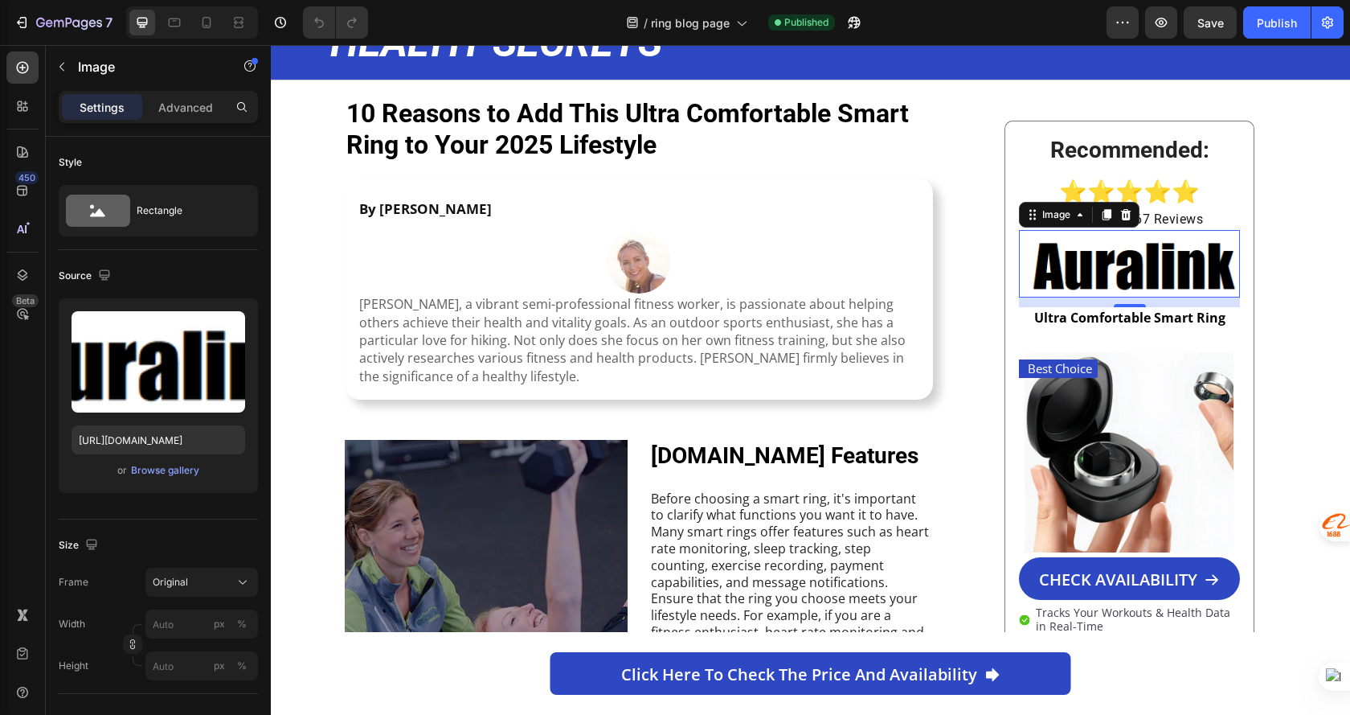
scroll to position [2206, 0]
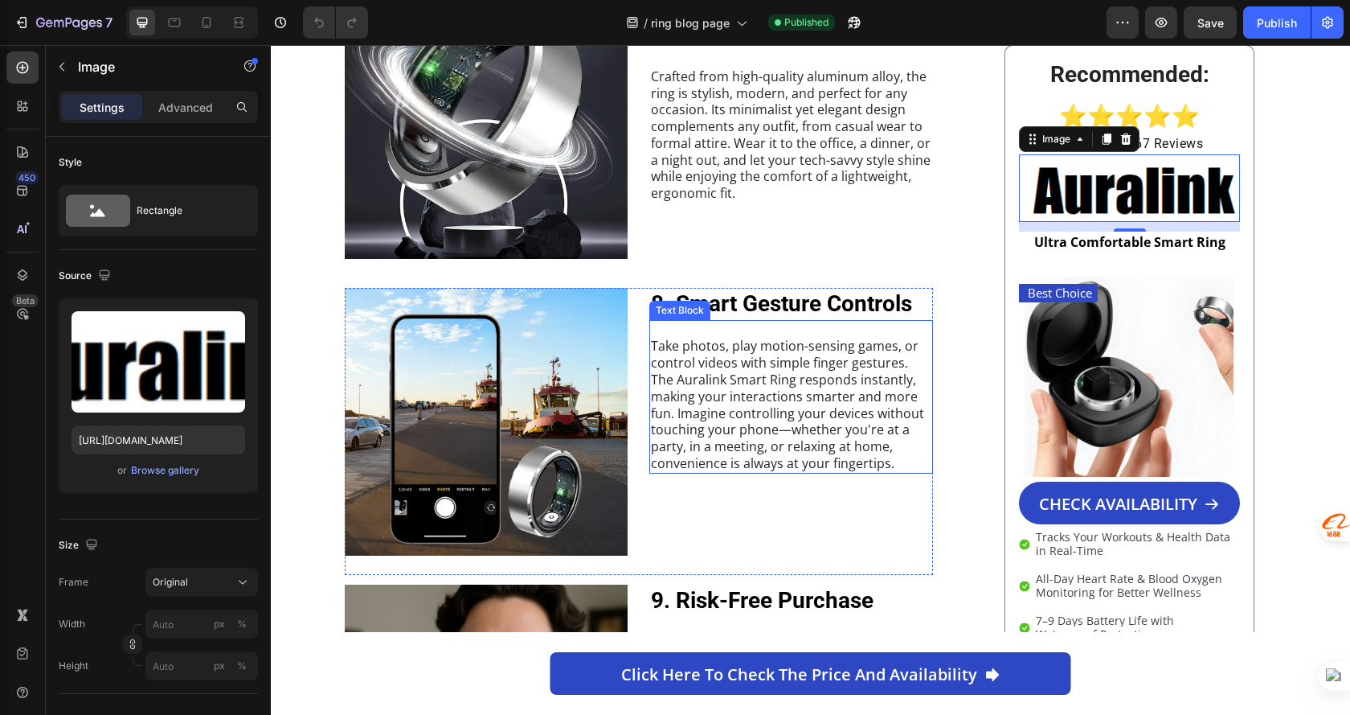
click at [677, 383] on p "Take photos, play motion-sensing games, or control videos with simple finger ge…" at bounding box center [791, 404] width 281 height 133
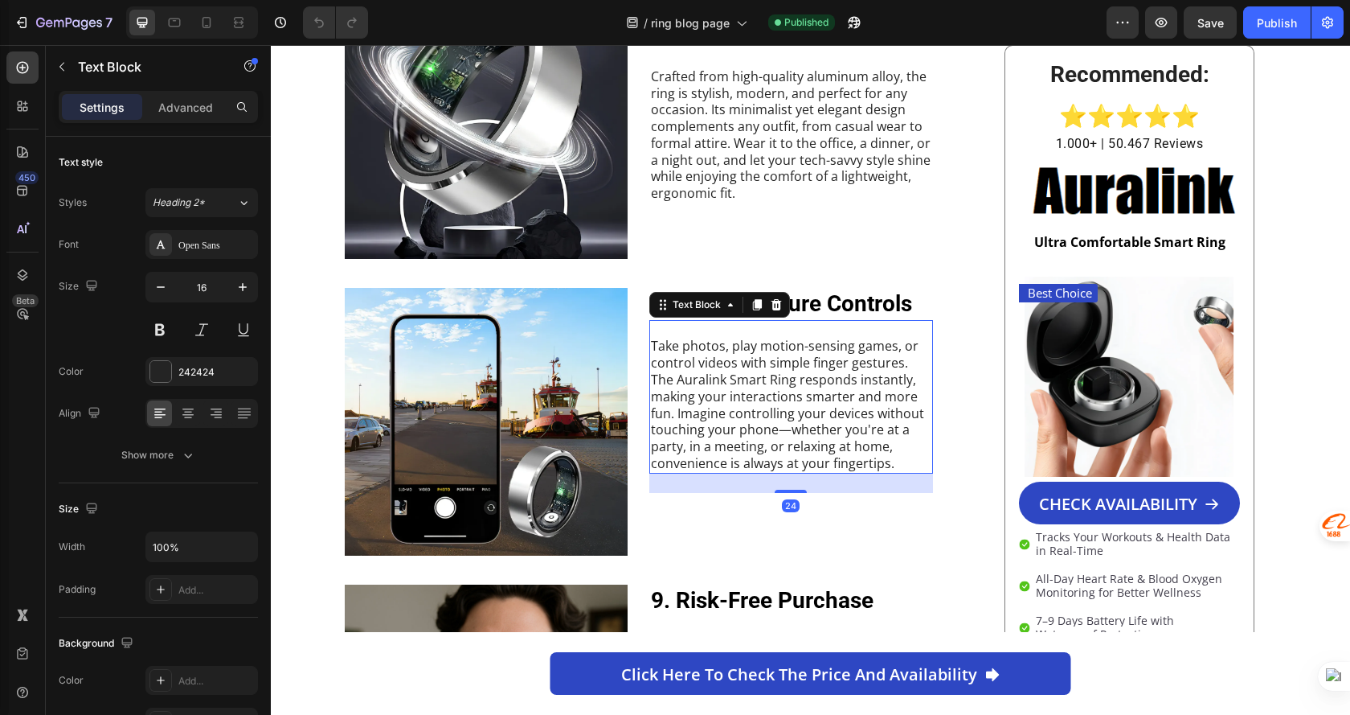
click at [677, 382] on p "Take photos, play motion-sensing games, or control videos with simple finger ge…" at bounding box center [791, 404] width 281 height 133
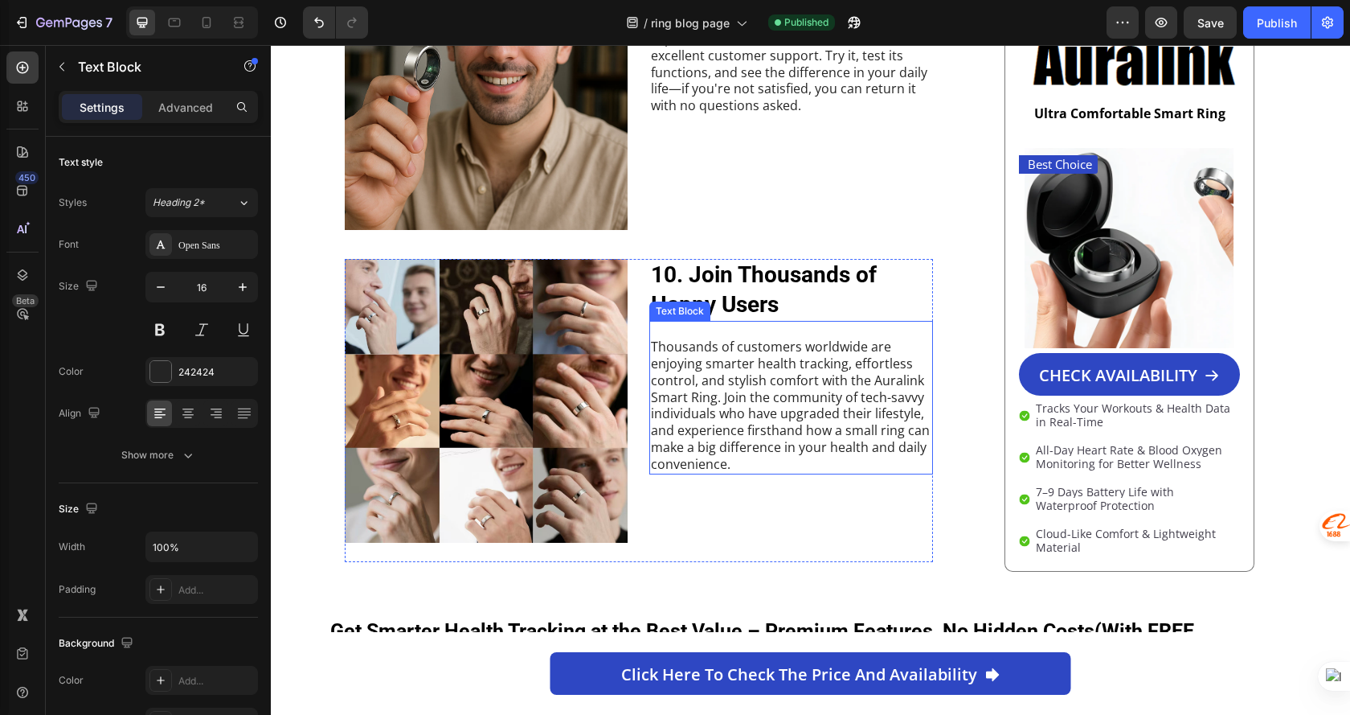
click at [895, 383] on p "Thousands of customers worldwide are enjoying smarter health tracking, effortle…" at bounding box center [791, 404] width 281 height 133
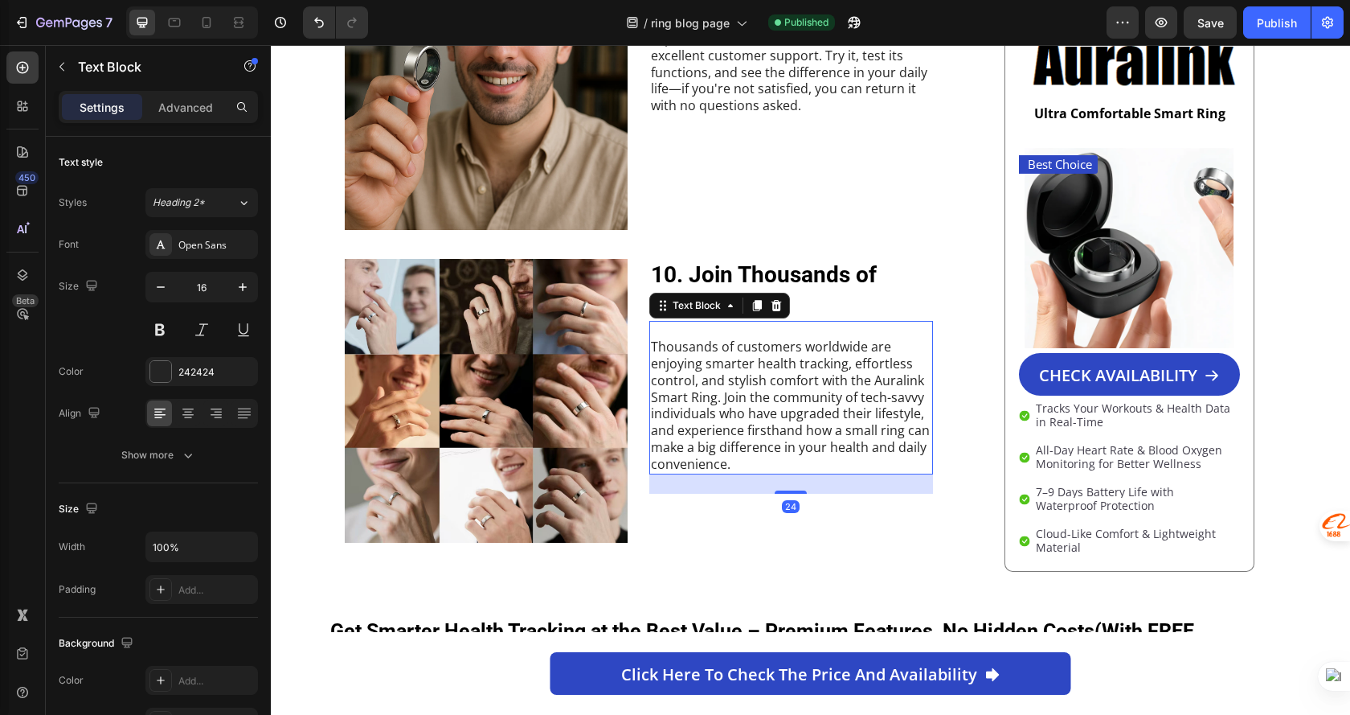
click at [896, 379] on p "Thousands of customers worldwide are enjoying smarter health tracking, effortle…" at bounding box center [791, 404] width 281 height 133
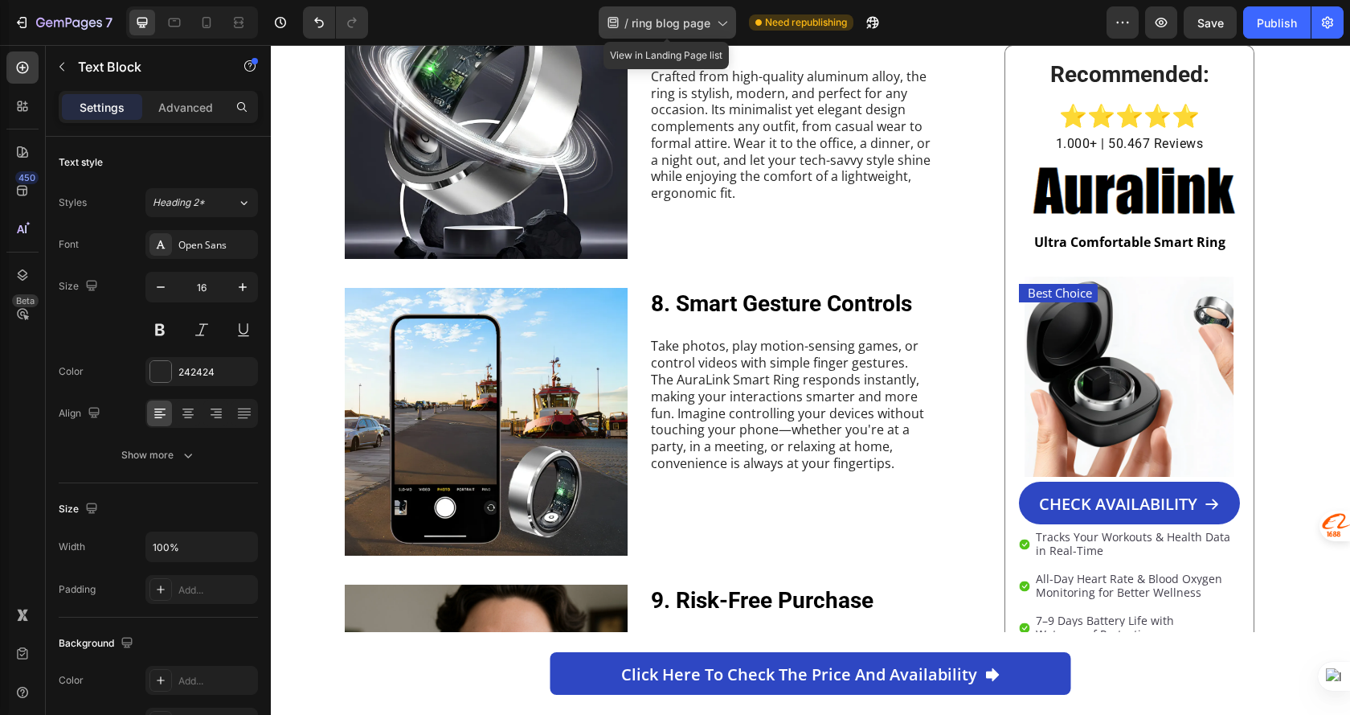
click at [662, 22] on span "ring blog page" at bounding box center [671, 22] width 79 height 17
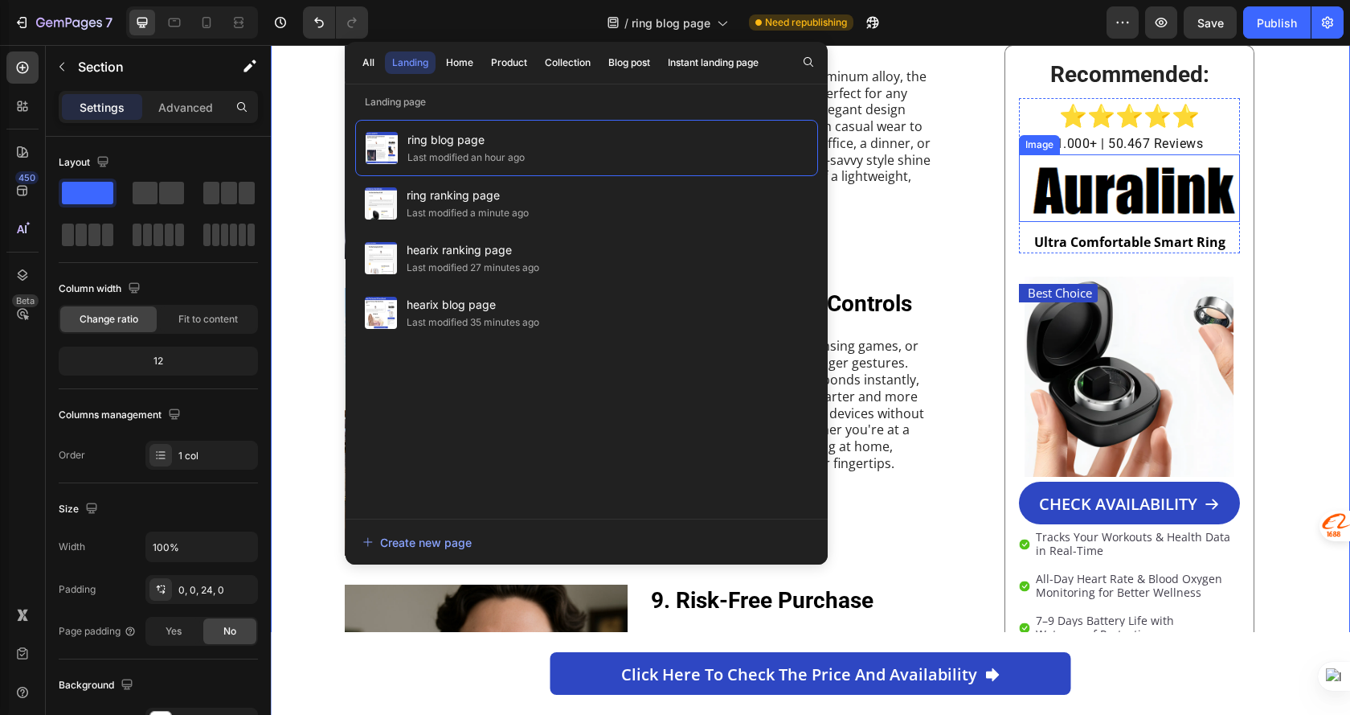
click at [1137, 178] on img at bounding box center [1129, 188] width 221 height 68
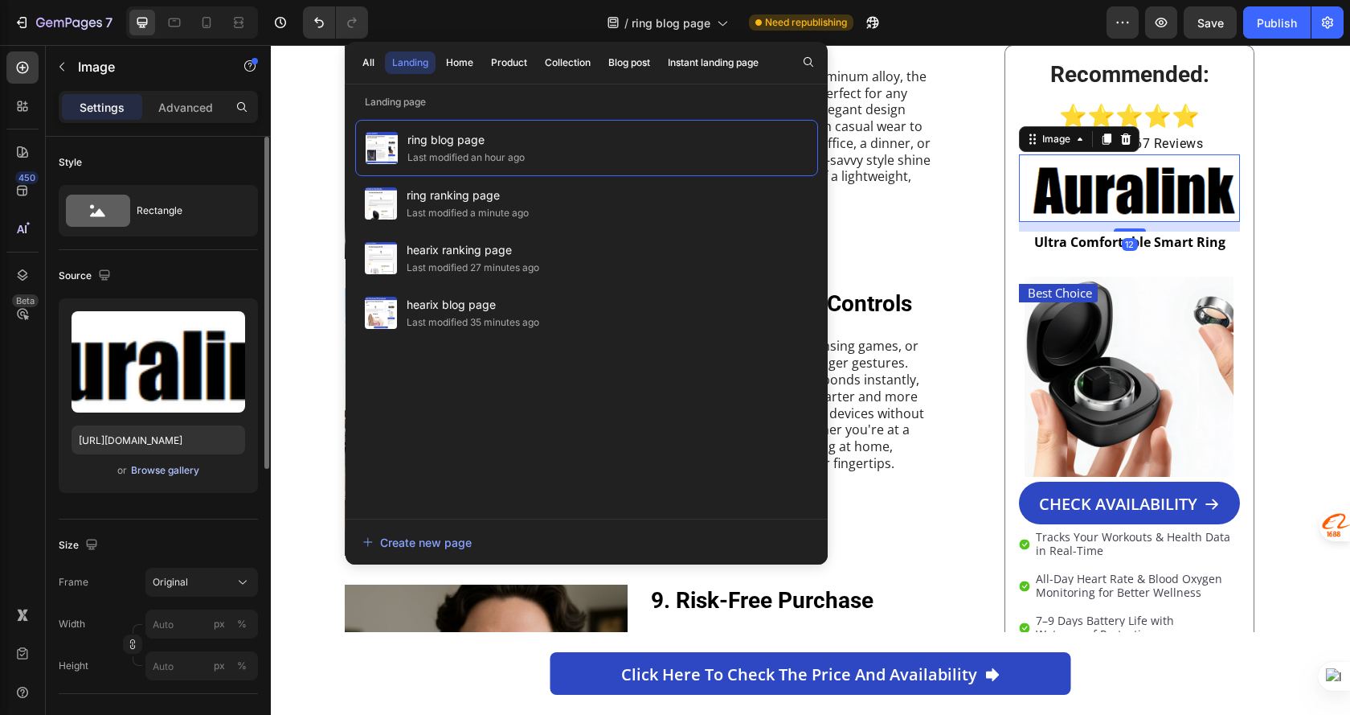
click at [183, 469] on div "Browse gallery" at bounding box center [165, 470] width 68 height 14
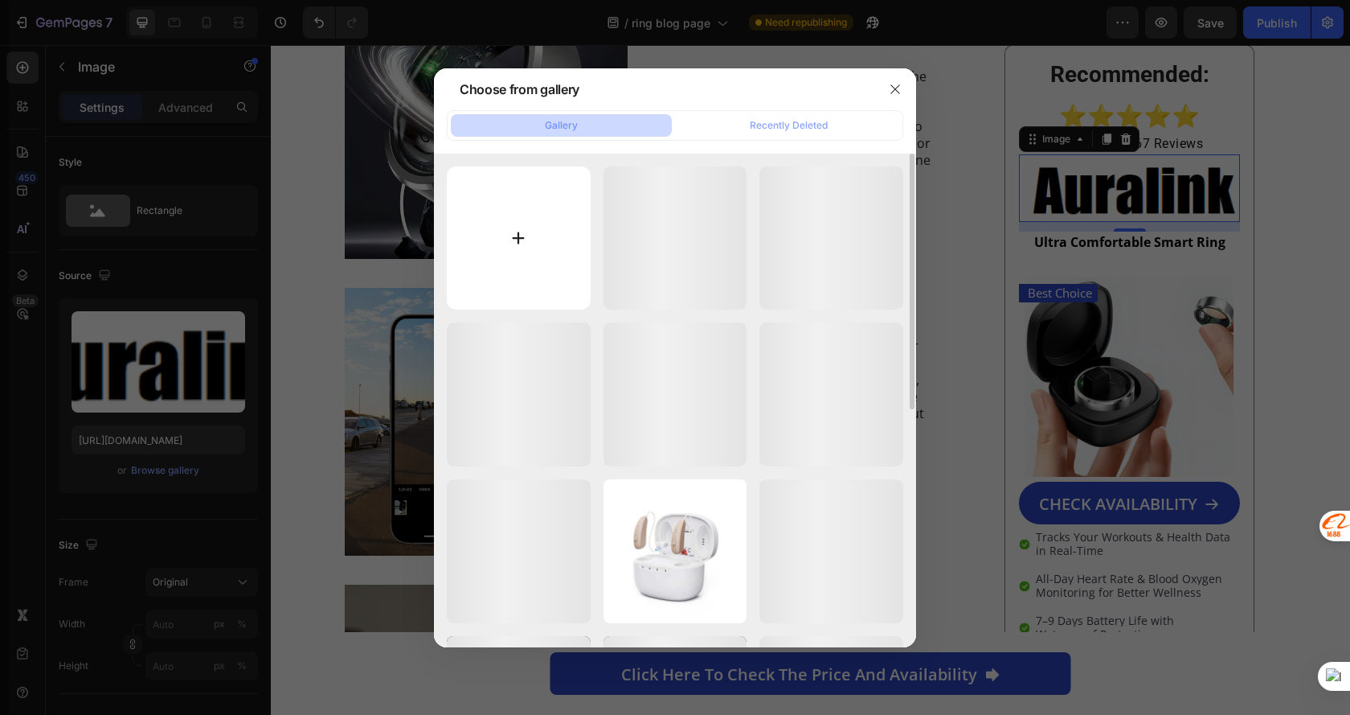
click at [510, 209] on input "file" at bounding box center [519, 238] width 144 height 144
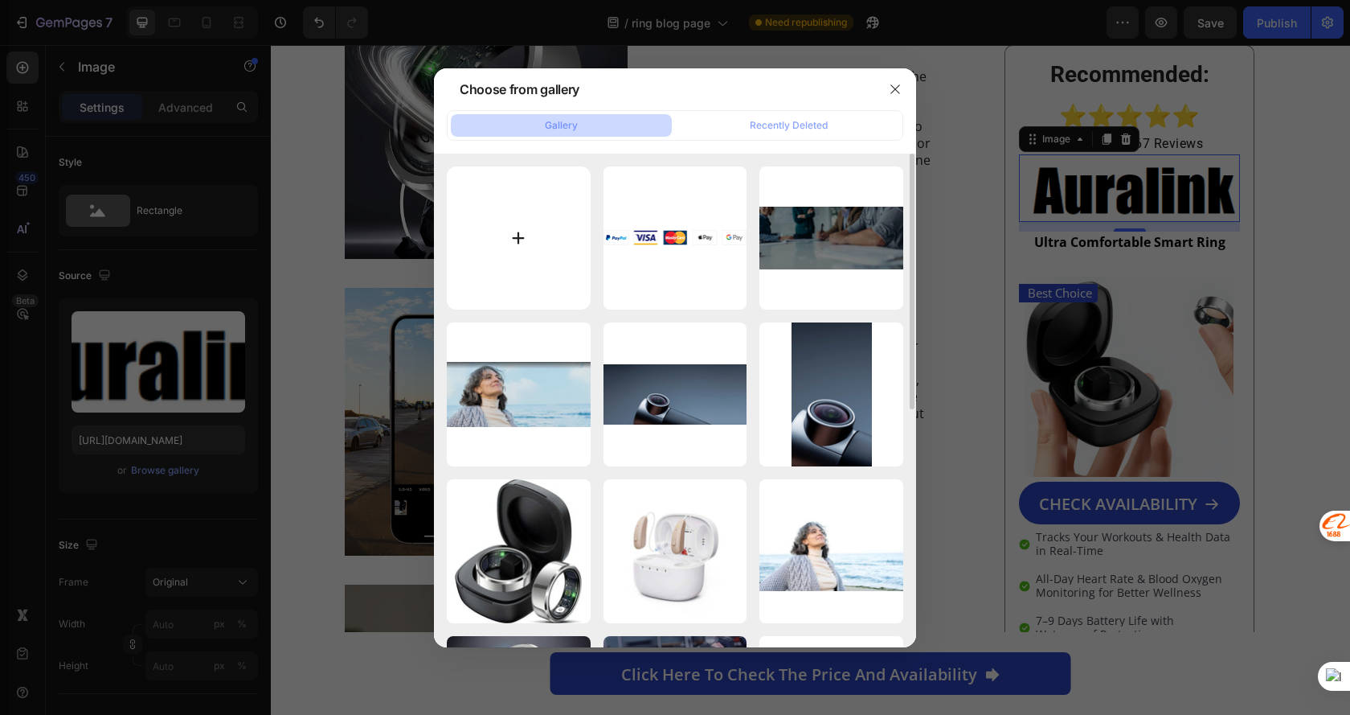
type input "C:\fakepath\截图20250827221848.png"
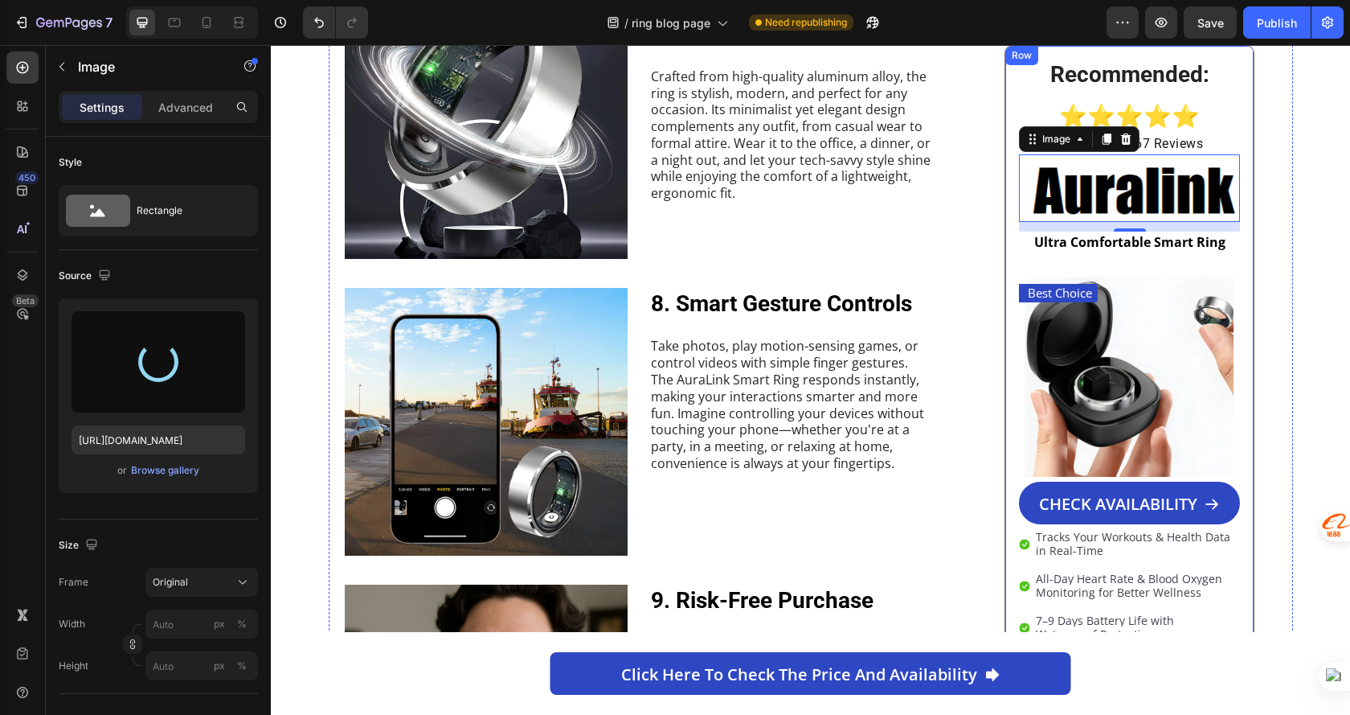
type input "https://cdn.shopify.com/s/files/1/0982/9580/8264/files/gempages_580590206961320…"
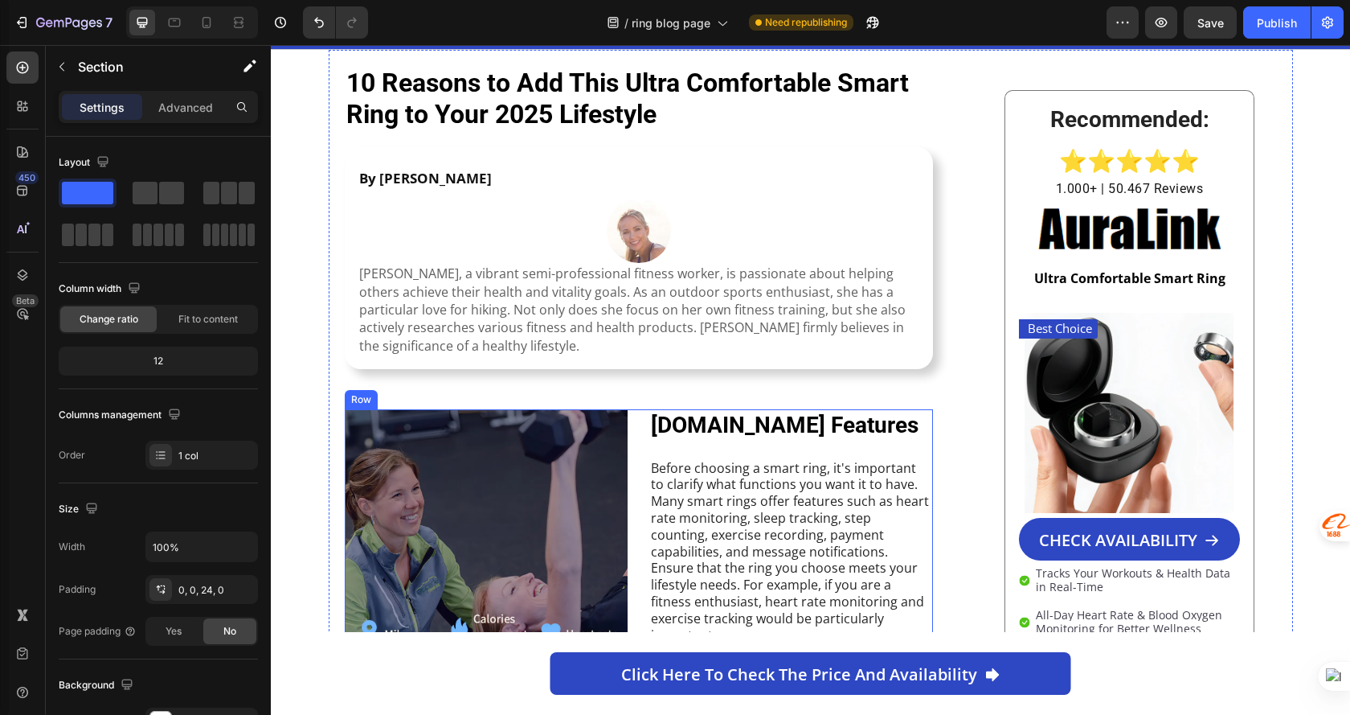
scroll to position [0, 0]
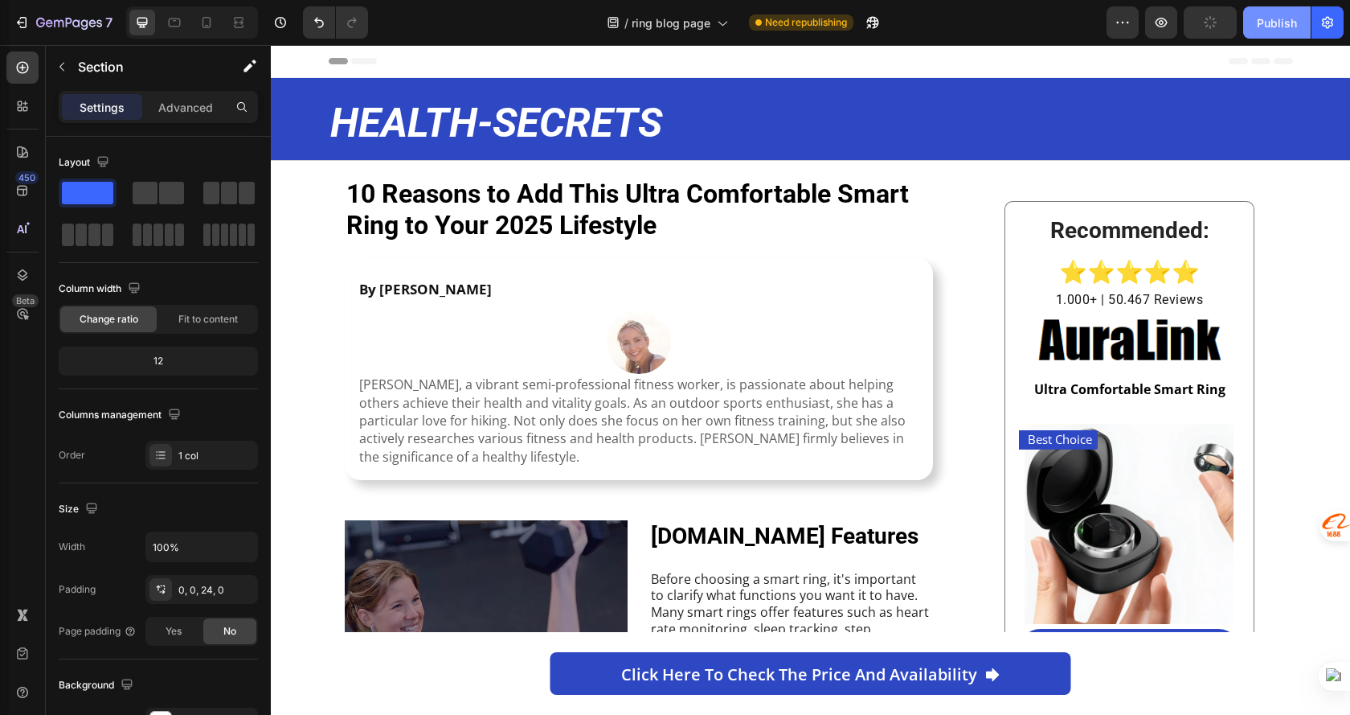
click at [1269, 23] on div "Publish" at bounding box center [1277, 22] width 40 height 17
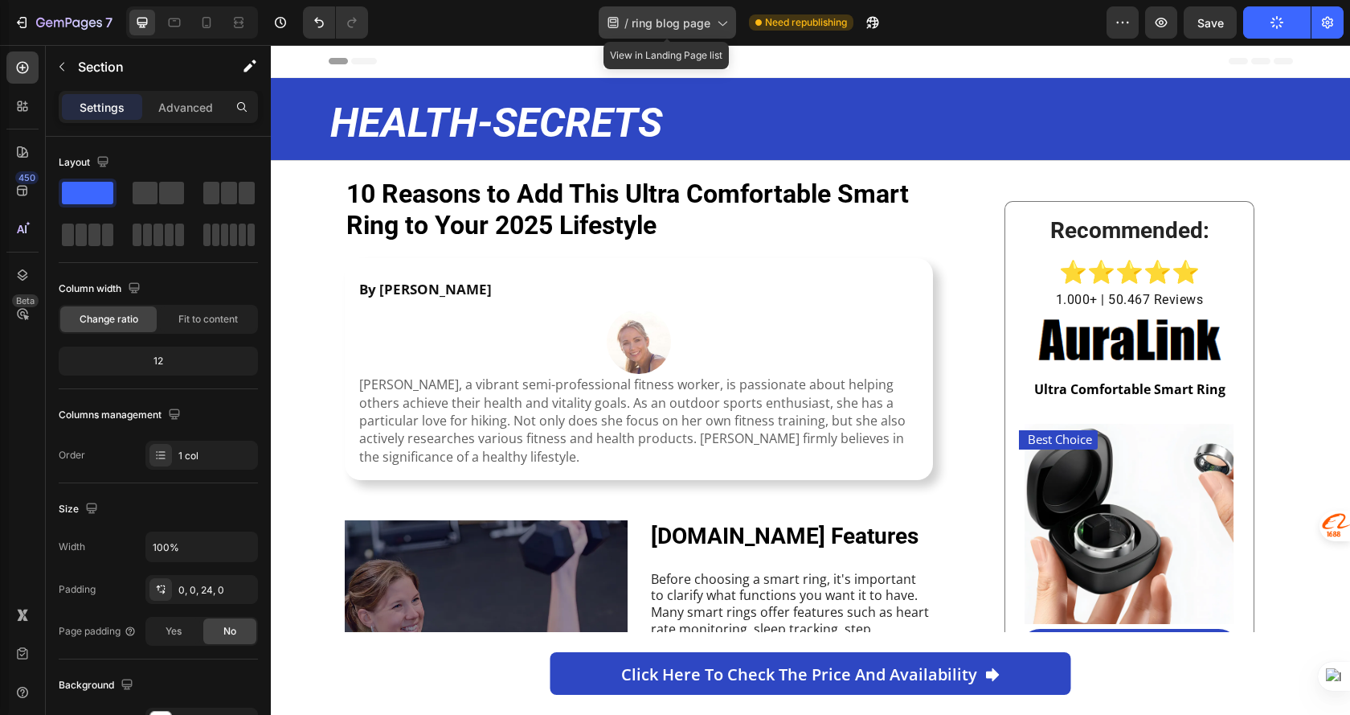
click at [704, 31] on div "/ ring blog page" at bounding box center [667, 22] width 137 height 32
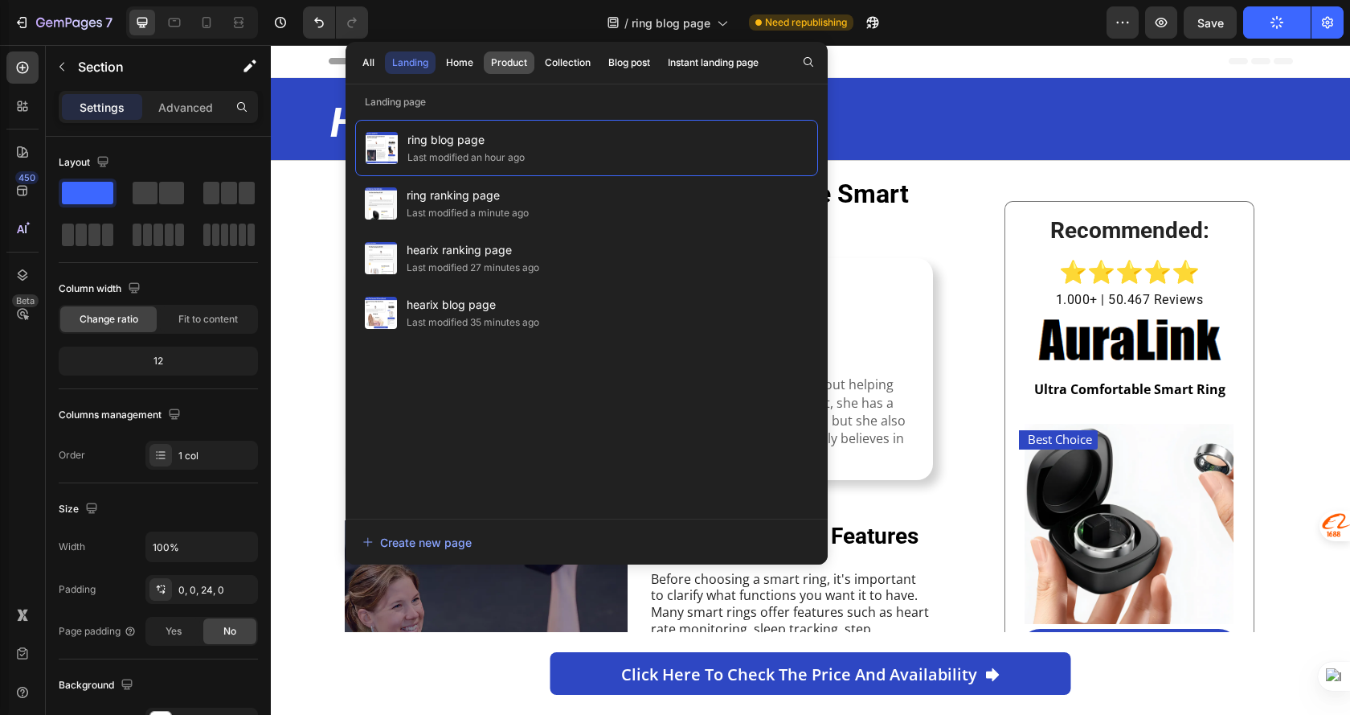
click at [538, 66] on button "Product" at bounding box center [568, 62] width 60 height 23
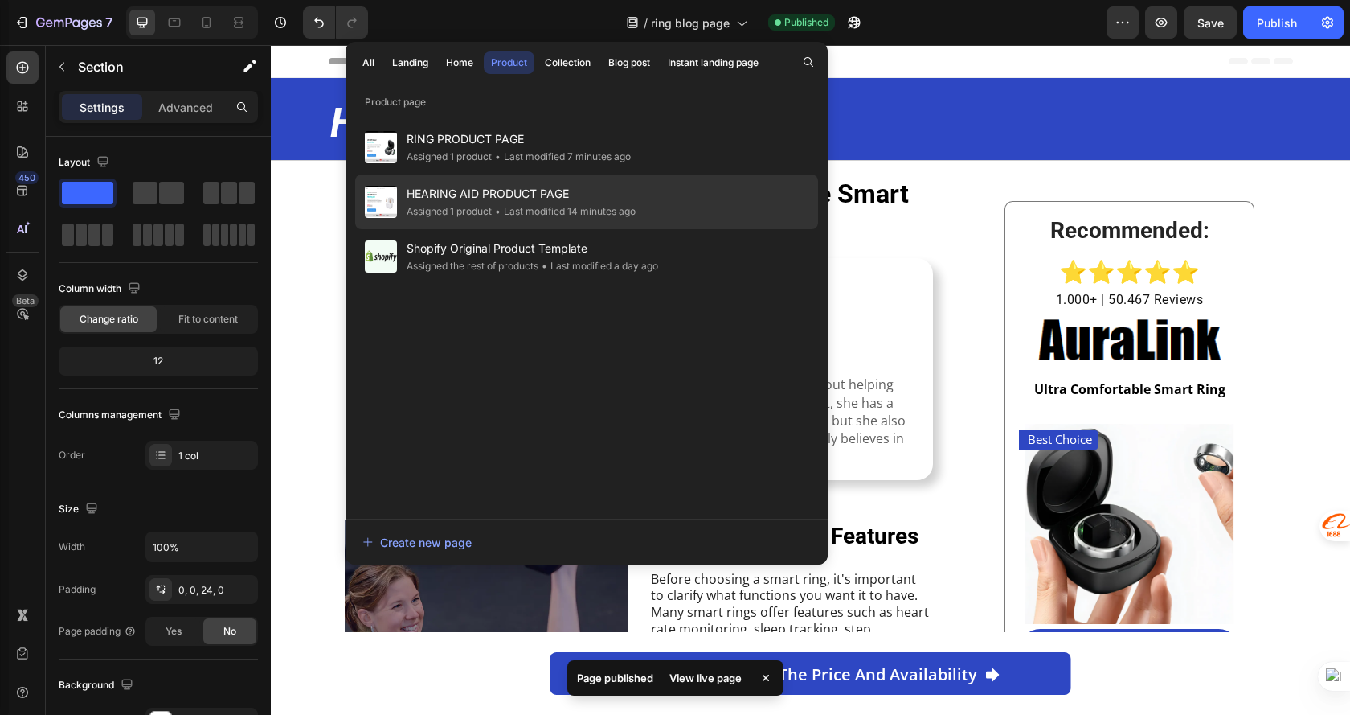
click at [533, 192] on span "HEARING AID PRODUCT PAGE" at bounding box center [521, 193] width 229 height 19
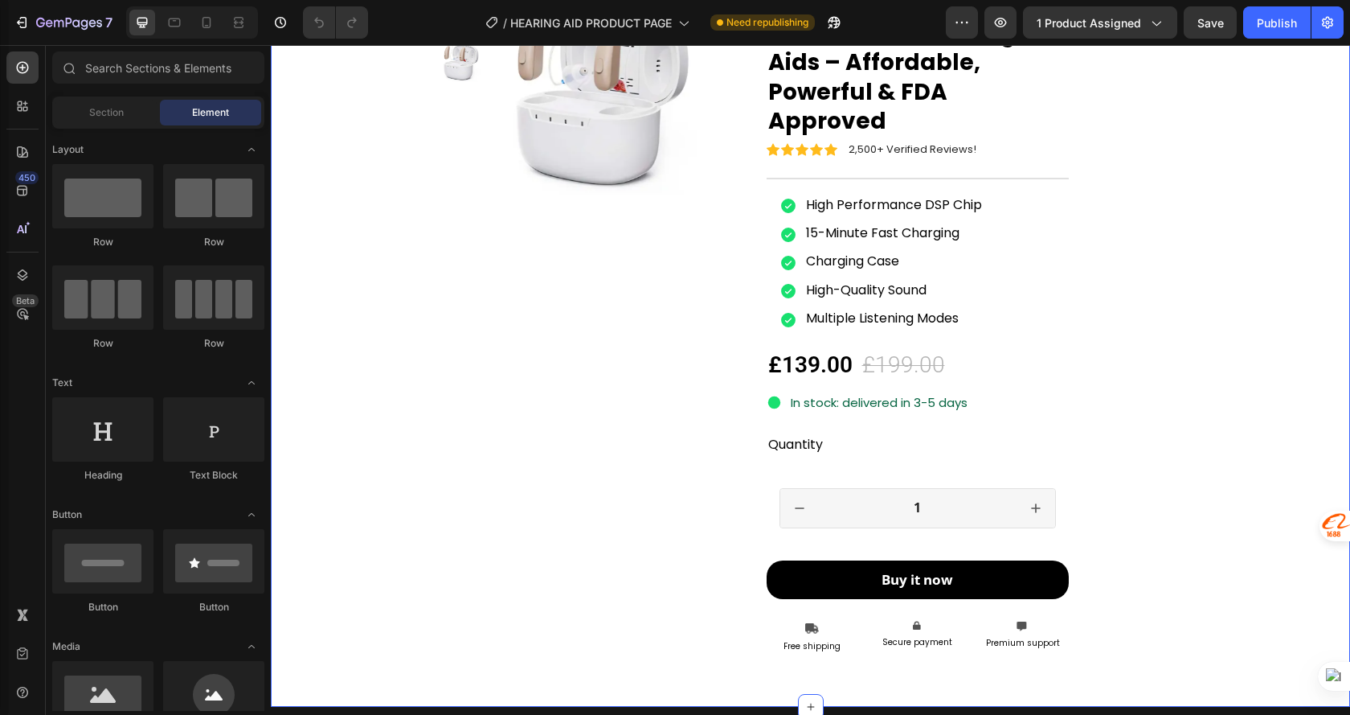
scroll to position [1527, 0]
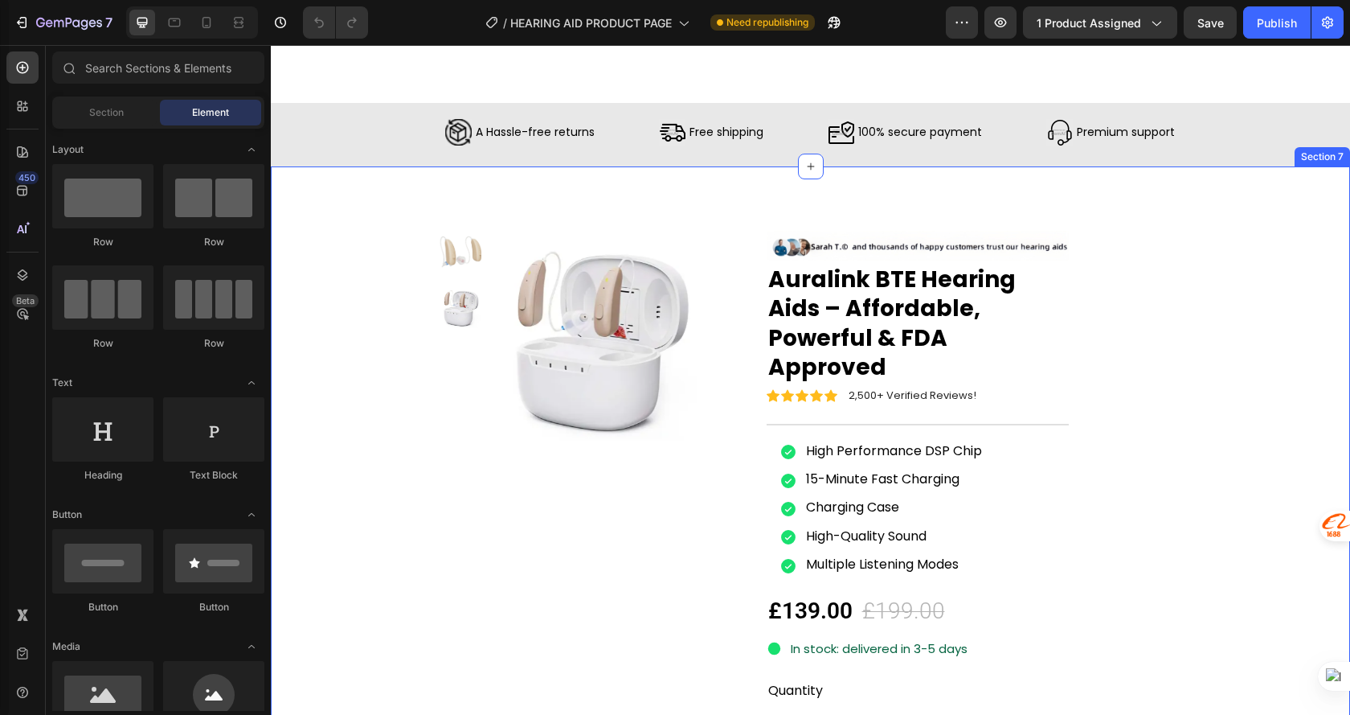
click at [404, 479] on div "Product Images Icon Icon Icon Icon Icon Icon List 2,500+ Verified Reviews! Text…" at bounding box center [811, 559] width 1080 height 786
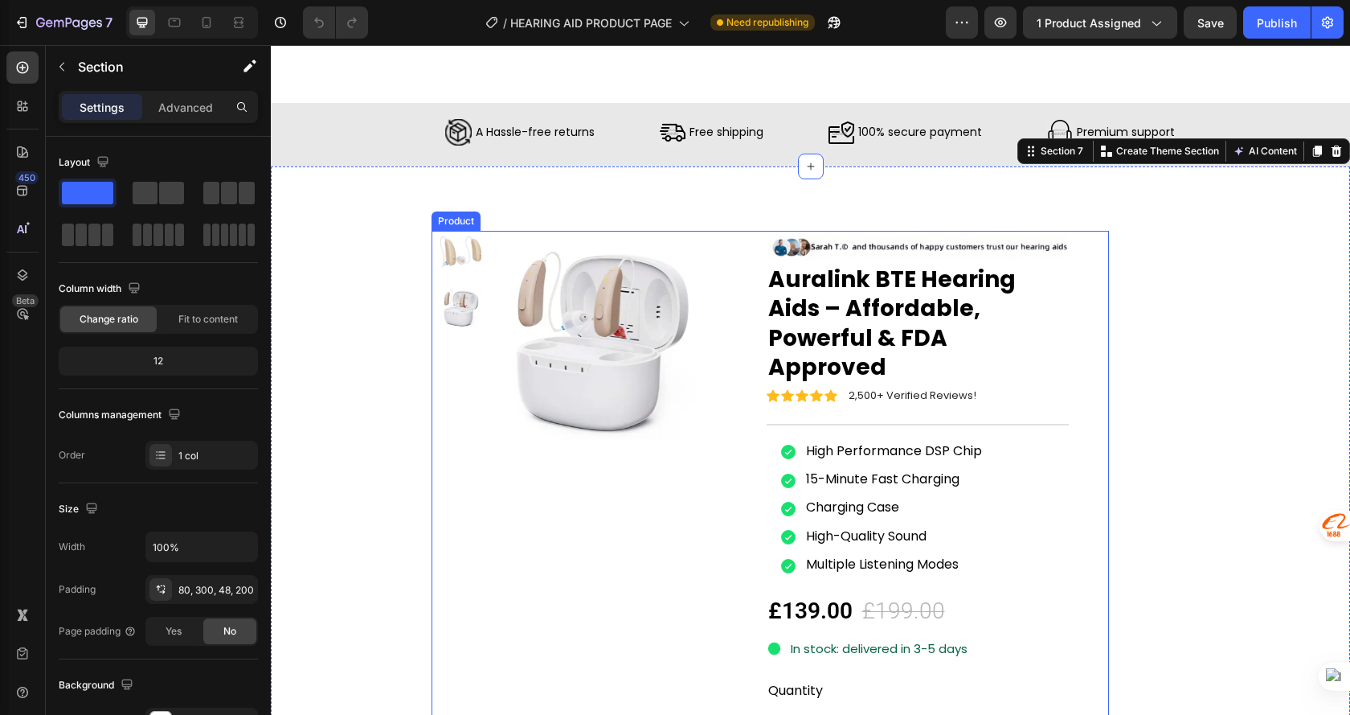
click at [598, 466] on div "Product Images" at bounding box center [591, 566] width 303 height 670
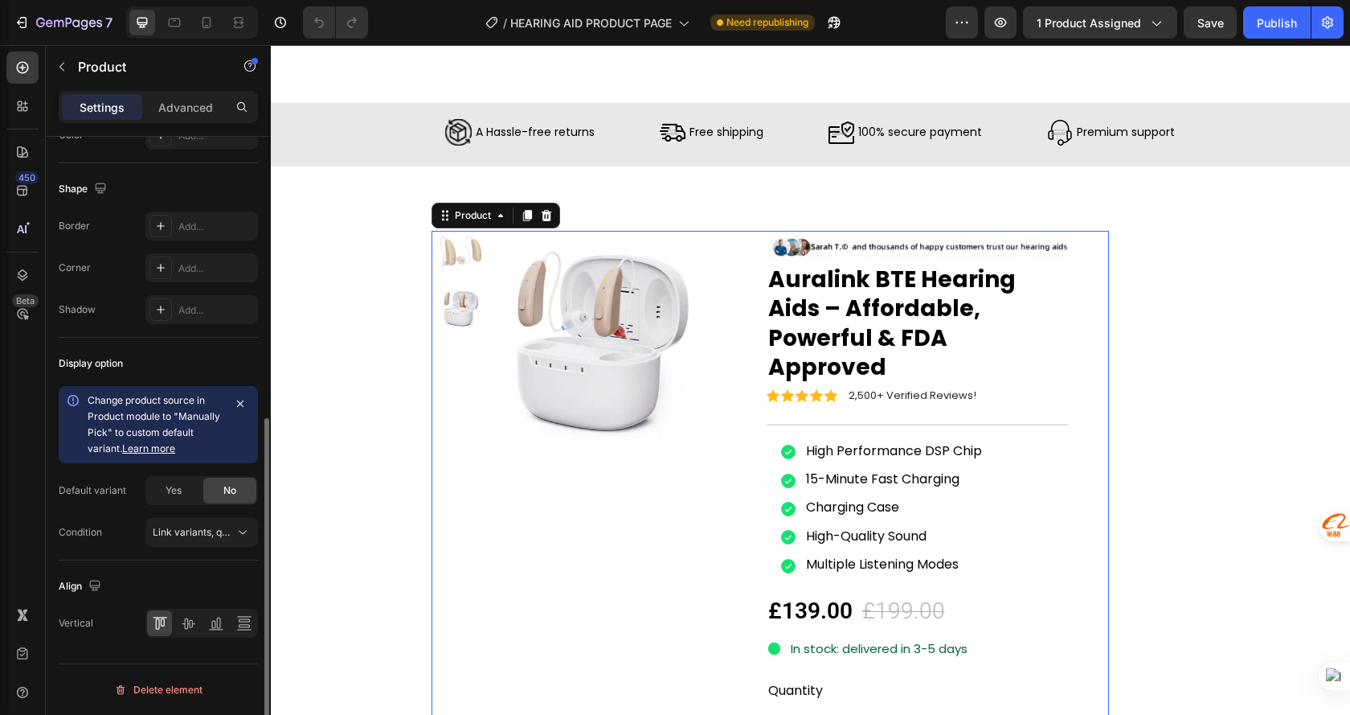
scroll to position [109, 0]
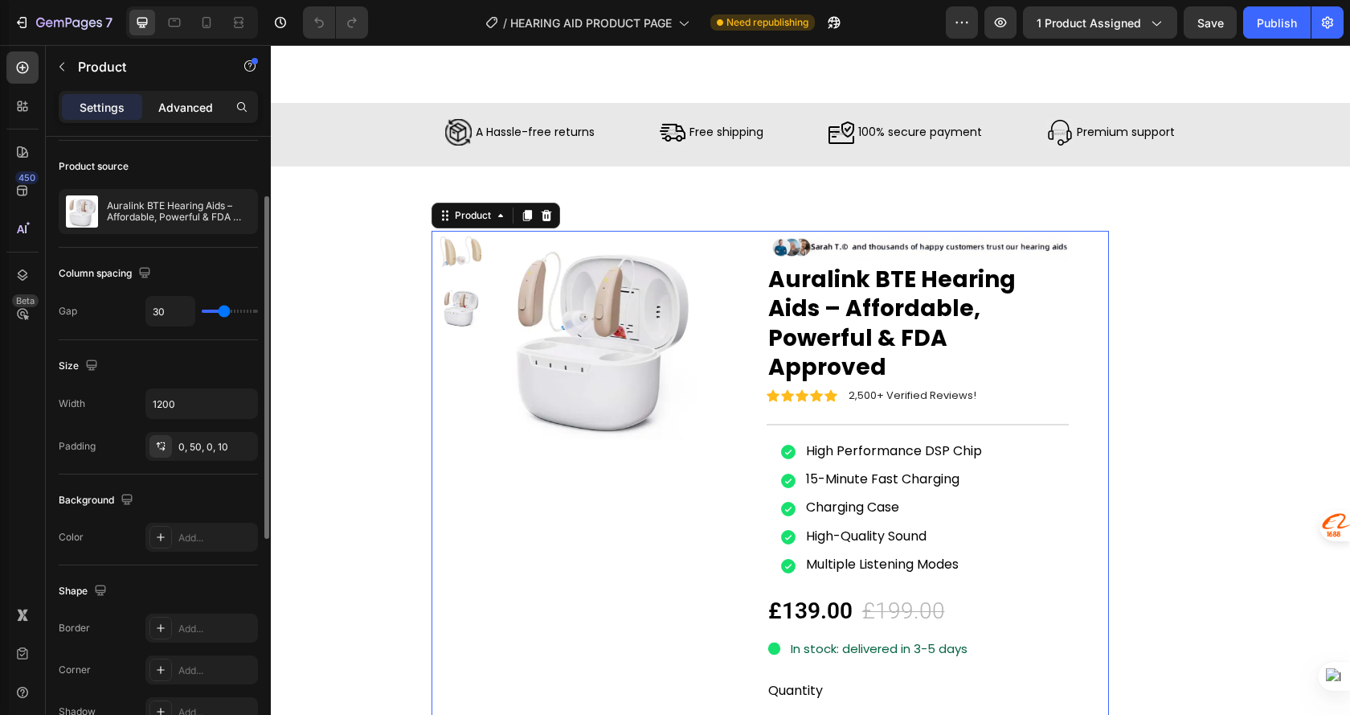
click at [179, 105] on p "Advanced" at bounding box center [185, 107] width 55 height 17
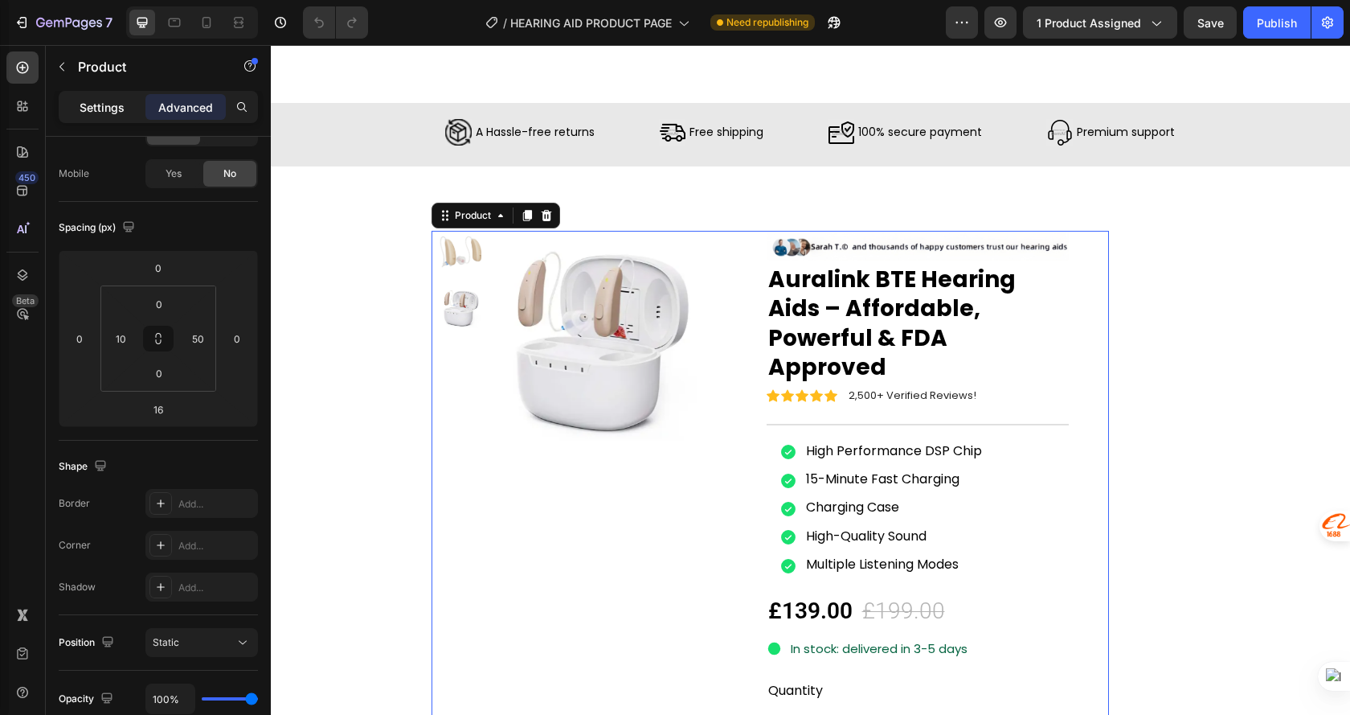
click at [116, 100] on p "Settings" at bounding box center [102, 107] width 45 height 17
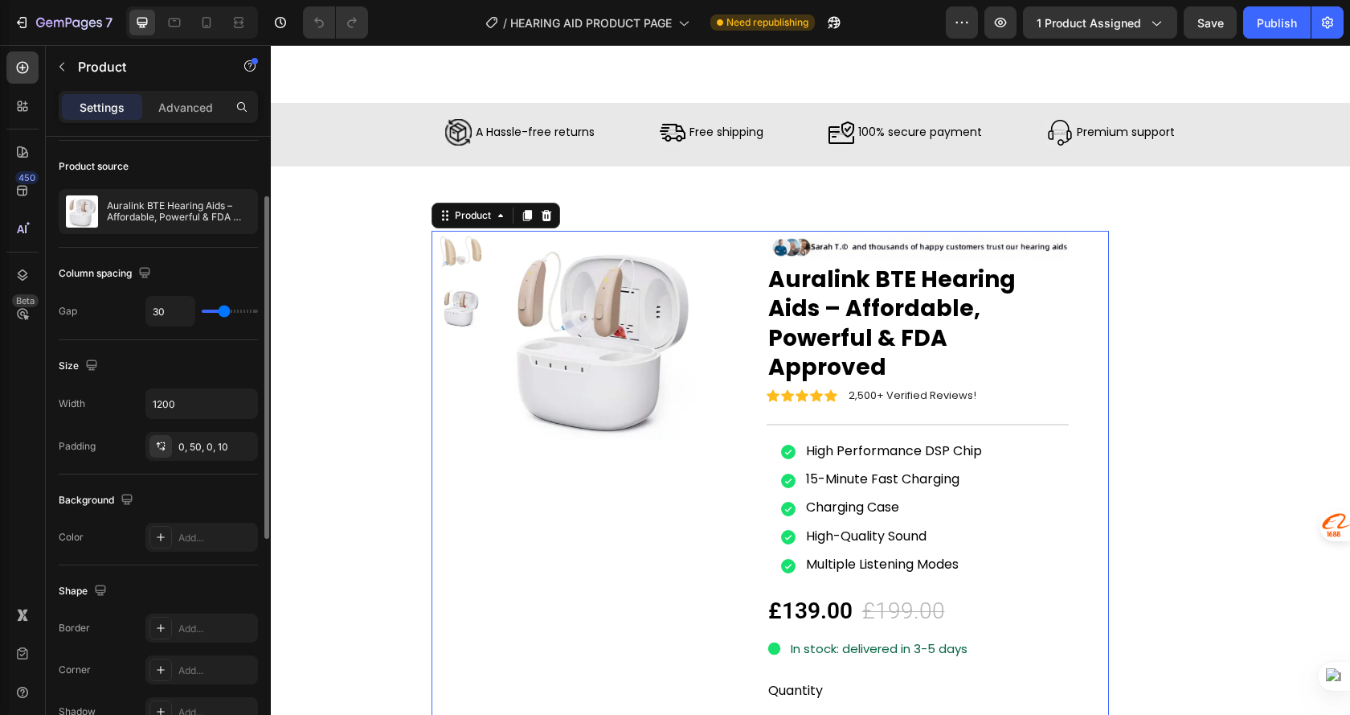
scroll to position [0, 0]
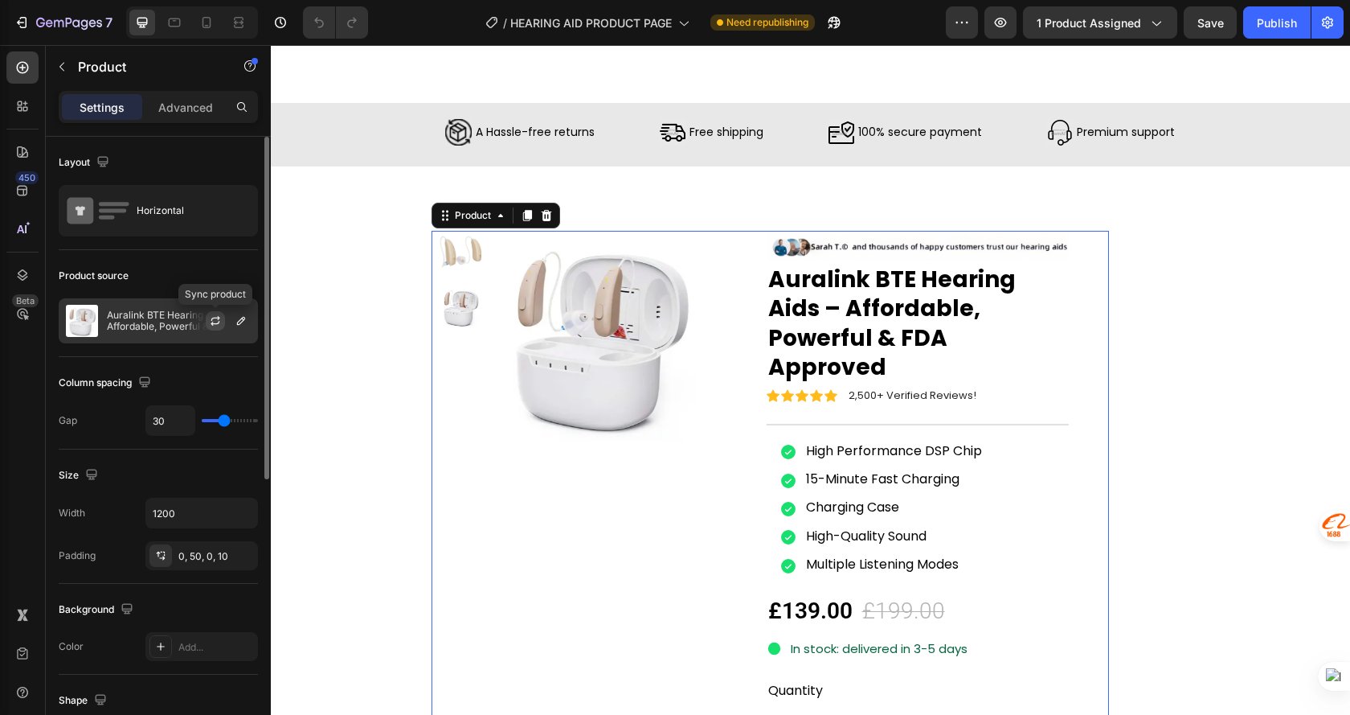
click at [217, 318] on icon "button" at bounding box center [215, 318] width 9 height 5
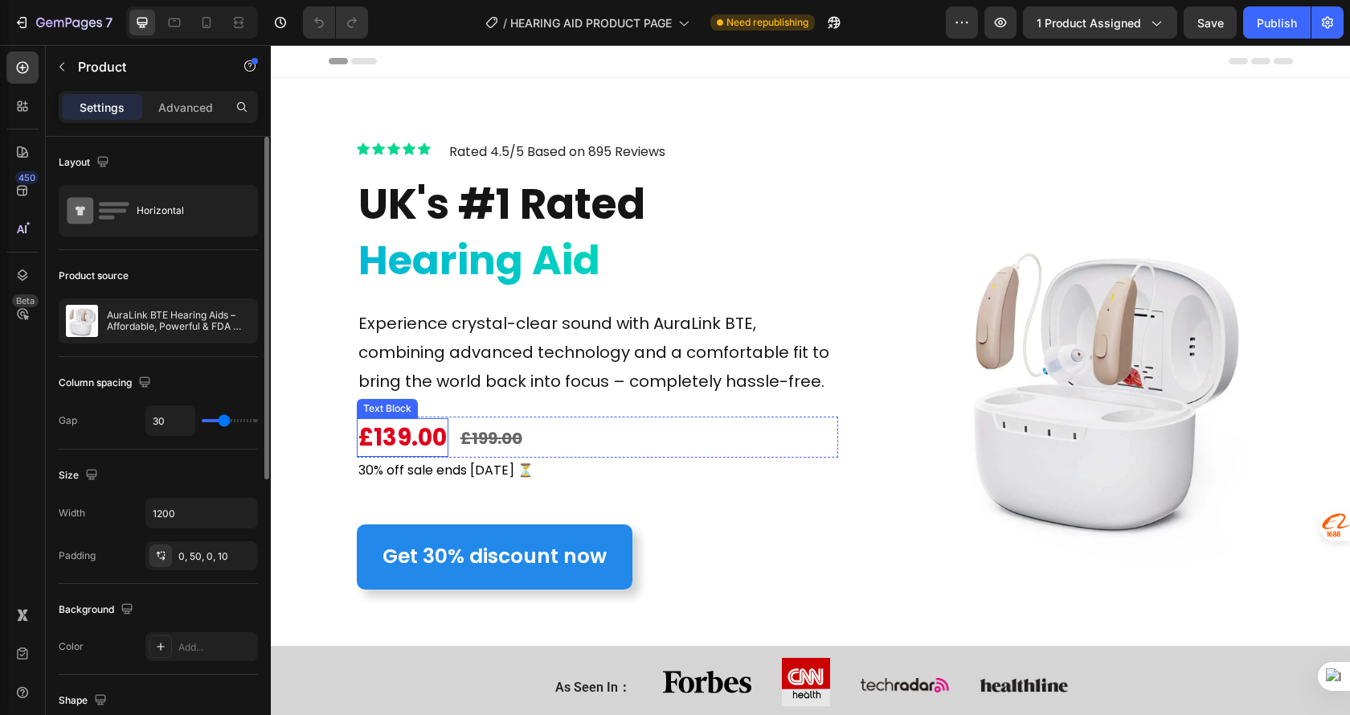
click at [391, 433] on span "£139.00" at bounding box center [403, 437] width 88 height 32
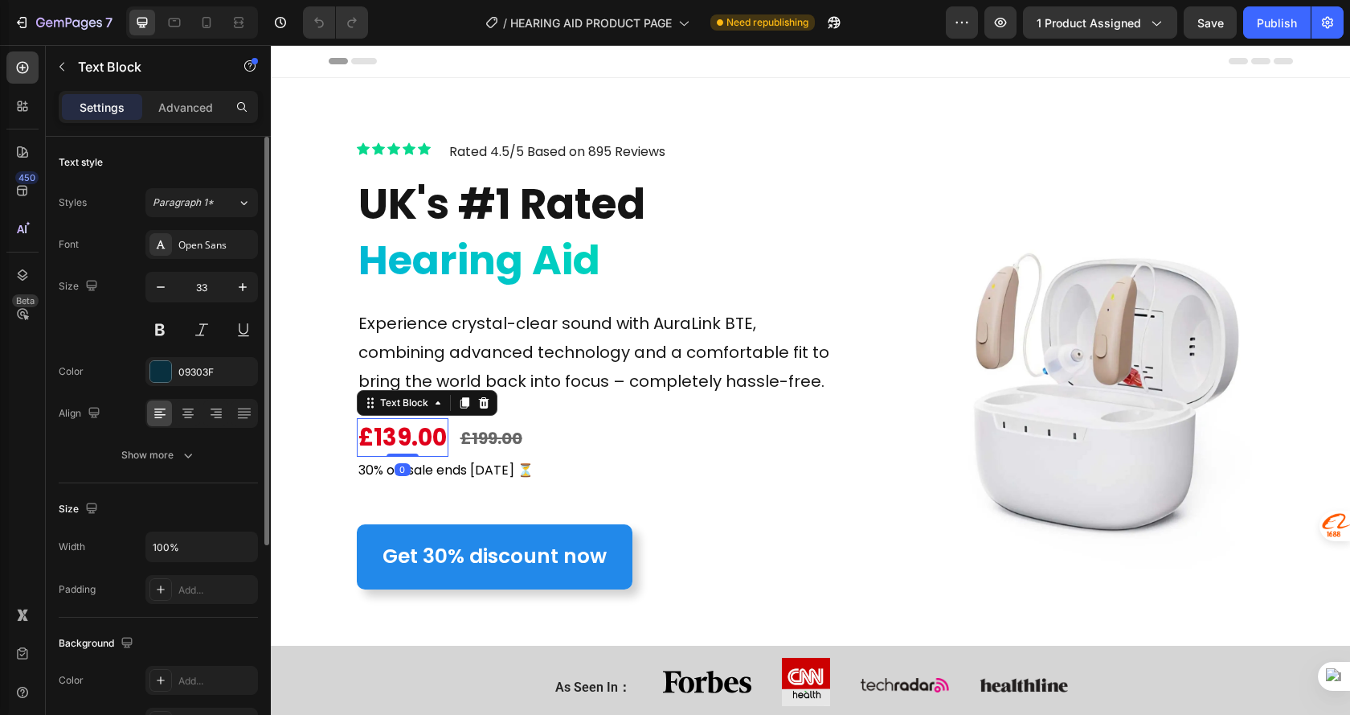
click at [393, 435] on span "£139.00" at bounding box center [403, 437] width 88 height 32
click at [469, 439] on s "£199.00" at bounding box center [481, 438] width 62 height 23
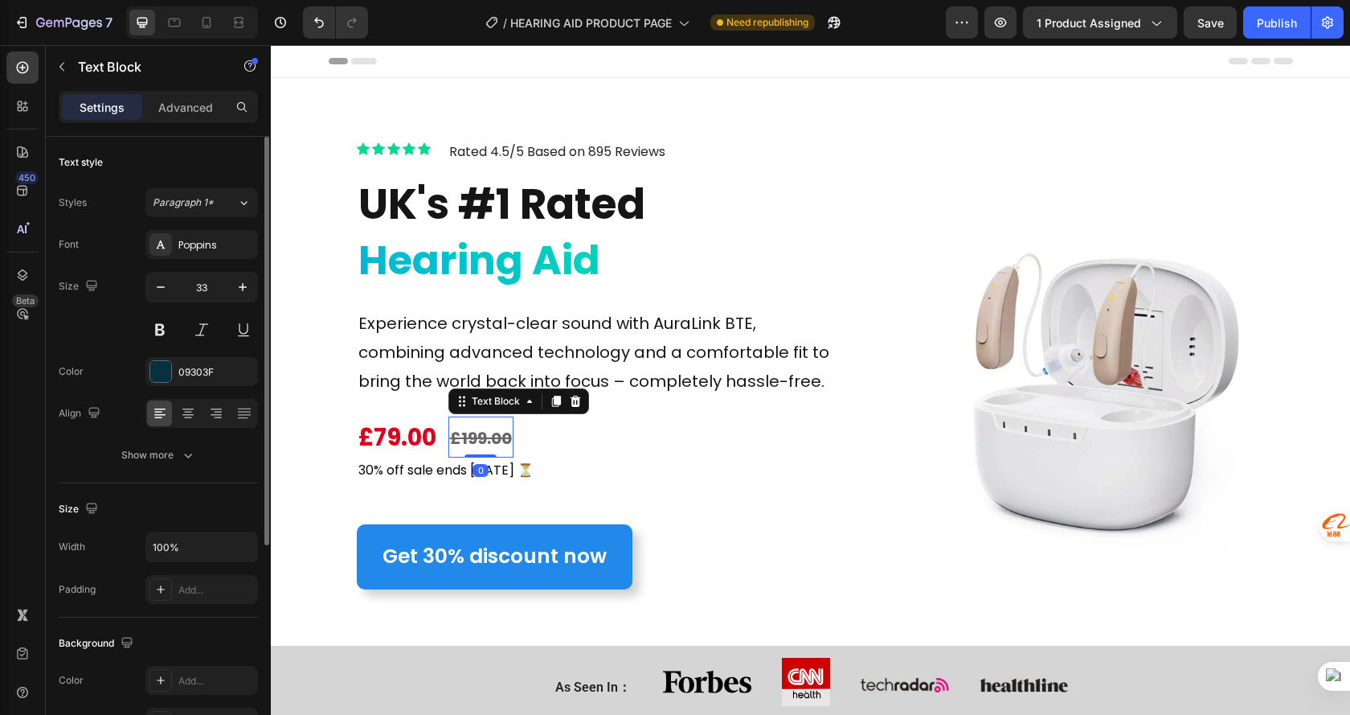
click at [471, 439] on s "£199.00" at bounding box center [481, 438] width 62 height 23
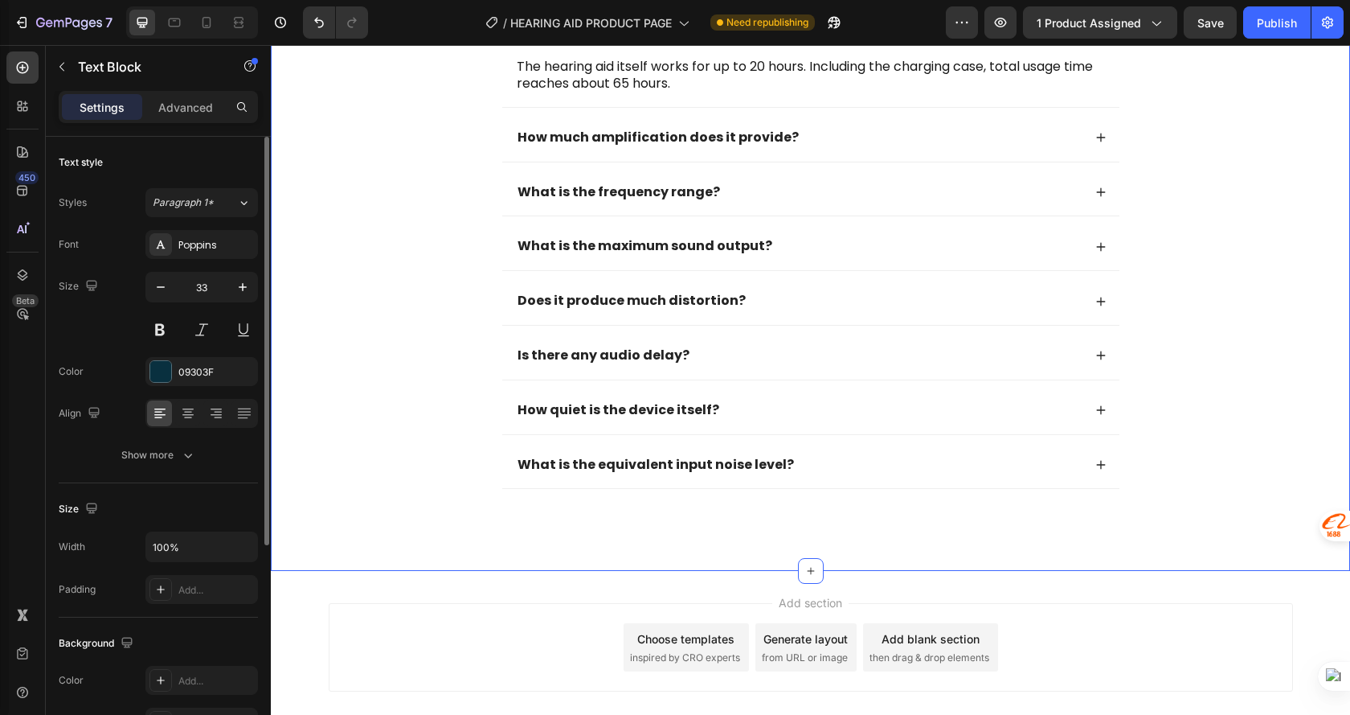
scroll to position [4647, 0]
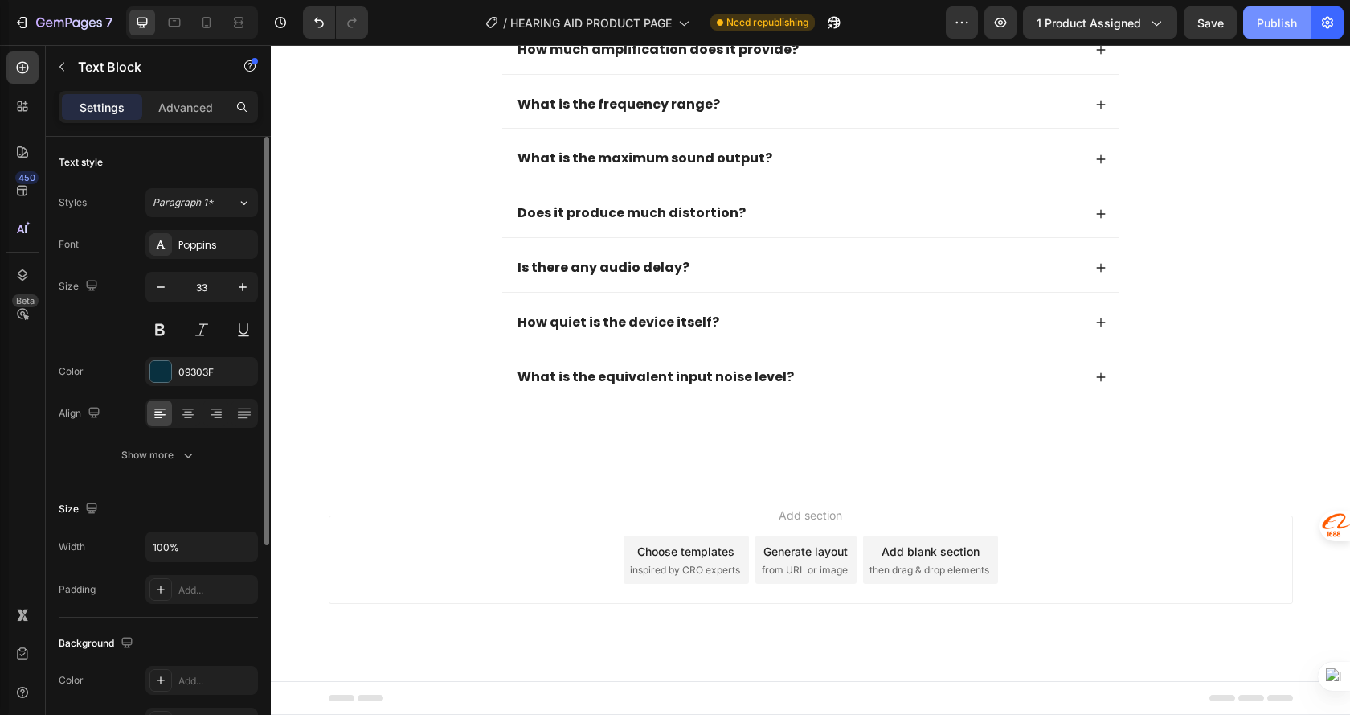
click at [1275, 23] on div "Publish" at bounding box center [1277, 22] width 40 height 17
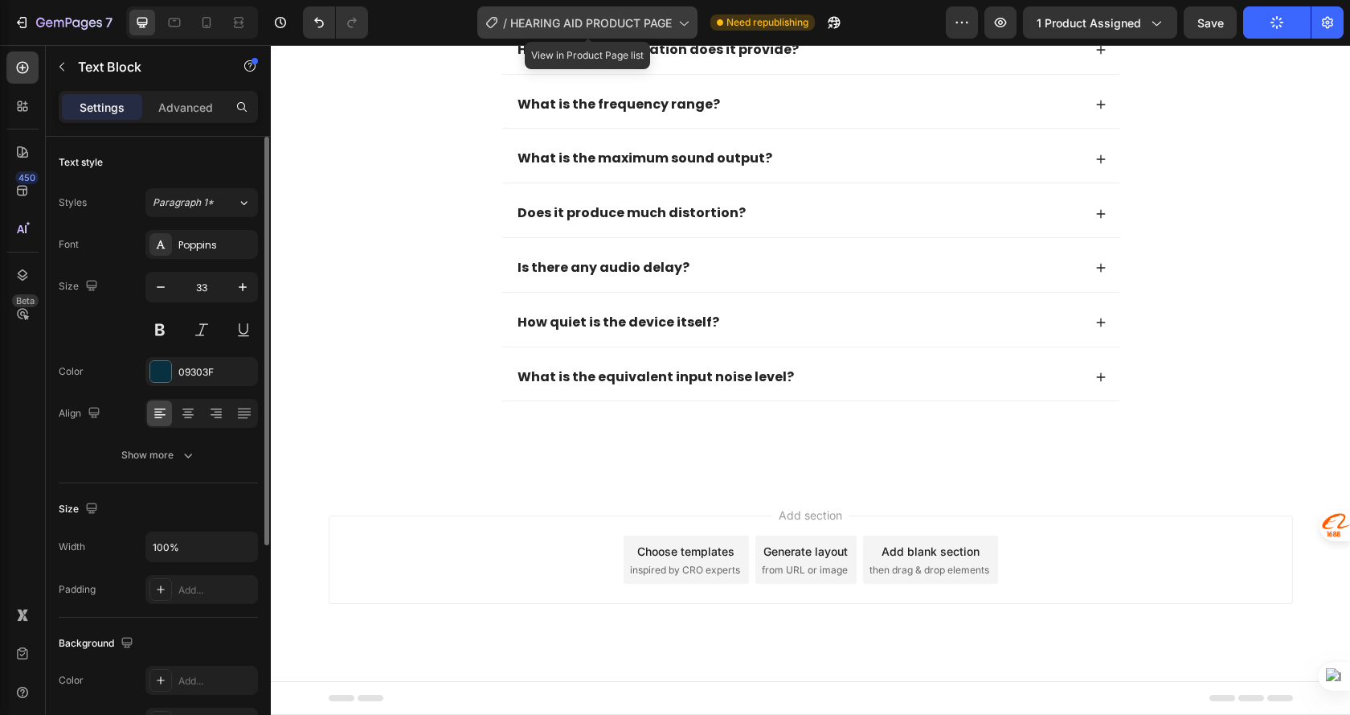
click at [578, 23] on span "HEARING AID PRODUCT PAGE" at bounding box center [591, 22] width 162 height 17
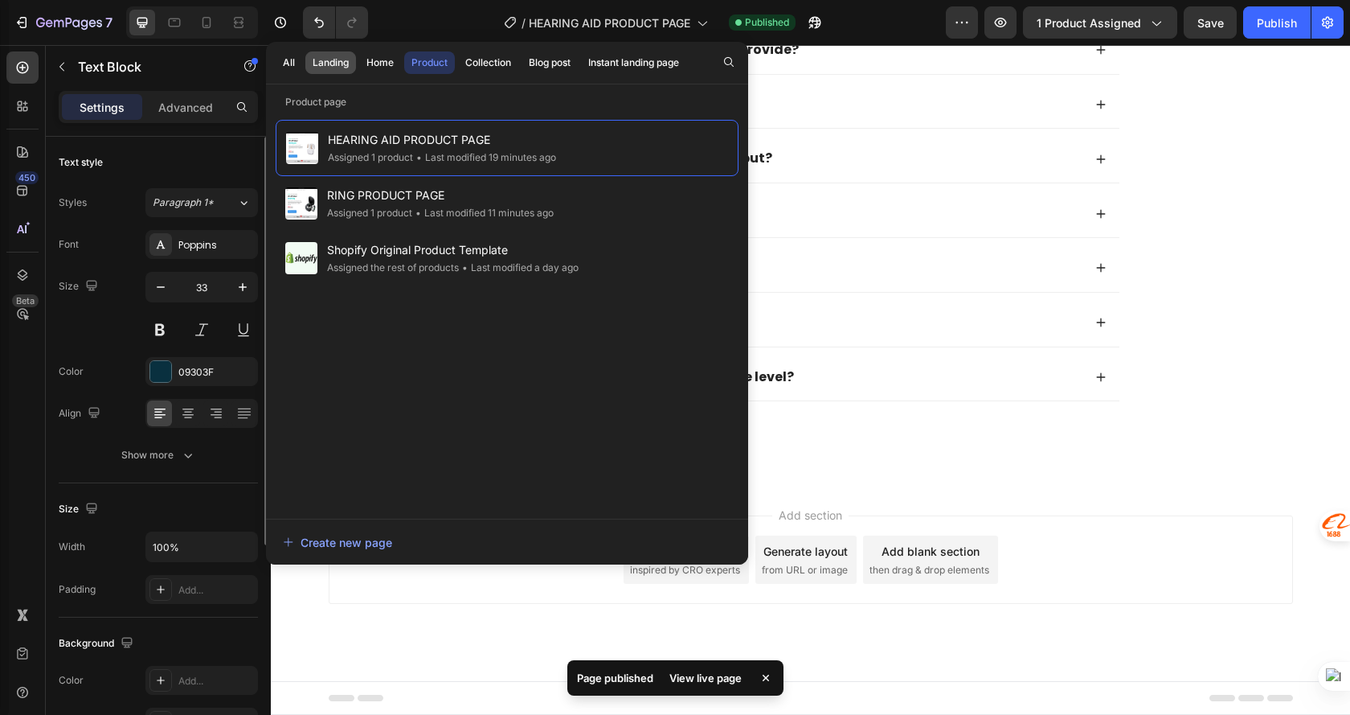
click at [344, 67] on div "Landing" at bounding box center [331, 62] width 36 height 14
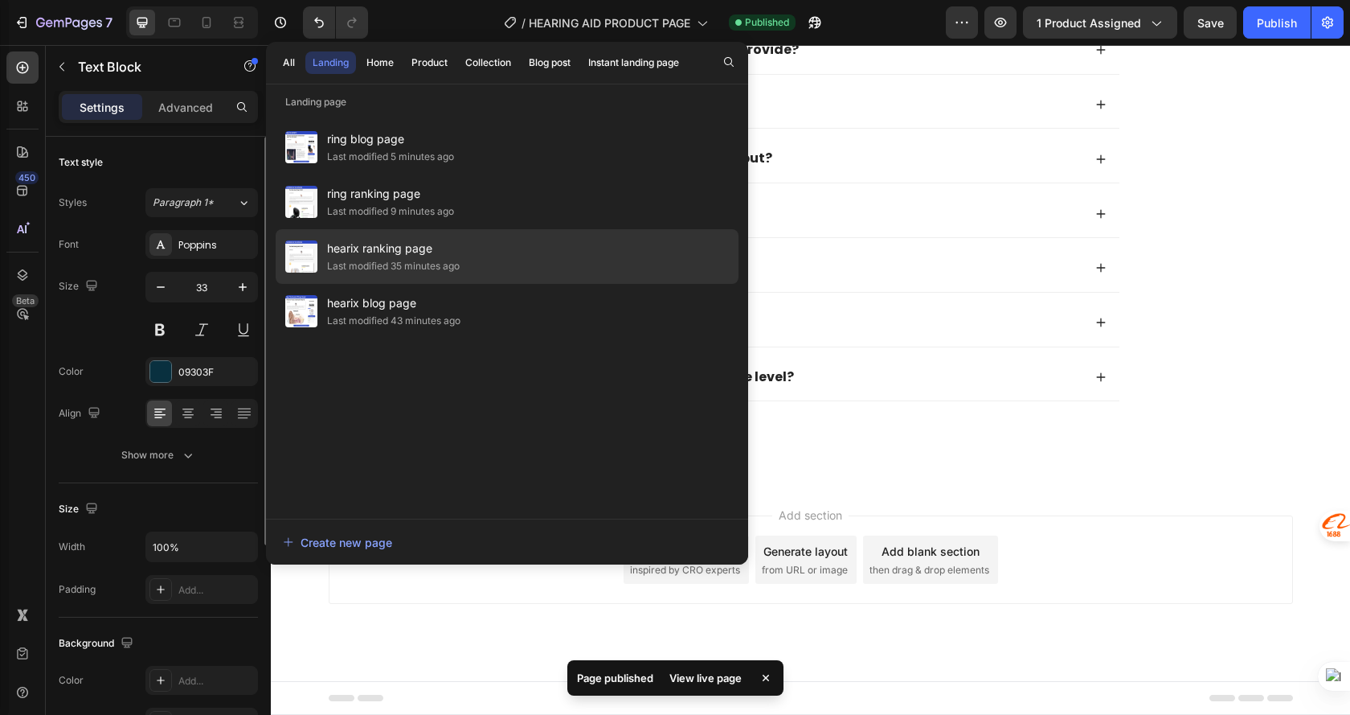
click at [444, 256] on span "hearix ranking page" at bounding box center [393, 248] width 133 height 19
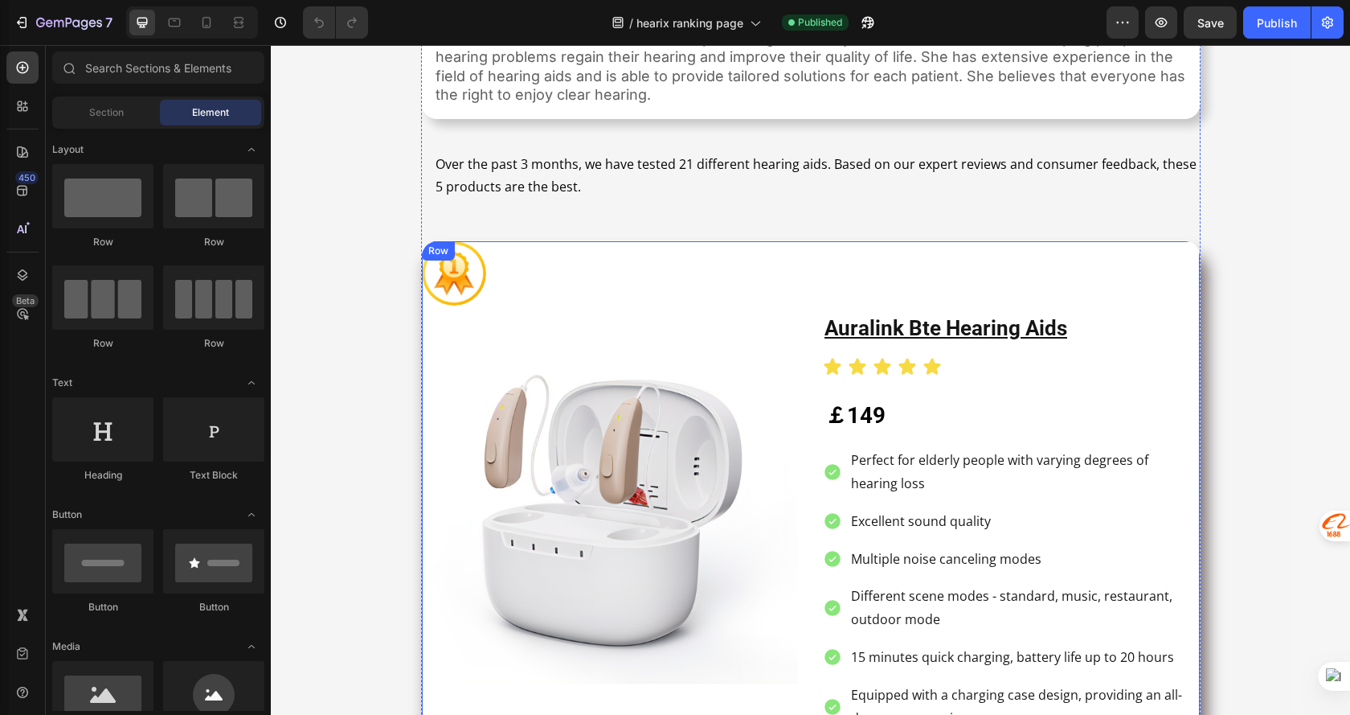
scroll to position [402, 0]
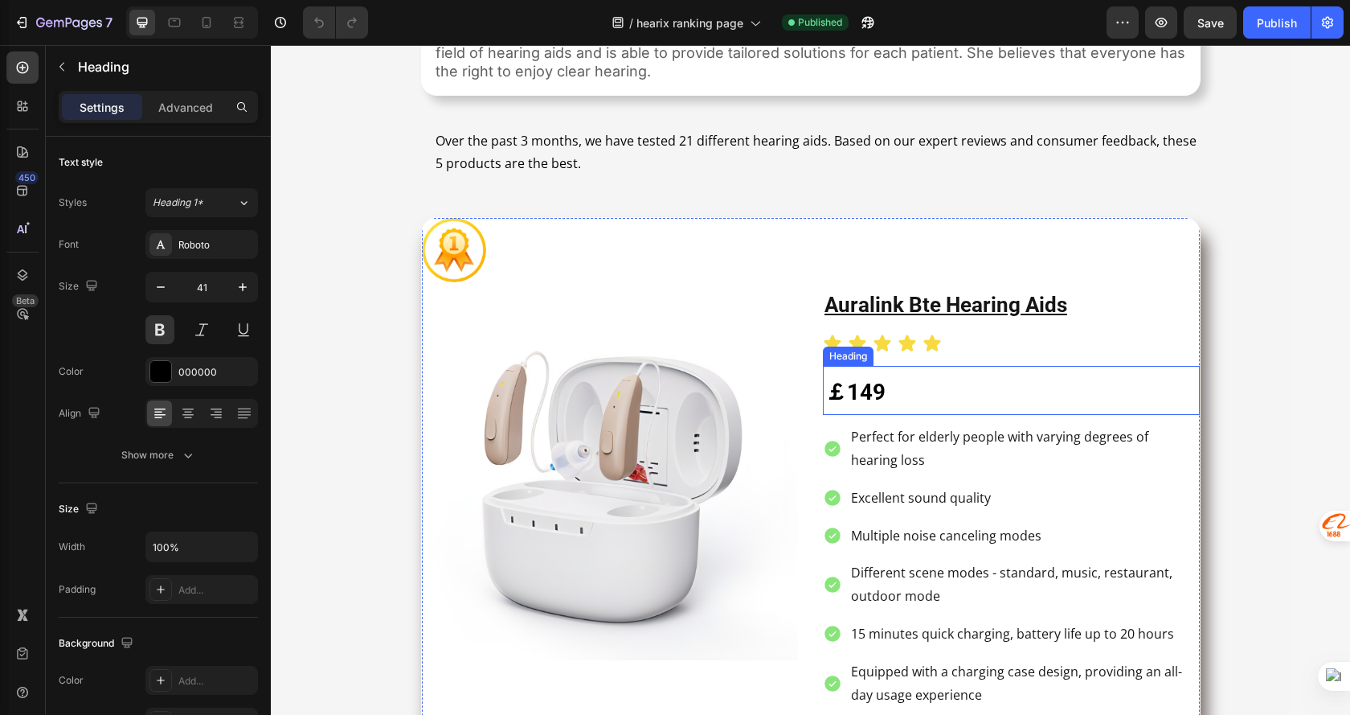
click at [867, 396] on strong "￡149" at bounding box center [855, 392] width 61 height 27
click at [867, 393] on strong "￡149" at bounding box center [855, 392] width 61 height 27
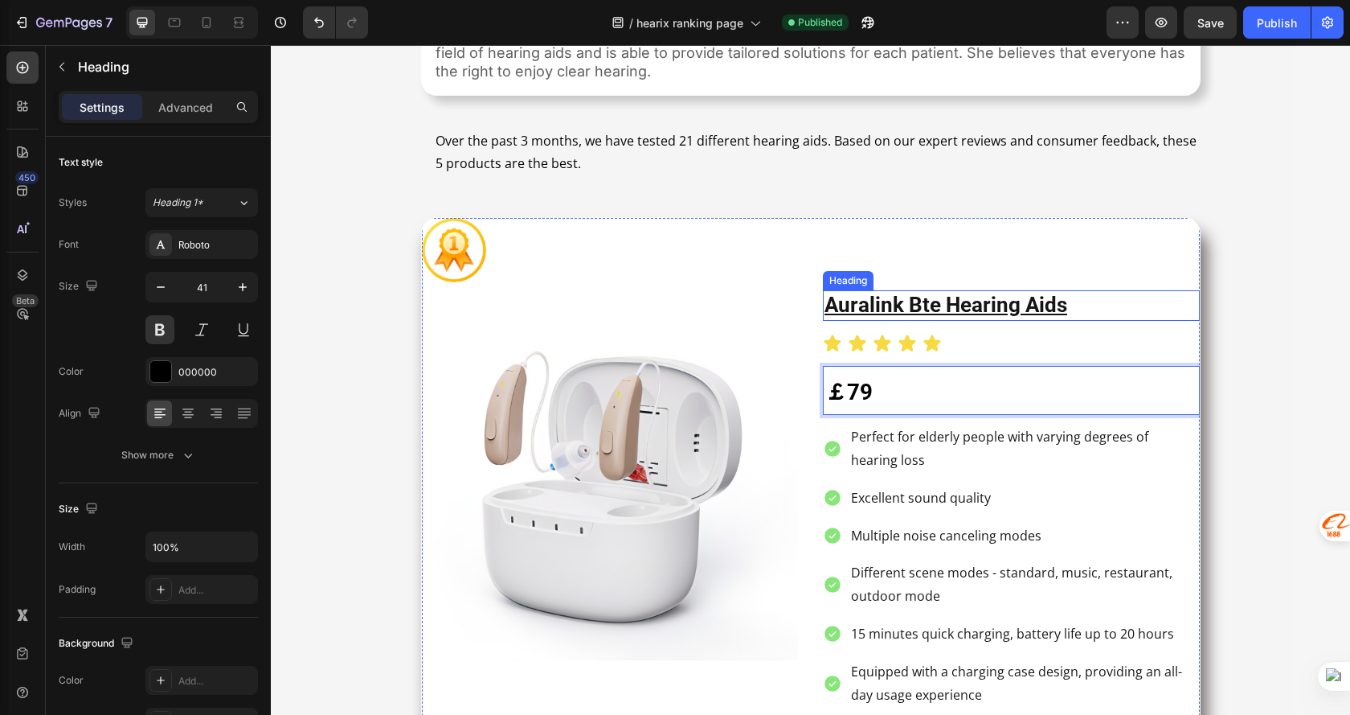
click at [867, 301] on u "auralink bte hearing aids" at bounding box center [946, 305] width 243 height 24
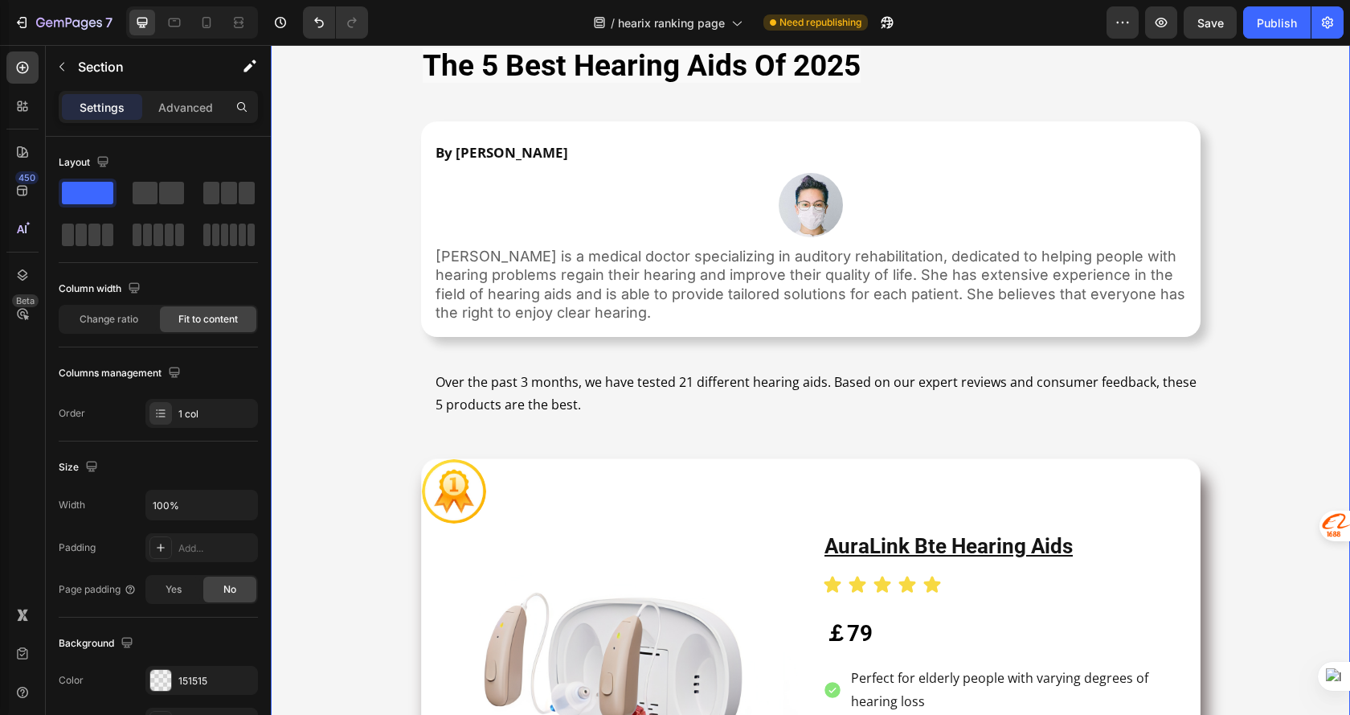
scroll to position [1158, 0]
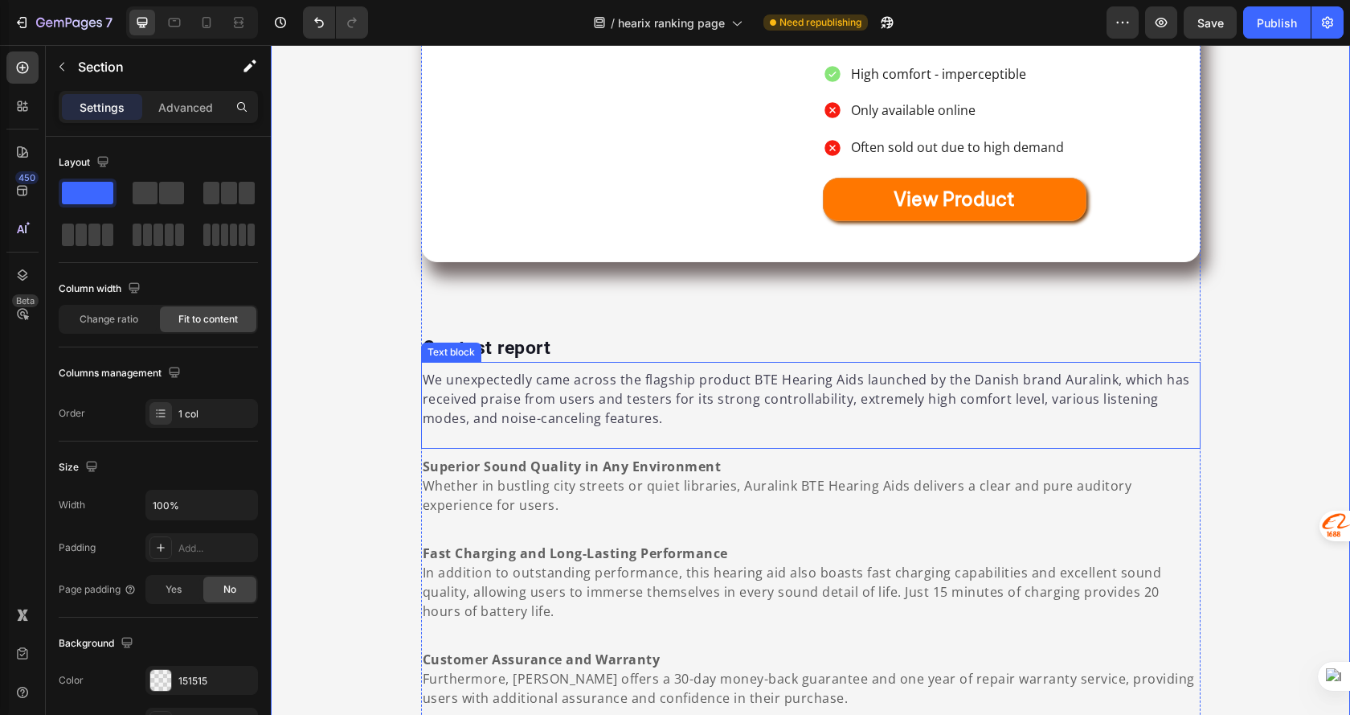
click at [1085, 378] on p "We unexpectedly came across the flagship product BTE Hearing Aids launched by t…" at bounding box center [811, 399] width 777 height 58
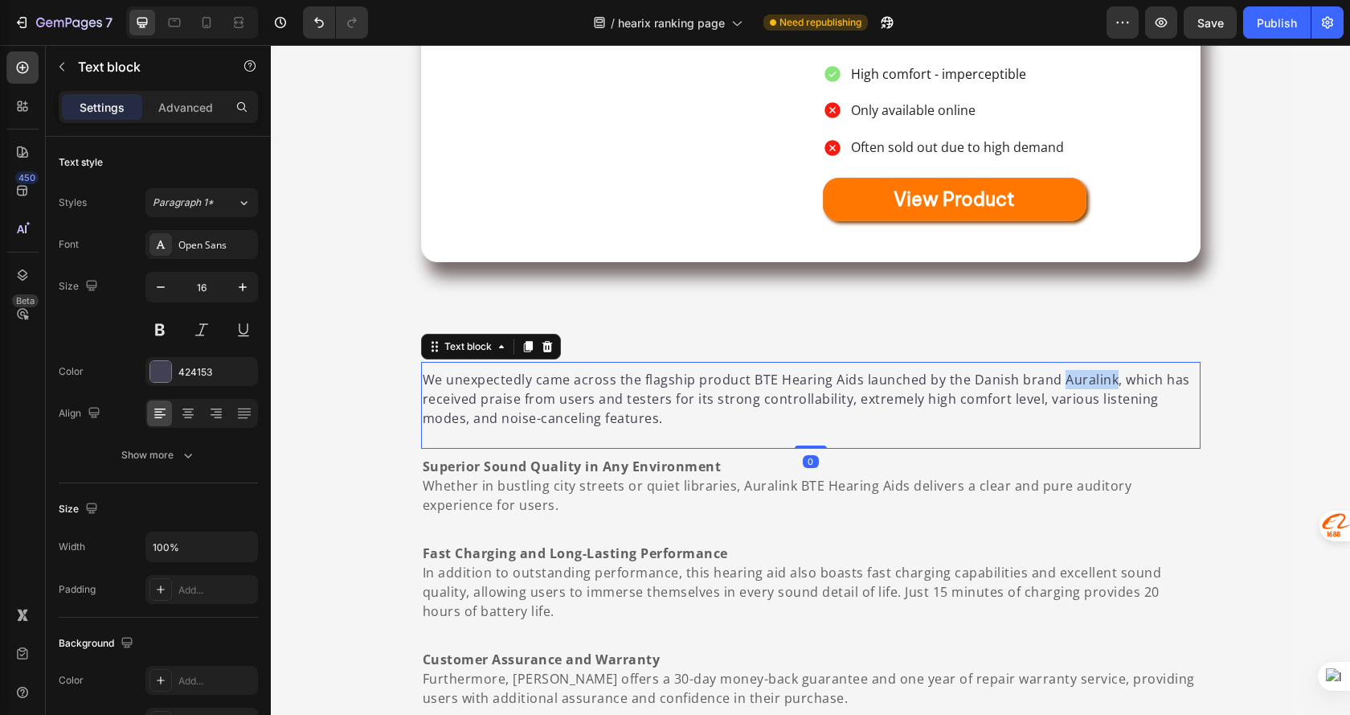
click at [1085, 378] on p "We unexpectedly came across the flagship product BTE Hearing Aids launched by t…" at bounding box center [811, 399] width 777 height 58
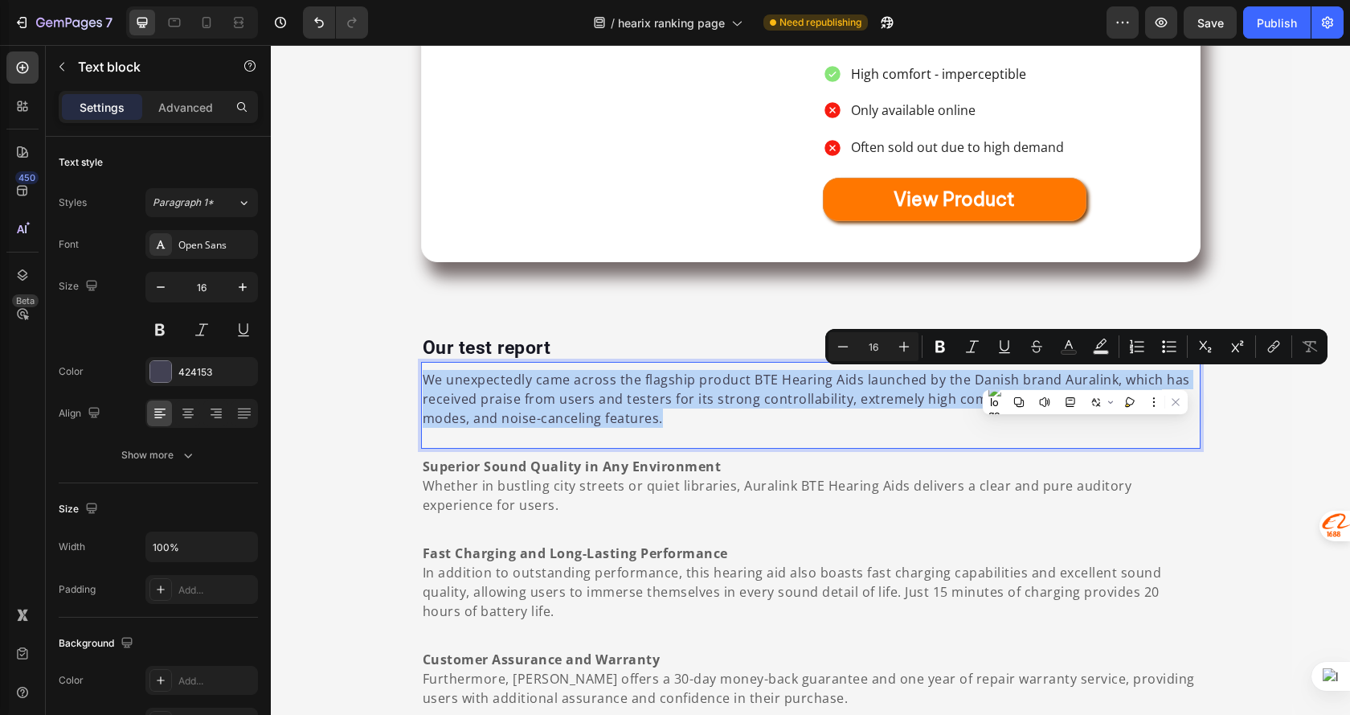
click at [1086, 378] on p "We unexpectedly came across the flagship product BTE Hearing Aids launched by t…" at bounding box center [811, 399] width 777 height 58
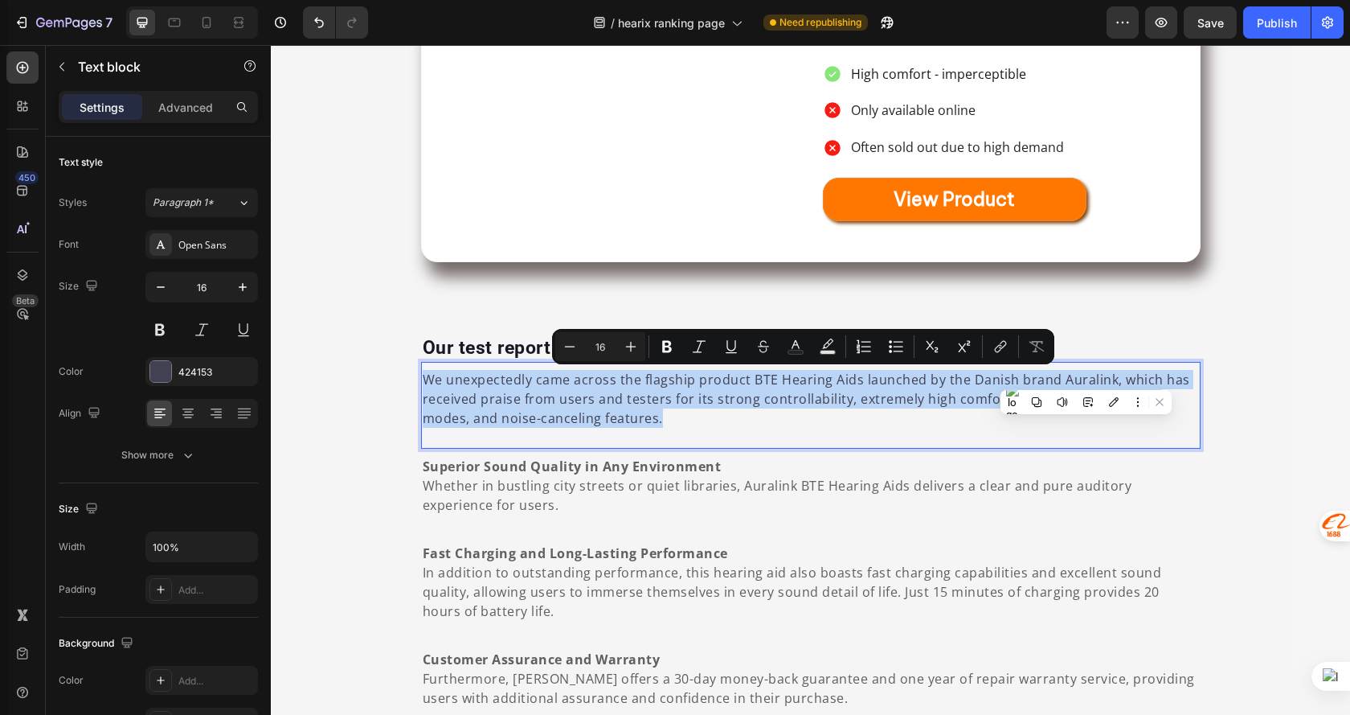
click at [1086, 378] on p "We unexpectedly came across the flagship product BTE Hearing Aids launched by t…" at bounding box center [811, 399] width 777 height 58
click at [1076, 376] on p "We unexpectedly came across the flagship product BTE Hearing Aids launched by t…" at bounding box center [811, 399] width 777 height 58
click at [995, 434] on div "We unexpectedly came across the flagship product BTE Hearing Aids launched by t…" at bounding box center [811, 405] width 780 height 87
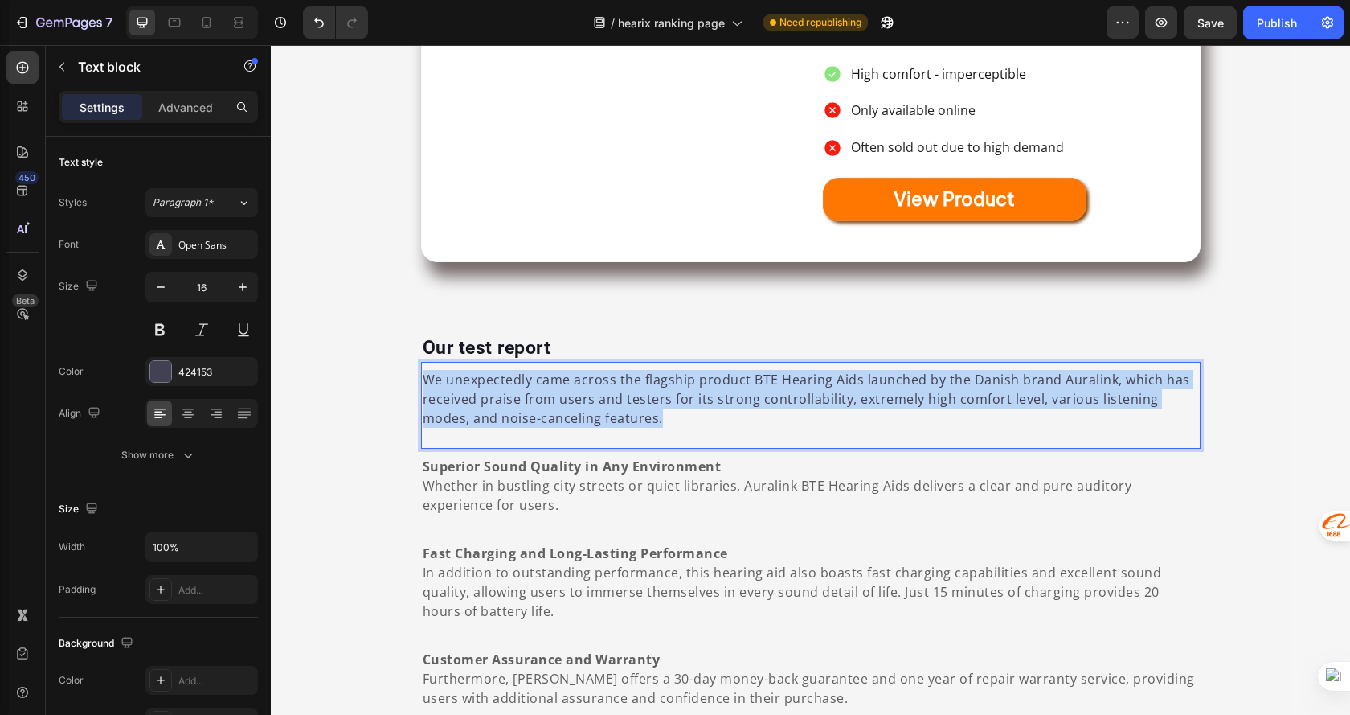
click at [1087, 378] on p "We unexpectedly came across the flagship product BTE Hearing Aids launched by t…" at bounding box center [811, 399] width 777 height 58
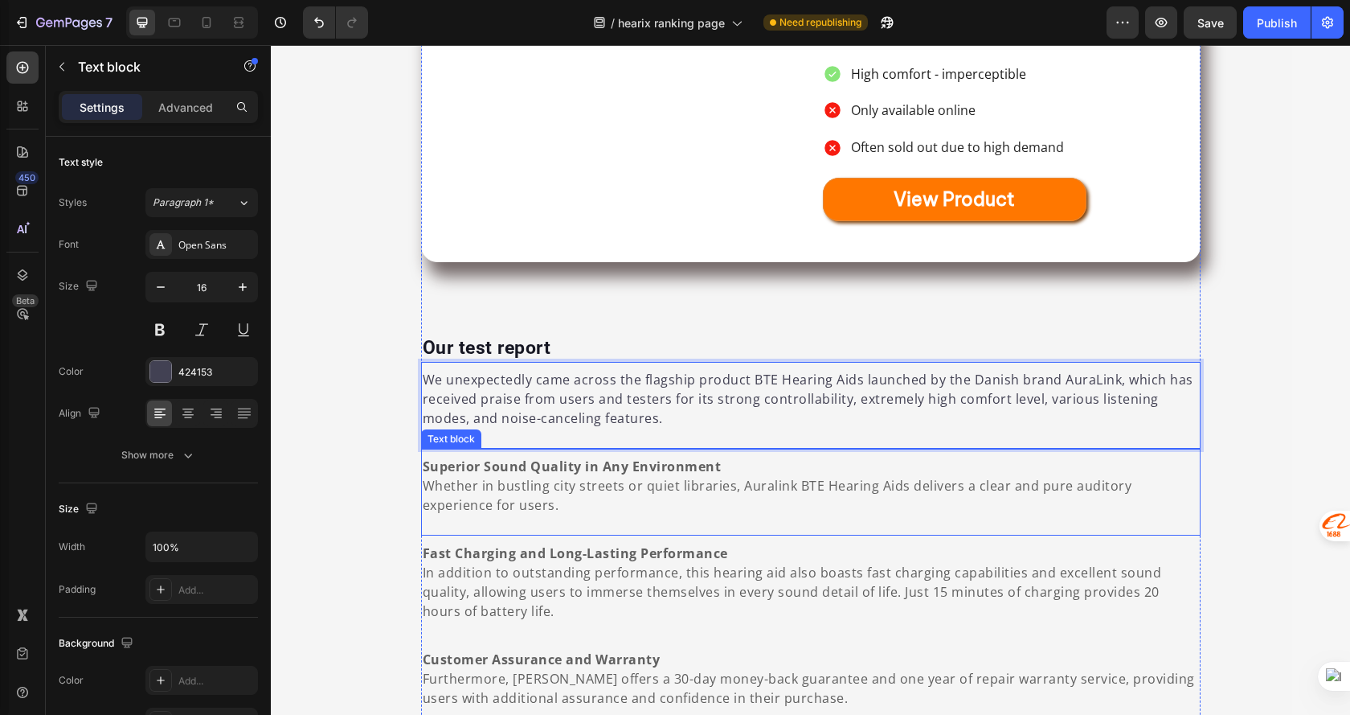
click at [765, 486] on span "Whether in bustling city streets or quiet libraries, Auralink BTE Hearing Aids …" at bounding box center [778, 495] width 710 height 37
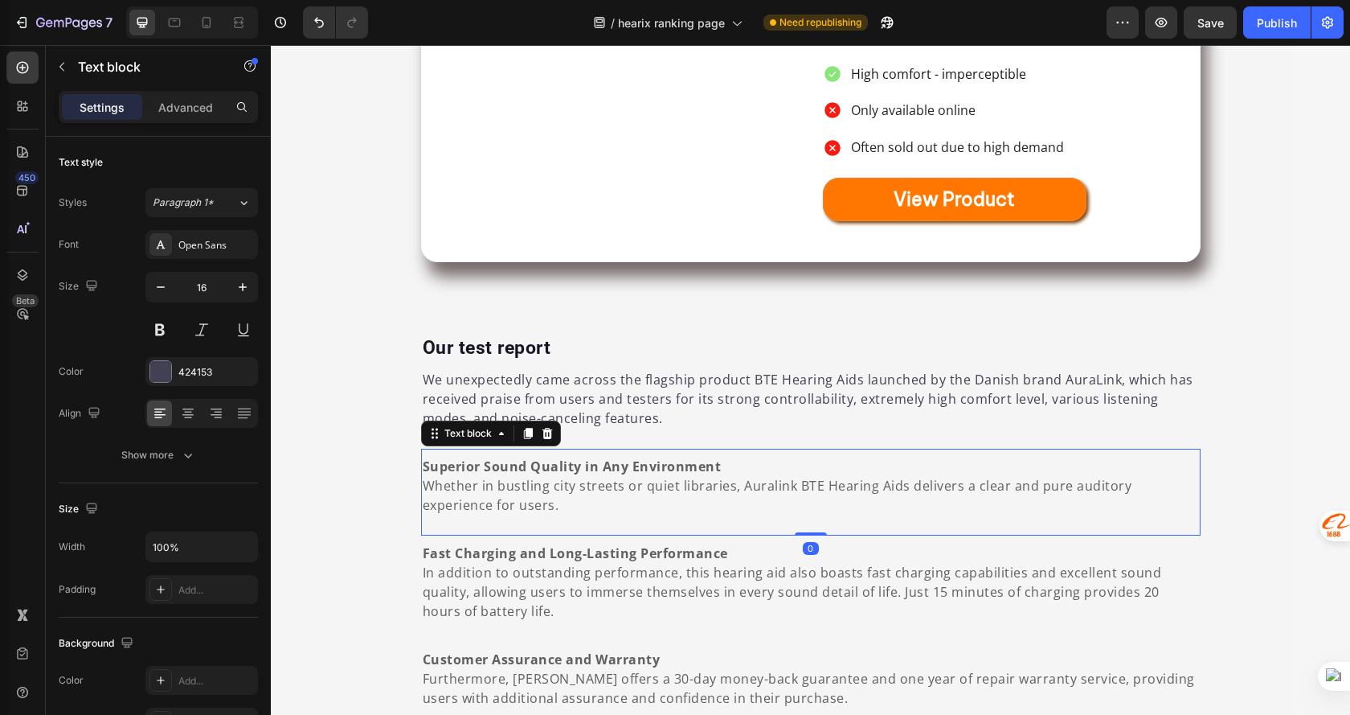
click at [767, 486] on span "Whether in bustling city streets or quiet libraries, Auralink BTE Hearing Aids …" at bounding box center [778, 495] width 710 height 37
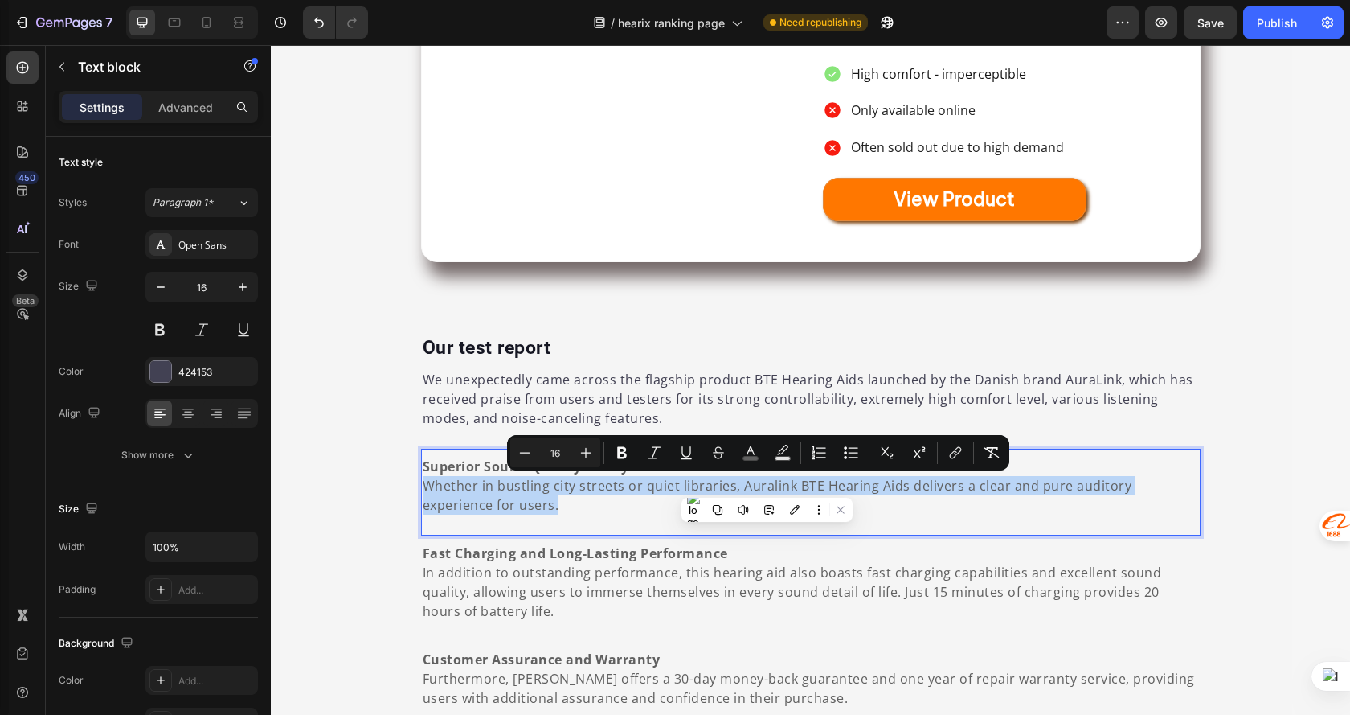
click at [767, 486] on span "Whether in bustling city streets or quiet libraries, Auralink BTE Hearing Aids …" at bounding box center [778, 495] width 710 height 37
click at [625, 509] on p "Whether in bustling city streets or quiet libraries, Auralink BTE Hearing Aids …" at bounding box center [811, 495] width 777 height 39
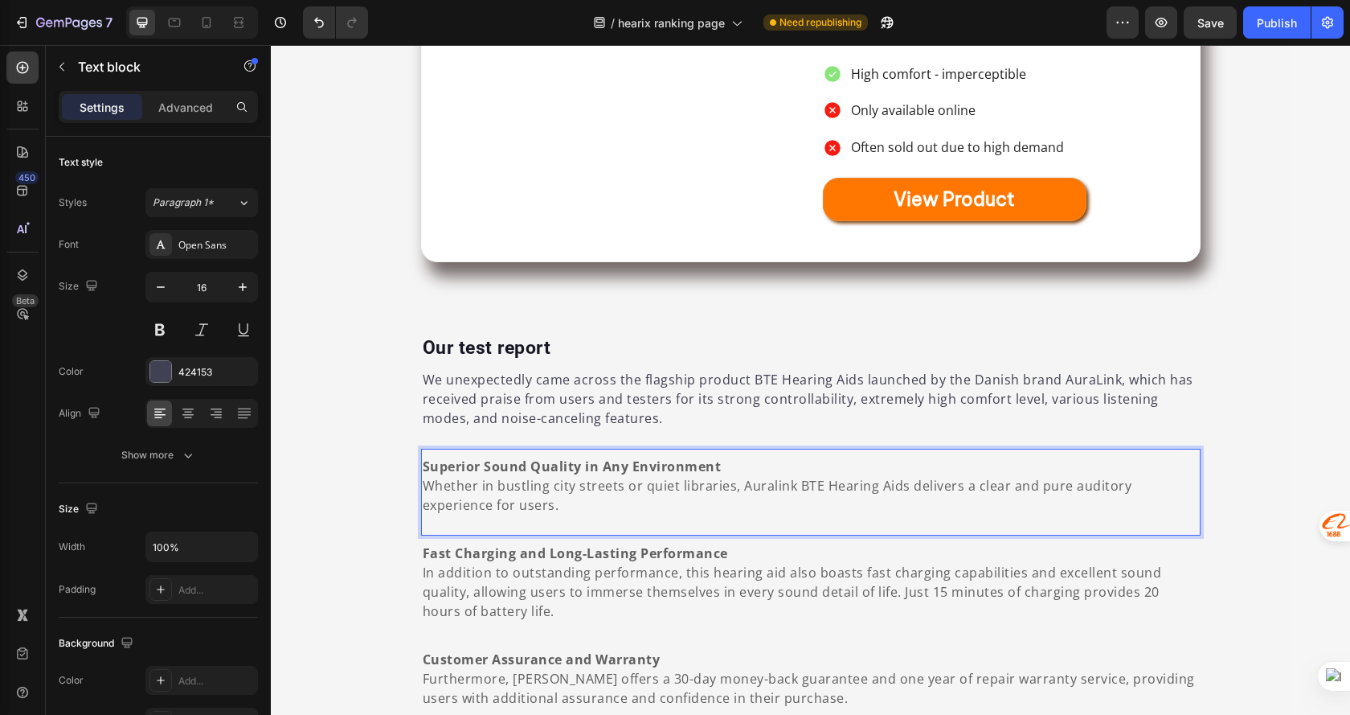
click at [766, 484] on span "Whether in bustling city streets or quiet libraries, Auralink BTE Hearing Aids …" at bounding box center [778, 495] width 710 height 37
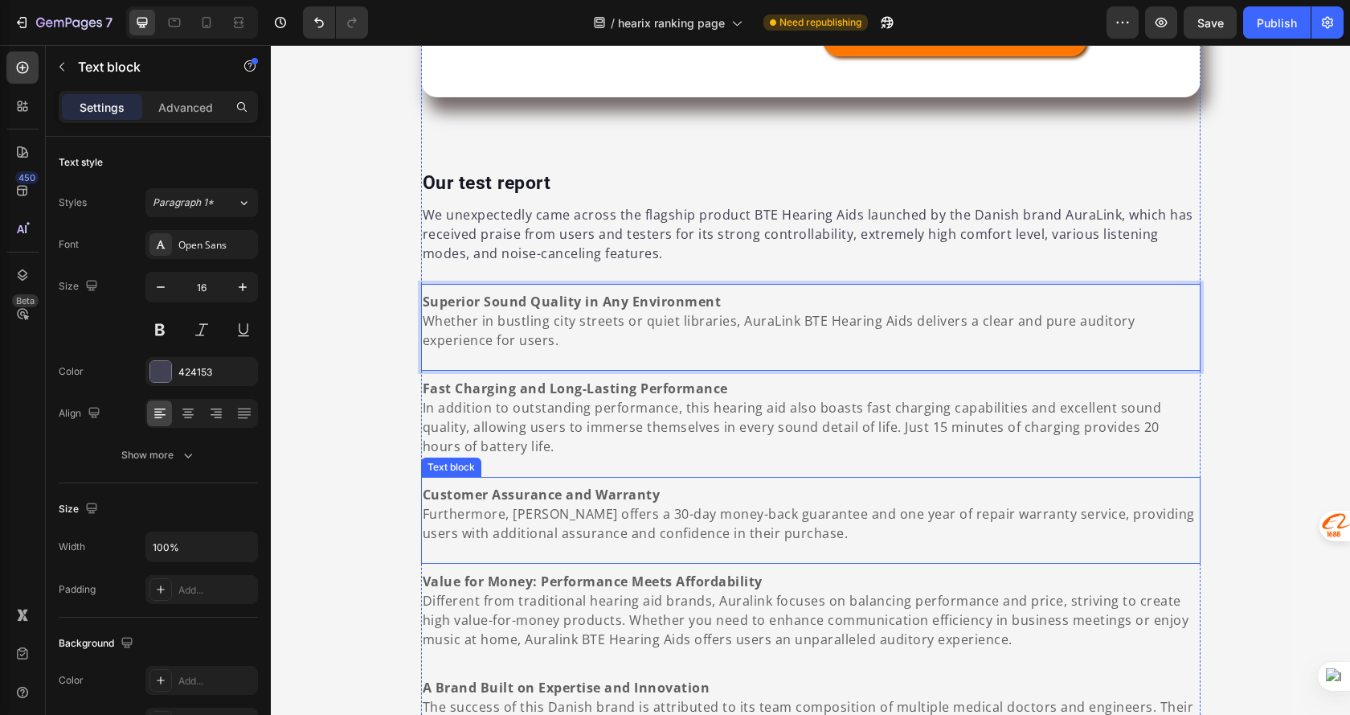
scroll to position [1400, 0]
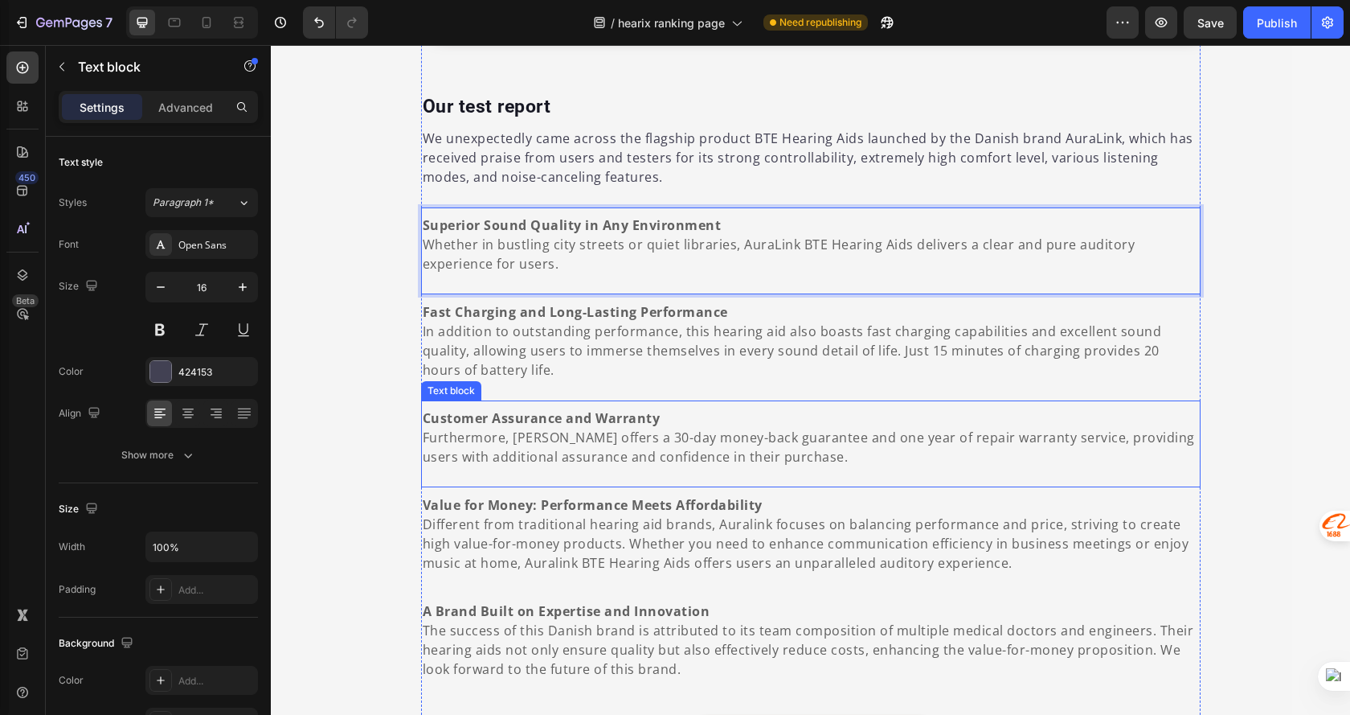
click at [539, 439] on span "Furthermore, Auralink offers a 30-day money-back guarantee and one year of repa…" at bounding box center [809, 446] width 773 height 37
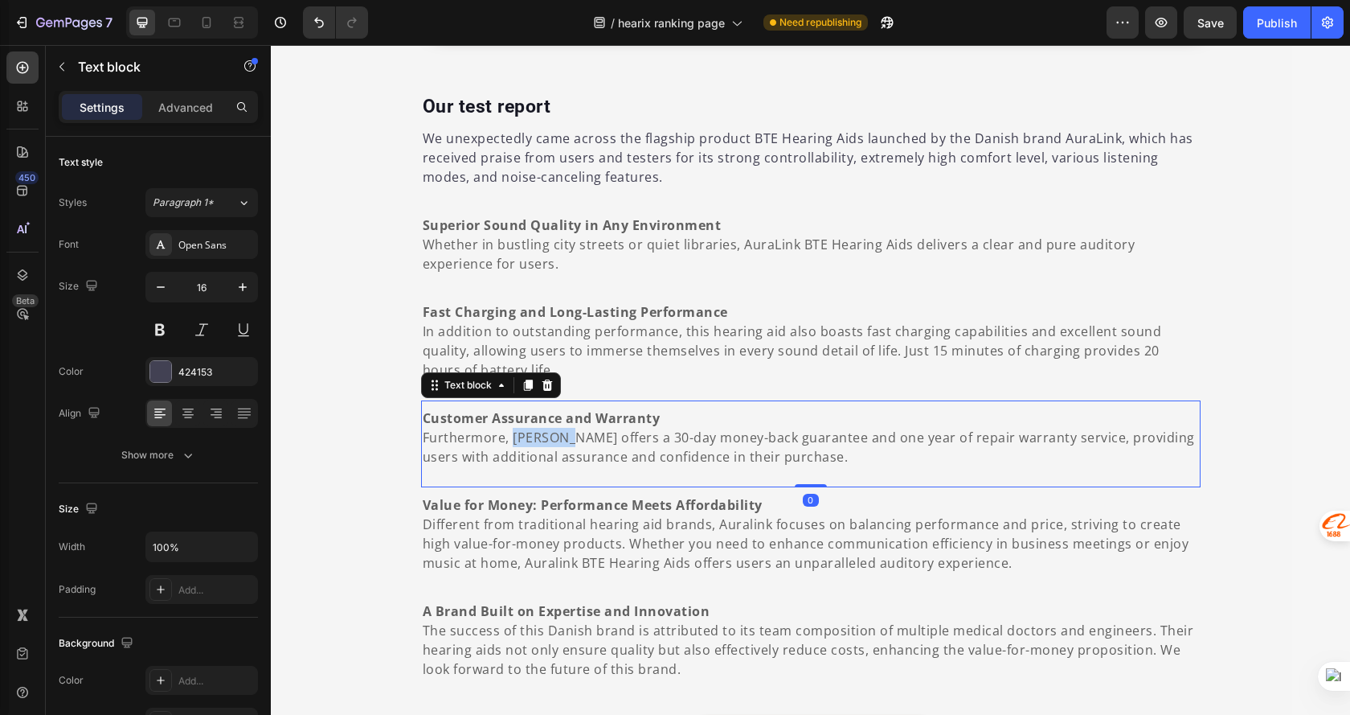
click at [539, 439] on span "Furthermore, Auralink offers a 30-day money-back guarantee and one year of repa…" at bounding box center [809, 446] width 773 height 37
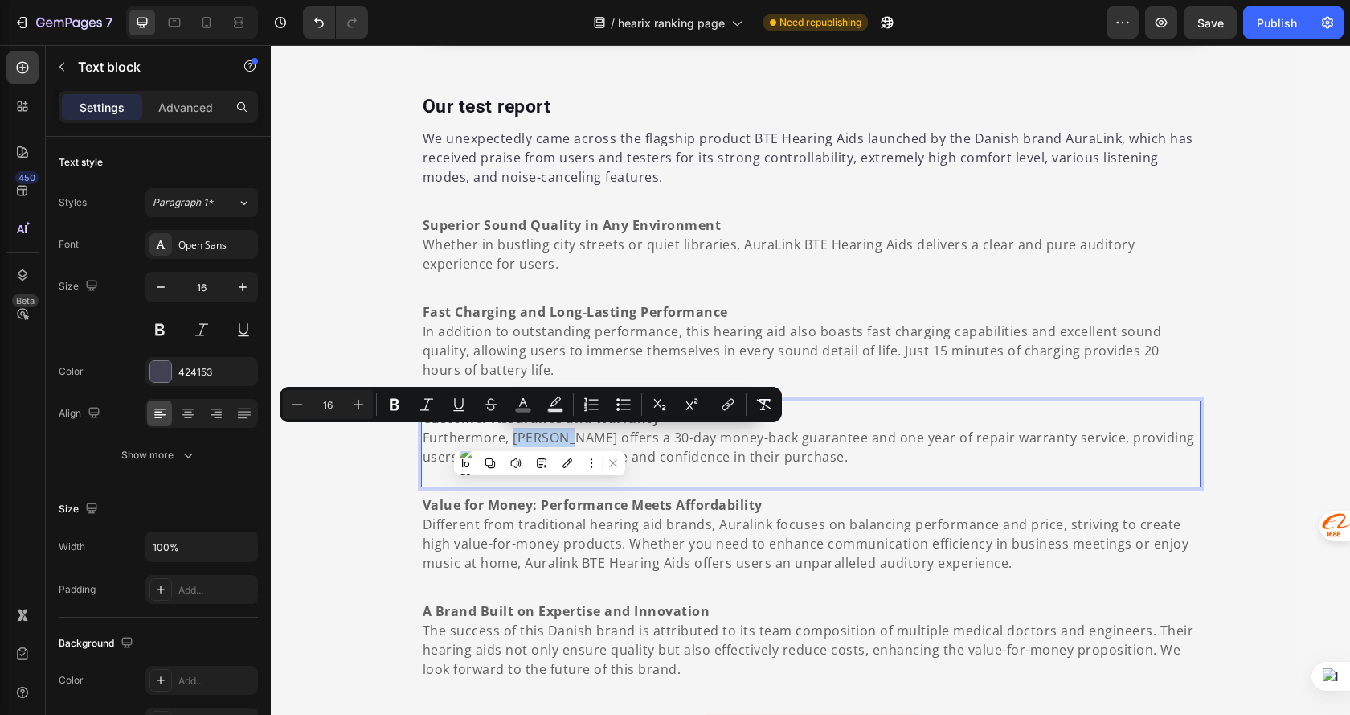
click at [537, 439] on span "Furthermore, Auralink offers a 30-day money-back guarantee and one year of repa…" at bounding box center [809, 446] width 773 height 37
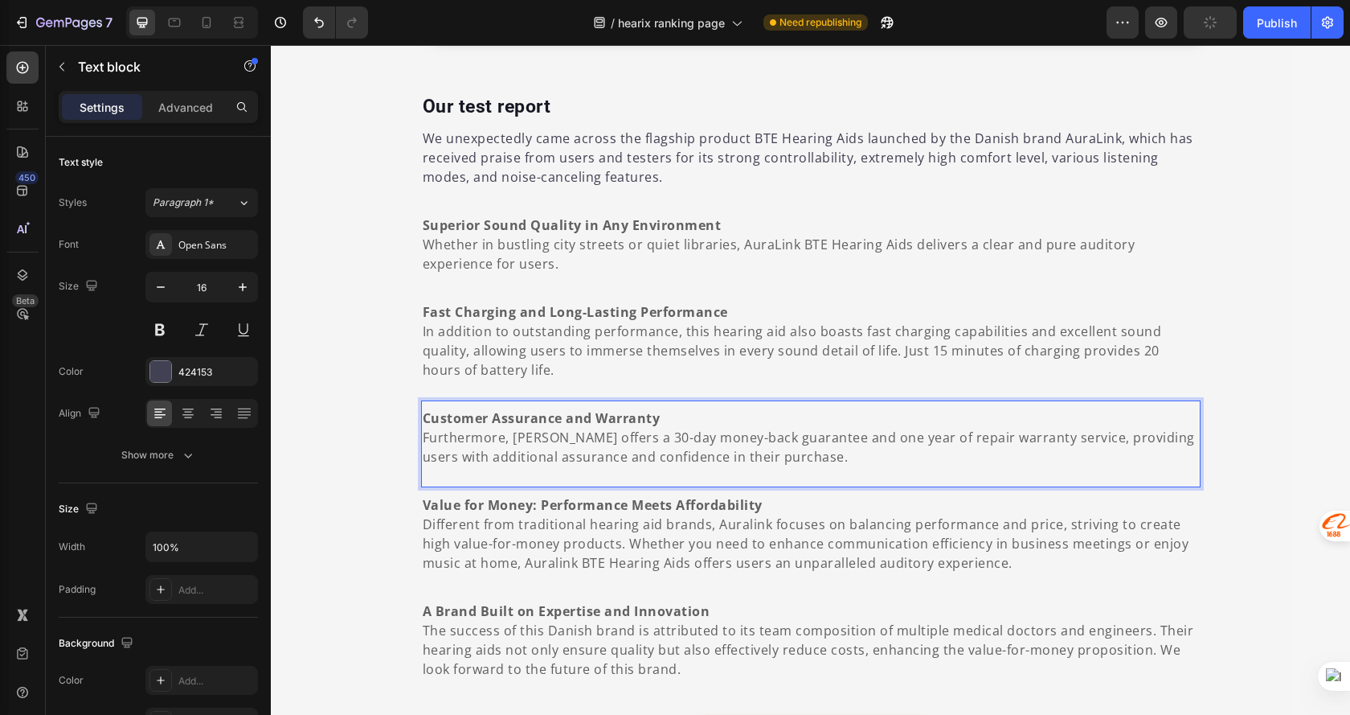
click at [540, 439] on span "Furthermore, Auralink offers a 30-day money-back guarantee and one year of repa…" at bounding box center [809, 446] width 773 height 37
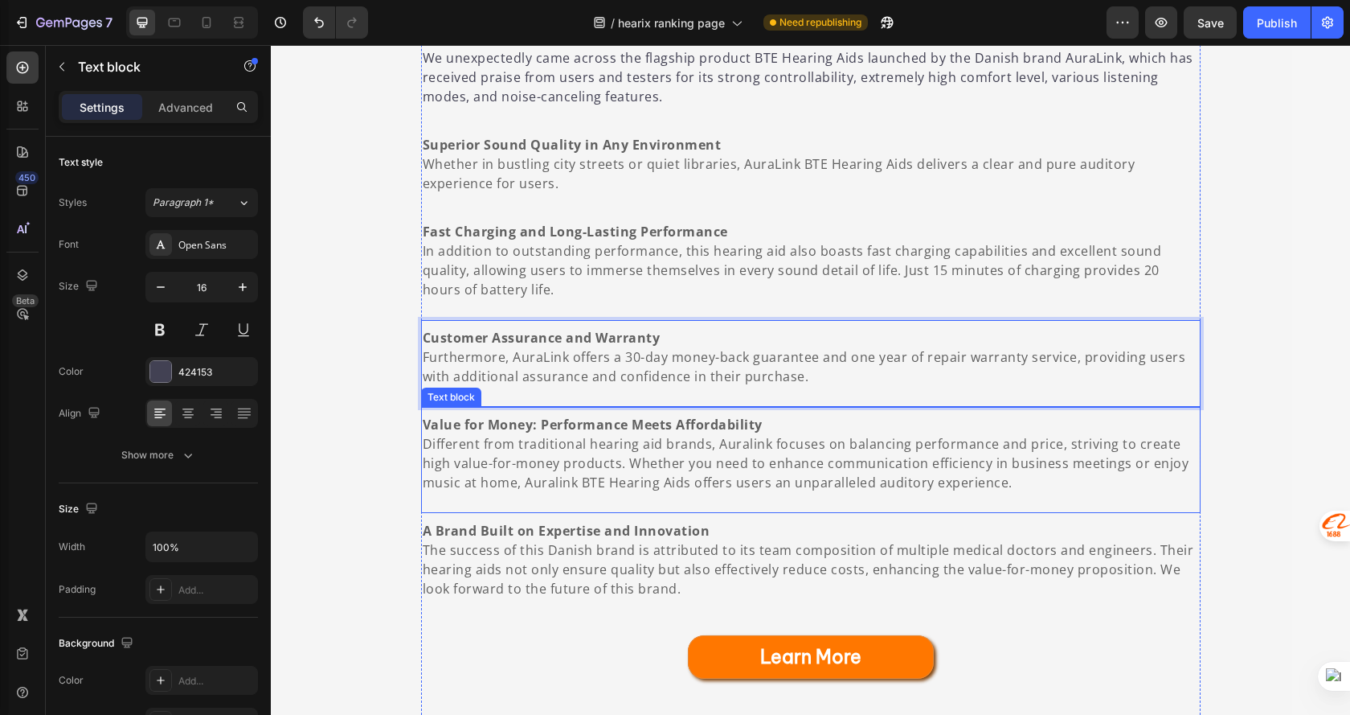
click at [744, 445] on span "Different from traditional hearing aid brands, Auralink focuses on balancing pe…" at bounding box center [806, 463] width 767 height 56
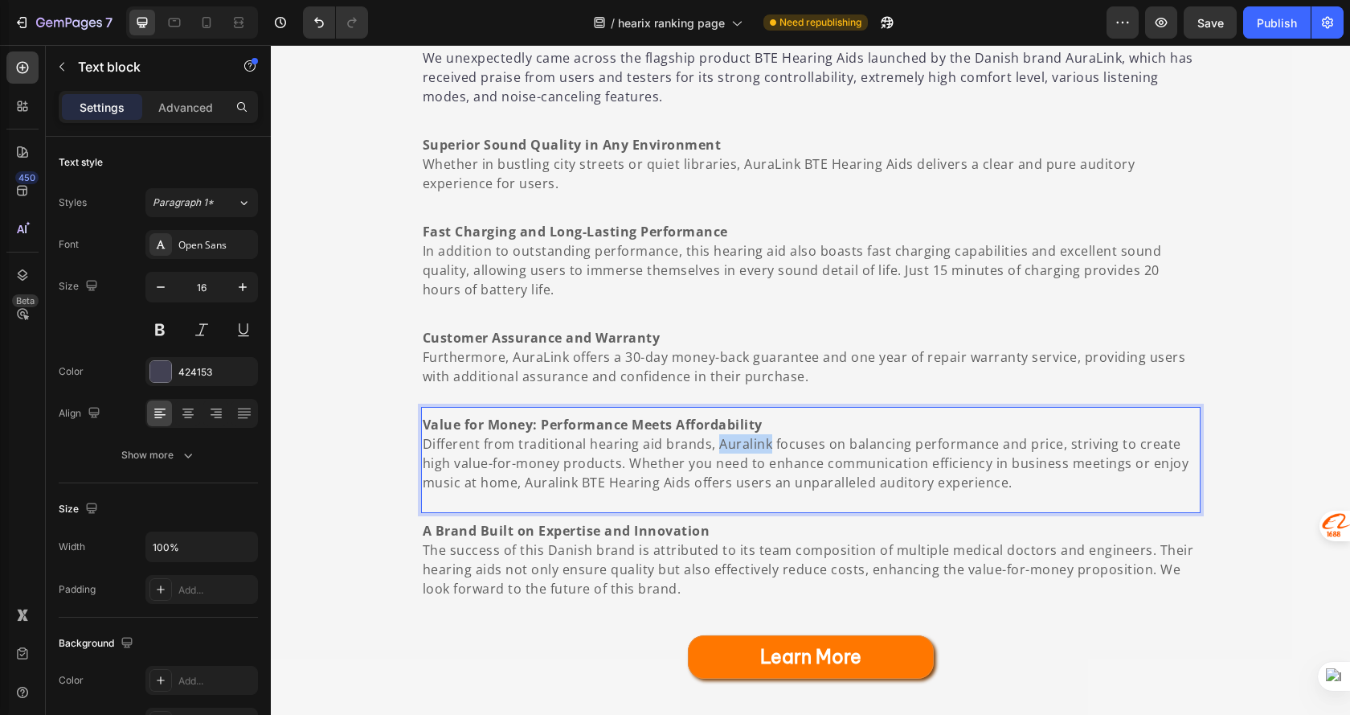
click at [744, 445] on span "Different from traditional hearing aid brands, Auralink focuses on balancing pe…" at bounding box center [806, 463] width 767 height 56
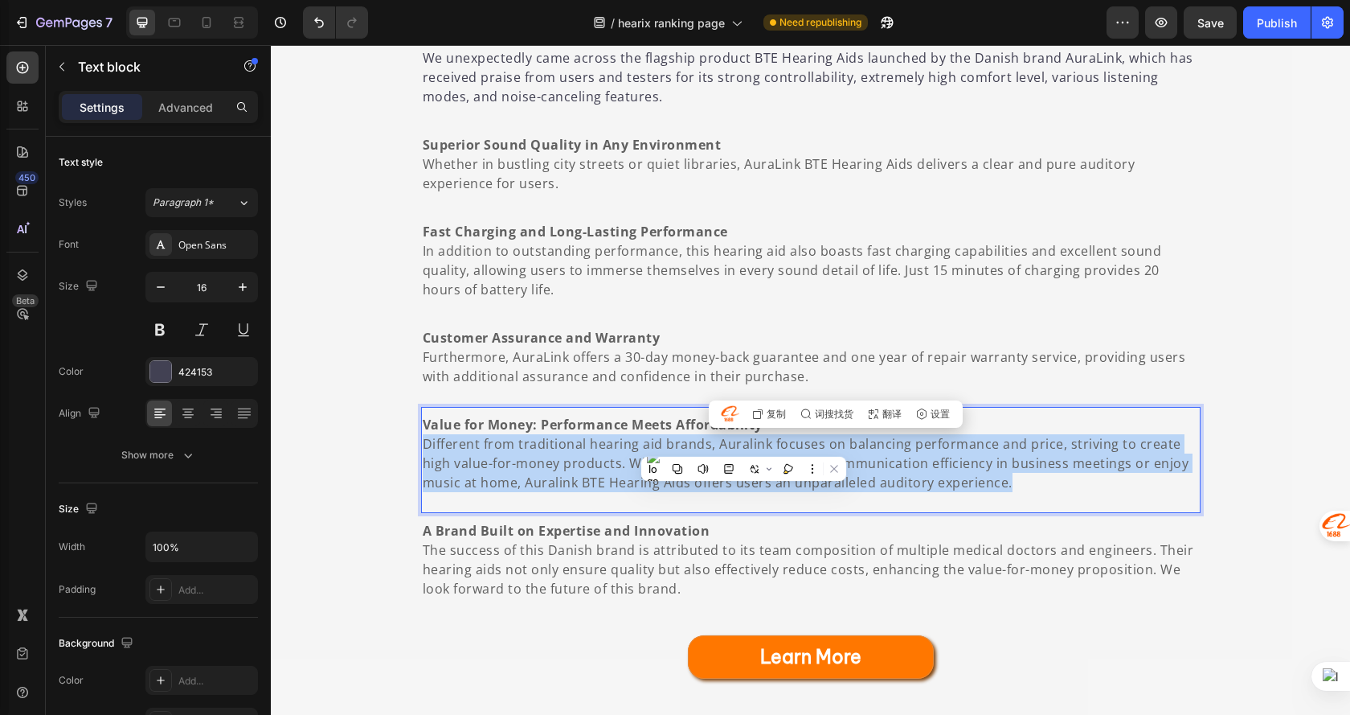
click at [744, 445] on span "Different from traditional hearing aid brands, Auralink focuses on balancing pe…" at bounding box center [806, 463] width 767 height 56
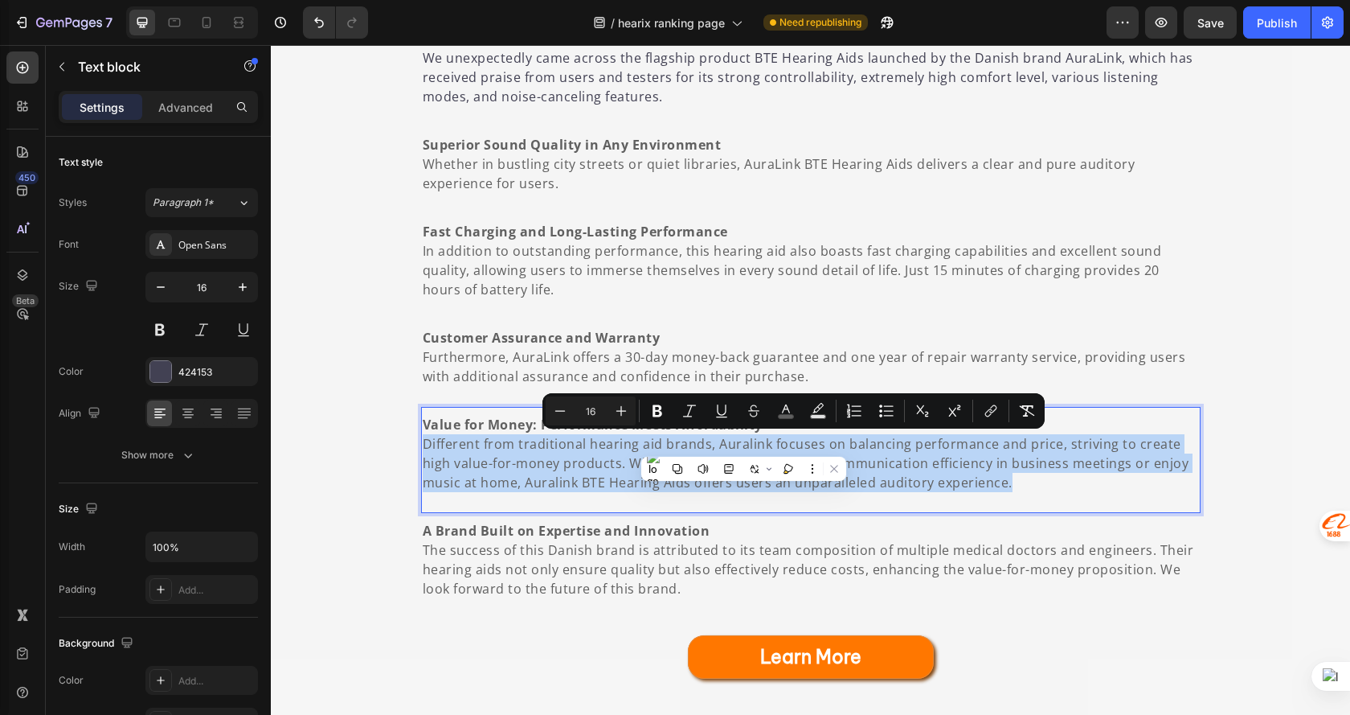
click at [744, 445] on span "Different from traditional hearing aid brands, Auralink focuses on balancing pe…" at bounding box center [806, 463] width 767 height 56
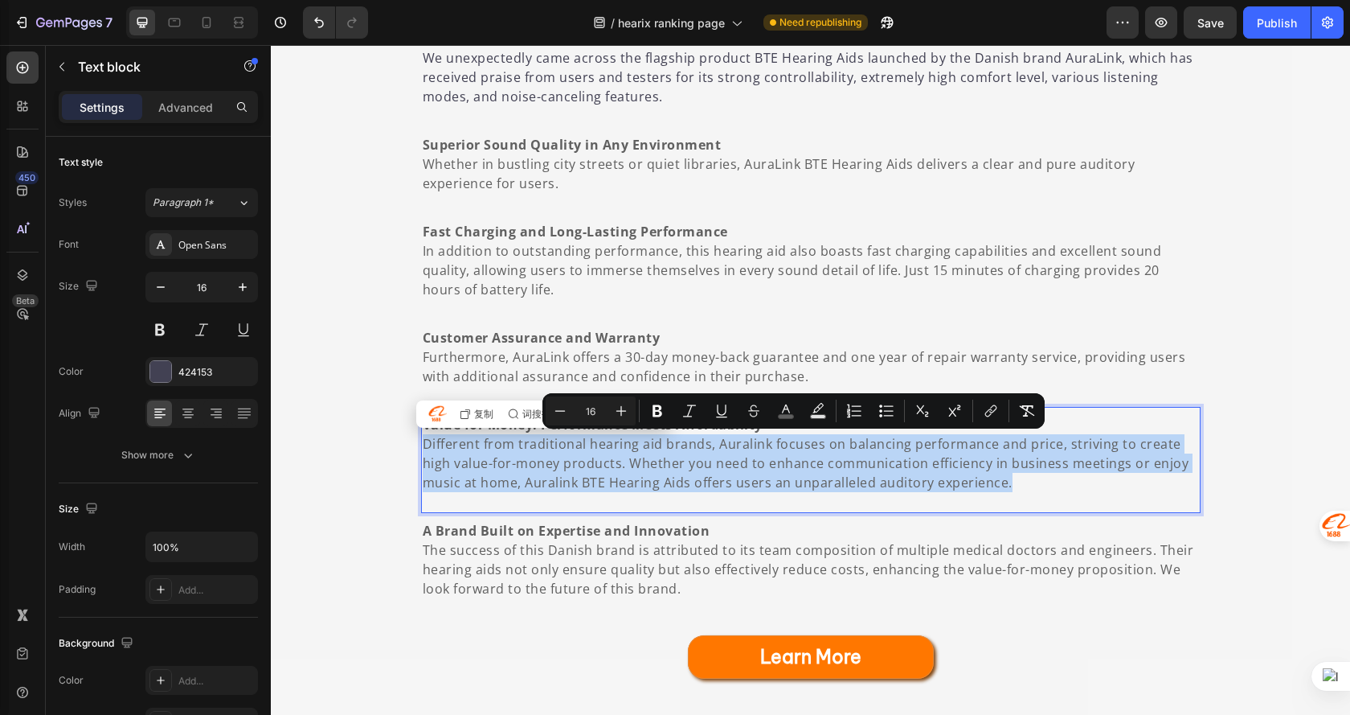
click at [1072, 447] on span "Different from traditional hearing aid brands, Auralink focuses on balancing pe…" at bounding box center [806, 463] width 767 height 56
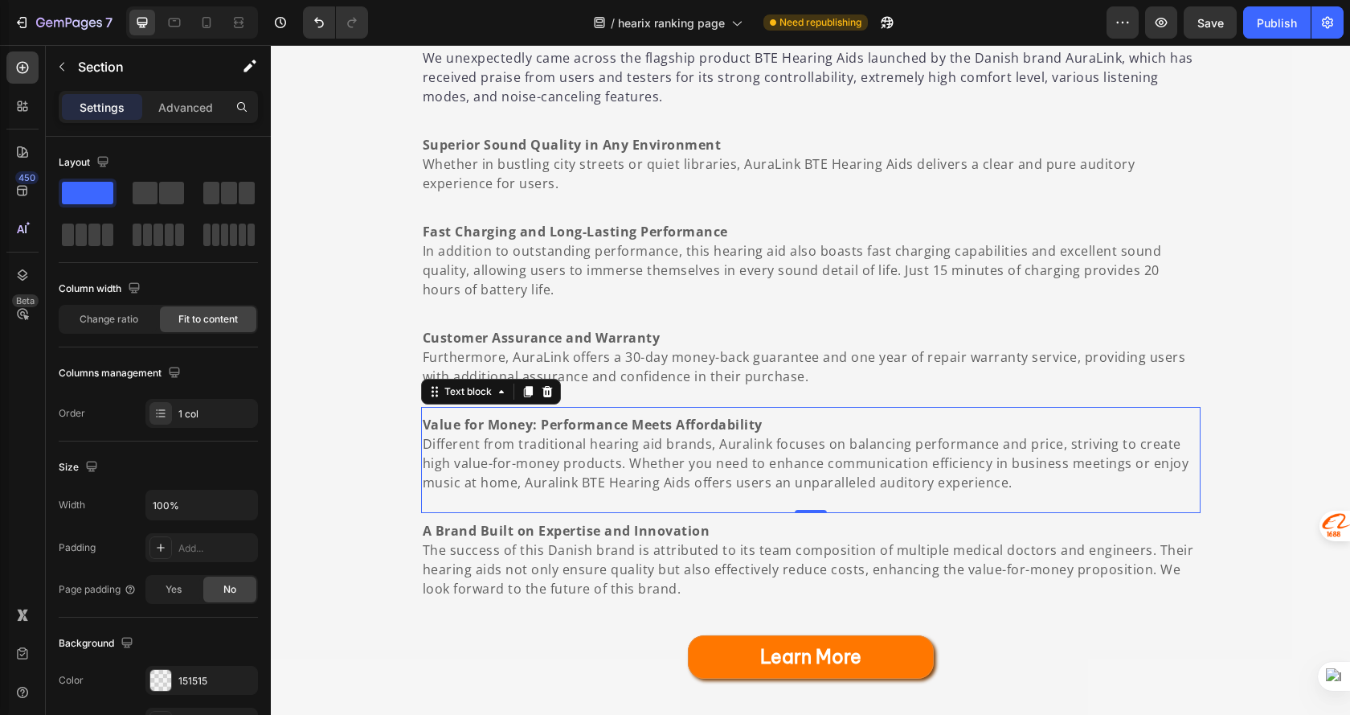
click at [743, 444] on span "Different from traditional hearing aid brands, Auralink focuses on balancing pe…" at bounding box center [806, 463] width 767 height 56
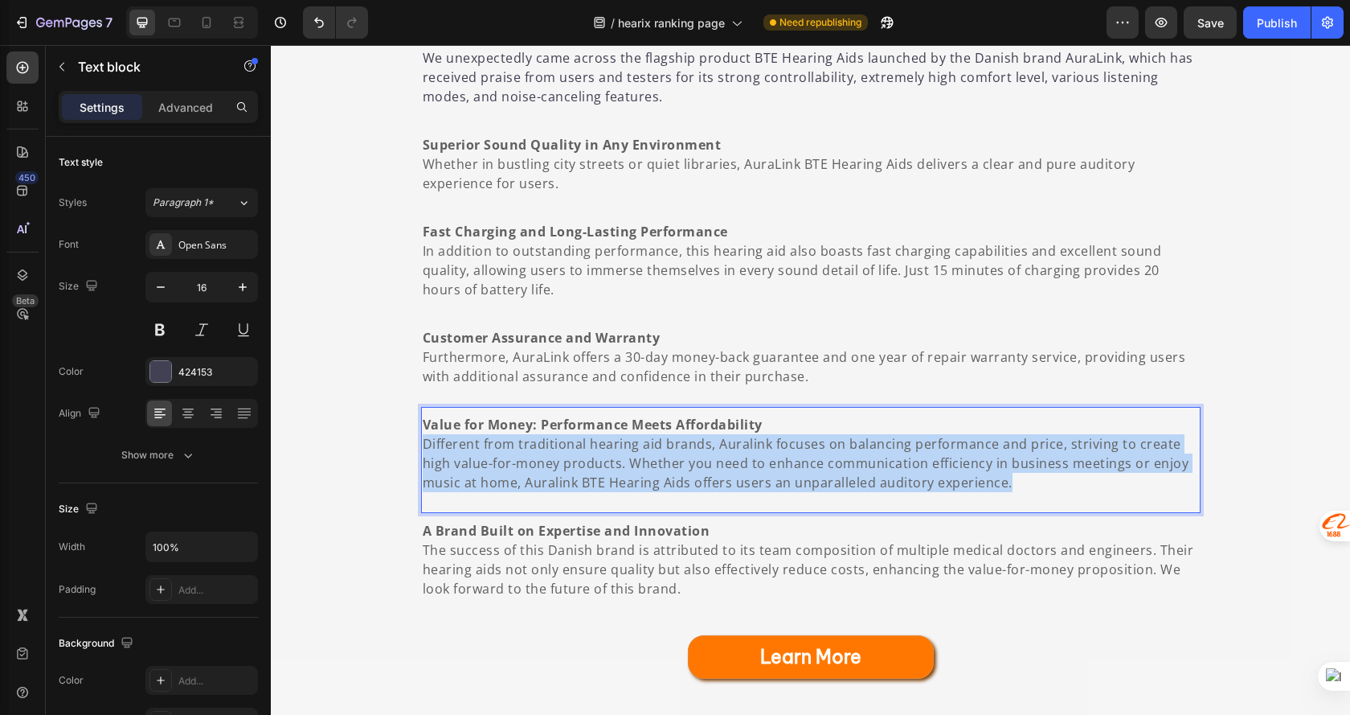
click at [743, 444] on span "Different from traditional hearing aid brands, Auralink focuses on balancing pe…" at bounding box center [806, 463] width 767 height 56
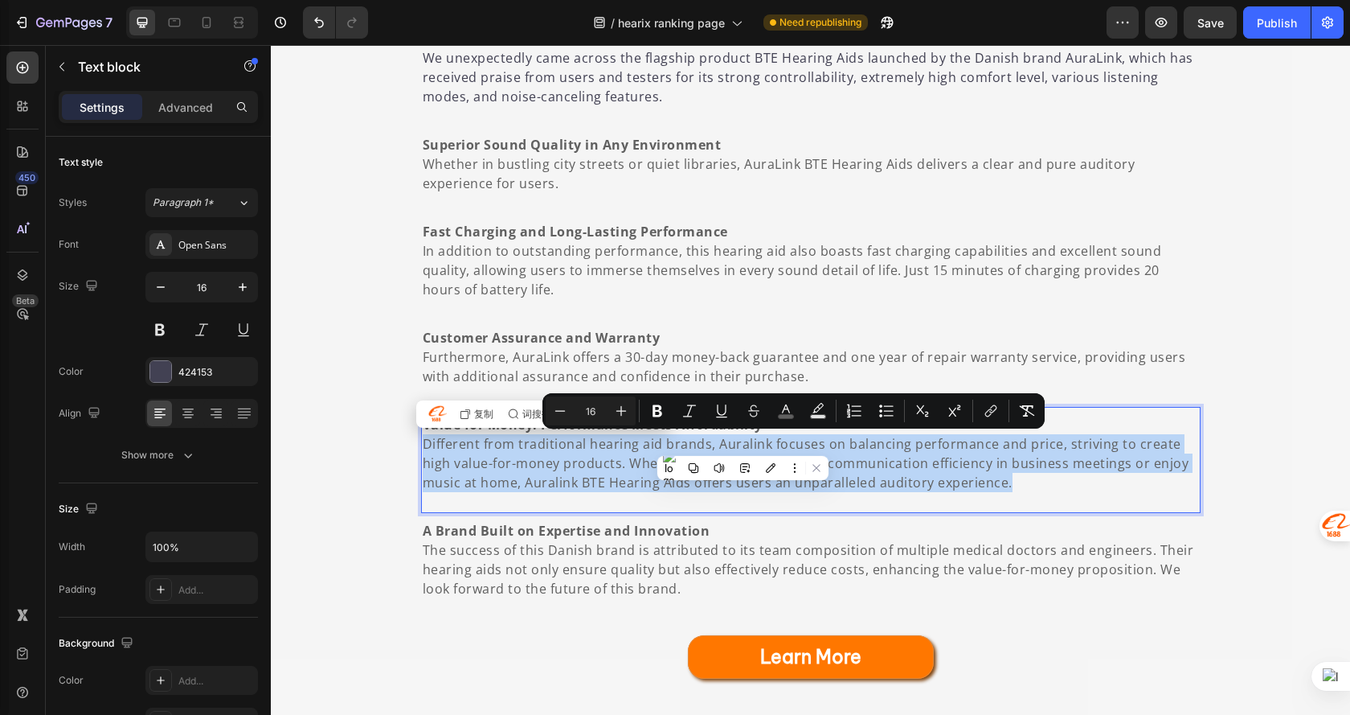
click at [743, 444] on span "Different from traditional hearing aid brands, Auralink focuses on balancing pe…" at bounding box center [806, 463] width 767 height 56
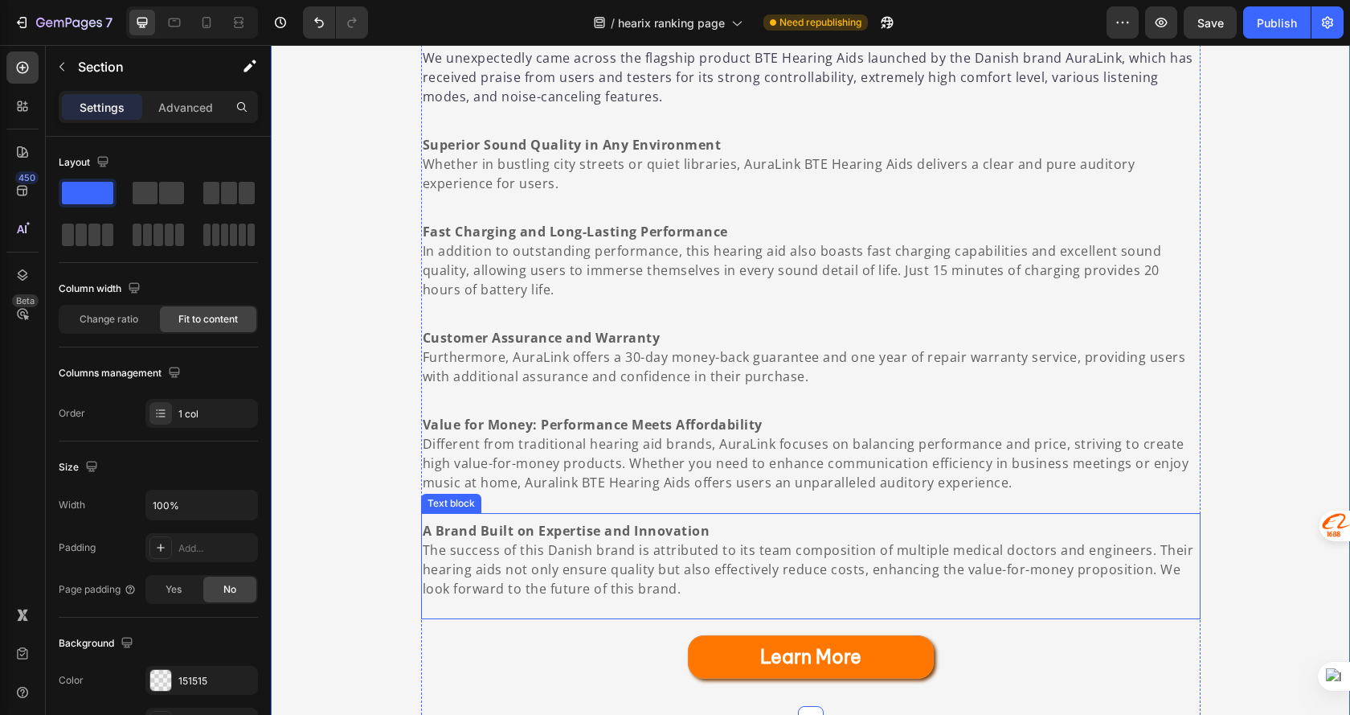
click at [938, 574] on span "The success of this Danish brand is attributed to its team composition of multi…" at bounding box center [809, 569] width 772 height 56
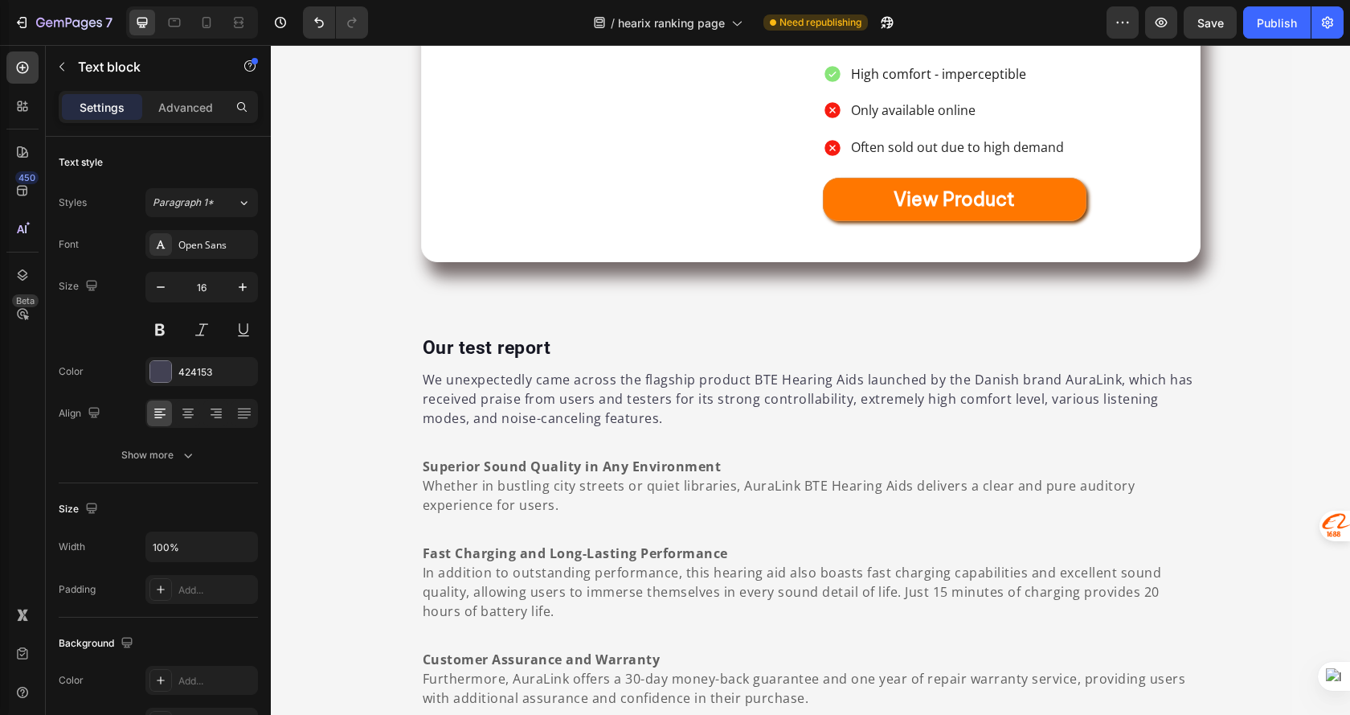
scroll to position [1544, 0]
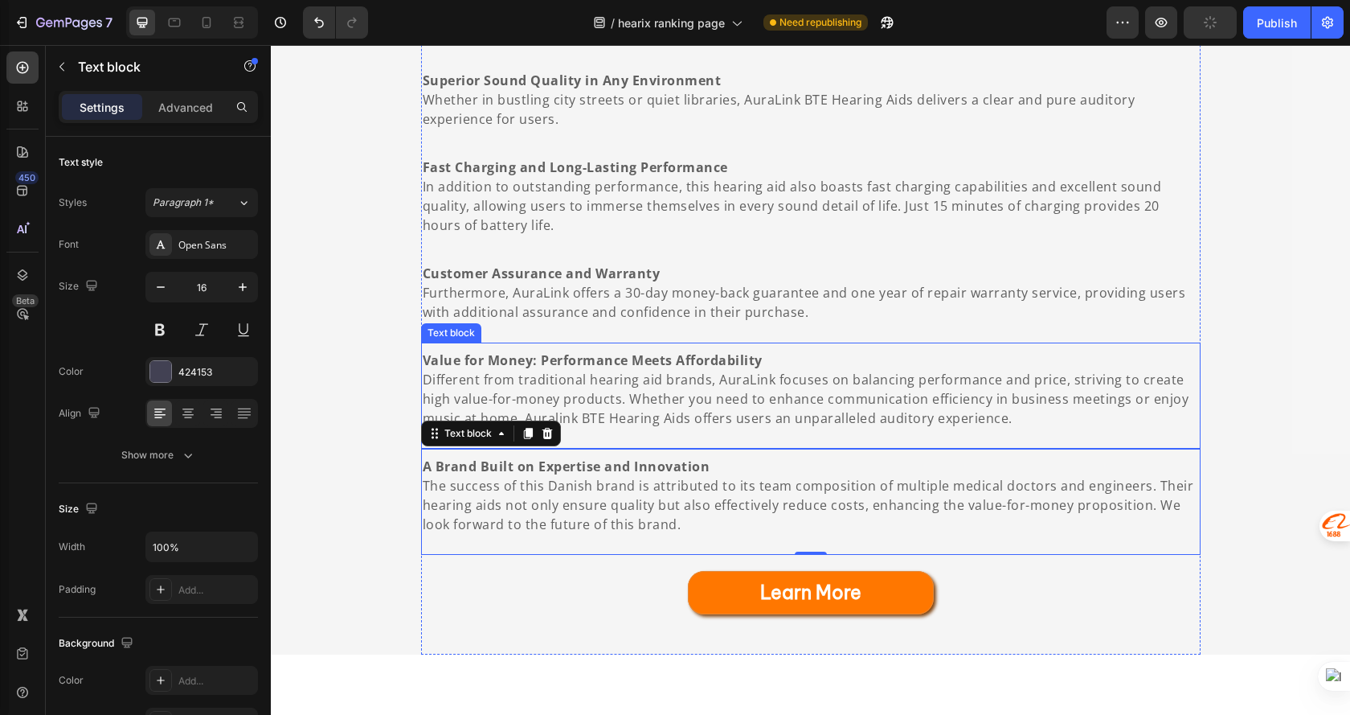
click at [570, 412] on span "Different from traditional hearing aid brands, AuraLink focuses on balancing pe…" at bounding box center [806, 399] width 767 height 56
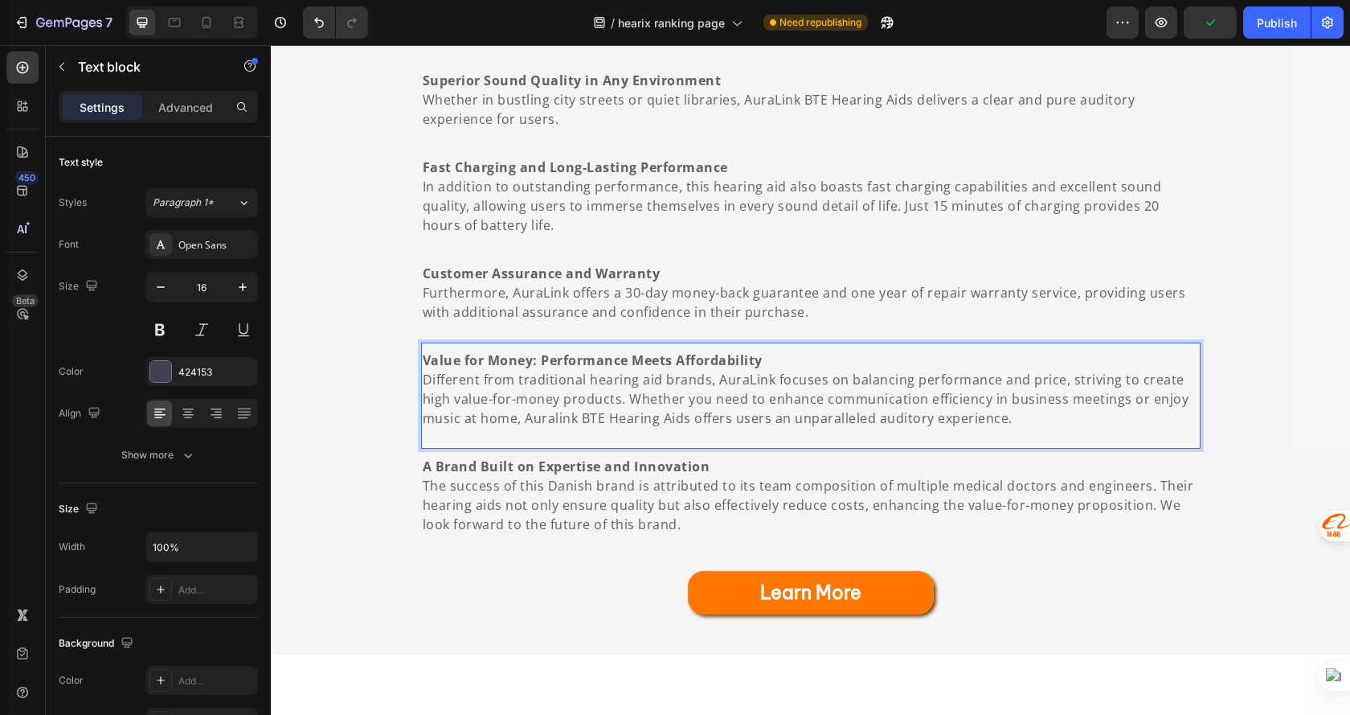
click at [553, 419] on span "Different from traditional hearing aid brands, AuraLink focuses on balancing pe…" at bounding box center [806, 399] width 767 height 56
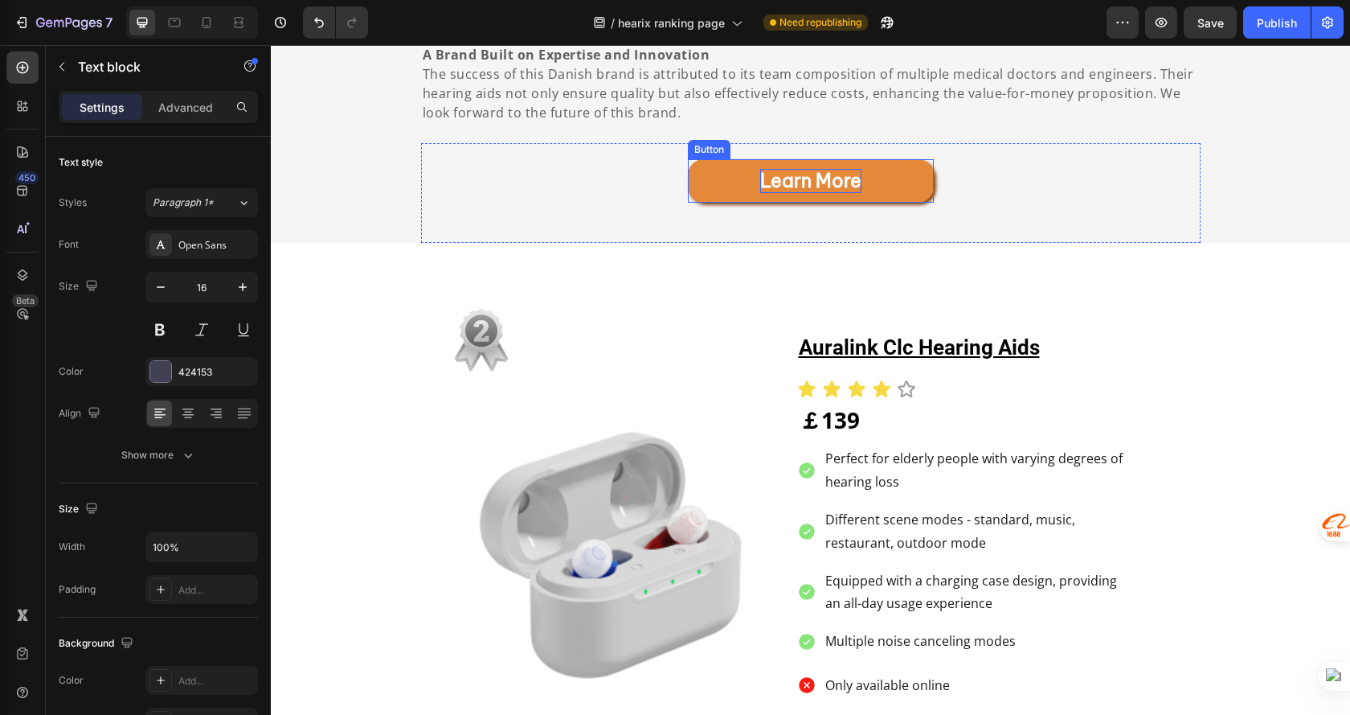
scroll to position [2027, 0]
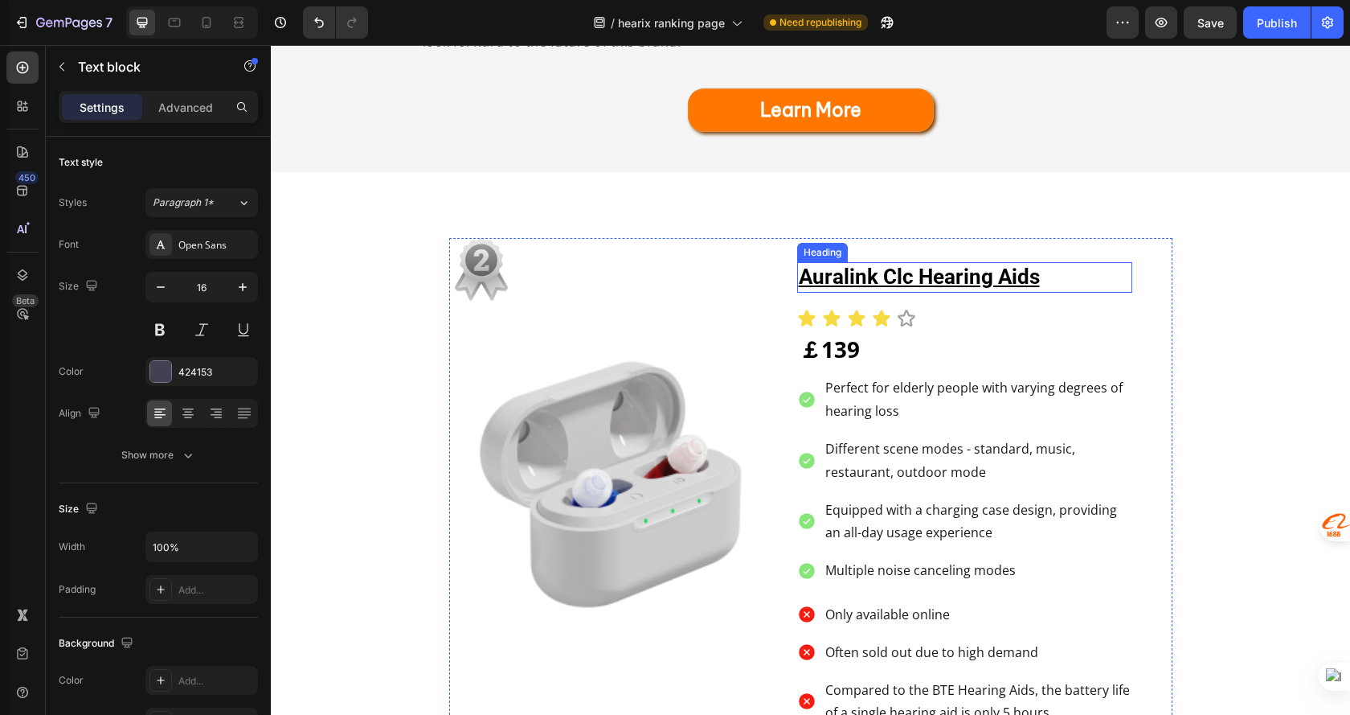
click at [842, 277] on strong "auralink clc hearing aids" at bounding box center [919, 276] width 241 height 24
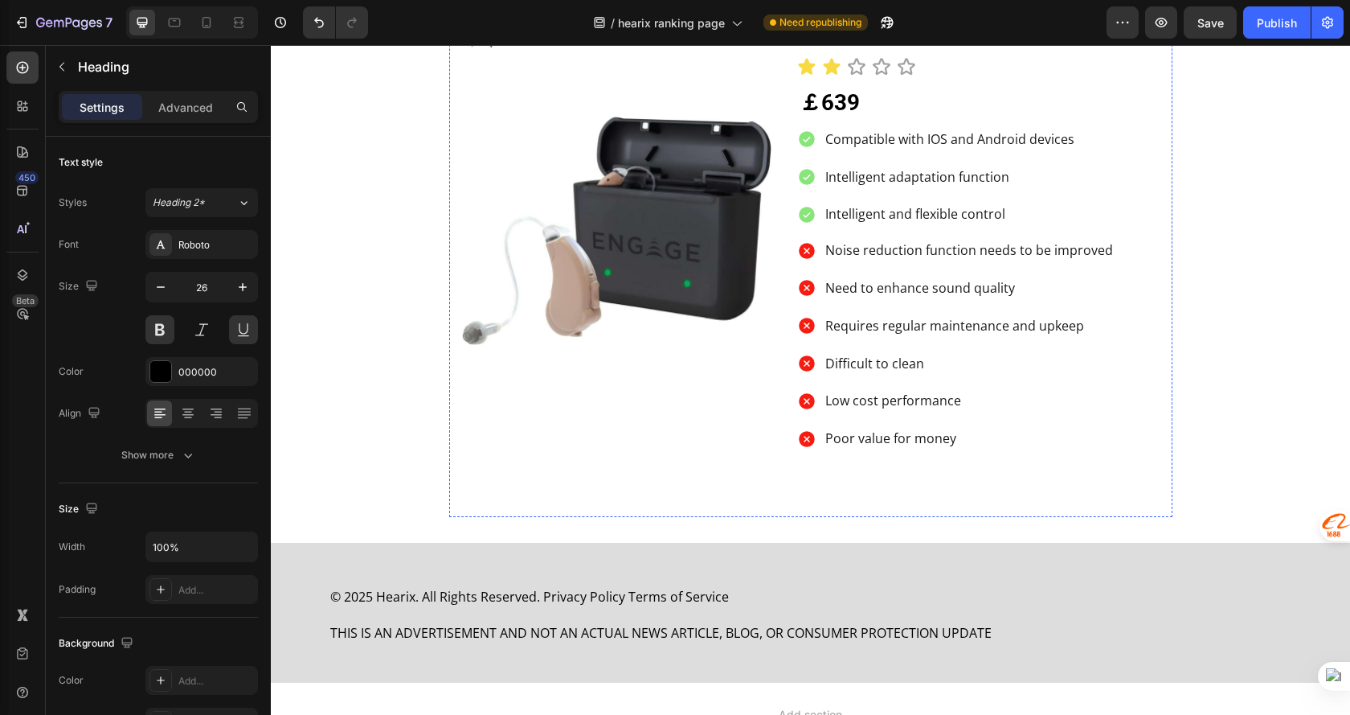
scroll to position [4152, 0]
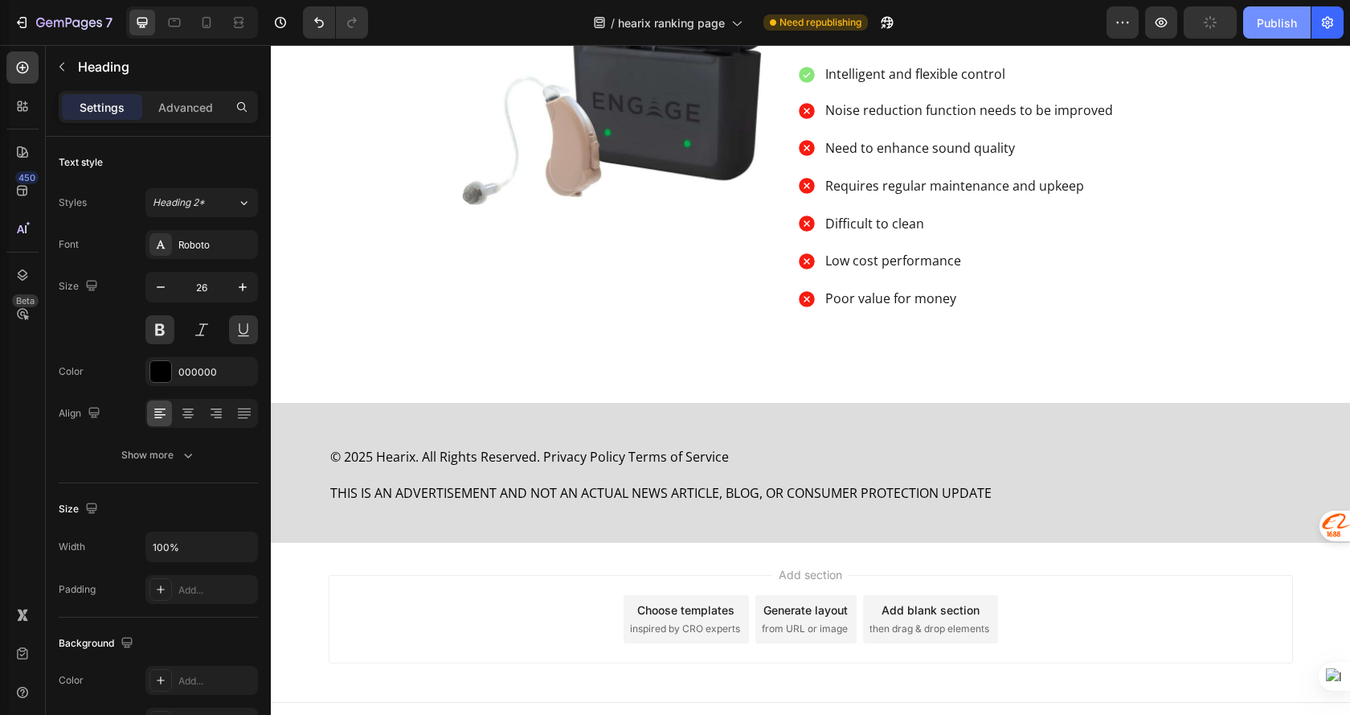
click at [1273, 23] on div "Publish" at bounding box center [1277, 22] width 40 height 17
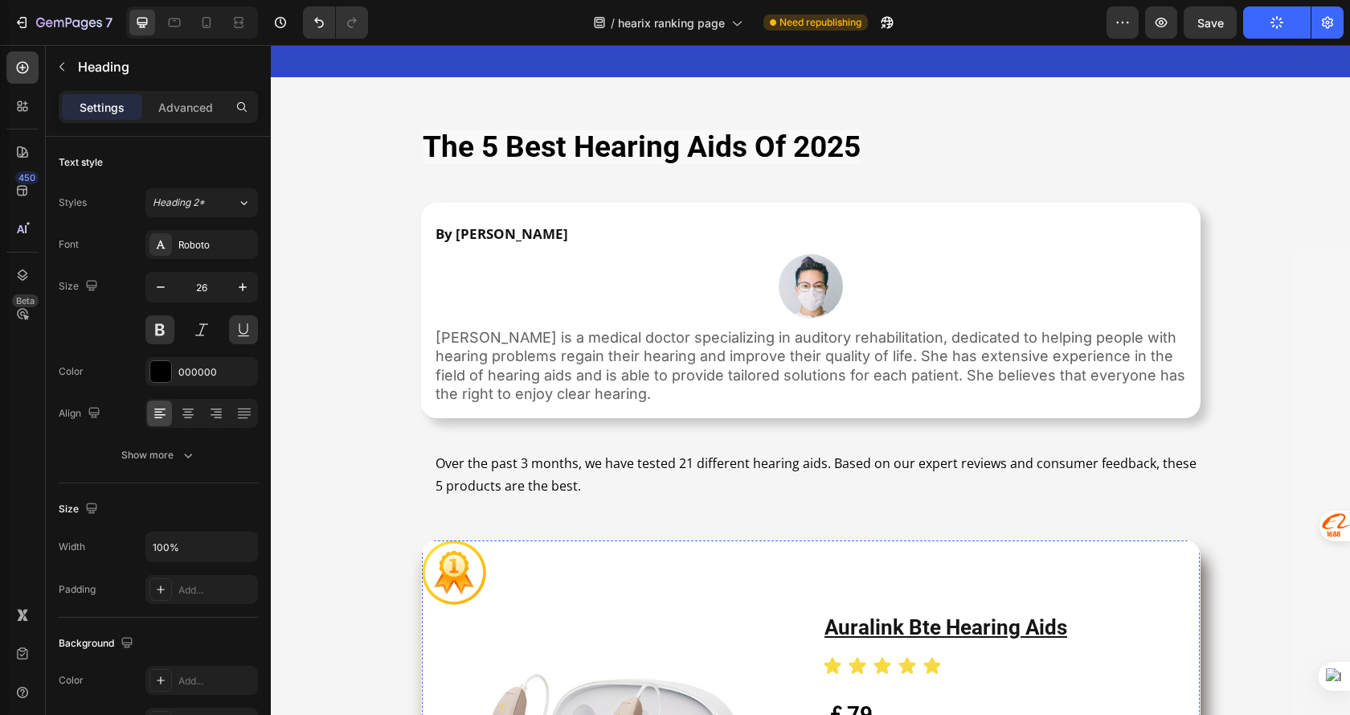
scroll to position [0, 0]
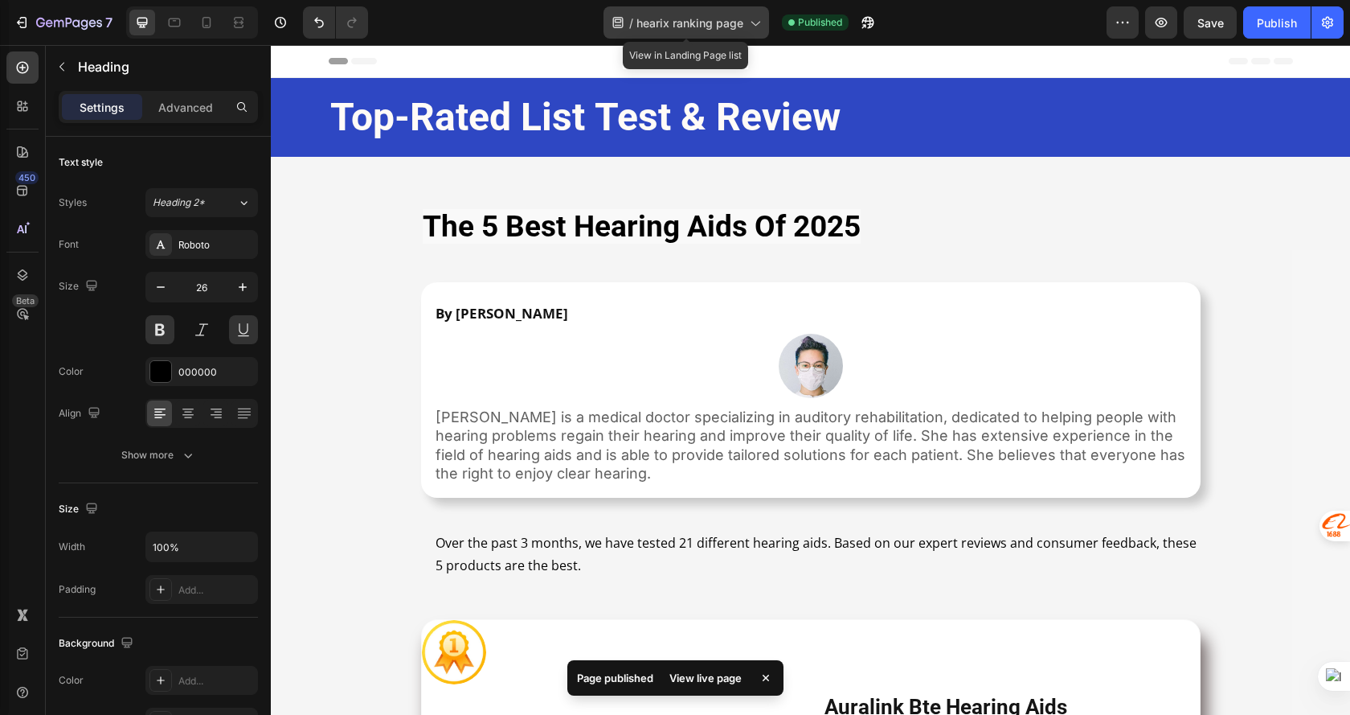
click at [674, 23] on span "hearix ranking page" at bounding box center [690, 22] width 107 height 17
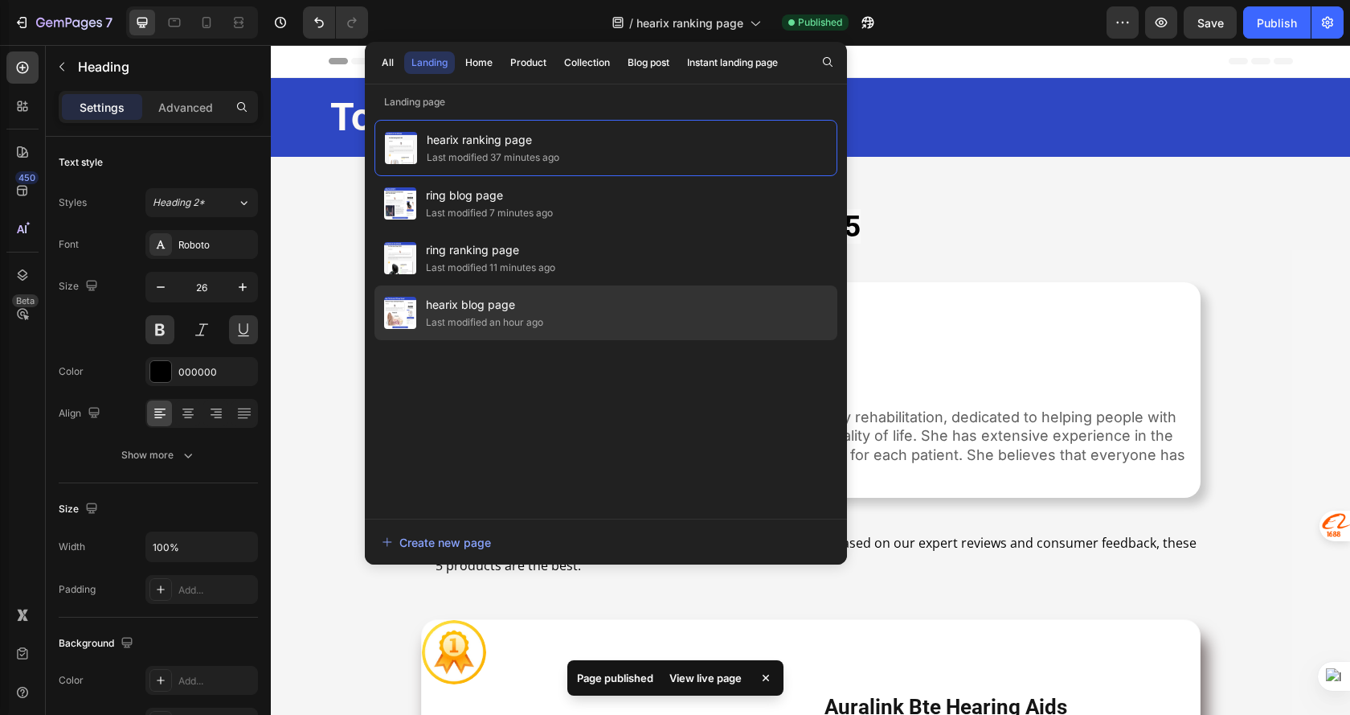
click at [576, 306] on div "hearix blog page Last modified an hour ago" at bounding box center [606, 312] width 463 height 55
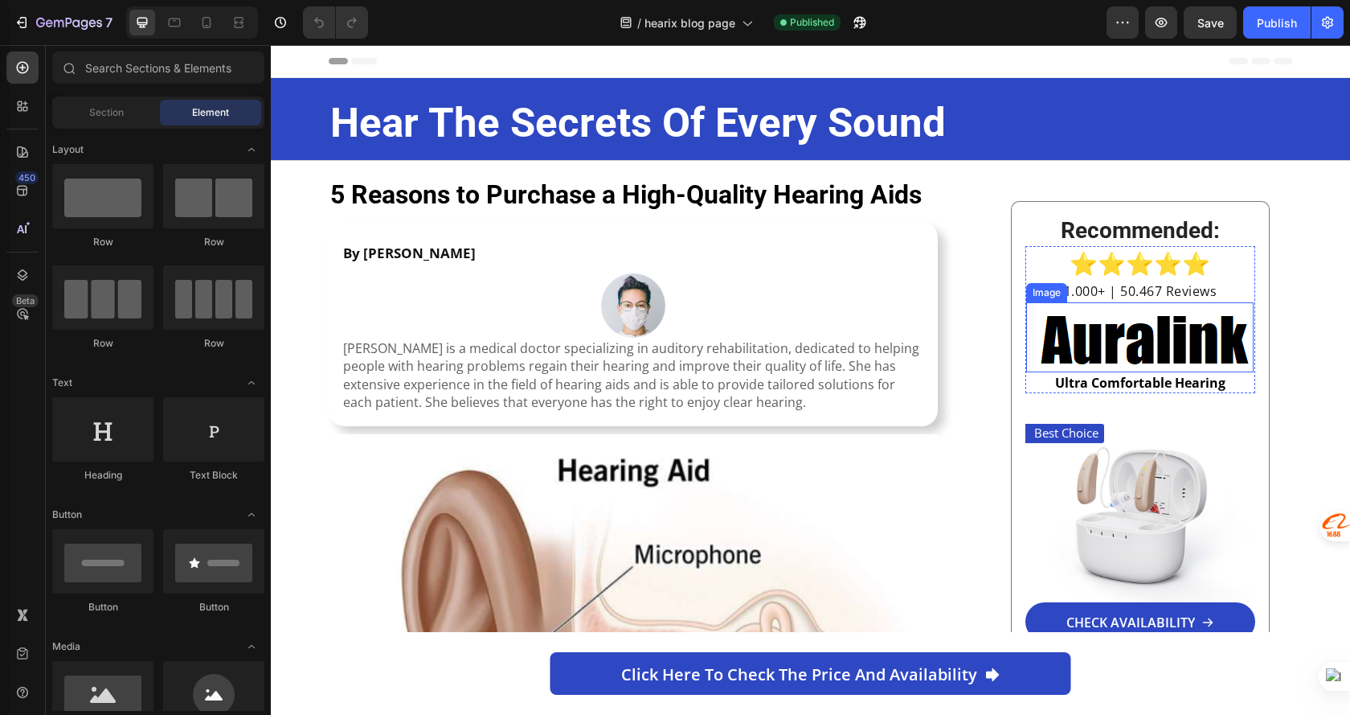
click at [1115, 351] on img at bounding box center [1140, 337] width 227 height 70
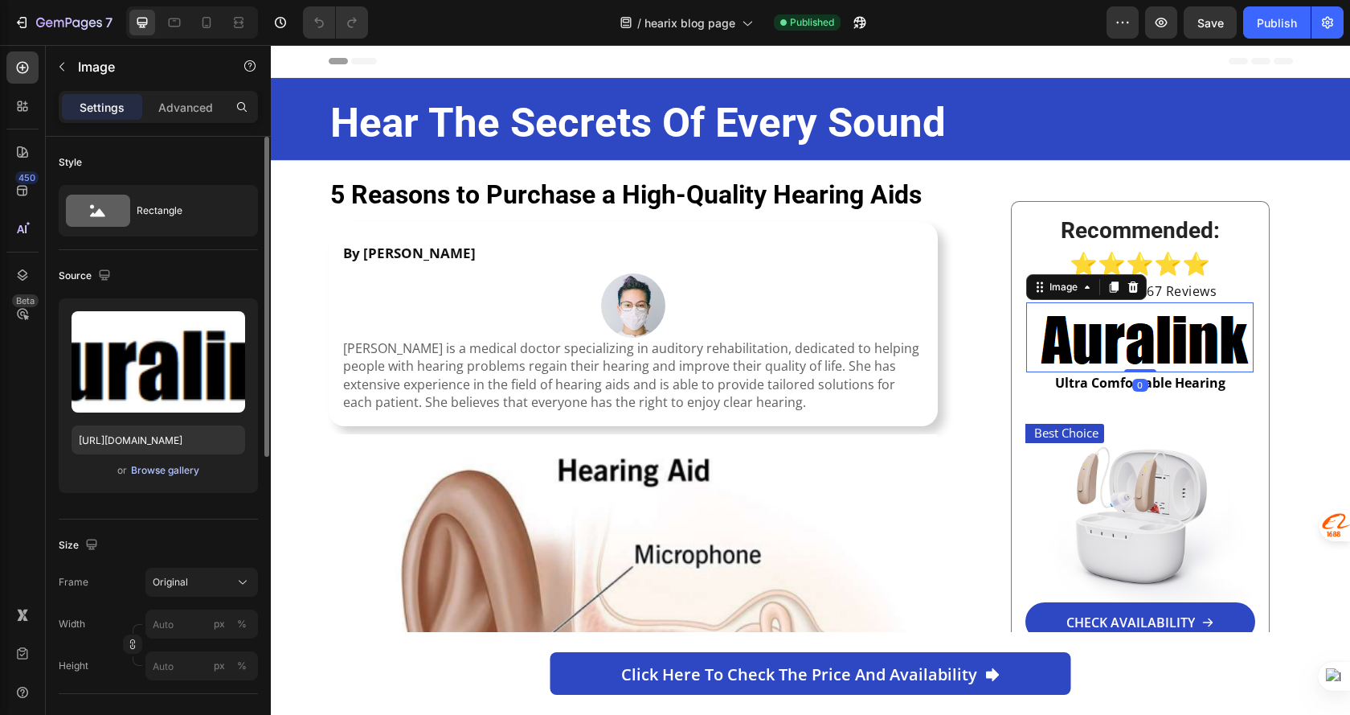
click at [161, 472] on div "Browse gallery" at bounding box center [165, 470] width 68 height 14
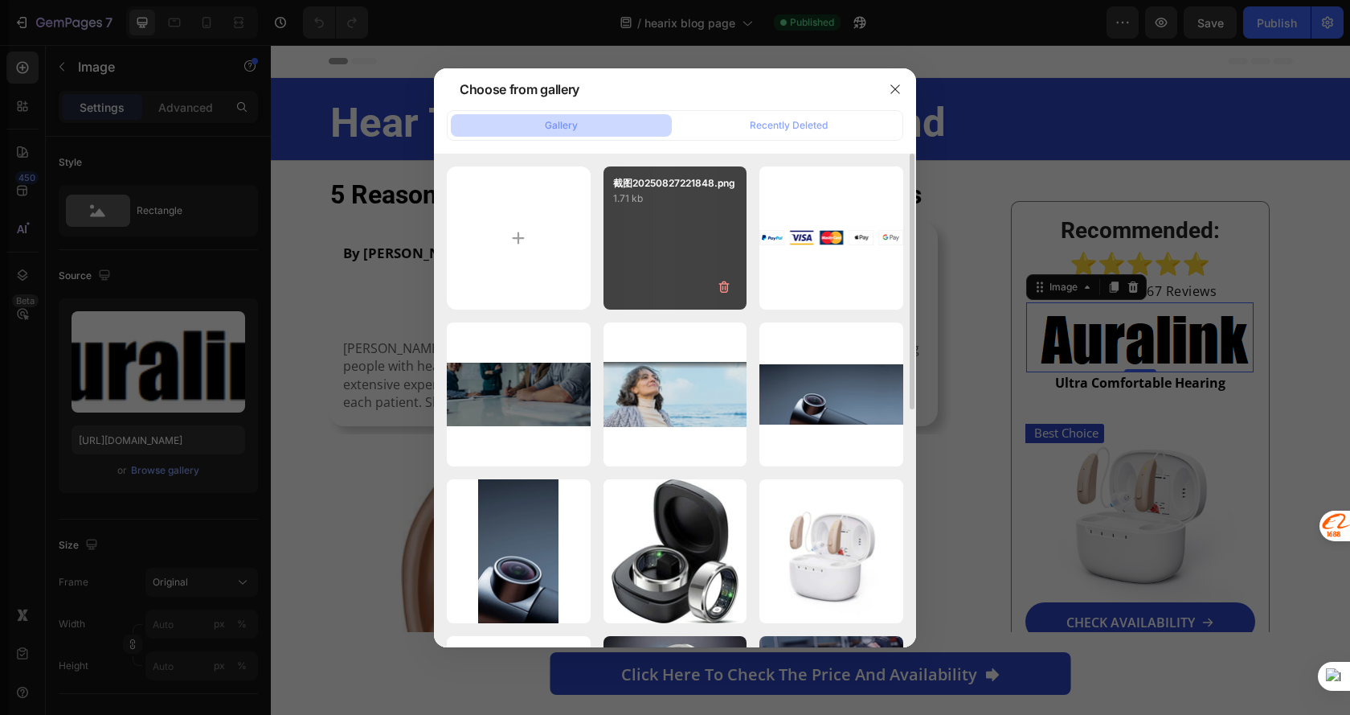
click at [669, 231] on div "截图20250827221848.png 1.71 kb" at bounding box center [676, 238] width 144 height 144
type input "https://cdn.shopify.com/s/files/1/0982/9580/8264/files/gempages_580590206961320…"
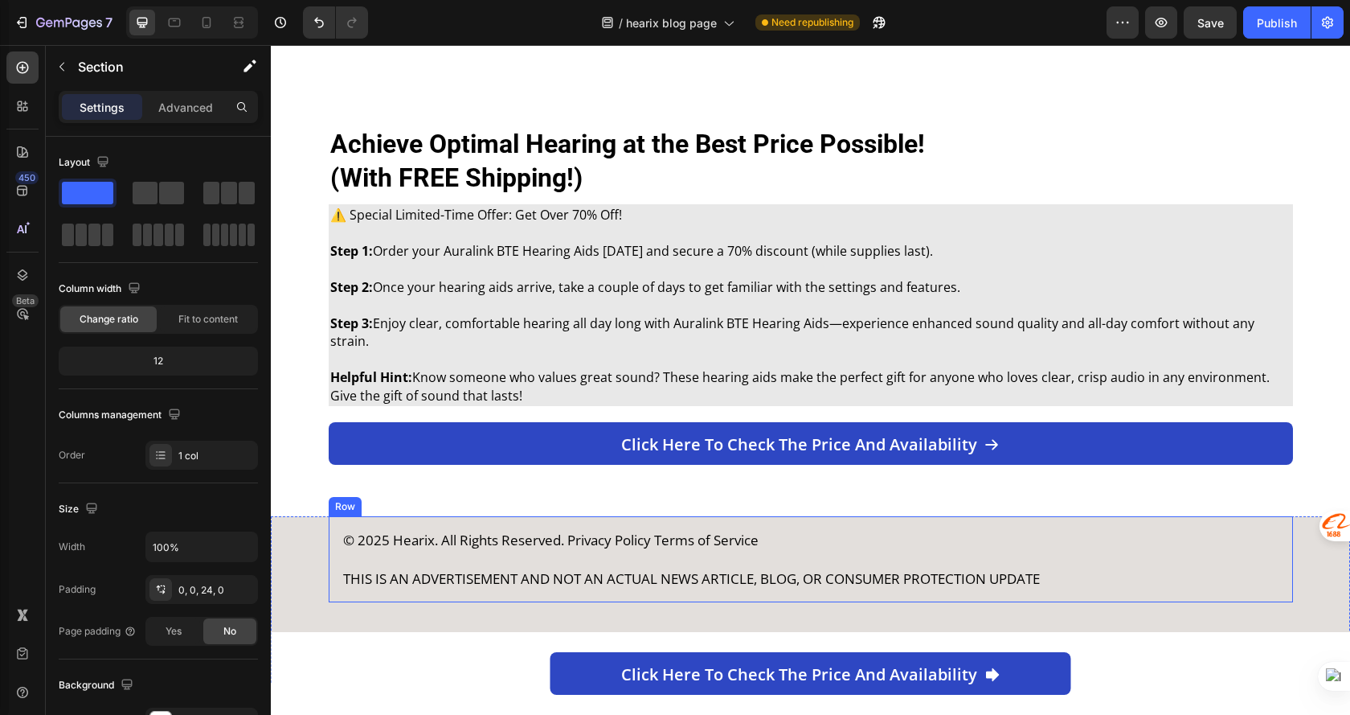
scroll to position [3042, 0]
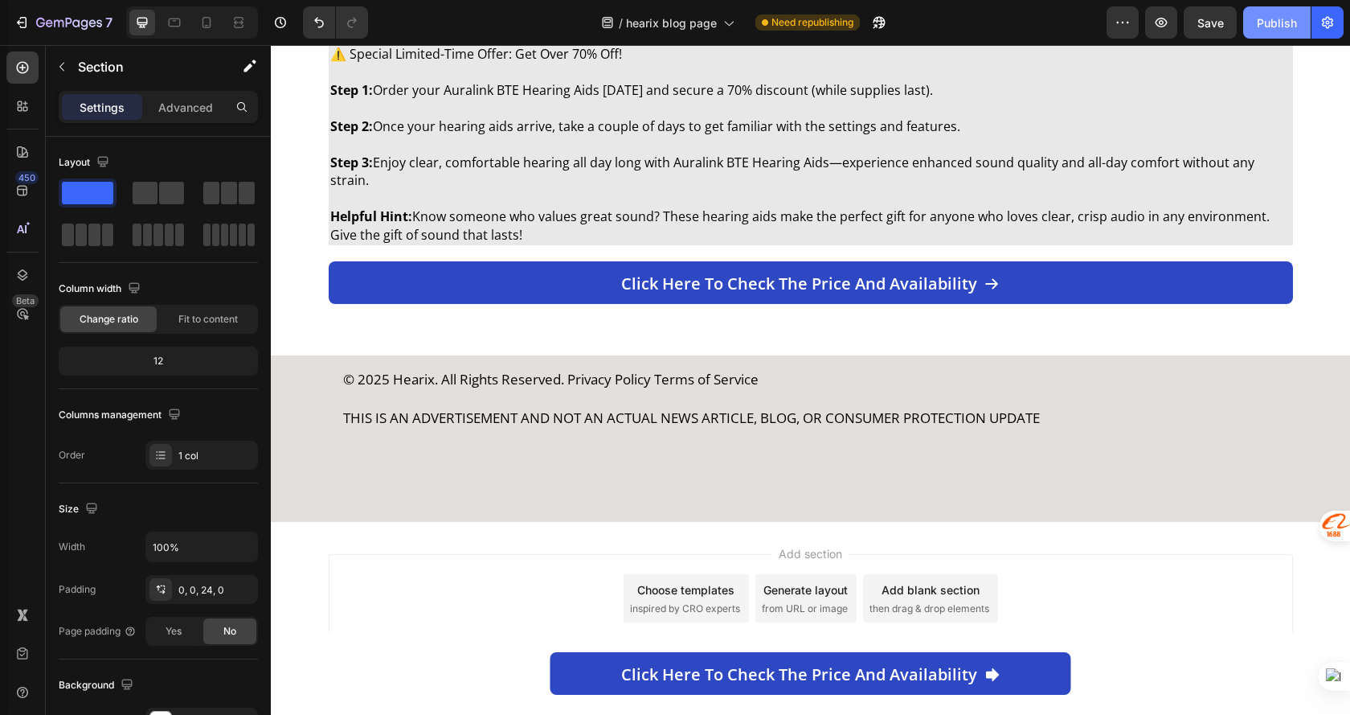
click at [1261, 18] on div "Publish" at bounding box center [1277, 22] width 40 height 17
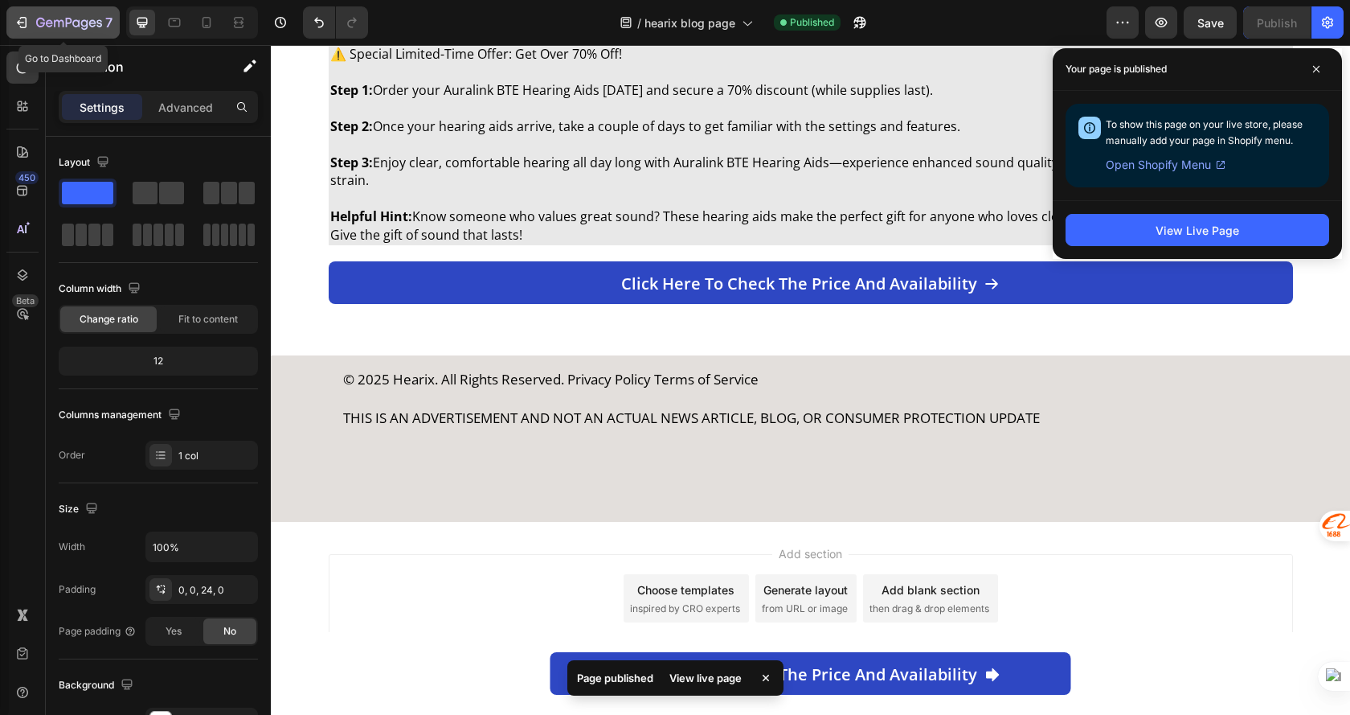
click at [50, 25] on icon "button" at bounding box center [69, 24] width 66 height 14
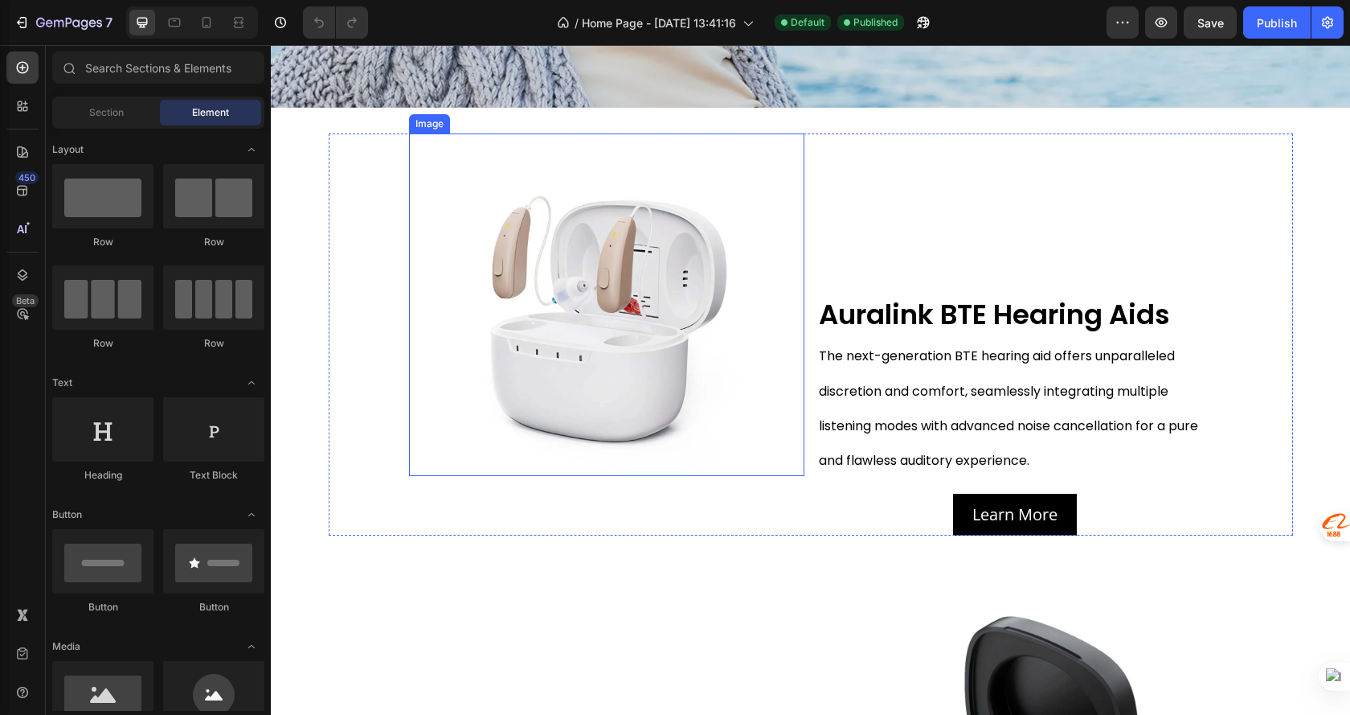
scroll to position [563, 0]
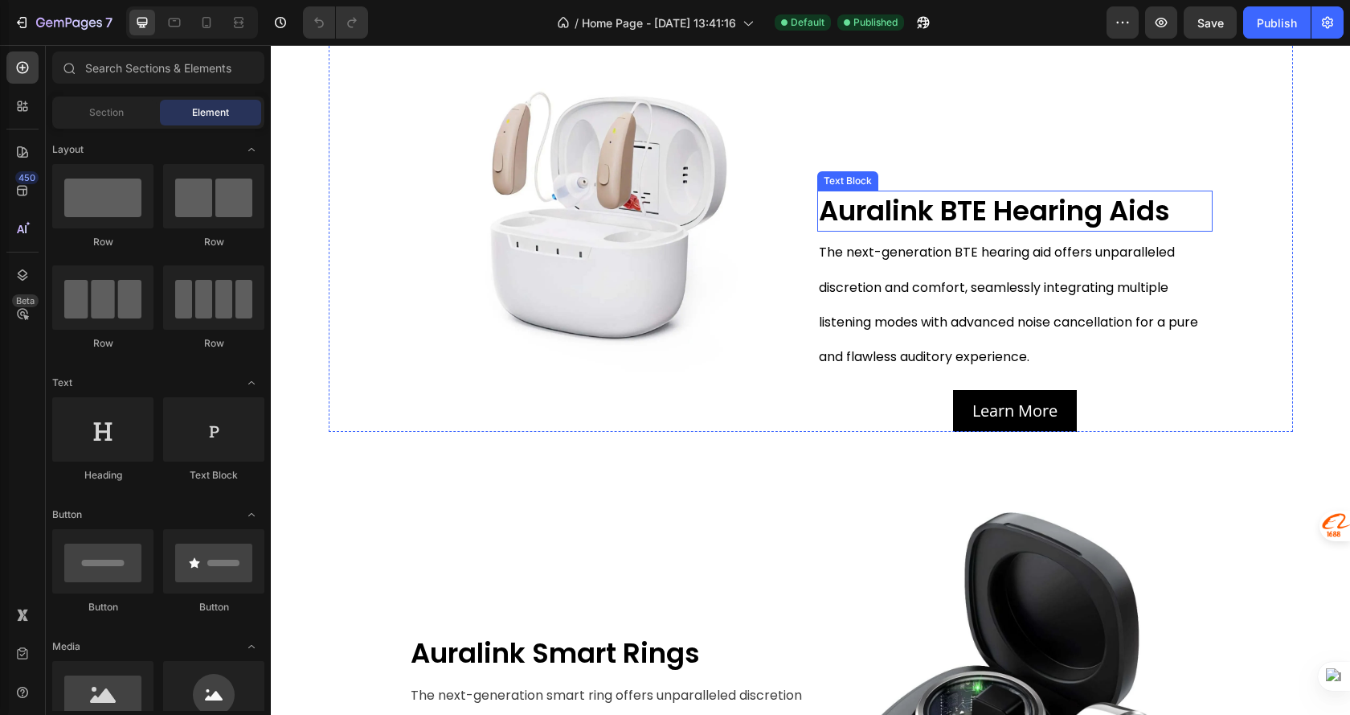
click at [890, 213] on strong "Auralink BTE Hearing Aids" at bounding box center [994, 210] width 351 height 39
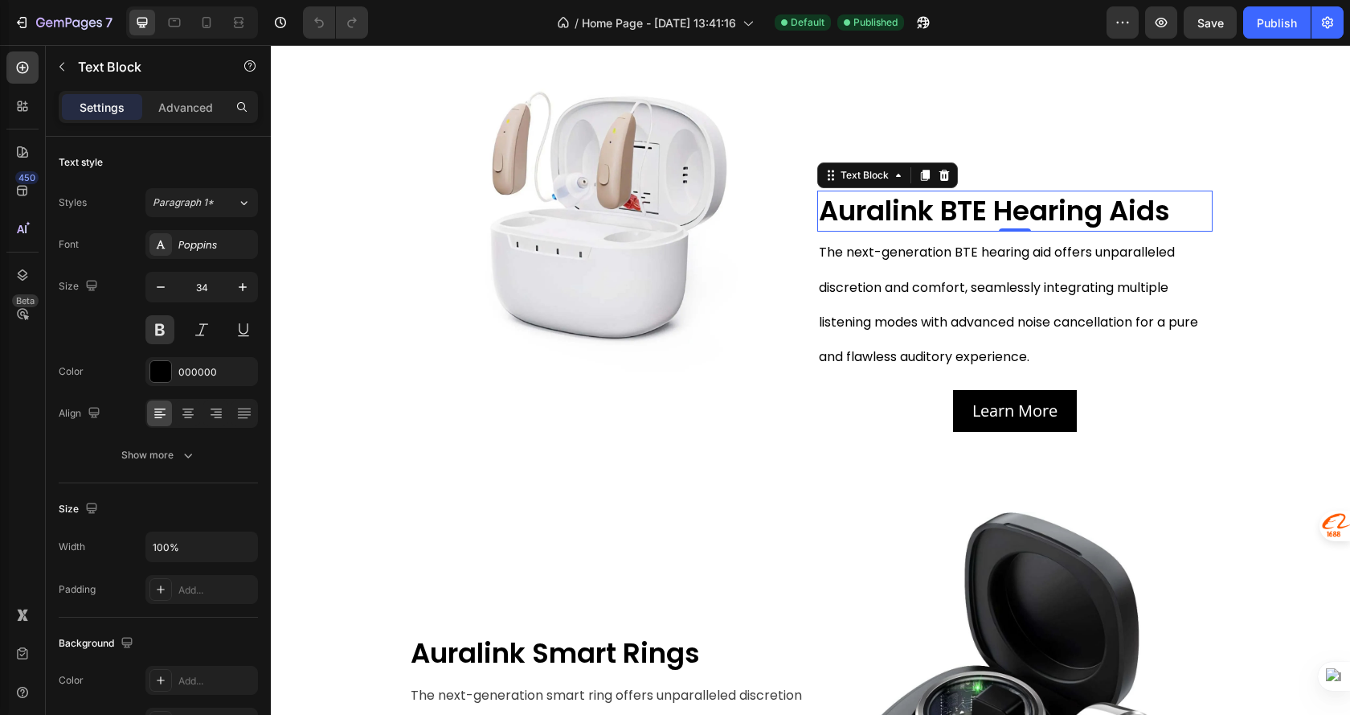
click at [890, 213] on strong "Auralink BTE Hearing Aids" at bounding box center [994, 210] width 351 height 39
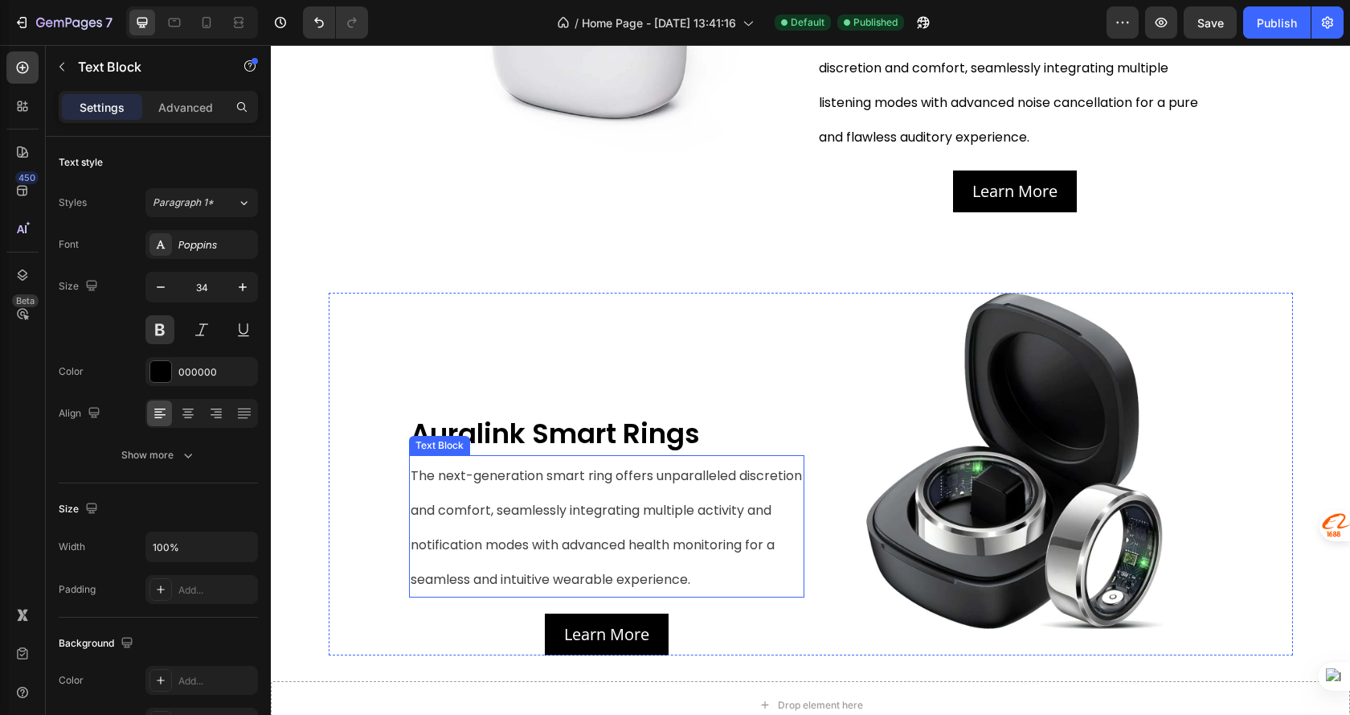
scroll to position [804, 0]
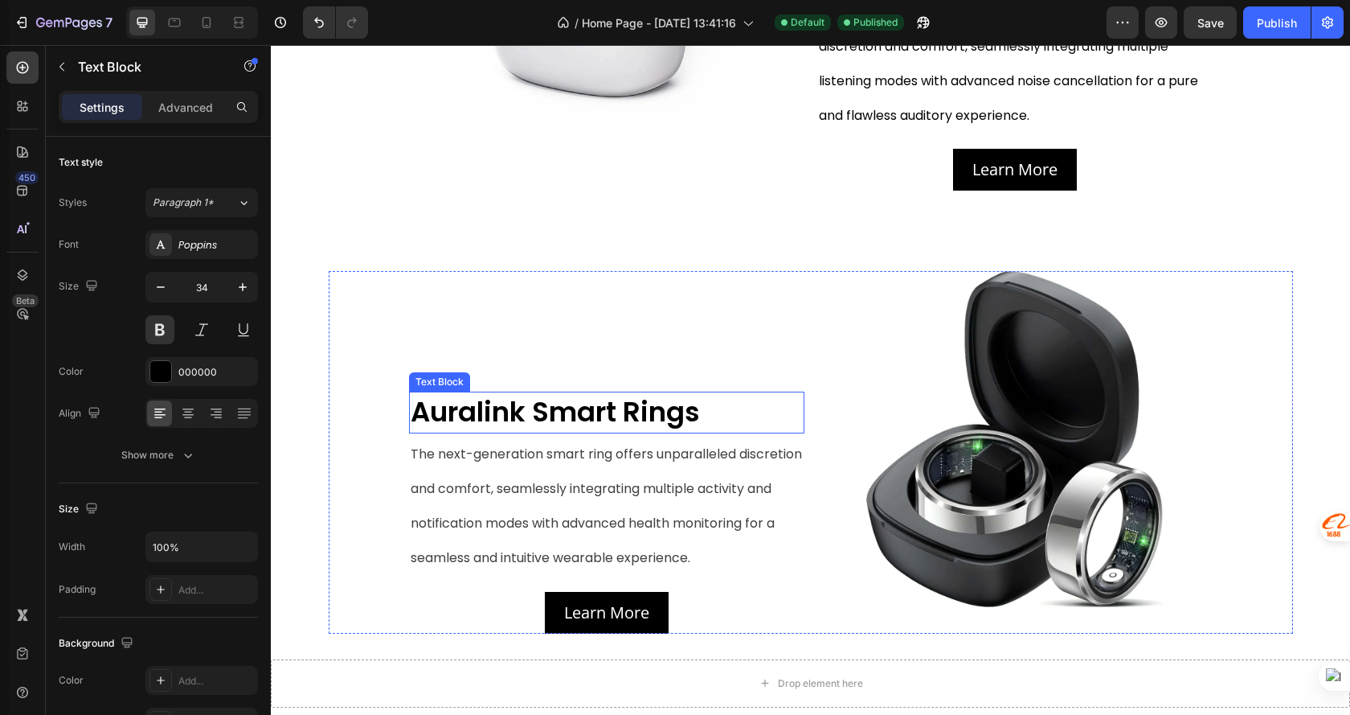
click at [478, 418] on strong "Auralink Smart Rings" at bounding box center [555, 411] width 289 height 39
click at [480, 416] on strong "Auralink Smart Rings" at bounding box center [555, 411] width 289 height 39
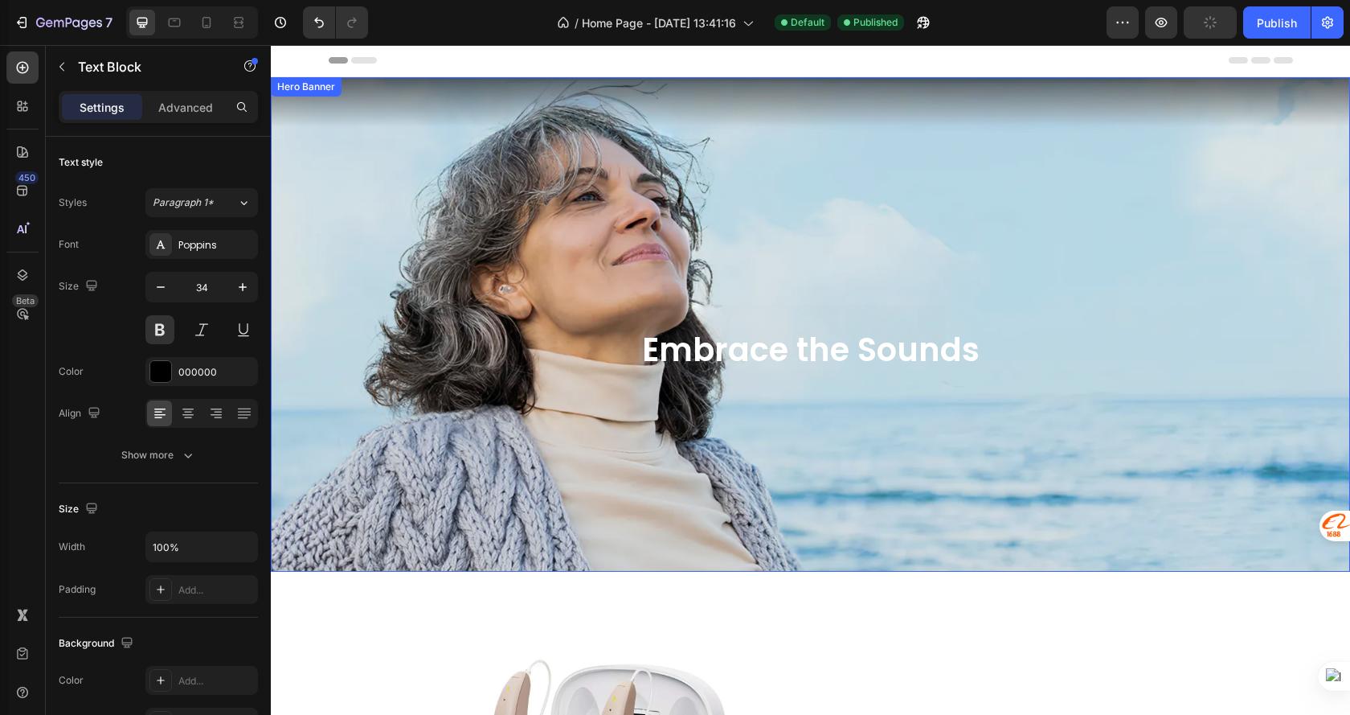
scroll to position [0, 0]
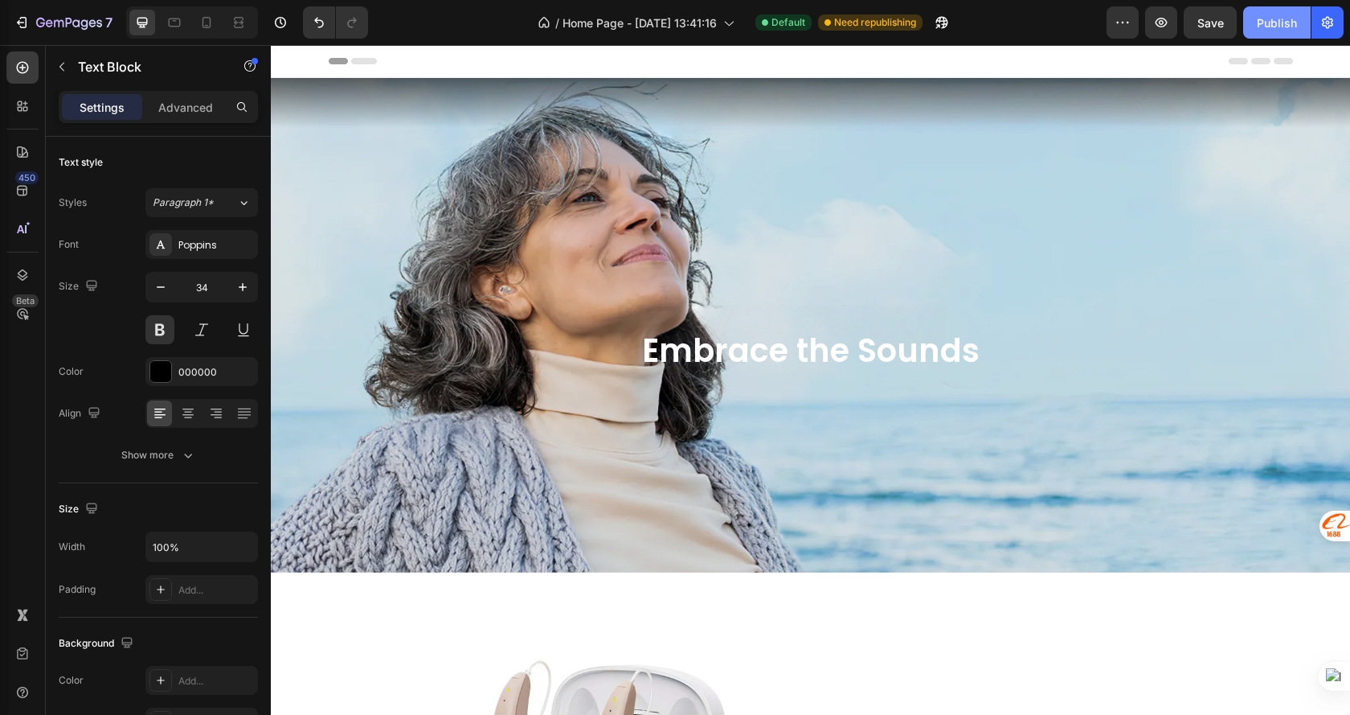
click at [1270, 17] on div "Publish" at bounding box center [1277, 22] width 40 height 17
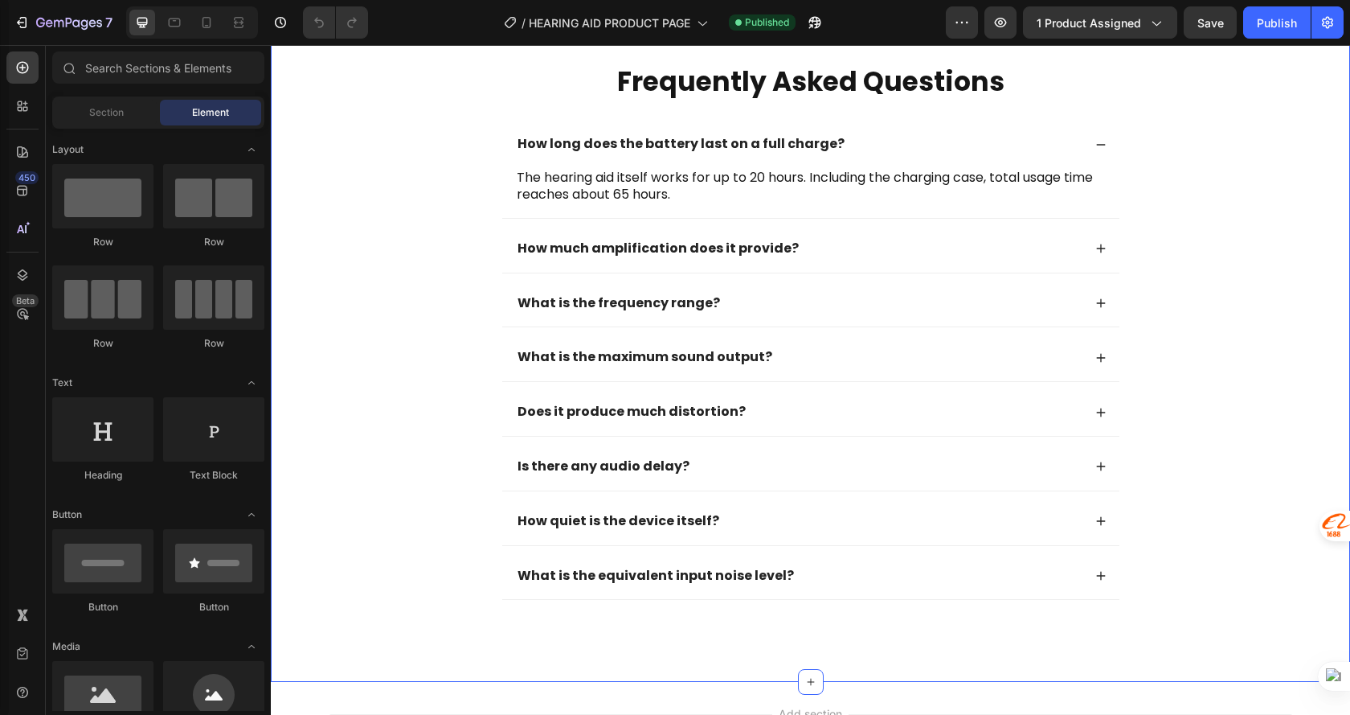
scroll to position [4647, 0]
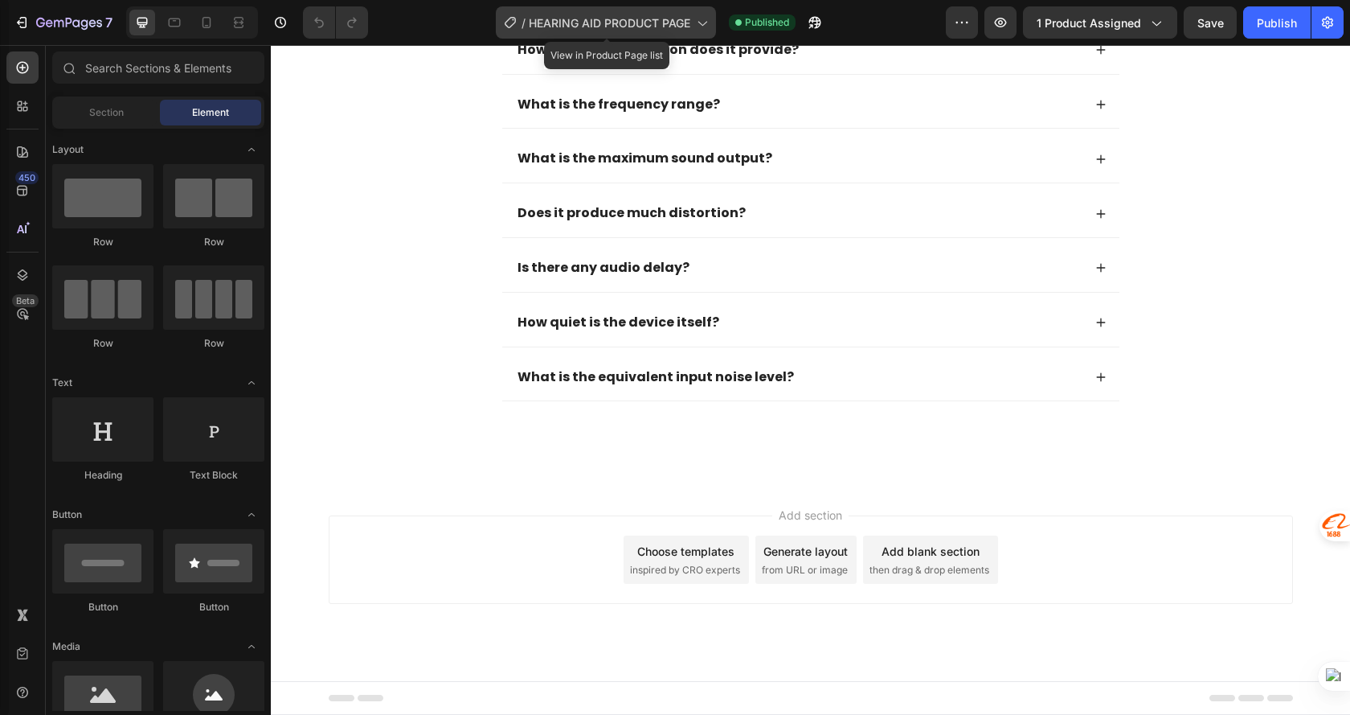
click at [639, 20] on span "HEARING AID PRODUCT PAGE" at bounding box center [610, 22] width 162 height 17
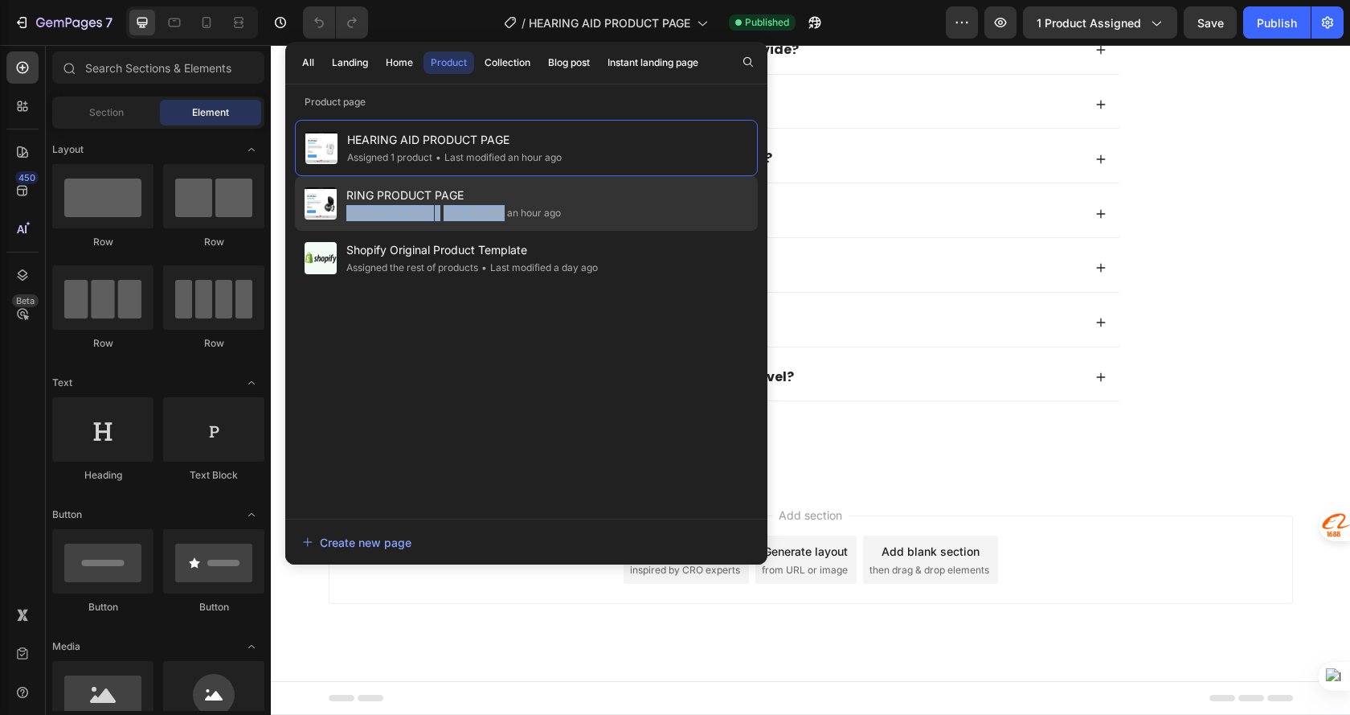
click at [504, 204] on div "RING PRODUCT PAGE Assigned 1 product • Last modified an hour ago" at bounding box center [453, 203] width 215 height 35
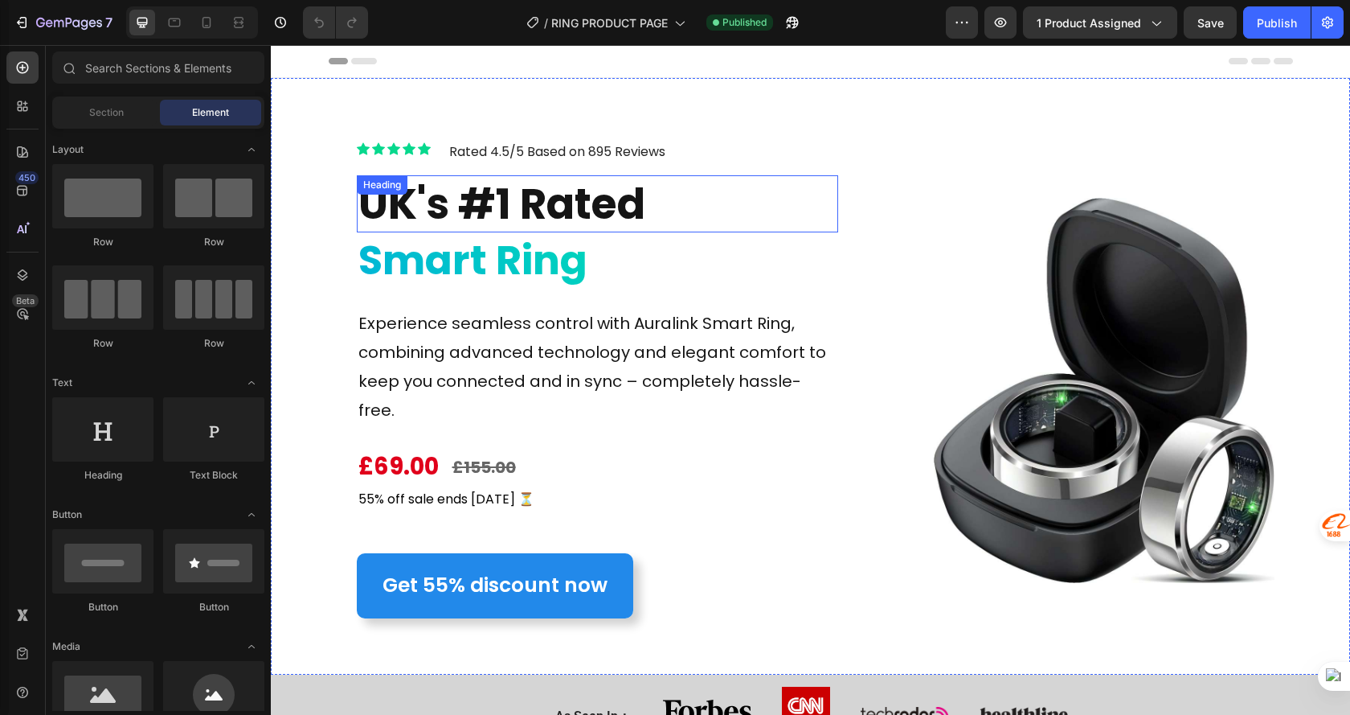
click at [732, 218] on h2 "UK's #1 Rated" at bounding box center [598, 204] width 482 height 58
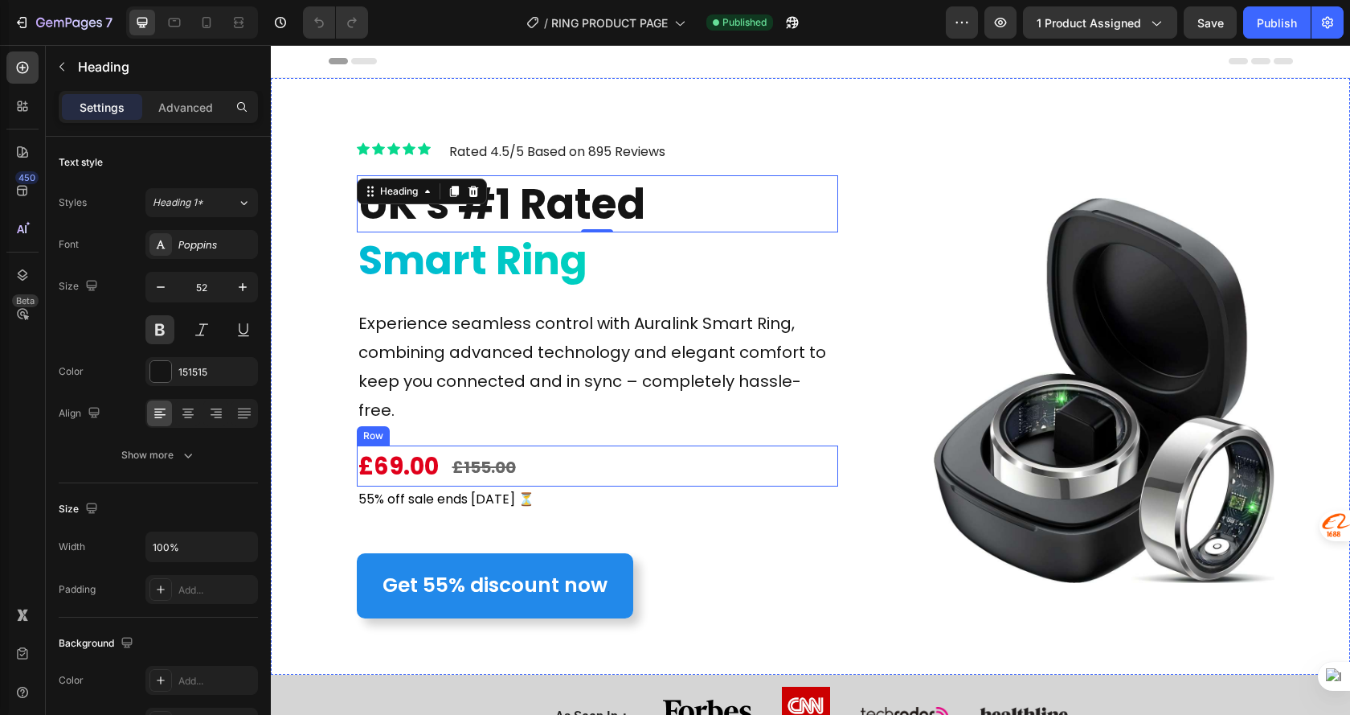
click at [785, 488] on p "55% off sale ends today ⏳" at bounding box center [598, 499] width 478 height 23
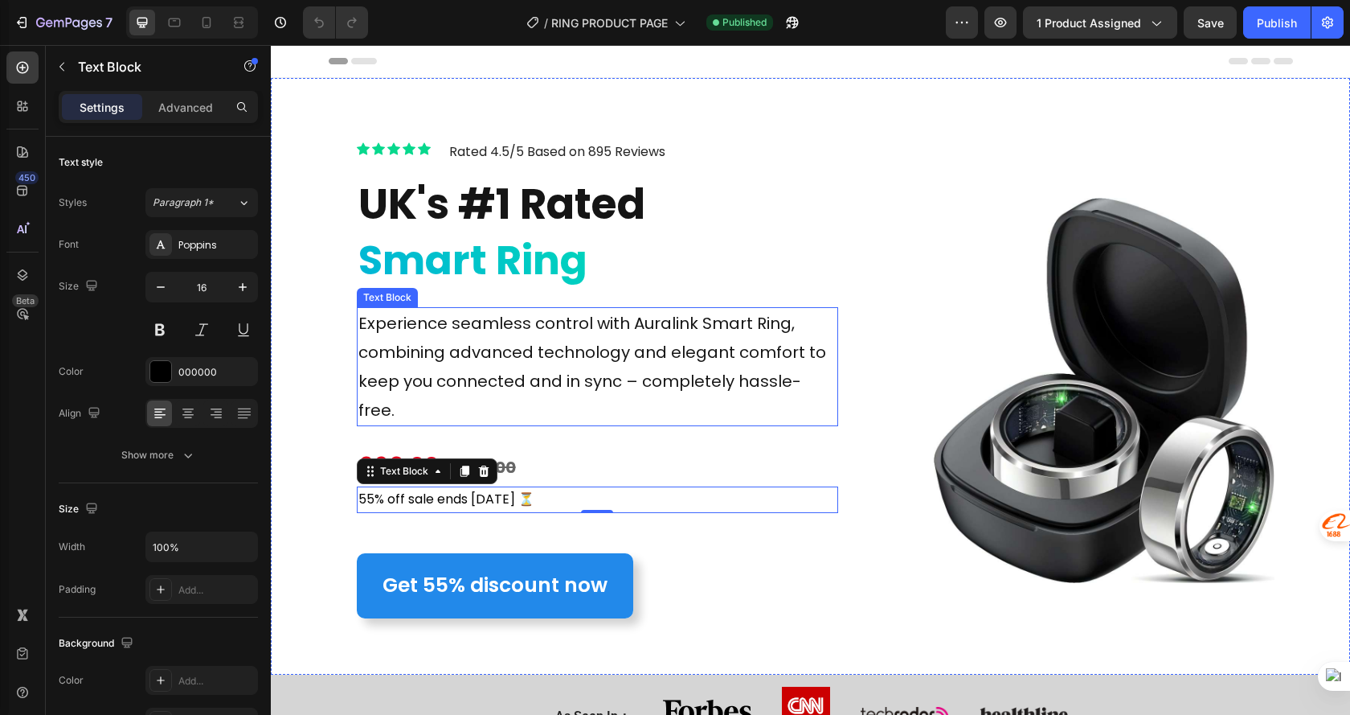
click at [666, 319] on p "Experience seamless control with Auralink Smart Ring, combining advanced techno…" at bounding box center [598, 367] width 478 height 116
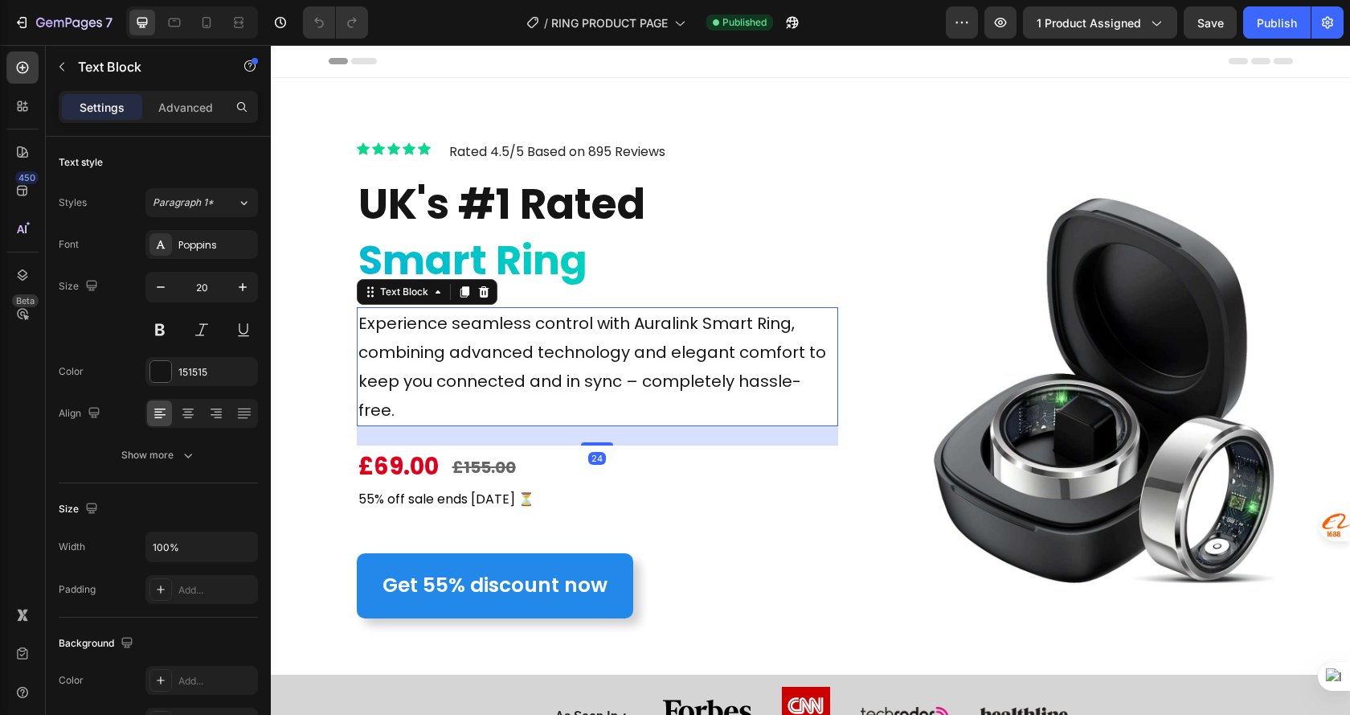
click at [666, 320] on p "Experience seamless control with Auralink Smart Ring, combining advanced techno…" at bounding box center [598, 367] width 478 height 116
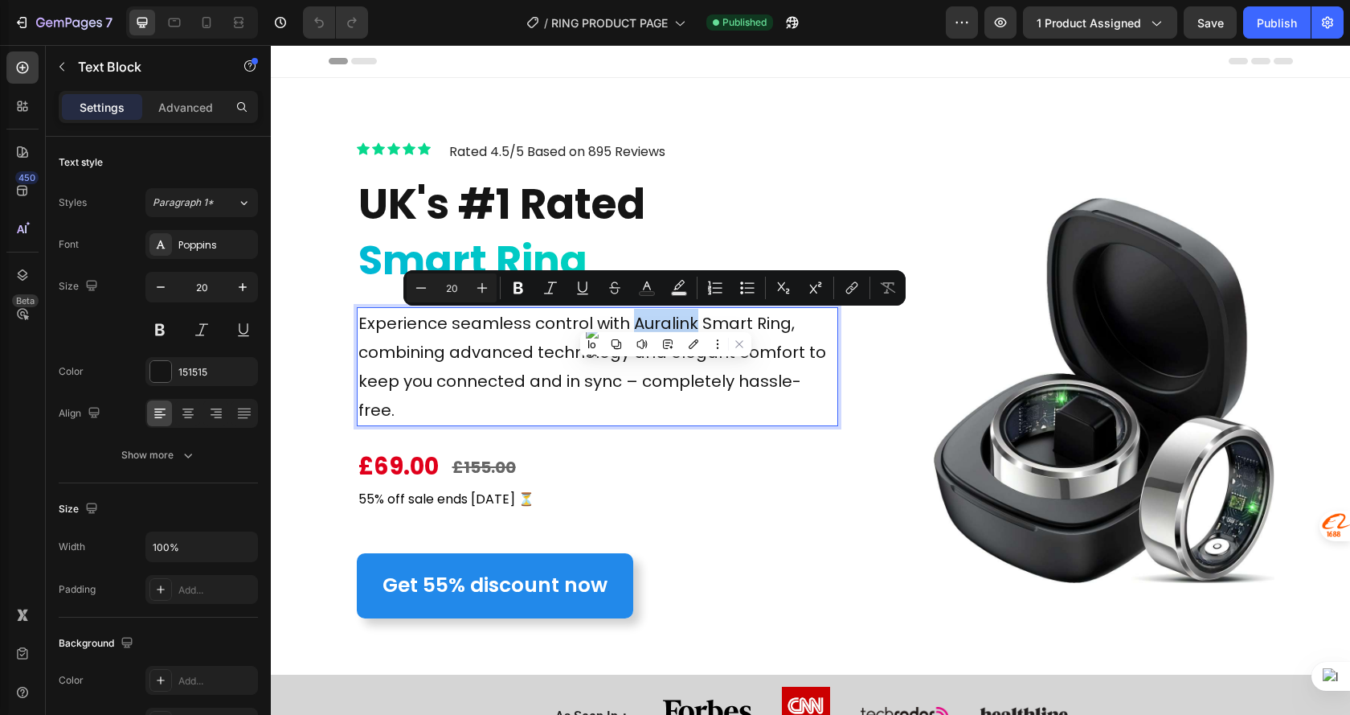
click at [665, 322] on p "Experience seamless control with Auralink Smart Ring, combining advanced techno…" at bounding box center [598, 367] width 478 height 116
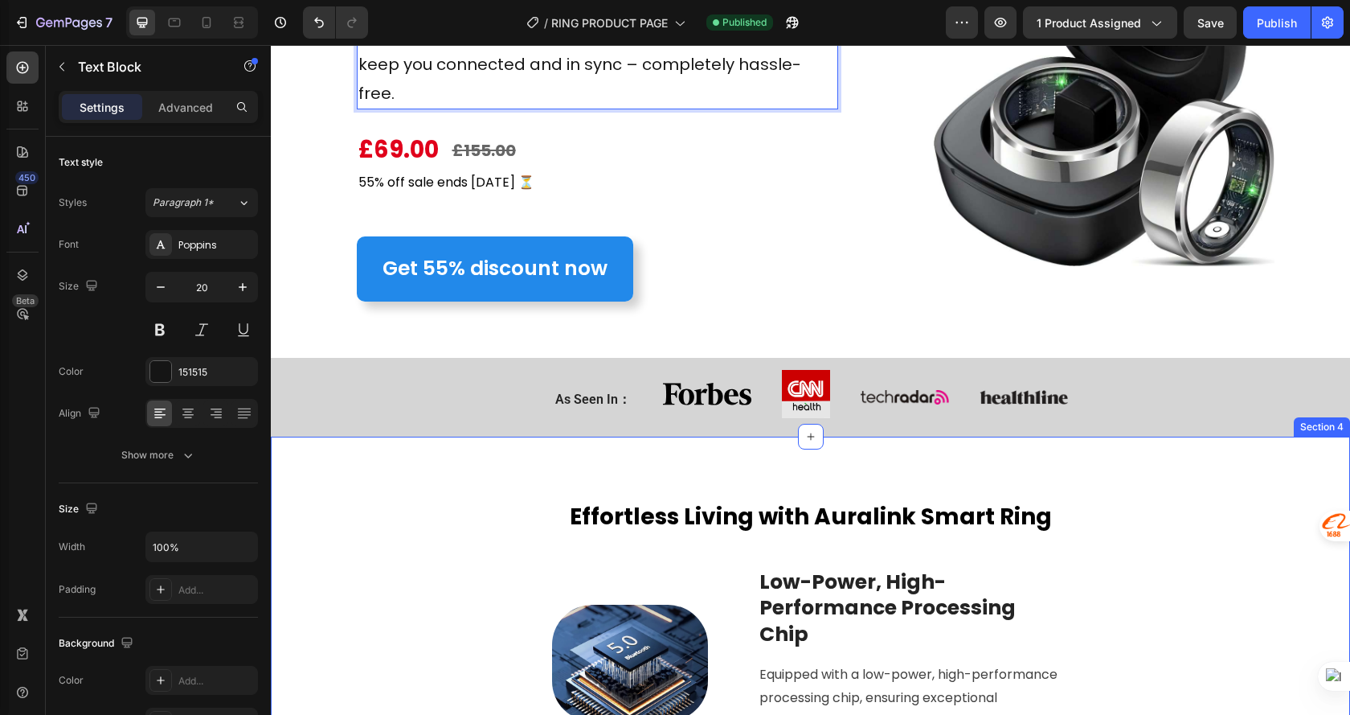
scroll to position [322, 0]
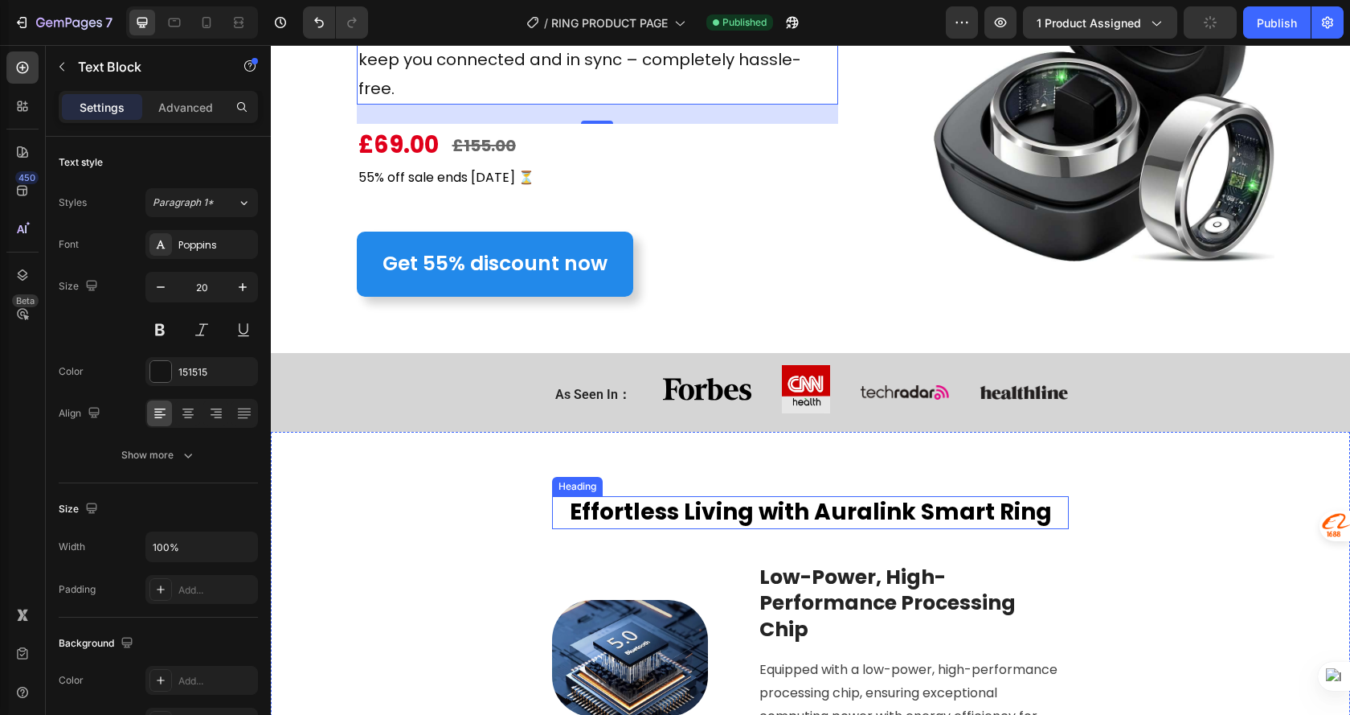
click at [871, 496] on h2 "Effortless Living with Auralink Smart Ring" at bounding box center [810, 512] width 517 height 32
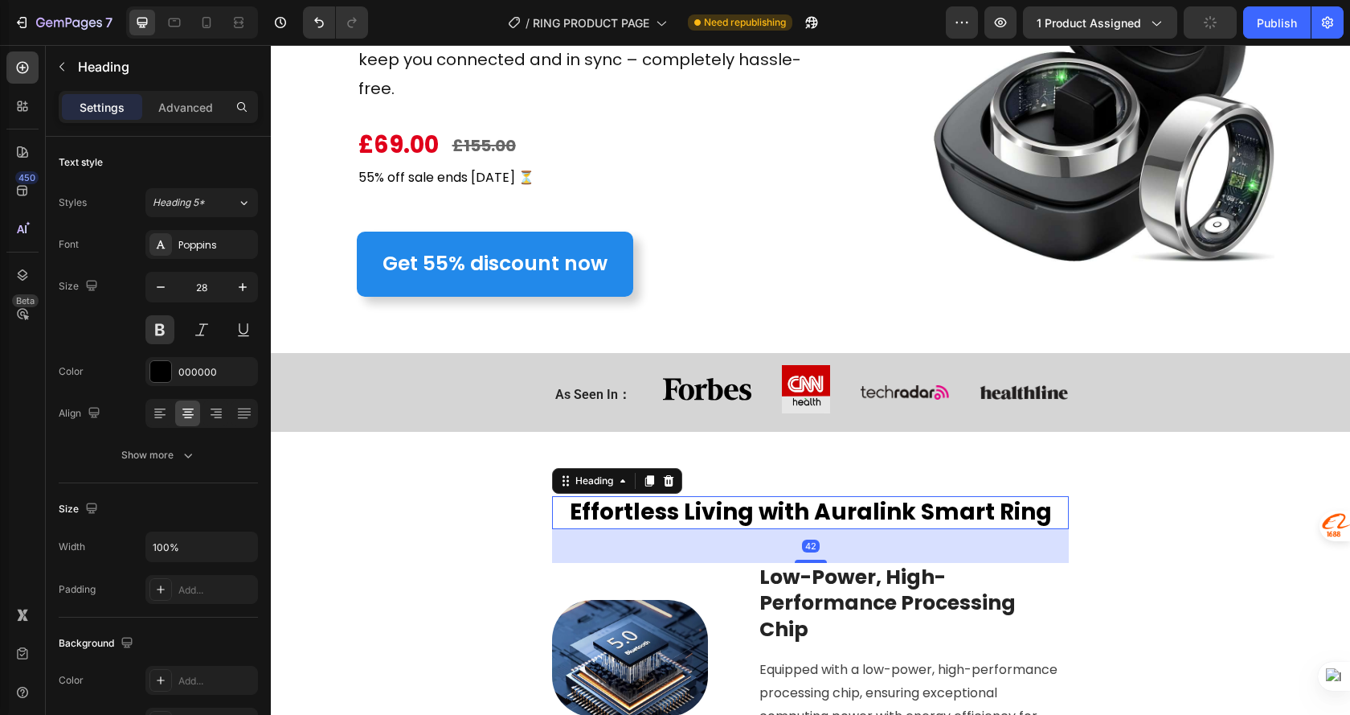
click at [871, 496] on h2 "Effortless Living with Auralink Smart Ring" at bounding box center [810, 512] width 517 height 32
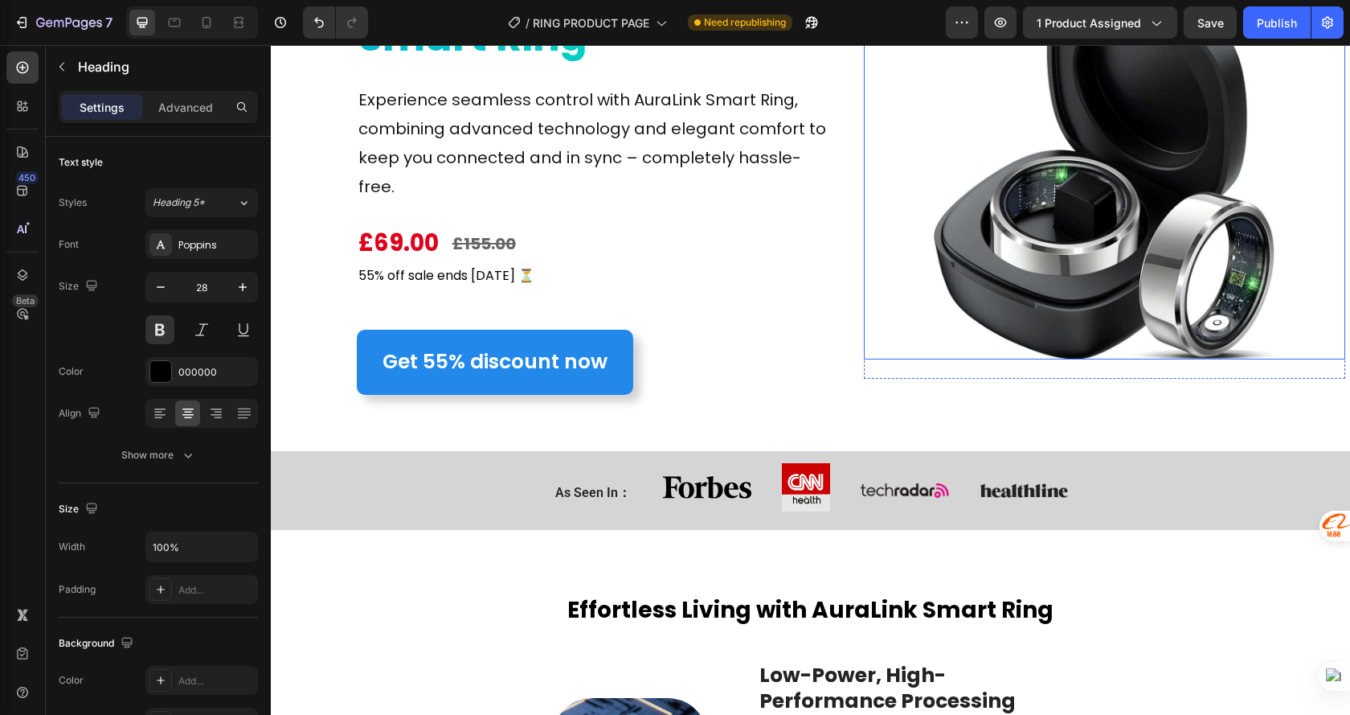
scroll to position [0, 0]
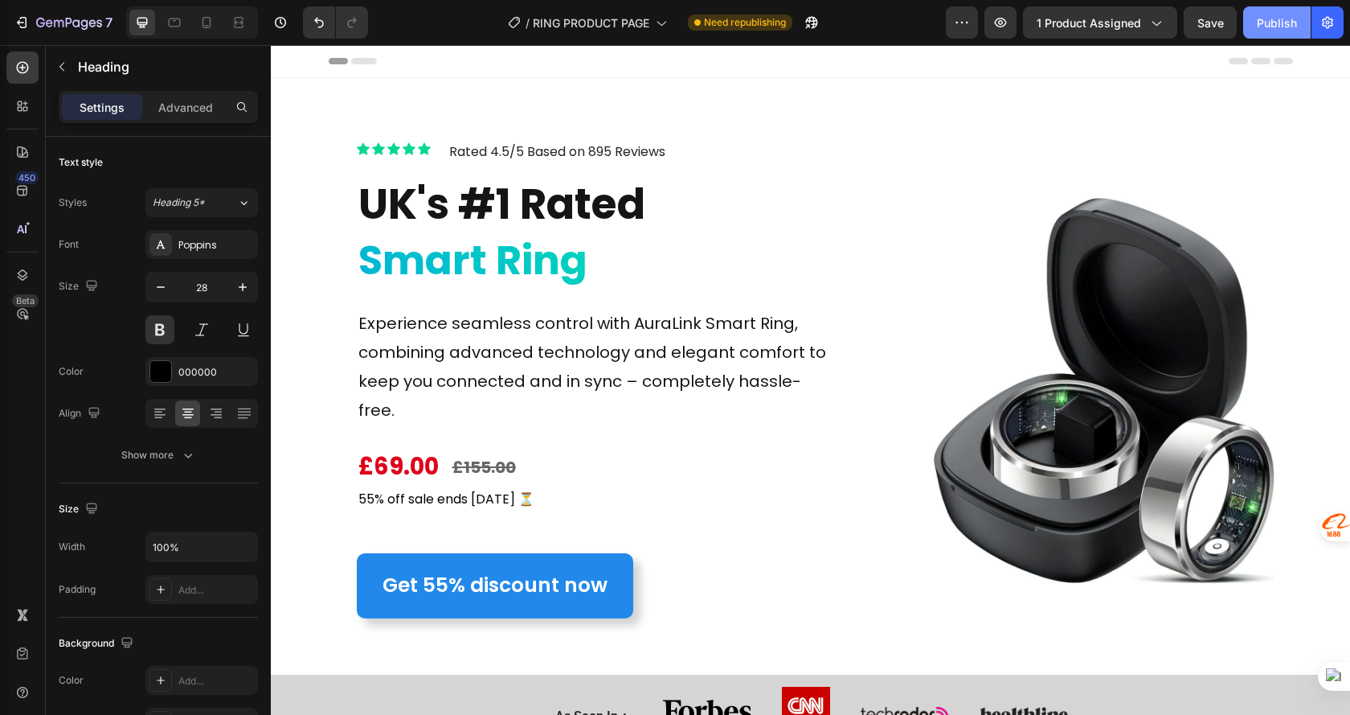
click at [1258, 22] on div "Publish" at bounding box center [1277, 22] width 40 height 17
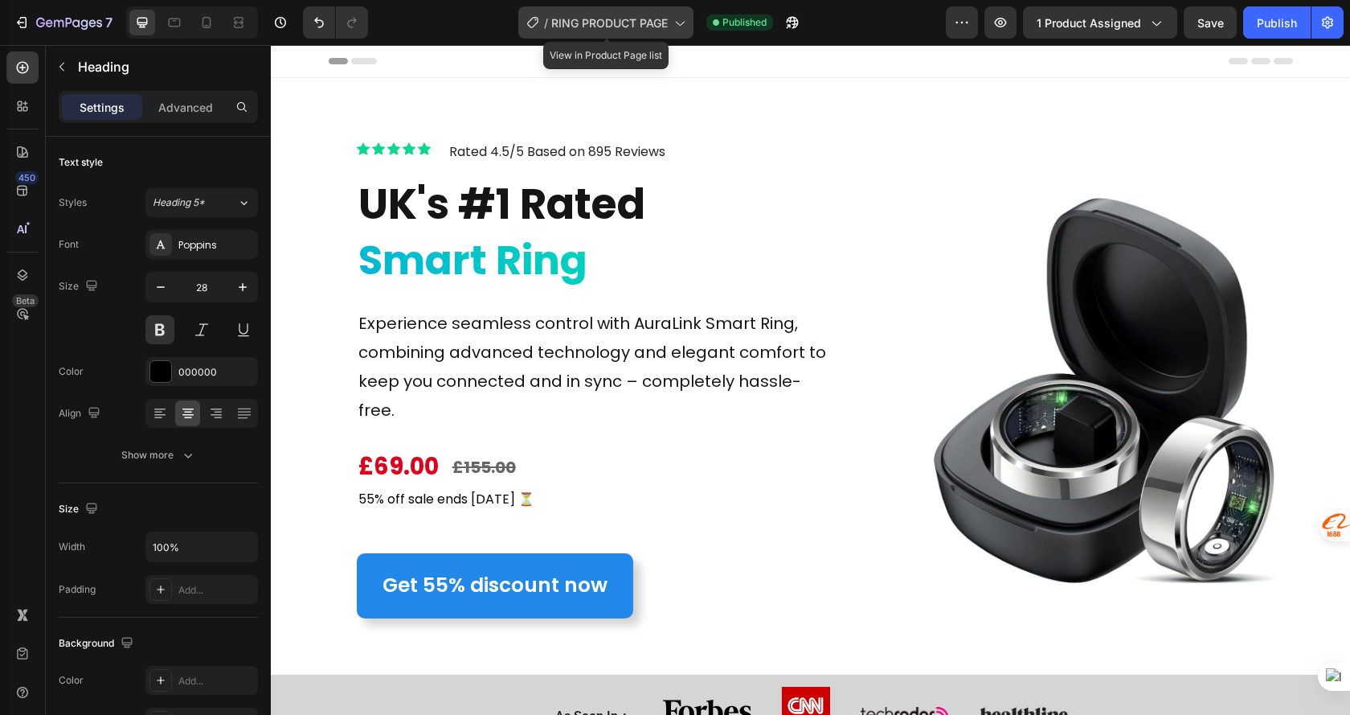
click at [624, 34] on div "/ RING PRODUCT PAGE" at bounding box center [605, 22] width 175 height 32
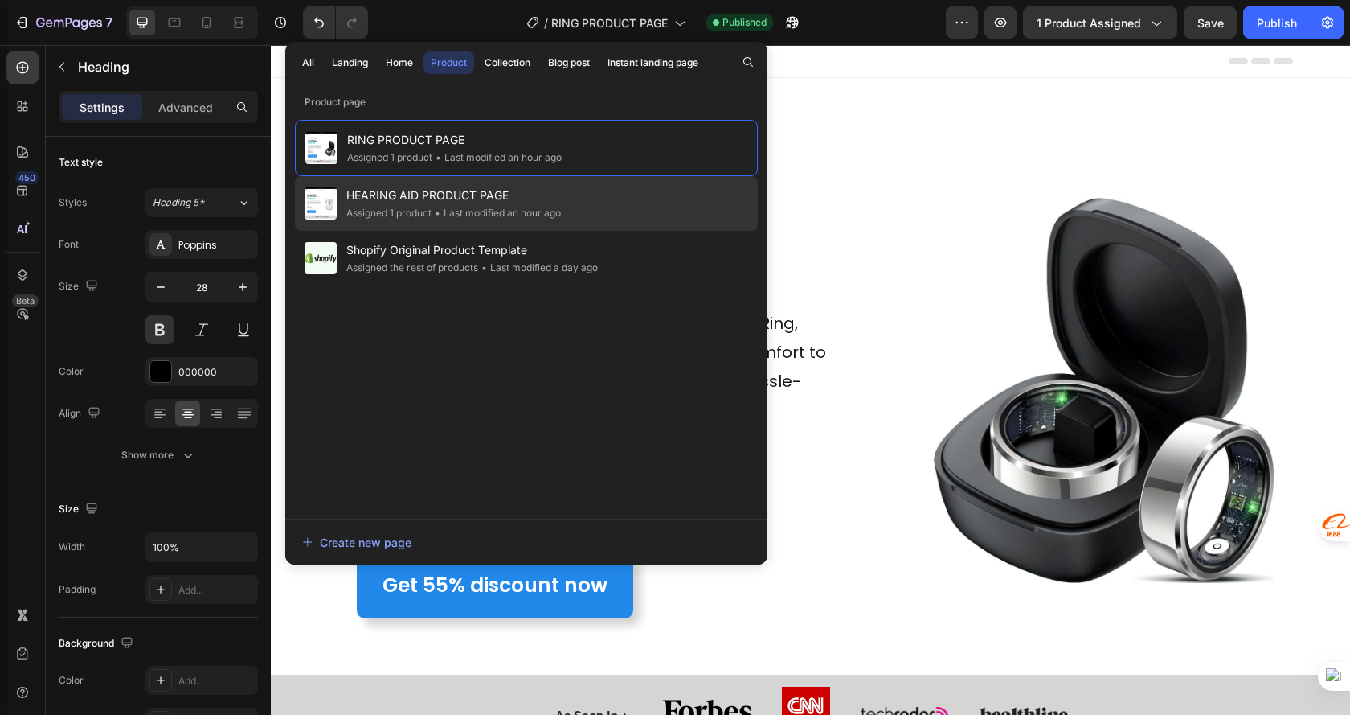
click at [504, 199] on span "HEARING AID PRODUCT PAGE" at bounding box center [453, 195] width 215 height 19
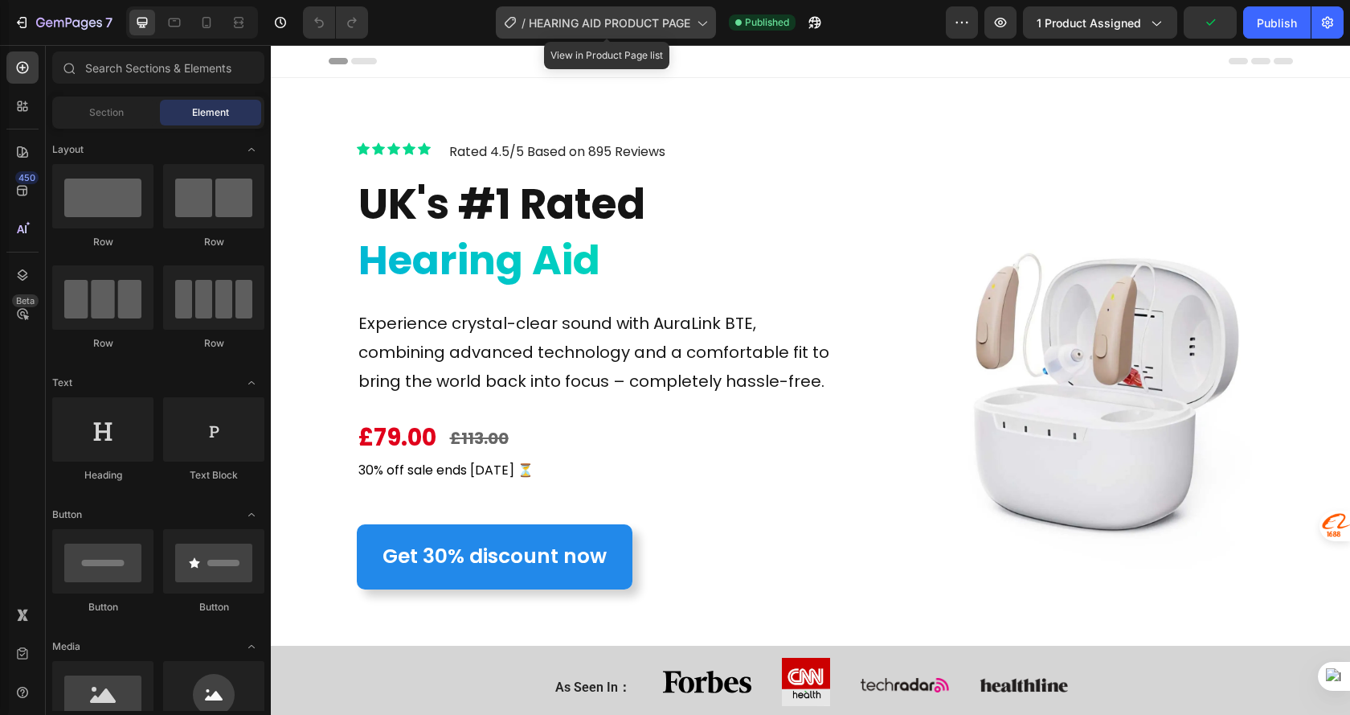
click at [571, 31] on div "/ HEARING AID PRODUCT PAGE" at bounding box center [606, 22] width 220 height 32
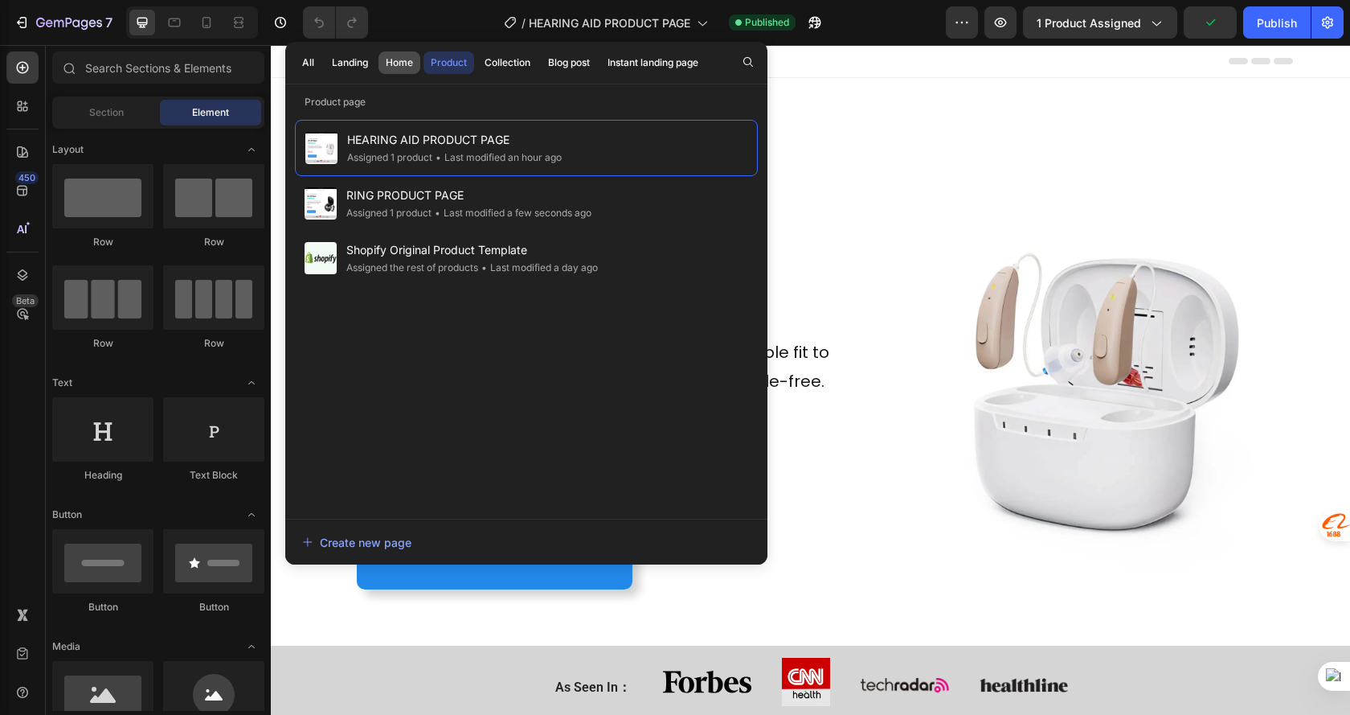
click at [405, 58] on div "Home" at bounding box center [399, 62] width 27 height 14
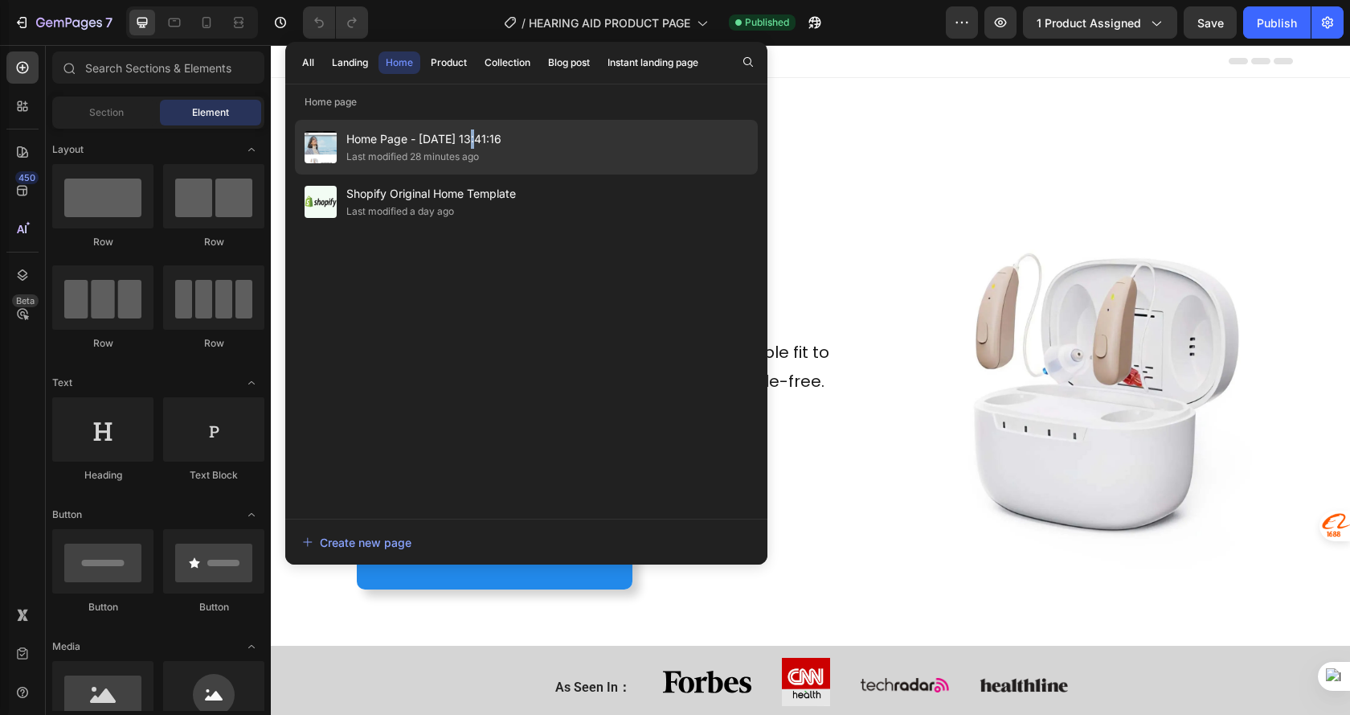
click at [473, 141] on span "Home Page - [DATE] 13:41:16" at bounding box center [423, 138] width 155 height 19
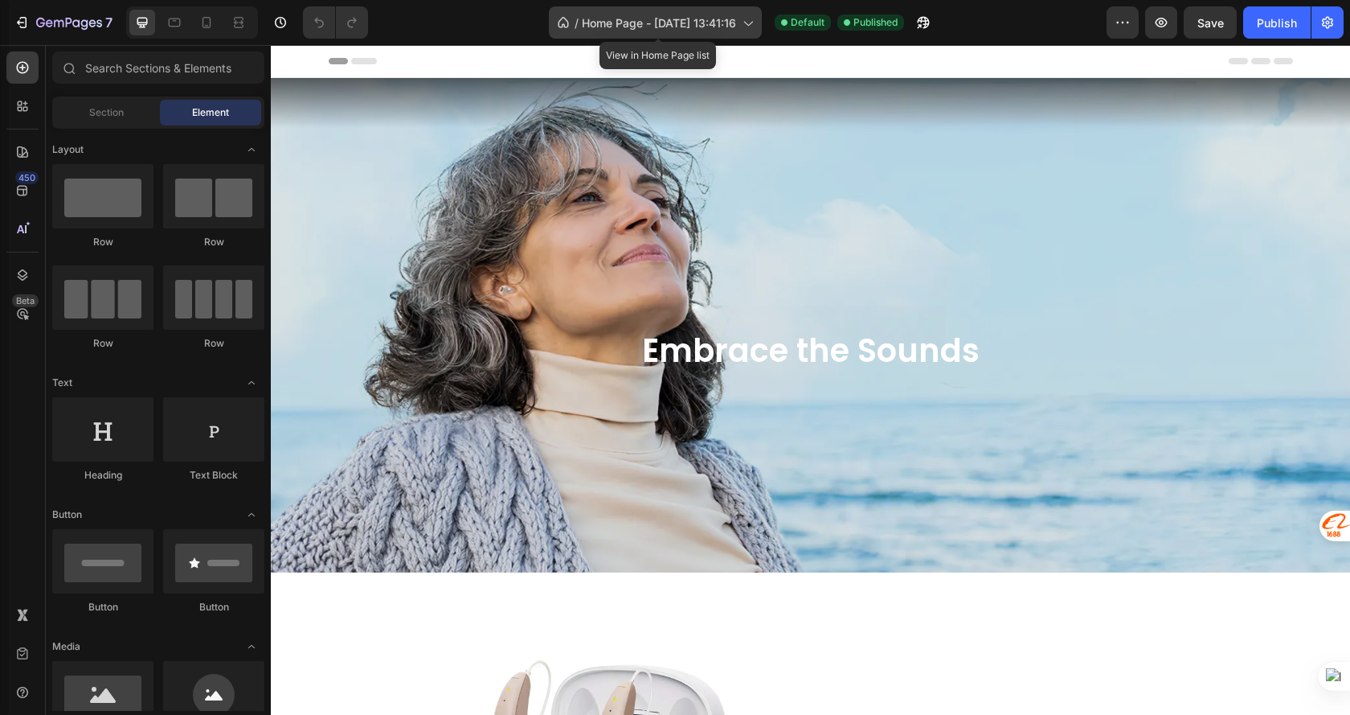
click at [621, 21] on span "Home Page - [DATE] 13:41:16" at bounding box center [659, 22] width 154 height 17
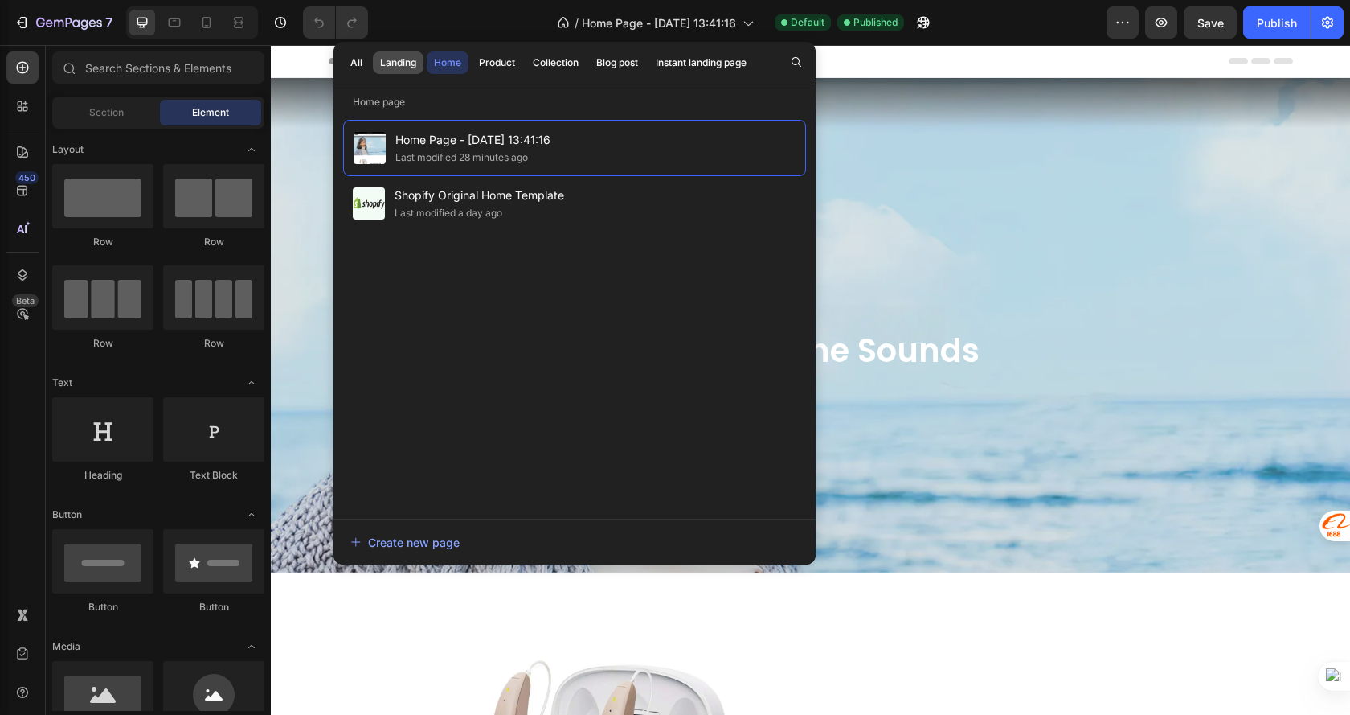
click at [404, 58] on div "Landing" at bounding box center [398, 62] width 36 height 14
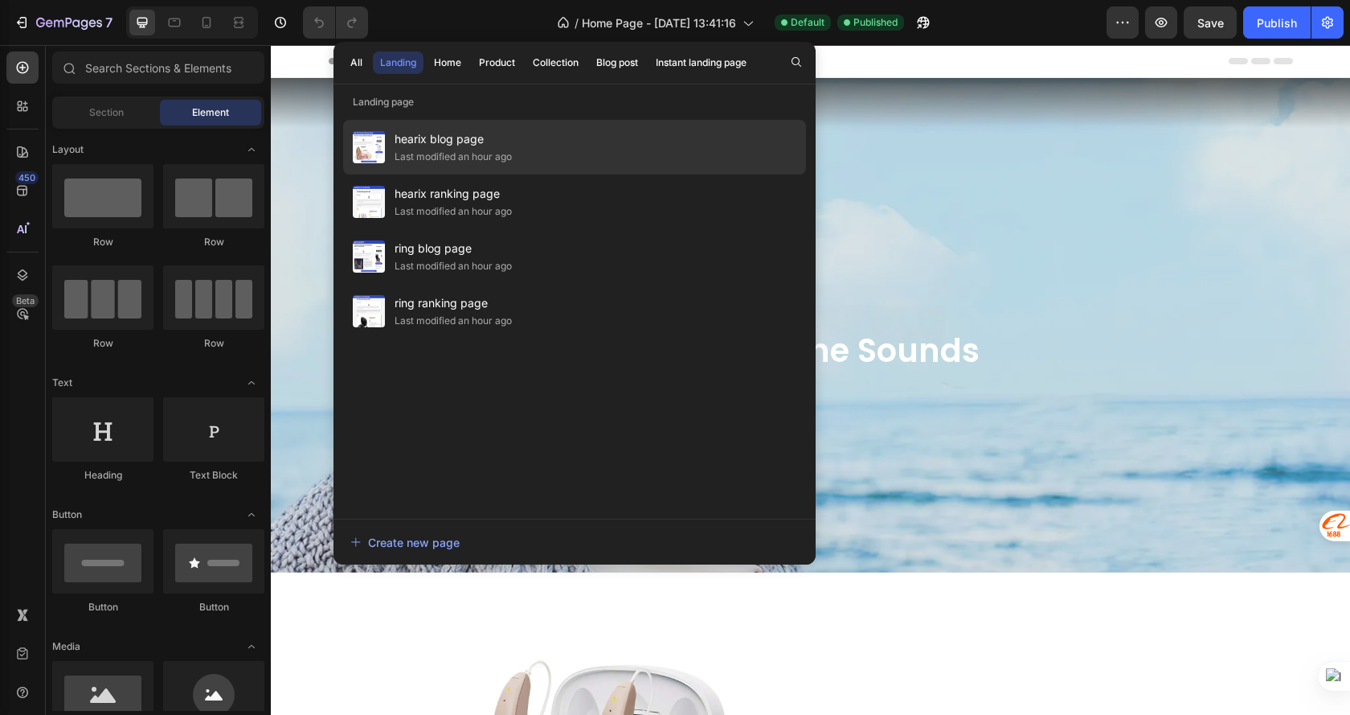
click at [559, 174] on div "hearix blog page Last modified an hour ago" at bounding box center [574, 201] width 463 height 55
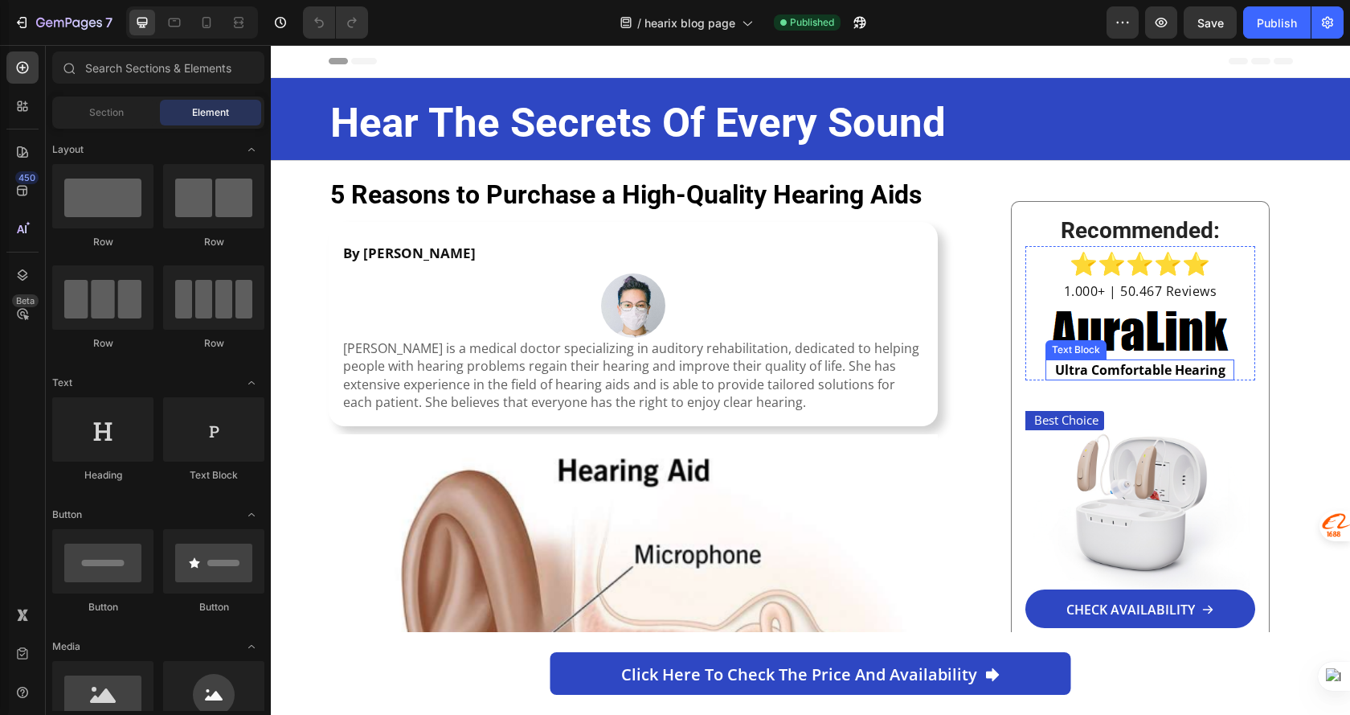
click at [1211, 377] on strong "Ultra Comfortable Hearing" at bounding box center [1140, 370] width 170 height 18
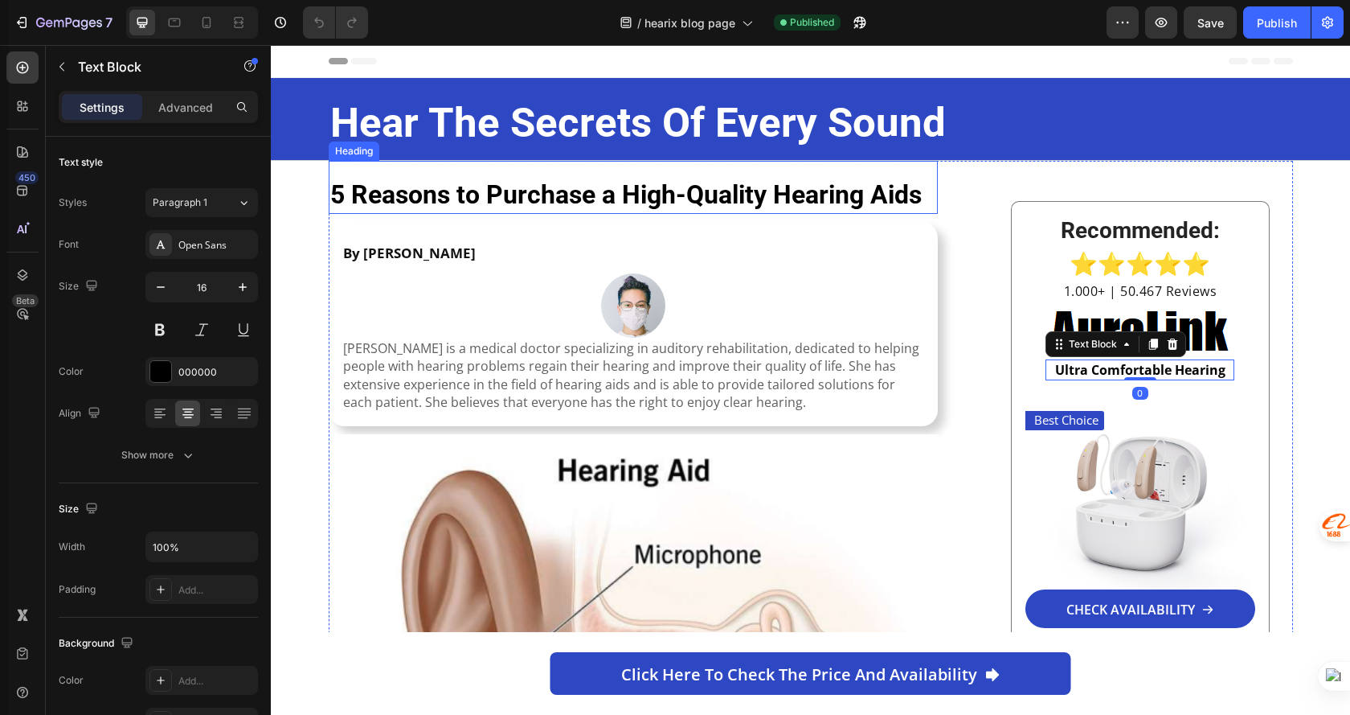
click at [618, 194] on strong "5 Reasons to Purchase a High-Quality Hearing Aids" at bounding box center [626, 194] width 592 height 31
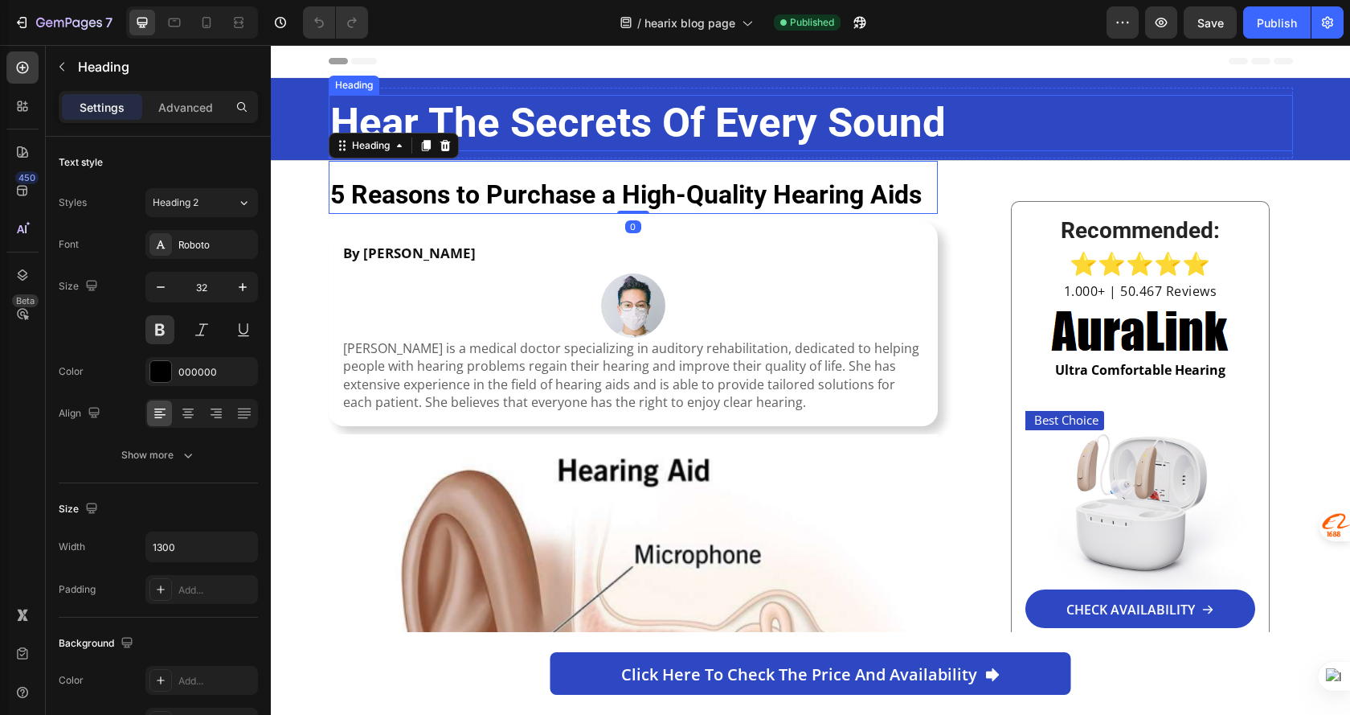
click at [654, 109] on strong "hear the secrets of every sound" at bounding box center [638, 122] width 616 height 47
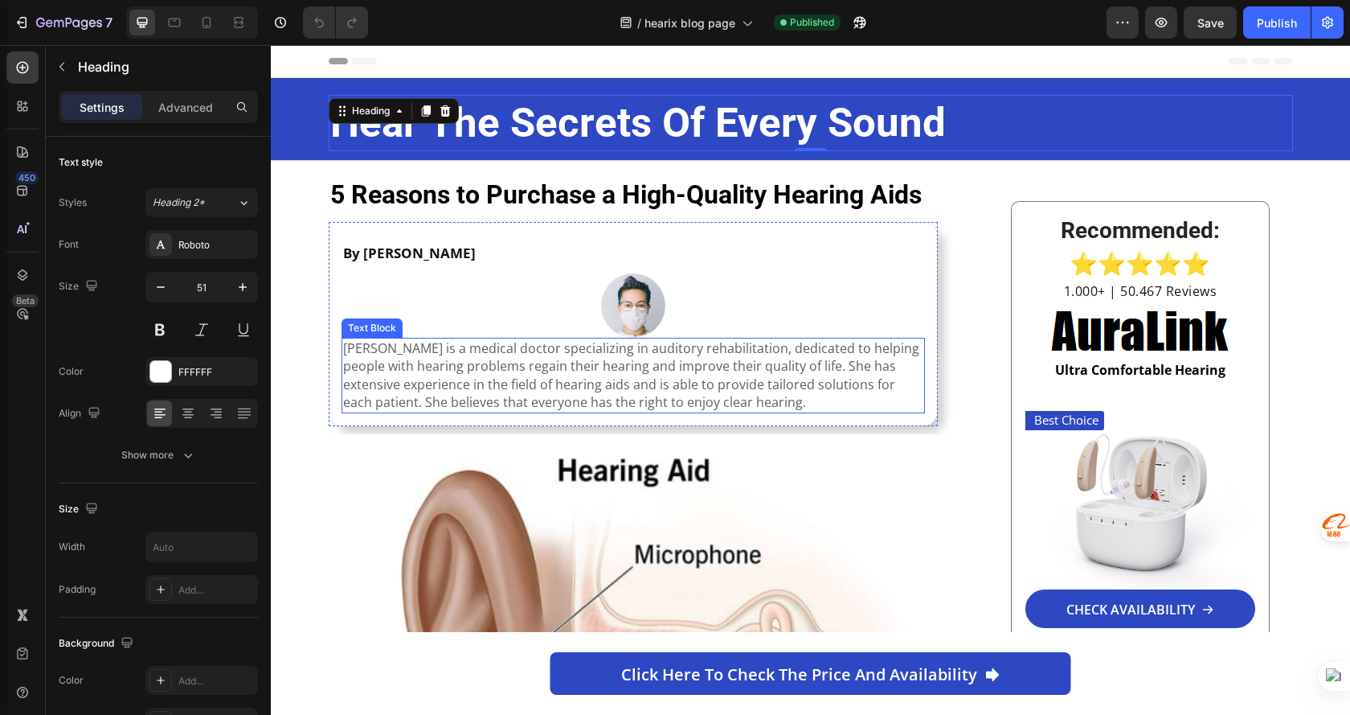
click at [540, 362] on p "Allison is a medical doctor specializing in auditory rehabilitation, dedicated …" at bounding box center [633, 375] width 581 height 72
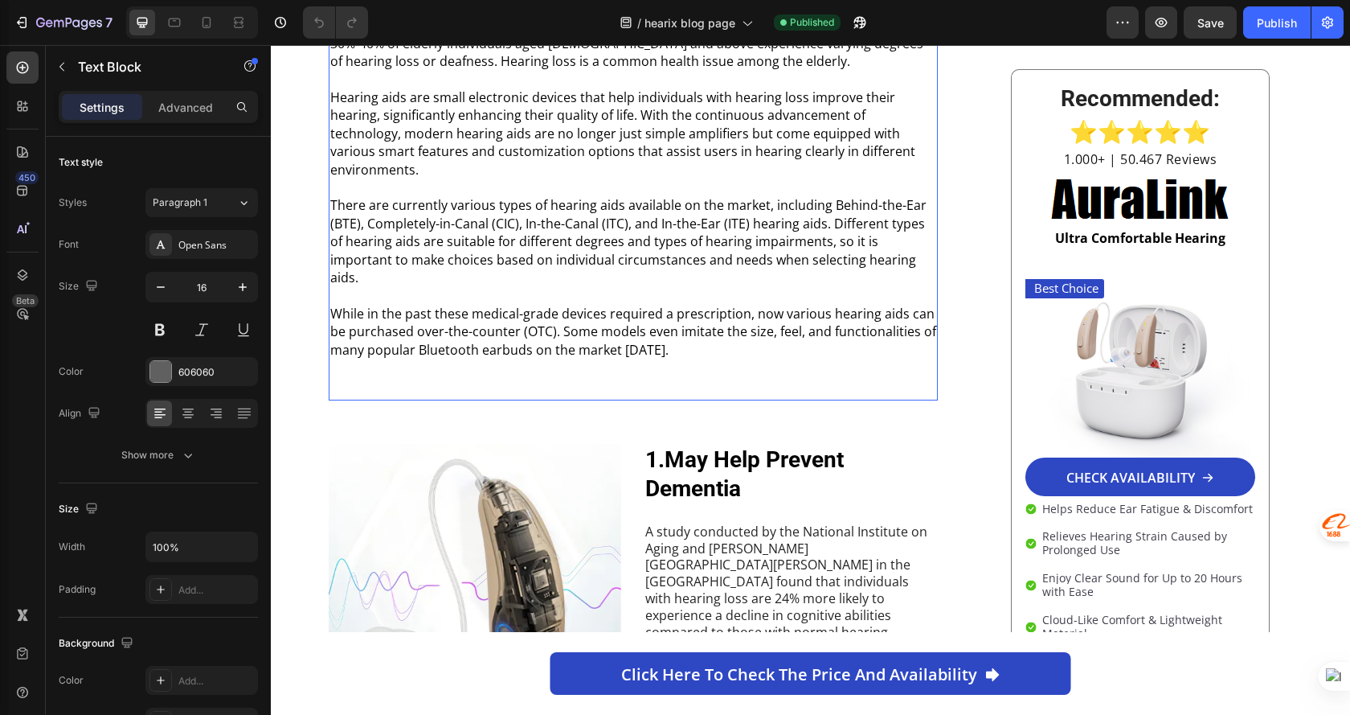
scroll to position [965, 0]
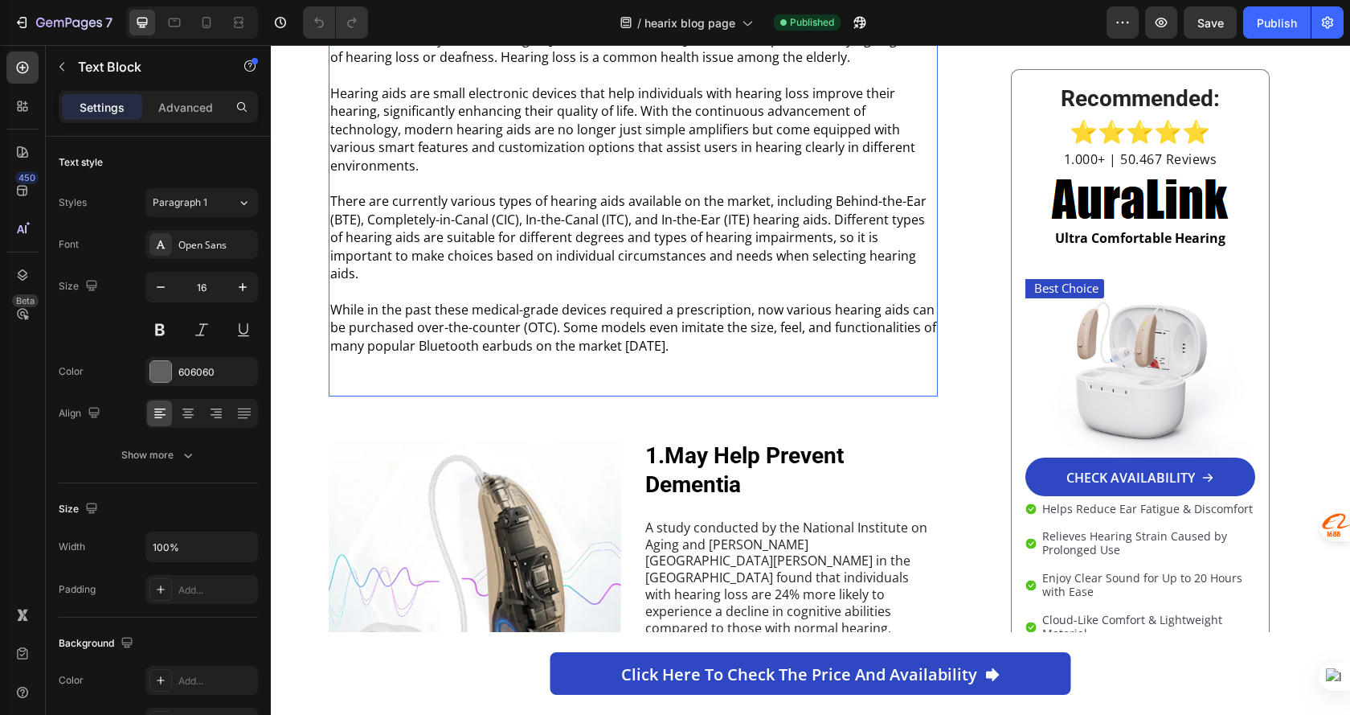
click at [568, 282] on p at bounding box center [633, 291] width 607 height 18
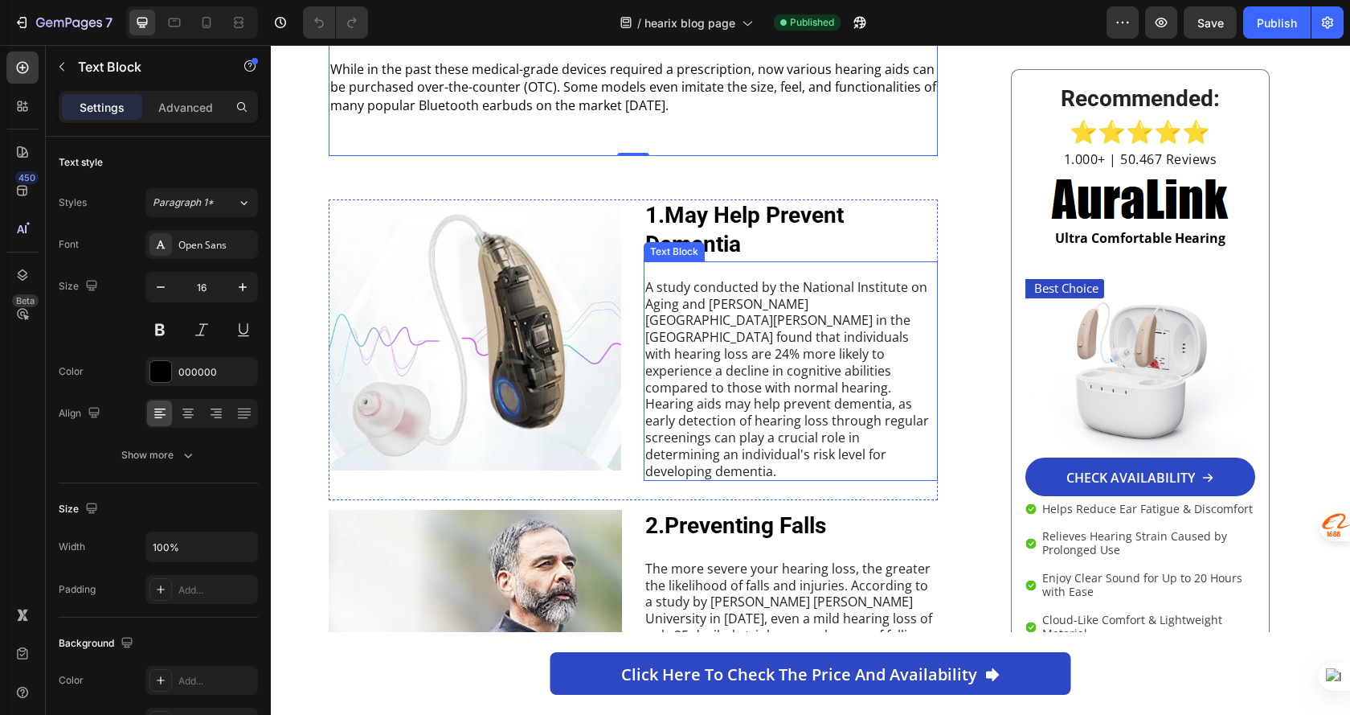
scroll to position [1206, 0]
click at [778, 355] on p "A study conducted by the National Institute on Aging and Johns Hopkins Universi…" at bounding box center [791, 378] width 291 height 201
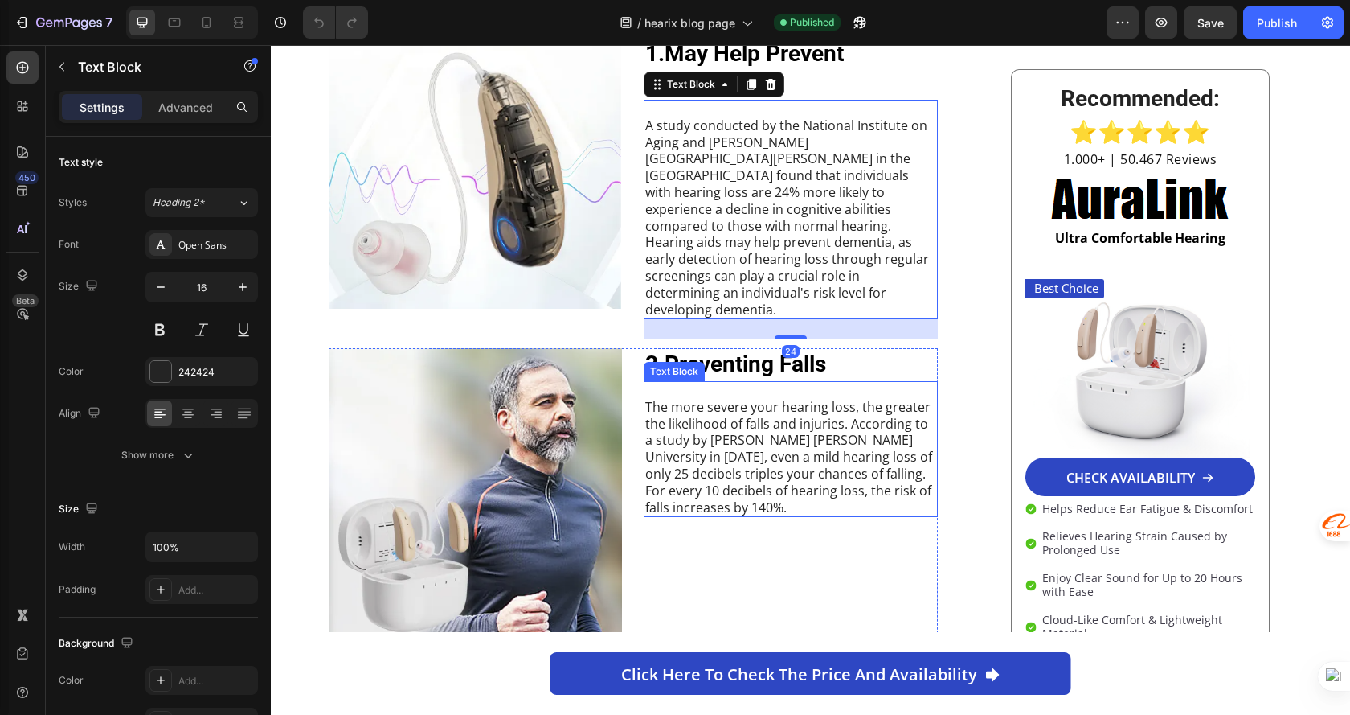
click at [785, 399] on p "The more severe your hearing loss, the greater the likelihood of falls and inju…" at bounding box center [791, 457] width 291 height 117
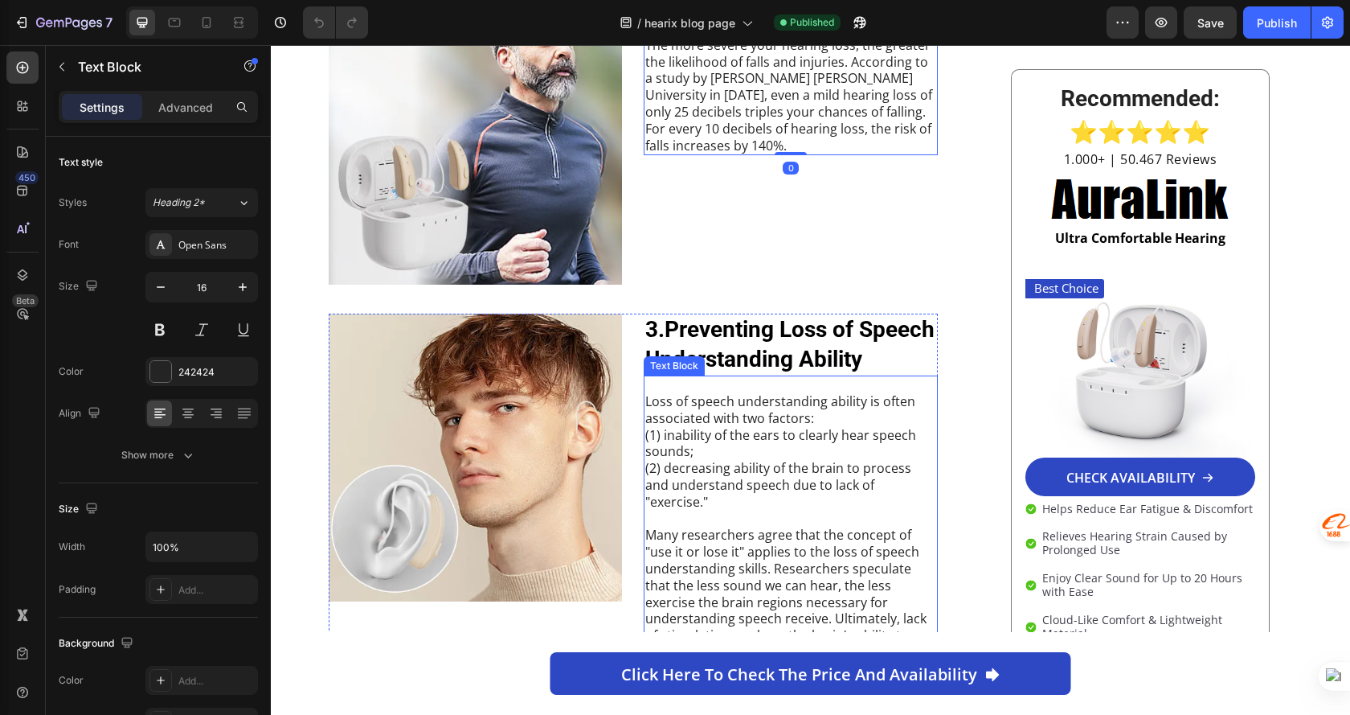
scroll to position [1769, 0]
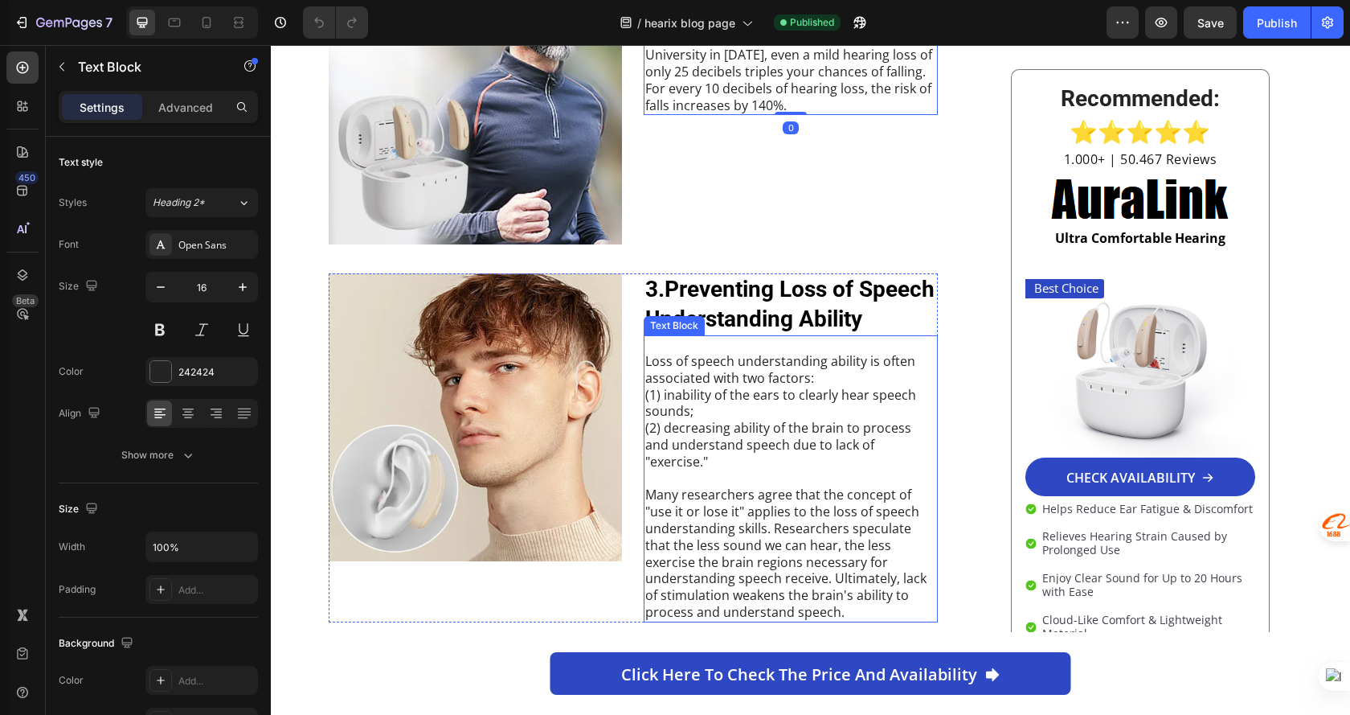
click at [785, 420] on p "(2) decreasing ability of the brain to process and understand speech due to lac…" at bounding box center [791, 445] width 291 height 50
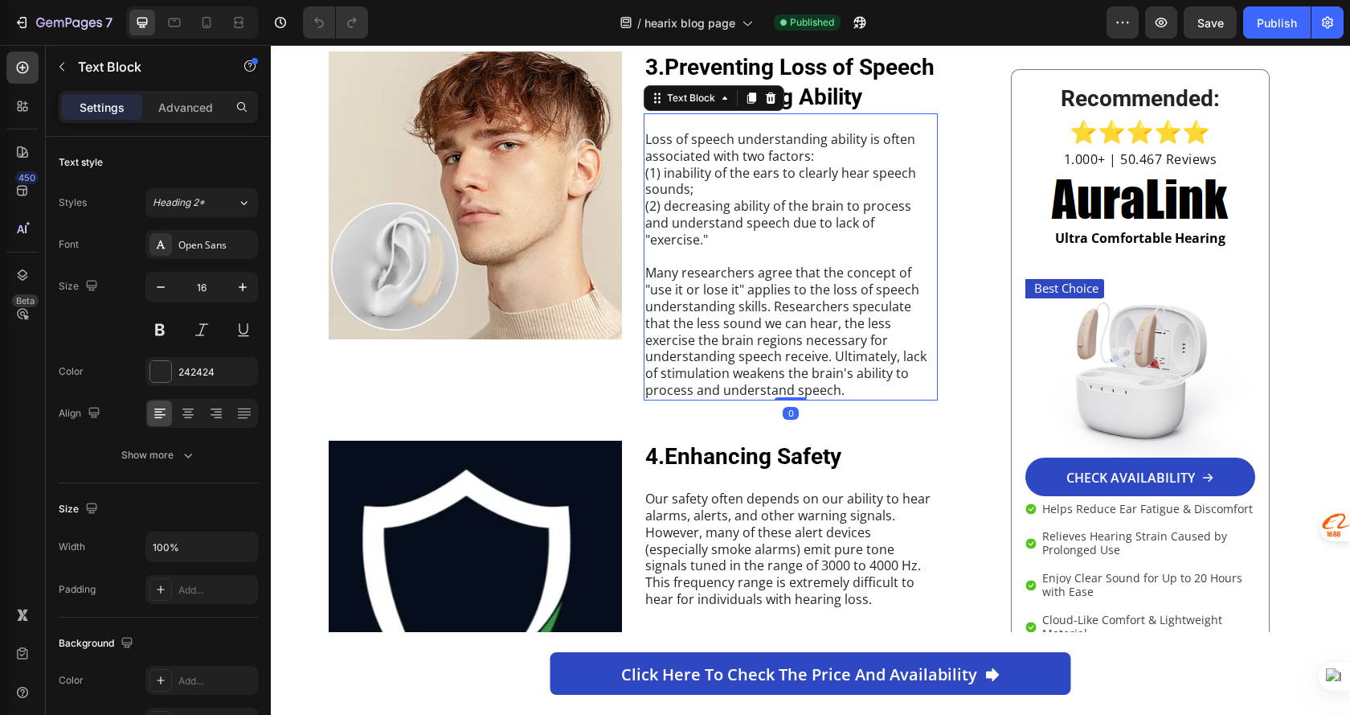
scroll to position [2010, 0]
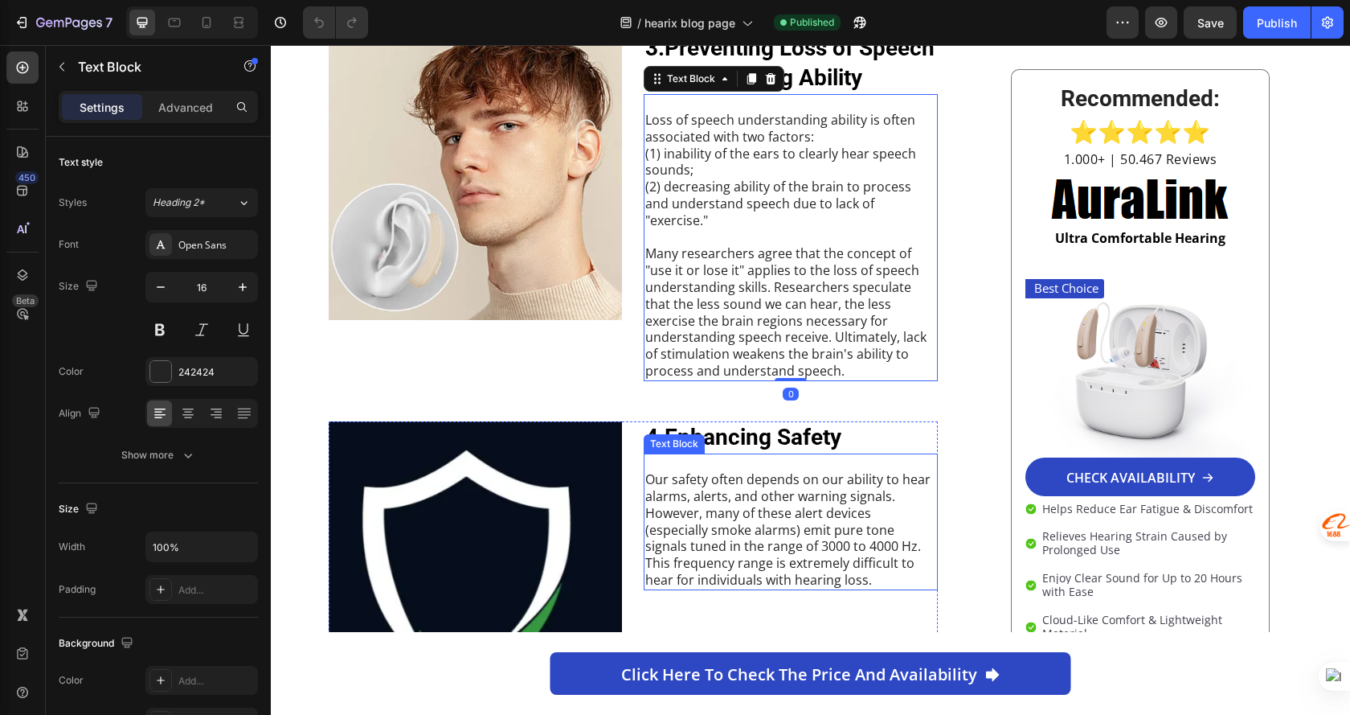
click at [788, 471] on p "Our safety often depends on our ability to hear alarms, alerts, and other warni…" at bounding box center [791, 529] width 291 height 117
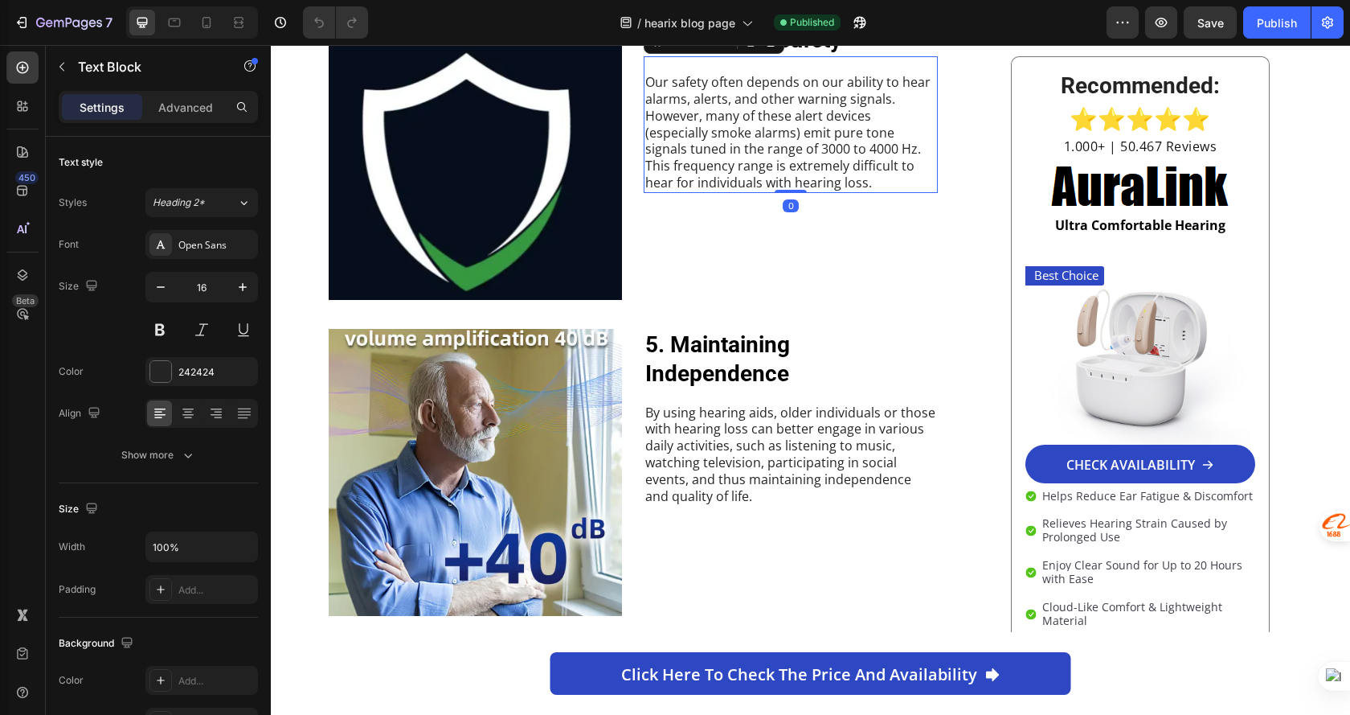
scroll to position [2412, 0]
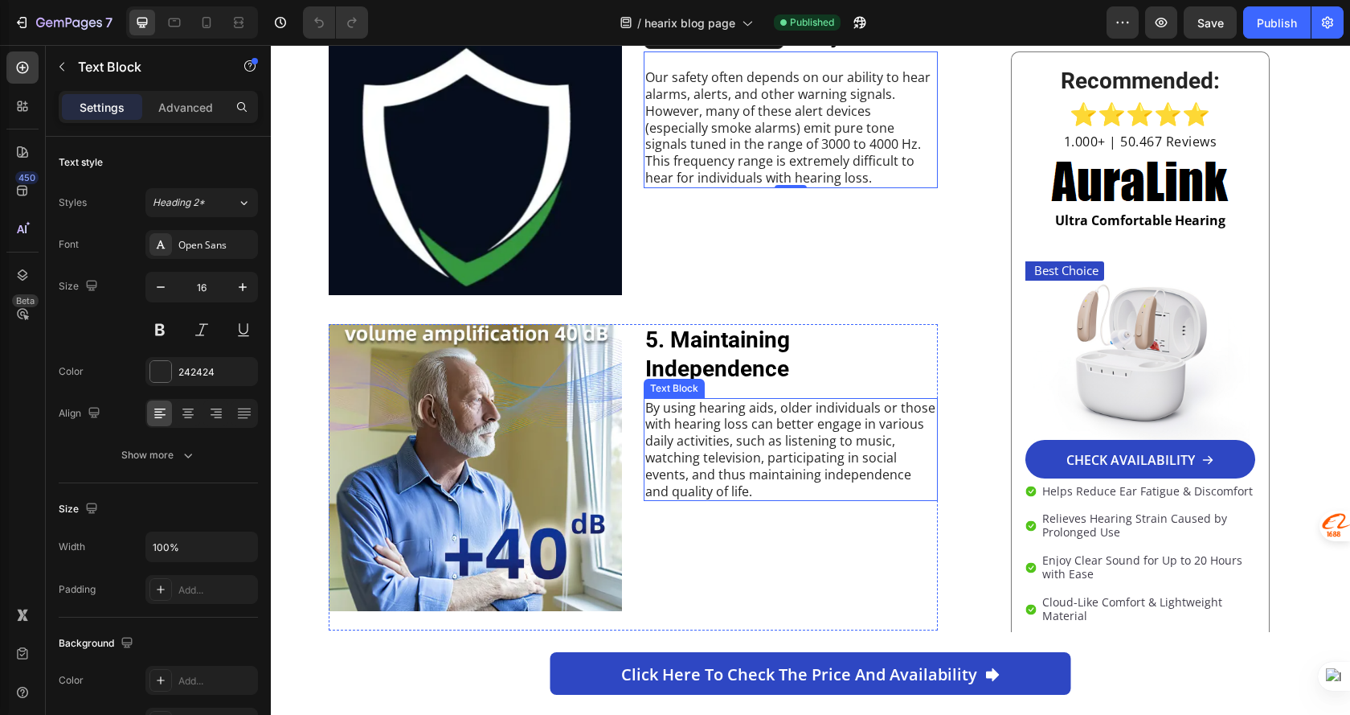
click at [777, 400] on p "By using hearing aids, older individuals or those with hearing loss can better …" at bounding box center [791, 450] width 291 height 100
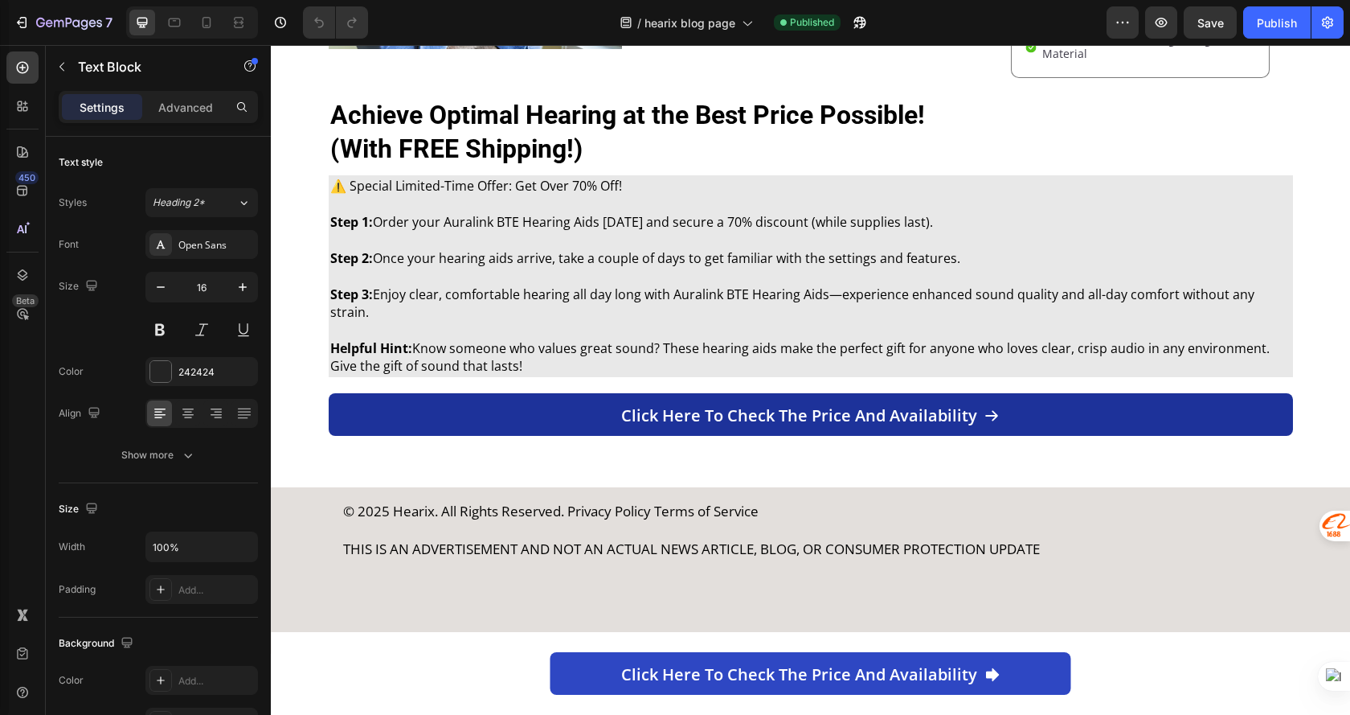
scroll to position [2974, 0]
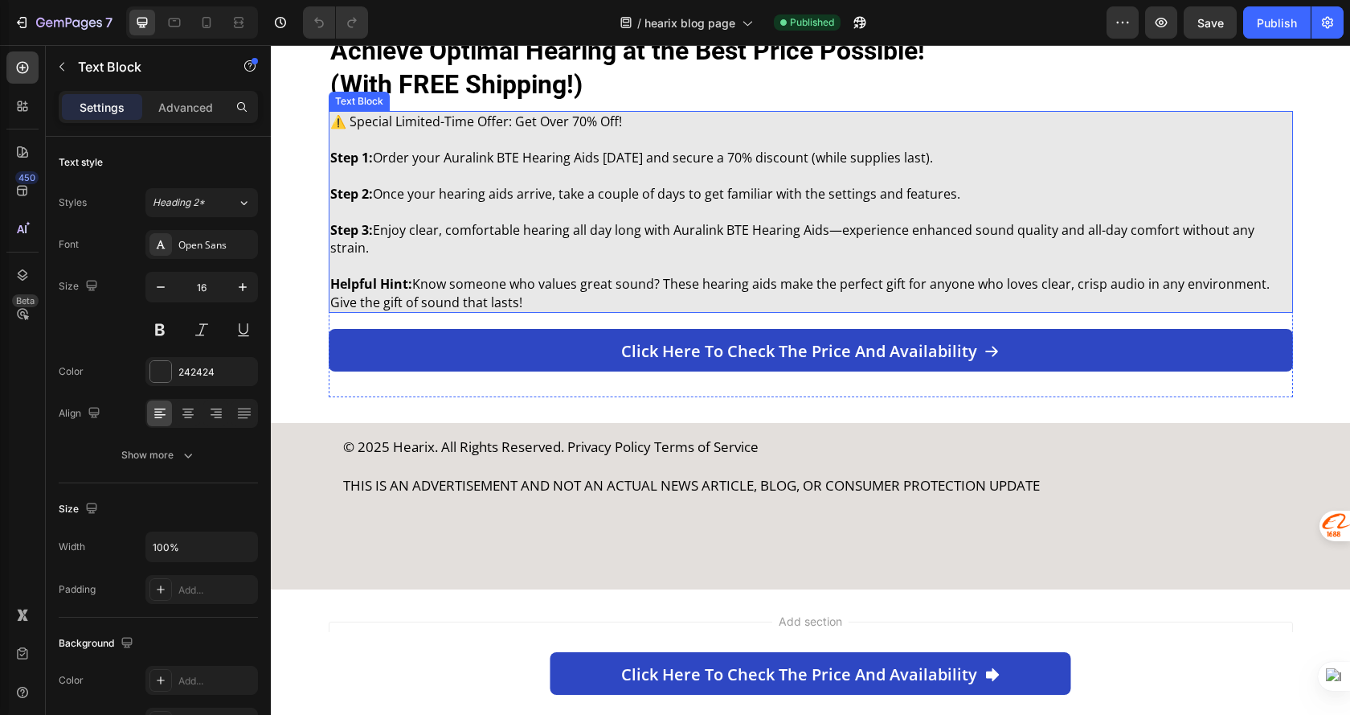
click at [635, 215] on p at bounding box center [810, 212] width 961 height 18
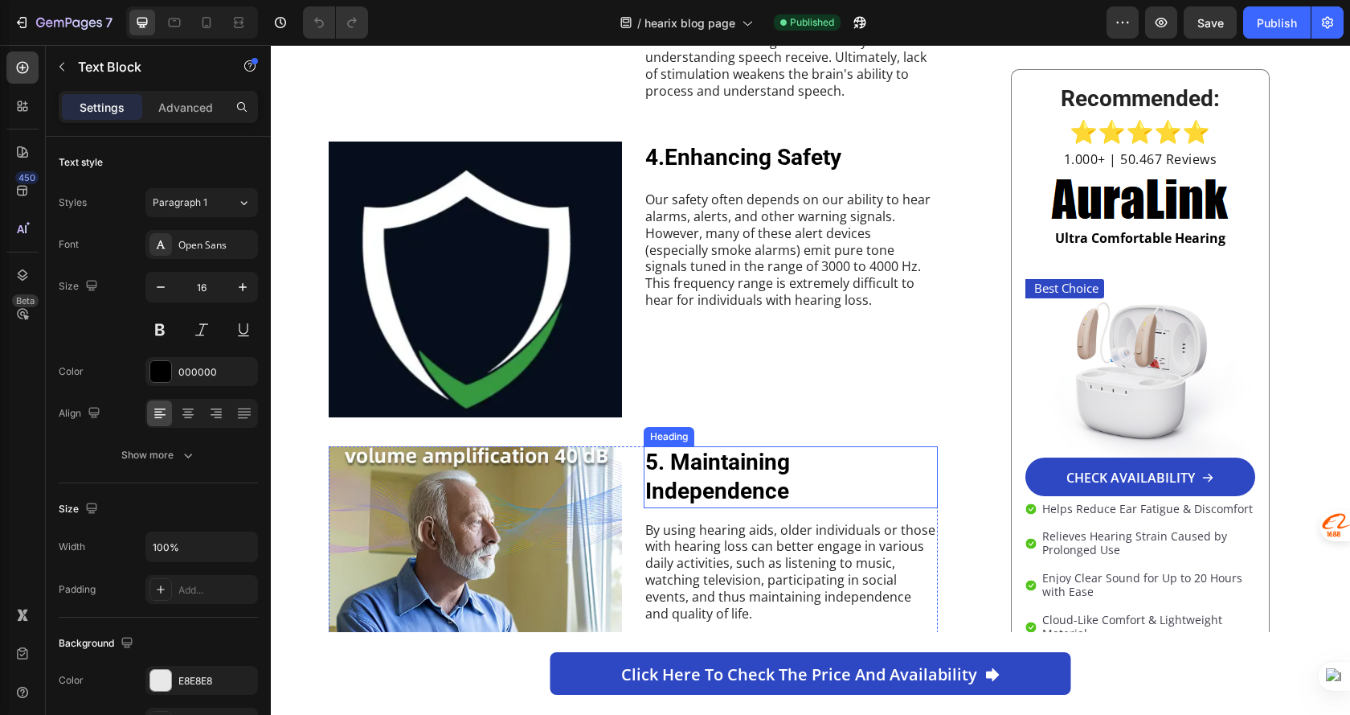
scroll to position [1929, 0]
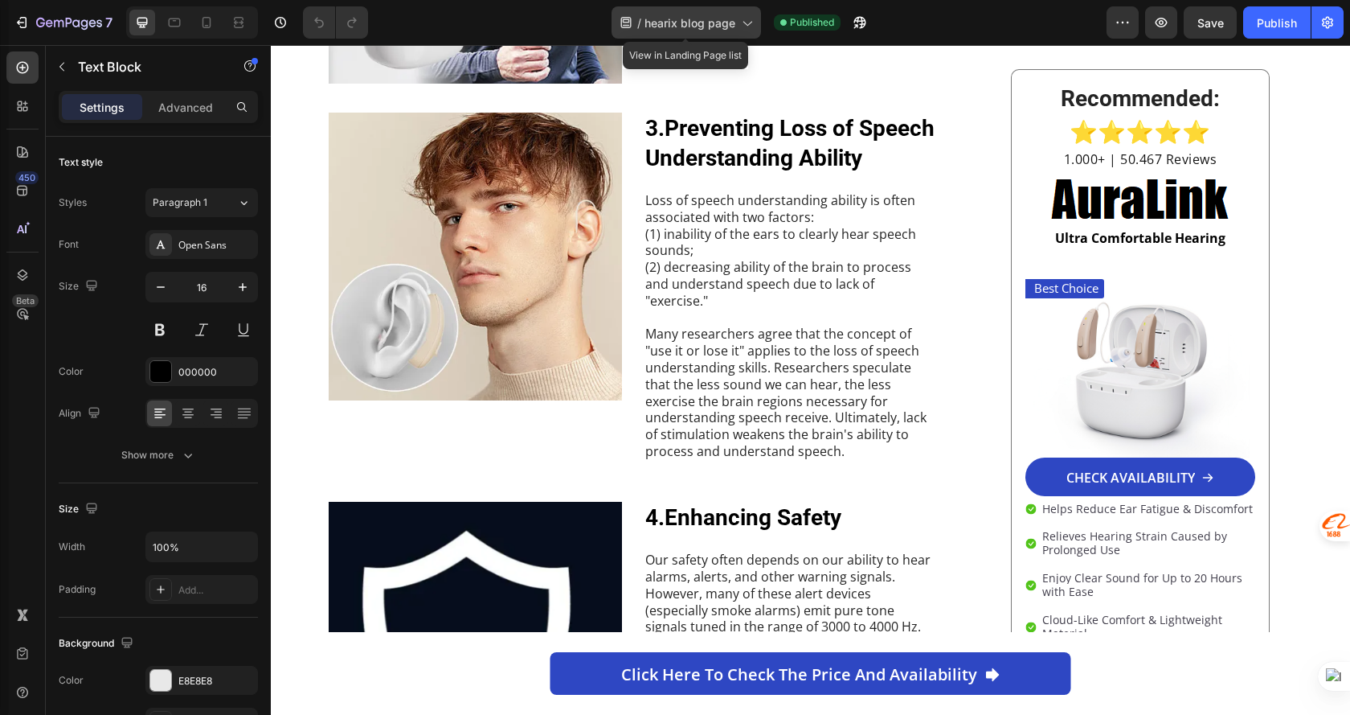
click at [710, 18] on span "hearix blog page" at bounding box center [690, 22] width 91 height 17
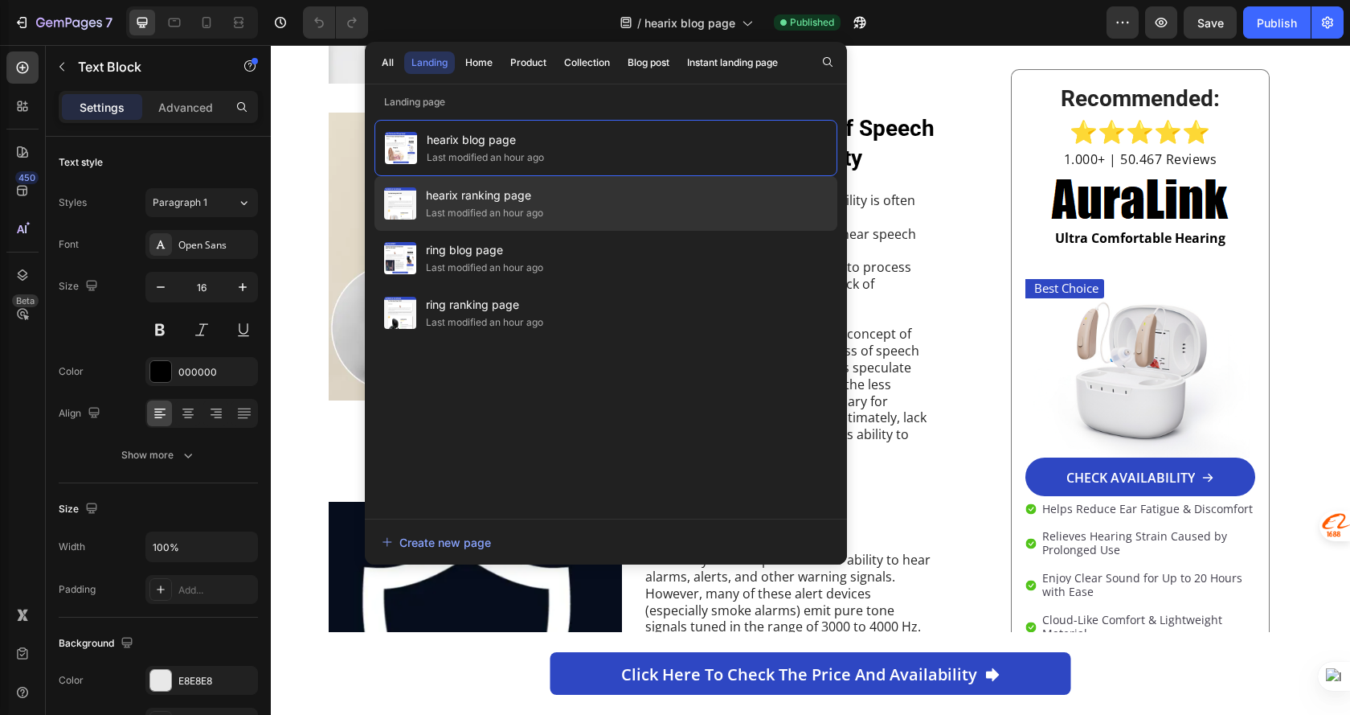
click at [617, 231] on div "hearix ranking page Last modified an hour ago" at bounding box center [606, 258] width 463 height 55
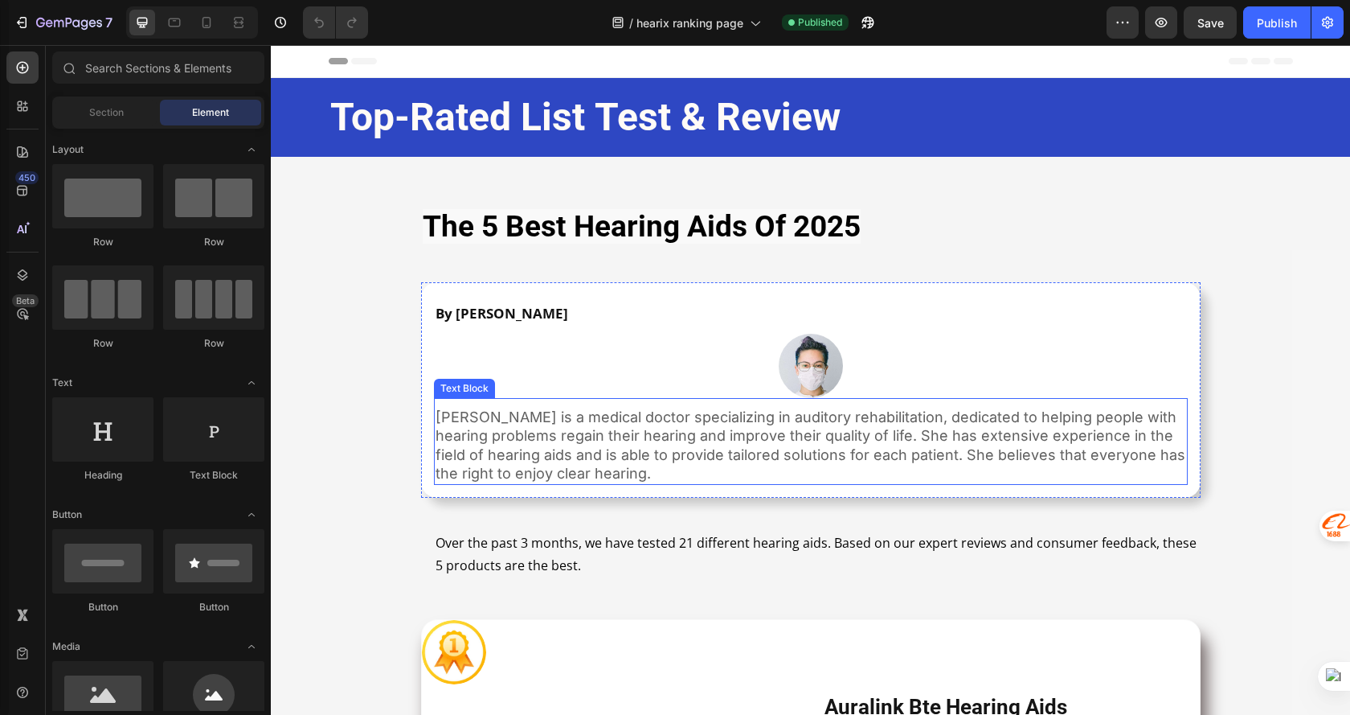
click at [596, 428] on p "[PERSON_NAME] is a medical doctor specializing in auditory rehabilitation, dedi…" at bounding box center [811, 446] width 751 height 76
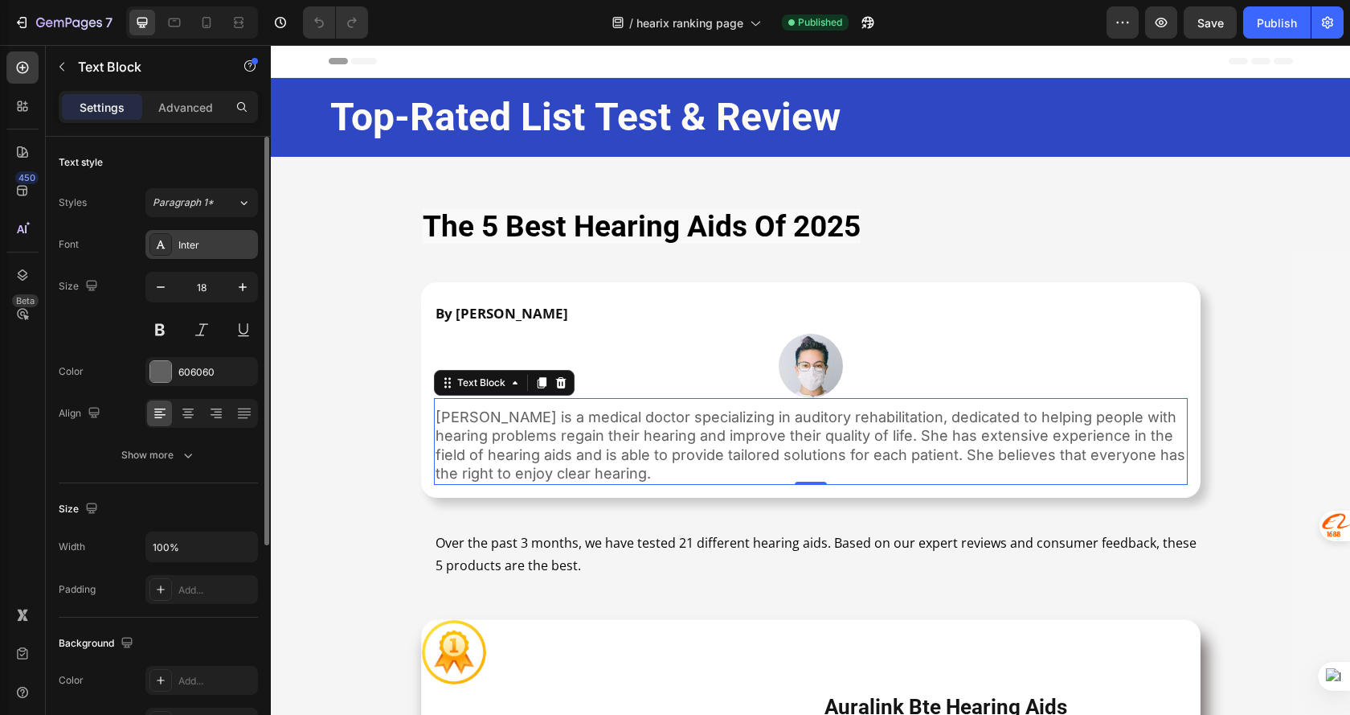
click at [213, 241] on div "Inter" at bounding box center [216, 245] width 76 height 14
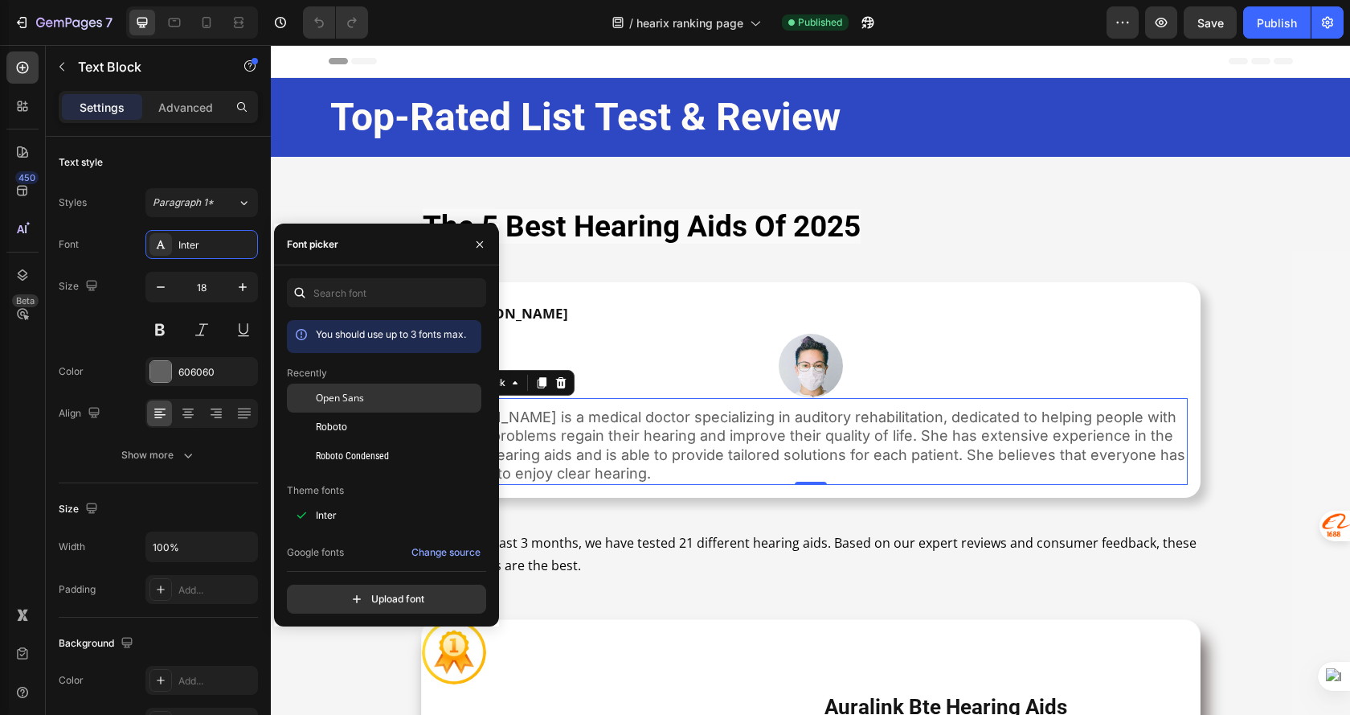
click at [412, 501] on div "Open Sans" at bounding box center [384, 515] width 195 height 29
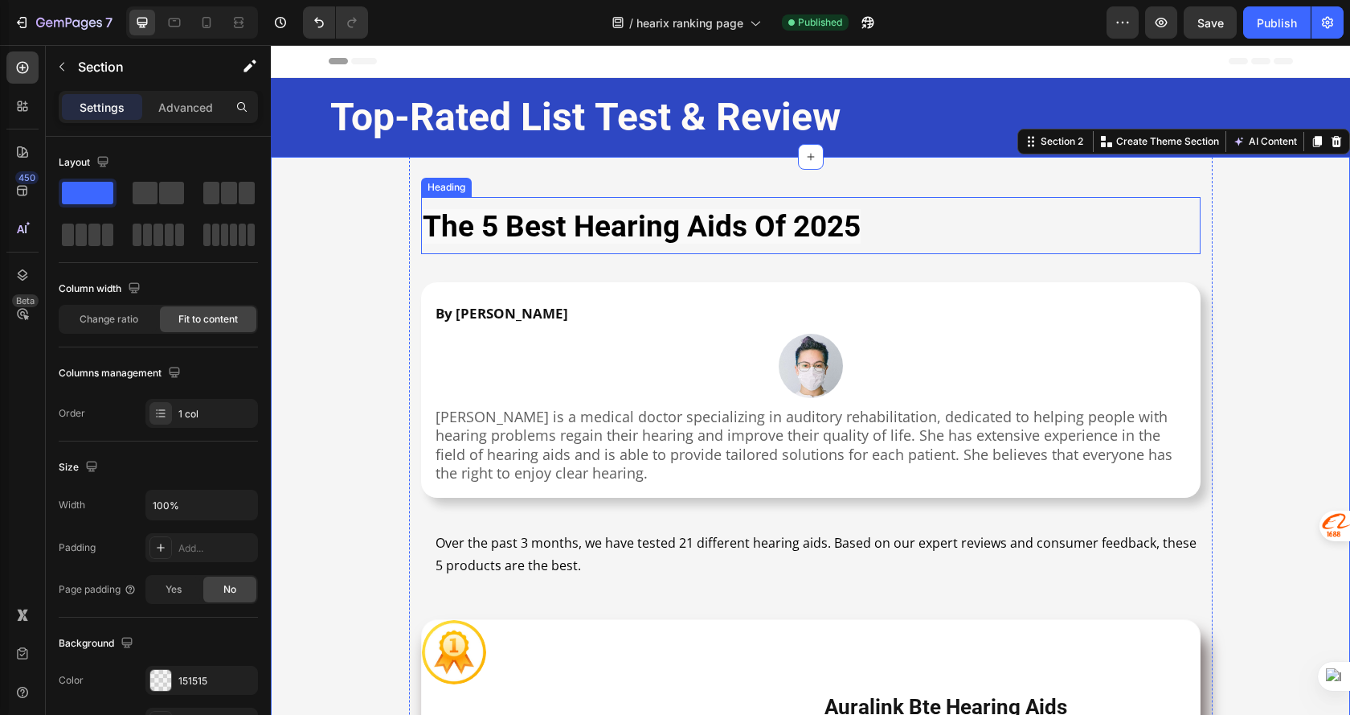
click at [621, 237] on strong "the 5 best hearing aids of 2025" at bounding box center [642, 226] width 438 height 35
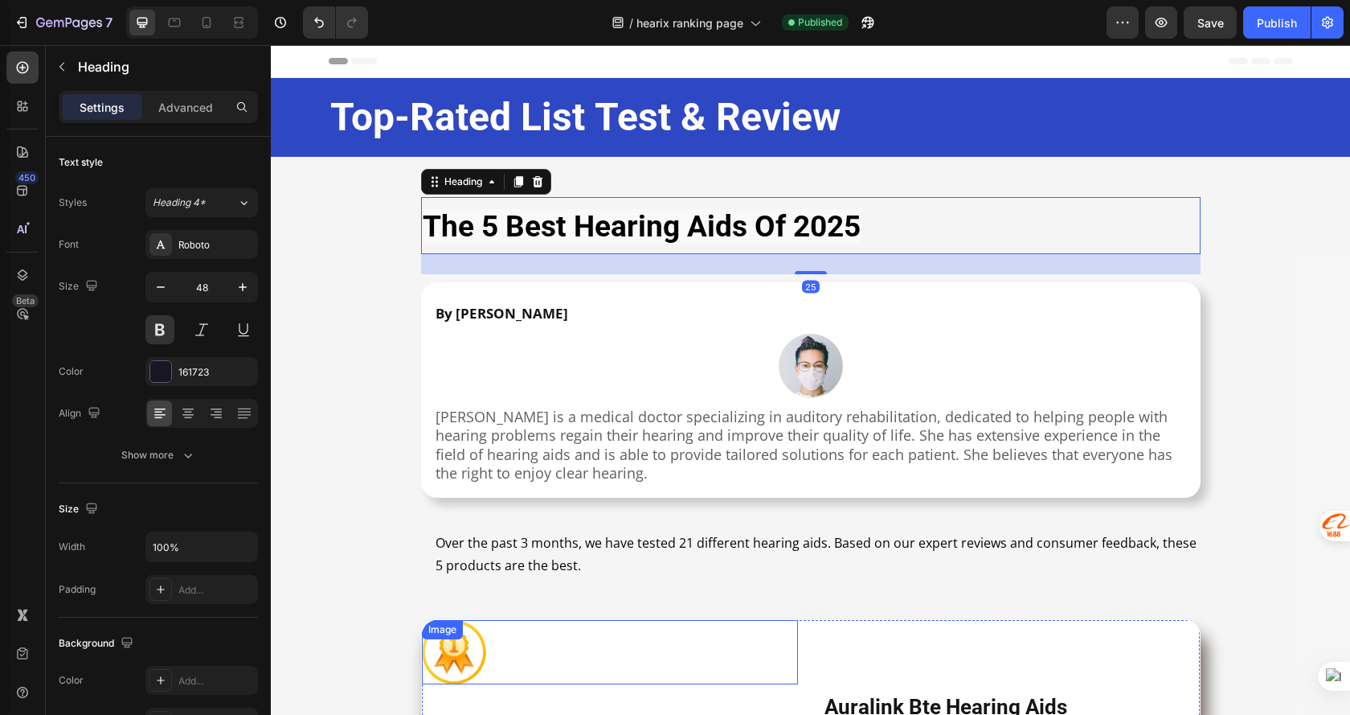
scroll to position [161, 0]
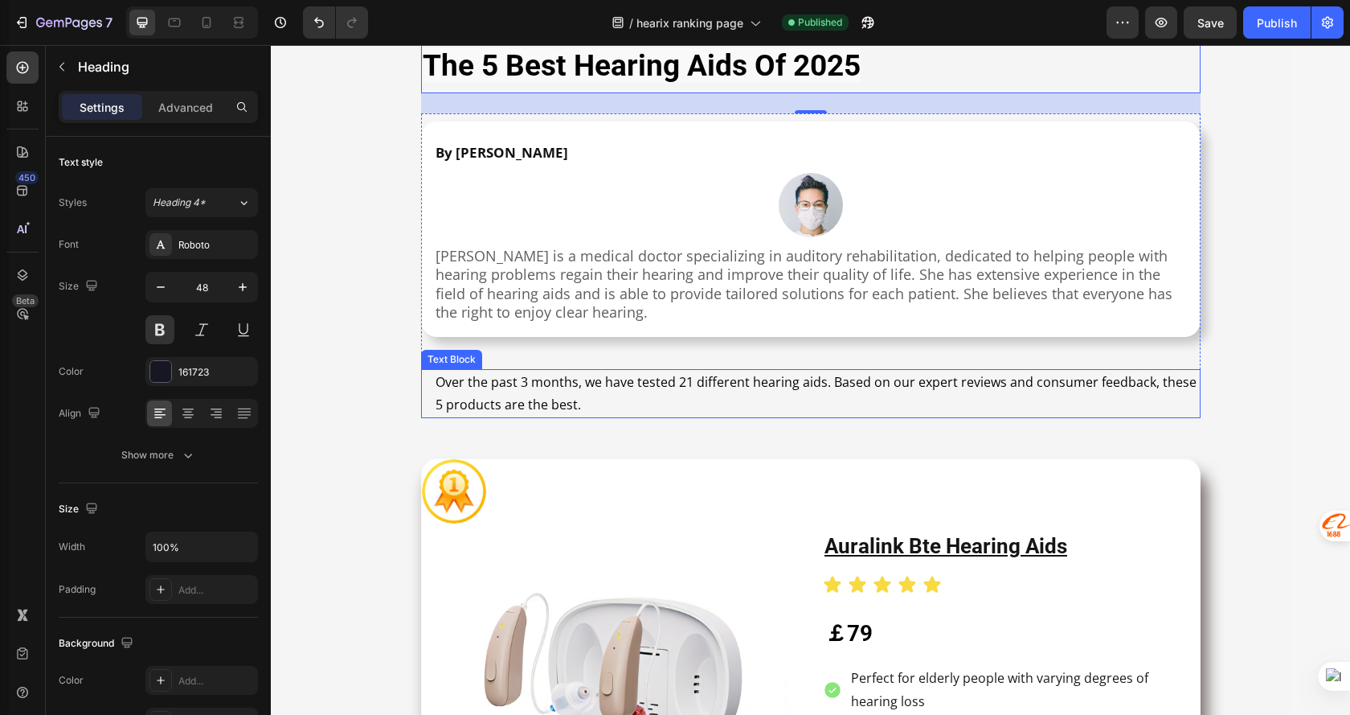
click at [575, 396] on p "Over the past 3 months, we have tested 21 different hearing aids. Based on our …" at bounding box center [818, 394] width 764 height 47
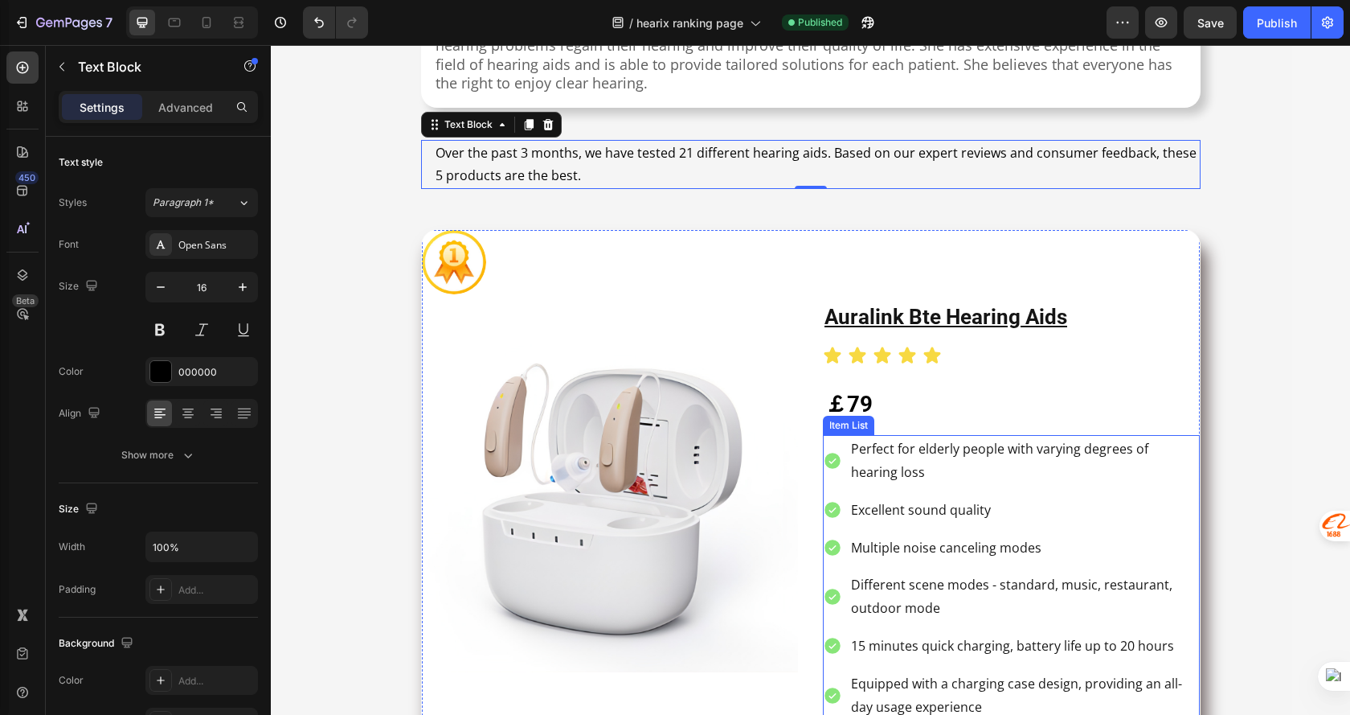
scroll to position [402, 0]
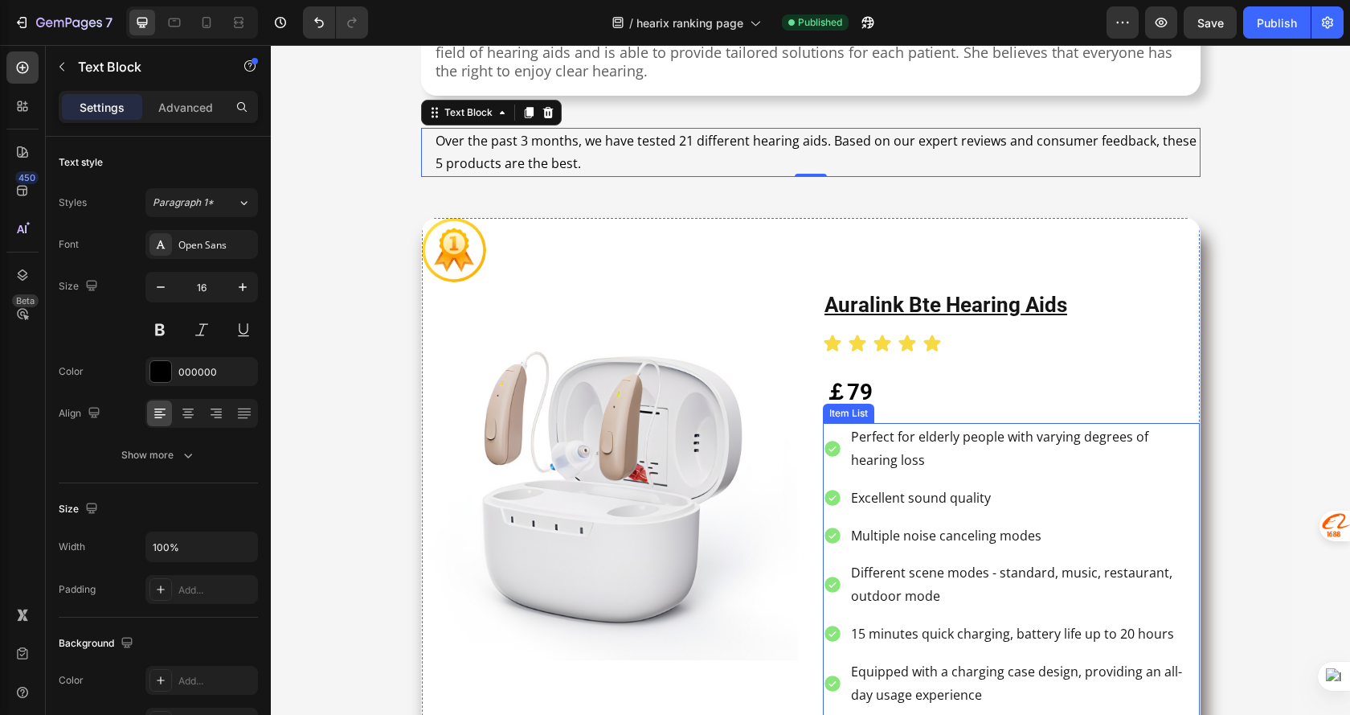
click at [833, 473] on div "Perfect for elderly people with varying degrees of hearing loss" at bounding box center [1011, 448] width 377 height 51
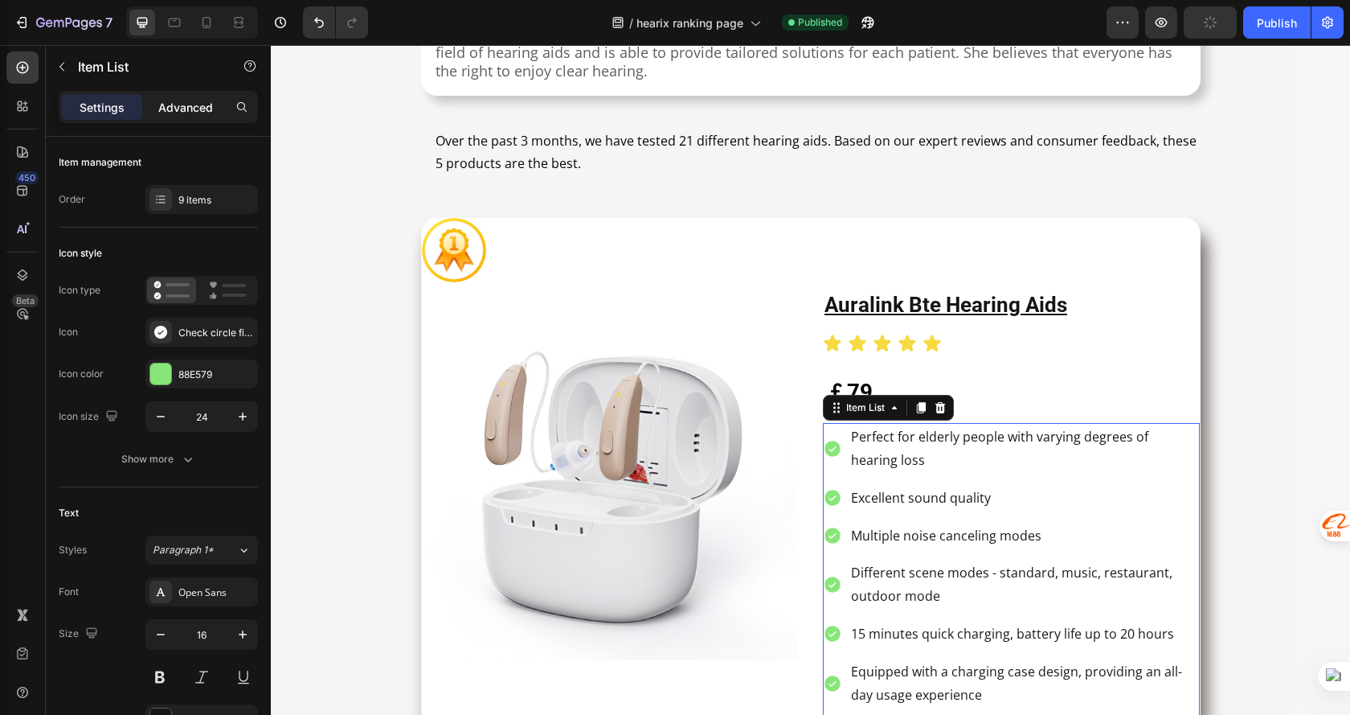
click at [170, 105] on p "Advanced" at bounding box center [185, 107] width 55 height 17
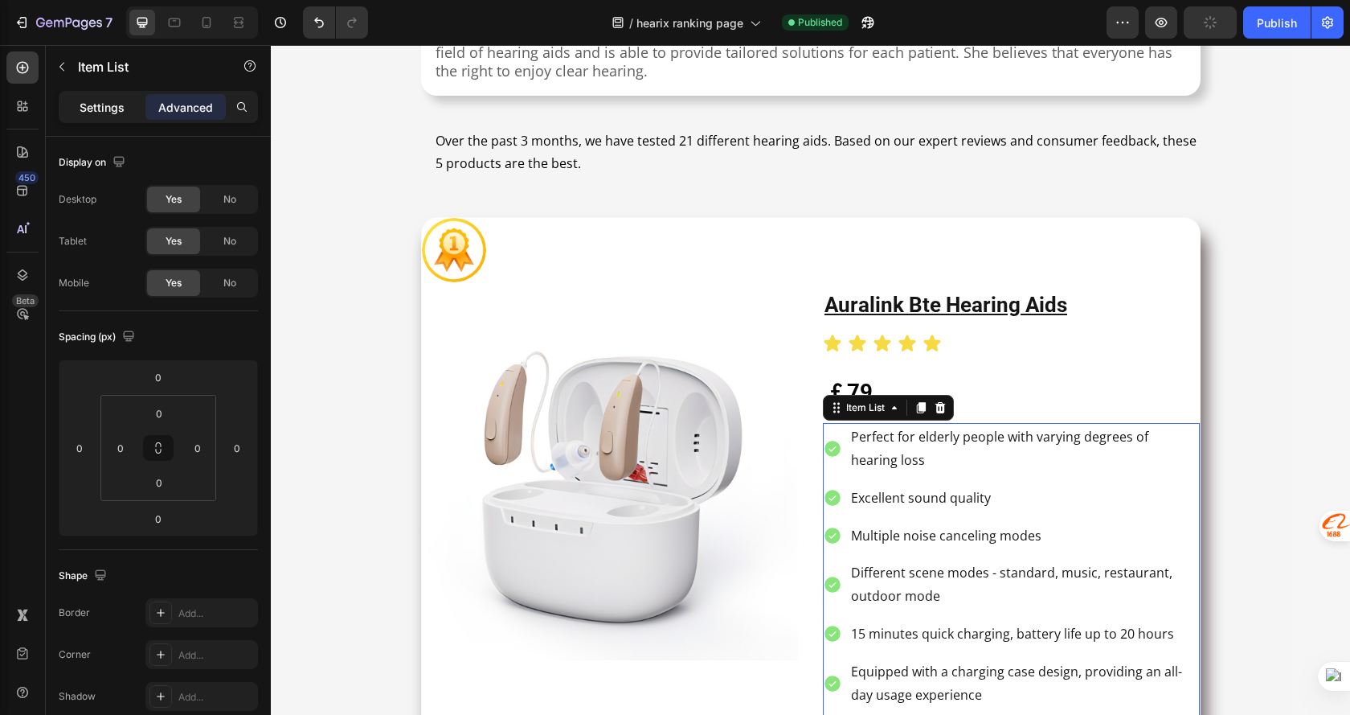
click at [97, 100] on p "Settings" at bounding box center [102, 107] width 45 height 17
type input "8"
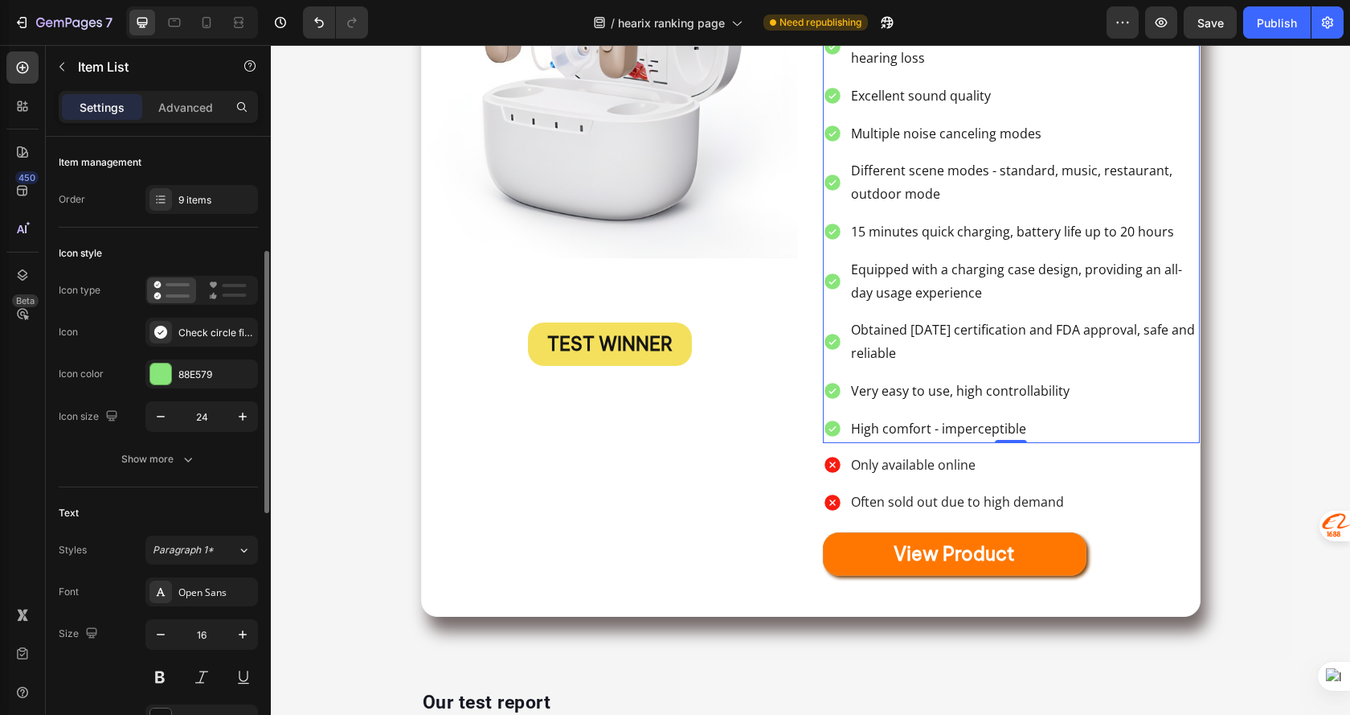
scroll to position [241, 0]
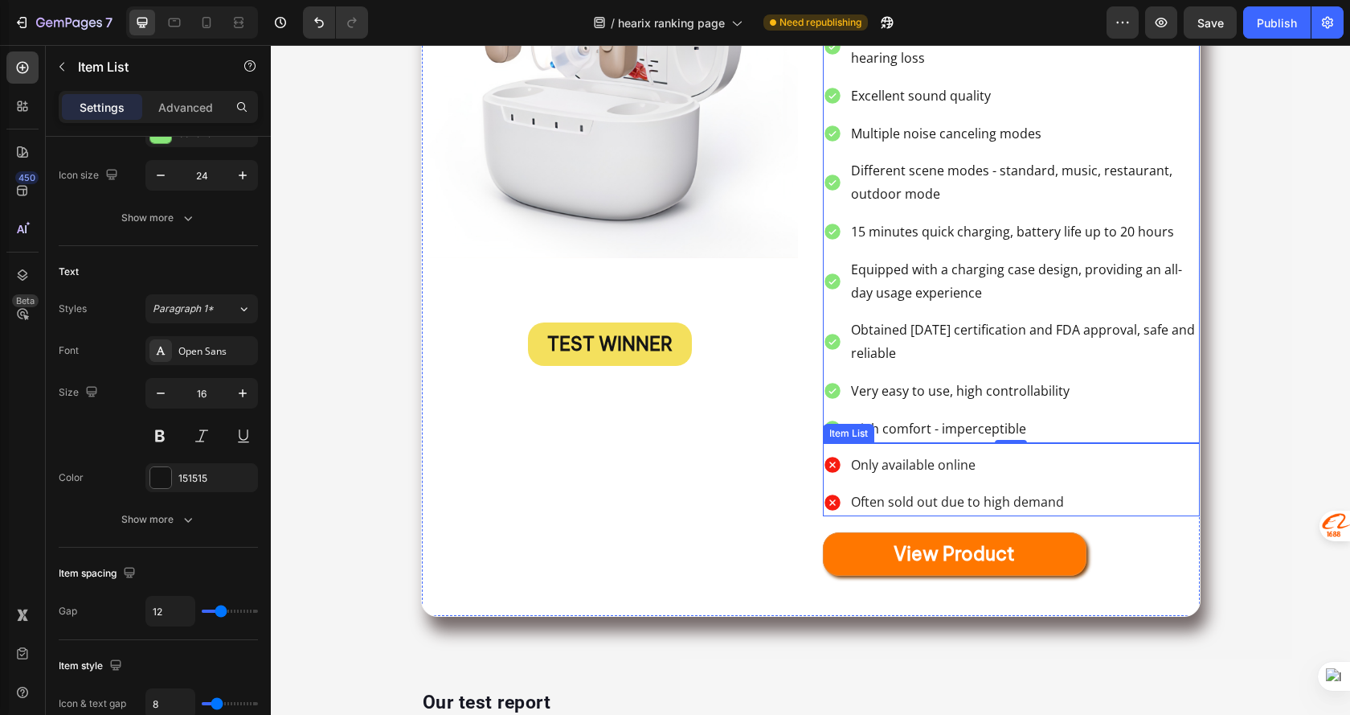
click at [1141, 482] on div "Only available online Often sold out due to high demand" at bounding box center [1011, 484] width 377 height 66
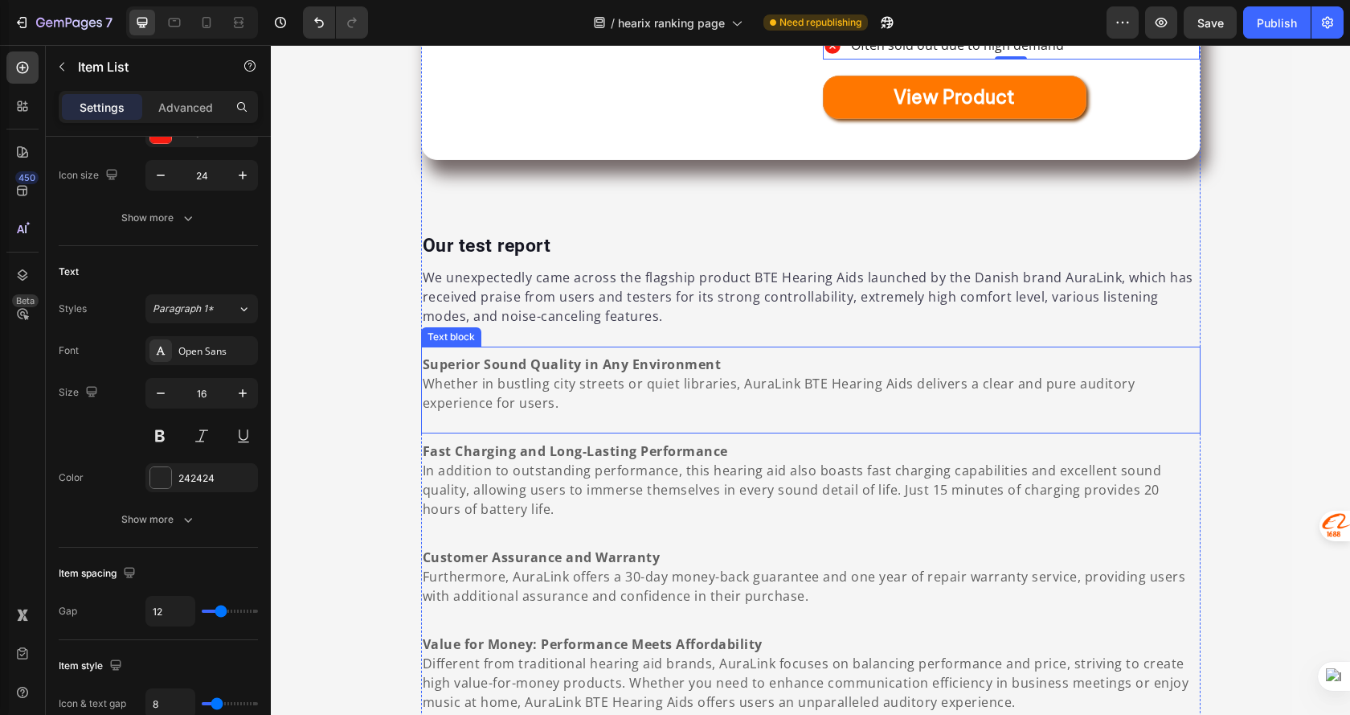
scroll to position [1206, 0]
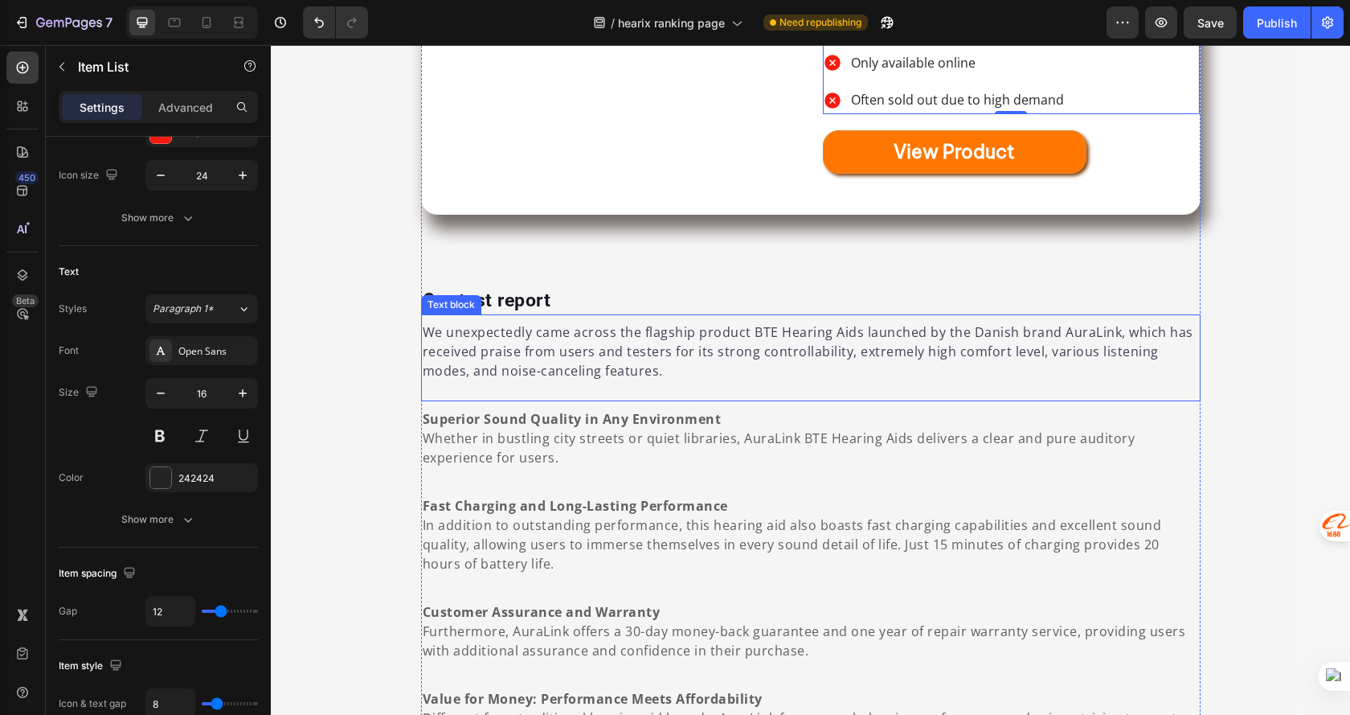
click at [634, 367] on p "We unexpectedly came across the flagship product BTE Hearing Aids launched by t…" at bounding box center [811, 351] width 777 height 58
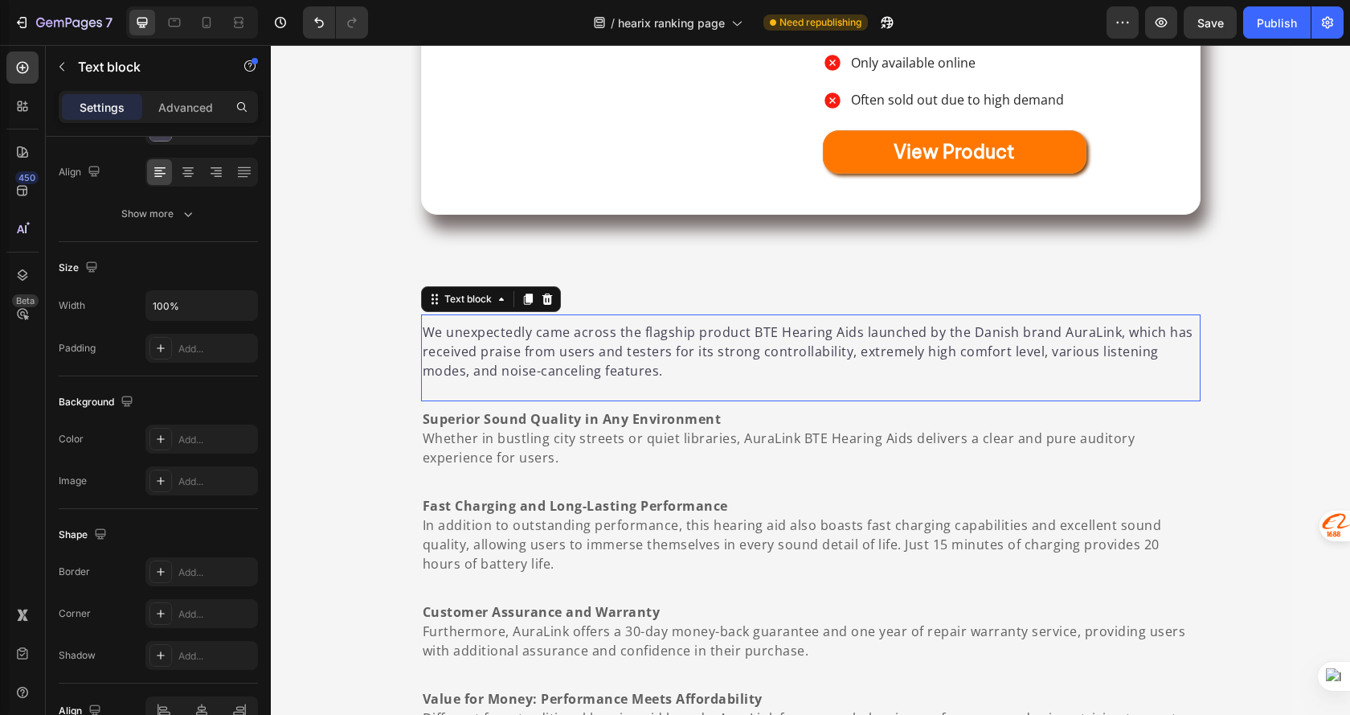
scroll to position [0, 0]
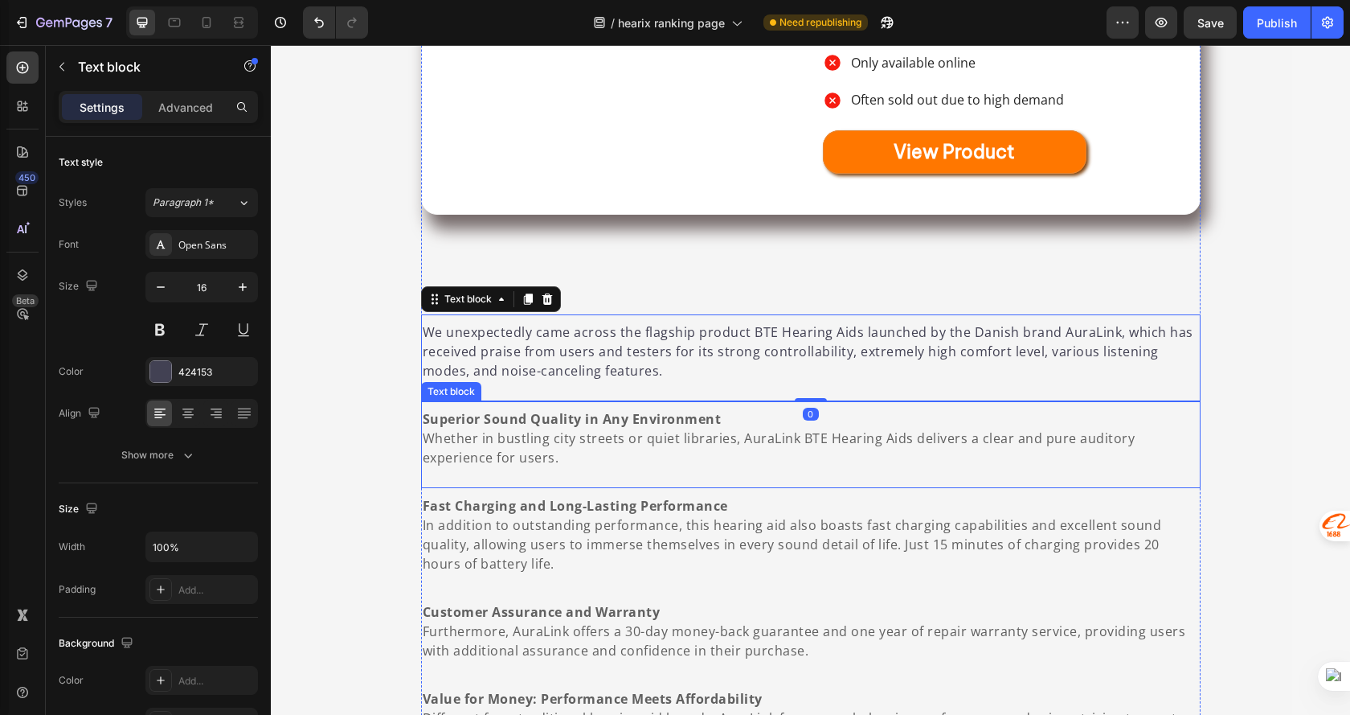
click at [617, 447] on span "Whether in bustling city streets or quiet libraries, AuraLink BTE Hearing Aids …" at bounding box center [779, 447] width 713 height 37
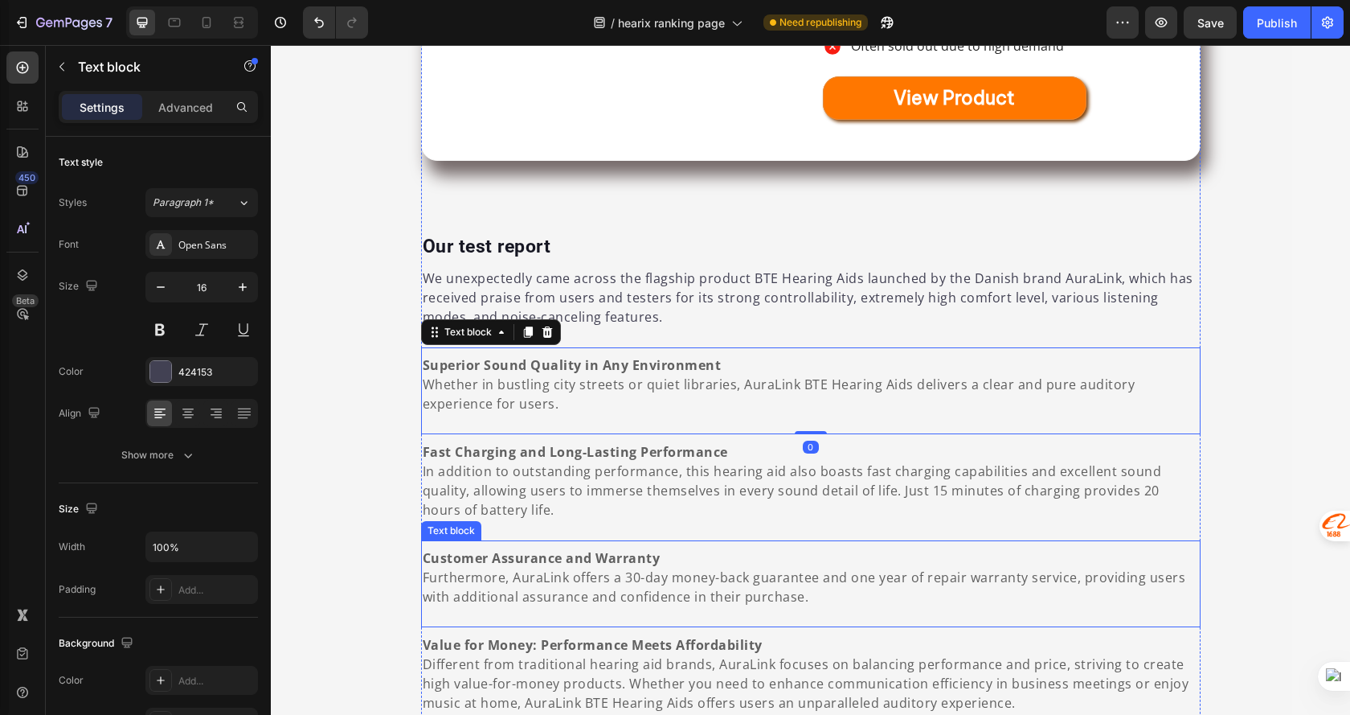
scroll to position [1286, 0]
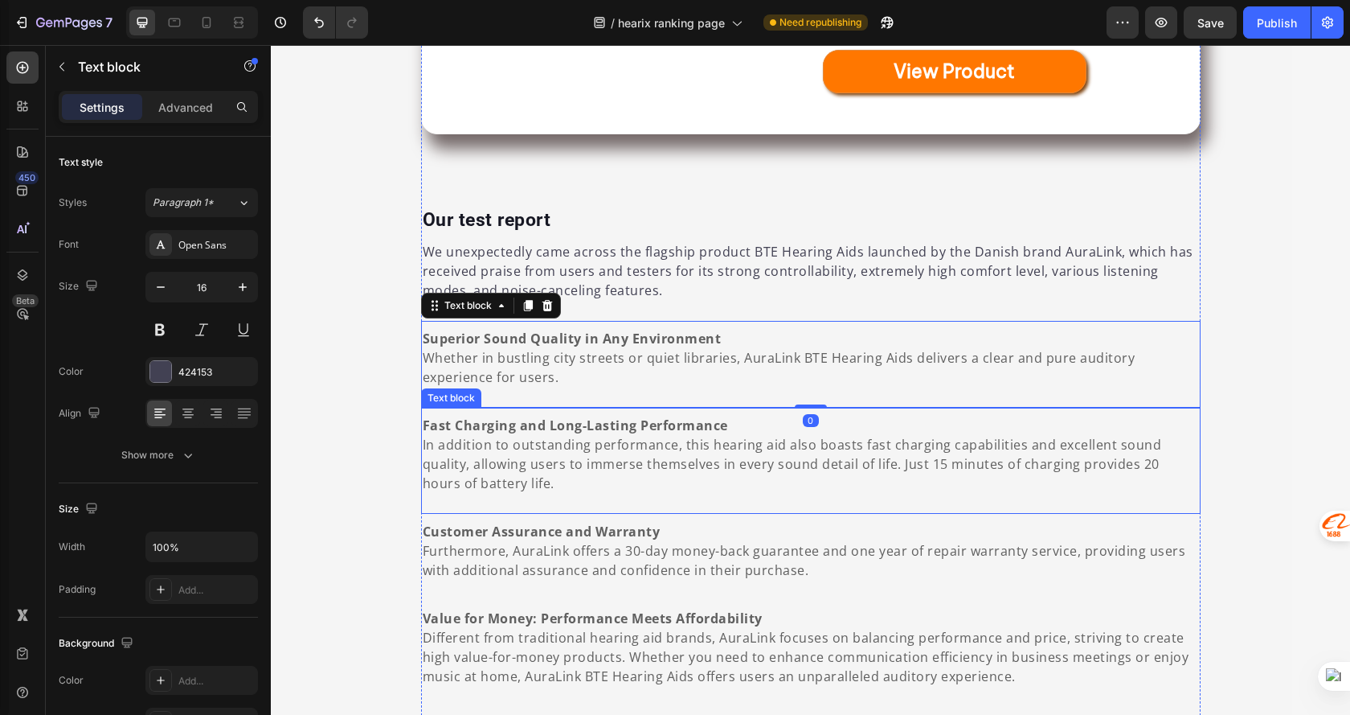
click at [576, 448] on span "In addition to outstanding performance, this hearing aid also boasts fast charg…" at bounding box center [793, 464] width 740 height 56
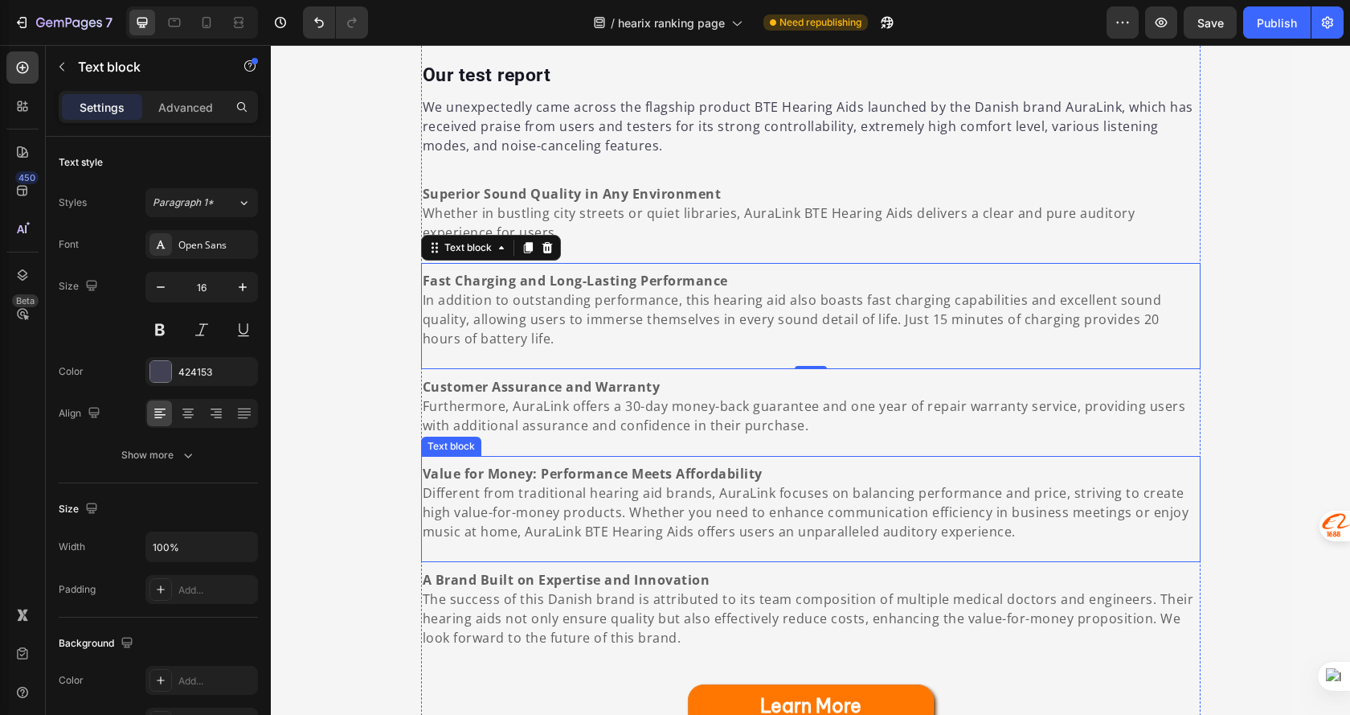
scroll to position [1447, 0]
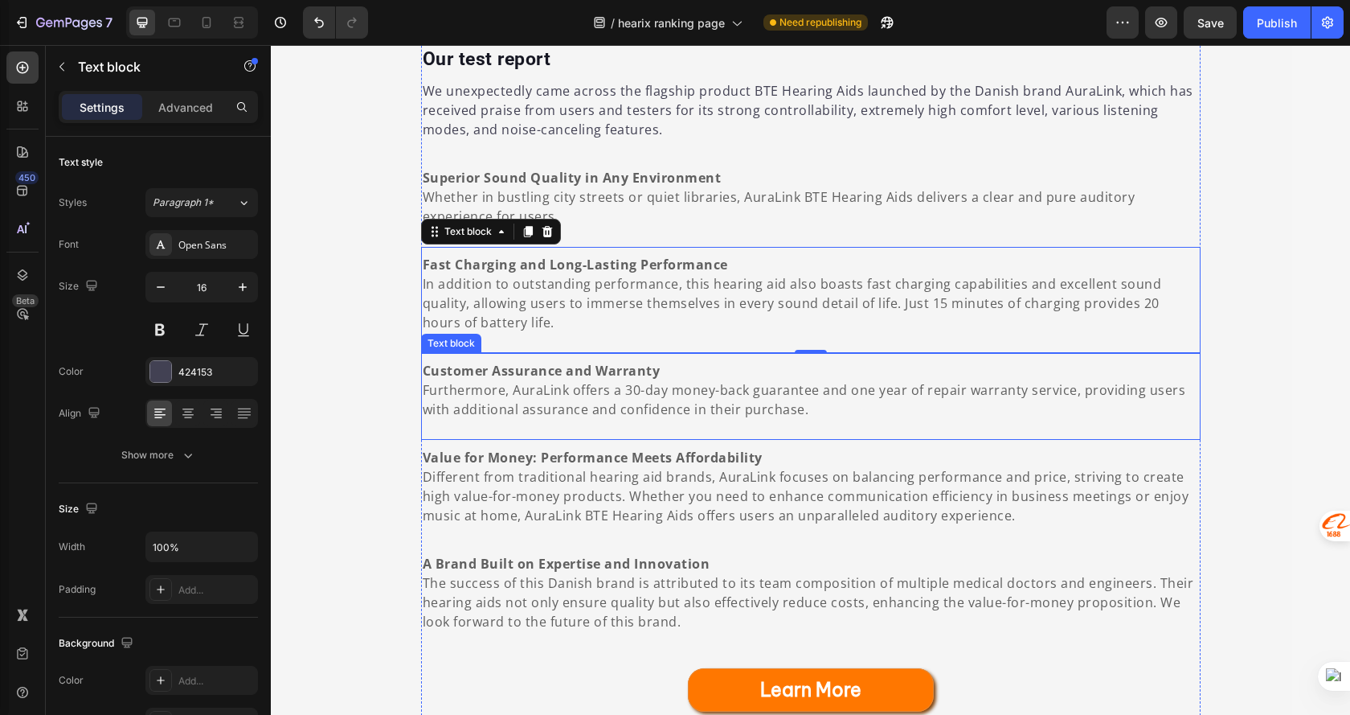
click at [611, 399] on span "Furthermore, AuraLink offers a 30-day money-back guarantee and one year of repa…" at bounding box center [805, 399] width 764 height 37
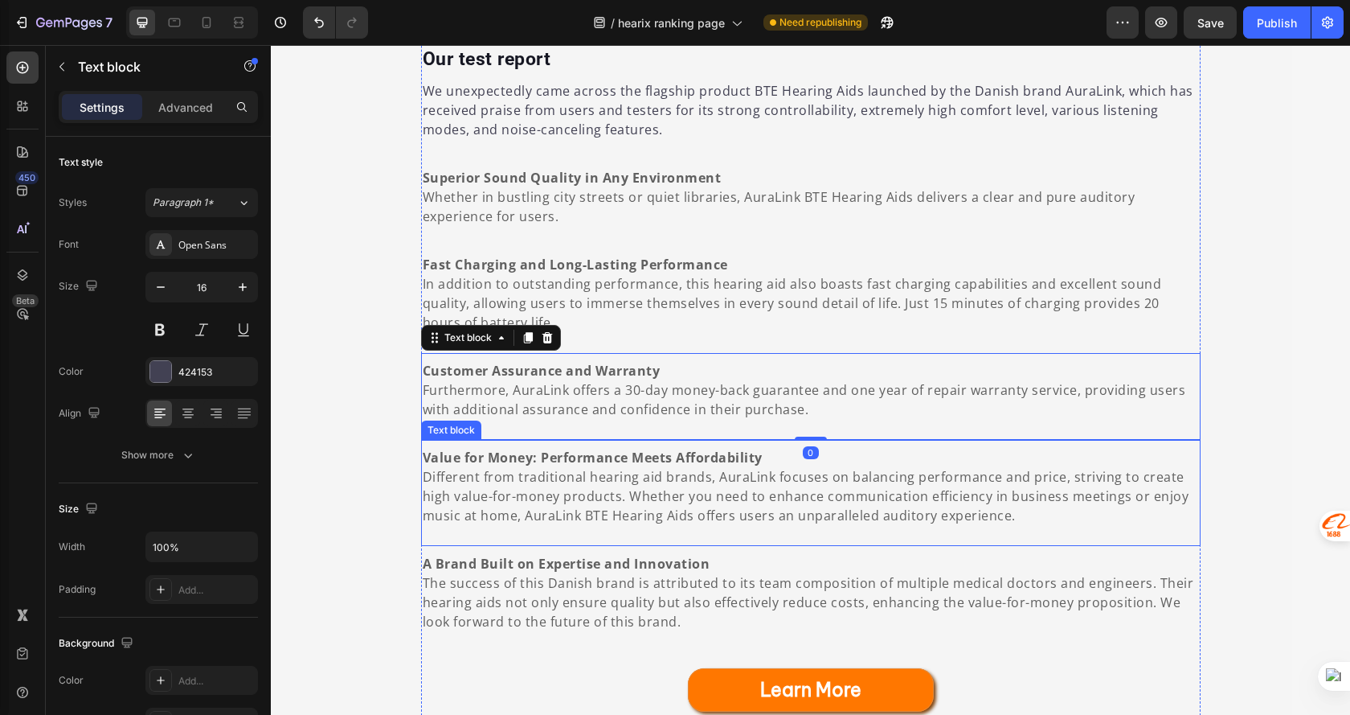
click at [565, 518] on span "Different from traditional hearing aid brands, AuraLink focuses on balancing pe…" at bounding box center [806, 496] width 767 height 56
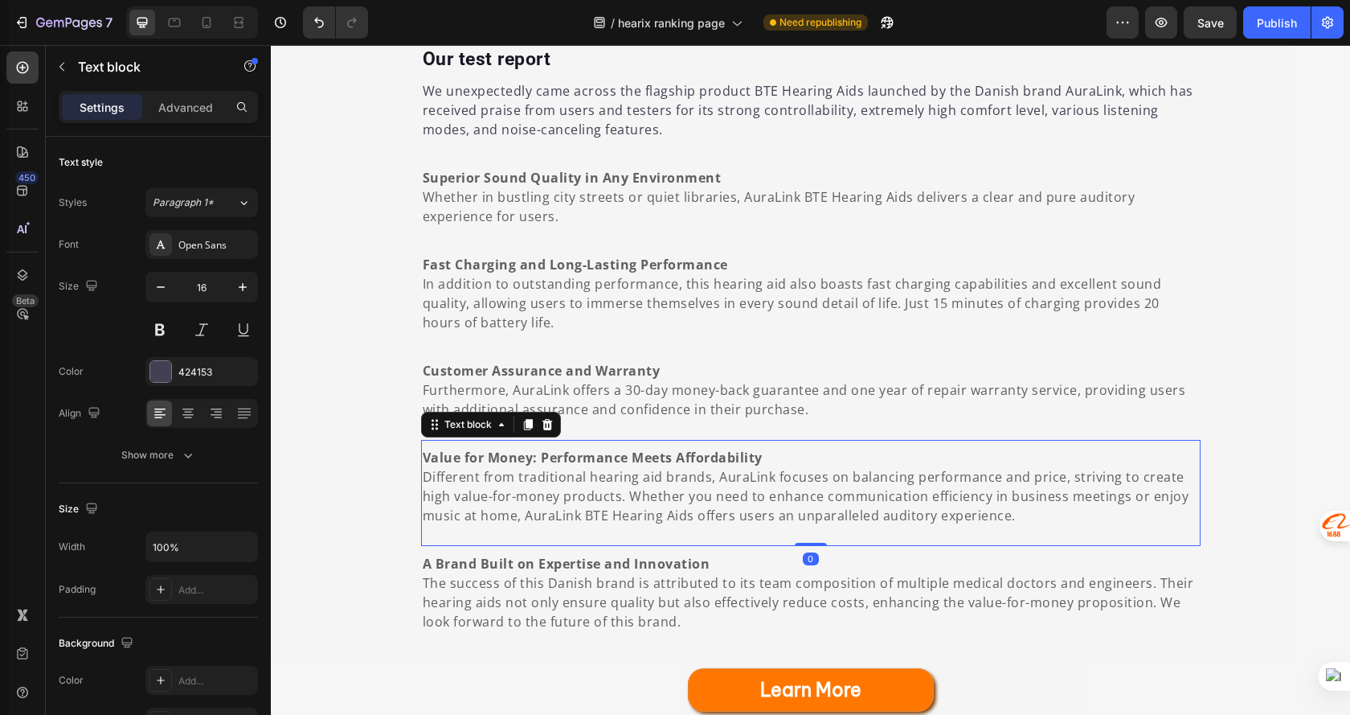
click at [536, 603] on span "The success of this Danish brand is attributed to its team composition of multi…" at bounding box center [809, 602] width 772 height 56
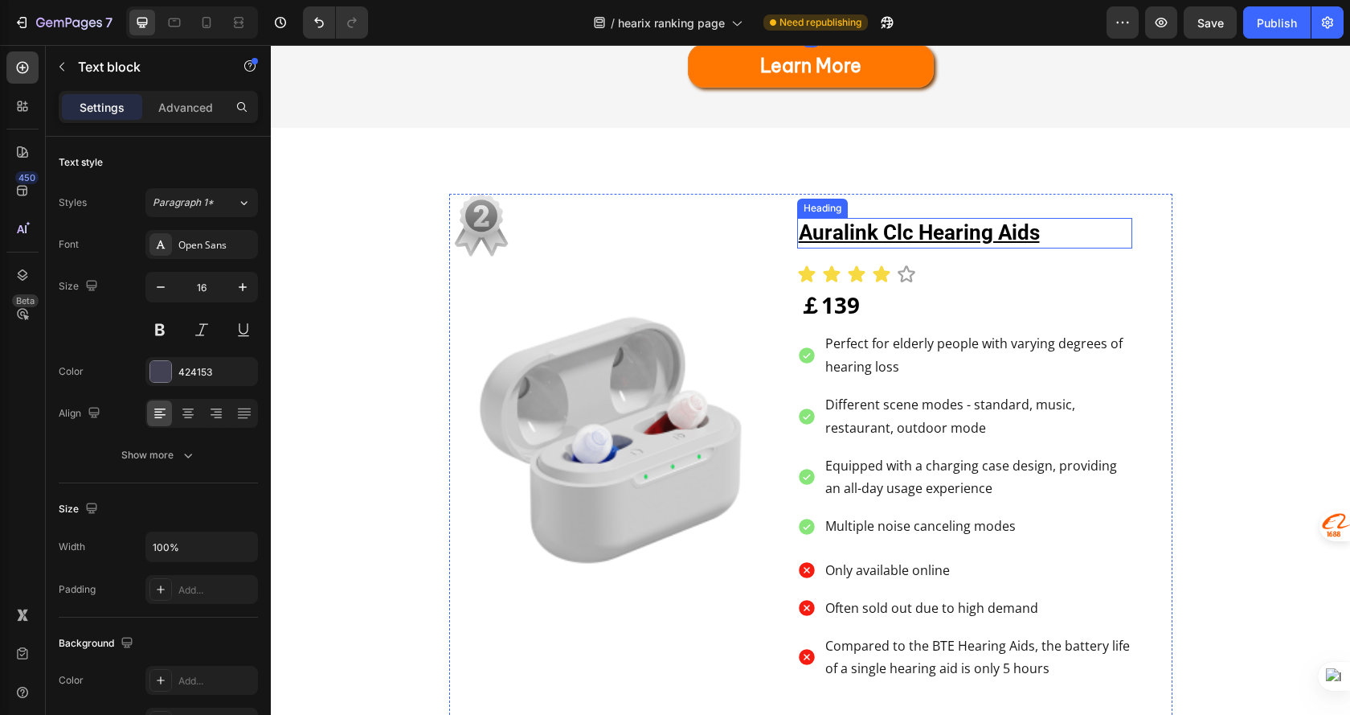
scroll to position [2090, 0]
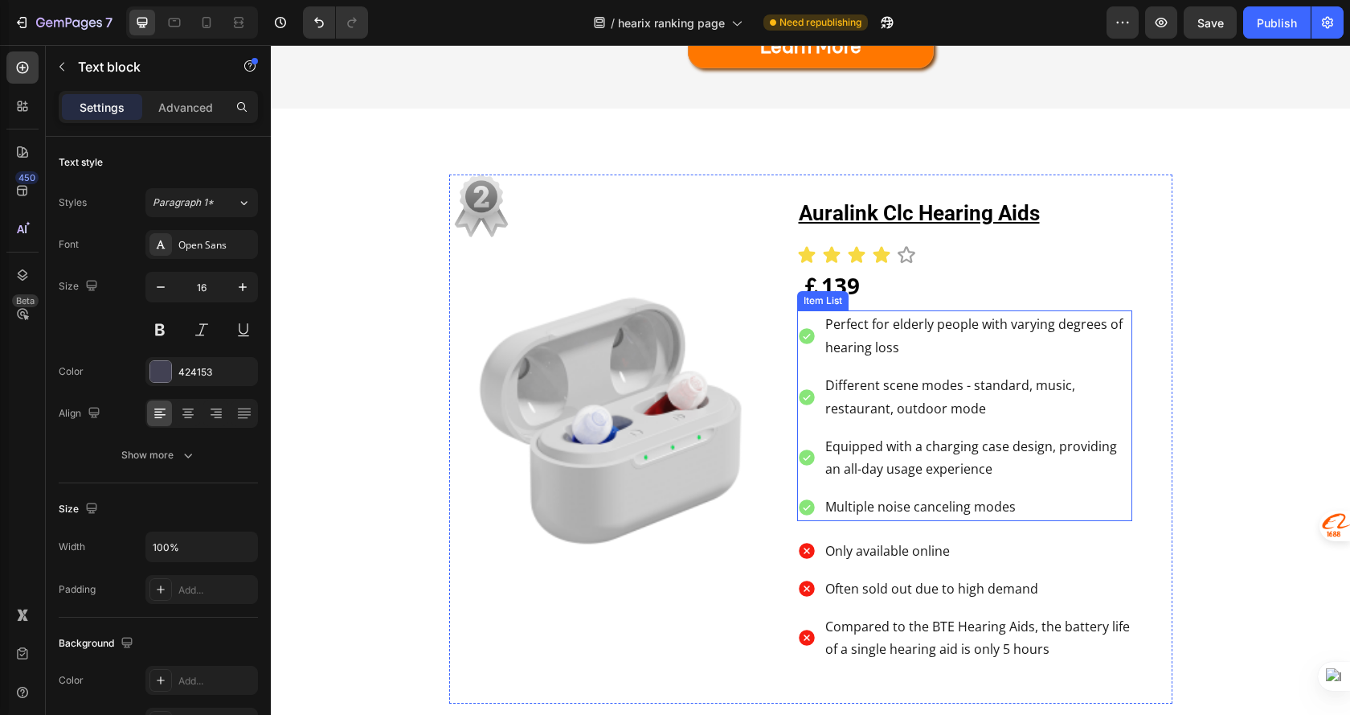
click at [1095, 507] on p "Multiple noise canceling modes" at bounding box center [978, 506] width 305 height 23
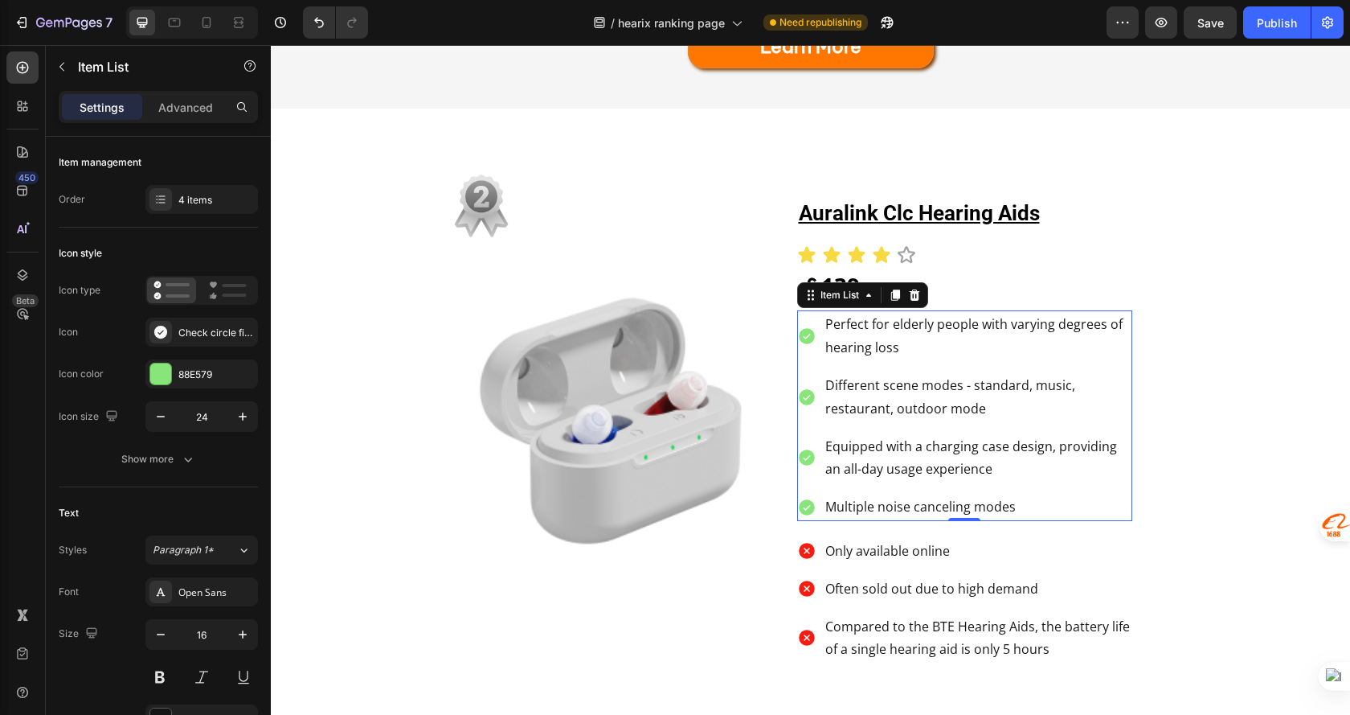
click at [803, 479] on div "Equipped with a charging case design, providing an all-day usage experience" at bounding box center [964, 457] width 335 height 51
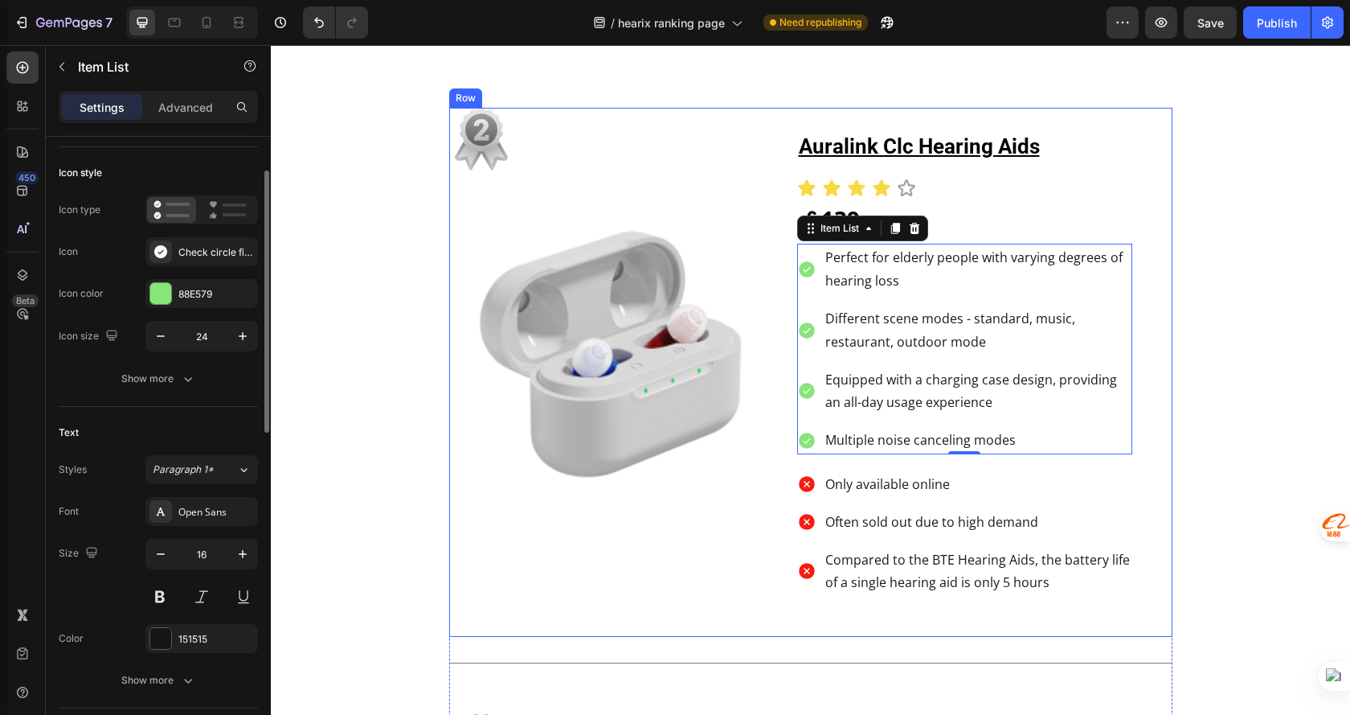
scroll to position [2170, 0]
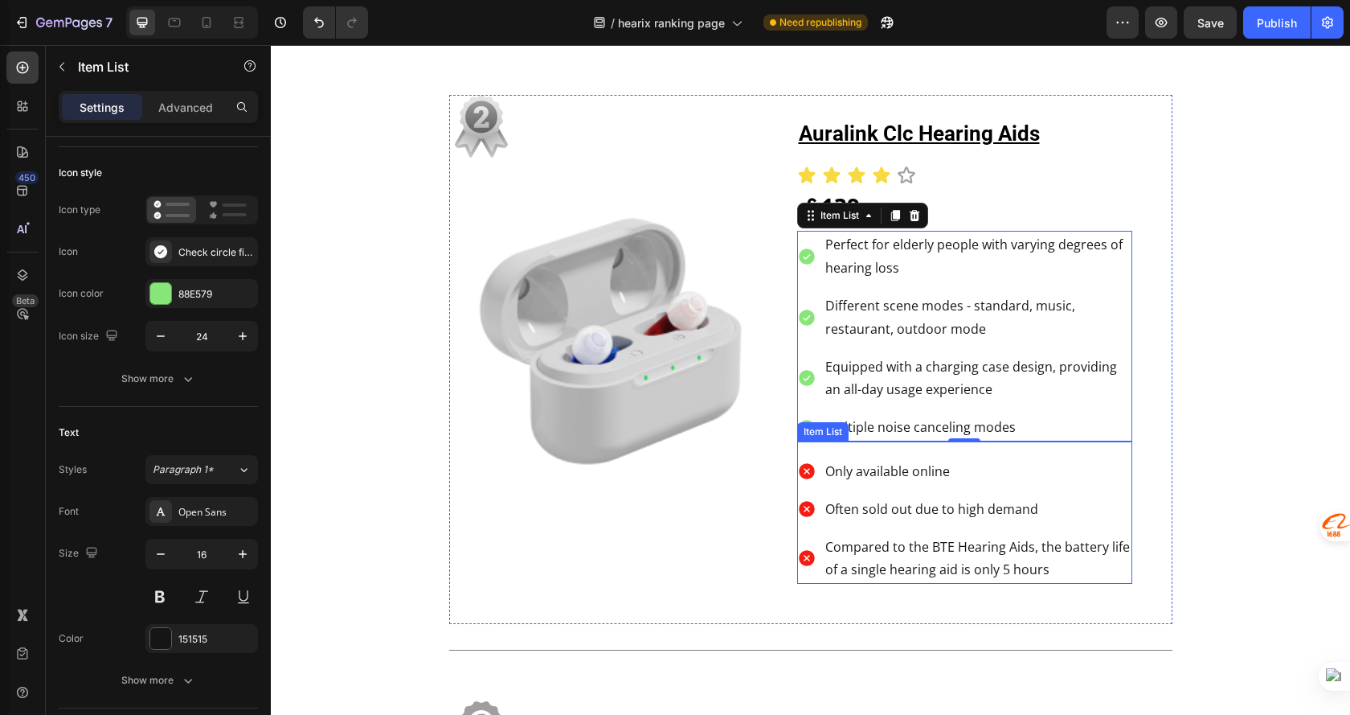
click at [805, 519] on div "Often sold out due to high demand" at bounding box center [964, 509] width 335 height 28
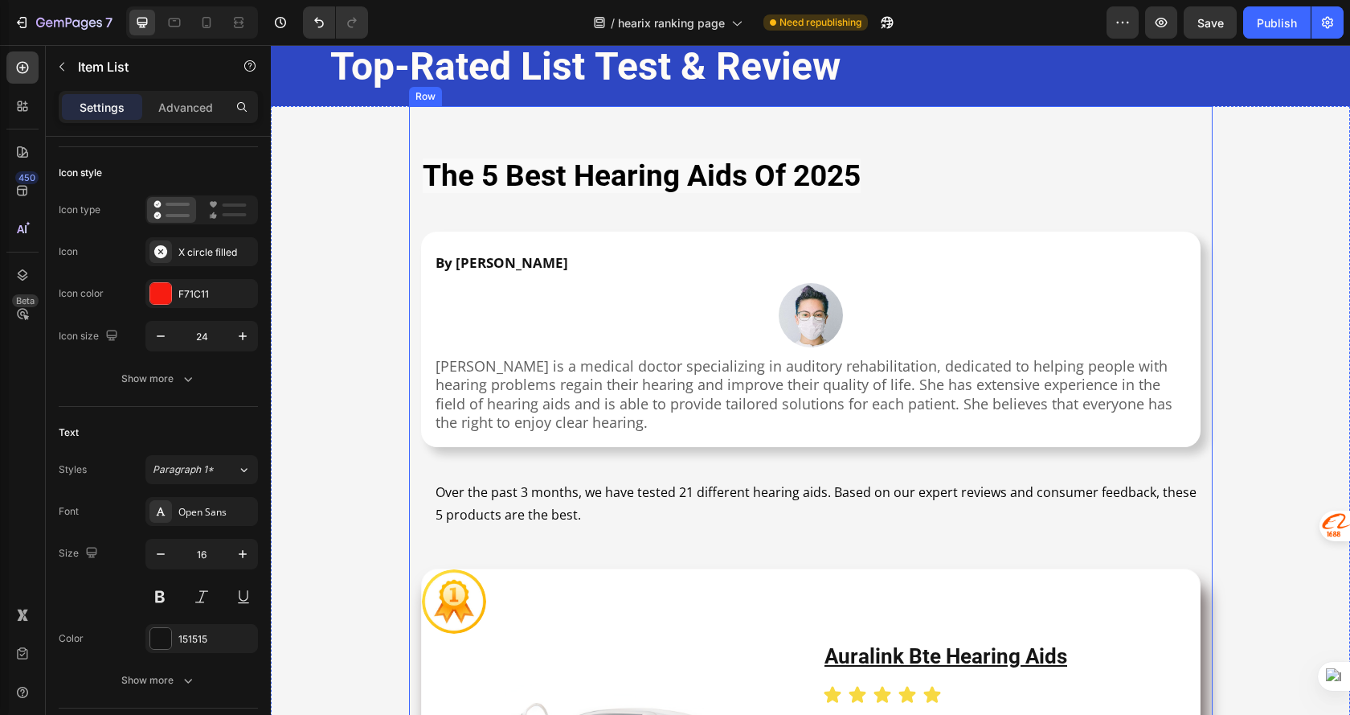
scroll to position [0, 0]
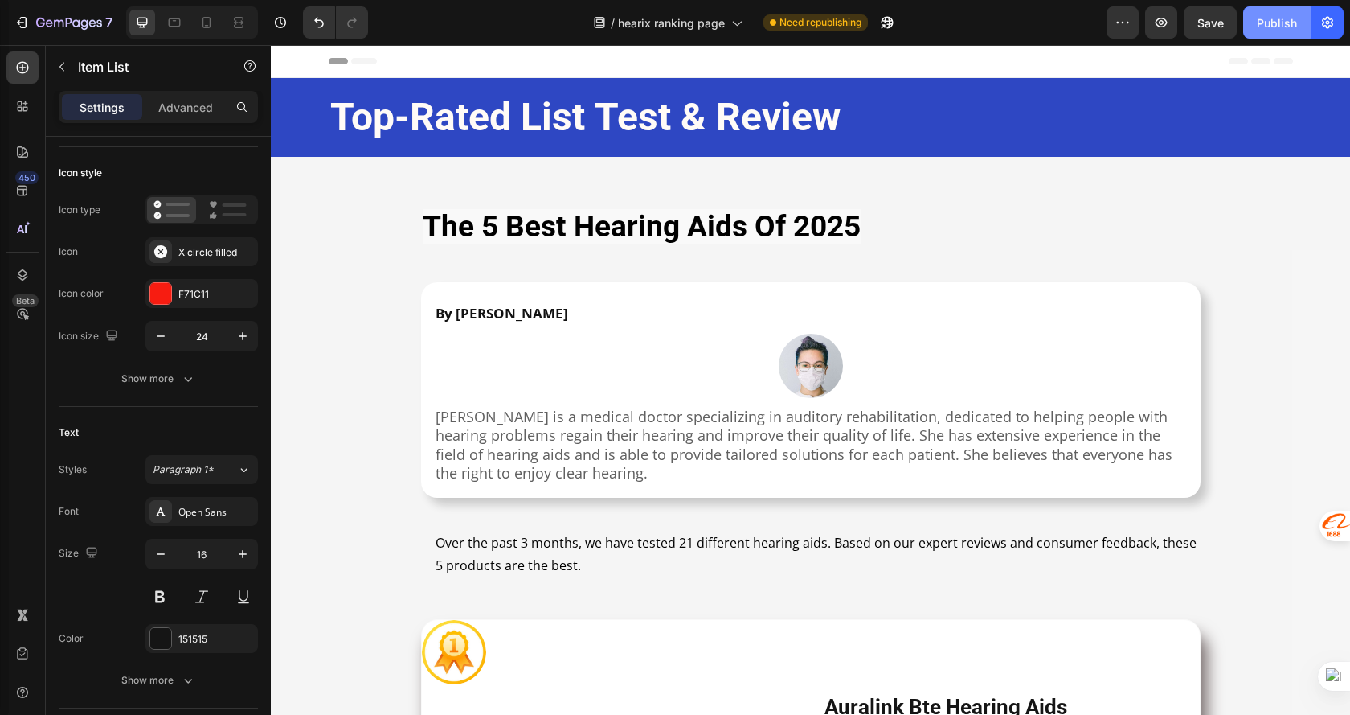
click at [1262, 30] on div "Publish" at bounding box center [1277, 22] width 40 height 17
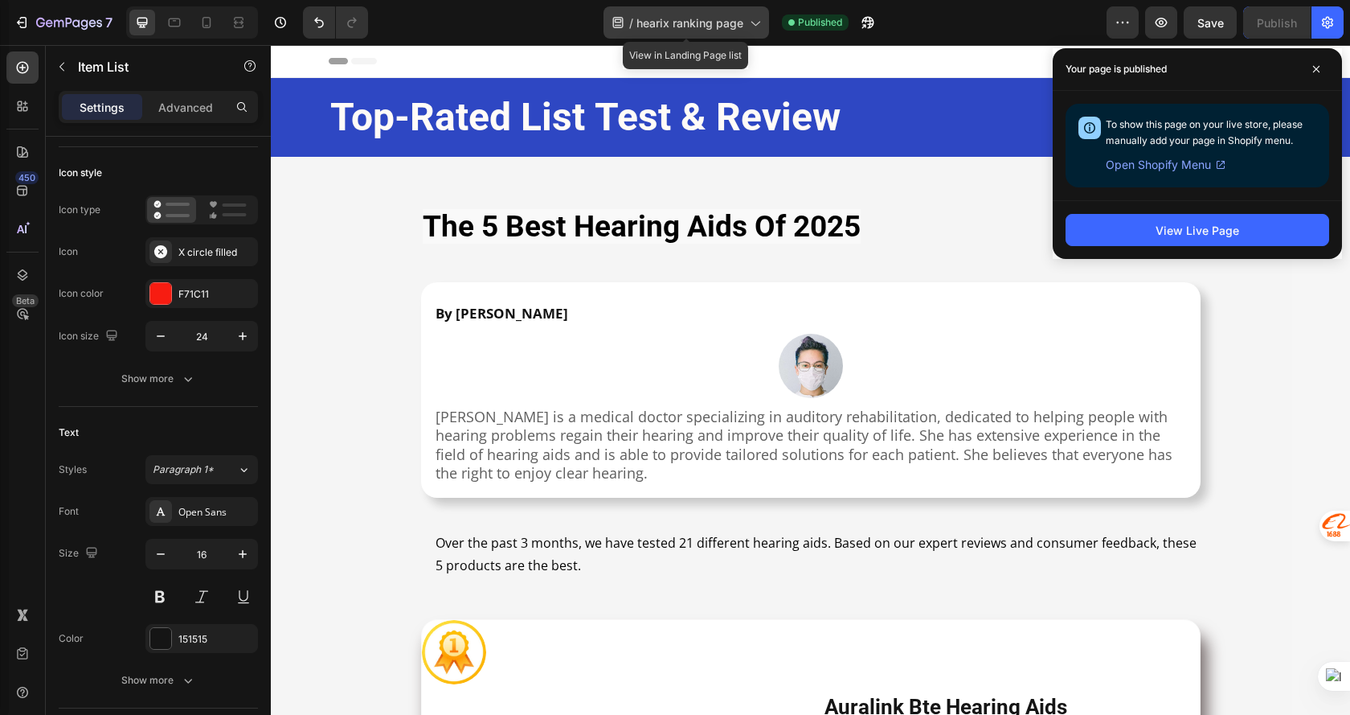
click at [691, 21] on span "hearix ranking page" at bounding box center [690, 22] width 107 height 17
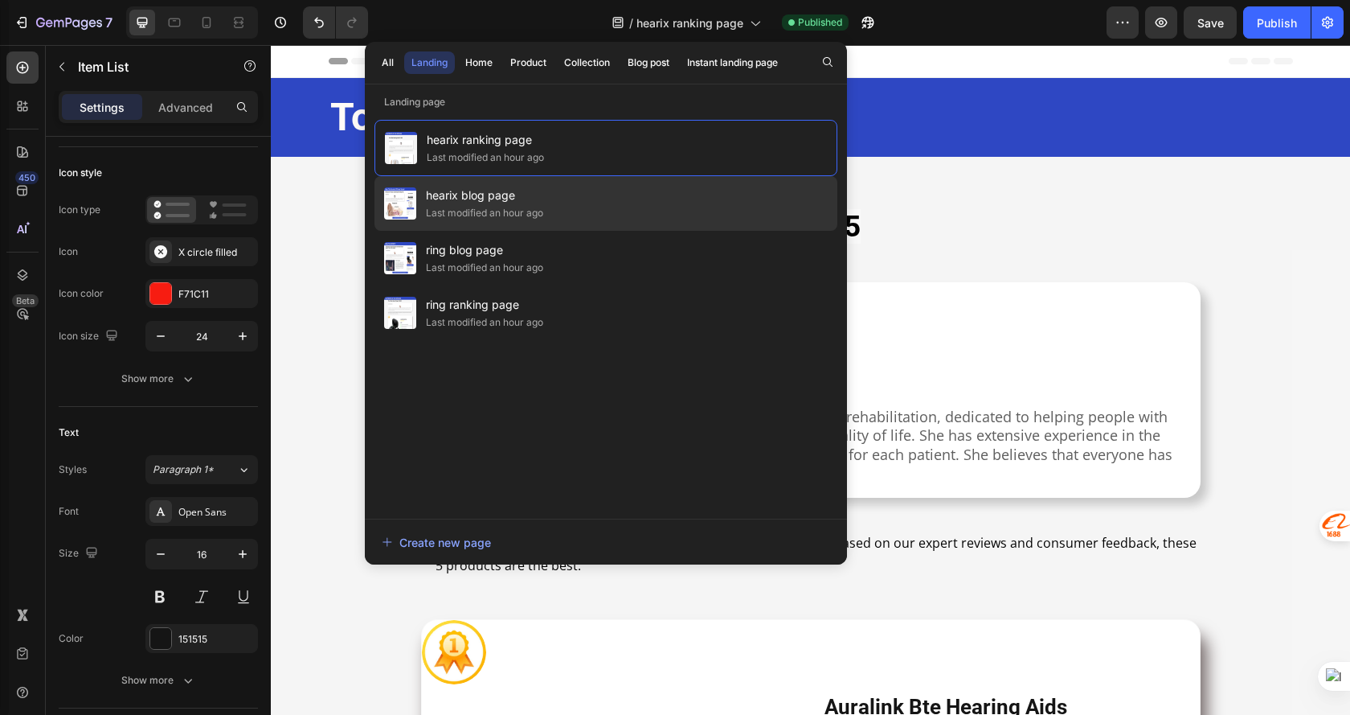
click at [534, 203] on span "hearix blog page" at bounding box center [484, 195] width 117 height 19
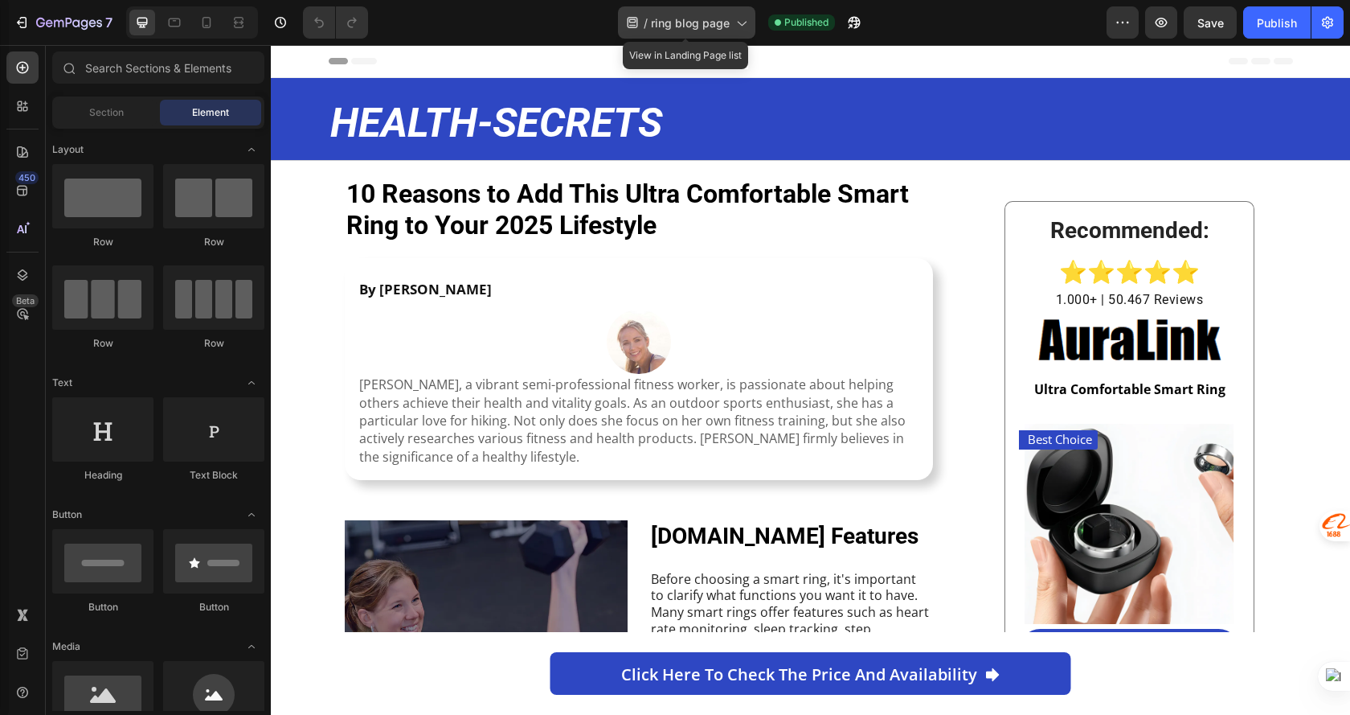
click at [705, 25] on span "ring blog page" at bounding box center [690, 22] width 79 height 17
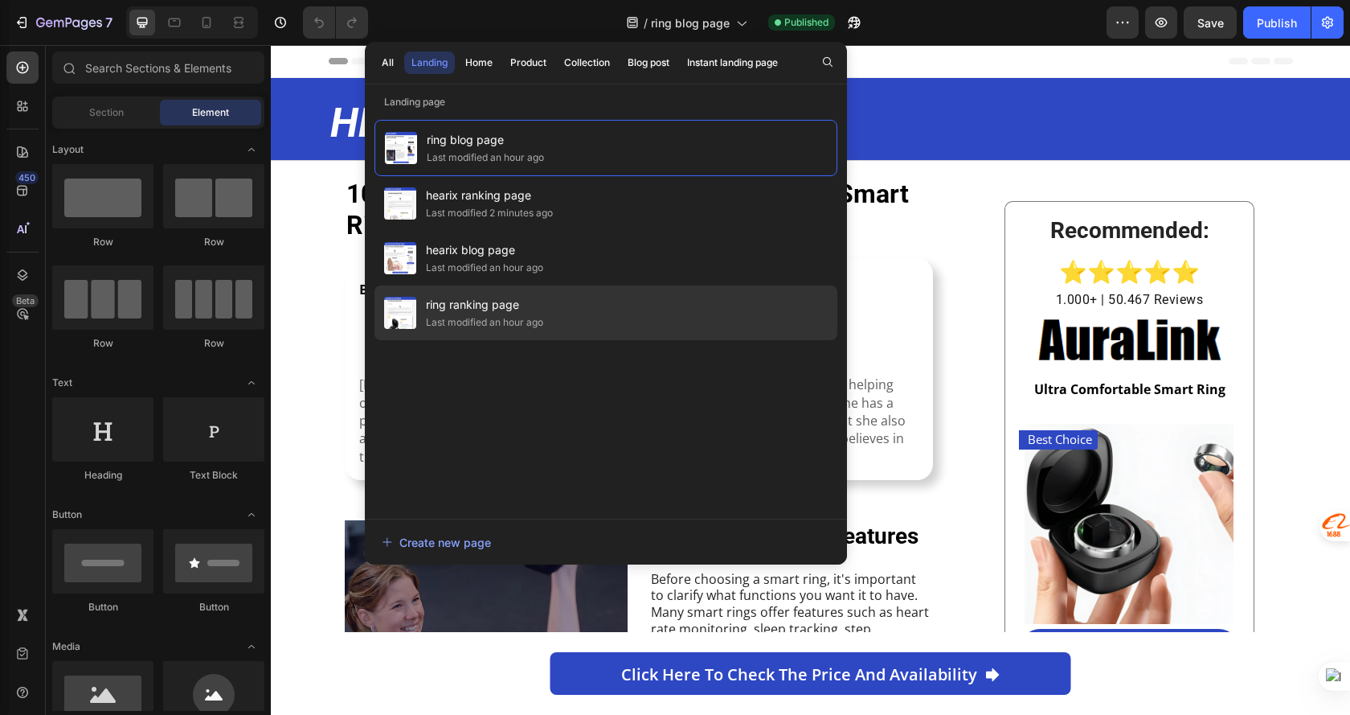
click at [645, 305] on div "ring ranking page Last modified an hour ago" at bounding box center [606, 312] width 463 height 55
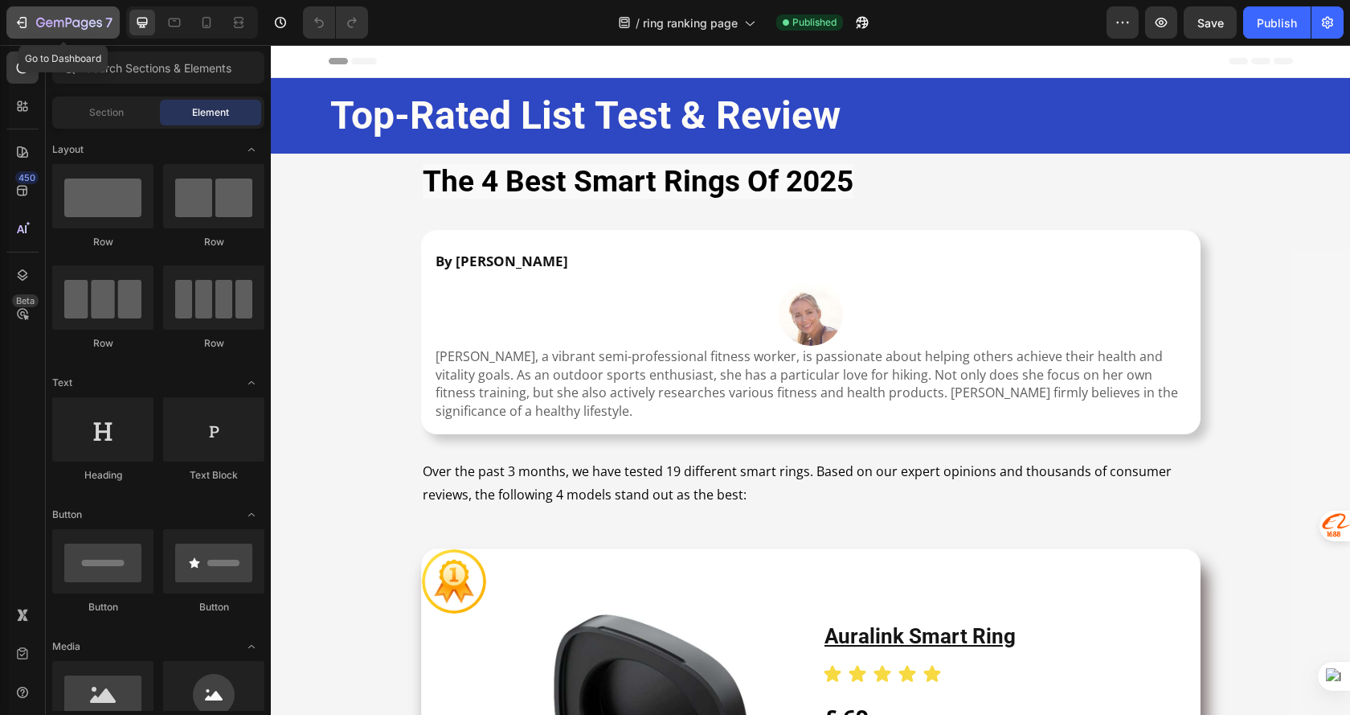
click at [62, 21] on icon "button" at bounding box center [59, 23] width 10 height 7
